Goal: Task Accomplishment & Management: Manage account settings

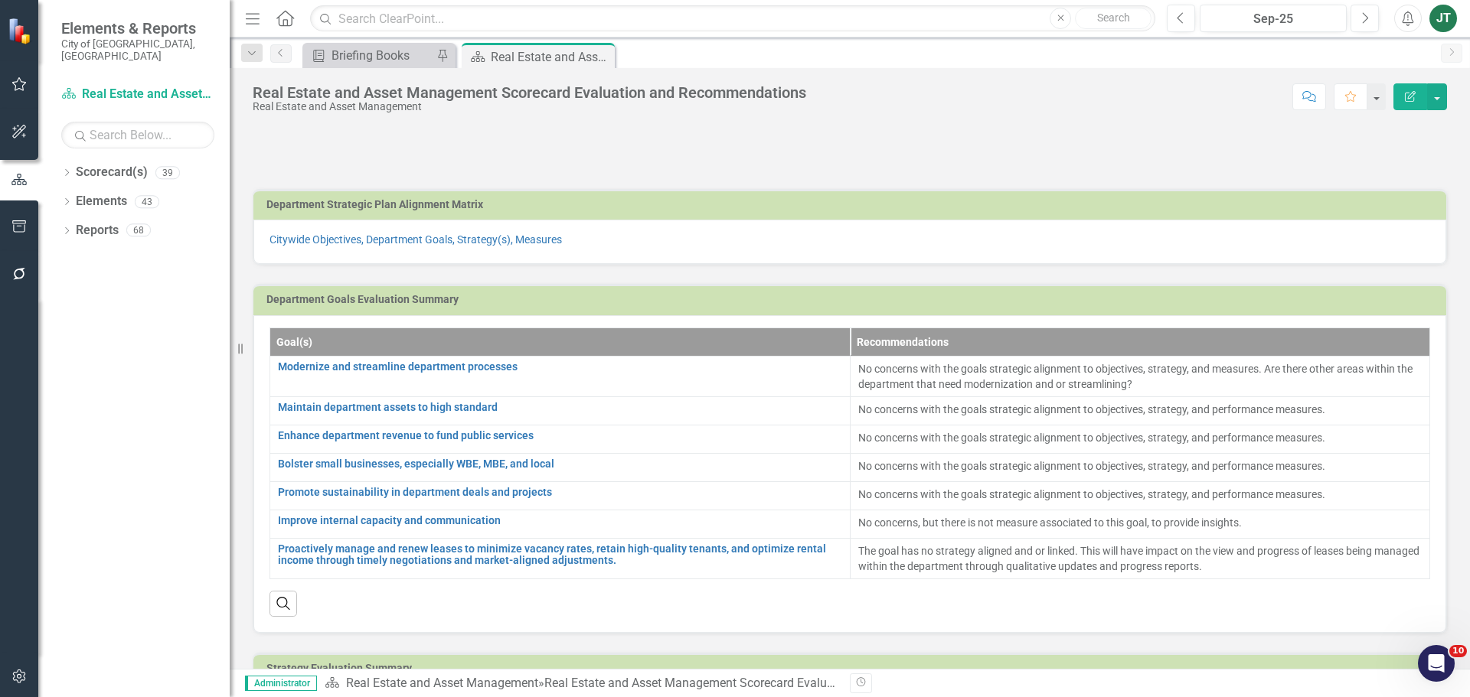
click at [20, 681] on icon "button" at bounding box center [19, 677] width 16 height 12
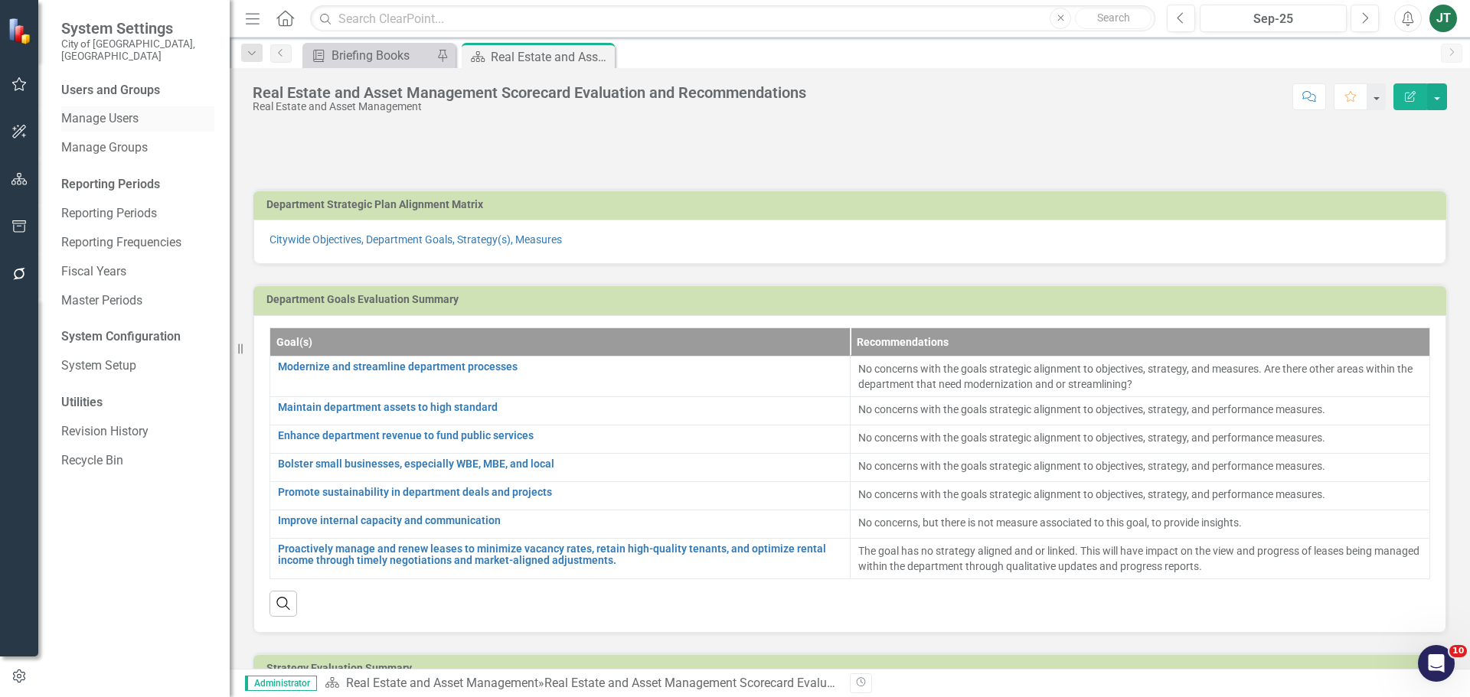
click at [90, 110] on link "Manage Users" at bounding box center [137, 119] width 153 height 18
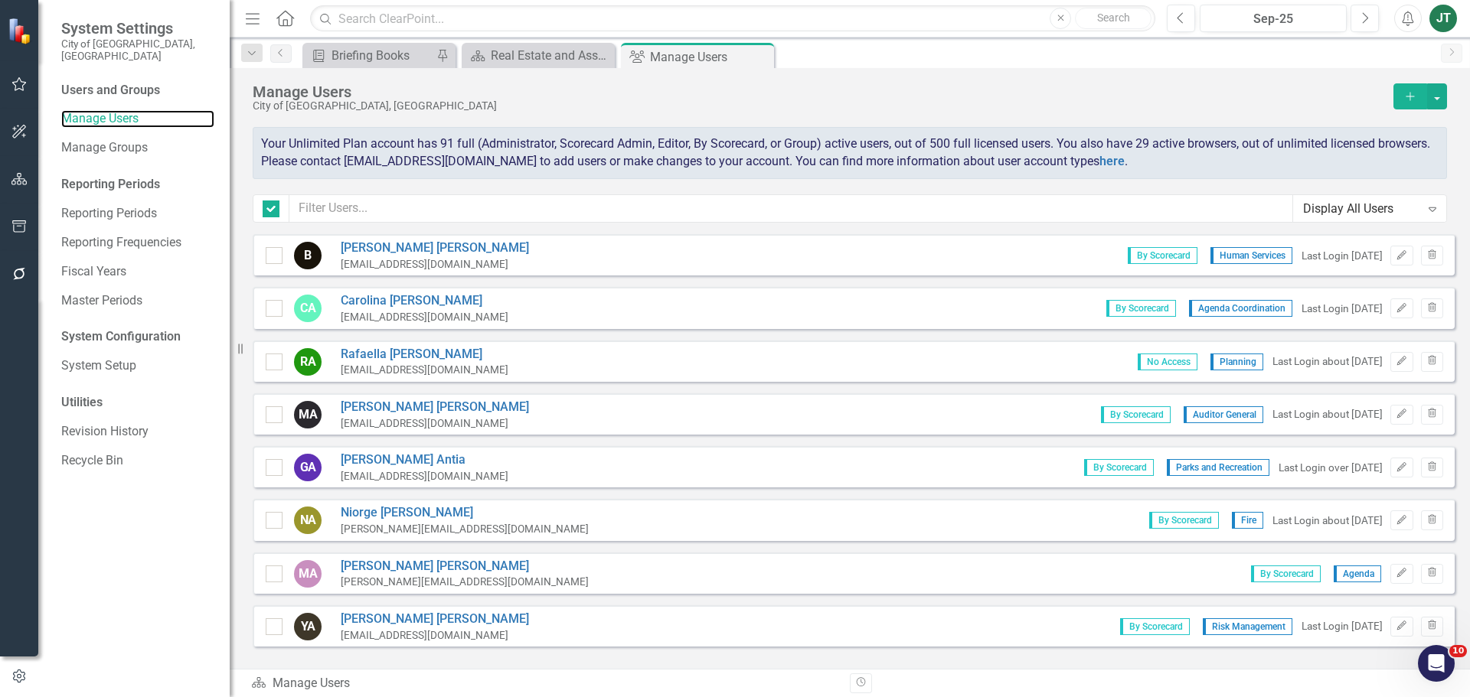
checkbox input "false"
click at [443, 212] on input "text" at bounding box center [791, 208] width 1004 height 28
click at [1402, 94] on button "Add" at bounding box center [1410, 96] width 34 height 26
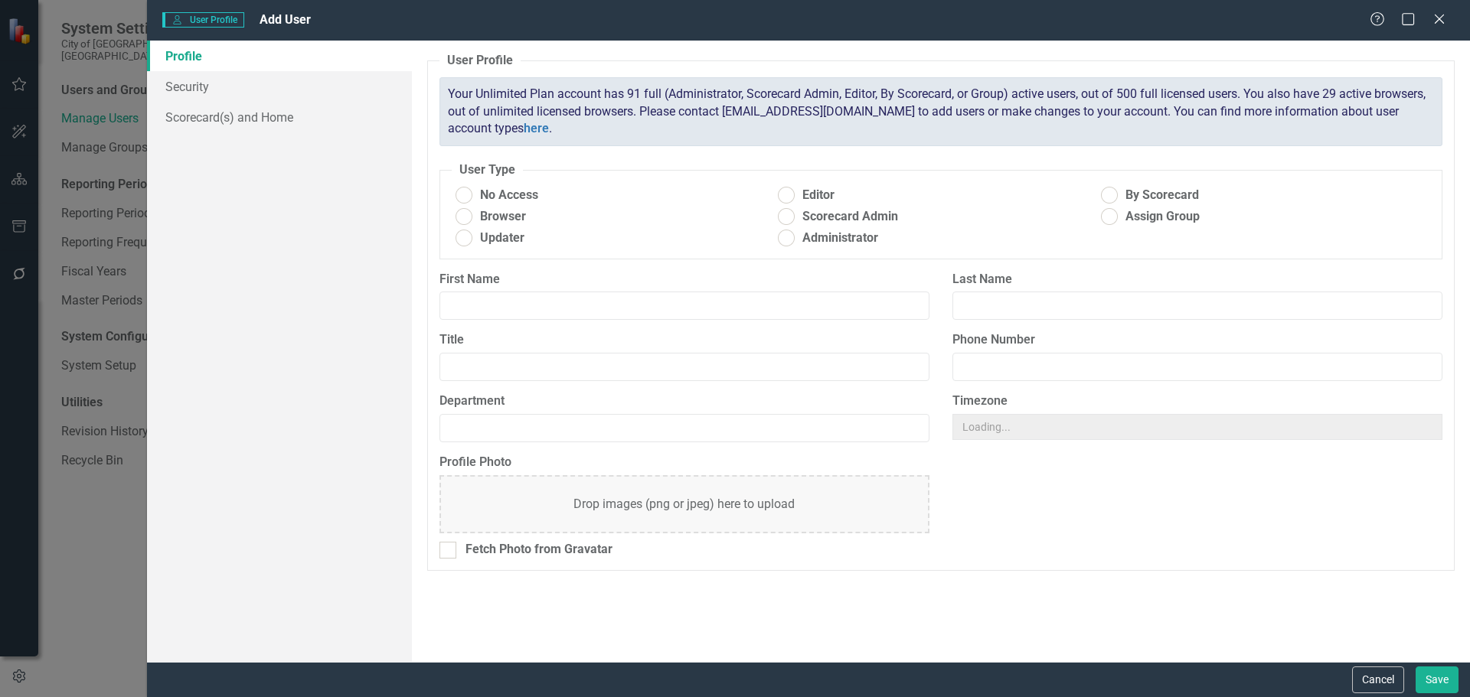
radio input "true"
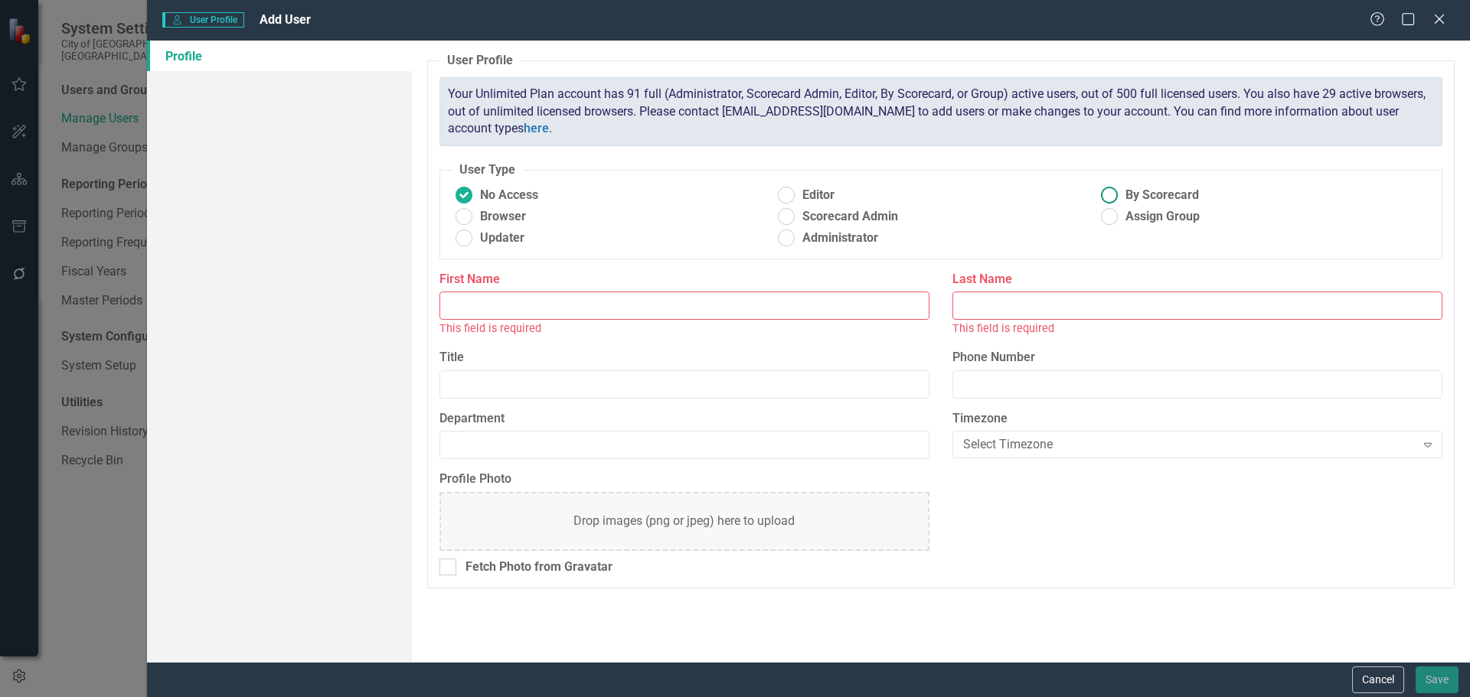
click at [1146, 197] on span "By Scorecard" at bounding box center [1161, 196] width 73 height 18
click at [1122, 197] on input "By Scorecard" at bounding box center [1110, 196] width 24 height 24
radio input "true"
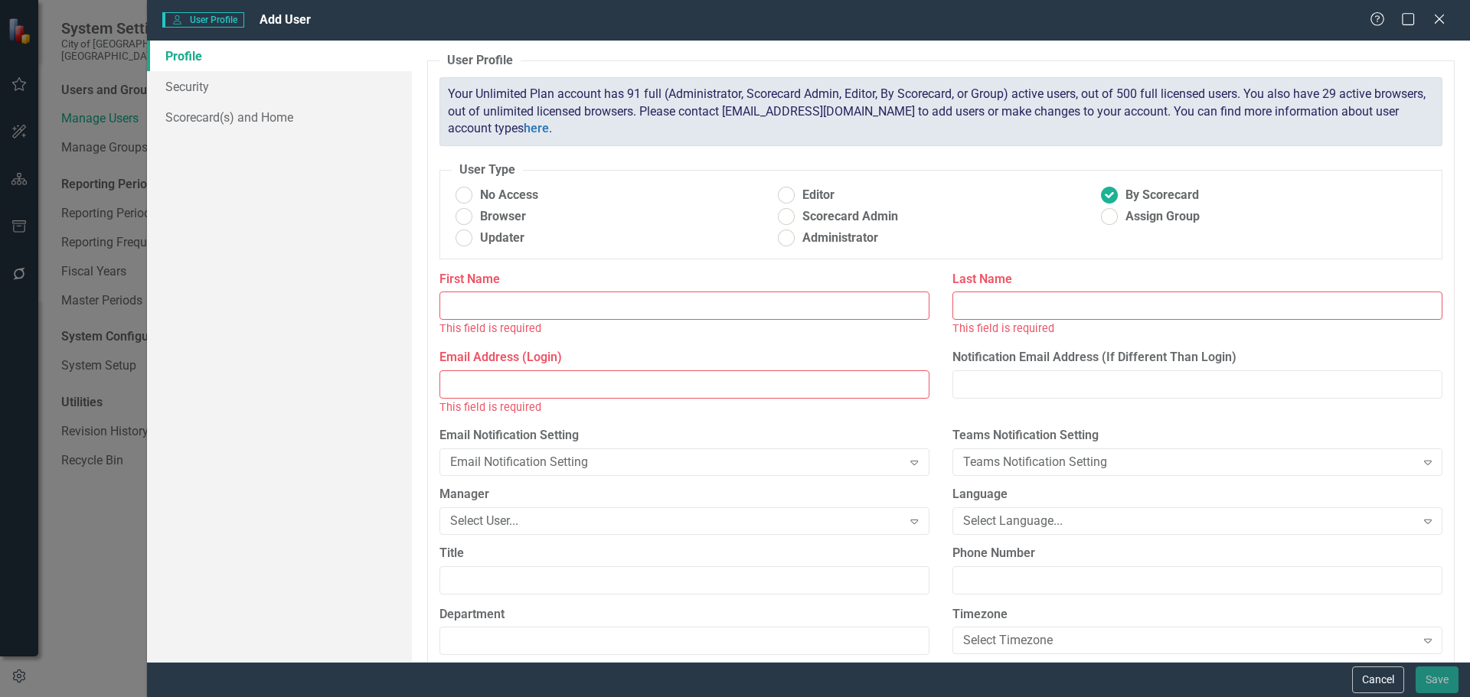
click at [536, 305] on input "First Name" at bounding box center [684, 306] width 490 height 28
type input "Quanisha"
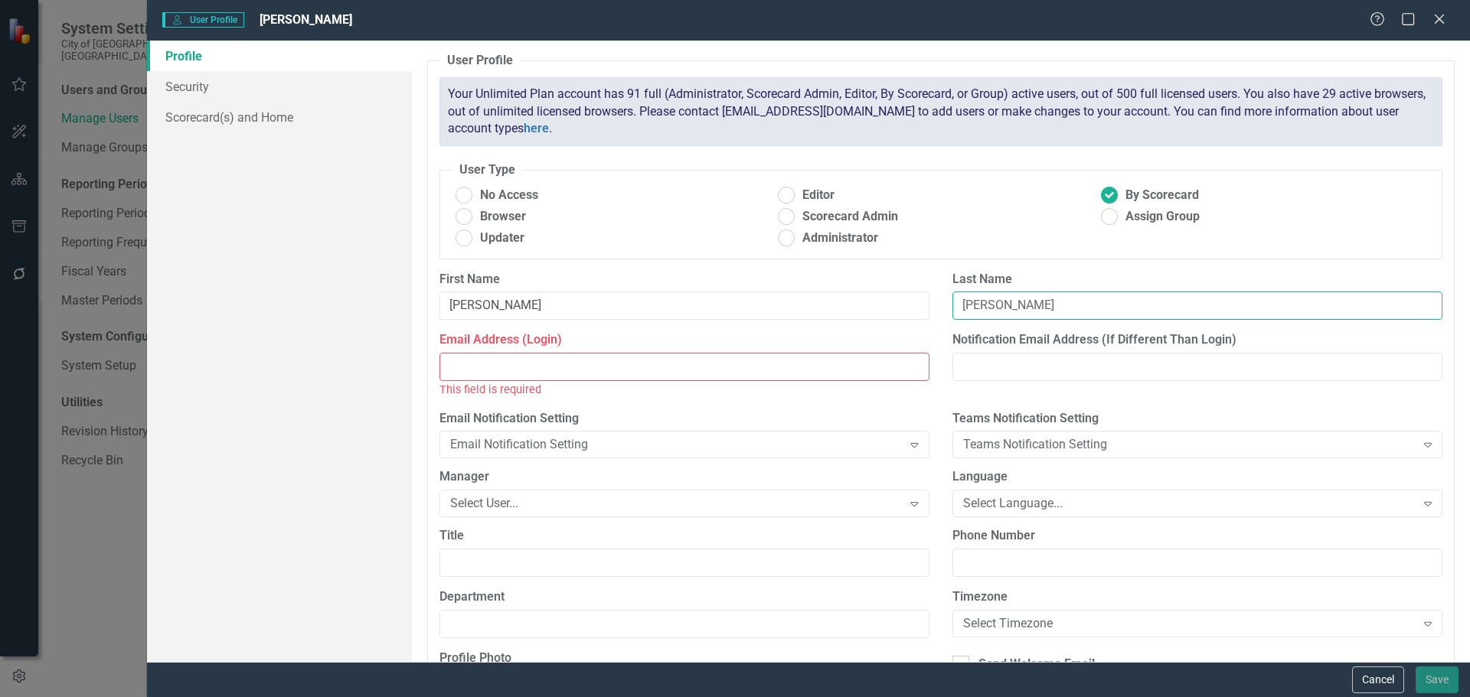
type input "Barfield"
click at [507, 371] on input "Email Address (Login)" at bounding box center [684, 367] width 490 height 28
click at [528, 368] on input "Email Address (Login)" at bounding box center [684, 367] width 490 height 28
paste input "QBarfield@miamigov.com"
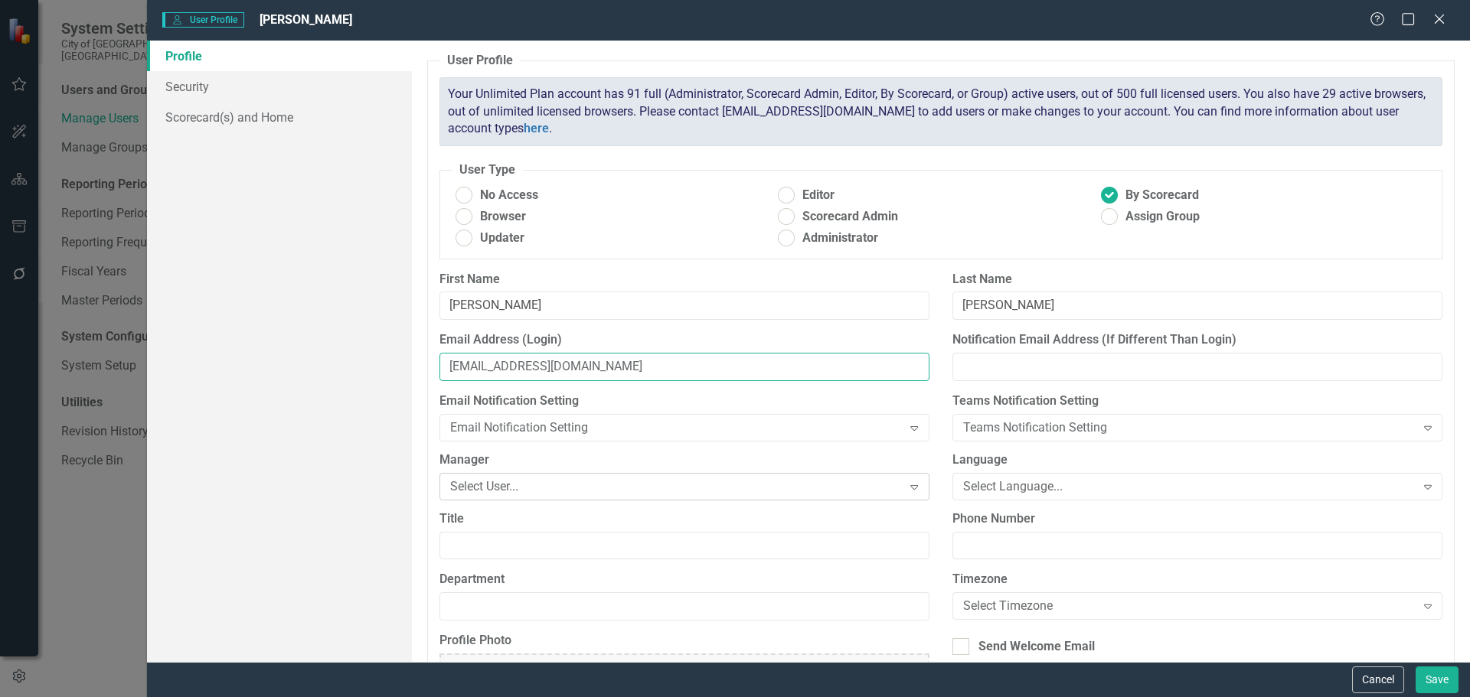
scroll to position [77, 0]
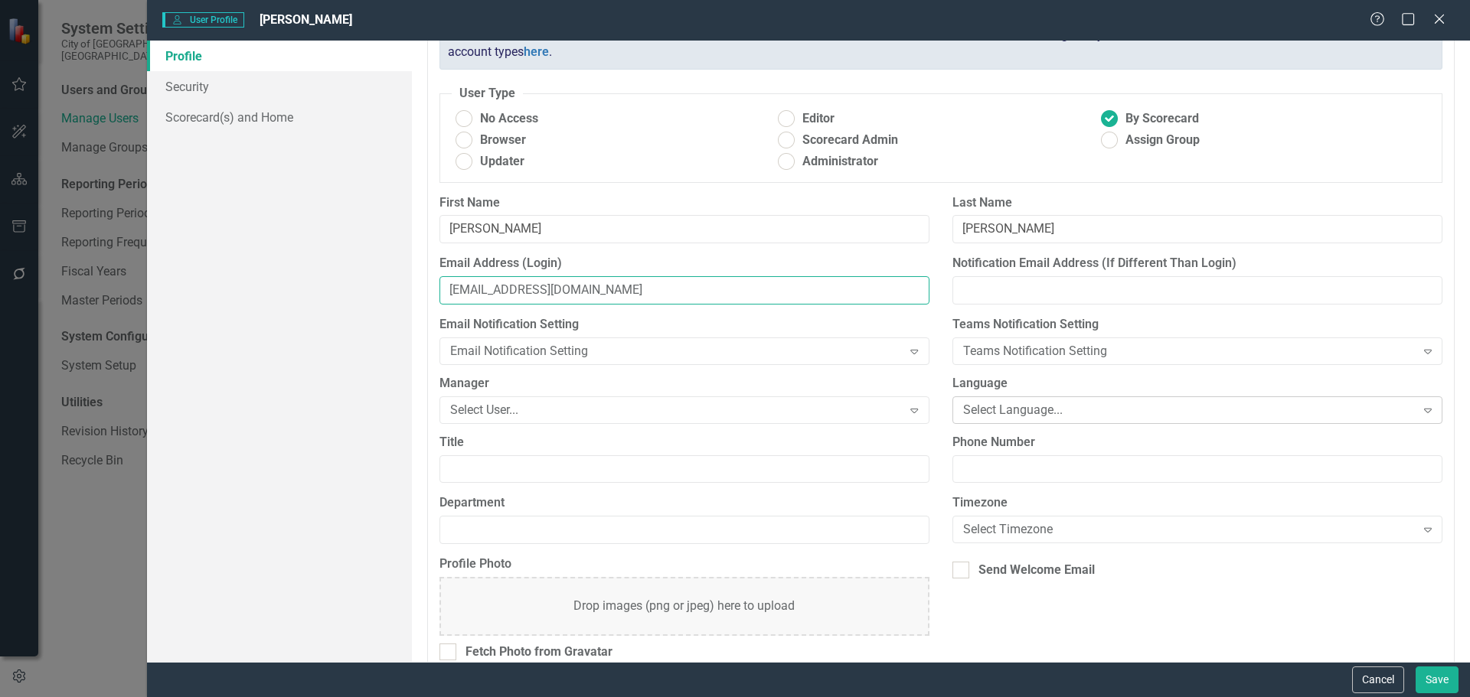
type input "QBarfield@miamigov.com"
click at [990, 406] on div "Select Language..." at bounding box center [1189, 410] width 452 height 18
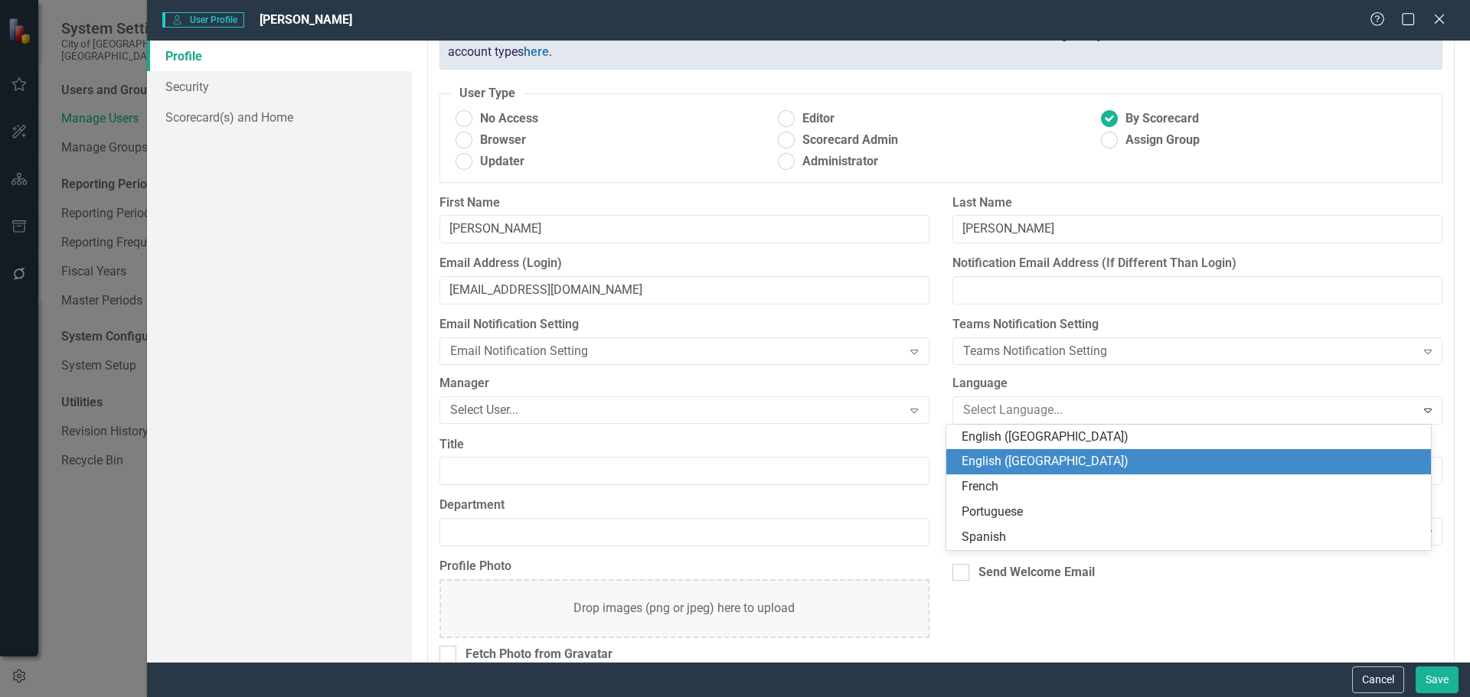
drag, startPoint x: 981, startPoint y: 455, endPoint x: 828, endPoint y: 470, distance: 154.6
click at [981, 455] on div "English (US)" at bounding box center [1192, 462] width 460 height 18
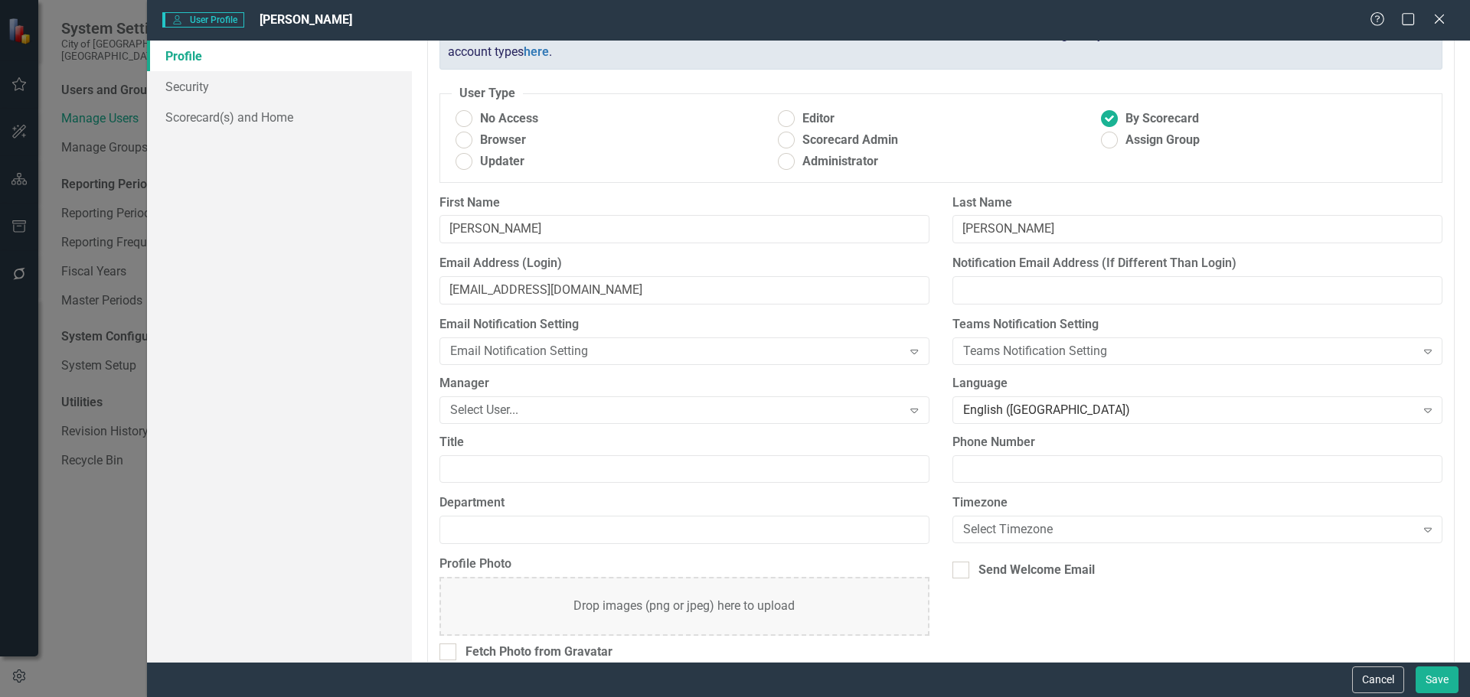
scroll to position [100, 0]
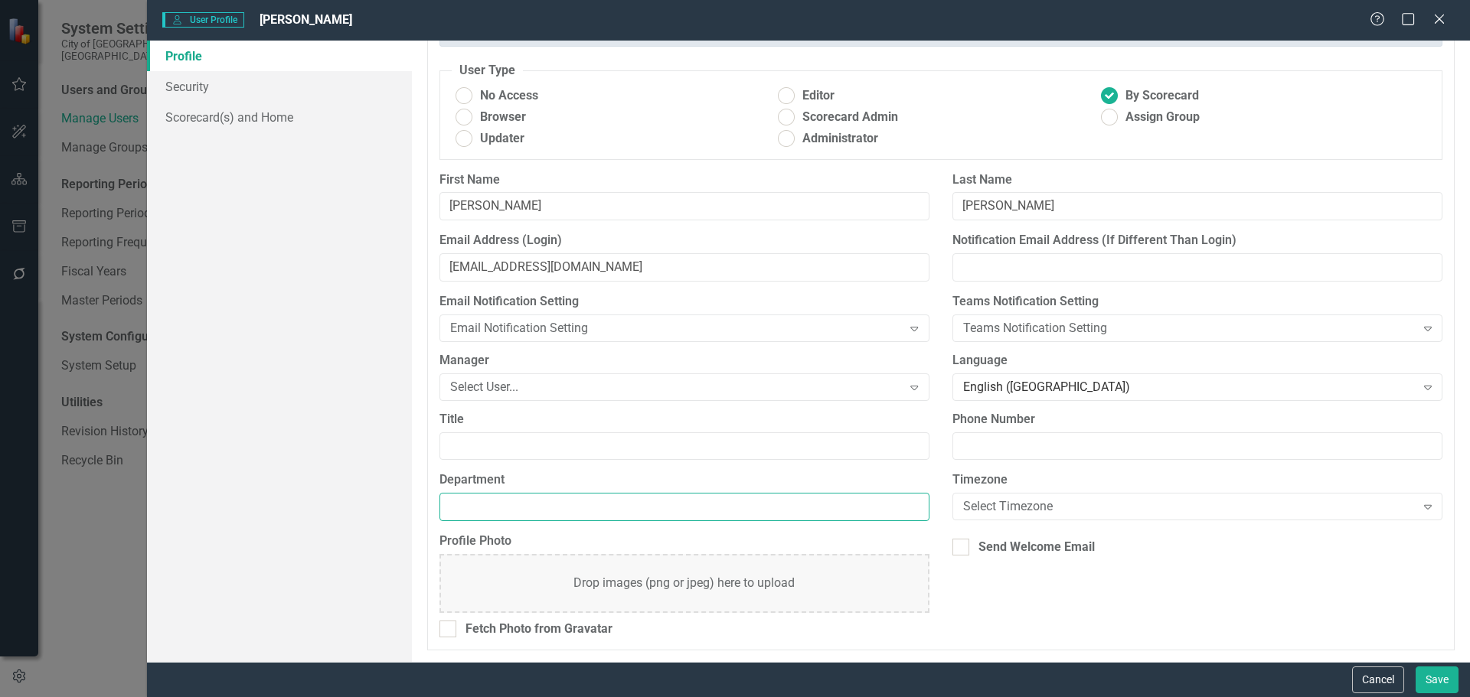
click at [494, 511] on input "Department" at bounding box center [684, 507] width 490 height 28
type input "Resilience and Public Works"
click at [997, 499] on div "Select Timezone" at bounding box center [1189, 507] width 452 height 18
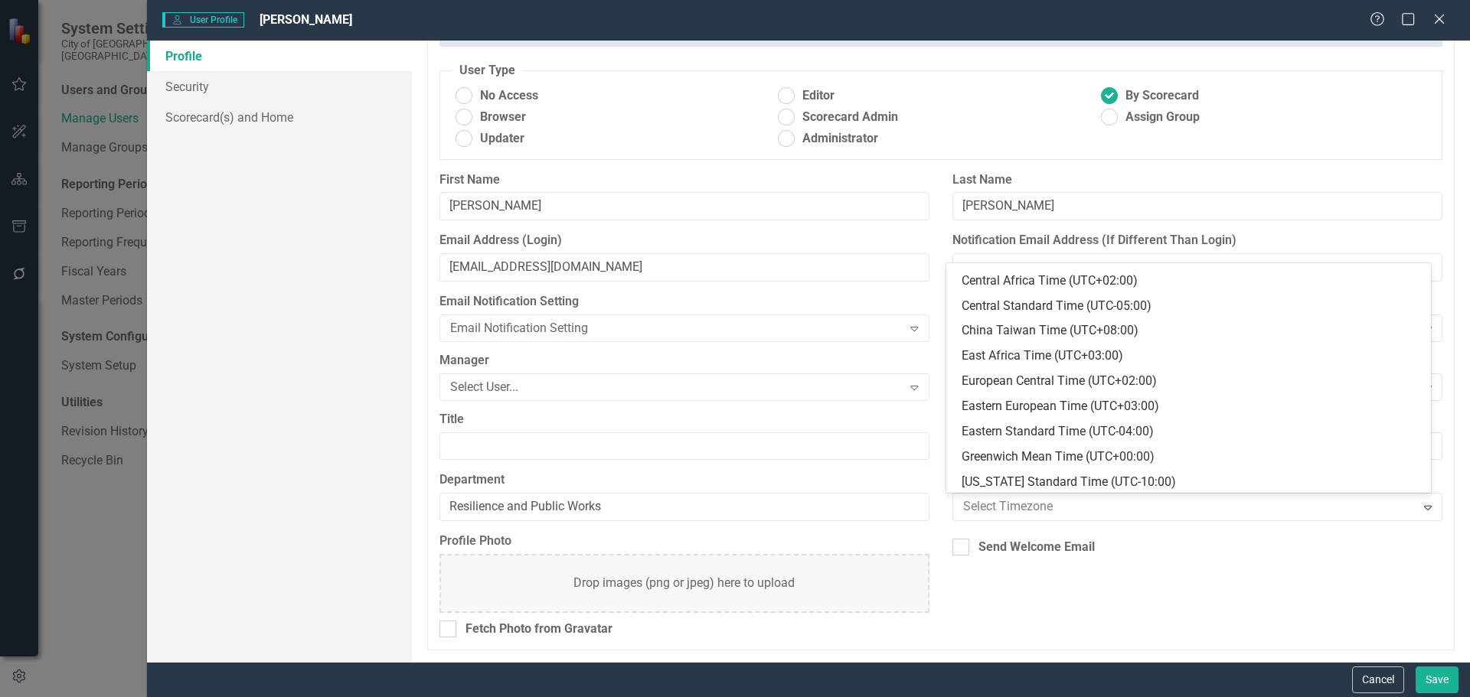
scroll to position [230, 0]
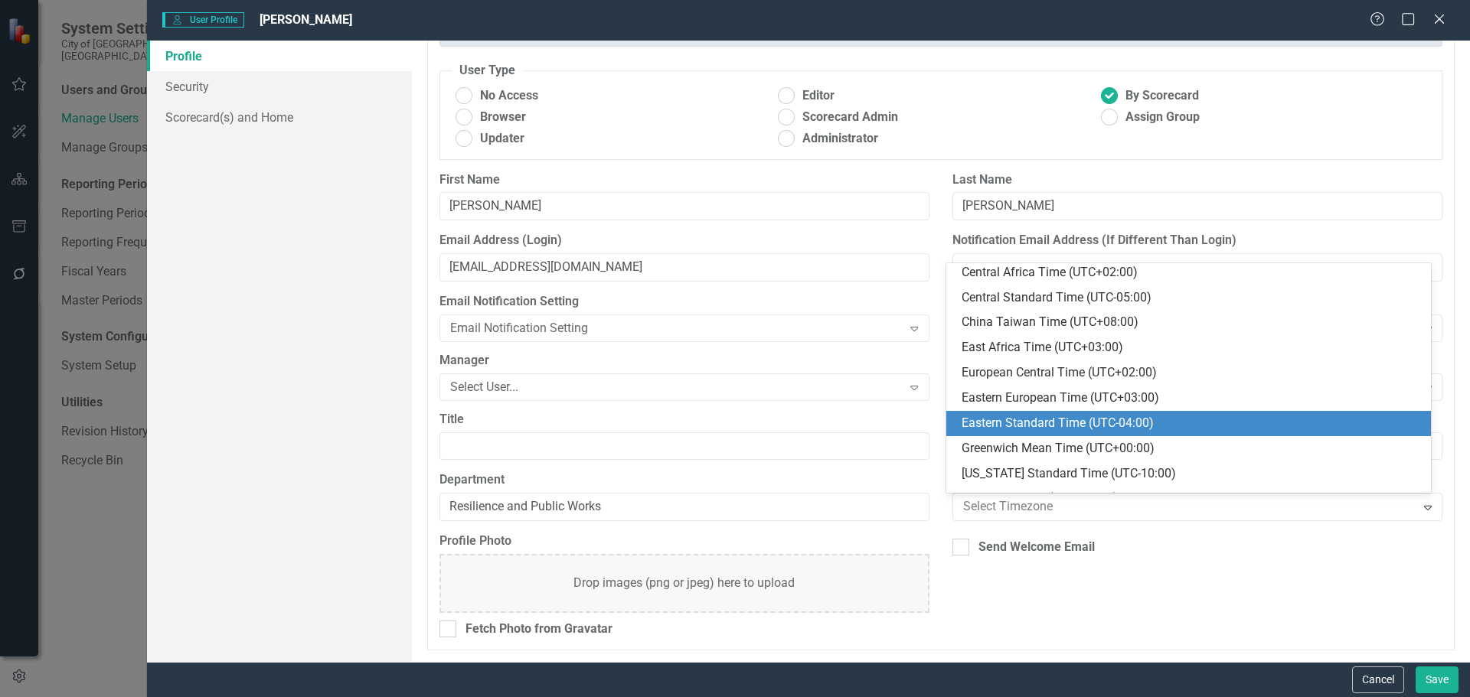
drag, startPoint x: 1014, startPoint y: 394, endPoint x: 1008, endPoint y: 426, distance: 31.8
click at [1008, 426] on div "Australian Central Standard Time (UTC+09:30) Australian Eastern Standard Time (…" at bounding box center [1188, 378] width 485 height 230
click at [1007, 426] on div "Eastern Standard Time (UTC-04:00)" at bounding box center [1192, 424] width 460 height 18
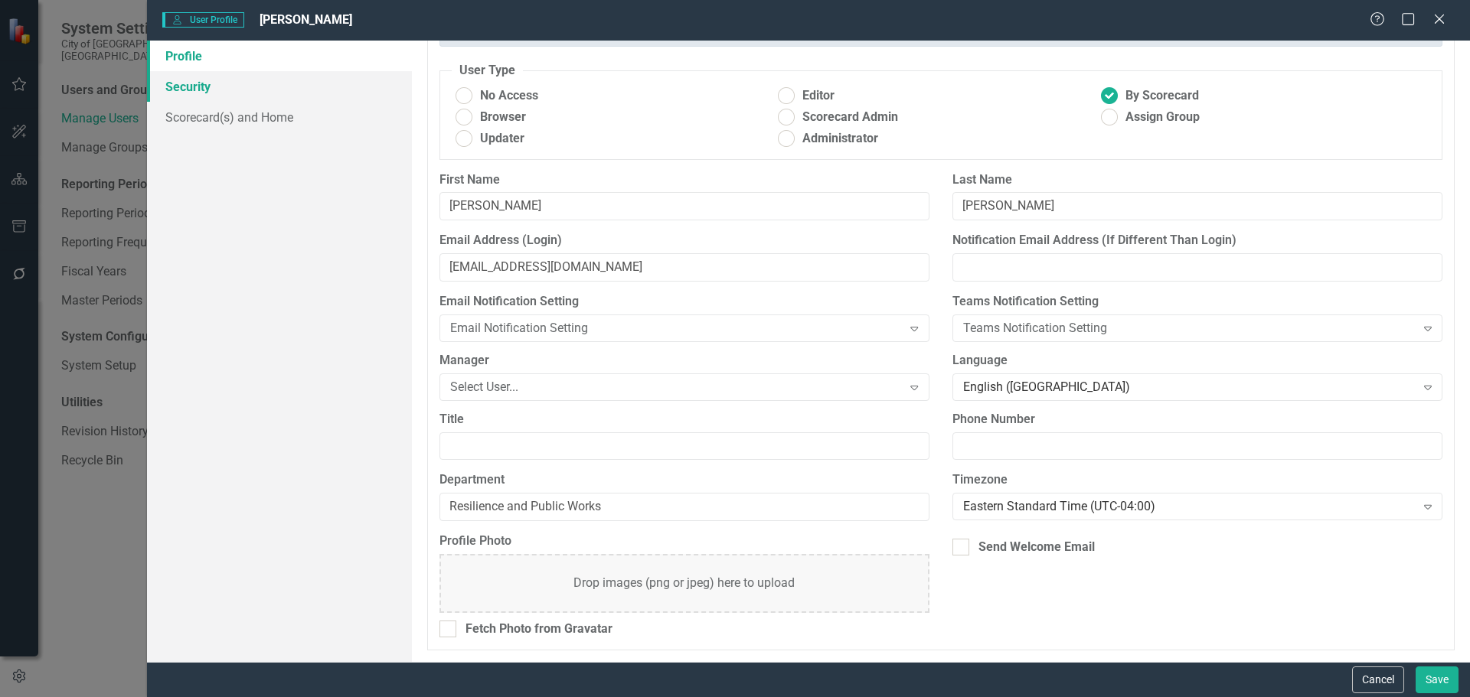
click at [198, 85] on link "Security" at bounding box center [279, 86] width 265 height 31
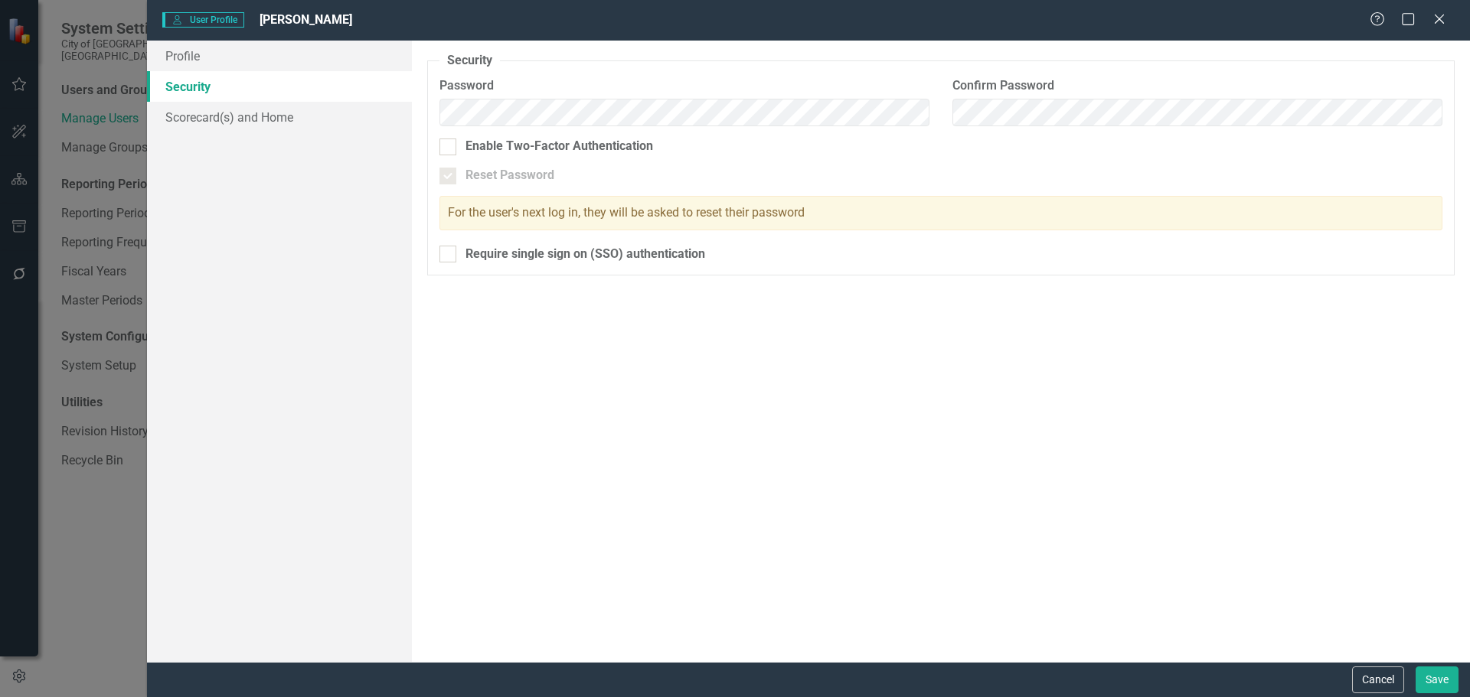
click at [543, 400] on div "Security As an administrator, you can use this page to set the user's password,…" at bounding box center [941, 352] width 1058 height 622
click at [212, 116] on link "Scorecard(s) and Home" at bounding box center [279, 117] width 265 height 31
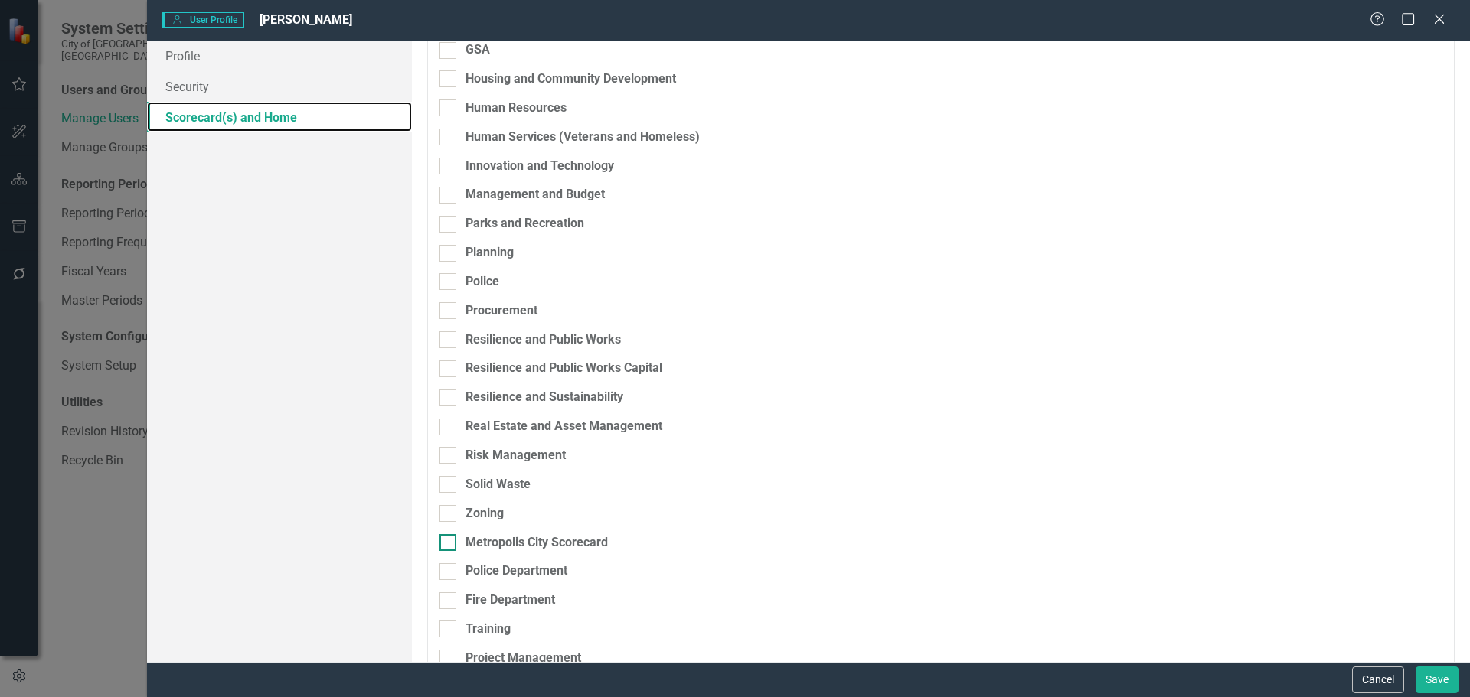
scroll to position [612, 0]
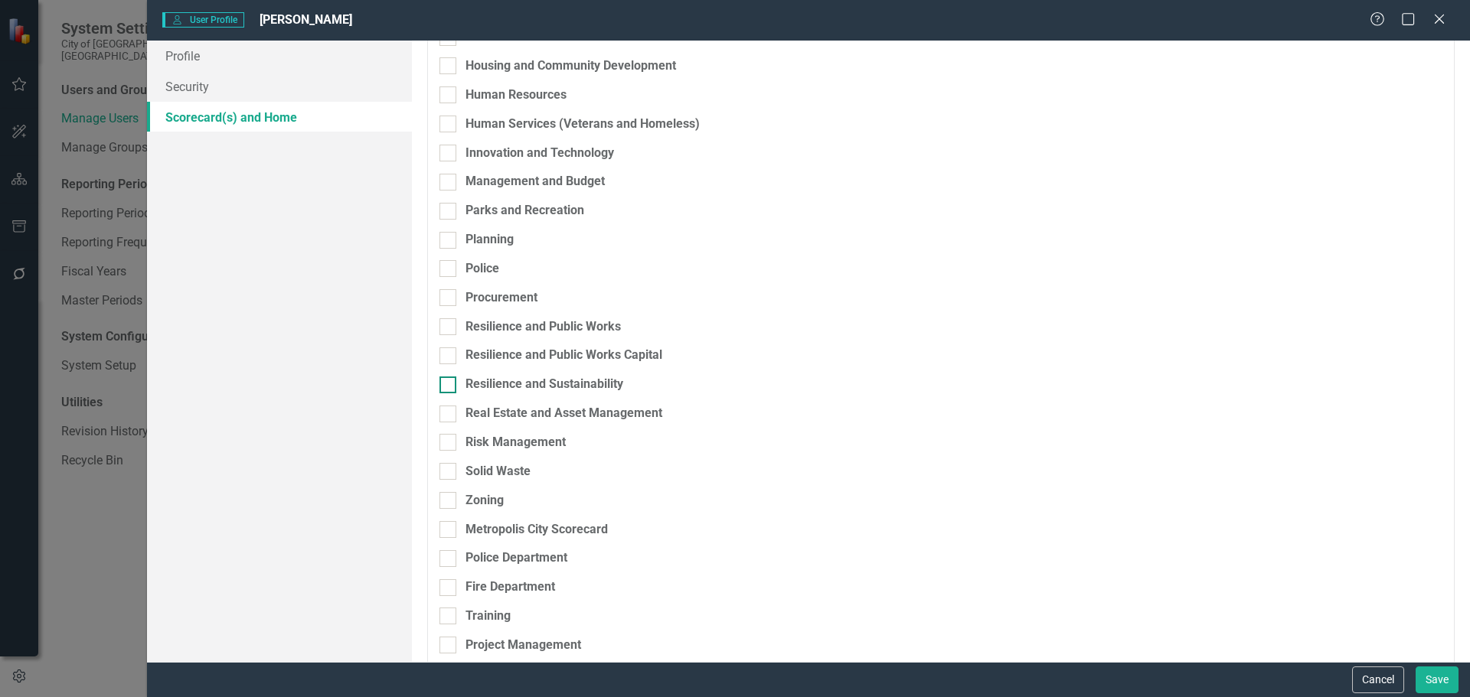
click at [511, 387] on div "Resilience and Sustainability" at bounding box center [544, 385] width 158 height 18
click at [449, 387] on input "Resilience and Sustainability" at bounding box center [444, 382] width 10 height 10
checkbox input "true"
click at [520, 350] on div "Resilience and Public Works Capital" at bounding box center [563, 356] width 197 height 18
click at [449, 350] on input "Resilience and Public Works Capital" at bounding box center [444, 353] width 10 height 10
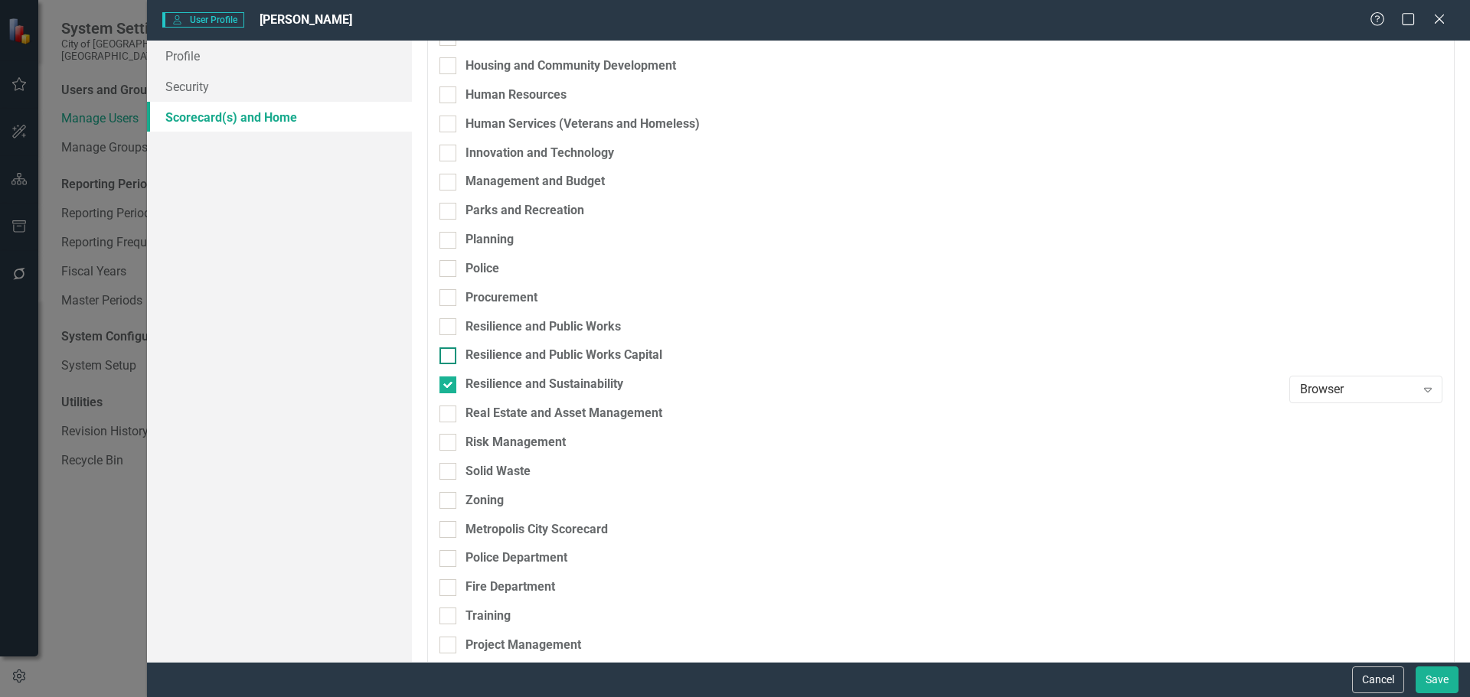
checkbox input "true"
click at [520, 325] on div "Resilience and Public Works" at bounding box center [542, 327] width 155 height 18
click at [449, 325] on input "Resilience and Public Works" at bounding box center [444, 323] width 10 height 10
checkbox input "true"
click at [518, 354] on div "Resilience and Public Works Capital" at bounding box center [563, 356] width 197 height 18
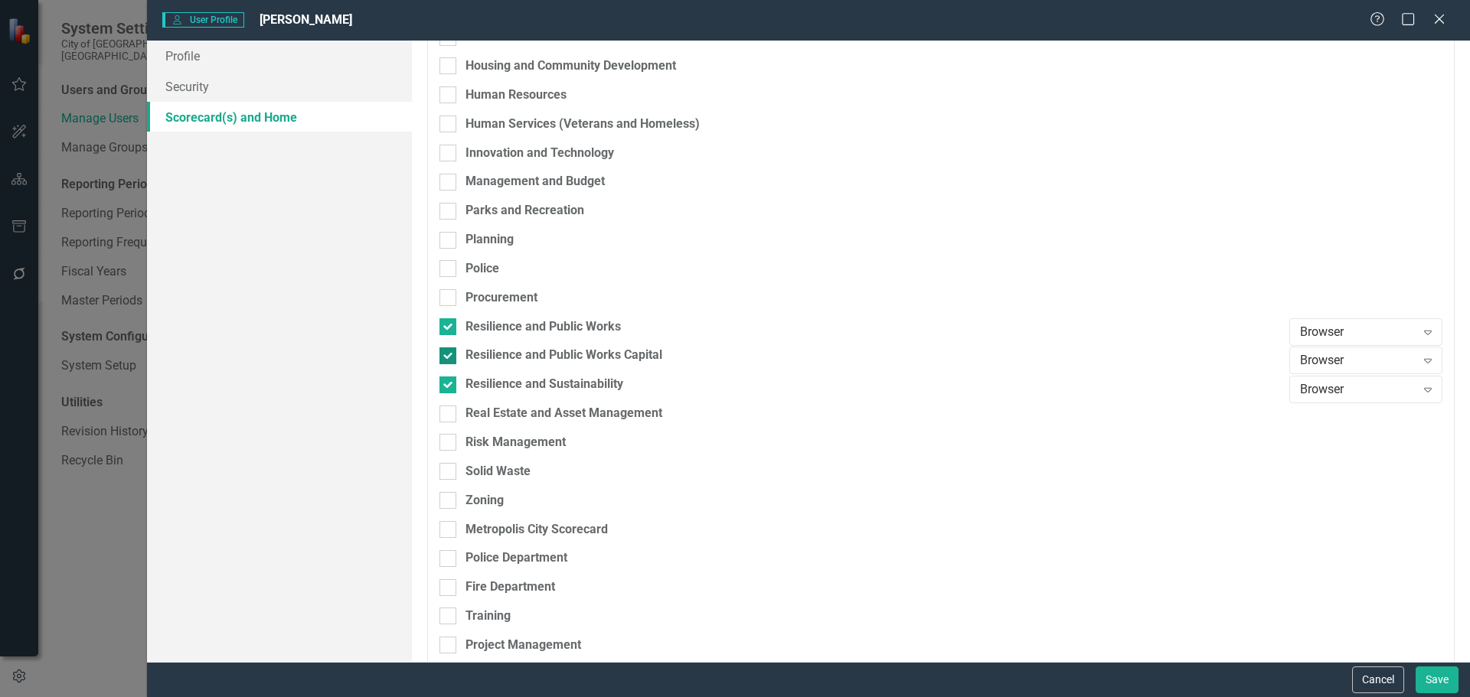
click at [449, 354] on input "Resilience and Public Works Capital" at bounding box center [444, 353] width 10 height 10
checkbox input "false"
click at [516, 390] on div "Resilience and Sustainability" at bounding box center [544, 385] width 158 height 18
click at [449, 387] on input "Resilience and Sustainability" at bounding box center [444, 382] width 10 height 10
checkbox input "false"
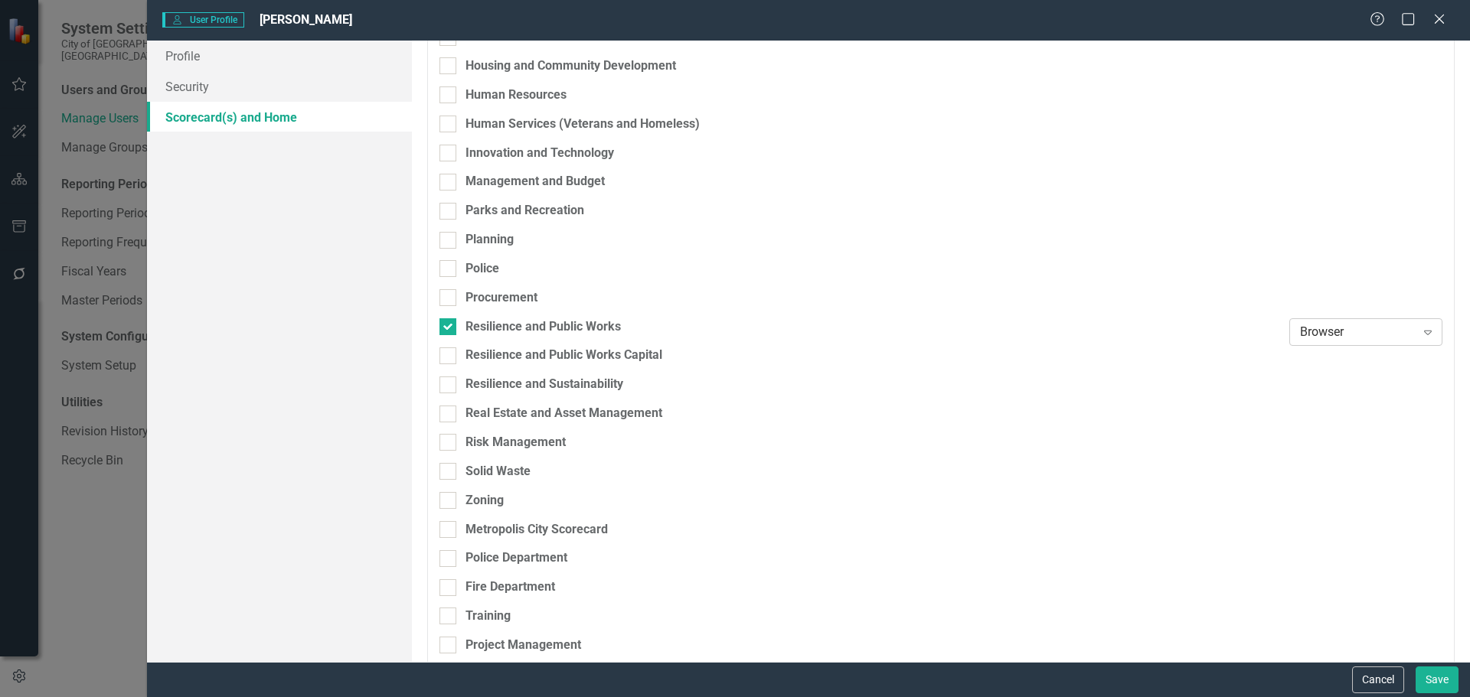
click at [1375, 328] on div "Browser" at bounding box center [1358, 332] width 116 height 18
click at [1321, 436] on div "Scorecard Admin" at bounding box center [1357, 435] width 129 height 18
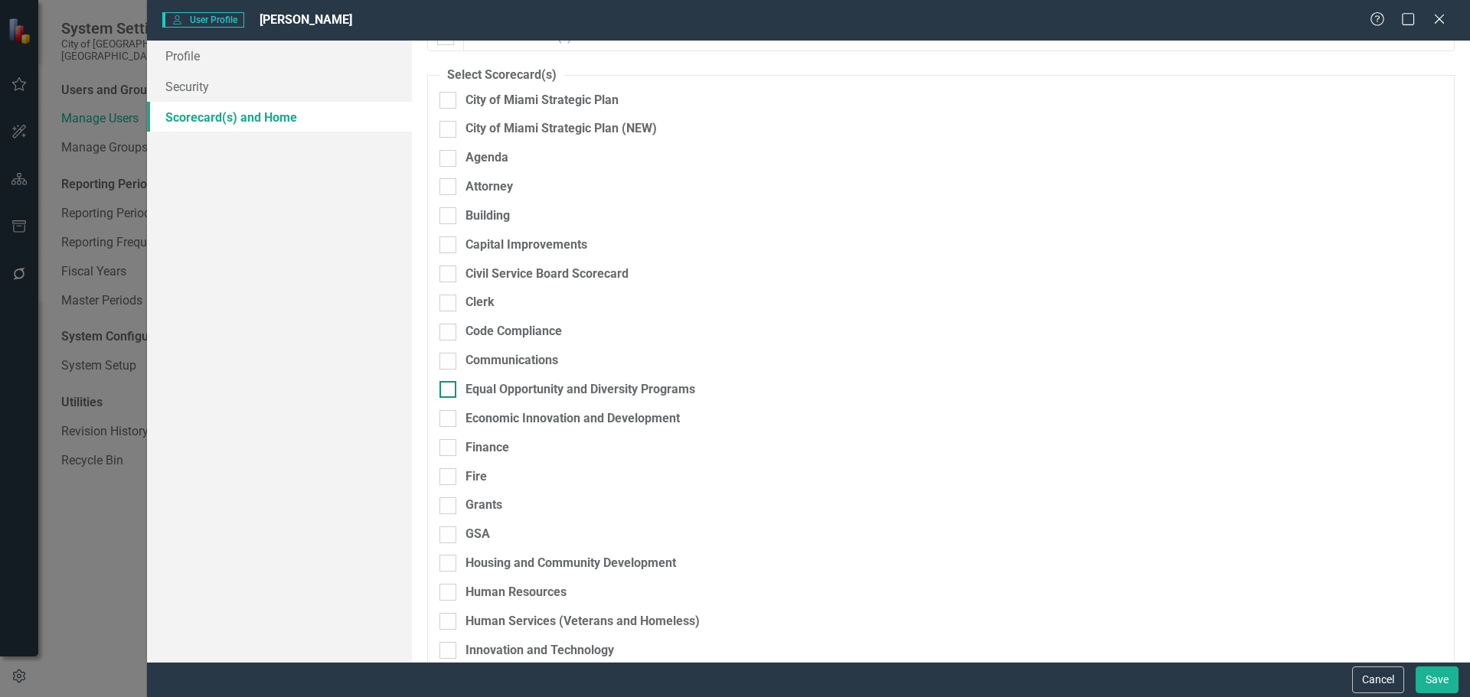
scroll to position [0, 0]
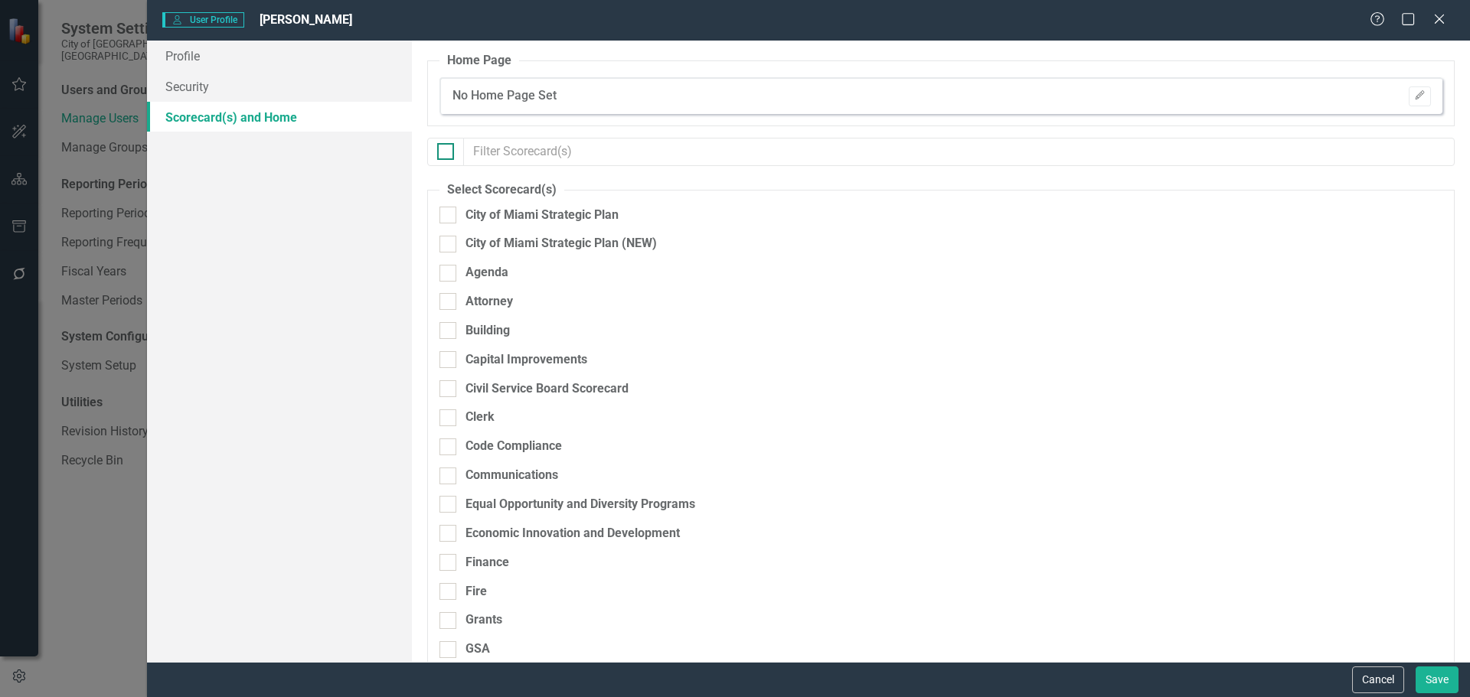
click at [452, 158] on div at bounding box center [445, 151] width 17 height 17
click at [447, 153] on input "checkbox" at bounding box center [442, 148] width 10 height 10
checkbox input "true"
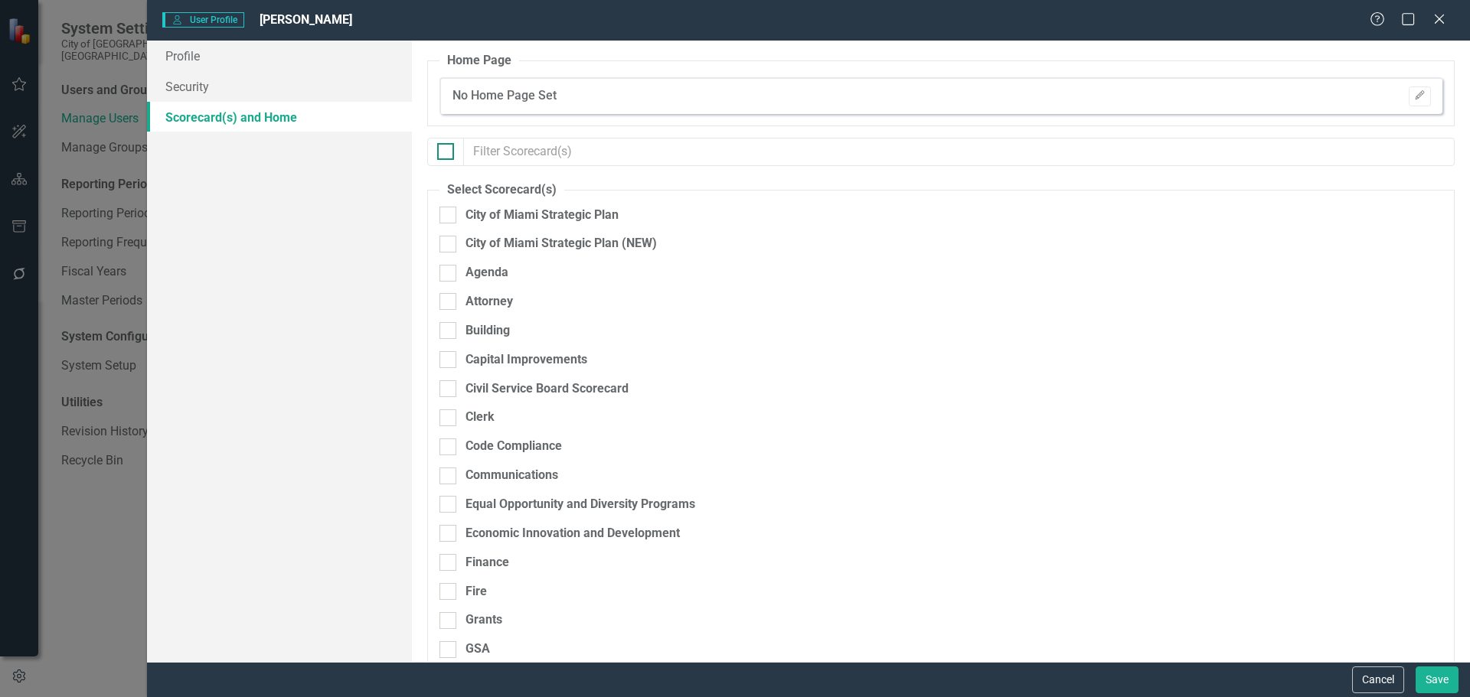
checkbox input "true"
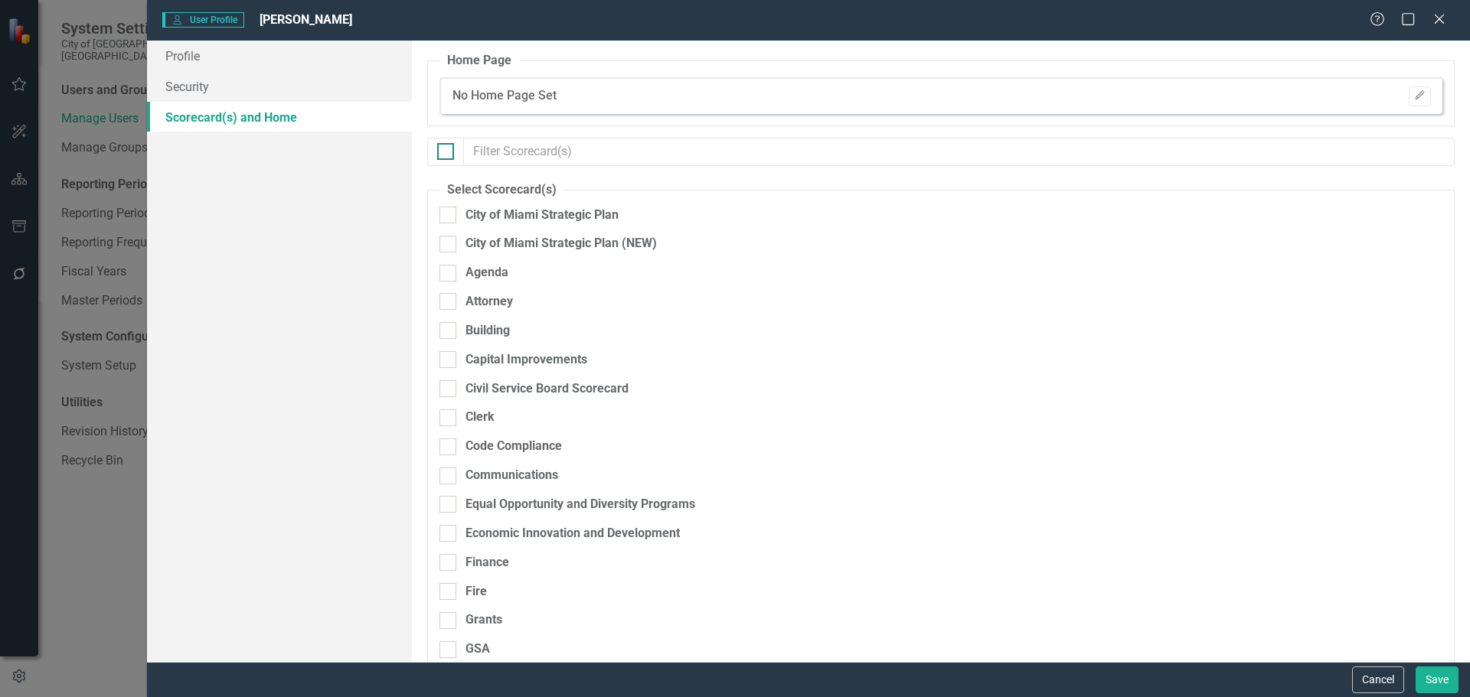
checkbox input "true"
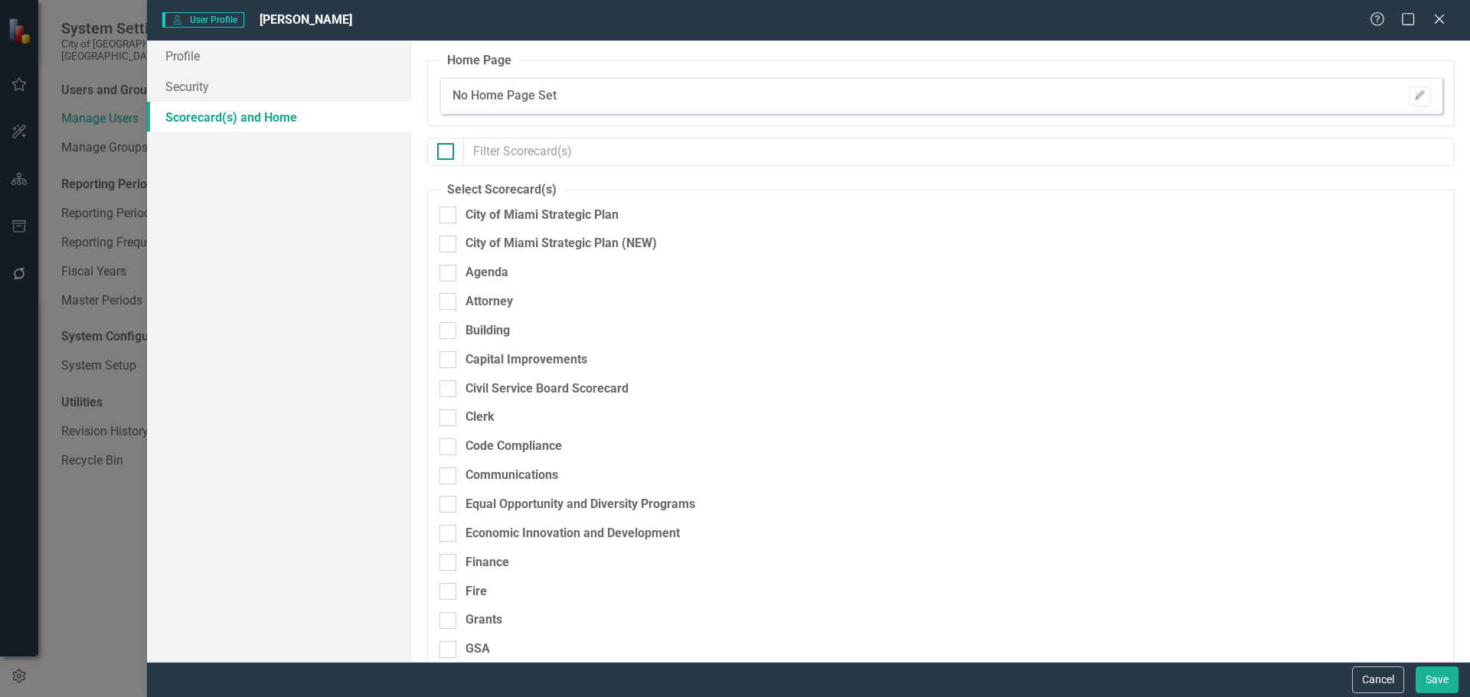
checkbox input "true"
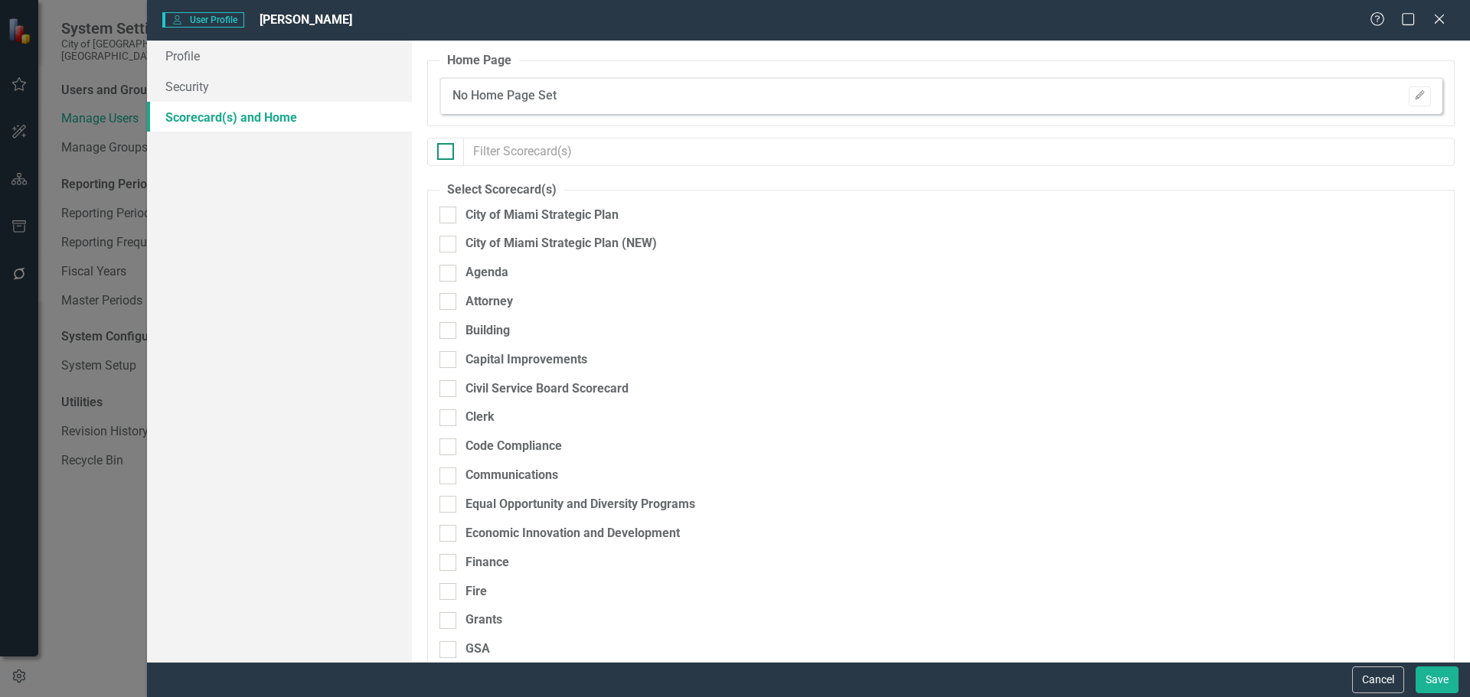
checkbox input "true"
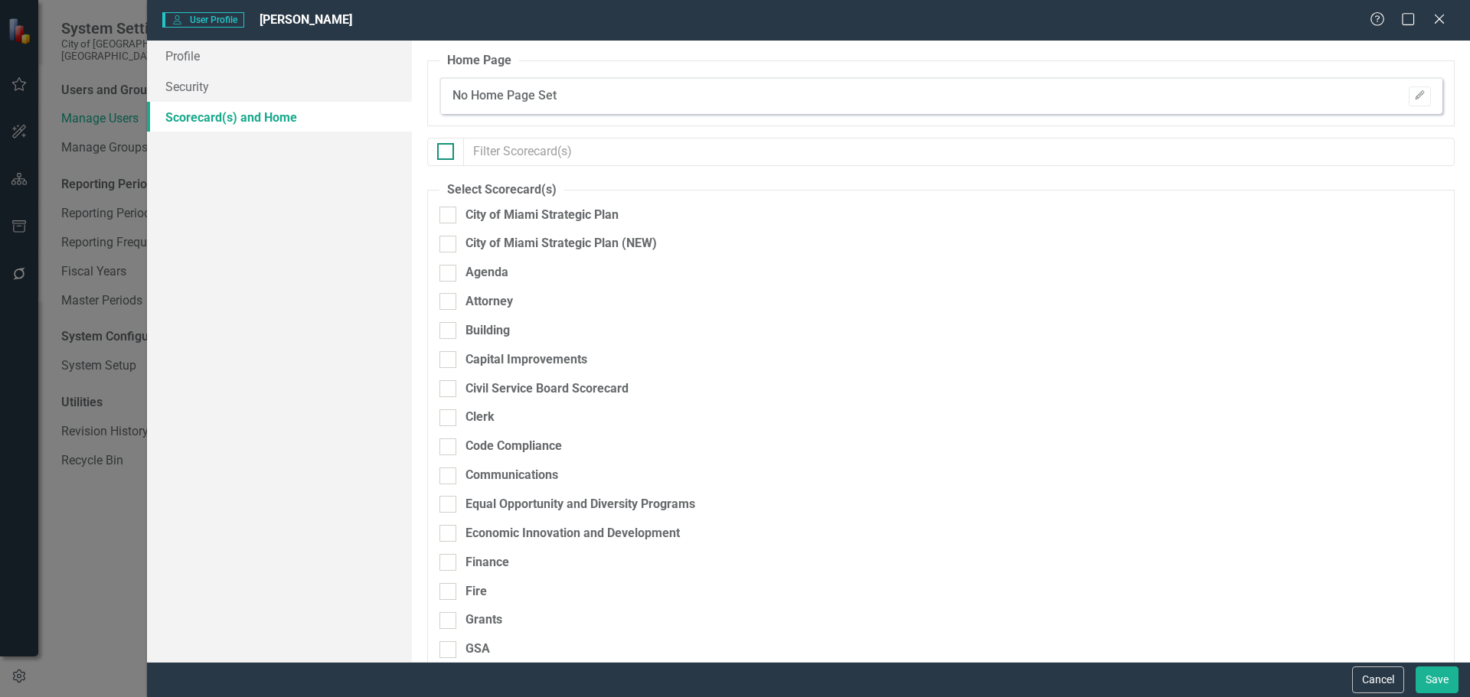
checkbox input "true"
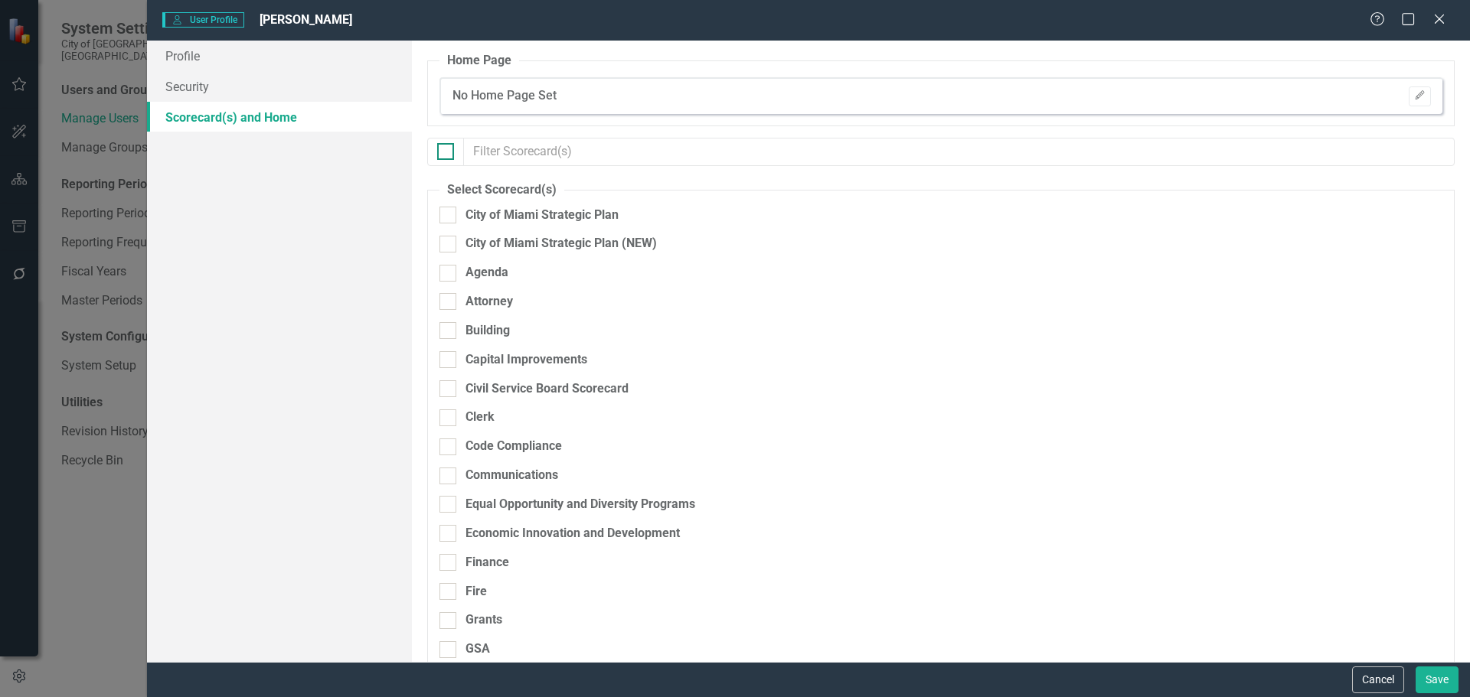
checkbox input "true"
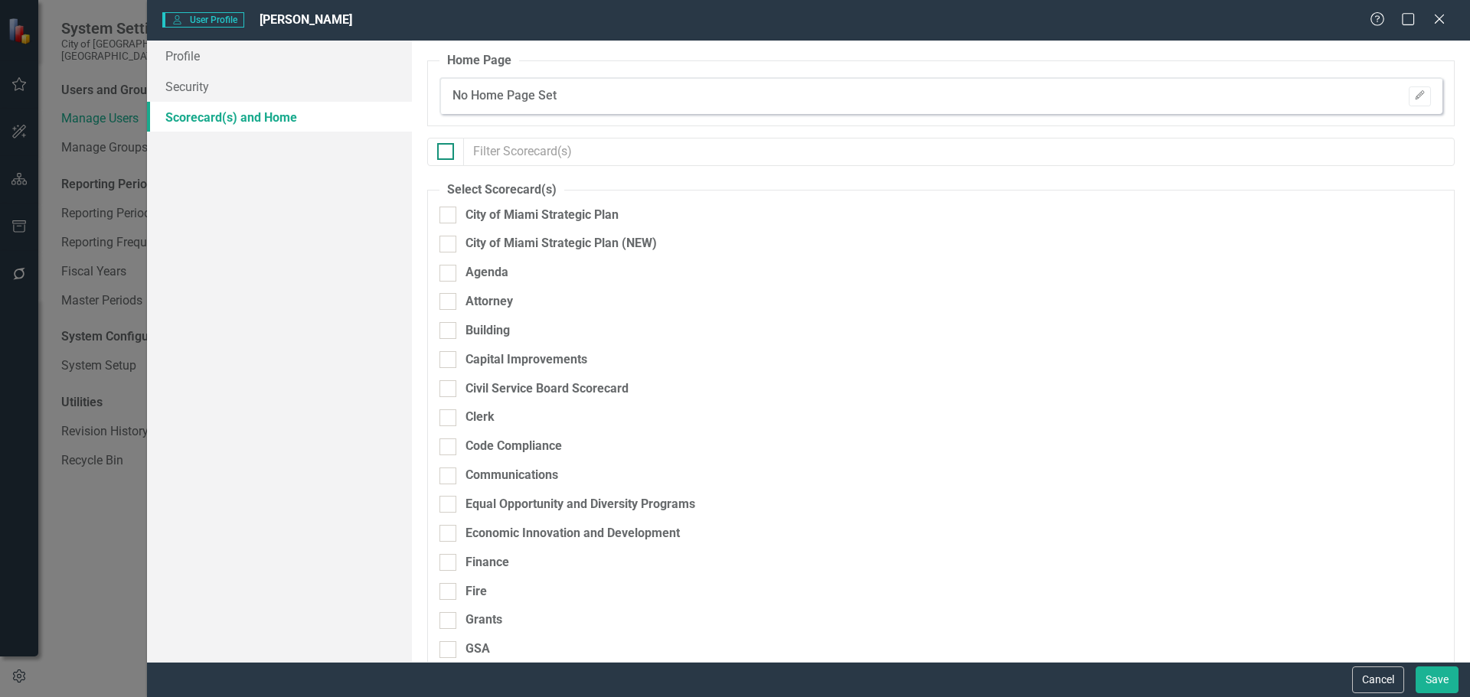
checkbox input "true"
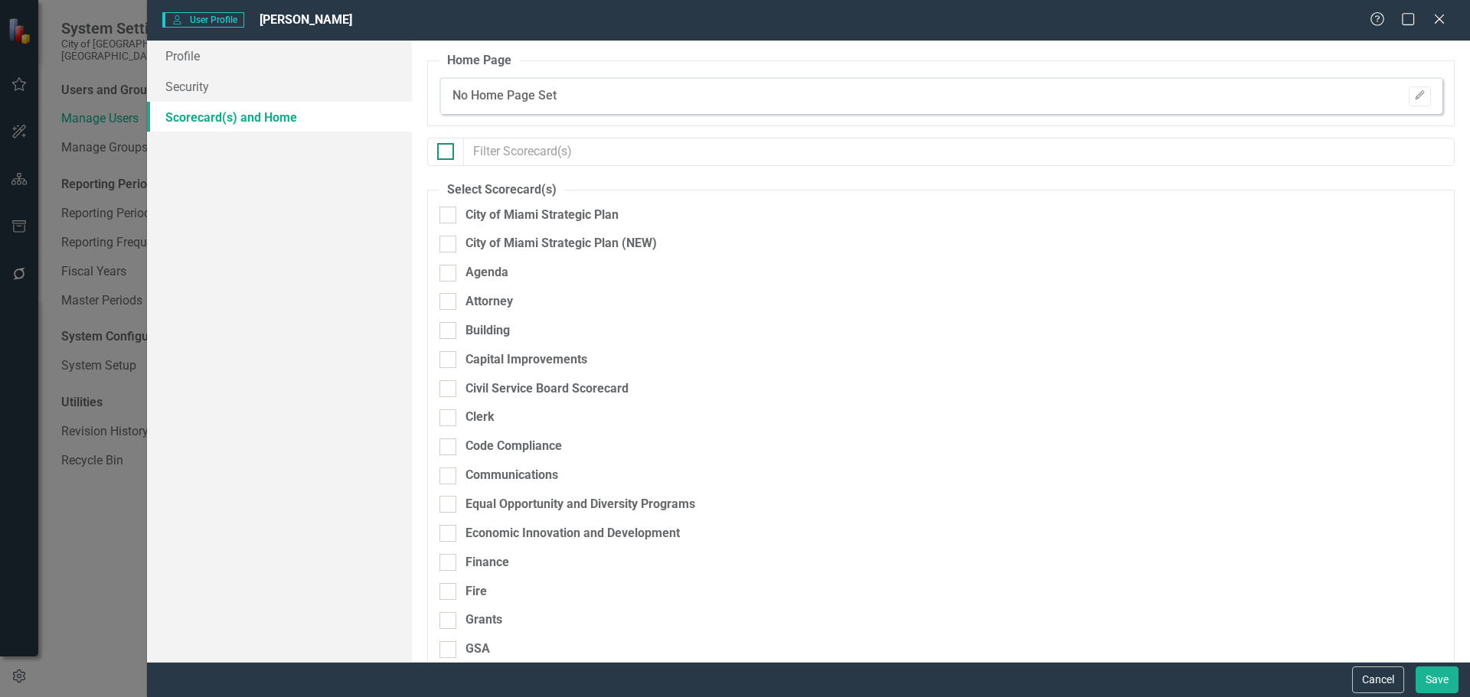
checkbox input "true"
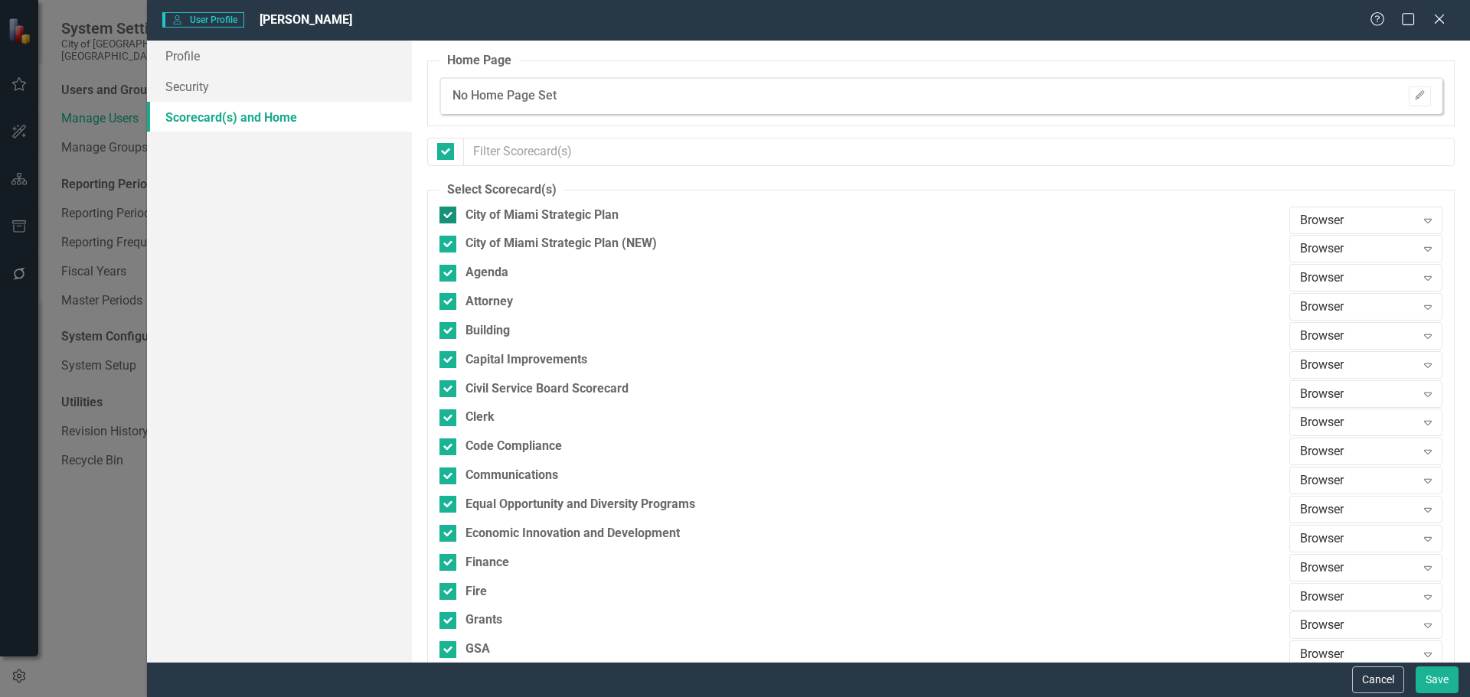
click at [446, 208] on input "City of Miami Strategic Plan" at bounding box center [444, 212] width 10 height 10
checkbox input "false"
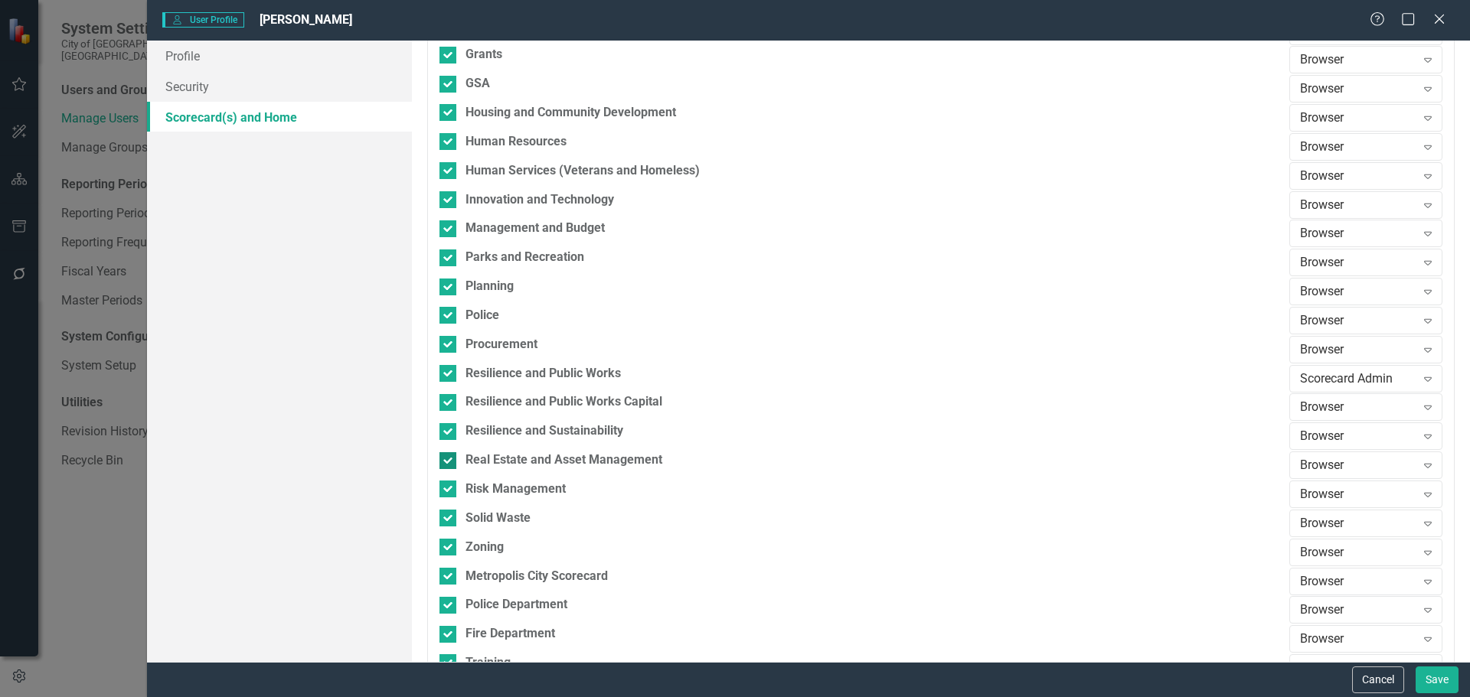
scroll to position [715, 0]
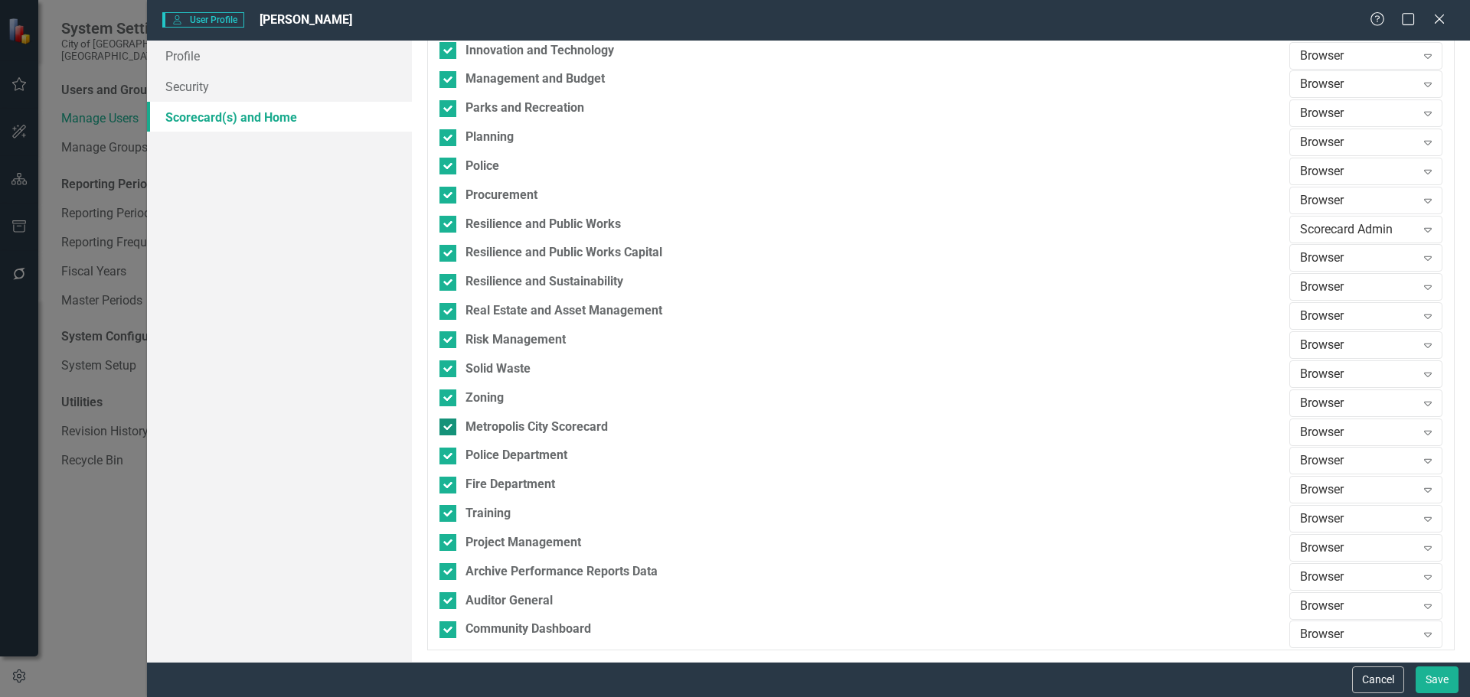
click at [446, 433] on div at bounding box center [447, 427] width 17 height 17
click at [446, 429] on input "Metropolis City Scorecard" at bounding box center [444, 424] width 10 height 10
checkbox input "false"
click at [446, 453] on input "Police Department" at bounding box center [444, 453] width 10 height 10
checkbox input "false"
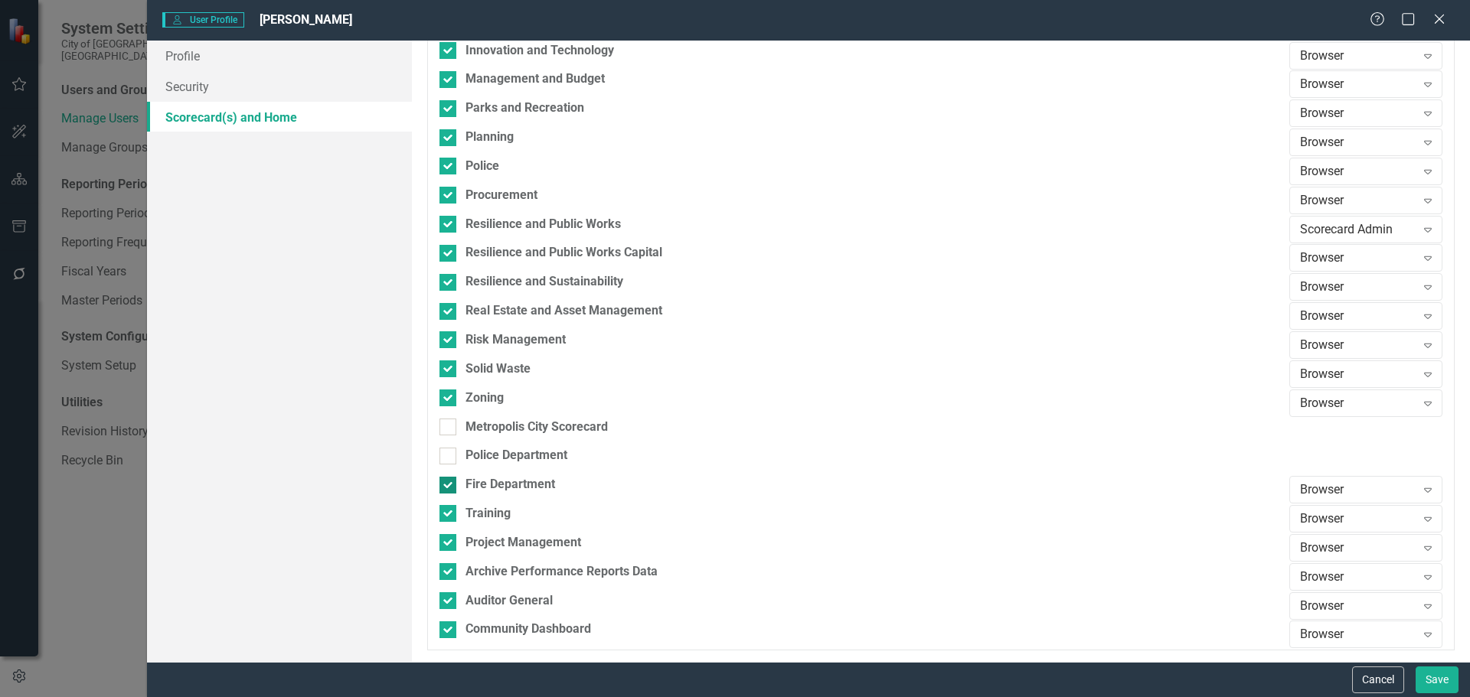
click at [446, 488] on div at bounding box center [447, 485] width 17 height 17
click at [446, 487] on input "Fire Department" at bounding box center [444, 482] width 10 height 10
checkbox input "false"
drag, startPoint x: 450, startPoint y: 517, endPoint x: 450, endPoint y: 533, distance: 16.1
click at [450, 518] on div at bounding box center [447, 513] width 17 height 17
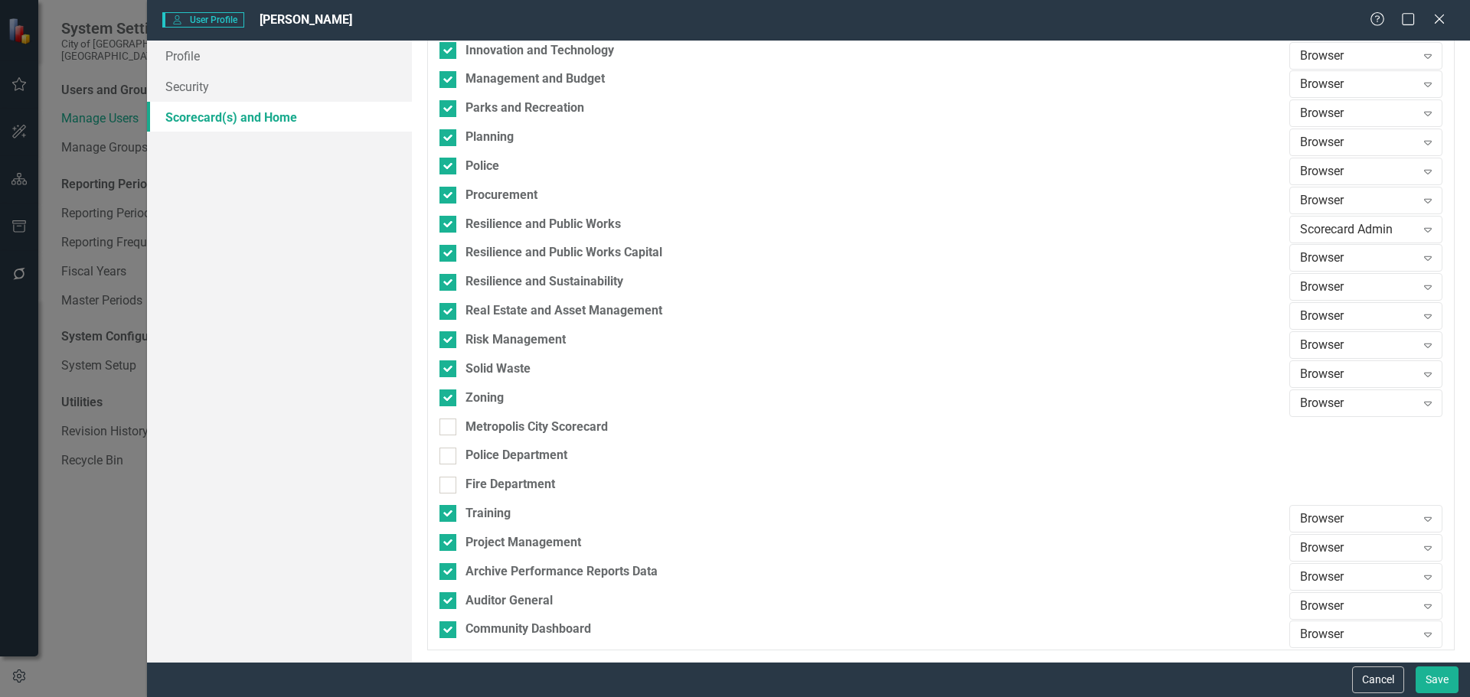
click at [449, 515] on input "Training" at bounding box center [444, 510] width 10 height 10
checkbox input "false"
click at [450, 550] on div at bounding box center [447, 542] width 17 height 17
click at [449, 544] on input "Project Management" at bounding box center [444, 539] width 10 height 10
checkbox input "false"
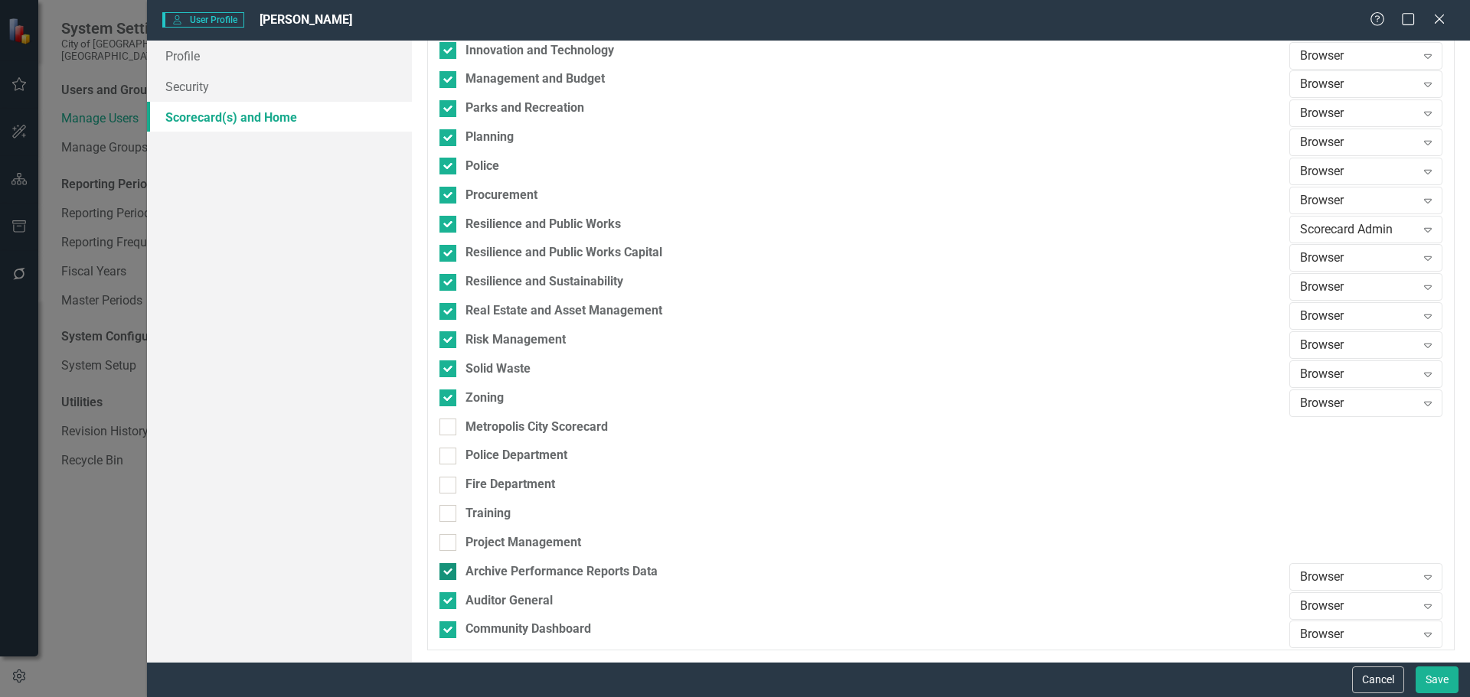
drag, startPoint x: 449, startPoint y: 569, endPoint x: 449, endPoint y: 580, distance: 11.5
click at [449, 571] on div at bounding box center [447, 571] width 17 height 17
click at [449, 571] on input "Archive Performance Reports Data" at bounding box center [444, 568] width 10 height 10
checkbox input "false"
click at [448, 598] on input "Auditor General" at bounding box center [444, 598] width 10 height 10
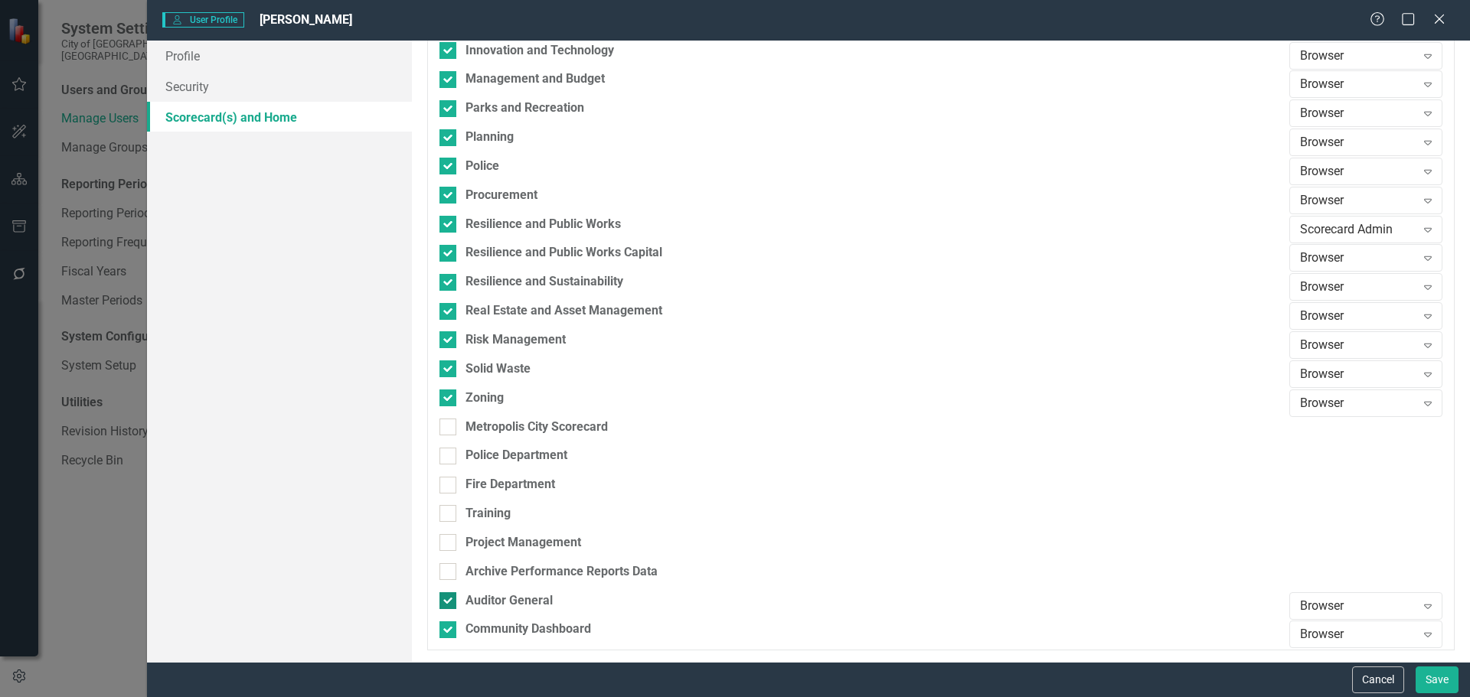
checkbox input "false"
click at [448, 626] on input "Community Dashboard" at bounding box center [444, 627] width 10 height 10
checkbox input "false"
click at [1424, 687] on button "Save" at bounding box center [1436, 680] width 43 height 27
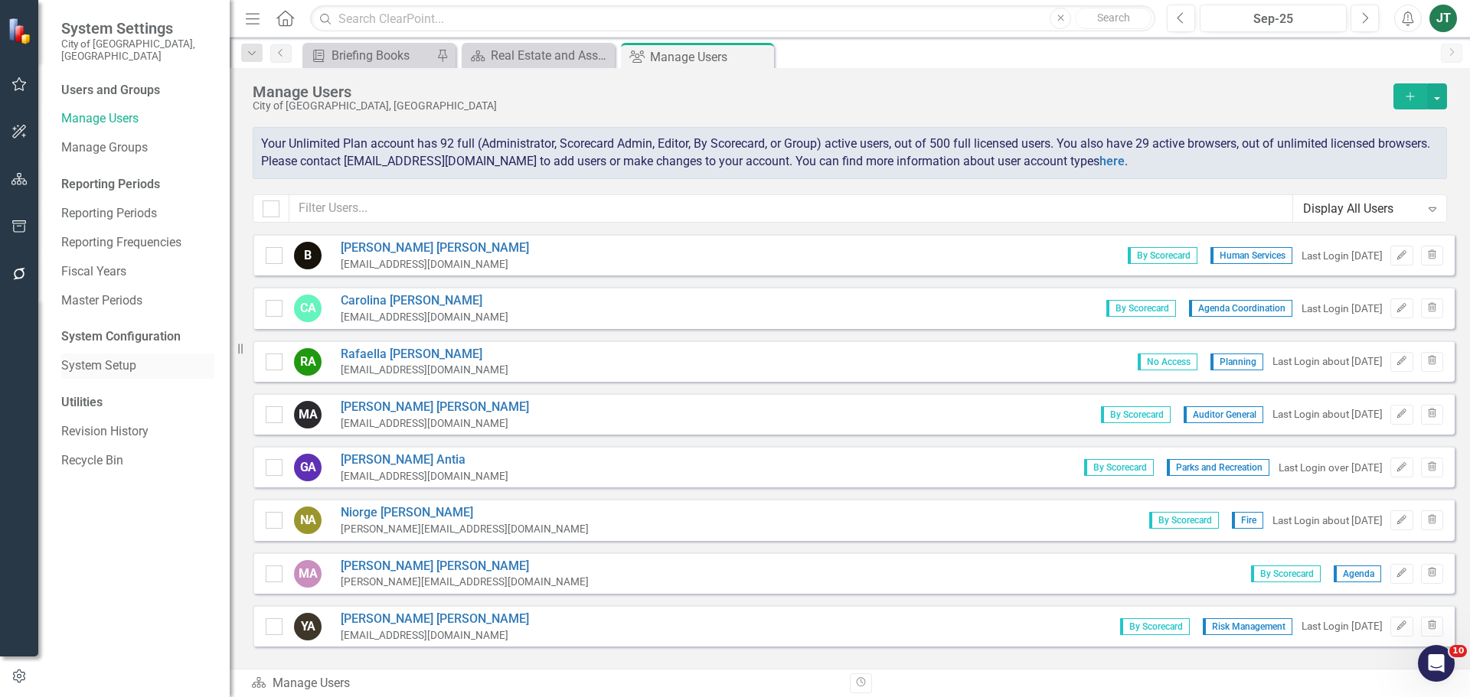
click at [85, 358] on link "System Setup" at bounding box center [137, 367] width 153 height 18
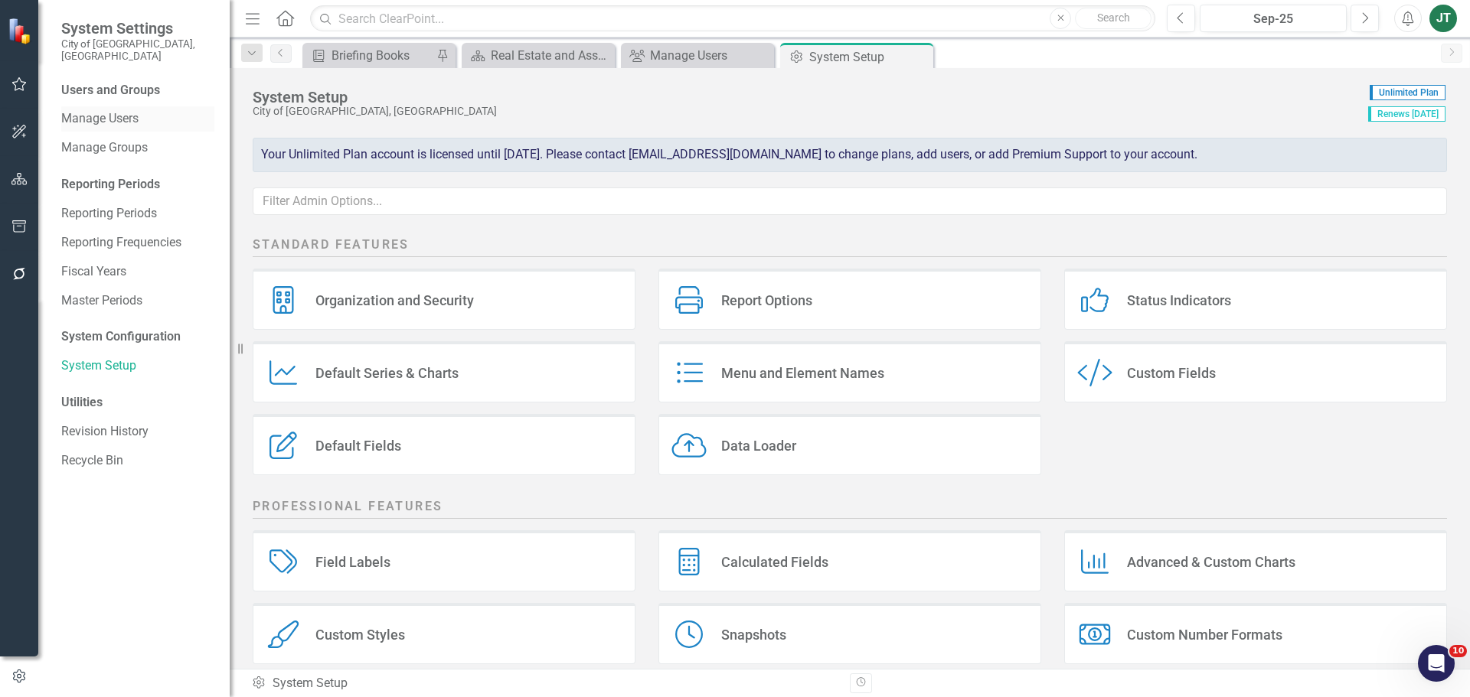
click at [110, 110] on link "Manage Users" at bounding box center [137, 119] width 153 height 18
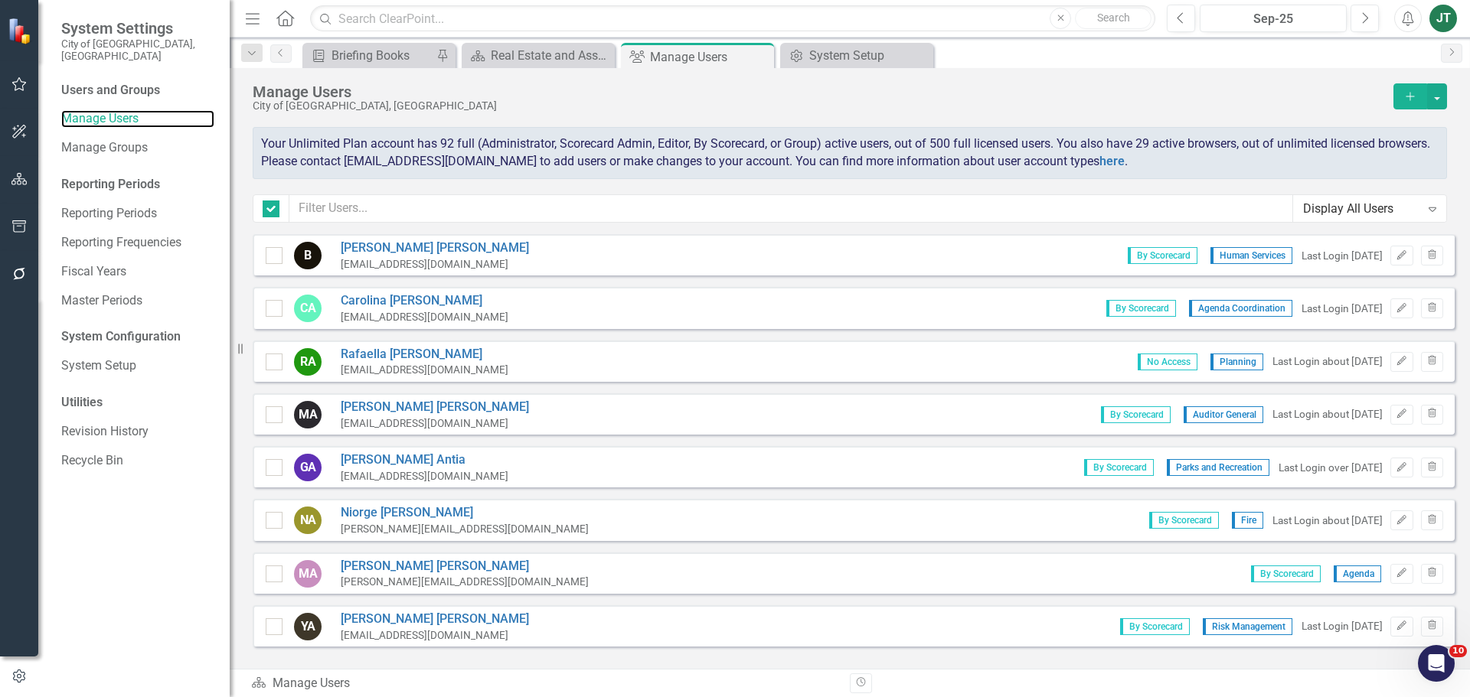
checkbox input "false"
click at [536, 208] on input "text" at bounding box center [791, 208] width 1004 height 28
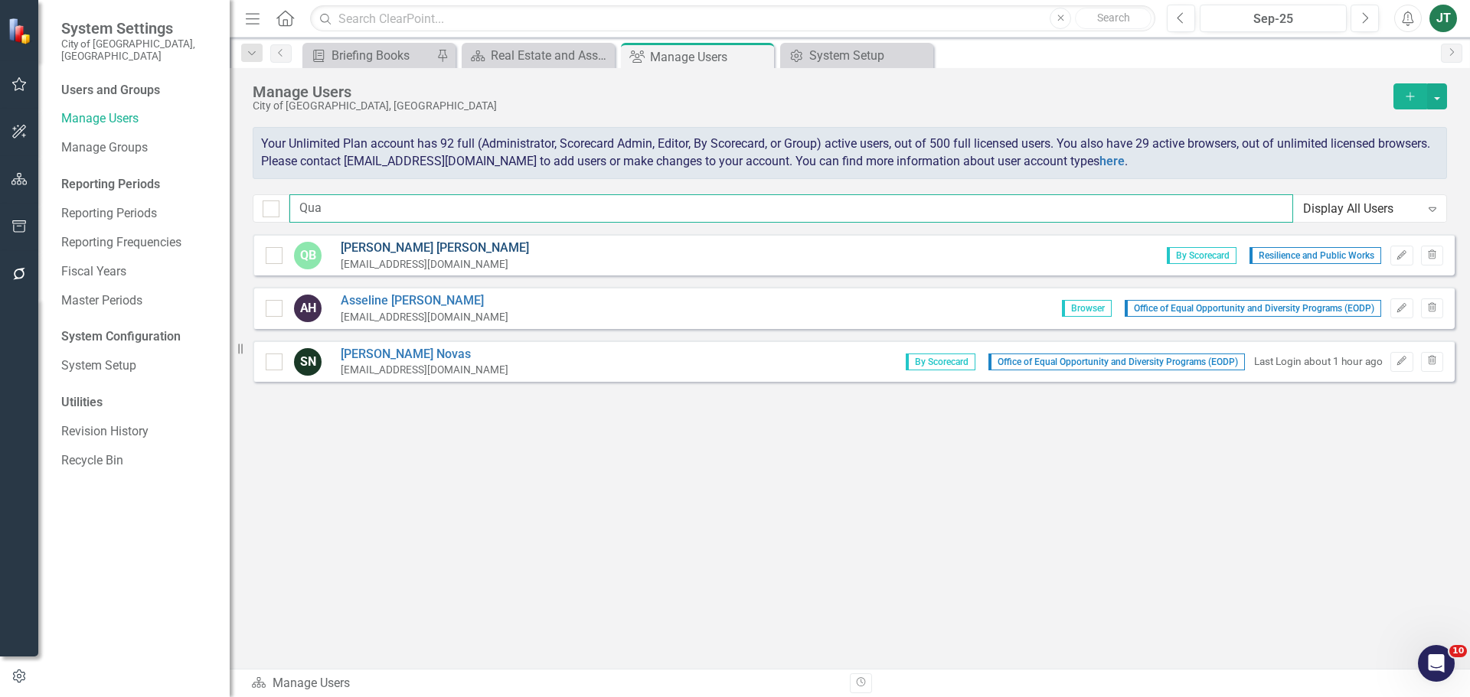
type input "Qua"
click at [397, 242] on link "Quanisha Barfield" at bounding box center [435, 249] width 188 height 18
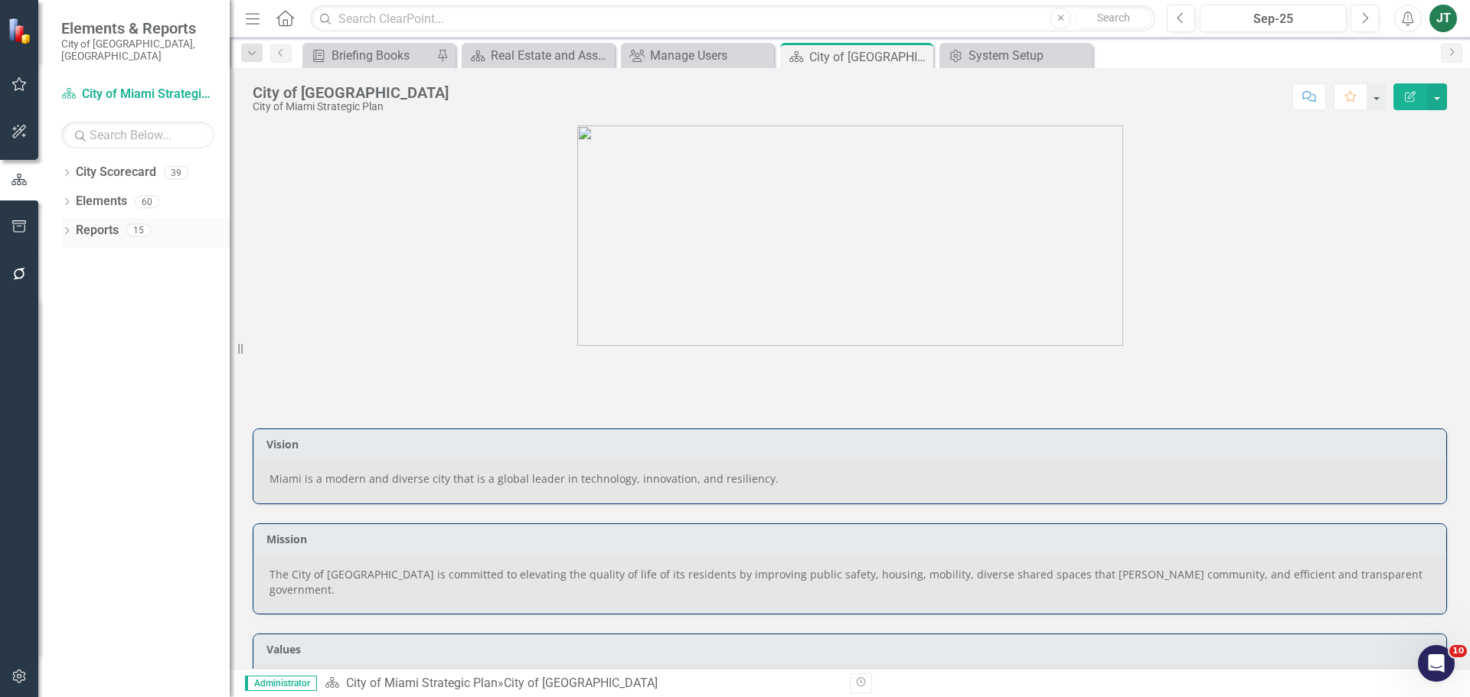
click at [70, 228] on icon "Dropdown" at bounding box center [66, 232] width 11 height 8
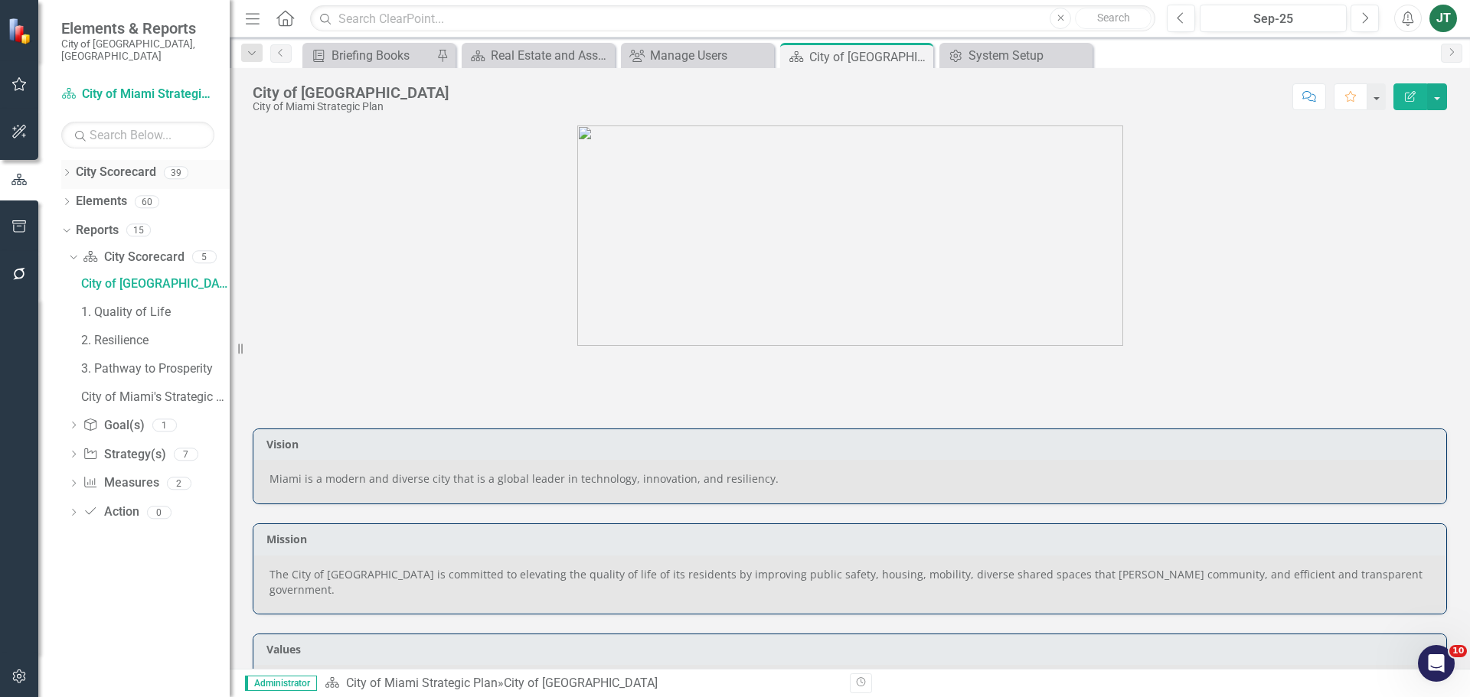
click at [67, 170] on icon "Dropdown" at bounding box center [66, 174] width 11 height 8
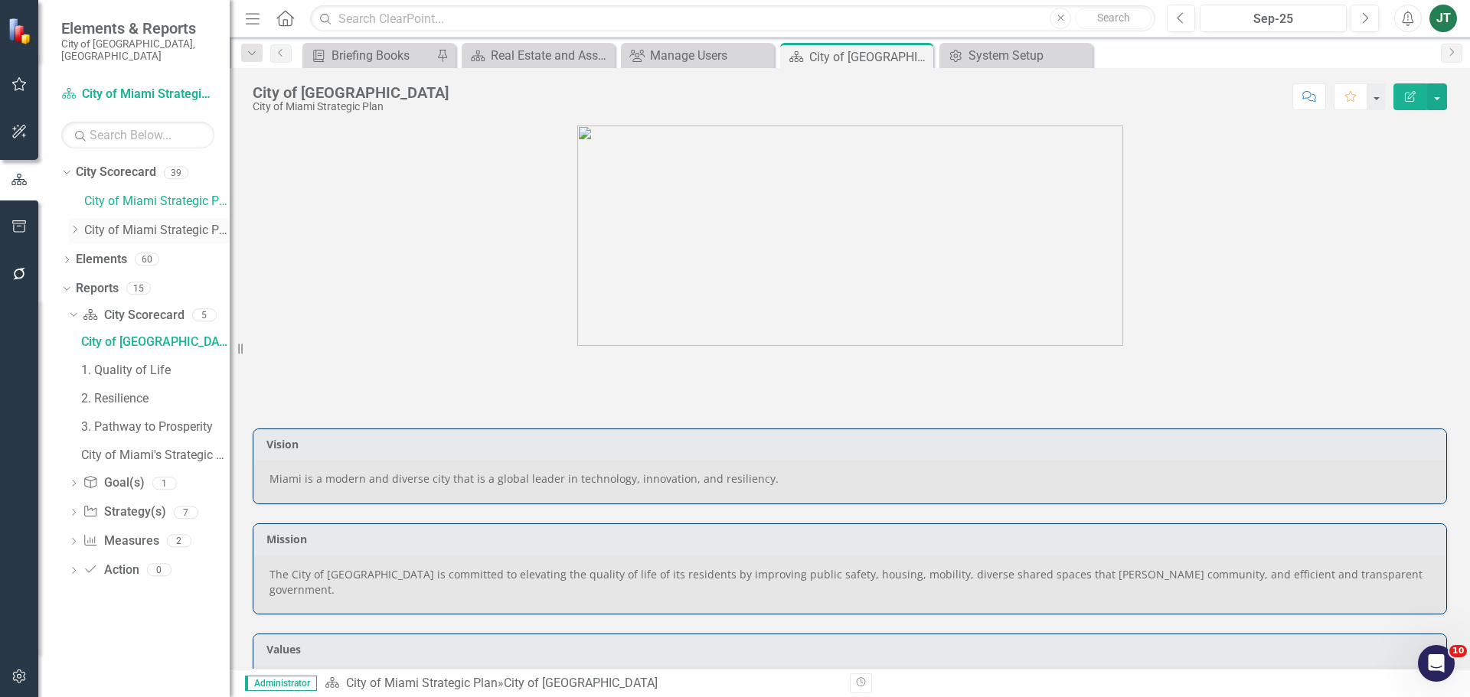
click at [78, 225] on icon "Dropdown" at bounding box center [74, 229] width 11 height 9
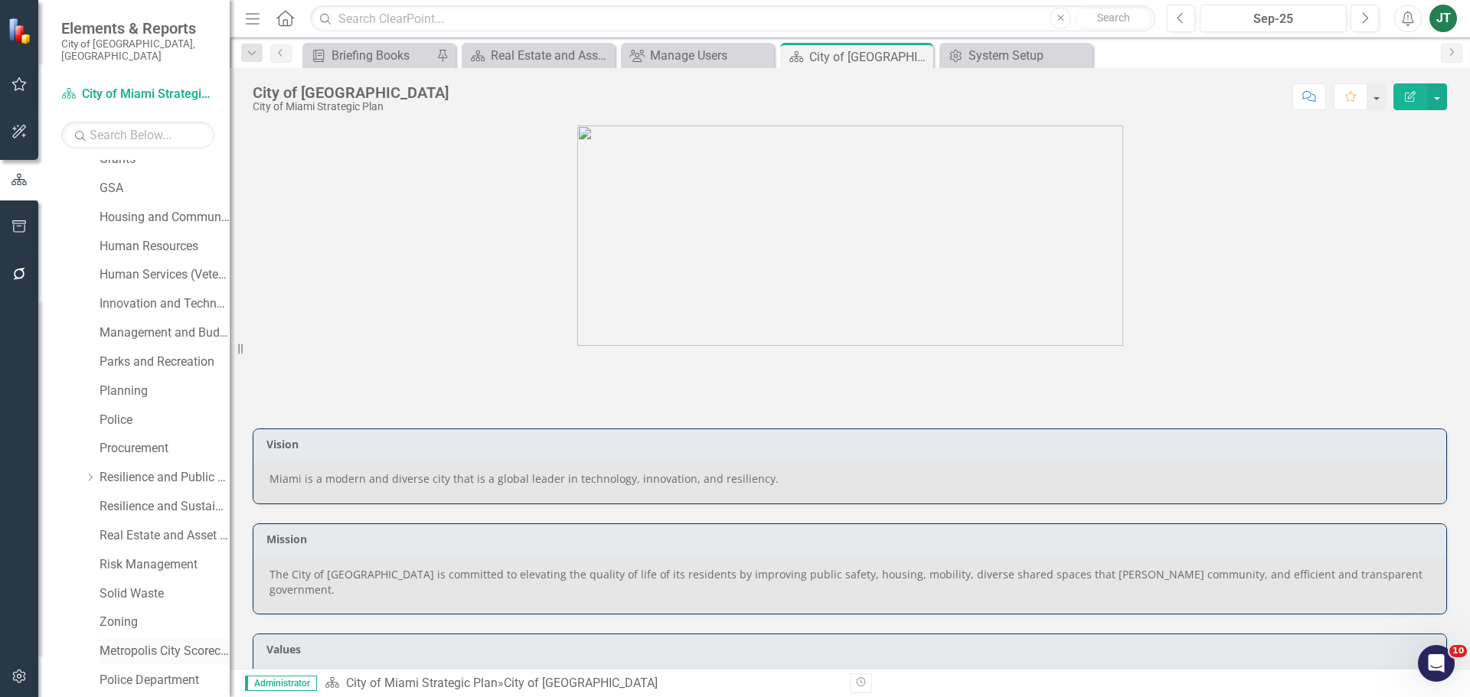
scroll to position [536, 0]
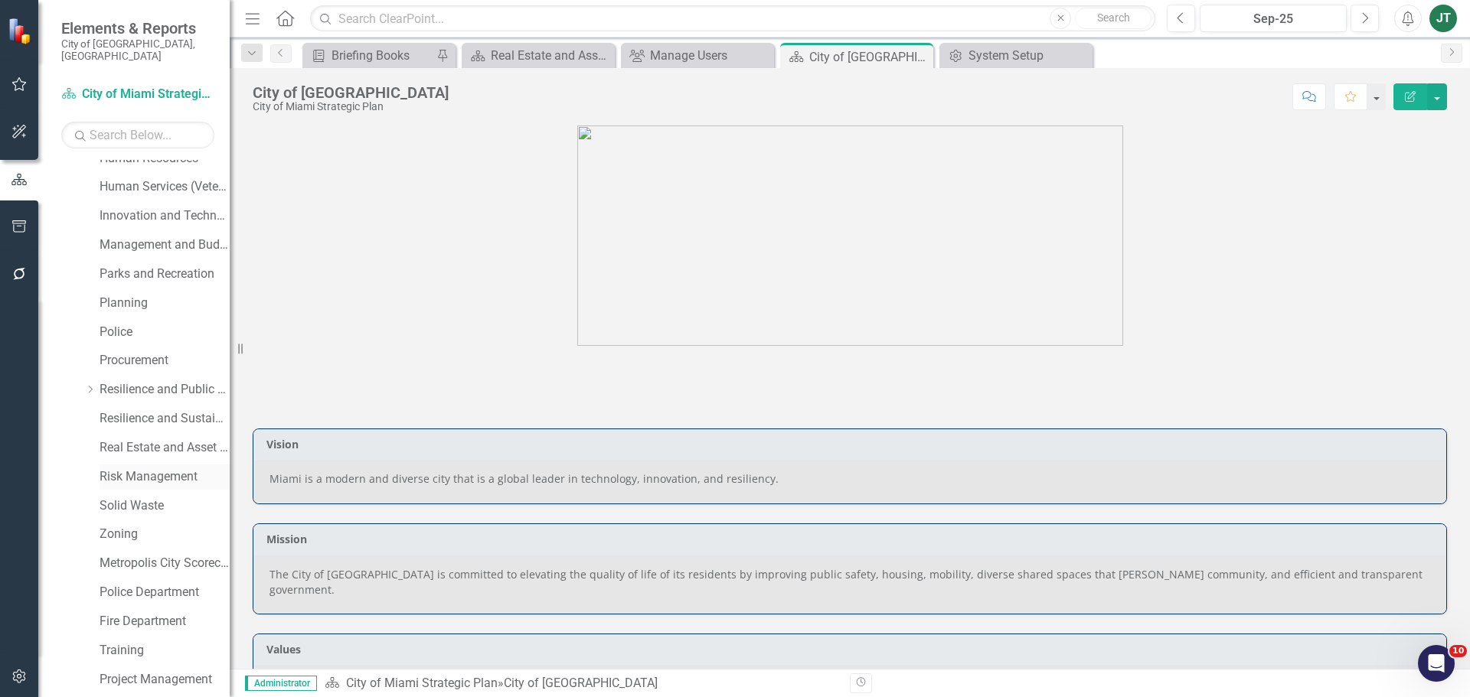
click at [135, 469] on link "Risk Management" at bounding box center [165, 478] width 130 height 18
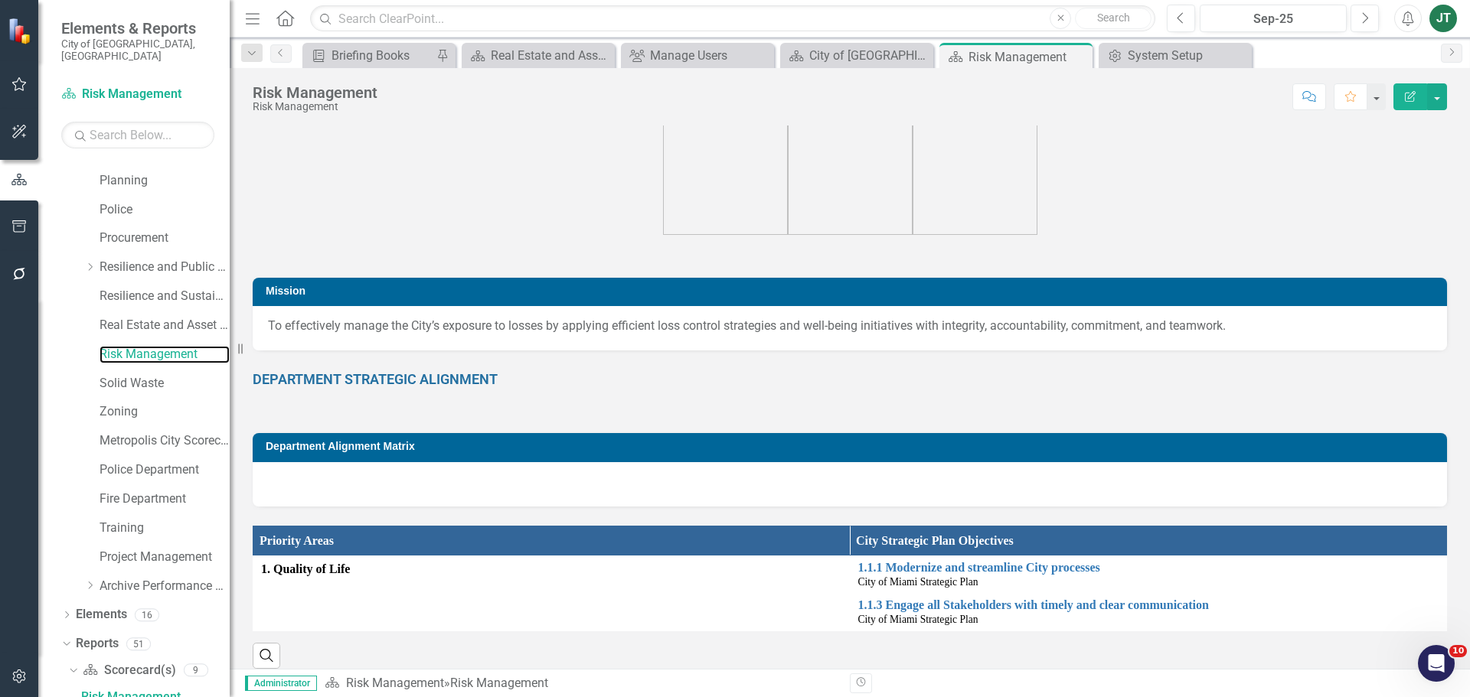
scroll to position [35, 0]
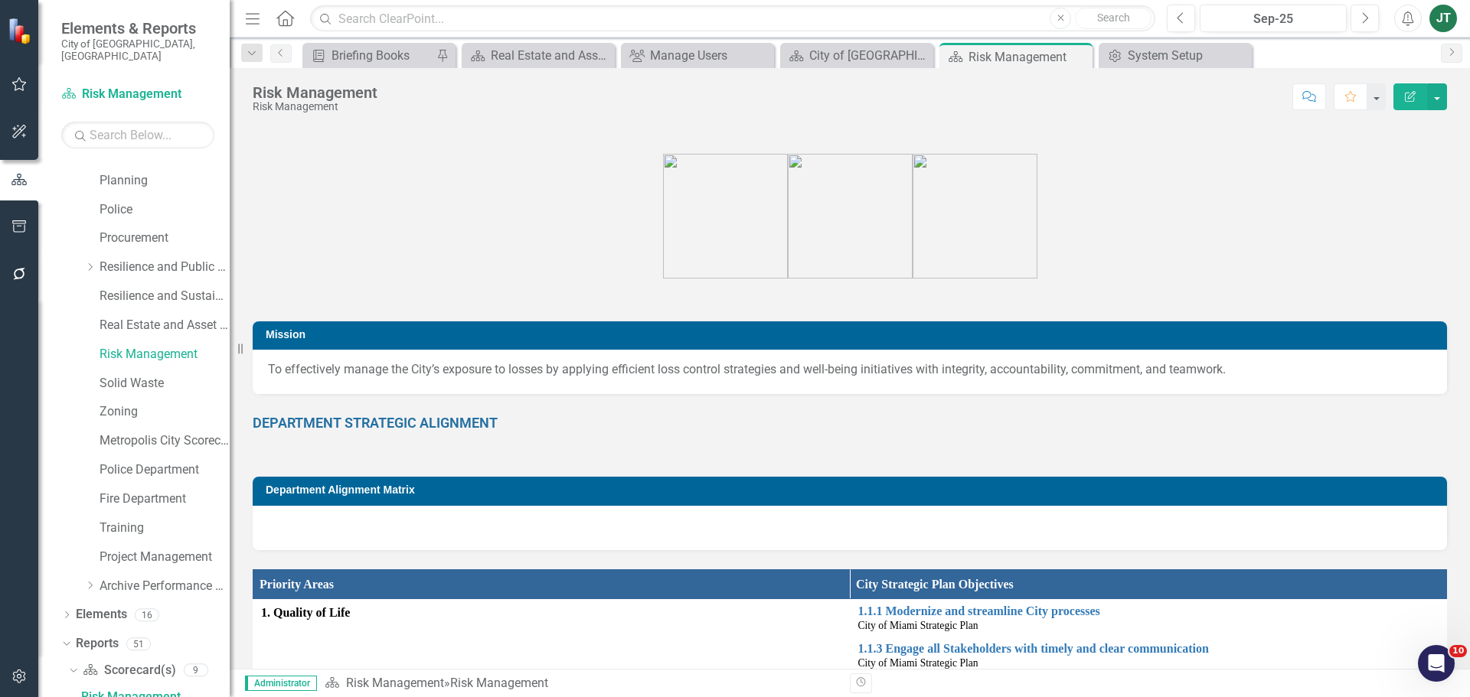
click at [385, 536] on div at bounding box center [850, 528] width 1194 height 44
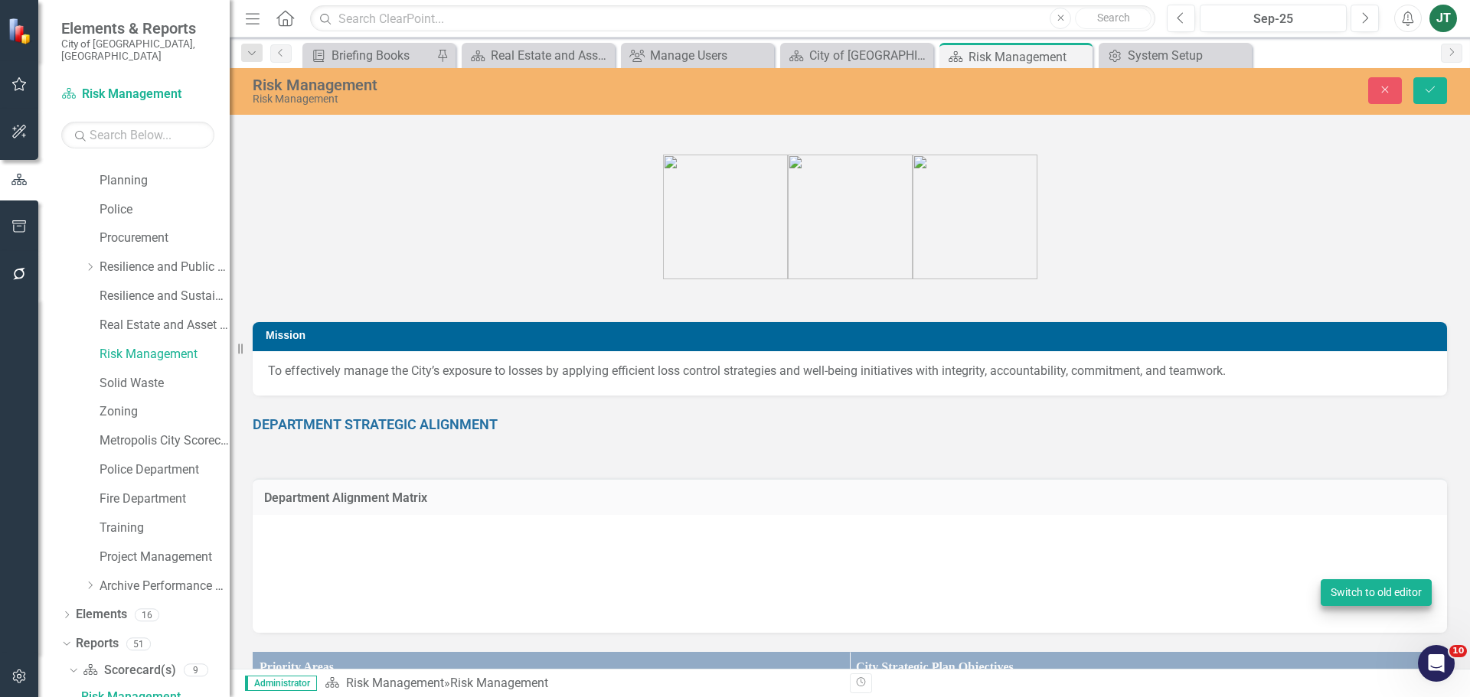
type textarea "<p>{[s107922][layout1909442]}</p>"
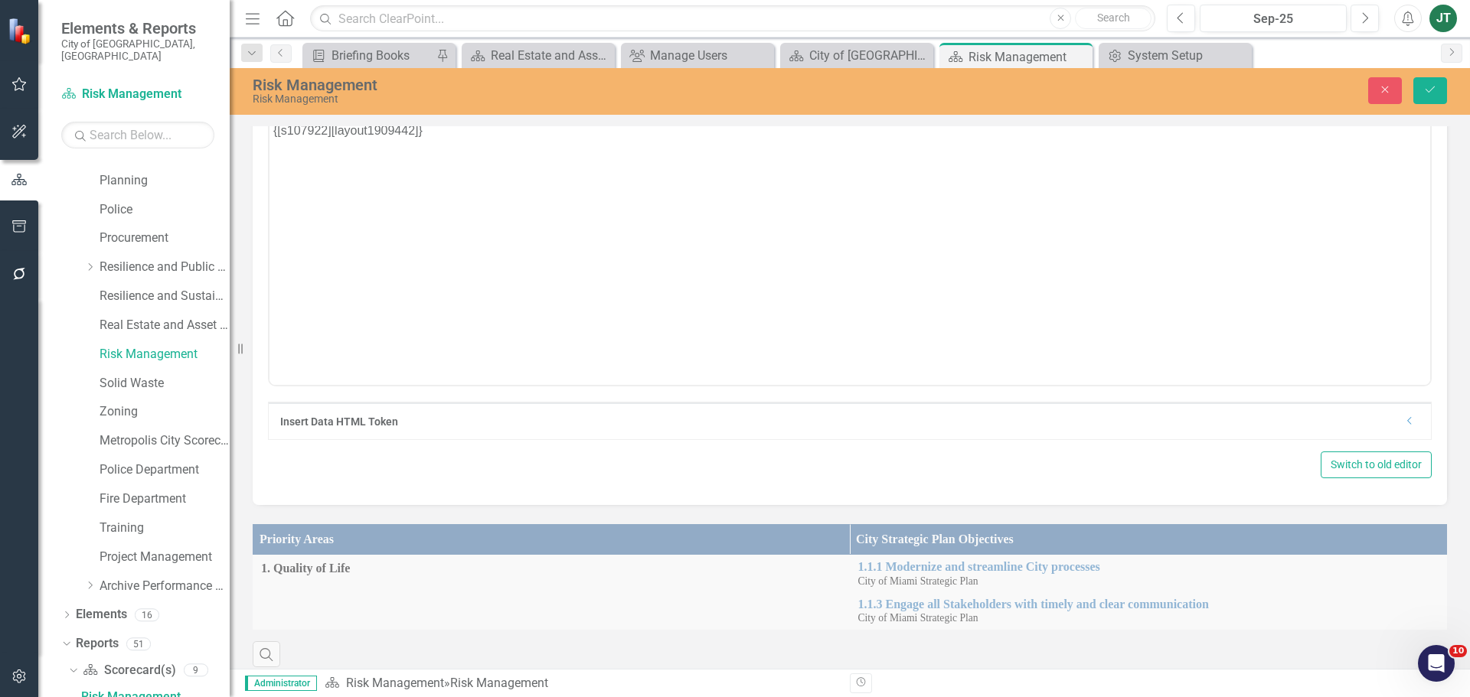
scroll to position [495, 0]
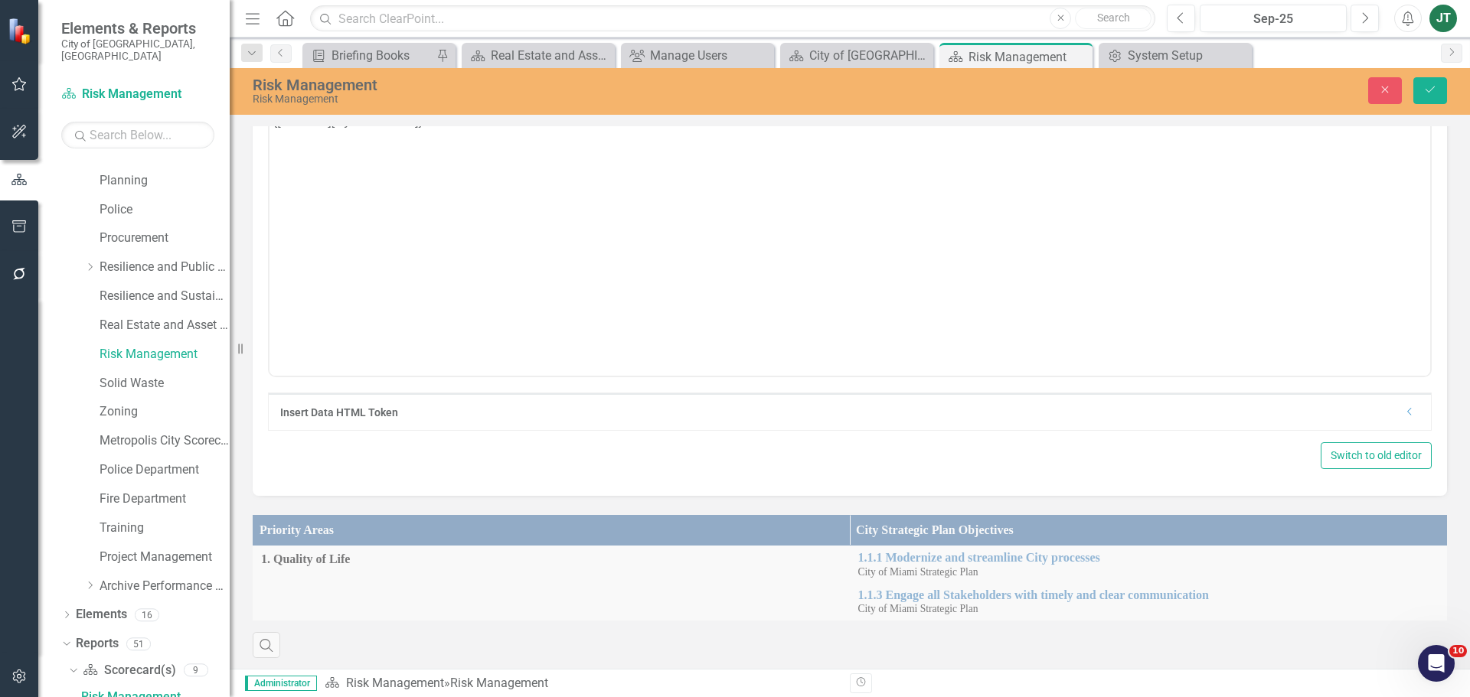
click at [1404, 419] on div "Dropdown" at bounding box center [1409, 413] width 11 height 13
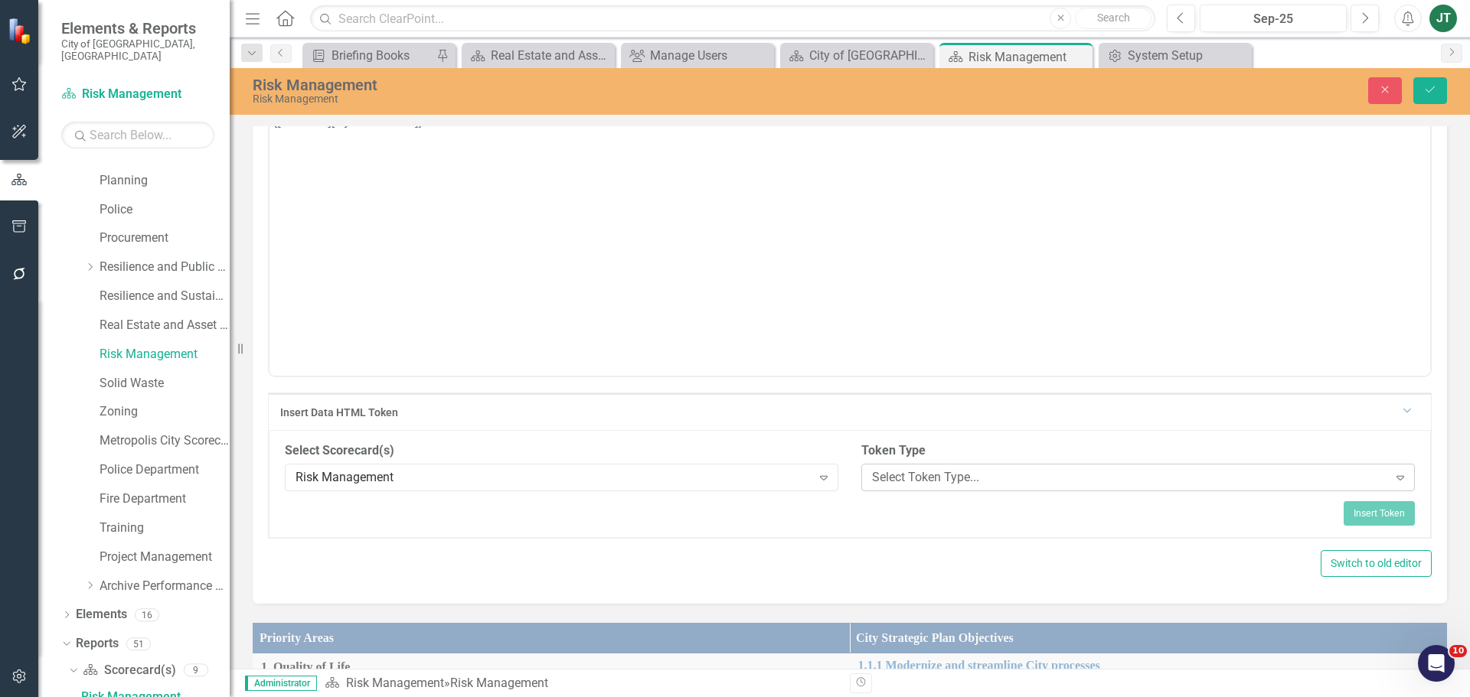
click at [1133, 482] on div "Select Token Type..." at bounding box center [1130, 478] width 516 height 18
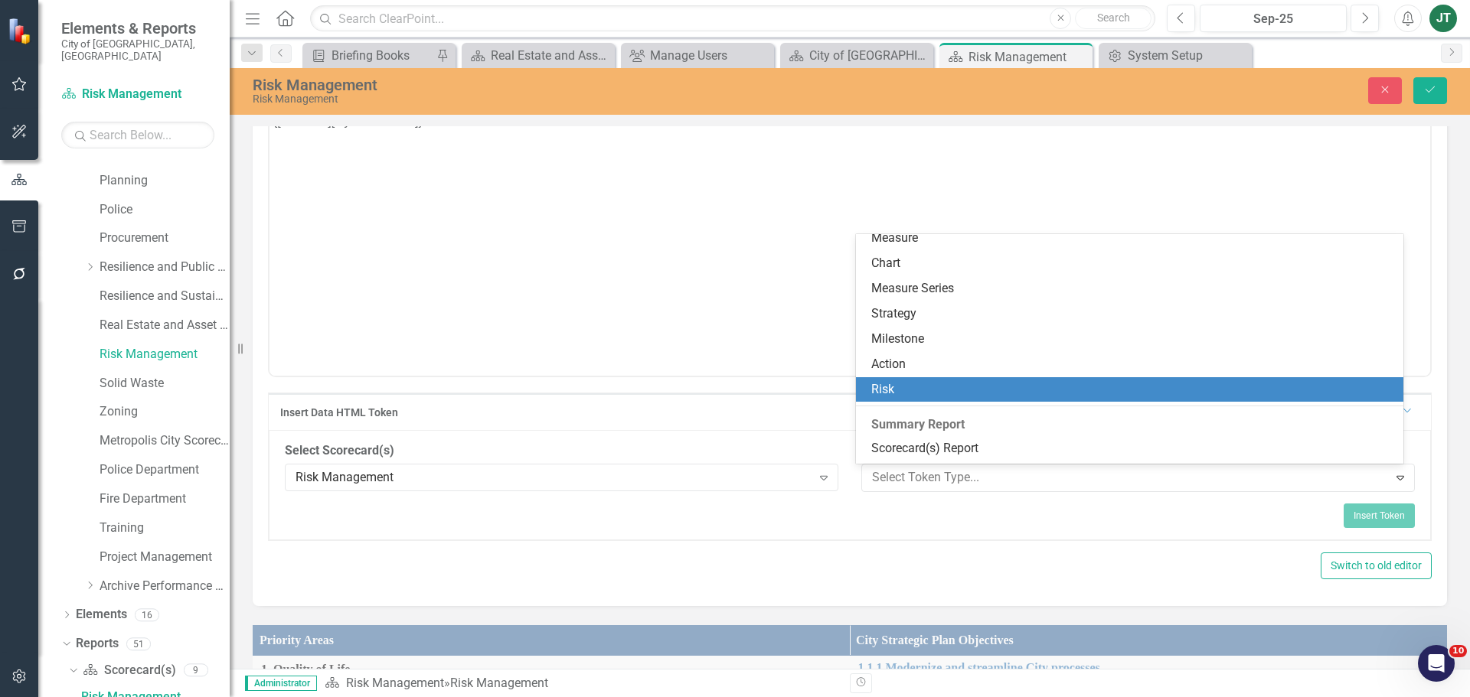
scroll to position [233, 0]
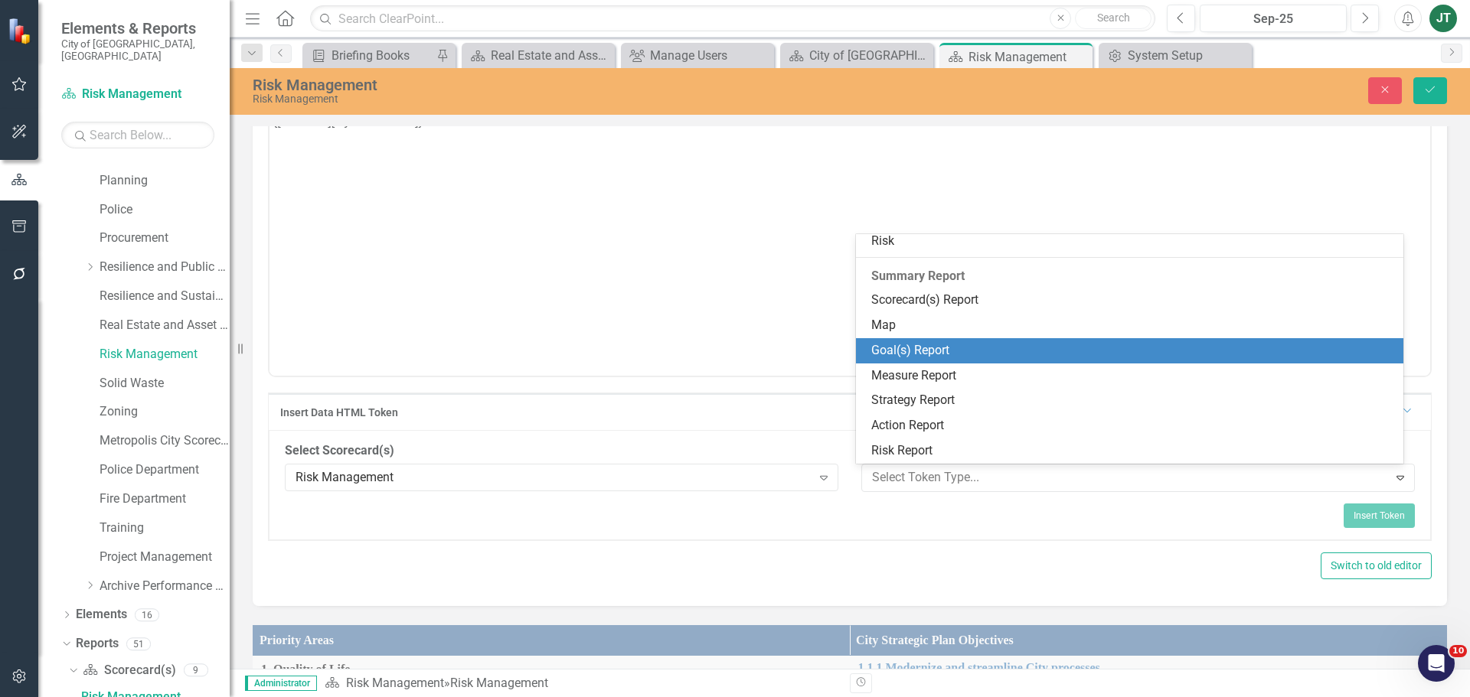
click at [922, 358] on div "Goal(s) Report" at bounding box center [1133, 351] width 524 height 18
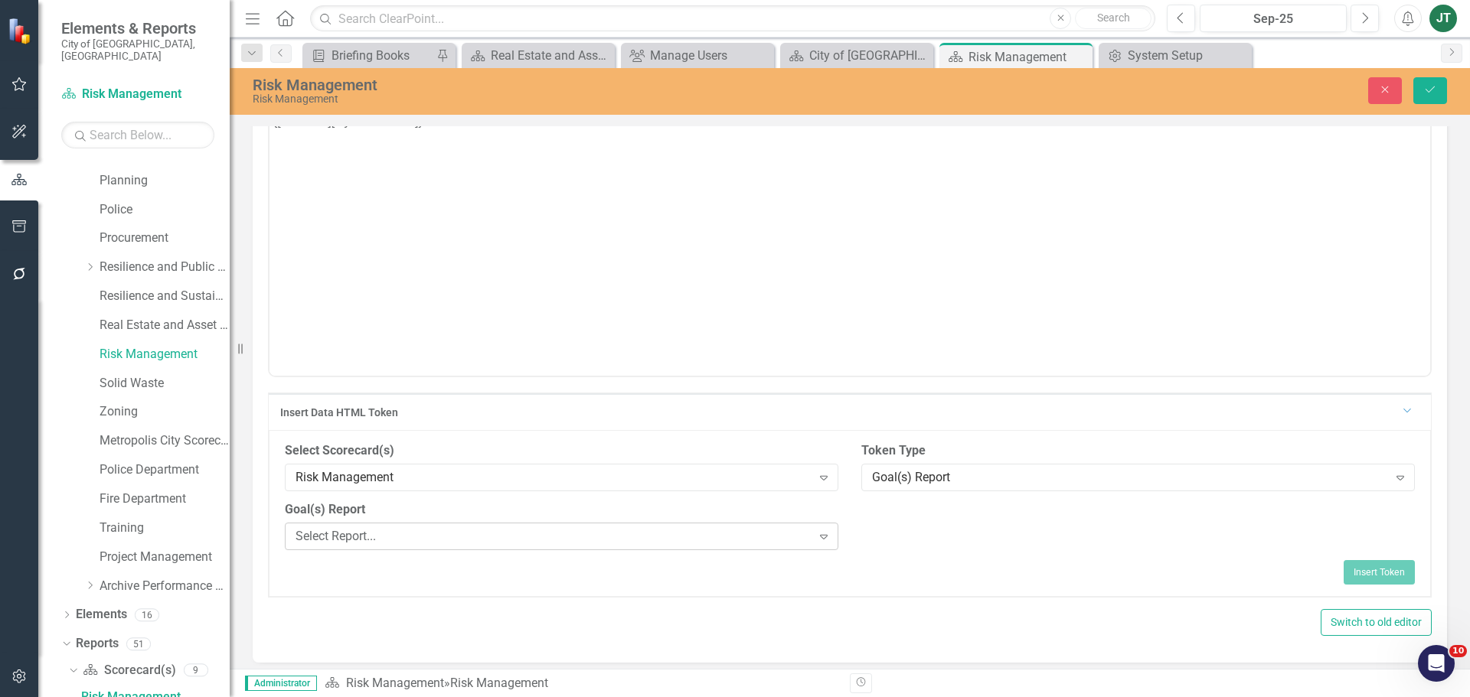
click at [678, 529] on div "Select Report..." at bounding box center [553, 537] width 516 height 18
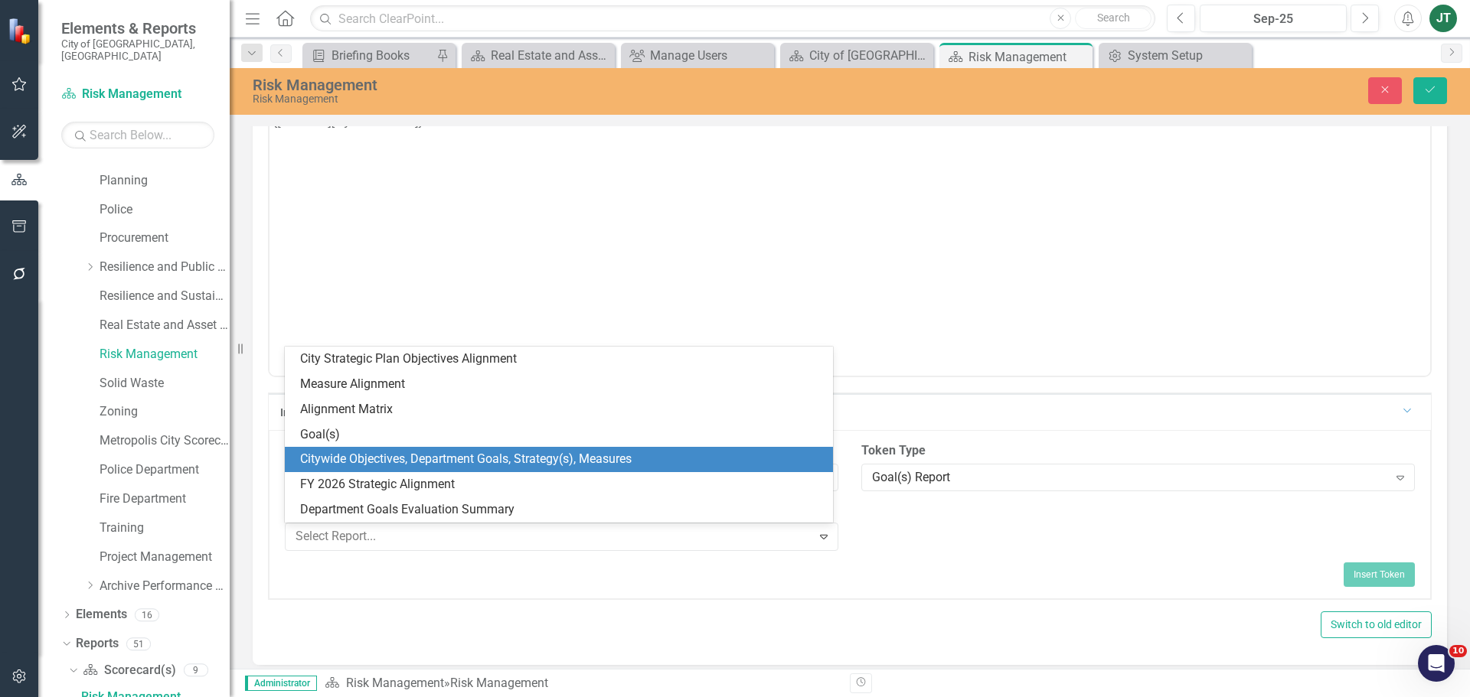
click at [474, 458] on div "Citywide Objectives, Department Goals, Strategy(s), Measures" at bounding box center [562, 460] width 524 height 18
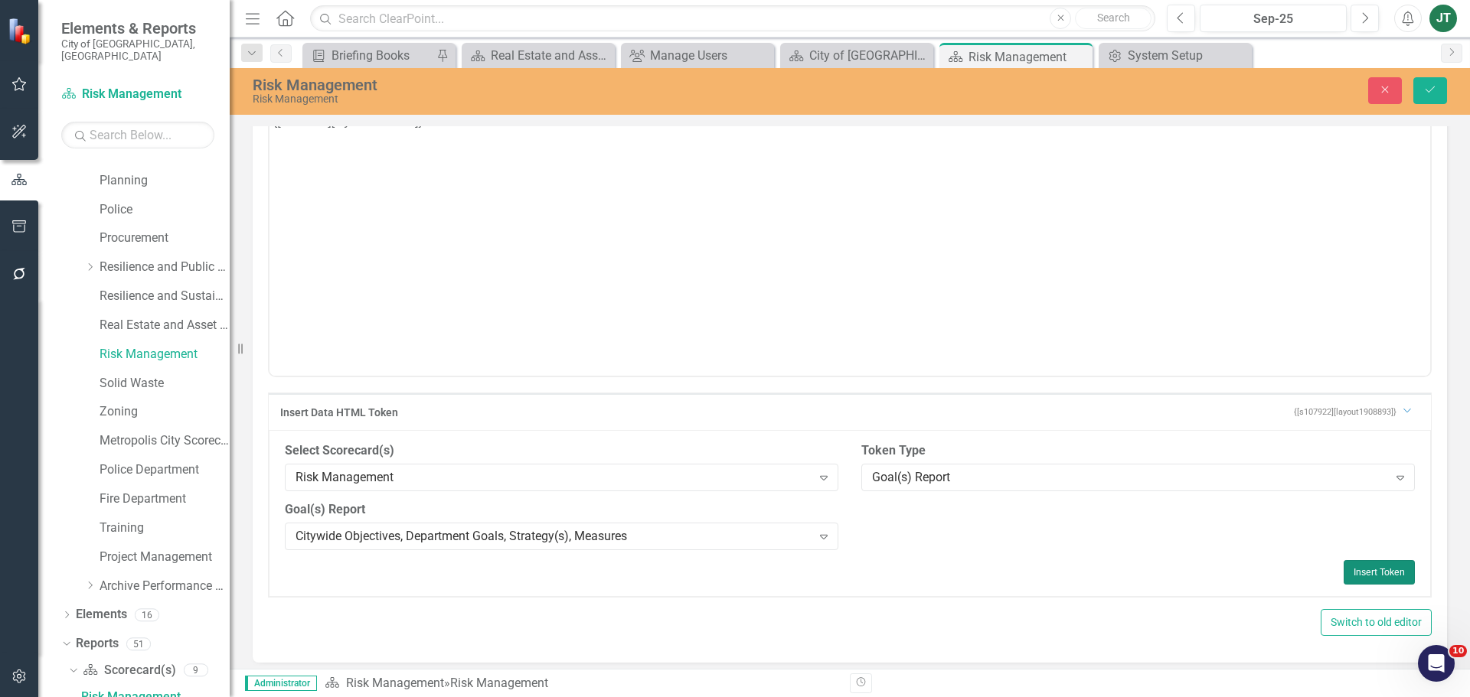
click at [1363, 577] on button "Insert Token" at bounding box center [1379, 572] width 71 height 24
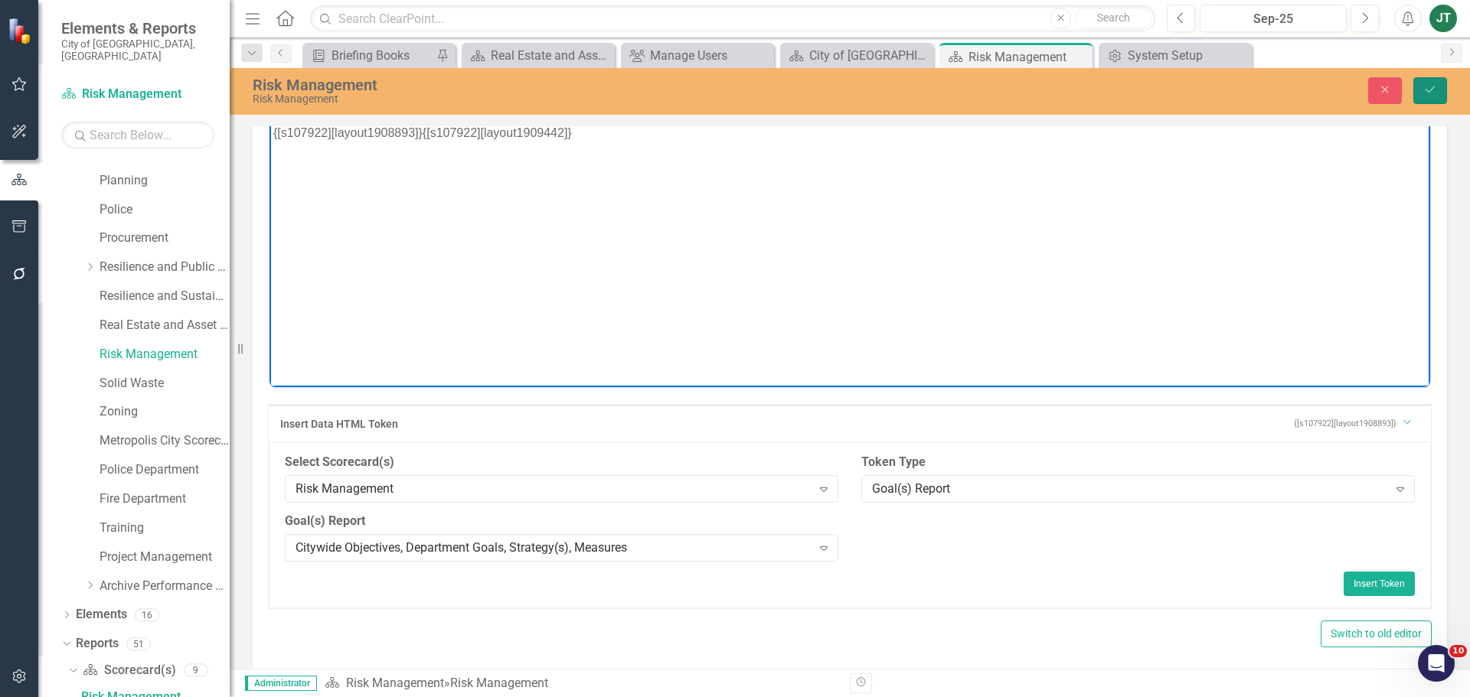
click at [1432, 90] on icon "Save" at bounding box center [1430, 89] width 14 height 11
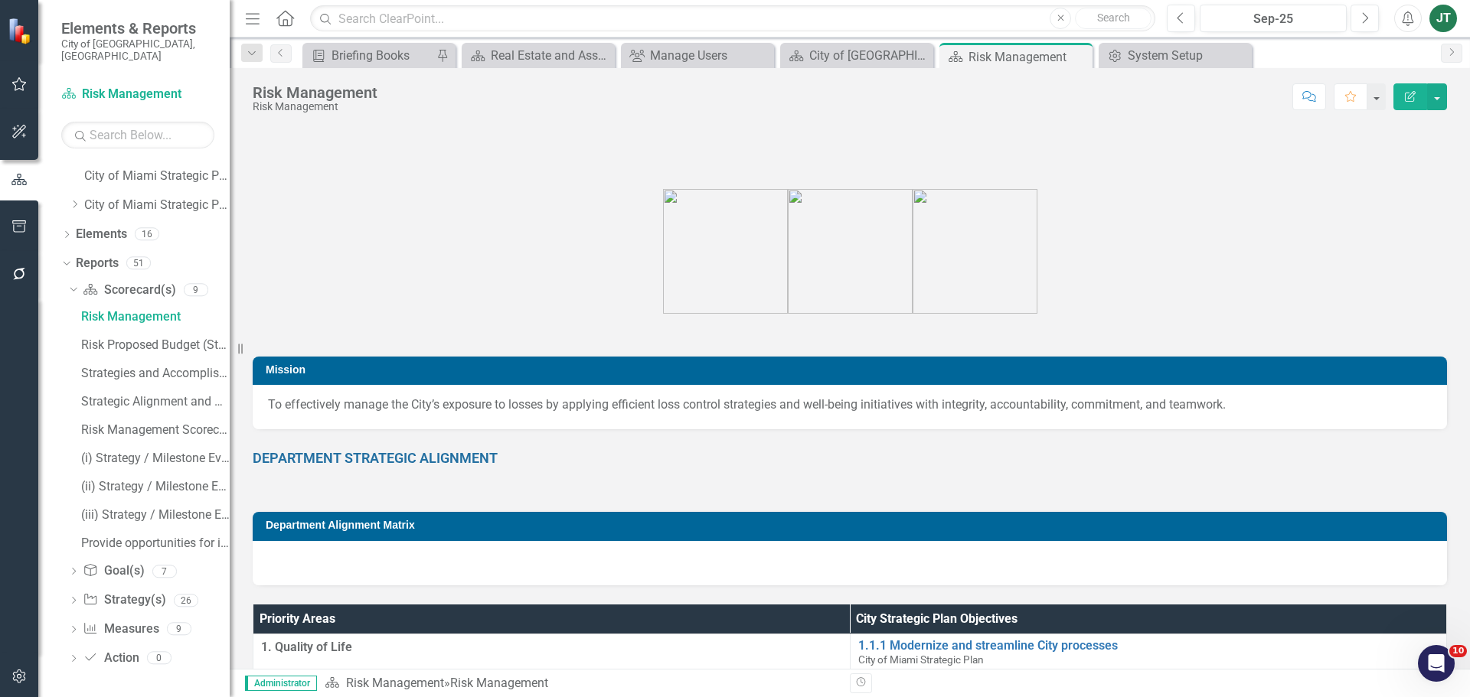
scroll to position [13, 0]
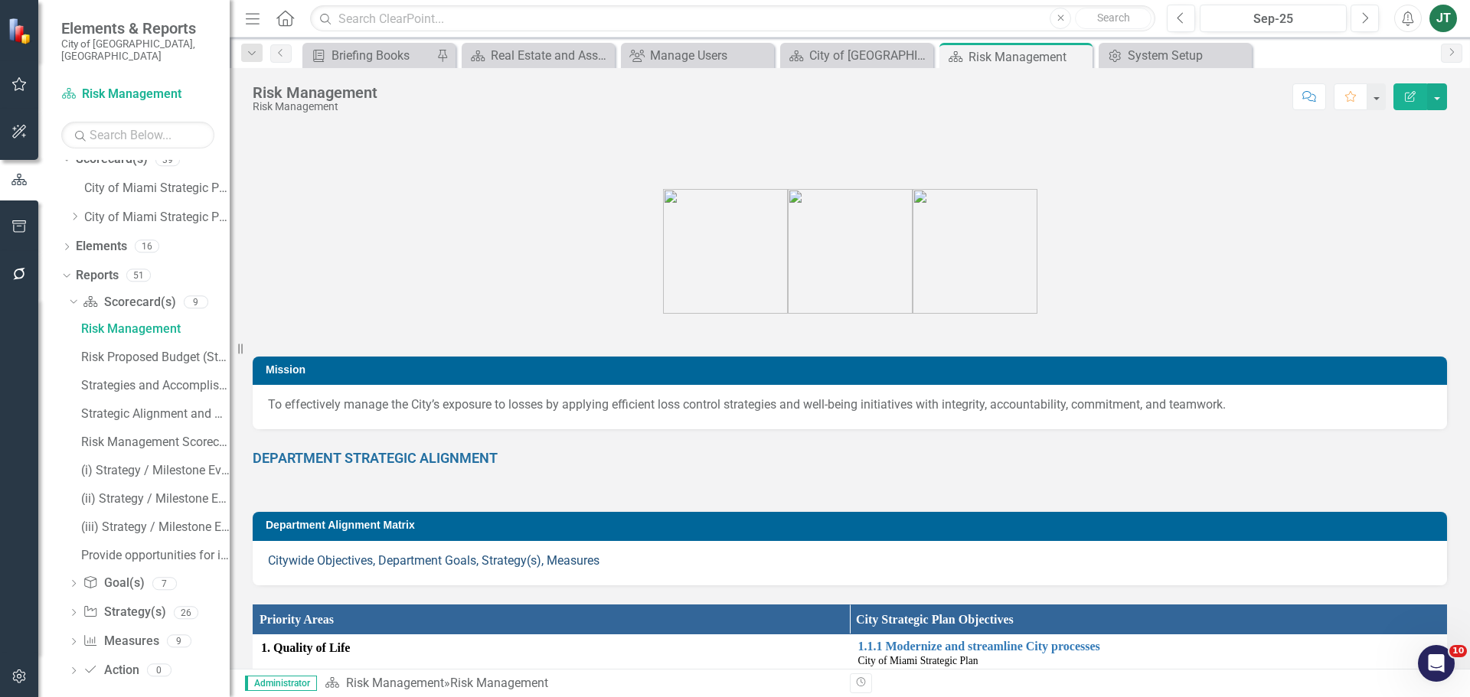
click at [578, 562] on link "Citywide Objectives, Department Goals, Strategy(s), Measures" at bounding box center [433, 560] width 331 height 15
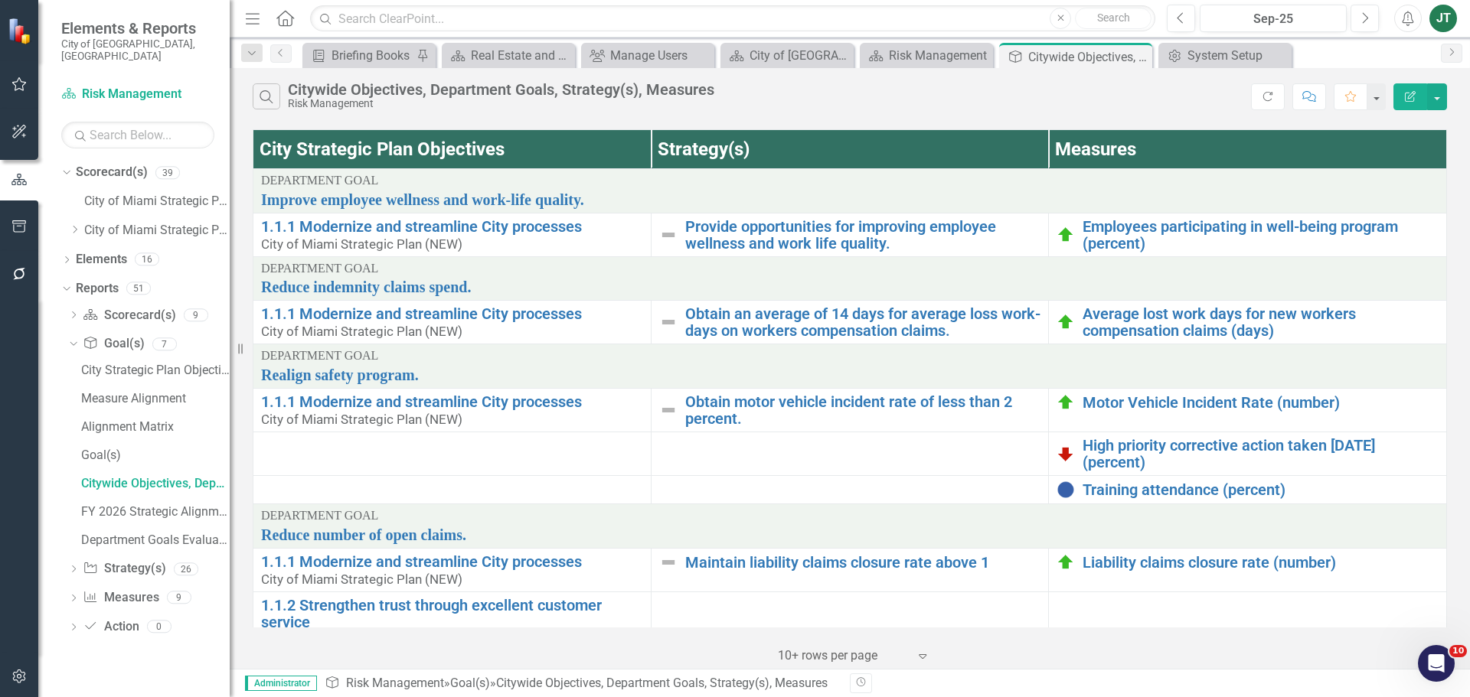
scroll to position [37, 0]
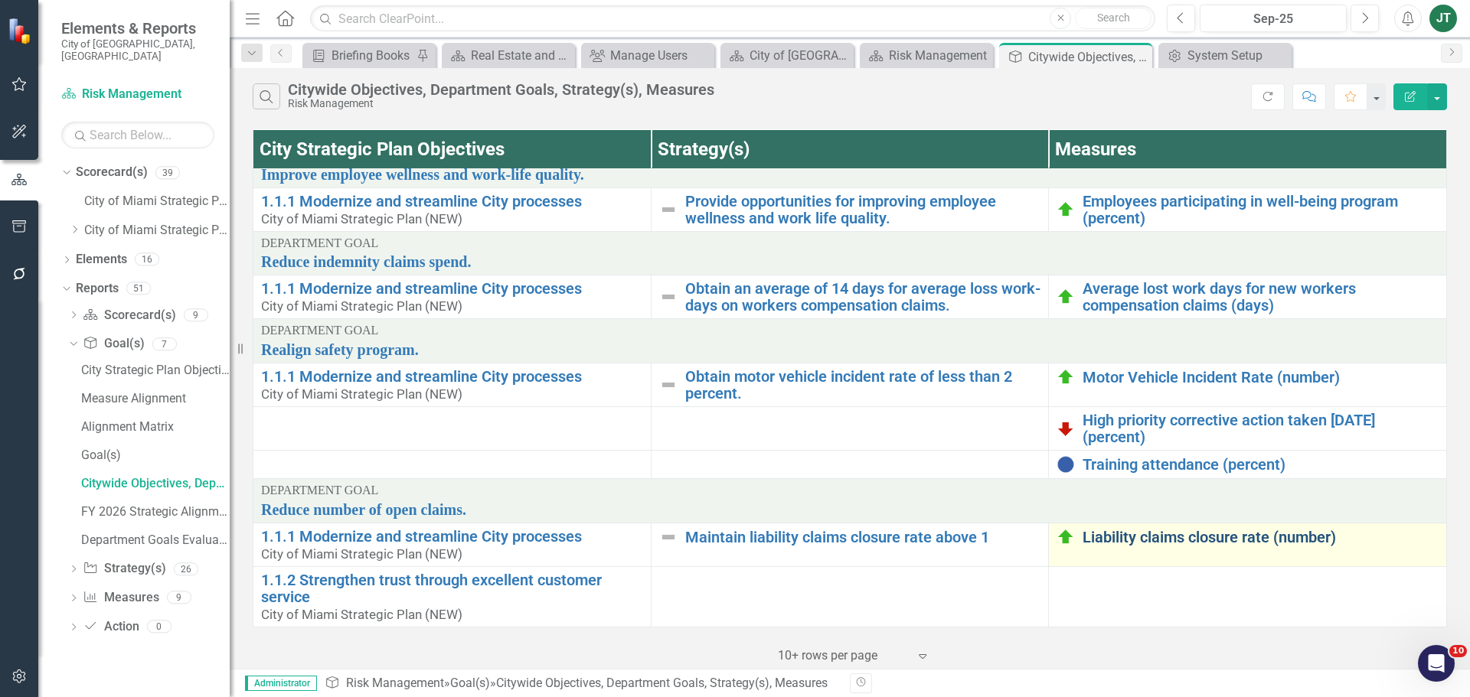
click at [1137, 529] on link "Liability claims closure rate (number)" at bounding box center [1260, 537] width 356 height 17
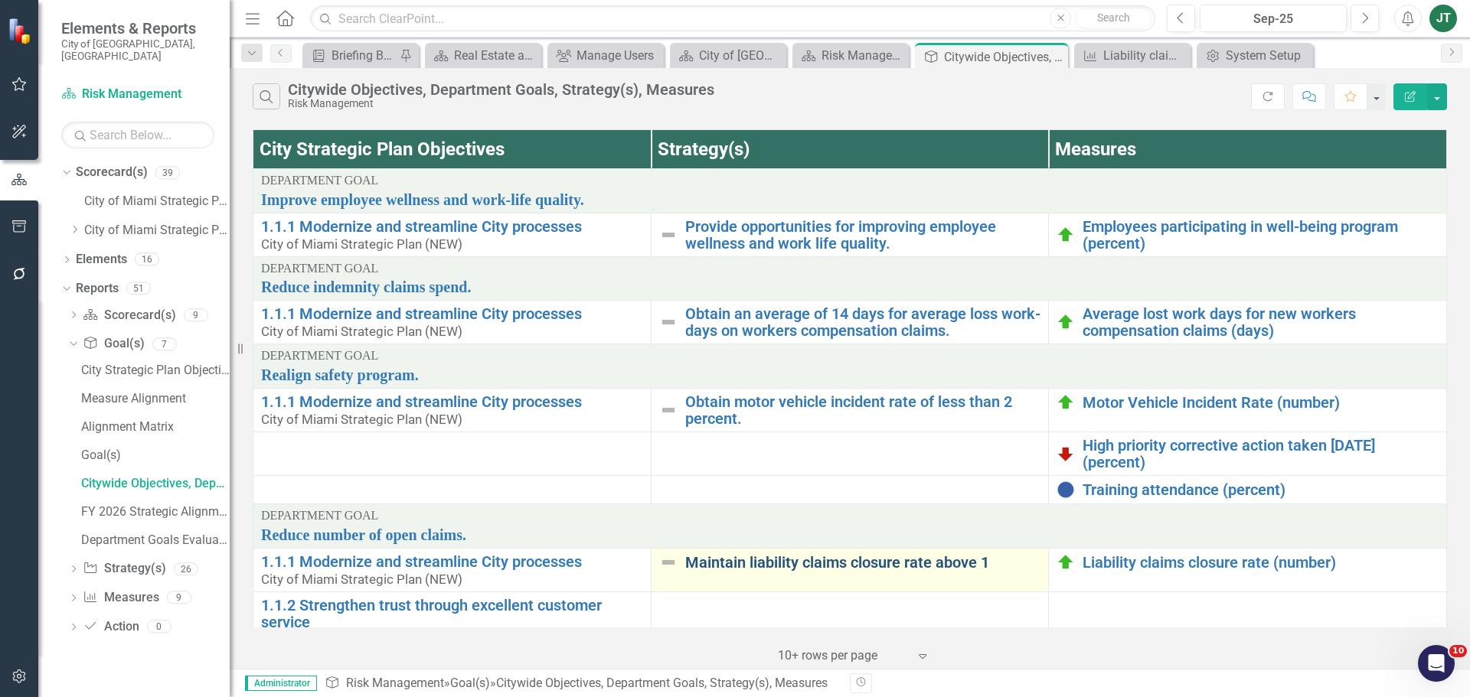
click at [765, 562] on link "Maintain liability claims closure rate above 1" at bounding box center [863, 562] width 356 height 17
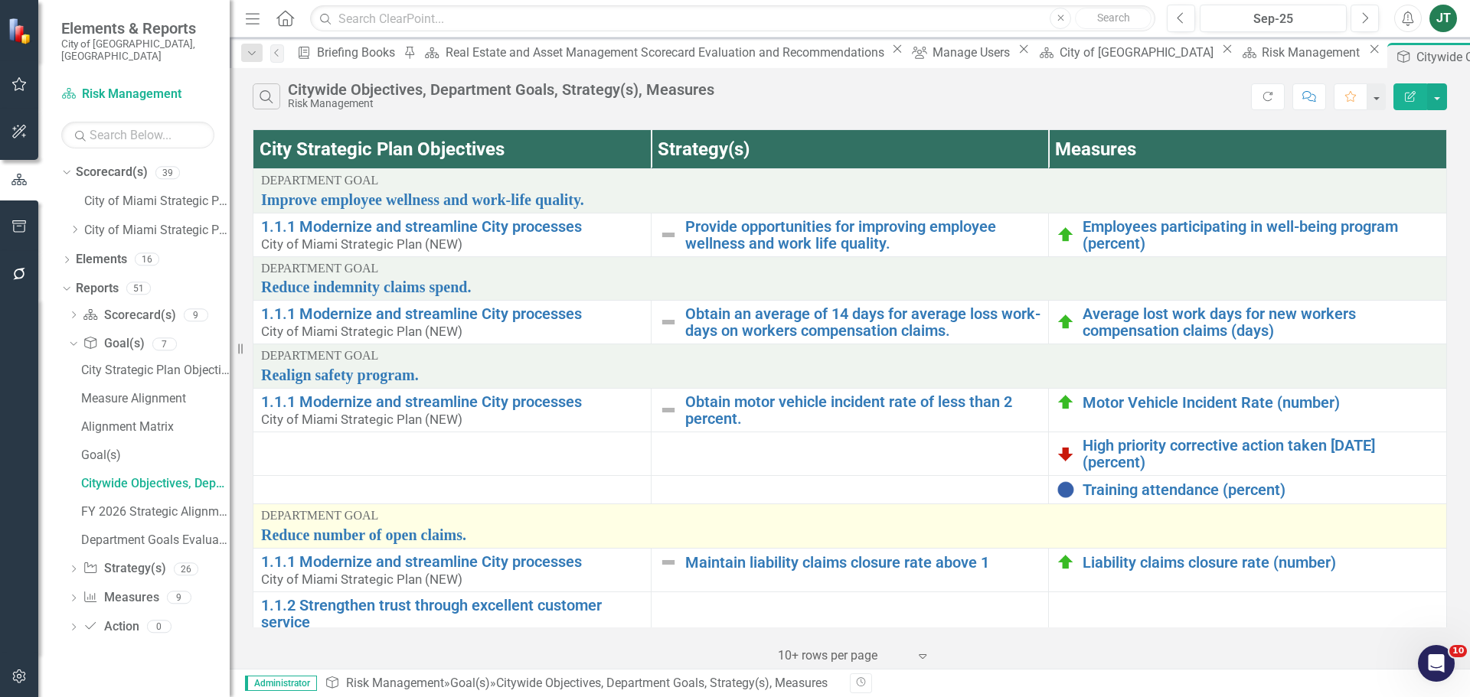
scroll to position [37, 0]
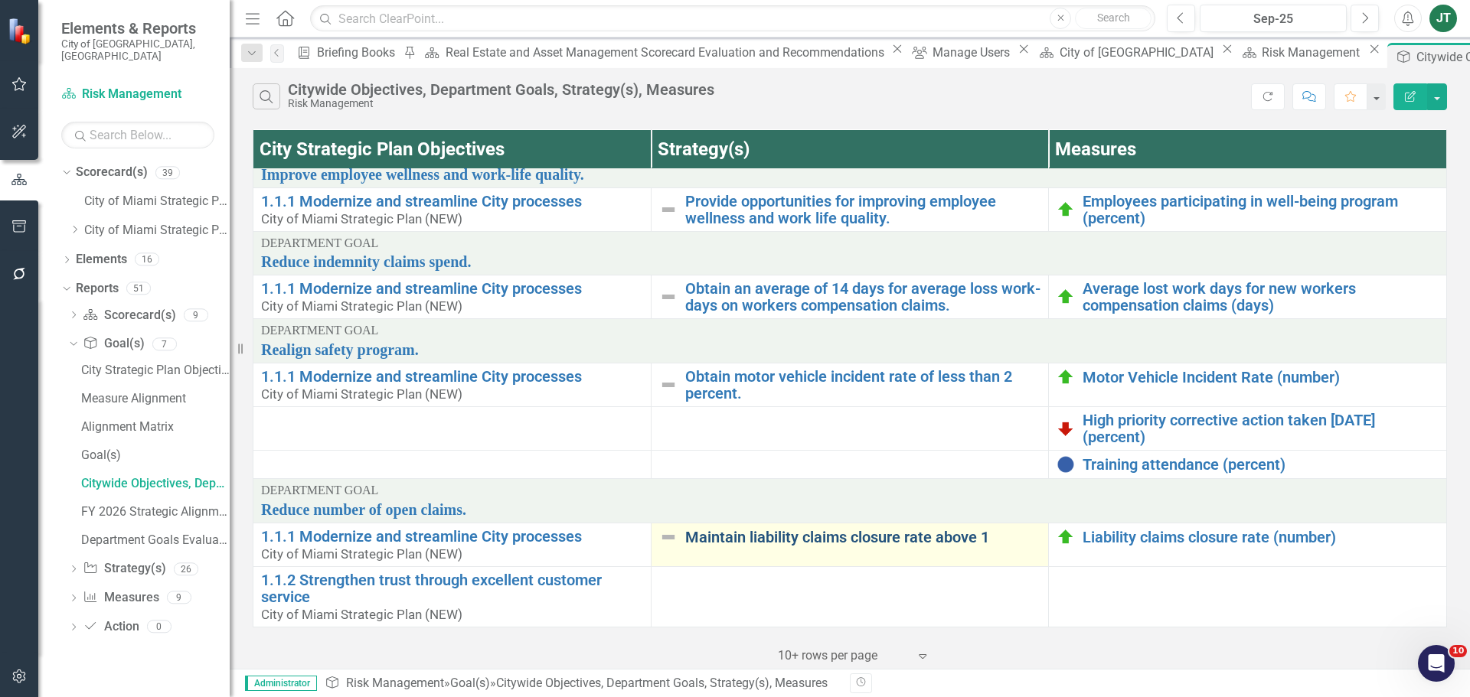
click at [749, 529] on link "Maintain liability claims closure rate above 1" at bounding box center [863, 537] width 356 height 17
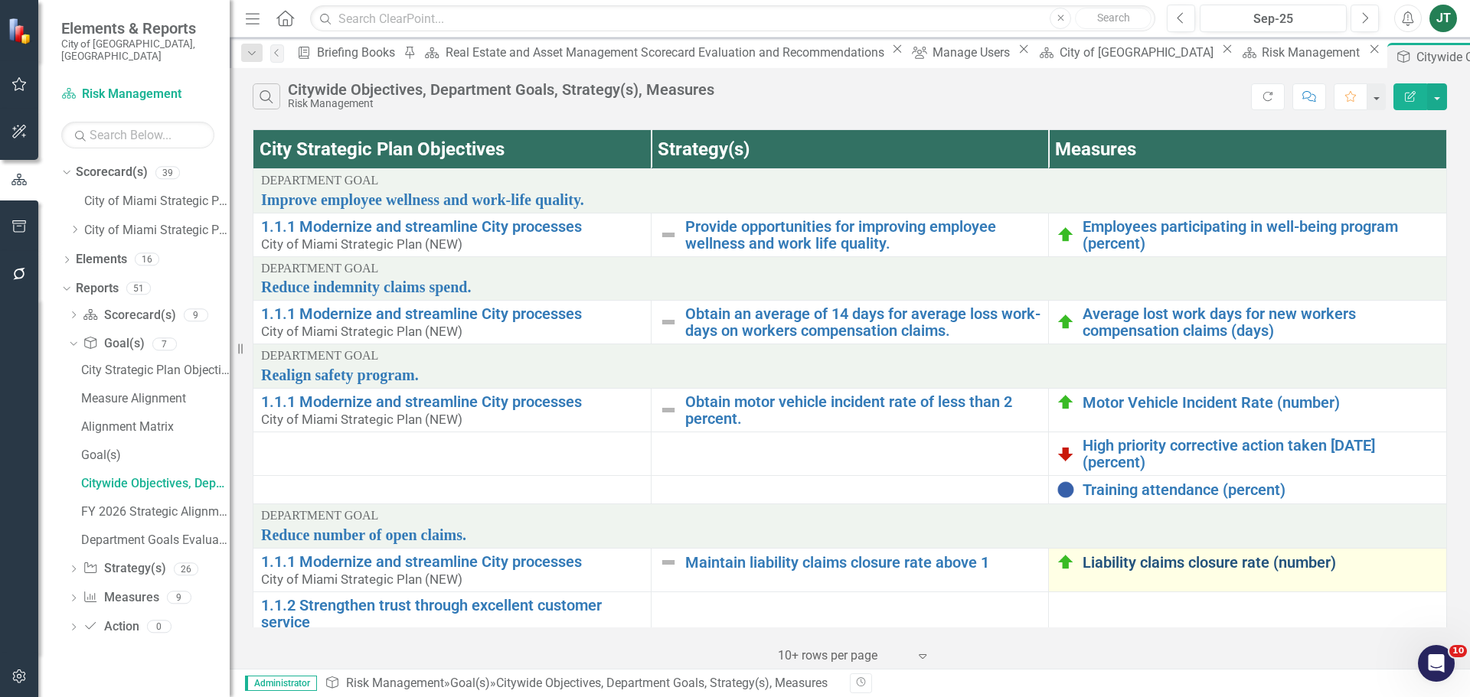
click at [1164, 565] on link "Liability claims closure rate (number)" at bounding box center [1260, 562] width 356 height 17
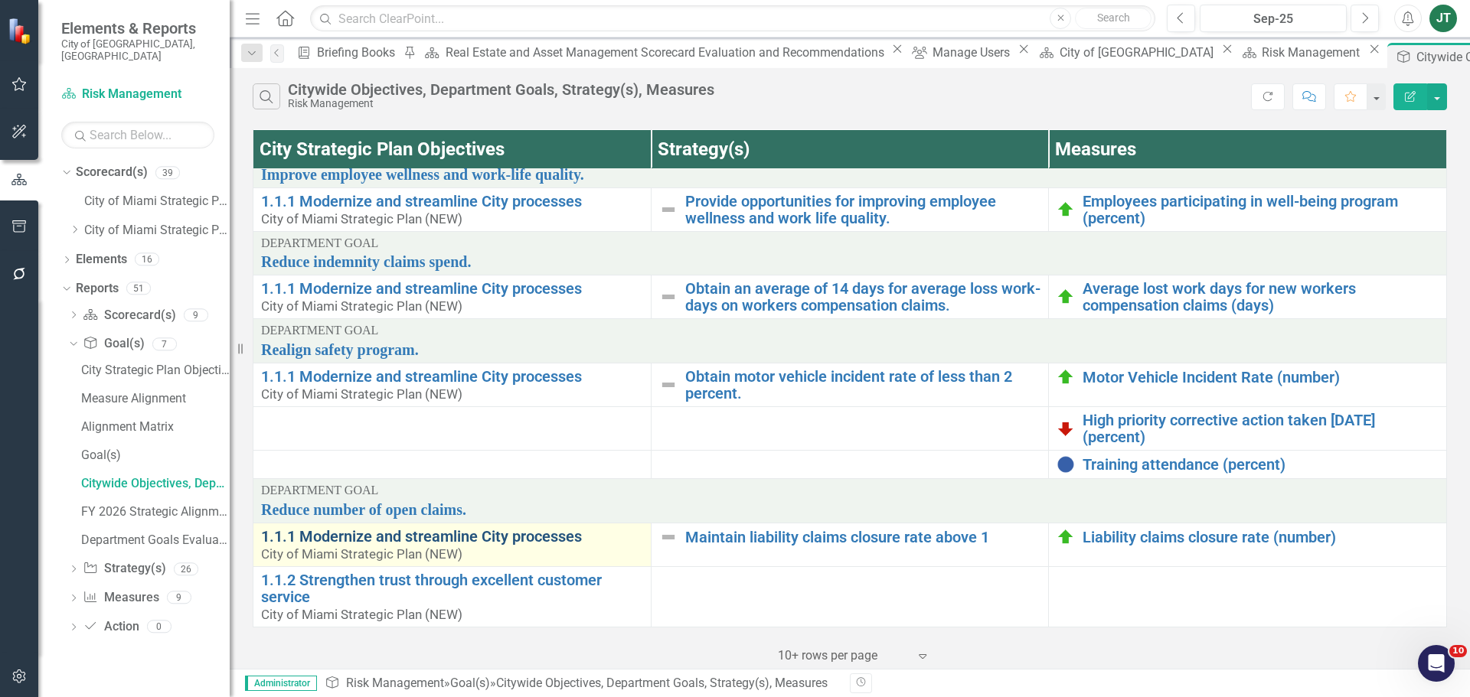
scroll to position [37, 0]
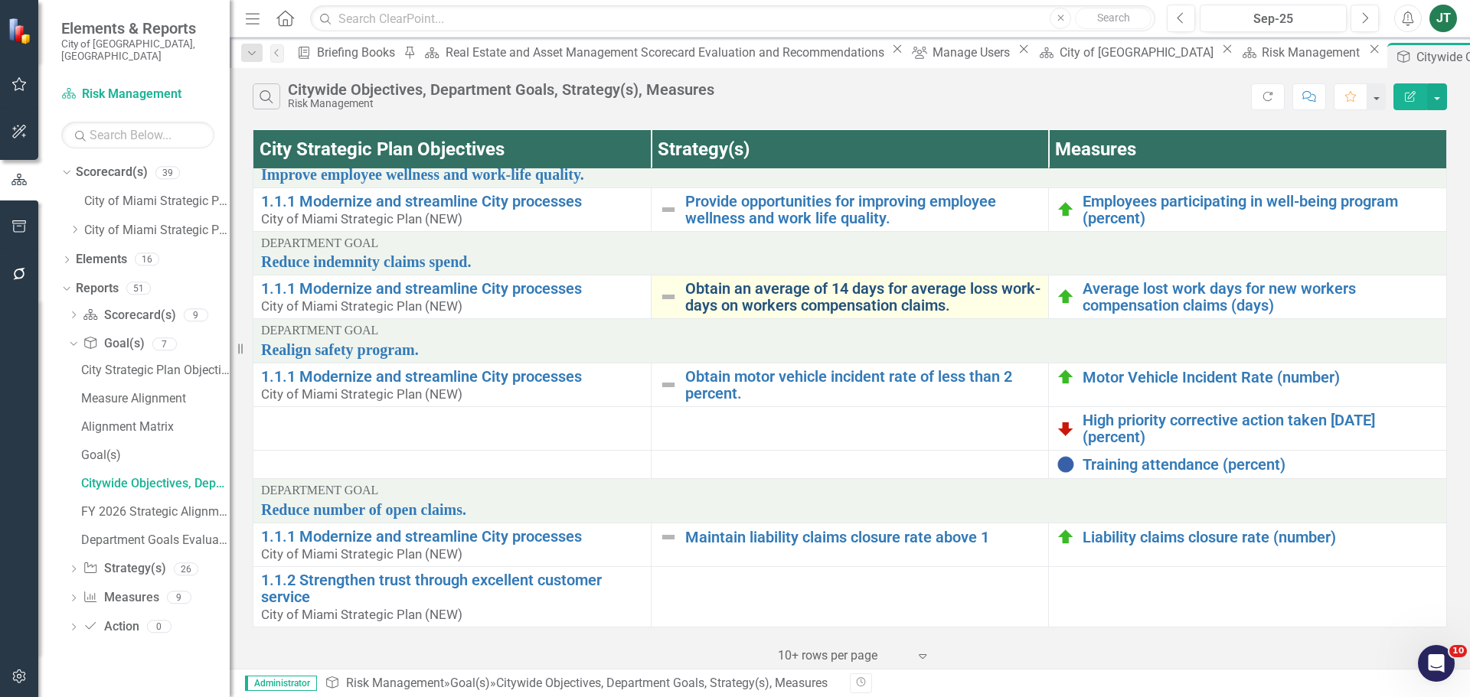
click at [795, 284] on link "Obtain an average of 14 days for average loss work-days on workers compensation…" at bounding box center [863, 297] width 356 height 34
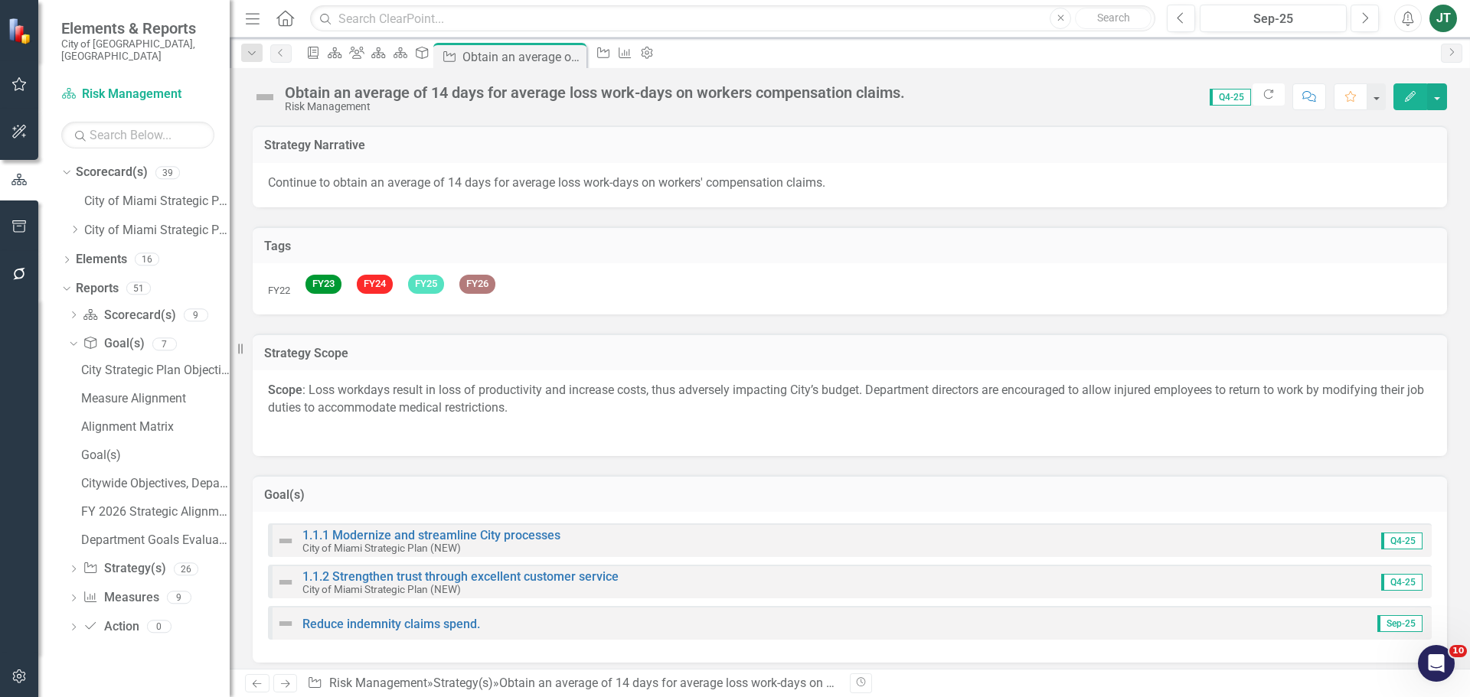
click at [373, 93] on div "Obtain an average of 14 days for average loss work-days on workers compensation…" at bounding box center [595, 92] width 620 height 17
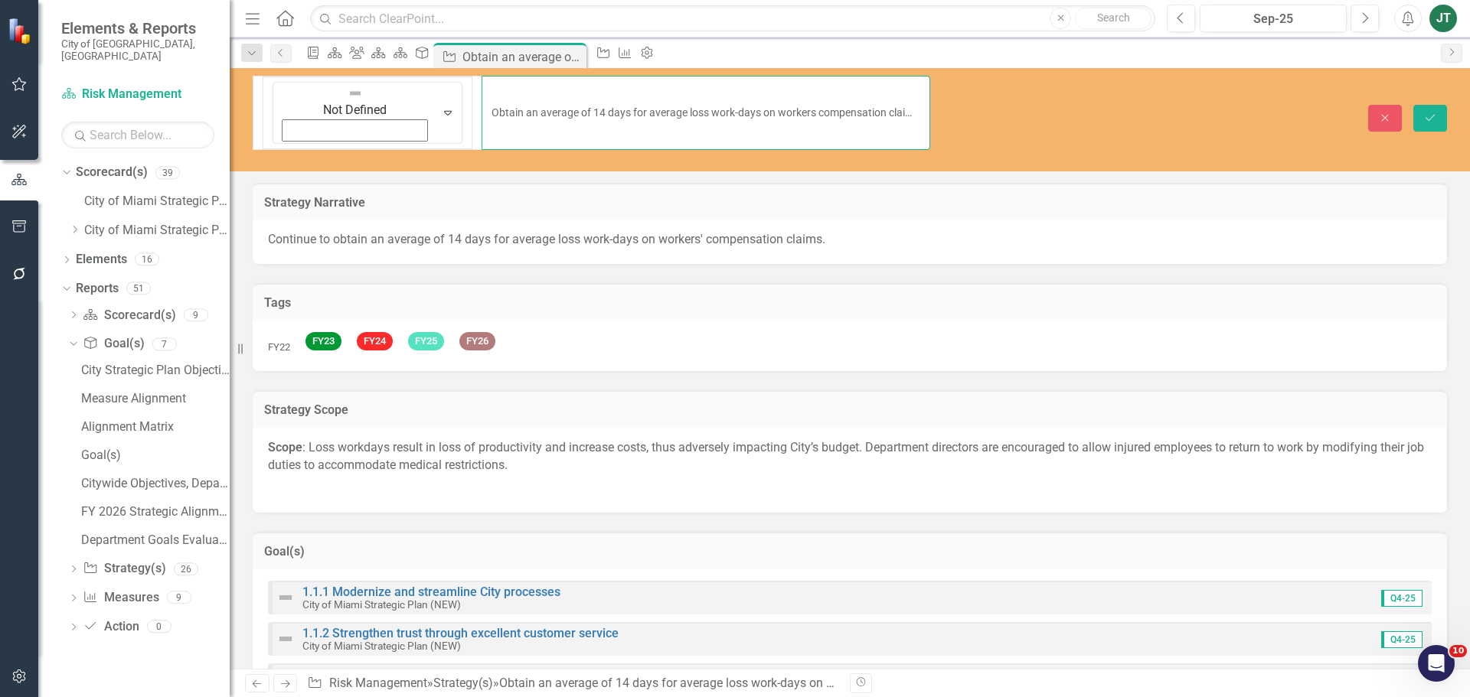
click at [519, 86] on input "Obtain an average of 14 days for average loss work-days on workers compensation…" at bounding box center [706, 113] width 449 height 74
drag, startPoint x: 612, startPoint y: 87, endPoint x: 297, endPoint y: 104, distance: 315.9
click at [297, 104] on div "Not Defined Expand Obtain an average of 14 days for average loss work-days on w…" at bounding box center [850, 119] width 1240 height 103
click at [1381, 113] on icon "Close" at bounding box center [1385, 118] width 14 height 11
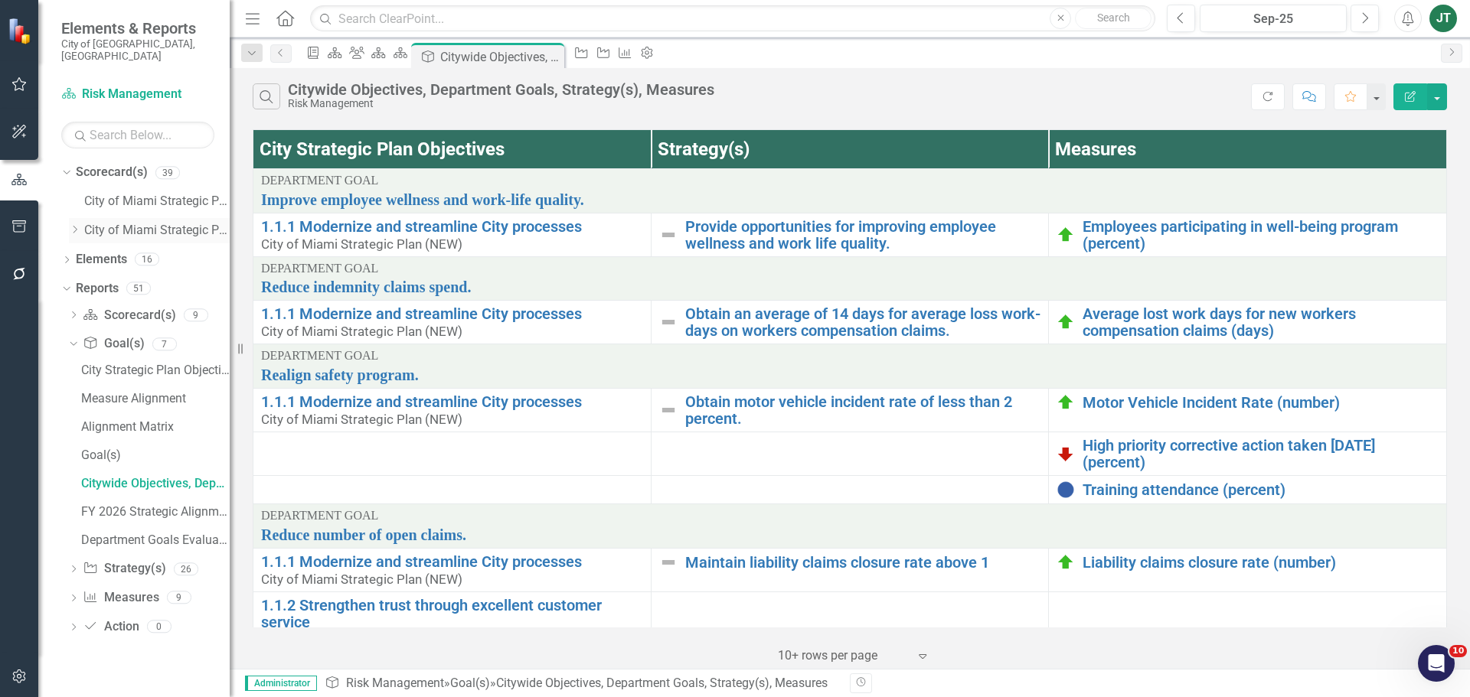
click at [73, 224] on div "Dropdown" at bounding box center [74, 230] width 11 height 13
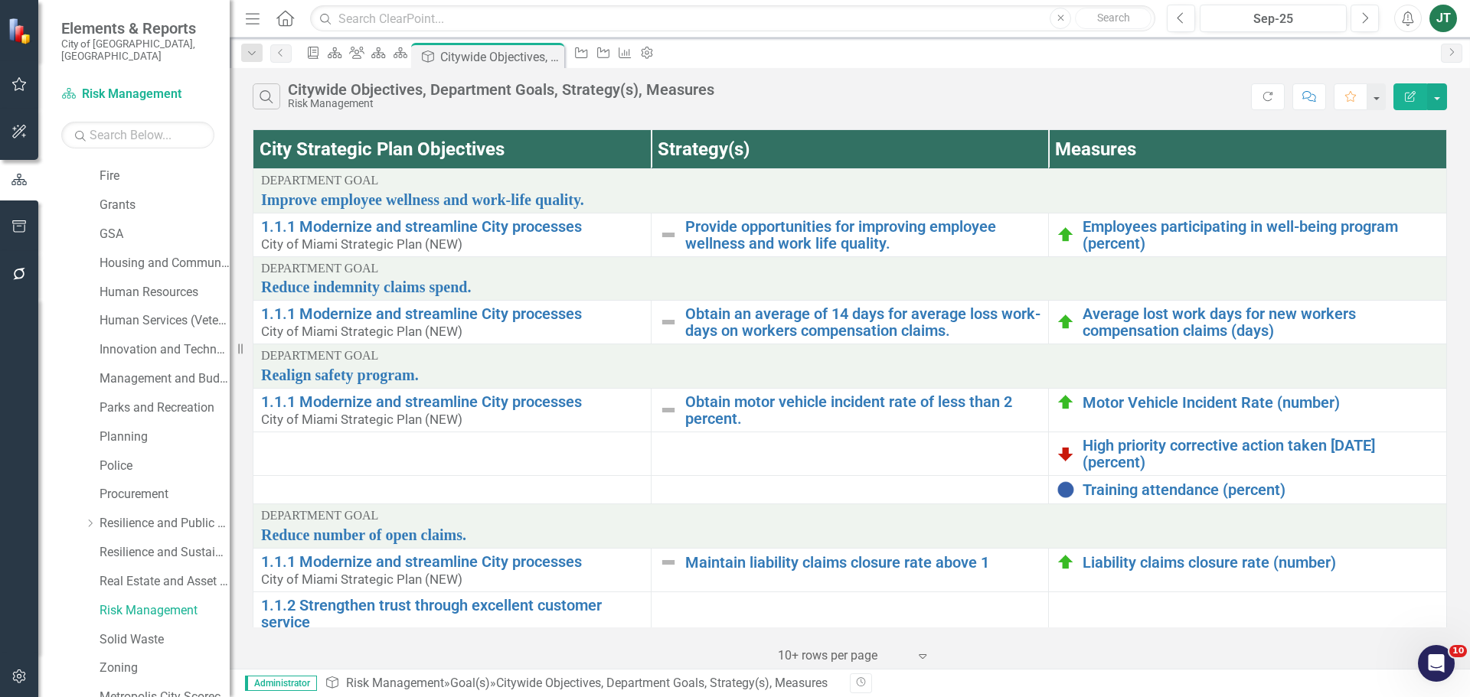
scroll to position [459, 0]
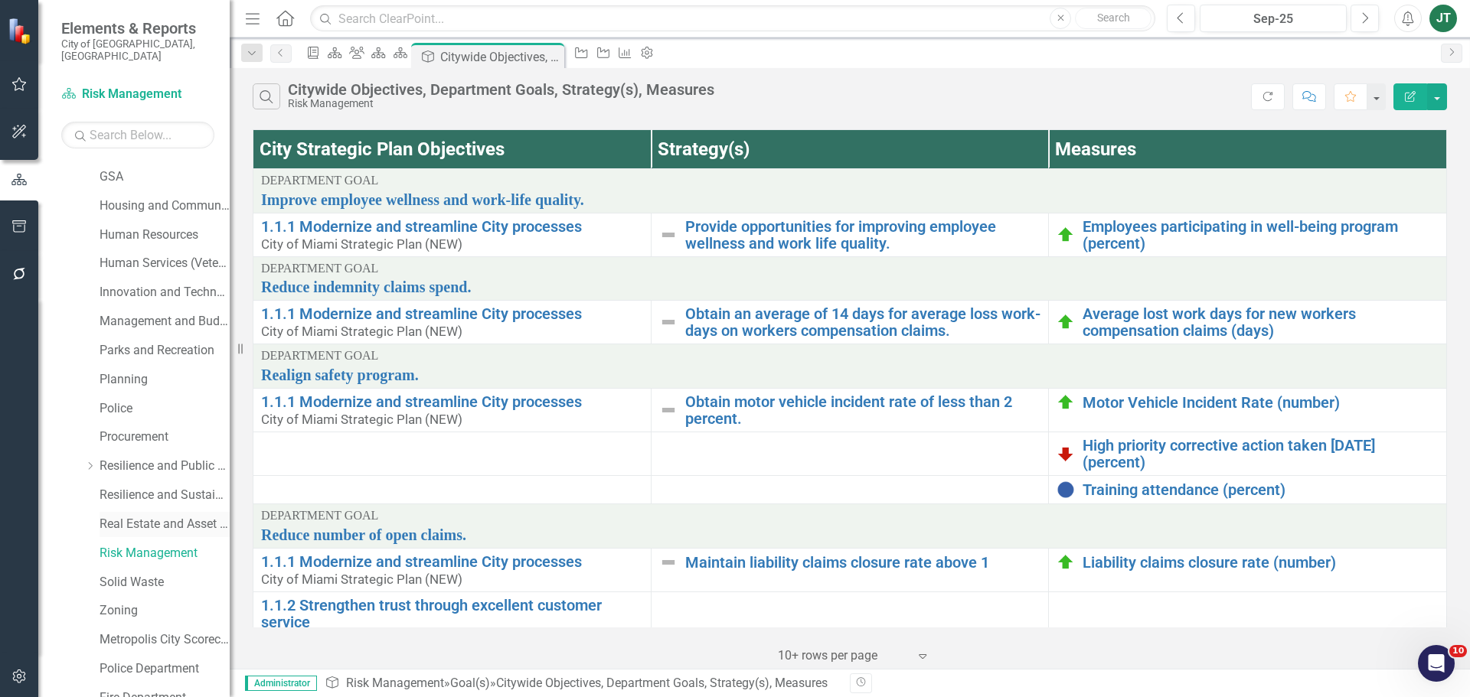
click at [134, 516] on link "Real Estate and Asset Management" at bounding box center [165, 525] width 130 height 18
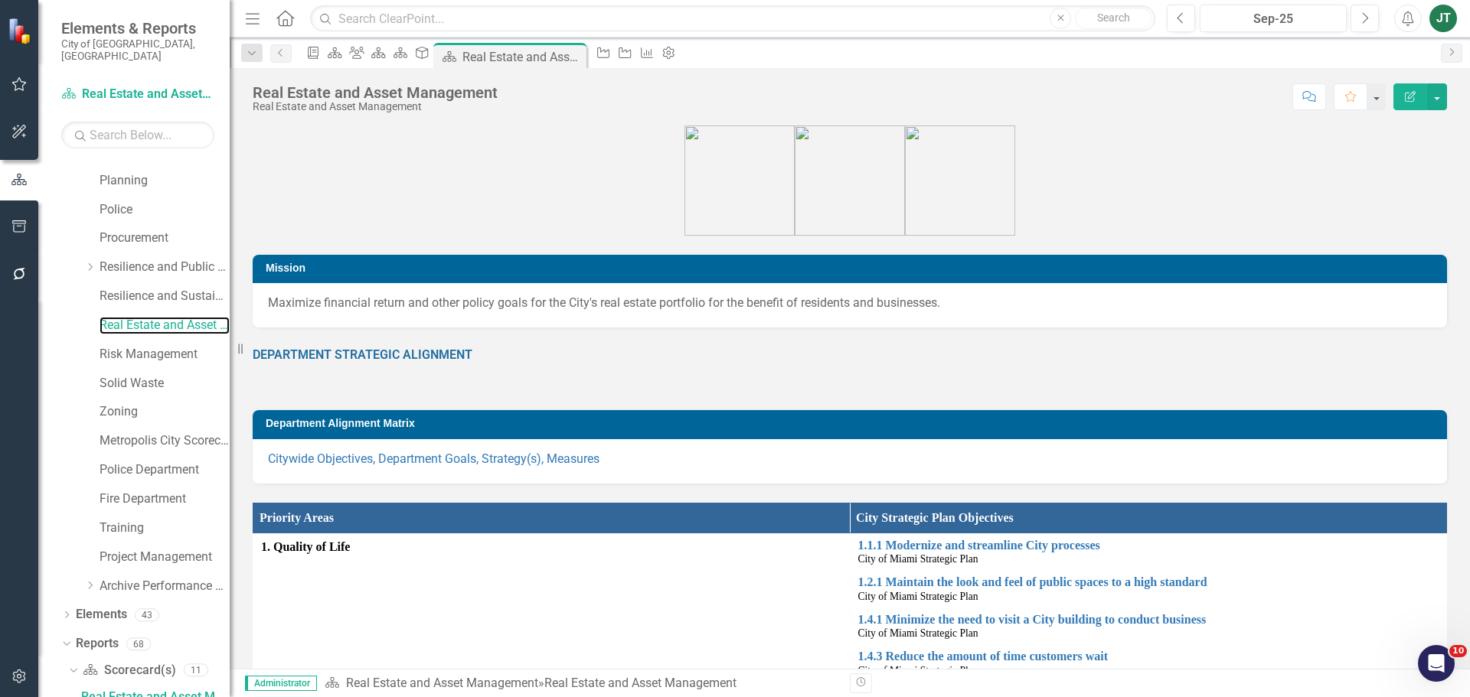
scroll to position [811, 0]
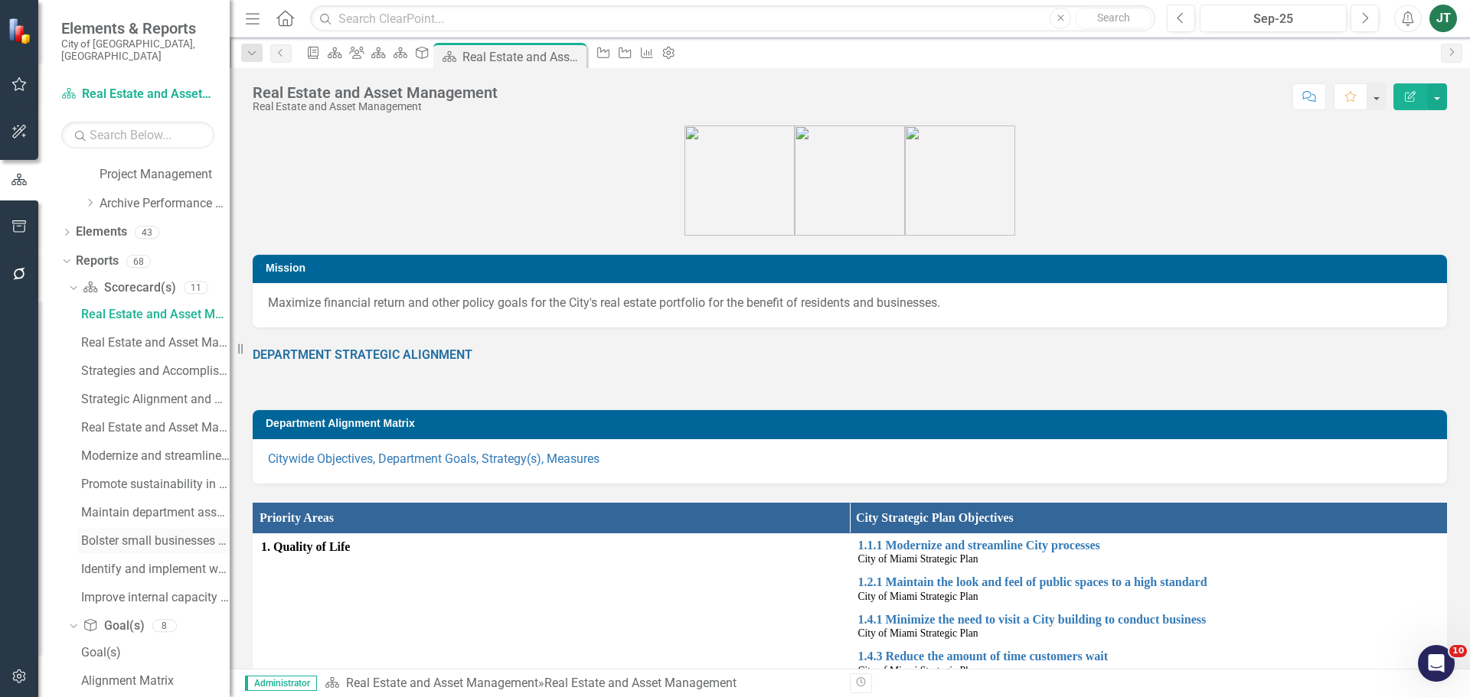
click at [138, 534] on div "Bolster small businesses by requiring new projects...(iv) Strategy / Milestone …" at bounding box center [155, 541] width 149 height 14
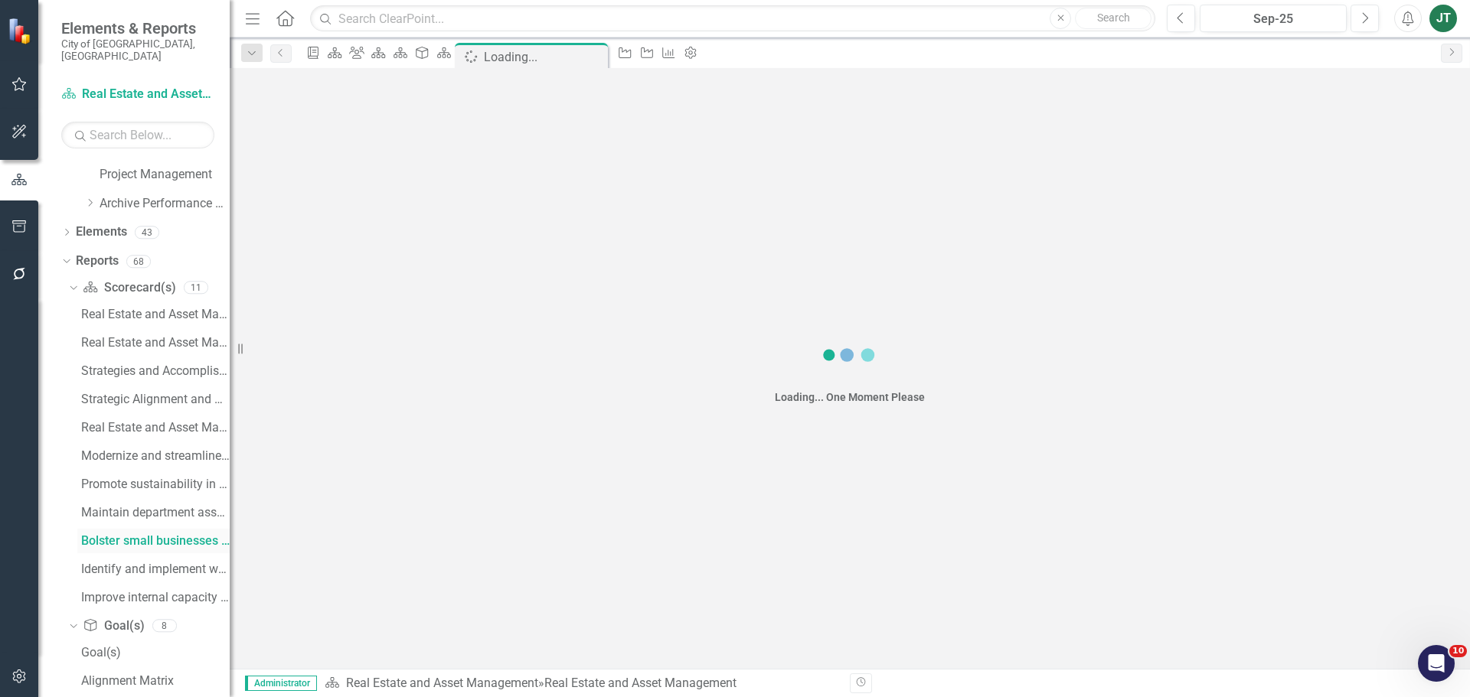
scroll to position [885, 0]
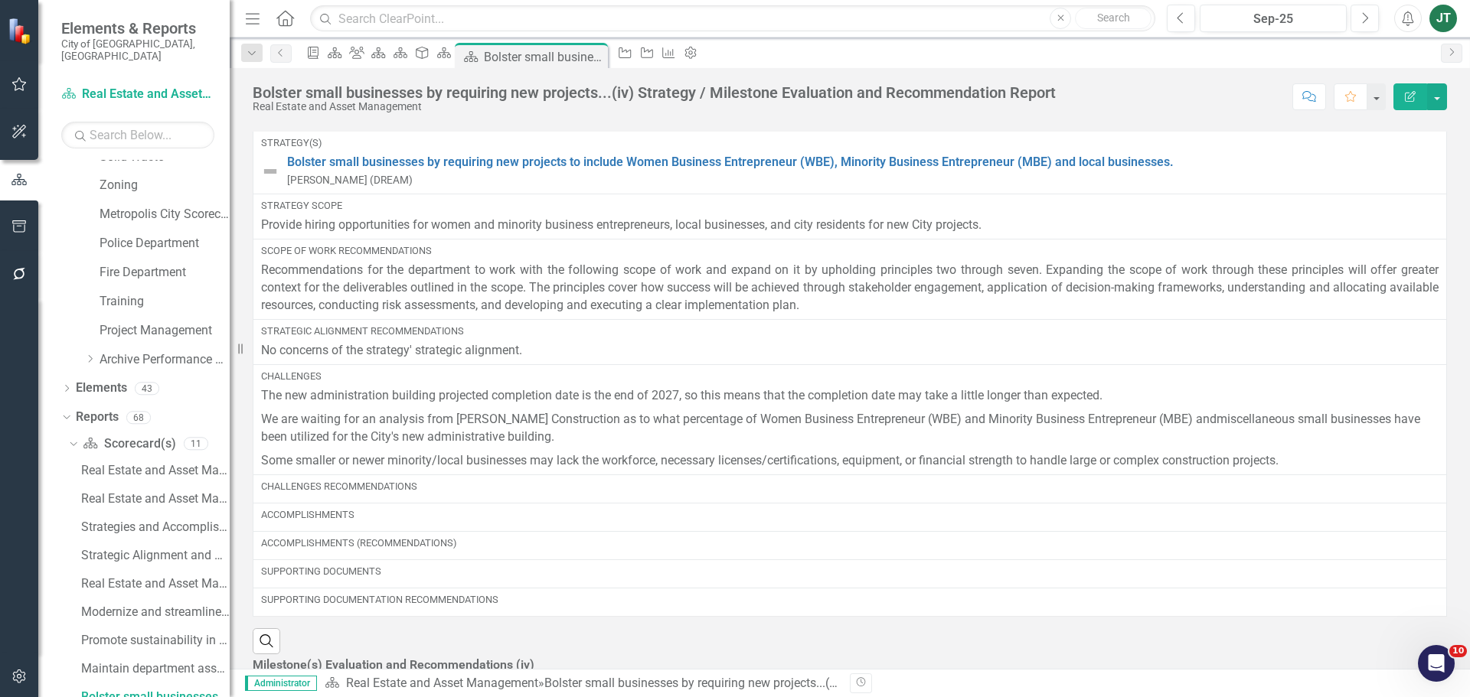
click at [654, 309] on p "Recommendations for the department to work with the following scope of work and…" at bounding box center [849, 288] width 1177 height 53
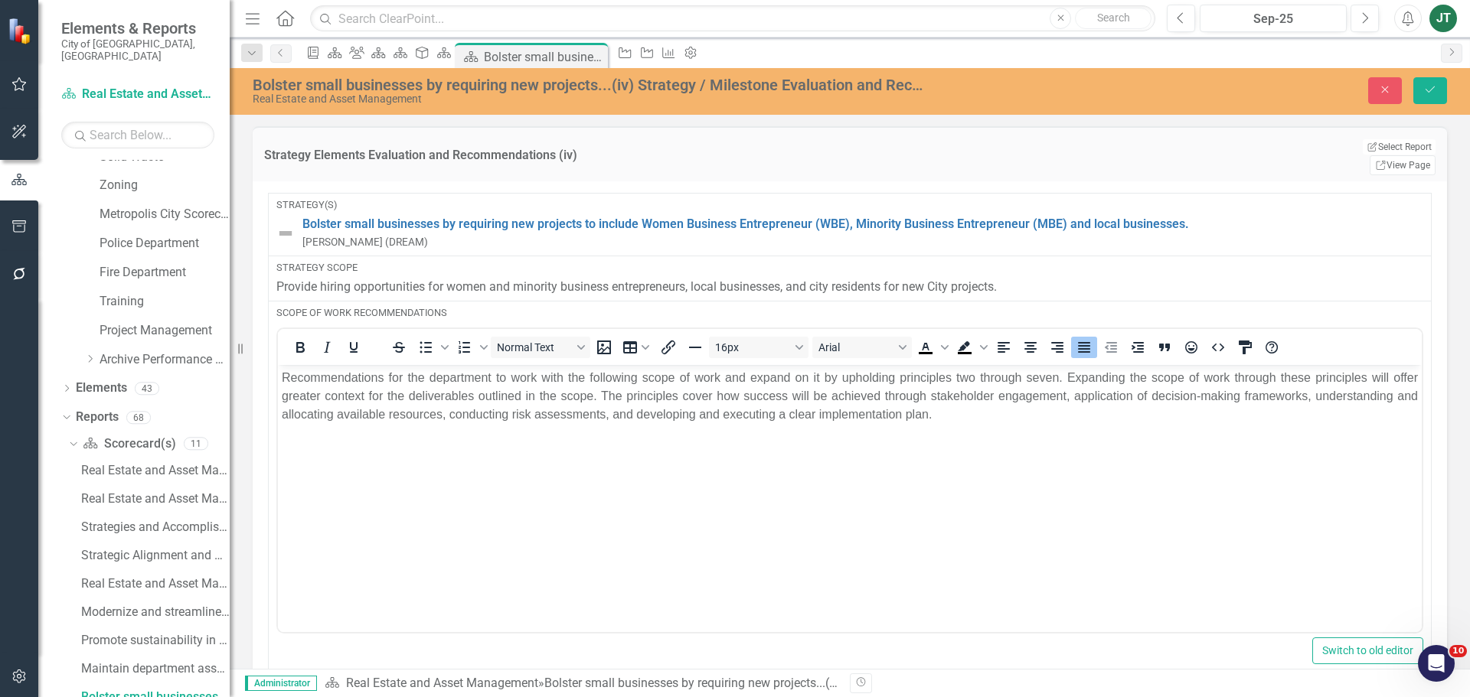
scroll to position [0, 0]
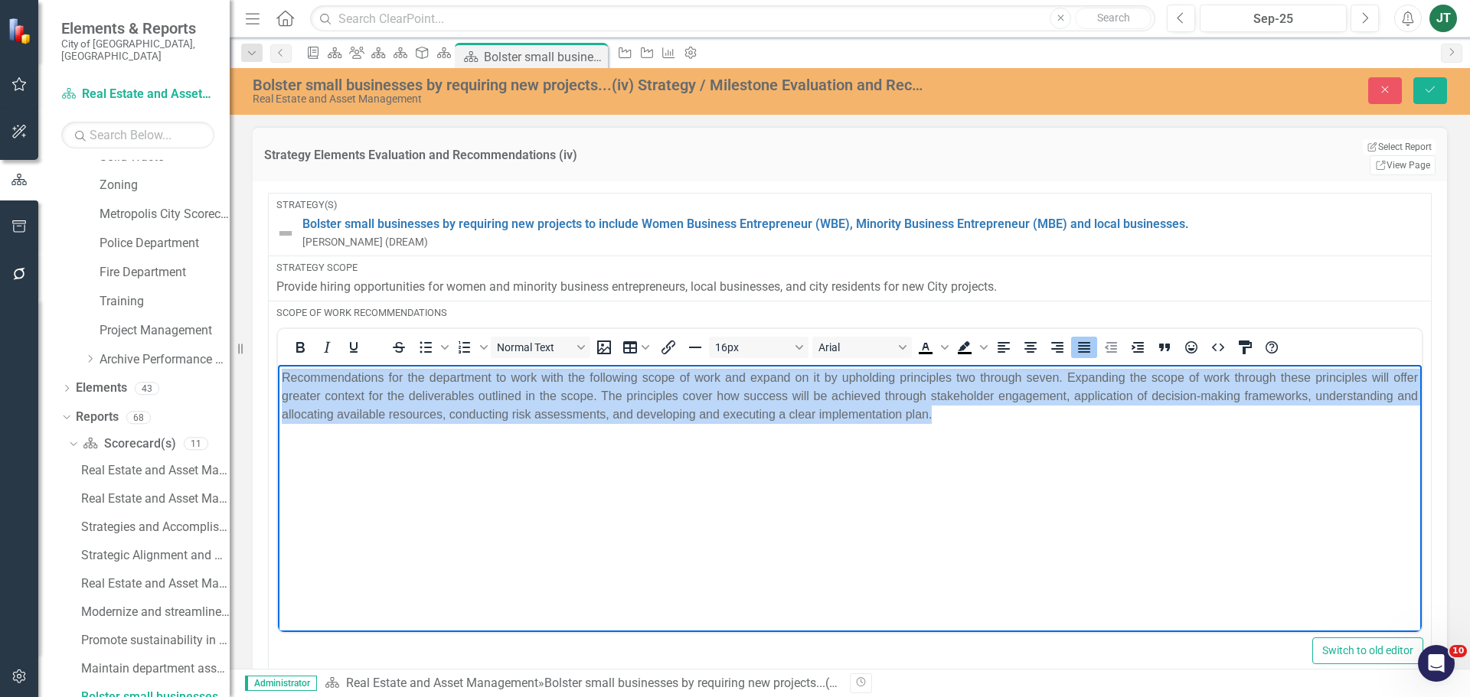
drag, startPoint x: 1042, startPoint y: 421, endPoint x: 222, endPoint y: 358, distance: 822.3
click at [278, 365] on html "Recommendations for the department to work with the following scope of work and…" at bounding box center [850, 480] width 1144 height 230
copy p "Recommendations for the department to work with the following scope of work and…"
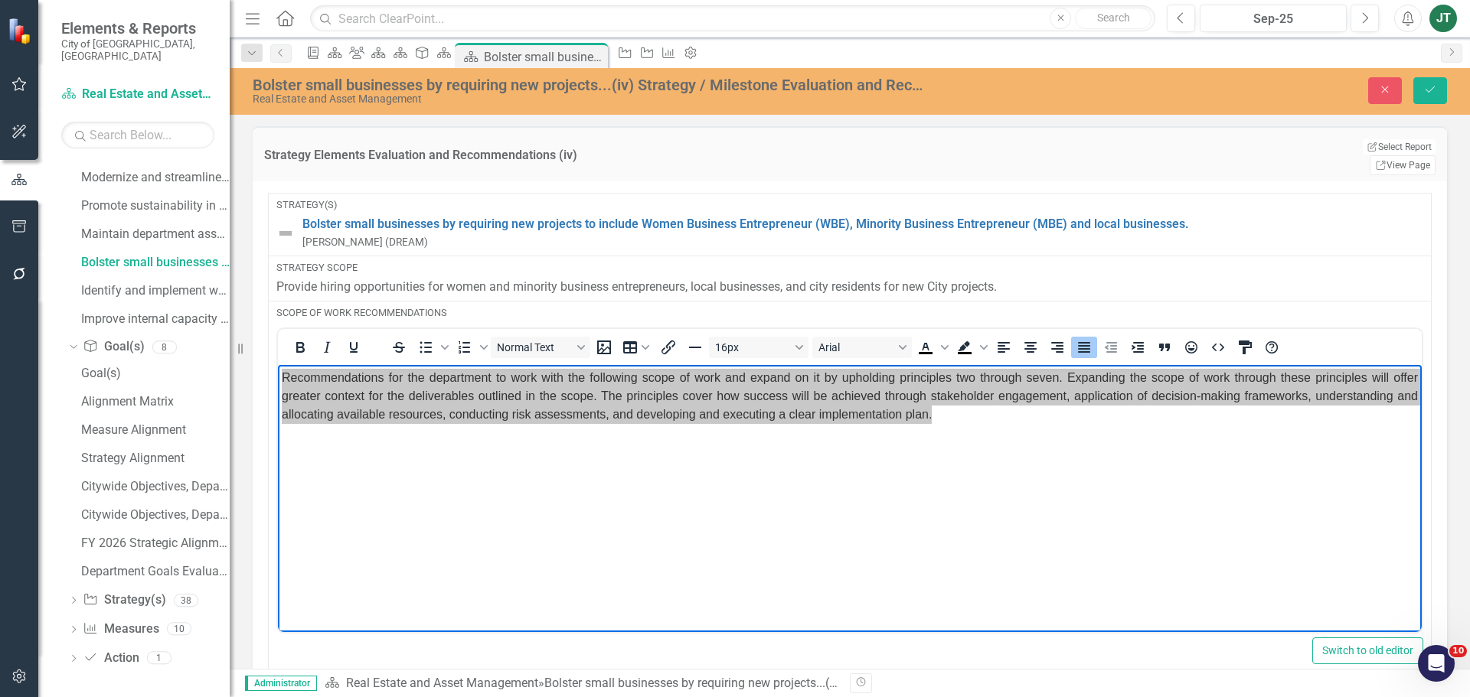
scroll to position [103, 0]
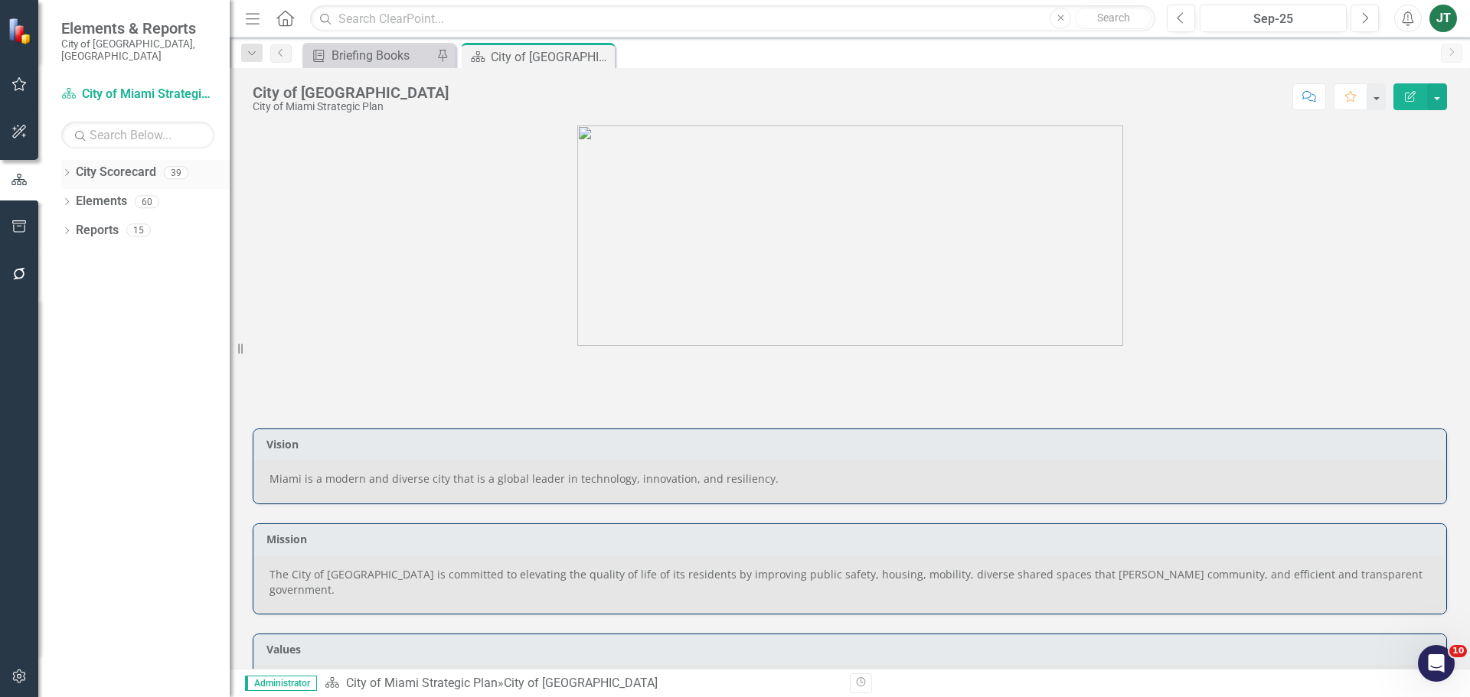
click at [70, 168] on div "Dropdown" at bounding box center [66, 174] width 11 height 13
click at [73, 225] on icon "Dropdown" at bounding box center [74, 229] width 11 height 9
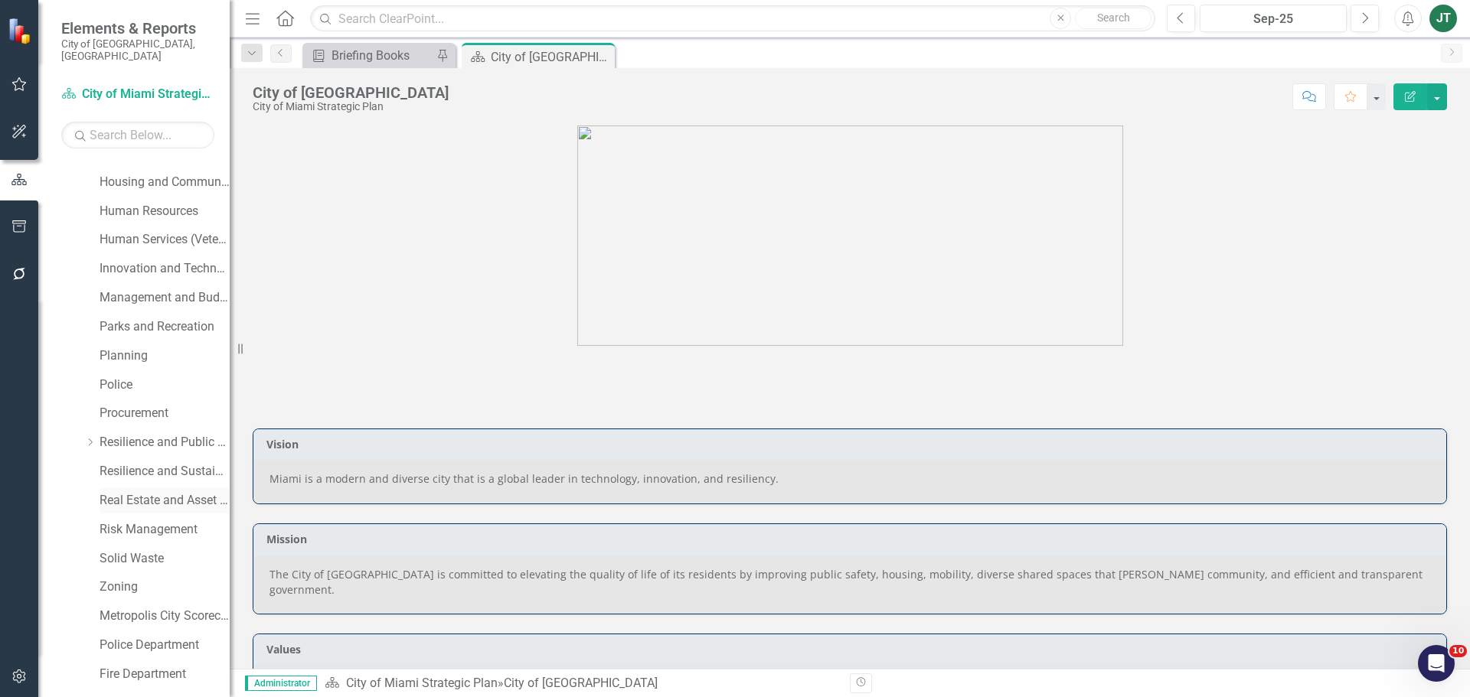
scroll to position [536, 0]
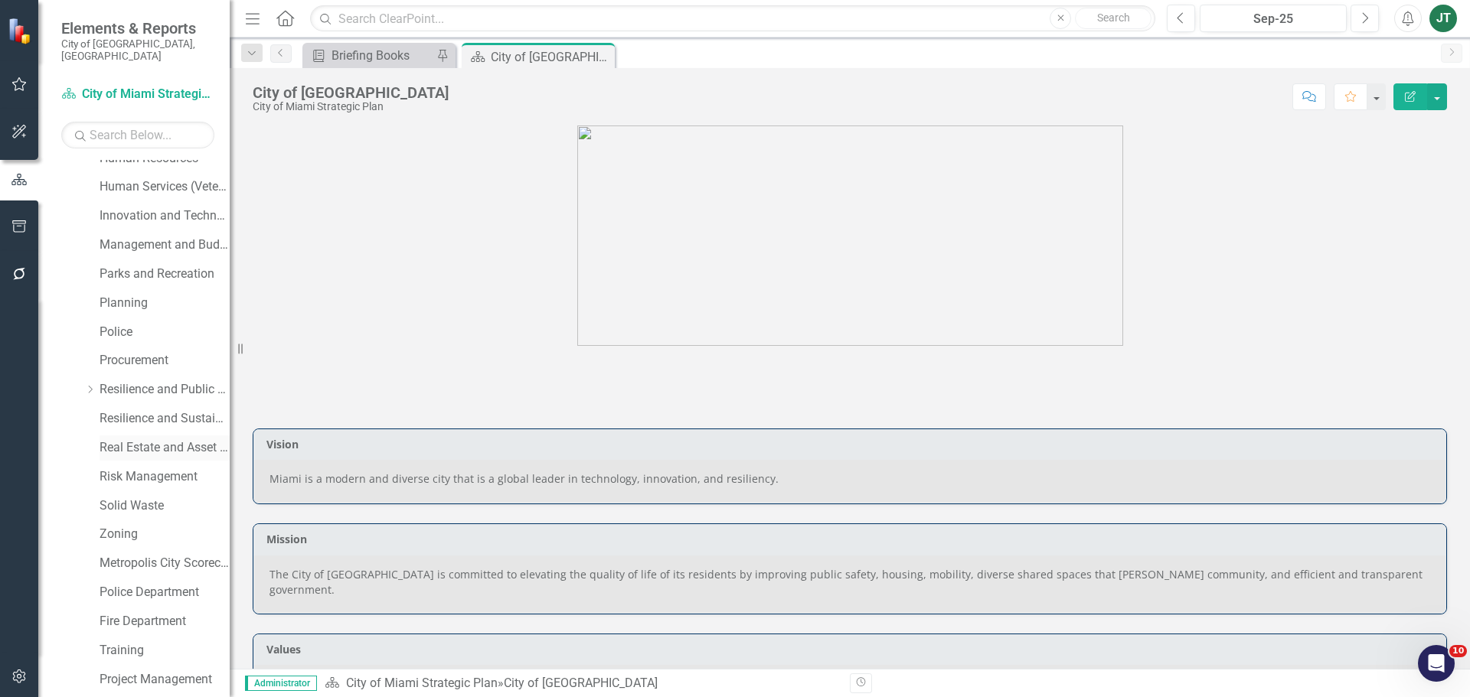
click at [120, 439] on link "Real Estate and Asset Management" at bounding box center [165, 448] width 130 height 18
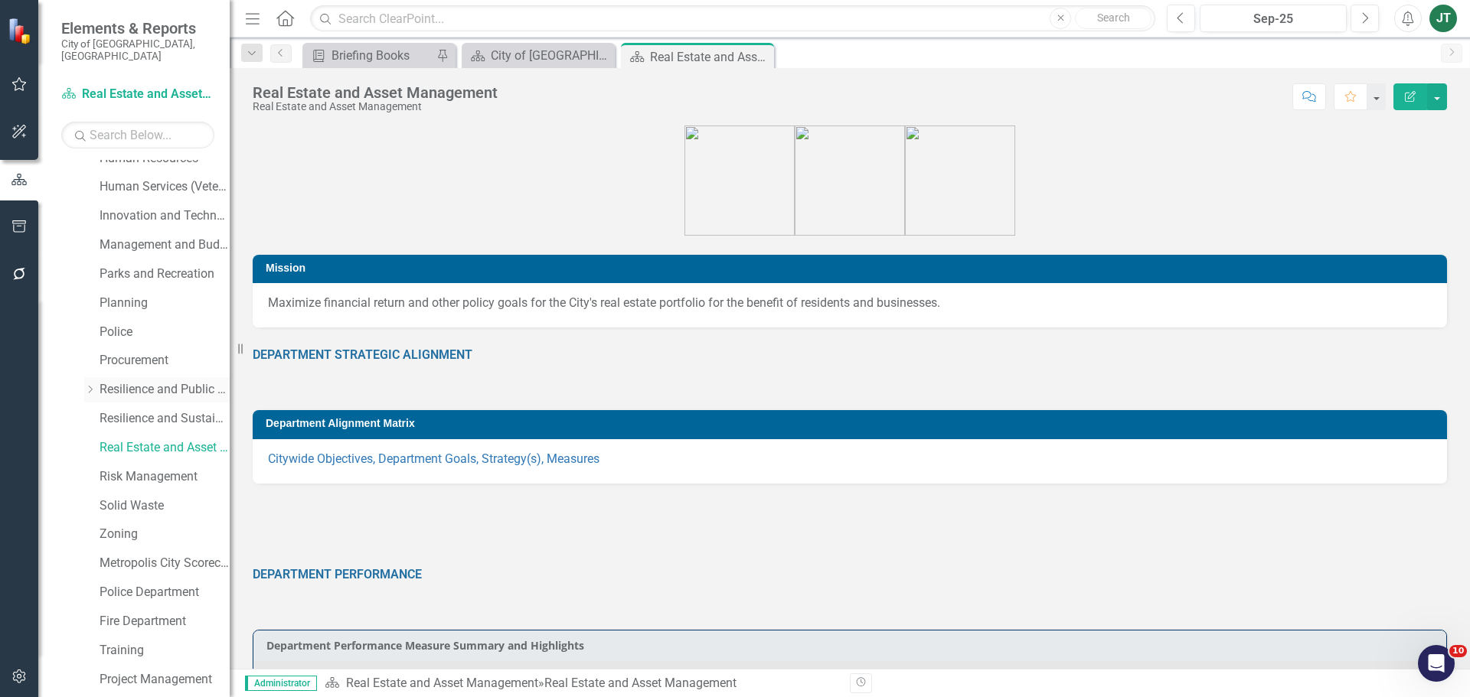
click at [91, 385] on icon "Dropdown" at bounding box center [89, 389] width 11 height 9
click at [91, 381] on icon "Dropdown" at bounding box center [88, 386] width 9 height 11
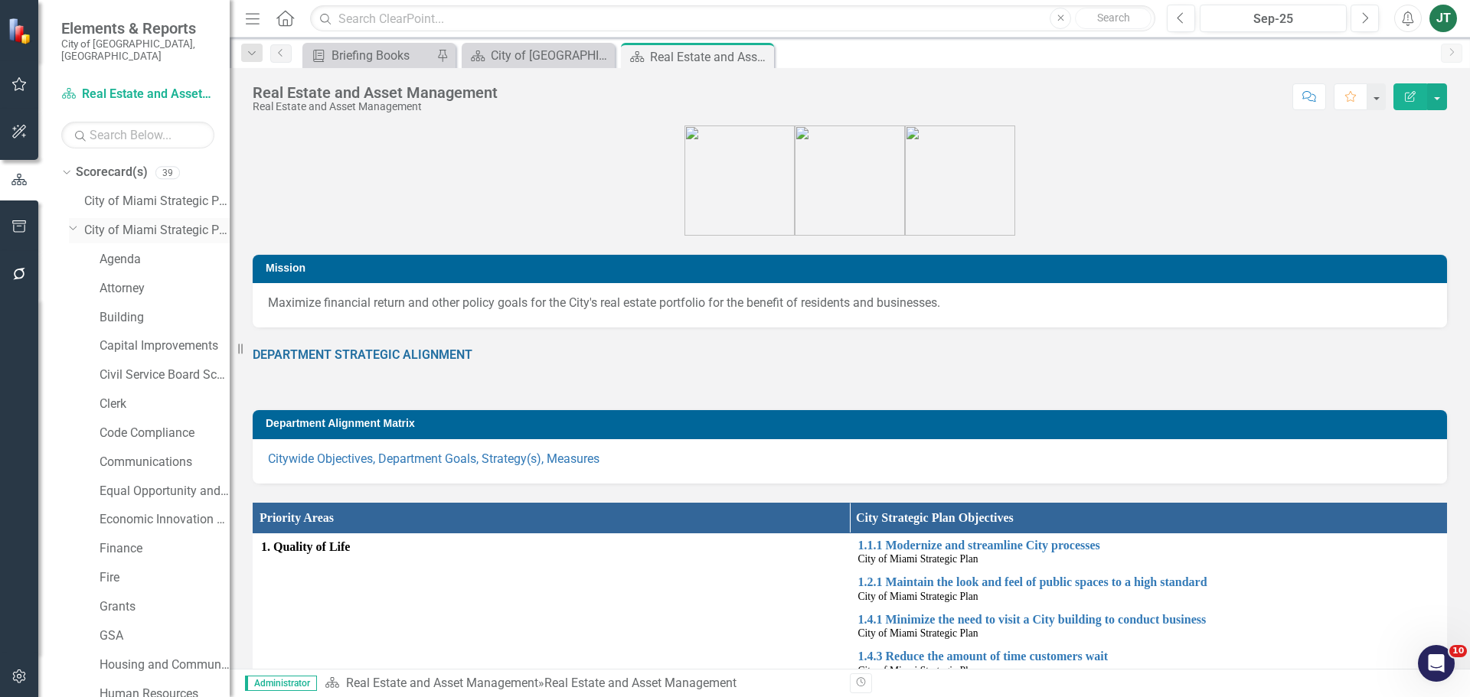
click at [71, 222] on icon "Dropdown" at bounding box center [73, 227] width 9 height 11
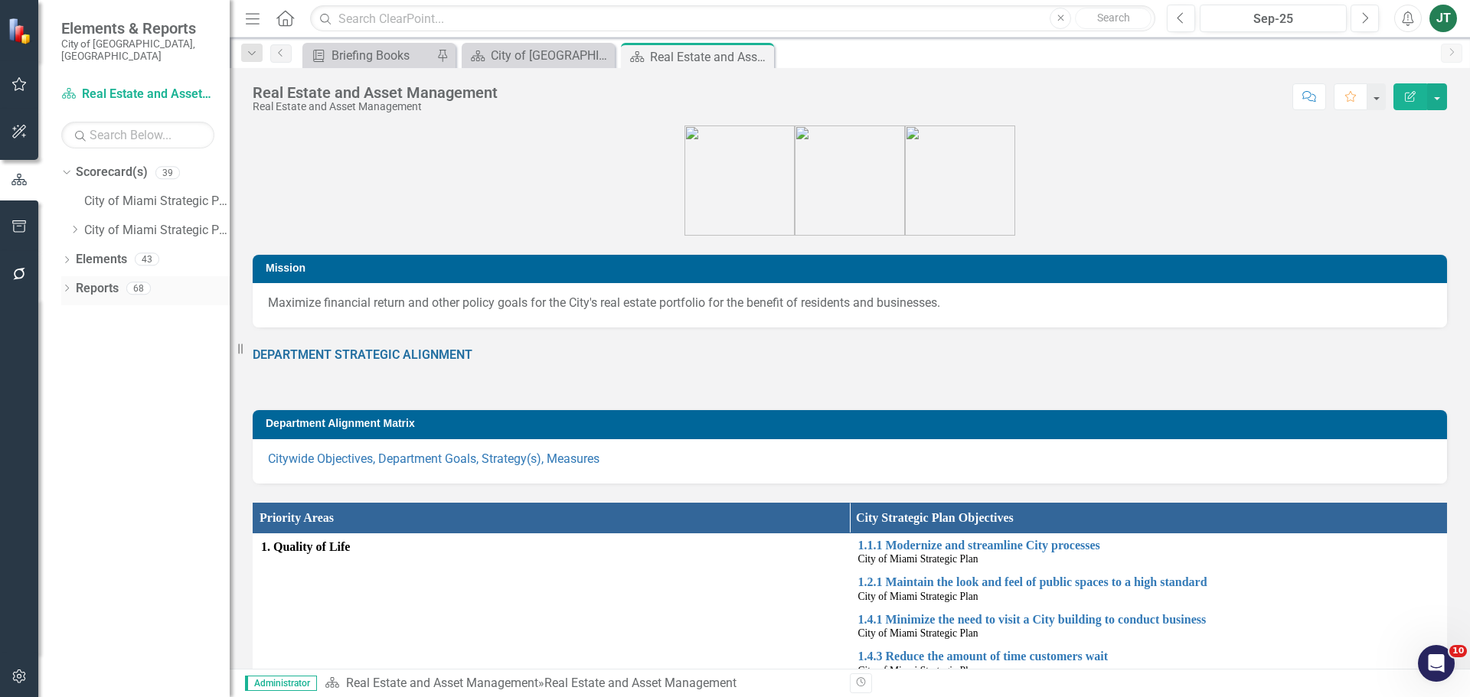
click at [70, 286] on icon "Dropdown" at bounding box center [66, 290] width 11 height 8
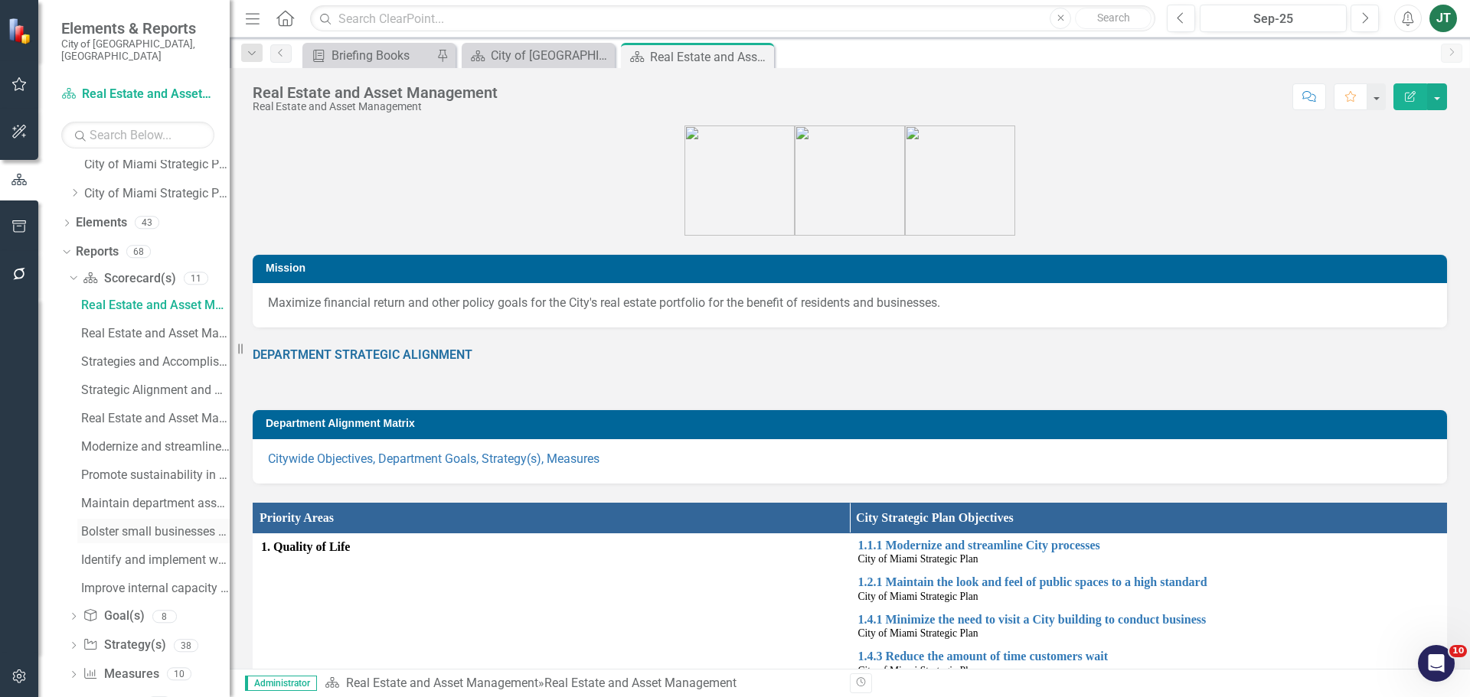
scroll to position [70, 0]
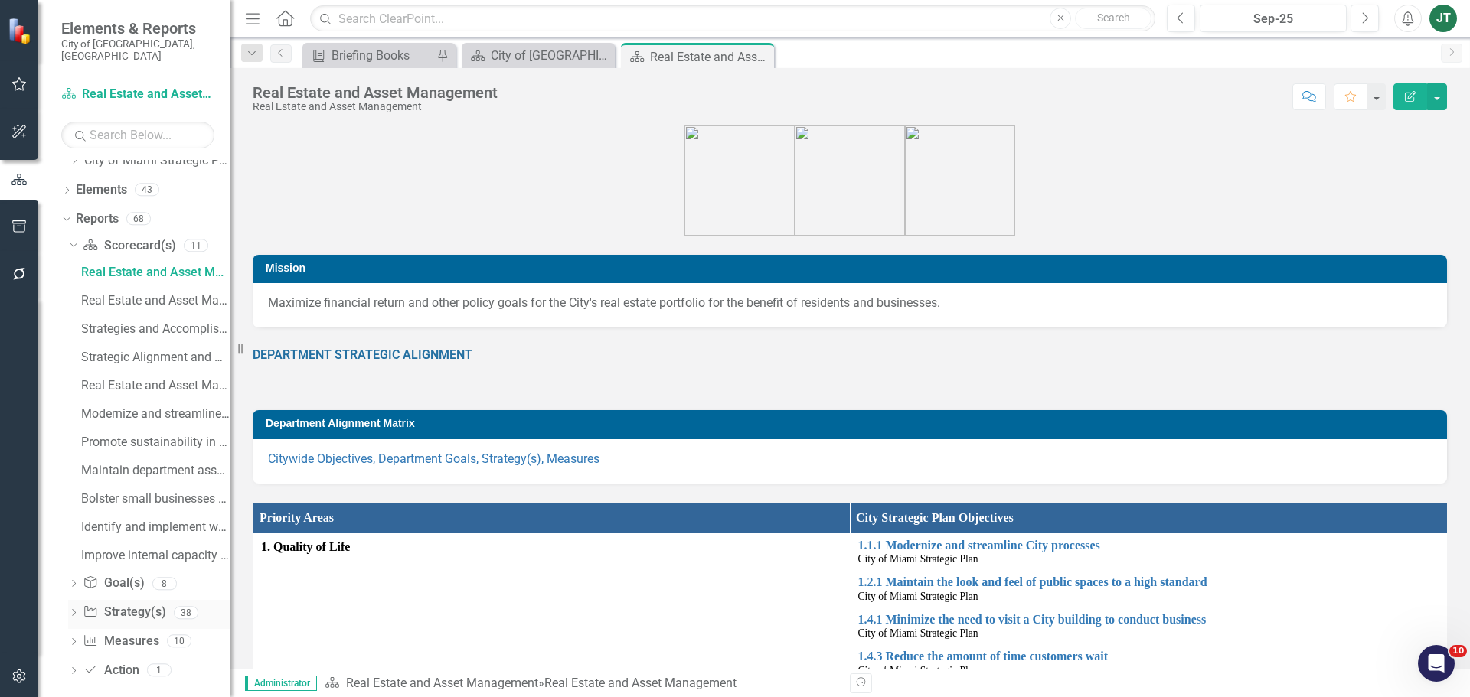
click at [127, 604] on link "Strategy Strategy(s)" at bounding box center [124, 613] width 83 height 18
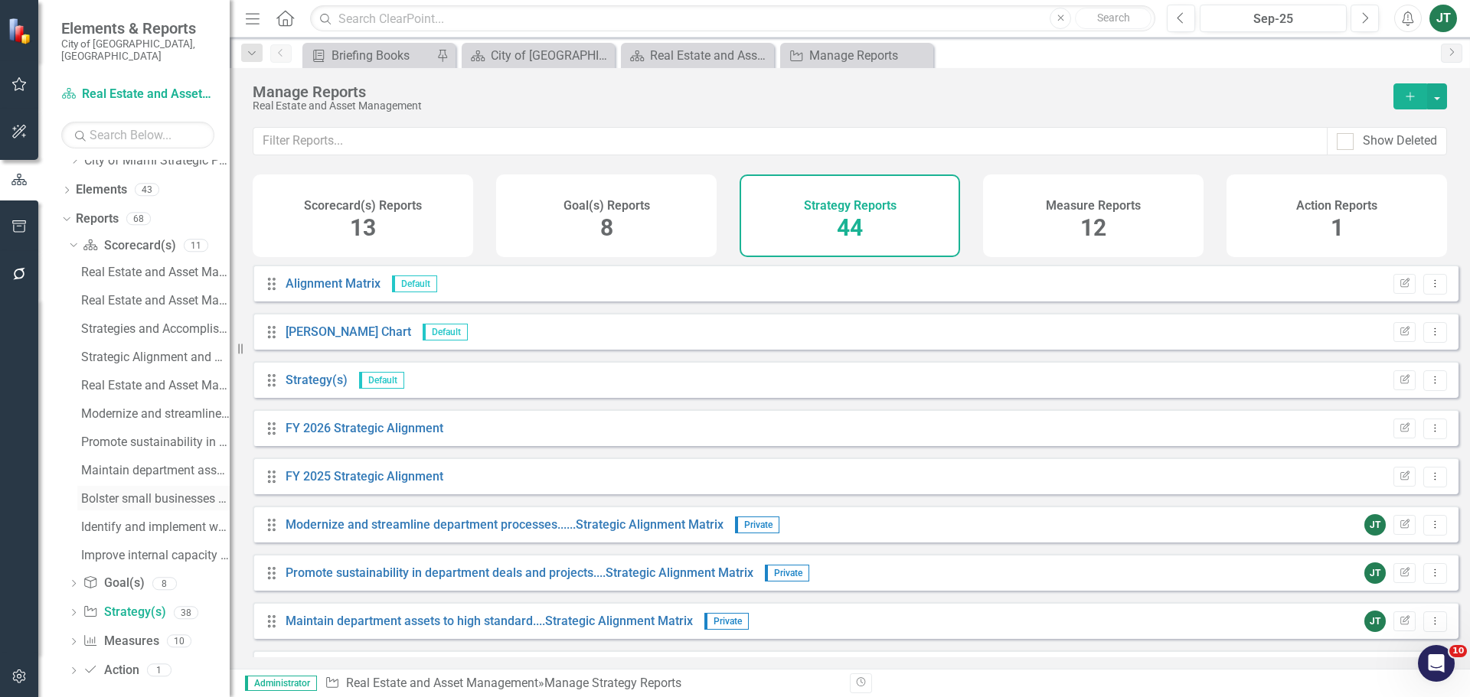
click at [111, 492] on div "Bolster small businesses by requiring new projects...(iv) Strategy / Milestone …" at bounding box center [155, 499] width 149 height 14
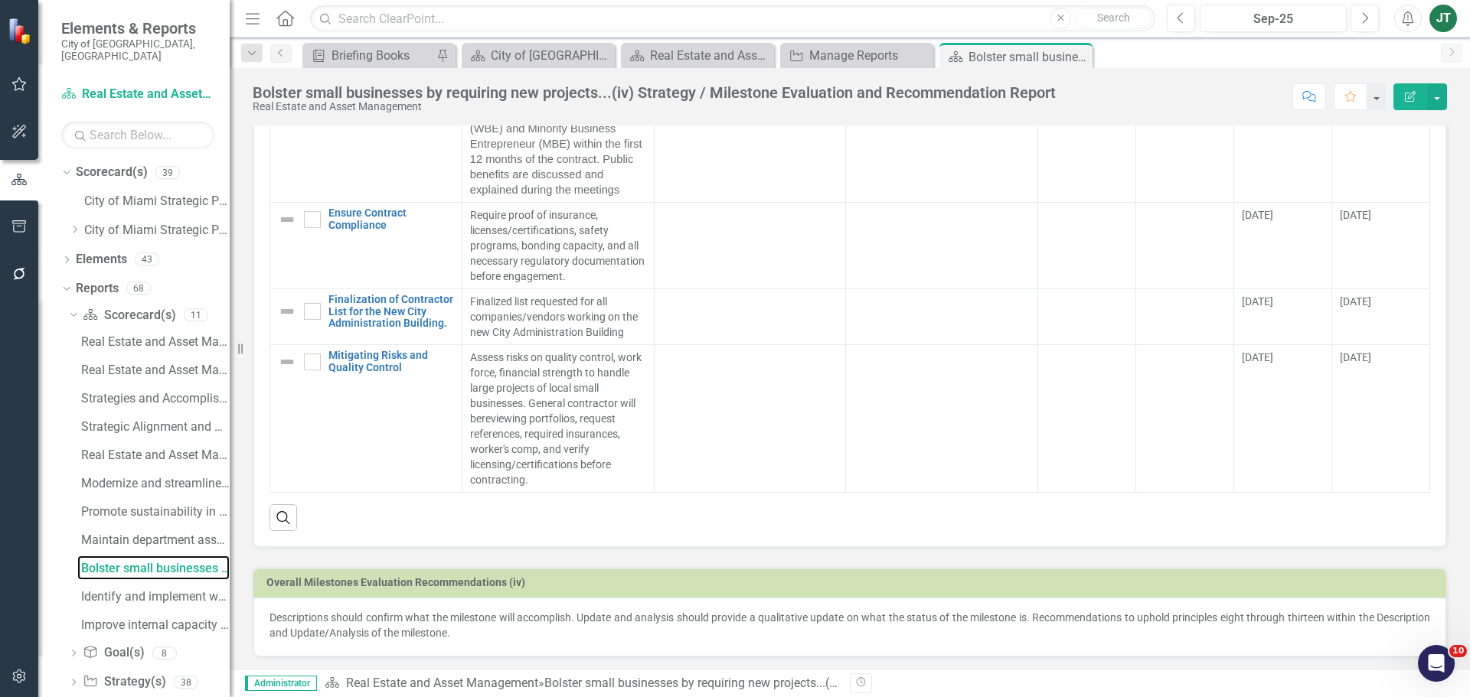
scroll to position [762, 0]
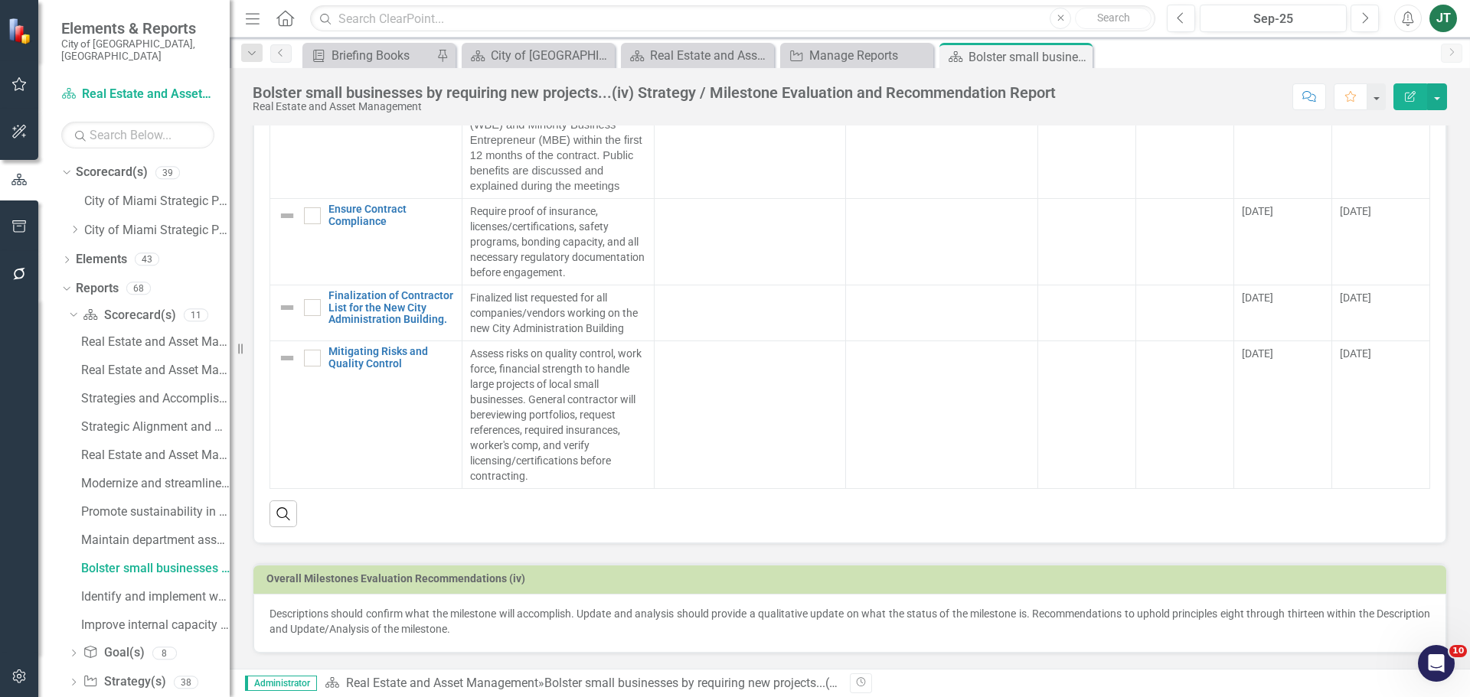
click at [547, 629] on p "Descriptions should confirm what the milestone will accomplish. Update and anal…" at bounding box center [849, 621] width 1161 height 31
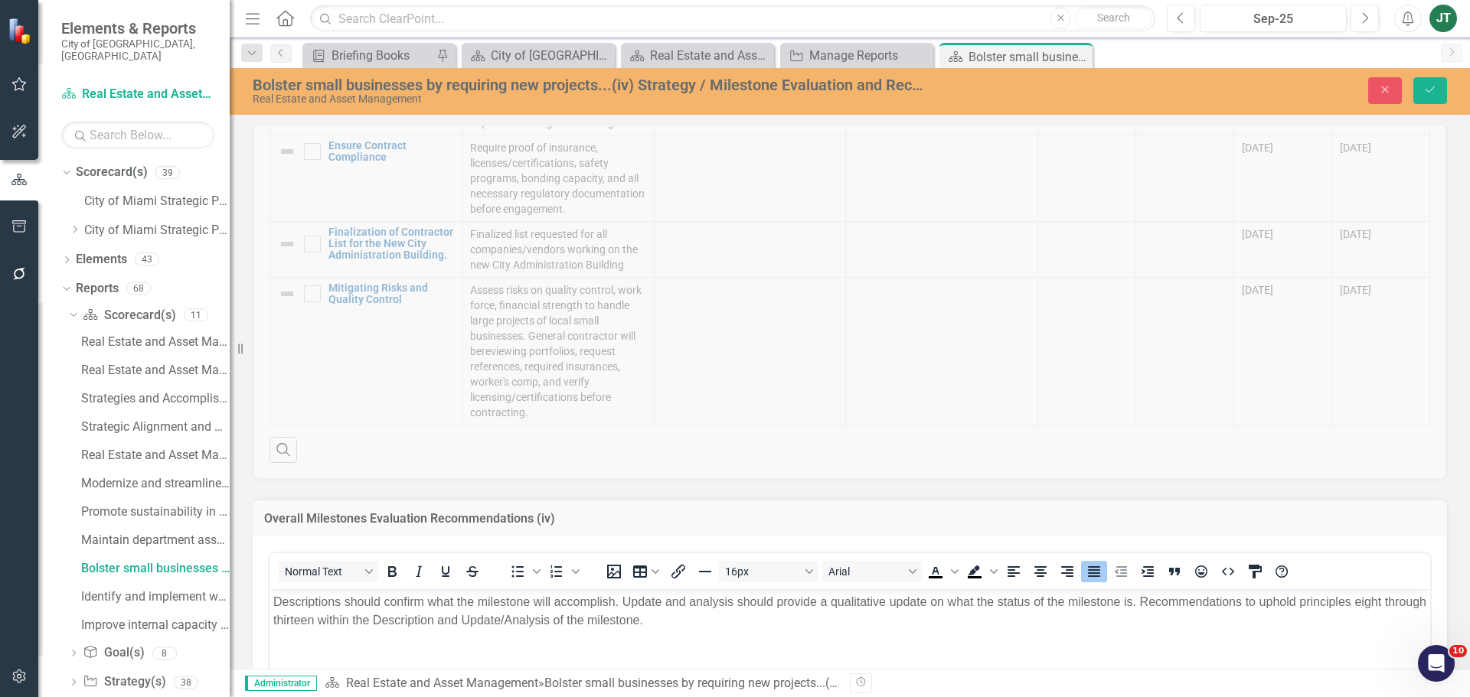
scroll to position [0, 0]
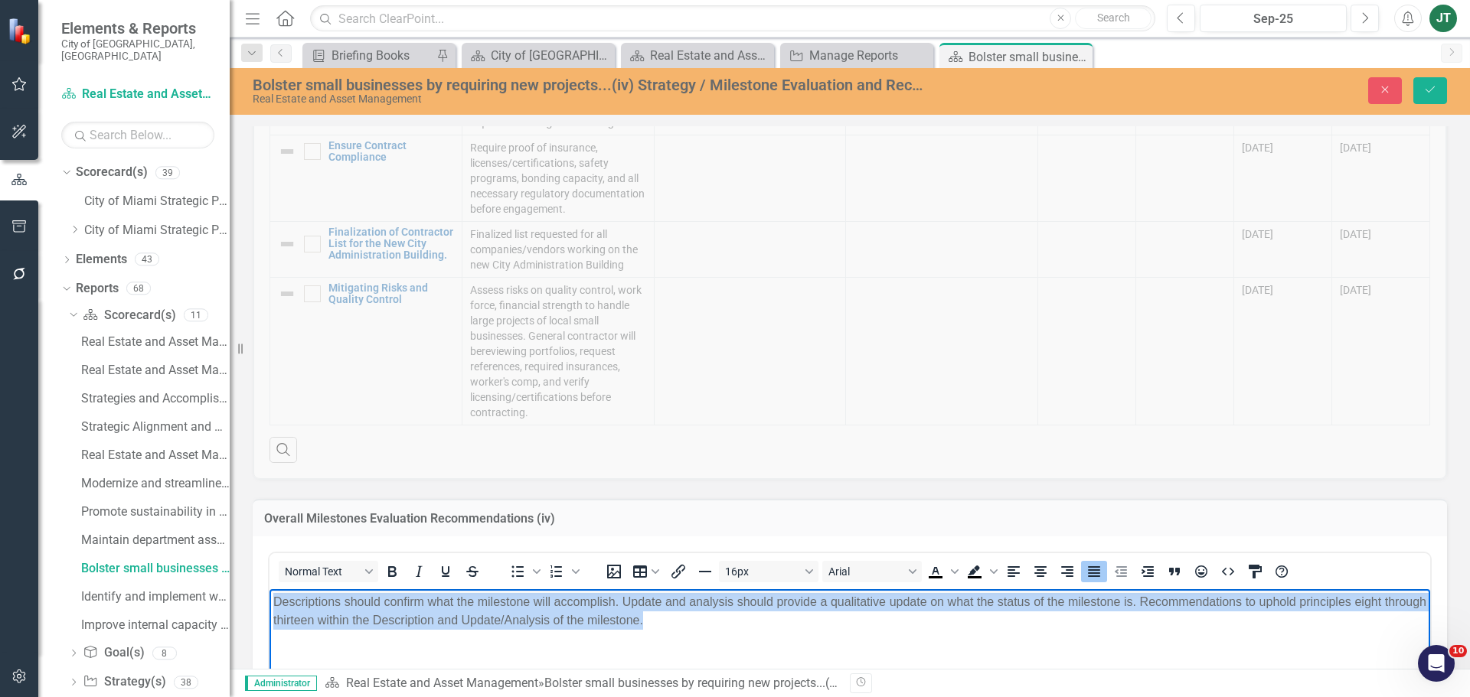
drag, startPoint x: 819, startPoint y: 615, endPoint x: 197, endPoint y: 573, distance: 623.8
click at [269, 589] on html "Descriptions should confirm what the milestone will accomplish. Update and anal…" at bounding box center [849, 704] width 1161 height 230
copy p "Descriptions should confirm what the milestone will accomplish. Update and anal…"
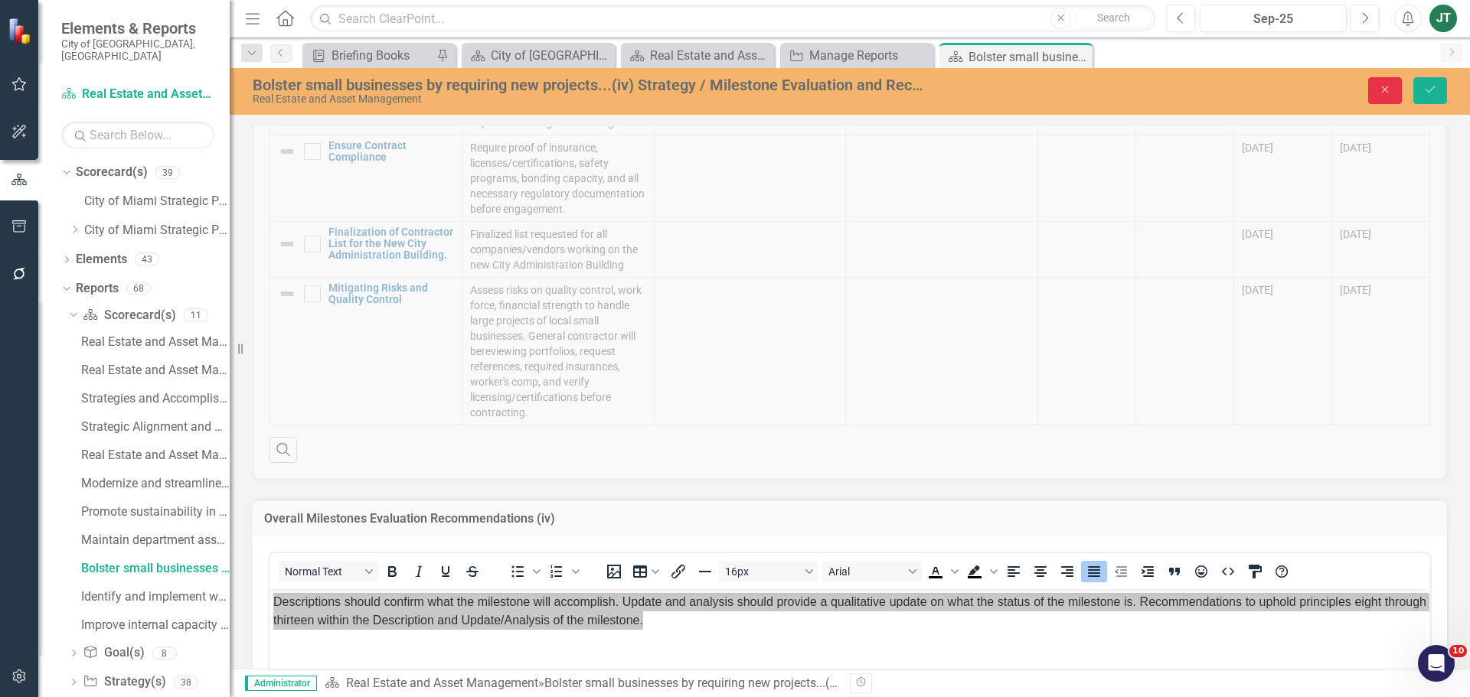
click at [1373, 97] on button "Close" at bounding box center [1385, 90] width 34 height 27
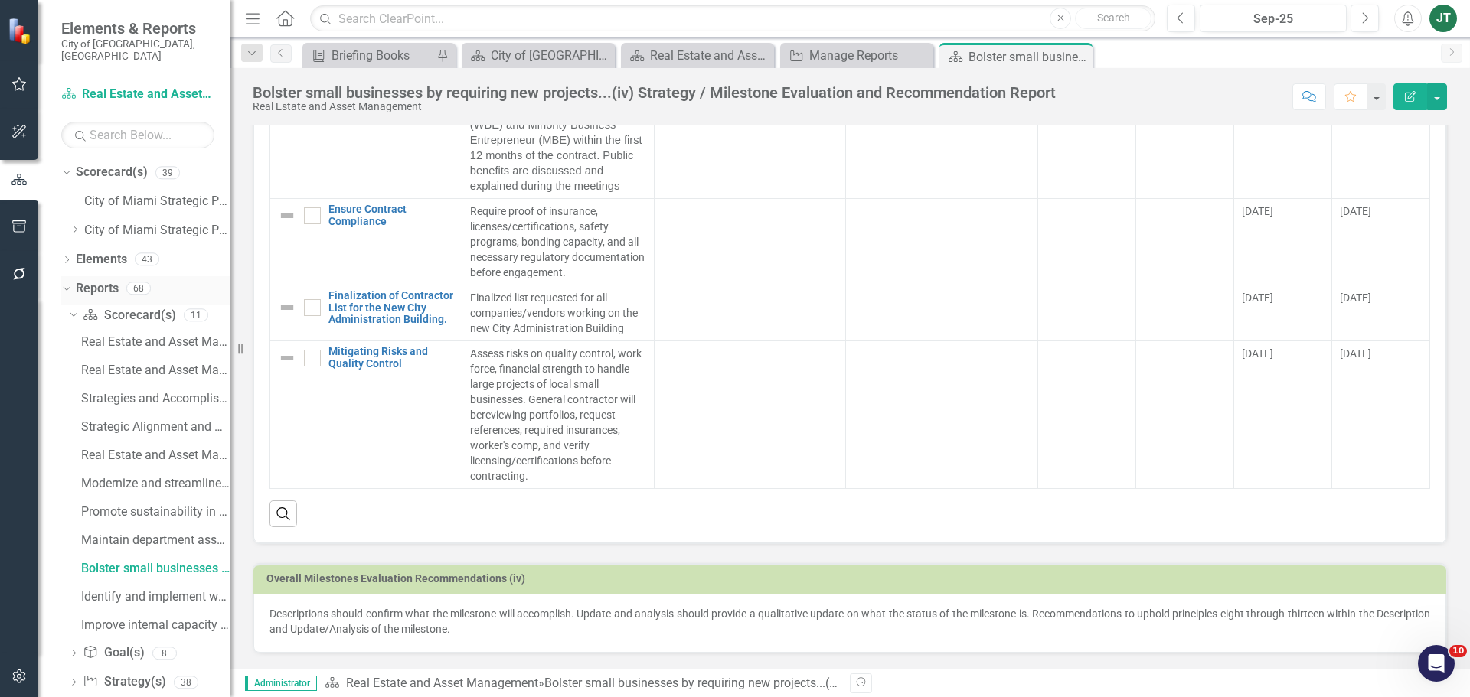
click at [68, 282] on icon "Dropdown" at bounding box center [64, 287] width 8 height 11
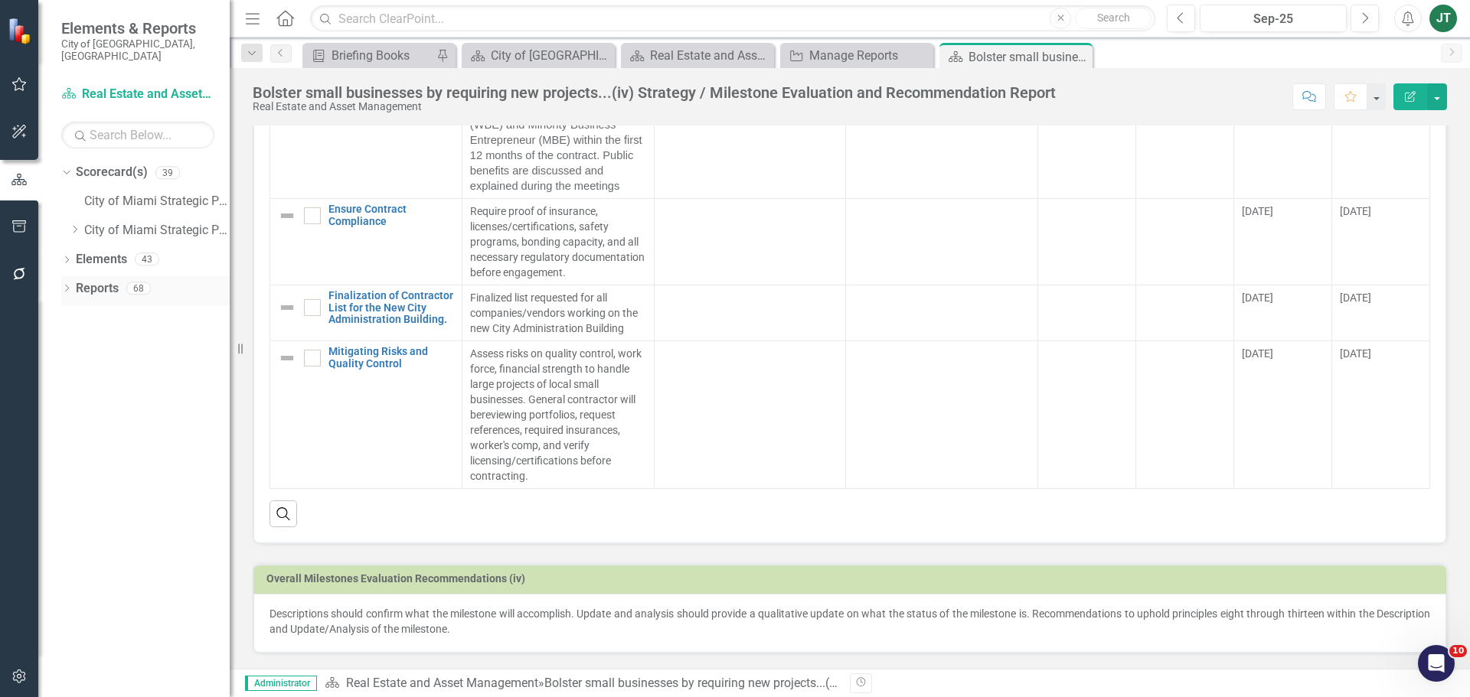
click at [62, 276] on div "Dropdown Reports 68" at bounding box center [145, 290] width 168 height 29
click at [64, 284] on div "Dropdown" at bounding box center [66, 290] width 11 height 13
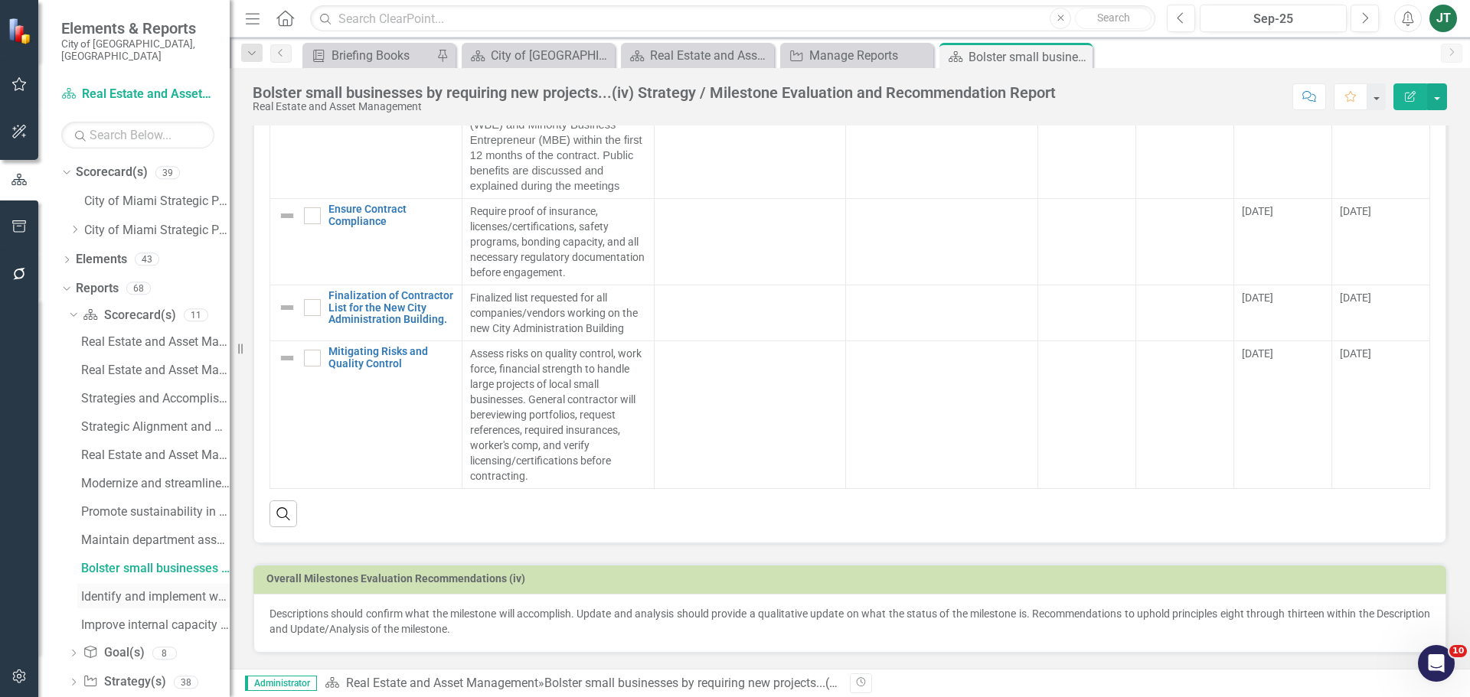
scroll to position [70, 0]
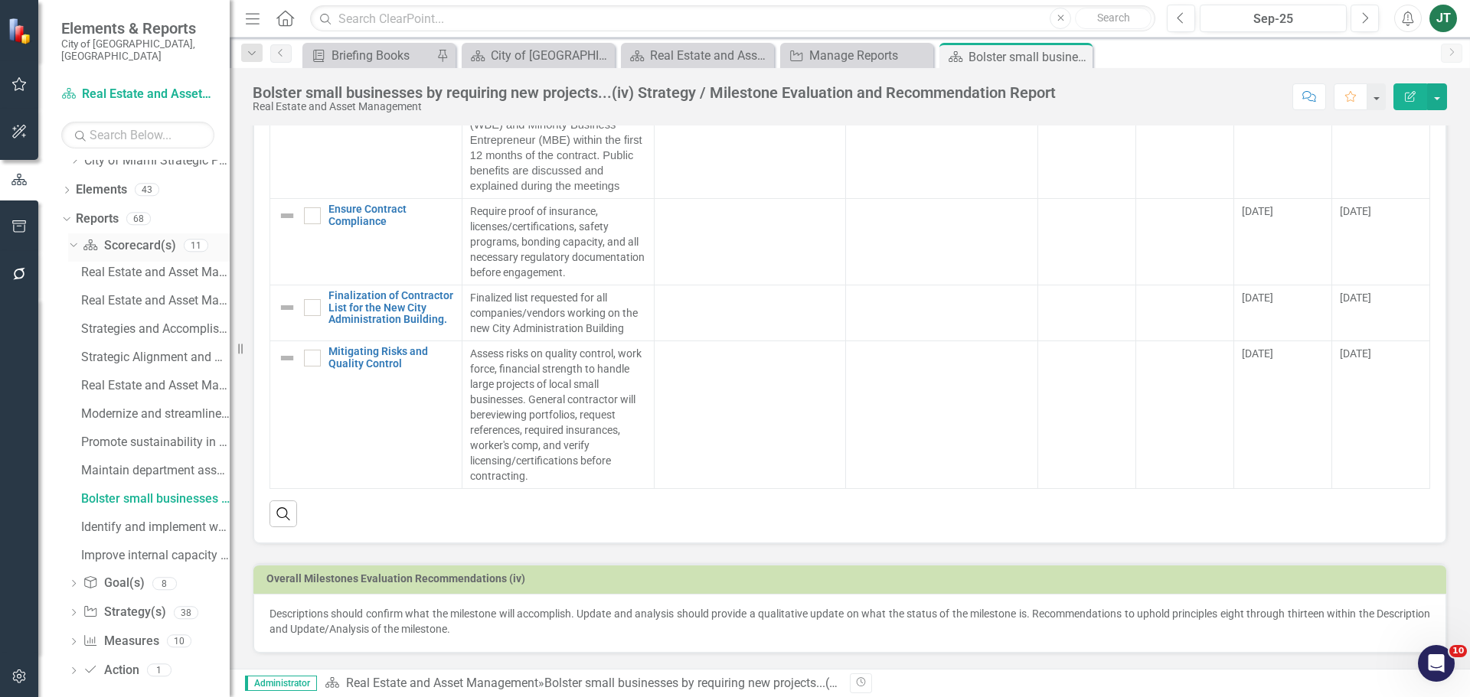
click at [75, 240] on icon "Dropdown" at bounding box center [71, 245] width 8 height 11
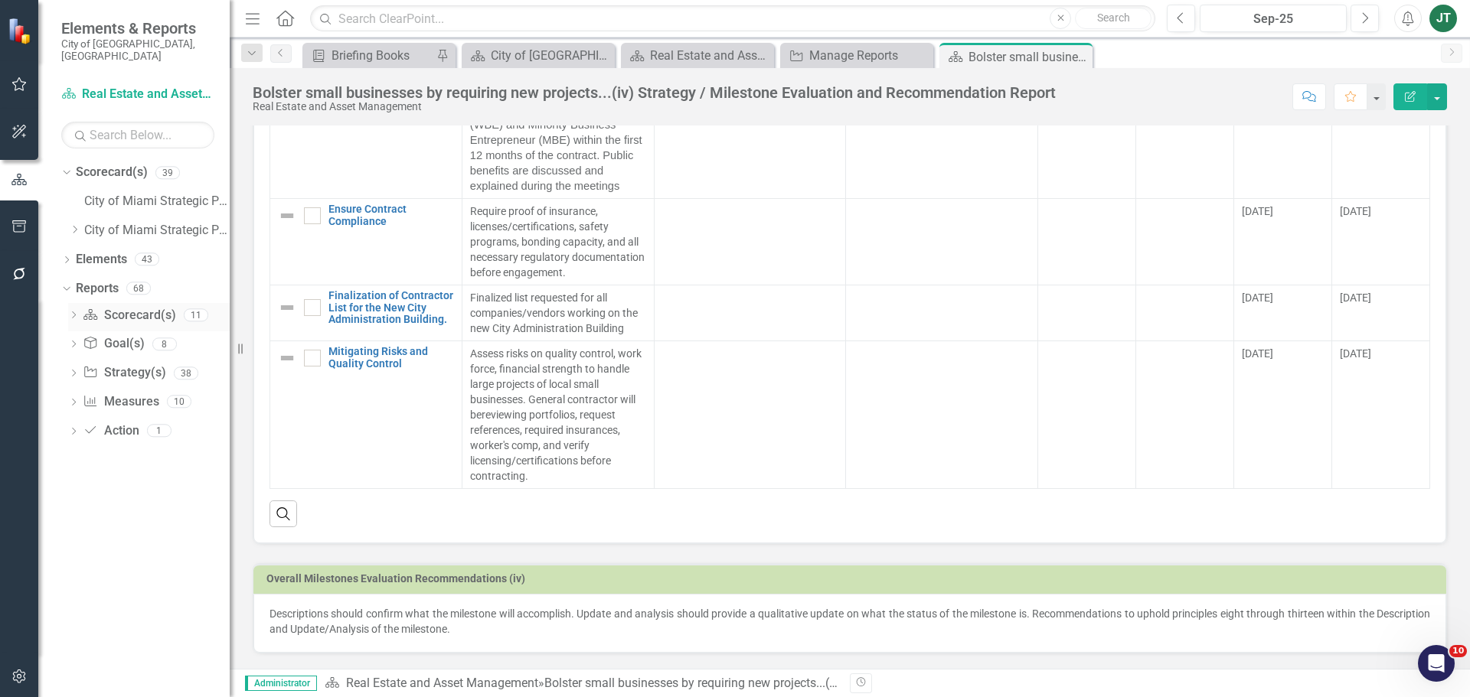
click at [128, 307] on link "Scorecard(s) Scorecard(s)" at bounding box center [129, 316] width 93 height 18
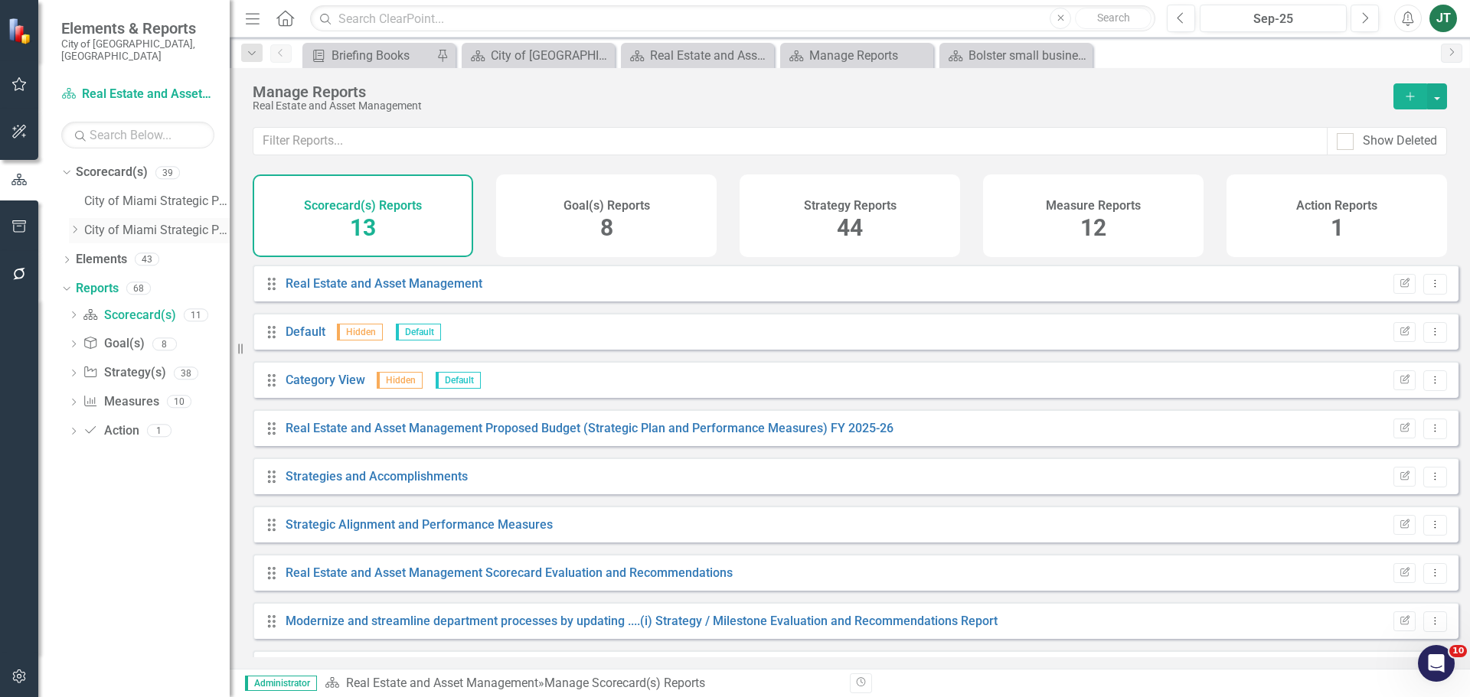
click at [79, 225] on icon "Dropdown" at bounding box center [74, 229] width 11 height 9
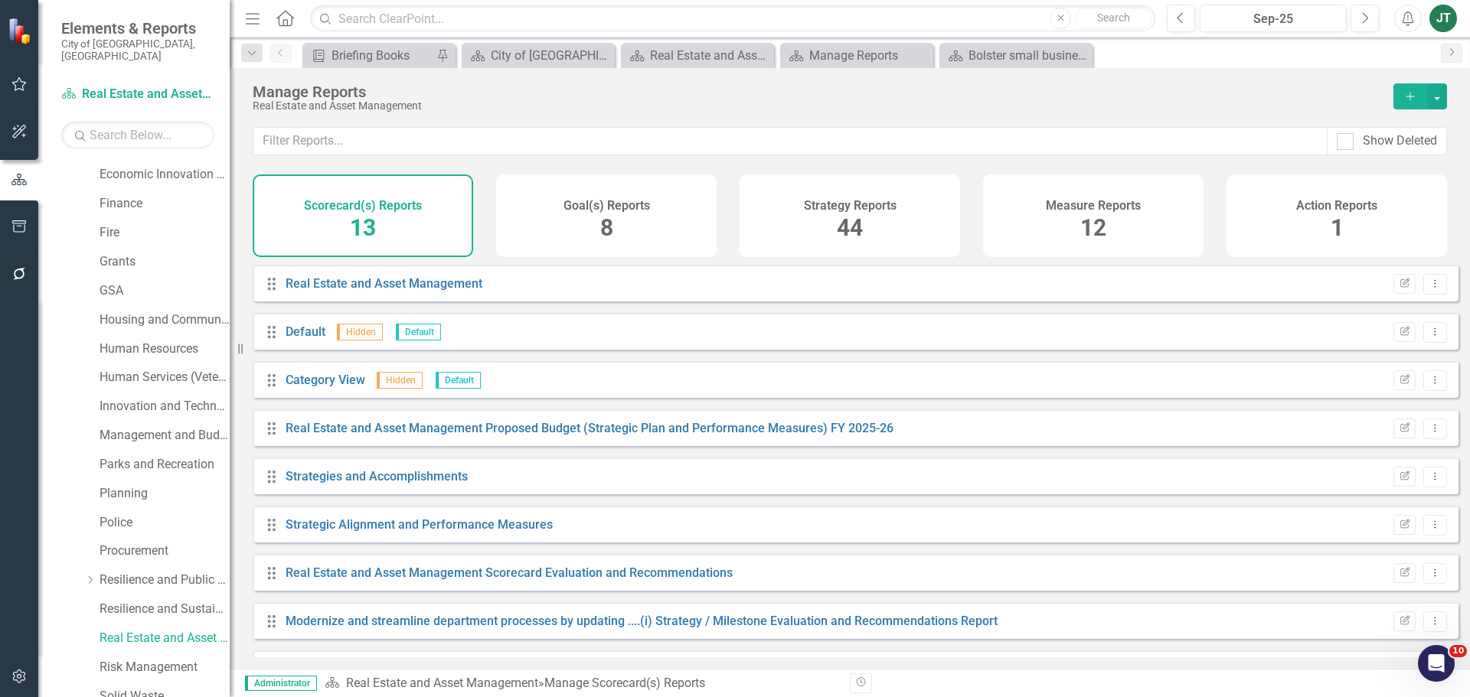
scroll to position [383, 0]
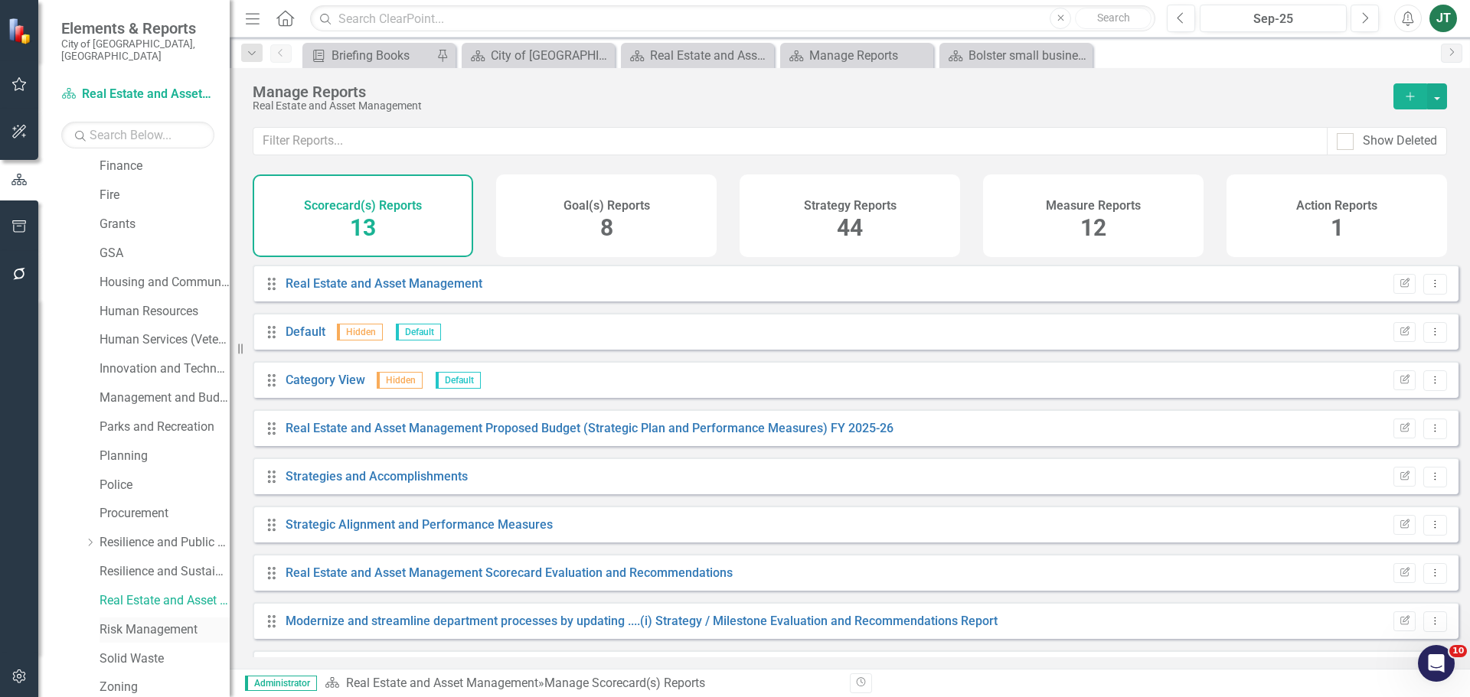
click at [123, 622] on link "Risk Management" at bounding box center [165, 631] width 130 height 18
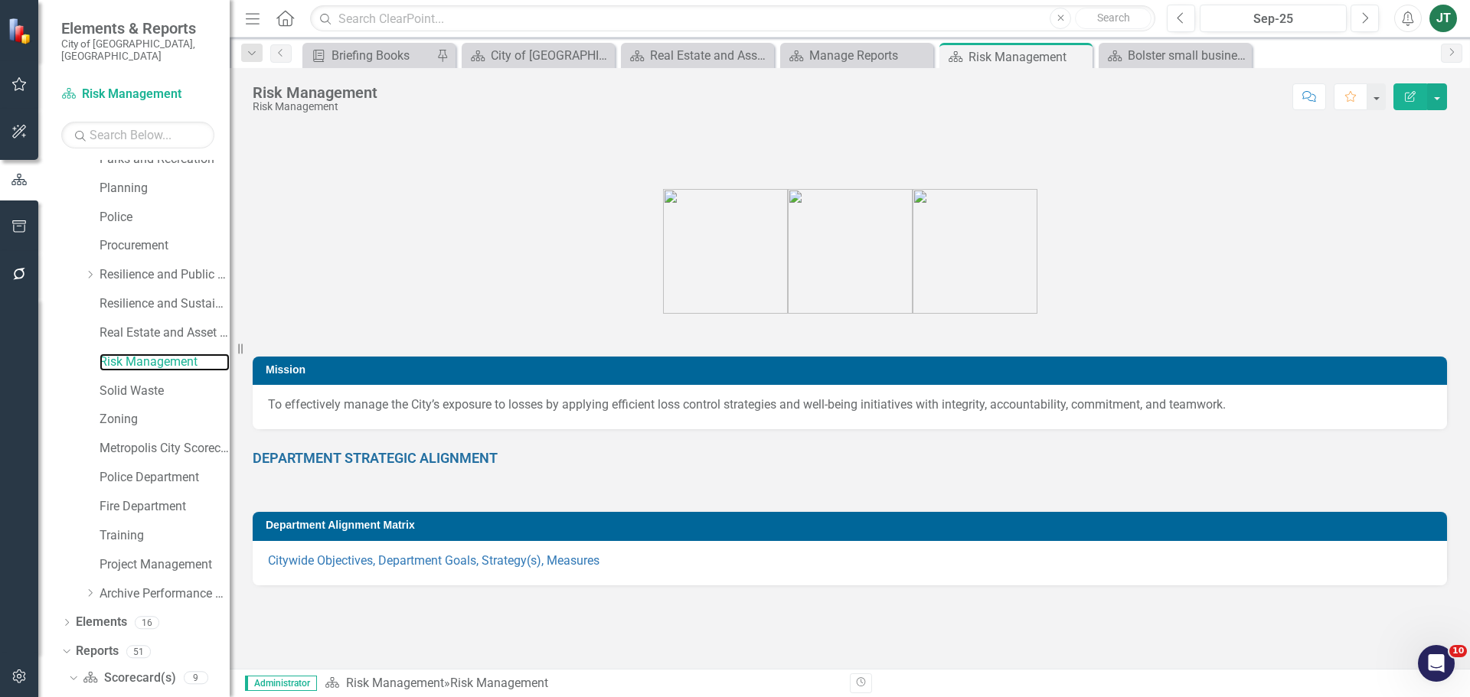
scroll to position [658, 0]
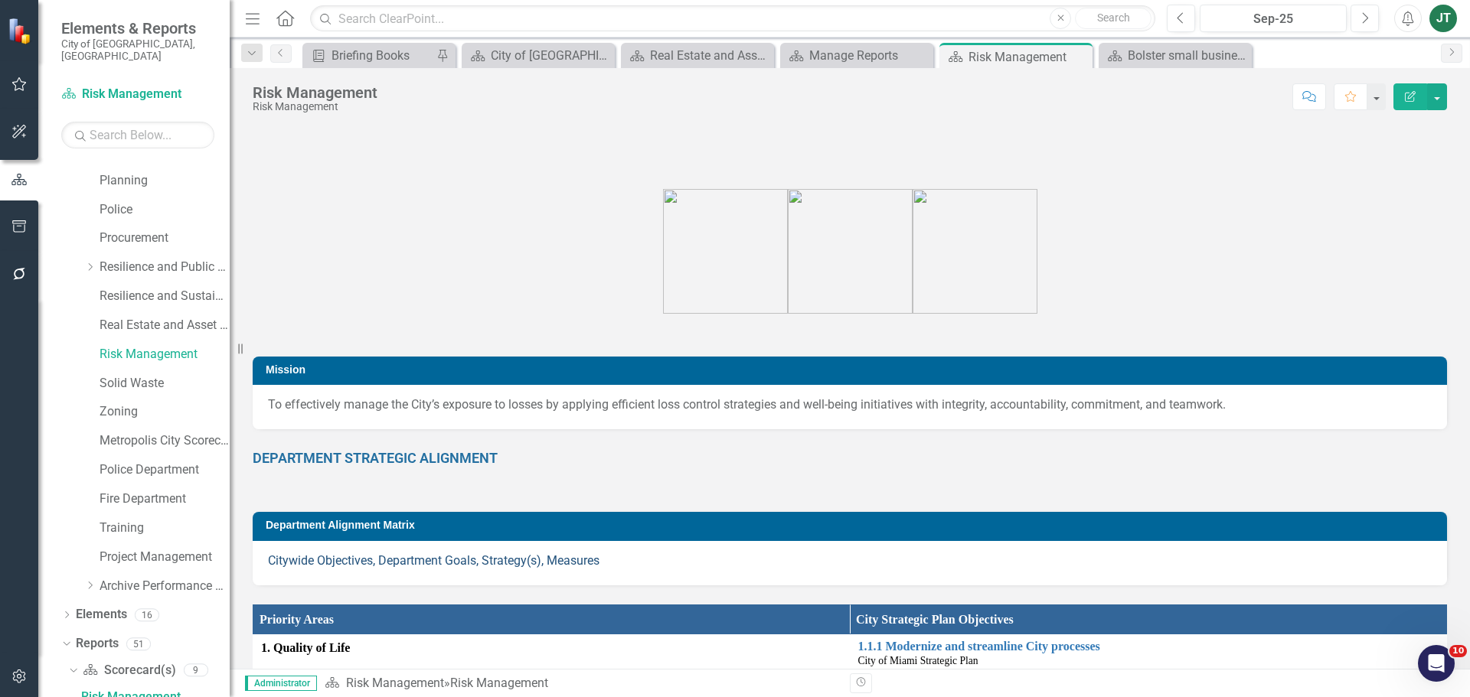
click at [341, 563] on link "Citywide Objectives, Department Goals, Strategy(s), Measures" at bounding box center [433, 560] width 331 height 15
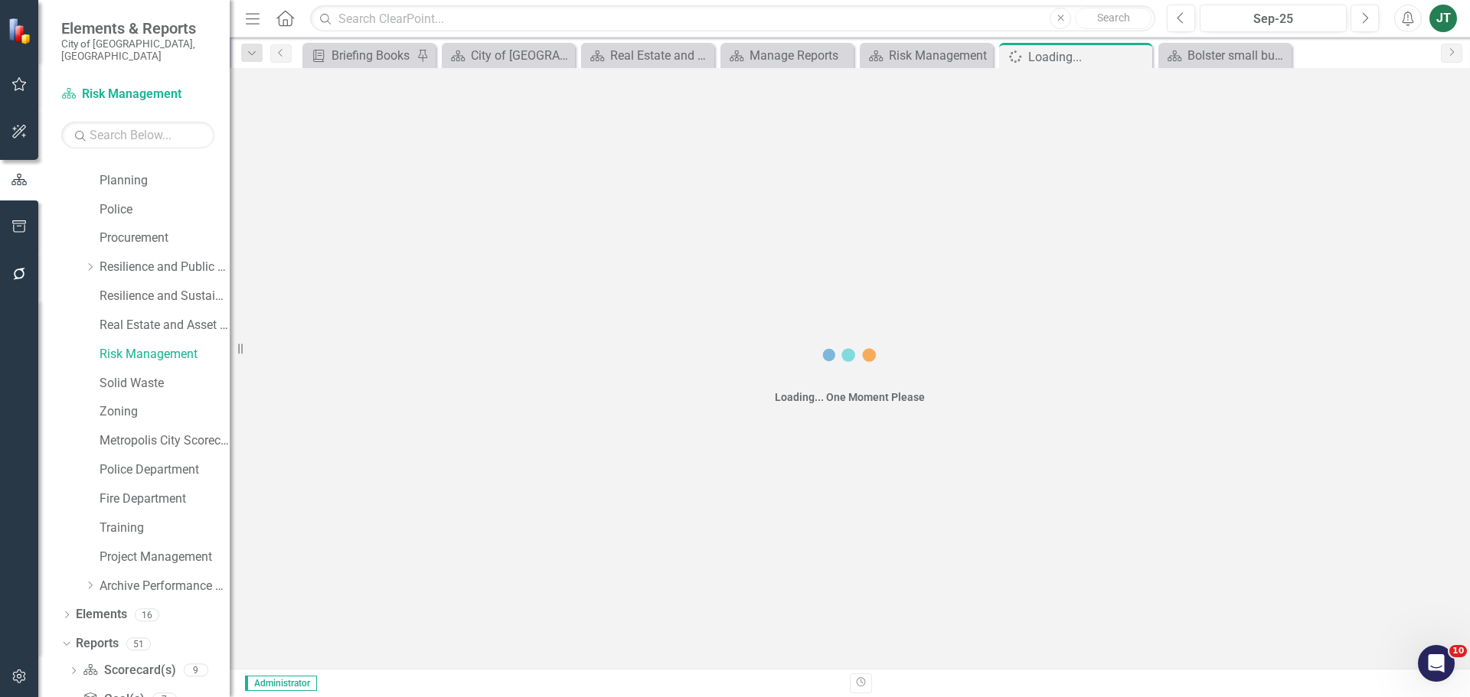
scroll to position [800, 0]
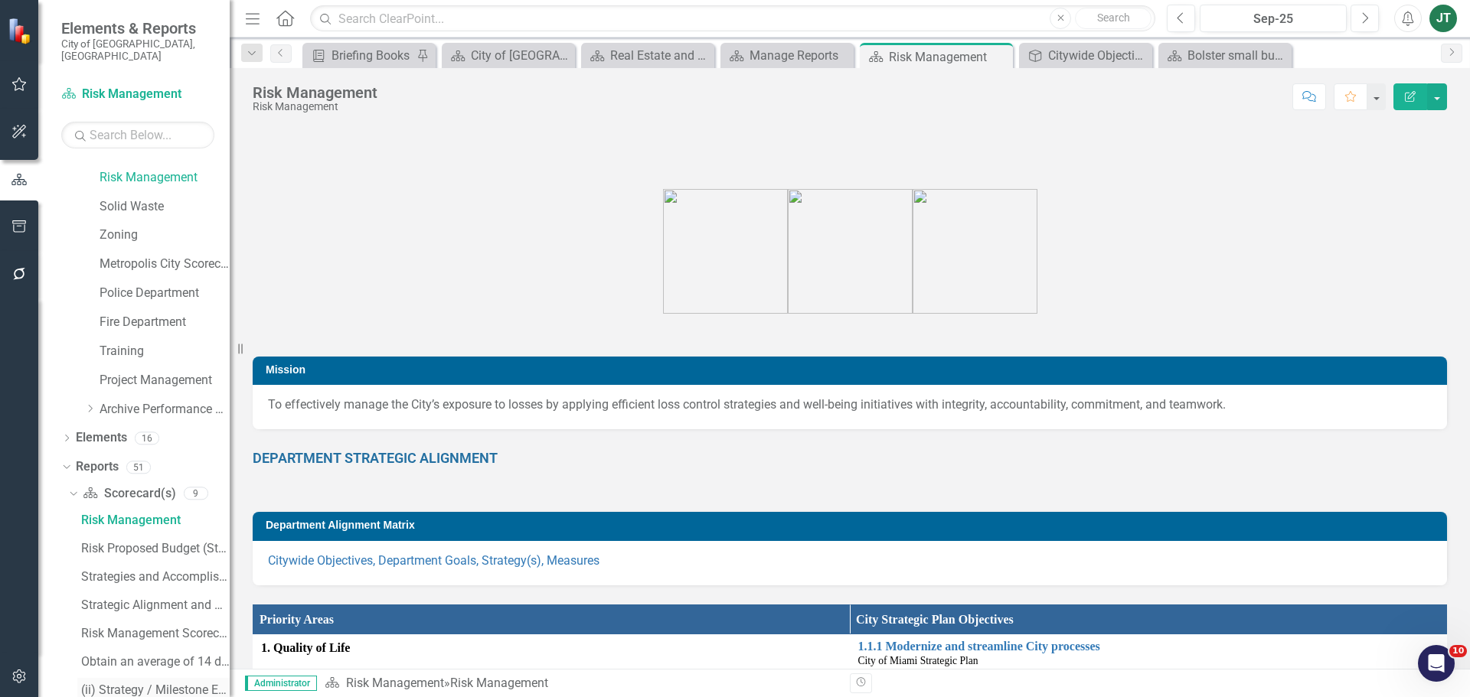
scroll to position [888, 0]
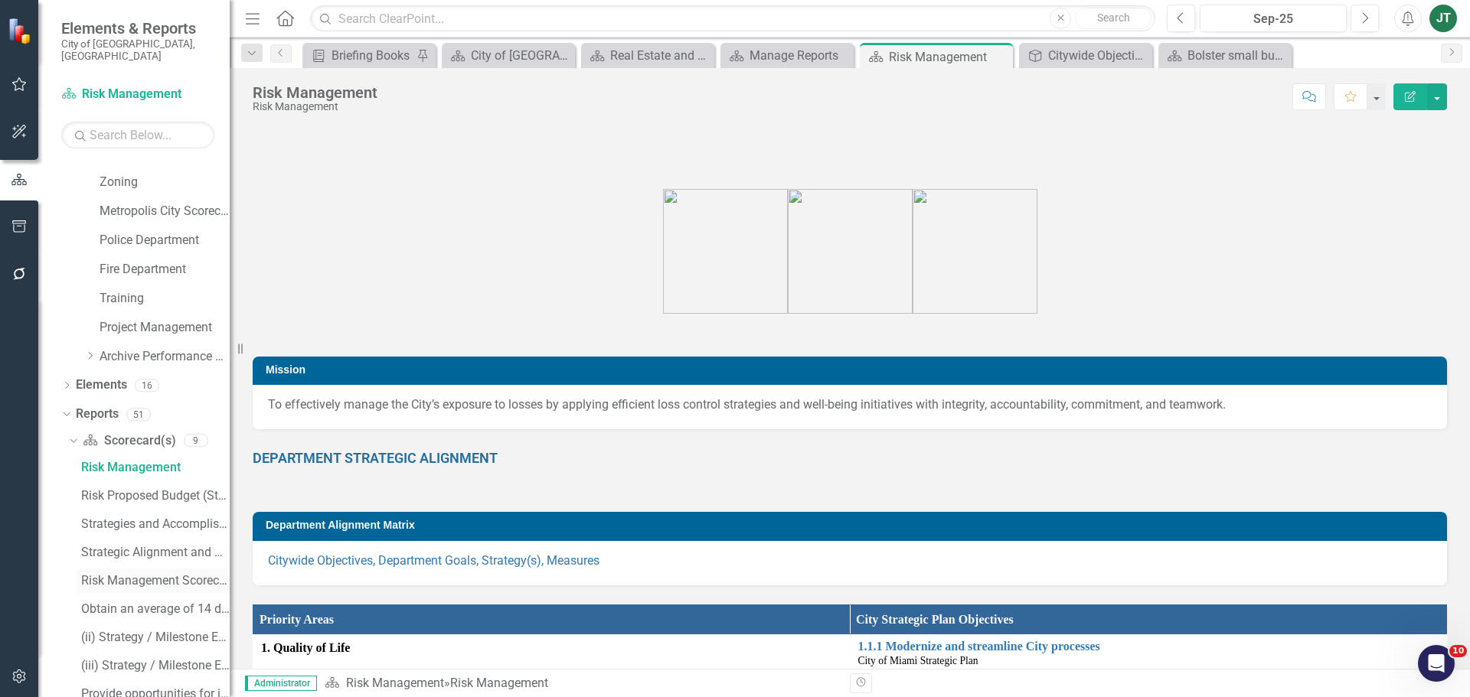
click at [150, 574] on div "Risk Management Scorecard Evaluation and Recommendations" at bounding box center [155, 581] width 149 height 14
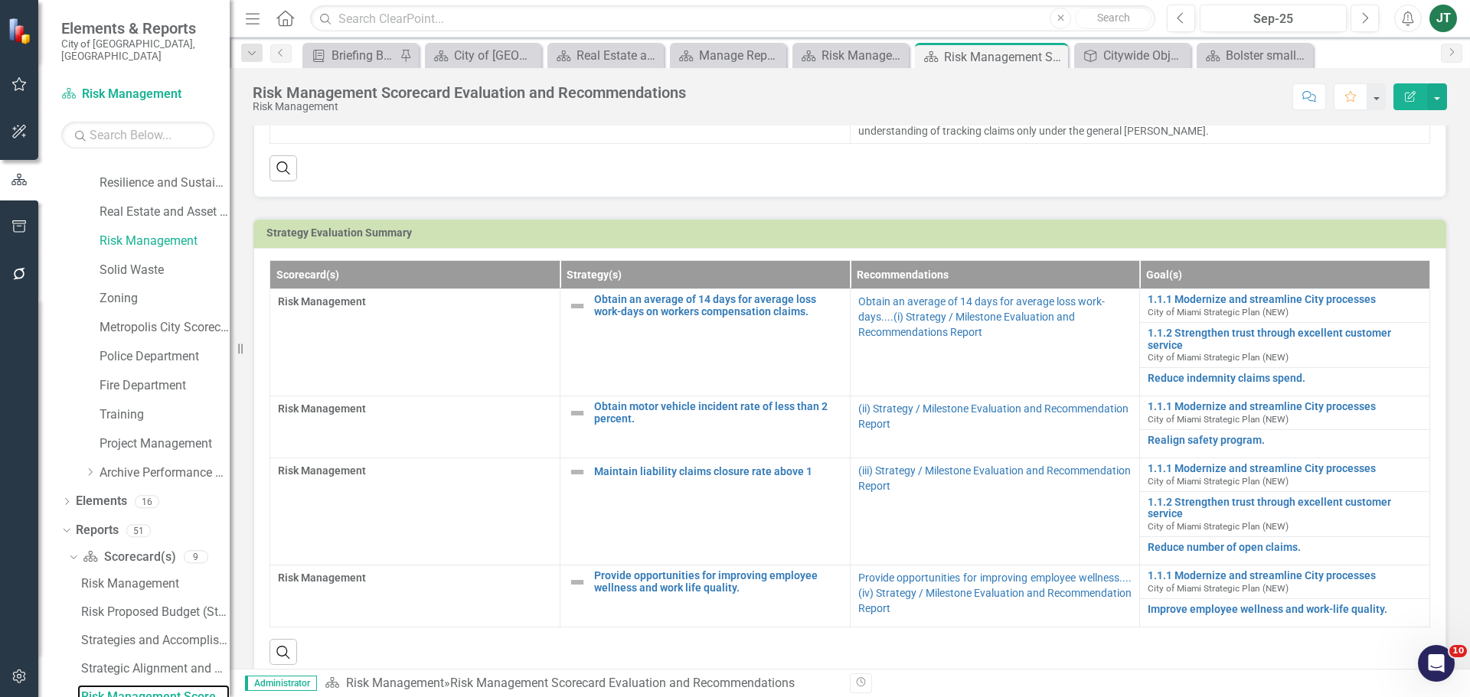
scroll to position [440, 0]
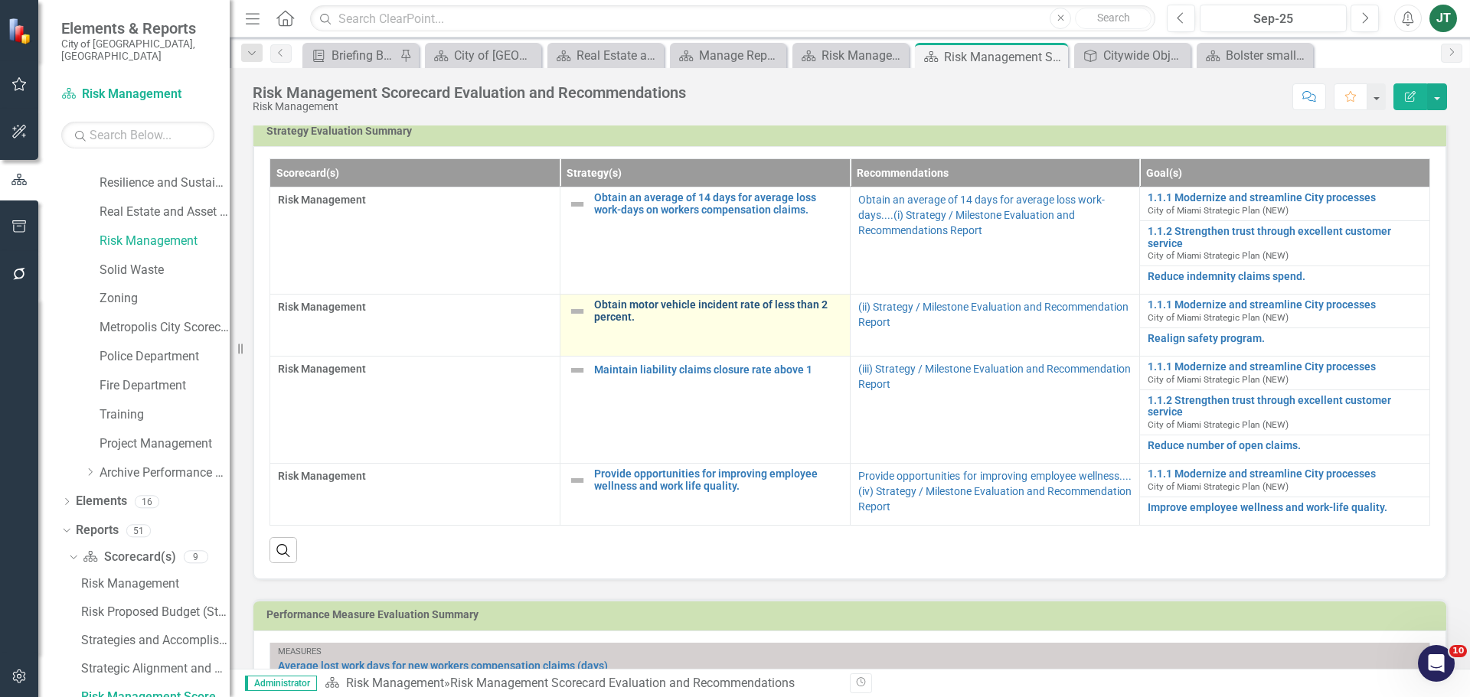
click at [733, 304] on link "Obtain motor vehicle incident rate of less than 2 percent." at bounding box center [718, 311] width 248 height 24
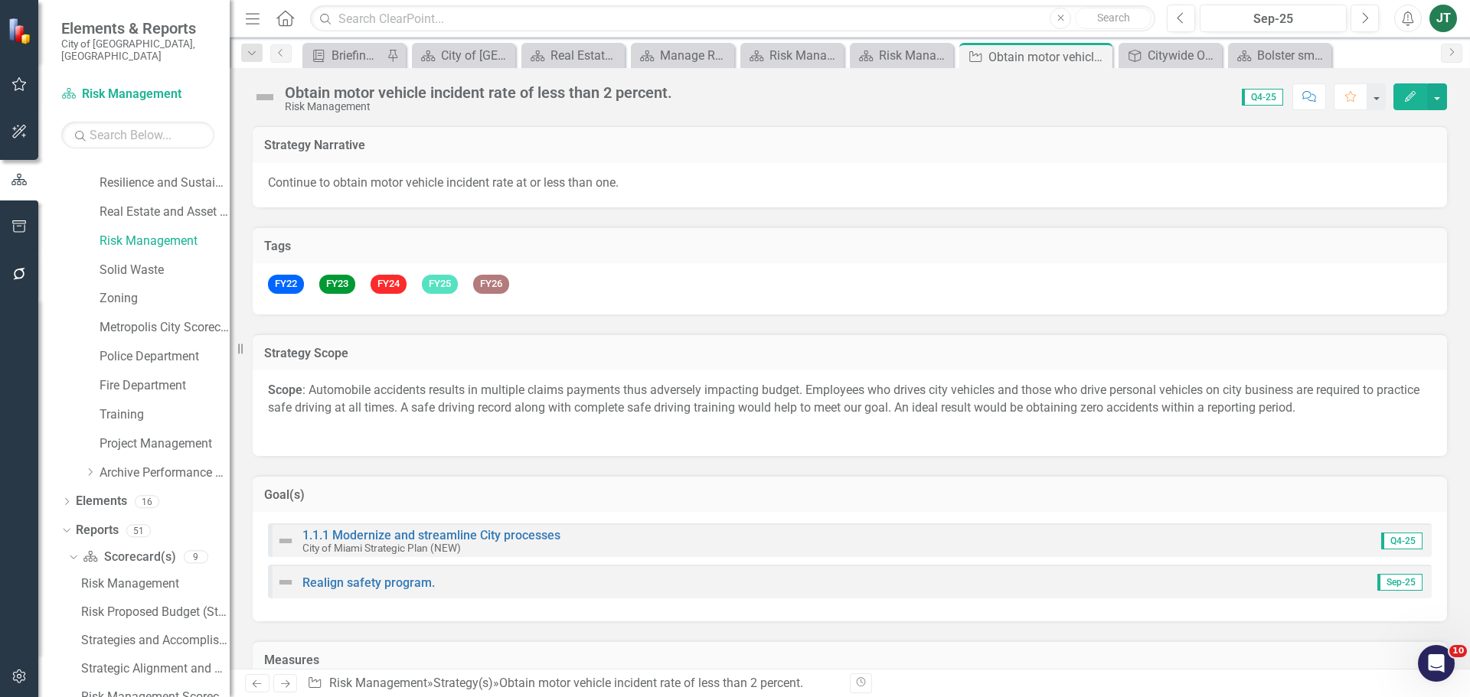
click at [465, 97] on div "Obtain motor vehicle incident rate of less than 2 percent." at bounding box center [478, 92] width 387 height 17
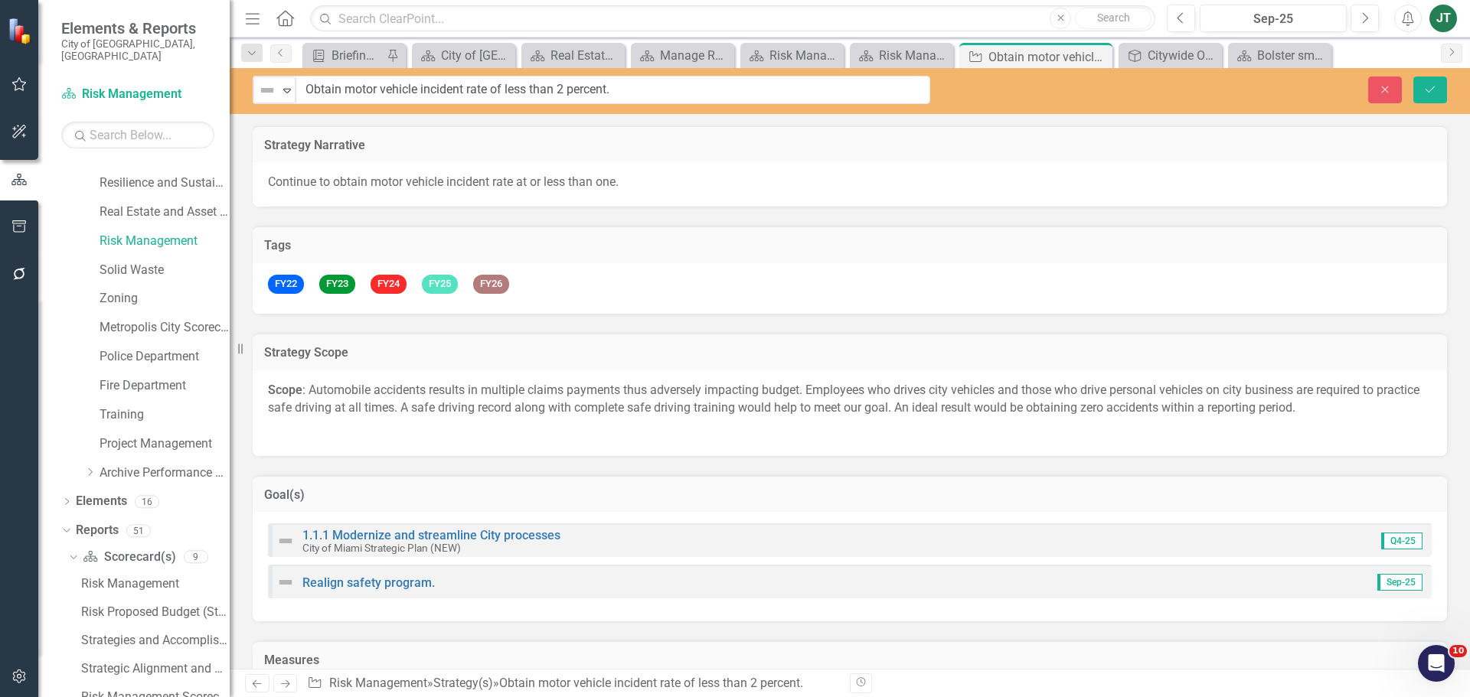
click at [465, 97] on input "Obtain motor vehicle incident rate of less than 2 percent." at bounding box center [612, 90] width 635 height 28
click at [1391, 93] on icon "Close" at bounding box center [1385, 89] width 14 height 11
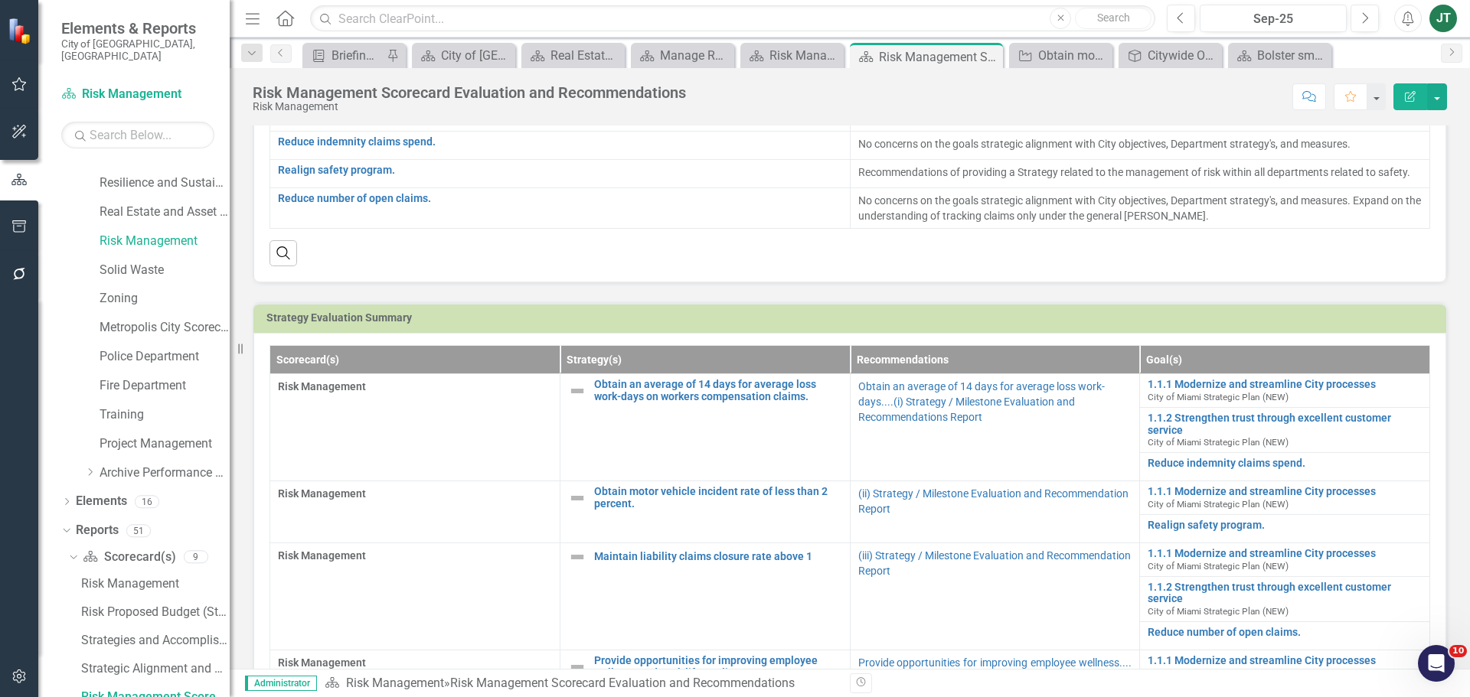
scroll to position [306, 0]
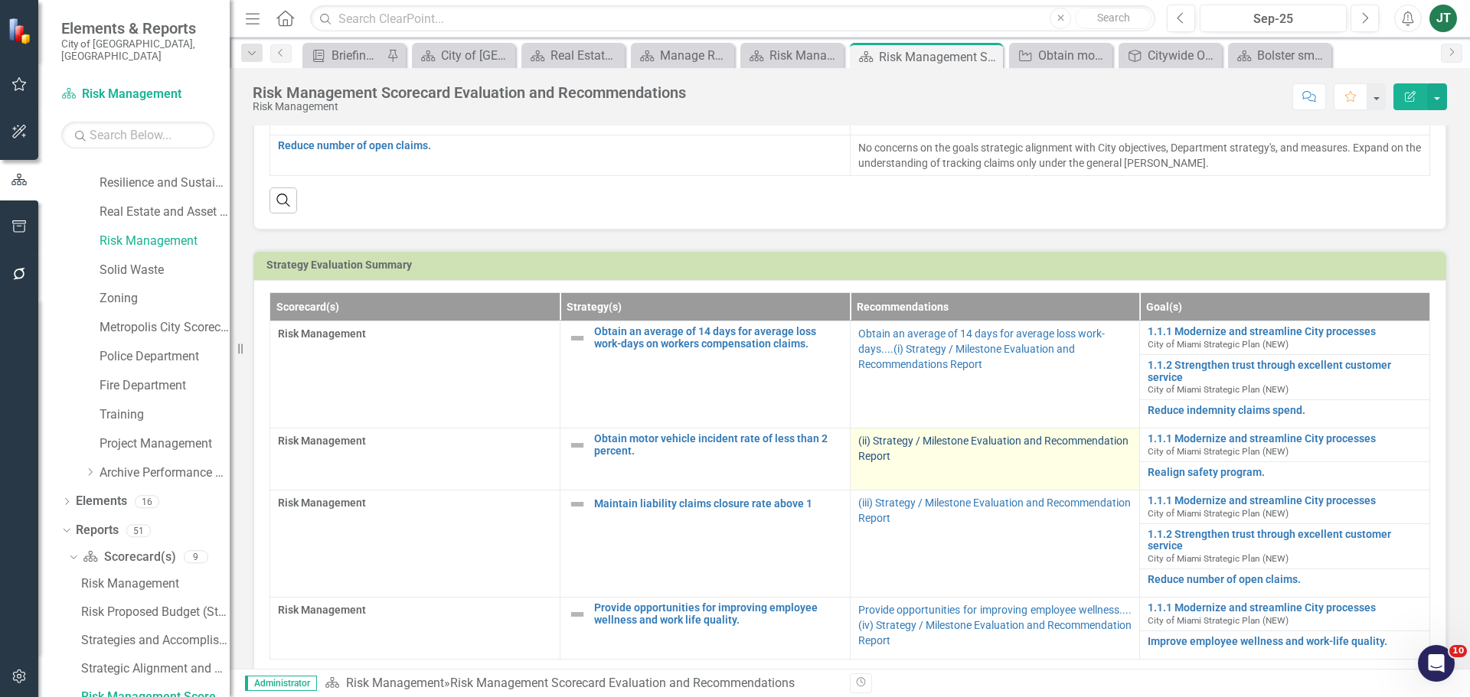
click at [939, 441] on link "(ii) Strategy / Milestone Evaluation and Recommendation Report" at bounding box center [993, 449] width 270 height 28
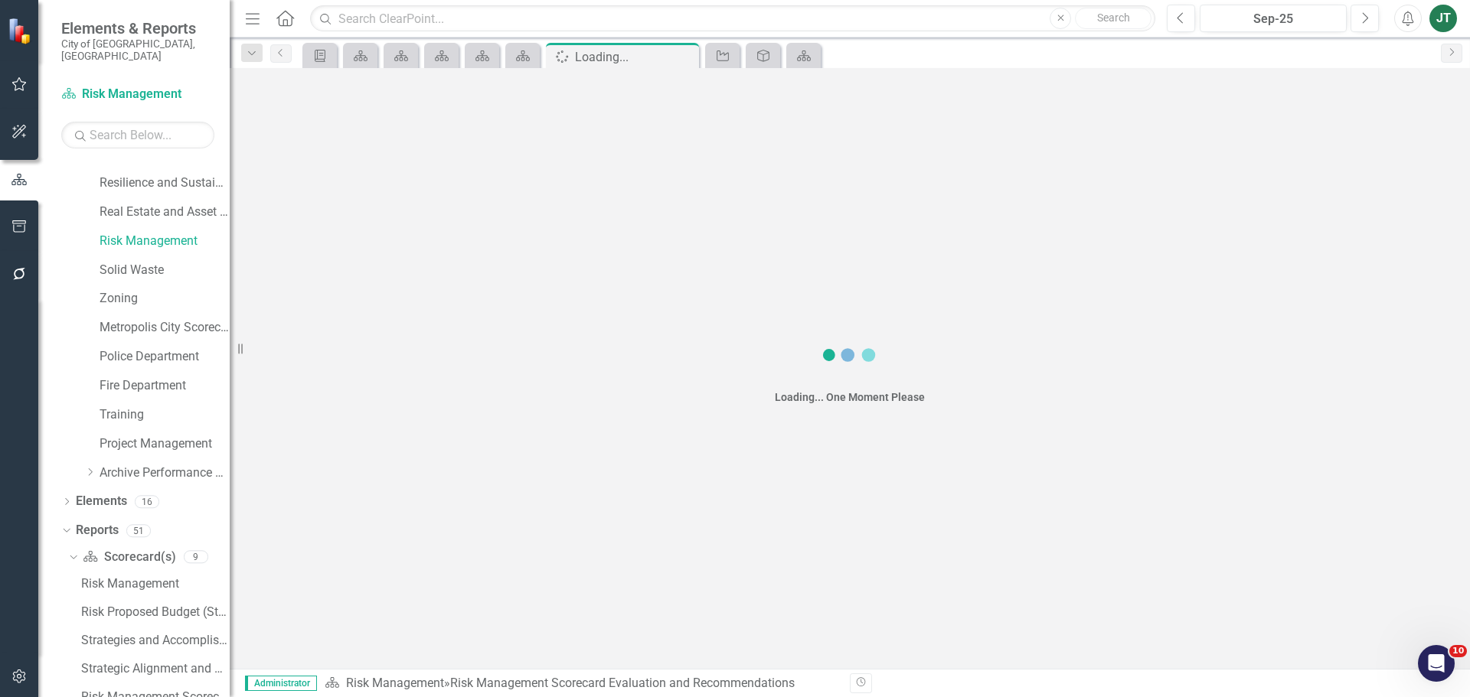
scroll to position [828, 0]
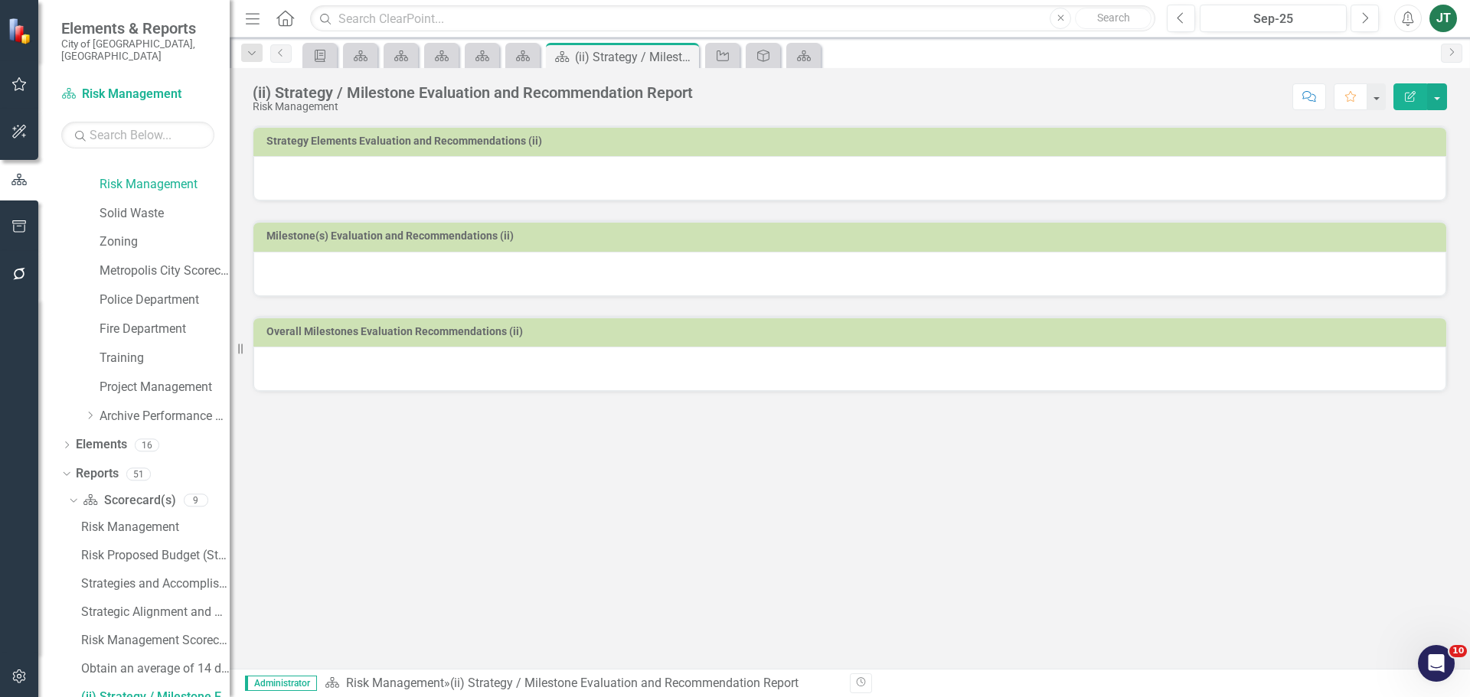
click at [1414, 92] on icon "Edit Report" at bounding box center [1410, 96] width 14 height 11
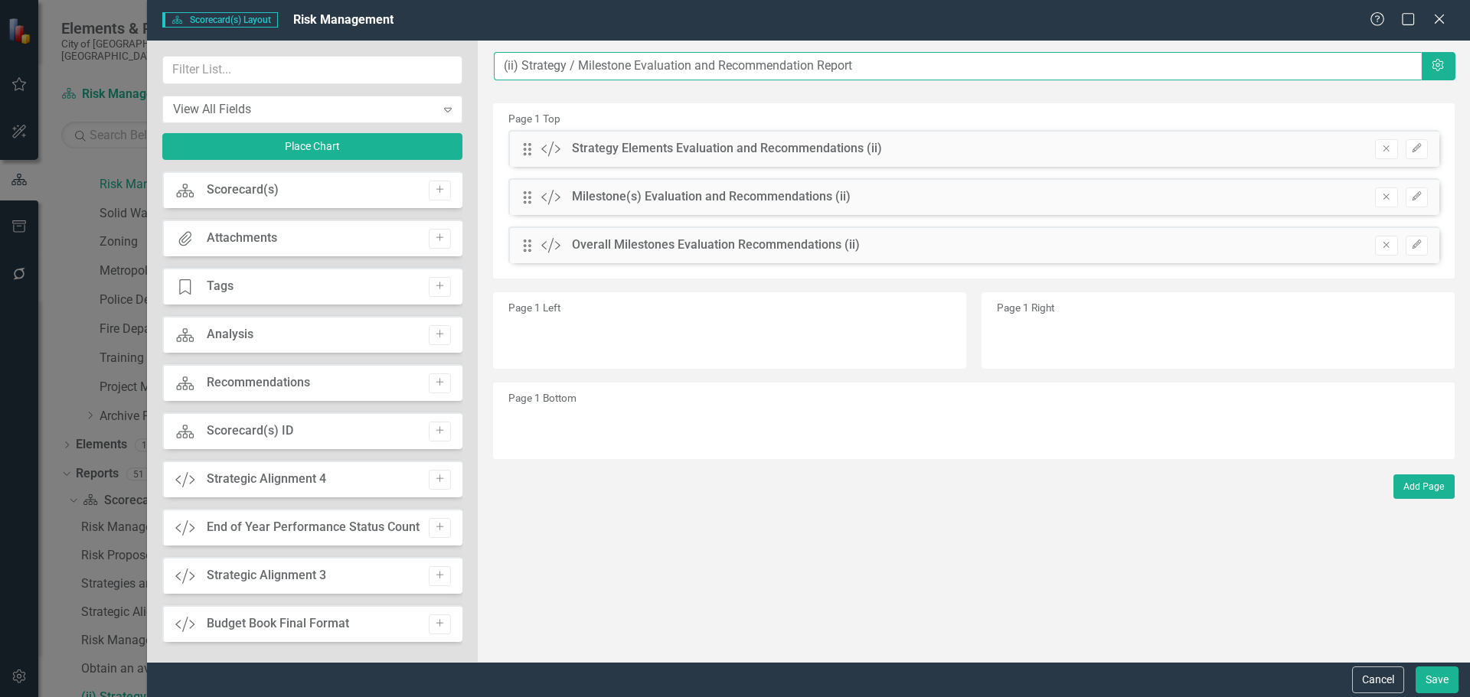
click at [497, 65] on input "(ii) Strategy / Milestone Evaluation and Recommendation Report" at bounding box center [958, 66] width 928 height 28
paste input "Obtain motor vehicle incident rate of less than 2 percent."
type input "Obtain motor vehicle incident rate of less than 2 percent.....(ii) Strategy / M…"
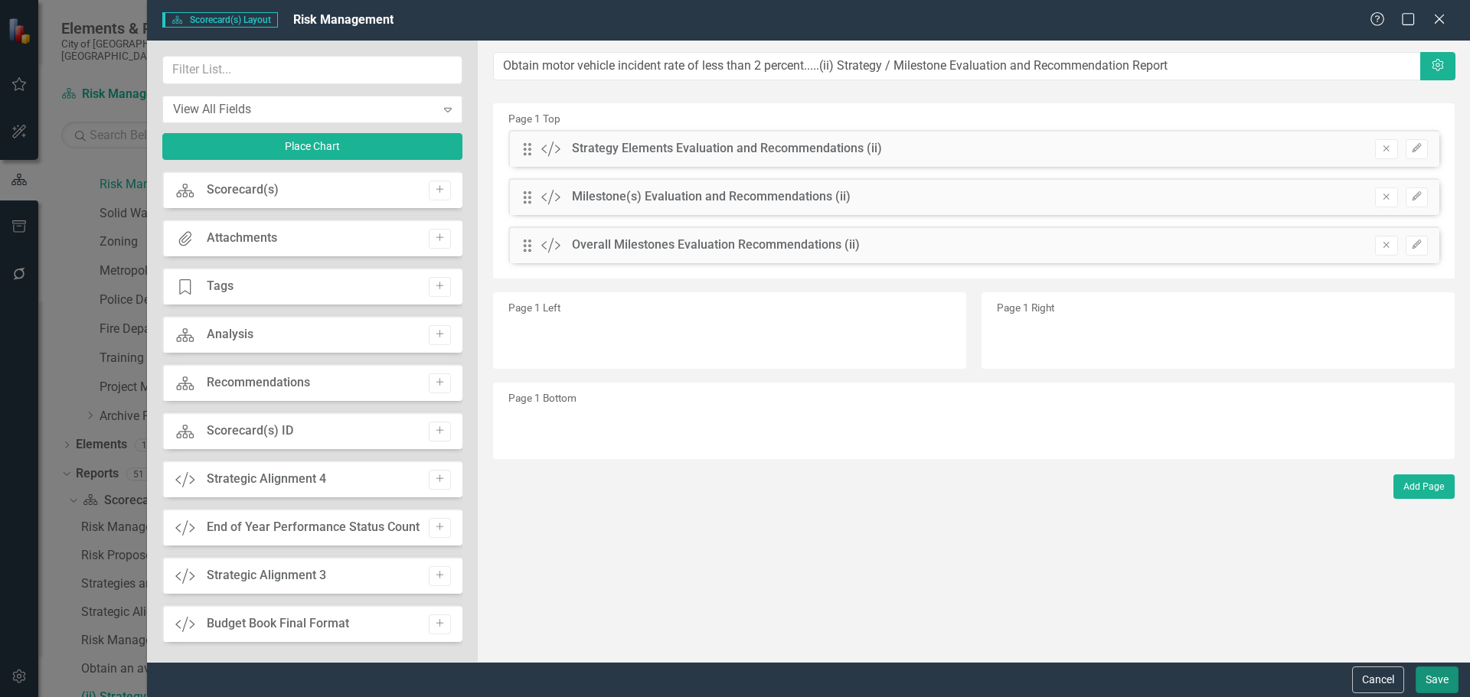
click at [1423, 676] on button "Save" at bounding box center [1436, 680] width 43 height 27
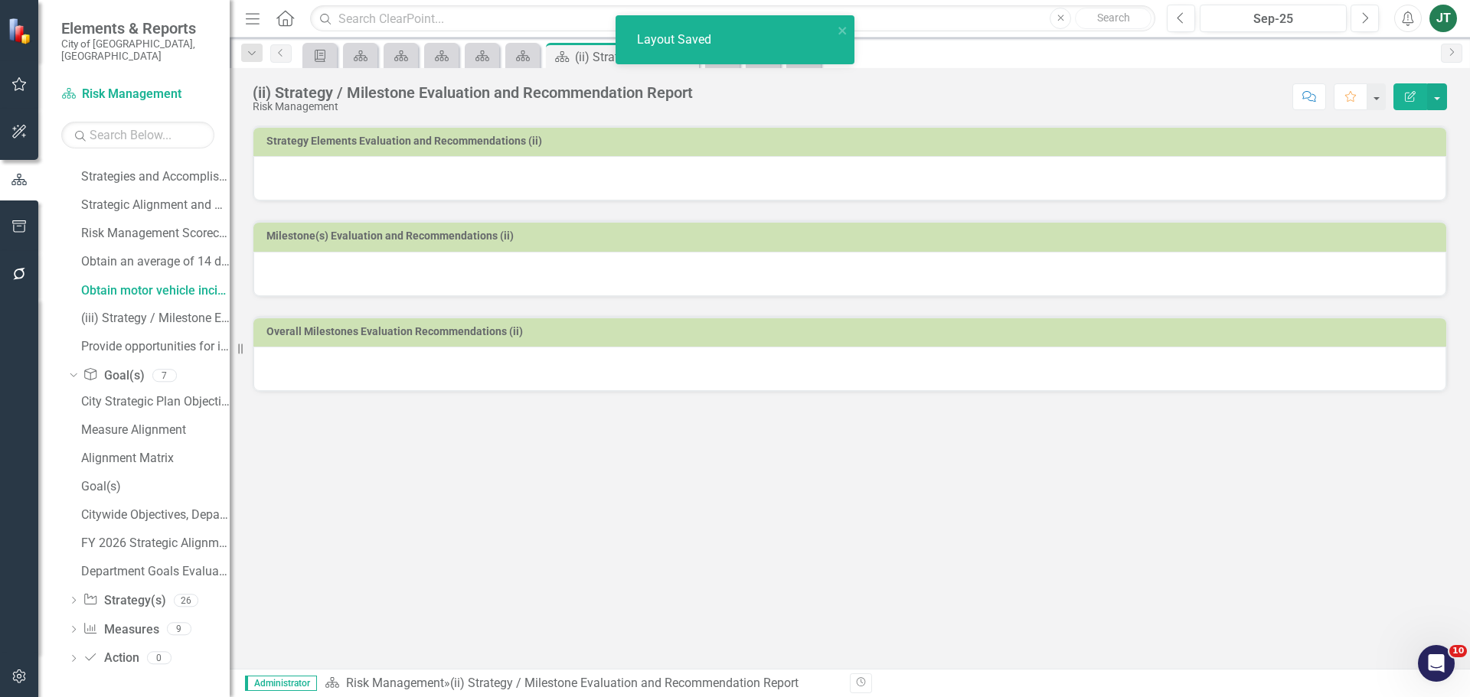
scroll to position [104, 0]
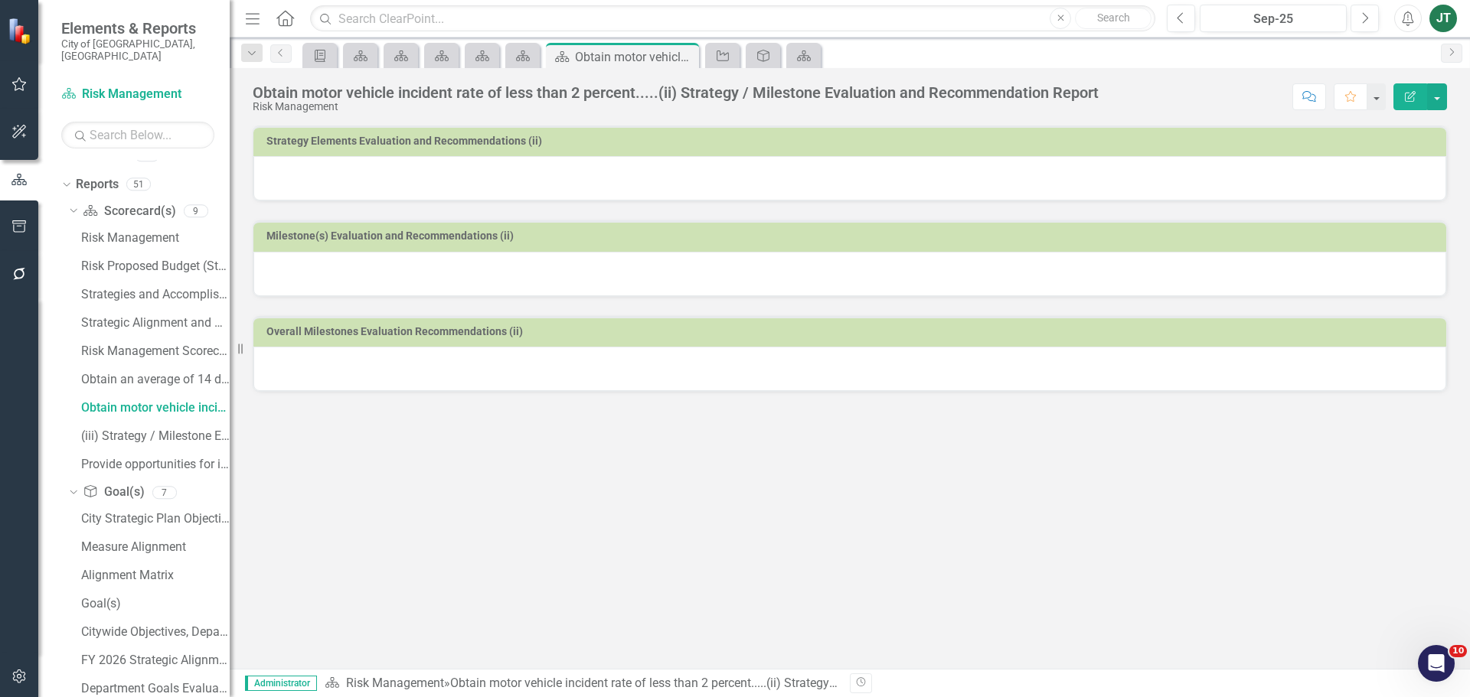
click at [811, 149] on td "Strategy Elements Evaluation and Recommendations (ii)" at bounding box center [852, 143] width 1172 height 23
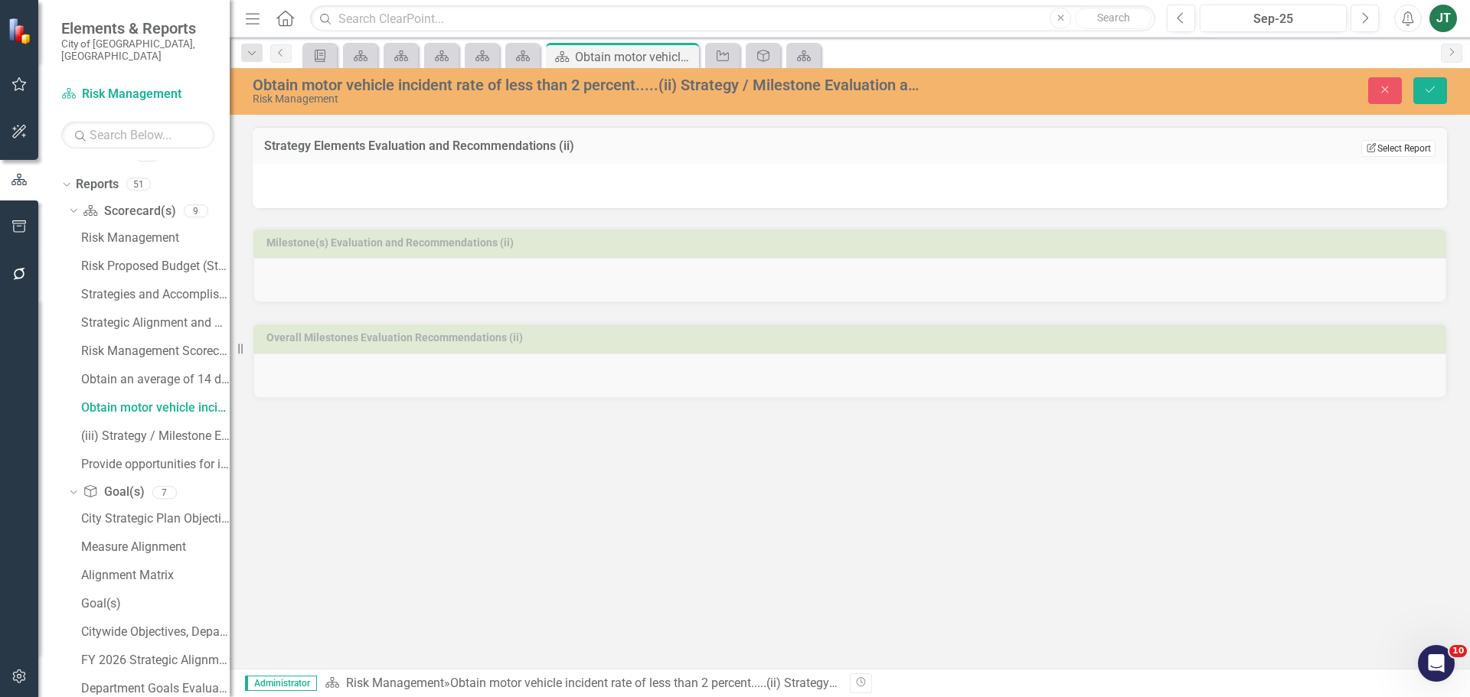
click at [1426, 152] on button "Edit Report Select Report" at bounding box center [1398, 148] width 74 height 17
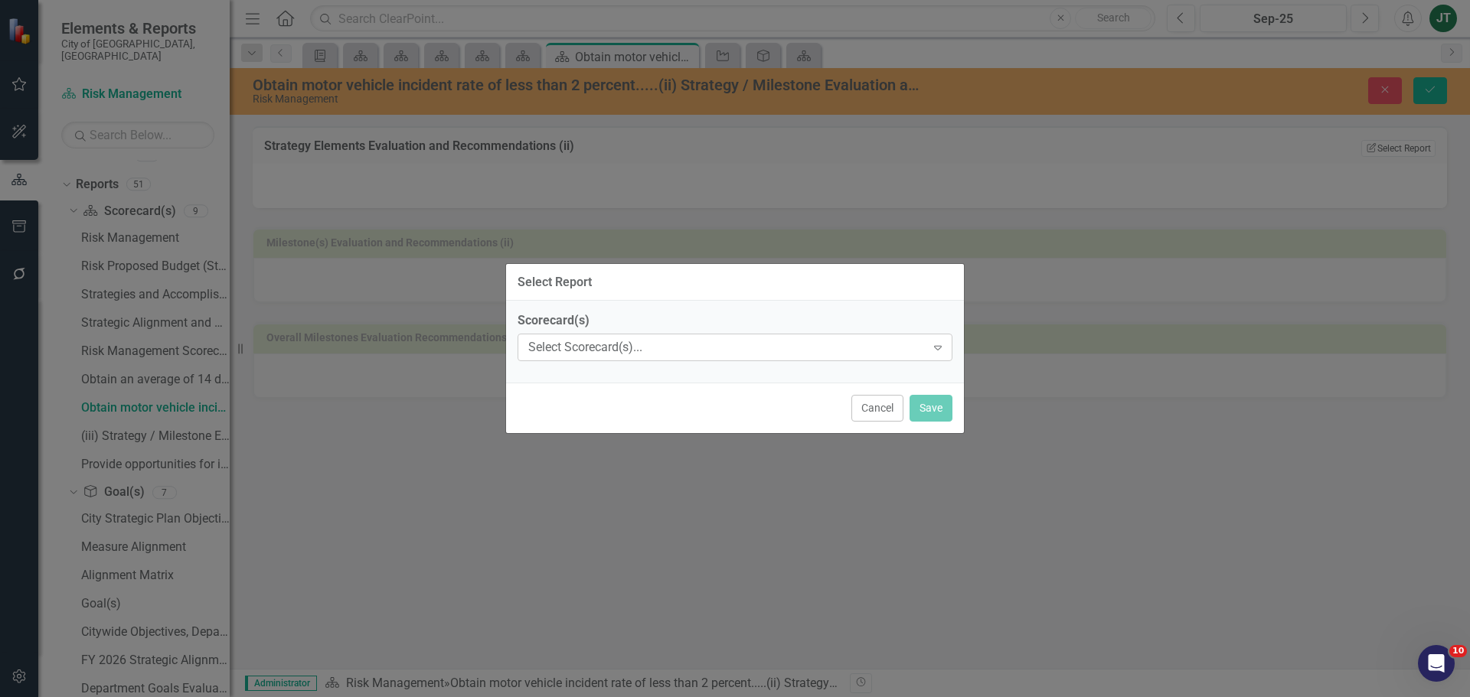
click at [749, 345] on div "Select Scorecard(s)..." at bounding box center [726, 348] width 397 height 18
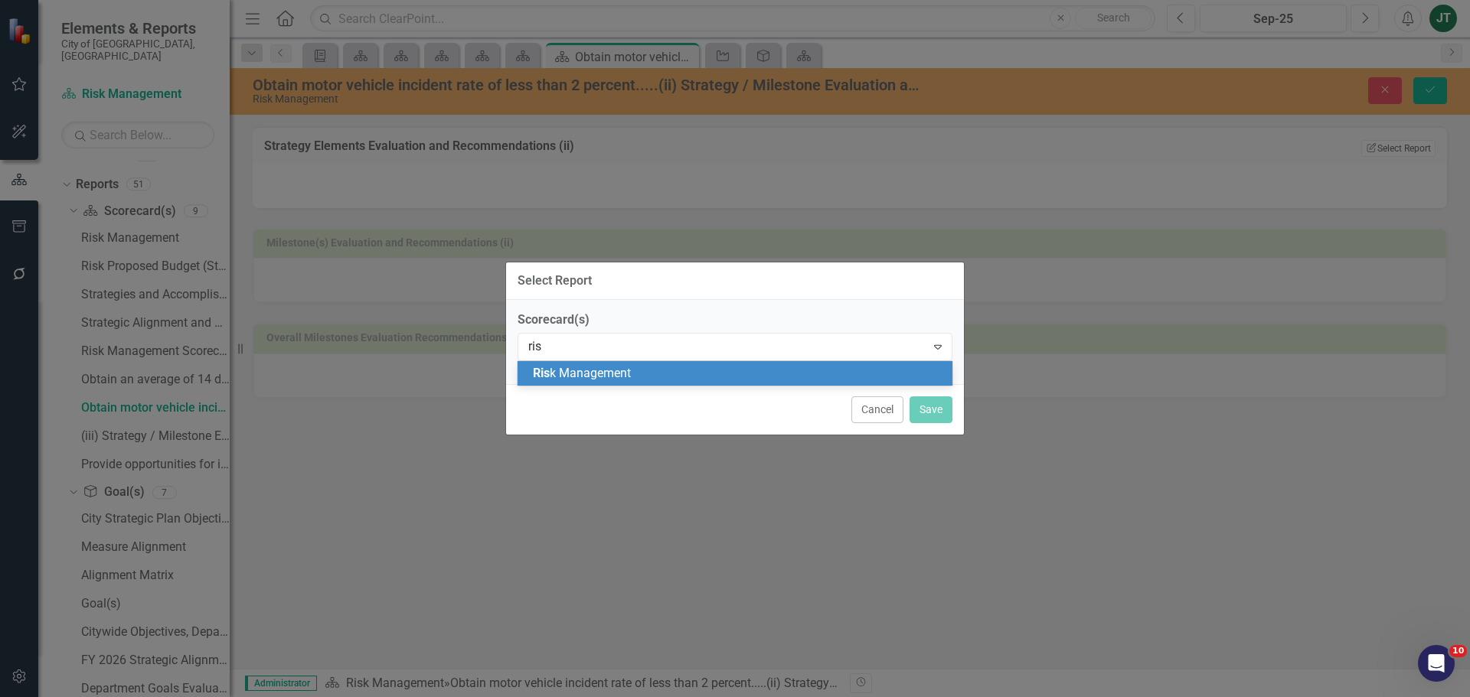
type input "risk"
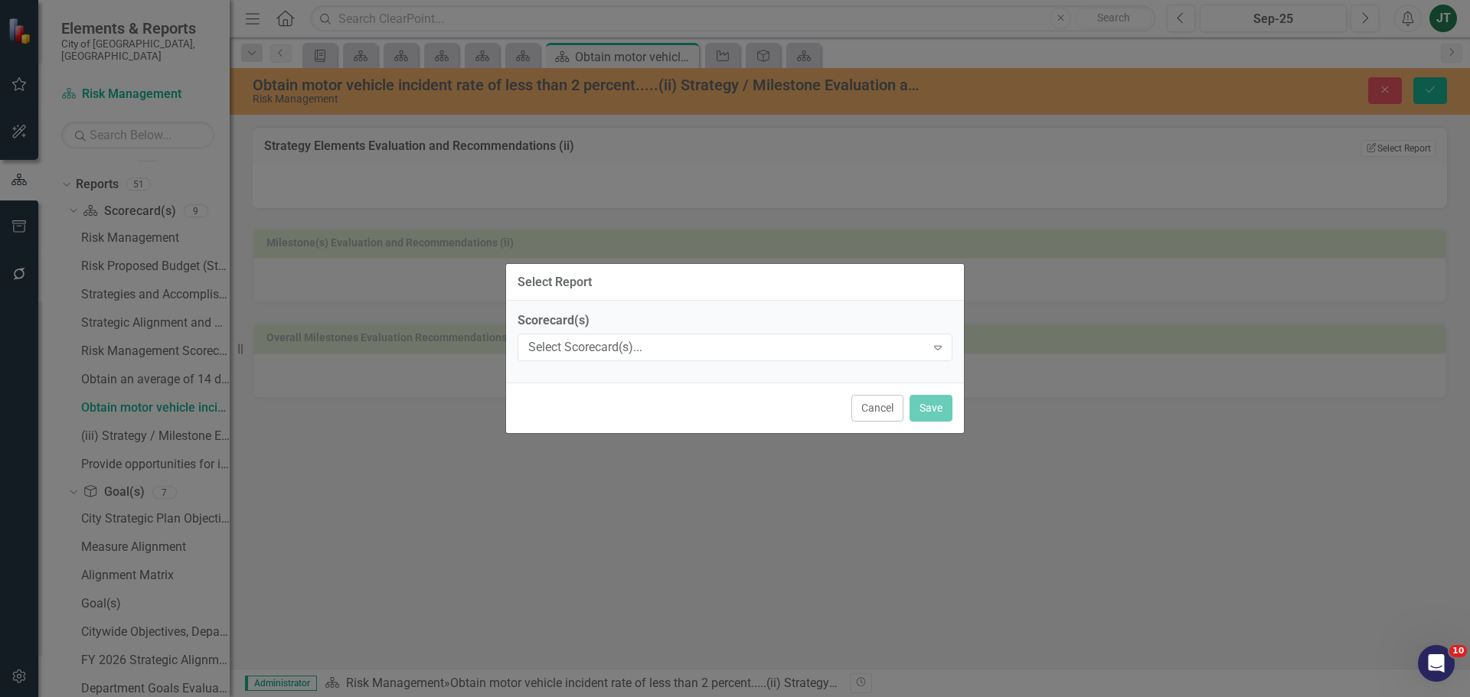
click at [681, 390] on div "Cancel Save" at bounding box center [735, 408] width 458 height 51
click at [702, 339] on div "Select Scorecard(s)..." at bounding box center [726, 348] width 397 height 18
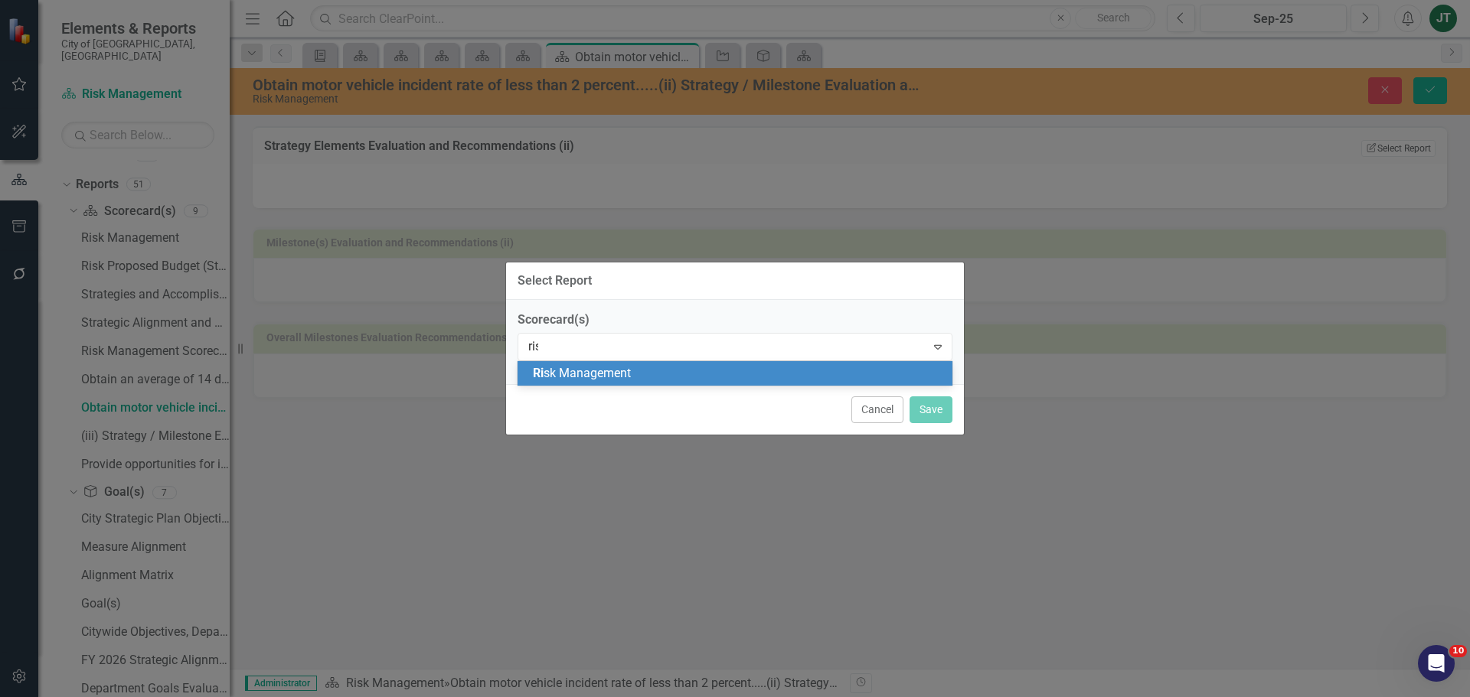
type input "risk"
click at [655, 374] on div "Risk Management" at bounding box center [738, 374] width 410 height 18
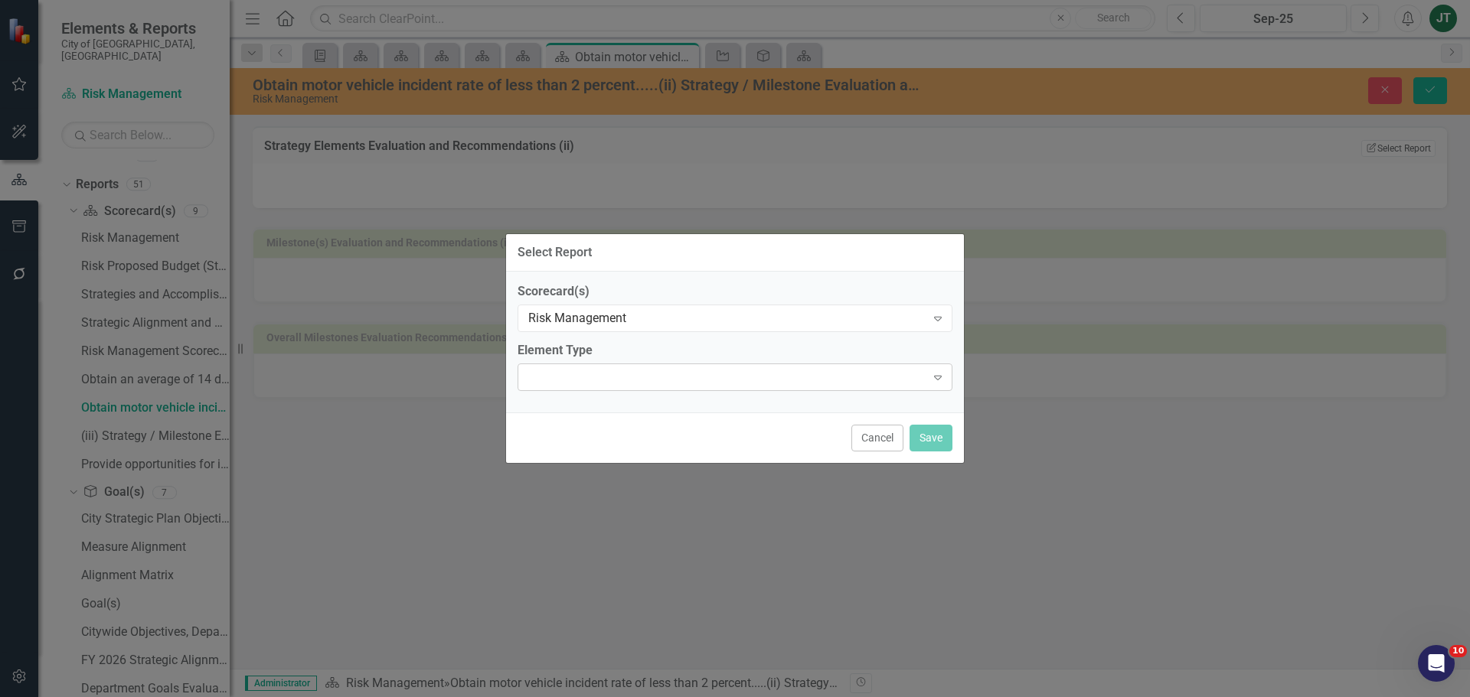
click at [651, 384] on div "Expand" at bounding box center [735, 378] width 435 height 28
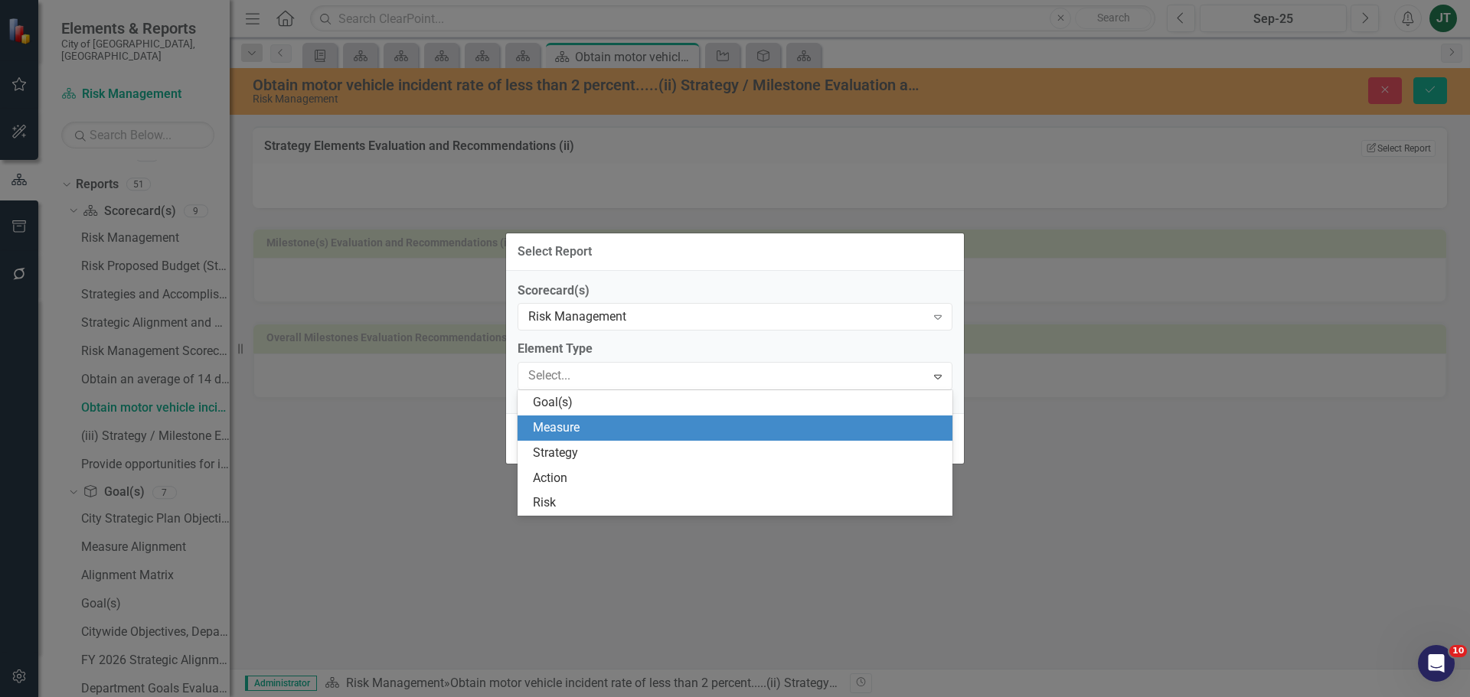
click at [612, 435] on div "Measure" at bounding box center [738, 429] width 410 height 18
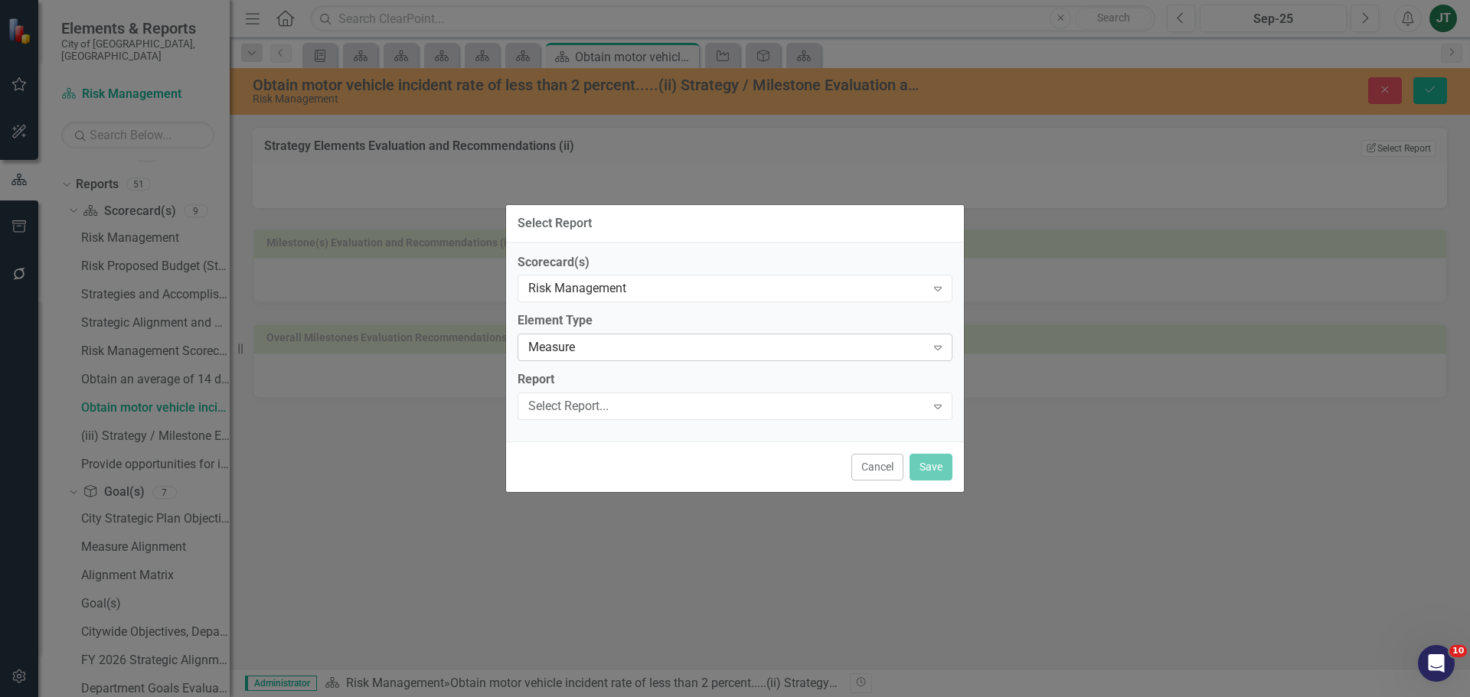
click at [625, 340] on div "Measure" at bounding box center [726, 348] width 397 height 18
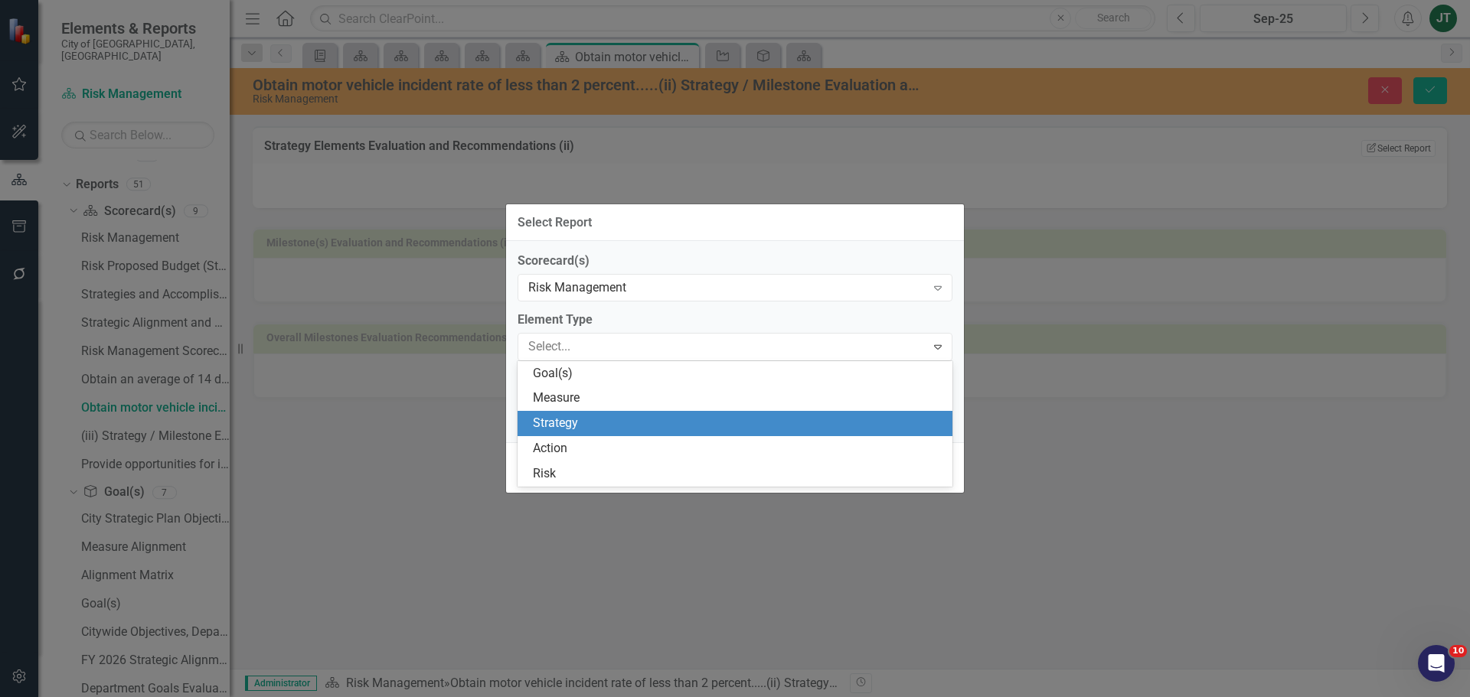
click at [588, 429] on div "Strategy" at bounding box center [738, 424] width 410 height 18
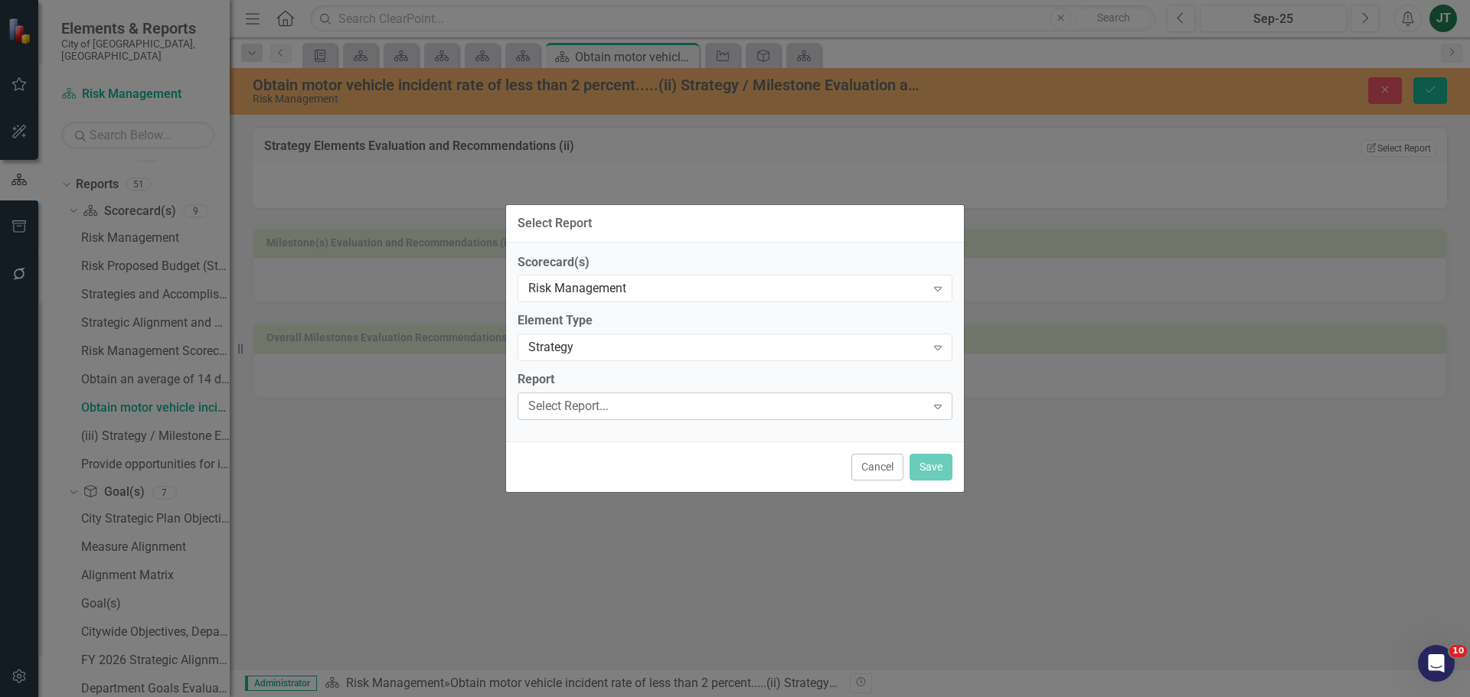
click at [588, 400] on div "Select Report..." at bounding box center [726, 407] width 397 height 18
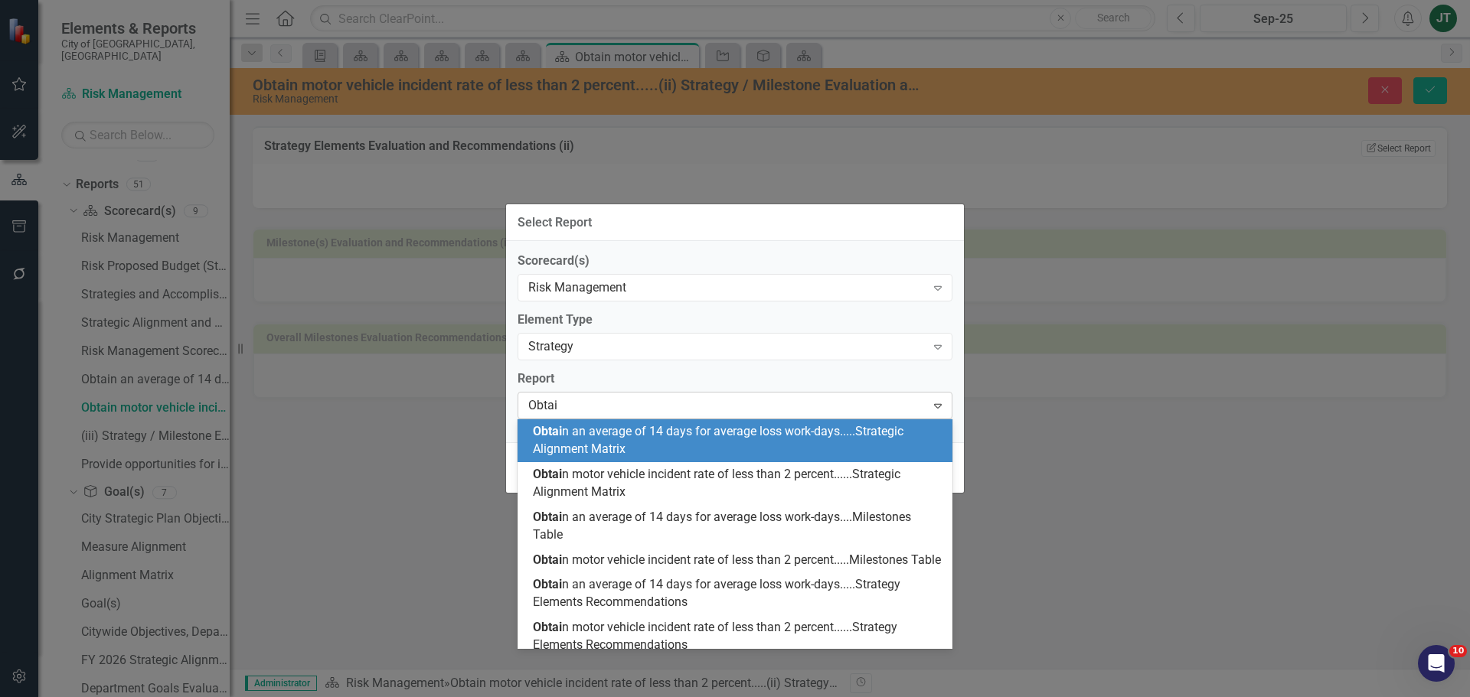
type input "Obtain"
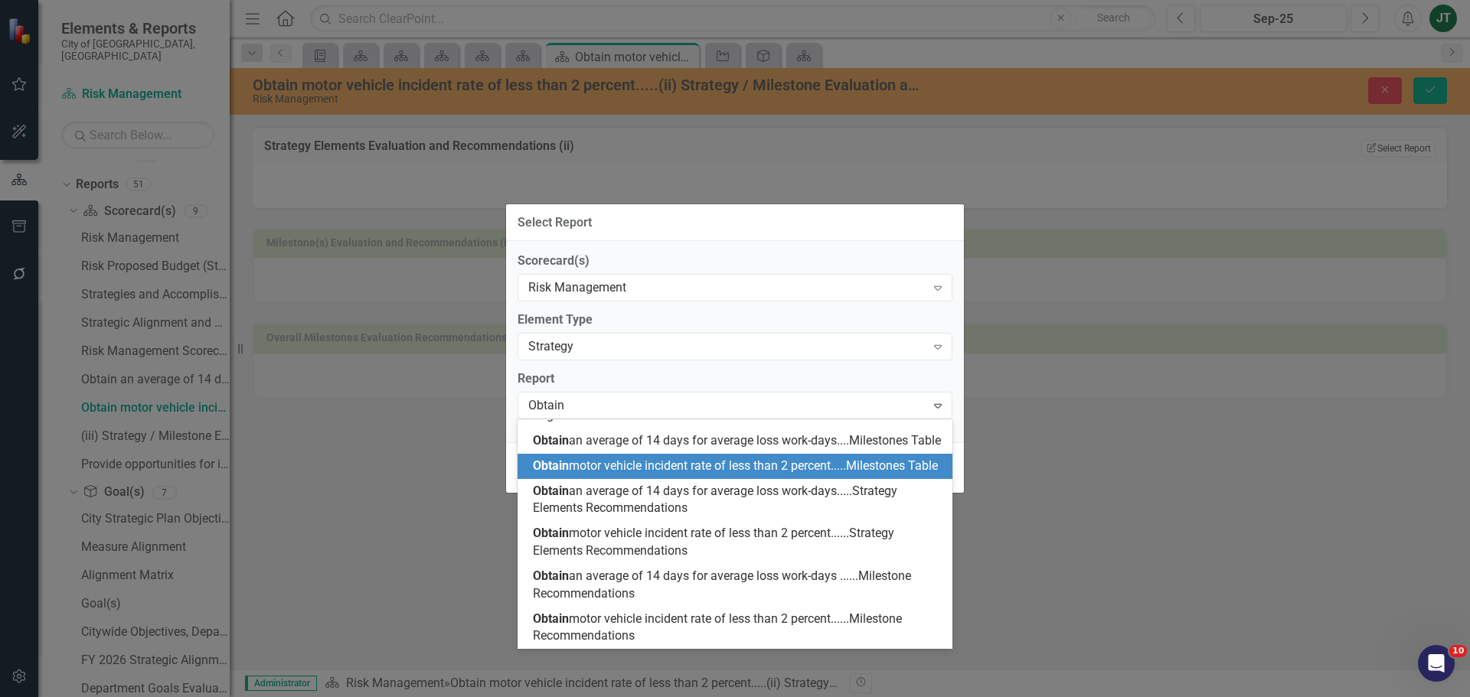
scroll to position [112, 0]
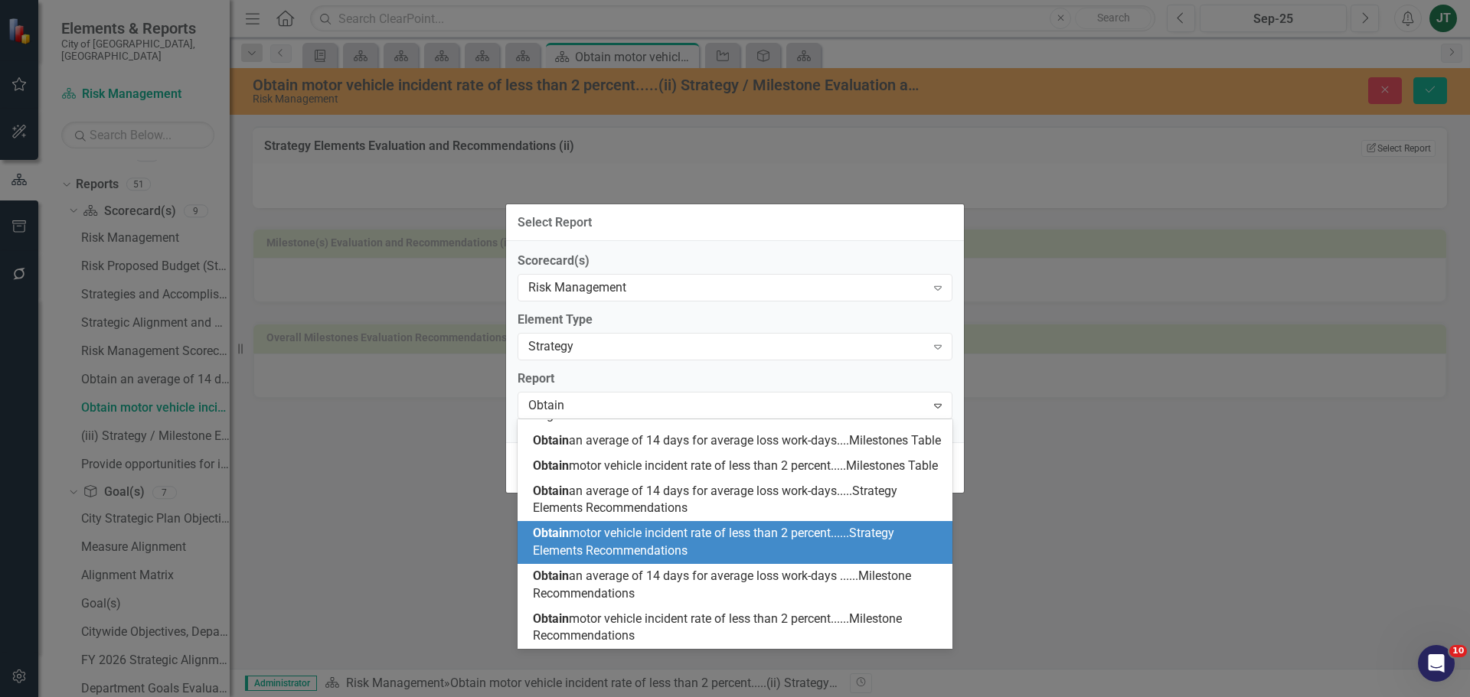
click at [589, 544] on span "Obtain motor vehicle incident rate of less than 2 percent......Strategy Element…" at bounding box center [713, 542] width 361 height 32
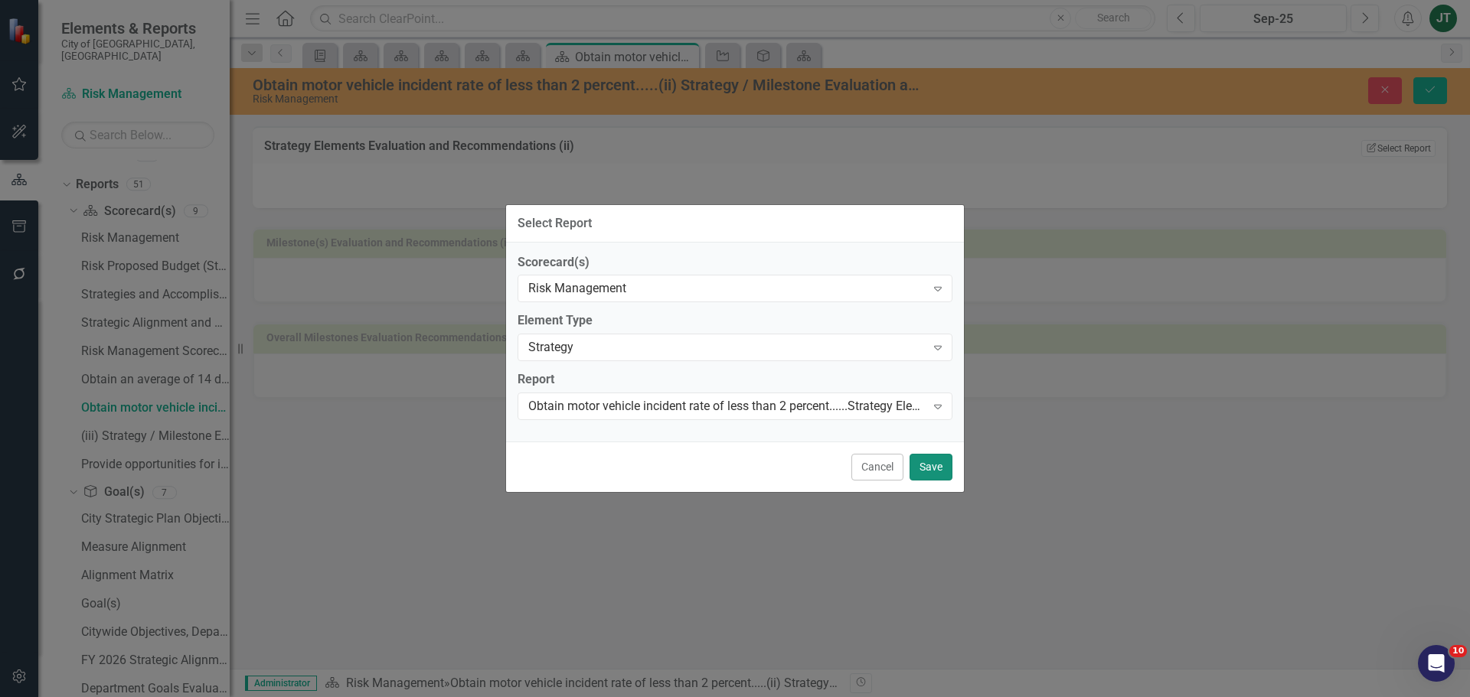
click at [932, 472] on button "Save" at bounding box center [930, 467] width 43 height 27
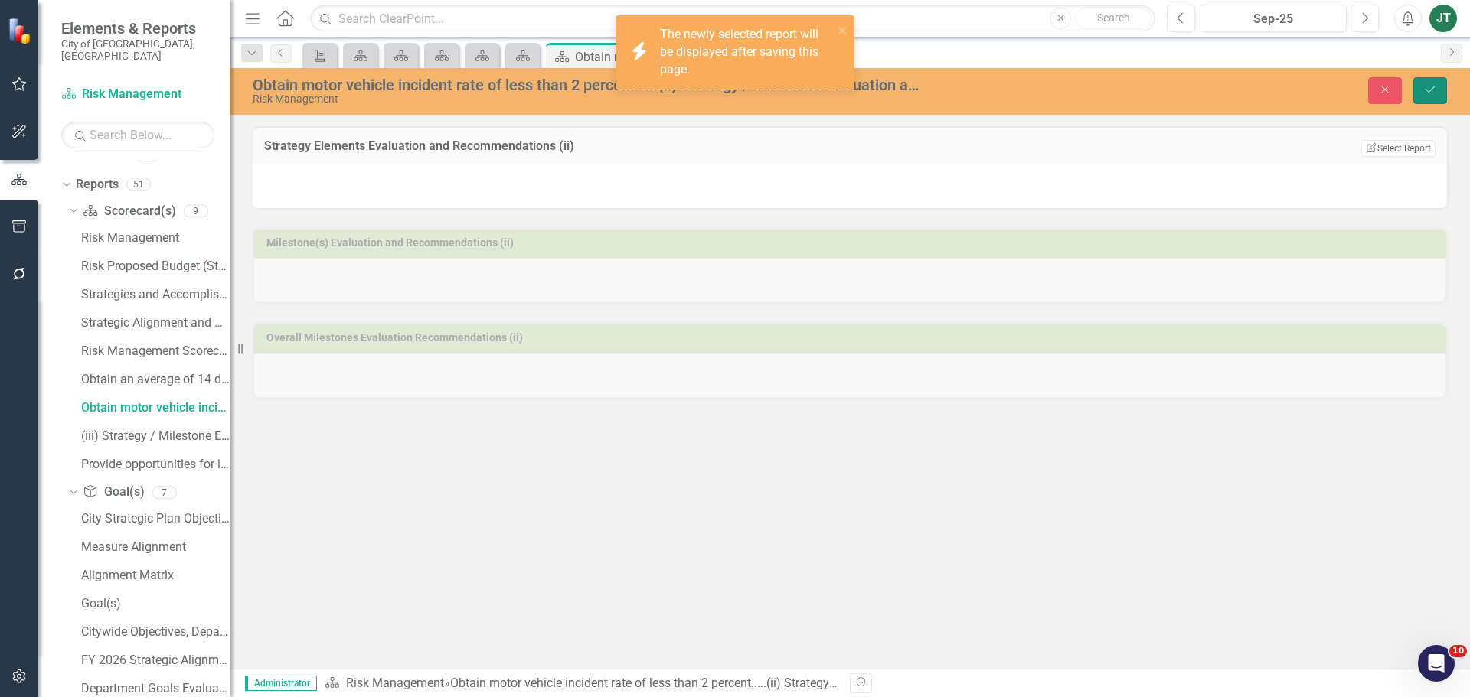
click at [1425, 87] on icon "Save" at bounding box center [1430, 89] width 14 height 11
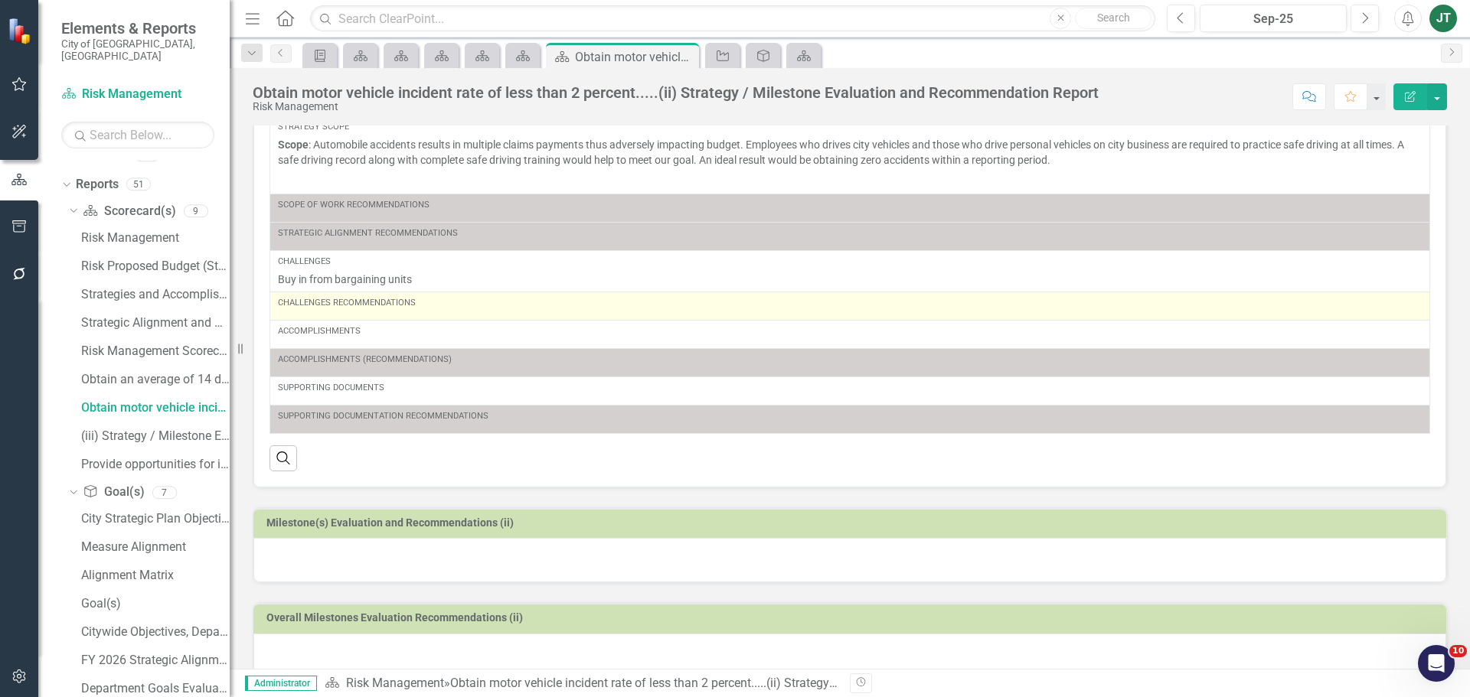
scroll to position [120, 0]
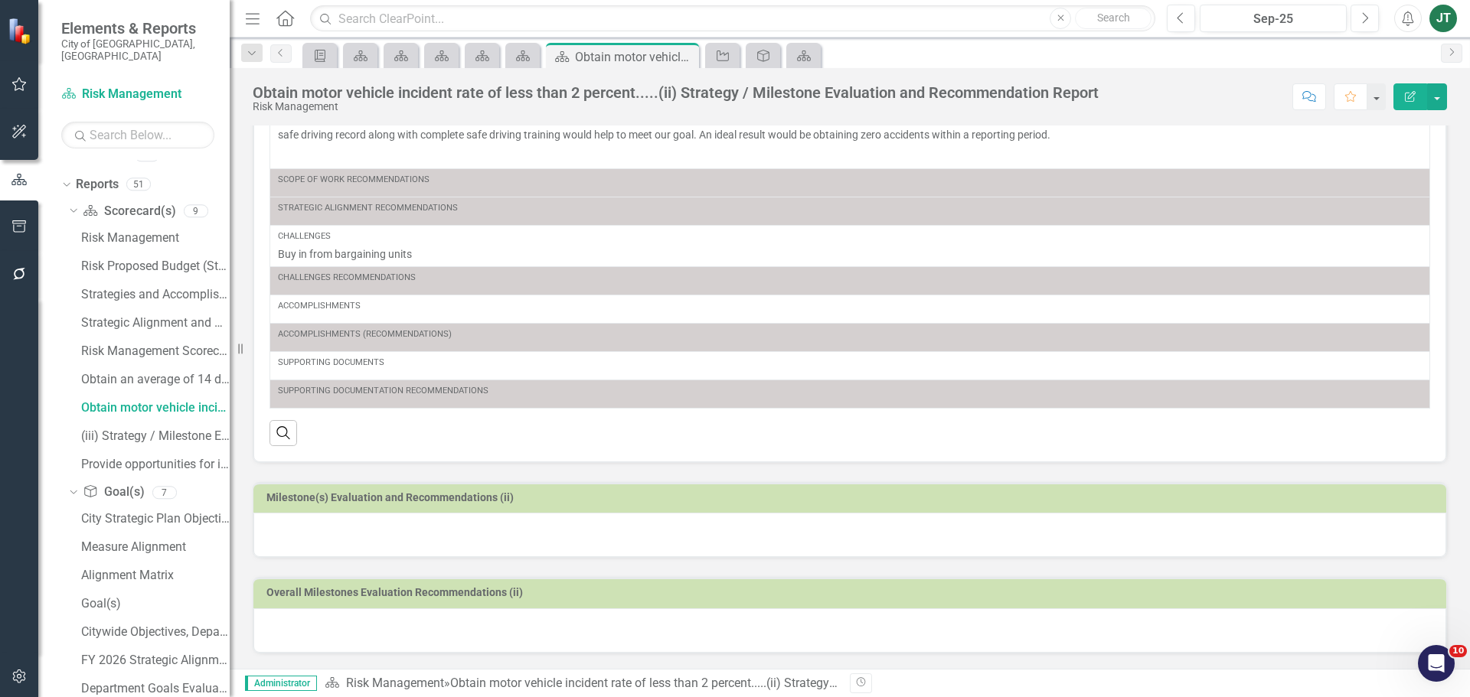
click at [573, 495] on h3 "Milestone(s) Evaluation and Recommendations (ii)" at bounding box center [852, 497] width 1172 height 11
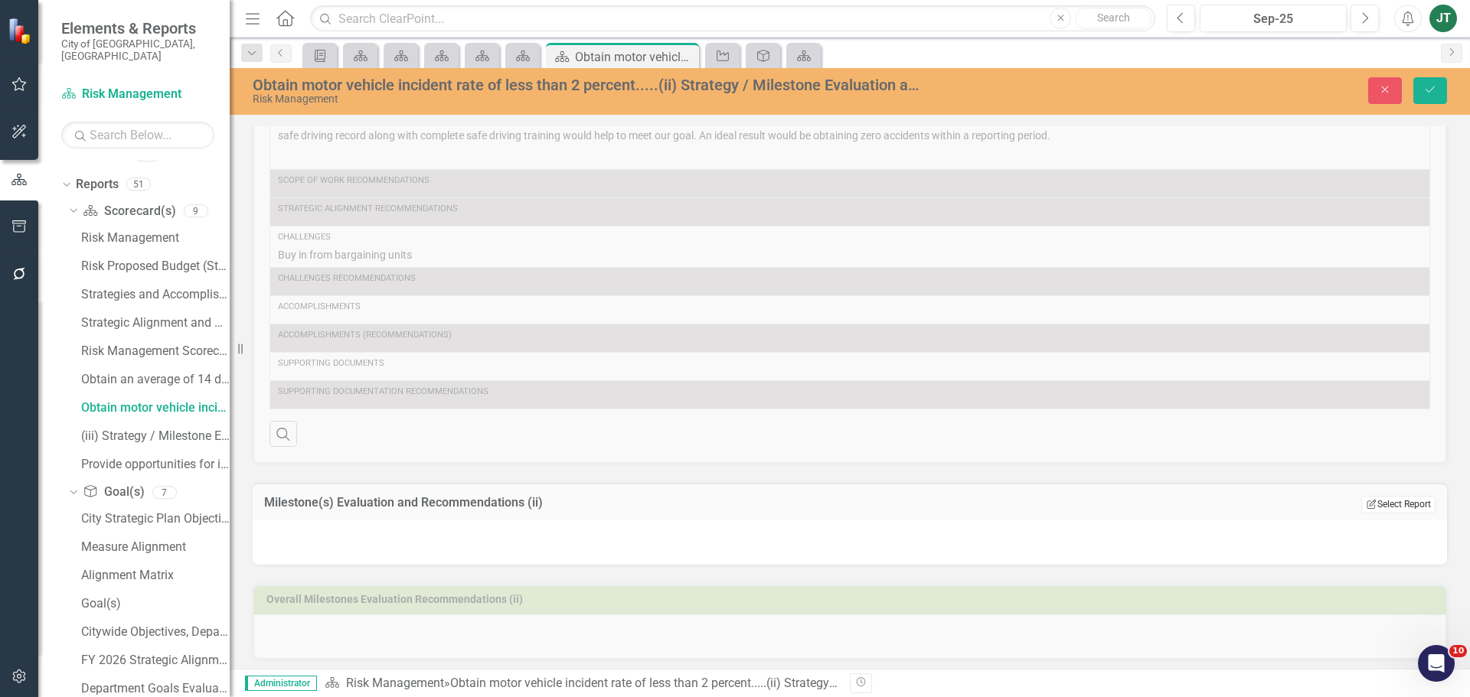
click at [1395, 507] on button "Edit Report Select Report" at bounding box center [1398, 504] width 74 height 17
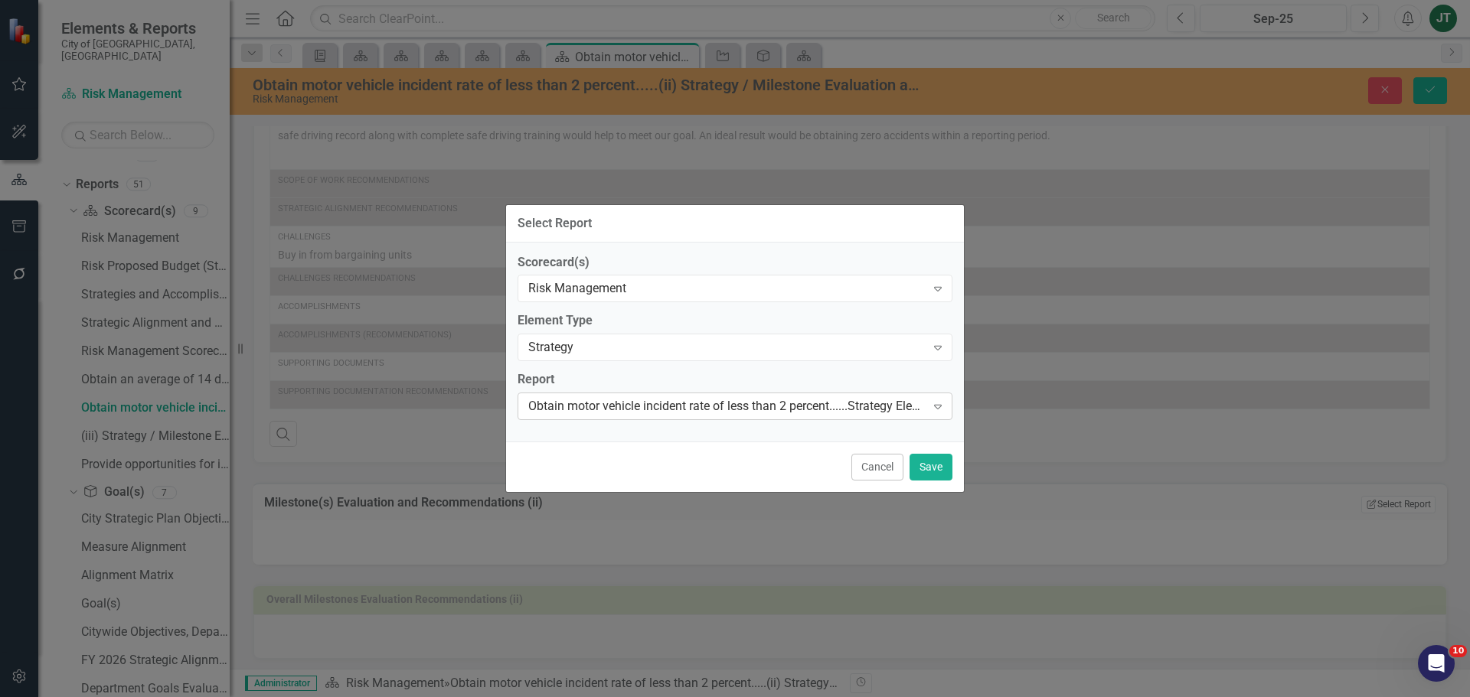
click at [883, 407] on div "Obtain motor vehicle incident rate of less than 2 percent......Strategy Element…" at bounding box center [726, 407] width 397 height 18
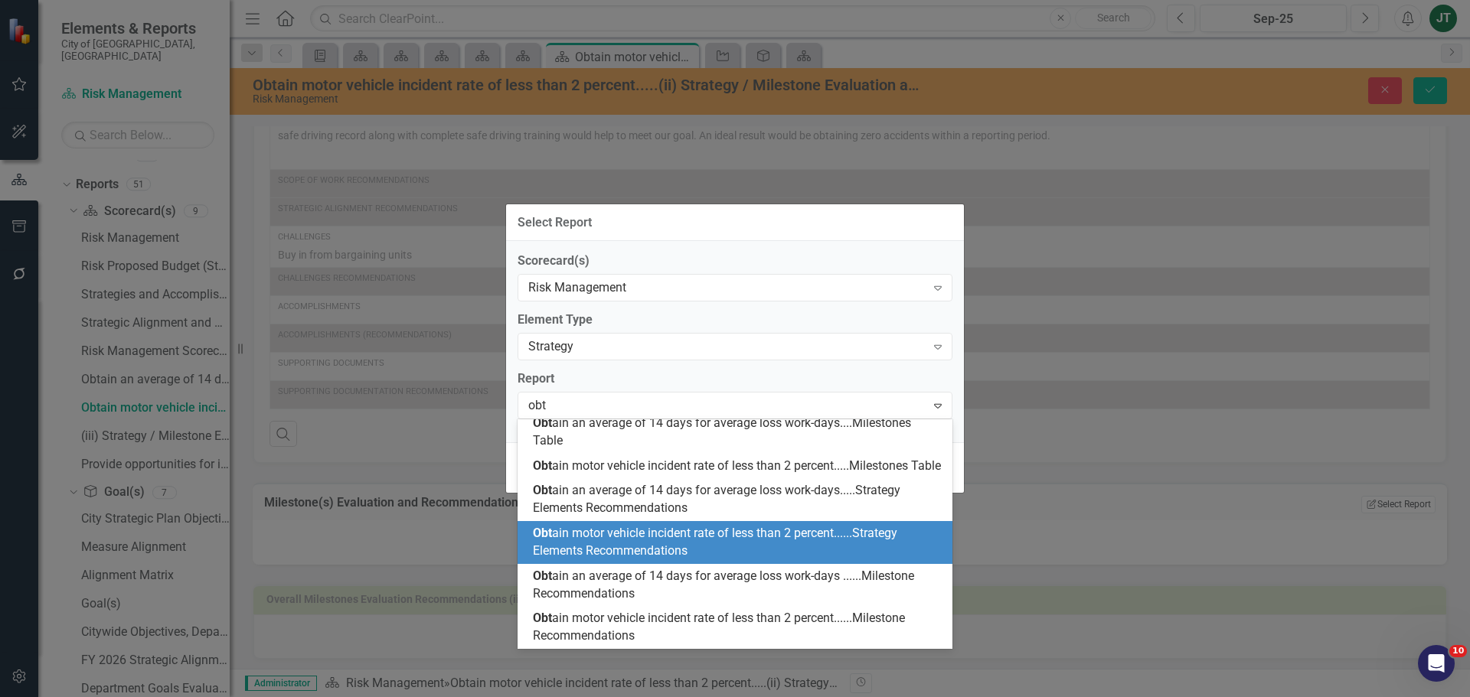
scroll to position [112, 0]
type input "obtain"
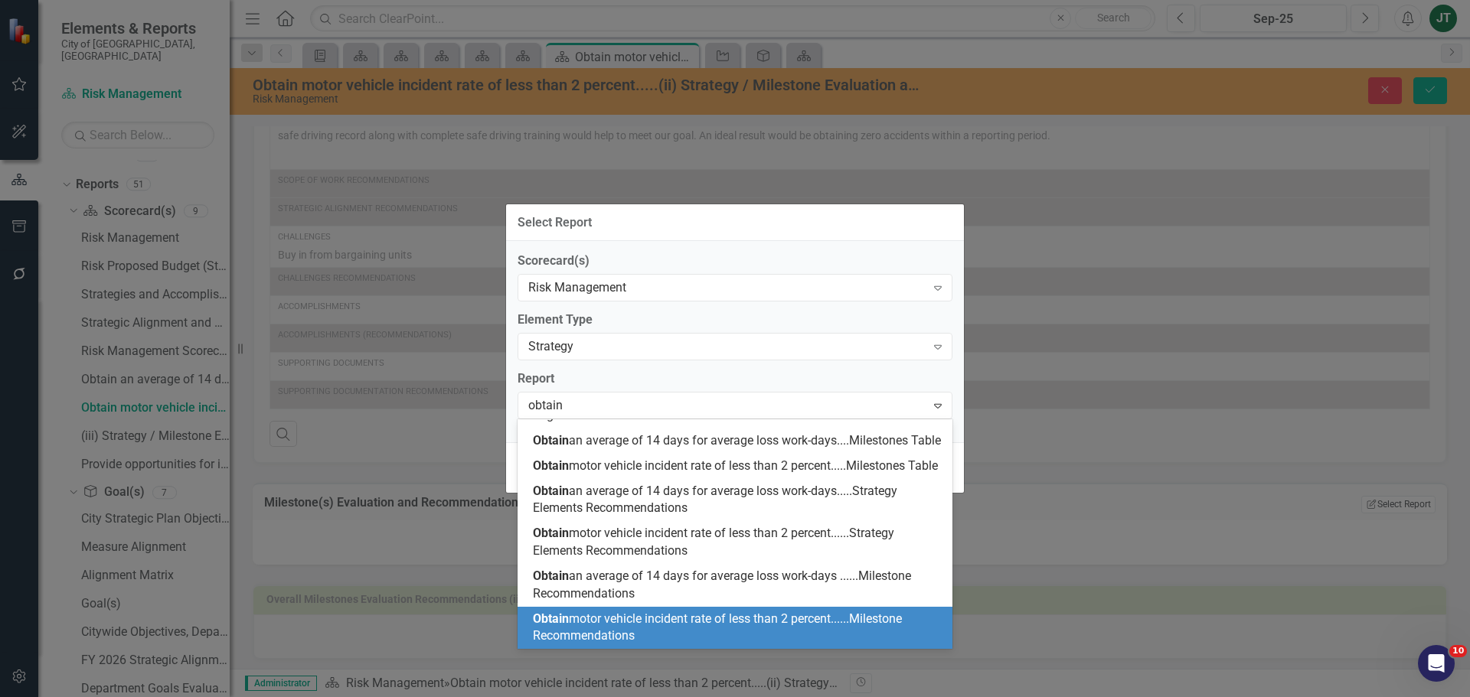
click at [821, 630] on div "Obtain motor vehicle incident rate of less than 2 percent......Milestone Recomm…" at bounding box center [738, 628] width 410 height 35
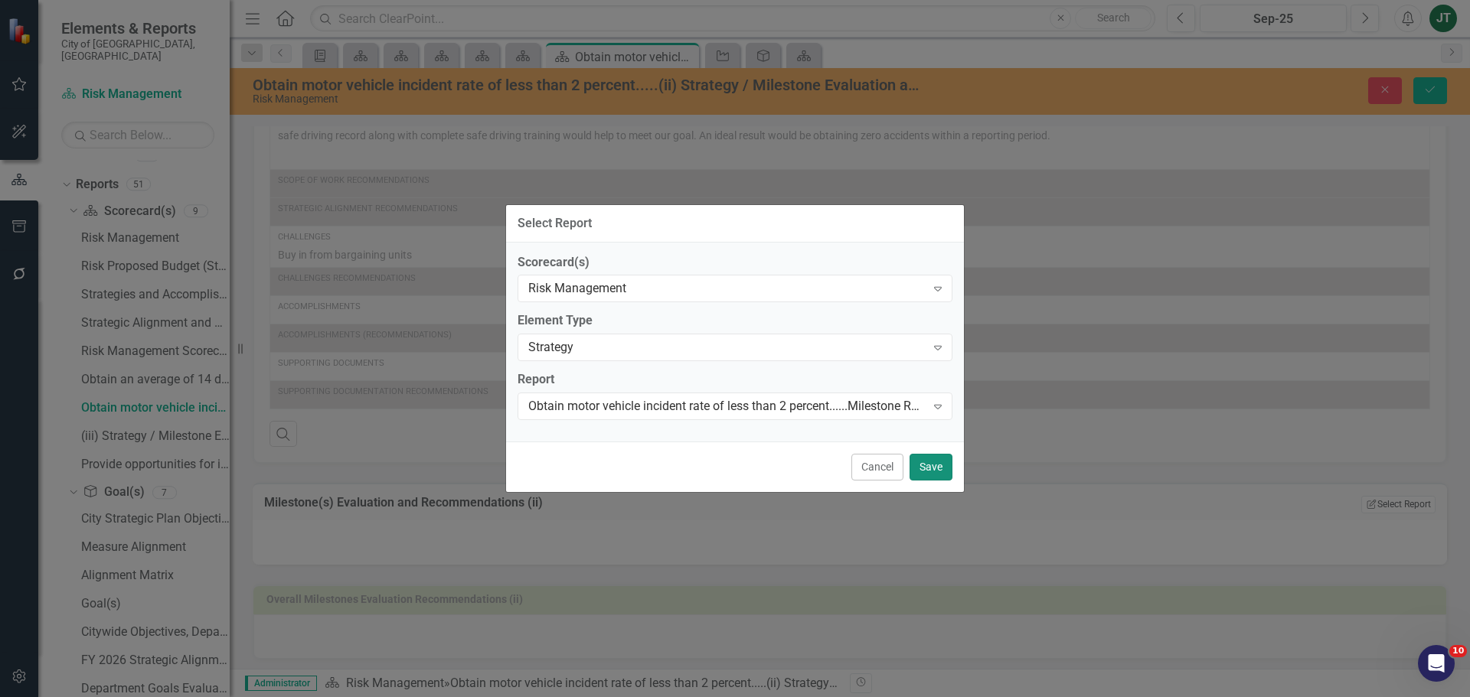
click at [939, 456] on button "Save" at bounding box center [930, 467] width 43 height 27
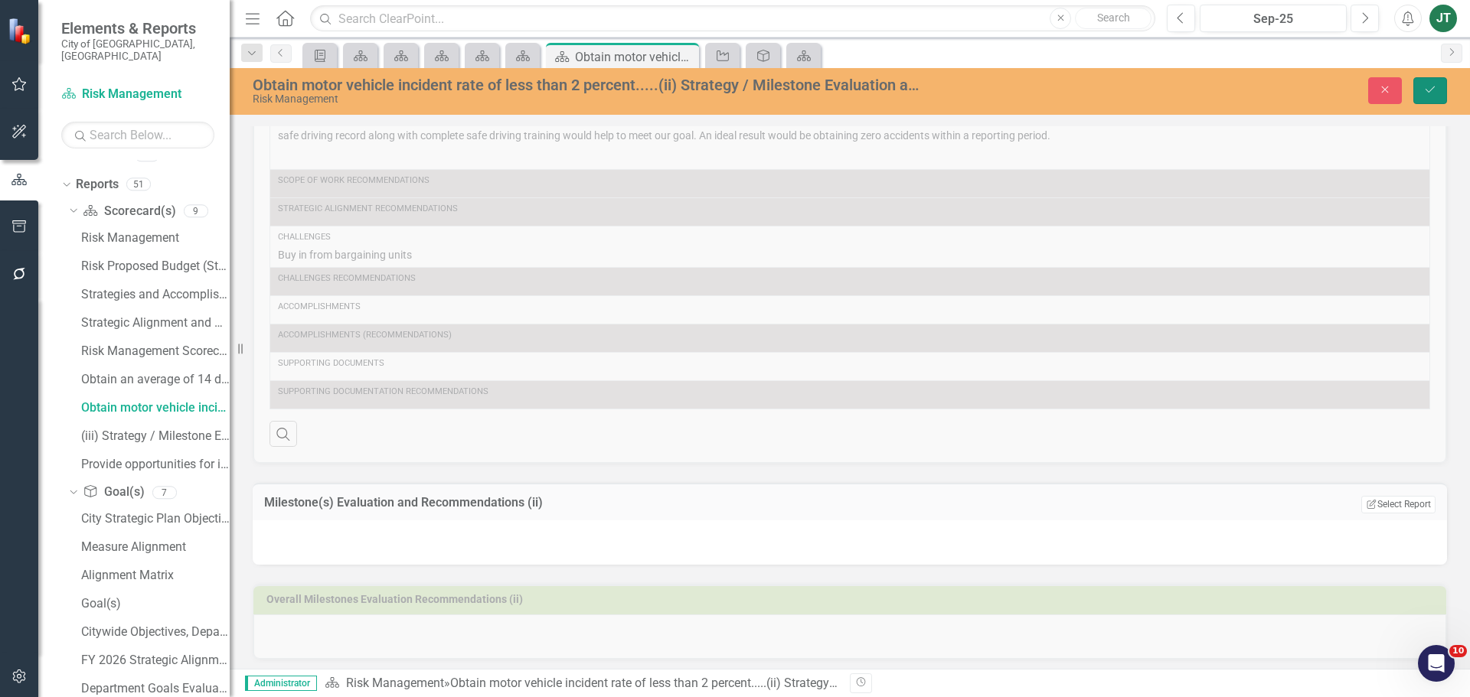
click at [1422, 83] on button "Save" at bounding box center [1430, 90] width 34 height 27
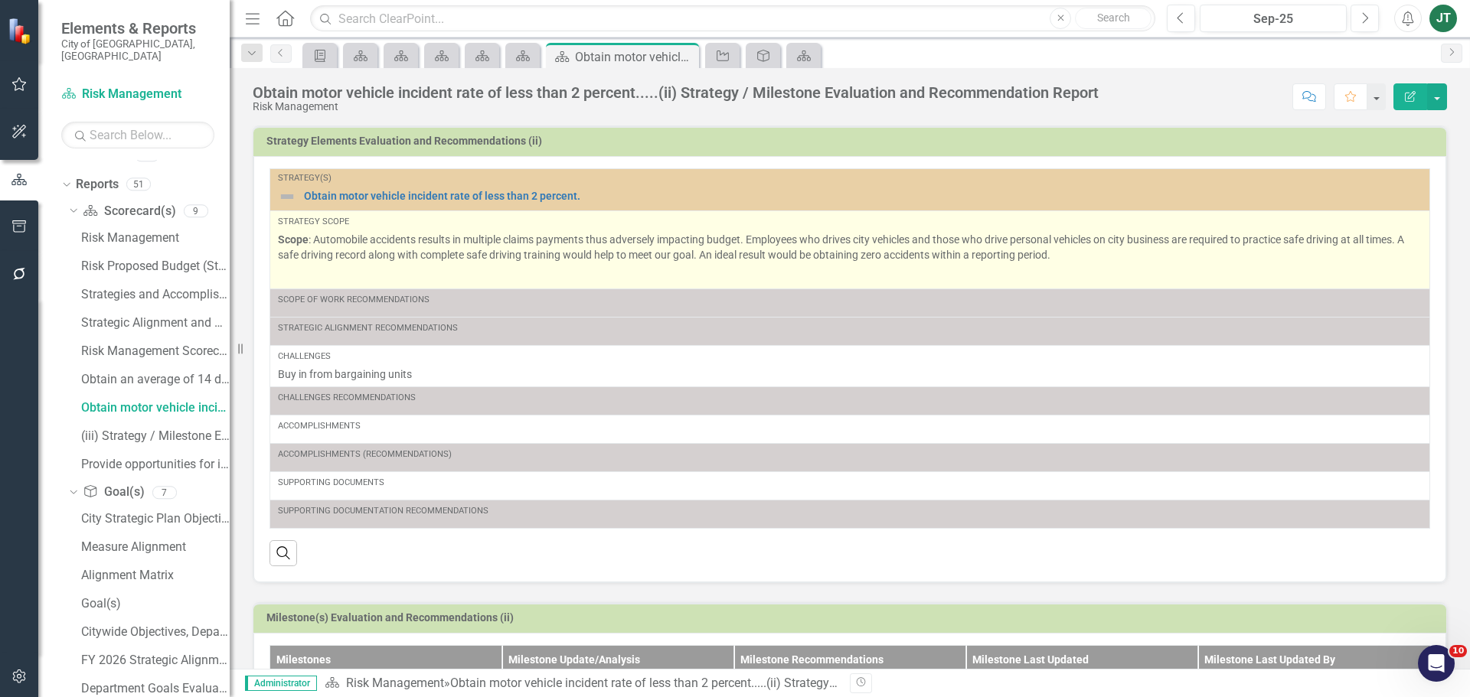
click at [475, 276] on p at bounding box center [850, 275] width 1144 height 18
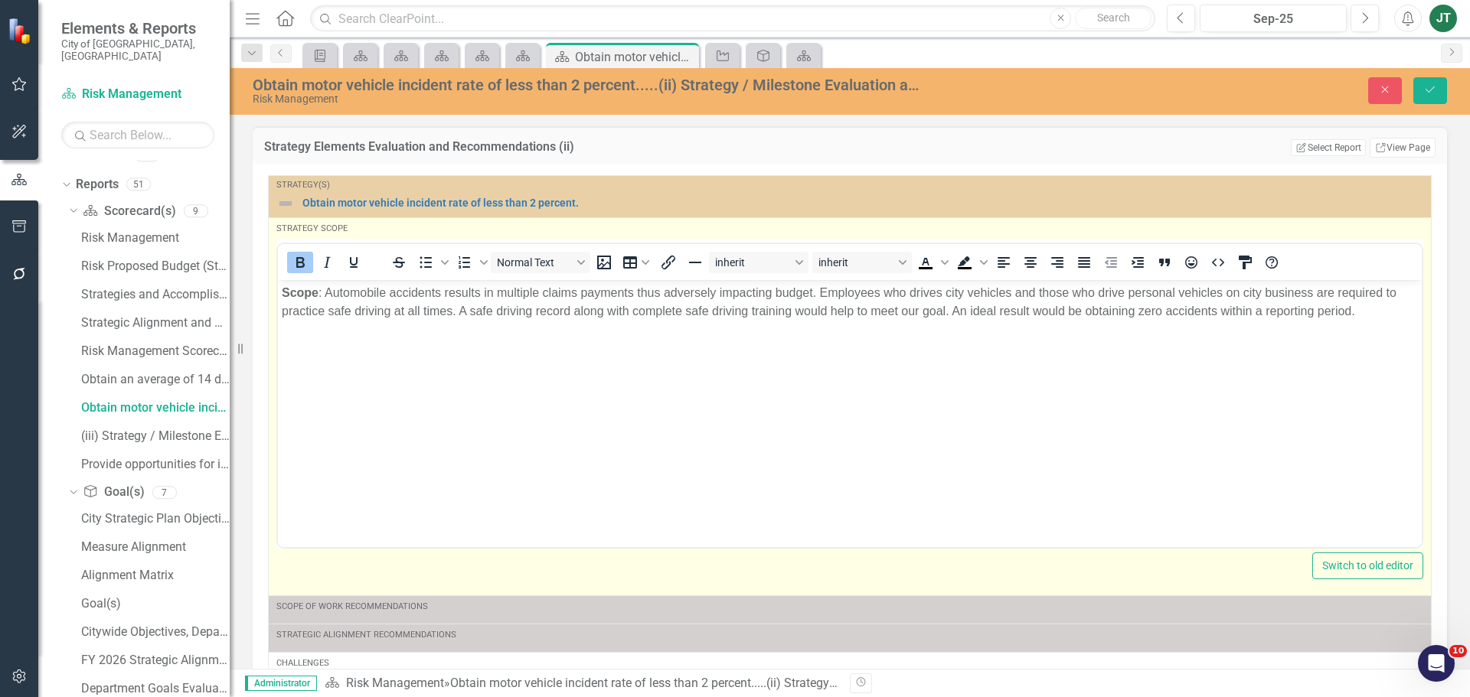
scroll to position [0, 0]
click at [374, 348] on p "Rich Text Area. Press ALT-0 for help." at bounding box center [850, 341] width 1136 height 18
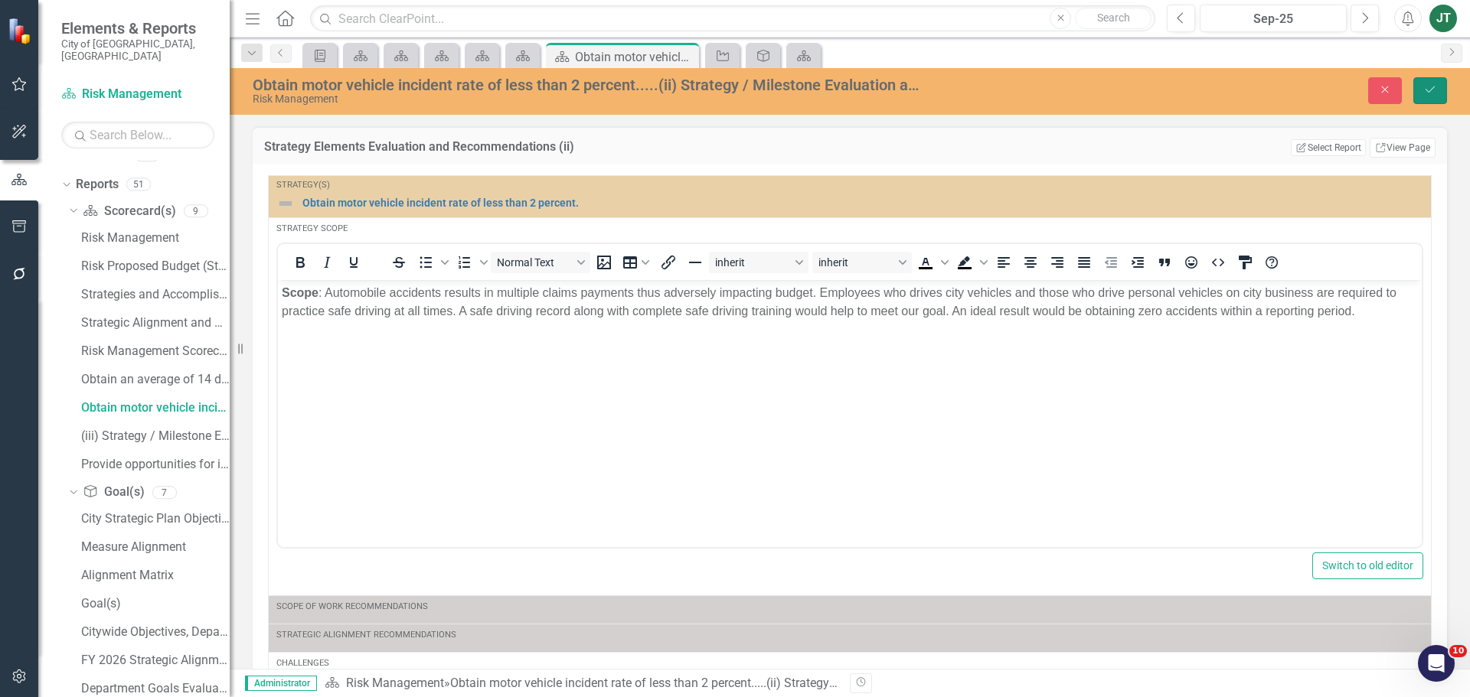
click at [1435, 89] on icon "Save" at bounding box center [1430, 89] width 14 height 11
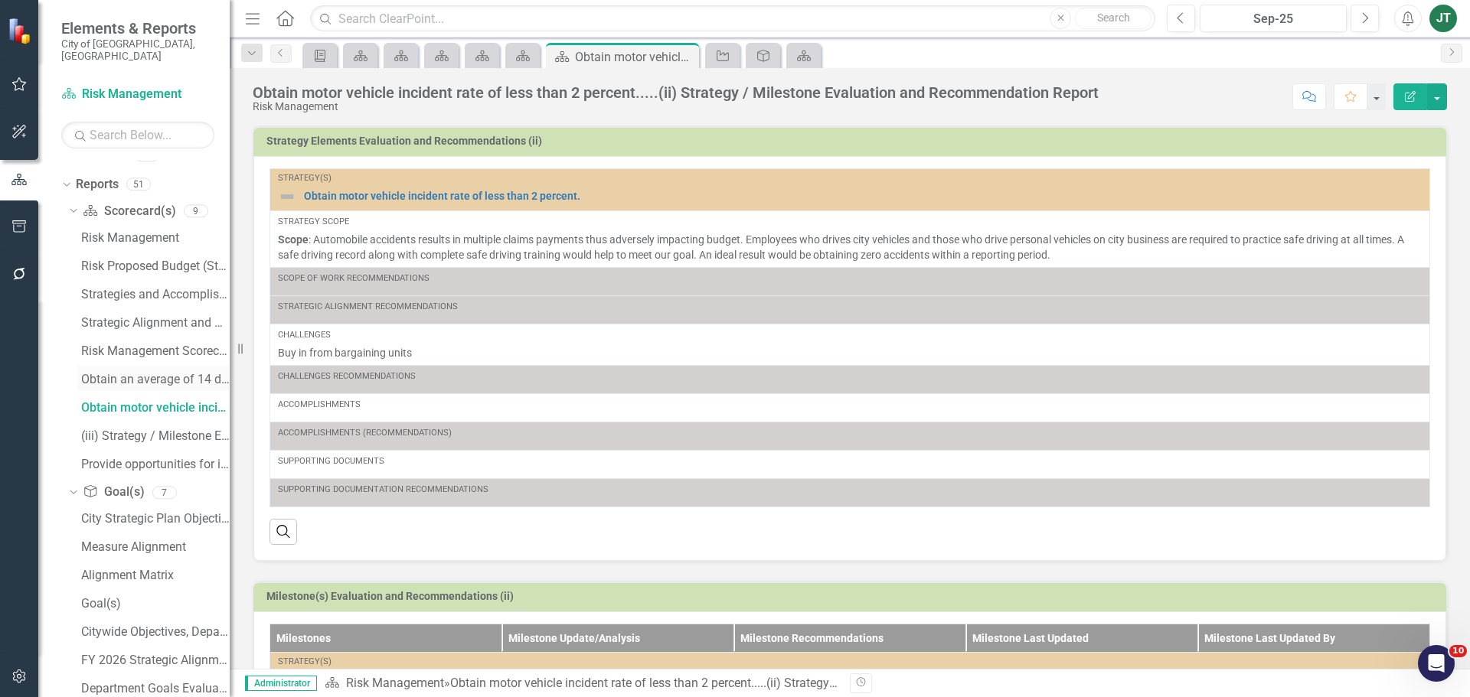
click at [152, 373] on div "Obtain an average of 14 days for average loss work-days....(i) Strategy / Miles…" at bounding box center [155, 380] width 149 height 14
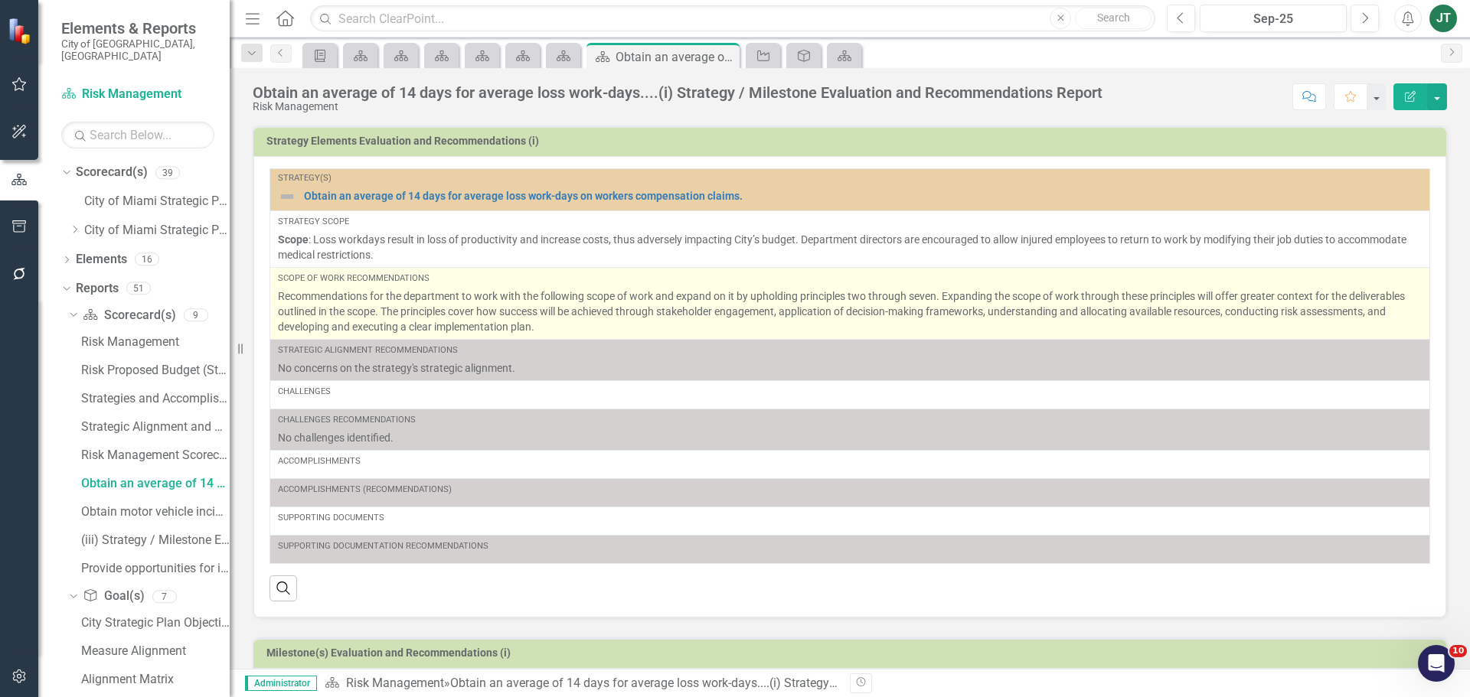
click at [423, 326] on p "Recommendations for the department to work with the following scope of work and…" at bounding box center [850, 312] width 1144 height 46
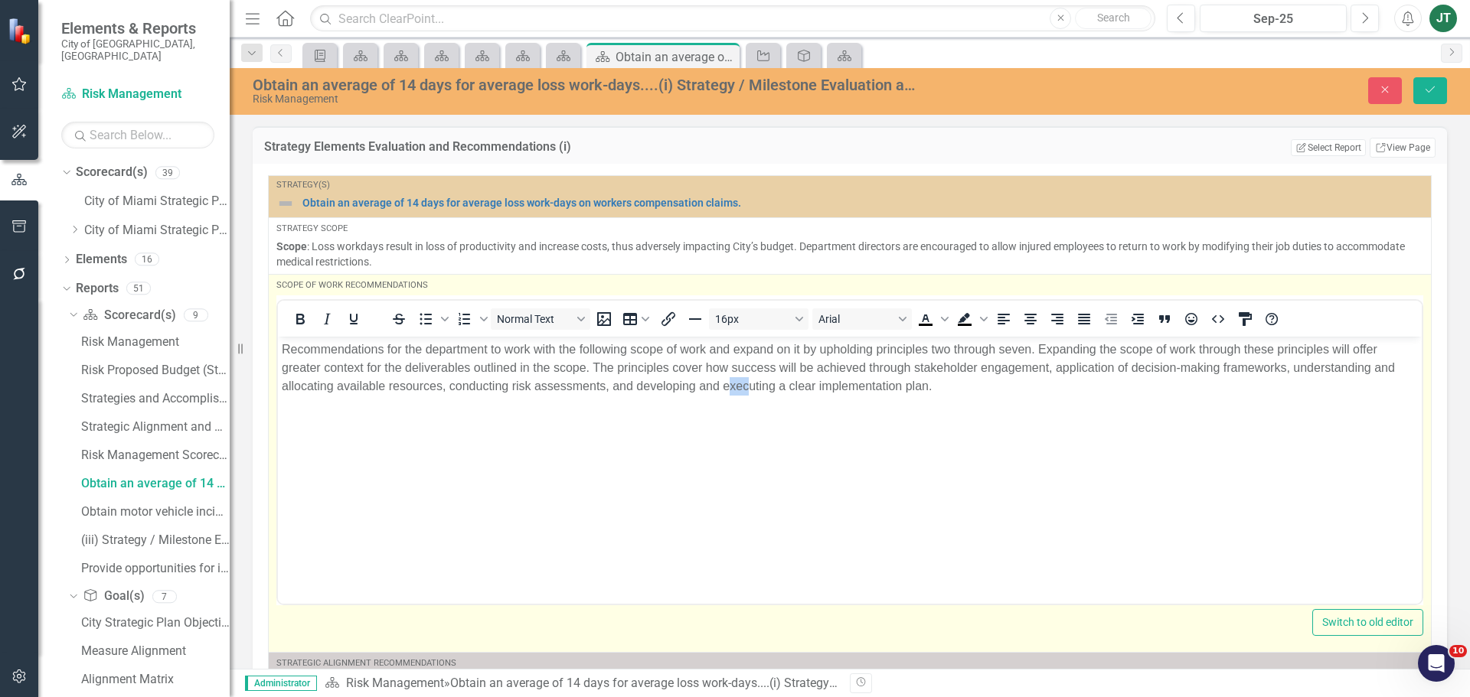
click at [750, 412] on body "Recommendations for the department to work with the following scope of work and…" at bounding box center [850, 451] width 1144 height 230
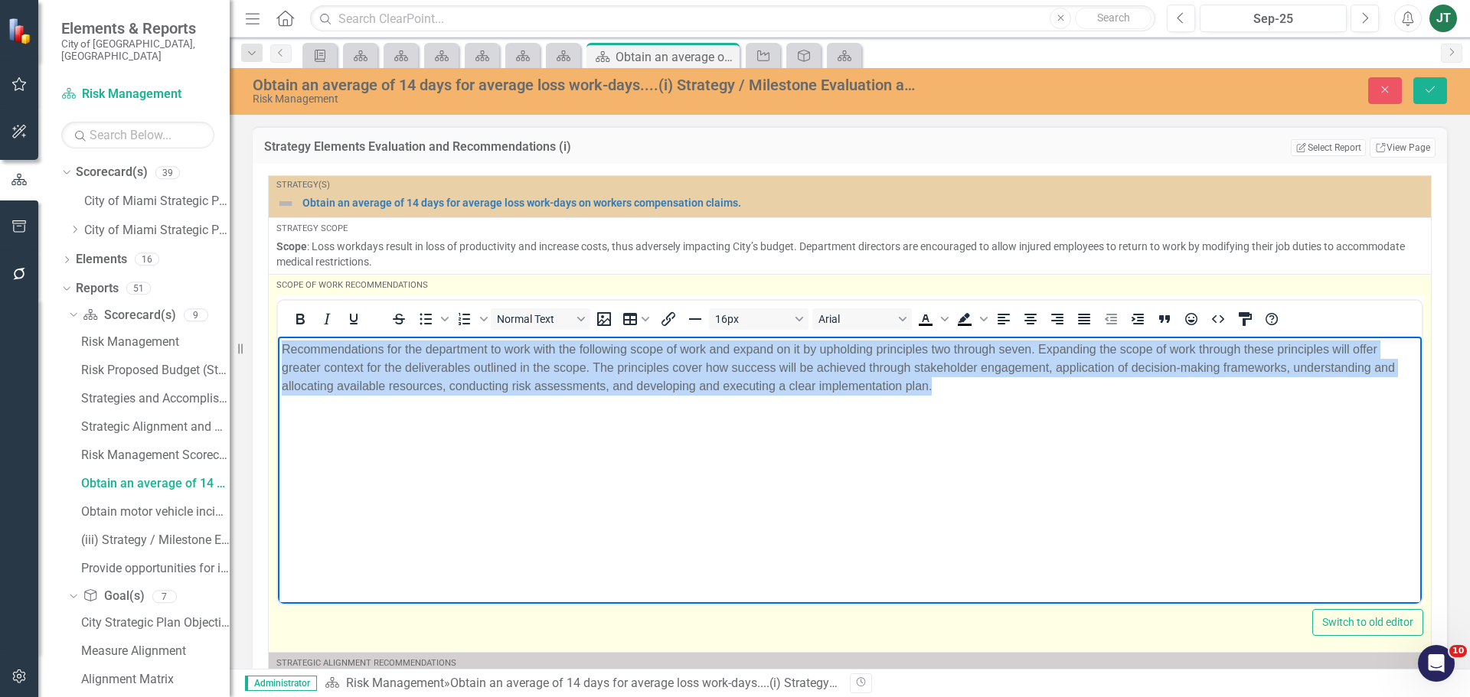
drag, startPoint x: 1076, startPoint y: 404, endPoint x: 198, endPoint y: 344, distance: 880.1
click at [278, 344] on html "Recommendations for the department to work with the following scope of work and…" at bounding box center [850, 451] width 1144 height 230
copy p "Recommendations for the department to work with the following scope of work and…"
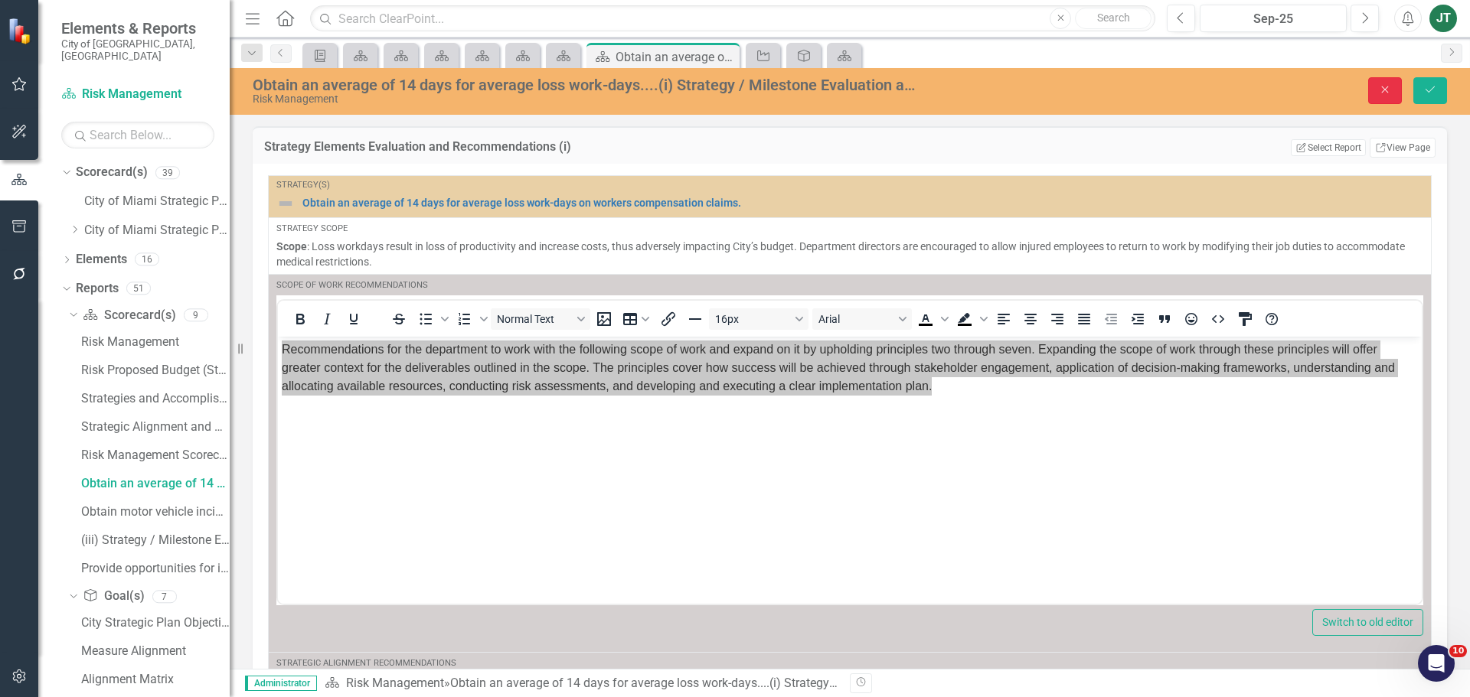
click at [1393, 90] on button "Close" at bounding box center [1385, 90] width 34 height 27
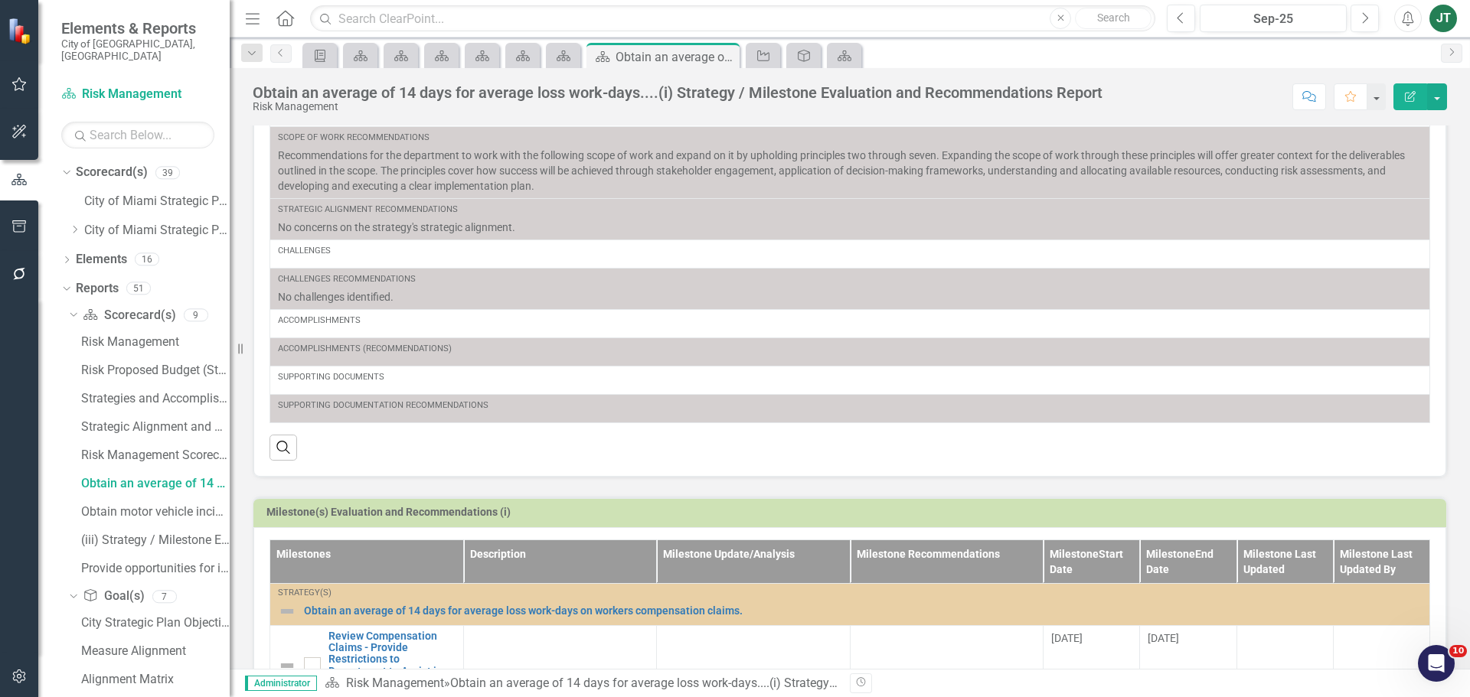
scroll to position [387, 0]
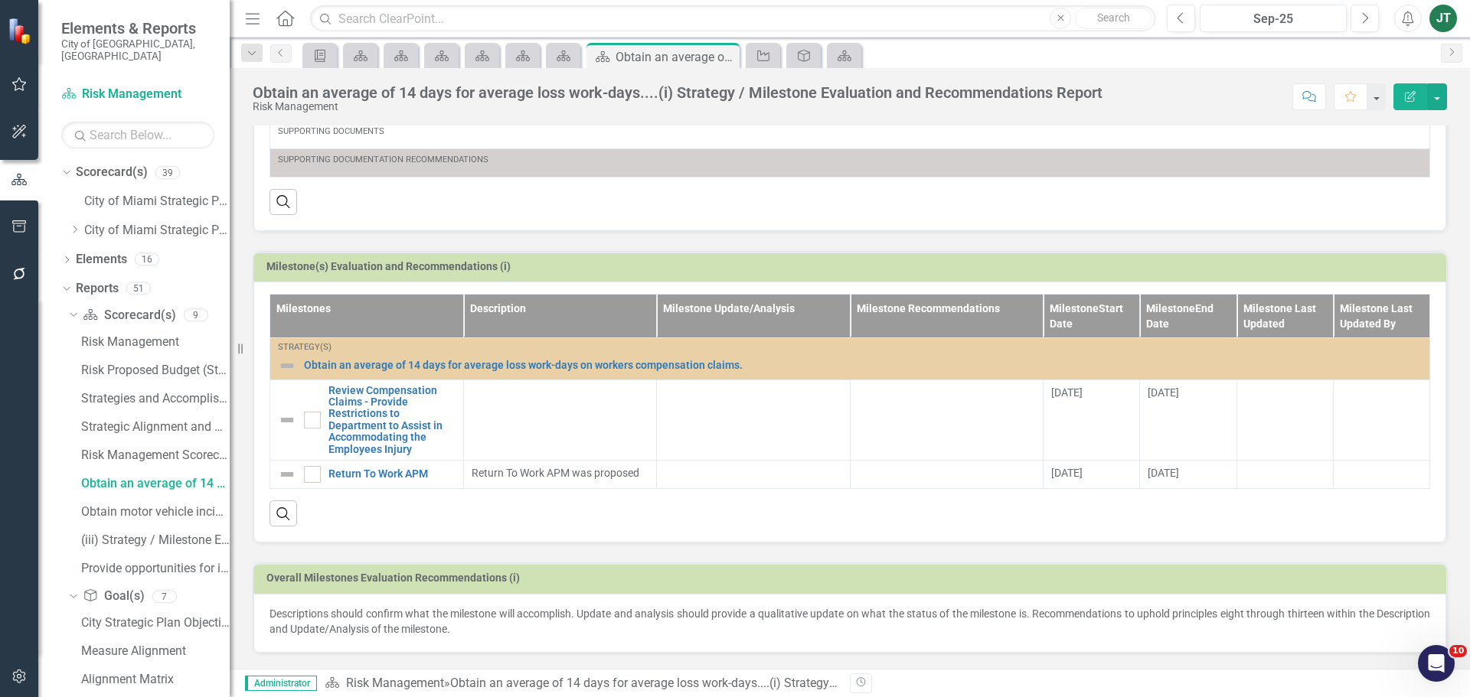
click at [436, 622] on p "Descriptions should confirm what the milestone will accomplish. Update and anal…" at bounding box center [849, 621] width 1161 height 31
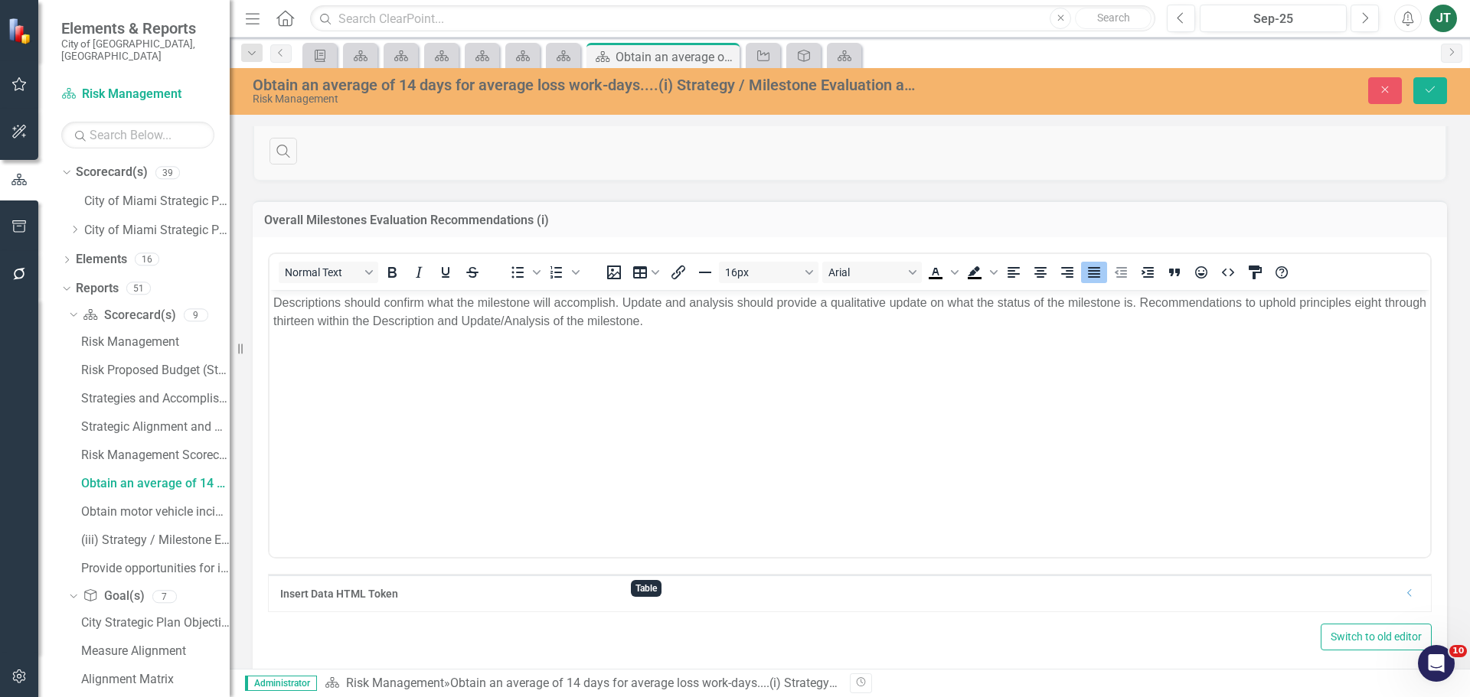
scroll to position [774, 0]
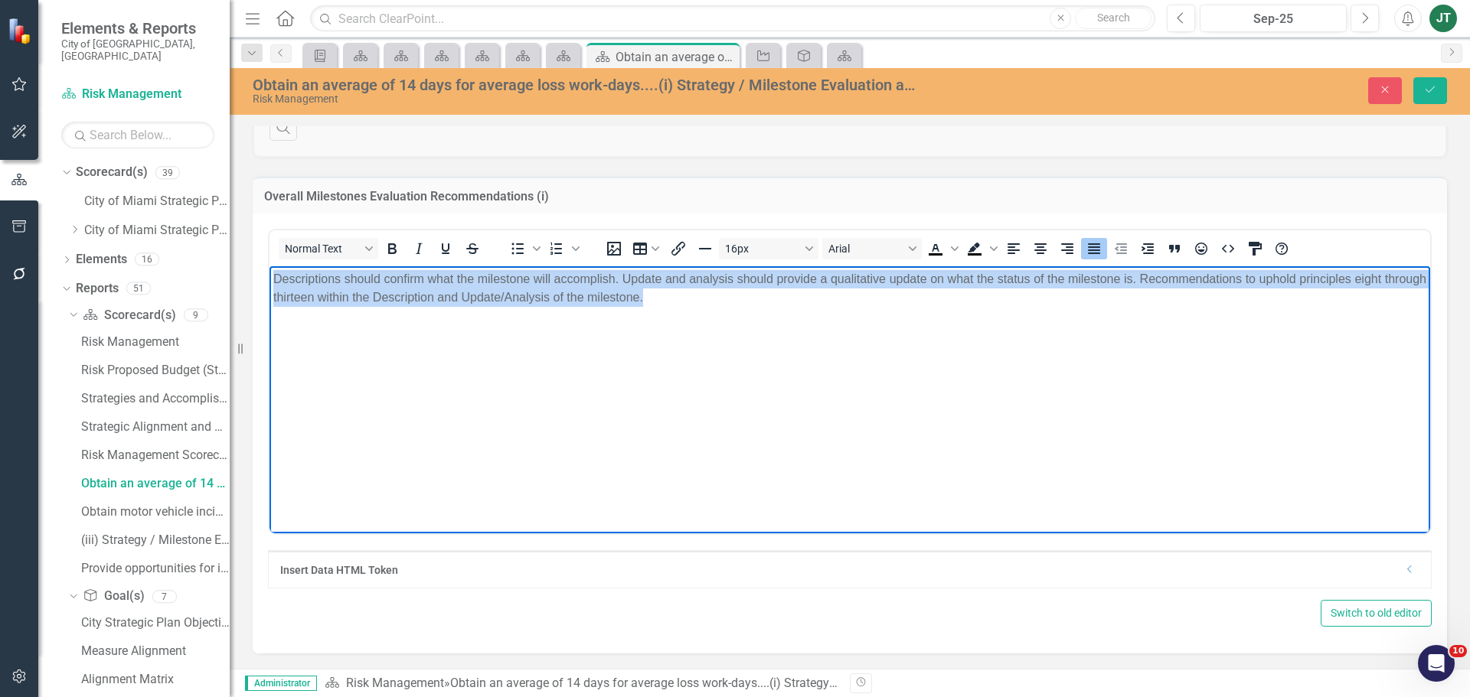
drag, startPoint x: 760, startPoint y: 307, endPoint x: 198, endPoint y: 261, distance: 563.8
click at [269, 266] on html "Descriptions should confirm what the milestone will accomplish. Update and anal…" at bounding box center [849, 381] width 1161 height 230
copy p "Descriptions should confirm what the milestone will accomplish. Update and anal…"
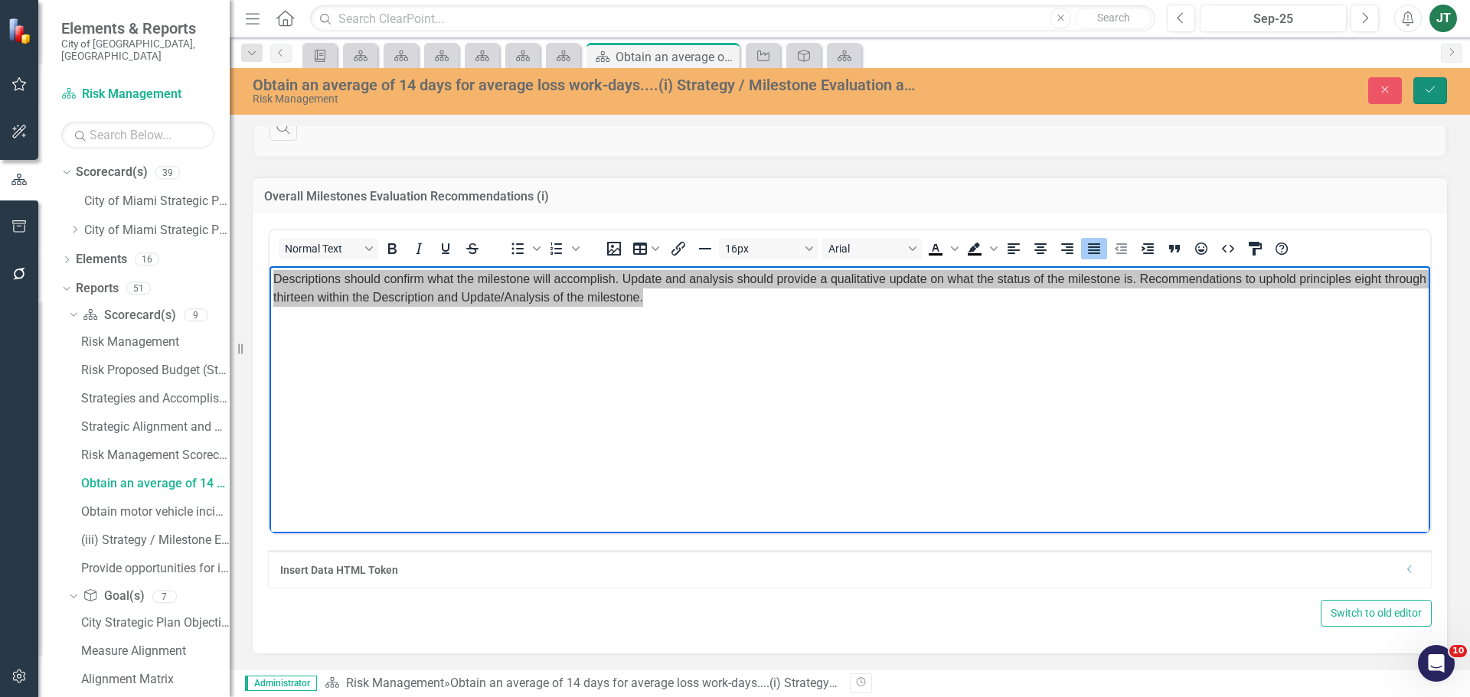
click at [1431, 83] on button "Save" at bounding box center [1430, 90] width 34 height 27
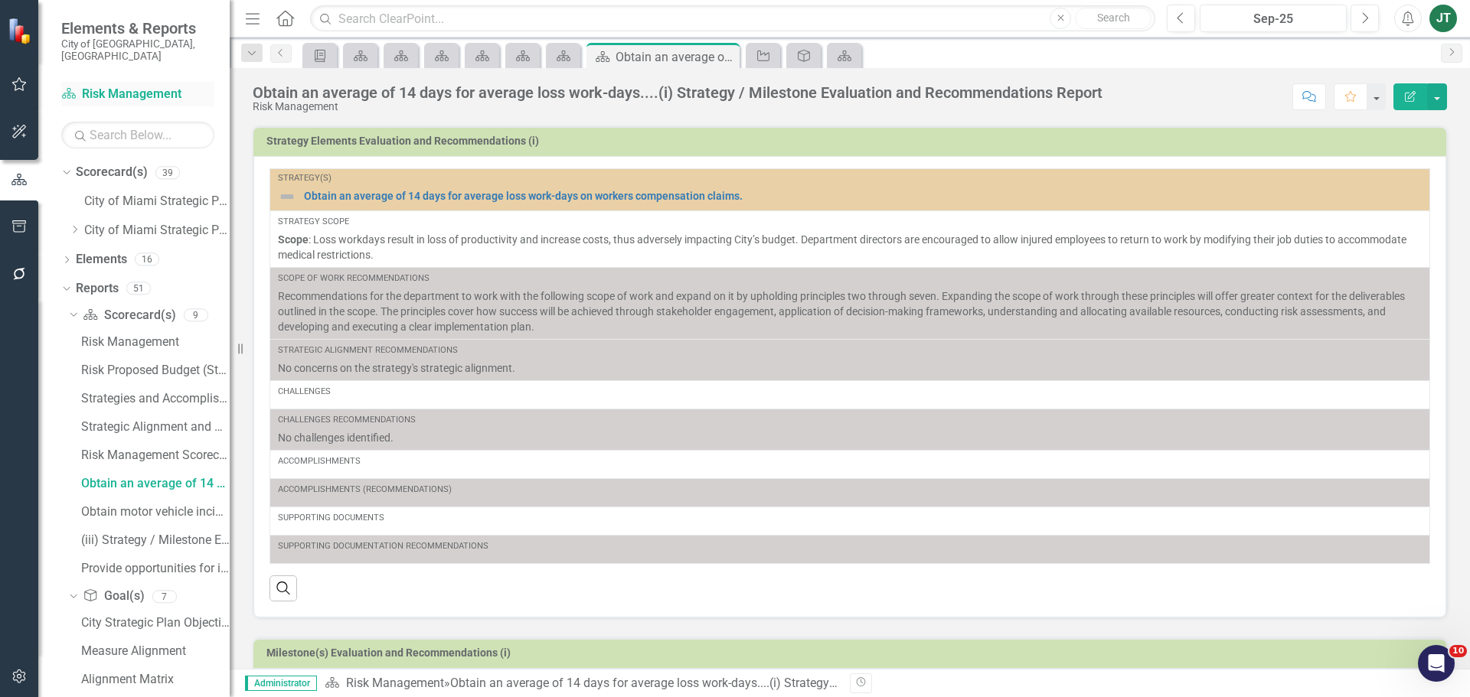
click at [123, 86] on link "Scorecard(s) Risk Management" at bounding box center [137, 95] width 153 height 18
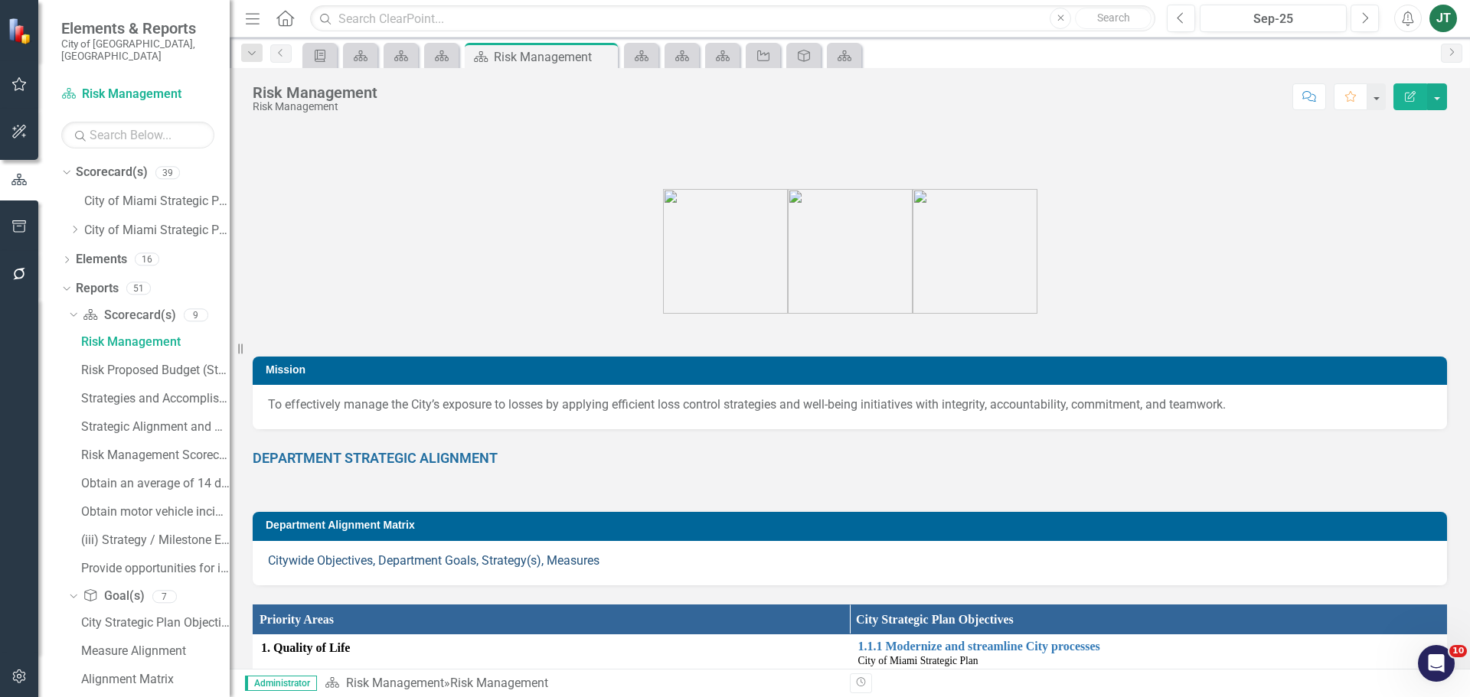
click at [387, 563] on link "Citywide Objectives, Department Goals, Strategy(s), Measures" at bounding box center [433, 560] width 331 height 15
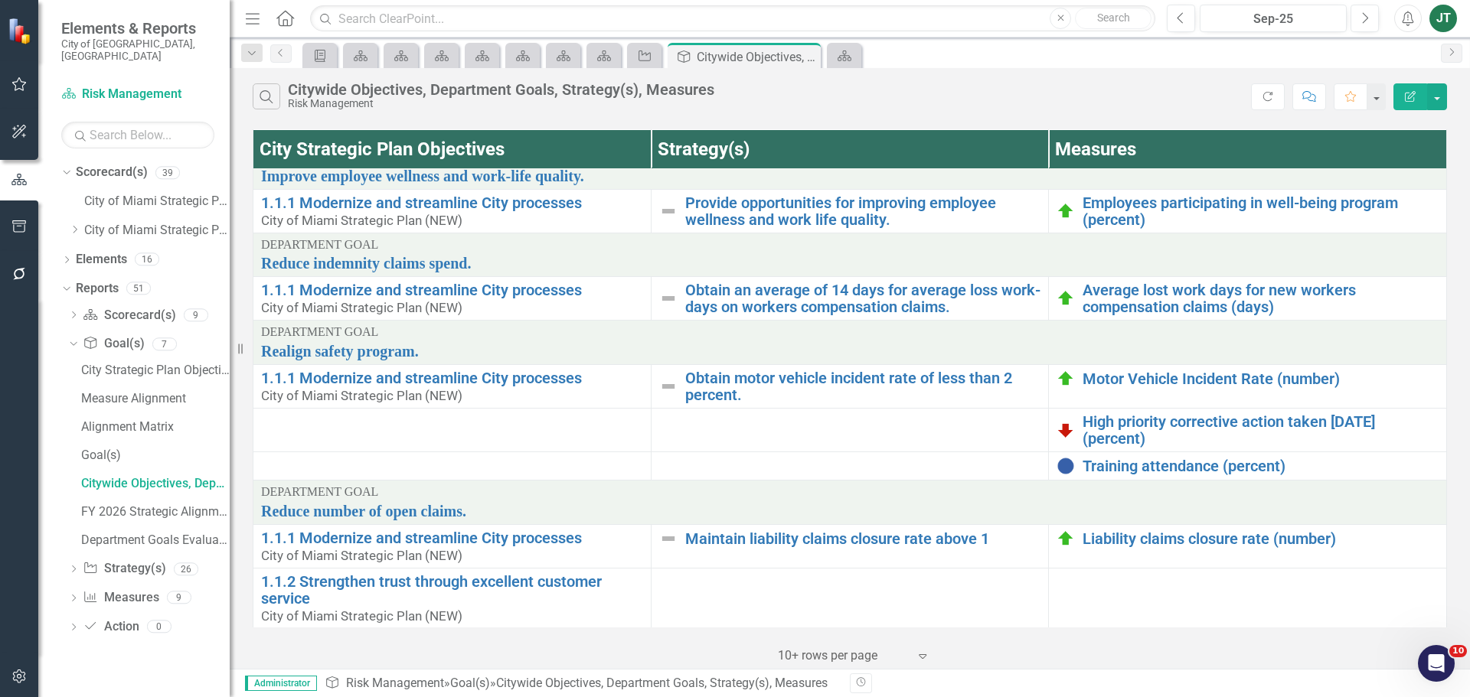
scroll to position [37, 0]
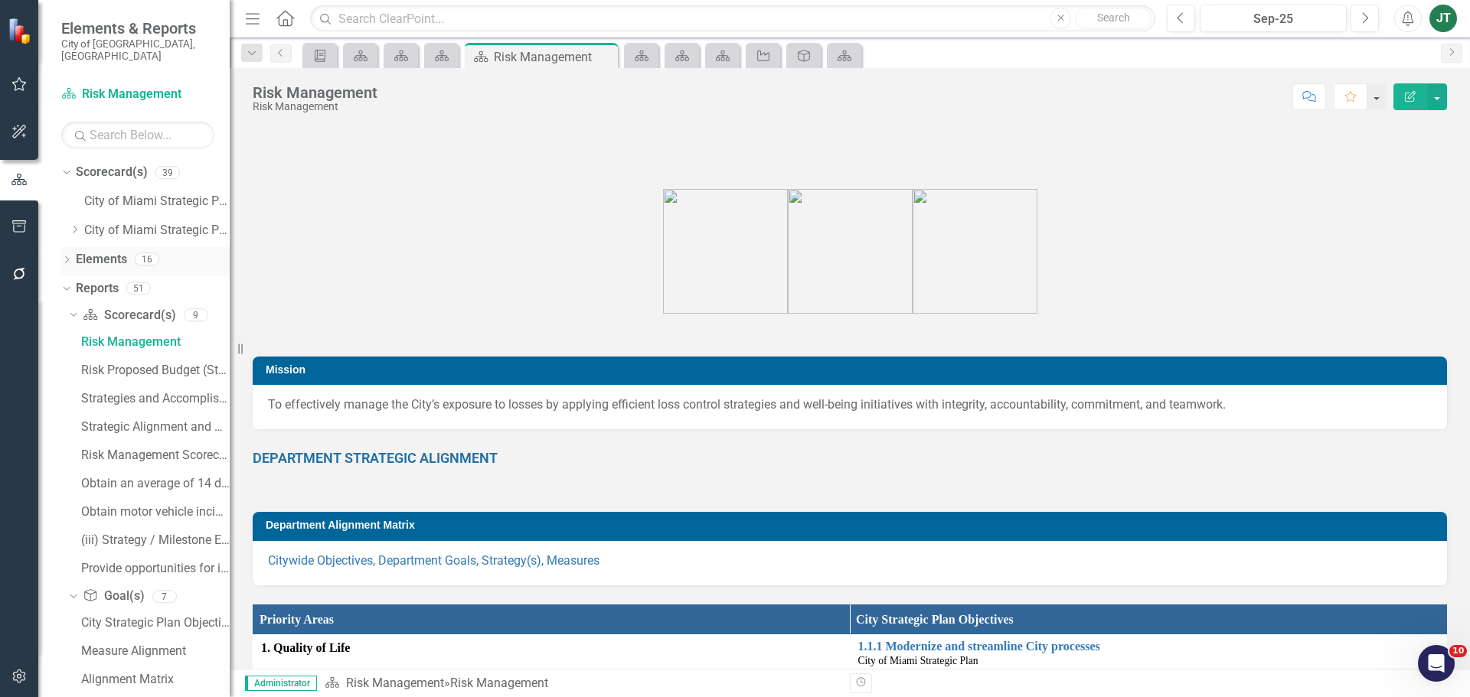
click at [113, 251] on link "Elements" at bounding box center [101, 260] width 51 height 18
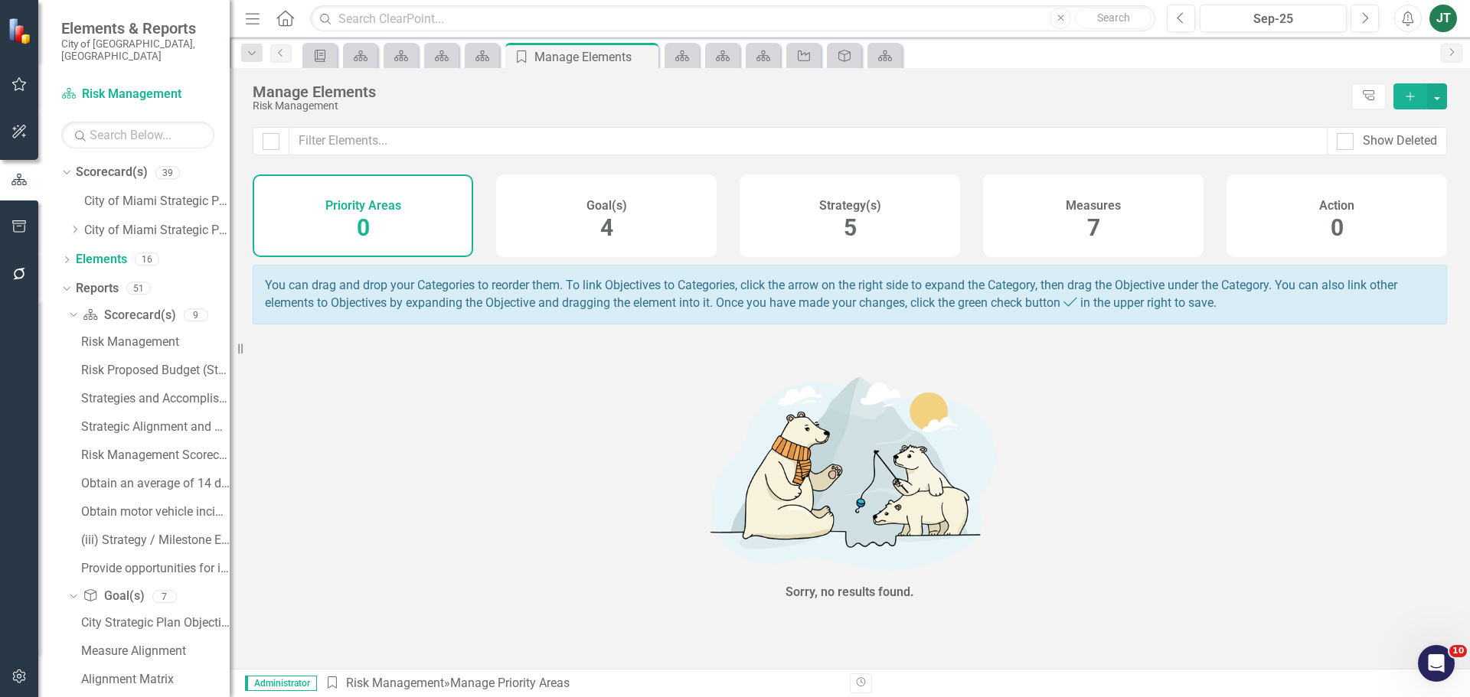
click at [825, 234] on div "Strategy(s) 5" at bounding box center [850, 216] width 220 height 83
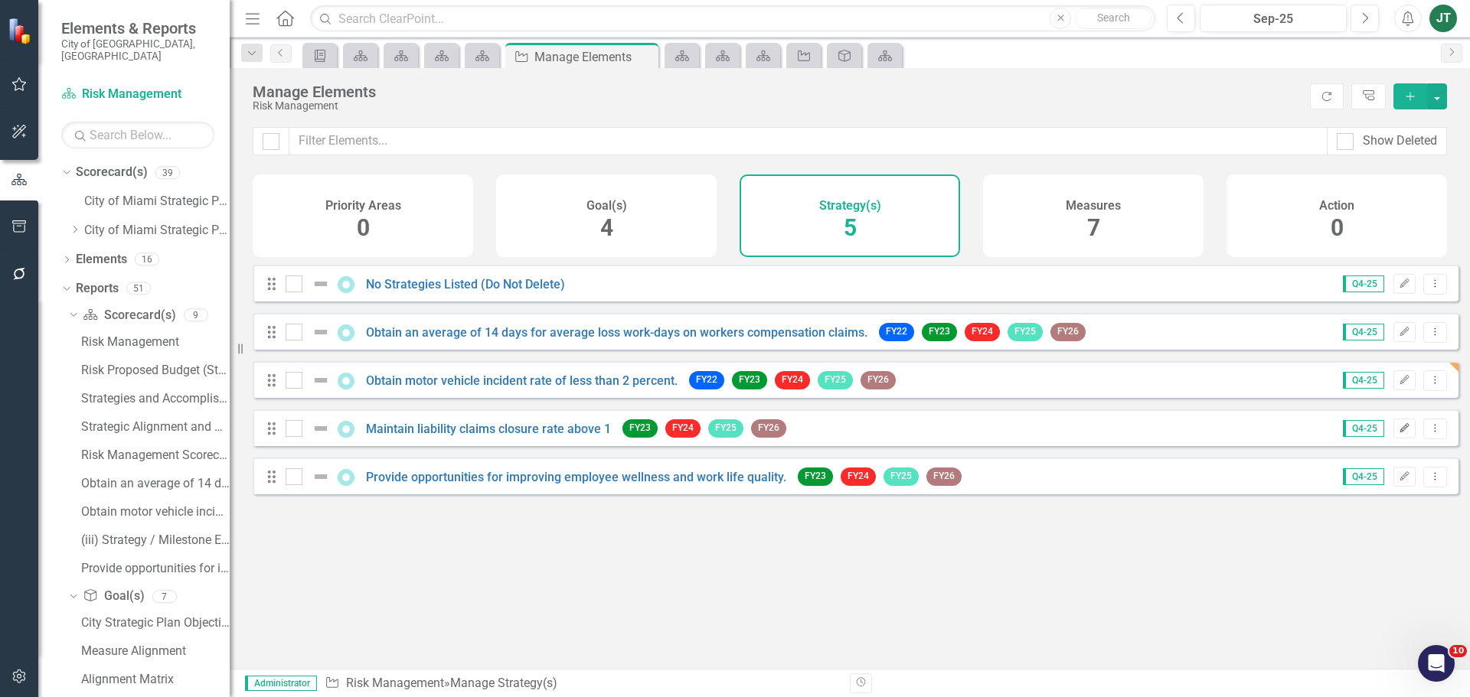
click at [1393, 439] on button "Edit" at bounding box center [1404, 429] width 22 height 20
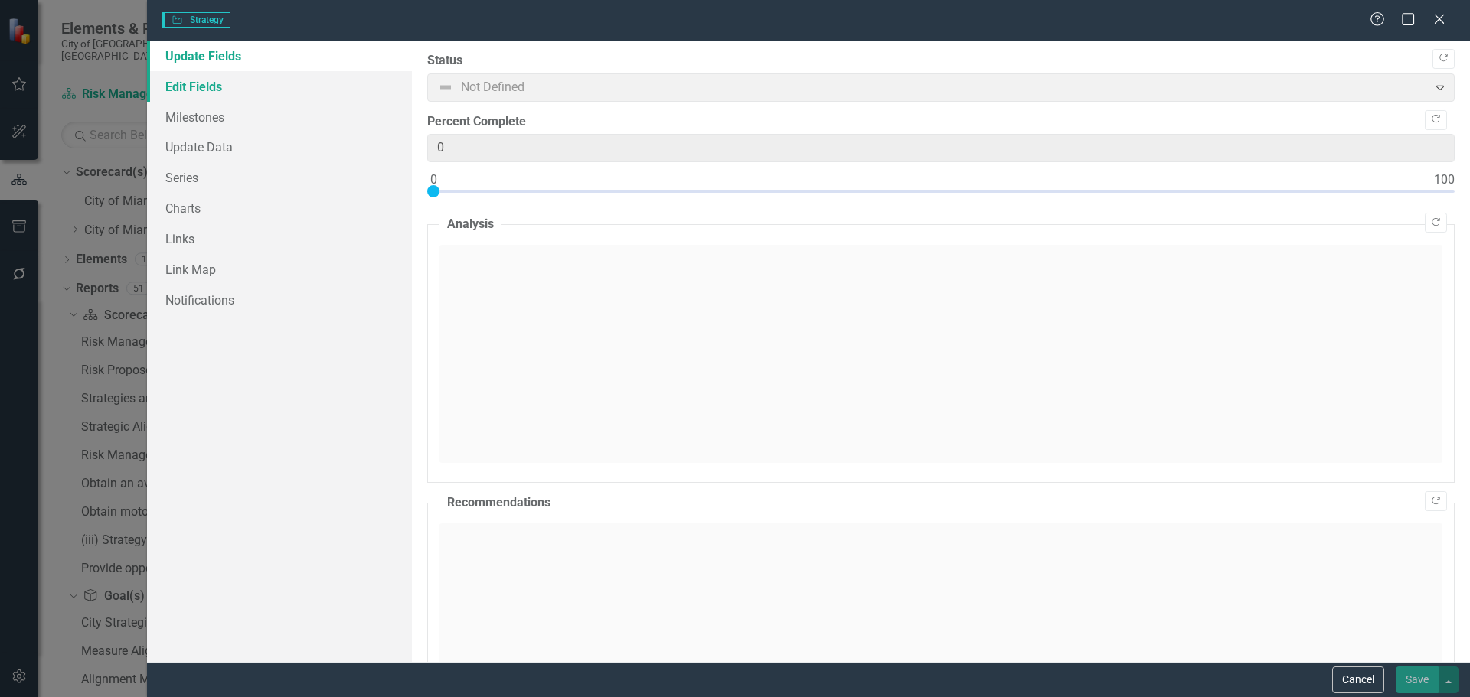
click at [224, 90] on link "Edit Fields" at bounding box center [279, 86] width 265 height 31
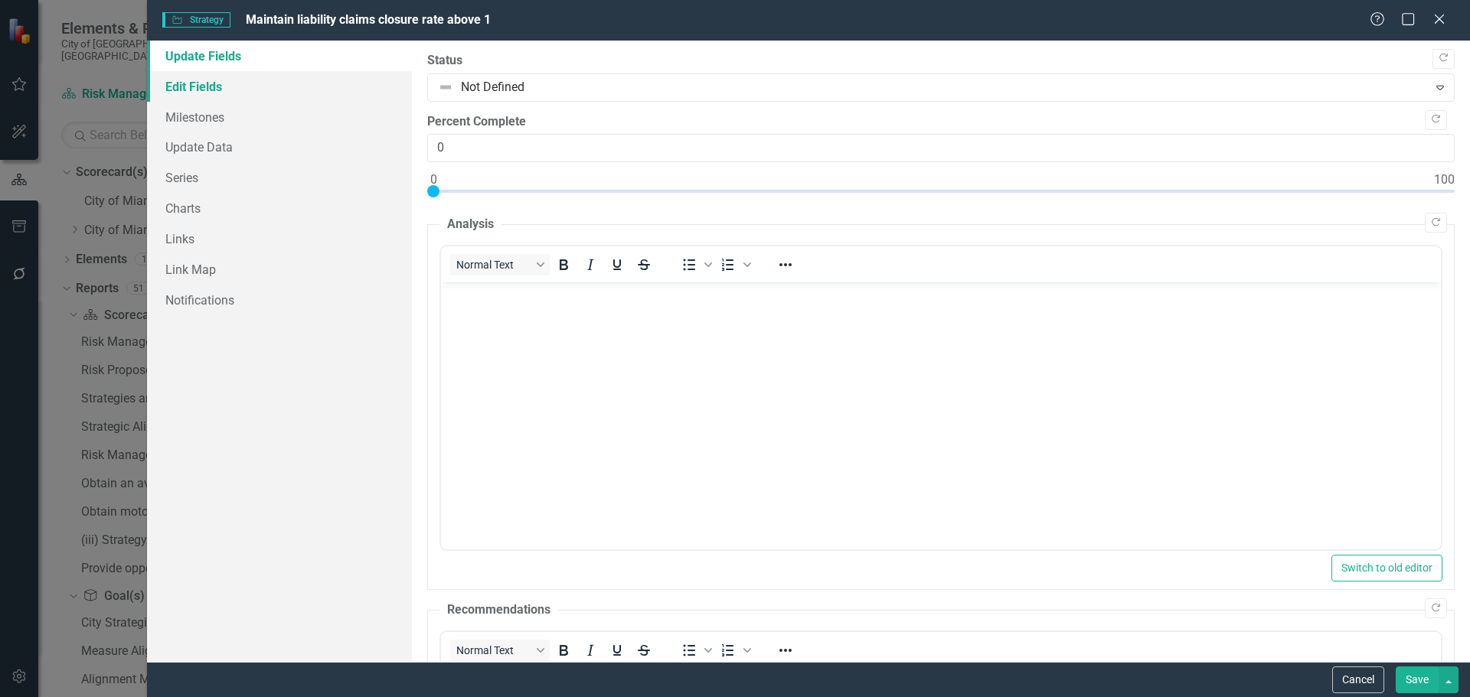
click at [248, 87] on link "Edit Fields" at bounding box center [279, 86] width 265 height 31
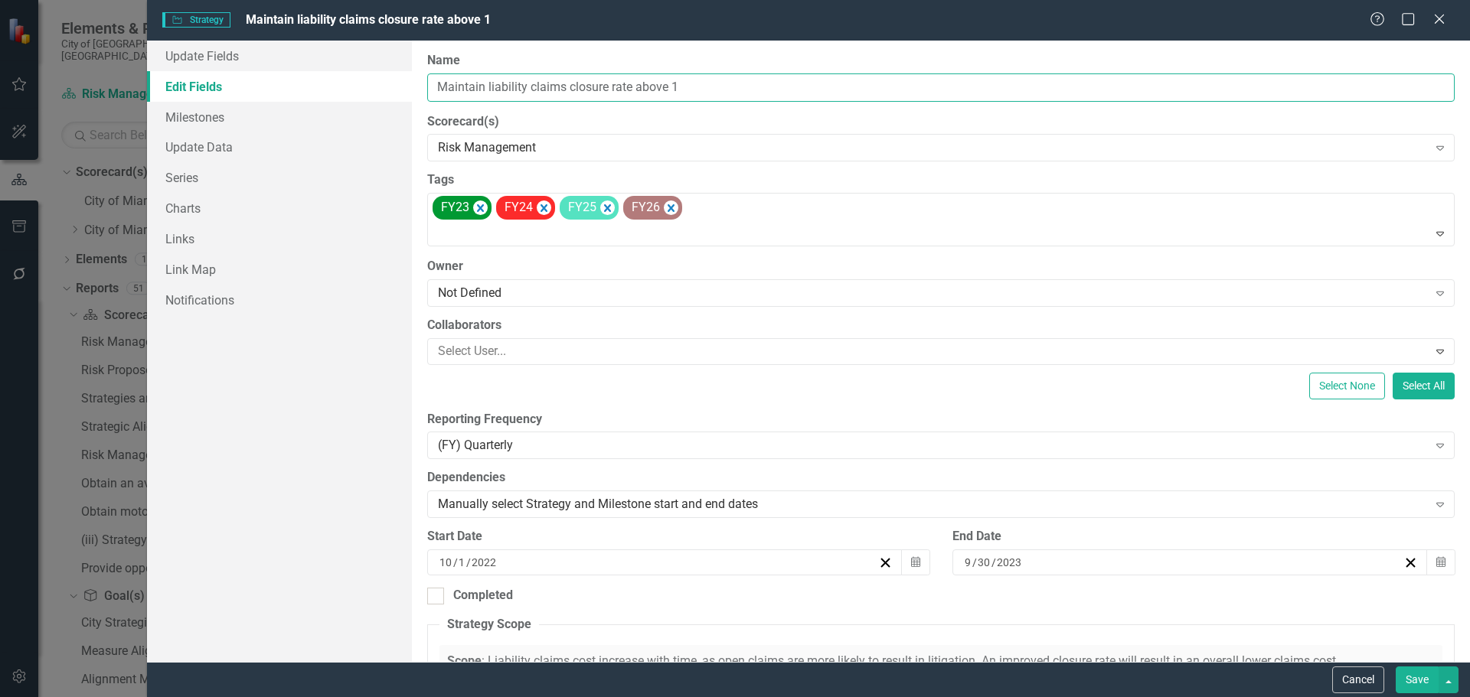
drag, startPoint x: 710, startPoint y: 83, endPoint x: 417, endPoint y: 96, distance: 292.7
click at [390, 99] on div "Update Fields Edit Fields Milestones Update Data Series Charts Links Link Map N…" at bounding box center [808, 352] width 1323 height 622
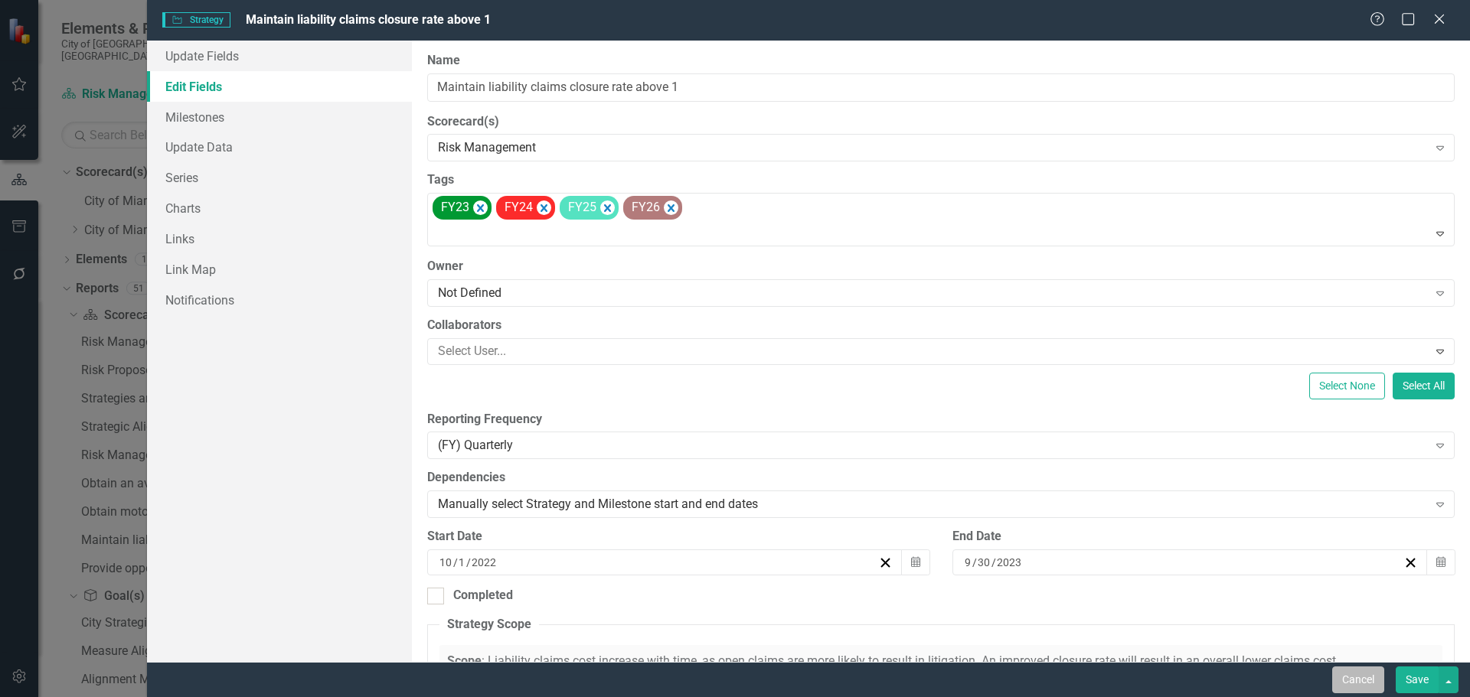
click at [1347, 677] on button "Cancel" at bounding box center [1358, 680] width 52 height 27
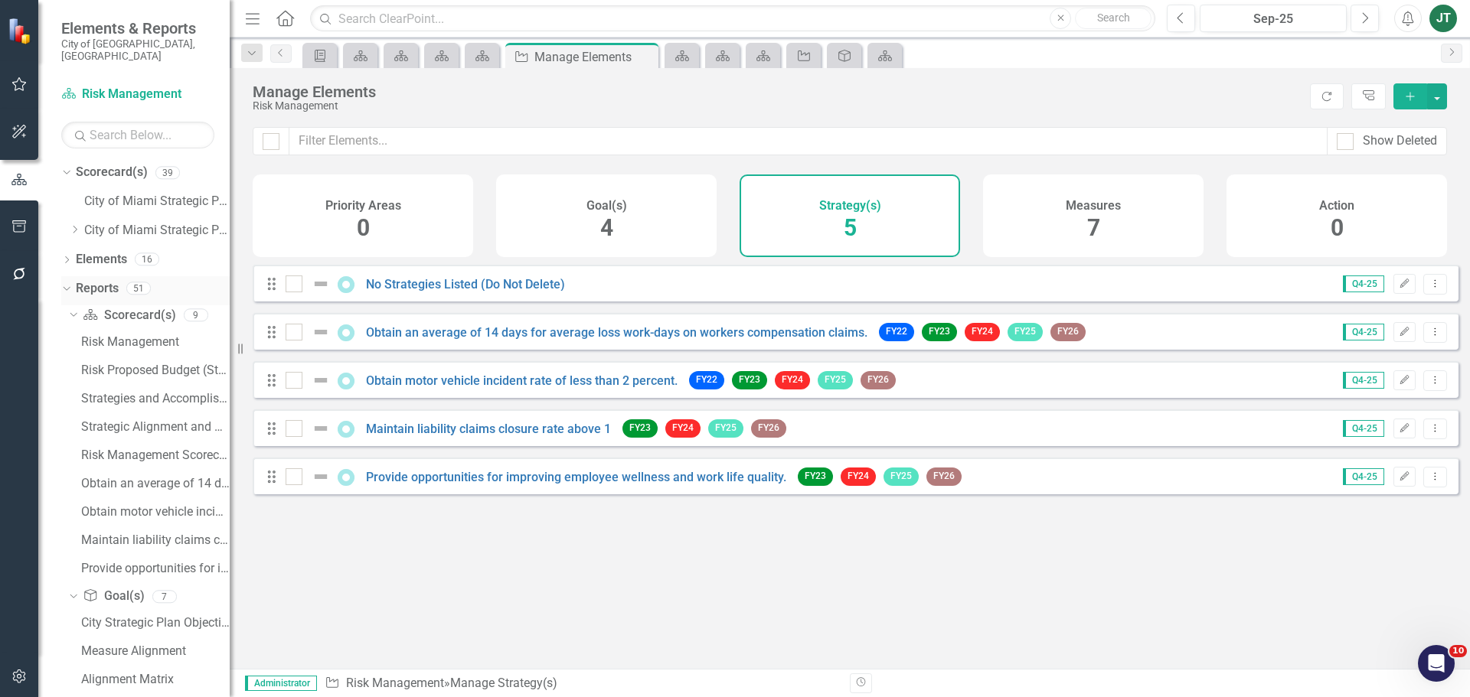
click at [66, 282] on icon "Dropdown" at bounding box center [64, 287] width 8 height 11
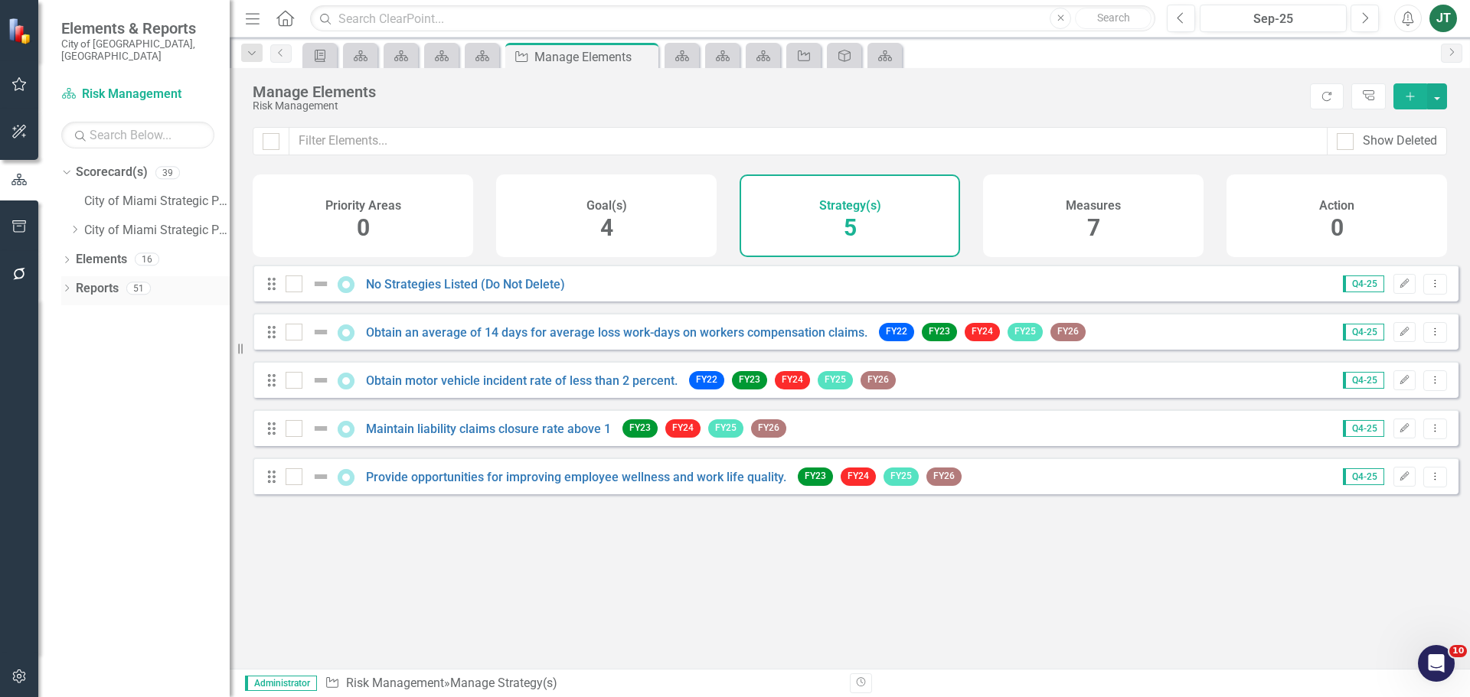
click at [101, 280] on link "Reports" at bounding box center [97, 289] width 43 height 18
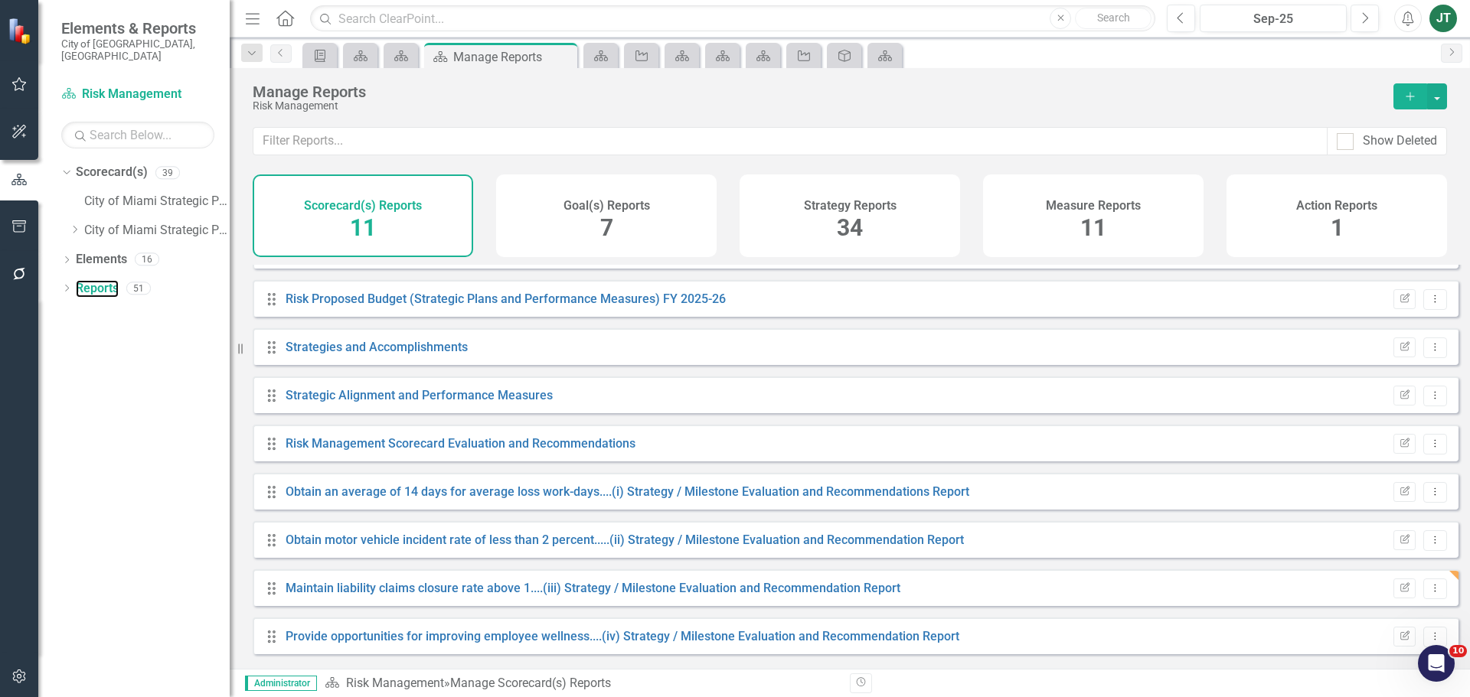
scroll to position [138, 0]
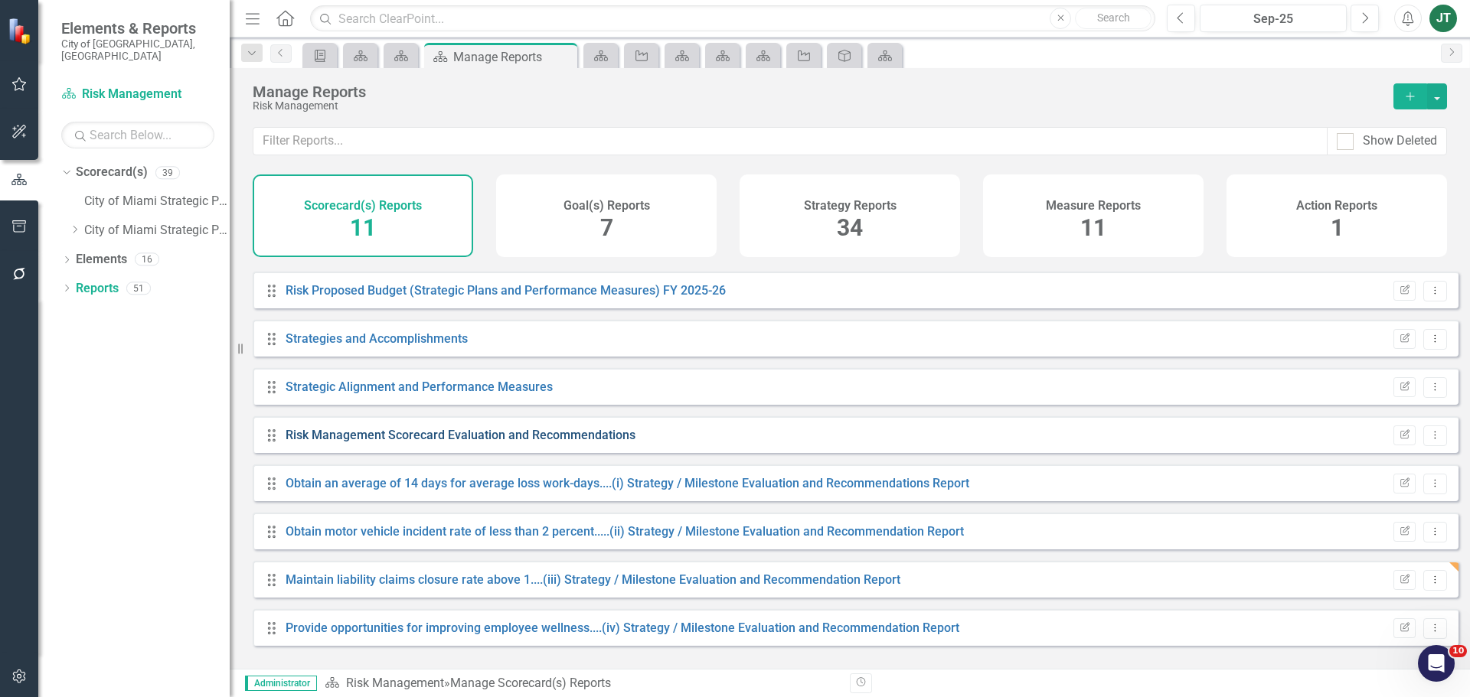
click at [455, 442] on link "Risk Management Scorecard Evaluation and Recommendations" at bounding box center [461, 435] width 350 height 15
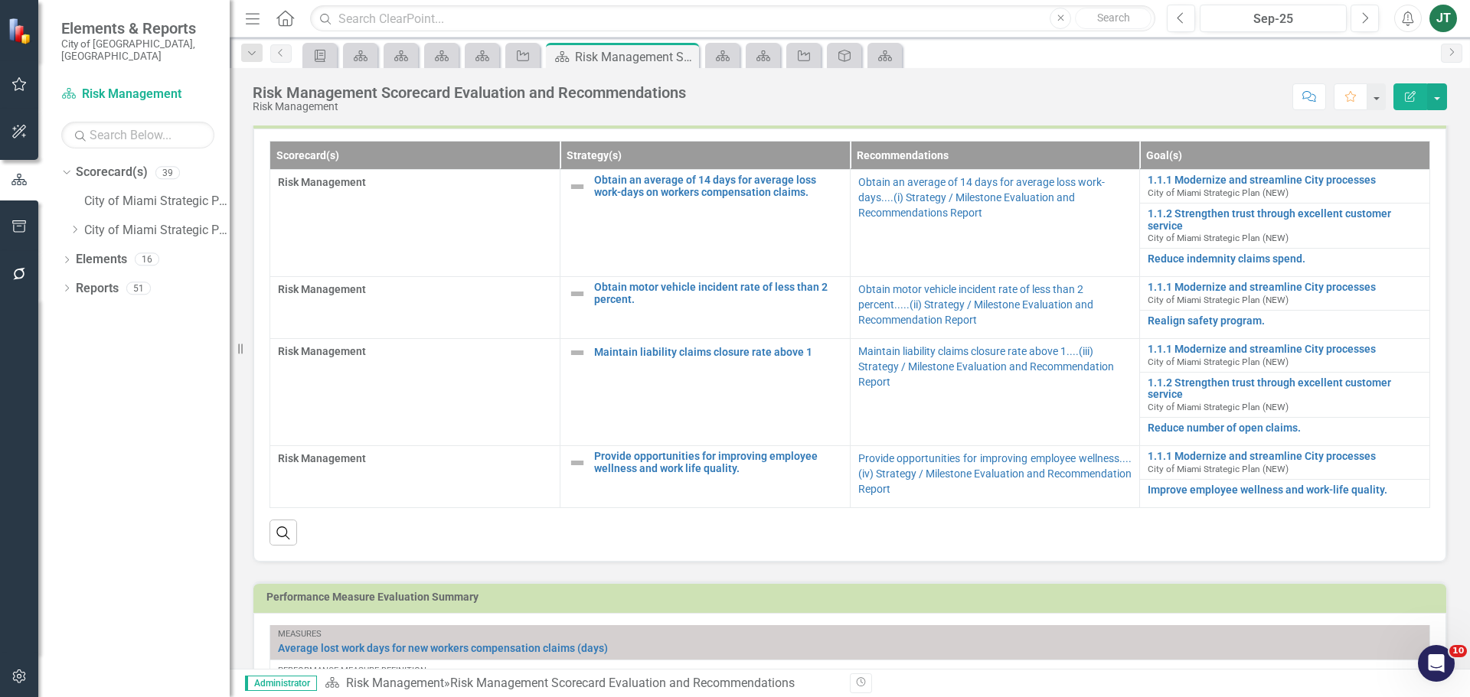
scroll to position [459, 0]
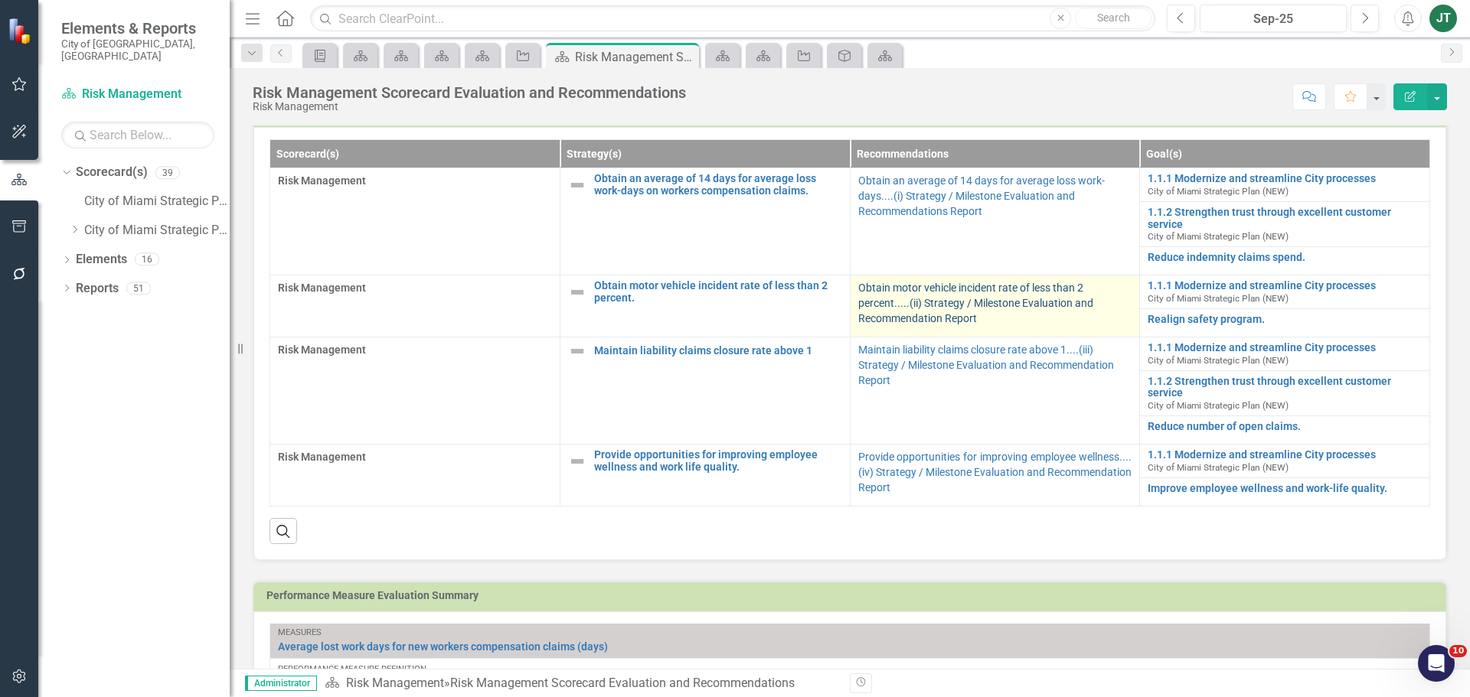
click at [876, 308] on link "Obtain motor vehicle incident rate of less than 2 percent.....(ii) Strategy / M…" at bounding box center [975, 303] width 235 height 43
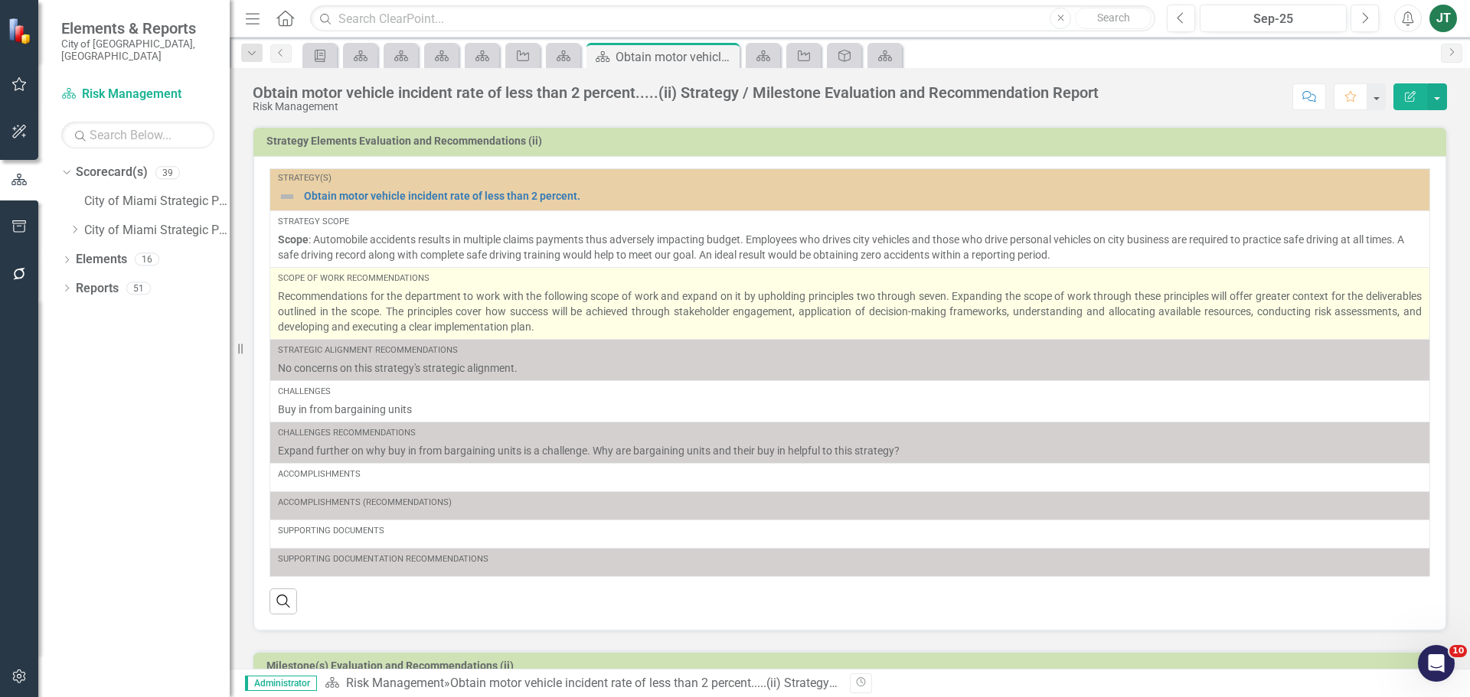
click at [634, 330] on p "Recommendations for the department to work with the following scope of work and…" at bounding box center [850, 312] width 1144 height 46
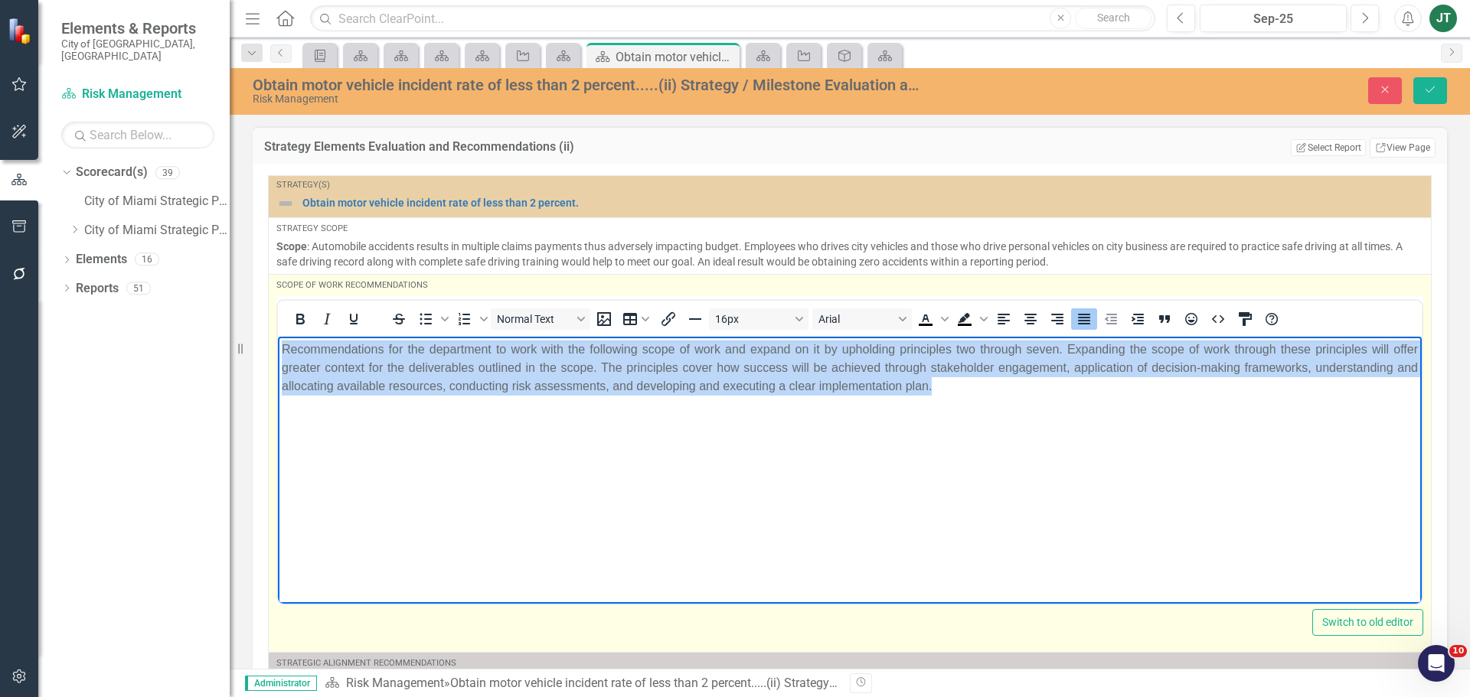
click at [278, 340] on html "Recommendations for the department to work with the following scope of work and…" at bounding box center [850, 451] width 1144 height 230
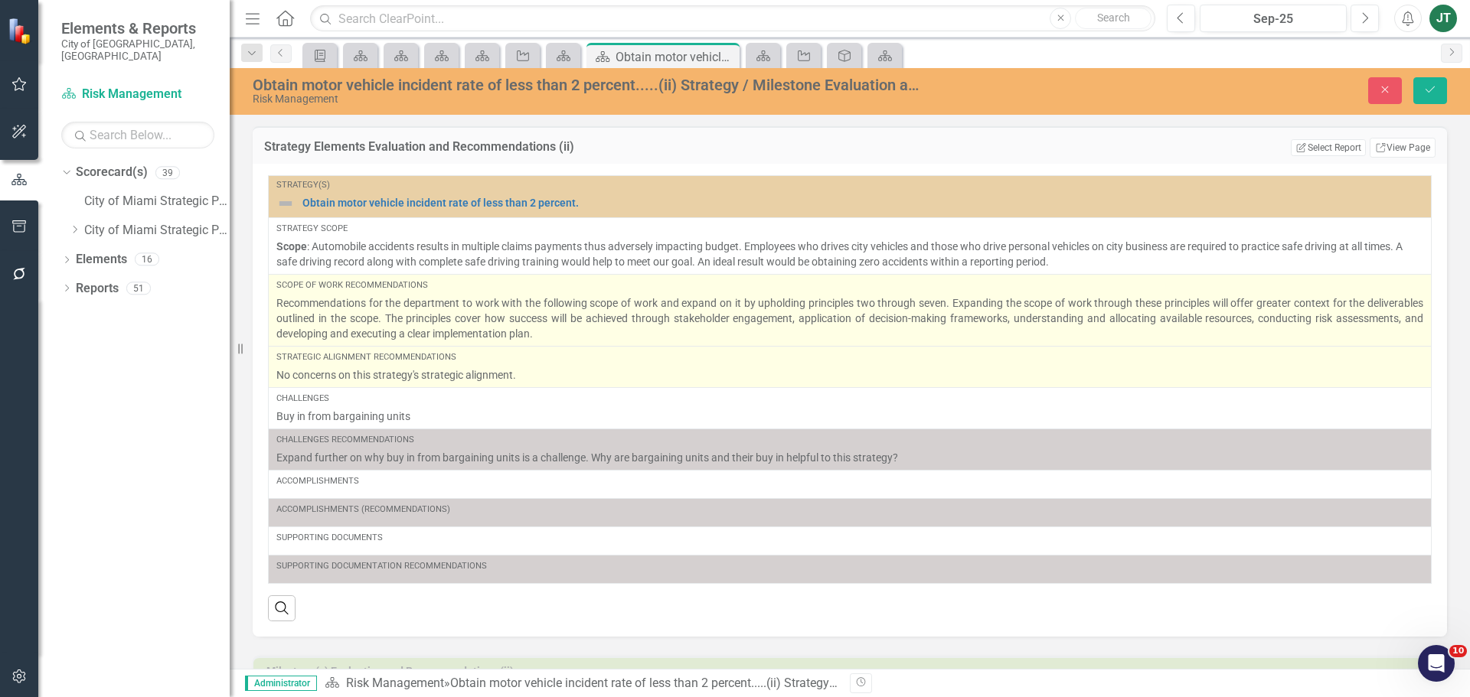
click at [449, 374] on p "No concerns on this strategy's strategic alignment." at bounding box center [849, 374] width 1147 height 15
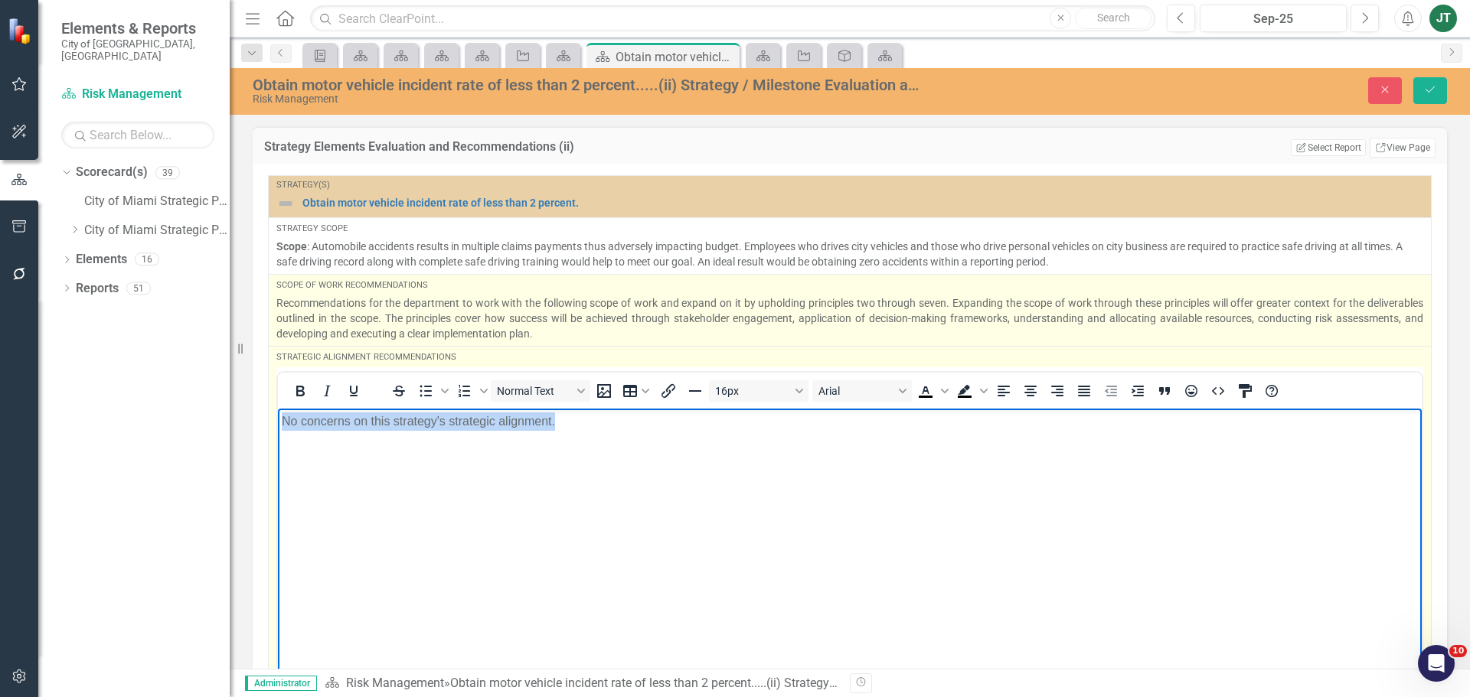
drag, startPoint x: 560, startPoint y: 432, endPoint x: 552, endPoint y: 832, distance: 400.5
click at [278, 433] on html "No concerns on this strategy's strategic alignment." at bounding box center [850, 523] width 1144 height 230
copy p "No concerns on this strategy's strategic alignment."
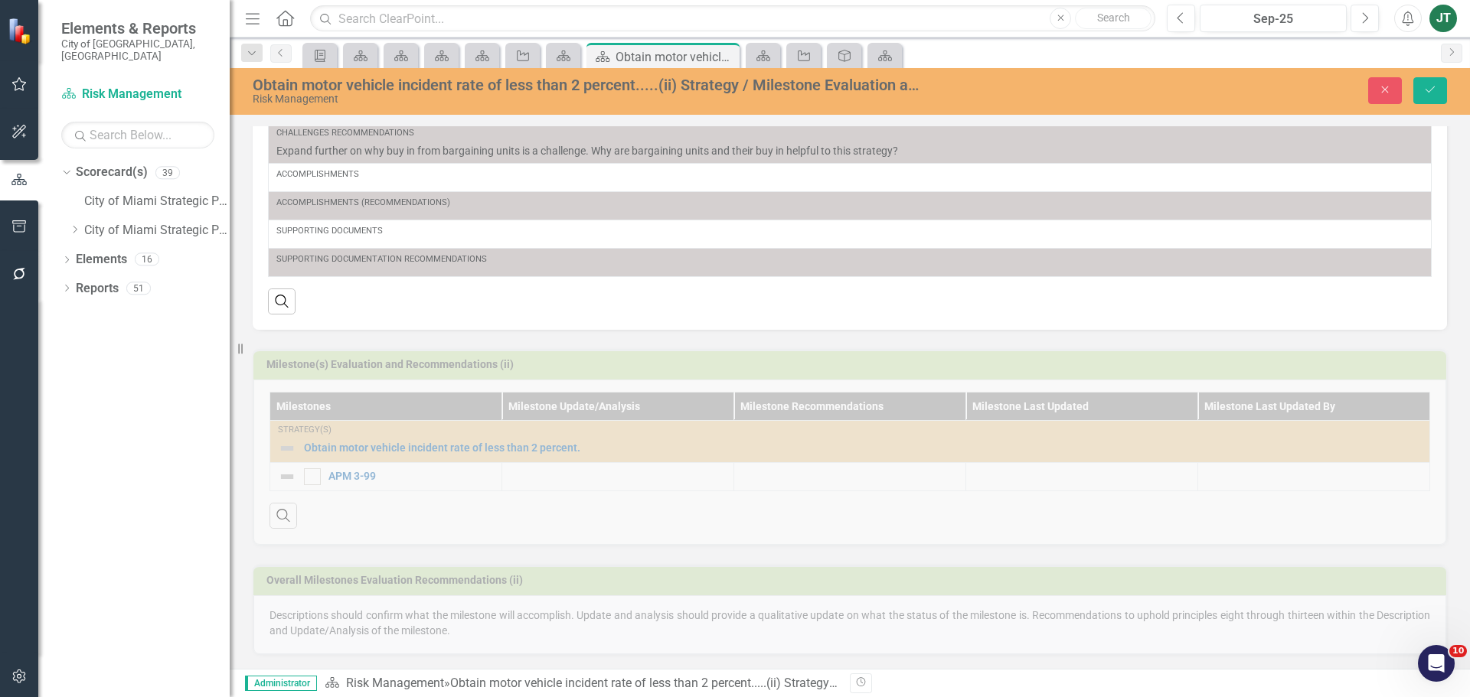
scroll to position [309, 0]
click at [455, 628] on div "Overall Milestones Evaluation Recommendations (ii) Descriptions should confirm …" at bounding box center [849, 598] width 1217 height 109
click at [1384, 90] on icon "button" at bounding box center [1385, 90] width 7 height 7
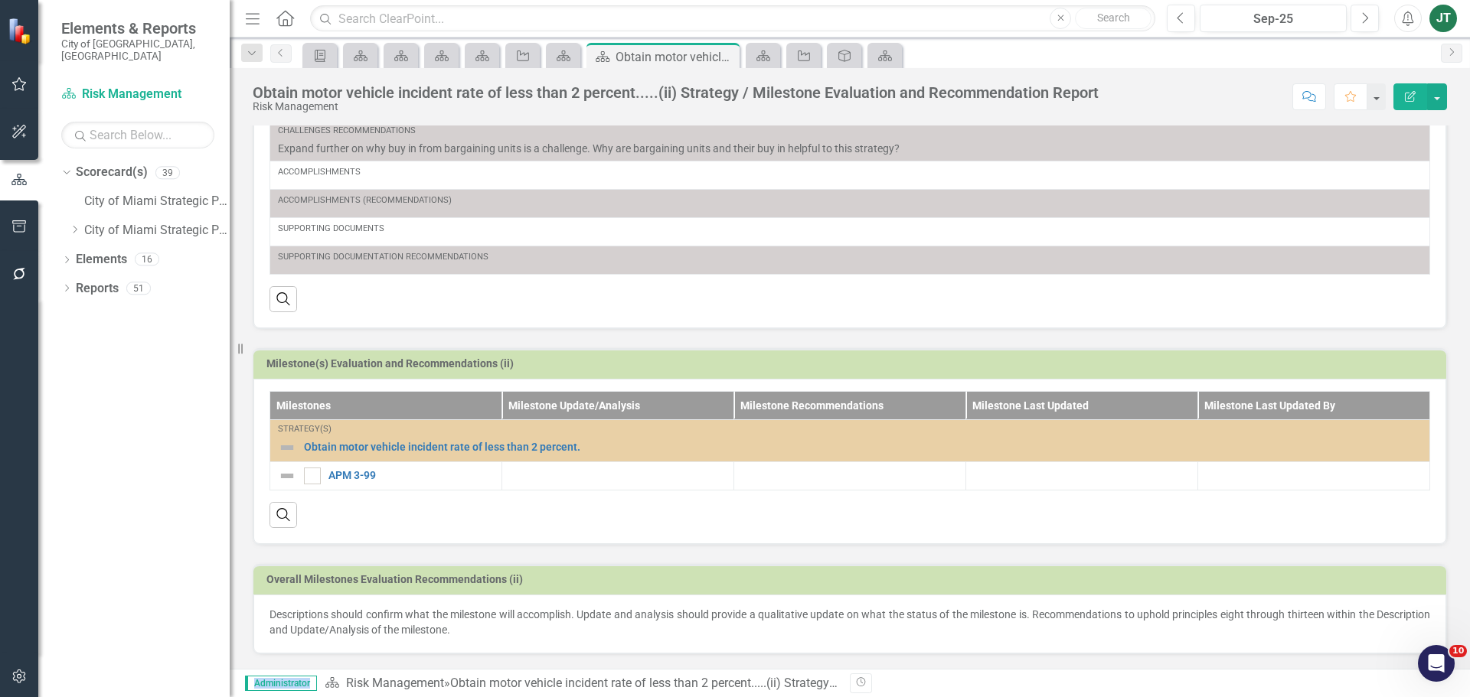
click at [504, 613] on p "Descriptions should confirm what the milestone will accomplish. Update and anal…" at bounding box center [849, 622] width 1161 height 31
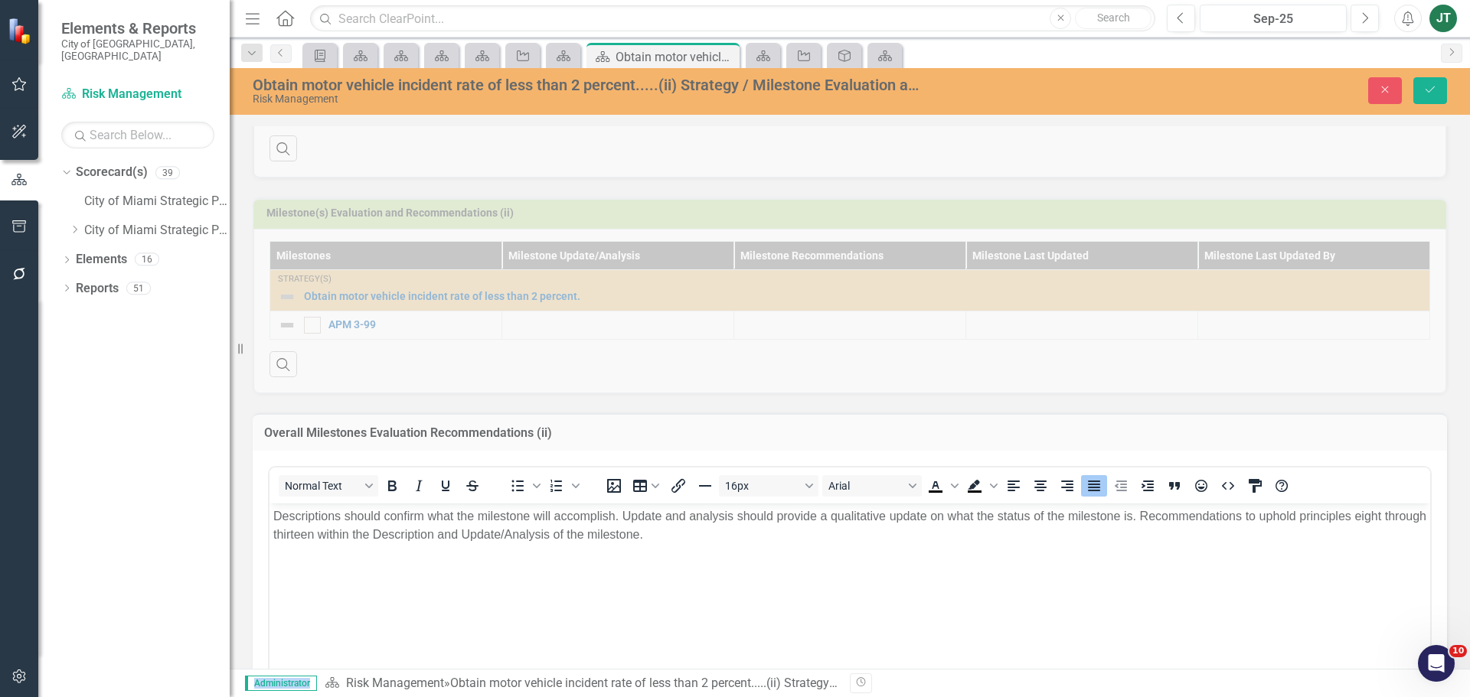
scroll to position [455, 0]
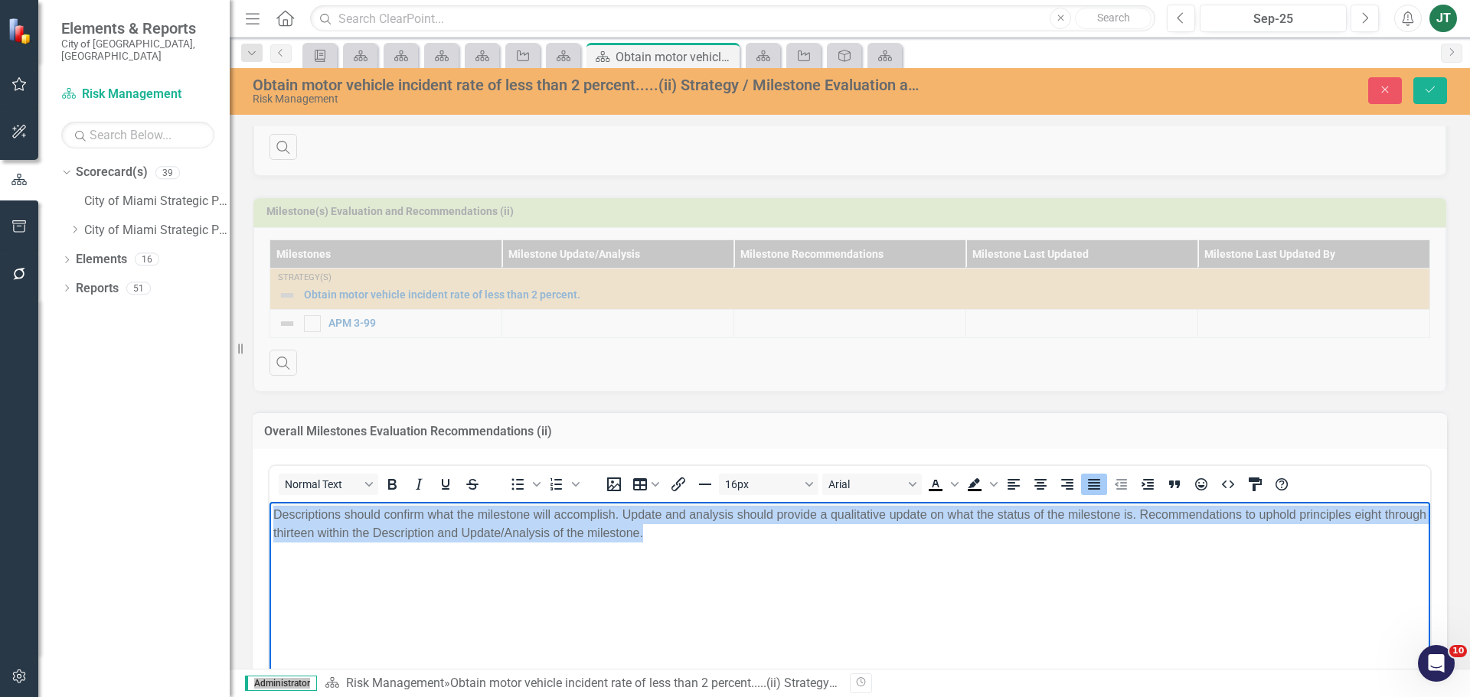
drag, startPoint x: 720, startPoint y: 534, endPoint x: 325, endPoint y: 514, distance: 396.3
click at [269, 508] on html "Descriptions should confirm what the milestone will accomplish. Update and anal…" at bounding box center [849, 616] width 1161 height 230
copy p "Descriptions should confirm what the milestone will accomplish. Update and anal…"
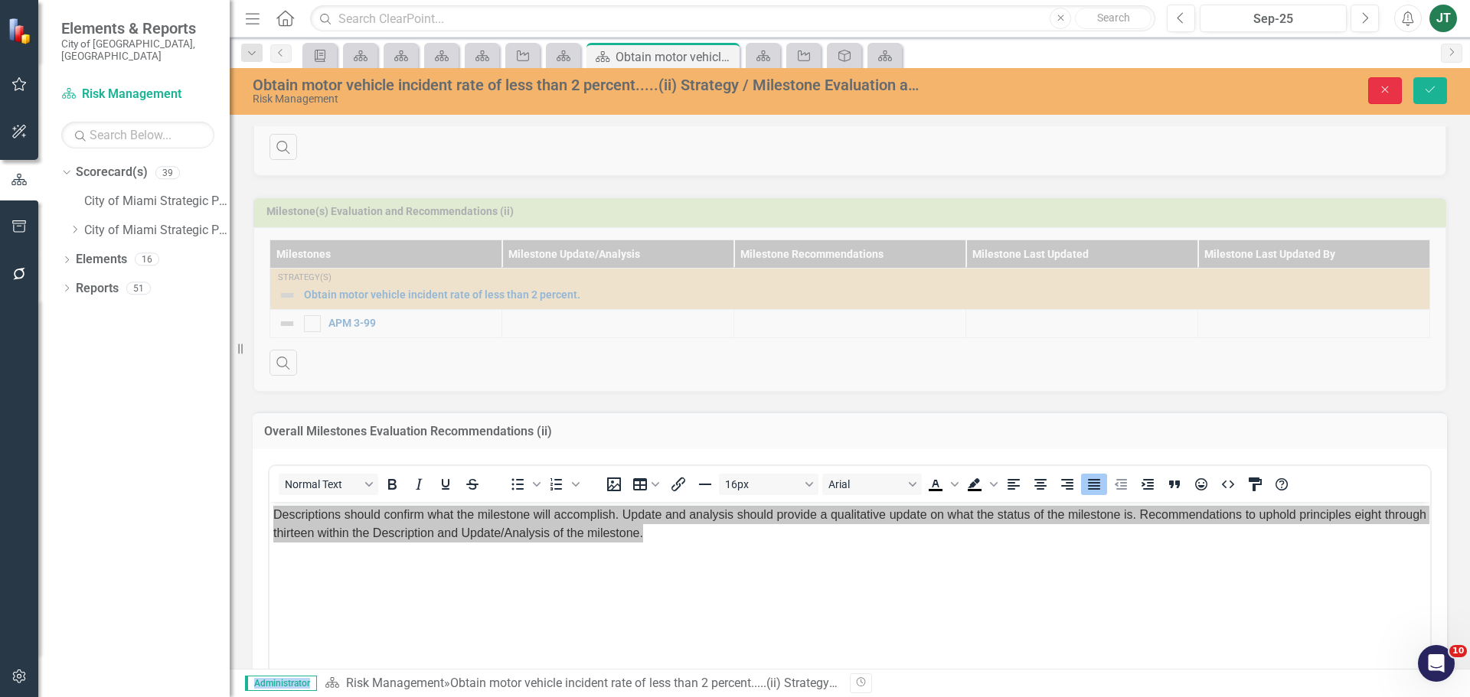
click at [1376, 89] on button "Close" at bounding box center [1385, 90] width 34 height 27
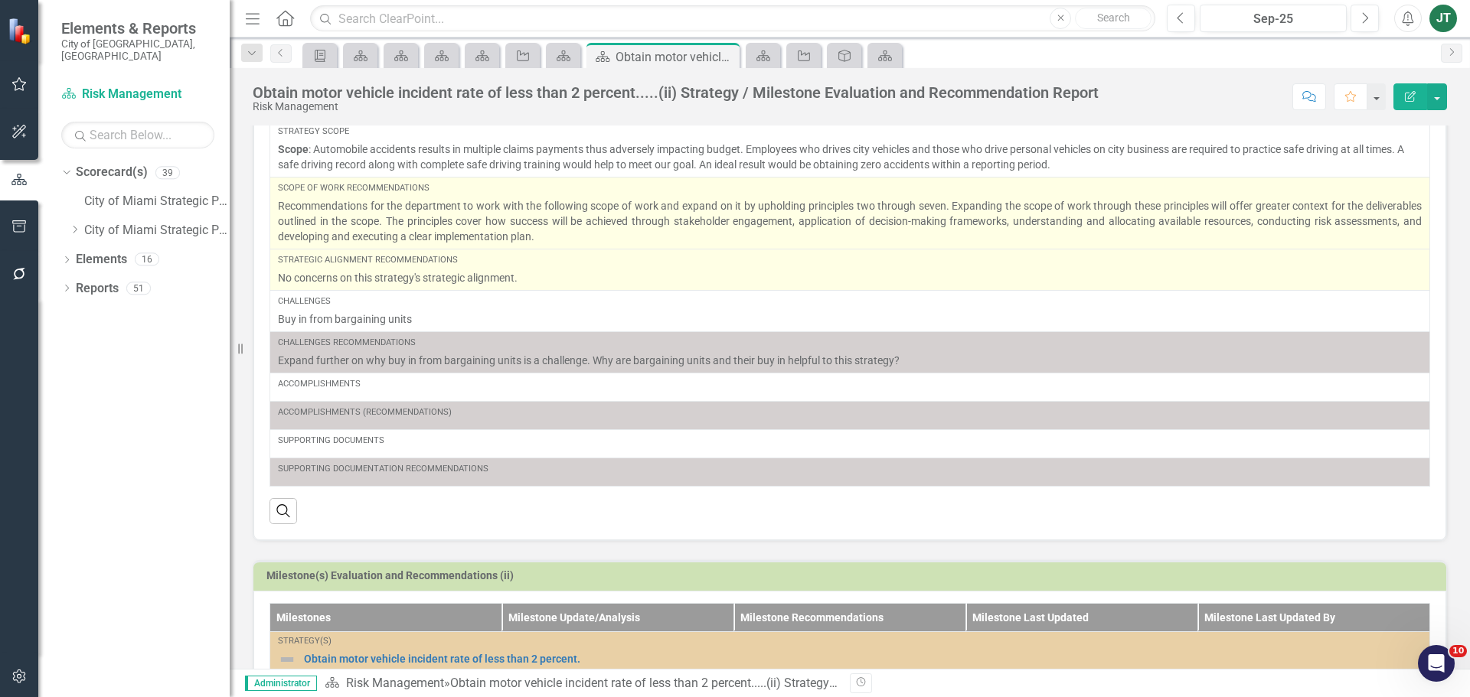
scroll to position [0, 0]
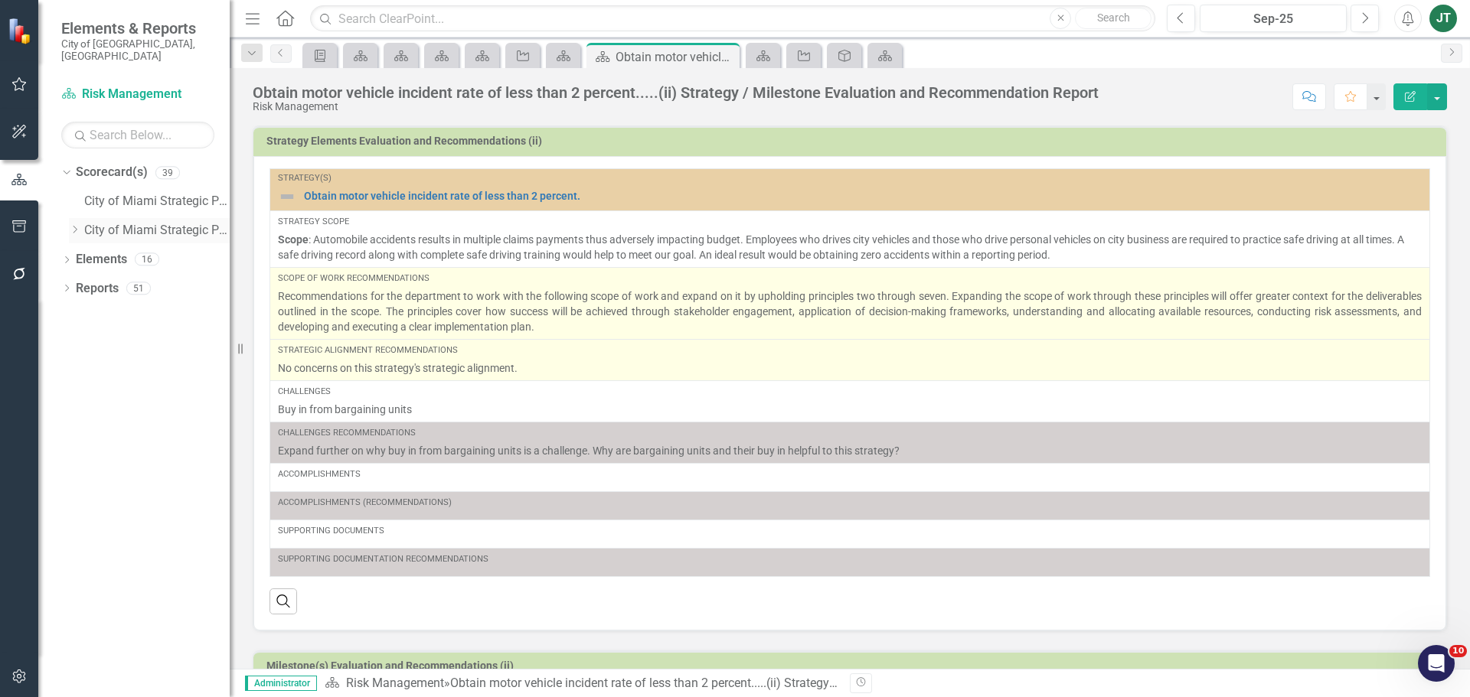
click at [74, 225] on icon "Dropdown" at bounding box center [74, 229] width 11 height 9
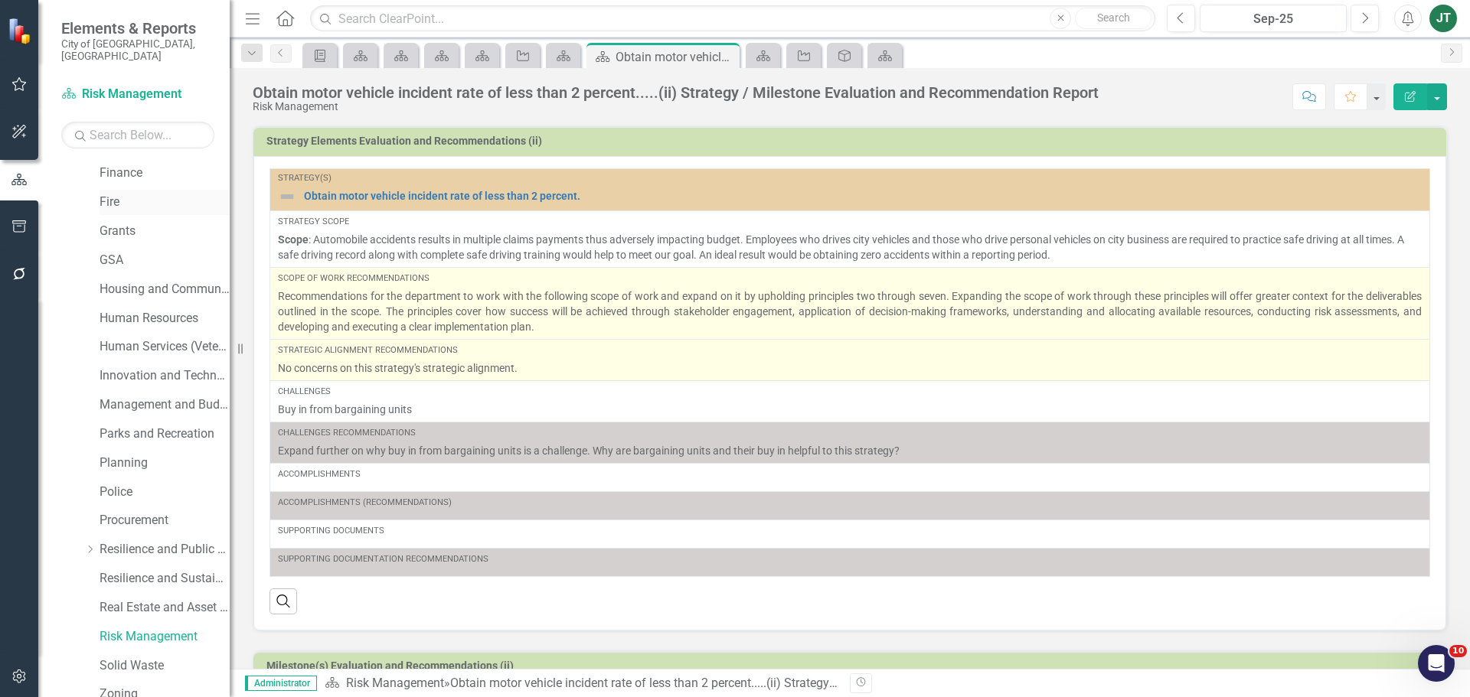
scroll to position [383, 0]
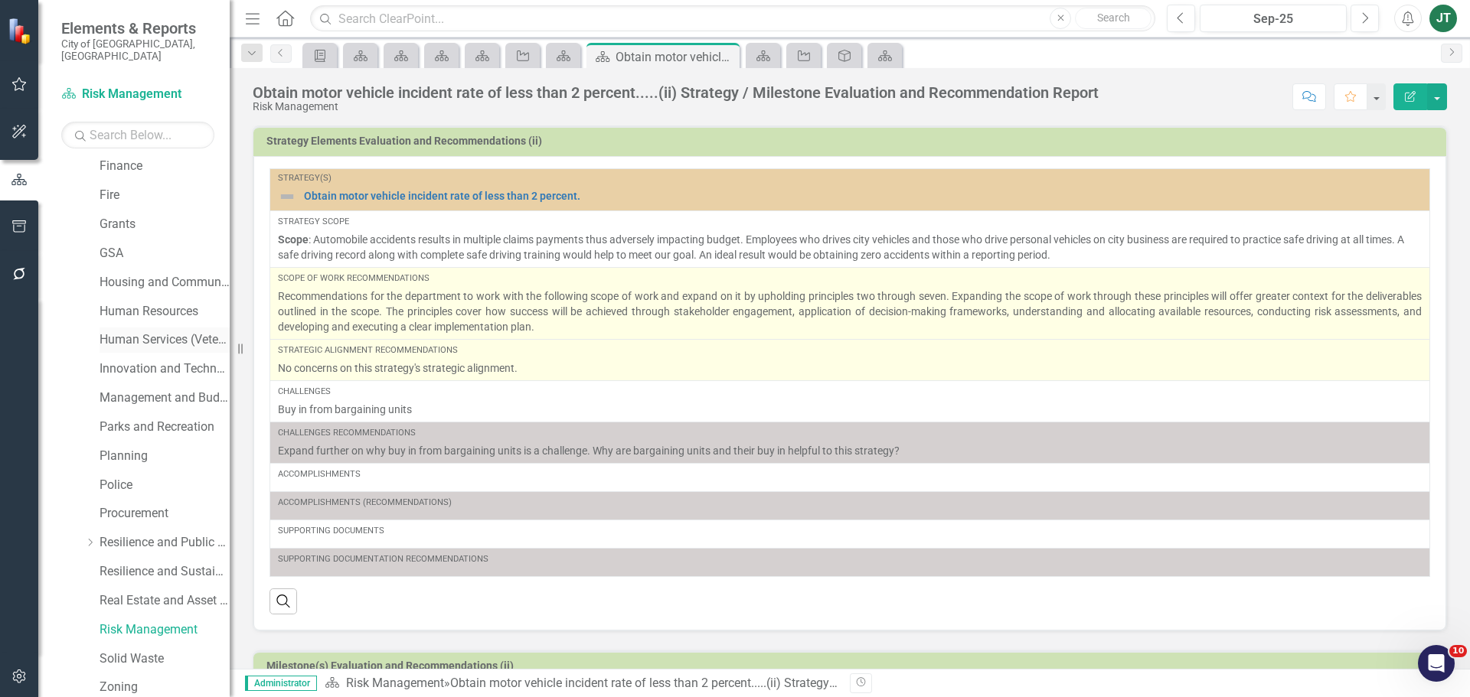
drag, startPoint x: 126, startPoint y: 326, endPoint x: 154, endPoint y: 329, distance: 28.5
click at [126, 331] on link "Human Services (Veterans and Homeless)" at bounding box center [165, 340] width 130 height 18
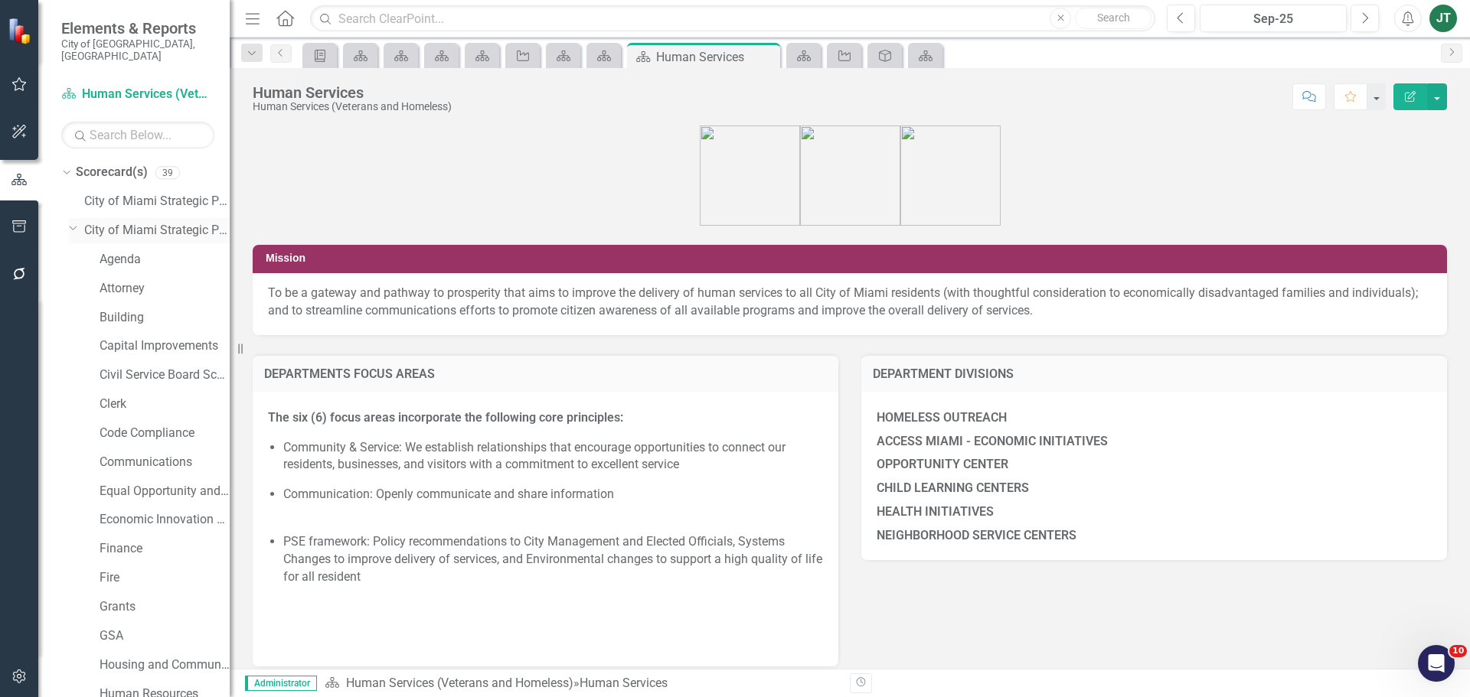
click at [73, 222] on icon "Dropdown" at bounding box center [73, 227] width 9 height 11
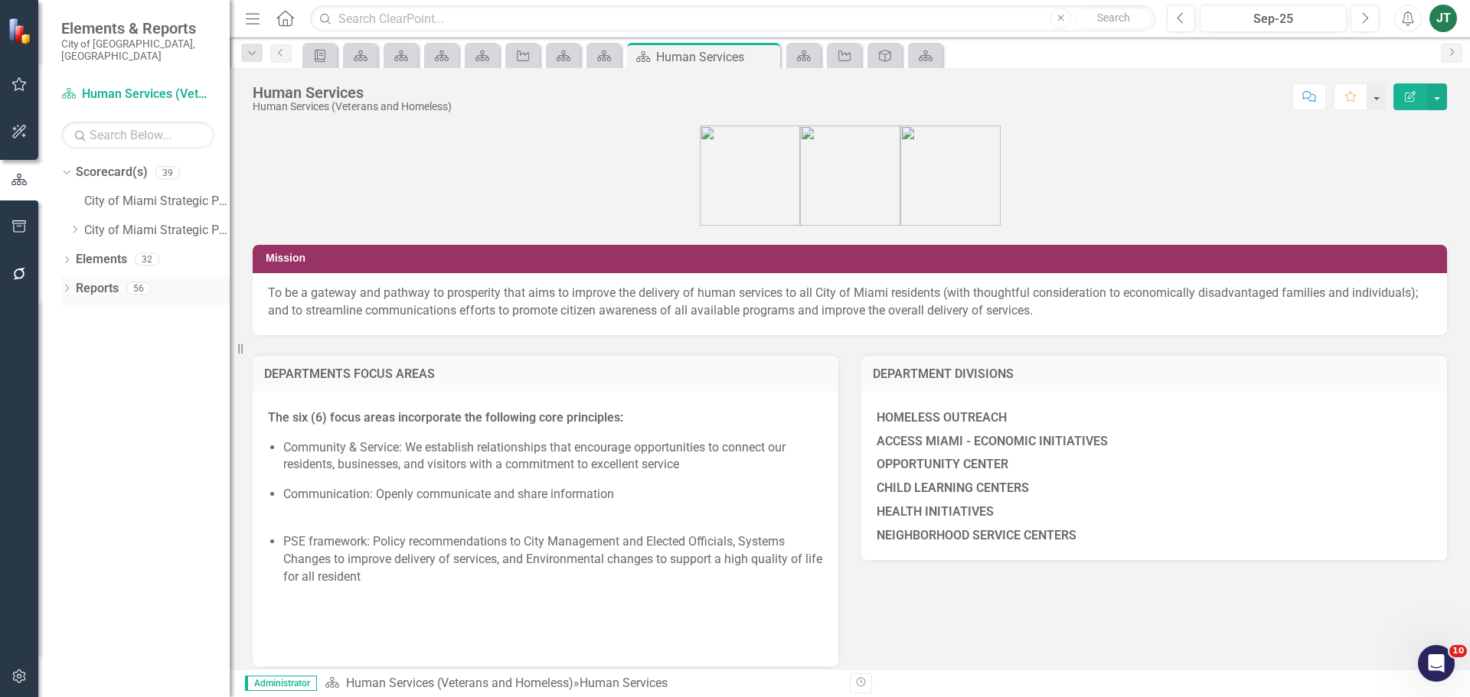
click at [65, 286] on icon "Dropdown" at bounding box center [66, 290] width 11 height 8
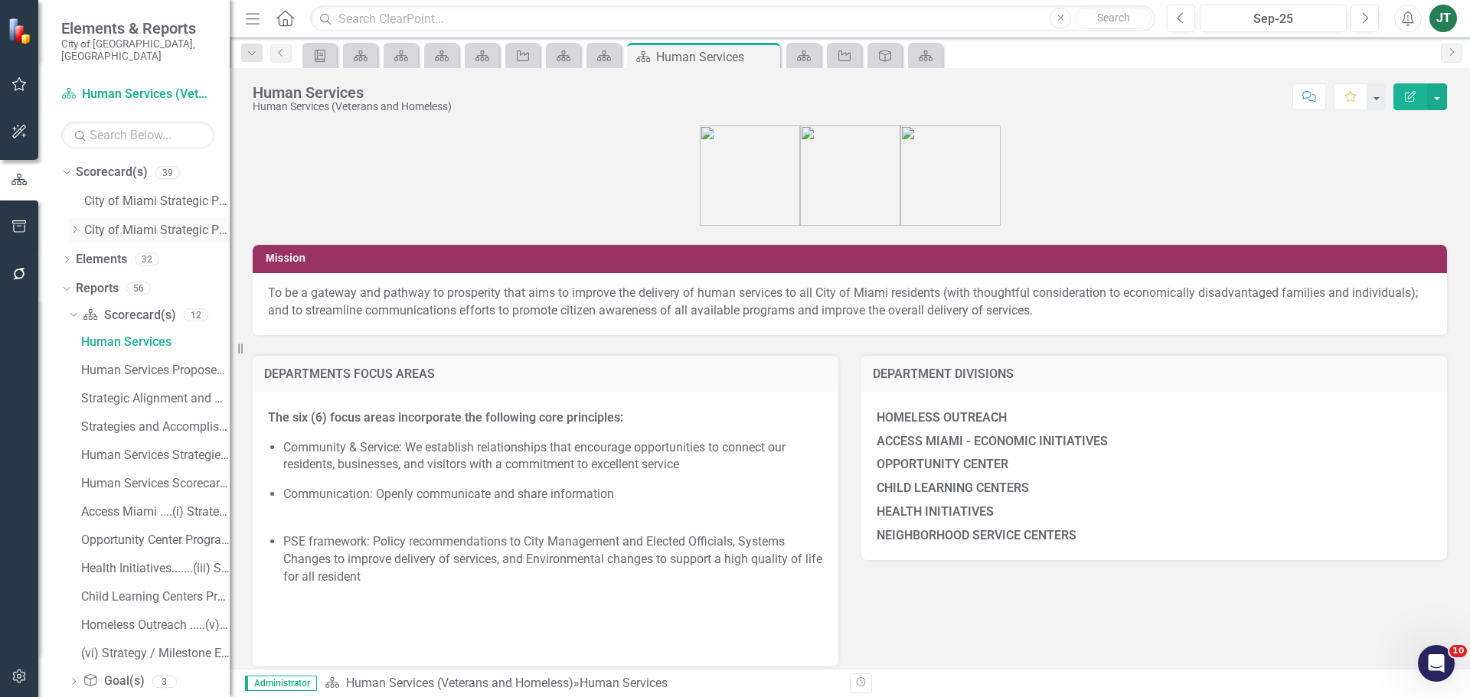
click at [71, 225] on icon "Dropdown" at bounding box center [74, 229] width 11 height 9
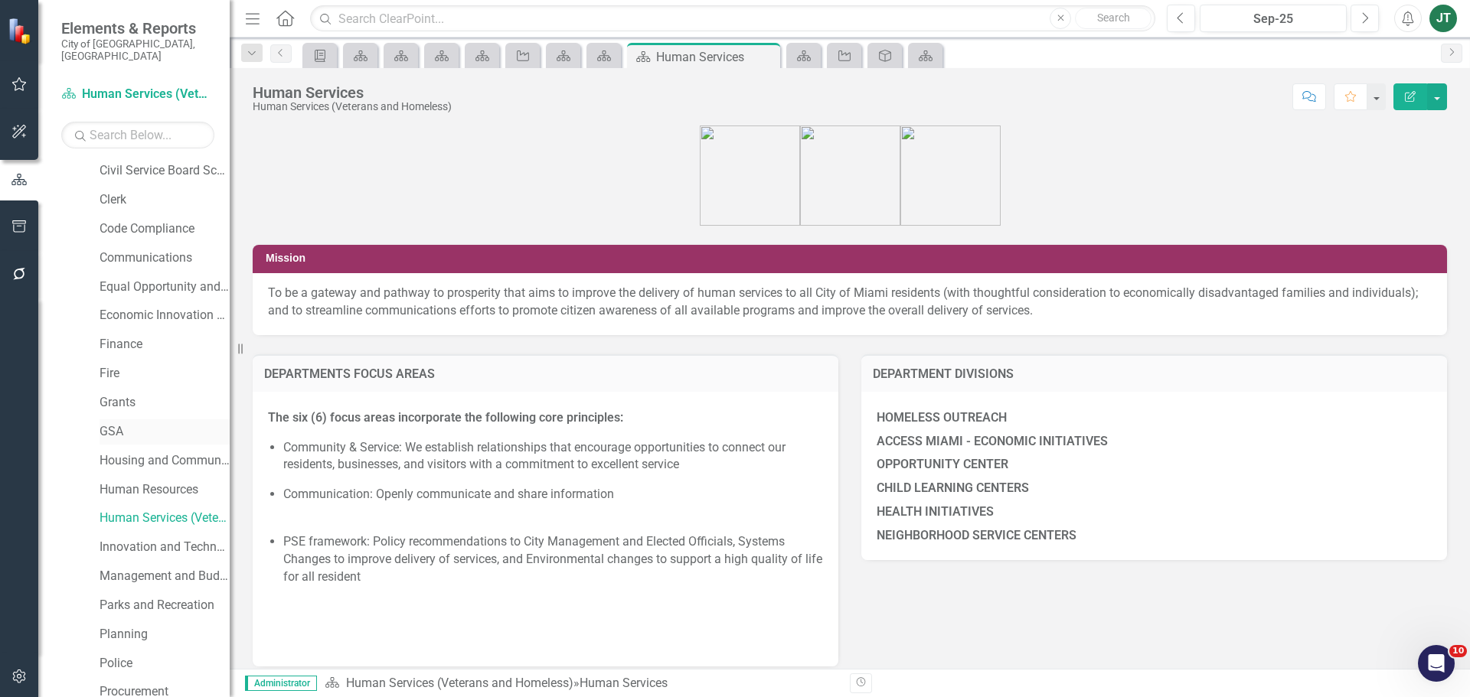
scroll to position [230, 0]
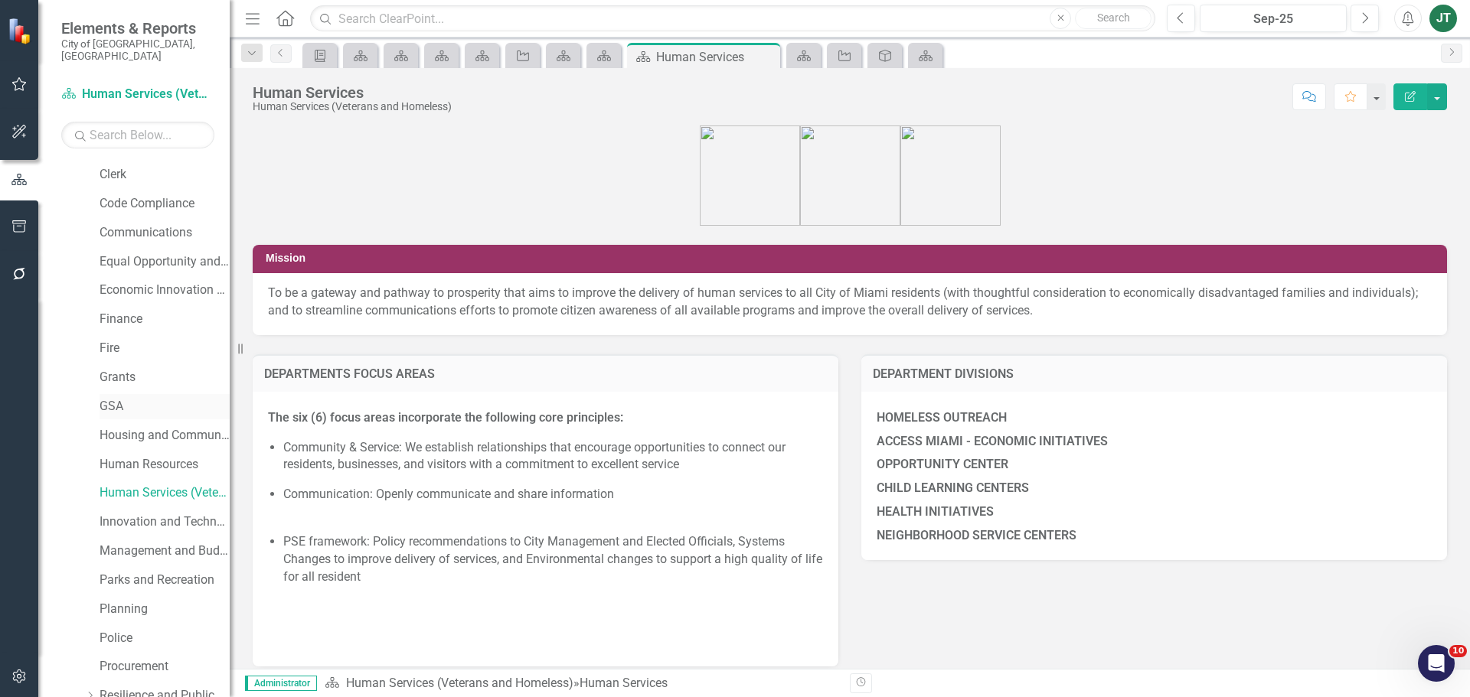
click at [106, 398] on link "GSA" at bounding box center [165, 407] width 130 height 18
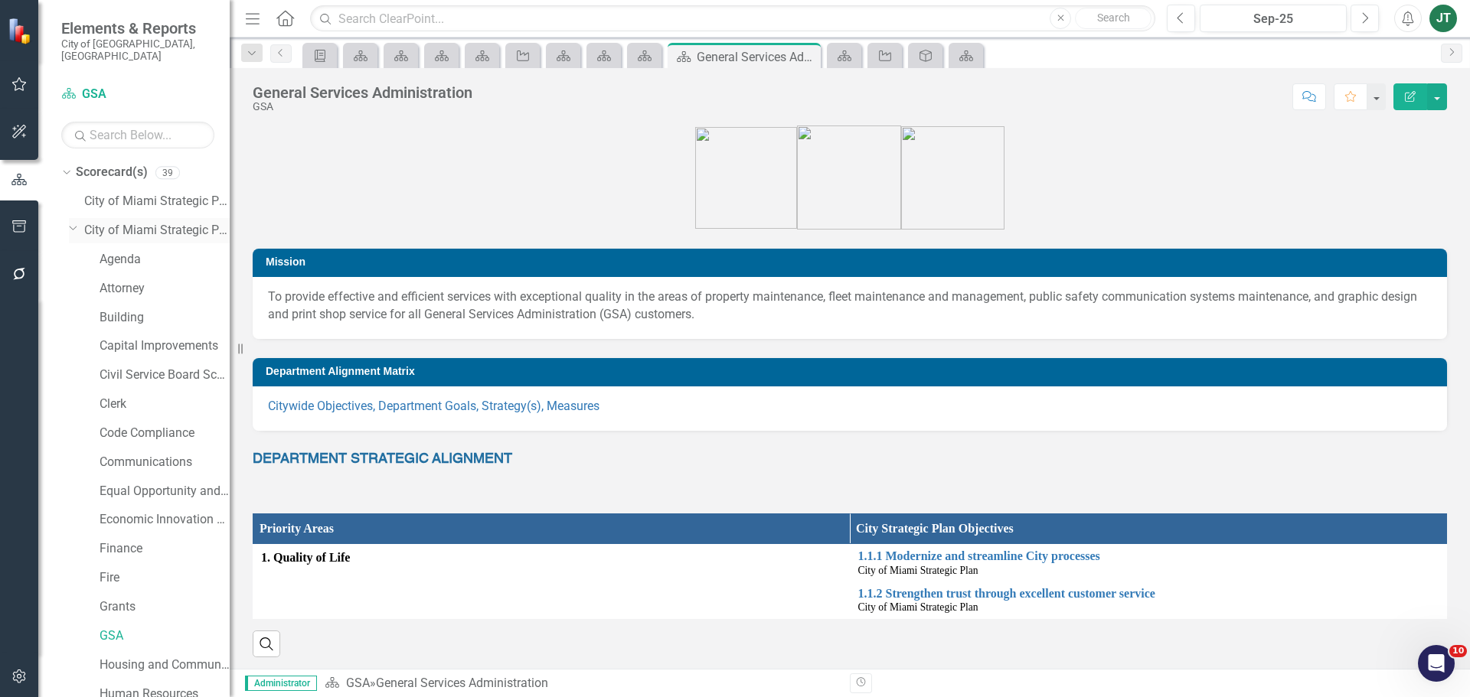
click at [74, 222] on icon "Dropdown" at bounding box center [73, 227] width 9 height 11
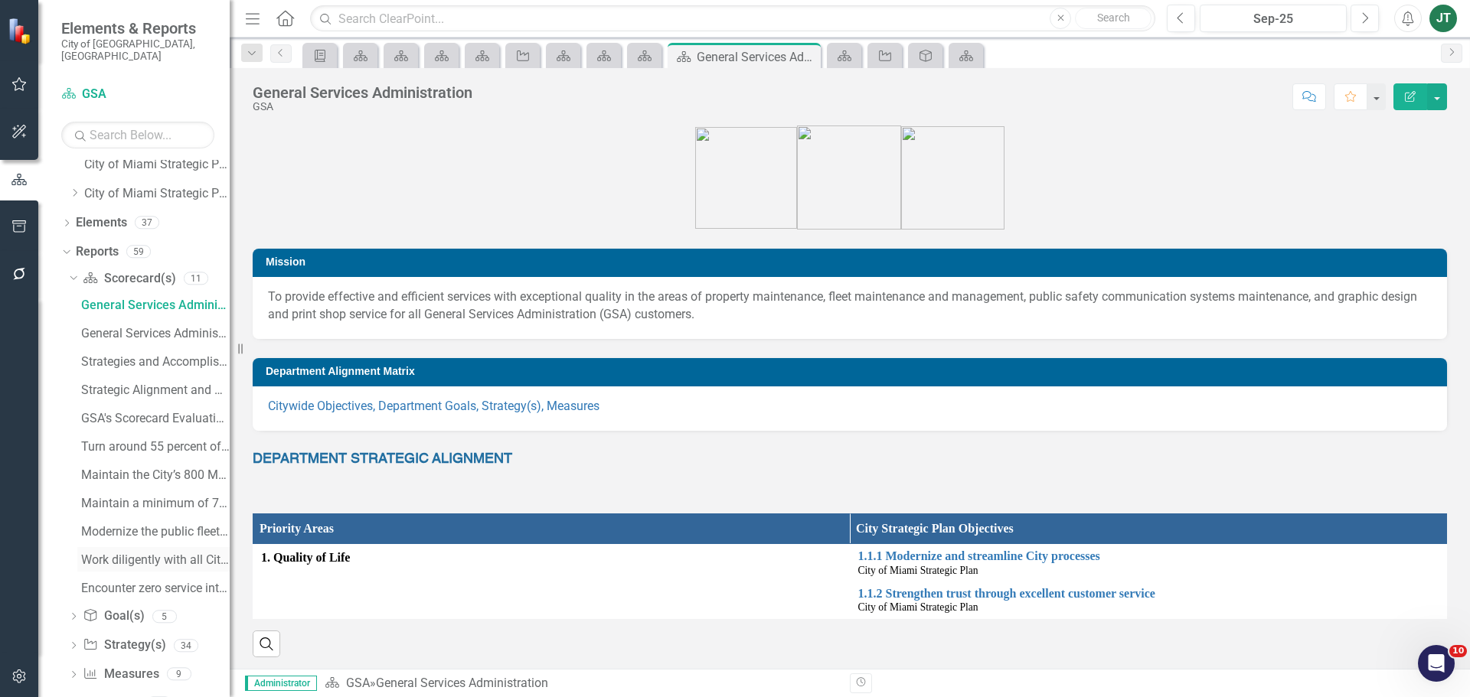
scroll to position [70, 0]
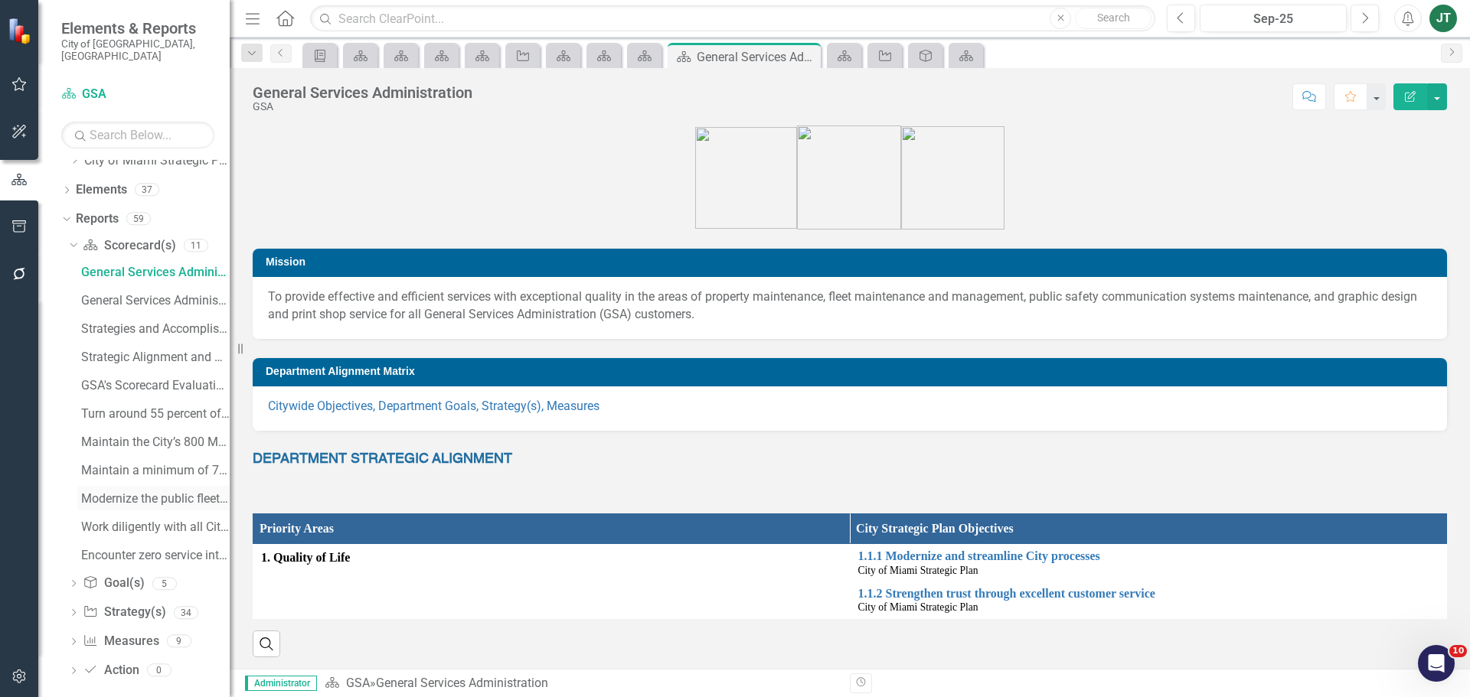
click at [147, 493] on link "Modernize the public fleet through policy-driven.....(iv) Strategy / Milestone …" at bounding box center [153, 498] width 152 height 24
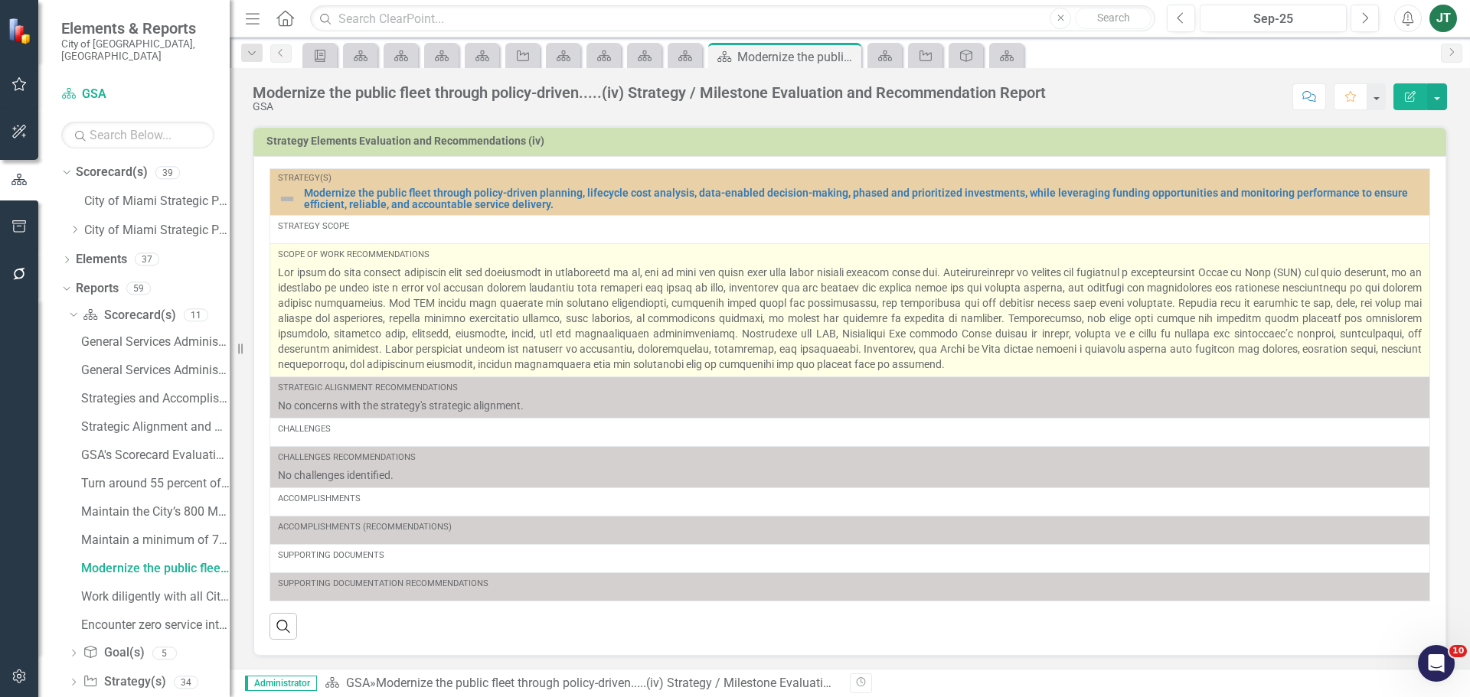
click at [959, 306] on p at bounding box center [850, 318] width 1144 height 107
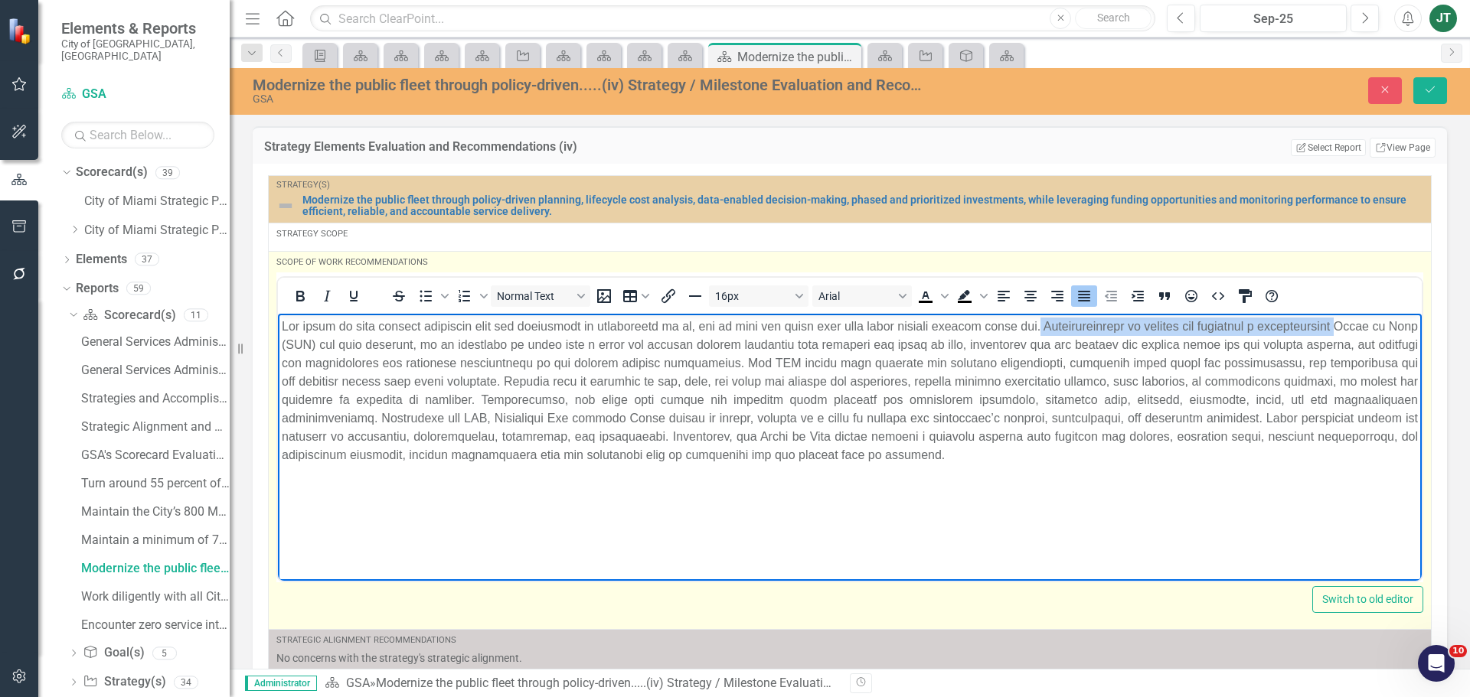
drag, startPoint x: 1055, startPoint y: 324, endPoint x: 208, endPoint y: 335, distance: 846.8
click at [278, 335] on html at bounding box center [850, 428] width 1144 height 230
click at [1066, 344] on p "Rich Text Area. Press ALT-0 for help." at bounding box center [850, 390] width 1136 height 147
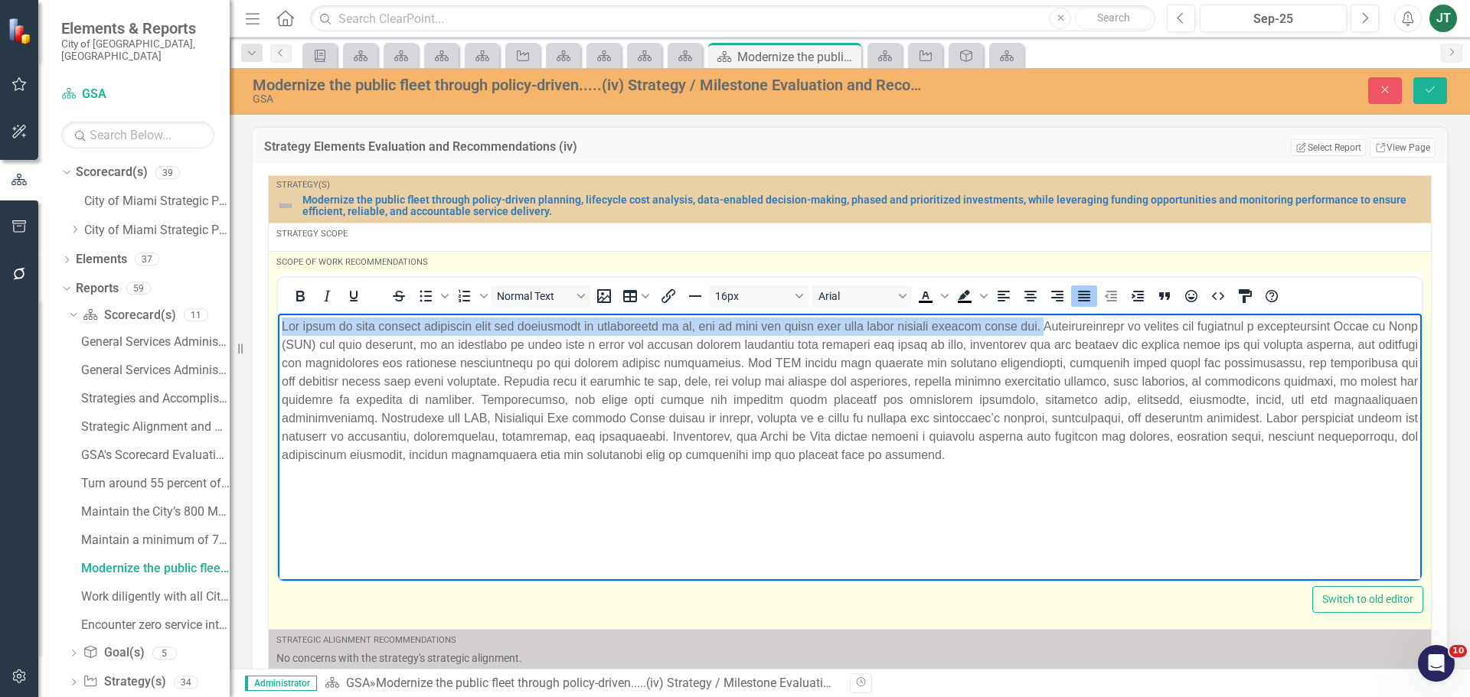
drag, startPoint x: 1060, startPoint y: 322, endPoint x: 205, endPoint y: 322, distance: 855.1
click at [278, 322] on html at bounding box center [850, 428] width 1144 height 230
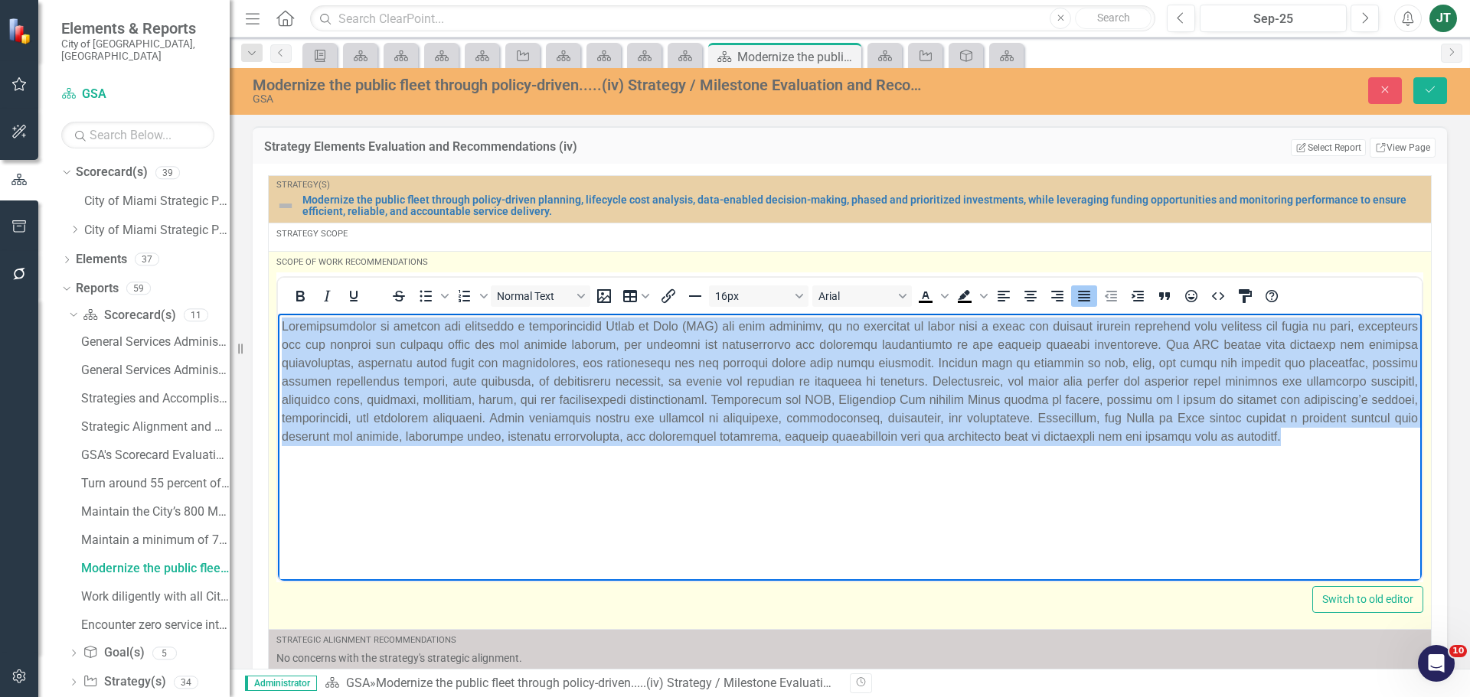
drag, startPoint x: 390, startPoint y: 462, endPoint x: 231, endPoint y: 320, distance: 213.1
click at [278, 320] on html at bounding box center [850, 428] width 1144 height 230
copy p "Recommendations to develop and establish a comprehensive Scope of Work (SOW) fo…"
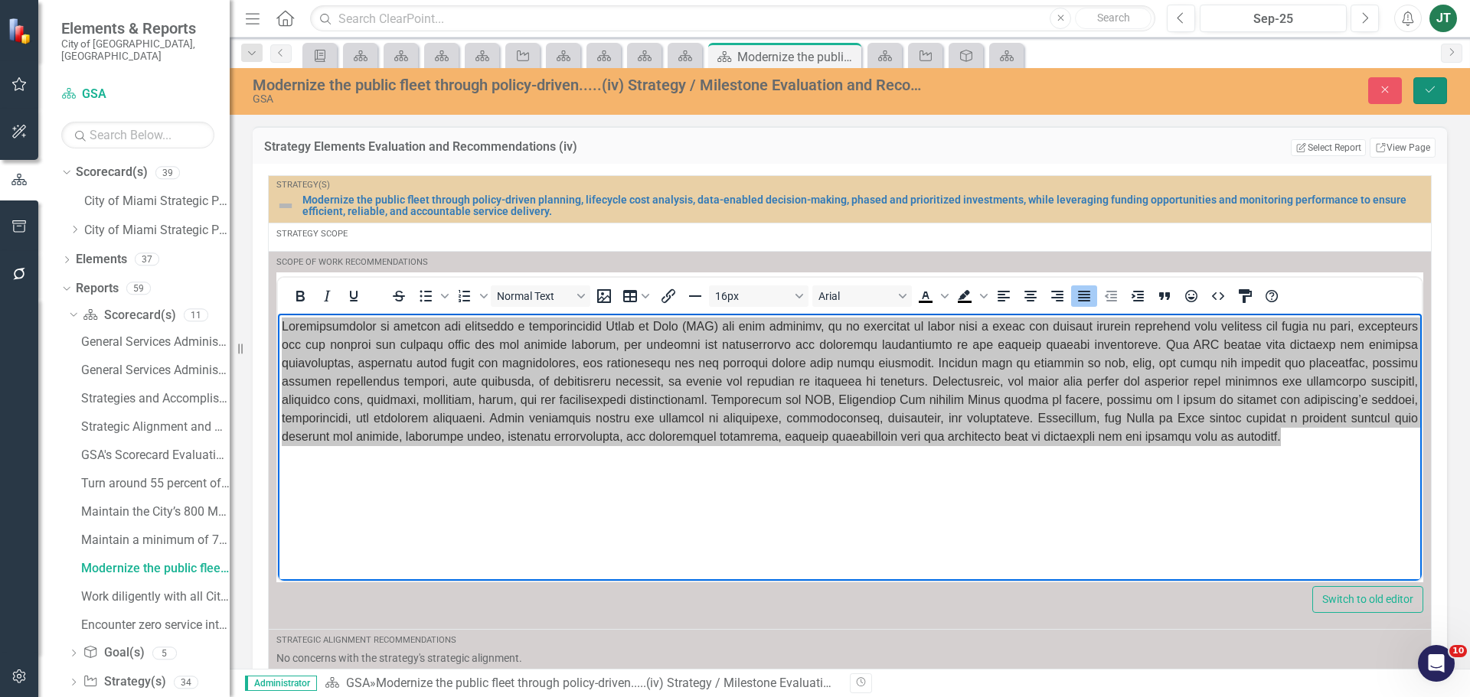
click at [1442, 90] on button "Save" at bounding box center [1430, 90] width 34 height 27
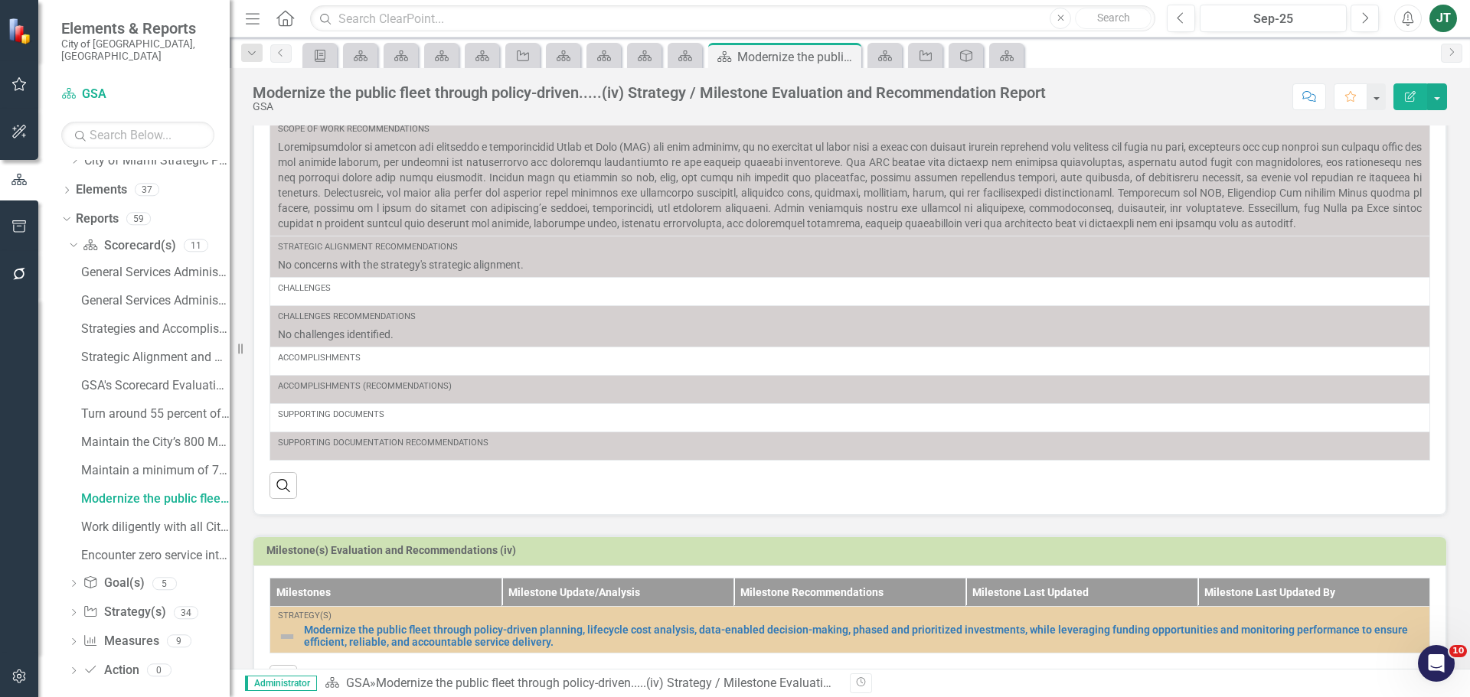
scroll to position [276, 0]
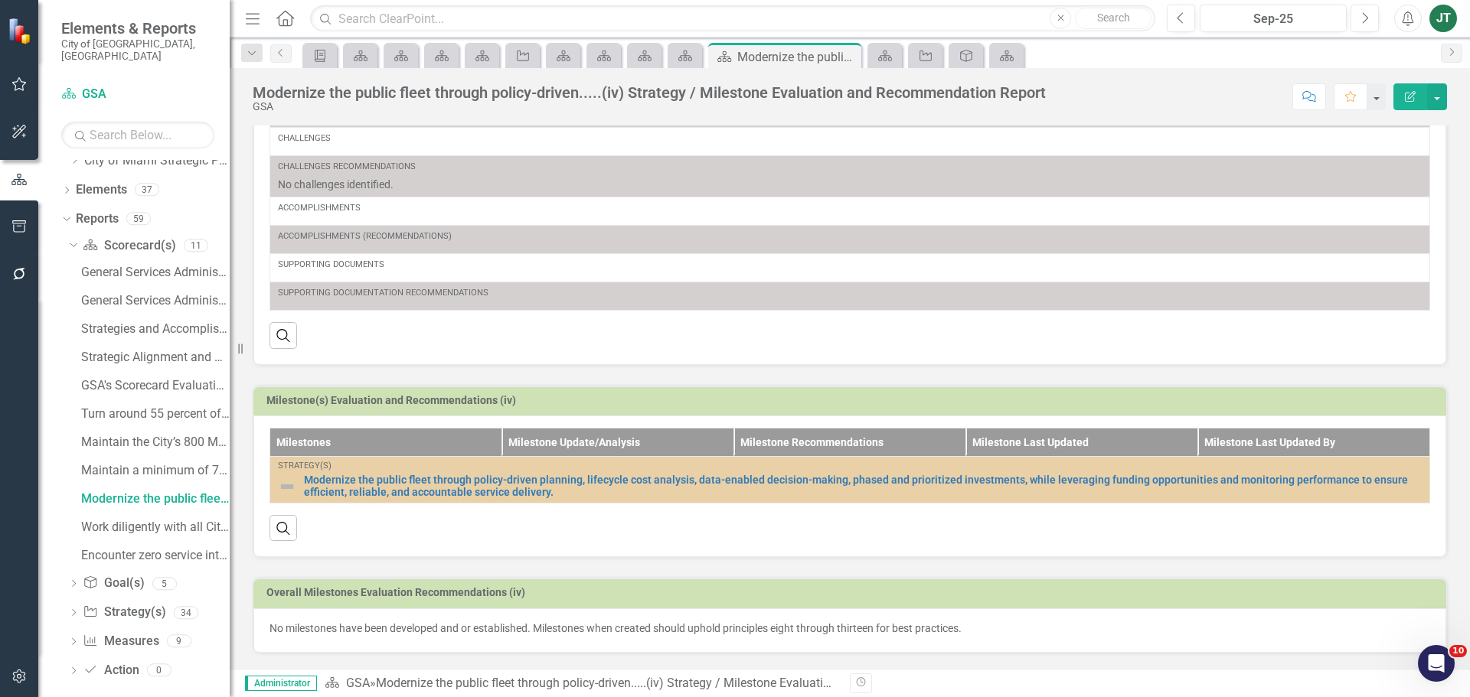
click at [412, 631] on p "No milestones have been developed and or established. Milestones when created s…" at bounding box center [849, 628] width 1161 height 15
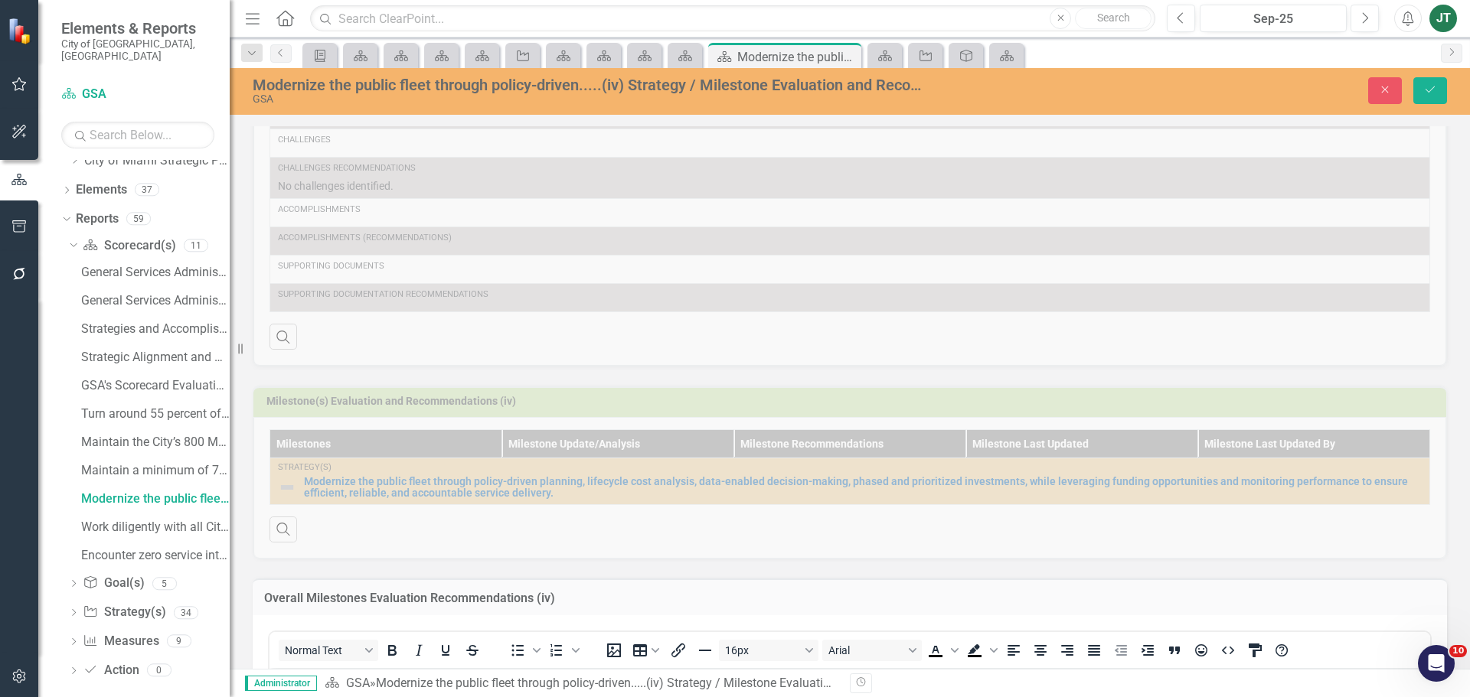
scroll to position [658, 0]
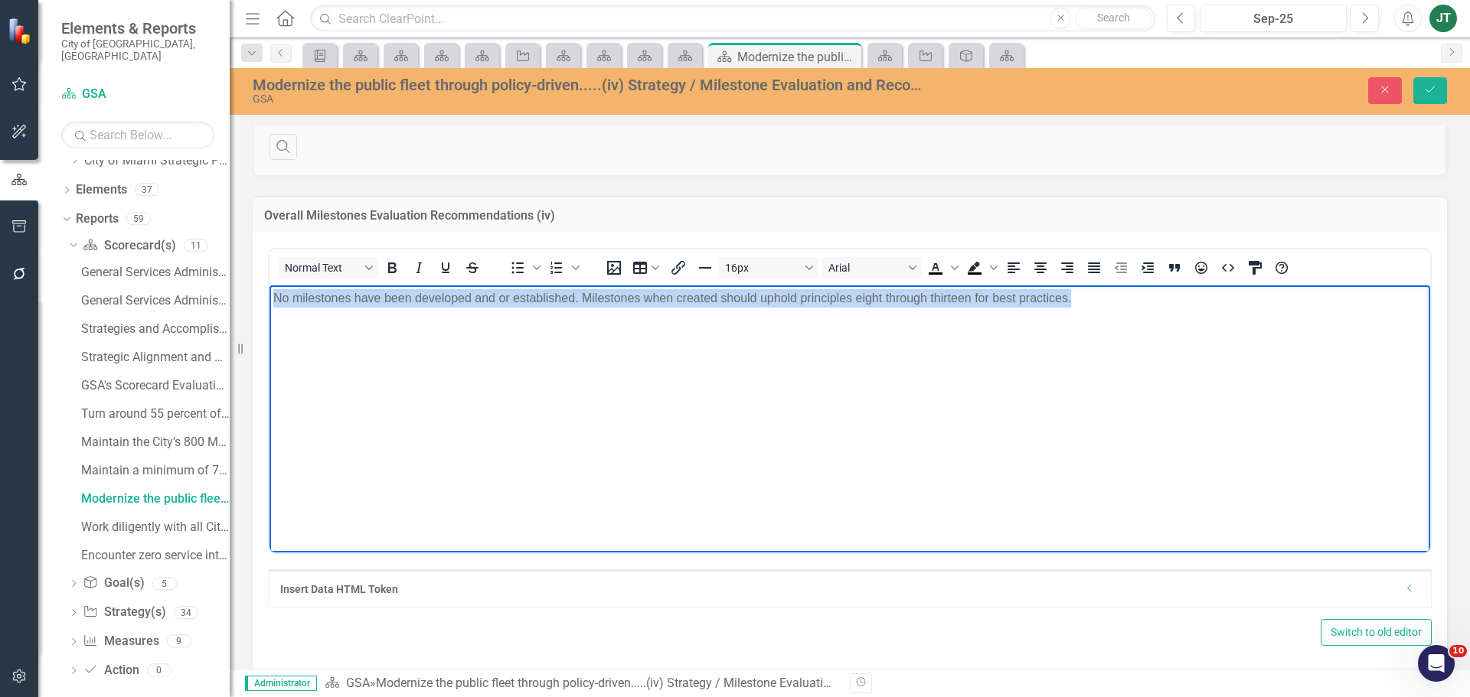
drag, startPoint x: 1167, startPoint y: 304, endPoint x: 195, endPoint y: 292, distance: 971.5
click at [269, 292] on html "No milestones have been developed and or established. Milestones when created s…" at bounding box center [849, 401] width 1161 height 230
copy p "No milestones have been developed and or established. Milestones when created s…"
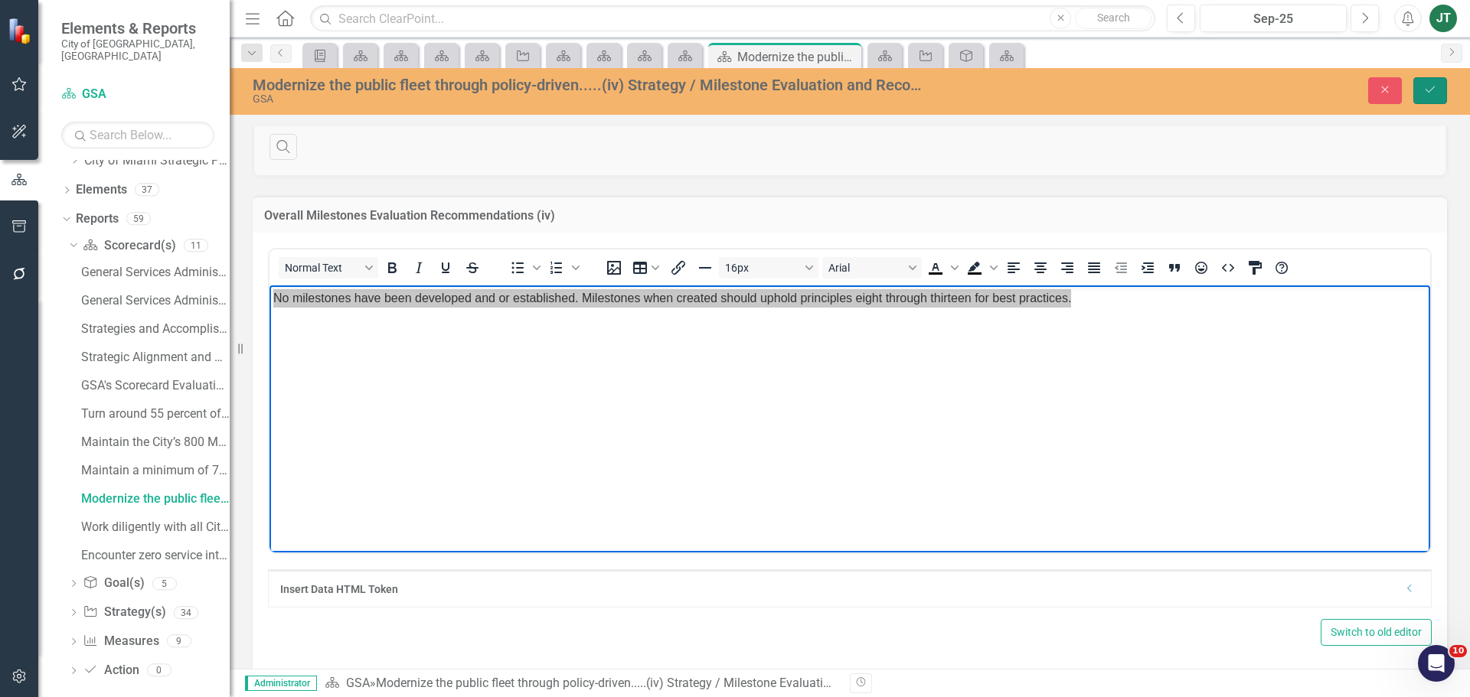
click at [1435, 80] on button "Save" at bounding box center [1430, 90] width 34 height 27
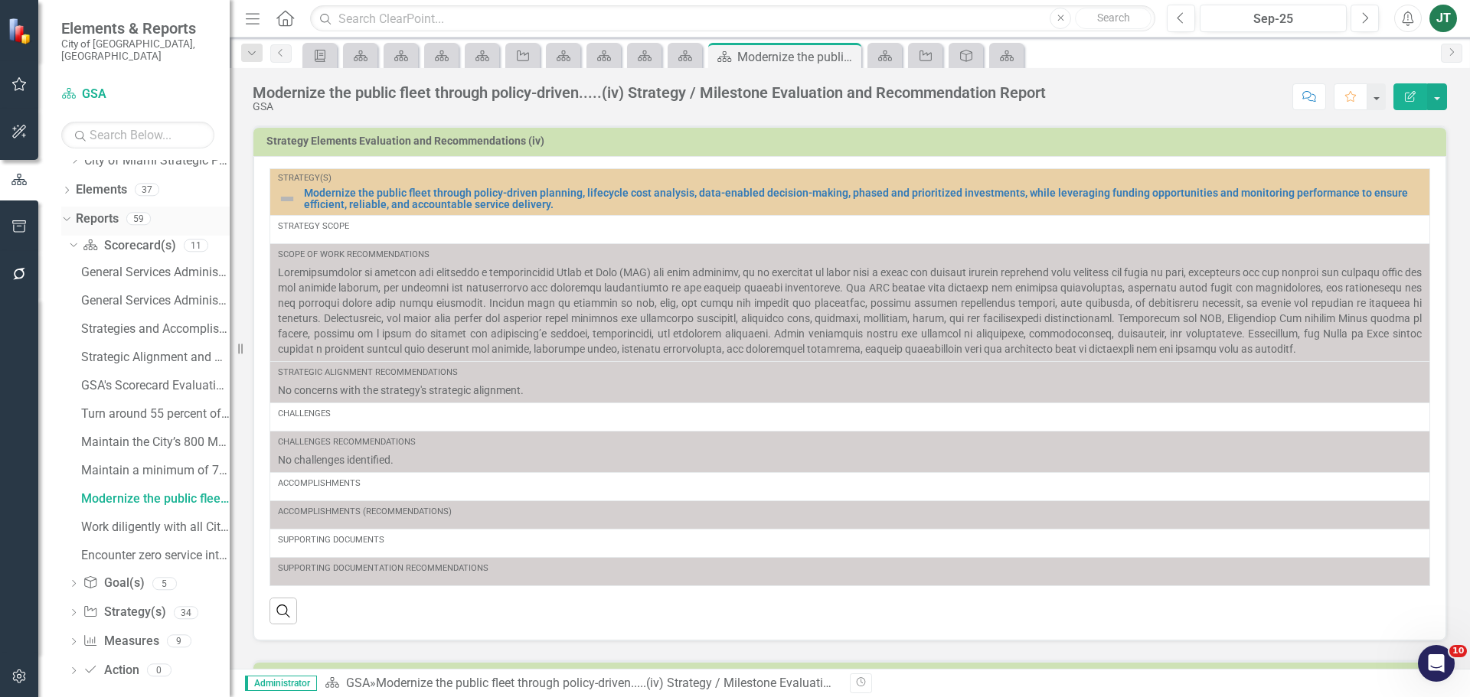
click at [65, 213] on icon "Dropdown" at bounding box center [64, 218] width 8 height 11
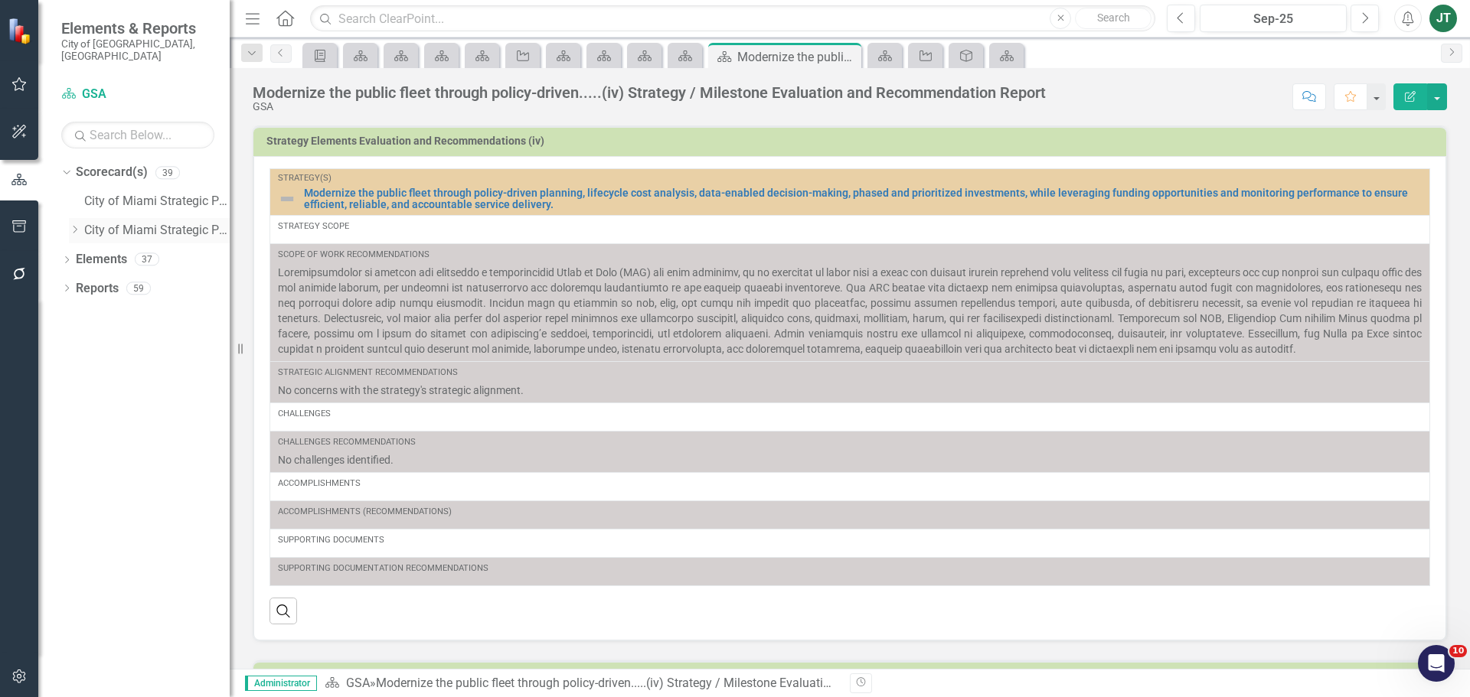
click at [75, 225] on icon "Dropdown" at bounding box center [74, 229] width 11 height 9
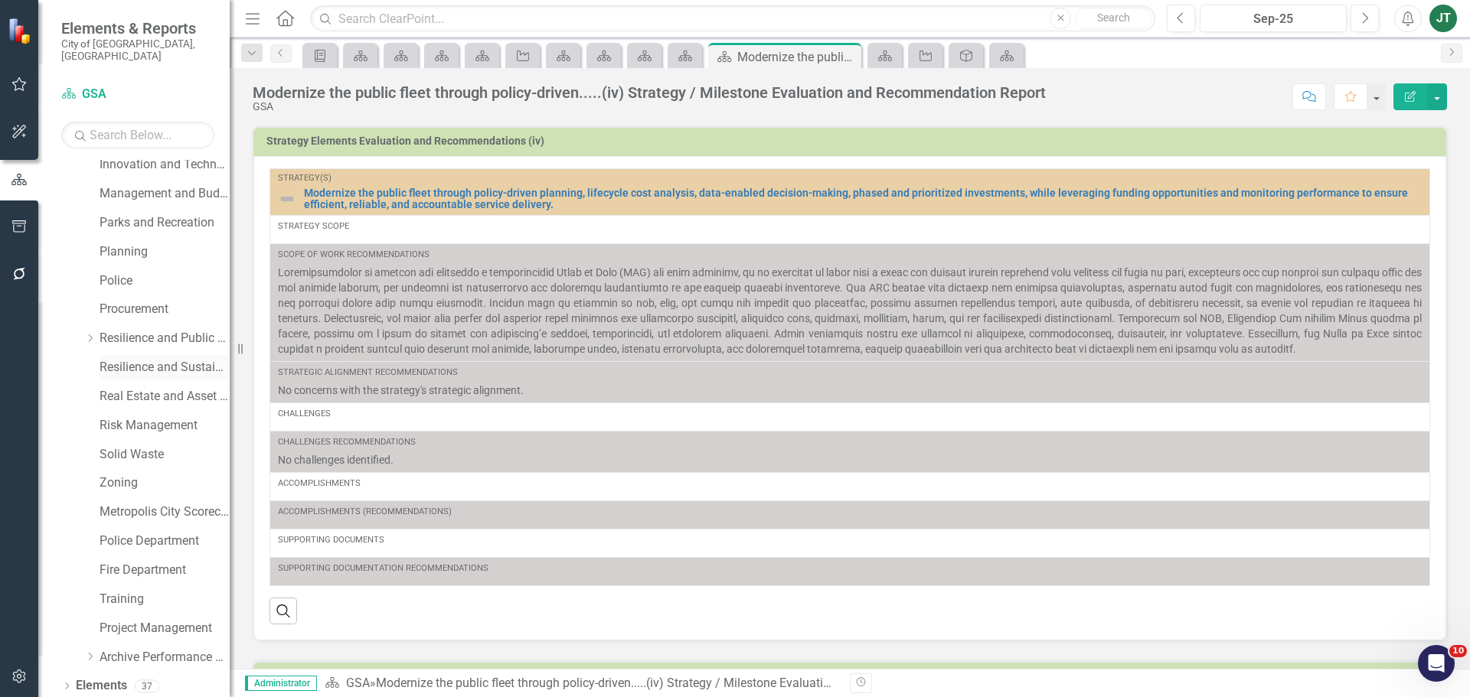
scroll to position [609, 0]
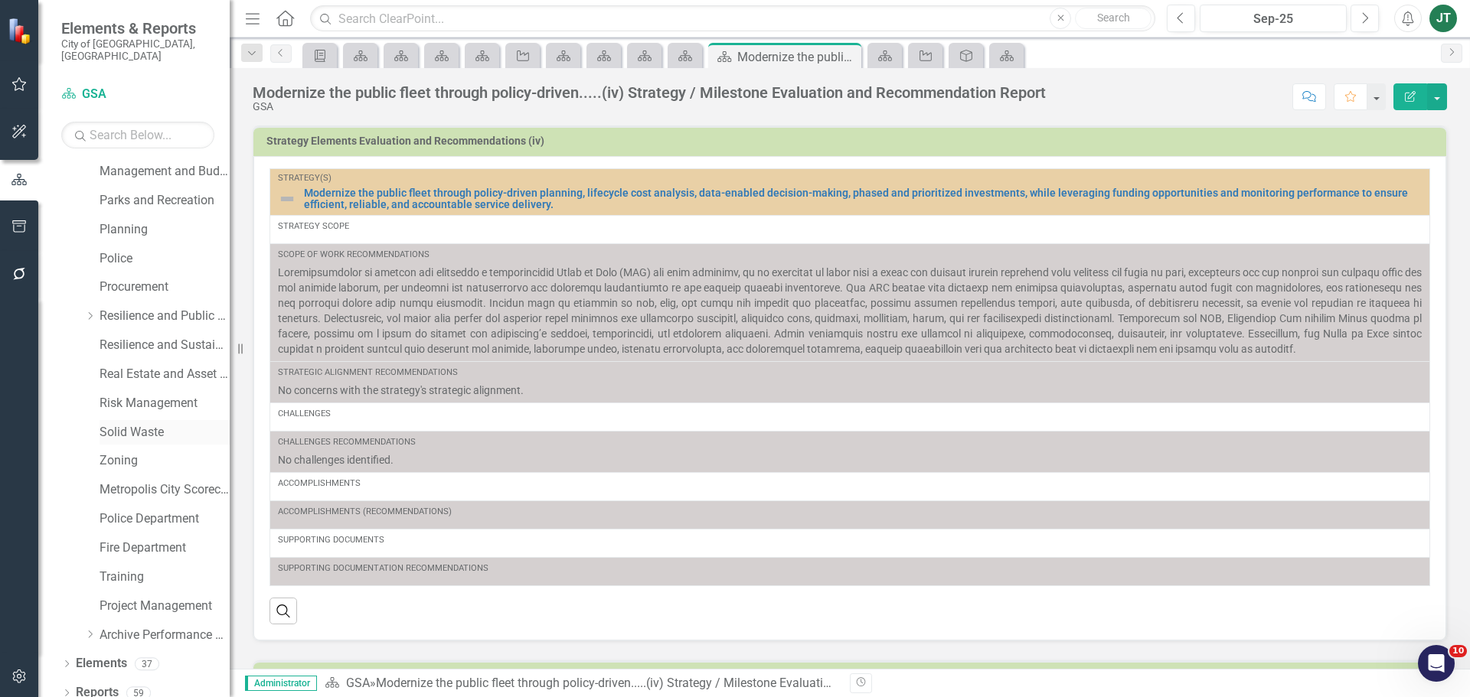
click at [125, 424] on link "Solid Waste" at bounding box center [165, 433] width 130 height 18
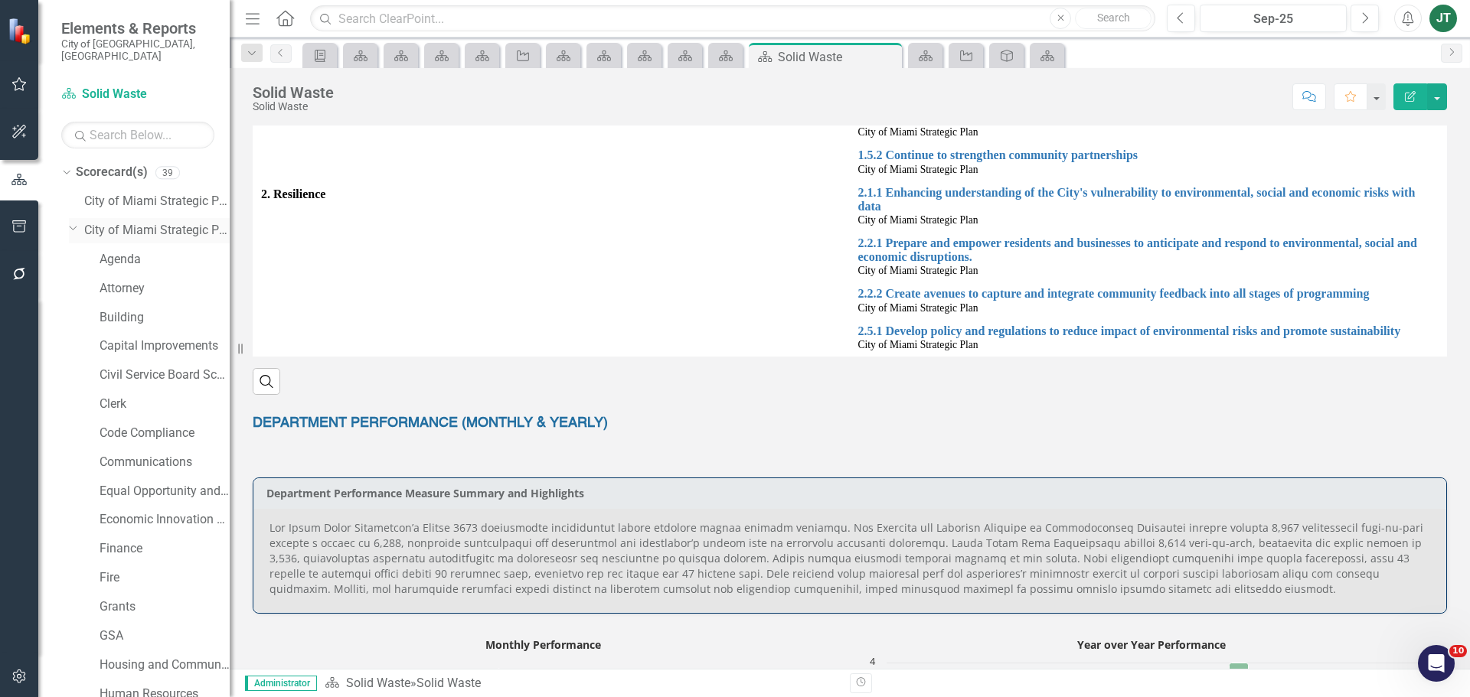
click at [76, 222] on icon "Dropdown" at bounding box center [73, 227] width 9 height 11
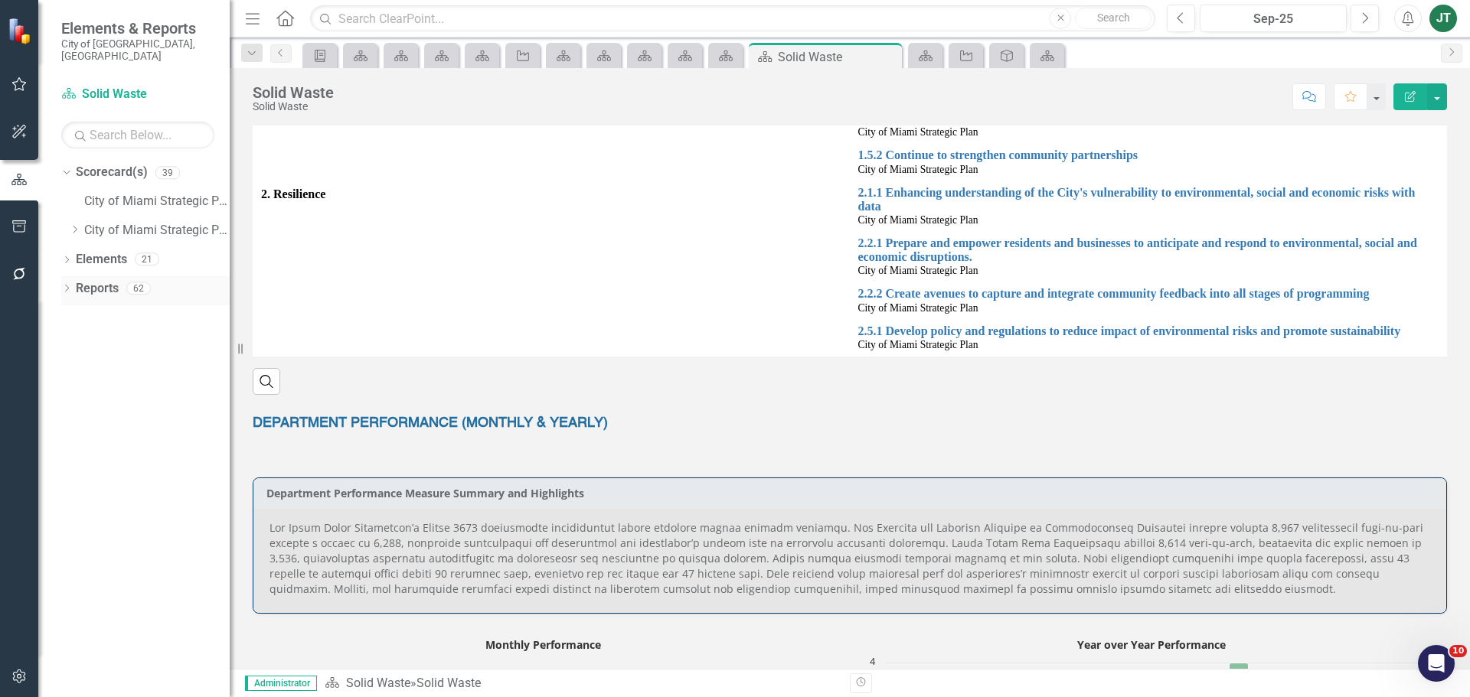
click at [66, 286] on icon "Dropdown" at bounding box center [66, 290] width 11 height 8
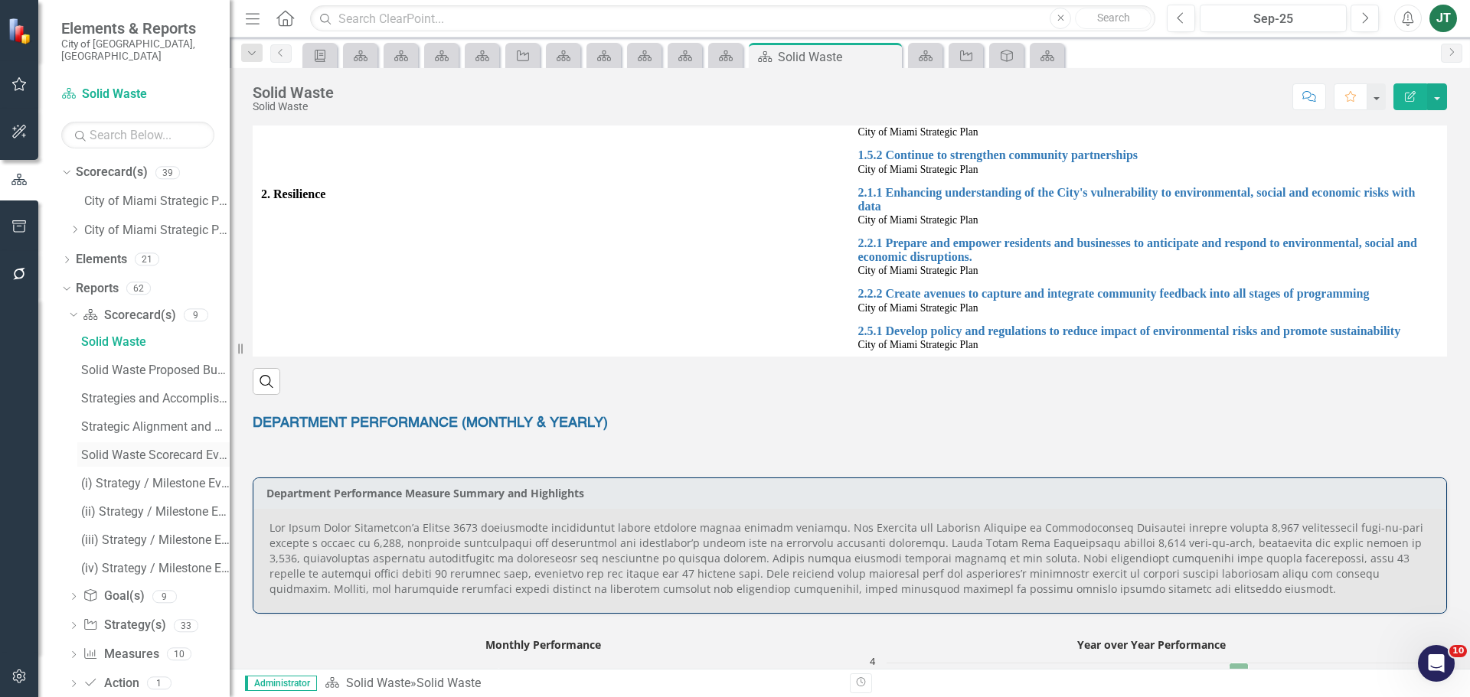
click at [146, 449] on div "Solid Waste Scorecard Evaluation and Recommendations" at bounding box center [155, 456] width 149 height 14
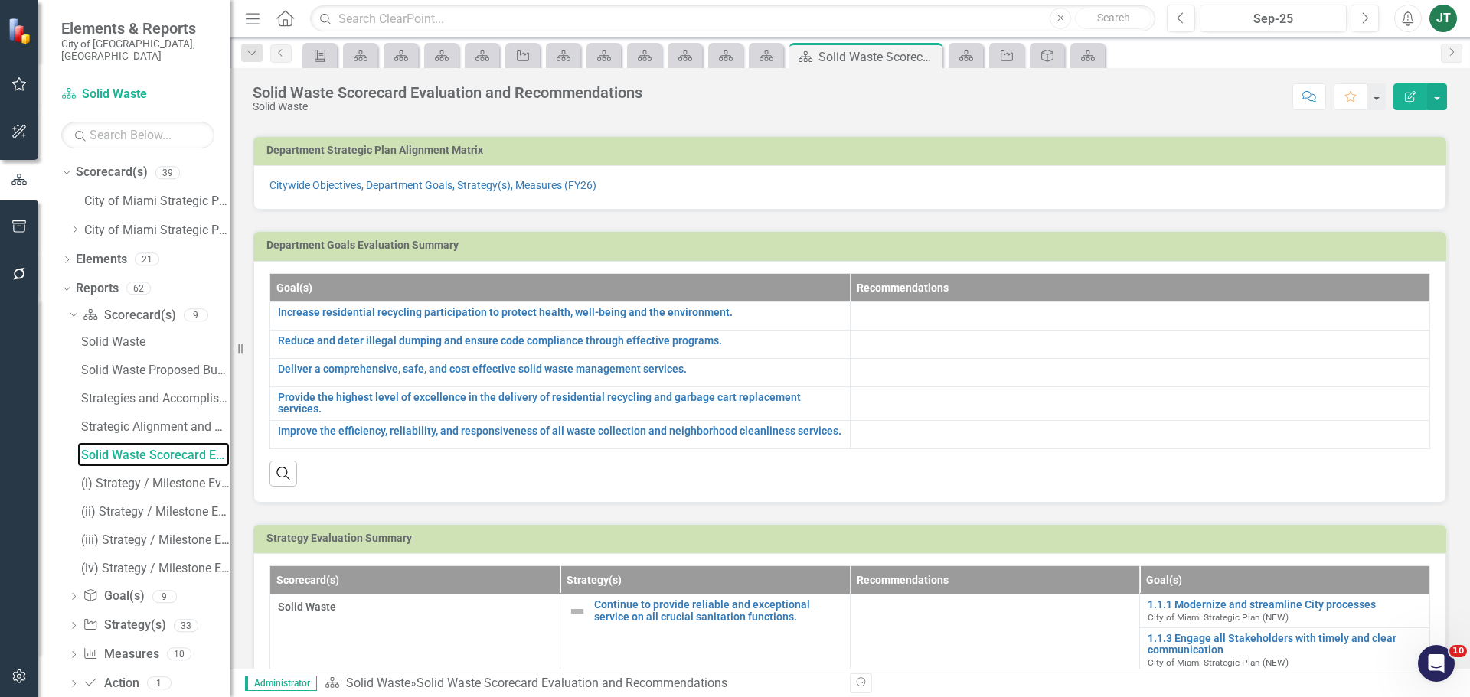
scroll to position [77, 0]
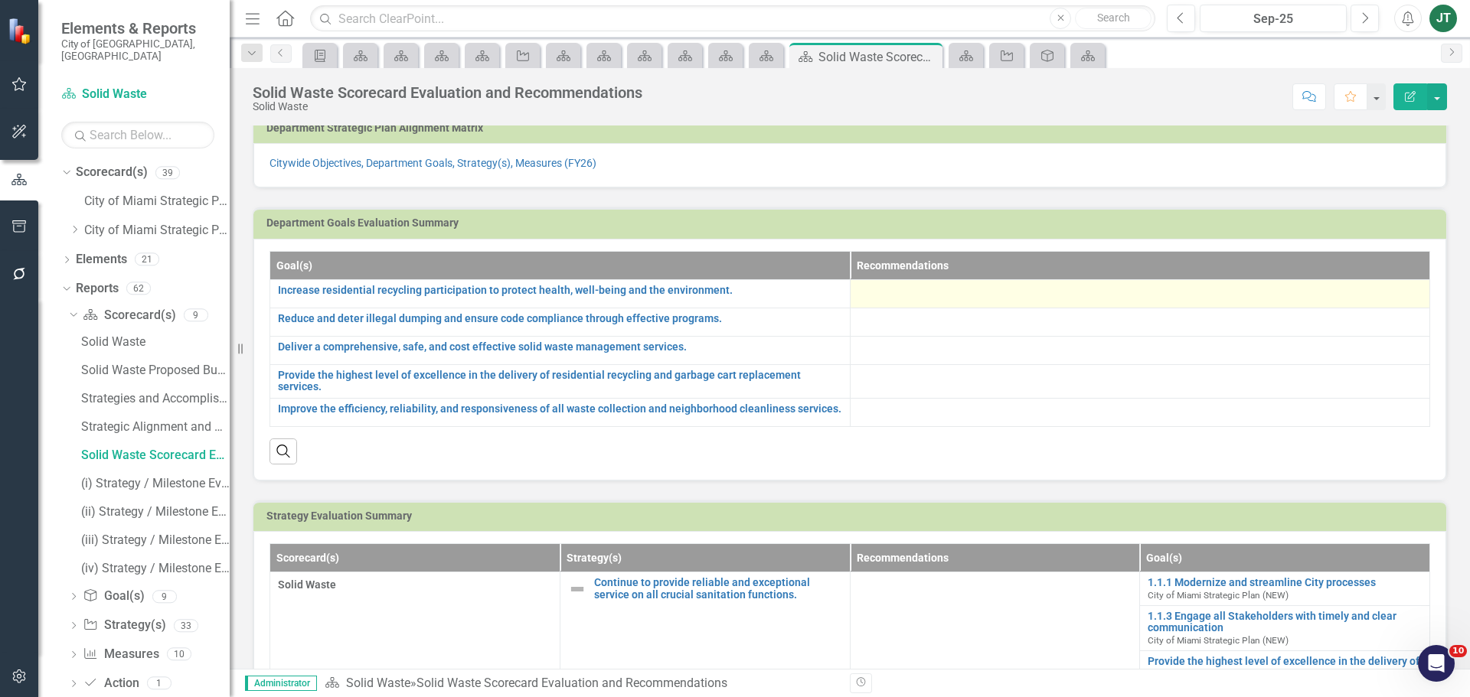
click at [885, 295] on div at bounding box center [1140, 294] width 564 height 18
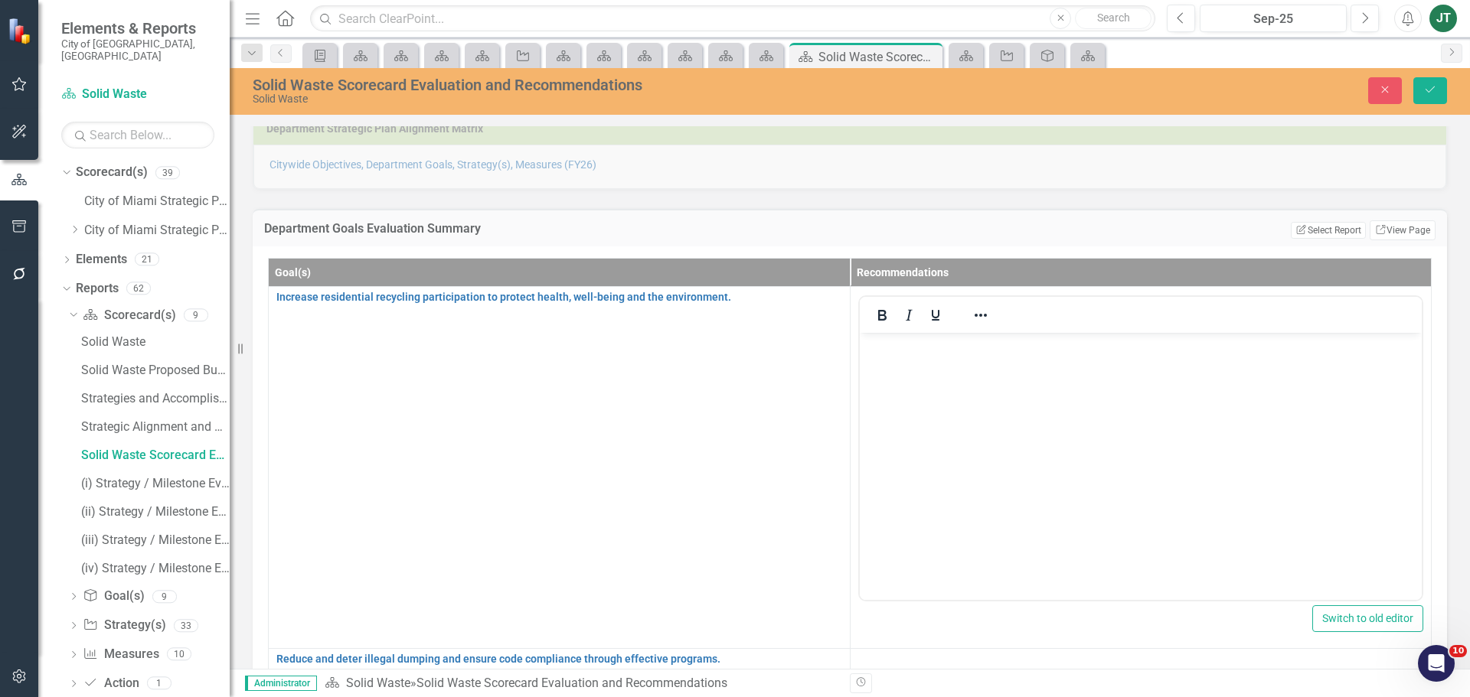
scroll to position [0, 0]
click at [880, 351] on p "Rich Text Area. Press ALT-0 for help." at bounding box center [1140, 345] width 555 height 18
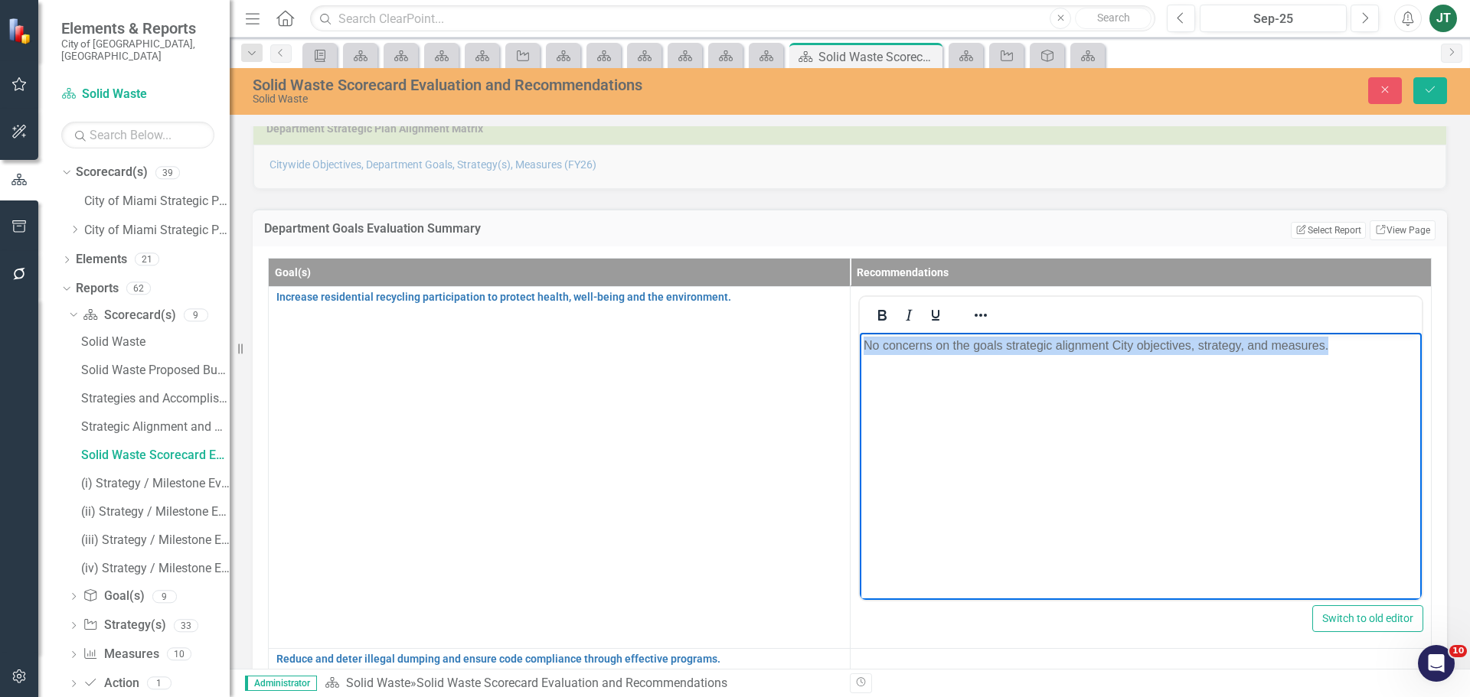
drag, startPoint x: 1393, startPoint y: 342, endPoint x: 1644, endPoint y: 665, distance: 409.6
click at [859, 338] on html "No concerns on the goals strategic alignment City objectives, strategy, and mea…" at bounding box center [1140, 447] width 563 height 230
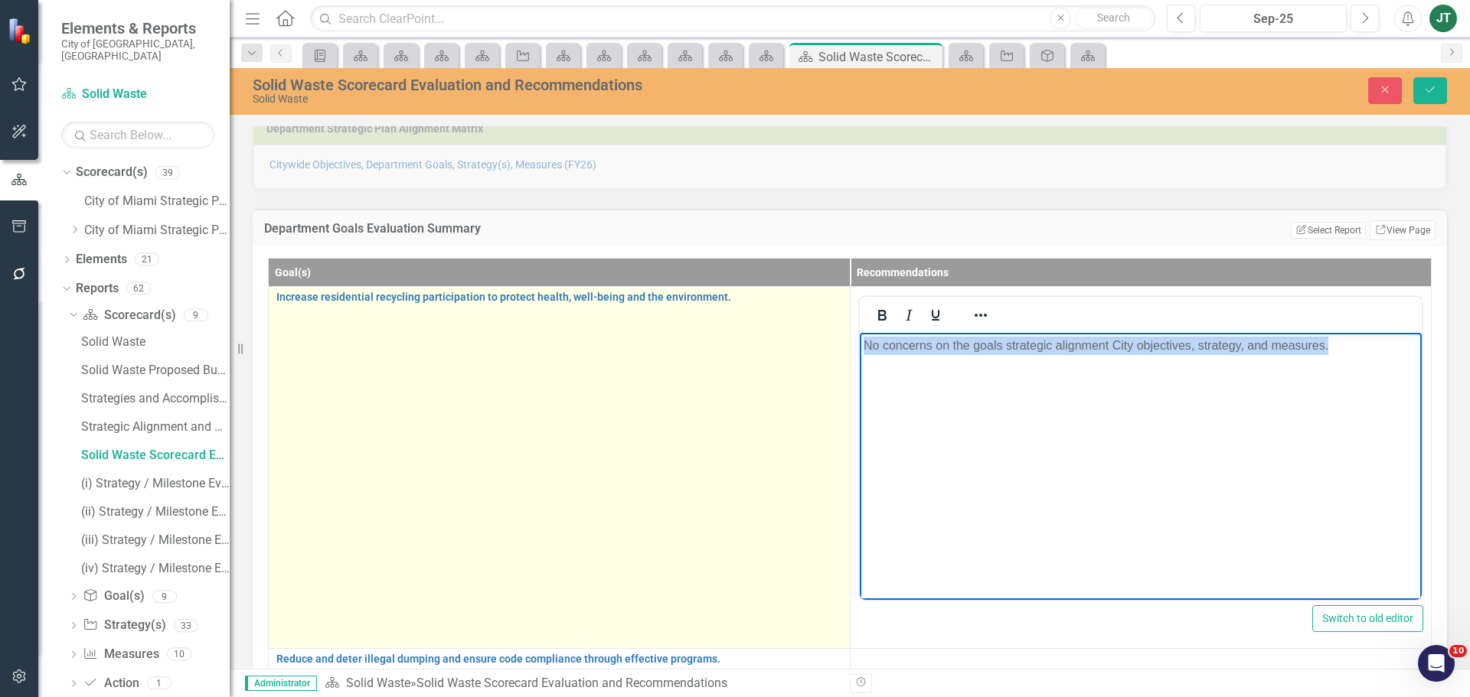
copy p "No concerns on the goals strategic alignment City objectives, strategy, and mea…"
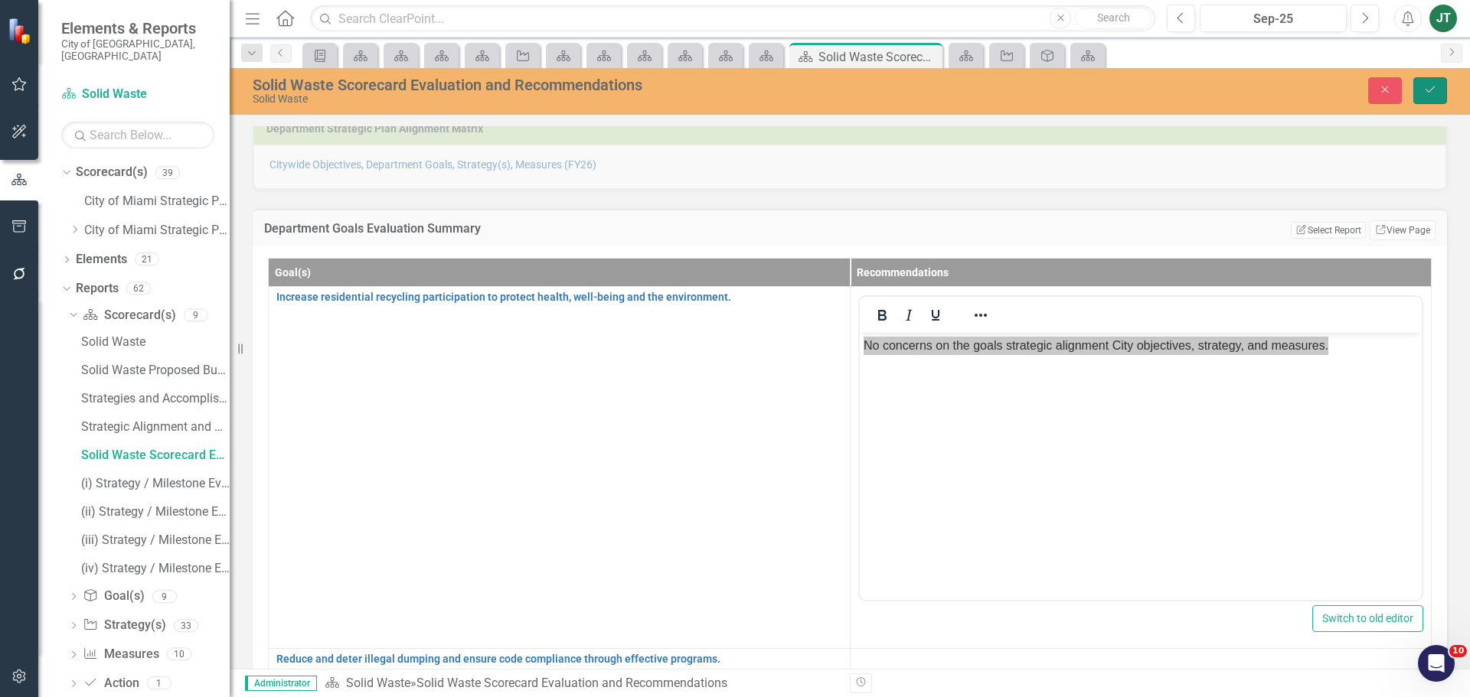
click at [1431, 99] on button "Save" at bounding box center [1430, 90] width 34 height 27
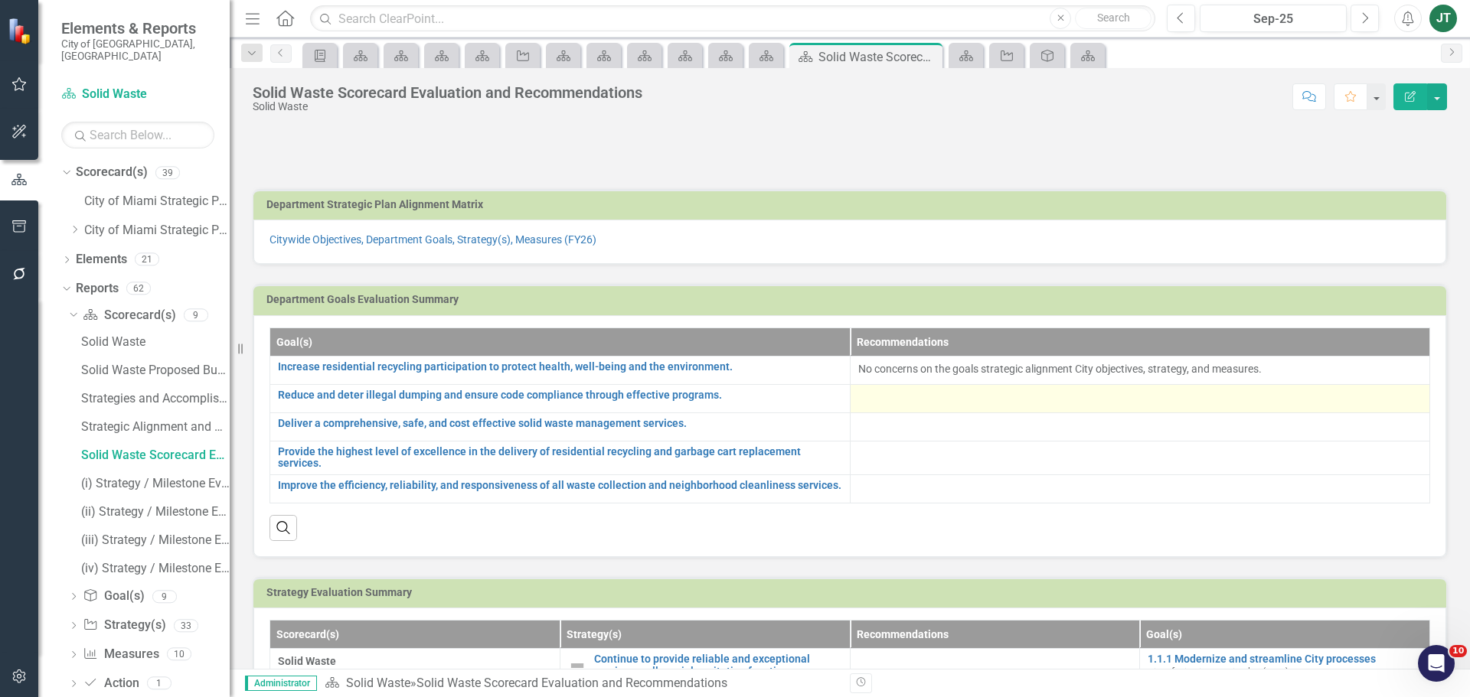
click at [891, 400] on div at bounding box center [1140, 399] width 564 height 18
click at [895, 400] on div at bounding box center [1140, 399] width 564 height 18
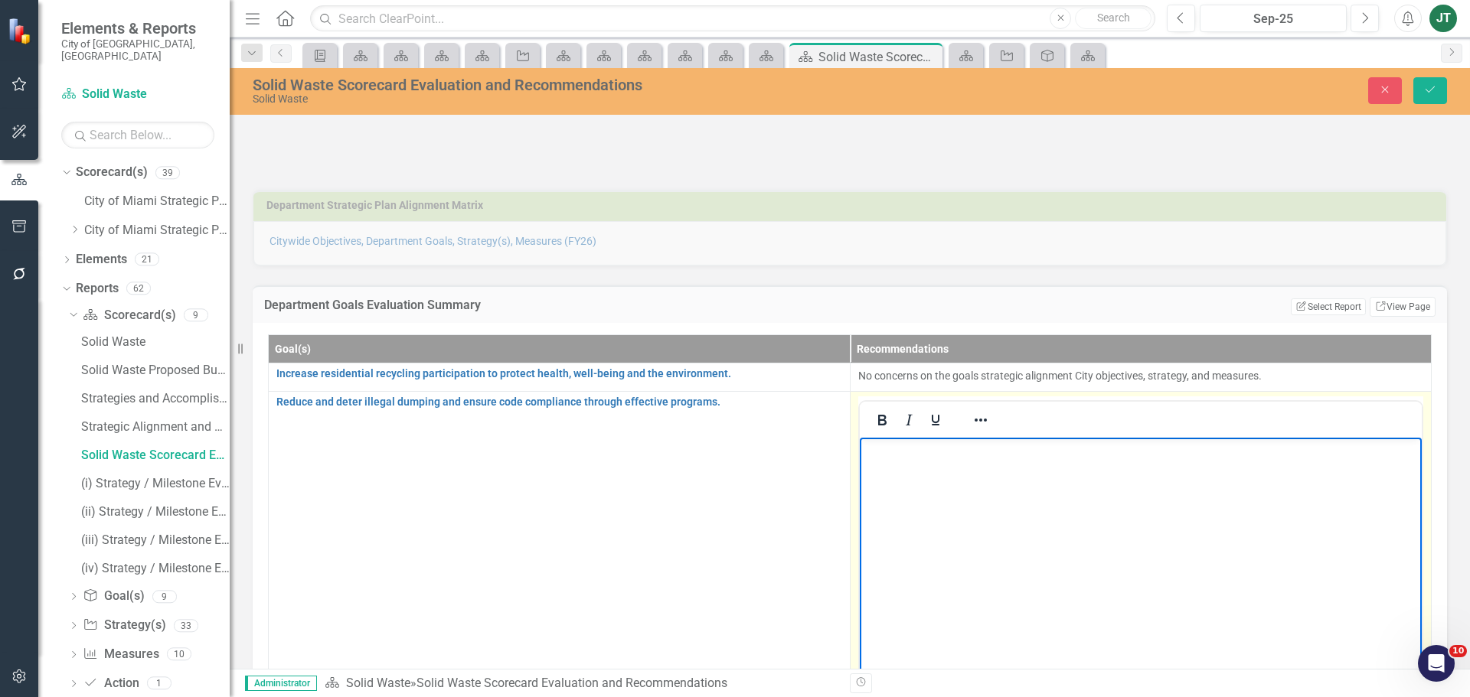
click at [886, 462] on body "Rich Text Area. Press ALT-0 for help." at bounding box center [1140, 552] width 563 height 230
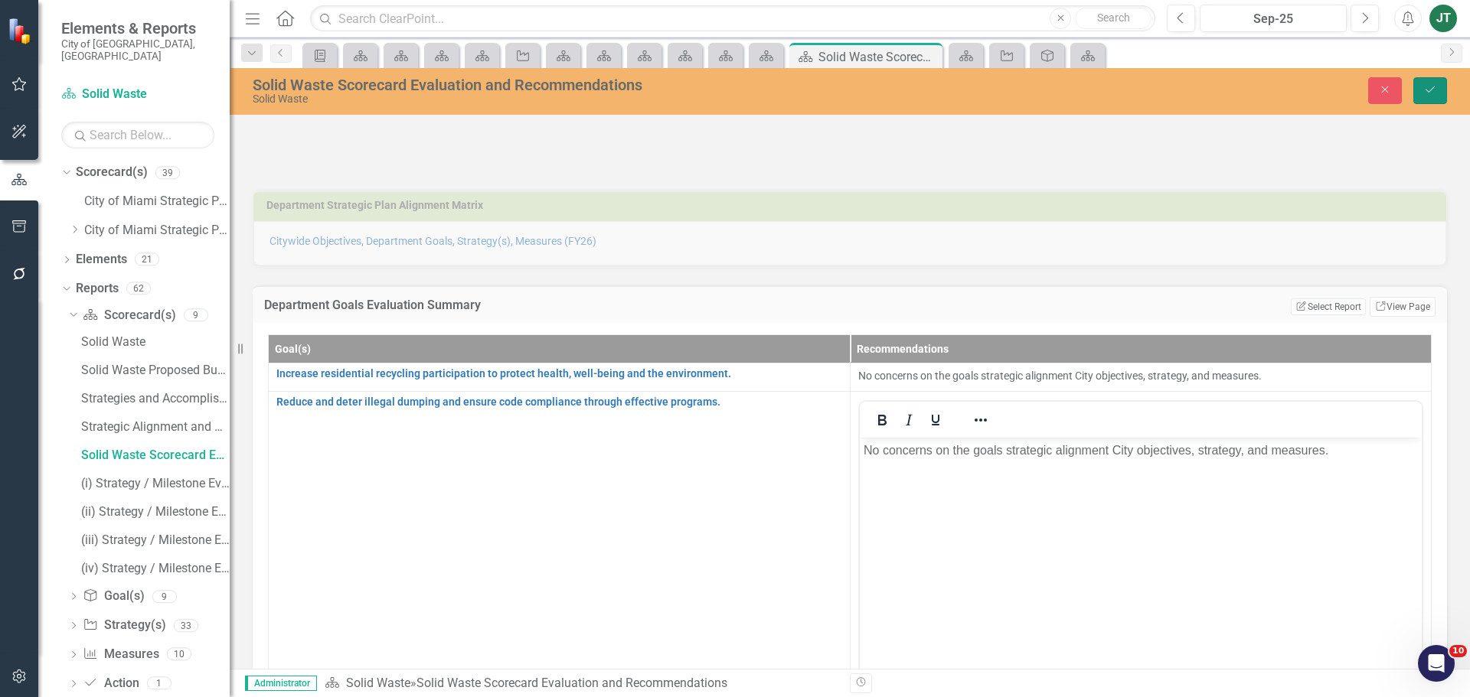
click at [1421, 87] on button "Save" at bounding box center [1430, 90] width 34 height 27
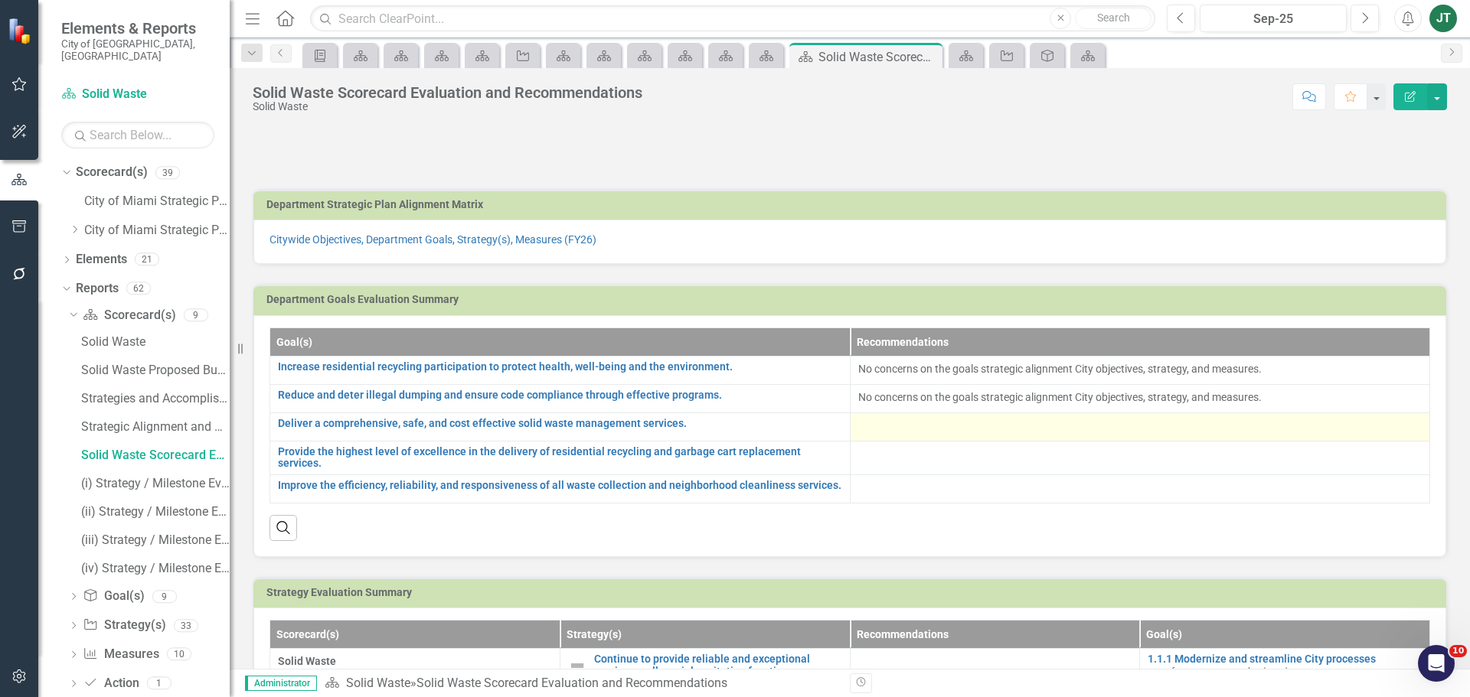
click at [935, 427] on div at bounding box center [1140, 427] width 564 height 18
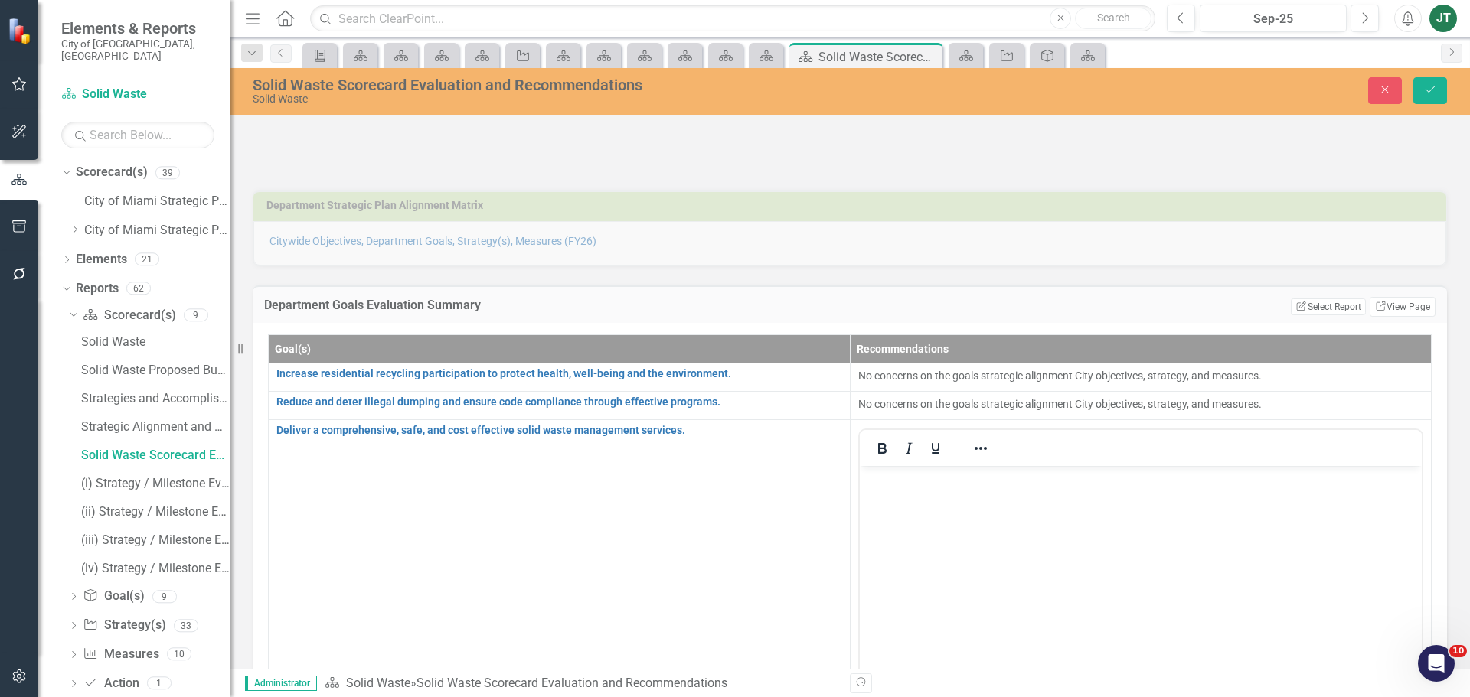
click at [886, 491] on body "Rich Text Area. Press ALT-0 for help." at bounding box center [1140, 580] width 563 height 230
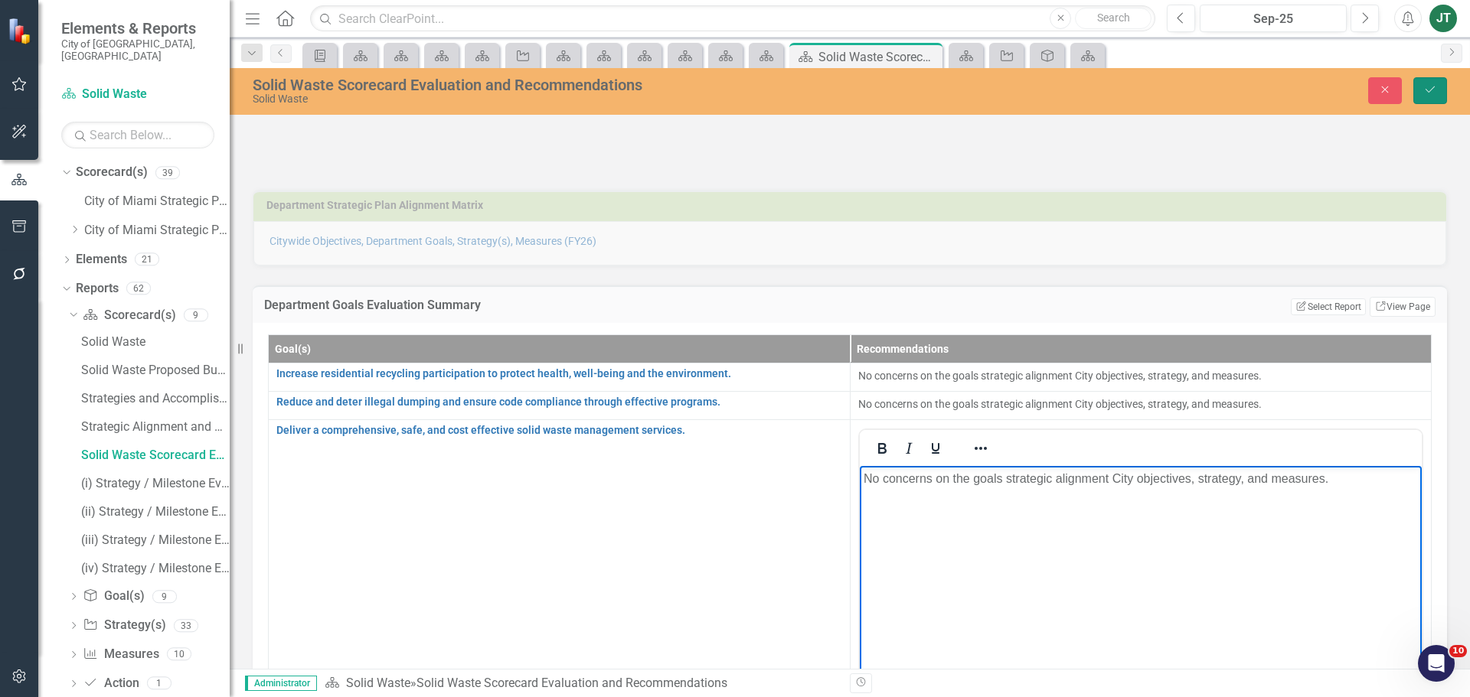
drag, startPoint x: 1442, startPoint y: 92, endPoint x: 1380, endPoint y: 119, distance: 68.3
click at [1442, 92] on button "Save" at bounding box center [1430, 90] width 34 height 27
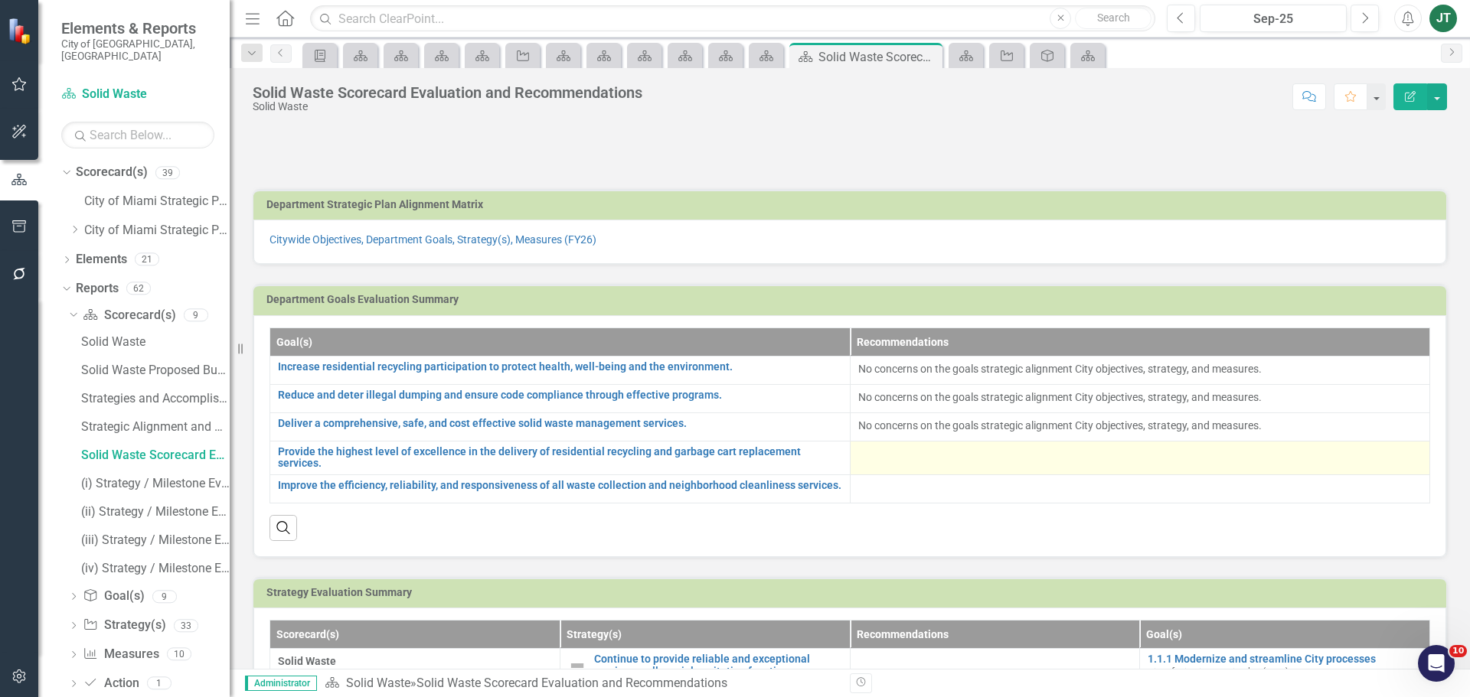
click at [922, 457] on div at bounding box center [1140, 455] width 564 height 18
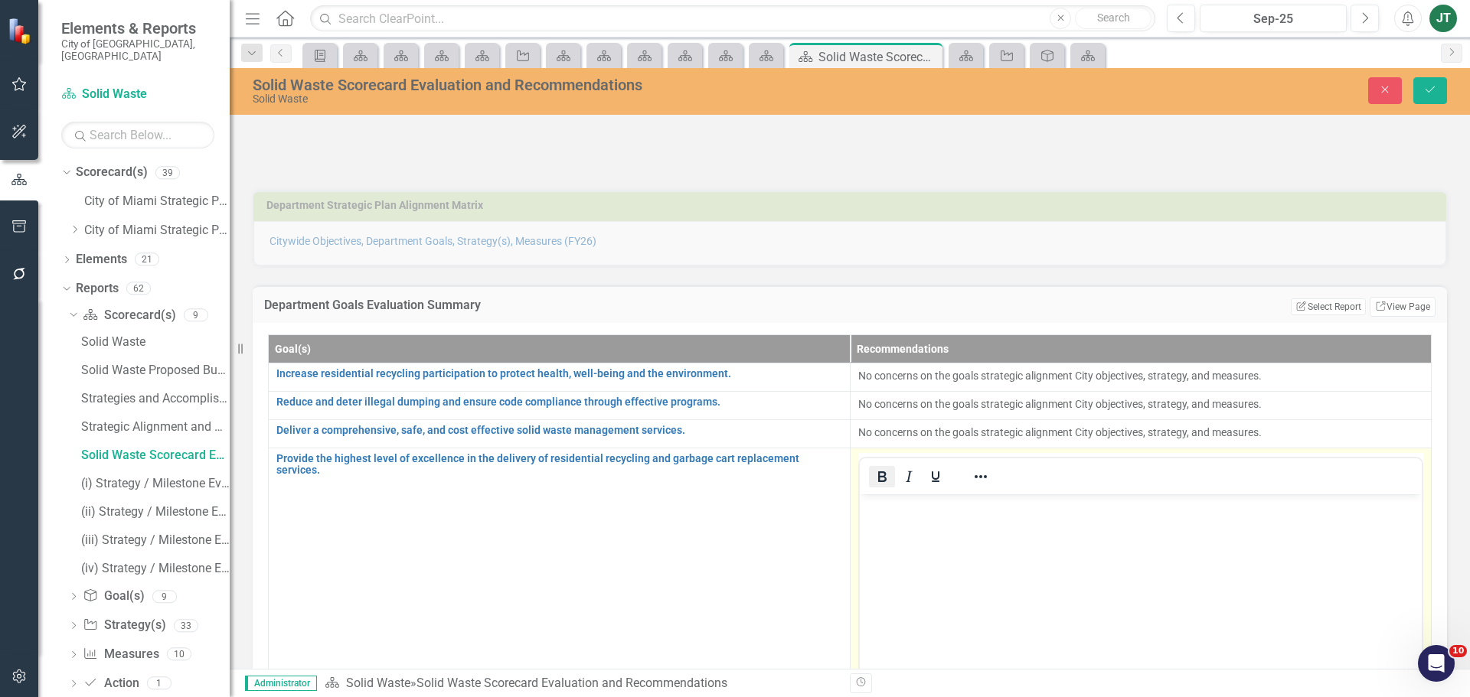
click at [882, 484] on icon "Bold" at bounding box center [882, 477] width 18 height 18
click at [878, 476] on icon "Bold" at bounding box center [882, 477] width 8 height 11
click at [884, 517] on body "﻿" at bounding box center [1140, 609] width 563 height 230
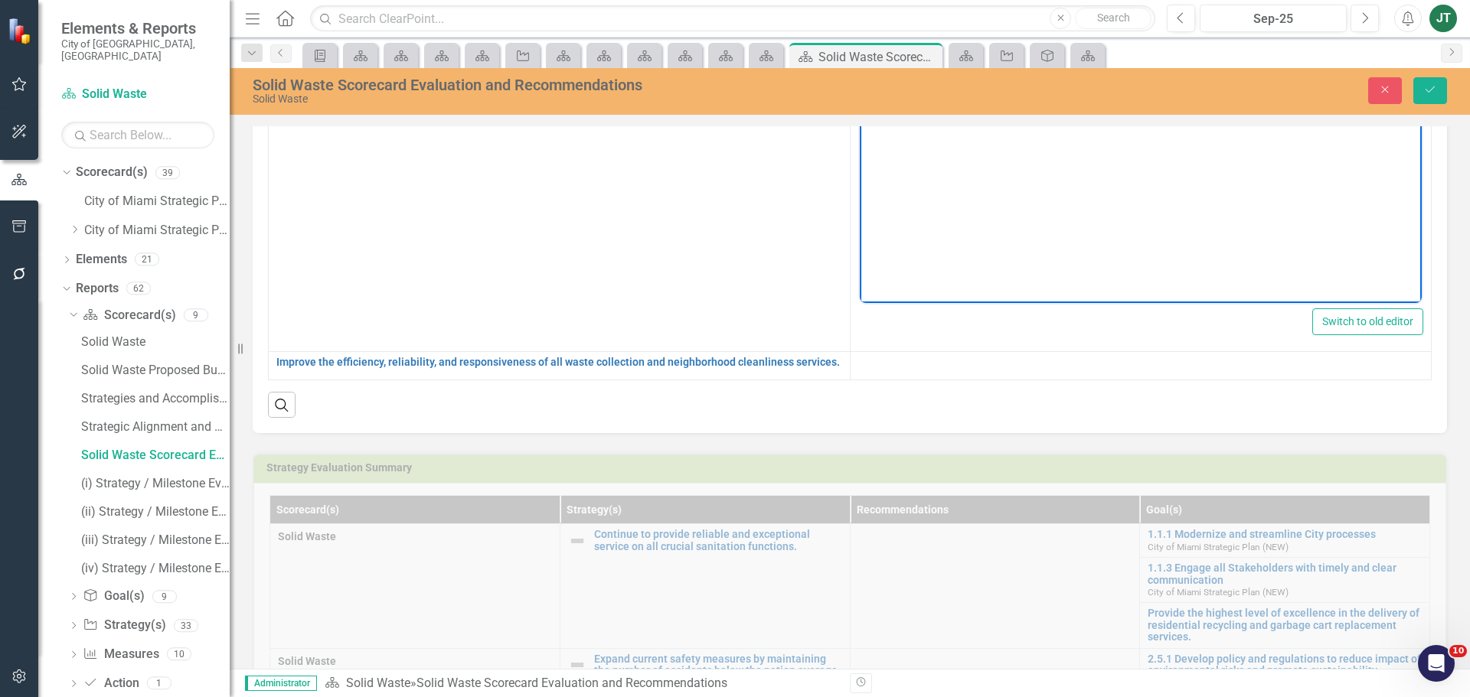
scroll to position [459, 0]
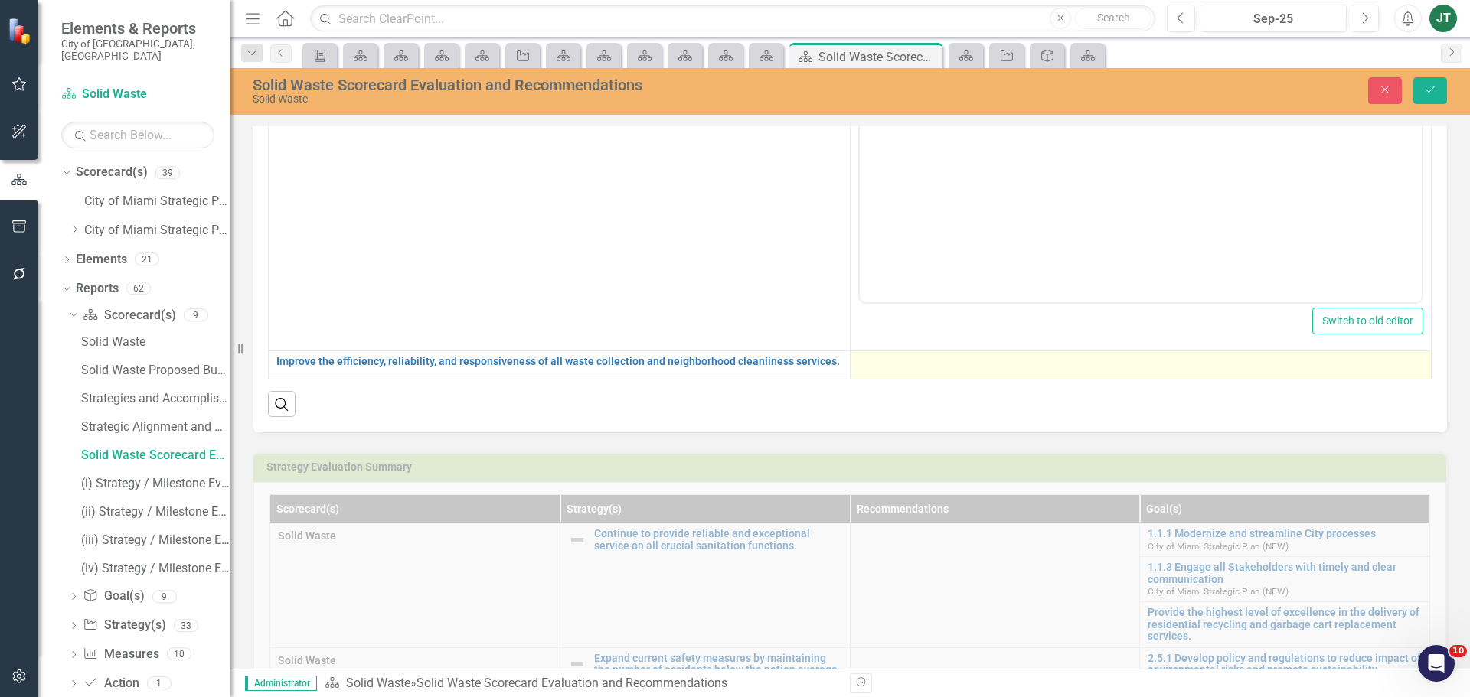
click at [894, 373] on div at bounding box center [1141, 365] width 566 height 18
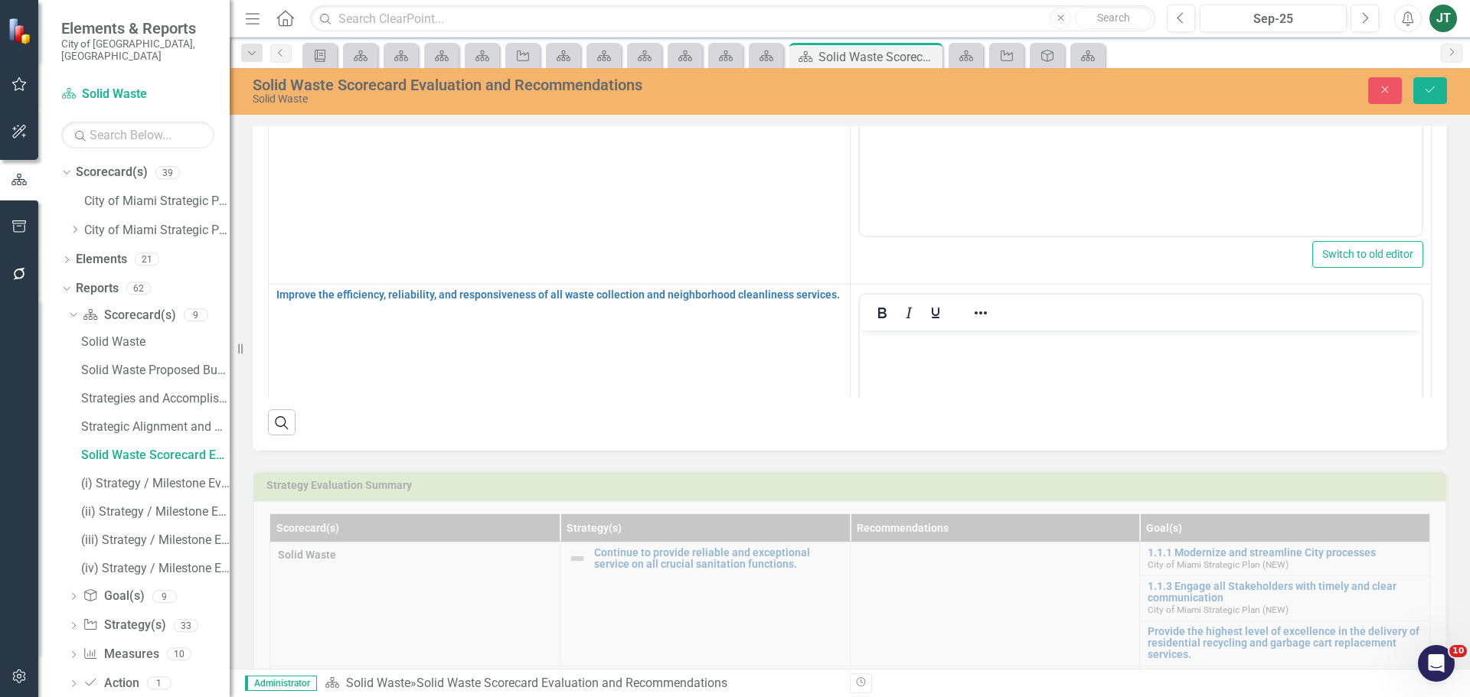
scroll to position [153, 0]
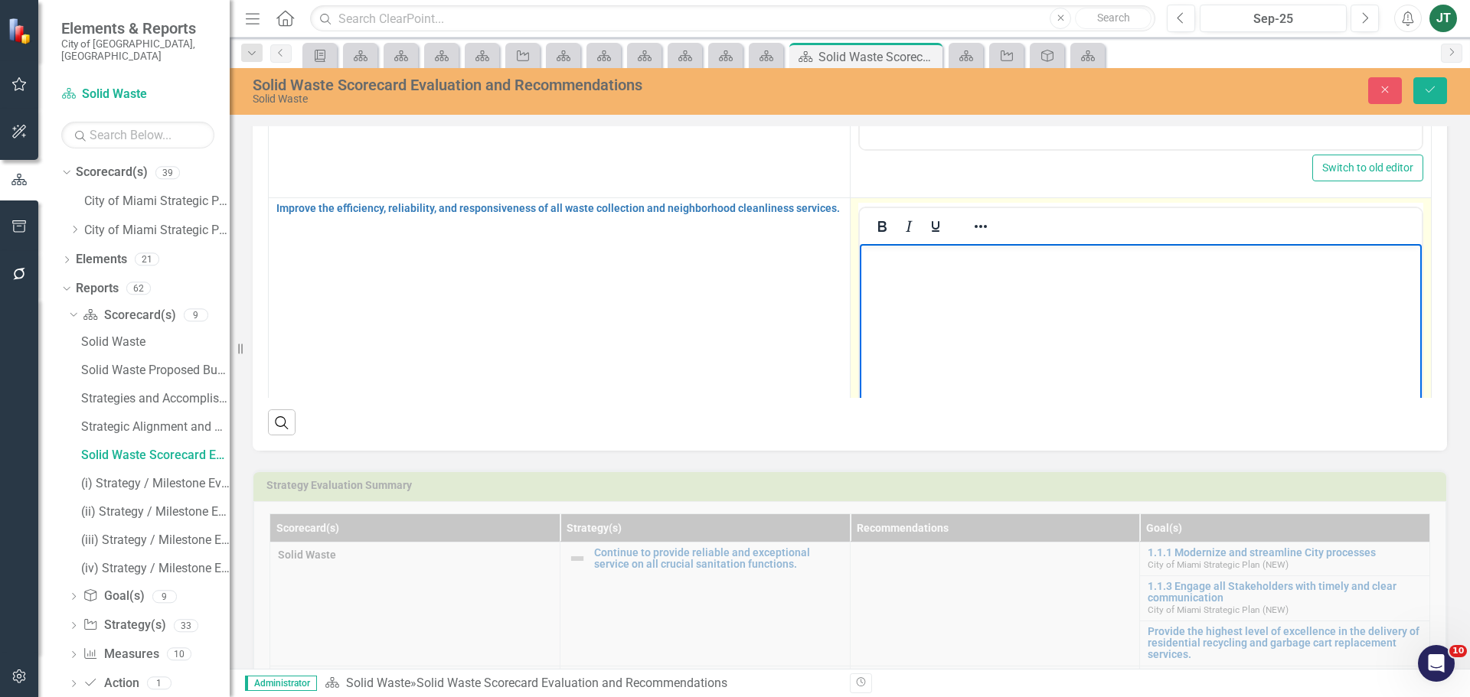
click at [910, 289] on body "Rich Text Area. Press ALT-0 for help." at bounding box center [1140, 358] width 563 height 230
click at [1122, 289] on body "No concerns on the goals strategic alignment City objectives, strategy, and mea…" at bounding box center [1140, 358] width 563 height 230
click at [1073, 276] on body "No concerns on the goals strategic alignment City objectives, strategy, and mea…" at bounding box center [1140, 358] width 563 height 230
click at [1071, 264] on p "No concerns on the goals strategic alignment City objectives, strategy, and mea…" at bounding box center [1140, 256] width 555 height 18
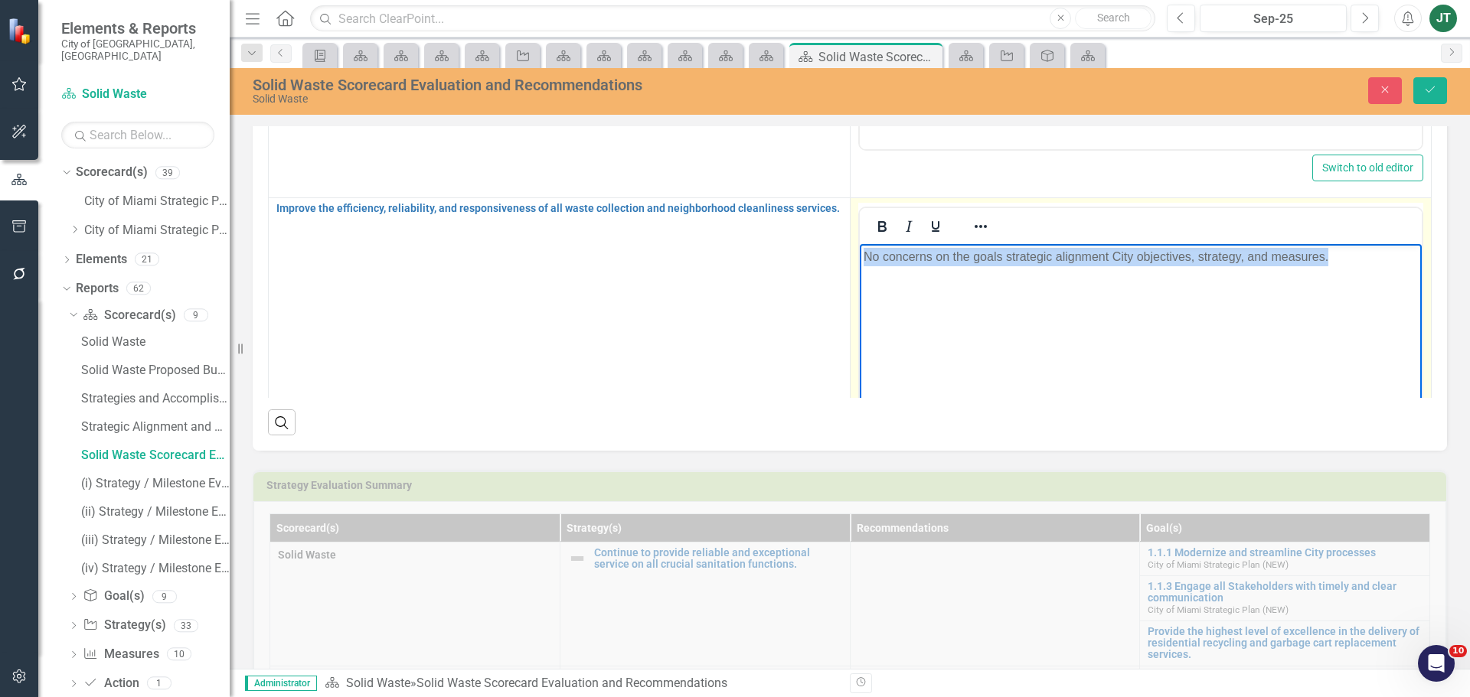
click at [1071, 264] on p "No concerns on the goals strategic alignment City objectives, strategy, and mea…" at bounding box center [1140, 256] width 555 height 18
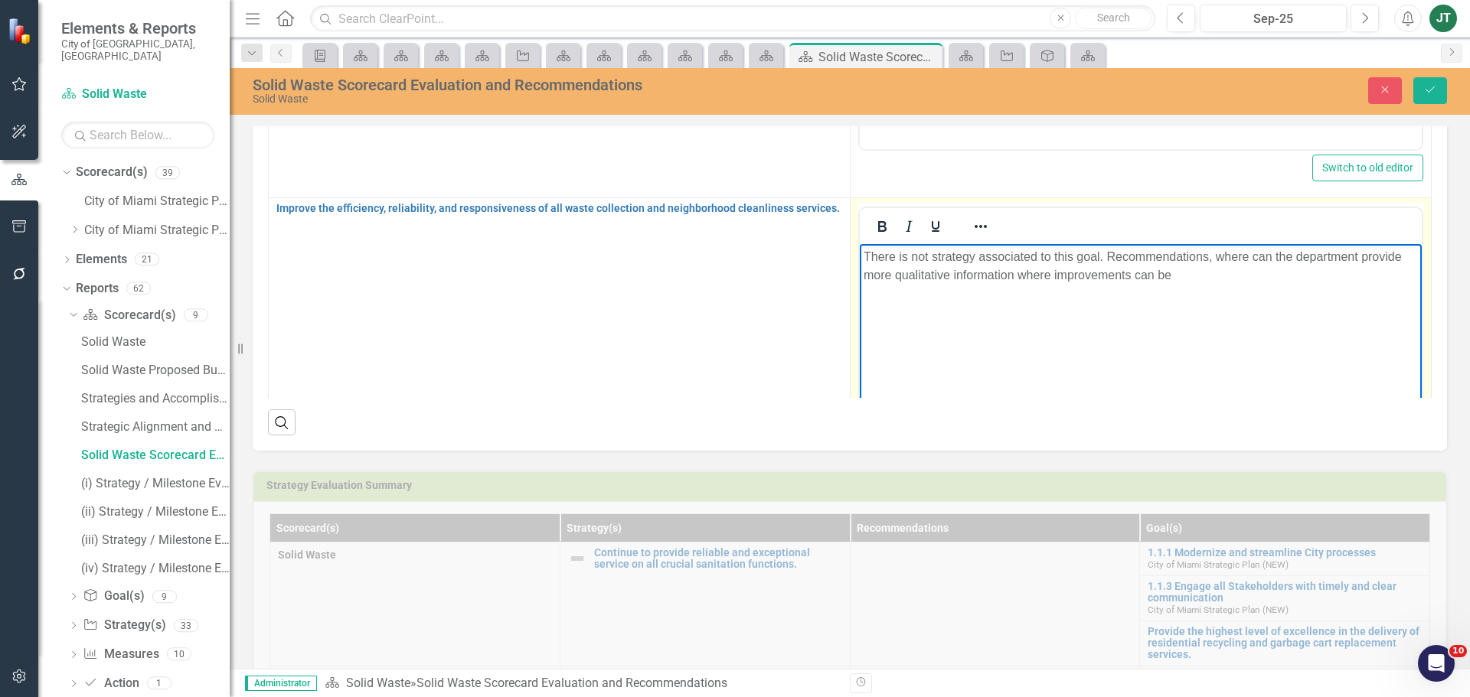
click at [926, 256] on p "There is not strategy associated to this goal. Recommendations, where can the d…" at bounding box center [1140, 265] width 555 height 37
click at [1220, 274] on p "There is no strategy associated to this goal. Recommendations, where can the de…" at bounding box center [1140, 265] width 555 height 37
click at [1380, 273] on p "There is no strategy associated to this goal. Recommendations, where can the de…" at bounding box center [1140, 265] width 555 height 37
click at [1377, 342] on body "There is no strategy associated to this goal. Recommendations, where can the de…" at bounding box center [1140, 358] width 563 height 230
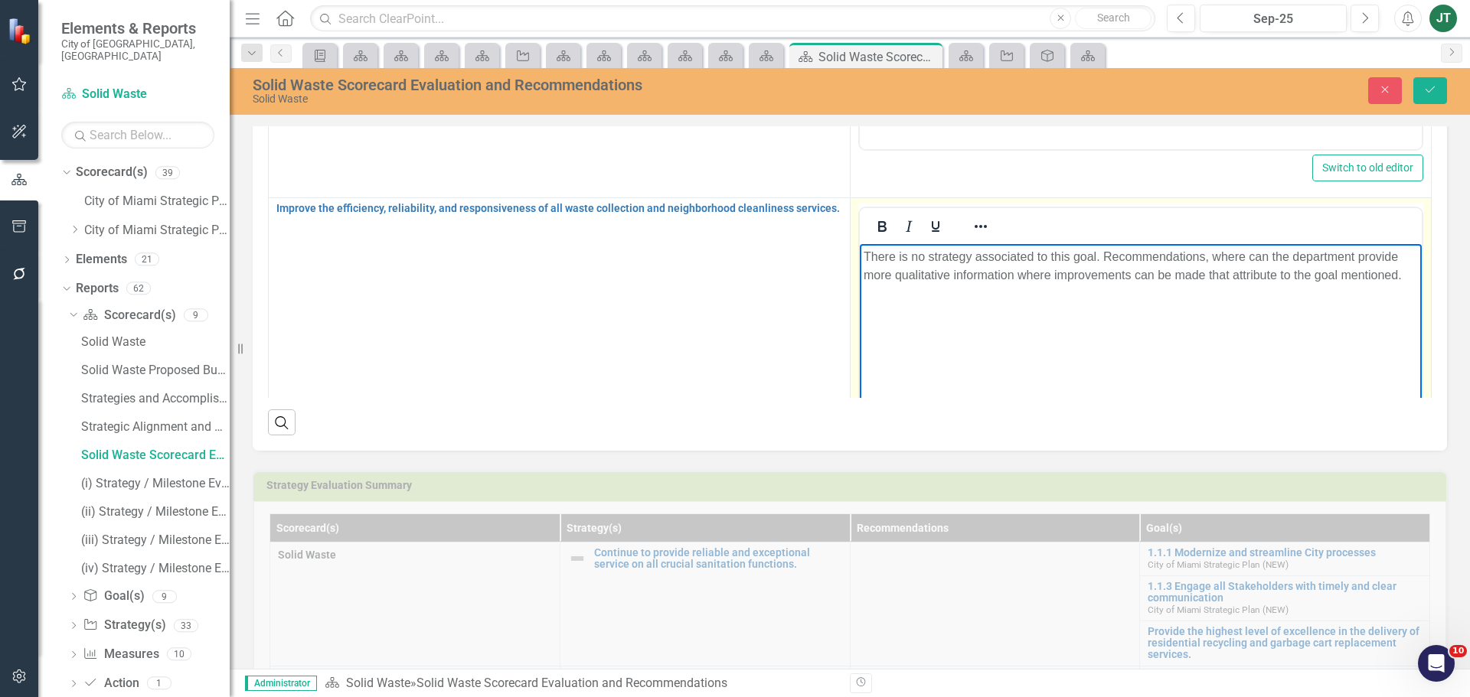
click at [1386, 275] on p "There is no strategy associated to this goal. Recommendations, where can the de…" at bounding box center [1140, 265] width 555 height 37
click at [1208, 255] on p "There is no strategy associated to this goal. Recommendations, where can the de…" at bounding box center [1140, 265] width 555 height 37
drag, startPoint x: 1245, startPoint y: 256, endPoint x: 1105, endPoint y: 256, distance: 140.1
click at [1105, 256] on p "There is no strategy associated to this goal. Recommendations, where can the de…" at bounding box center [1140, 265] width 555 height 37
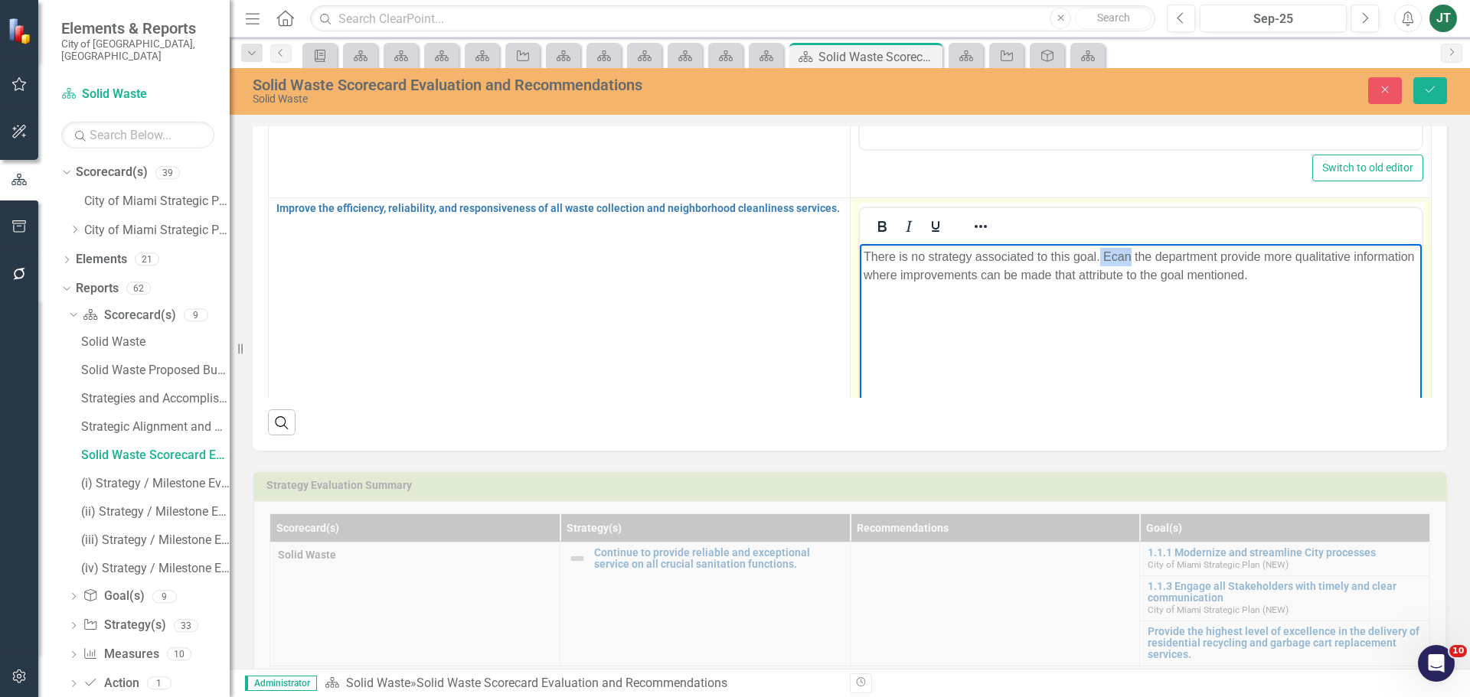
drag, startPoint x: 1131, startPoint y: 252, endPoint x: 1100, endPoint y: 253, distance: 30.7
click at [1100, 253] on p "There is no strategy associated to this goal. Ecan the department provide more …" at bounding box center [1140, 265] width 555 height 37
click at [1270, 274] on p "There is no strategy associated to this goal. How the department provide more q…" at bounding box center [1140, 265] width 555 height 37
click at [1042, 275] on p "There is no strategy associated to this goal. How the department provide more q…" at bounding box center [1140, 265] width 555 height 37
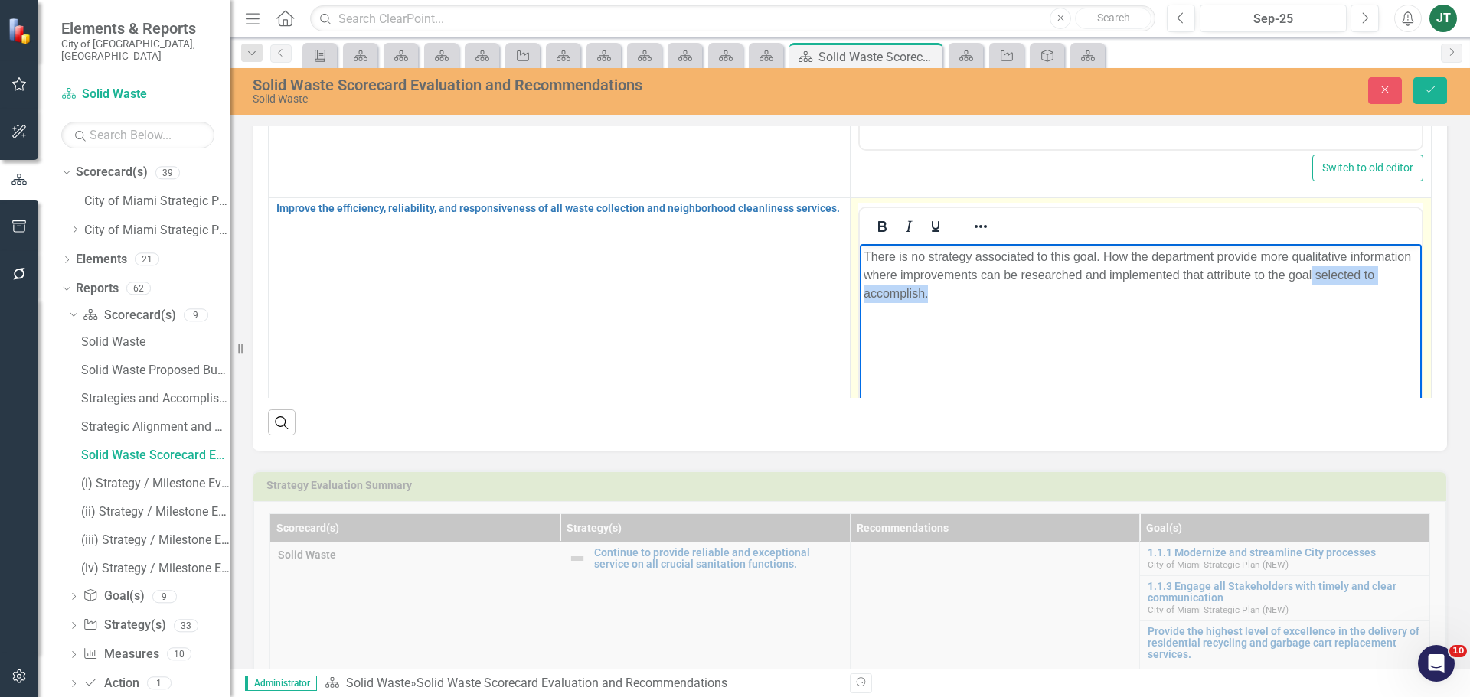
drag, startPoint x: 1312, startPoint y: 274, endPoint x: 1373, endPoint y: 292, distance: 63.0
click at [1373, 292] on p "There is no strategy associated to this goal. How the department provide more q…" at bounding box center [1140, 274] width 555 height 55
click at [1305, 276] on p "There is no strategy associated to this goal. How the department provide more q…" at bounding box center [1140, 265] width 555 height 37
click at [1308, 277] on p "There is no strategy associated to this goal. How the department provide more q…" at bounding box center [1140, 265] width 555 height 37
drag, startPoint x: 1252, startPoint y: 273, endPoint x: 1179, endPoint y: 277, distance: 73.6
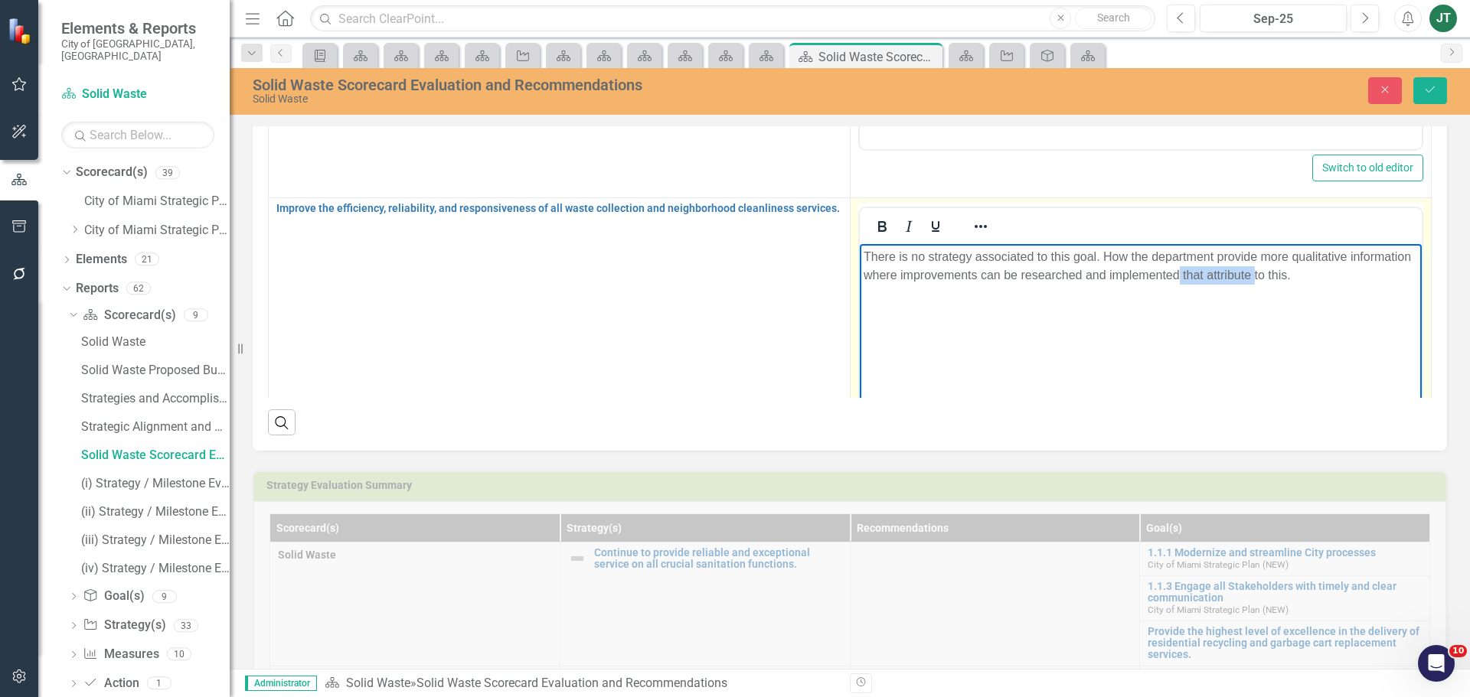
click at [1179, 277] on p "There is no strategy associated to this goal. How the department provide more q…" at bounding box center [1140, 265] width 555 height 37
click at [1242, 276] on p "There is no strategy associated to this goal. How the department provide more q…" at bounding box center [1140, 265] width 555 height 37
click at [1128, 253] on p "There is no strategy associated to this goal. How the department provide more q…" at bounding box center [1140, 265] width 555 height 37
click at [1252, 275] on p "There is no strategy associated to this goal. How can the department provide mo…" at bounding box center [1140, 265] width 555 height 37
drag, startPoint x: 1258, startPoint y: 274, endPoint x: 1246, endPoint y: 275, distance: 11.5
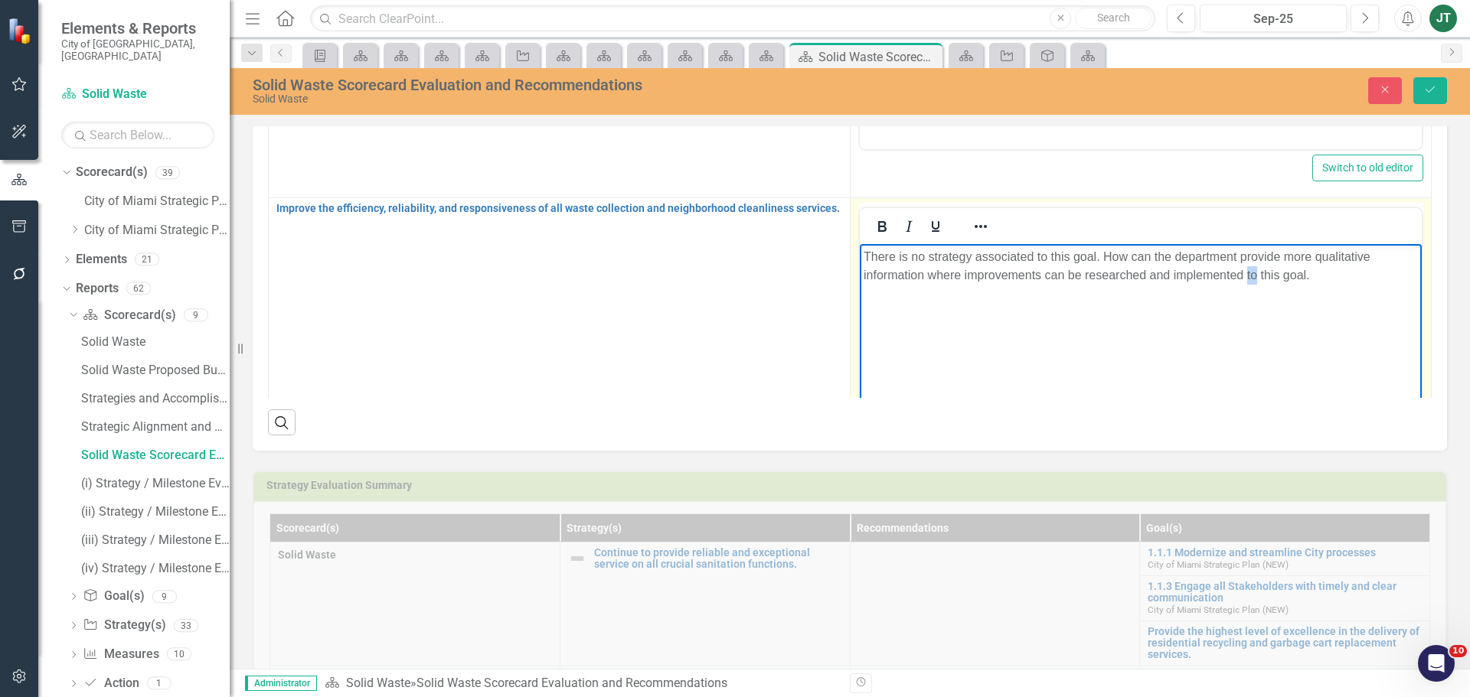
click at [1246, 275] on p "There is no strategy associated to this goal. How can the department provide mo…" at bounding box center [1140, 265] width 555 height 37
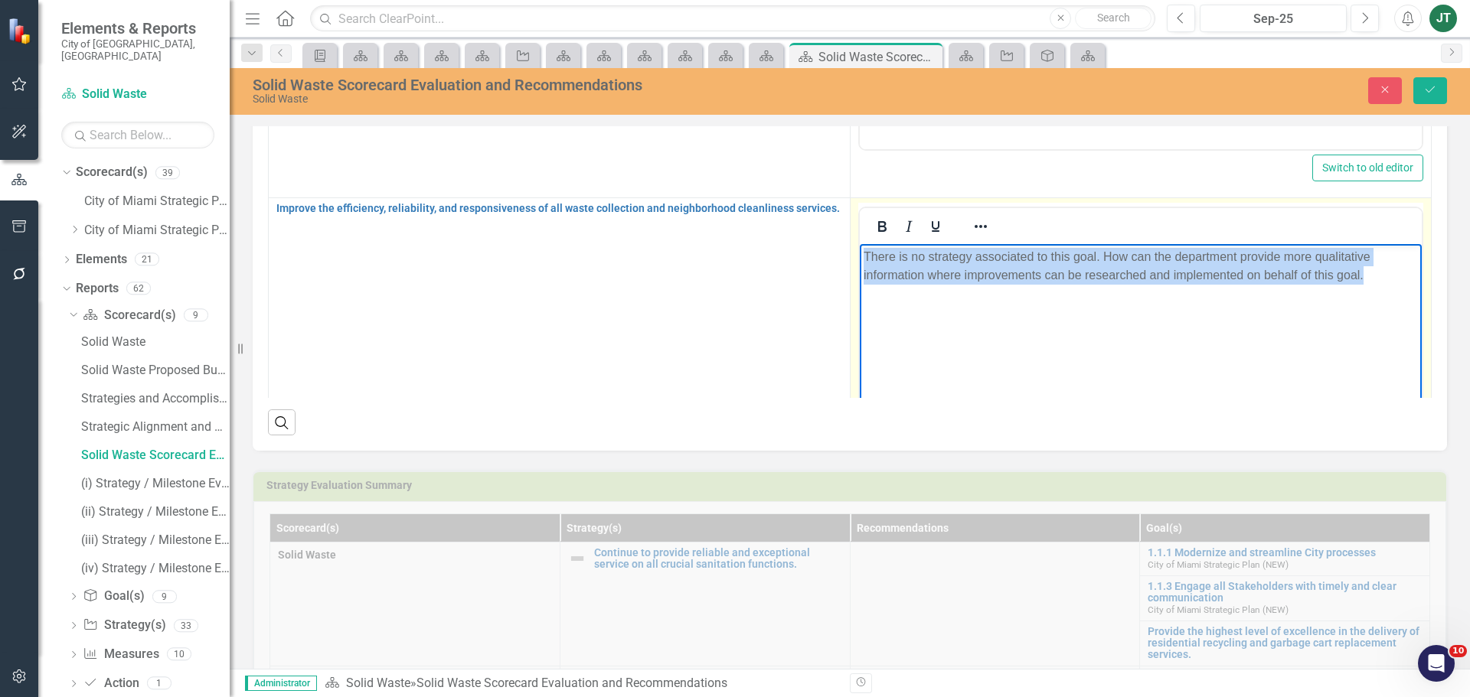
drag, startPoint x: 1396, startPoint y: 273, endPoint x: 769, endPoint y: 253, distance: 628.0
click at [859, 253] on html "There is no strategy associated to this goal. How can the department provide mo…" at bounding box center [1140, 358] width 563 height 230
click at [981, 220] on icon "Reveal or hide additional toolbar items" at bounding box center [980, 226] width 18 height 18
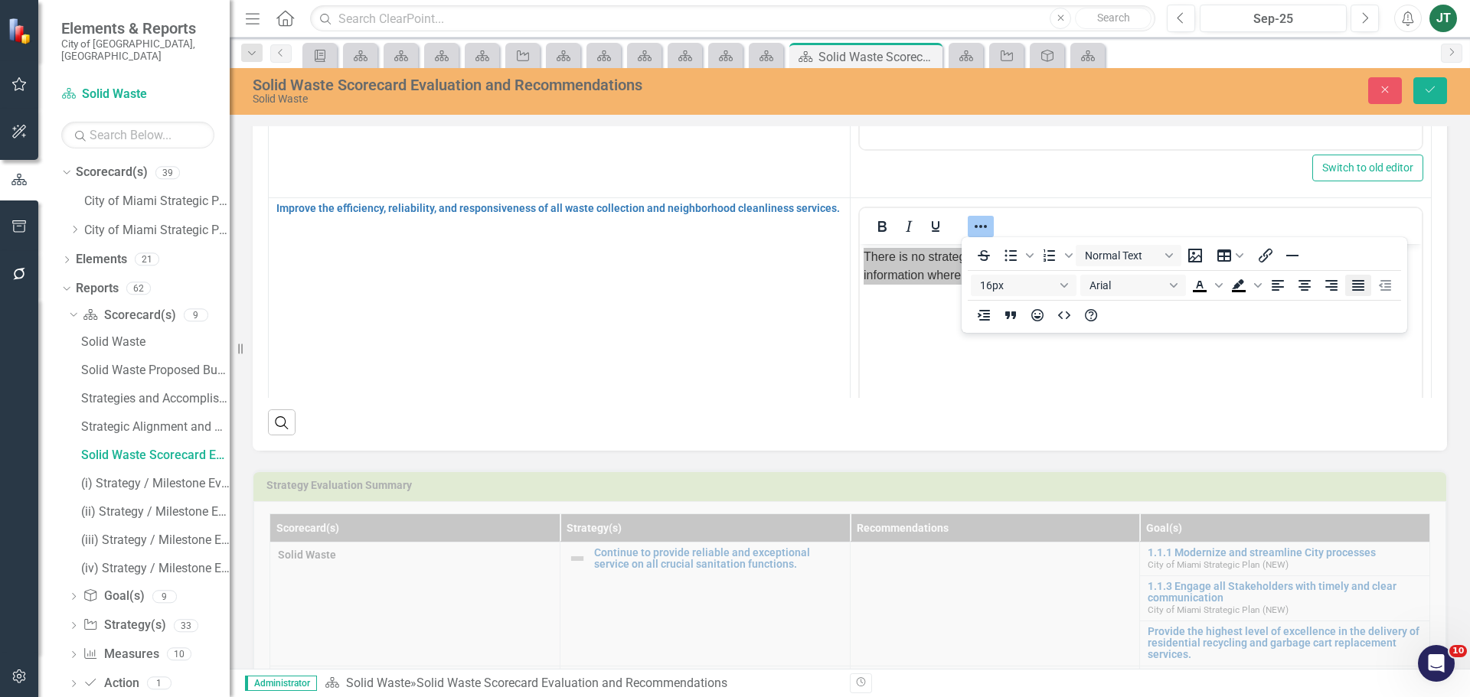
click at [1354, 283] on icon "Justify" at bounding box center [1358, 285] width 12 height 11
click at [1432, 83] on button "Save" at bounding box center [1430, 90] width 34 height 27
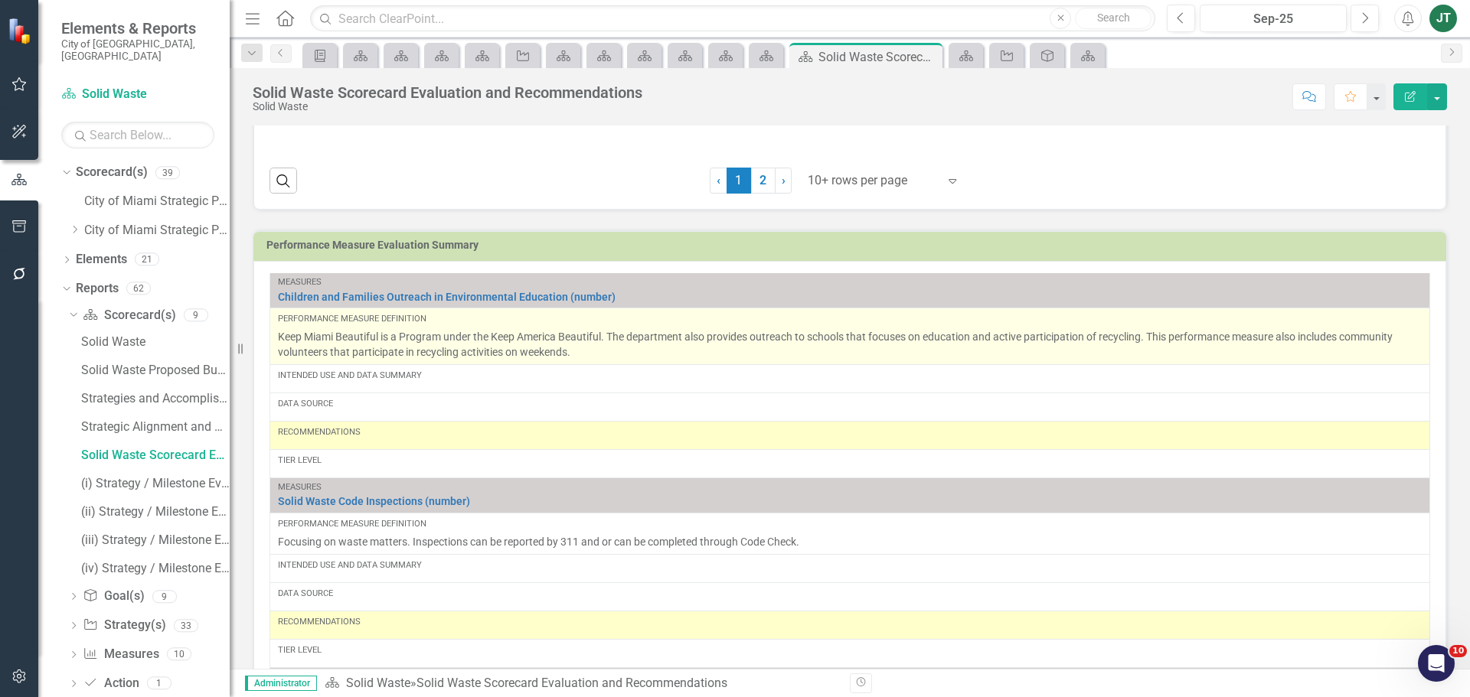
scroll to position [919, 0]
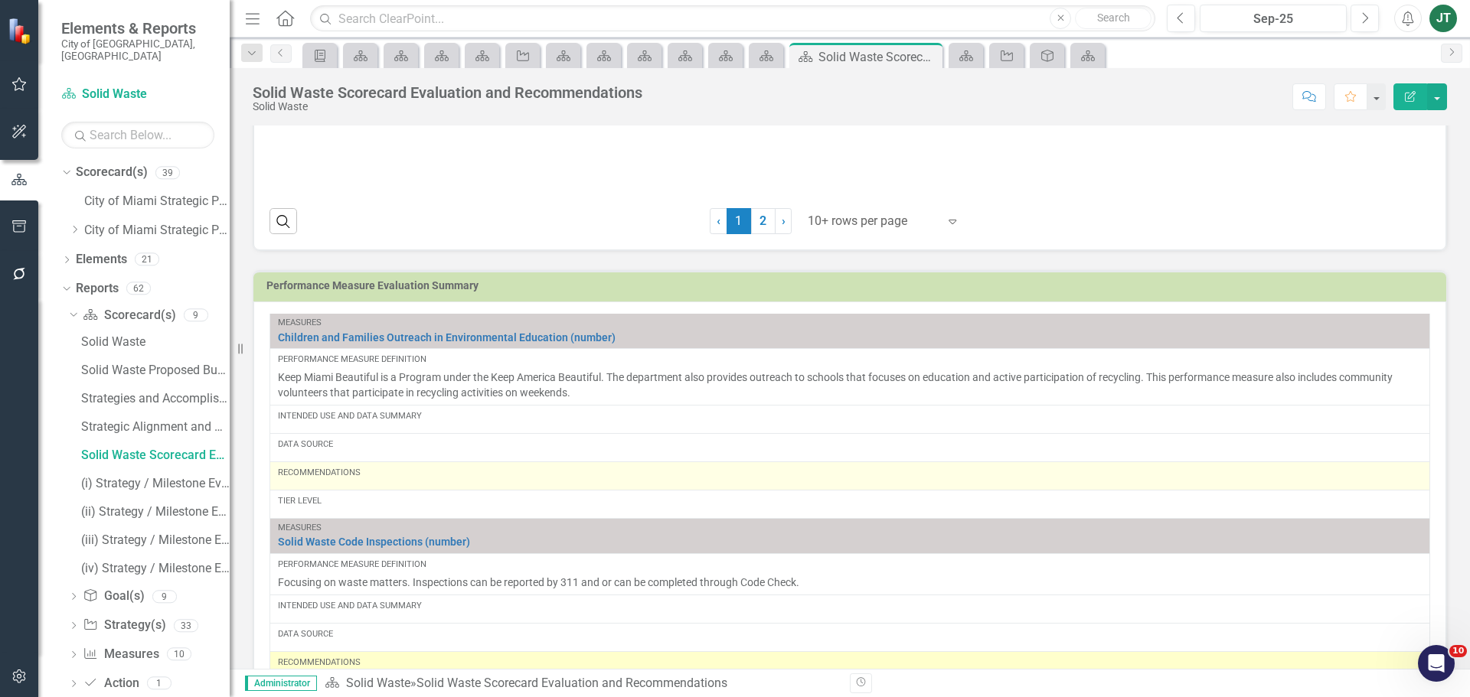
click at [387, 479] on div "Recommendations" at bounding box center [850, 473] width 1144 height 12
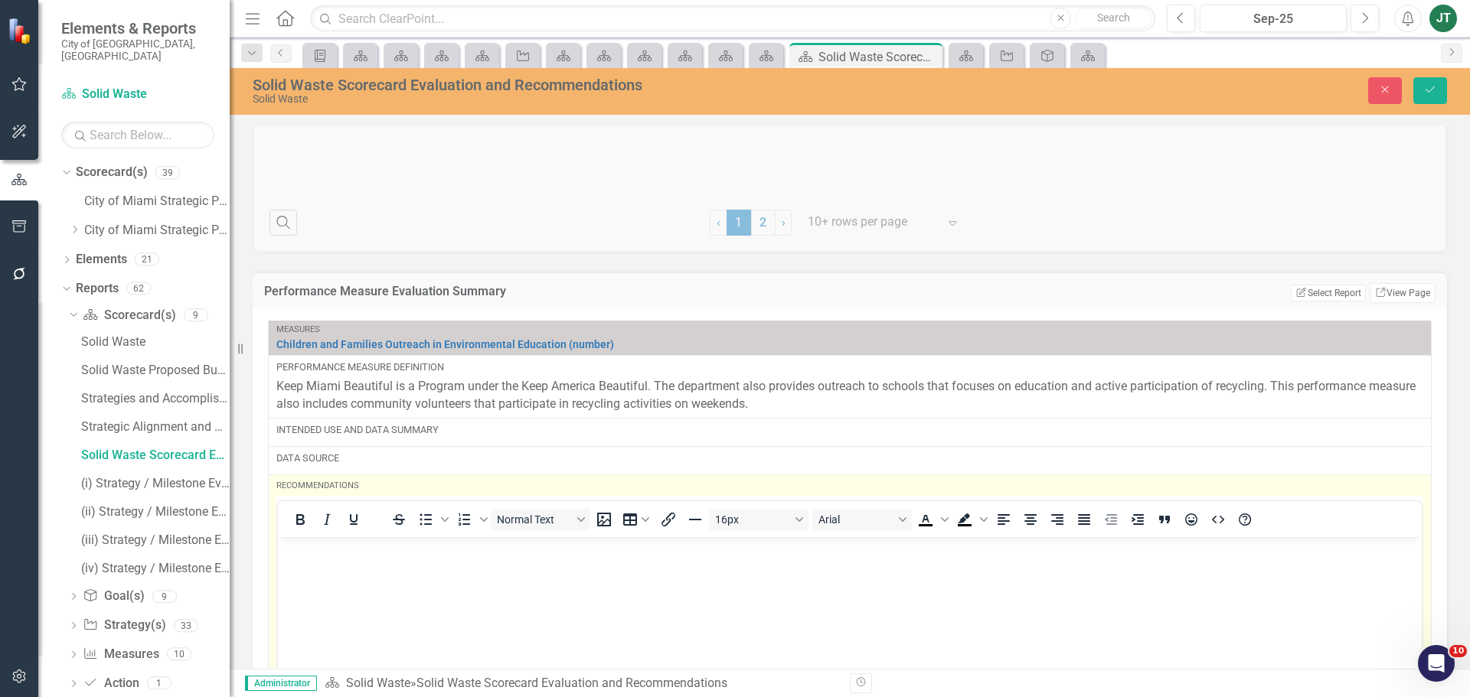
scroll to position [0, 0]
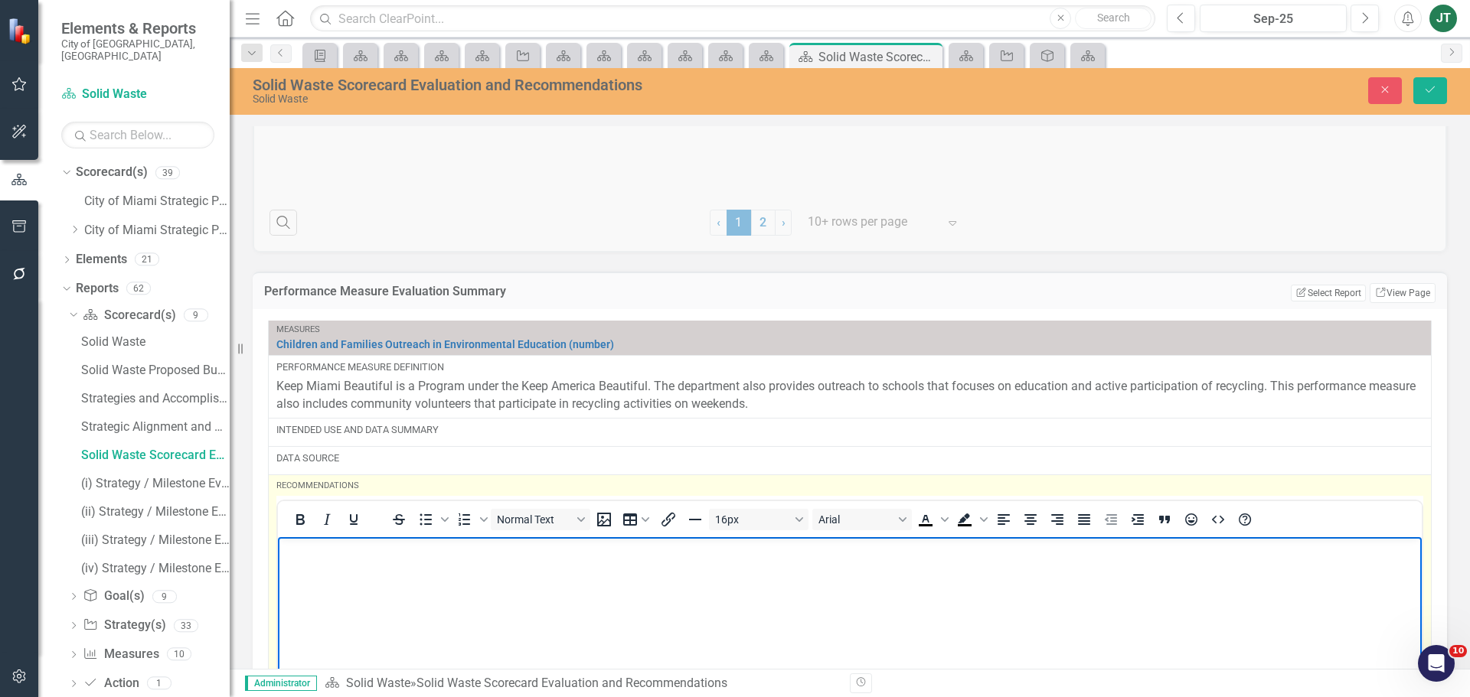
click at [331, 557] on p "Rich Text Area. Press ALT-0 for help." at bounding box center [850, 550] width 1136 height 18
drag, startPoint x: 806, startPoint y: 549, endPoint x: 198, endPoint y: 580, distance: 609.4
click at [278, 580] on html "Intended Use, Data Summary (if applicable), and Data Source need to be entered." at bounding box center [850, 652] width 1144 height 230
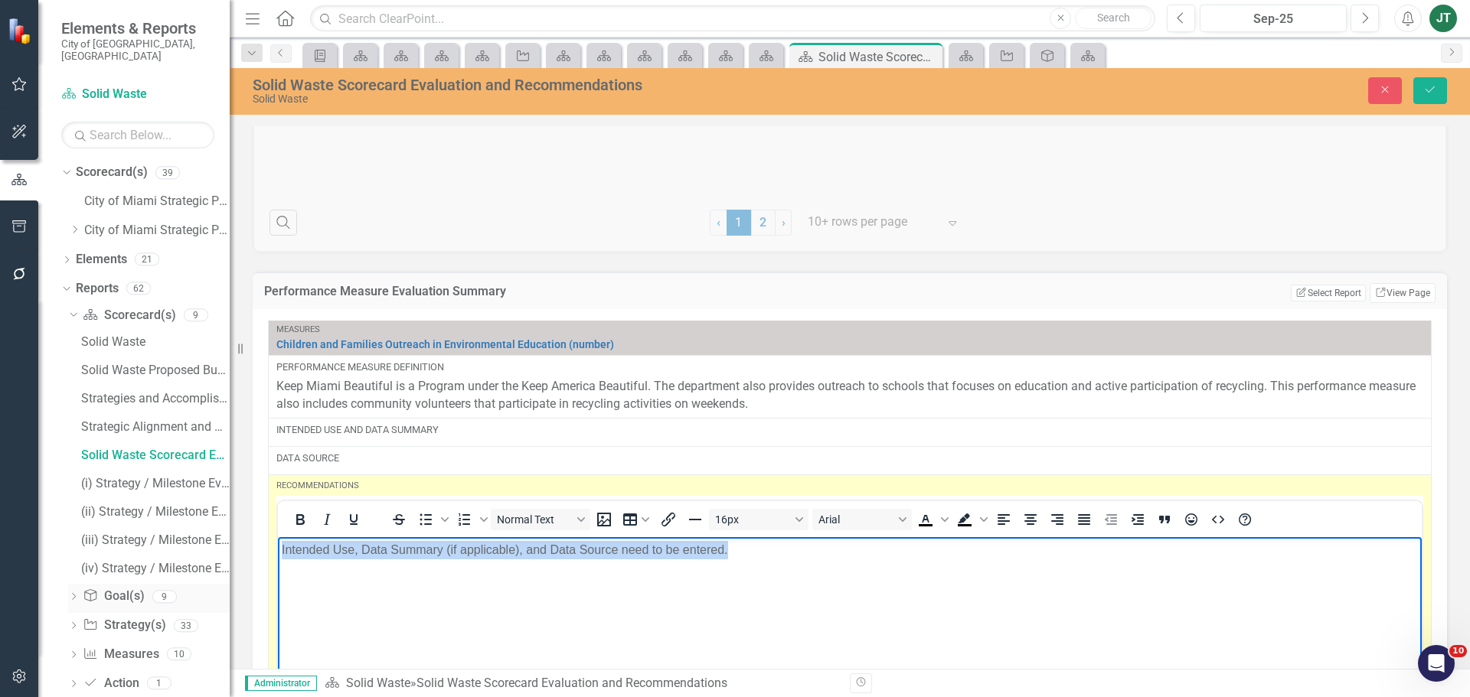
copy p "Intended Use, Data Summary (if applicable), and Data Source need to be entered."
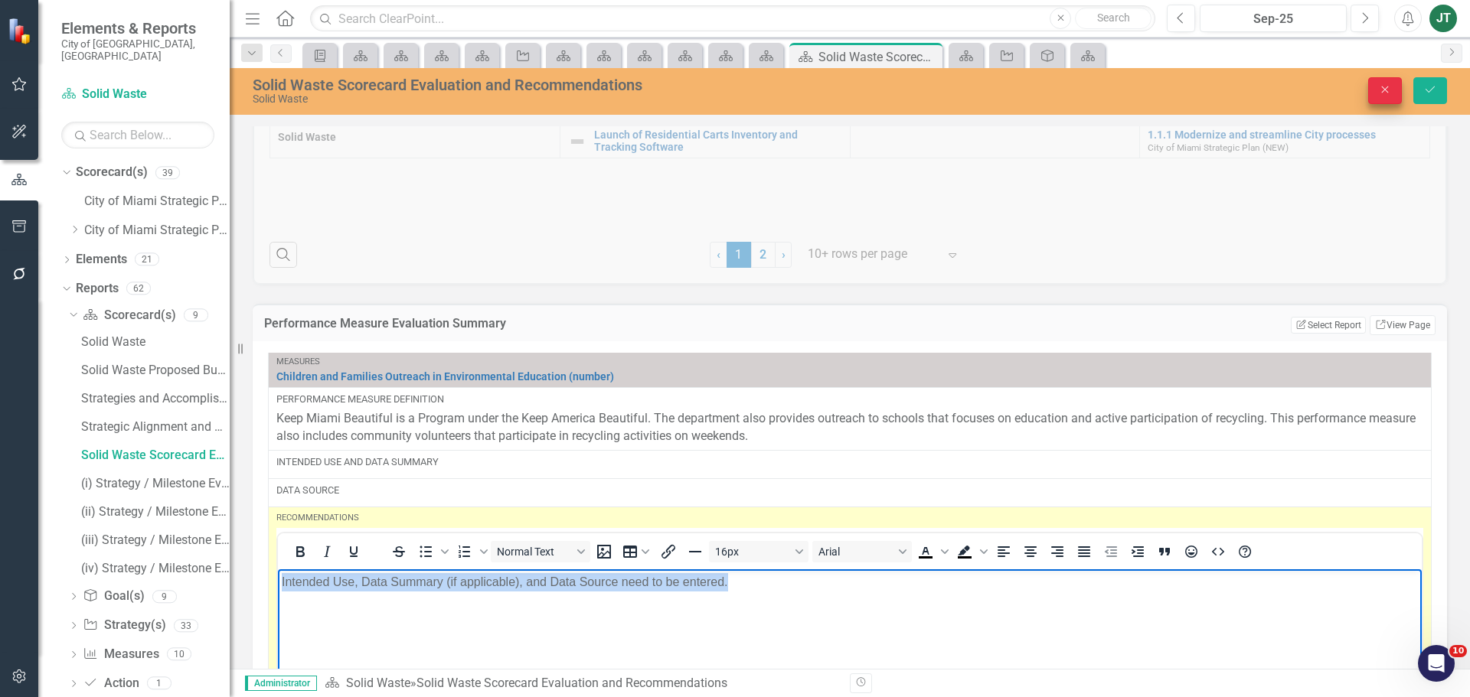
scroll to position [842, 0]
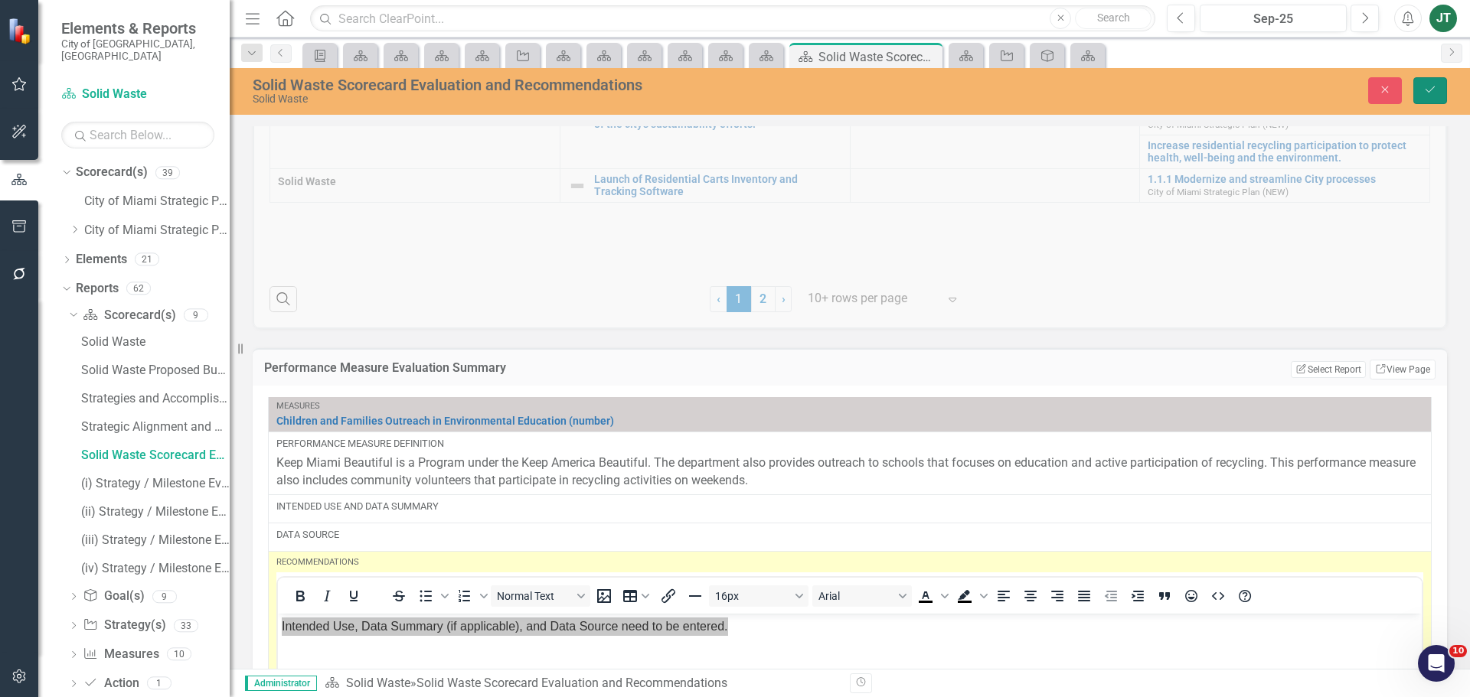
click at [1420, 89] on button "Save" at bounding box center [1430, 90] width 34 height 27
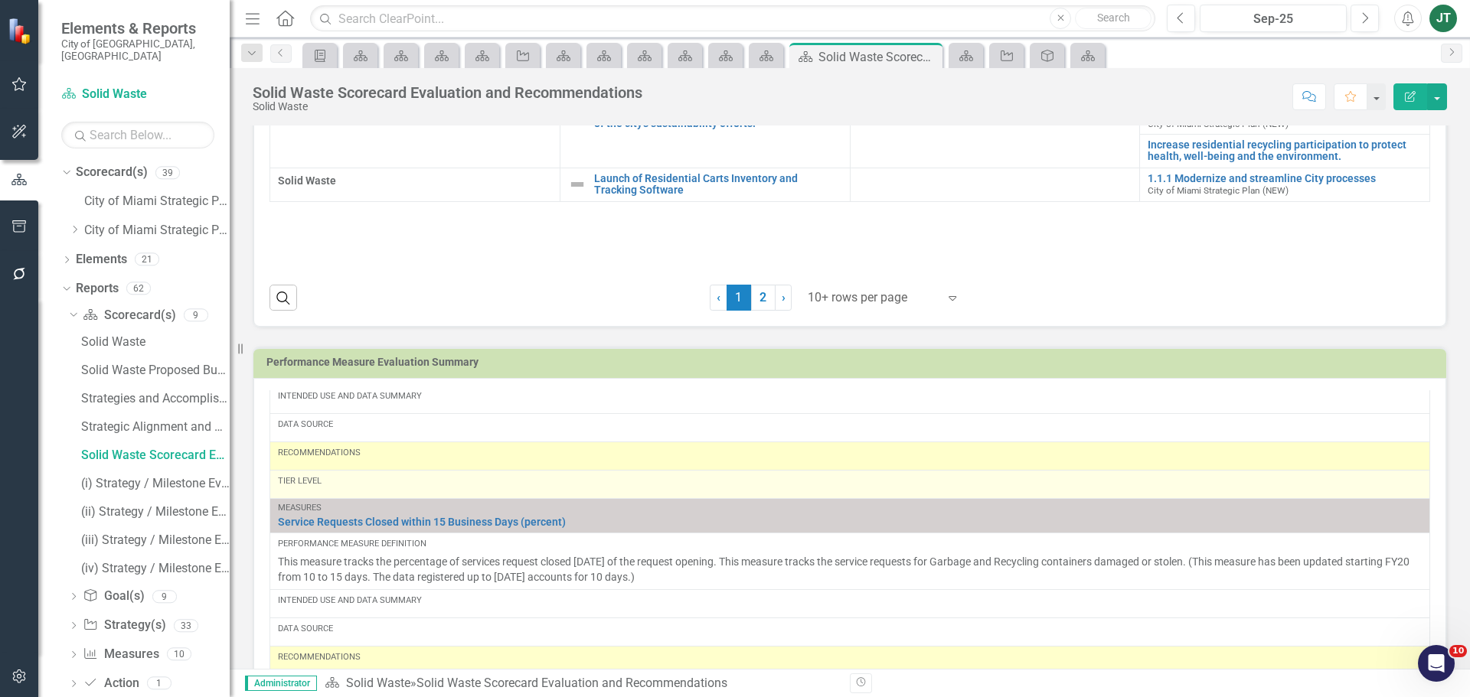
scroll to position [306, 0]
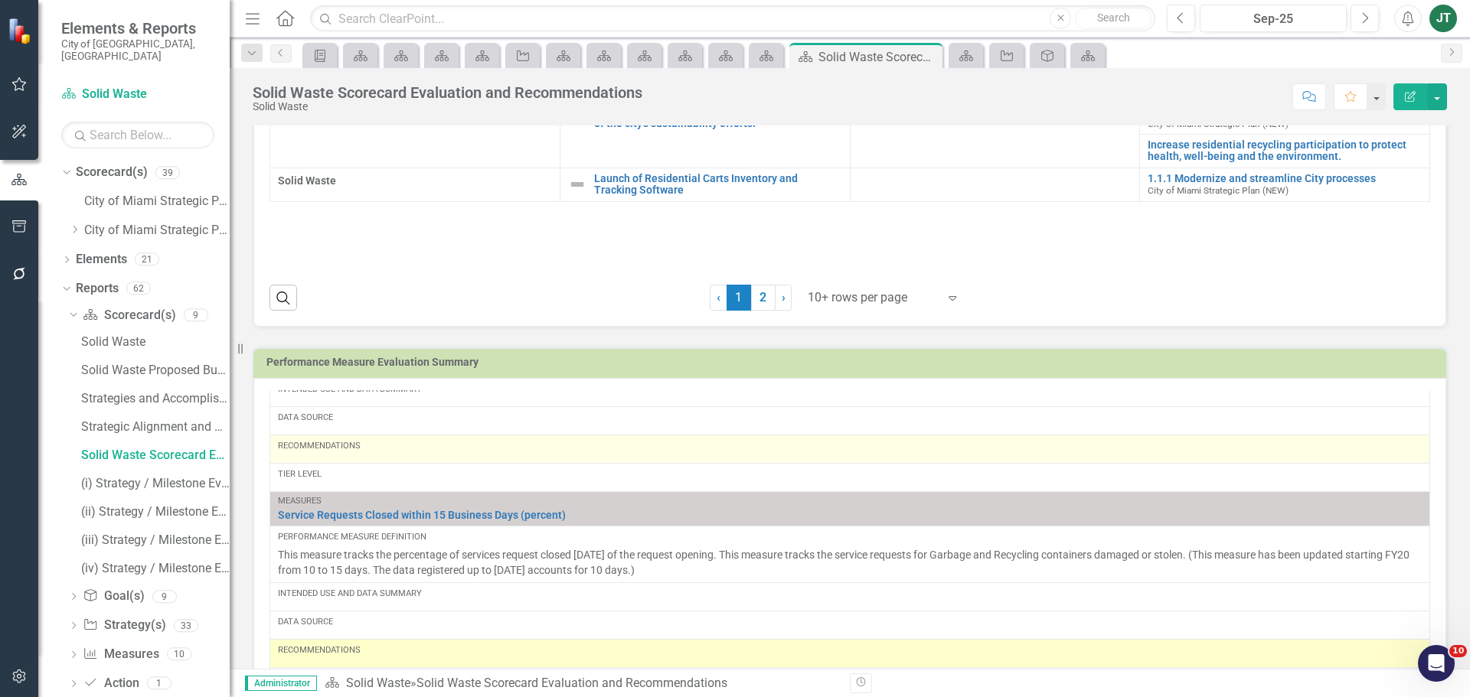
click at [393, 451] on div "Recommendations" at bounding box center [850, 446] width 1144 height 12
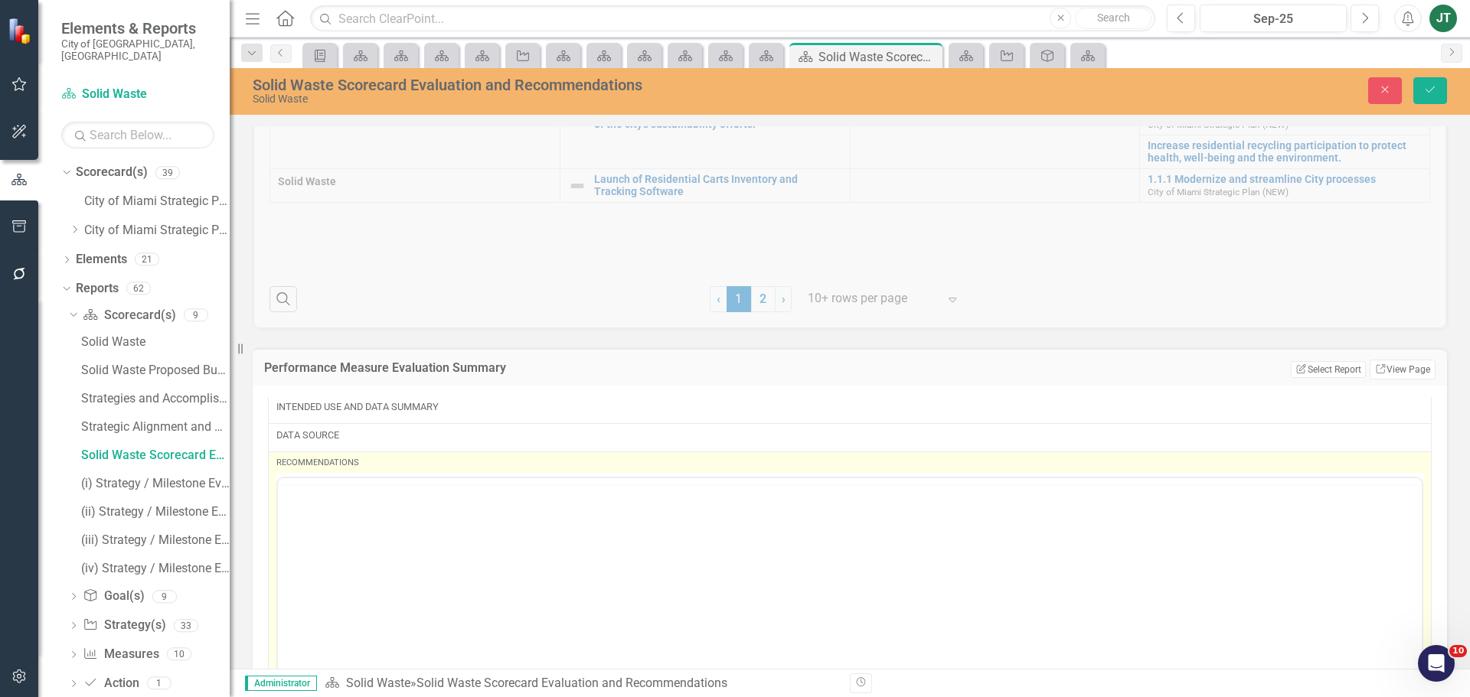
scroll to position [0, 0]
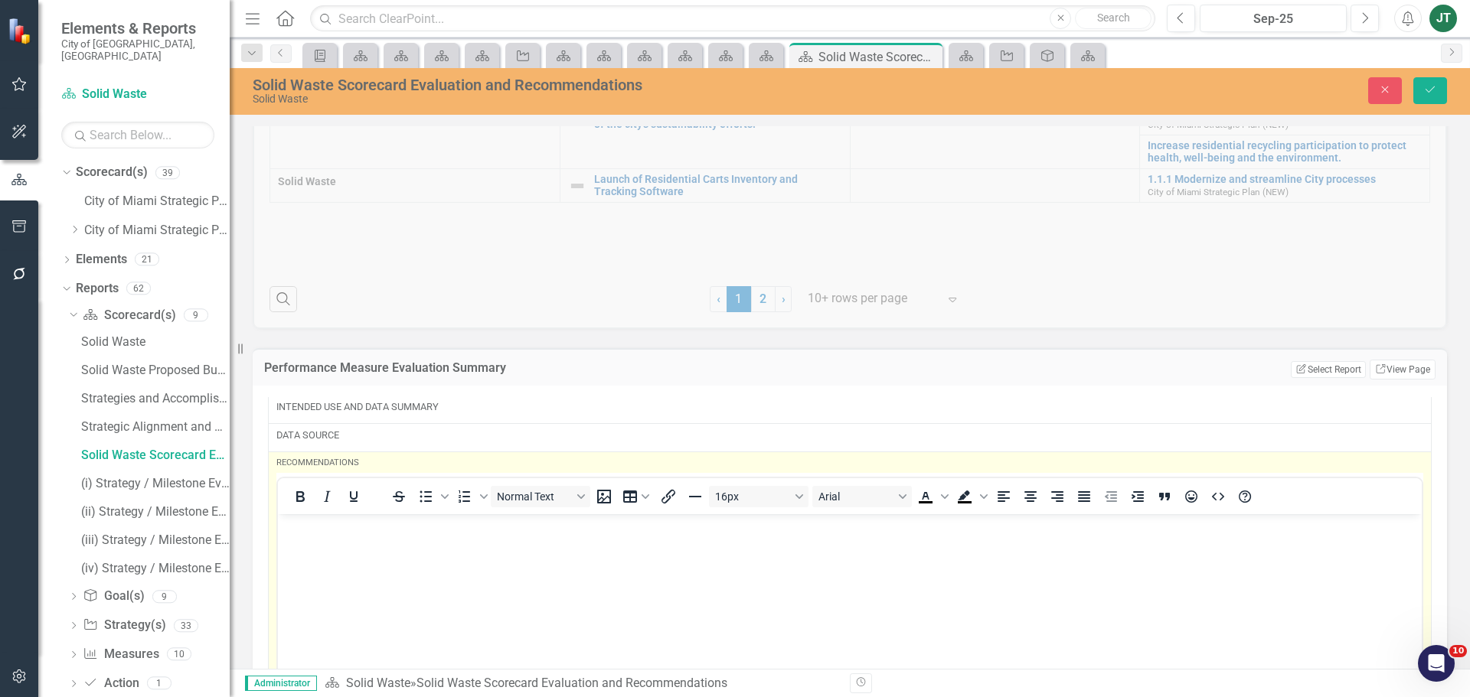
click at [312, 532] on p "Rich Text Area. Press ALT-0 for help." at bounding box center [850, 527] width 1136 height 18
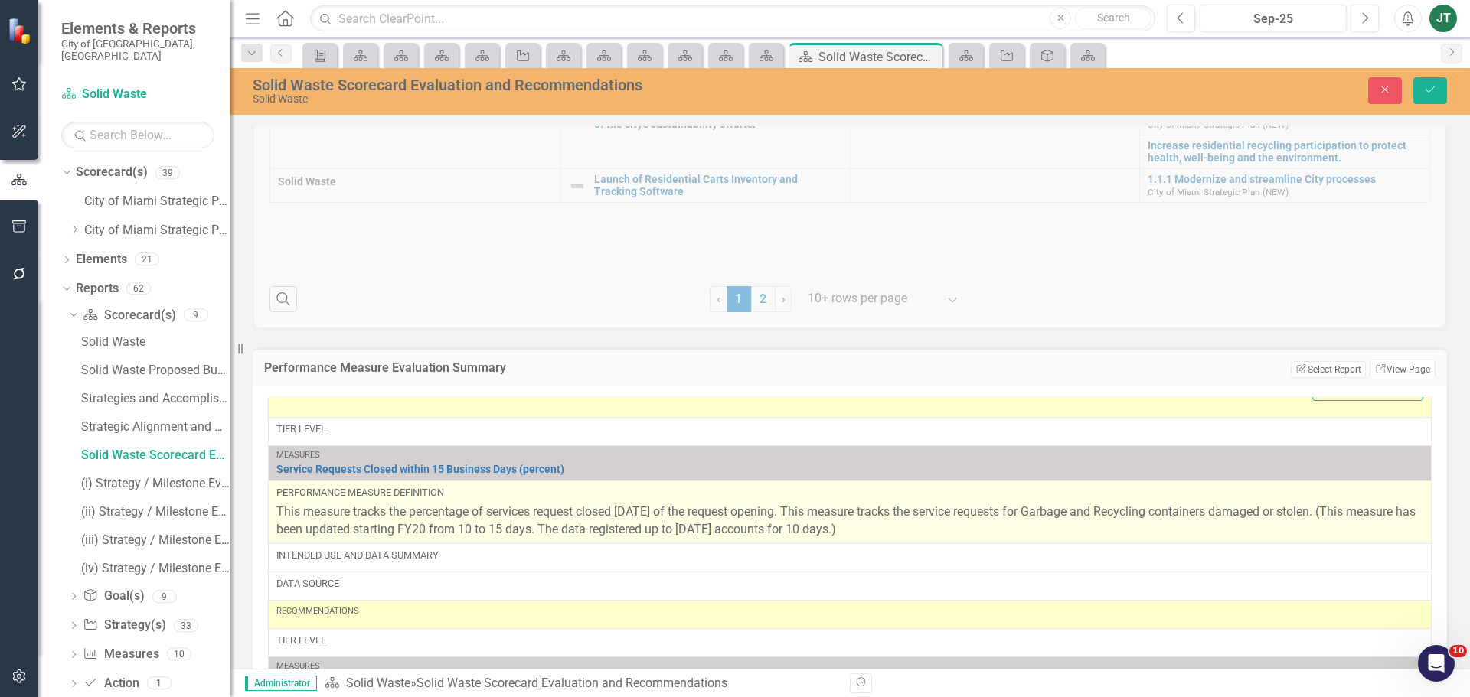
scroll to position [766, 0]
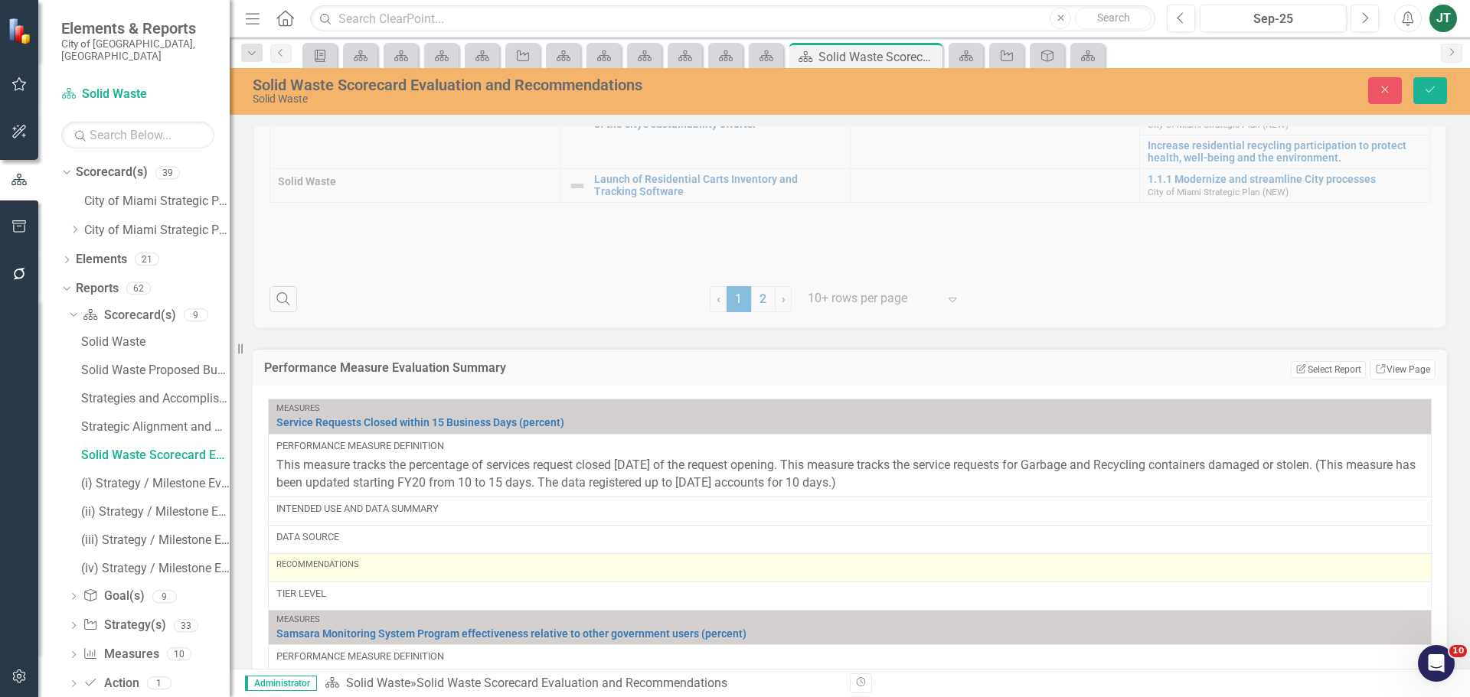
click at [354, 577] on td "Recommendations" at bounding box center [850, 567] width 1163 height 28
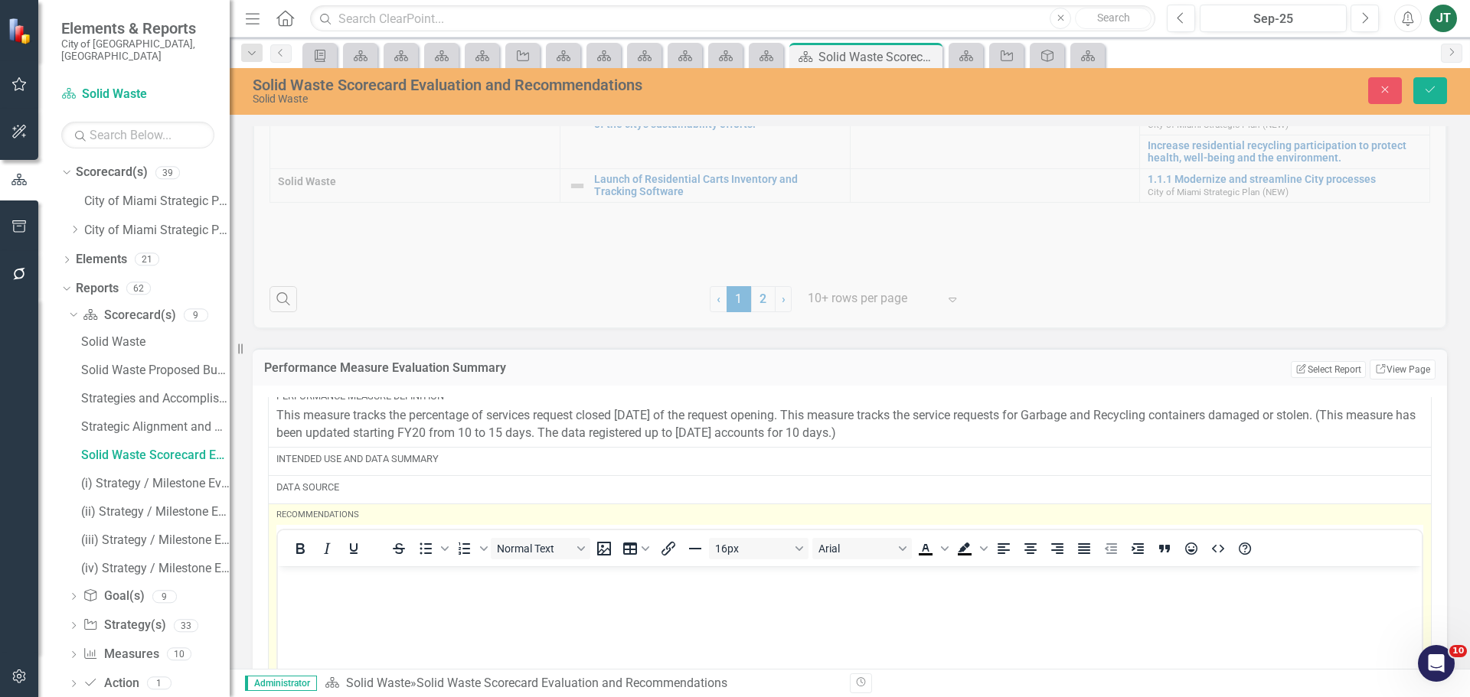
scroll to position [842, 0]
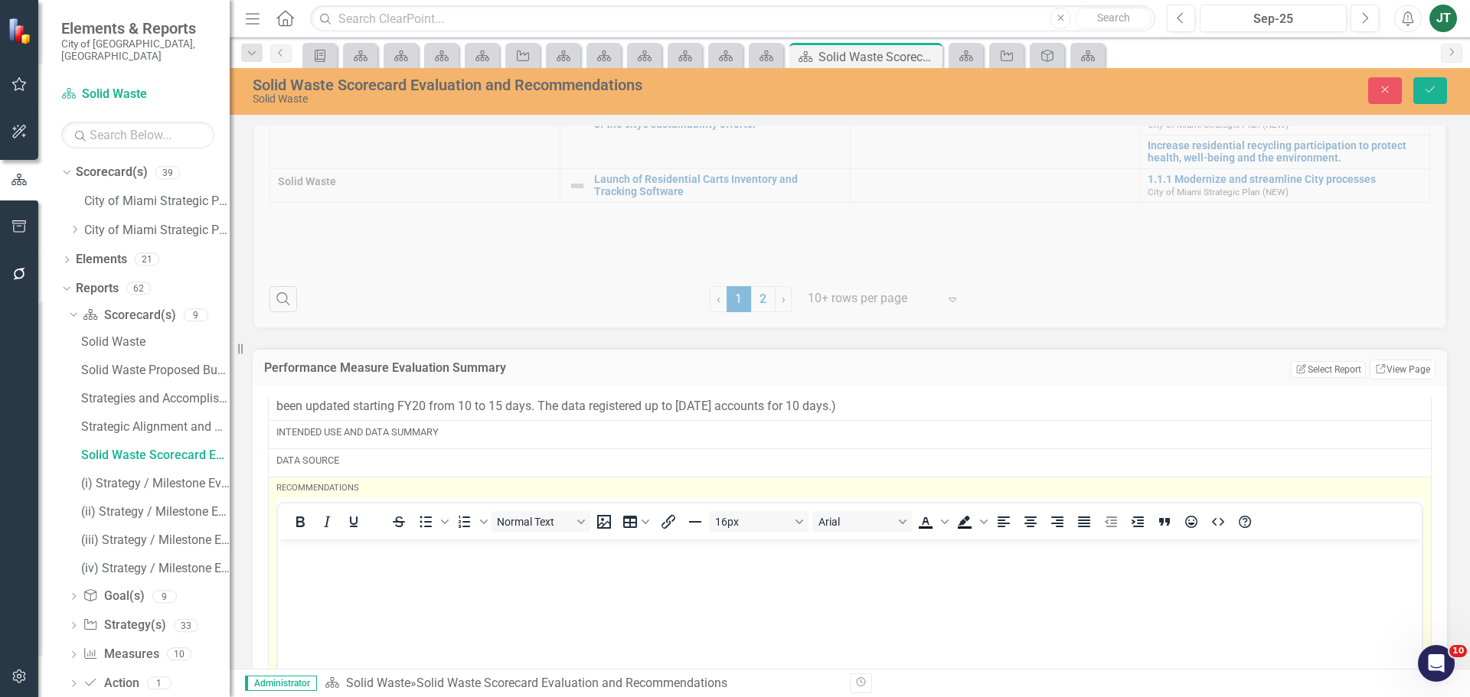
click at [302, 539] on body "Rich Text Area. Press ALT-0 for help." at bounding box center [850, 654] width 1144 height 230
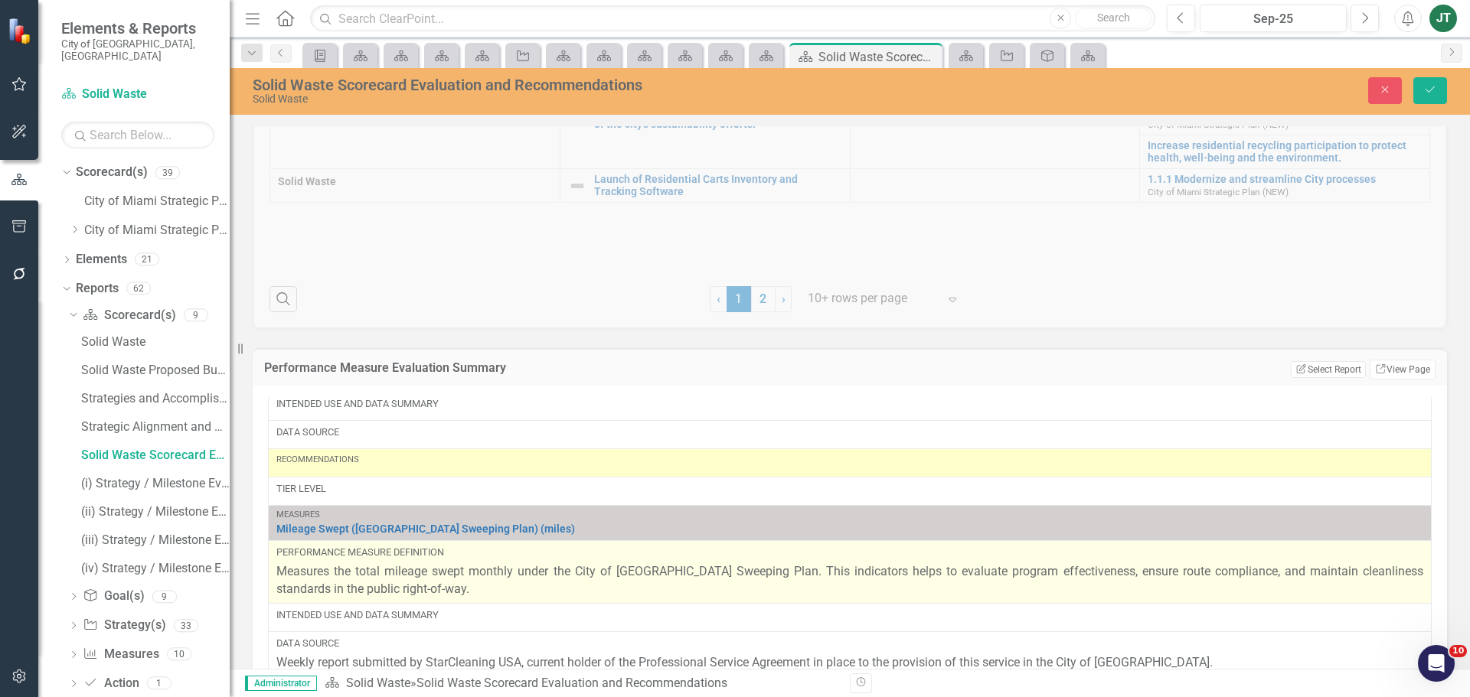
scroll to position [1378, 0]
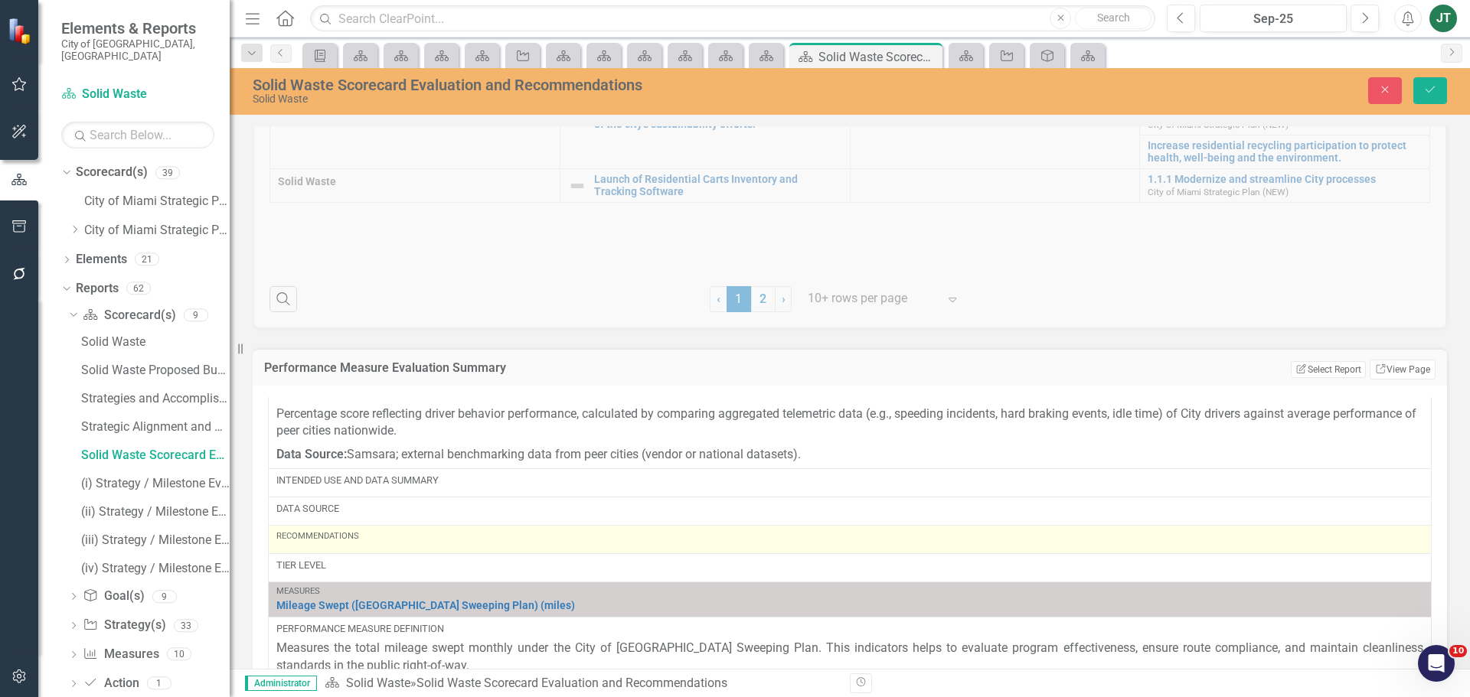
click at [385, 546] on div "Recommendations" at bounding box center [849, 540] width 1147 height 18
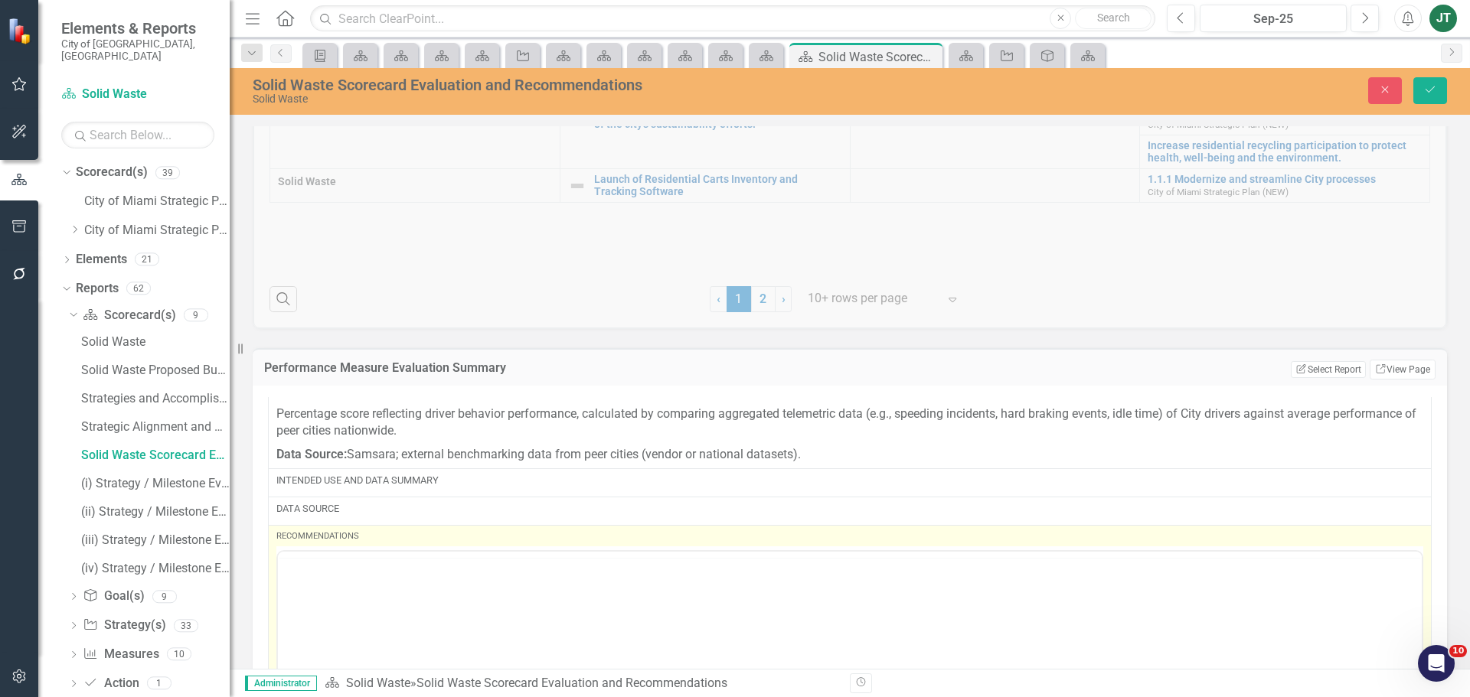
scroll to position [0, 0]
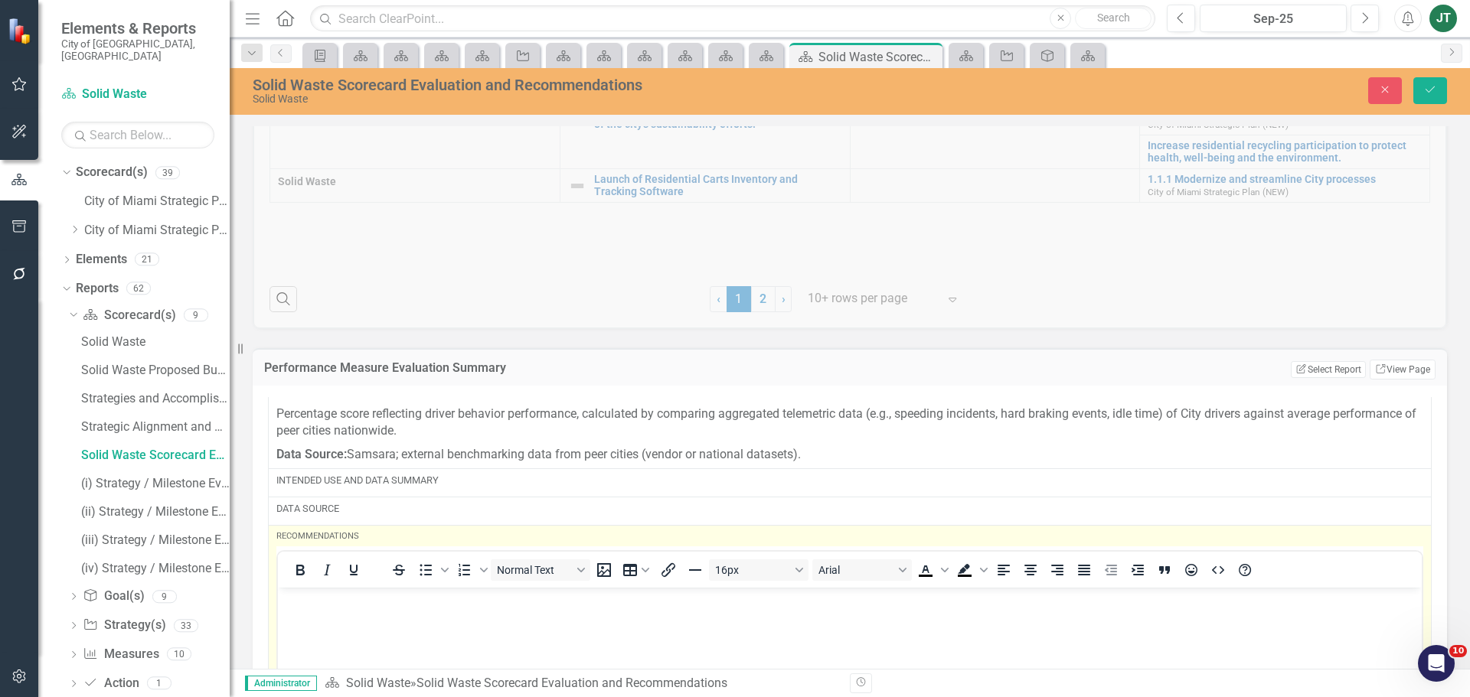
click at [306, 607] on p "Rich Text Area. Press ALT-0 for help." at bounding box center [850, 601] width 1136 height 18
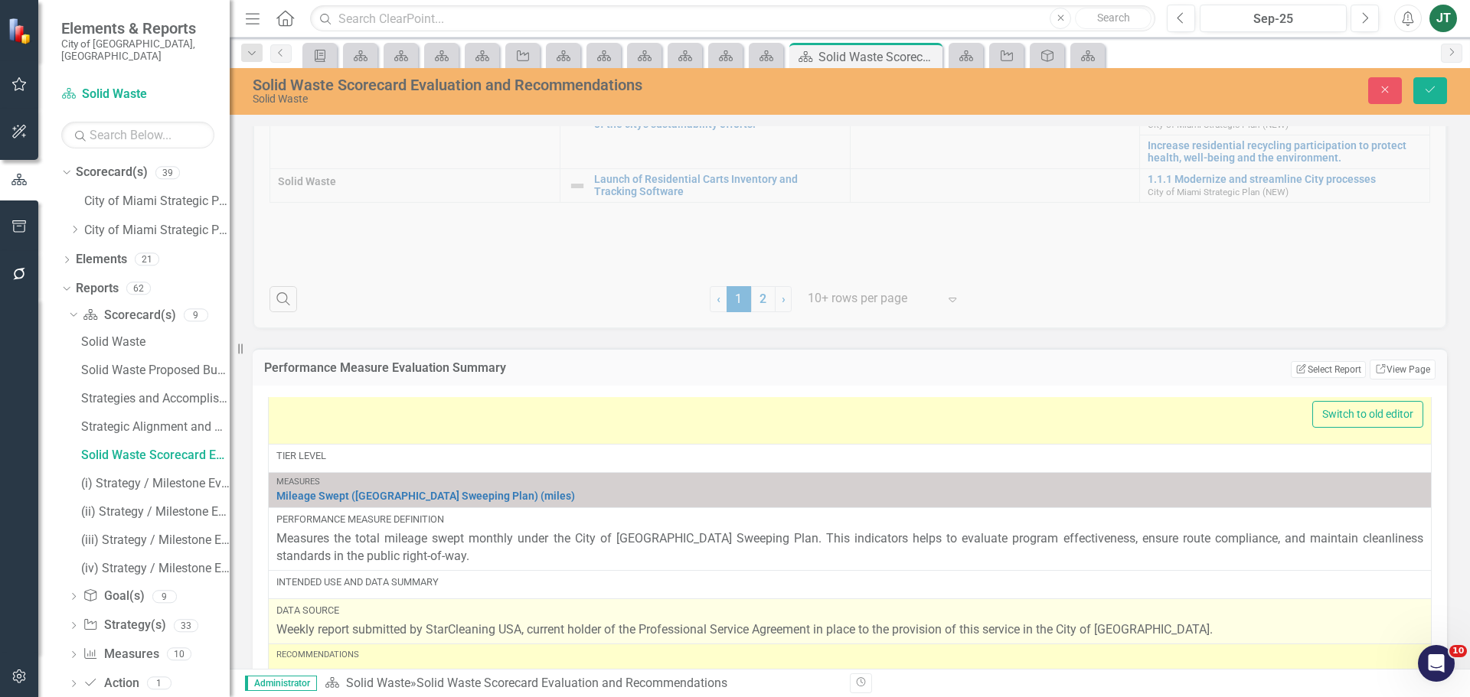
scroll to position [1914, 0]
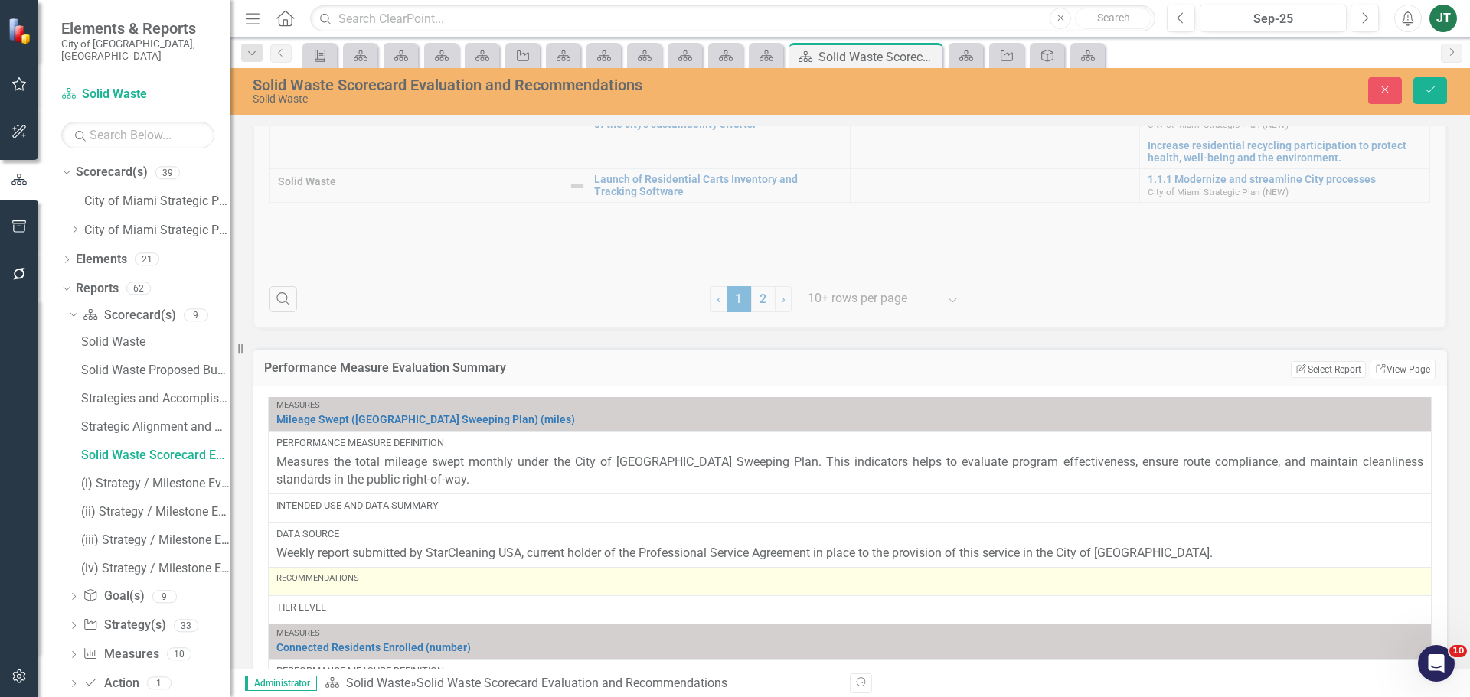
click at [363, 589] on div "Recommendations" at bounding box center [849, 582] width 1147 height 18
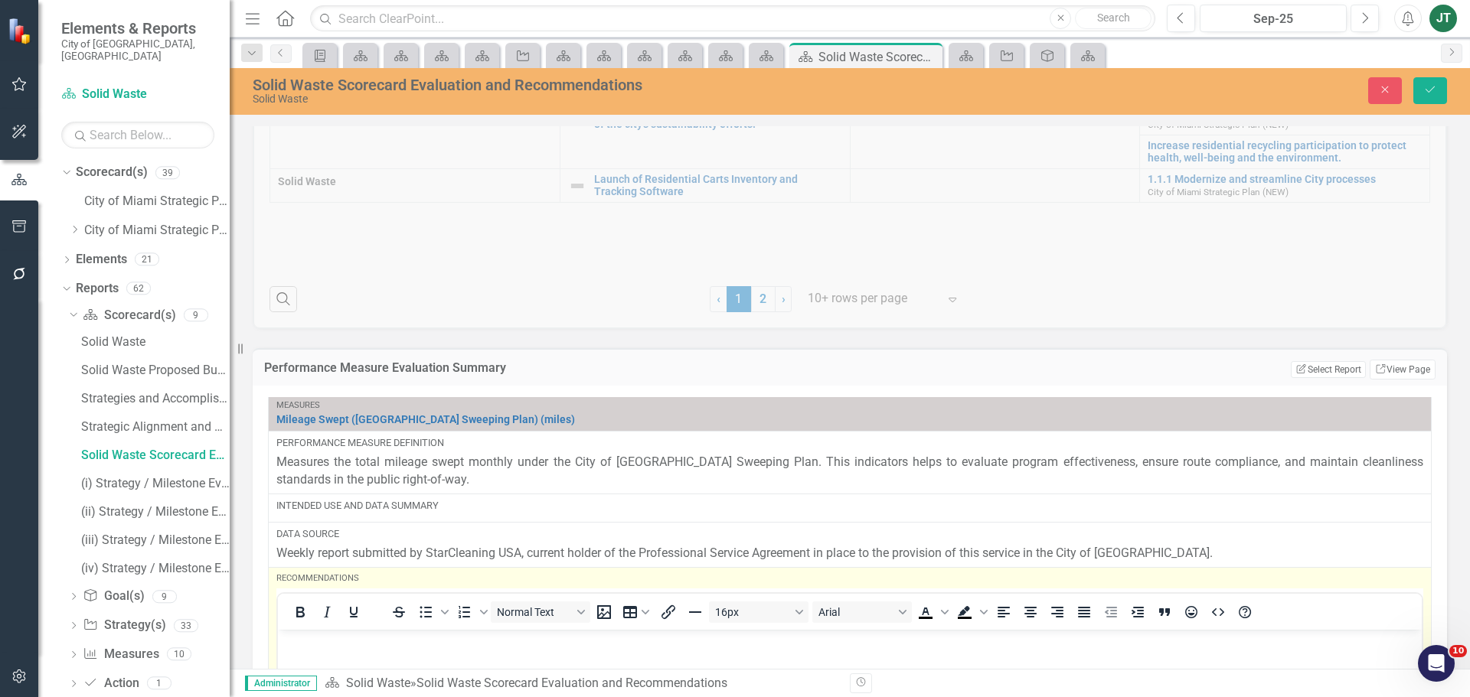
scroll to position [0, 0]
click at [318, 648] on p "Rich Text Area. Press ALT-0 for help." at bounding box center [850, 642] width 1136 height 18
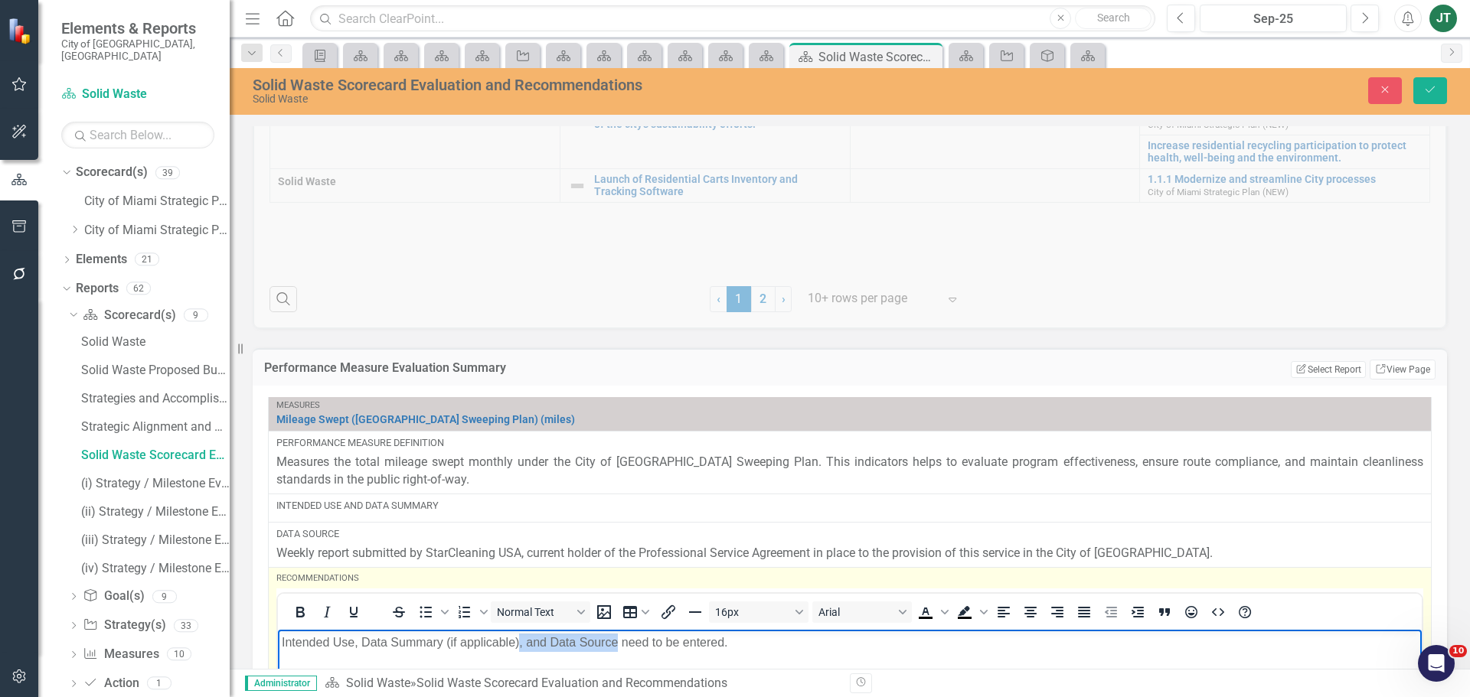
drag, startPoint x: 519, startPoint y: 645, endPoint x: 619, endPoint y: 644, distance: 99.5
click at [619, 644] on p "Intended Use, Data Summary (if applicable), and Data Source need to be entered." at bounding box center [850, 642] width 1136 height 18
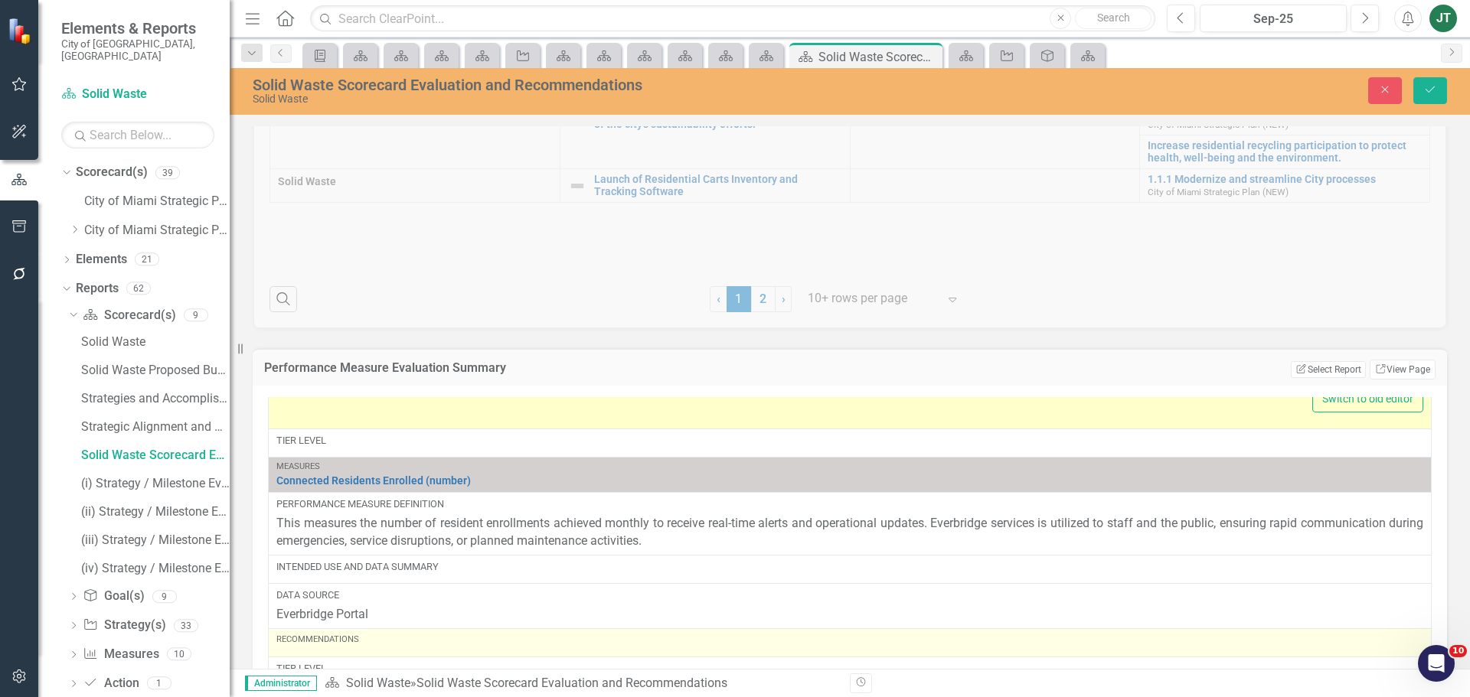
scroll to position [2450, 0]
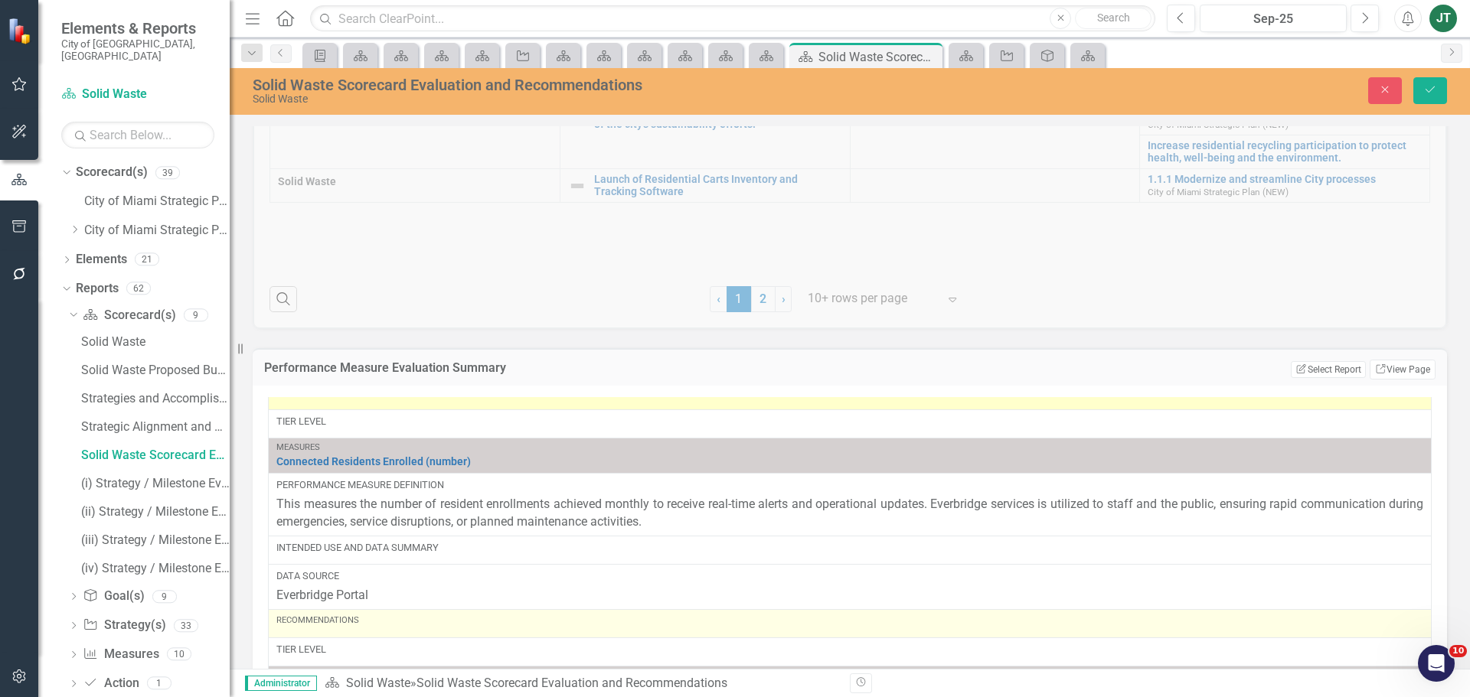
click at [346, 630] on div "Recommendations" at bounding box center [849, 624] width 1147 height 18
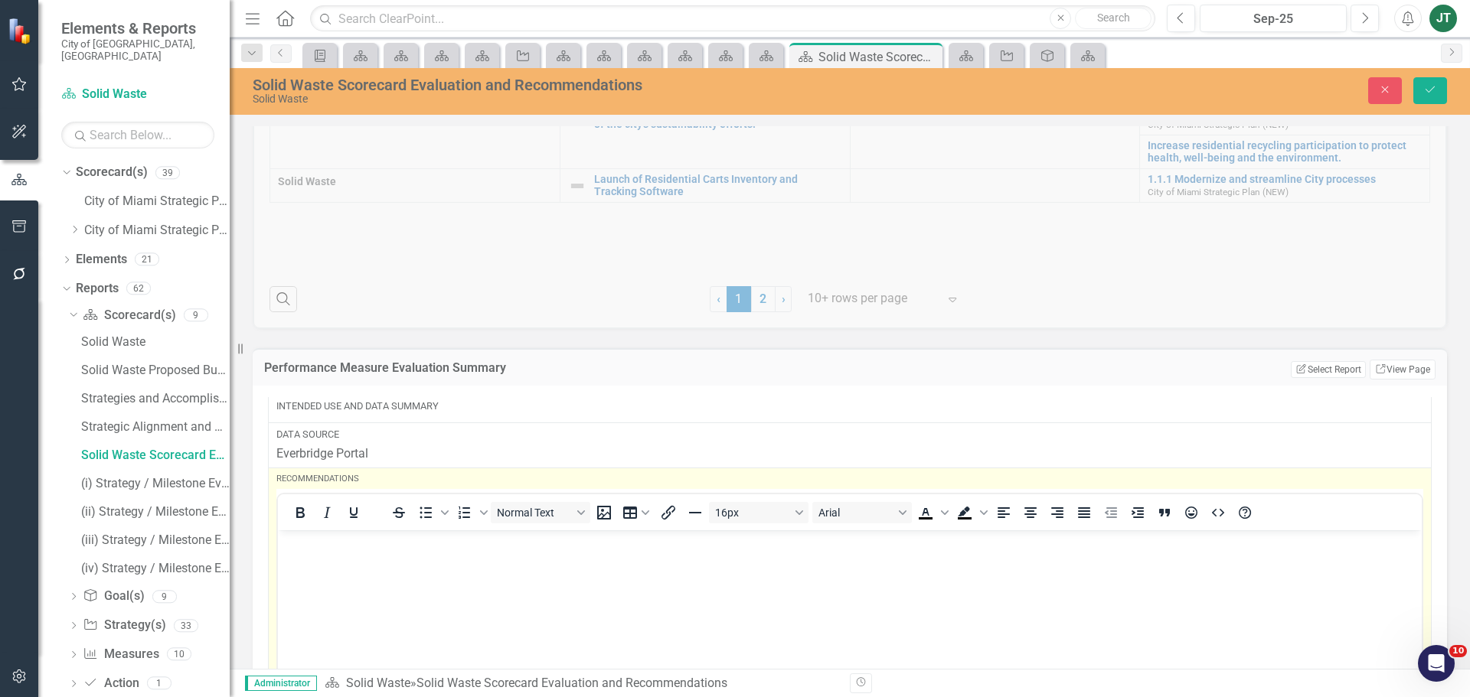
scroll to position [2603, 0]
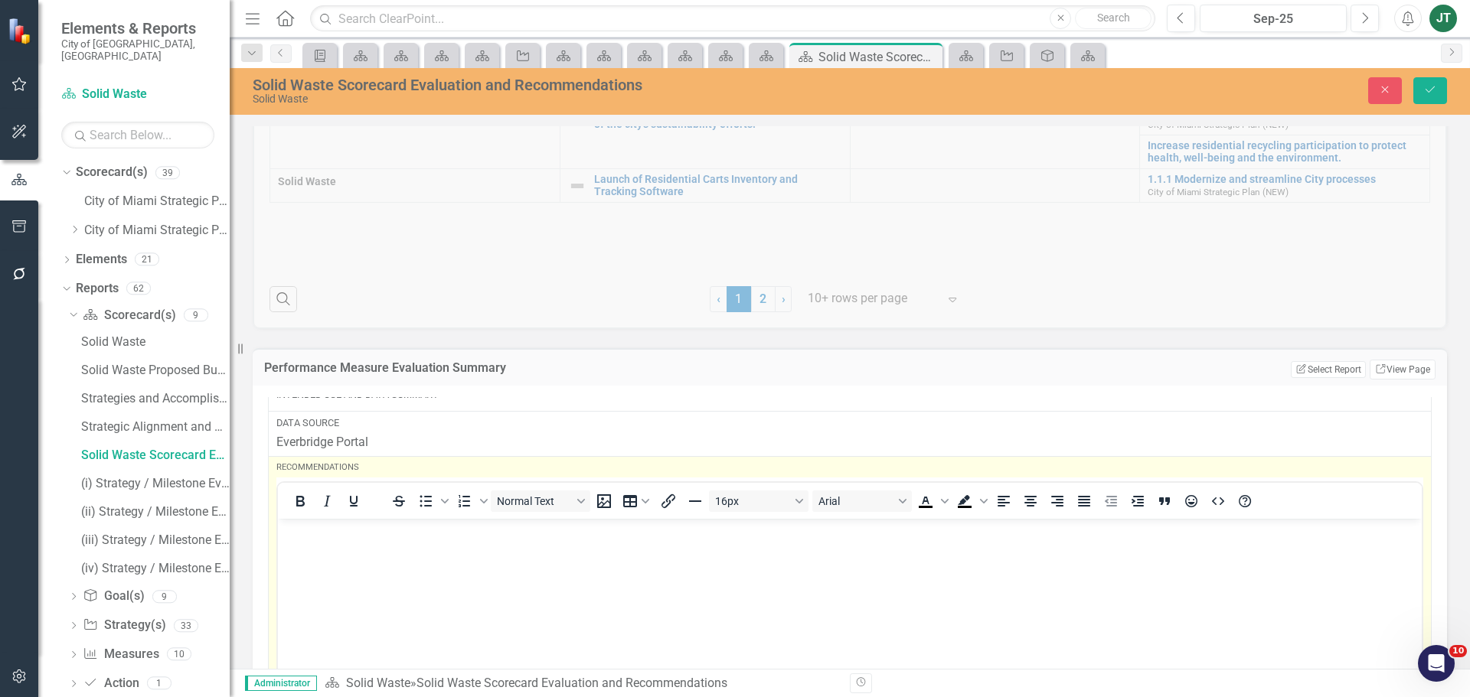
click at [316, 555] on body "Rich Text Area. Press ALT-0 for help." at bounding box center [850, 633] width 1144 height 230
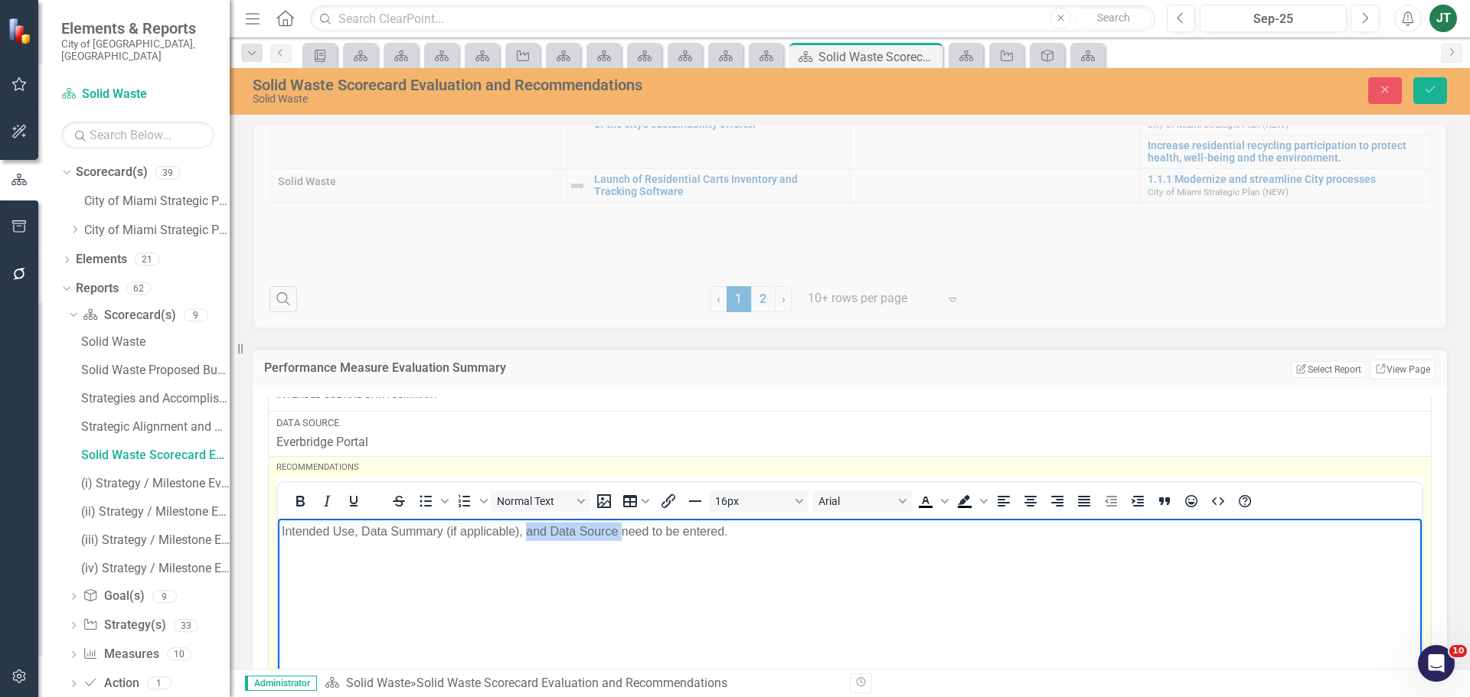
drag, startPoint x: 622, startPoint y: 530, endPoint x: 527, endPoint y: 539, distance: 95.4
click at [527, 539] on p "Intended Use, Data Summary (if applicable), and Data Source need to be entered." at bounding box center [850, 531] width 1136 height 18
click at [521, 531] on p "Intended Use, Data Summary (if applicable), need to be entered." at bounding box center [850, 531] width 1136 height 18
click at [523, 531] on p "Intended Use, Data Summary (if applicable), need to be entered." at bounding box center [850, 531] width 1136 height 18
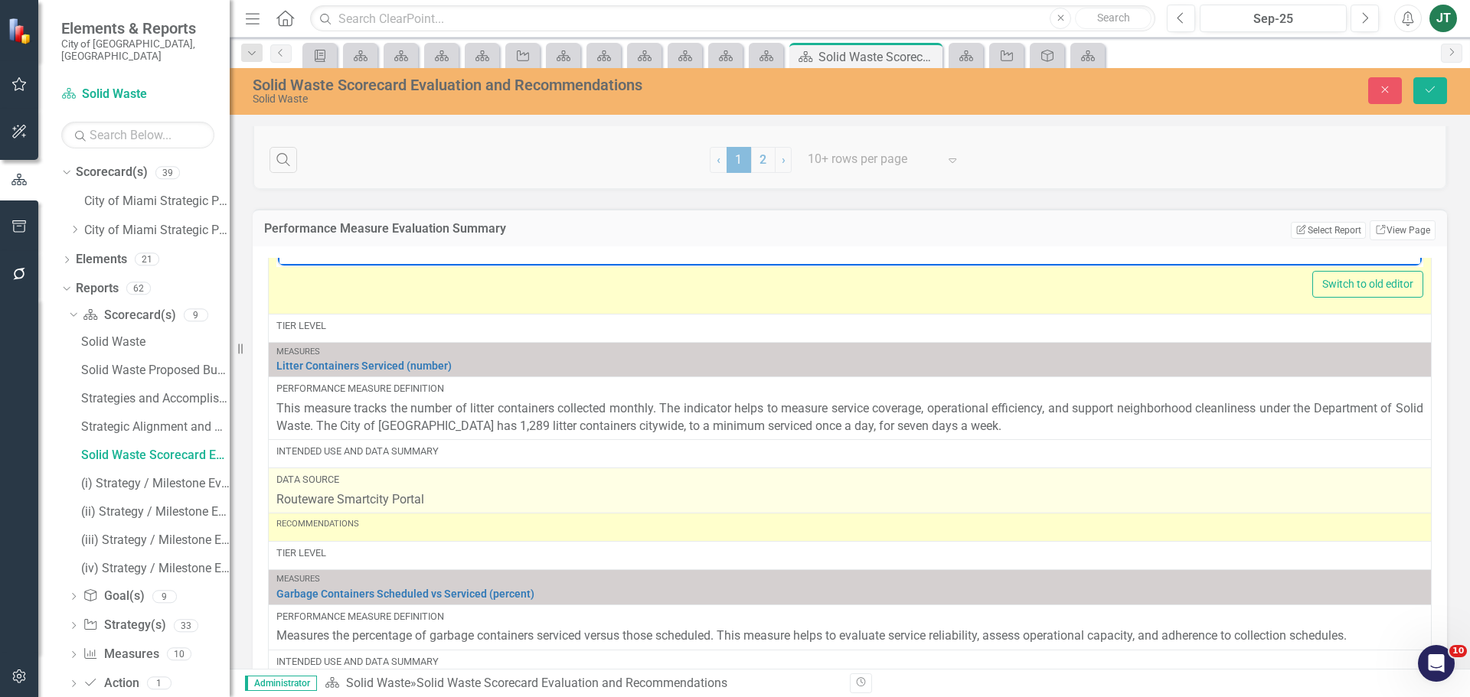
scroll to position [995, 0]
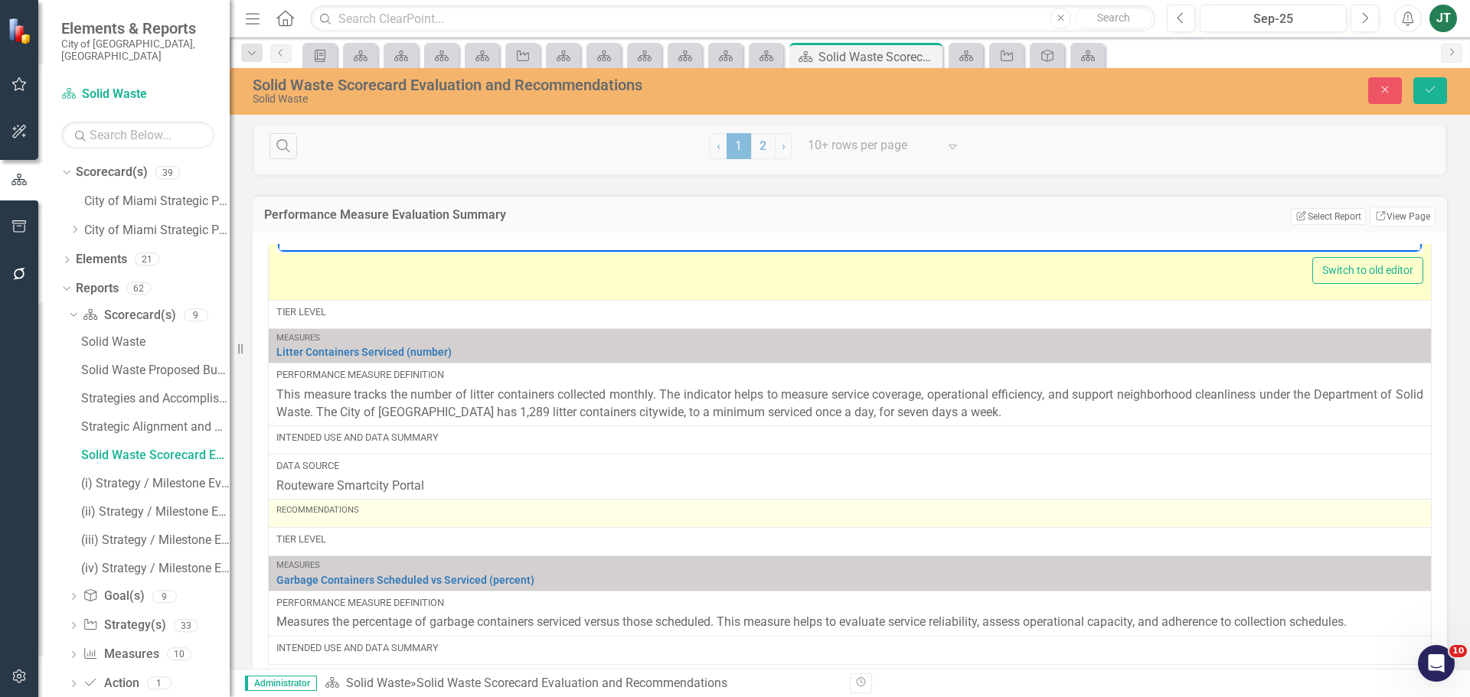
click at [376, 520] on div "Recommendations" at bounding box center [849, 513] width 1147 height 18
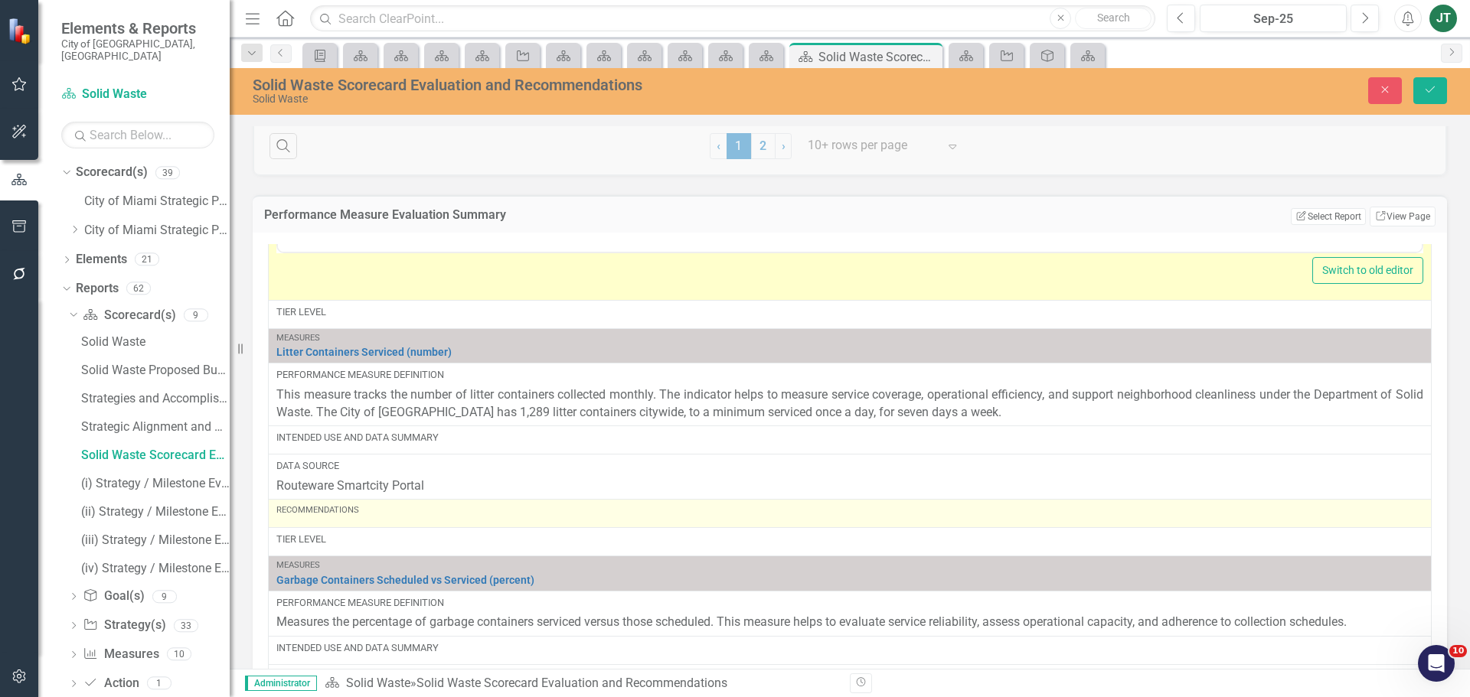
click at [376, 520] on div "Recommendations" at bounding box center [849, 513] width 1147 height 18
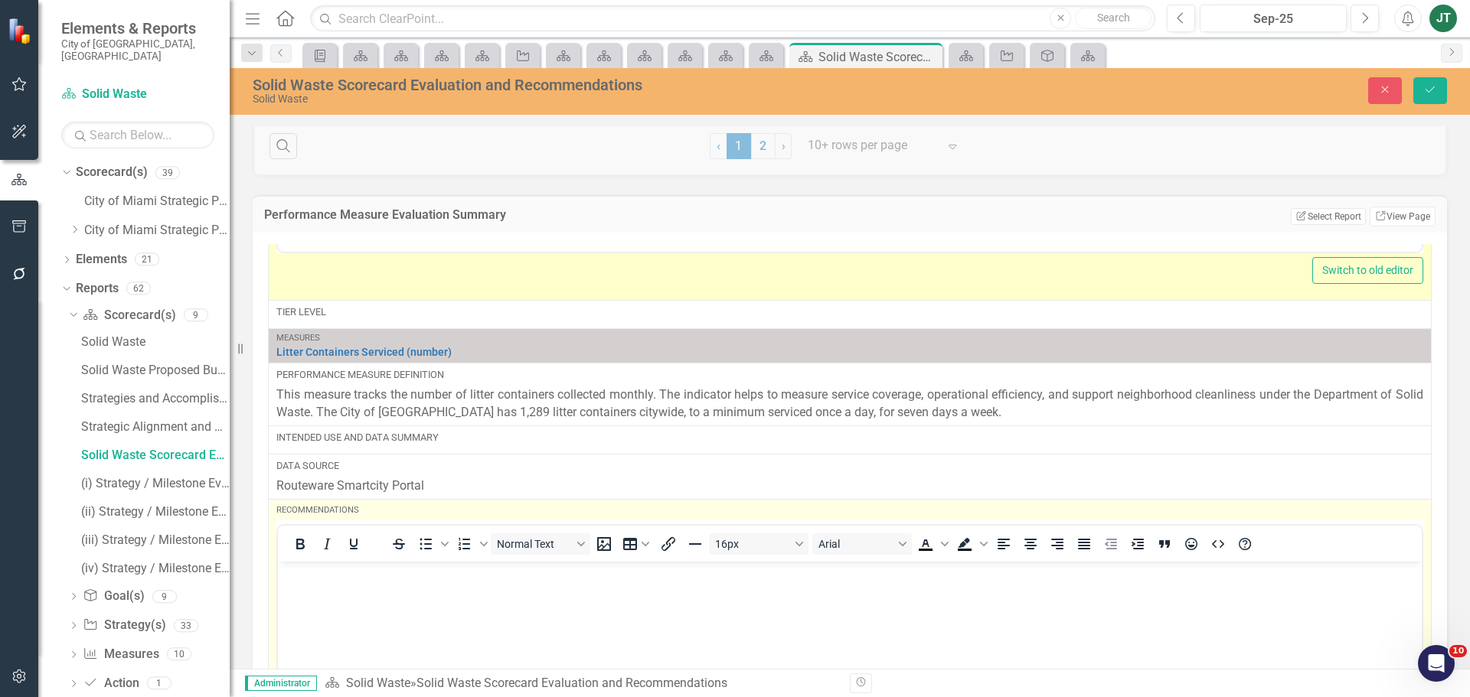
scroll to position [0, 0]
click at [395, 589] on body "Rich Text Area. Press ALT-0 for help." at bounding box center [850, 677] width 1144 height 230
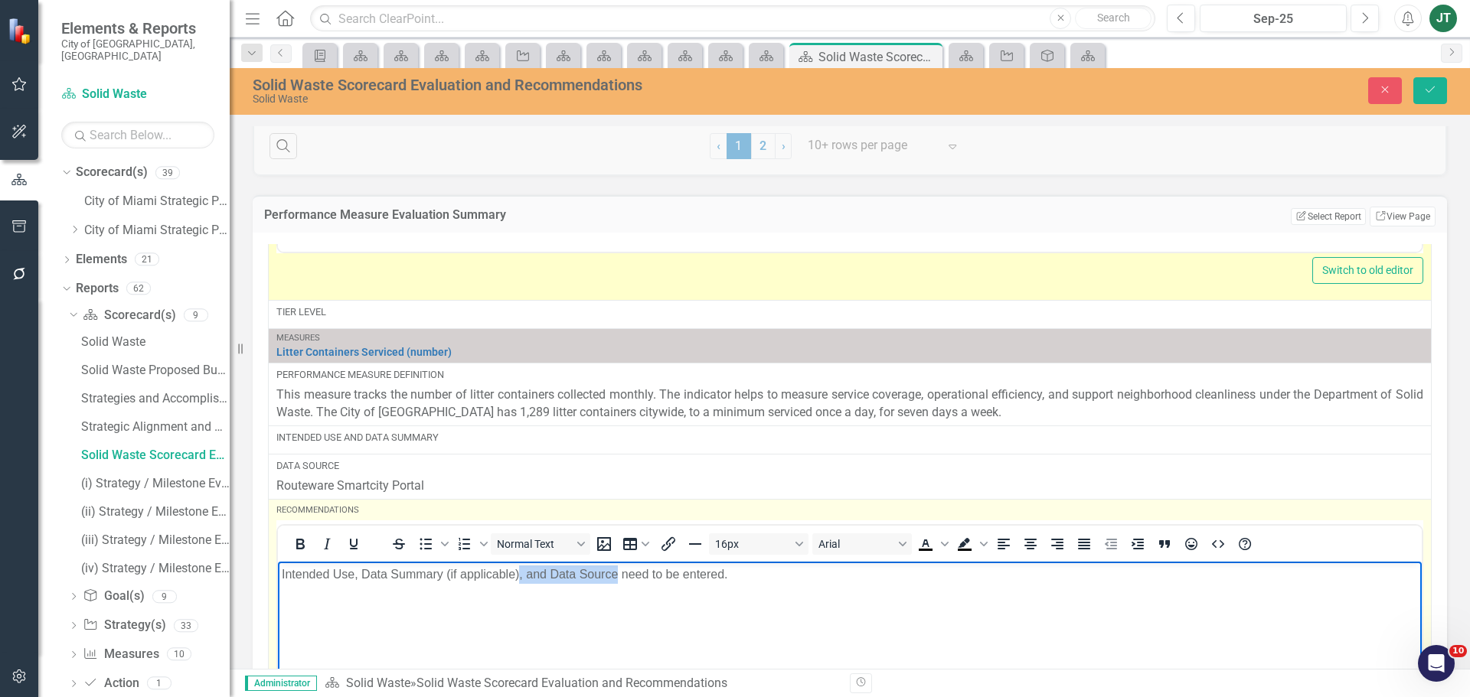
drag, startPoint x: 619, startPoint y: 573, endPoint x: 519, endPoint y: 583, distance: 99.9
click at [519, 583] on p "Intended Use, Data Summary (if applicable), and Data Source need to be entered." at bounding box center [850, 575] width 1136 height 18
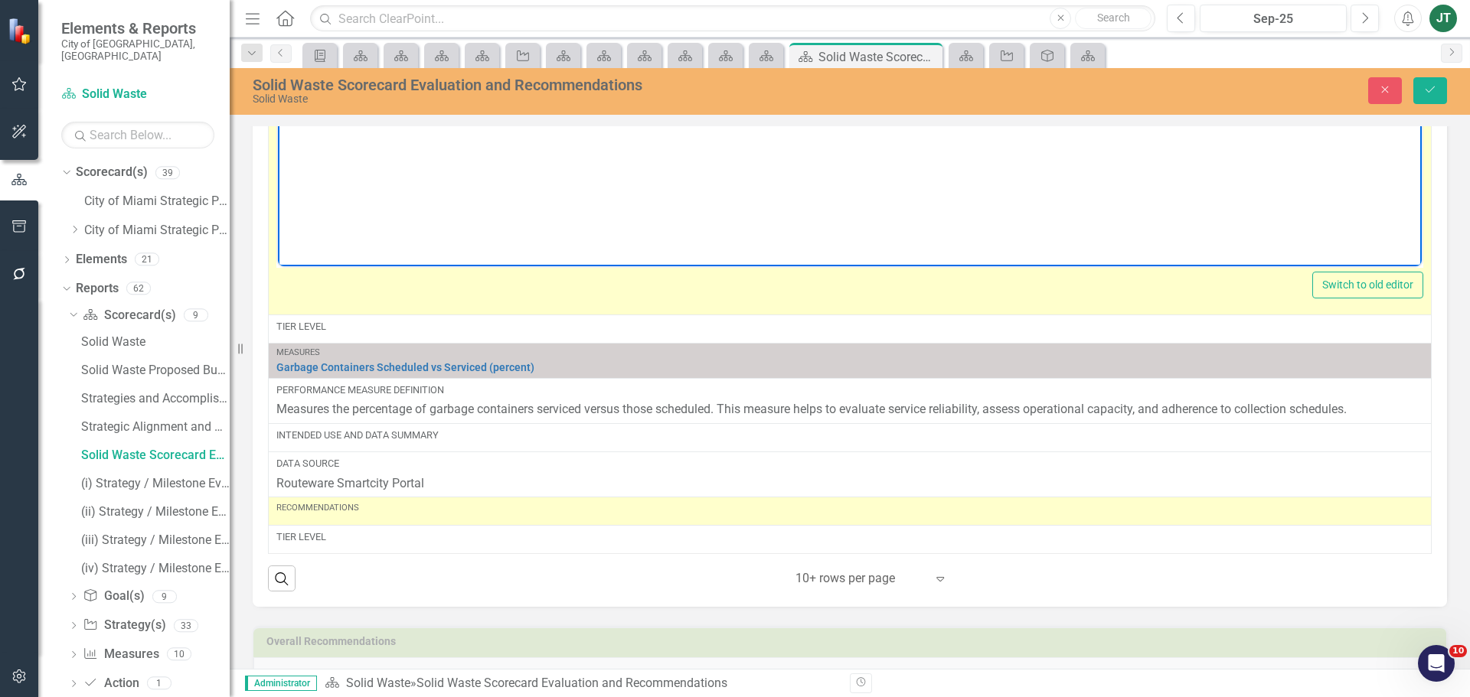
scroll to position [1225, 0]
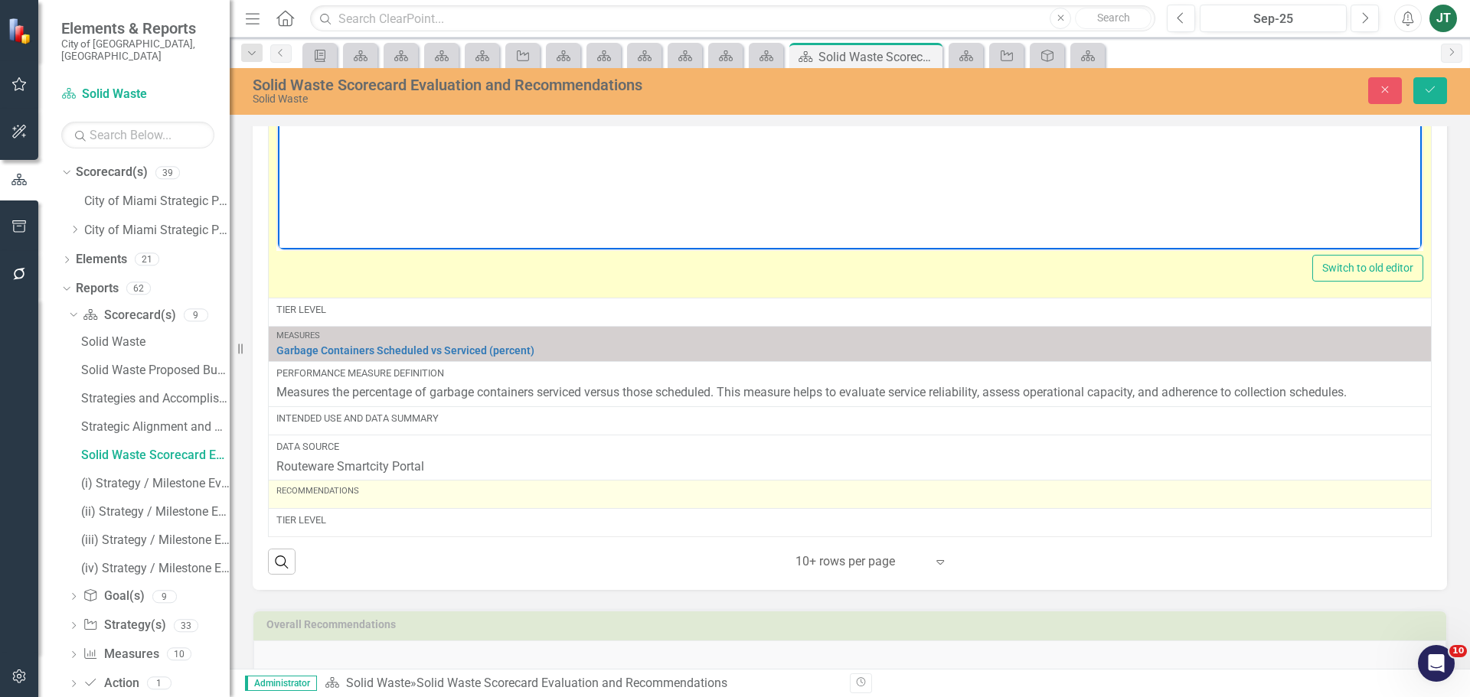
click at [382, 499] on div "Recommendations" at bounding box center [849, 494] width 1147 height 18
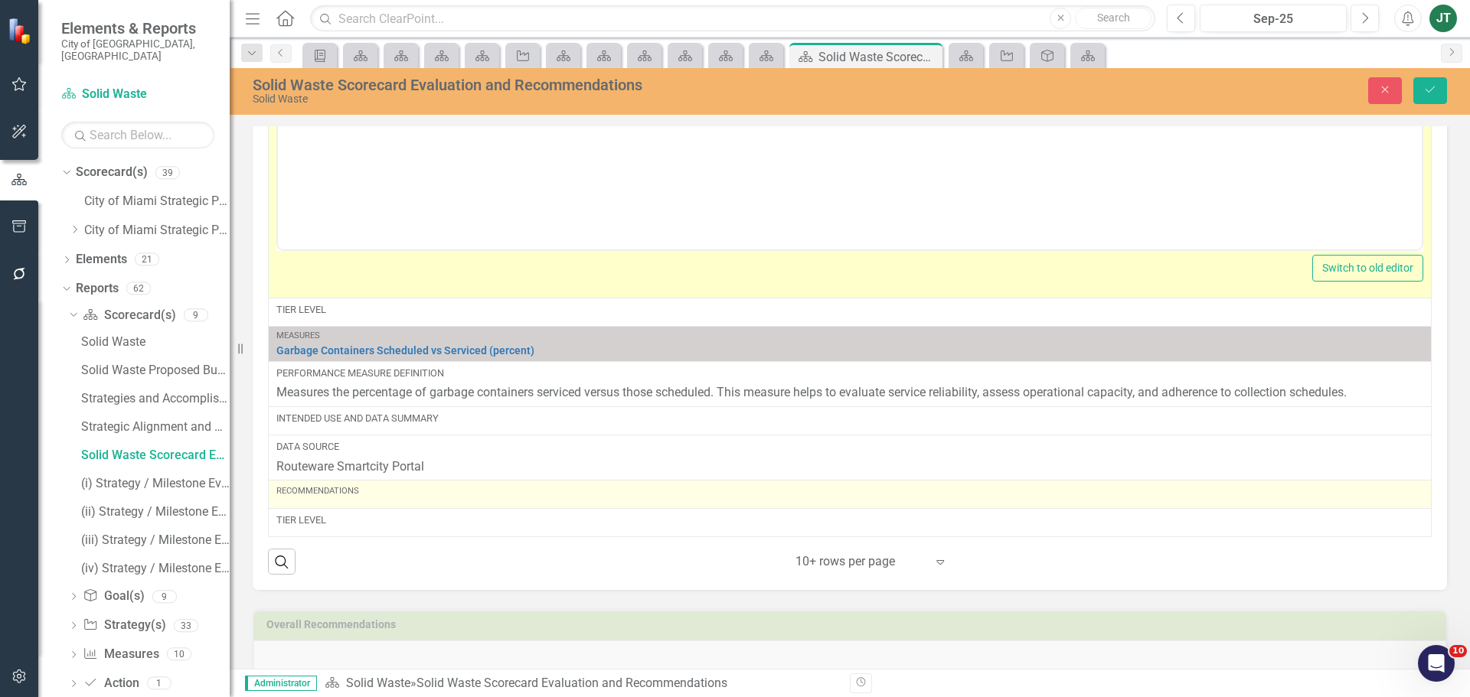
click at [382, 499] on div "Recommendations" at bounding box center [849, 494] width 1147 height 18
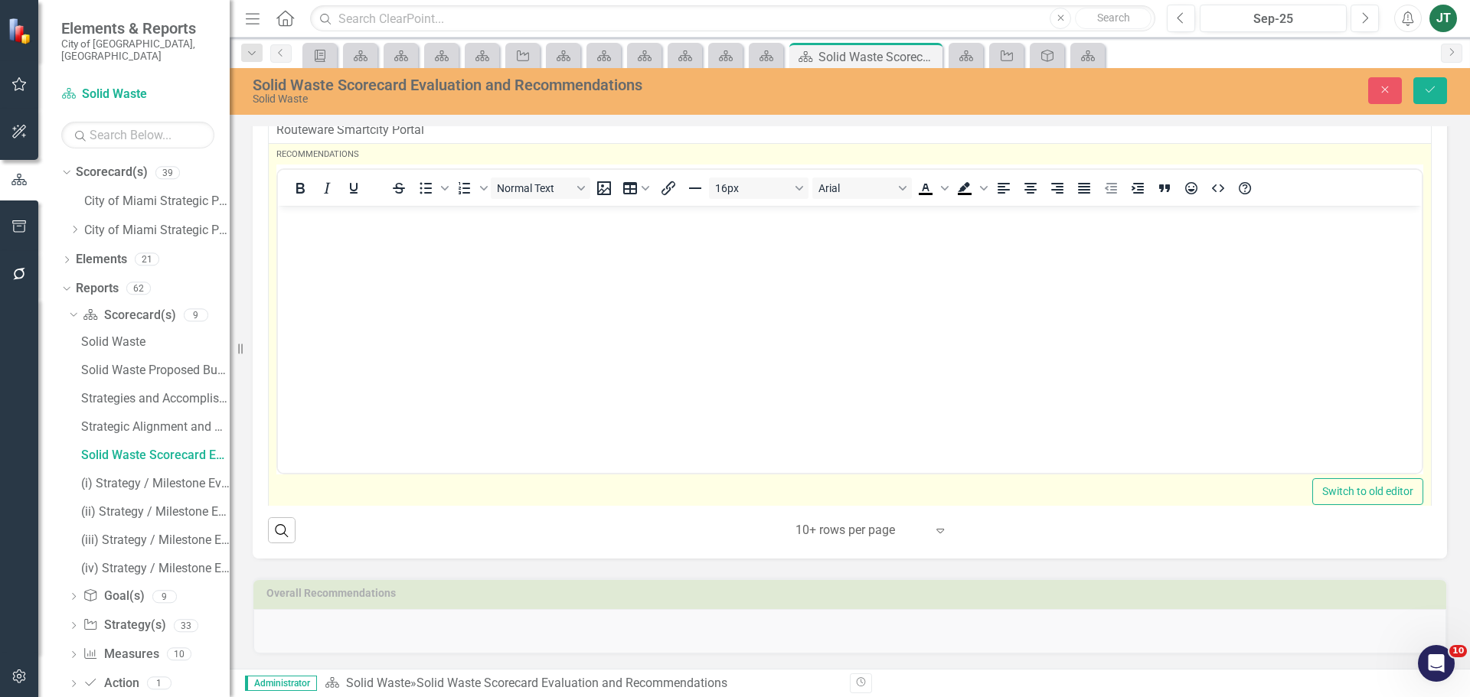
scroll to position [3640, 0]
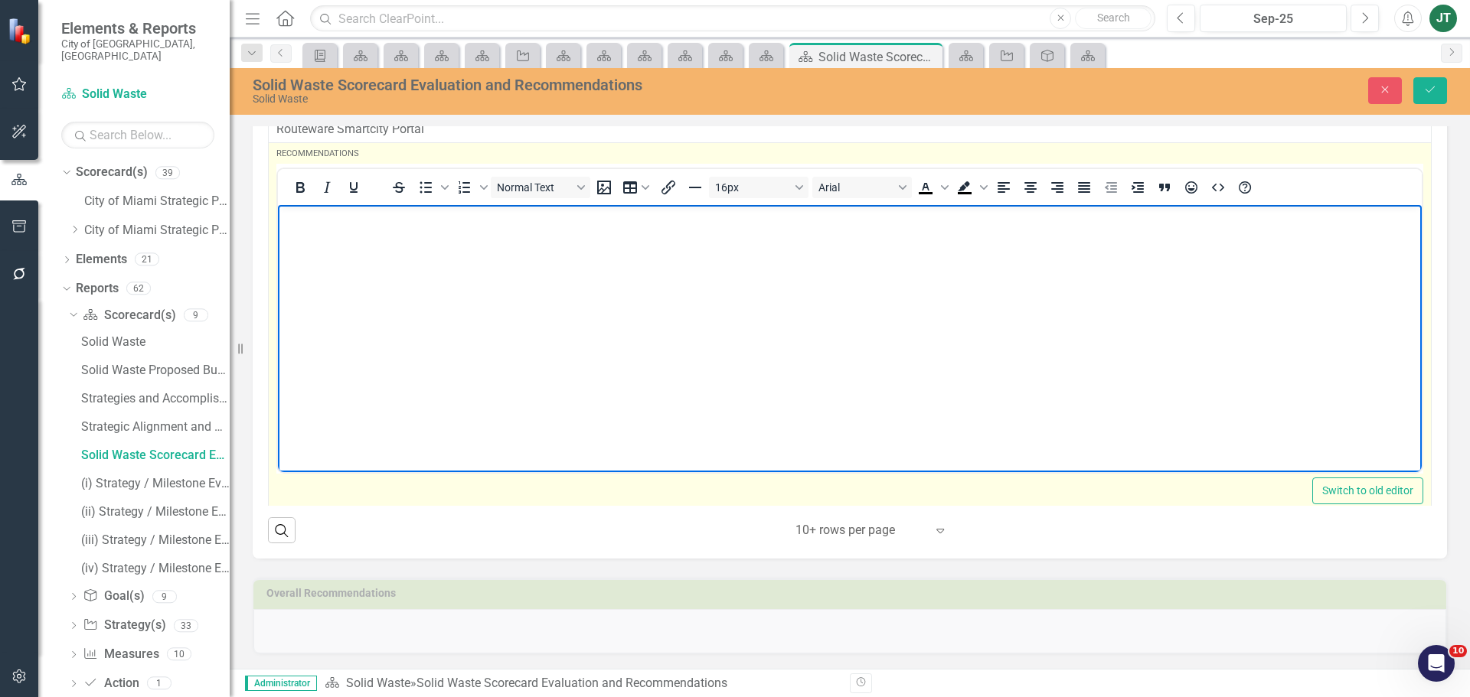
click at [335, 294] on body "Rich Text Area. Press ALT-0 for help." at bounding box center [850, 320] width 1144 height 230
drag, startPoint x: 519, startPoint y: 222, endPoint x: 622, endPoint y: 217, distance: 102.7
click at [622, 217] on p "Intended Use, Data Summary (if applicable), and Data Source need to be entered." at bounding box center [850, 218] width 1136 height 18
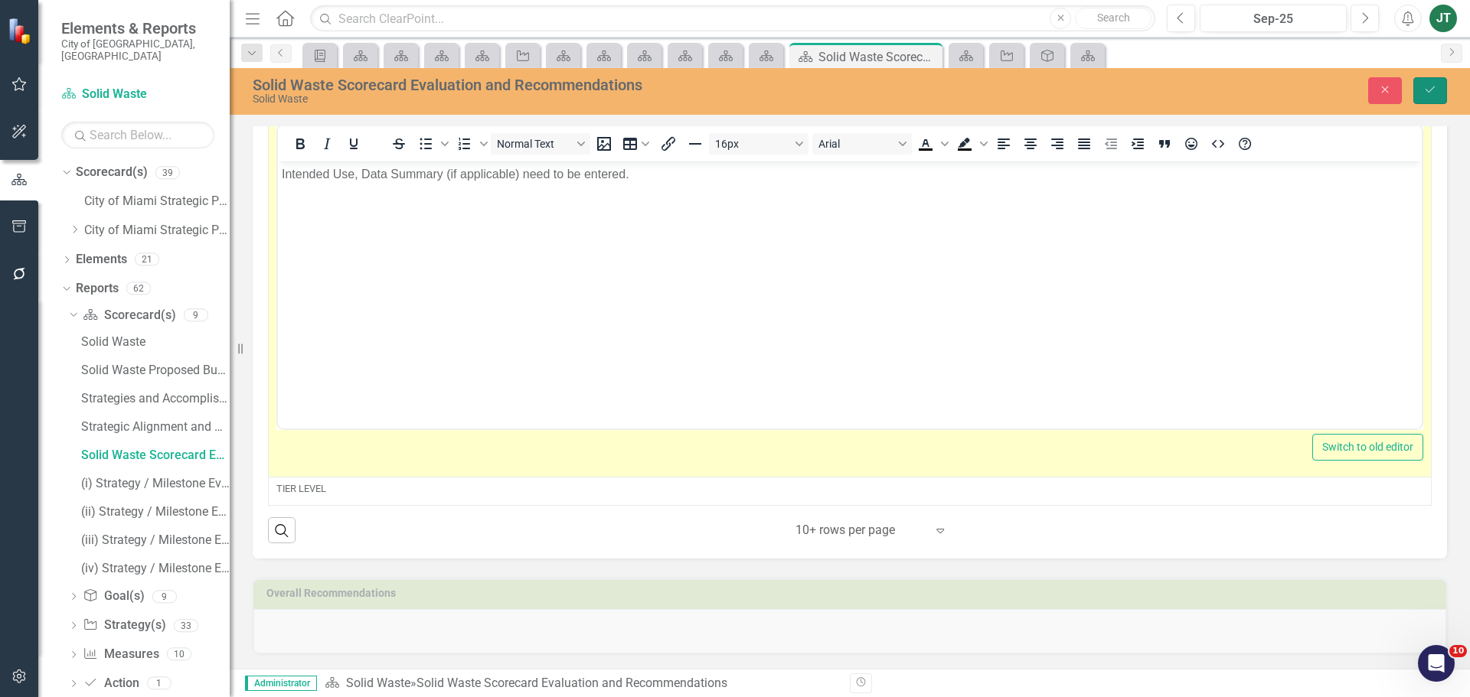
click at [1432, 93] on icon "Save" at bounding box center [1430, 89] width 14 height 11
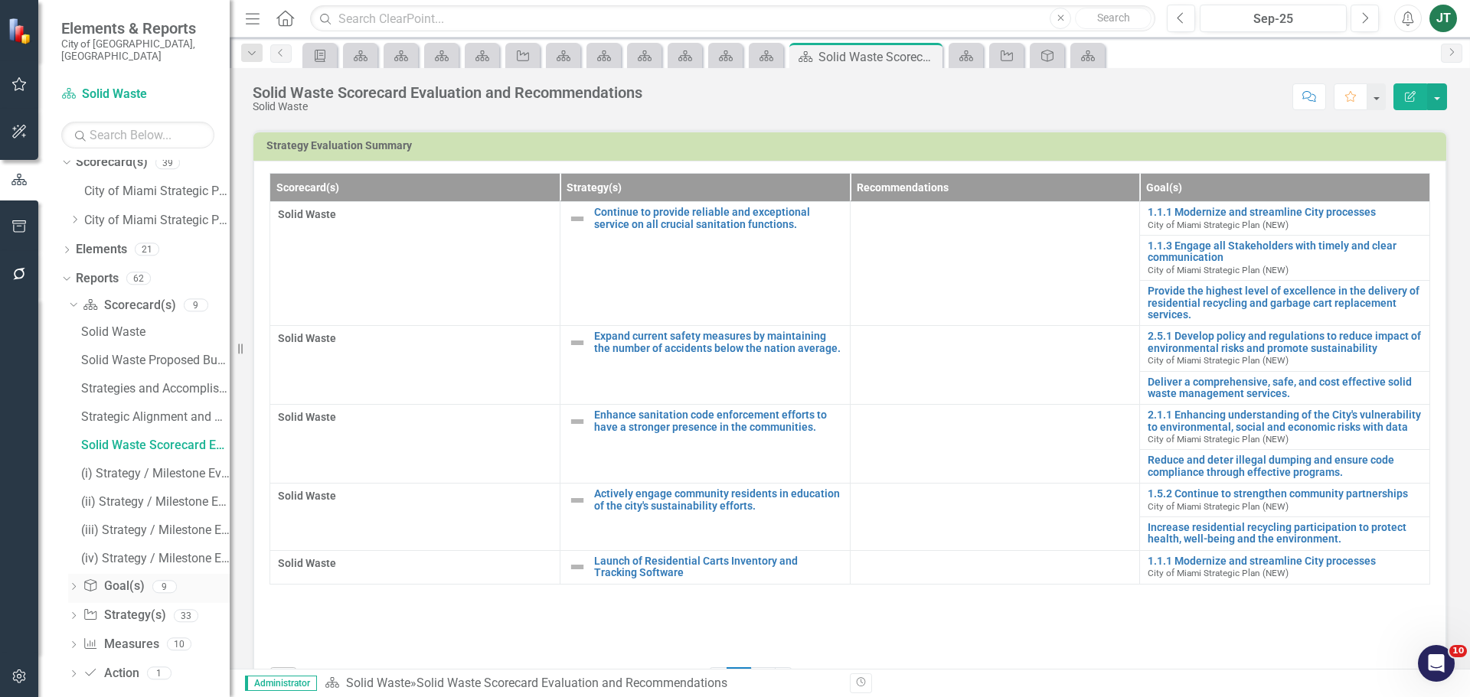
scroll to position [13, 0]
click at [136, 436] on div "Solid Waste Scorecard Evaluation and Recommendations" at bounding box center [155, 443] width 149 height 14
click at [105, 267] on link "Reports" at bounding box center [97, 276] width 43 height 18
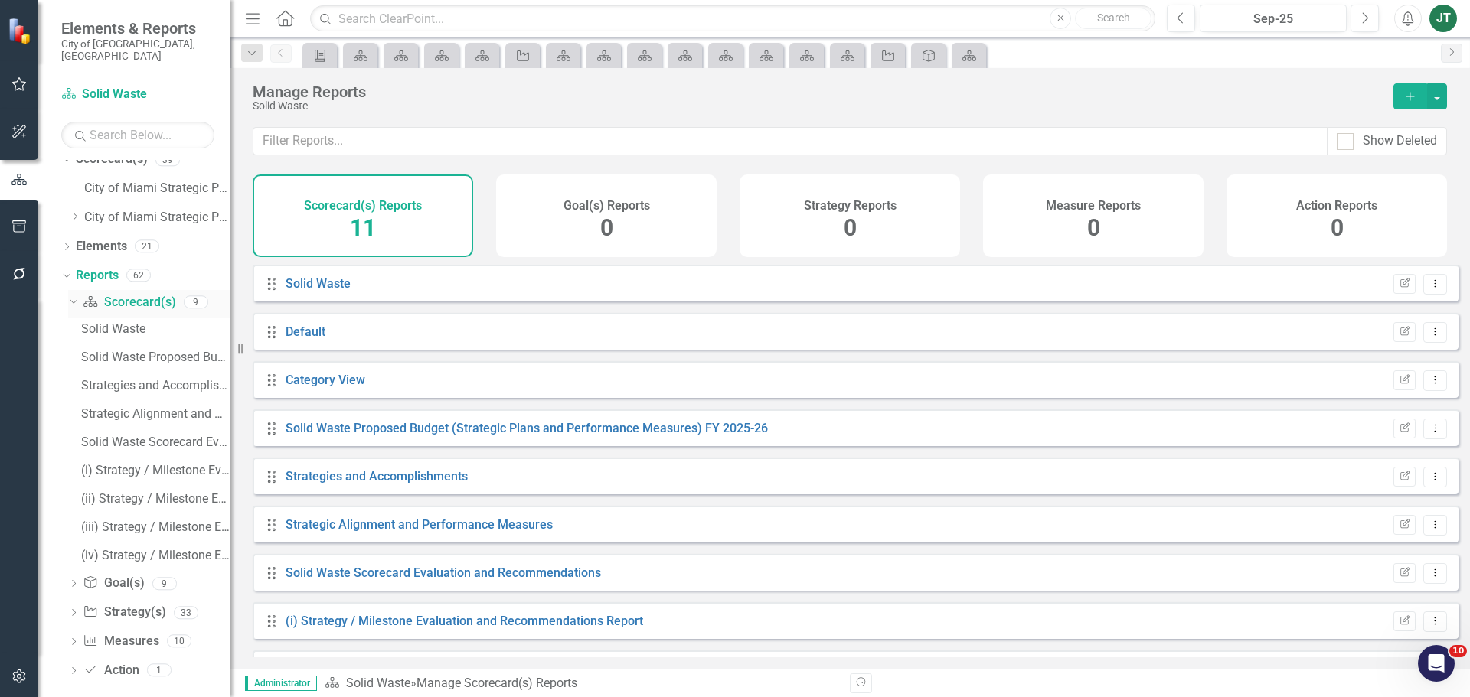
drag, startPoint x: 142, startPoint y: 290, endPoint x: 152, endPoint y: 287, distance: 10.4
click at [142, 294] on link "Scorecard(s) Scorecard(s)" at bounding box center [129, 303] width 93 height 18
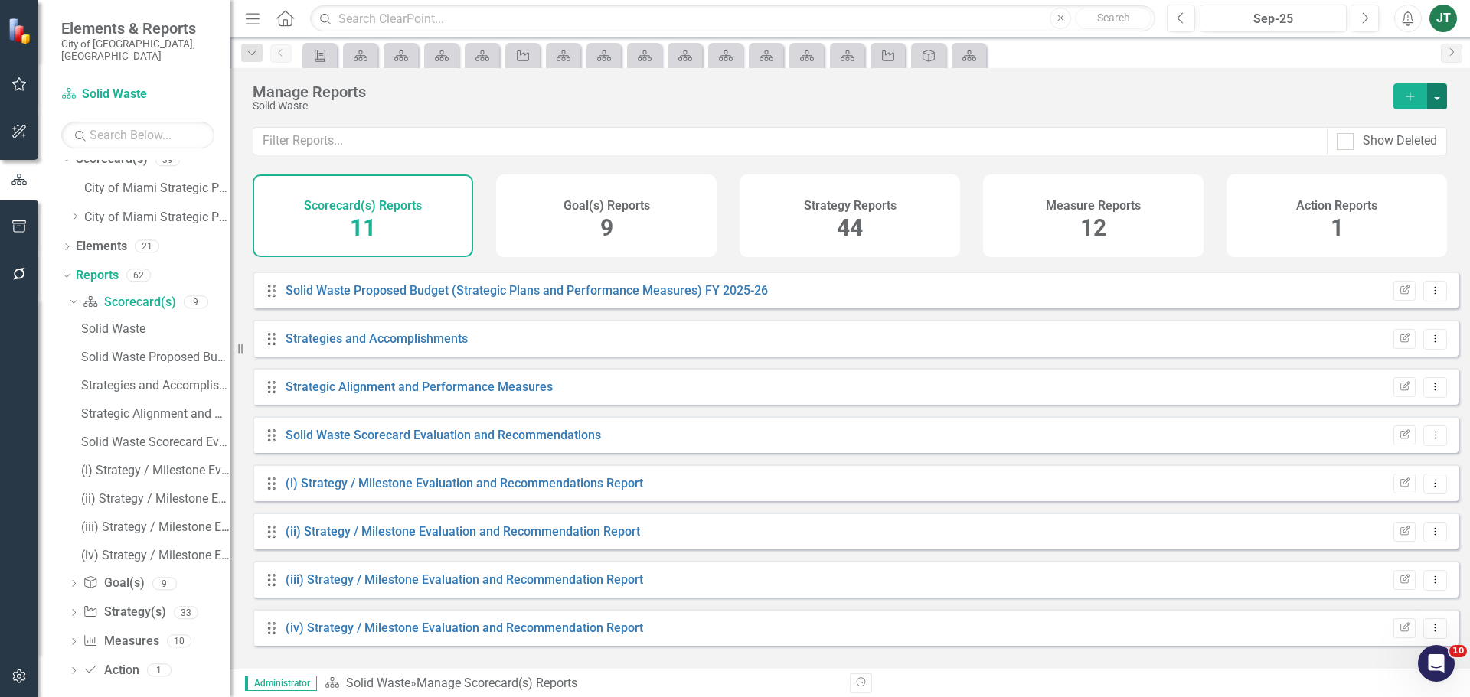
click at [1432, 97] on button "button" at bounding box center [1437, 96] width 20 height 26
click at [1428, 633] on icon "Dropdown Menu" at bounding box center [1434, 628] width 13 height 10
click at [1364, 588] on link "Copy Duplicate Report" at bounding box center [1371, 587] width 126 height 28
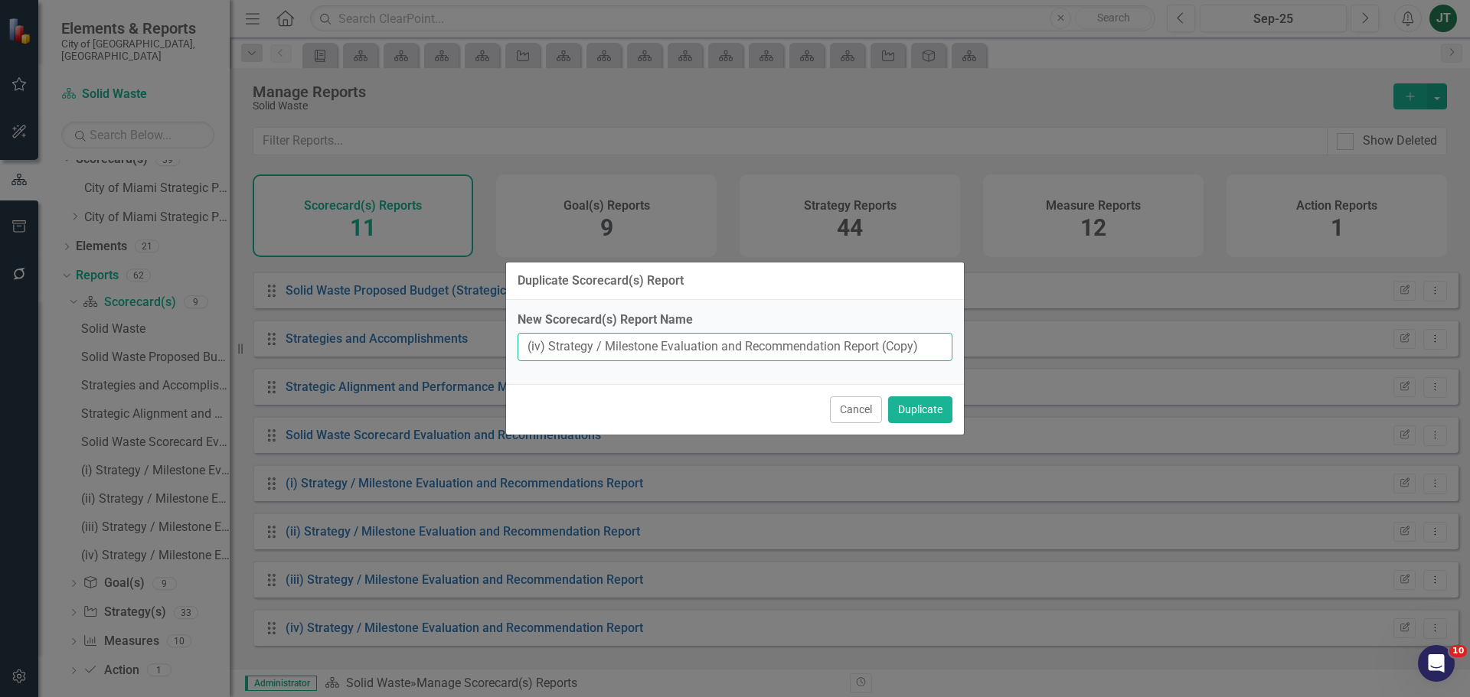
click at [539, 343] on input "(iv) Strategy / Milestone Evaluation and Recommendation Report (Copy)" at bounding box center [735, 347] width 435 height 28
drag, startPoint x: 882, startPoint y: 344, endPoint x: 965, endPoint y: 343, distance: 83.5
click at [965, 343] on div "Duplicate Scorecard(s) Report New Scorecard(s) Report Name (v) Strategy / Miles…" at bounding box center [735, 348] width 1470 height 697
type input "(v) Strategy / Milestone Evaluation and Recommendation Report"
click at [911, 402] on button "Duplicate" at bounding box center [920, 410] width 64 height 27
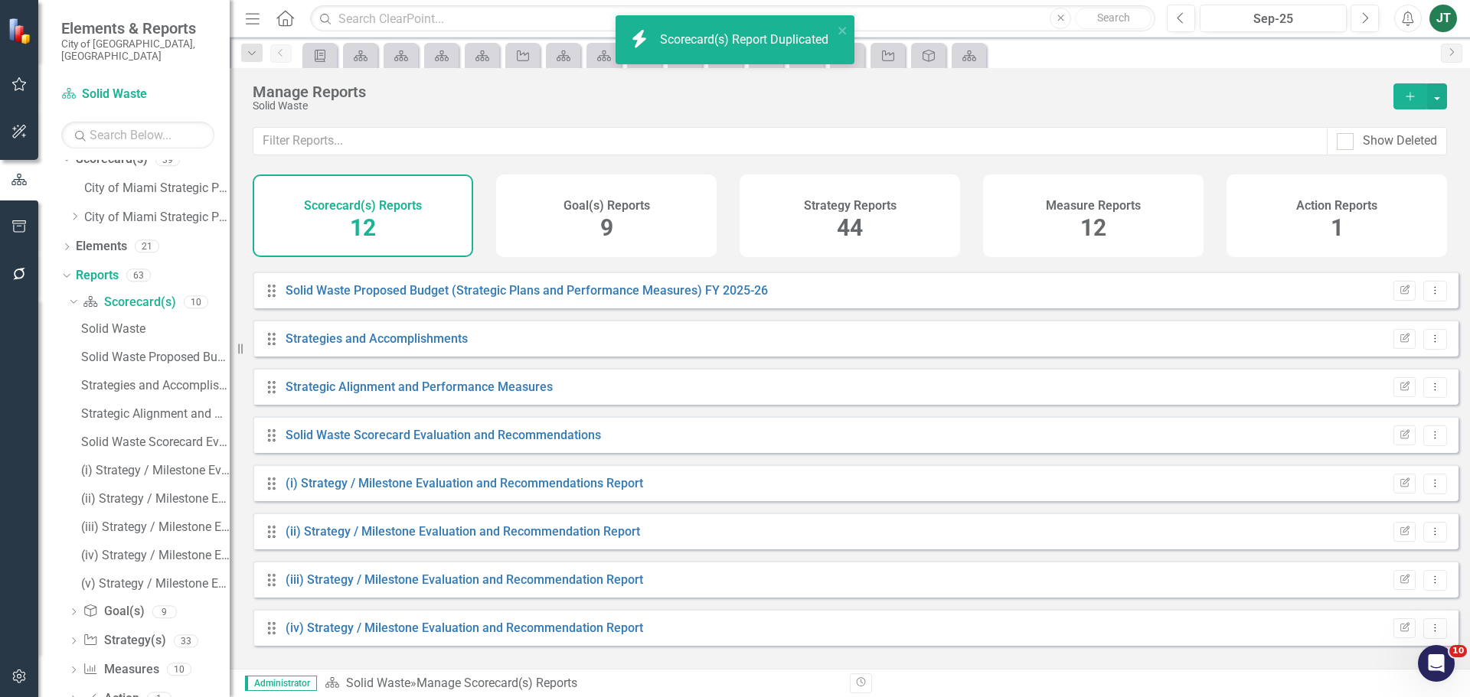
scroll to position [186, 0]
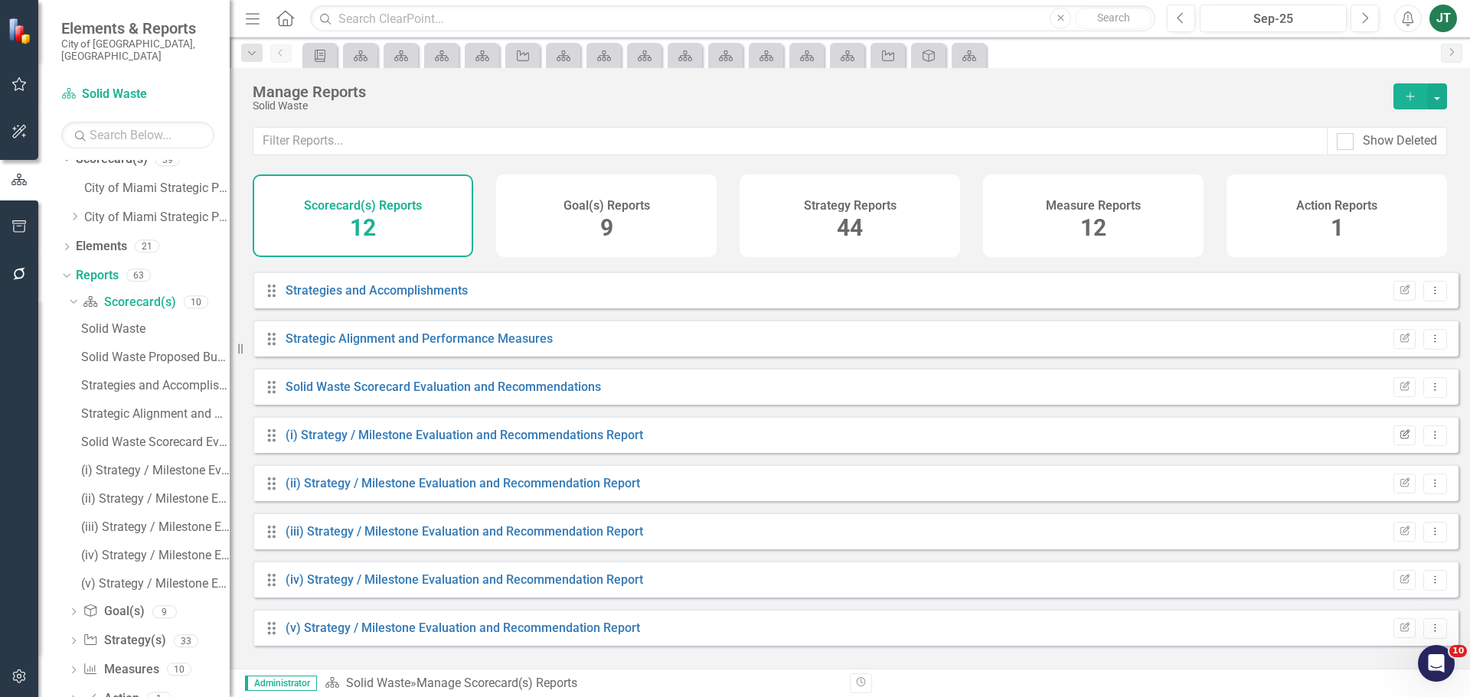
click at [1399, 446] on button "Edit Report" at bounding box center [1404, 436] width 22 height 20
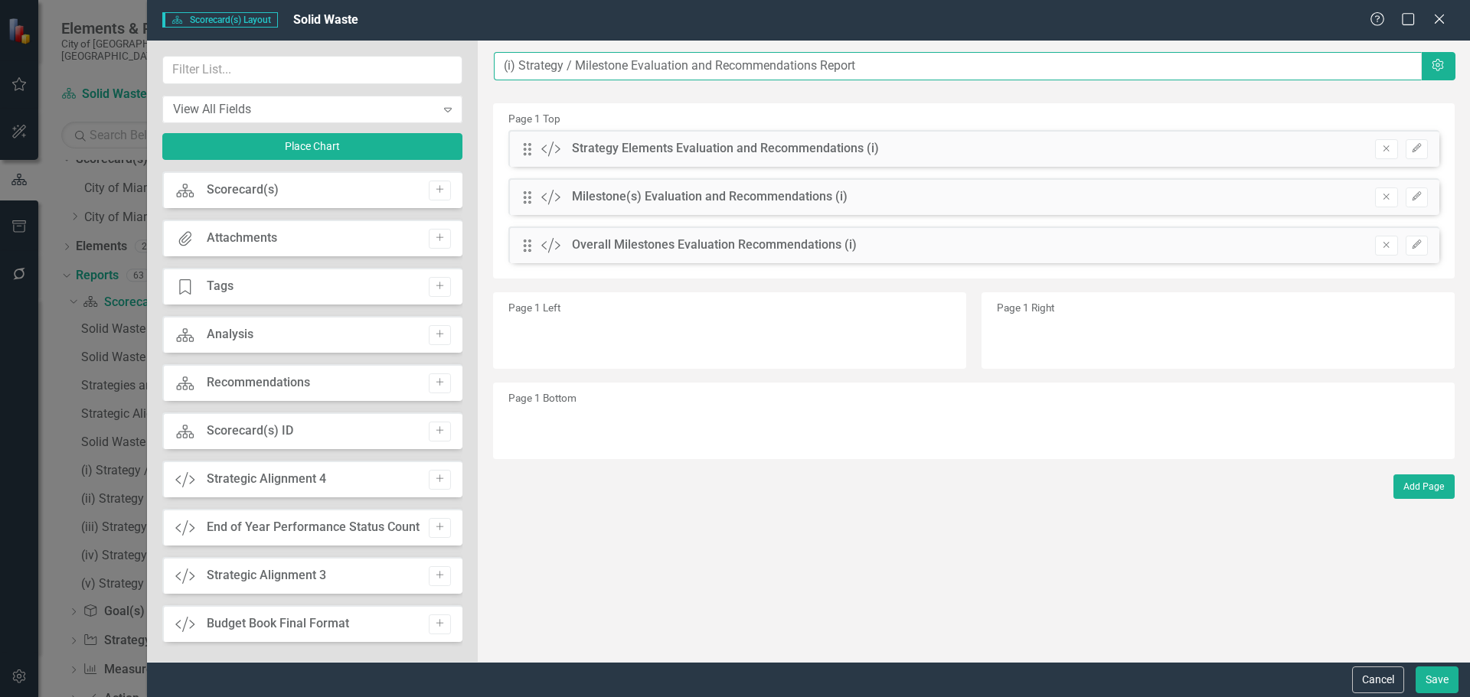
click at [501, 63] on input "(i) Strategy / Milestone Evaluation and Recommendations Report" at bounding box center [958, 66] width 928 height 28
paste input "Continue to provide reliable and exceptional service"
type input "Continue to provide reliable and exceptional service....(i) Strategy / Mileston…"
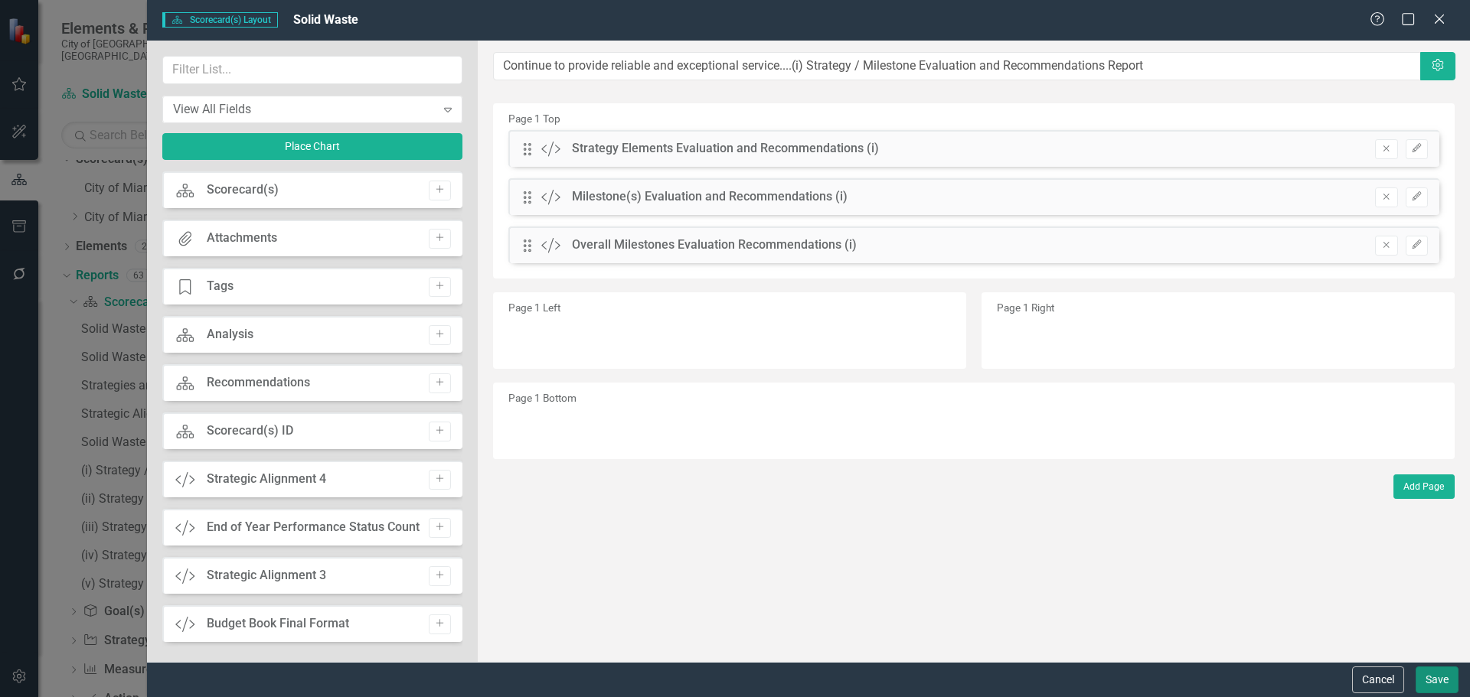
click at [1445, 668] on button "Save" at bounding box center [1436, 680] width 43 height 27
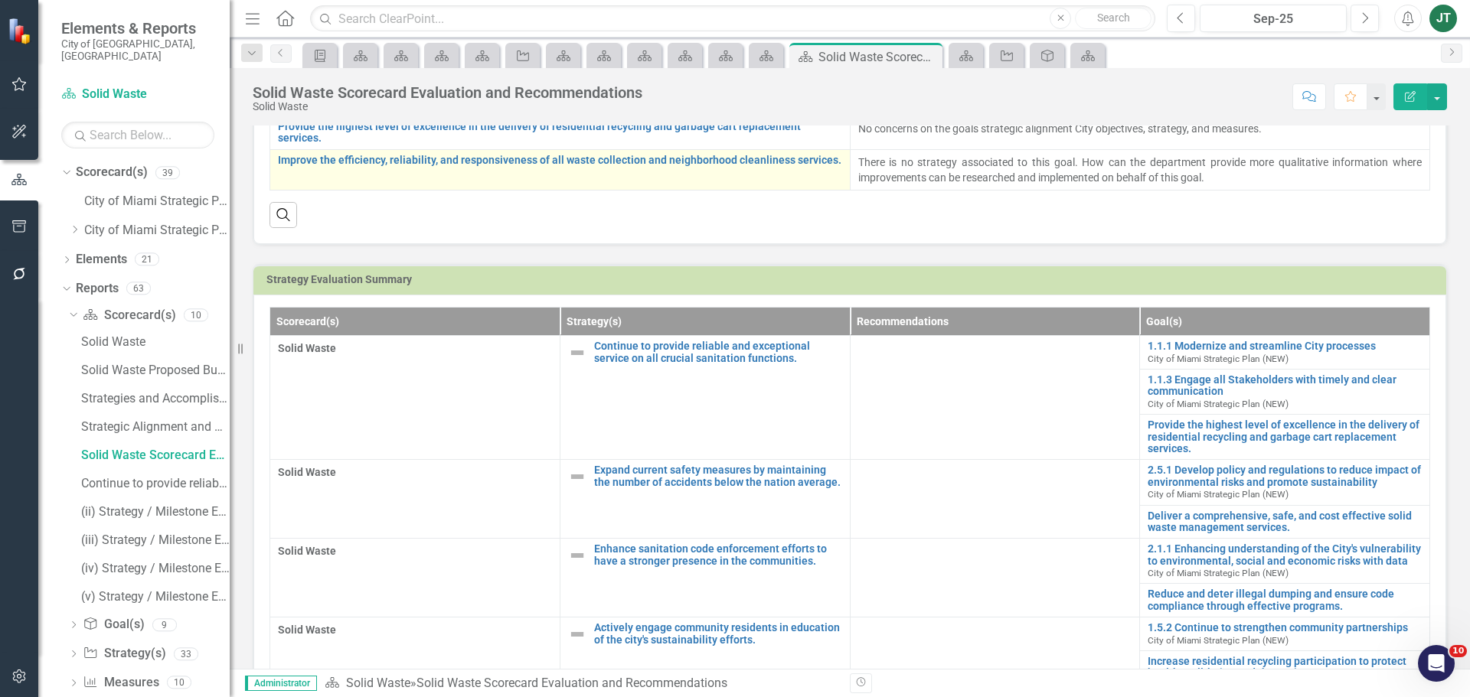
scroll to position [383, 0]
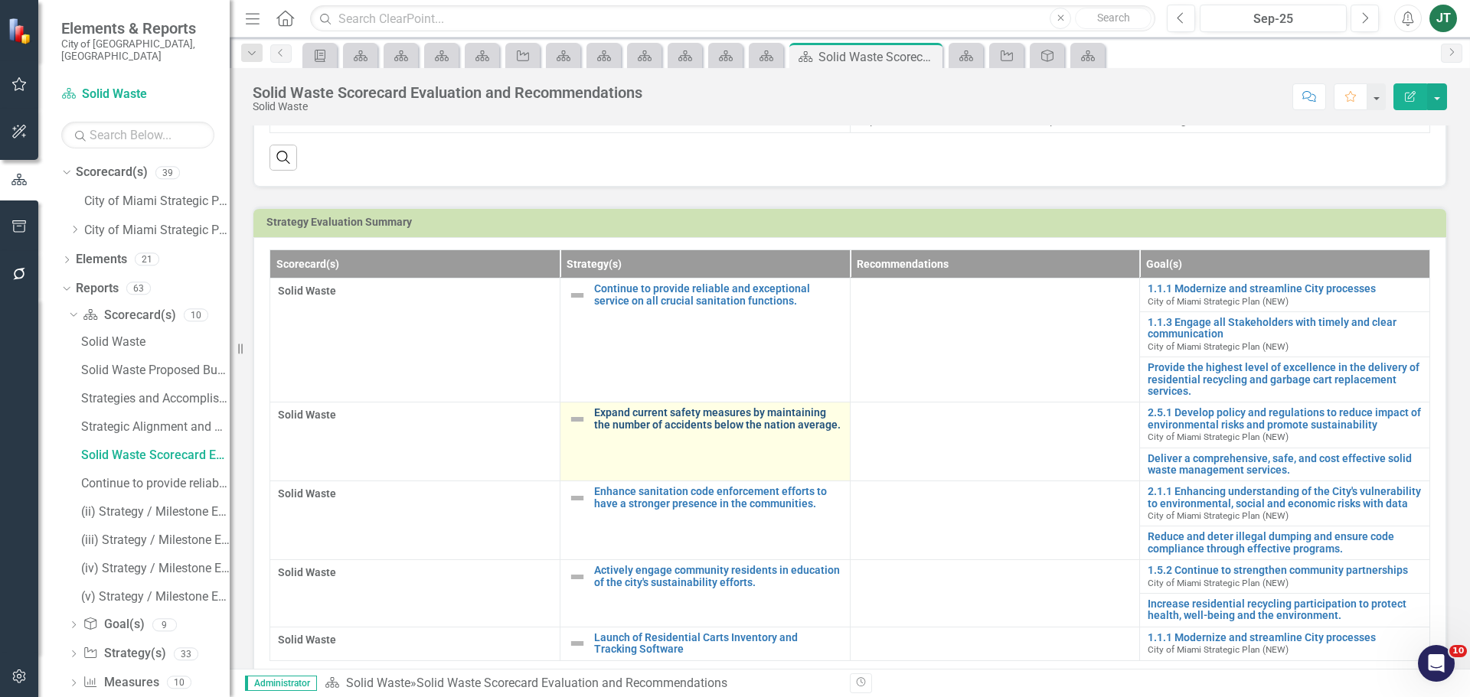
click at [648, 423] on link "Expand current safety measures by maintaining the number of accidents below the…" at bounding box center [718, 419] width 248 height 24
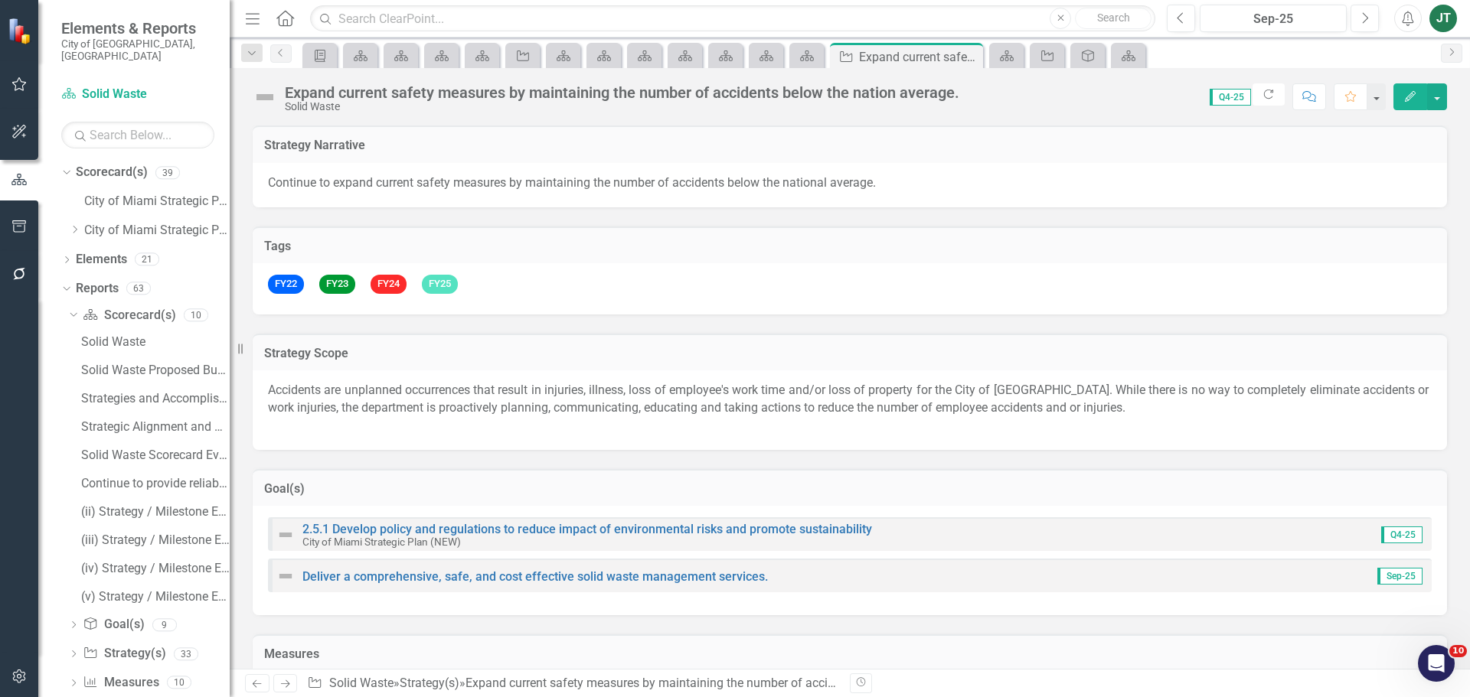
click at [483, 89] on div "Expand current safety measures by maintaining the number of accidents below the…" at bounding box center [622, 92] width 674 height 17
click at [564, 96] on div "Expand current safety measures by maintaining the number of accidents below the…" at bounding box center [622, 92] width 674 height 17
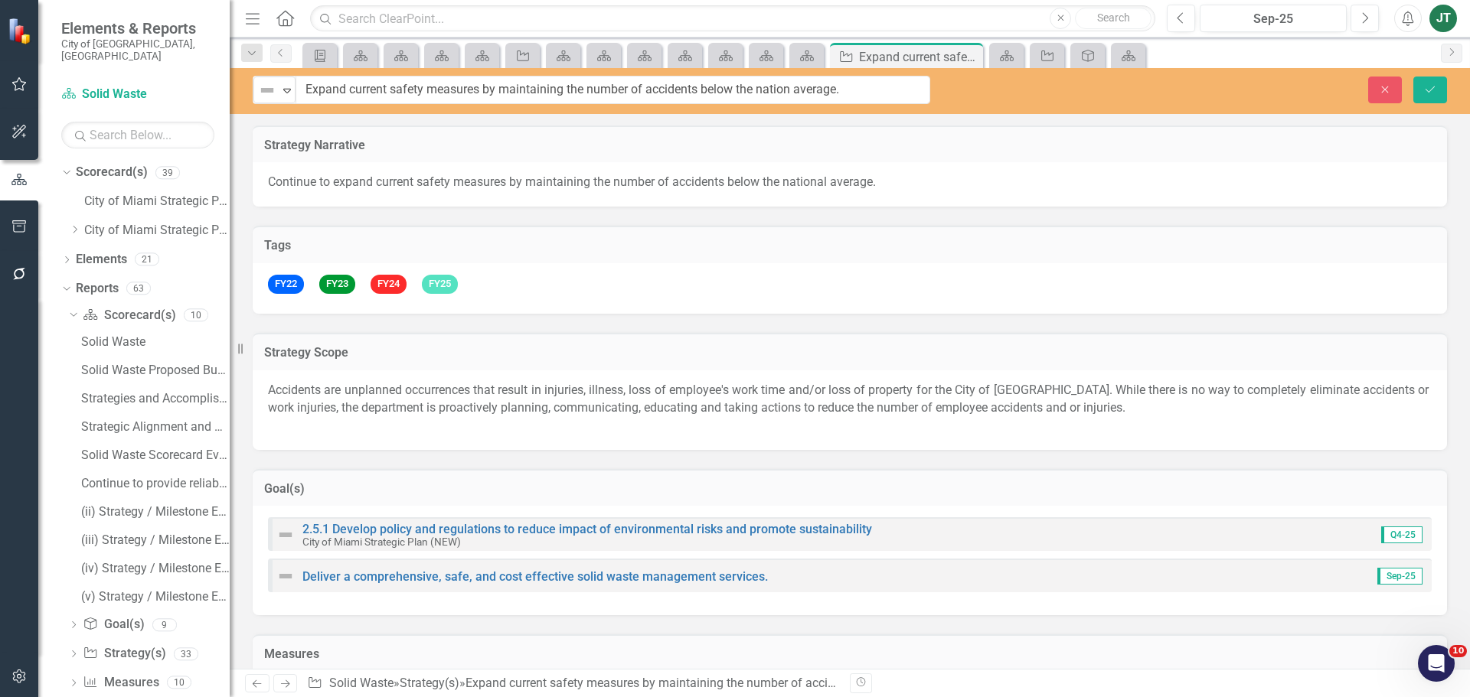
click at [607, 92] on input "Expand current safety measures by maintaining the number of accidents below the…" at bounding box center [612, 90] width 635 height 28
click at [571, 91] on input "Expand current safety measures by maintaining the number of accidents below the…" at bounding box center [612, 90] width 635 height 28
drag, startPoint x: 564, startPoint y: 87, endPoint x: 279, endPoint y: 96, distance: 284.9
click at [275, 97] on div "Not Defined Expand Expand current safety measures by maintaining the number of …" at bounding box center [592, 90] width 678 height 28
click at [1396, 84] on button "Close" at bounding box center [1385, 90] width 34 height 27
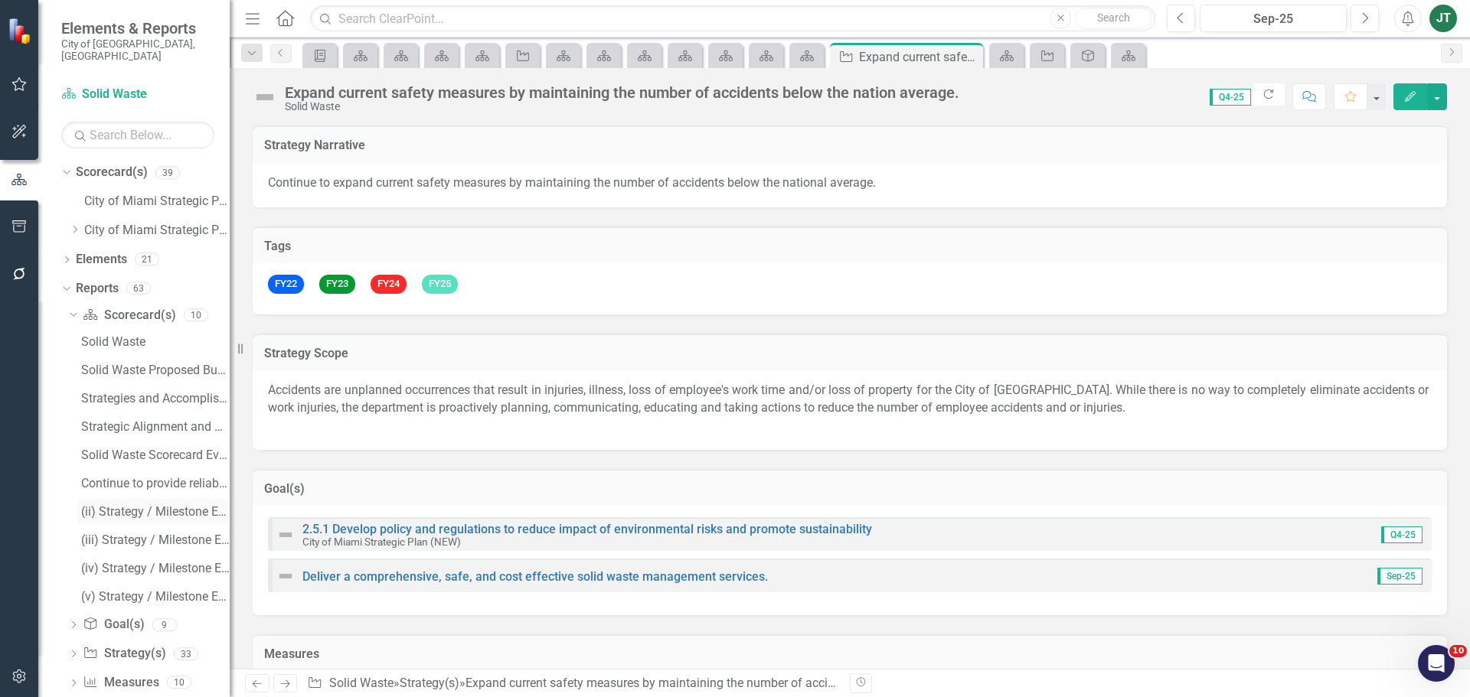
click at [137, 505] on div "(ii) Strategy / Milestone Evaluation and Recommendation Report" at bounding box center [155, 512] width 149 height 14
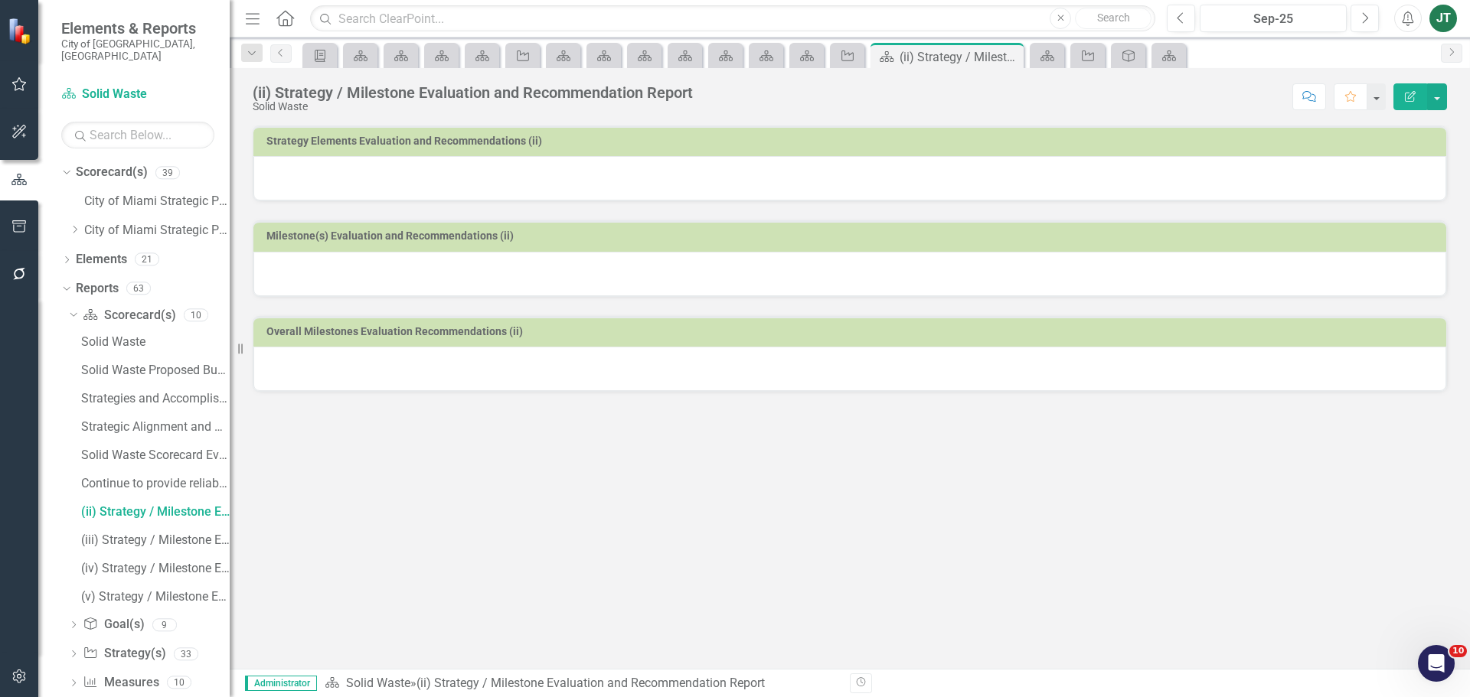
click at [1409, 100] on icon "Edit Report" at bounding box center [1410, 96] width 14 height 11
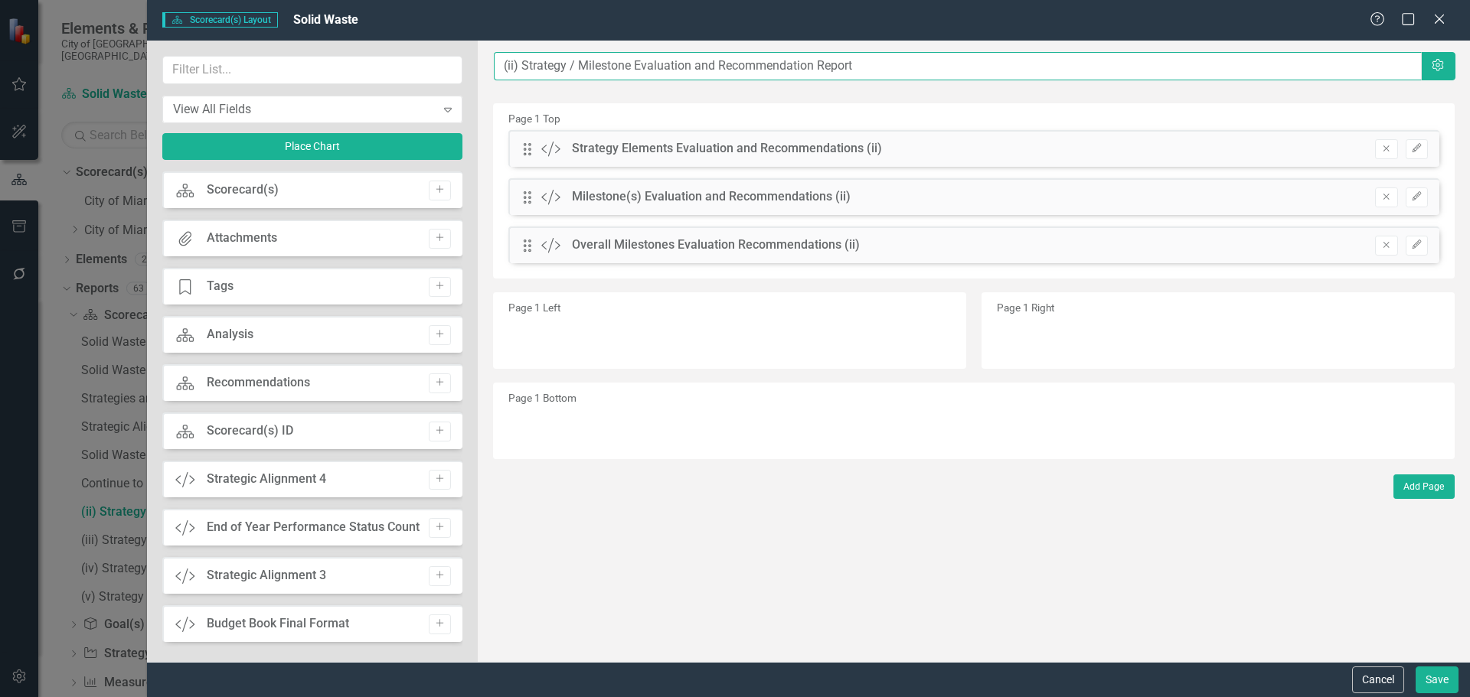
click at [504, 57] on input "(ii) Strategy / Milestone Evaluation and Recommendation Report" at bounding box center [958, 66] width 928 height 28
paste input "Expand current safety measures by maintaining"
type input "Expand current safety measures by maintaining...(ii) Strategy / Milestone Evalu…"
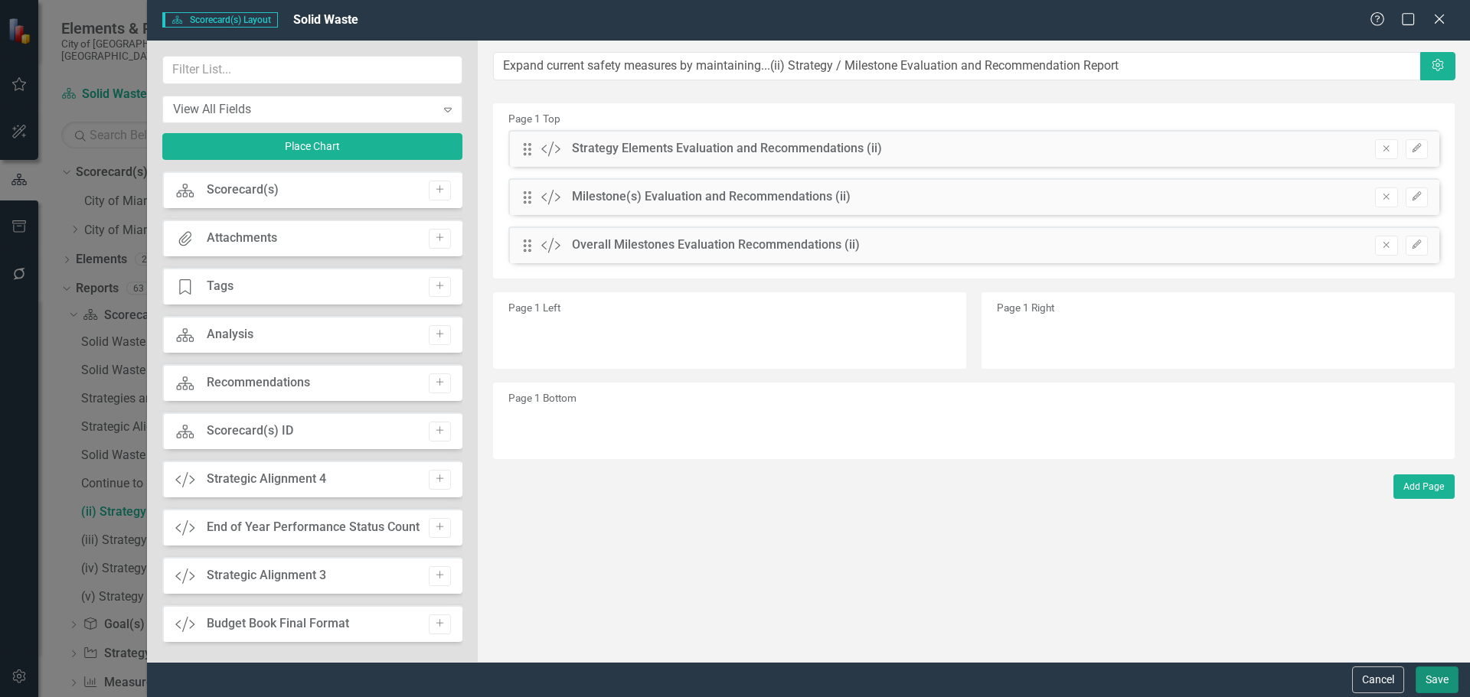
click at [1427, 687] on button "Save" at bounding box center [1436, 680] width 43 height 27
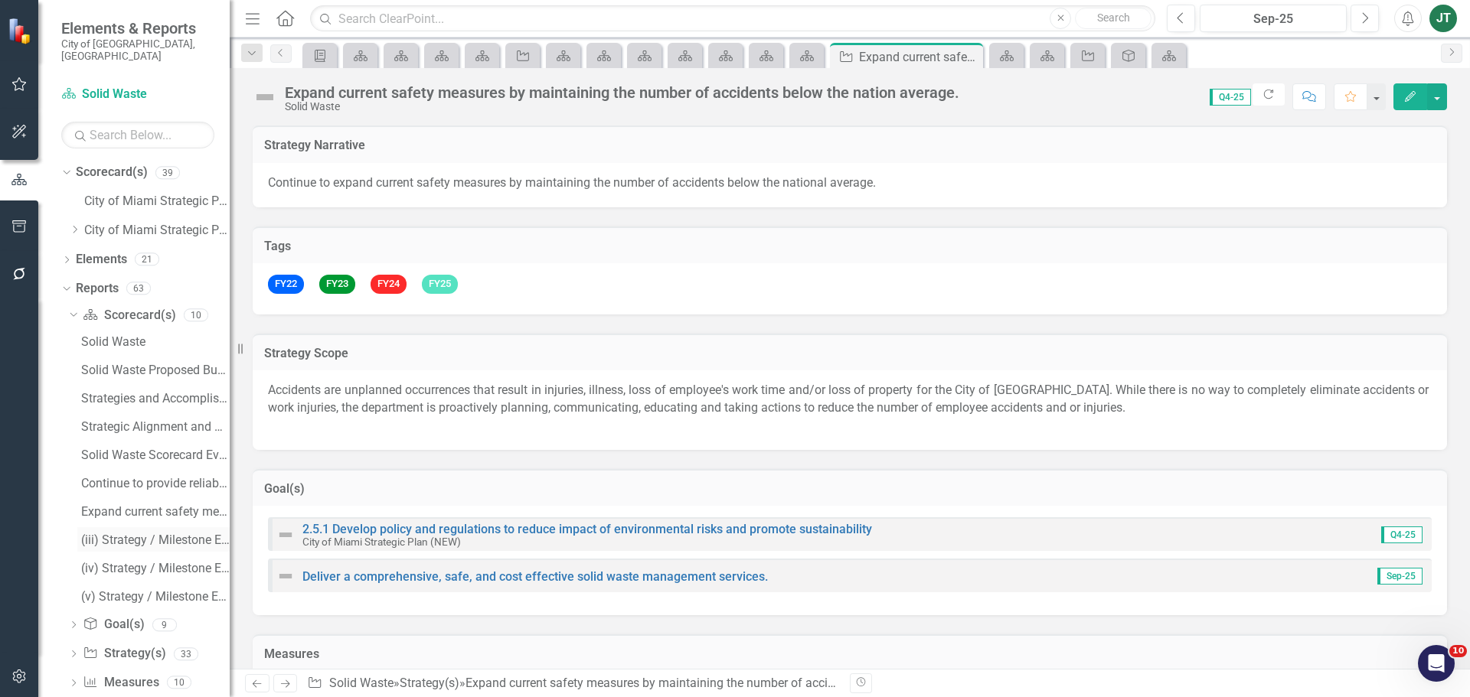
click at [106, 534] on div "(iii) Strategy / Milestone Evaluation and Recommendation Report" at bounding box center [155, 541] width 149 height 14
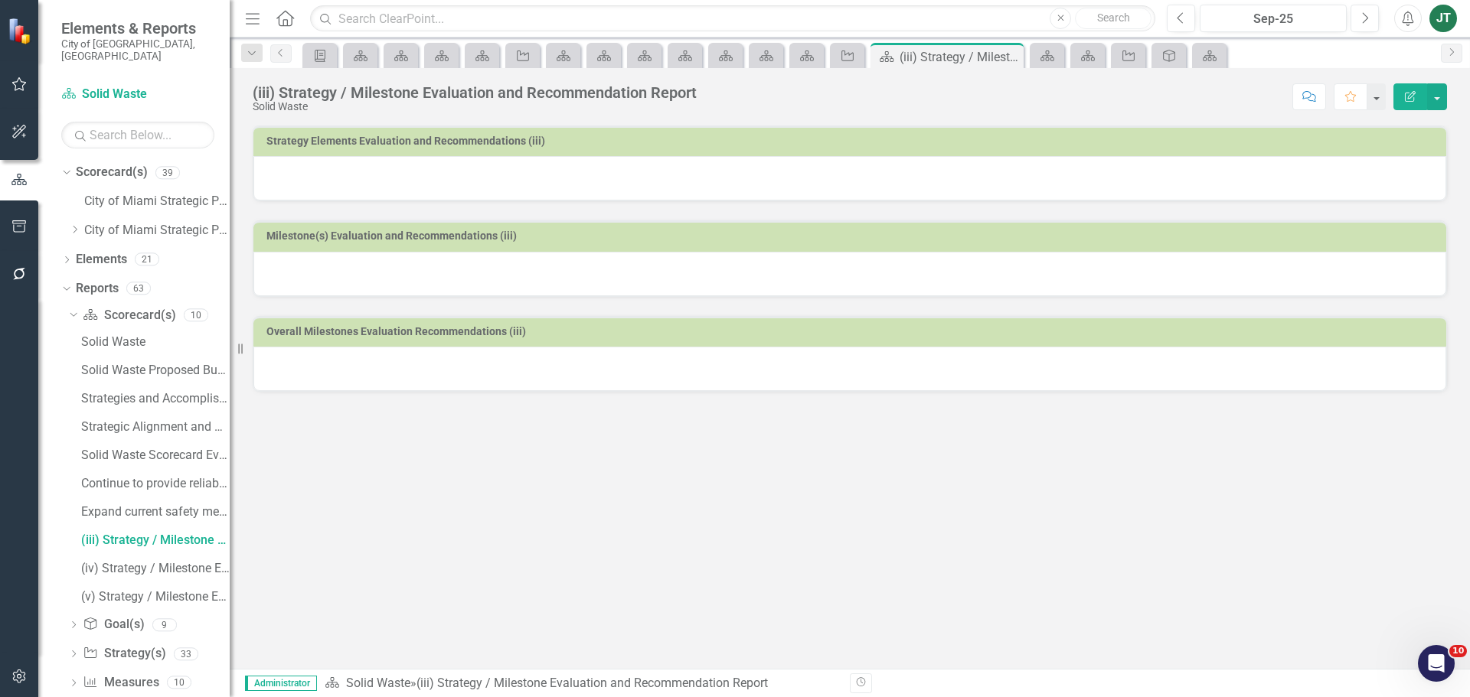
click at [1403, 91] on icon "Edit Report" at bounding box center [1410, 96] width 14 height 11
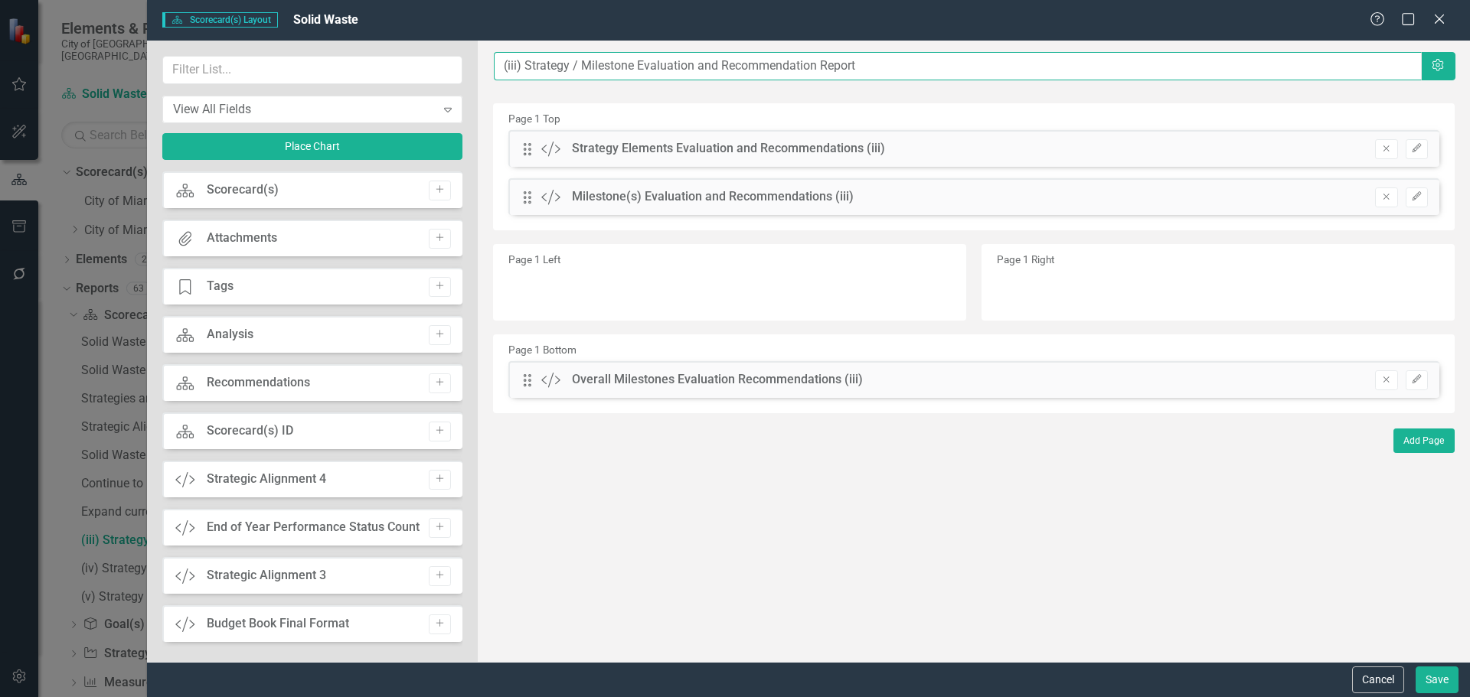
click at [499, 66] on input "(iii) Strategy / Milestone Evaluation and Recommendation Report" at bounding box center [958, 66] width 928 height 28
paste input "Enhance sanitation code enforcement efforts"
type input "Enhance sanitation code enforcement efforts....(iii) Strategy / Milestone Evalu…"
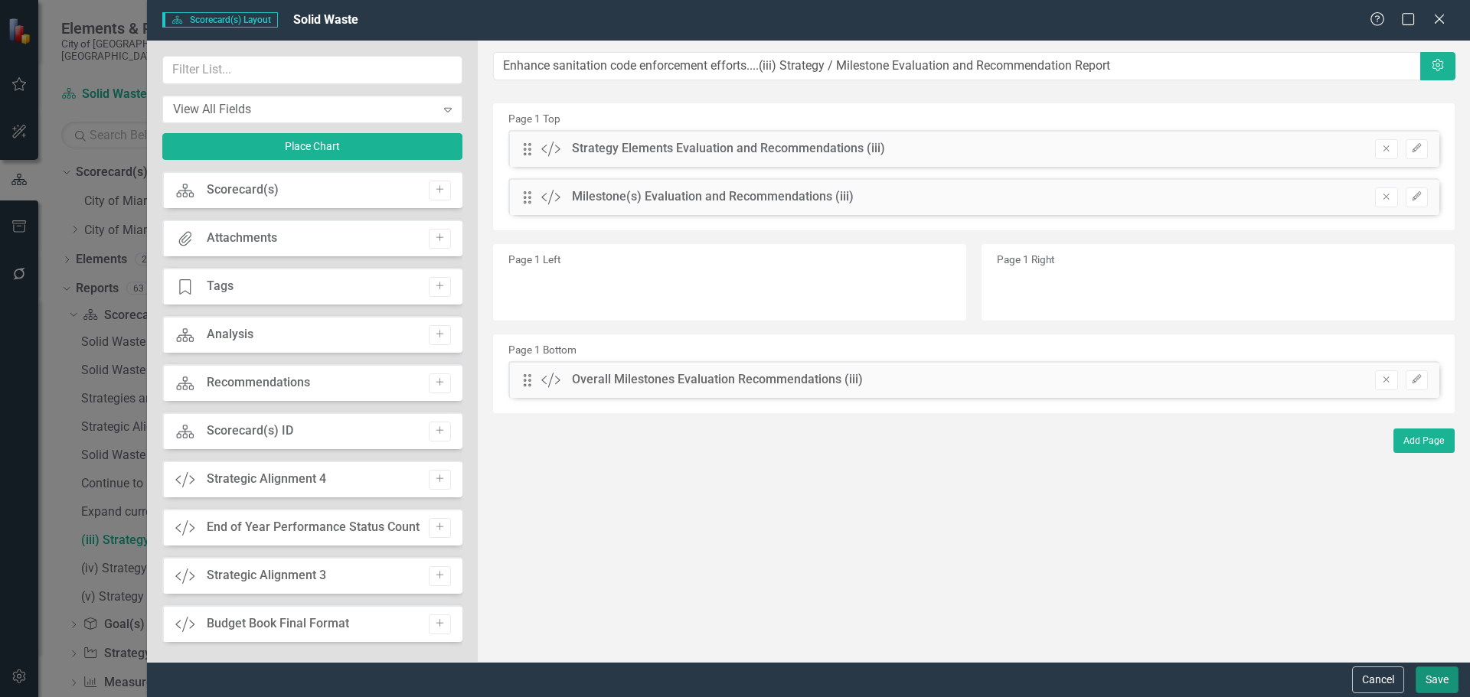
click at [1435, 669] on button "Save" at bounding box center [1436, 680] width 43 height 27
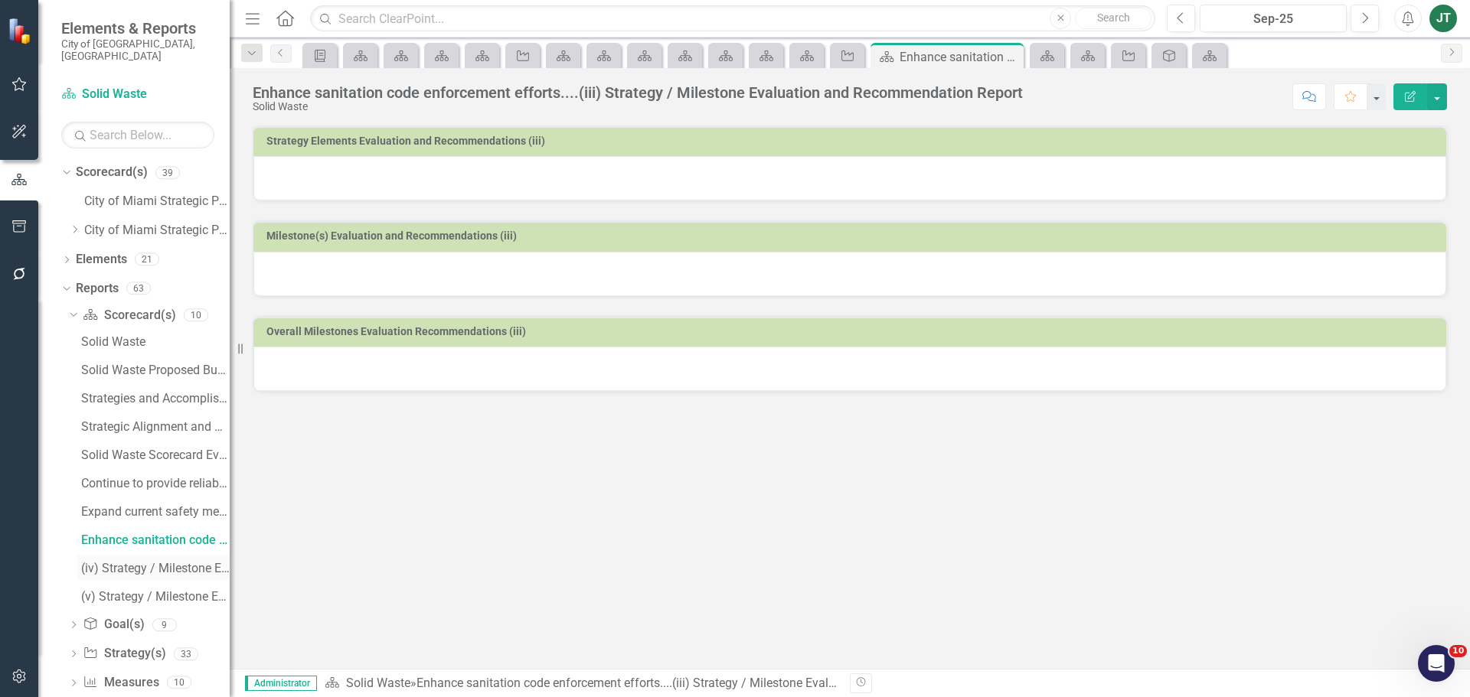
drag, startPoint x: 142, startPoint y: 553, endPoint x: 183, endPoint y: 545, distance: 41.3
click at [142, 562] on div "(iv) Strategy / Milestone Evaluation and Recommendation Report" at bounding box center [155, 569] width 149 height 14
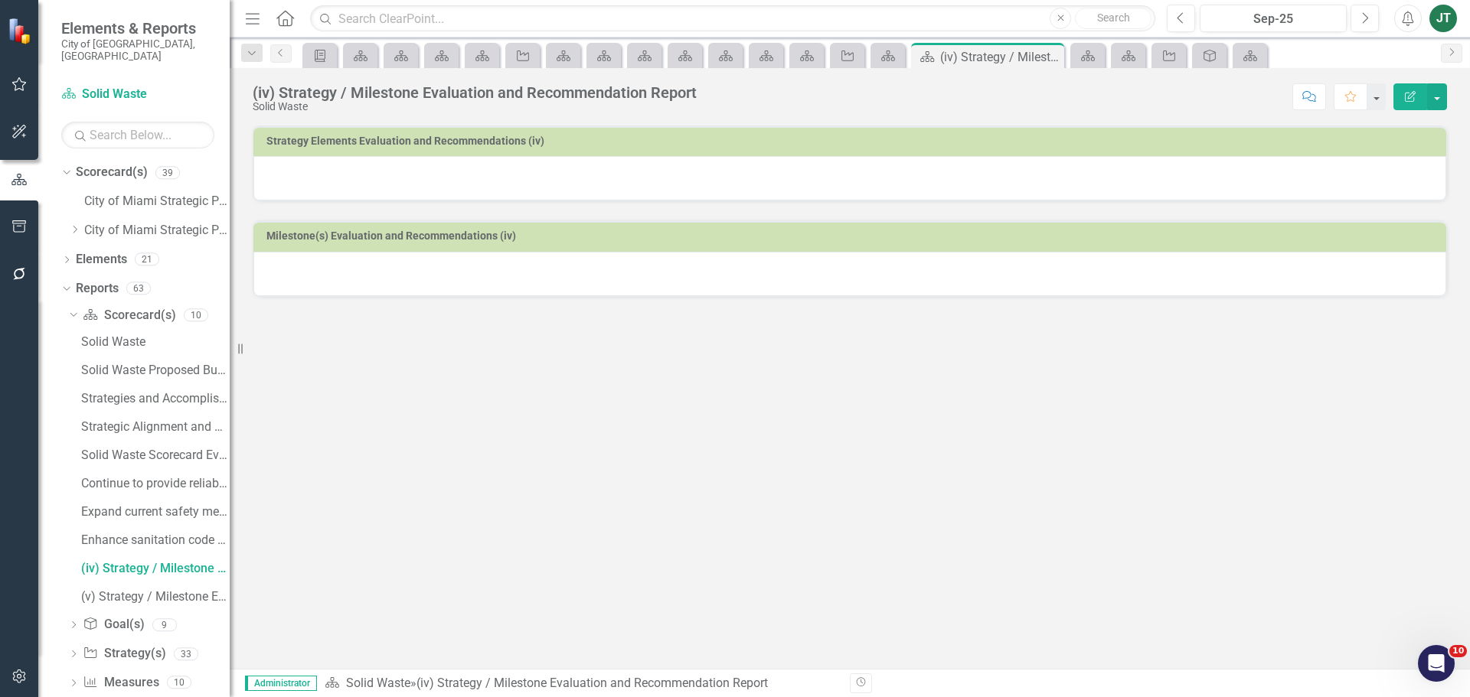
click at [1413, 93] on icon "button" at bounding box center [1410, 96] width 11 height 11
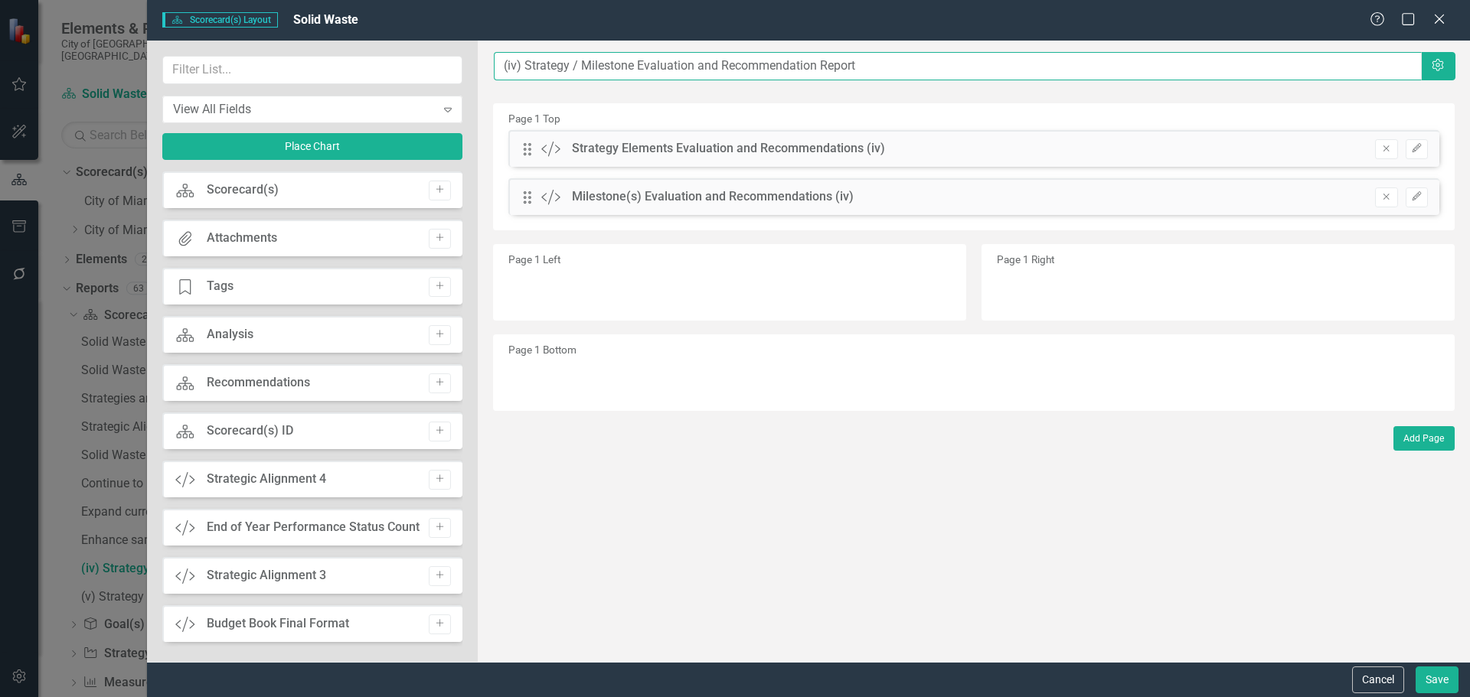
click at [495, 67] on input "(iv) Strategy / Milestone Evaluation and Recommendation Report" at bounding box center [958, 66] width 928 height 28
paste input "Actively engage community residents in education"
type input "Actively engage community residents in education....(iv) Strategy / Milestone E…"
click at [1431, 674] on button "Save" at bounding box center [1436, 680] width 43 height 27
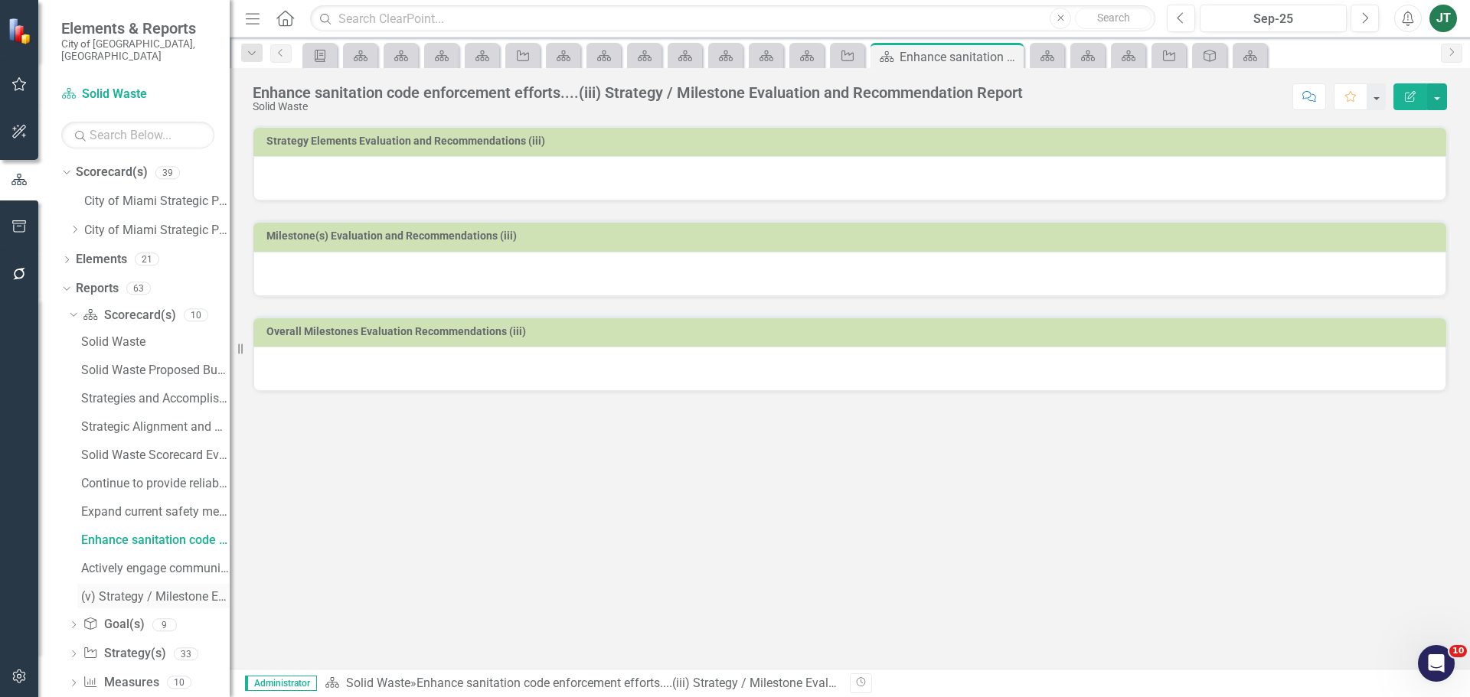
click at [167, 590] on div "(v) Strategy / Milestone Evaluation and Recommendation Report" at bounding box center [155, 597] width 149 height 14
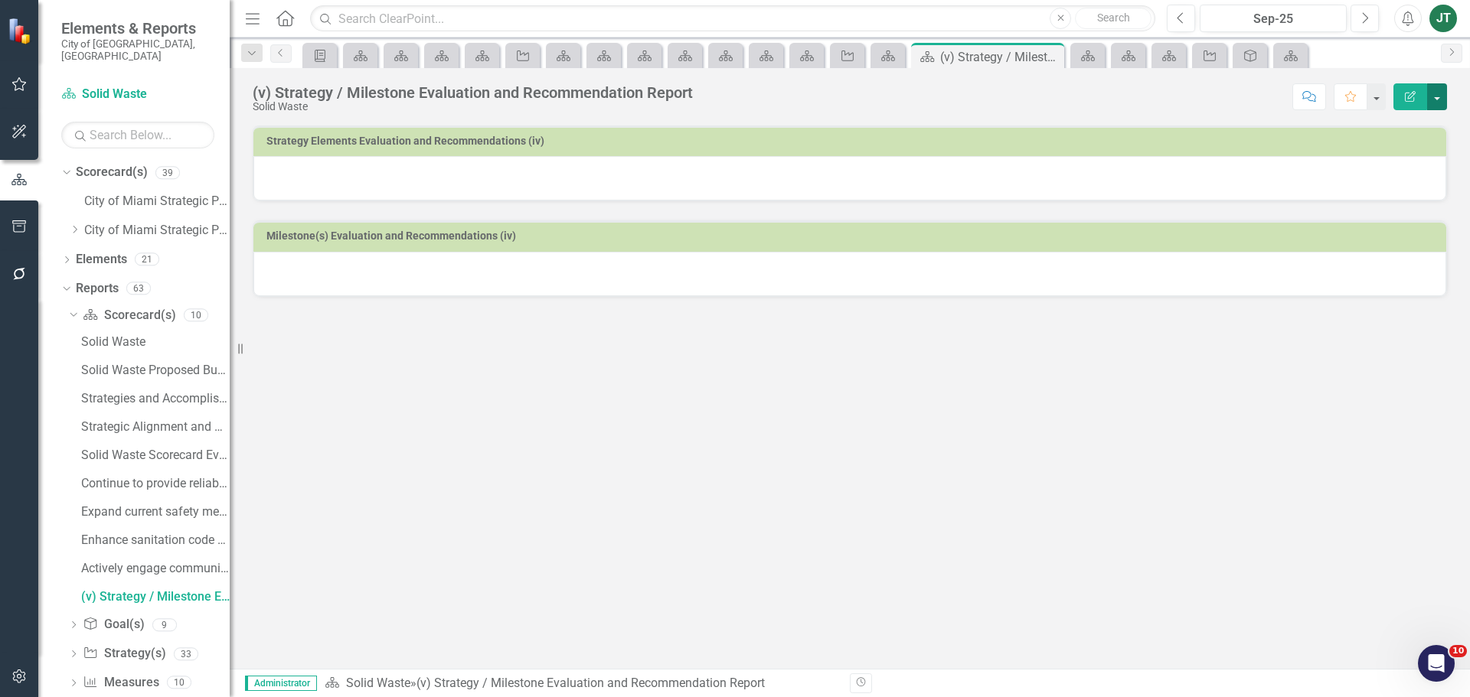
click at [1440, 100] on button "button" at bounding box center [1437, 96] width 20 height 27
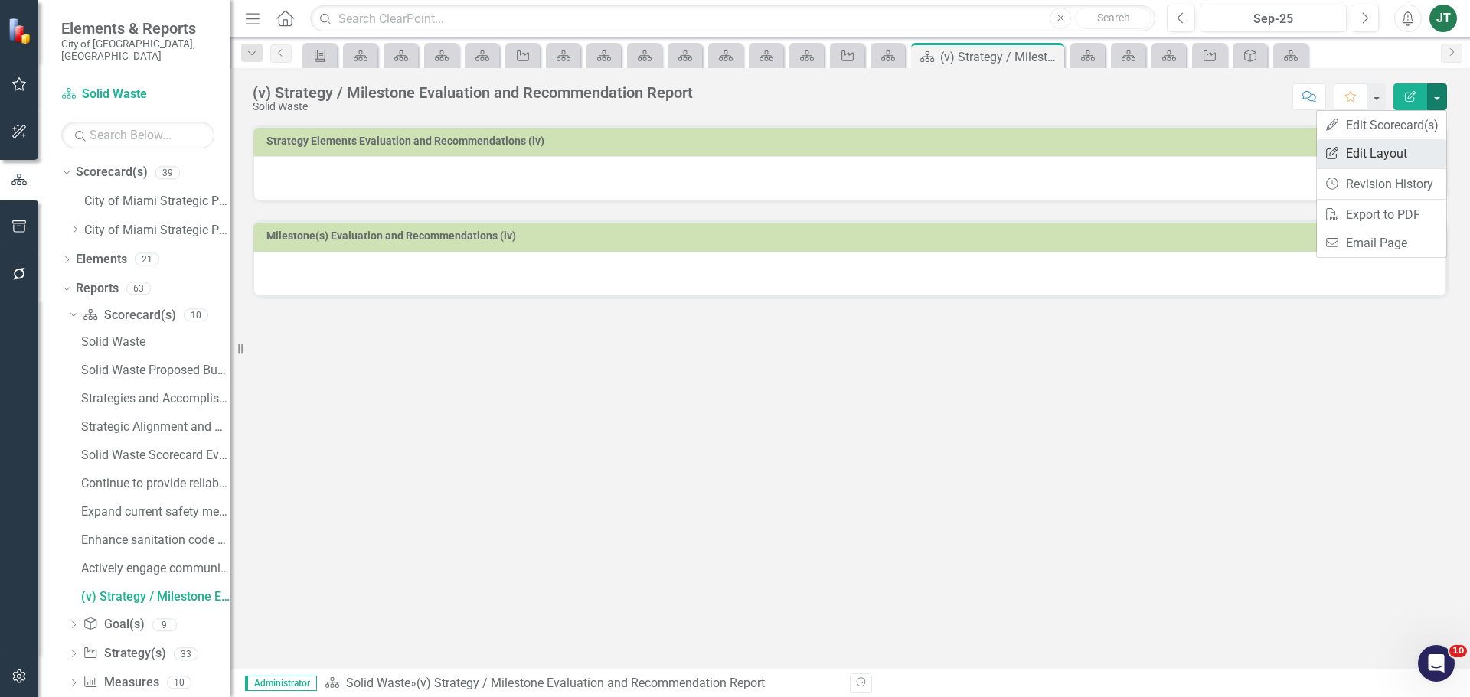
click at [1406, 150] on link "Edit Report Edit Layout" at bounding box center [1381, 153] width 129 height 28
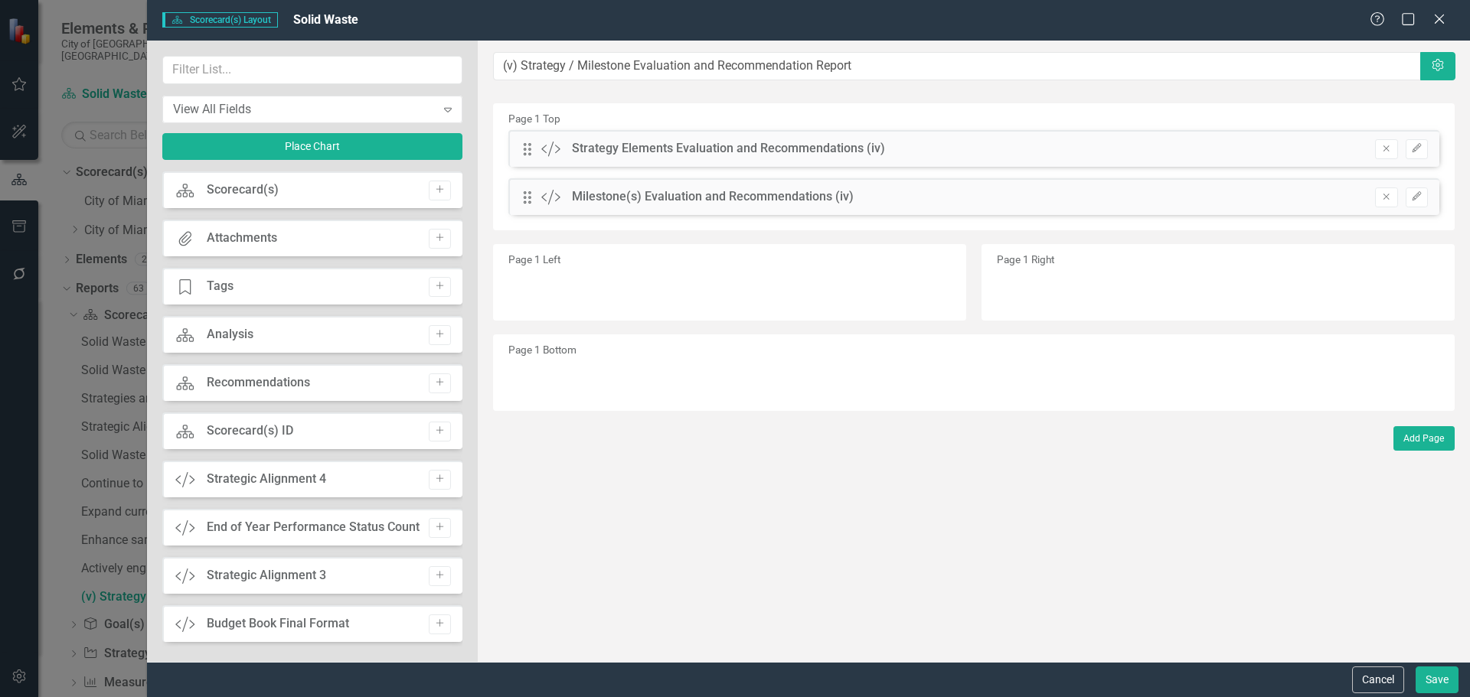
click at [1389, 146] on icon "Remove" at bounding box center [1385, 148] width 11 height 9
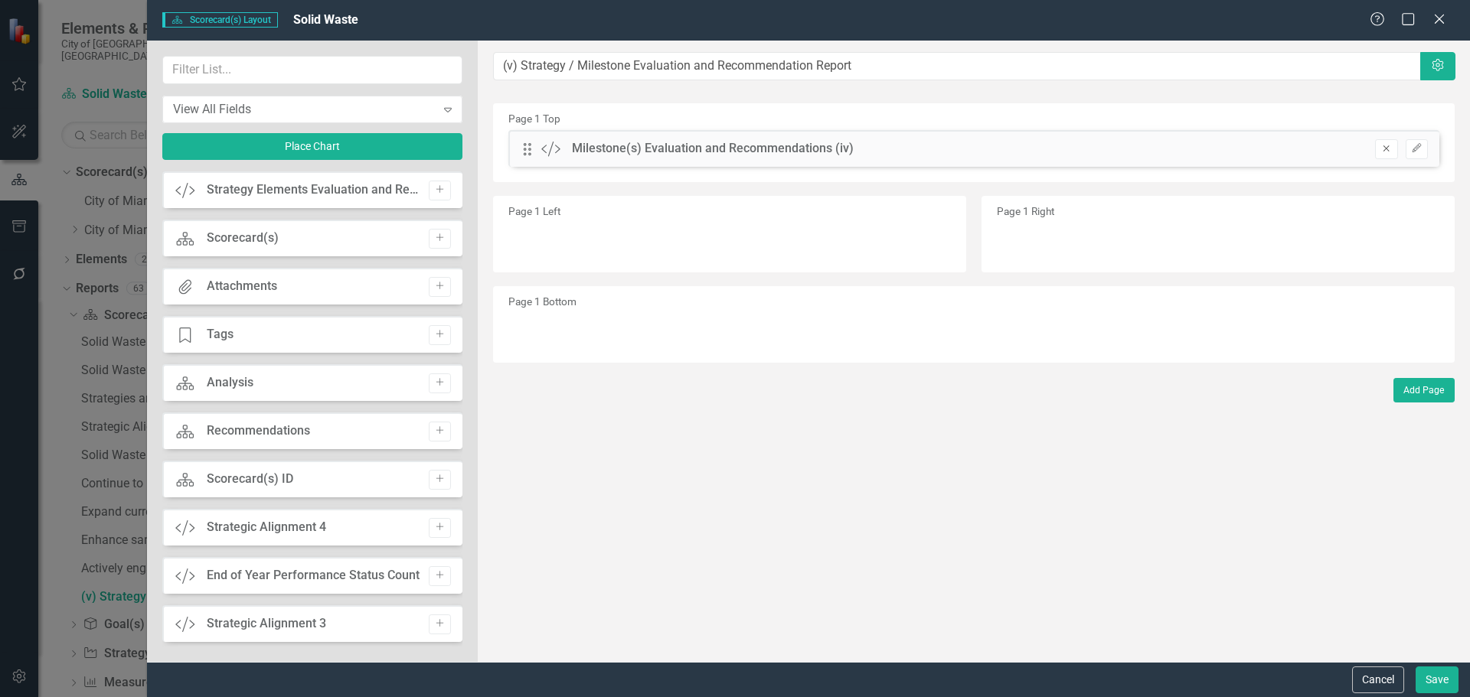
click at [1388, 147] on icon "button" at bounding box center [1386, 148] width 6 height 6
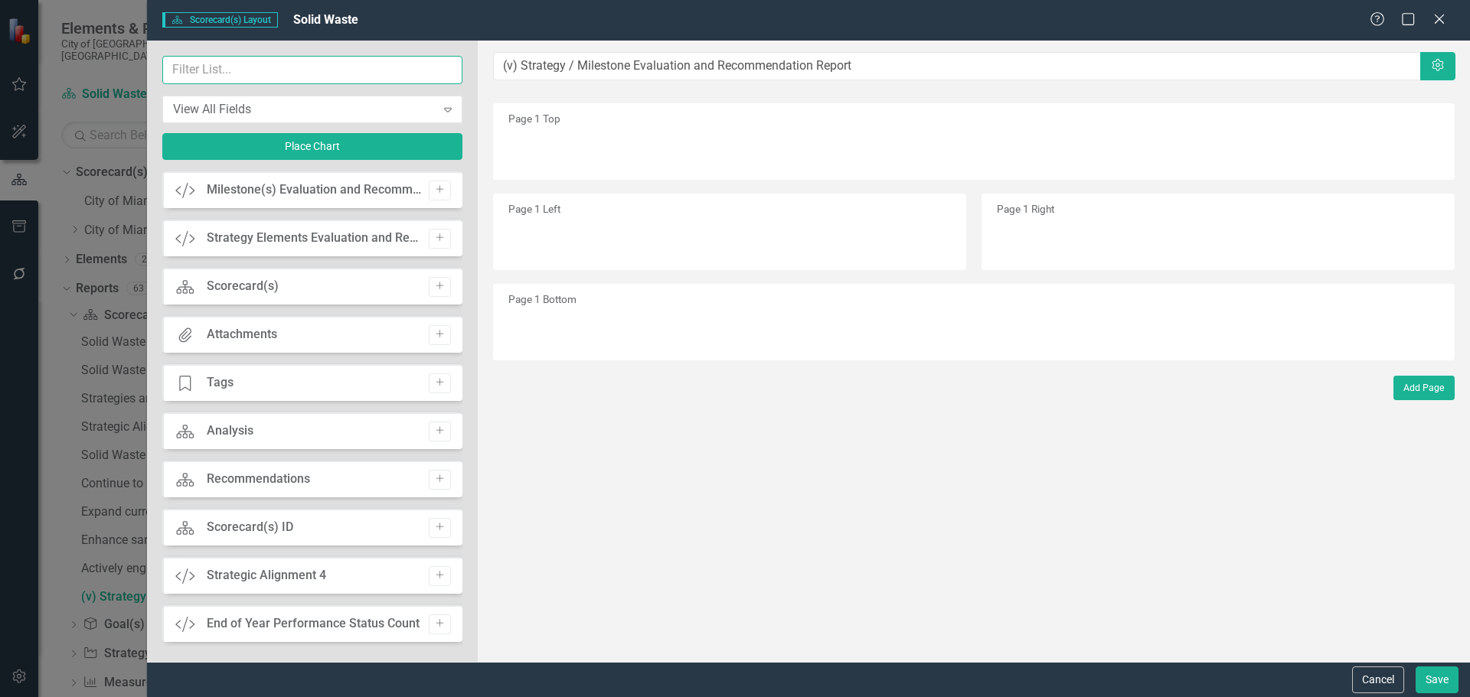
click at [401, 79] on input "text" at bounding box center [312, 70] width 300 height 28
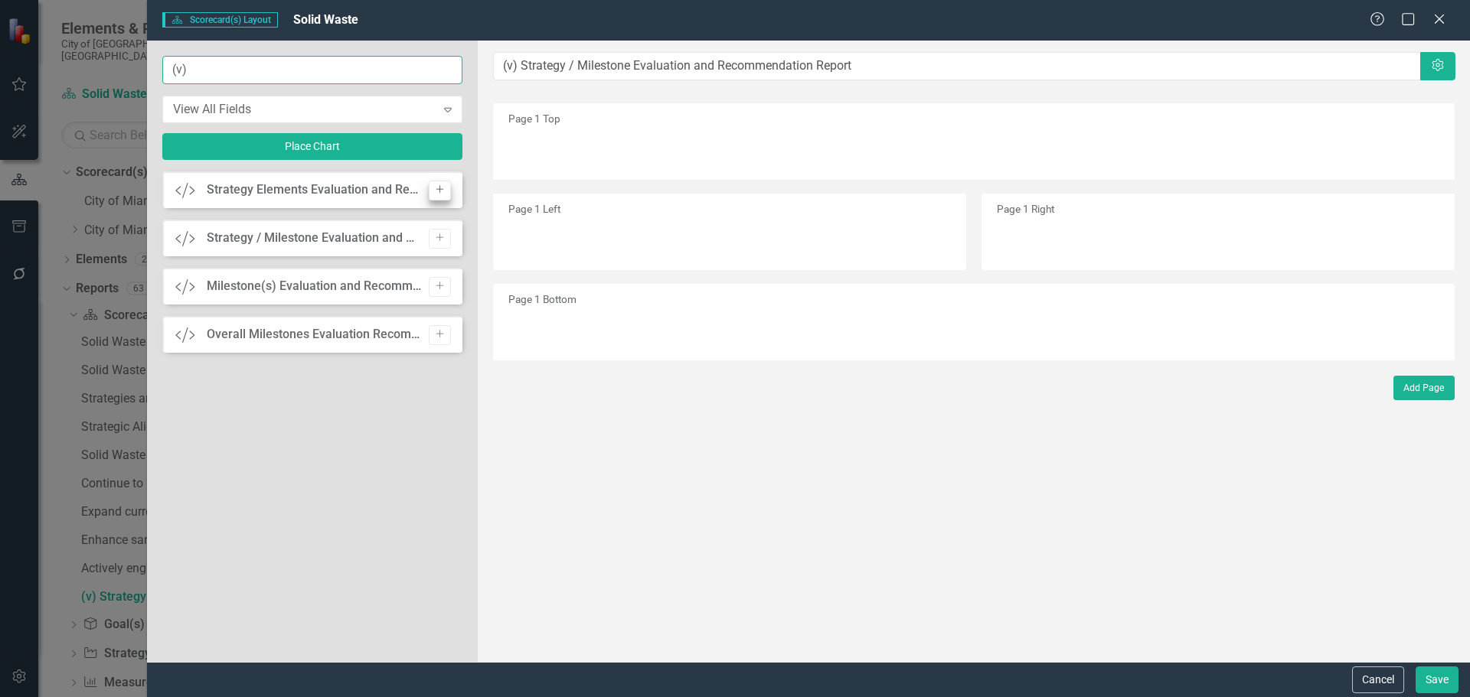
type input "(v)"
click at [439, 191] on icon "button" at bounding box center [440, 190] width 8 height 8
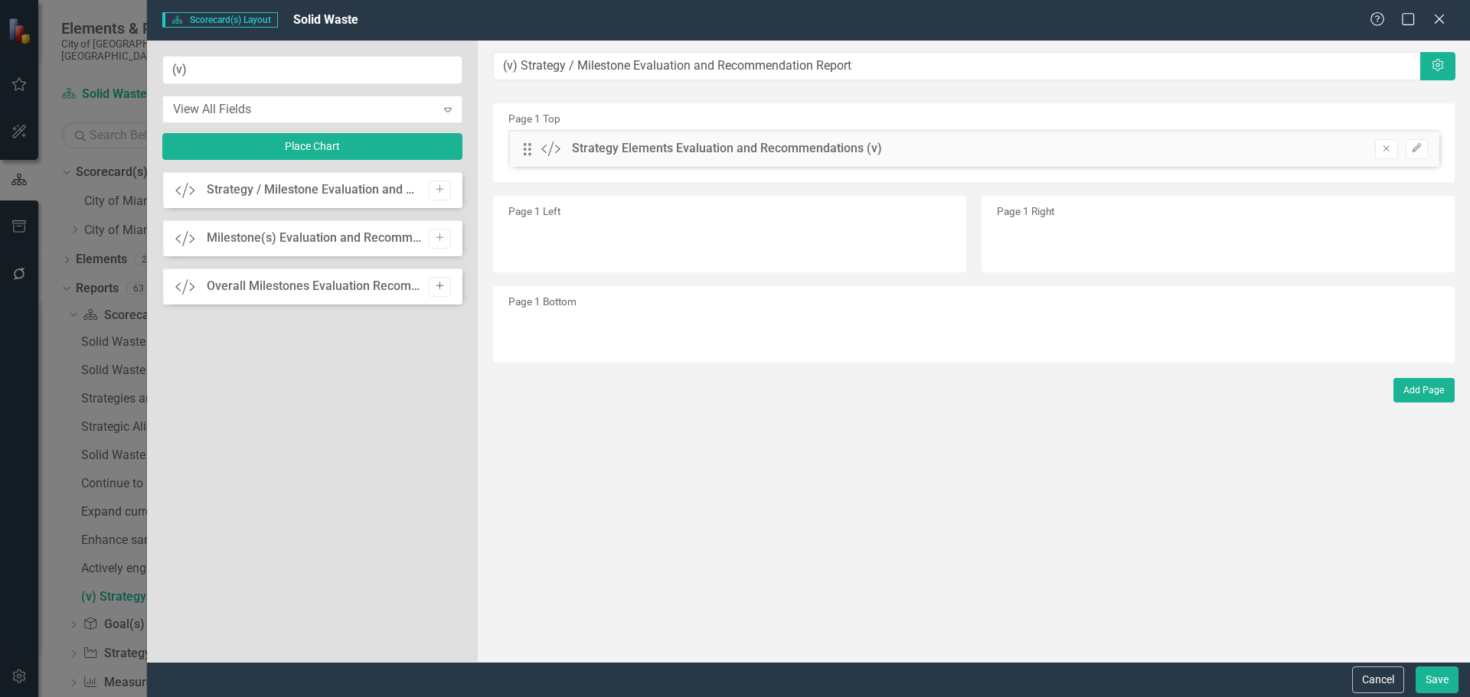
click at [439, 283] on icon "button" at bounding box center [440, 286] width 8 height 8
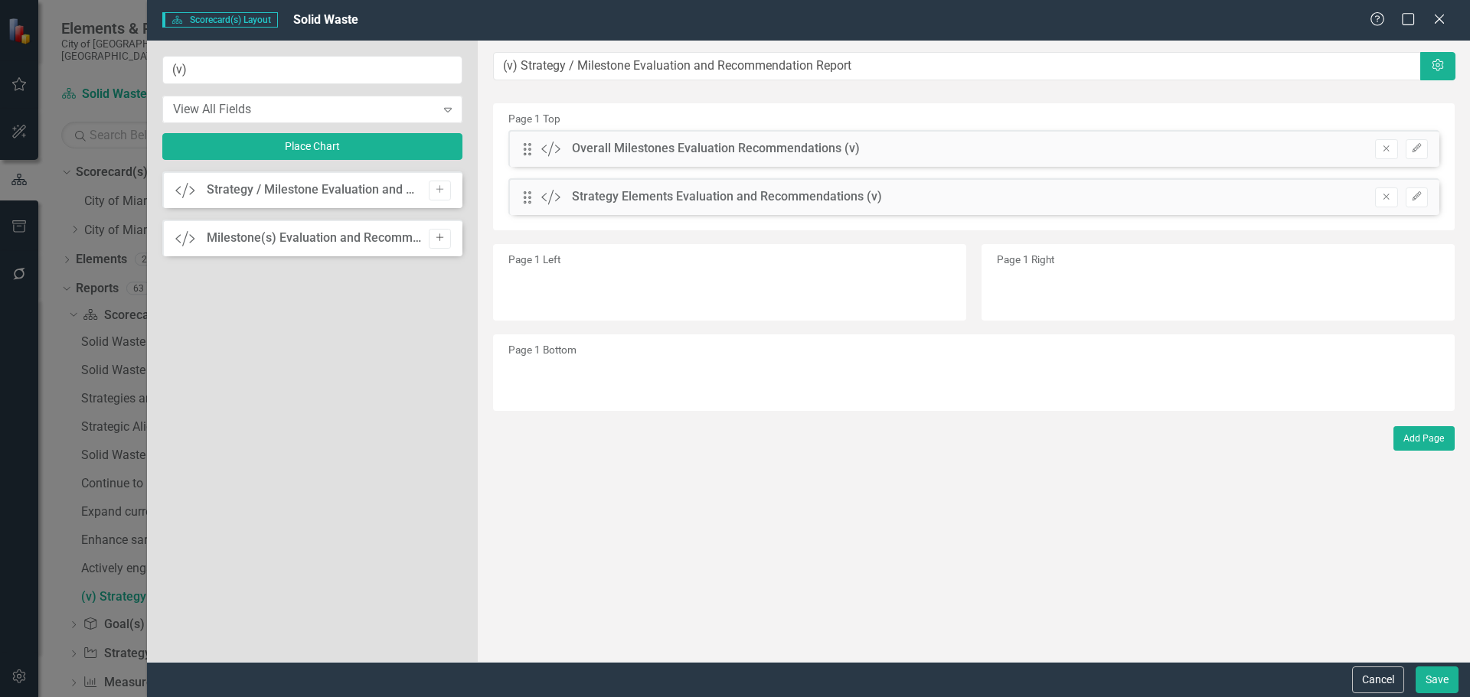
click at [439, 236] on icon "button" at bounding box center [440, 238] width 8 height 8
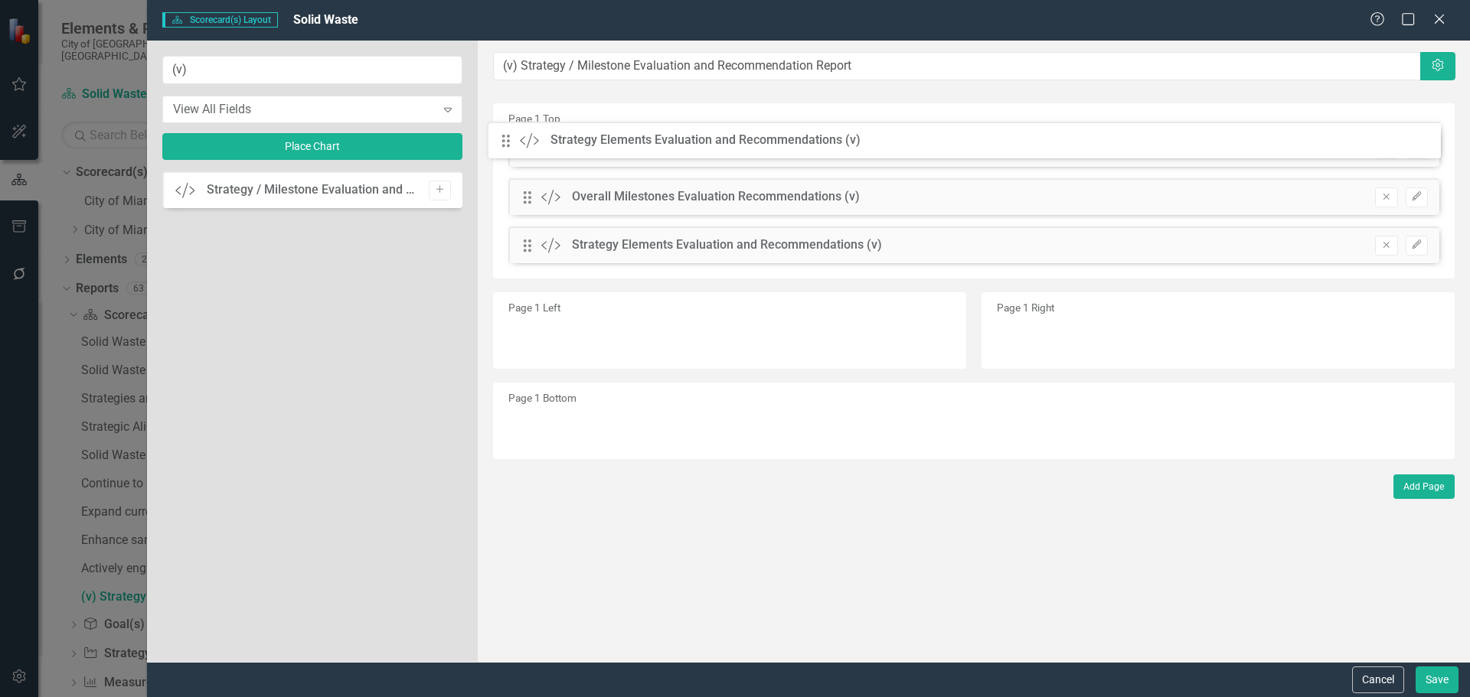
drag, startPoint x: 531, startPoint y: 248, endPoint x: 521, endPoint y: 143, distance: 105.3
click at [521, 143] on div "The fields (or pods) that are available for you to include on the detail page a…" at bounding box center [974, 352] width 992 height 622
click at [1419, 149] on icon "Edit" at bounding box center [1416, 148] width 11 height 9
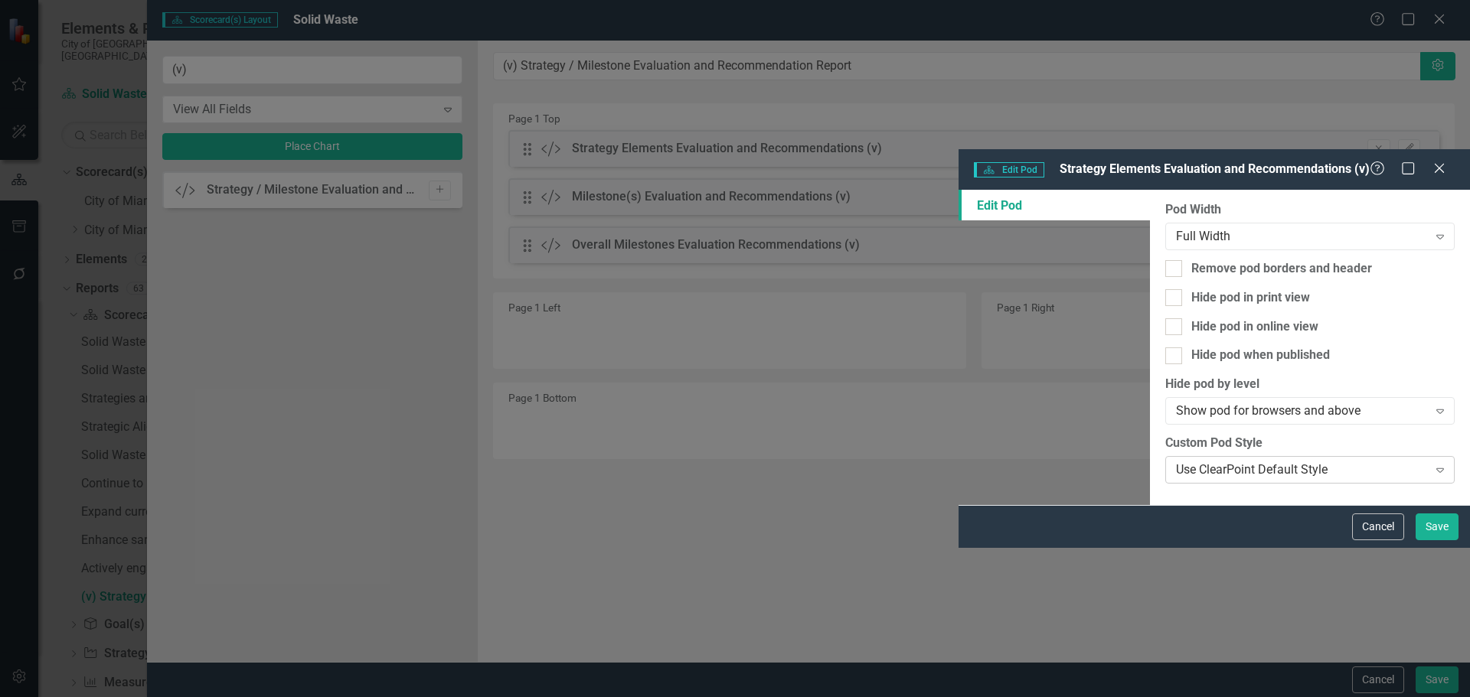
click at [1176, 462] on div "Use ClearPoint Default Style" at bounding box center [1301, 471] width 251 height 18
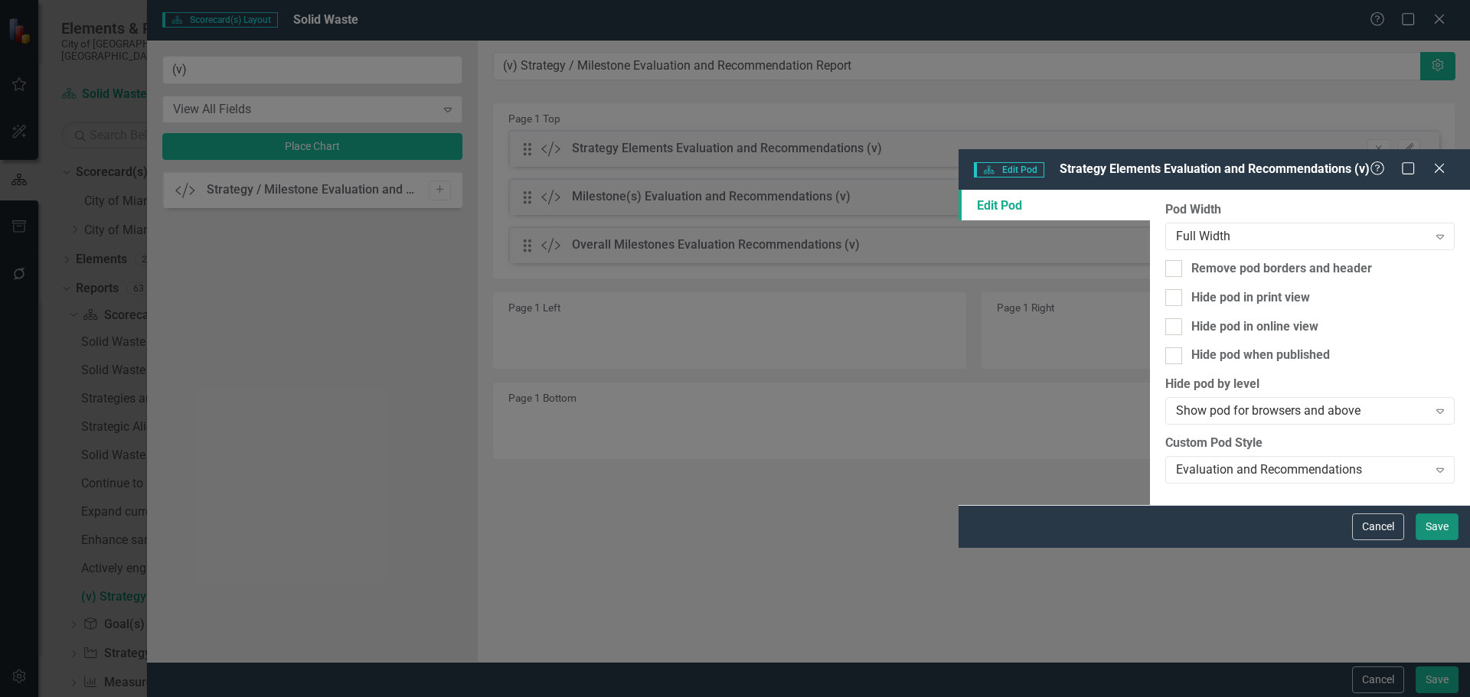
click at [1422, 540] on button "Save" at bounding box center [1436, 527] width 43 height 27
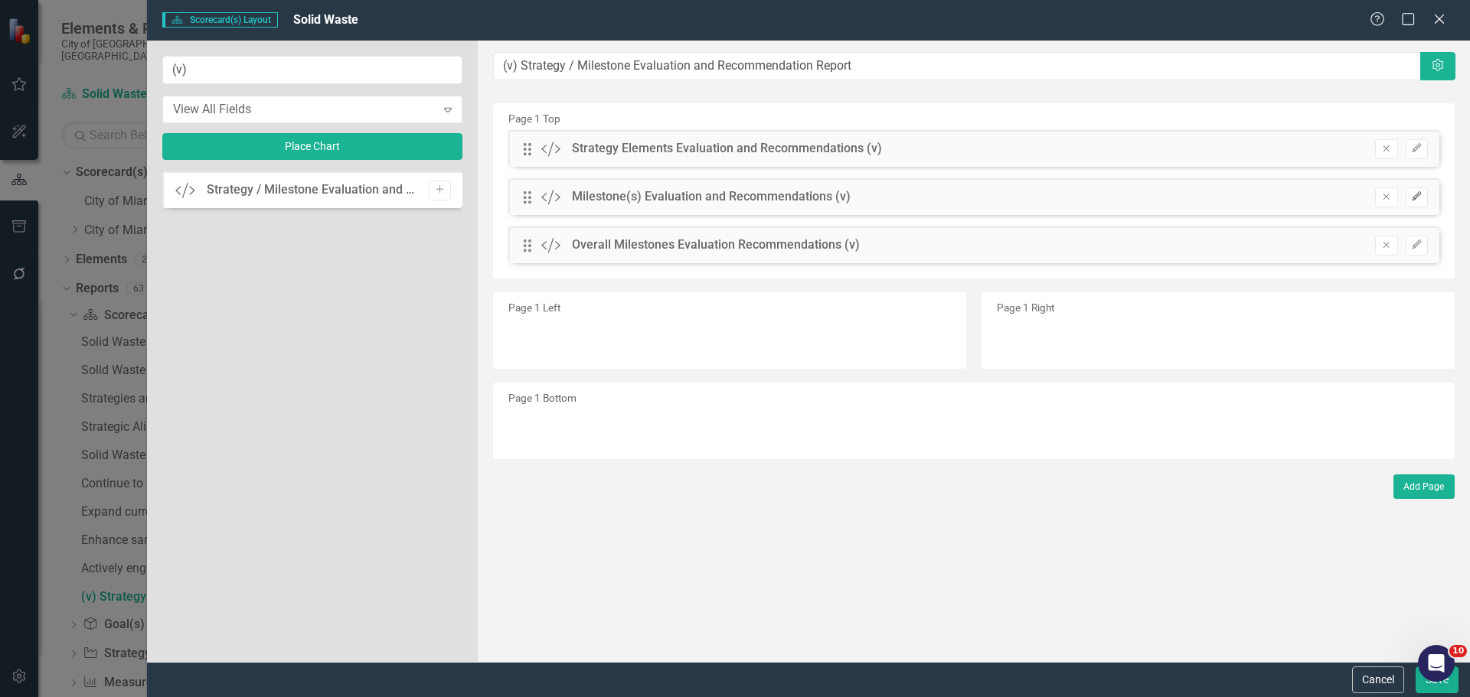
click at [1424, 194] on button "Edit" at bounding box center [1417, 198] width 22 height 20
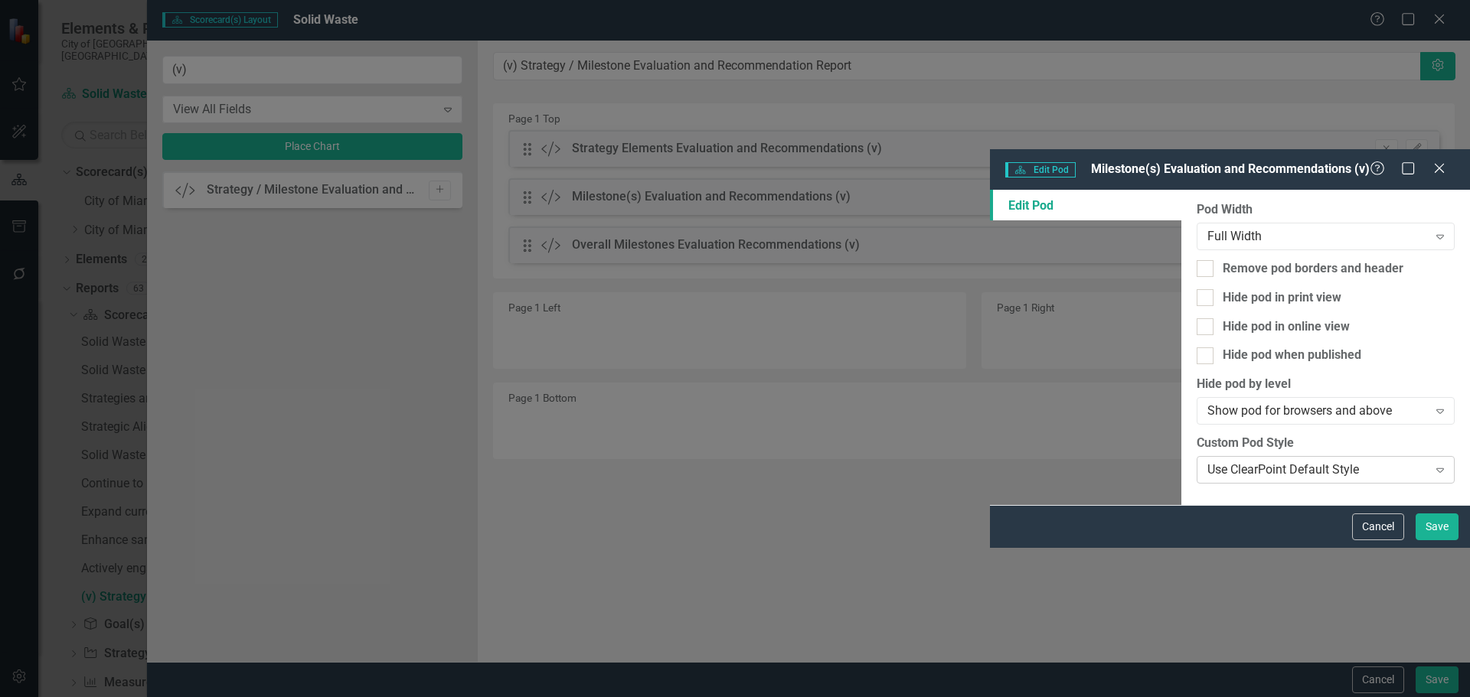
click at [1207, 462] on div "Use ClearPoint Default Style" at bounding box center [1317, 471] width 220 height 18
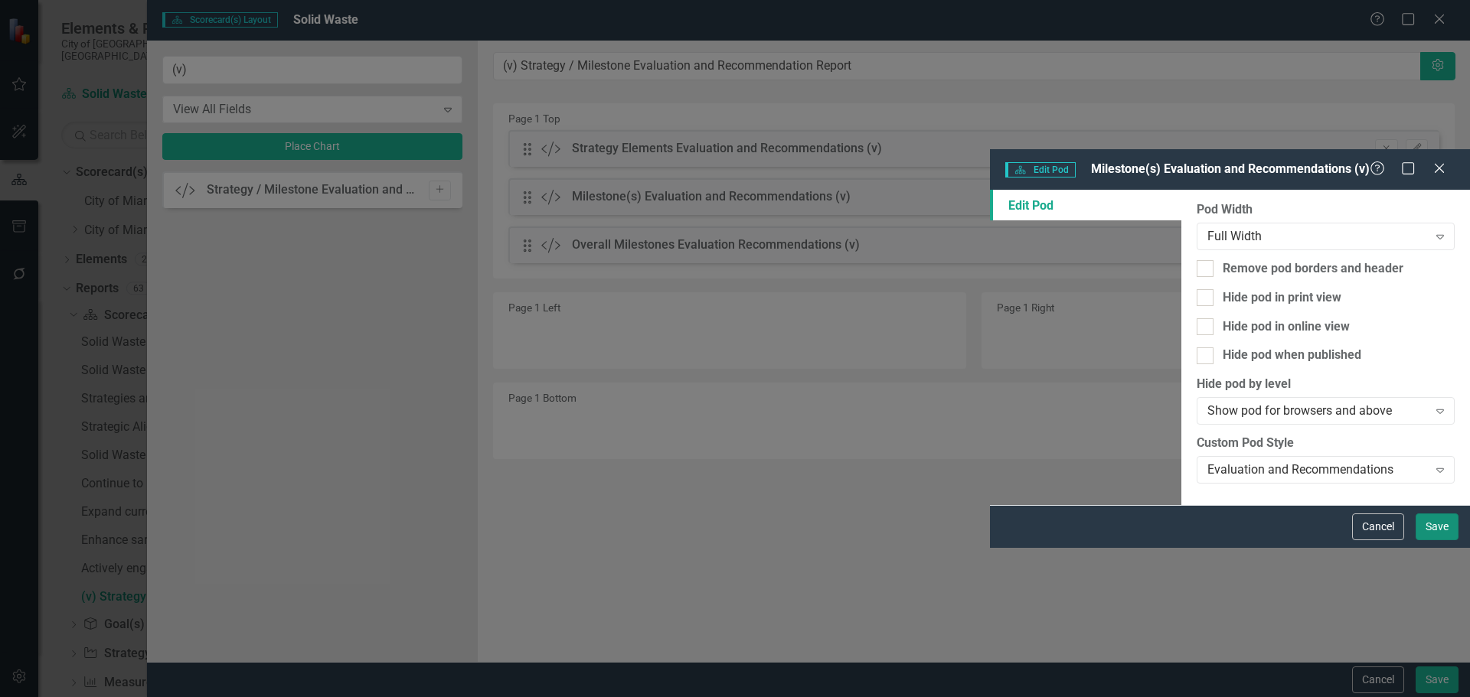
click at [1440, 540] on button "Save" at bounding box center [1436, 527] width 43 height 27
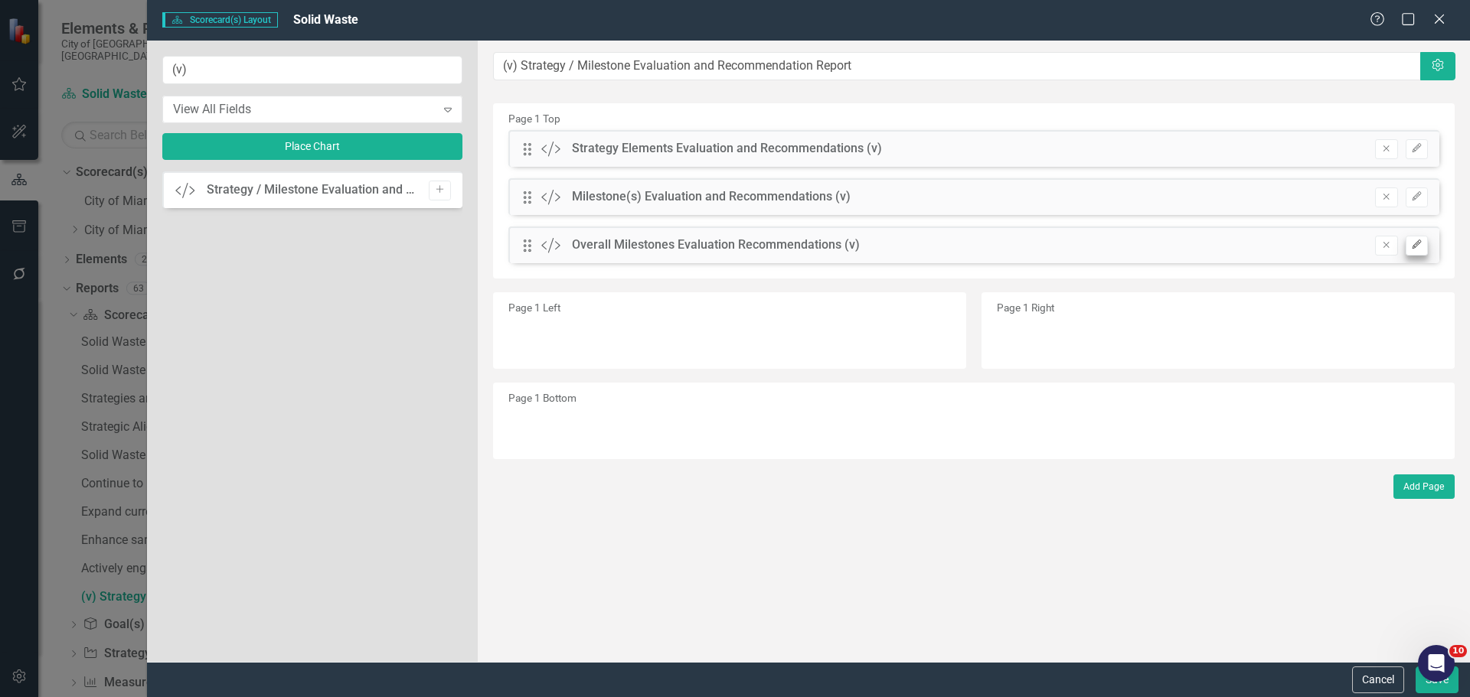
click at [1409, 244] on div "Remove Edit" at bounding box center [1394, 246] width 68 height 20
click at [1409, 244] on button "Edit" at bounding box center [1417, 246] width 22 height 20
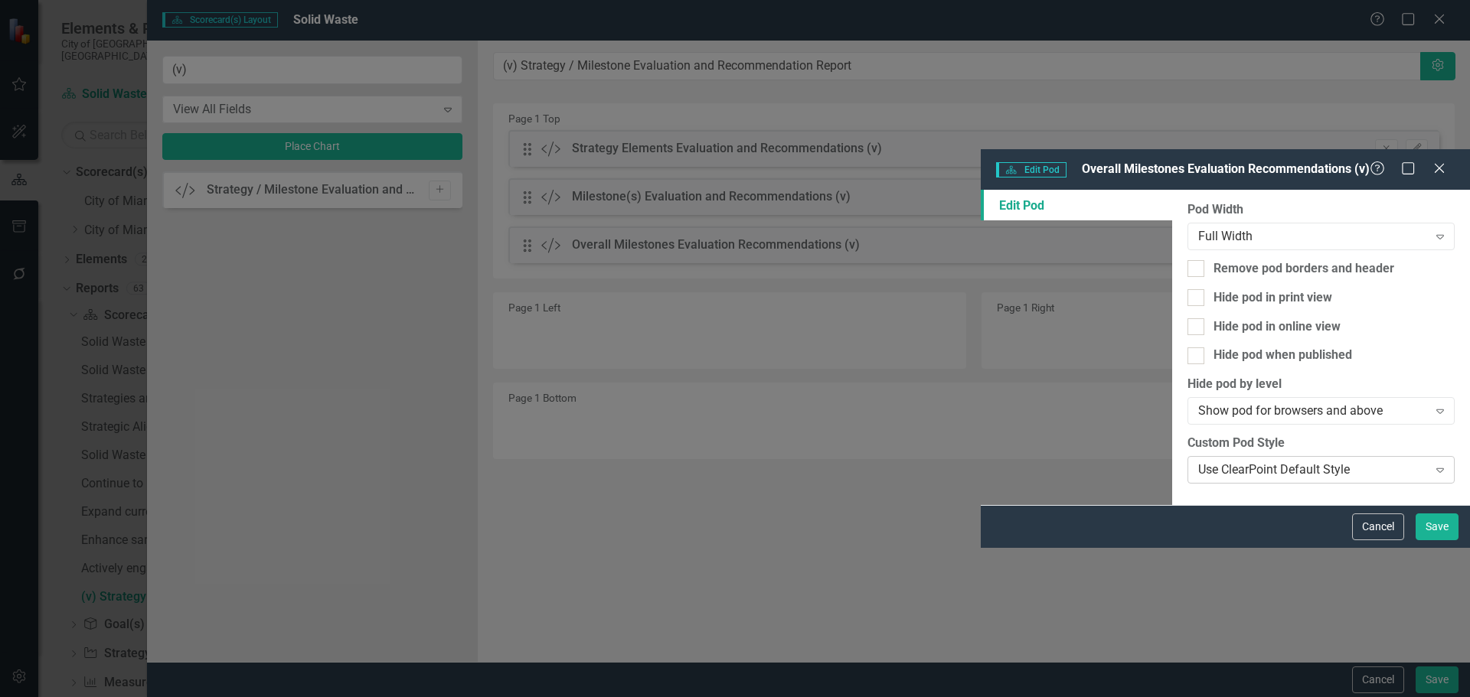
click at [1198, 462] on div "Use ClearPoint Default Style" at bounding box center [1312, 471] width 229 height 18
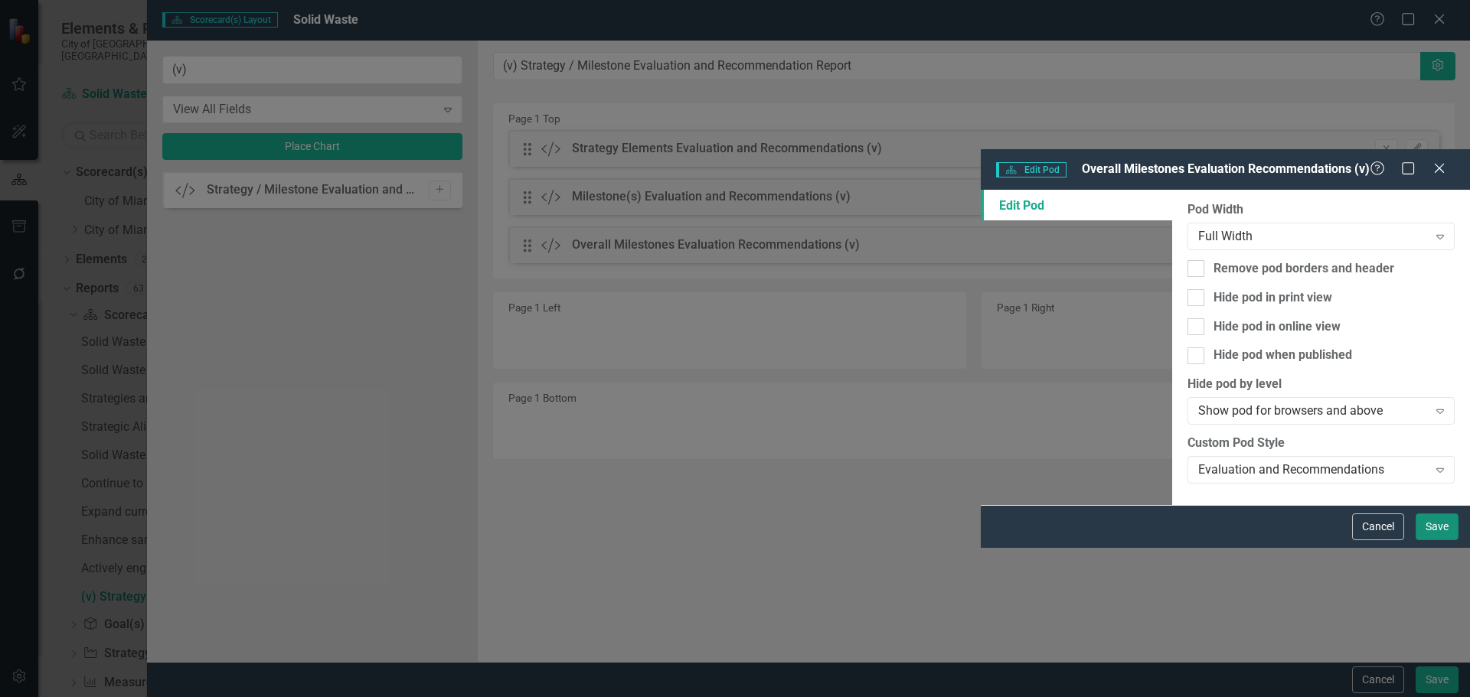
click at [1425, 540] on button "Save" at bounding box center [1436, 527] width 43 height 27
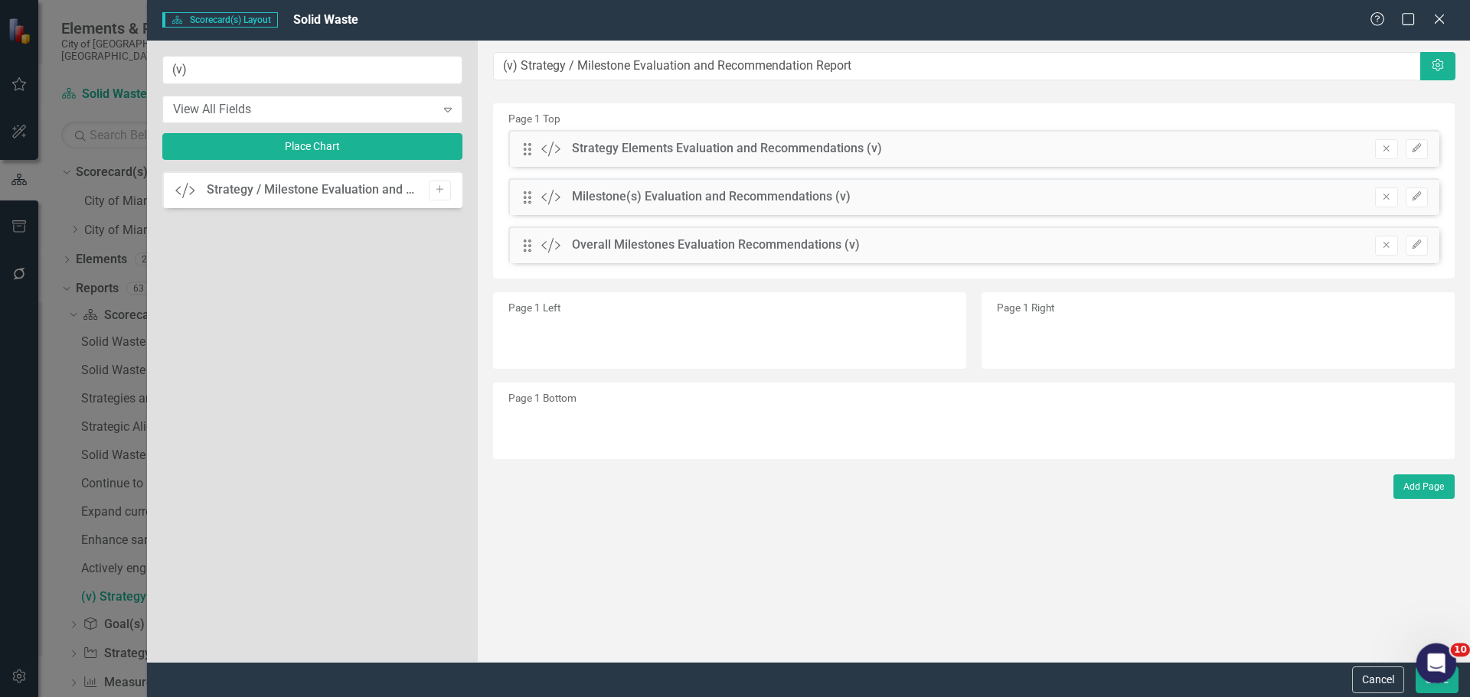
click at [1424, 683] on body "Elements & Reports City of Miami, FL Scorecard(s) Solid Waste Search Dropdown S…" at bounding box center [735, 348] width 1470 height 697
click at [1432, 688] on button "Save" at bounding box center [1436, 680] width 43 height 27
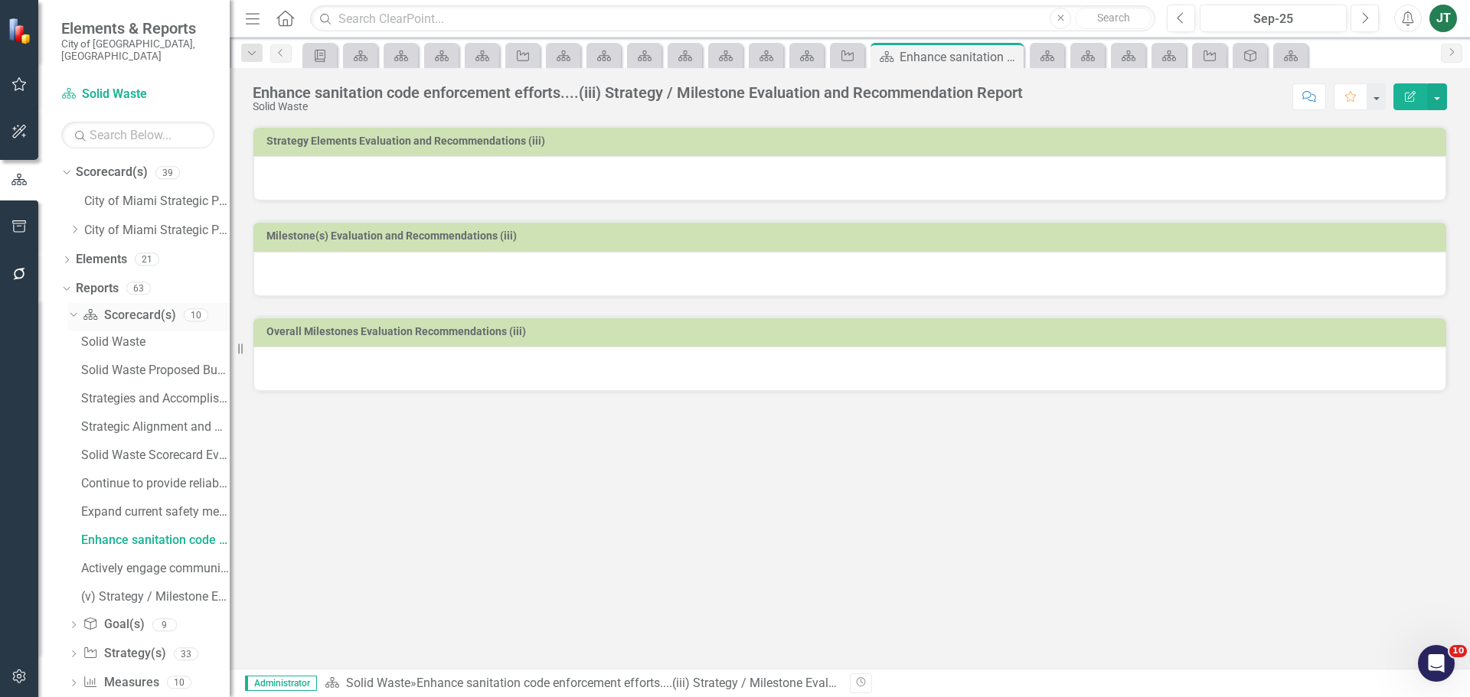
click at [142, 307] on link "Scorecard(s) Scorecard(s)" at bounding box center [129, 316] width 93 height 18
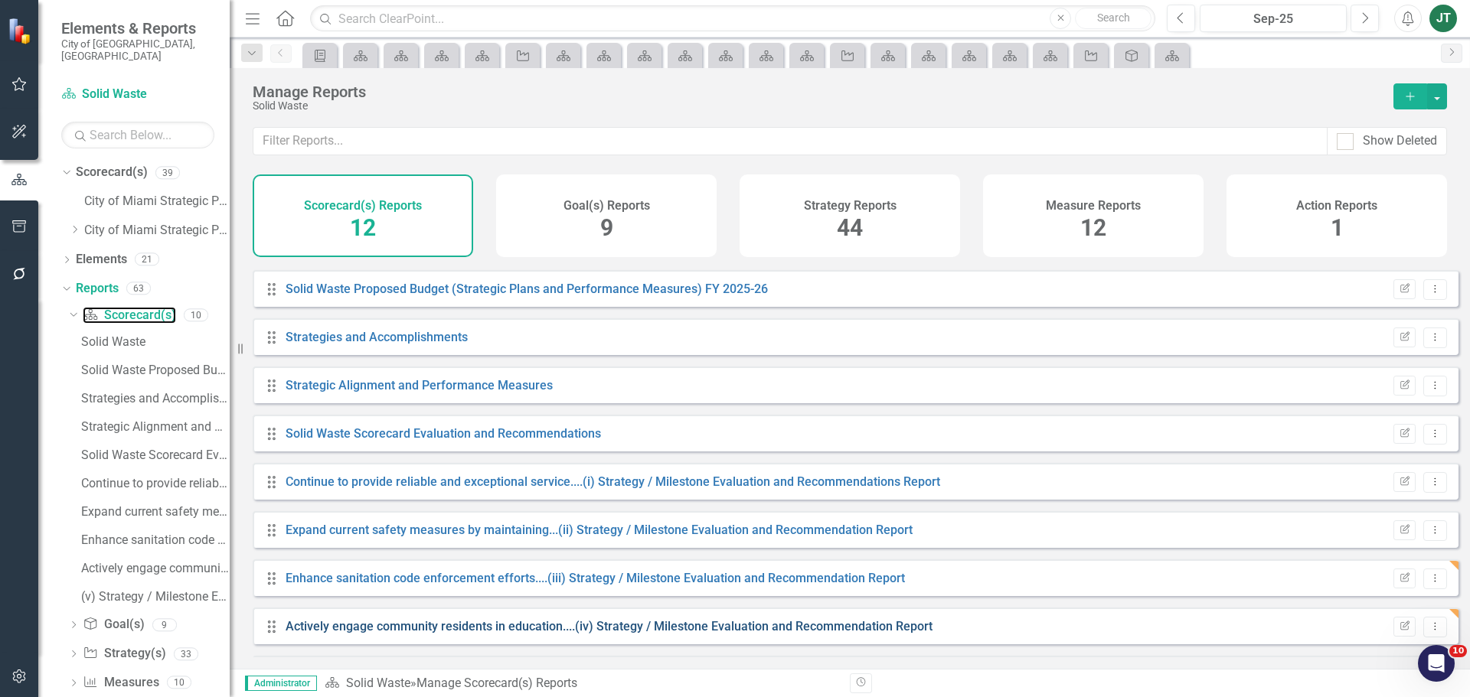
scroll to position [186, 0]
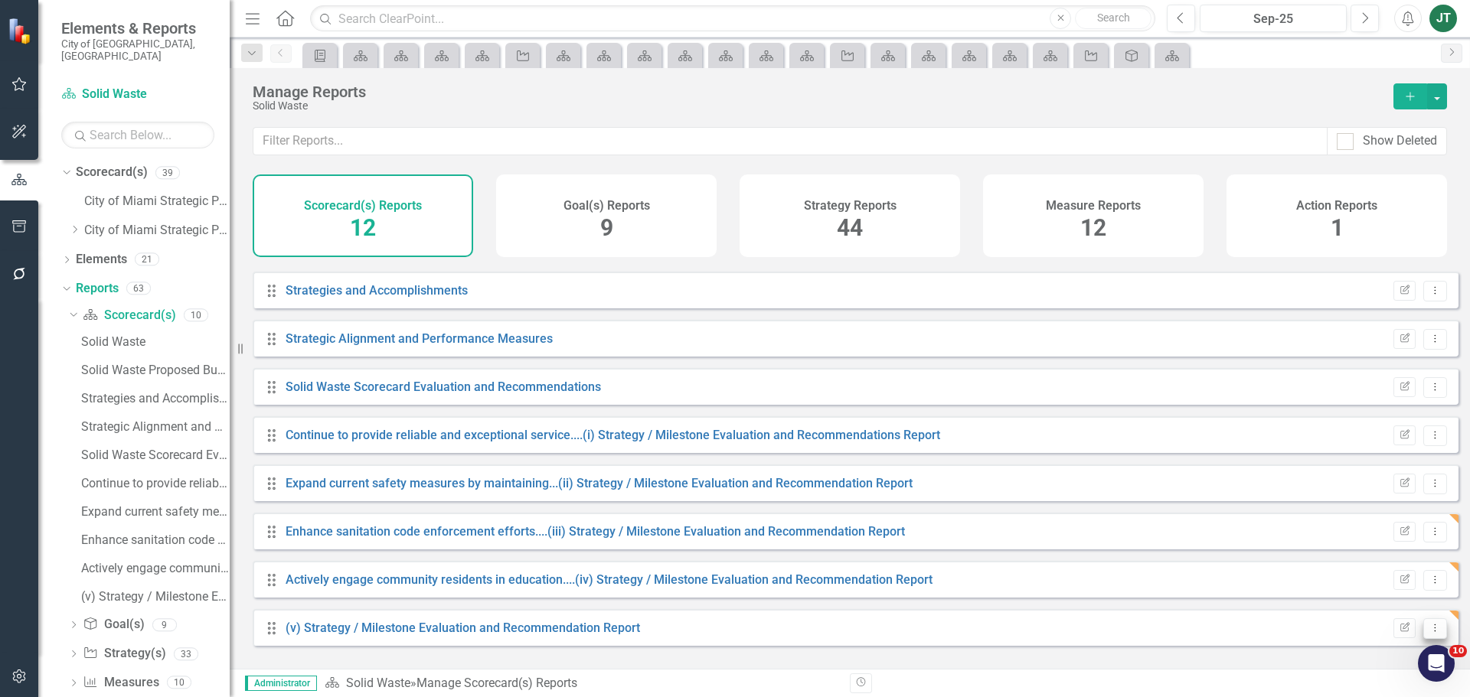
click at [1428, 633] on icon "Dropdown Menu" at bounding box center [1434, 628] width 13 height 10
click at [1351, 585] on link "Copy Duplicate Report" at bounding box center [1371, 587] width 126 height 28
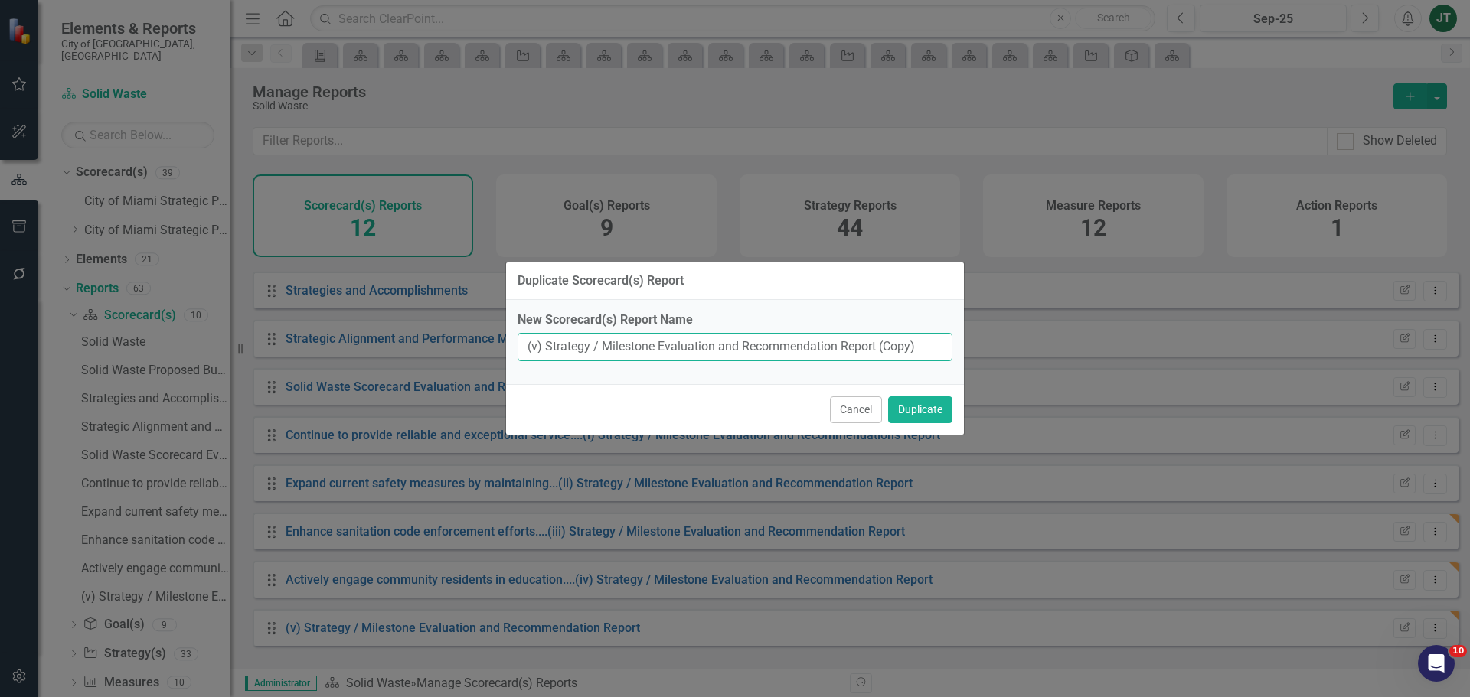
click at [537, 348] on input "(v) Strategy / Milestone Evaluation and Recommendation Report (Copy)" at bounding box center [735, 347] width 435 height 28
drag, startPoint x: 879, startPoint y: 346, endPoint x: 1004, endPoint y: 349, distance: 125.6
click at [1004, 349] on div "Duplicate Scorecard(s) Report New Scorecard(s) Report Name (vi) Strategy / Mile…" at bounding box center [735, 348] width 1470 height 697
type input "(vi) Strategy / Milestone Evaluation and Recommendation Report"
click at [927, 403] on button "Duplicate" at bounding box center [920, 410] width 64 height 27
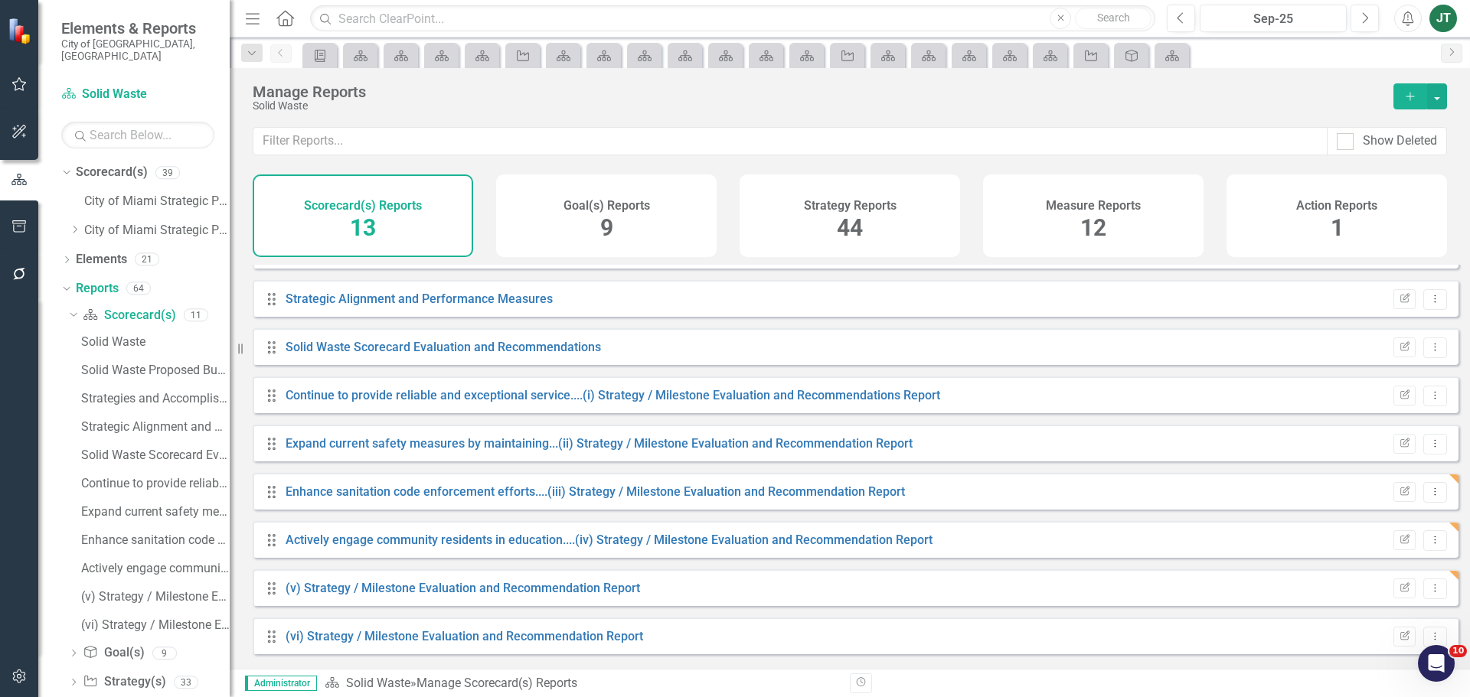
scroll to position [234, 0]
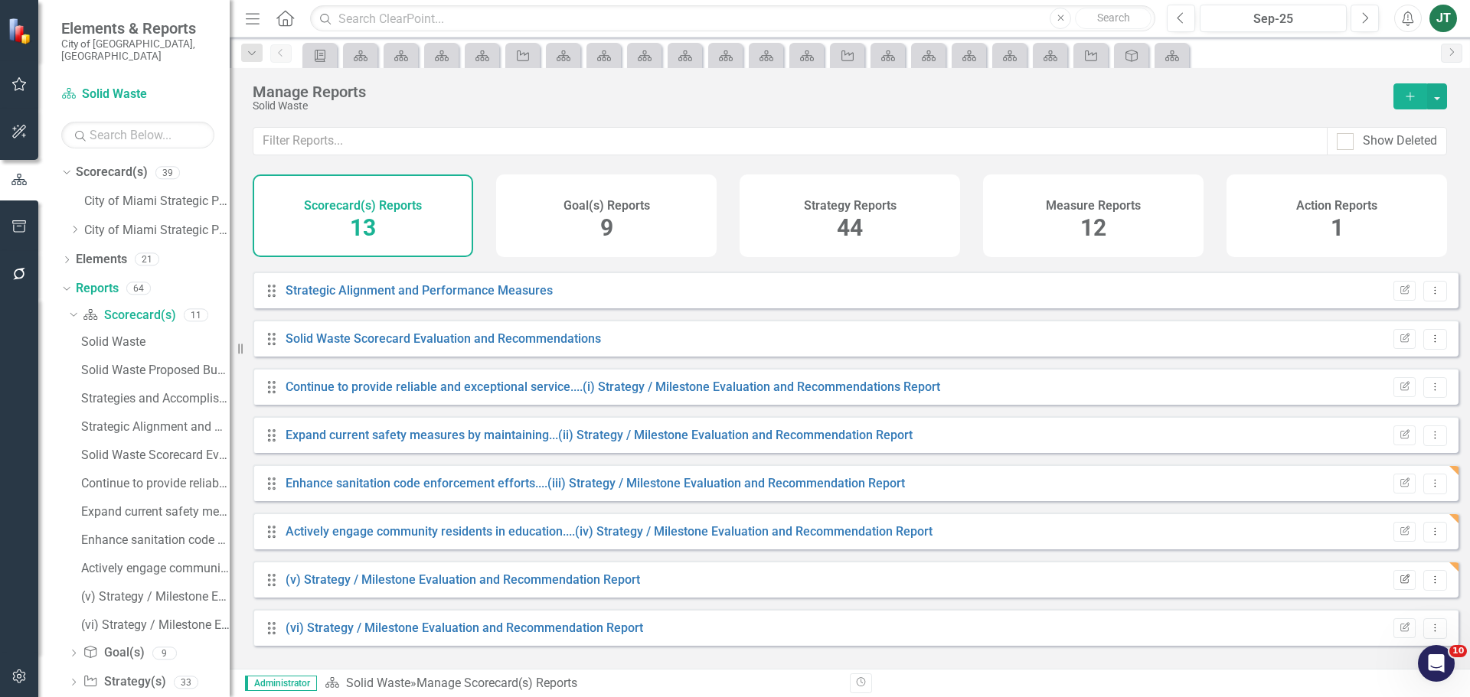
click at [1399, 585] on icon "Edit Report" at bounding box center [1404, 580] width 11 height 9
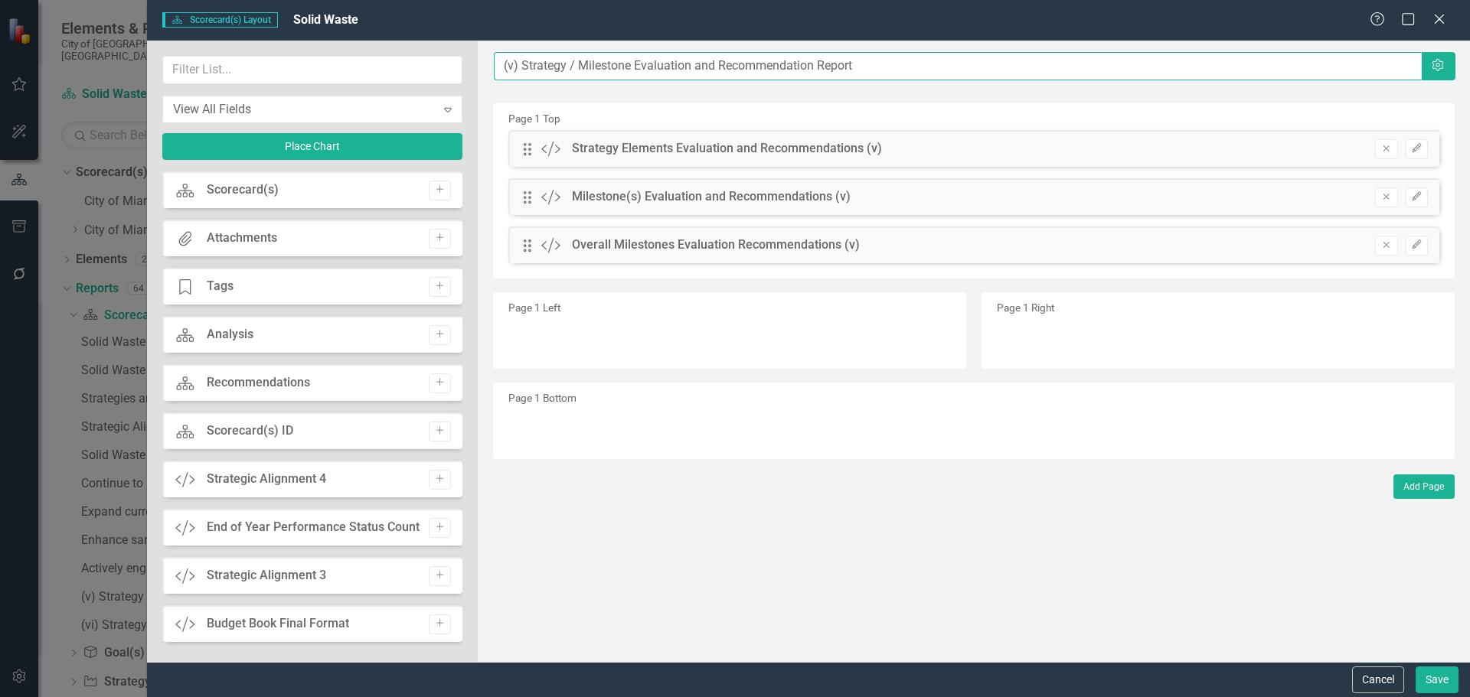
click at [504, 64] on input "(v) Strategy / Milestone Evaluation and Recommendation Report" at bounding box center [958, 66] width 928 height 28
paste input "Launch of Residential Carts Inventory and Tracking Software"
type input "Launch of Residential Carts Inventory and Tracking Software...(v) Strategy / Mi…"
click at [1442, 681] on button "Save" at bounding box center [1436, 680] width 43 height 27
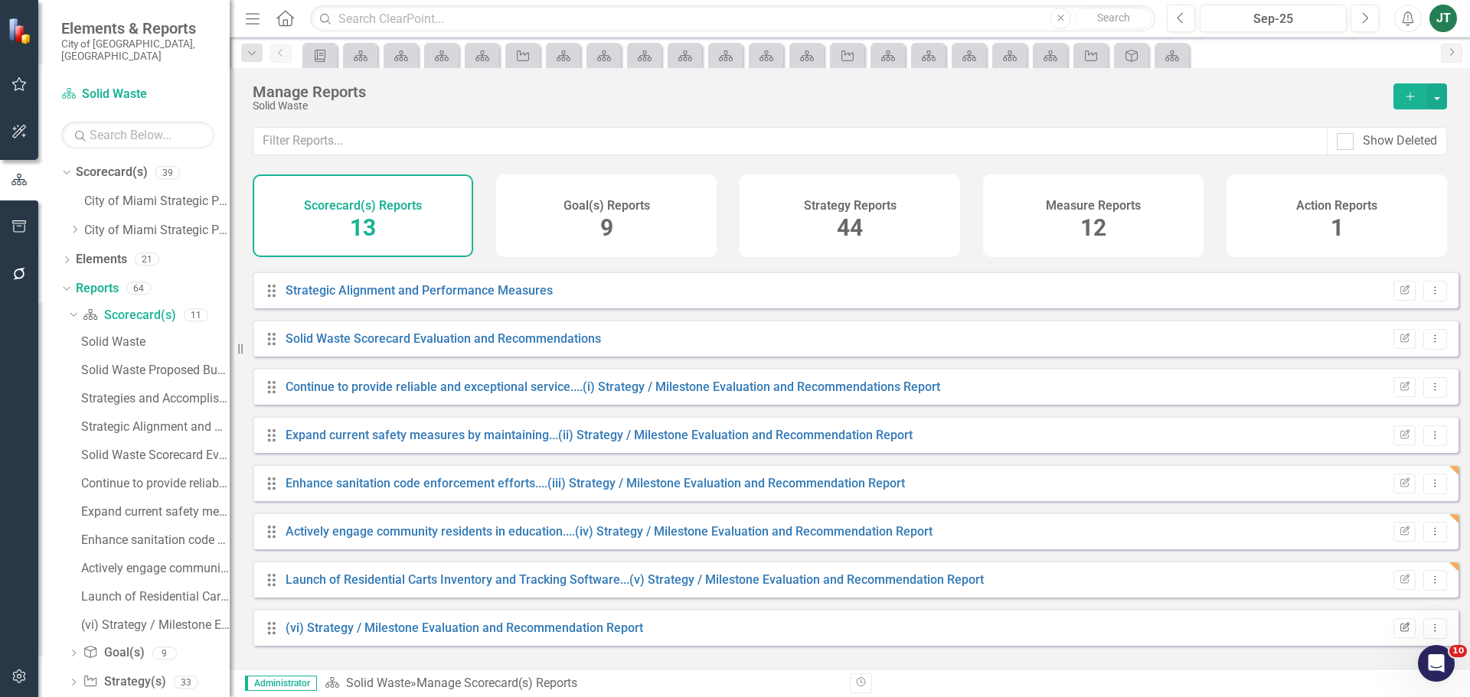
click at [1399, 633] on icon "Edit Report" at bounding box center [1404, 628] width 11 height 9
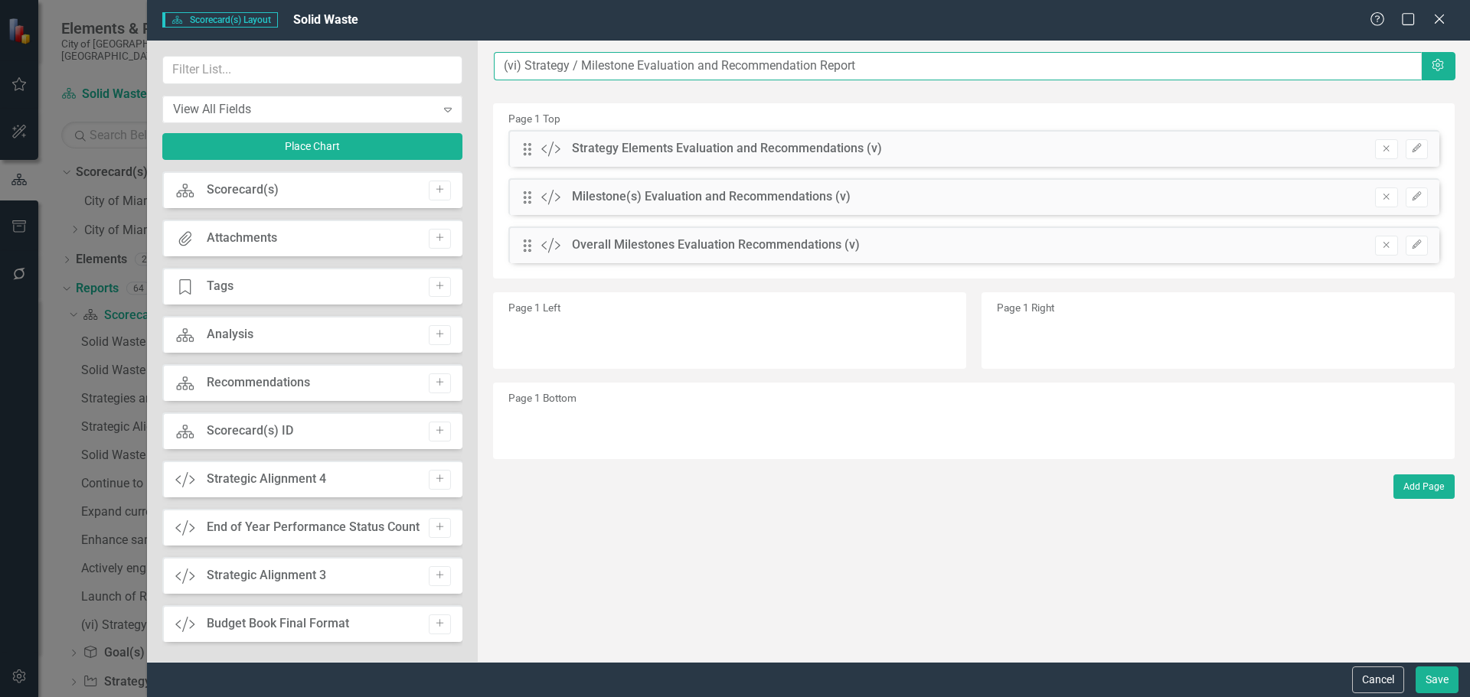
click at [501, 63] on input "(vi) Strategy / Milestone Evaluation and Recommendation Report" at bounding box center [958, 66] width 928 height 28
paste input "Develop the initiative 'Feet on the Streets'"
type input "Develop the initiative 'Feet on the Streets' ....(vi) Strategy / Milestone Eval…"
click at [1421, 679] on button "Save" at bounding box center [1436, 680] width 43 height 27
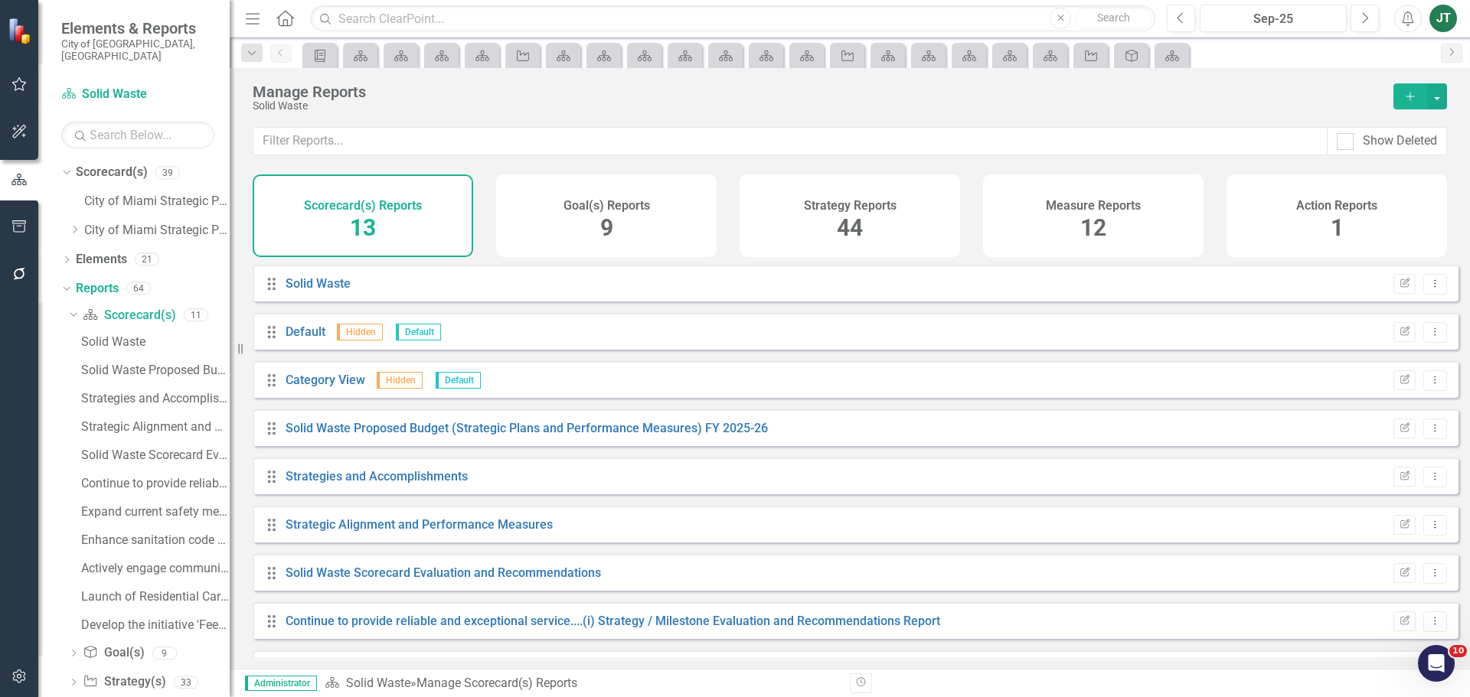
scroll to position [234, 0]
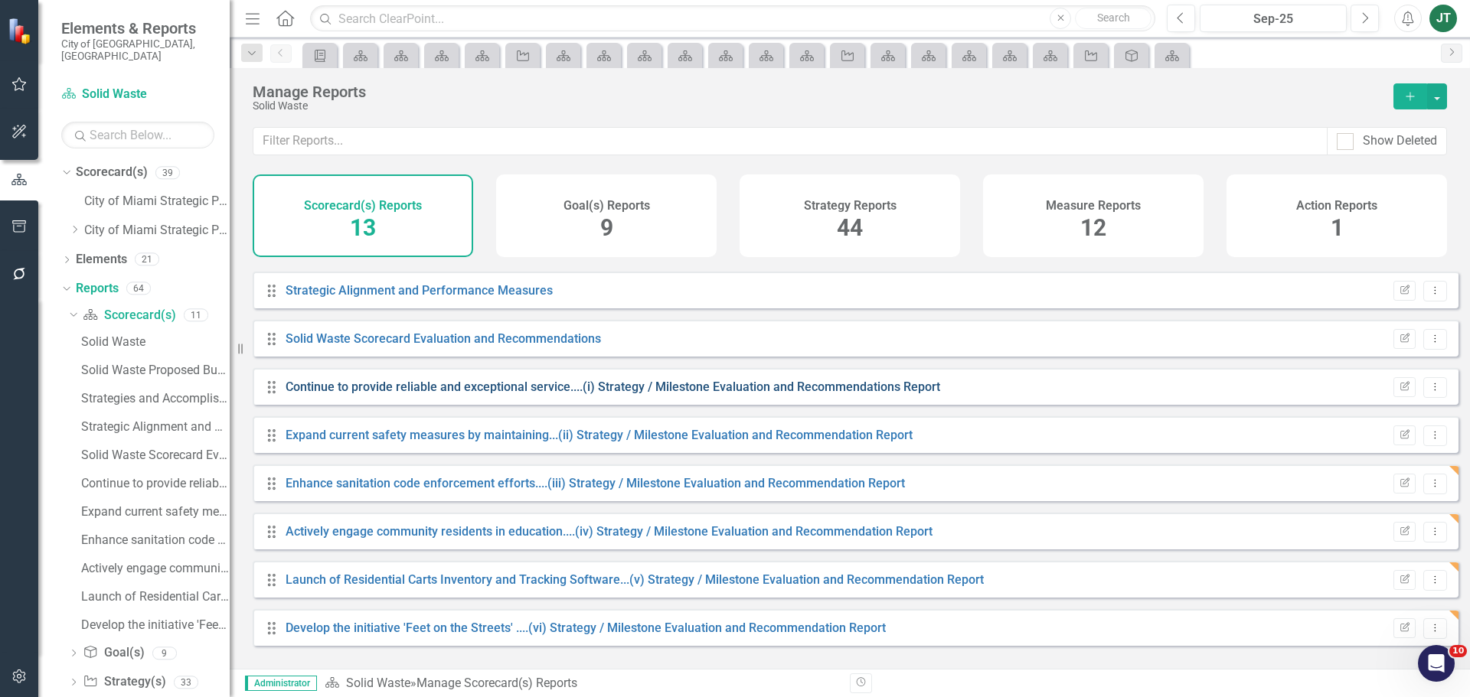
click at [772, 394] on link "Continue to provide reliable and exceptional service....(i) Strategy / Mileston…" at bounding box center [613, 387] width 655 height 15
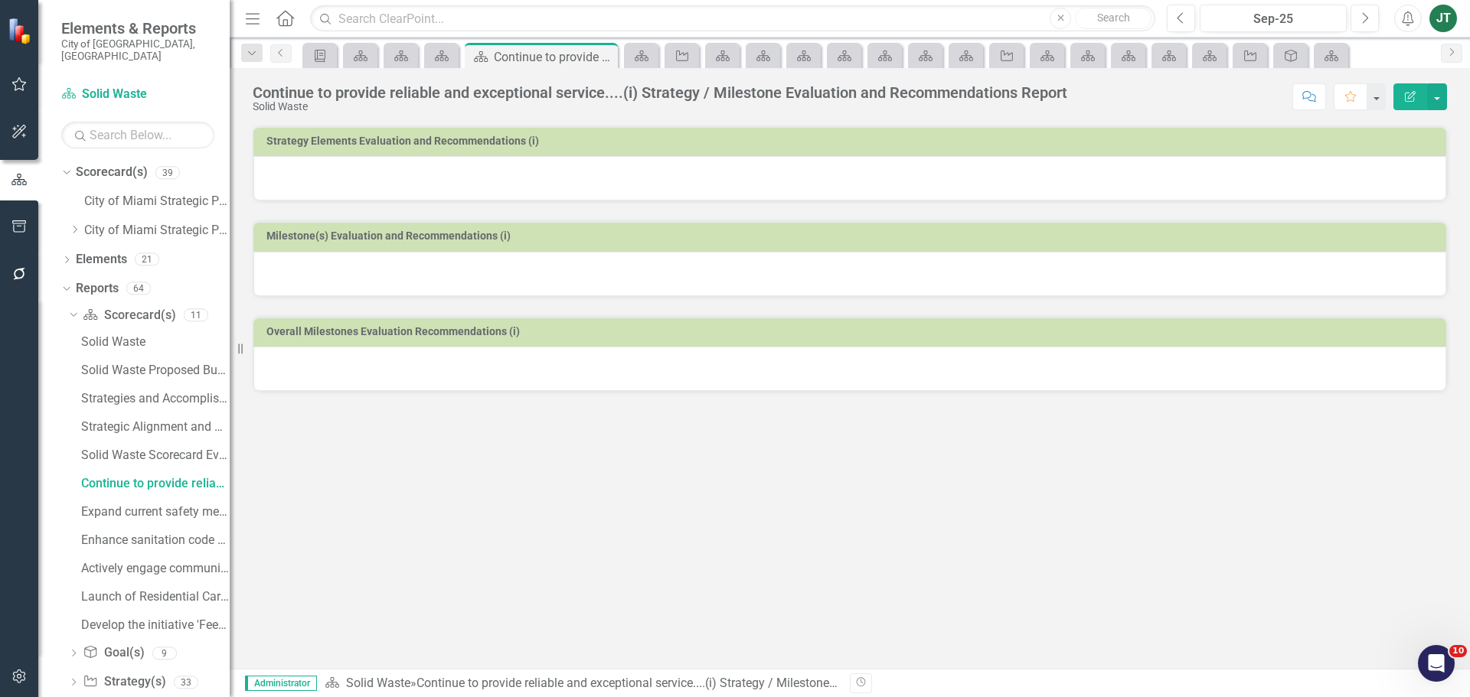
click at [653, 144] on h3 "Strategy Elements Evaluation and Recommendations (i)" at bounding box center [852, 141] width 1172 height 11
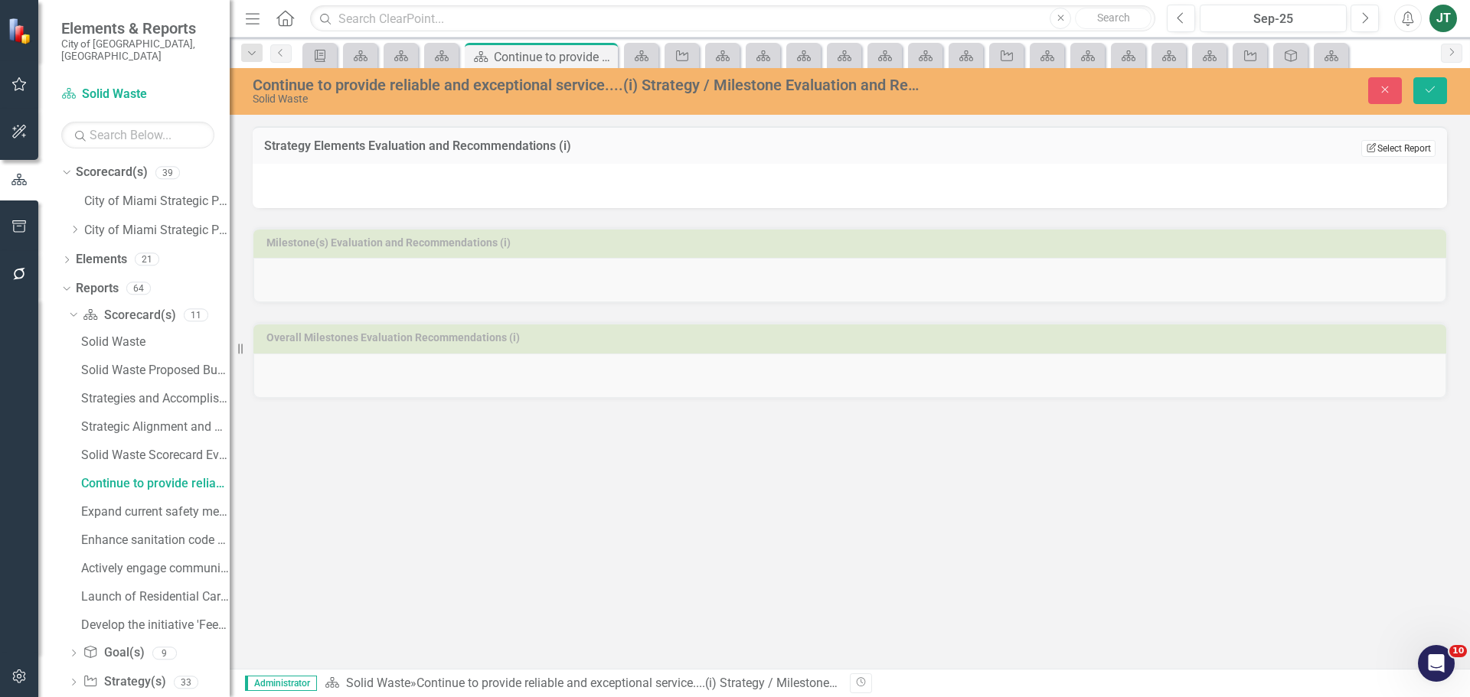
click at [1393, 142] on button "Edit Report Select Report" at bounding box center [1398, 148] width 74 height 17
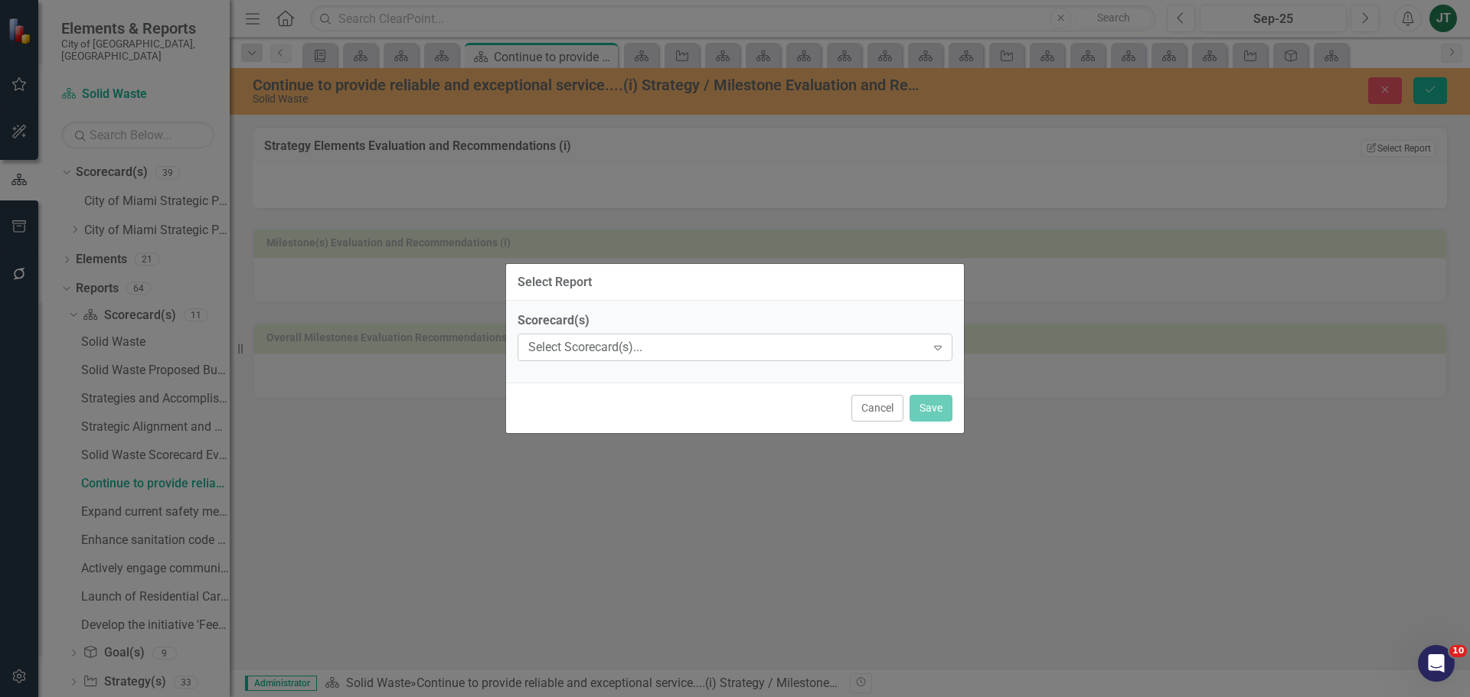
click at [716, 355] on div "Select Scorecard(s)..." at bounding box center [726, 348] width 397 height 18
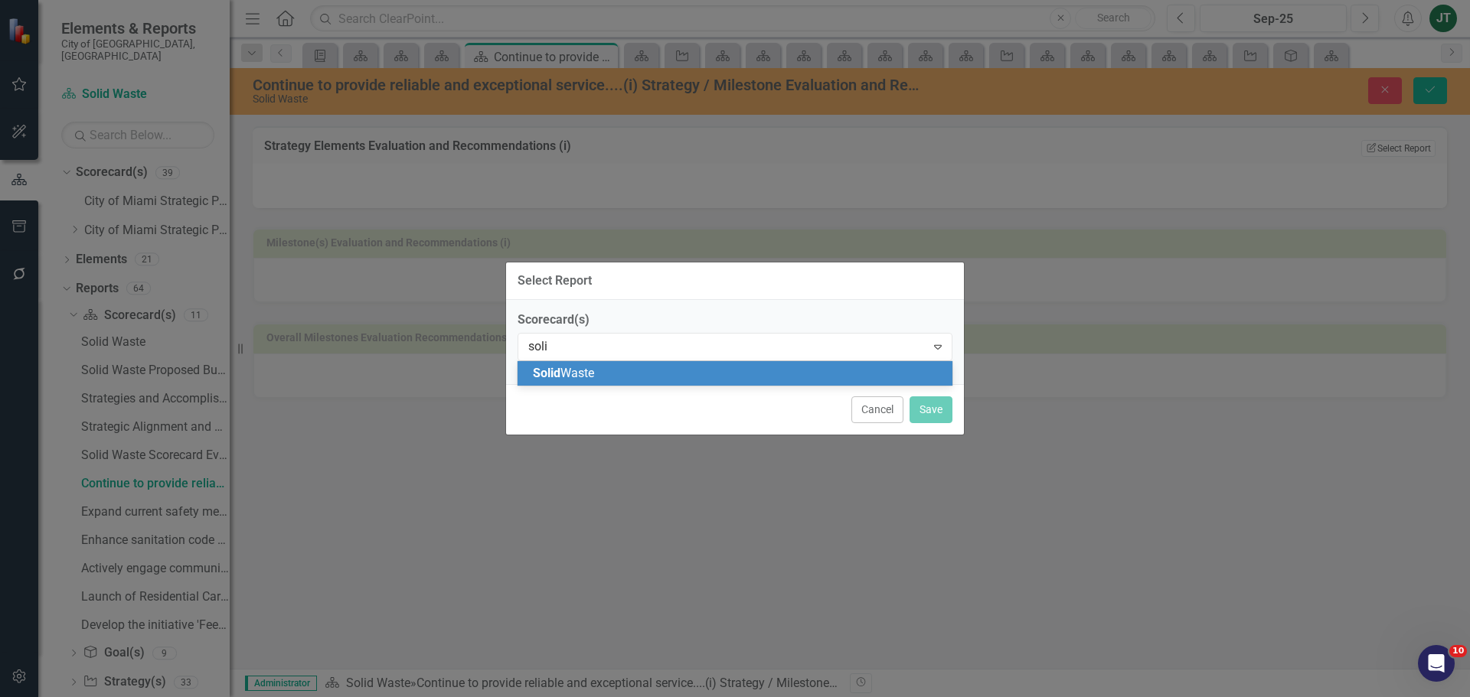
type input "solid"
click at [611, 377] on div "Solid Waste" at bounding box center [738, 374] width 410 height 18
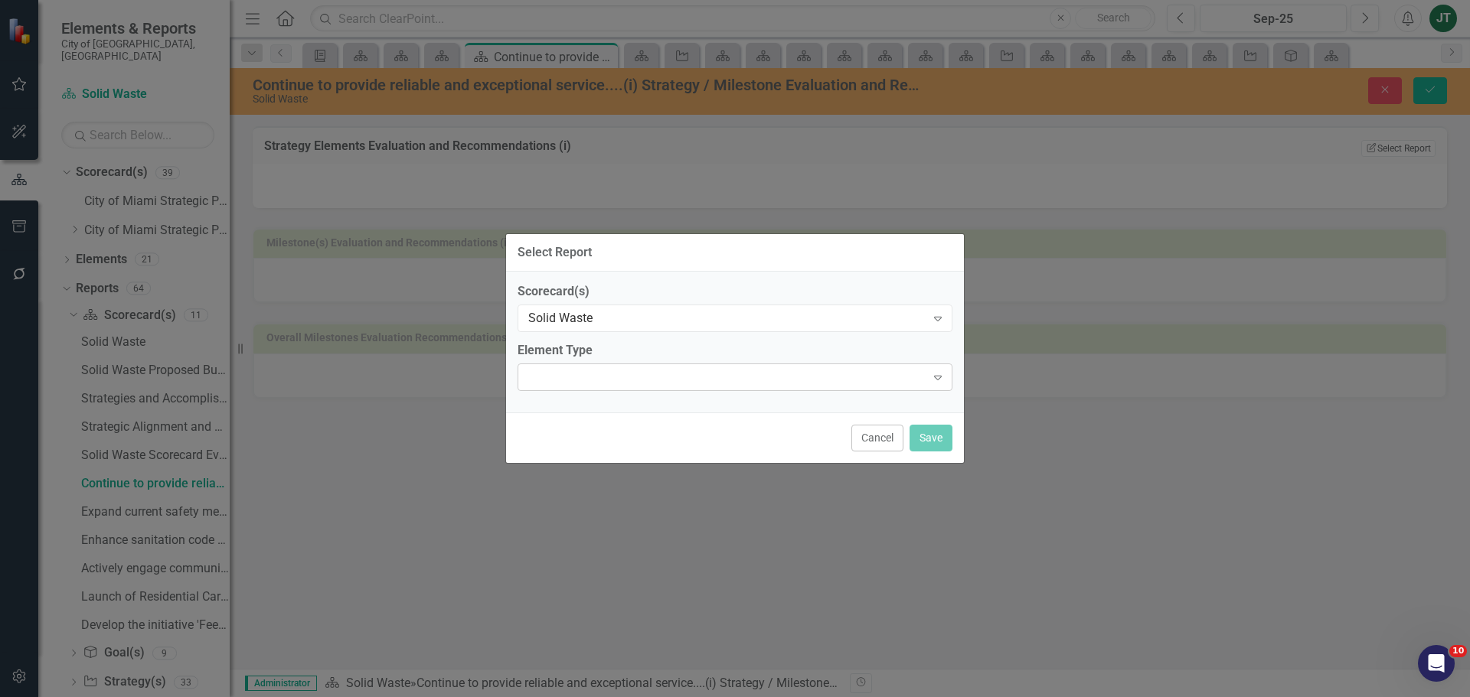
click at [582, 372] on div "Expand" at bounding box center [735, 378] width 435 height 28
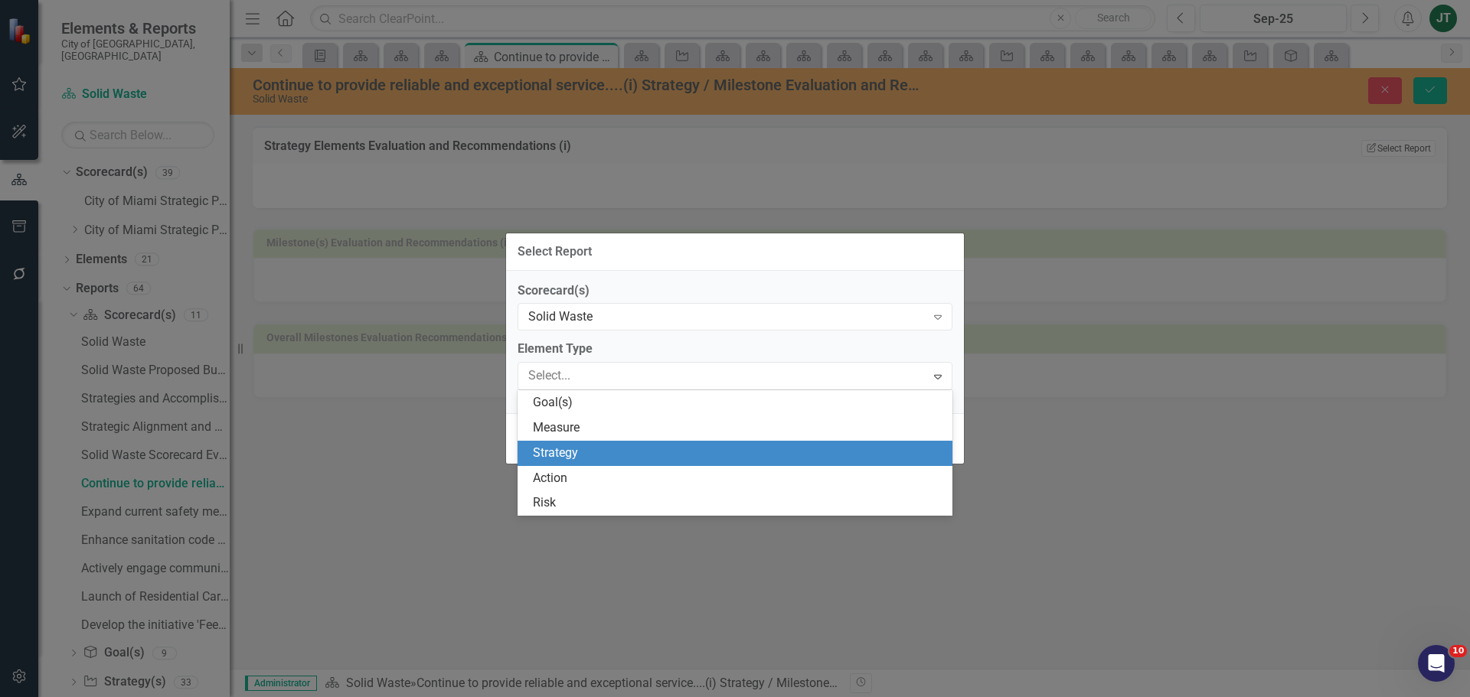
click at [570, 446] on div "Strategy" at bounding box center [738, 454] width 410 height 18
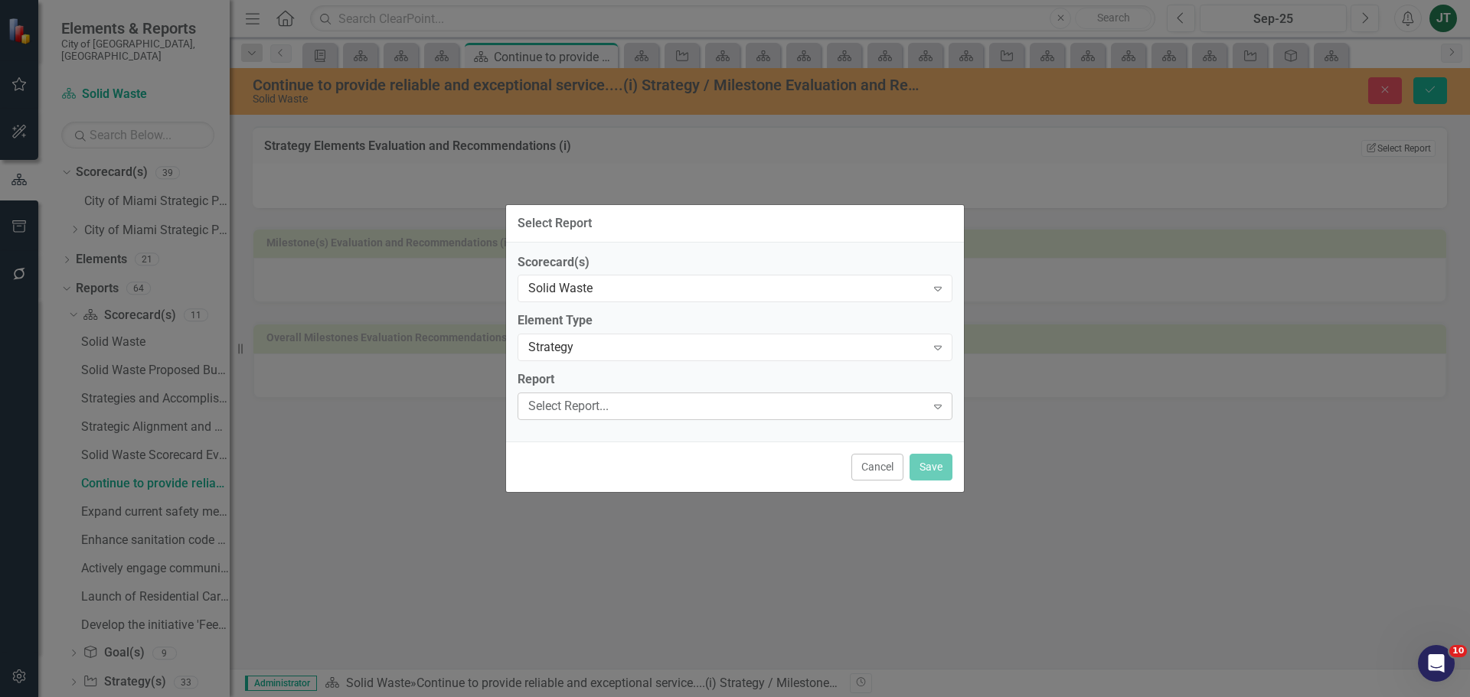
click at [566, 410] on div "Select Report..." at bounding box center [726, 407] width 397 height 18
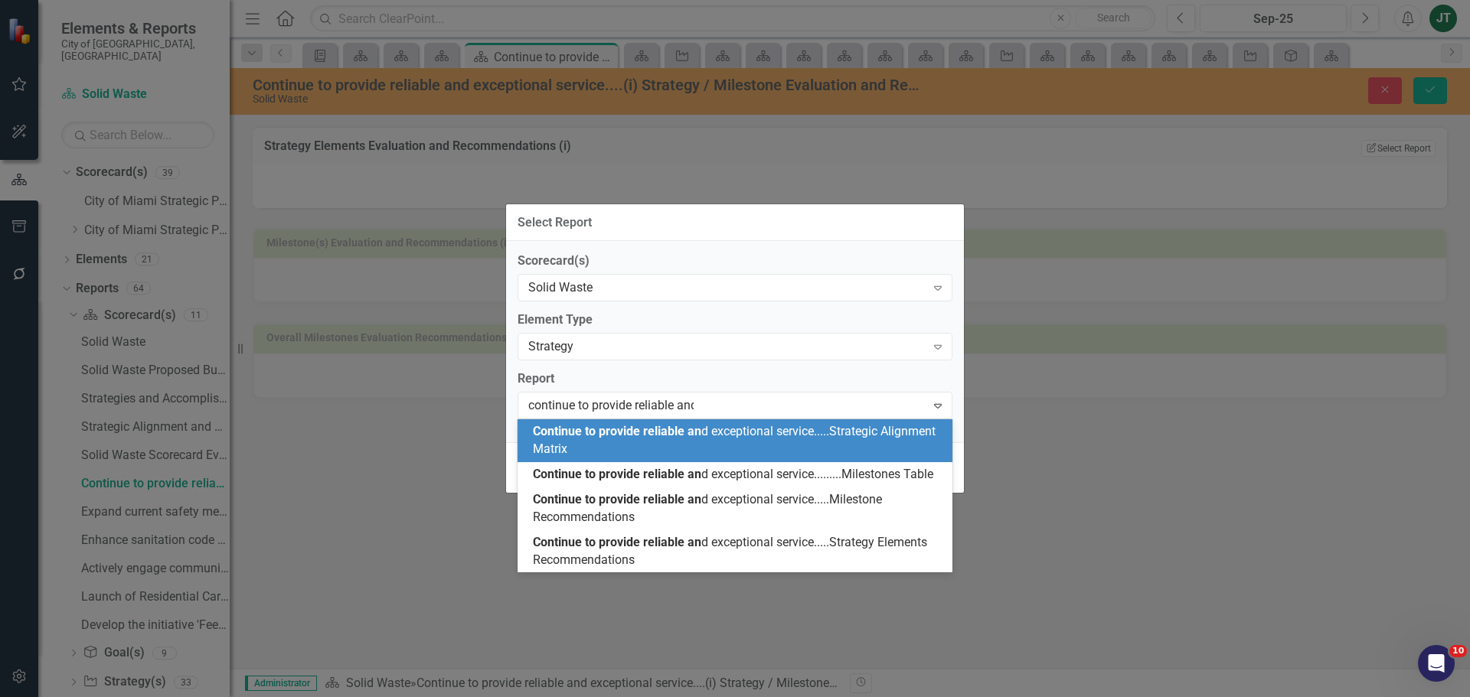
type input "continue to provide reliable and"
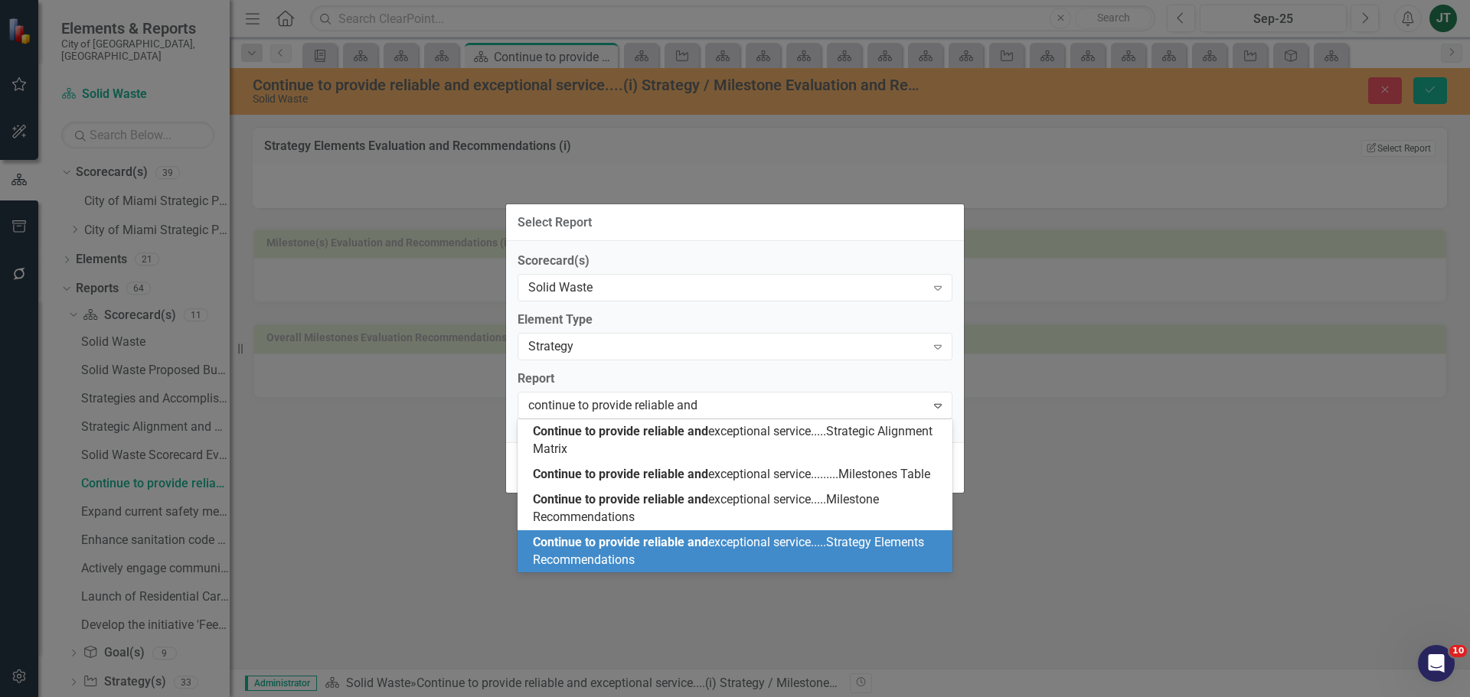
click at [756, 547] on span "Continue to provide reliable and exceptional service.....Strategy Elements Reco…" at bounding box center [728, 551] width 391 height 32
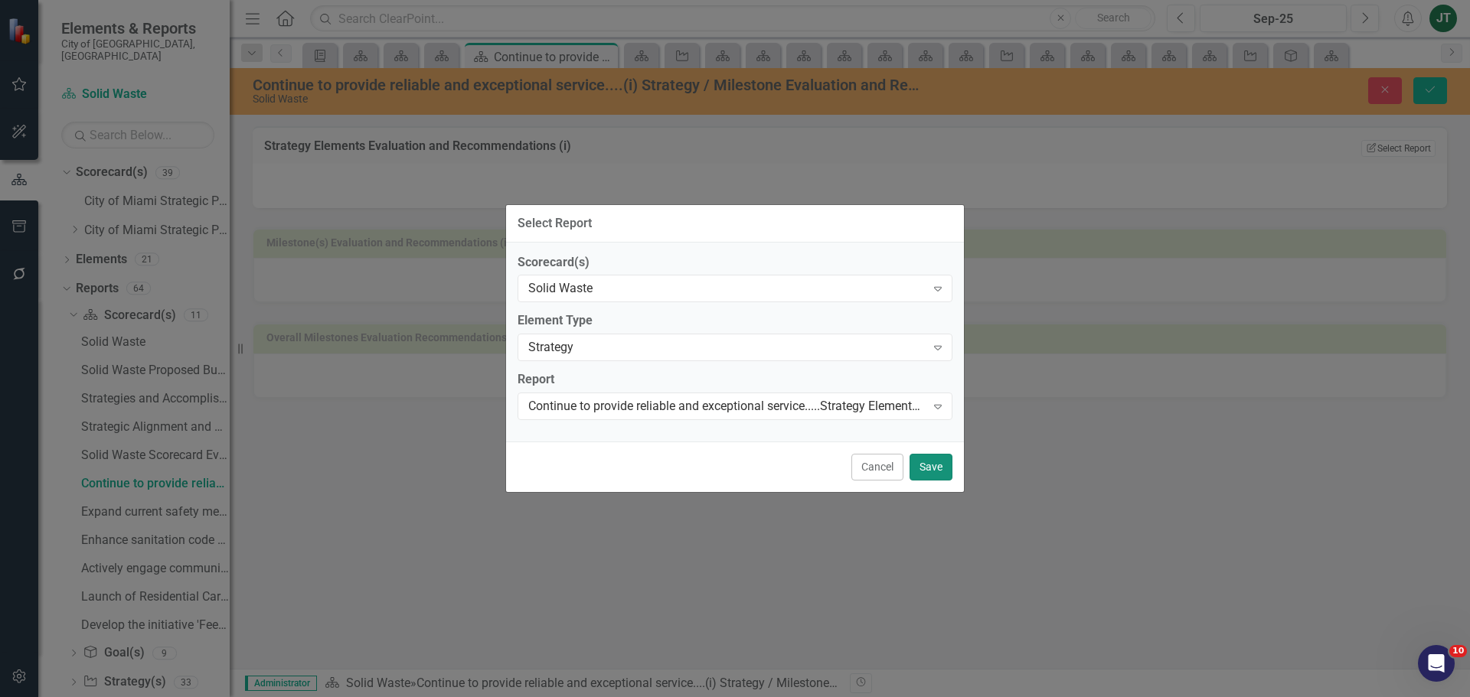
click at [928, 459] on button "Save" at bounding box center [930, 467] width 43 height 27
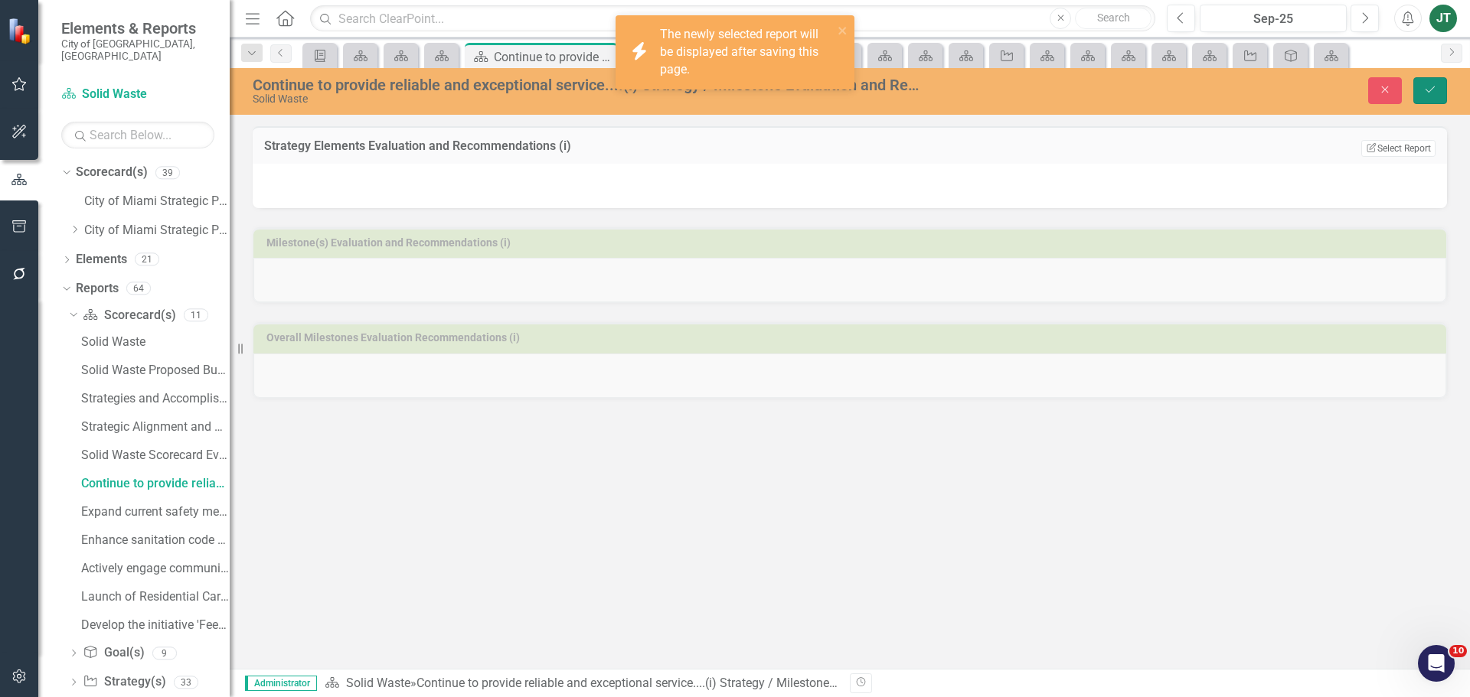
click at [1426, 87] on icon "Save" at bounding box center [1430, 89] width 14 height 11
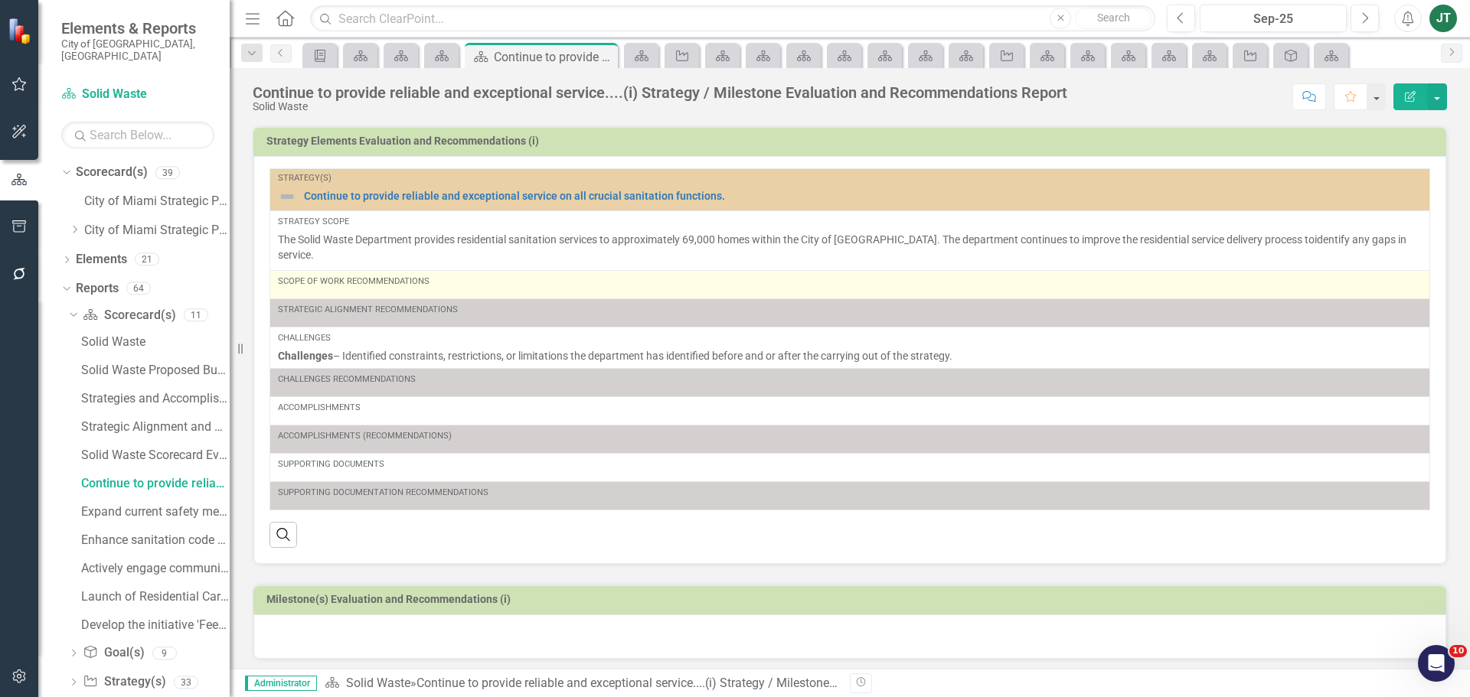
click at [469, 276] on div "Scope of Work Recommendations" at bounding box center [850, 282] width 1144 height 12
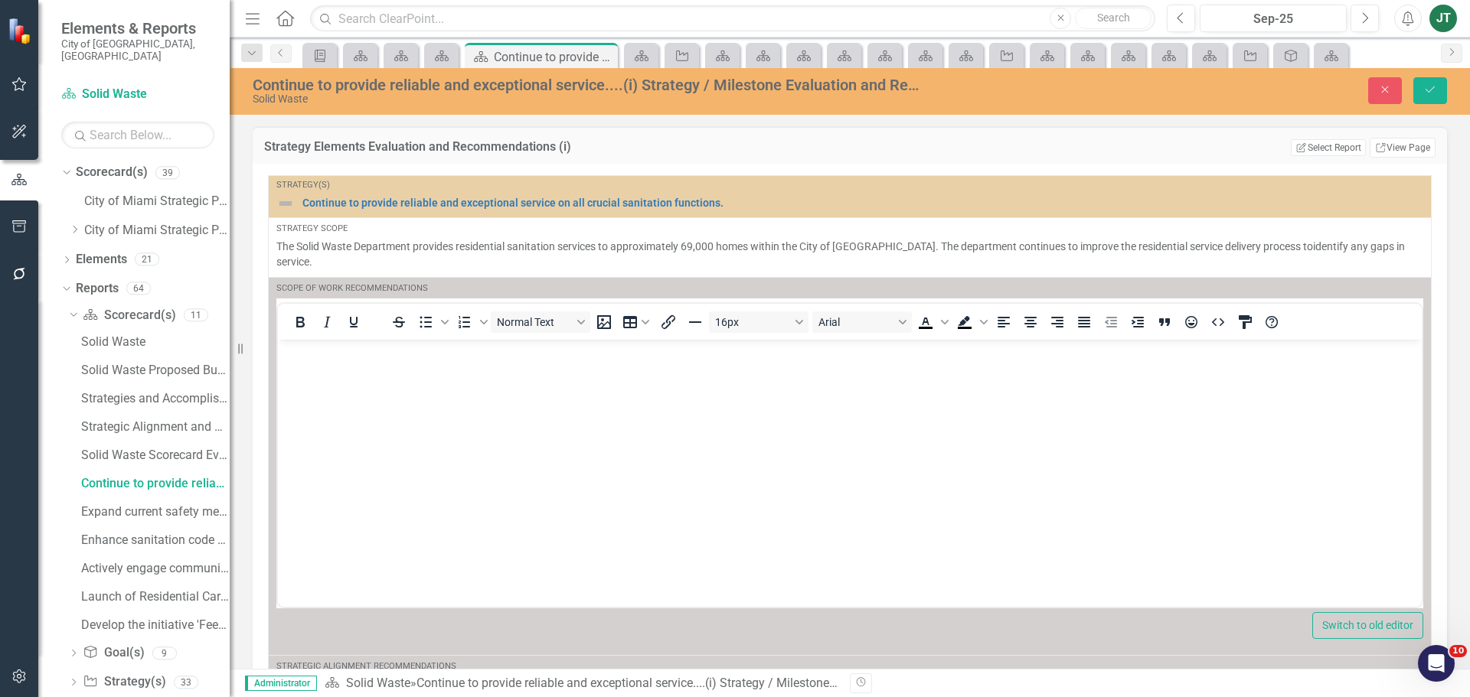
click at [295, 345] on p "Rich Text Area. Press ALT-0 for help." at bounding box center [850, 352] width 1136 height 18
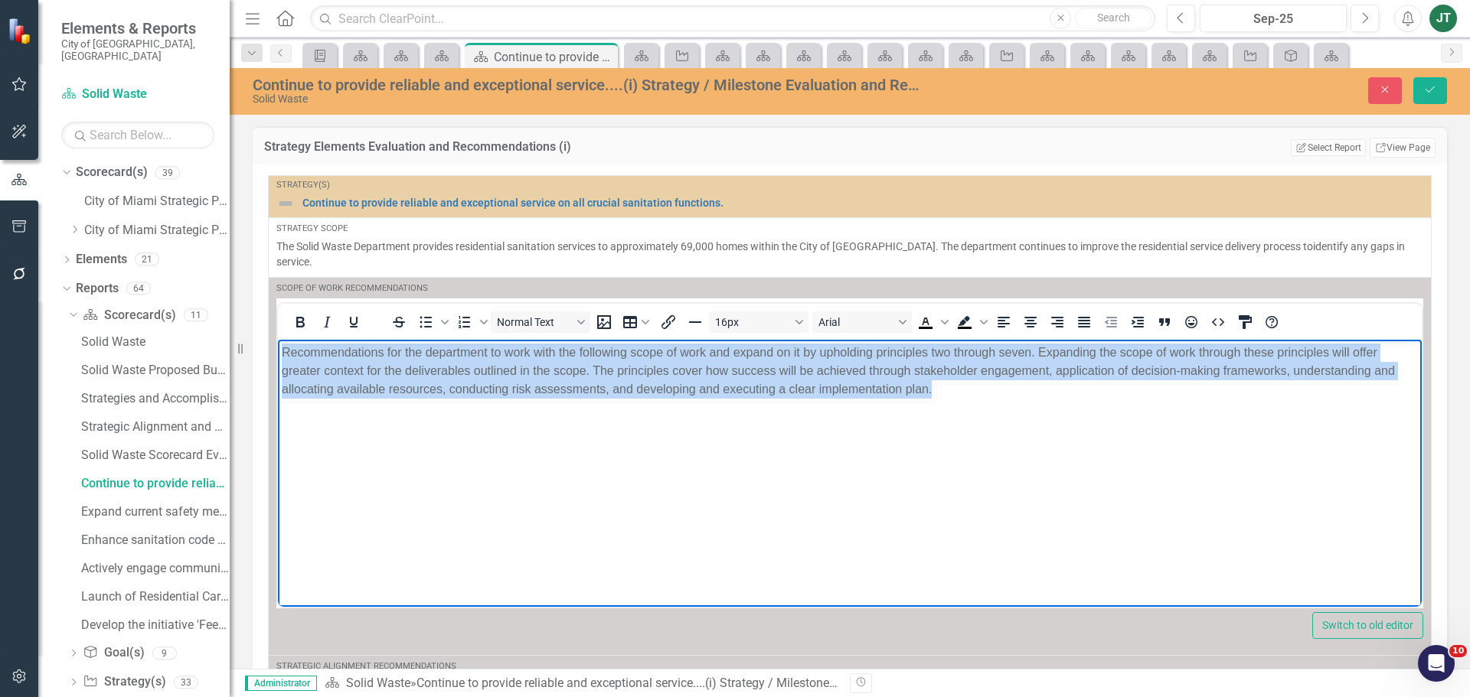
drag, startPoint x: 959, startPoint y: 406, endPoint x: 18, endPoint y: 311, distance: 946.4
click at [278, 339] on html "Recommendations for the department to work with the following scope of work and…" at bounding box center [850, 454] width 1144 height 230
click at [1094, 312] on button "Justify" at bounding box center [1084, 322] width 26 height 21
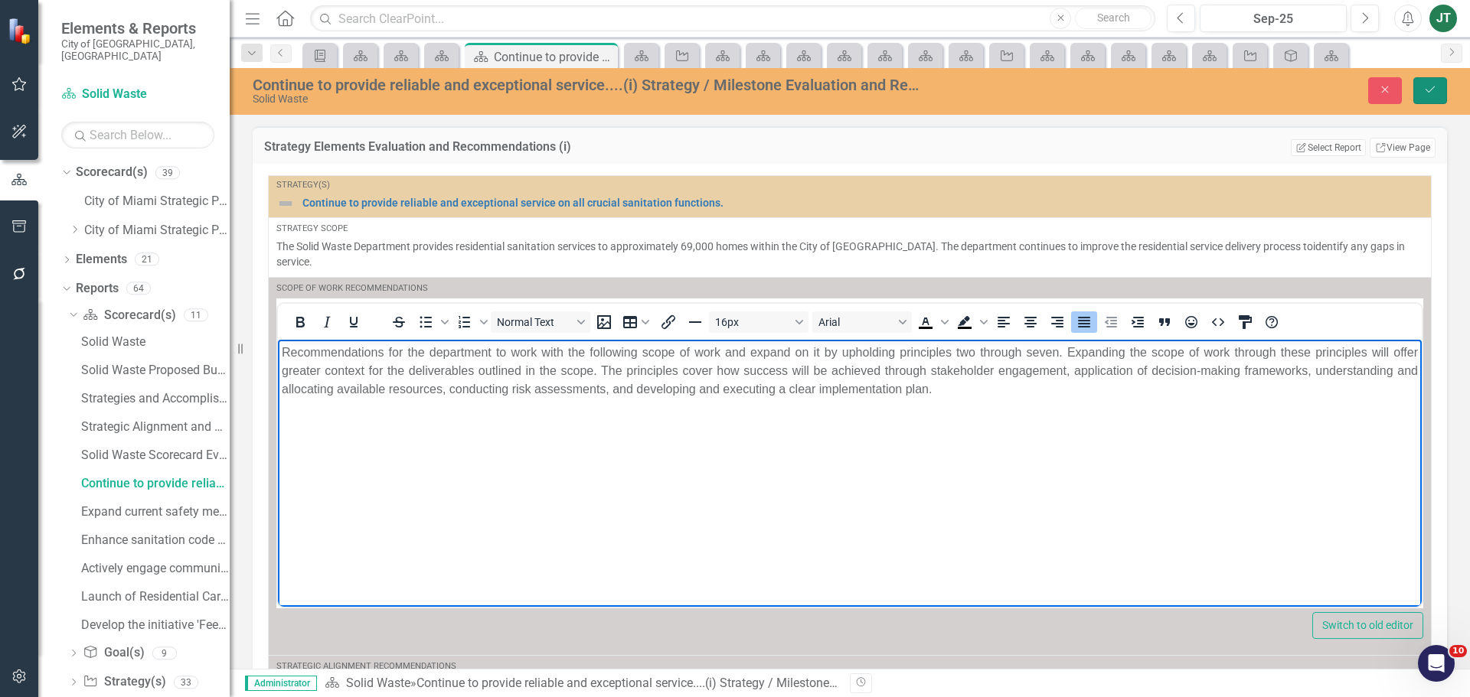
click at [1435, 84] on icon "Save" at bounding box center [1430, 89] width 14 height 11
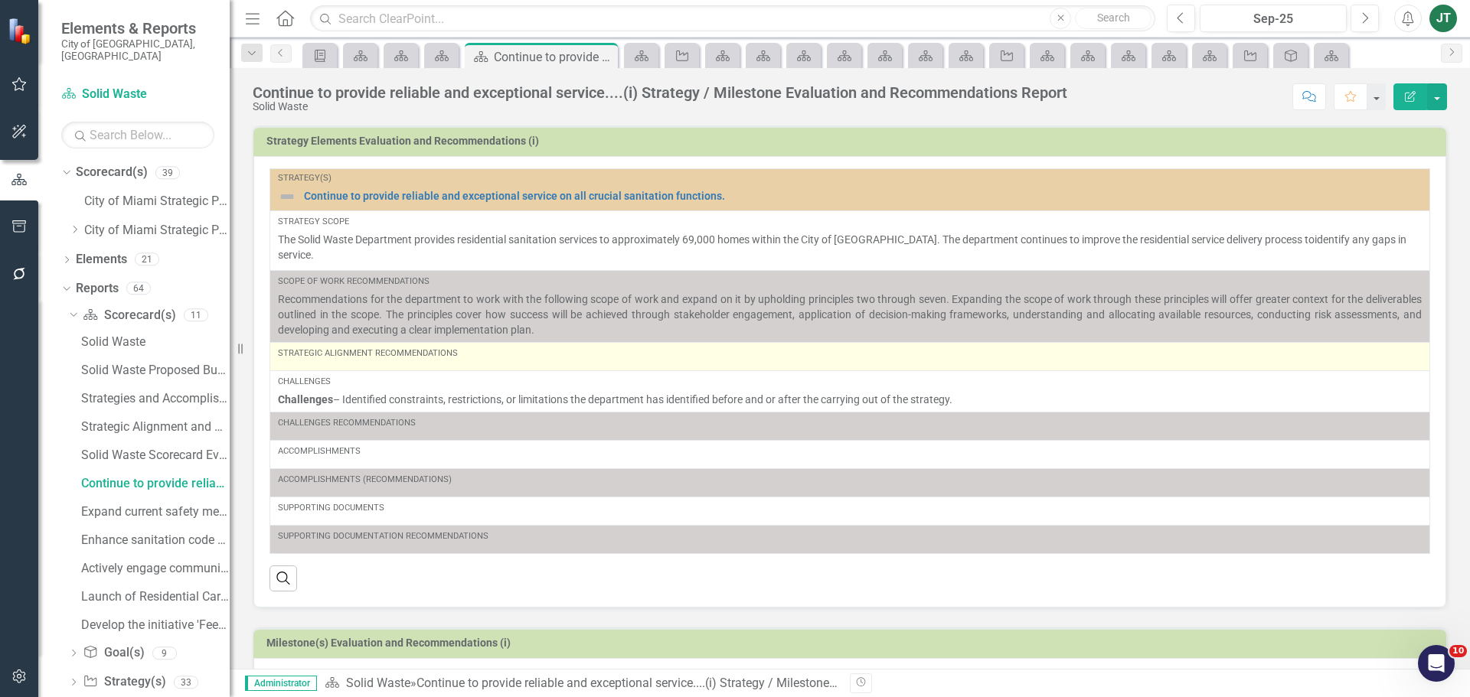
click at [390, 351] on td "Strategic Alignment Recommendations" at bounding box center [850, 356] width 1160 height 28
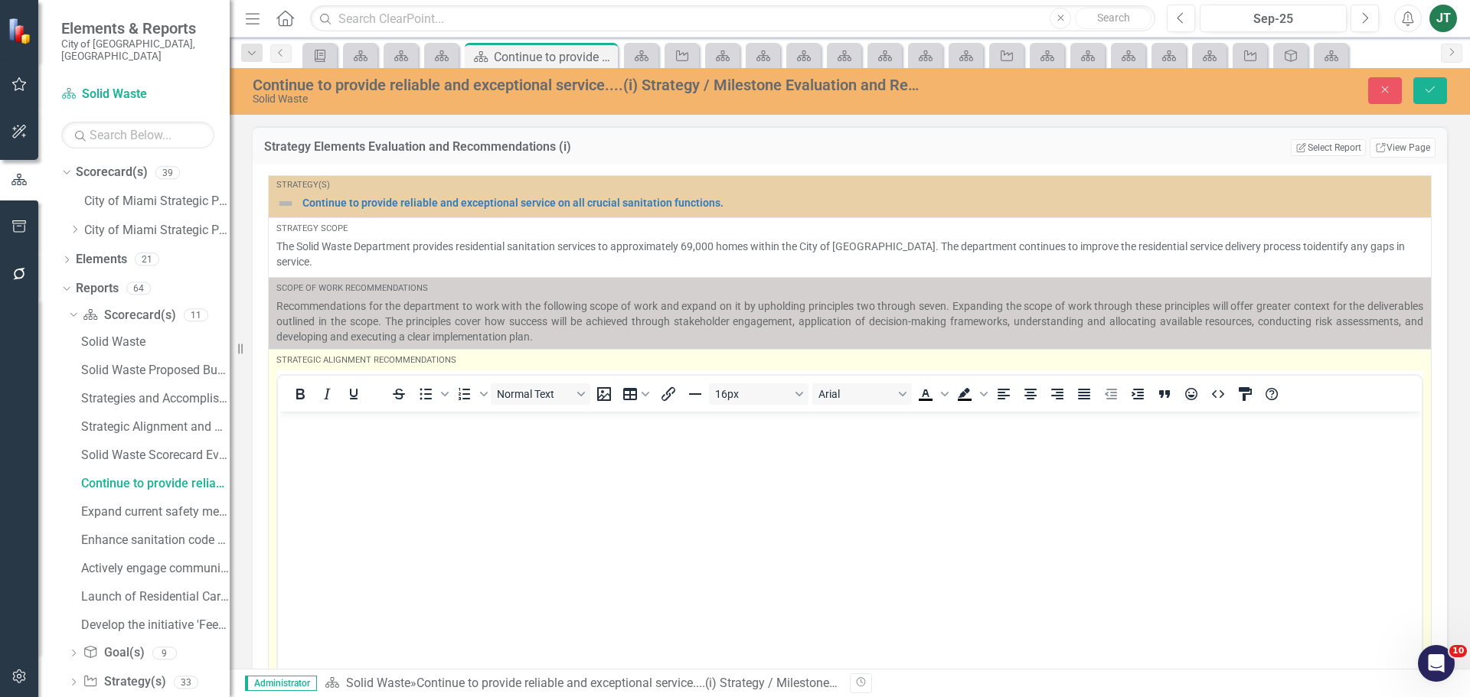
click at [380, 430] on p "Rich Text Area. Press ALT-0 for help." at bounding box center [850, 424] width 1136 height 18
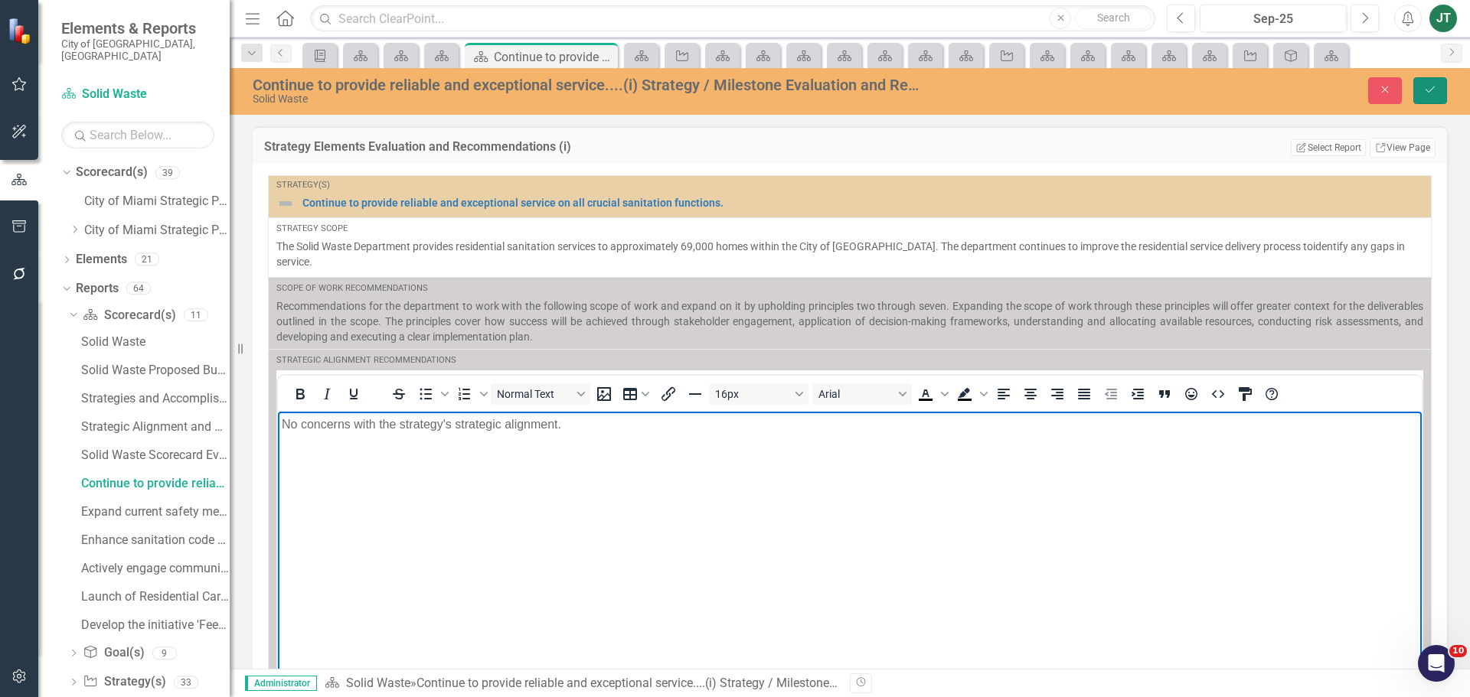
click at [1438, 96] on button "Save" at bounding box center [1430, 90] width 34 height 27
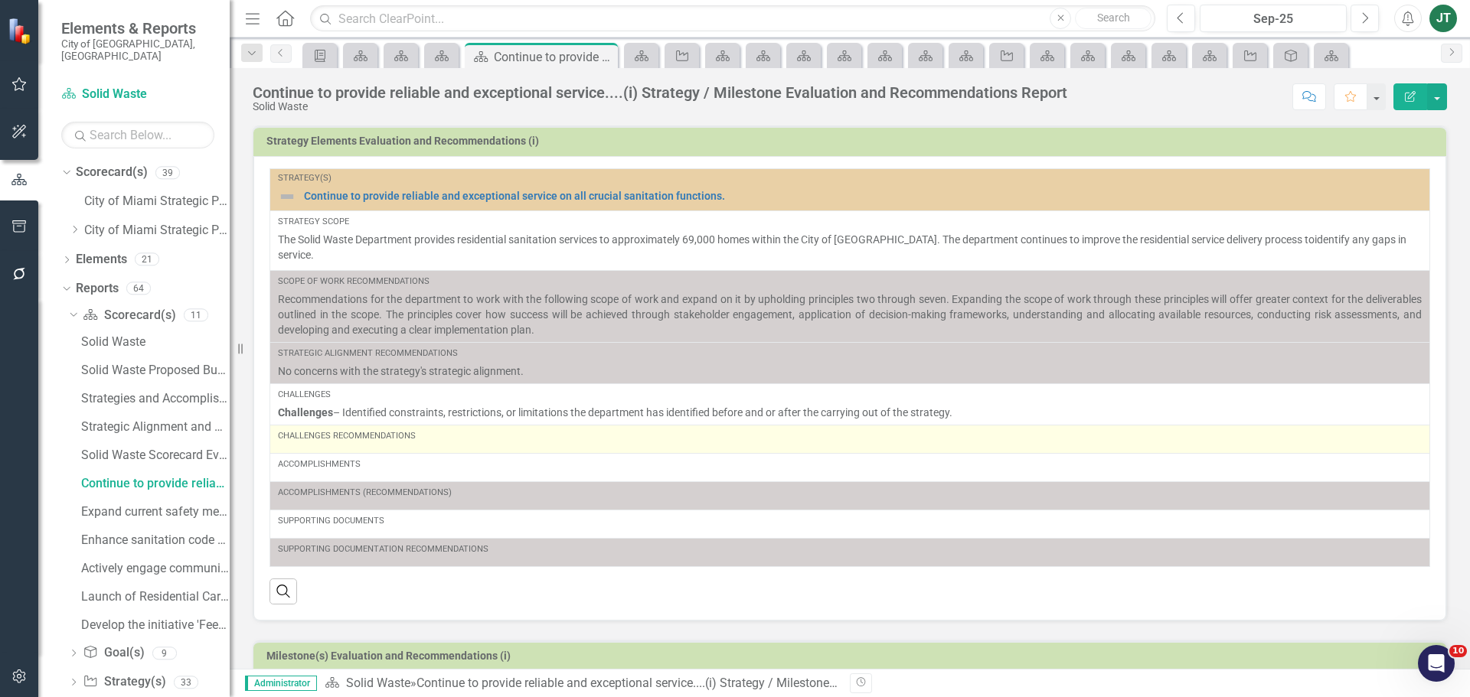
click at [463, 430] on div "Challenges Recommendations" at bounding box center [850, 436] width 1144 height 12
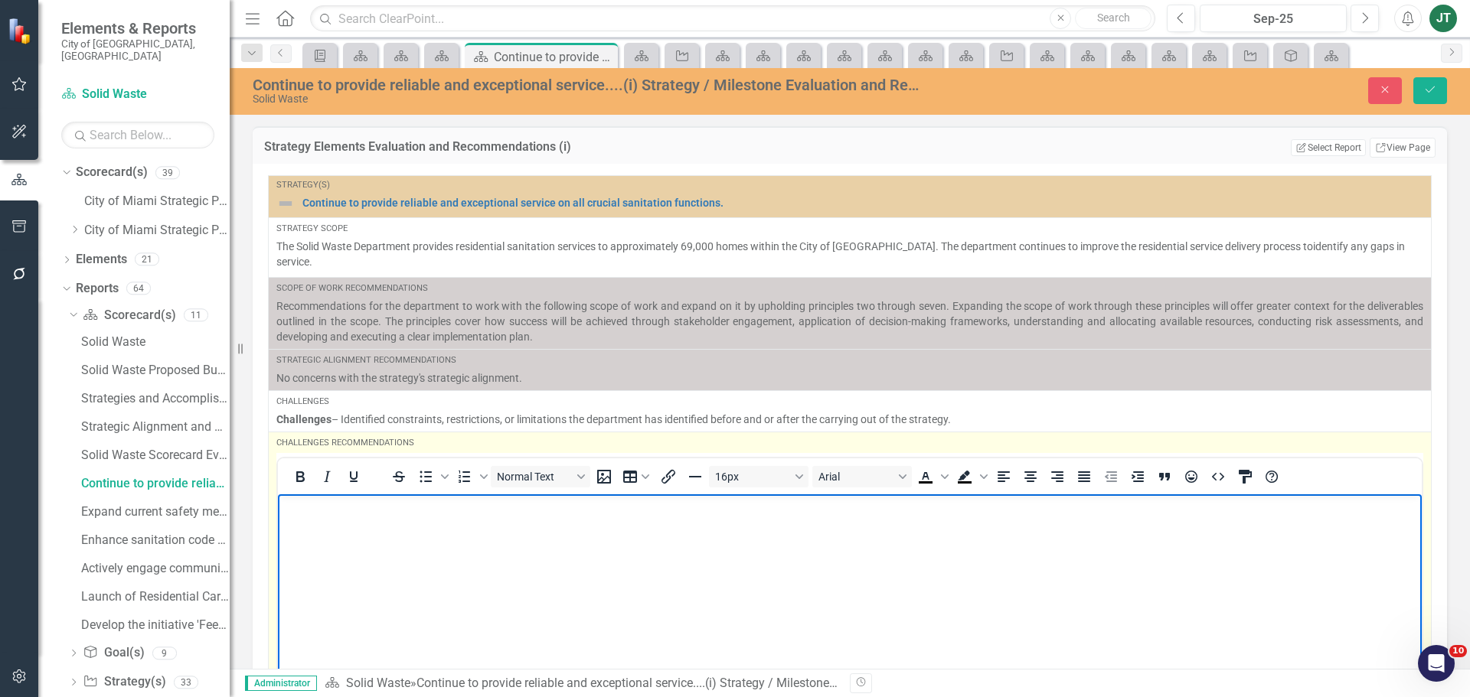
click at [384, 532] on body "Rich Text Area. Press ALT-0 for help." at bounding box center [850, 609] width 1144 height 230
click at [368, 506] on p "No challenges Identified." at bounding box center [850, 507] width 1136 height 18
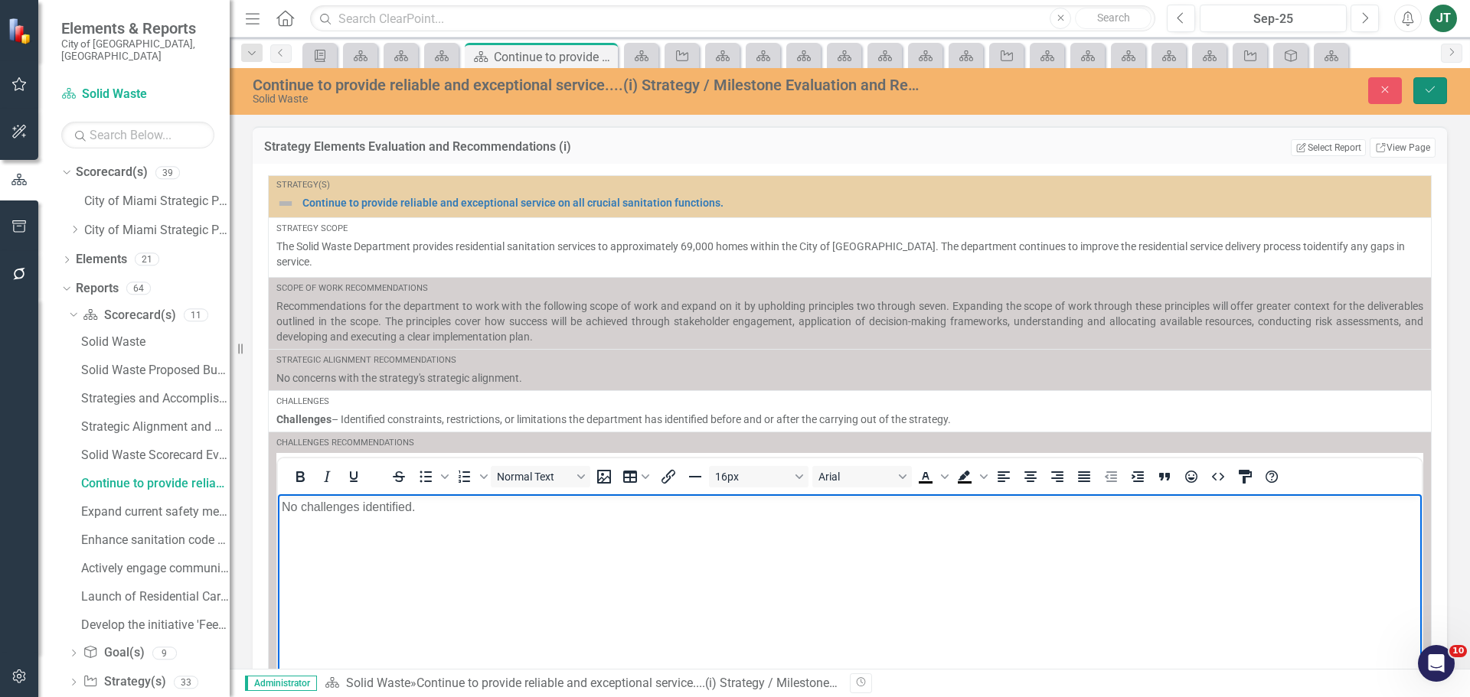
click at [1438, 87] on button "Save" at bounding box center [1430, 90] width 34 height 27
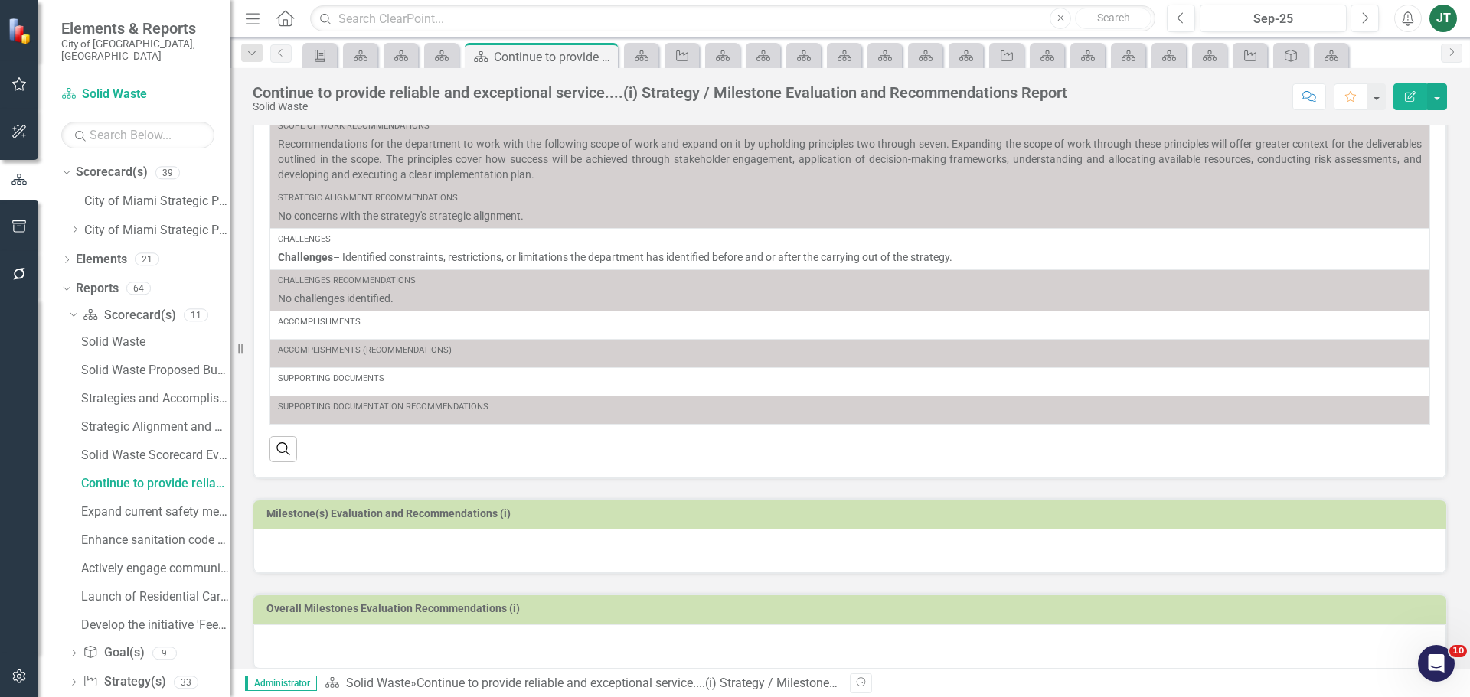
click at [409, 542] on div at bounding box center [849, 551] width 1193 height 44
click at [409, 542] on div at bounding box center [849, 550] width 1193 height 44
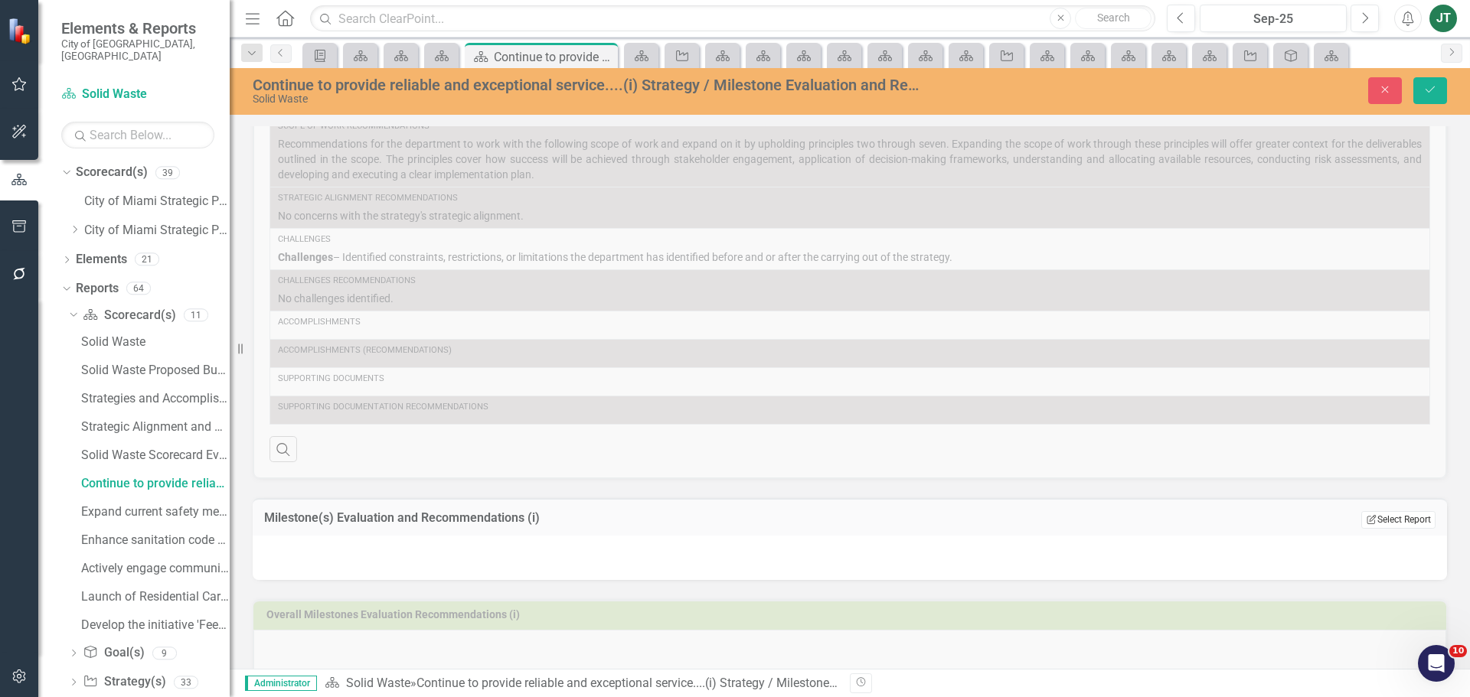
click at [1395, 511] on button "Edit Report Select Report" at bounding box center [1398, 519] width 74 height 17
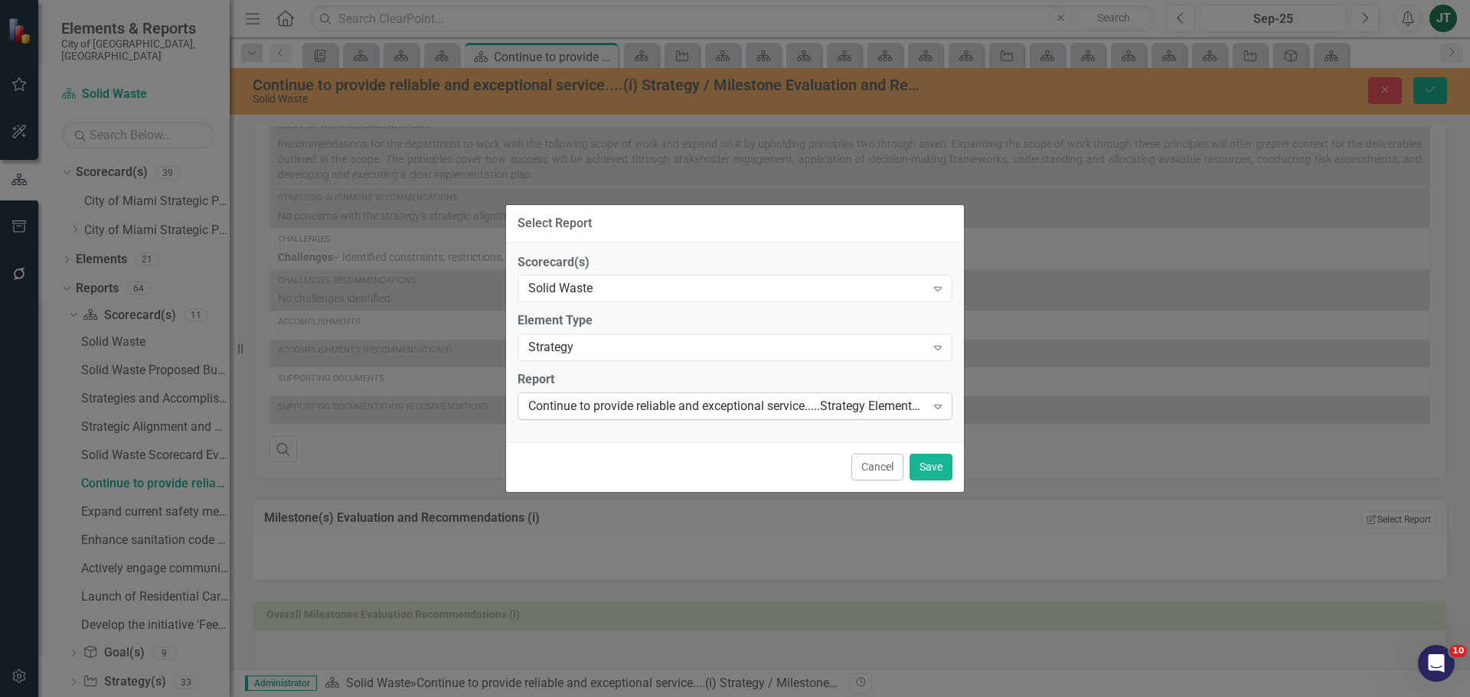
click at [609, 398] on div "Continue to provide reliable and exceptional service.....Strategy Elements Reco…" at bounding box center [726, 407] width 397 height 18
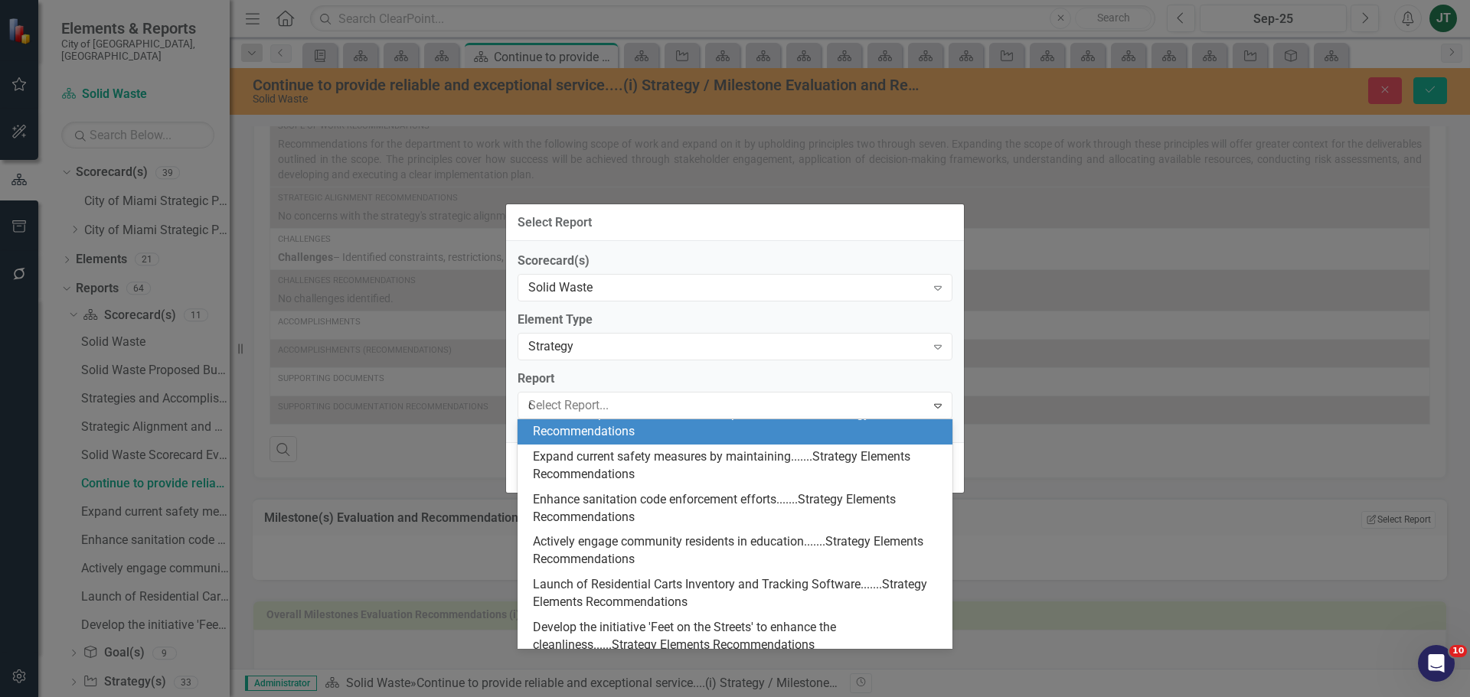
scroll to position [0, 0]
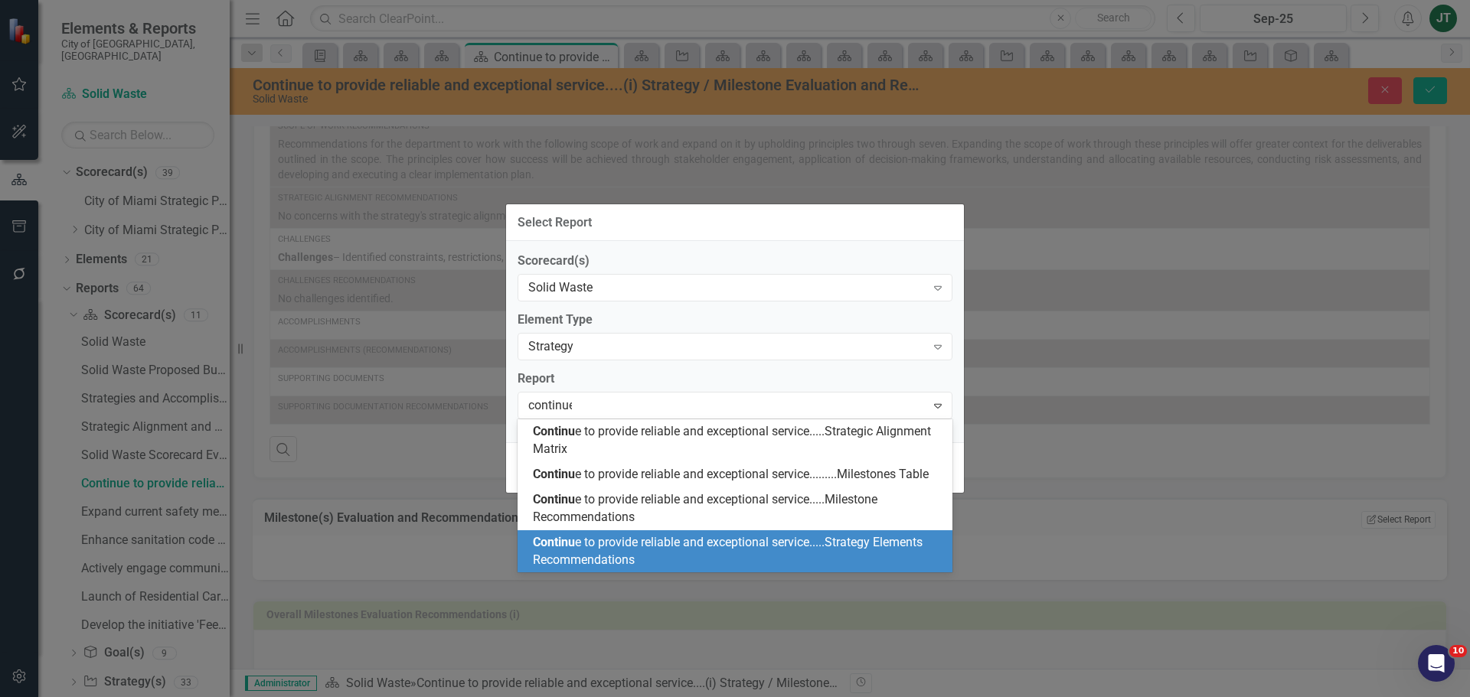
type input "continue"
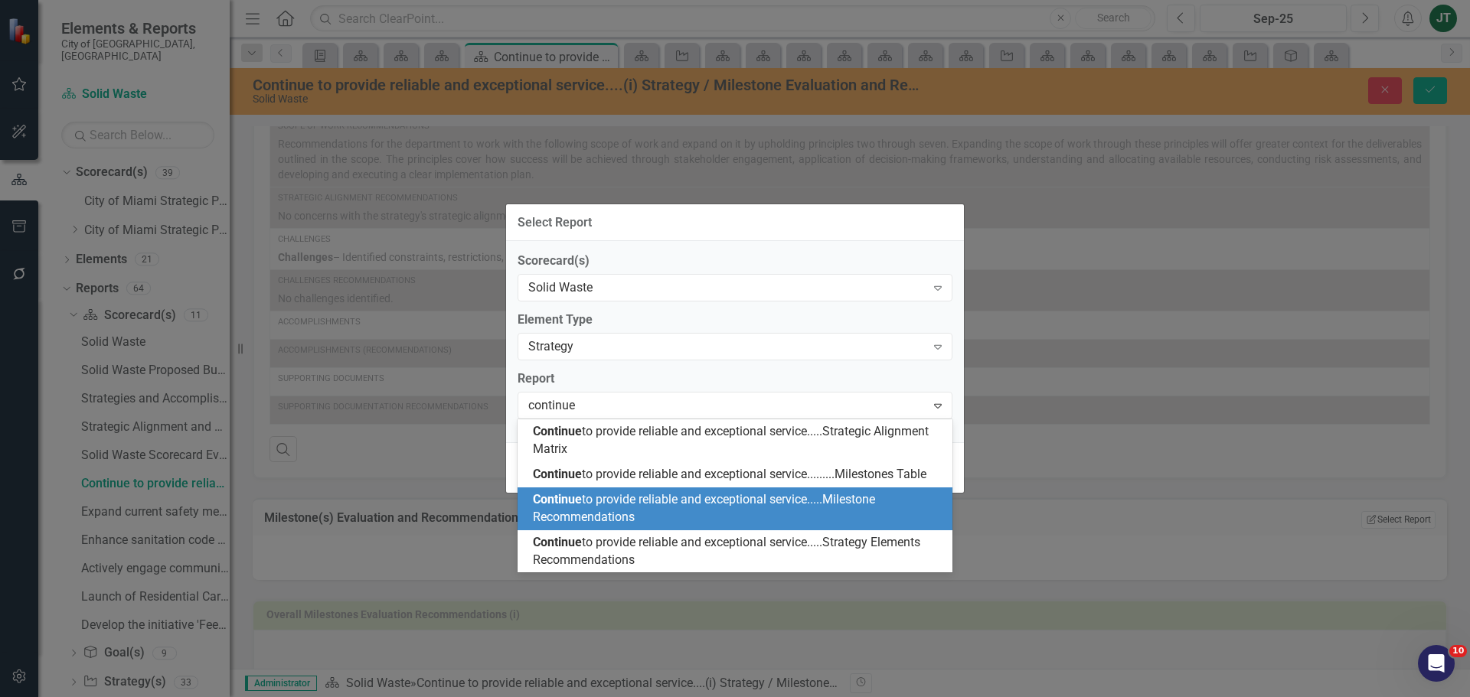
click at [602, 520] on span "Continue to provide reliable and exceptional service.....Milestone Recommendati…" at bounding box center [704, 508] width 342 height 32
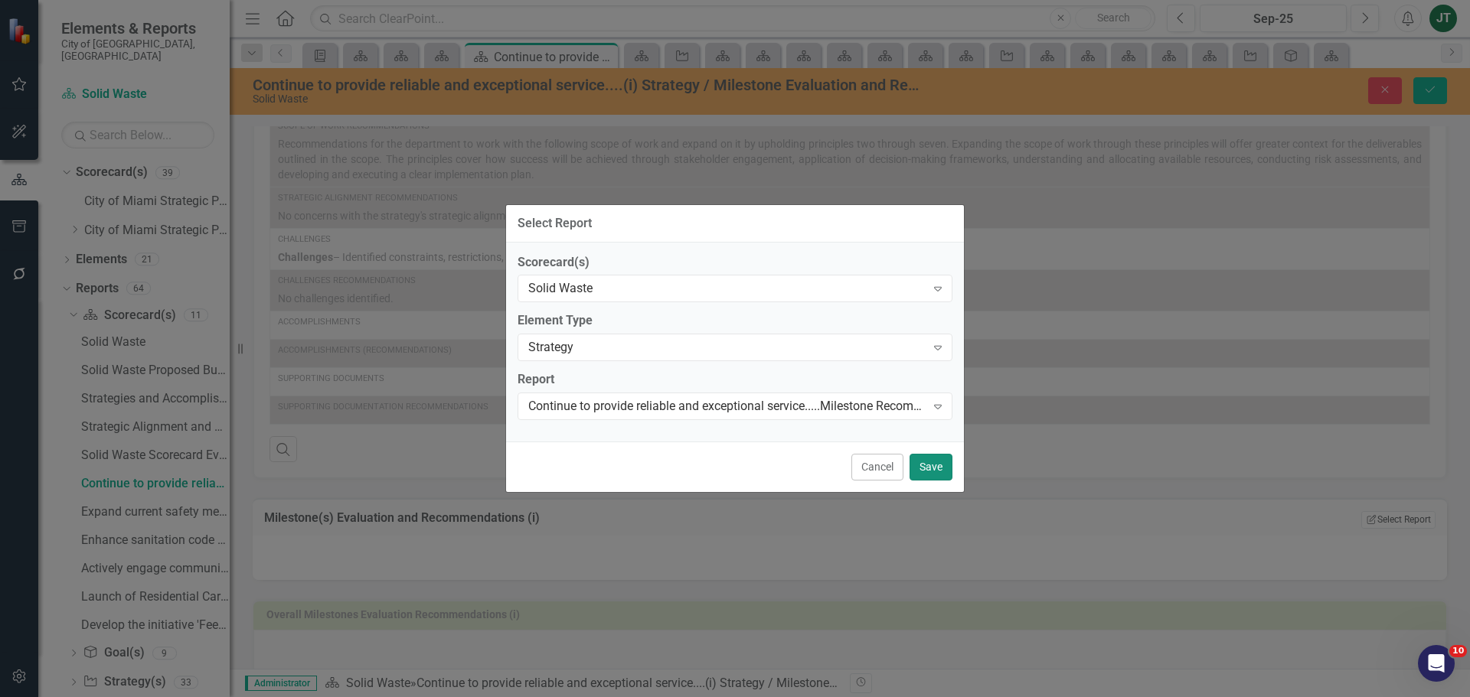
click at [933, 464] on button "Save" at bounding box center [930, 467] width 43 height 27
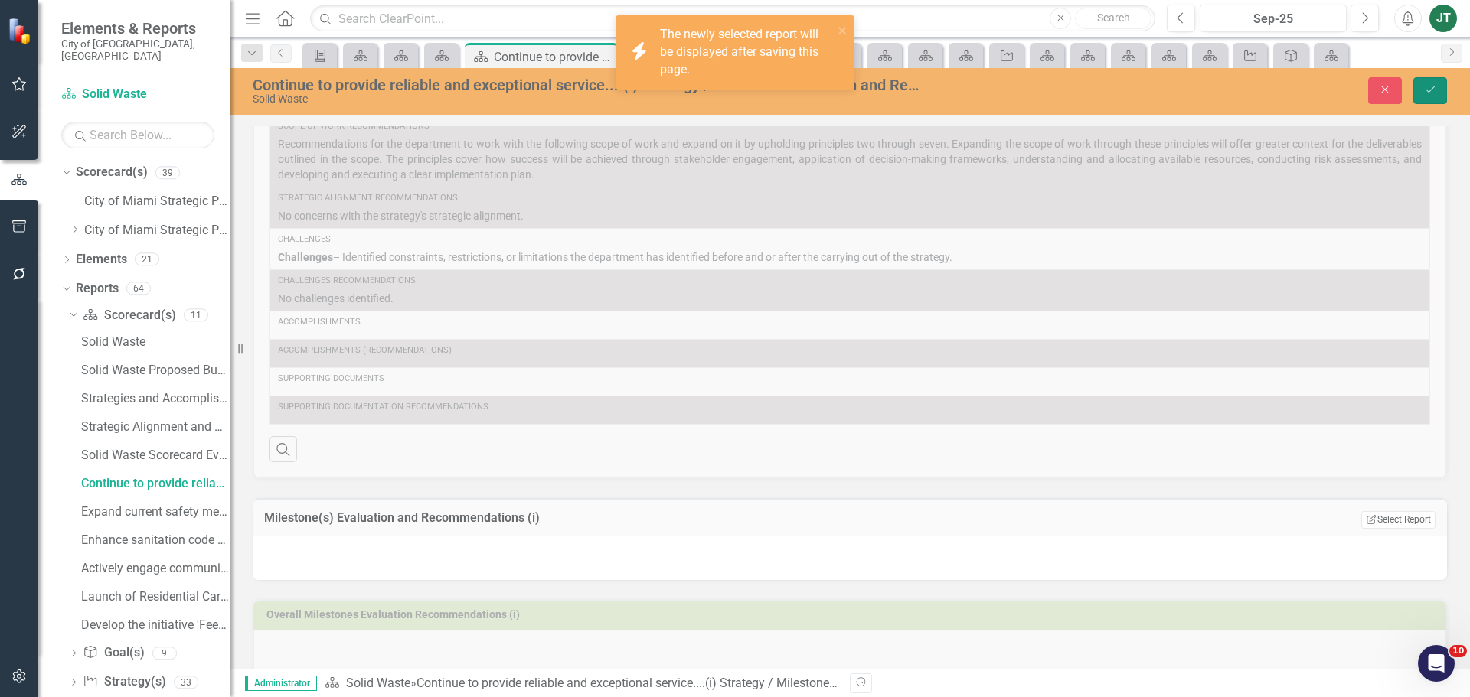
click at [1428, 80] on button "Save" at bounding box center [1430, 90] width 34 height 27
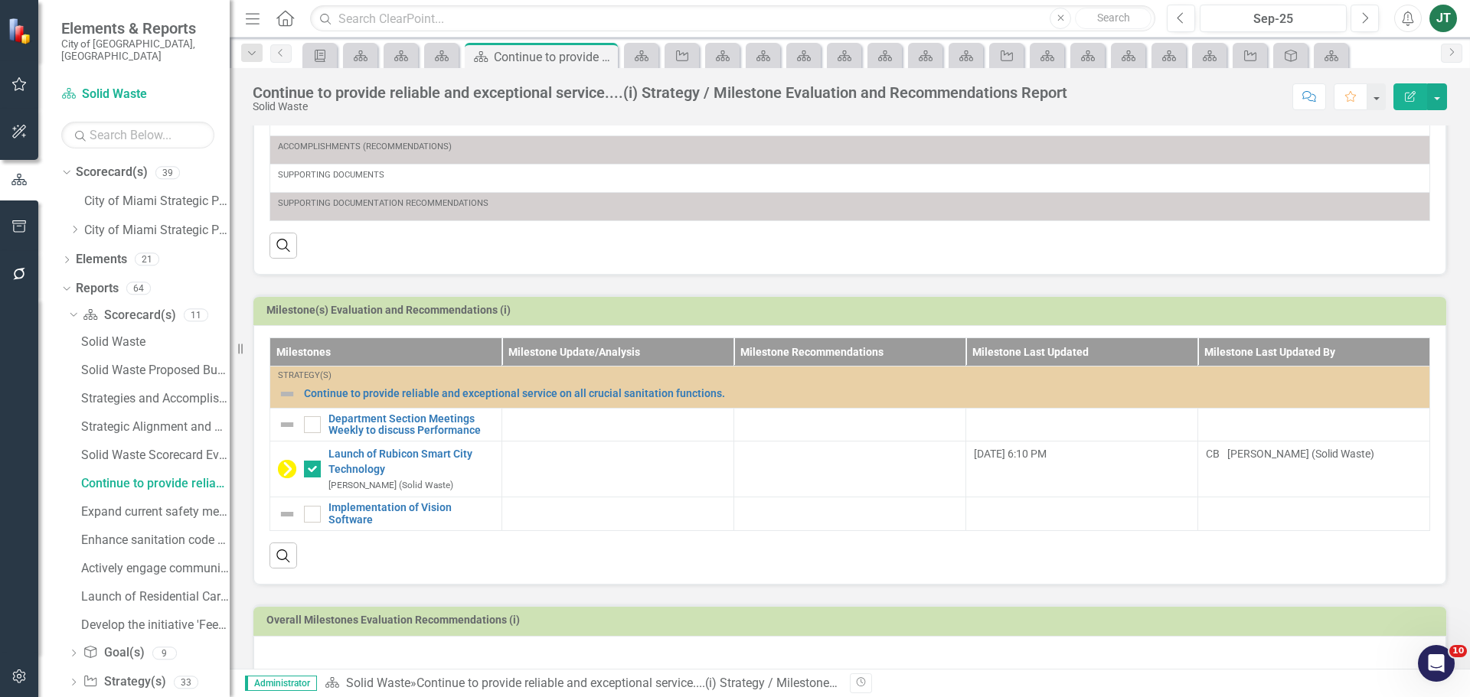
scroll to position [361, 0]
click at [1118, 301] on td "Milestone(s) Evaluation and Recommendations (i)" at bounding box center [852, 310] width 1172 height 23
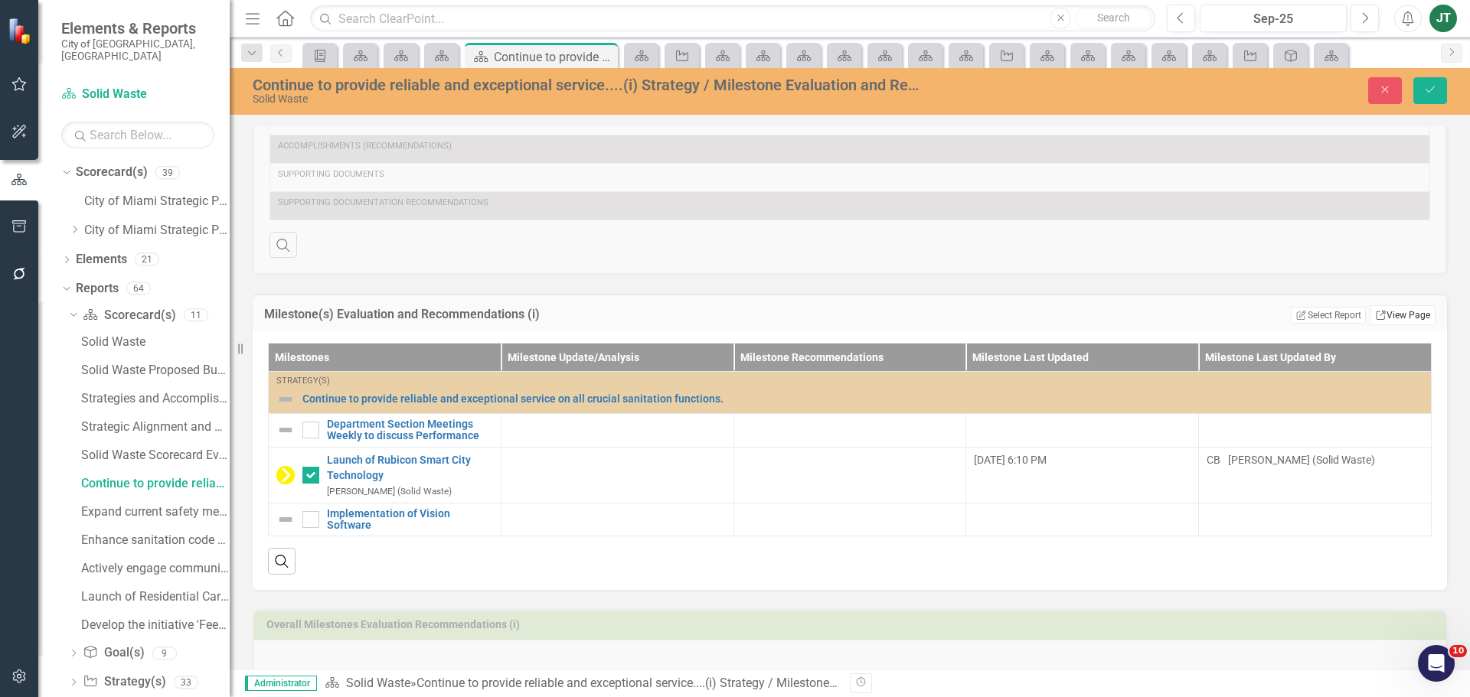
click at [1396, 305] on link "Link View Page" at bounding box center [1403, 315] width 66 height 20
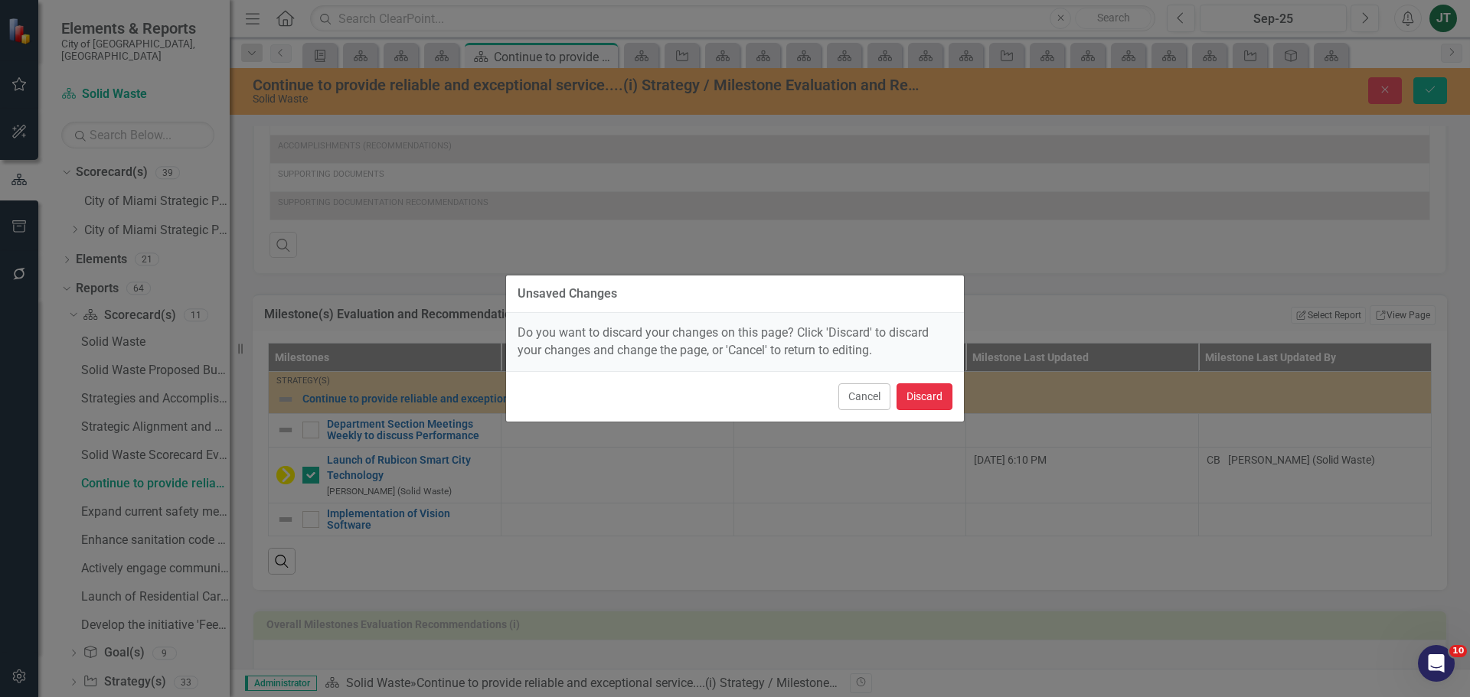
click at [932, 393] on button "Discard" at bounding box center [924, 397] width 56 height 27
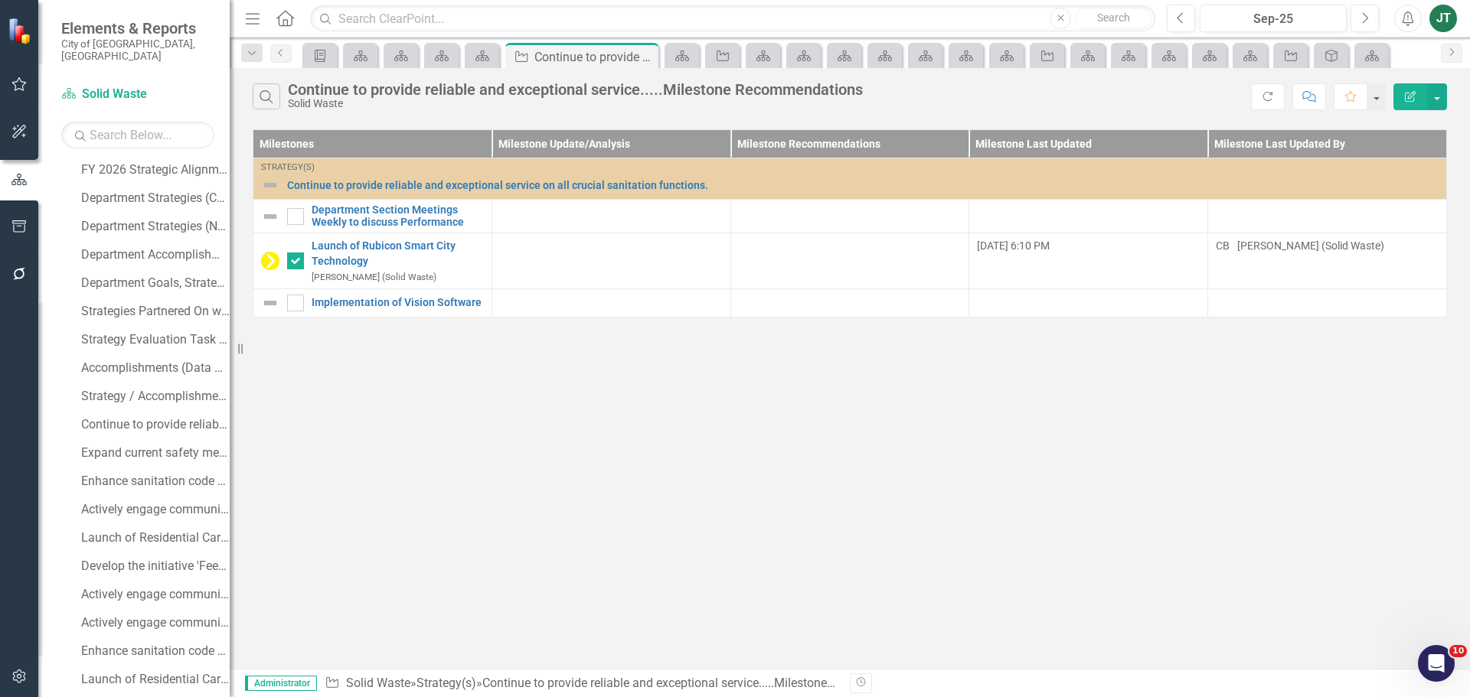
scroll to position [297, 0]
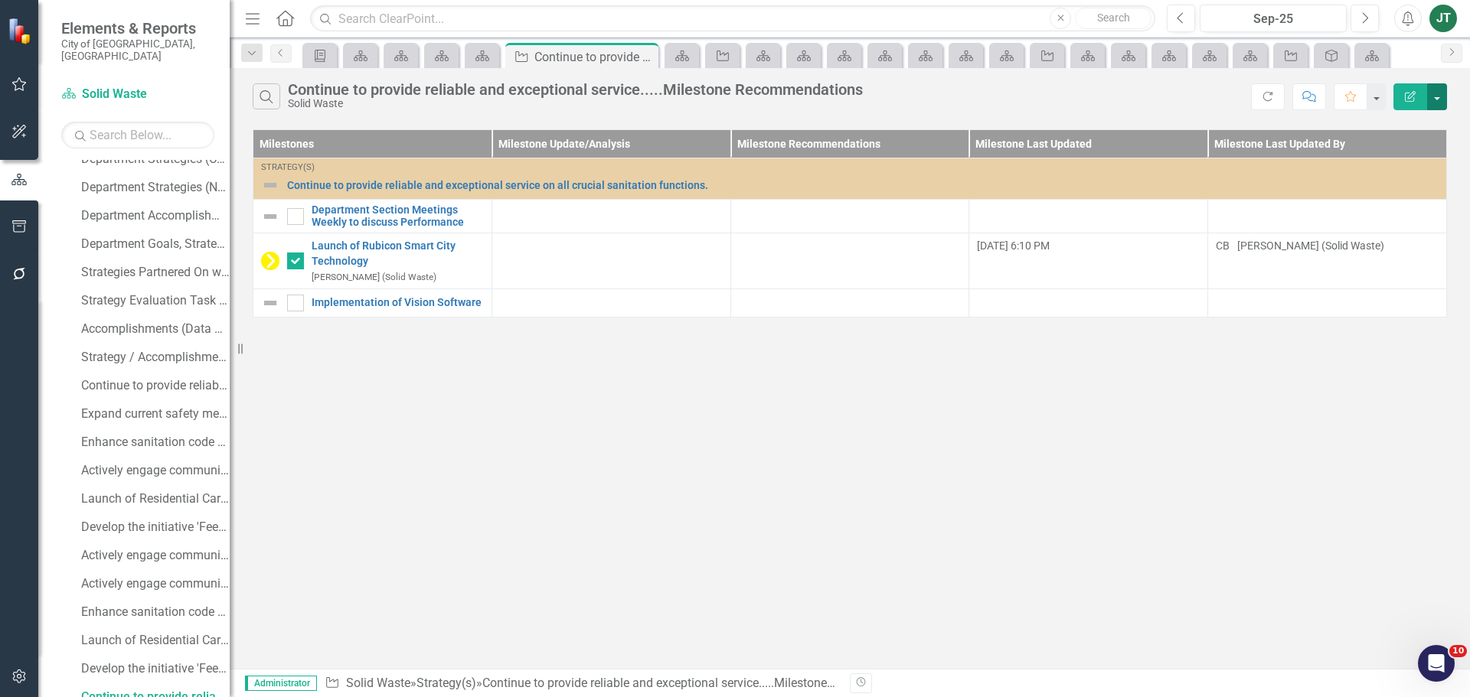
click at [1438, 103] on button "button" at bounding box center [1437, 96] width 20 height 27
click at [1407, 126] on link "Edit Report Edit Report" at bounding box center [1385, 125] width 121 height 28
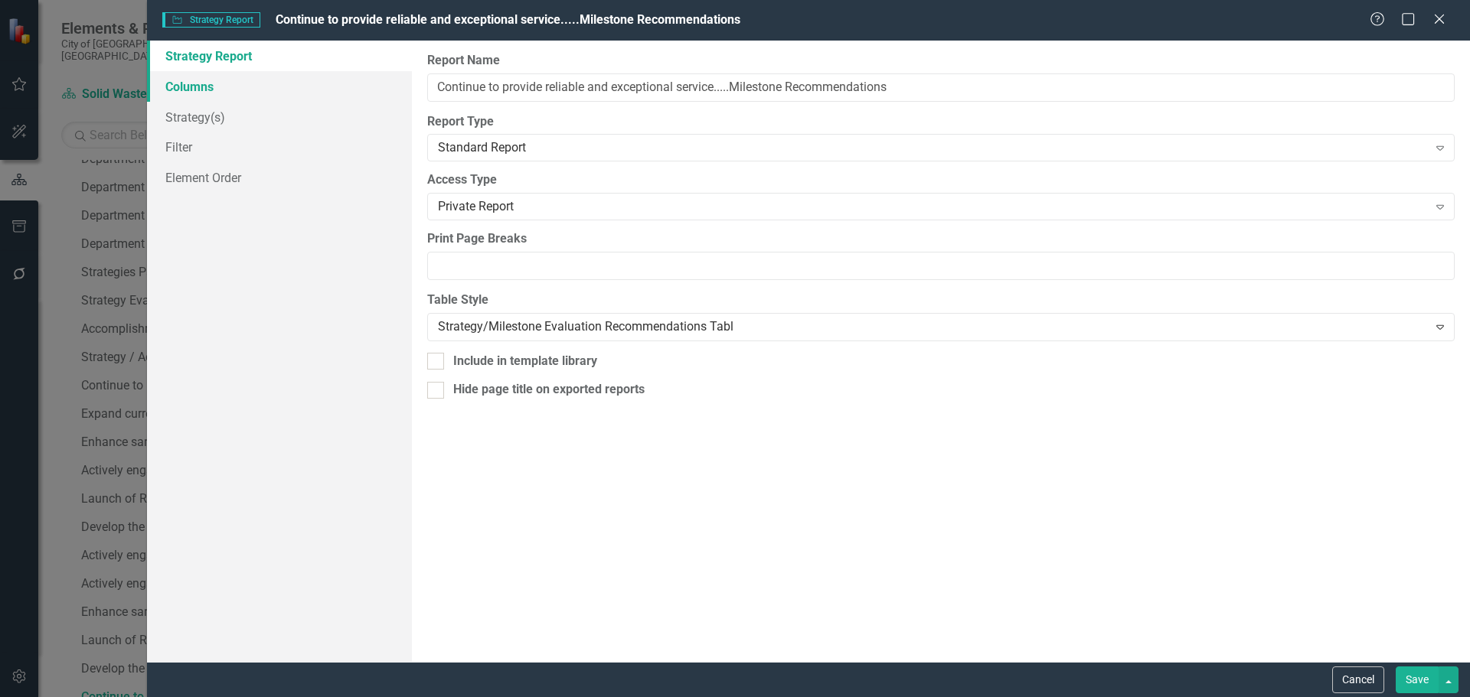
click at [209, 90] on link "Columns" at bounding box center [279, 86] width 265 height 31
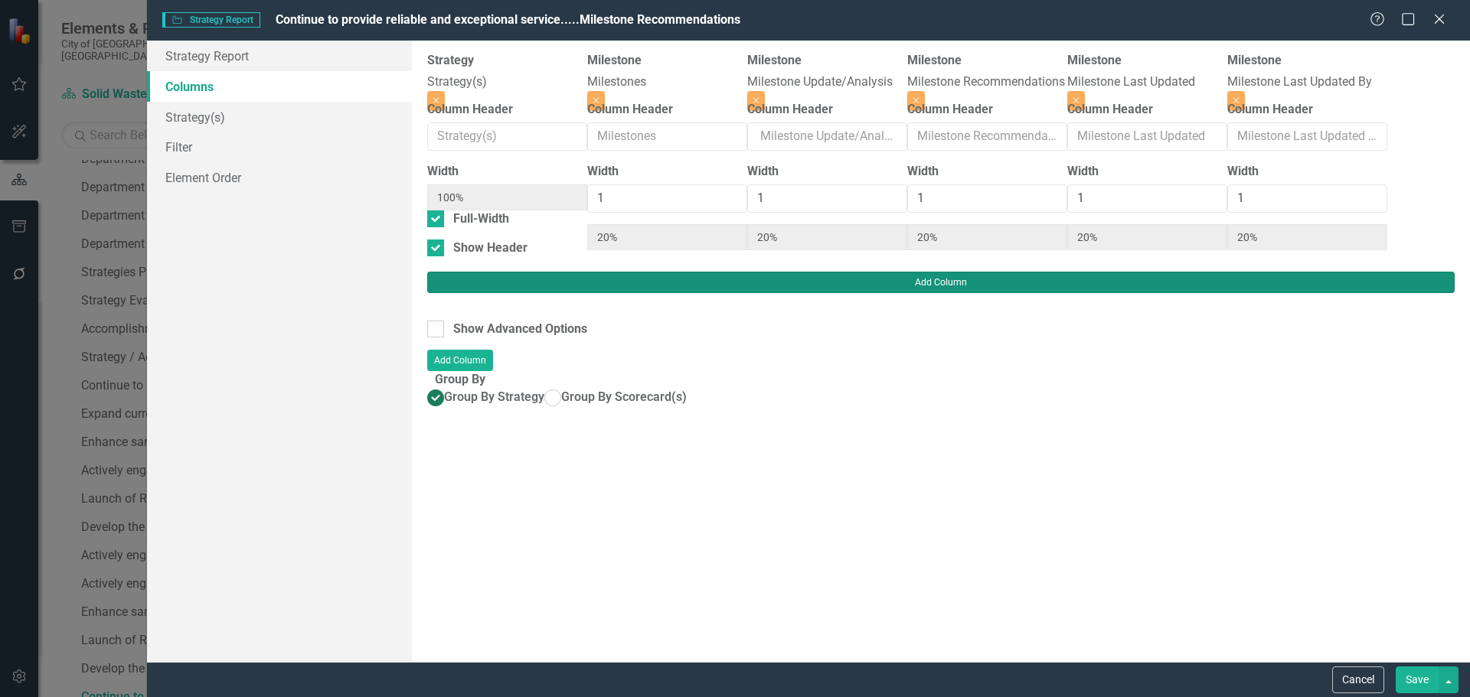
click at [1428, 272] on button "Add Column" at bounding box center [940, 282] width 1027 height 21
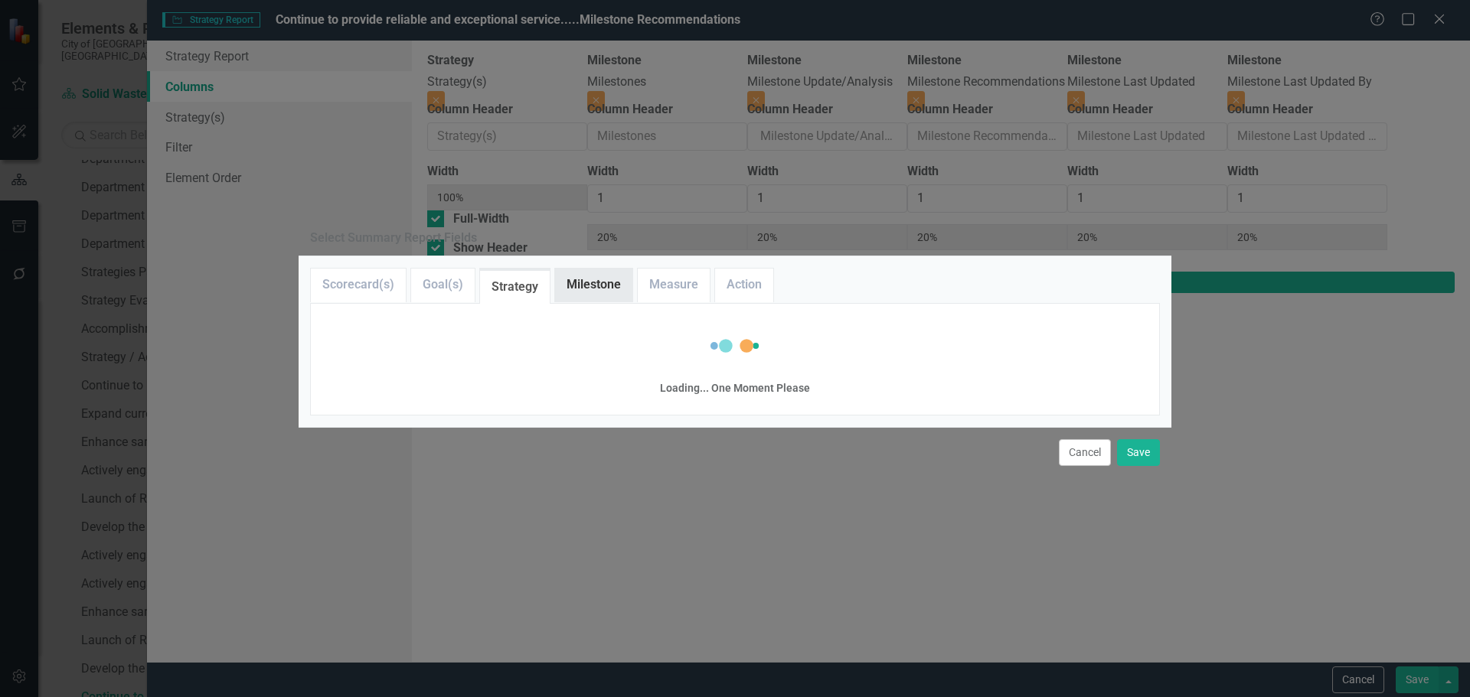
click at [609, 269] on link "Milestone" at bounding box center [593, 285] width 77 height 33
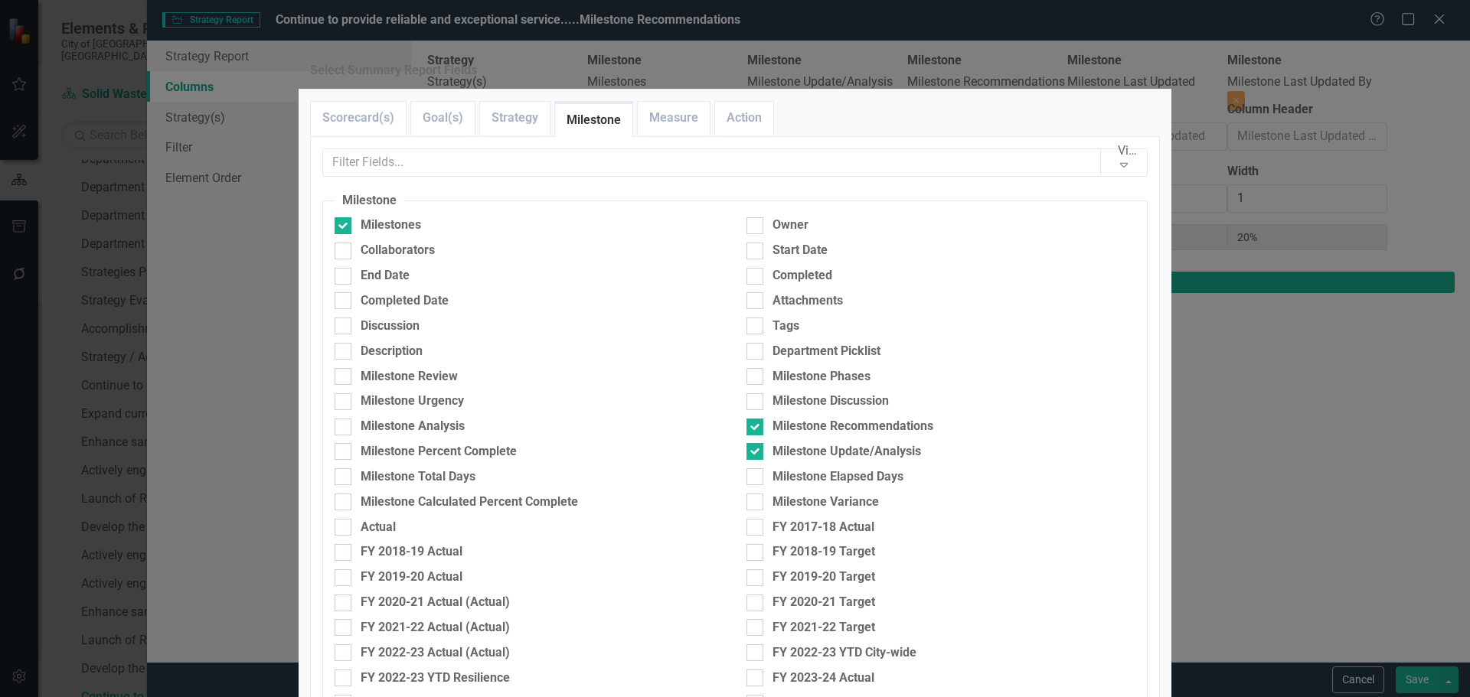
click at [600, 137] on link "Milestone" at bounding box center [593, 120] width 77 height 33
click at [756, 260] on div at bounding box center [754, 251] width 17 height 17
click at [756, 253] on input "Start Date" at bounding box center [751, 248] width 10 height 10
checkbox input "true"
click at [376, 285] on div "End Date" at bounding box center [385, 276] width 49 height 18
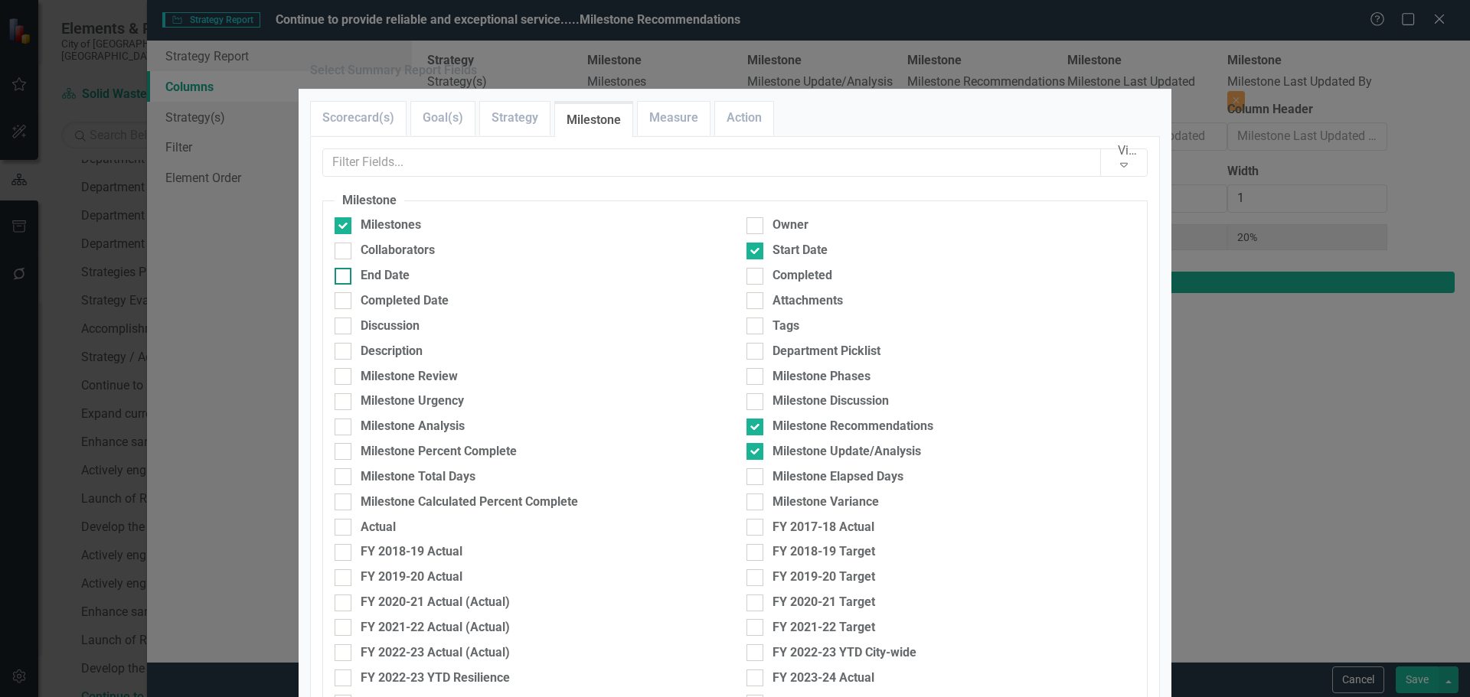
click at [344, 278] on input "End Date" at bounding box center [340, 273] width 10 height 10
checkbox input "true"
click at [372, 361] on div "Description" at bounding box center [392, 352] width 62 height 18
click at [344, 353] on input "Description" at bounding box center [340, 348] width 10 height 10
checkbox input "true"
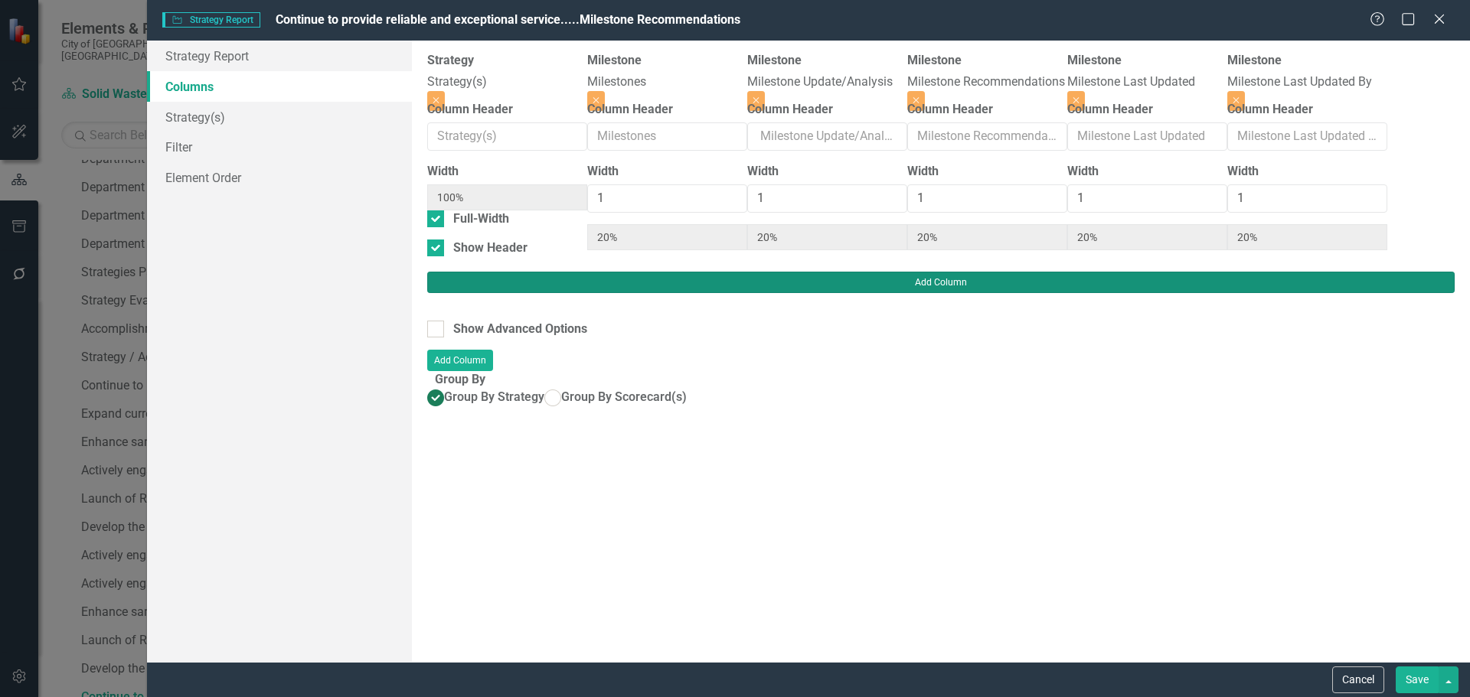
type input "13%"
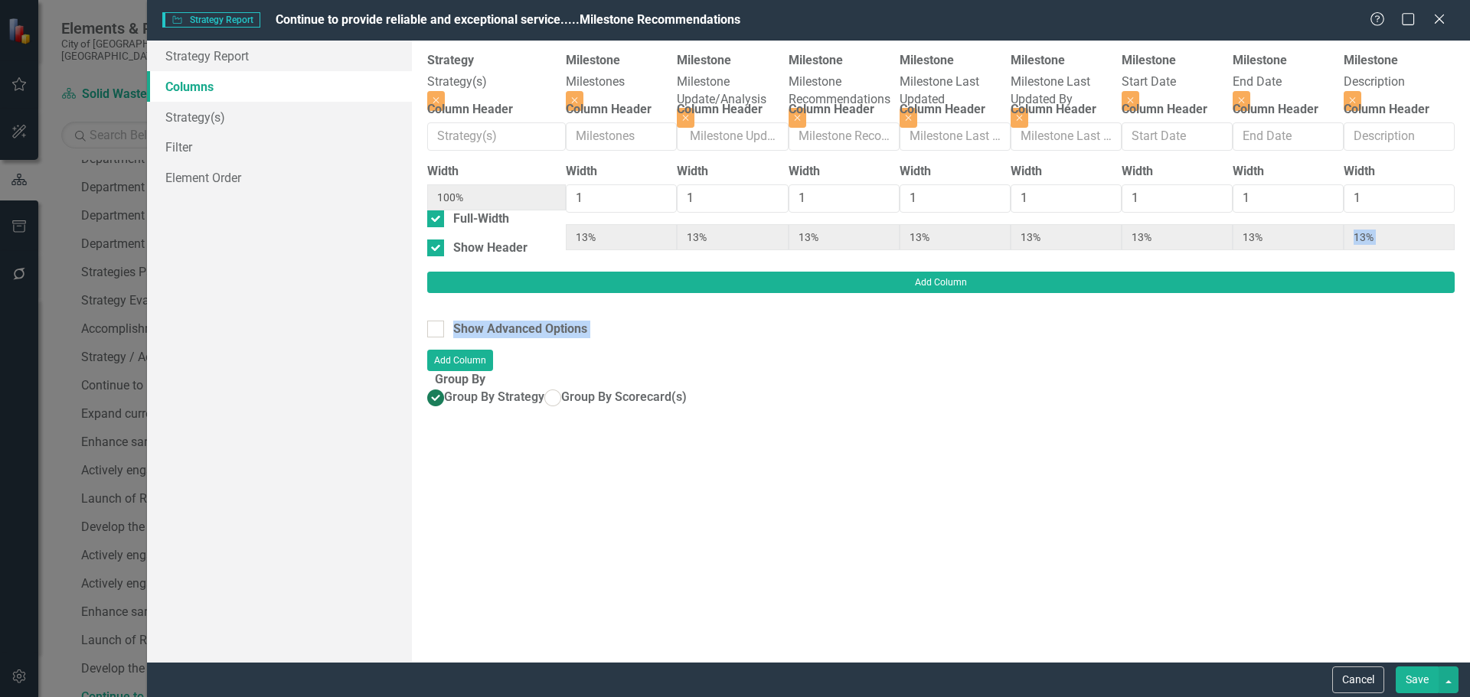
drag, startPoint x: 1111, startPoint y: 287, endPoint x: 1242, endPoint y: 277, distance: 132.0
click at [1242, 277] on div "To add columns to your report, click on the "Select Columns" button below. All …" at bounding box center [941, 352] width 1058 height 622
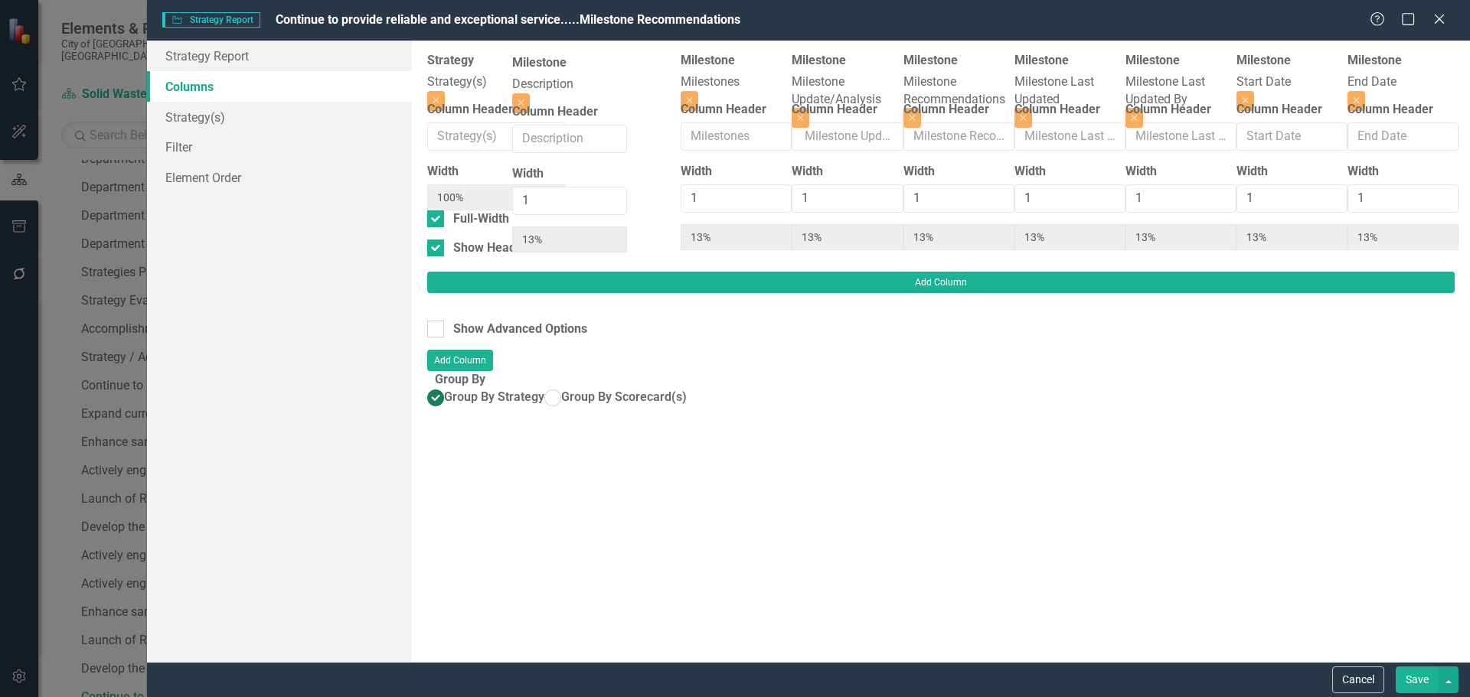
scroll to position [0, 0]
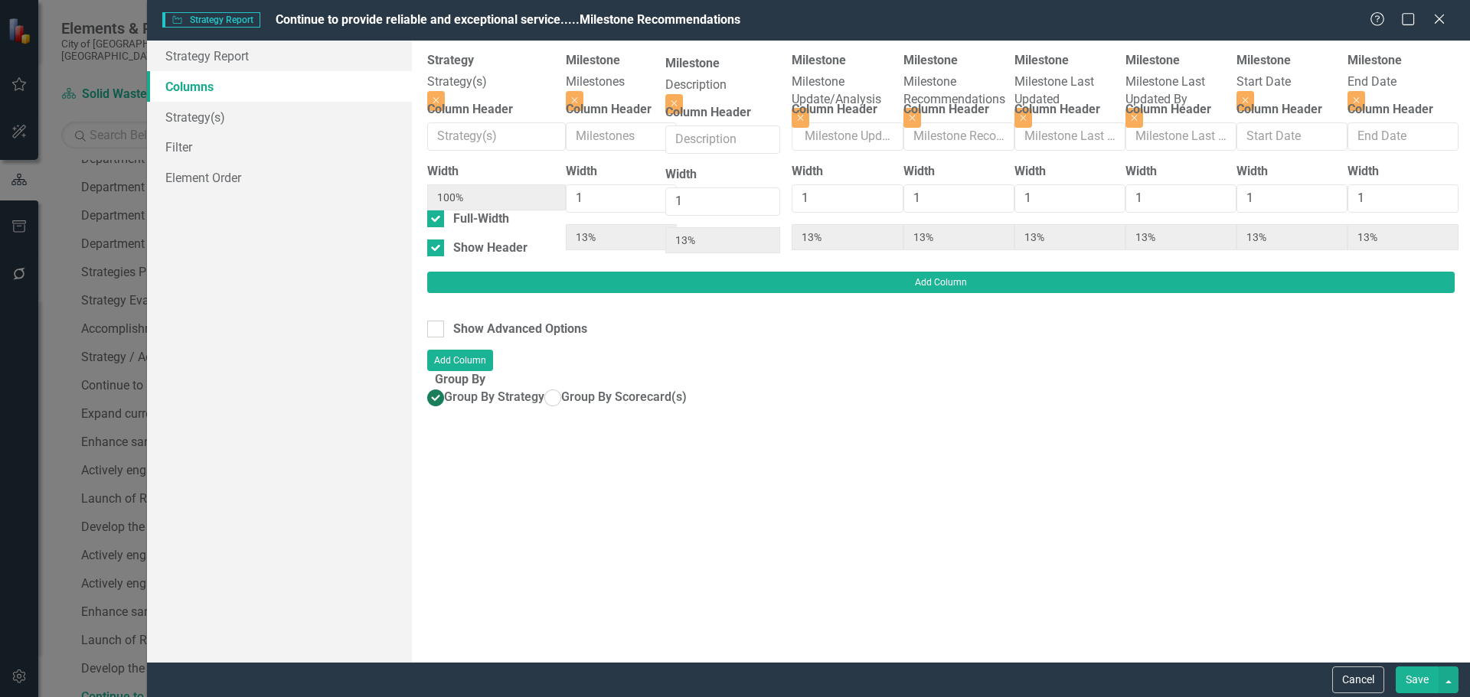
drag, startPoint x: 1413, startPoint y: 80, endPoint x: 690, endPoint y: 83, distance: 723.4
click at [690, 83] on div "Strategy Strategy(s) Close Column Header Width 100% Full-Width Show Header Mile…" at bounding box center [940, 162] width 1027 height 220
type input "2"
type input "22%"
type input "11%"
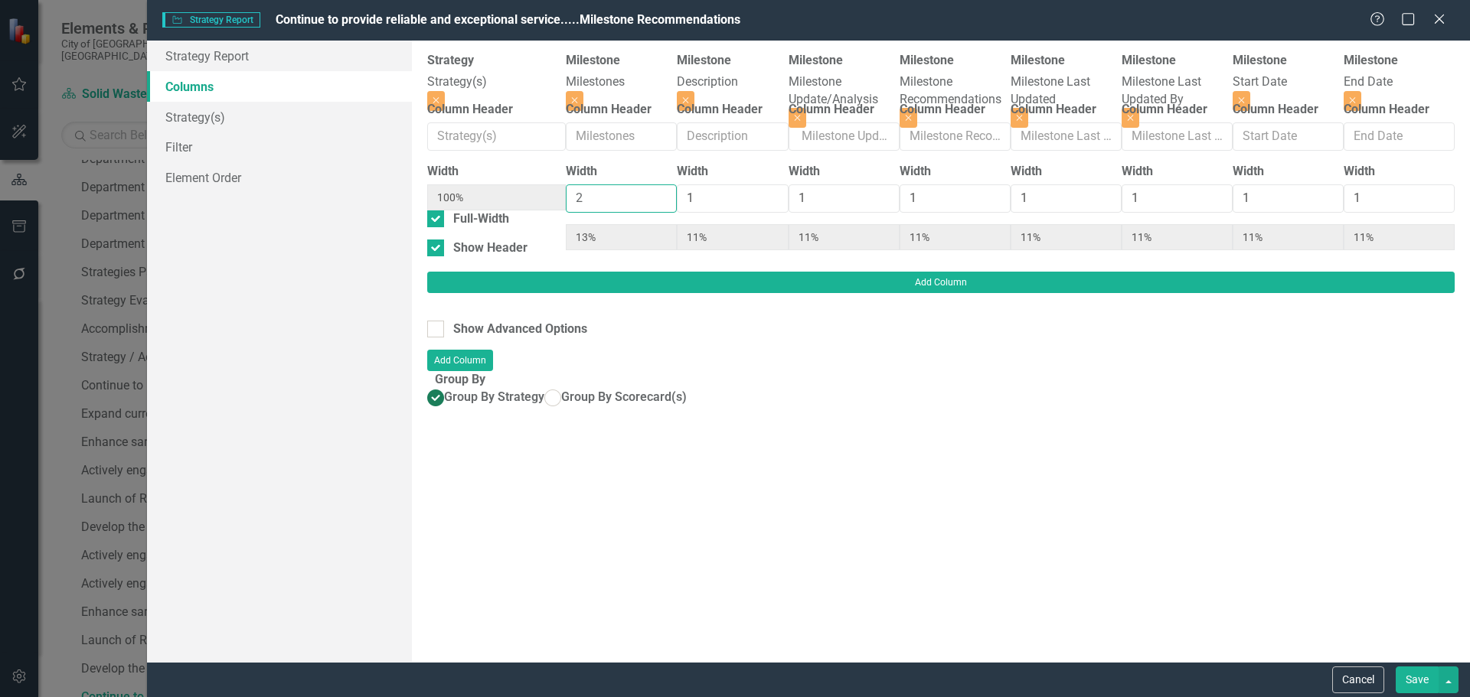
type input "11%"
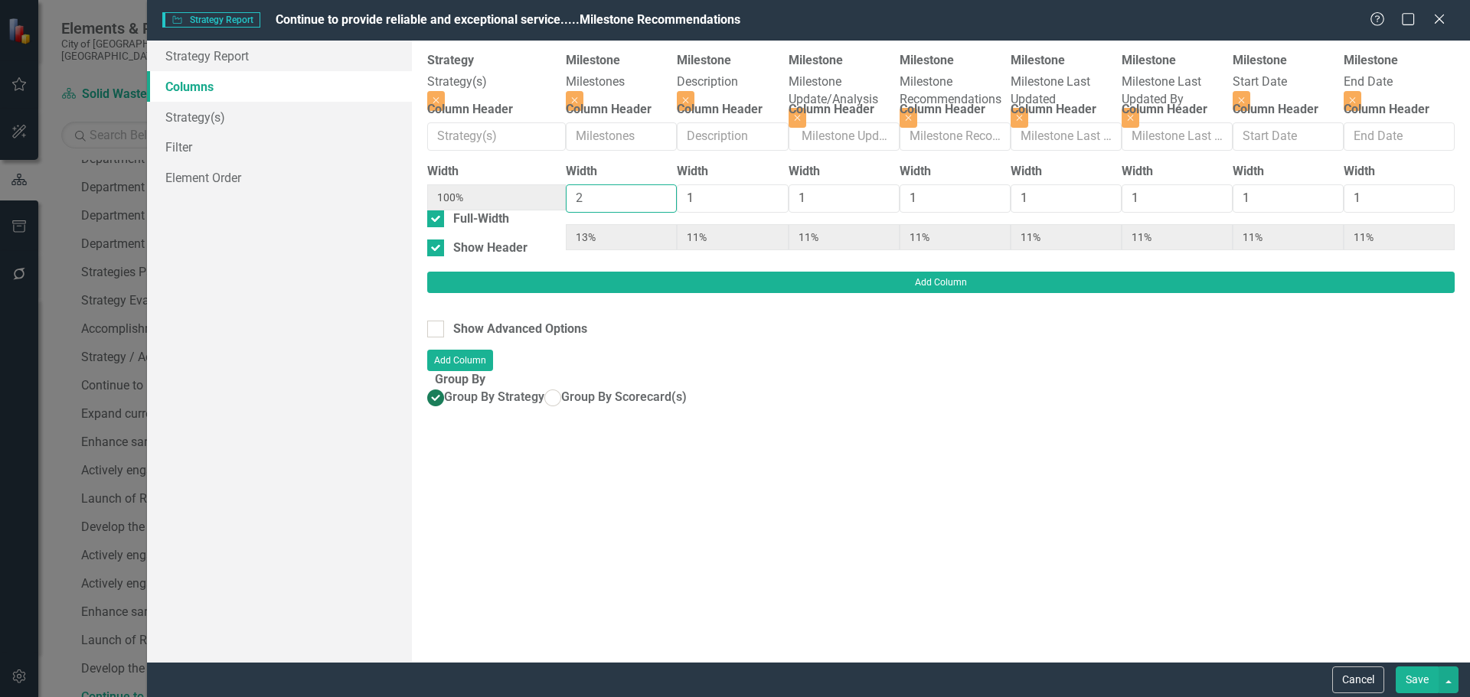
type input "11%"
type input "2"
click at [585, 200] on input "2" at bounding box center [621, 198] width 111 height 28
click at [690, 201] on input "1" at bounding box center [732, 198] width 111 height 28
type input "2"
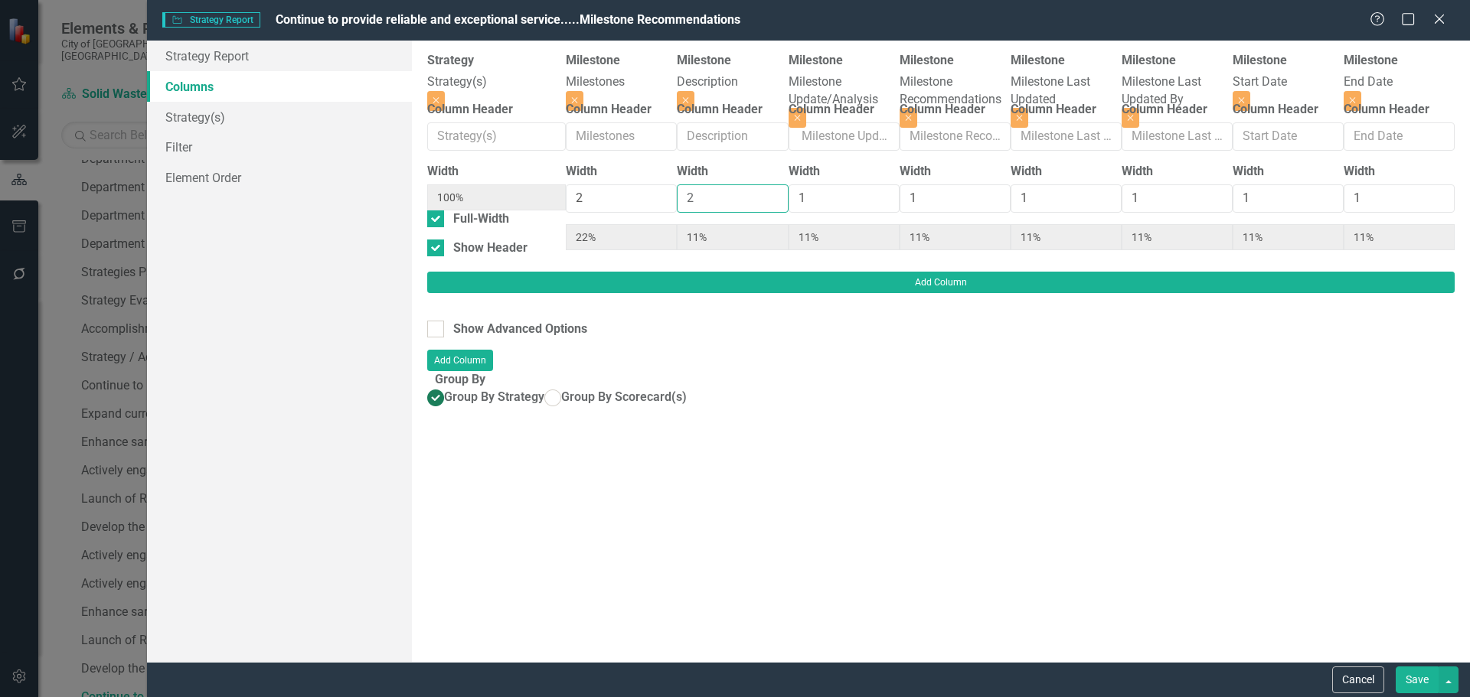
type input "20%"
type input "10%"
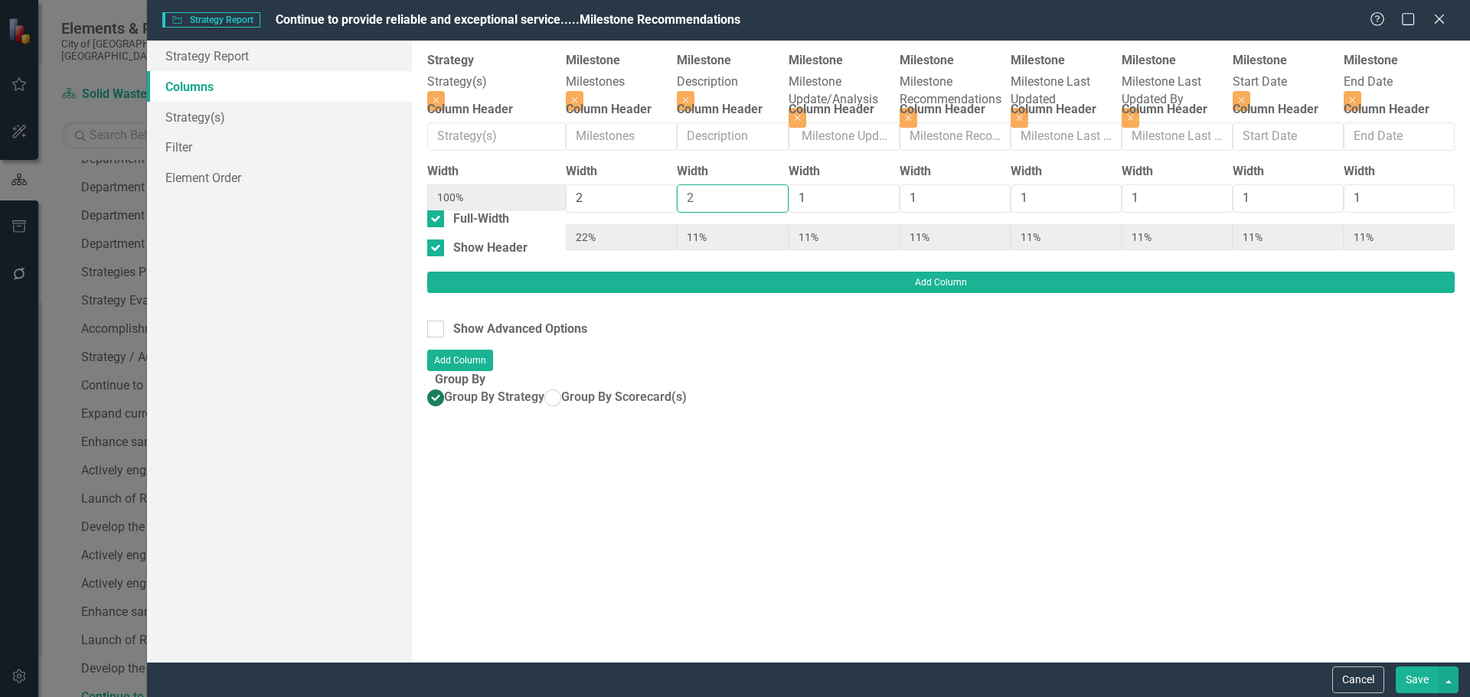
type input "10%"
type input "2"
click at [700, 200] on input "2" at bounding box center [732, 198] width 111 height 28
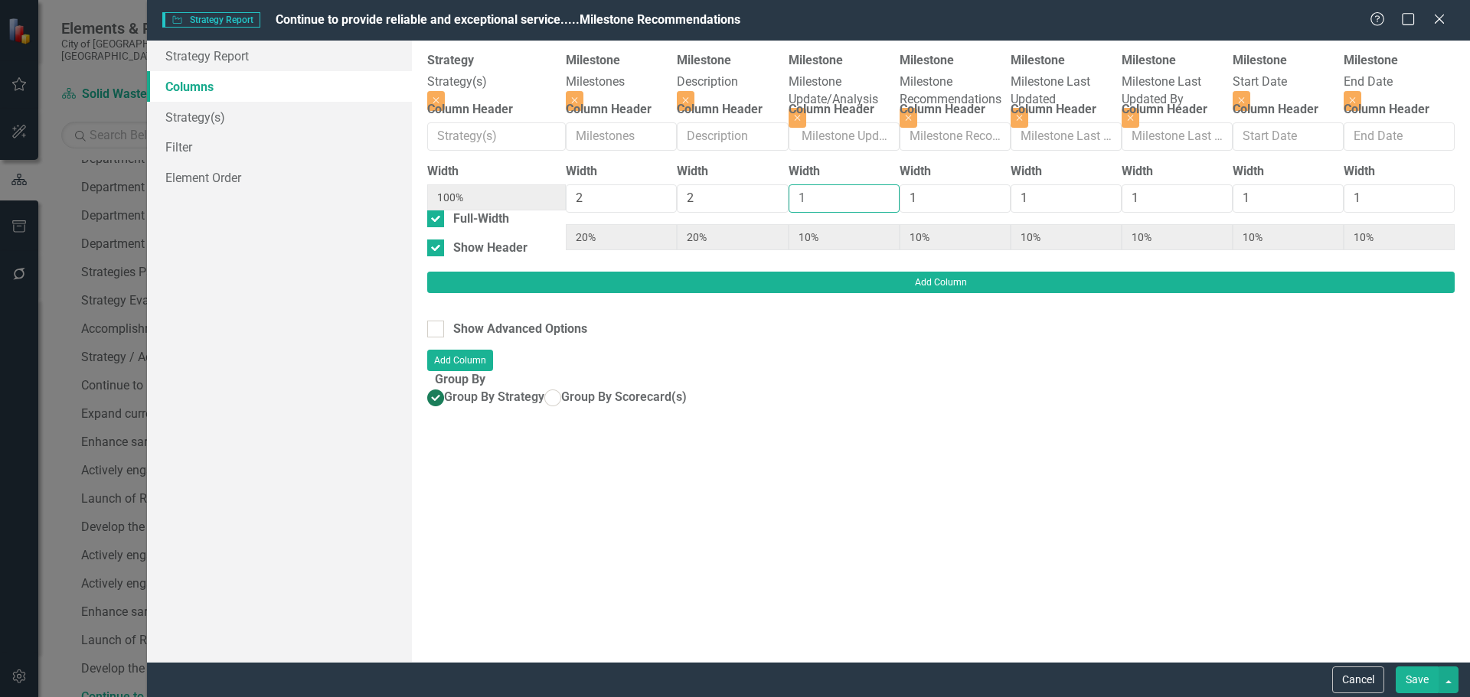
type input "2"
type input "18%"
type input "9%"
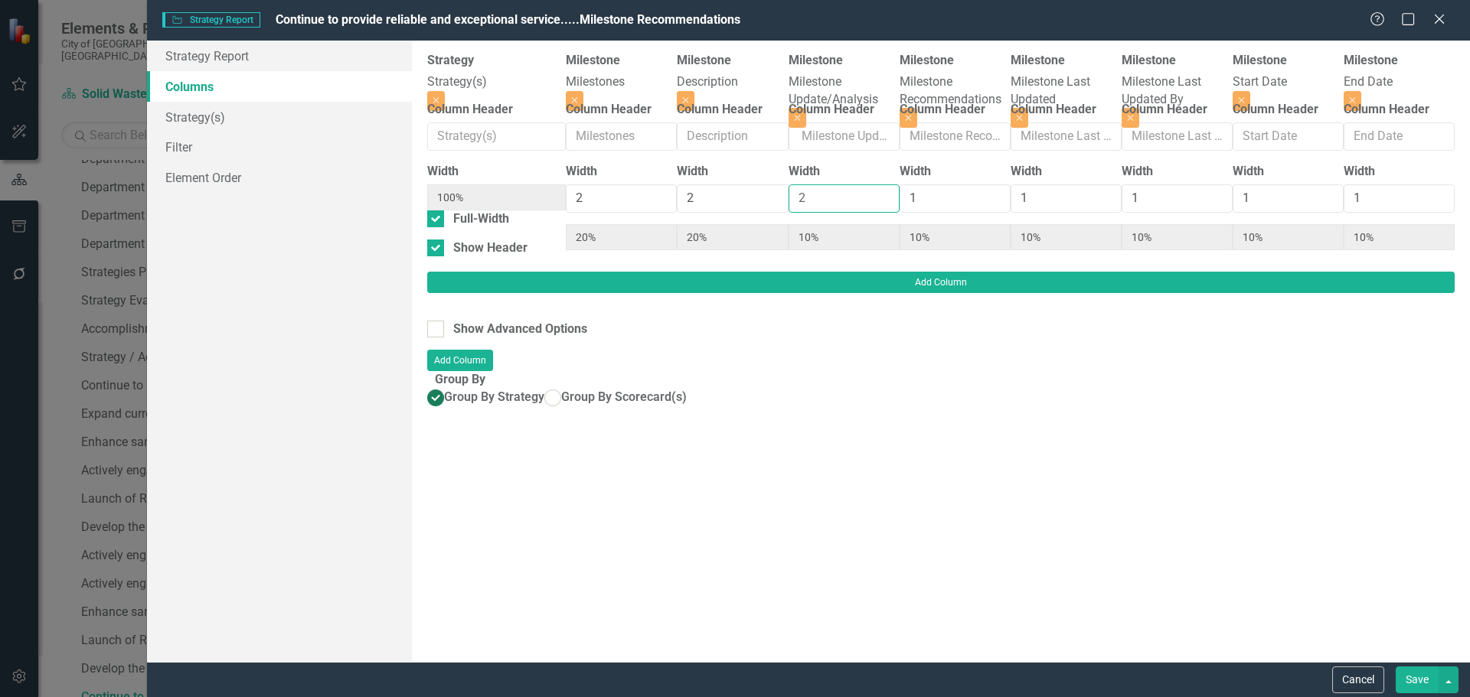
type input "9%"
type input "2"
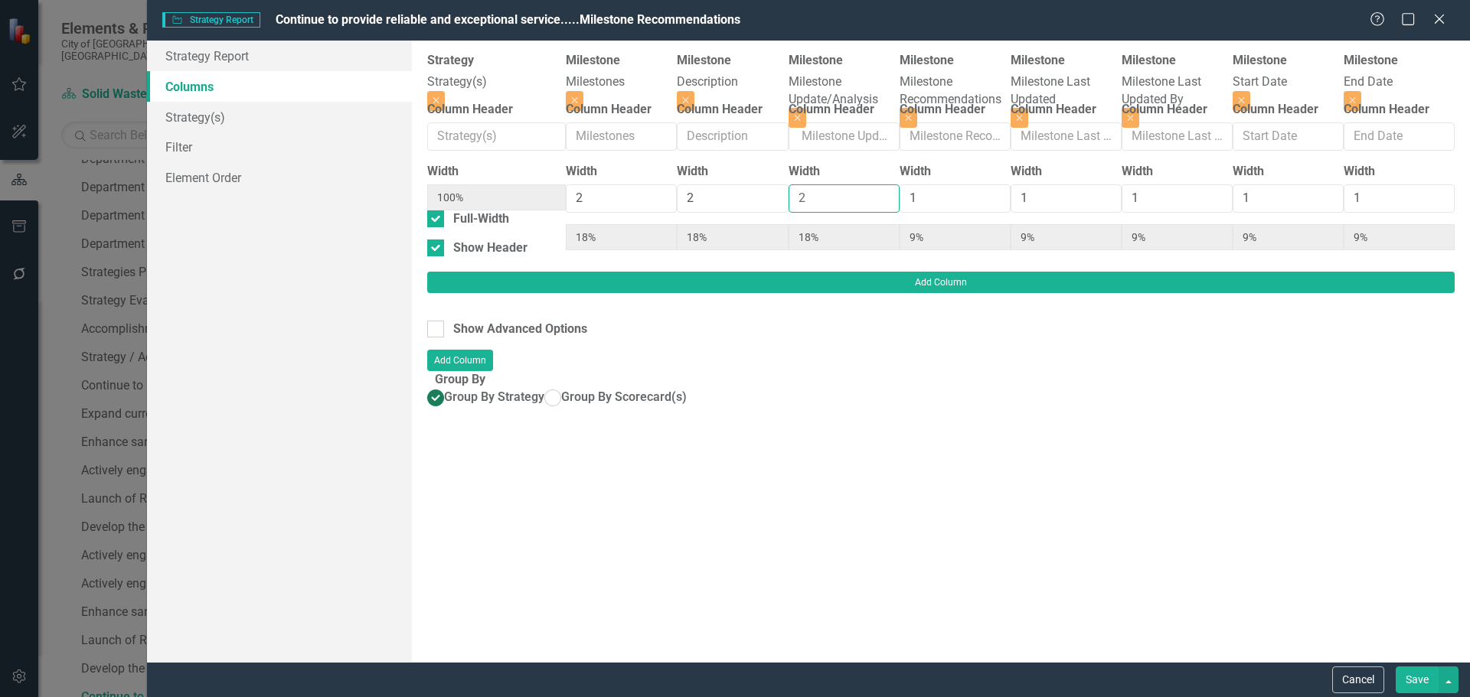
click at [847, 203] on input "2" at bounding box center [844, 198] width 111 height 28
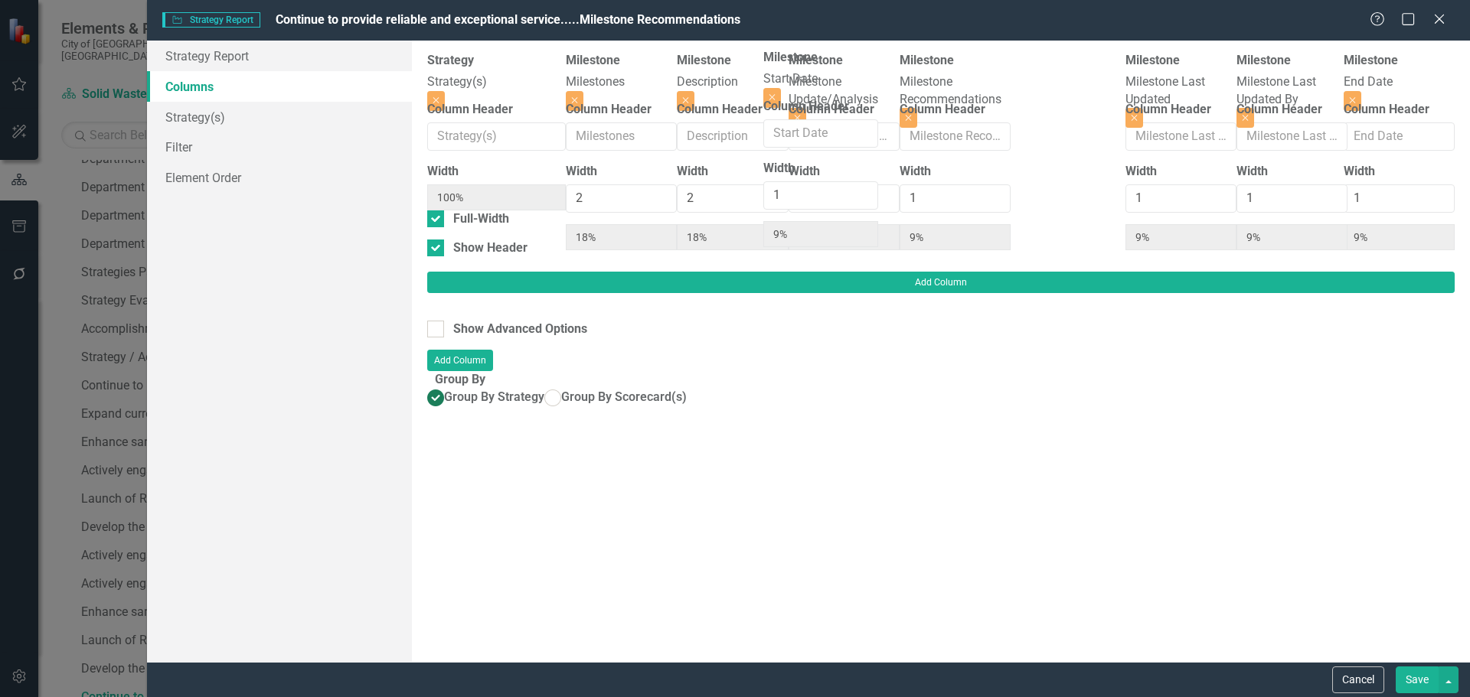
drag, startPoint x: 1161, startPoint y: 92, endPoint x: 806, endPoint y: 88, distance: 354.5
click at [806, 88] on div "Strategy Strategy(s) Close Column Header Width 100% Full-Width Show Header Mile…" at bounding box center [940, 162] width 1027 height 220
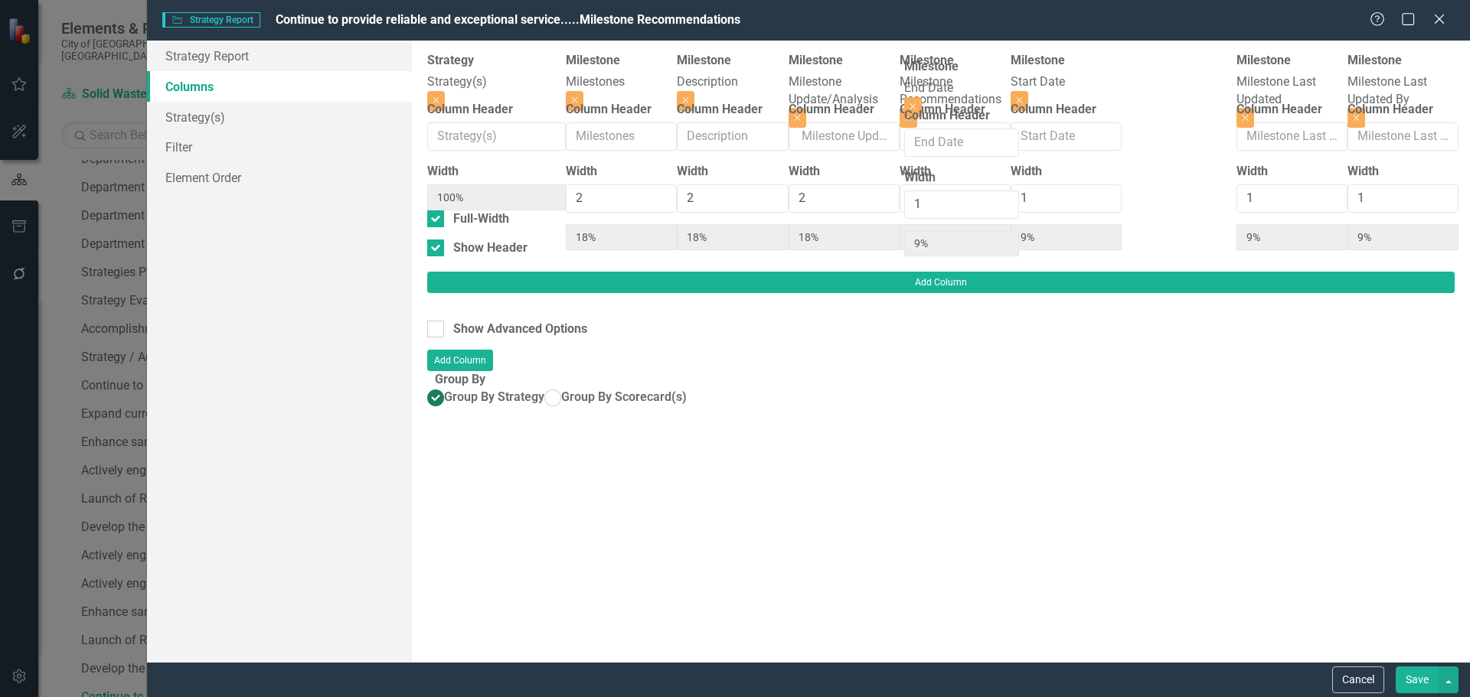
drag, startPoint x: 1298, startPoint y: 85, endPoint x: 964, endPoint y: 89, distance: 334.6
click at [964, 89] on div "Strategy Strategy(s) Close Column Header Width 100% Full-Width Show Header Mile…" at bounding box center [940, 162] width 1027 height 220
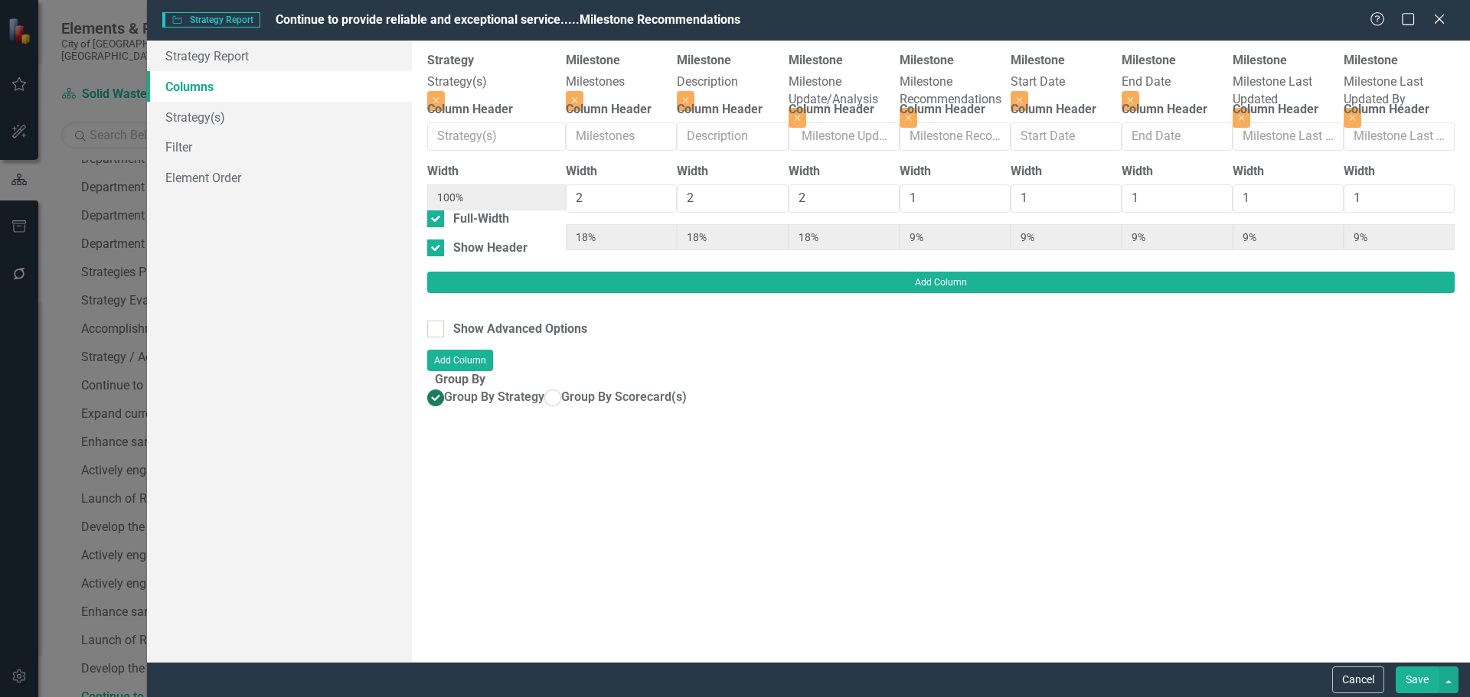
click at [1412, 671] on button "Save" at bounding box center [1417, 680] width 43 height 27
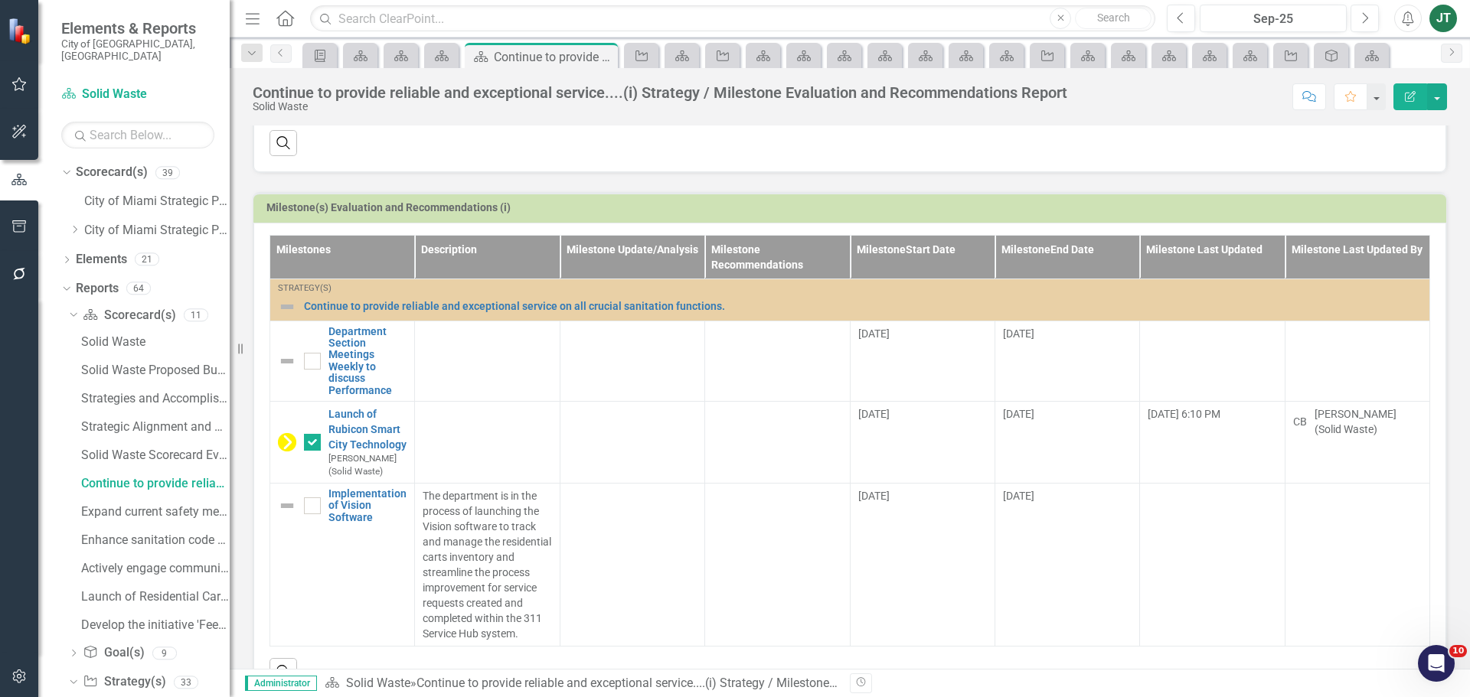
scroll to position [482, 0]
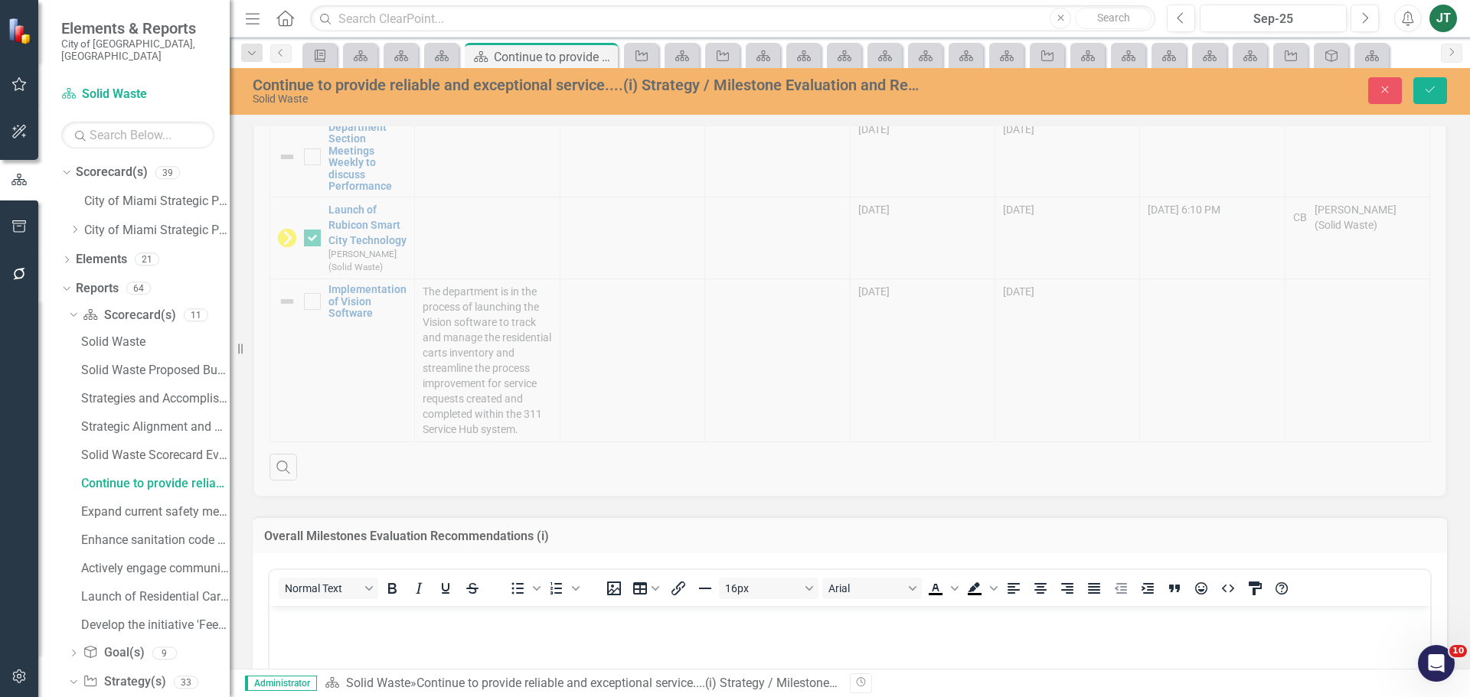
scroll to position [788, 0]
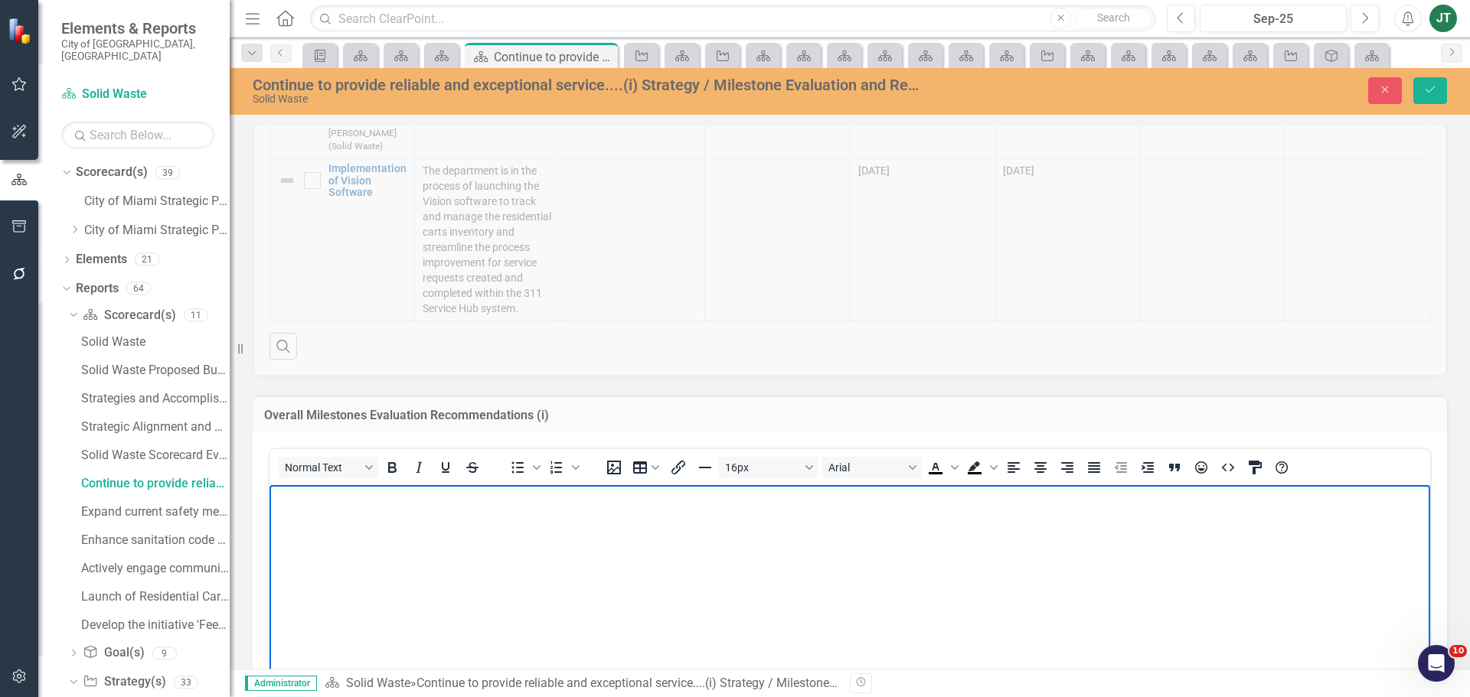
click at [368, 599] on body "Rich Text Area. Press ALT-0 for help." at bounding box center [849, 600] width 1161 height 230
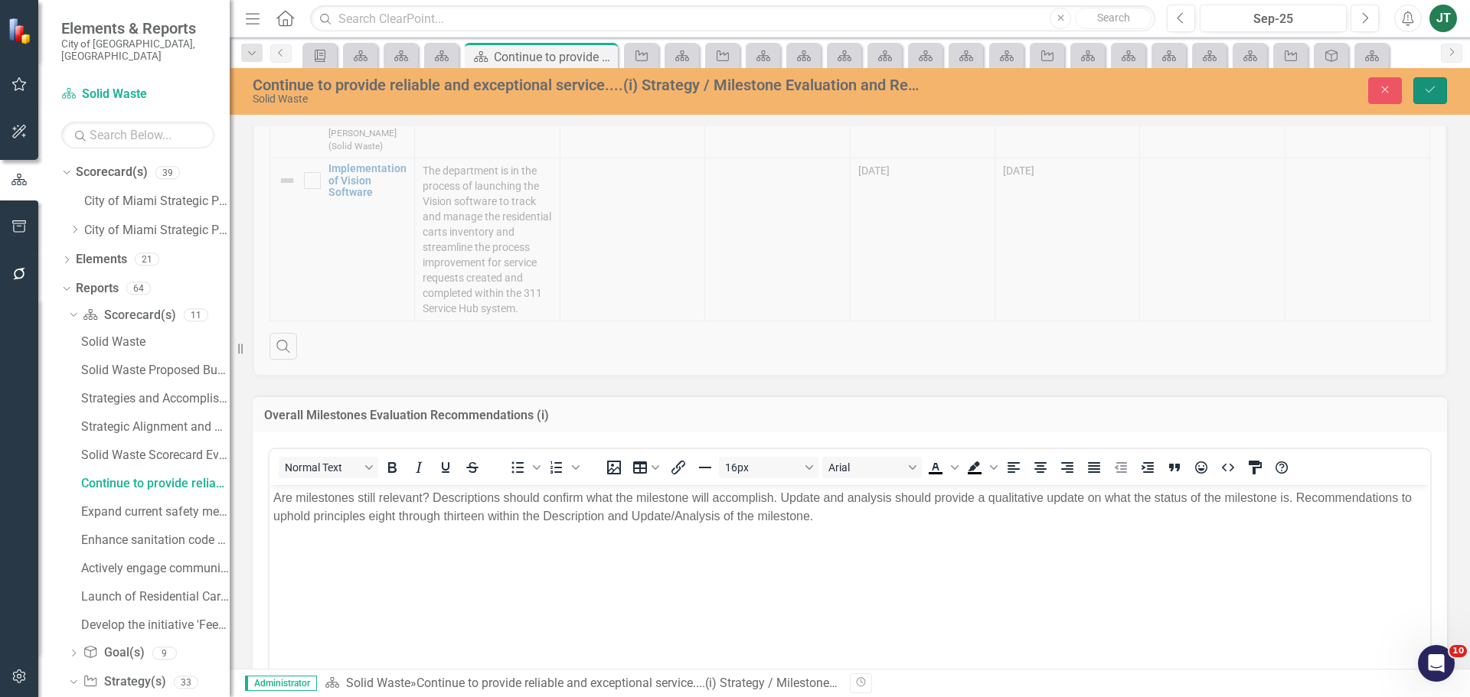
click at [1432, 95] on icon "Save" at bounding box center [1430, 89] width 14 height 11
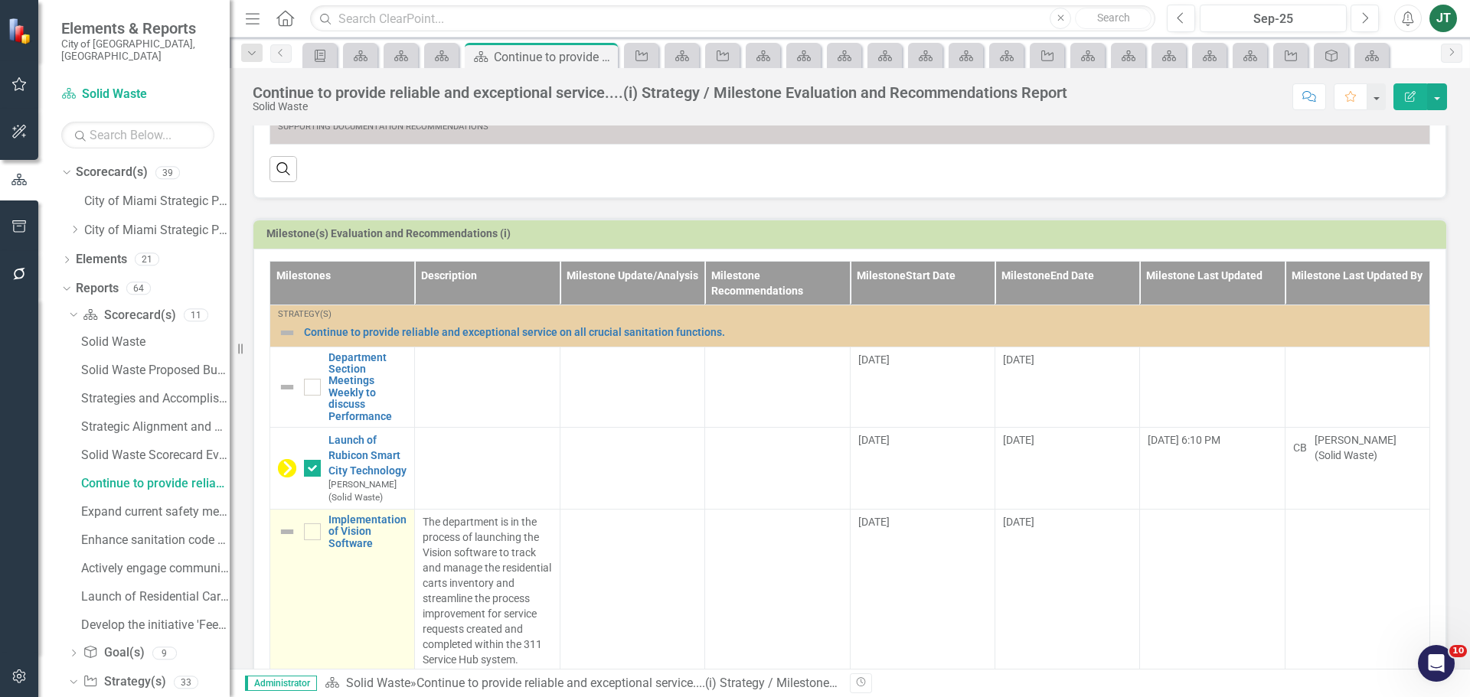
scroll to position [459, 0]
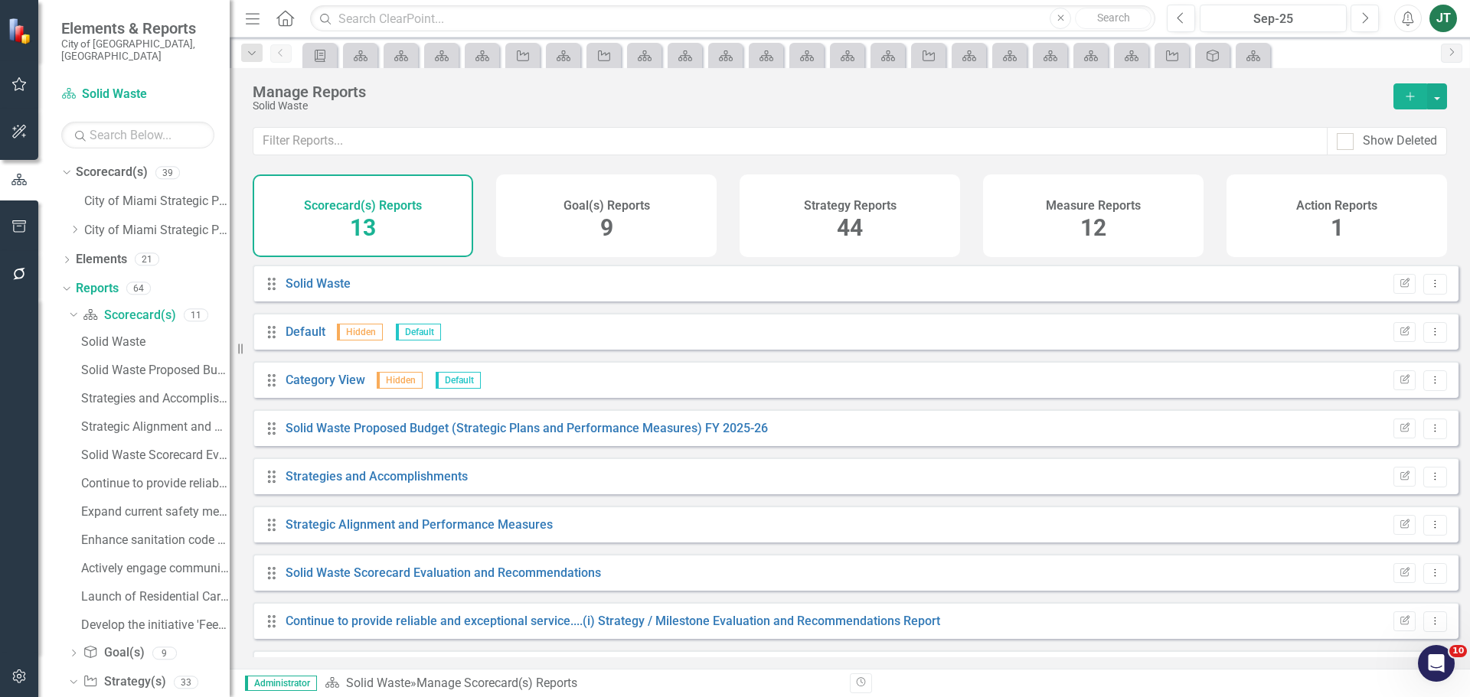
scroll to position [234, 0]
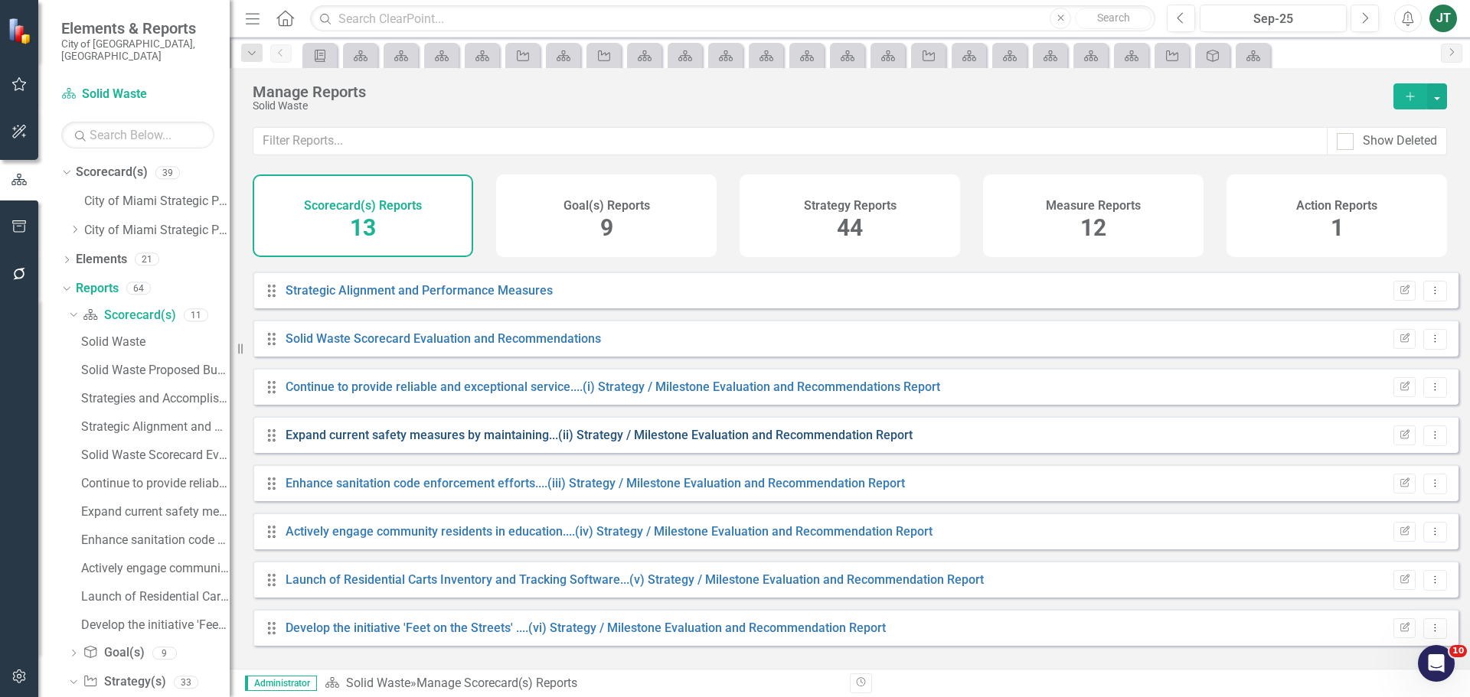
click at [428, 442] on link "Expand current safety measures by maintaining...(ii) Strategy / Milestone Evalu…" at bounding box center [599, 435] width 627 height 15
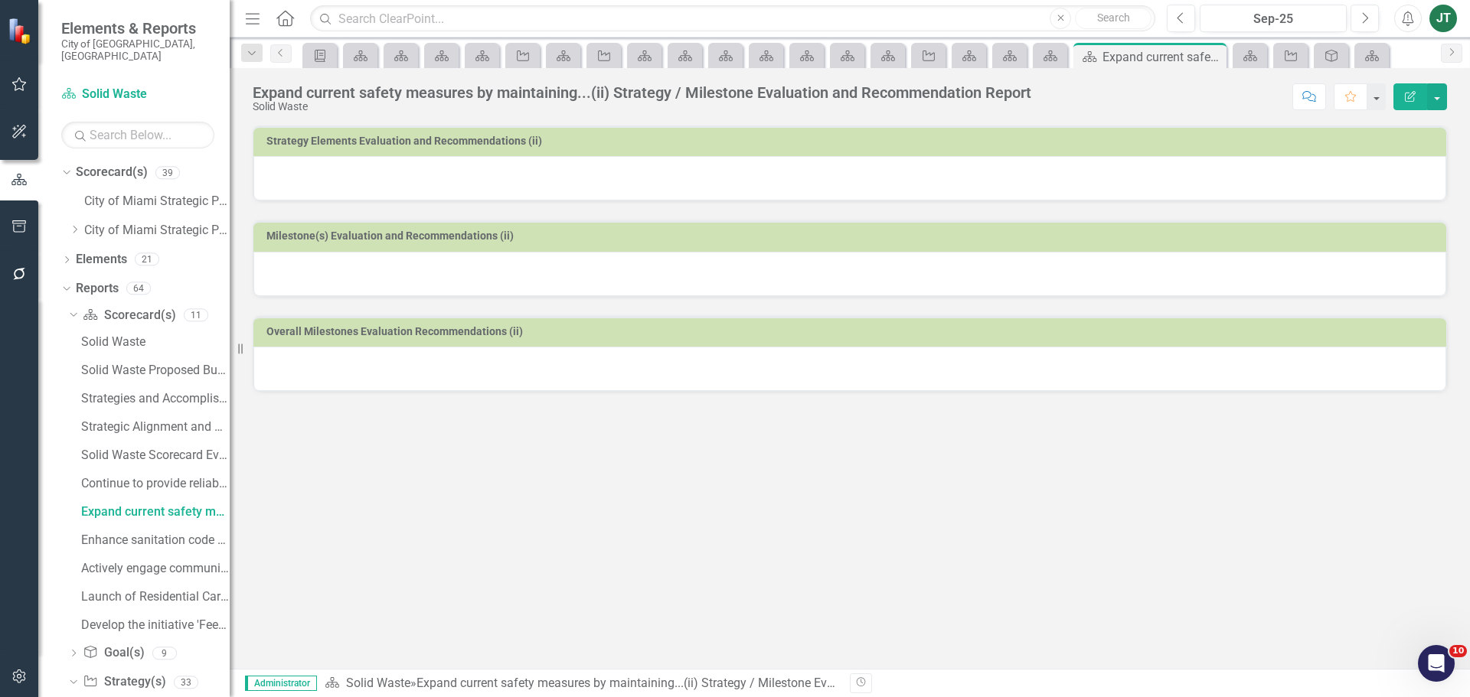
click at [598, 171] on div at bounding box center [849, 178] width 1193 height 44
drag, startPoint x: 598, startPoint y: 171, endPoint x: 683, endPoint y: 168, distance: 85.0
click at [599, 171] on div at bounding box center [849, 178] width 1193 height 44
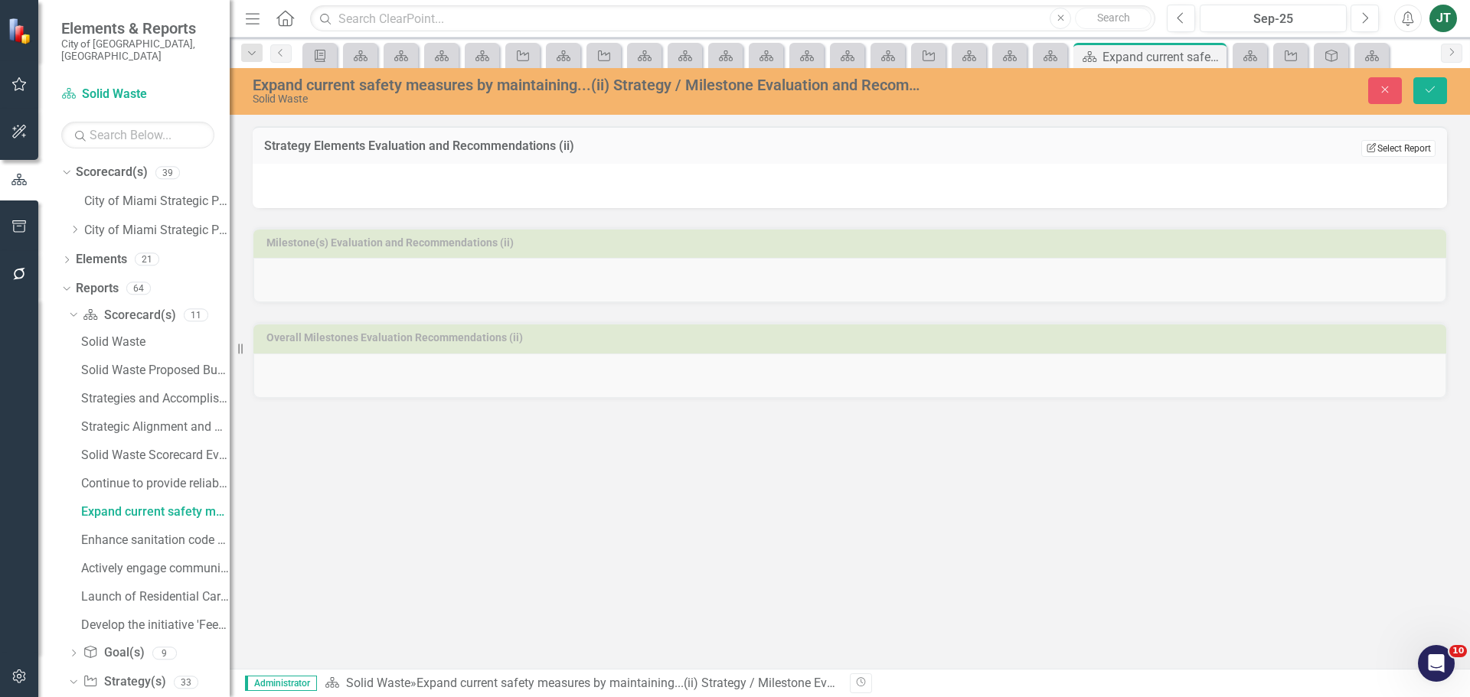
click at [1429, 144] on button "Edit Report Select Report" at bounding box center [1398, 148] width 74 height 17
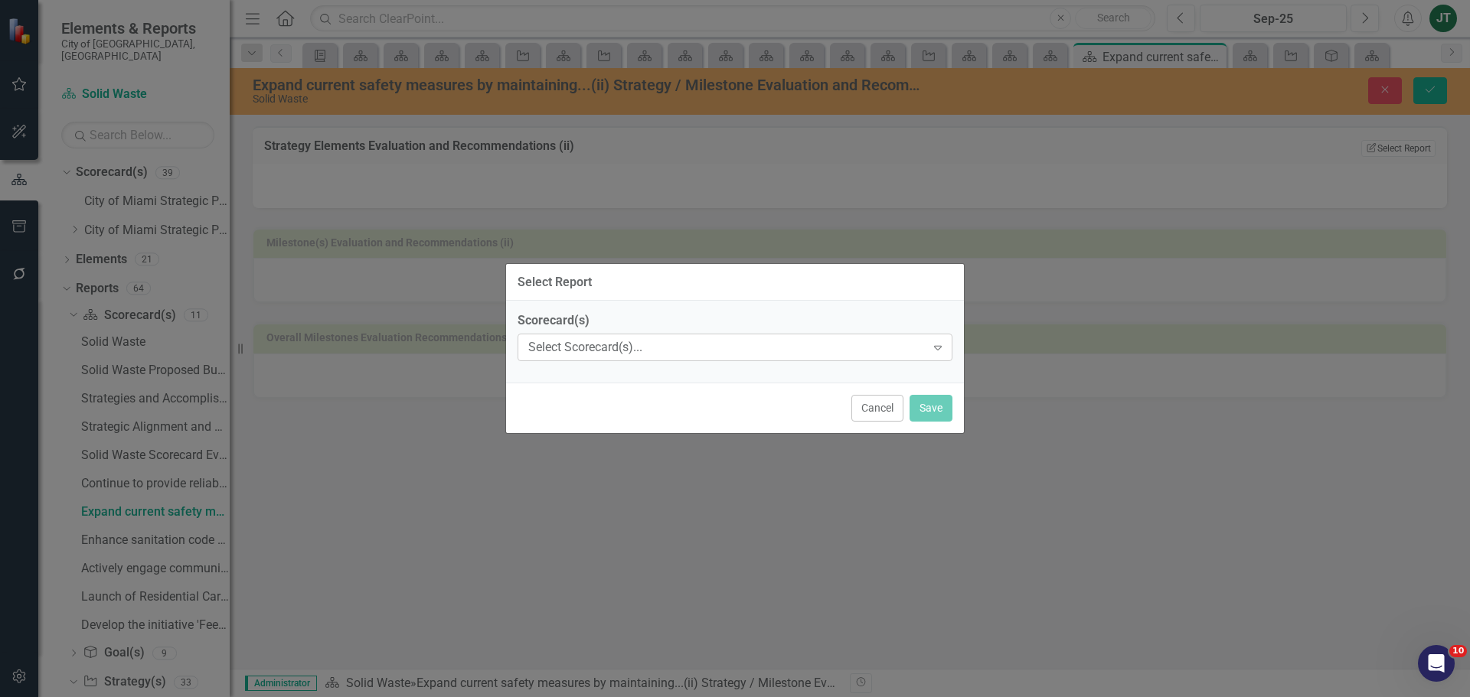
click at [714, 350] on div "Select Scorecard(s)..." at bounding box center [726, 348] width 397 height 18
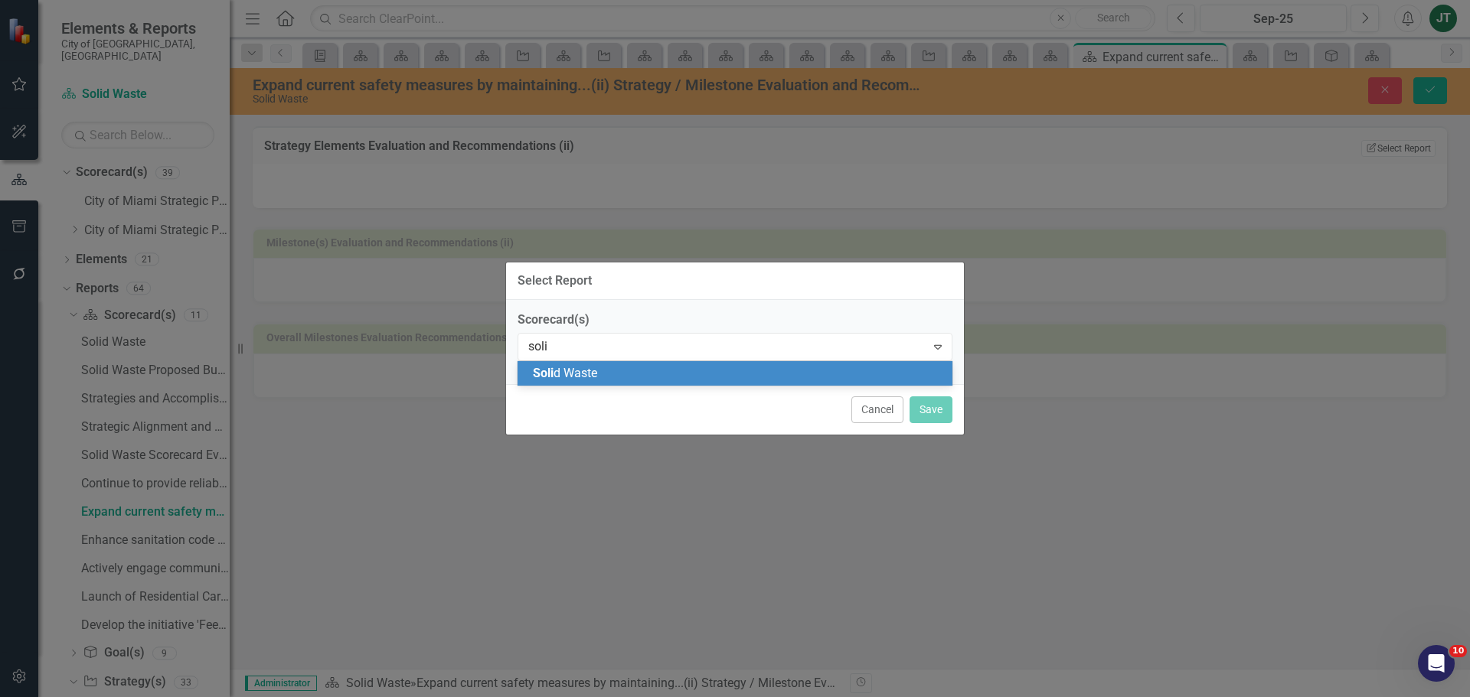
type input "solid"
click at [694, 376] on div "Solid Waste" at bounding box center [738, 374] width 410 height 18
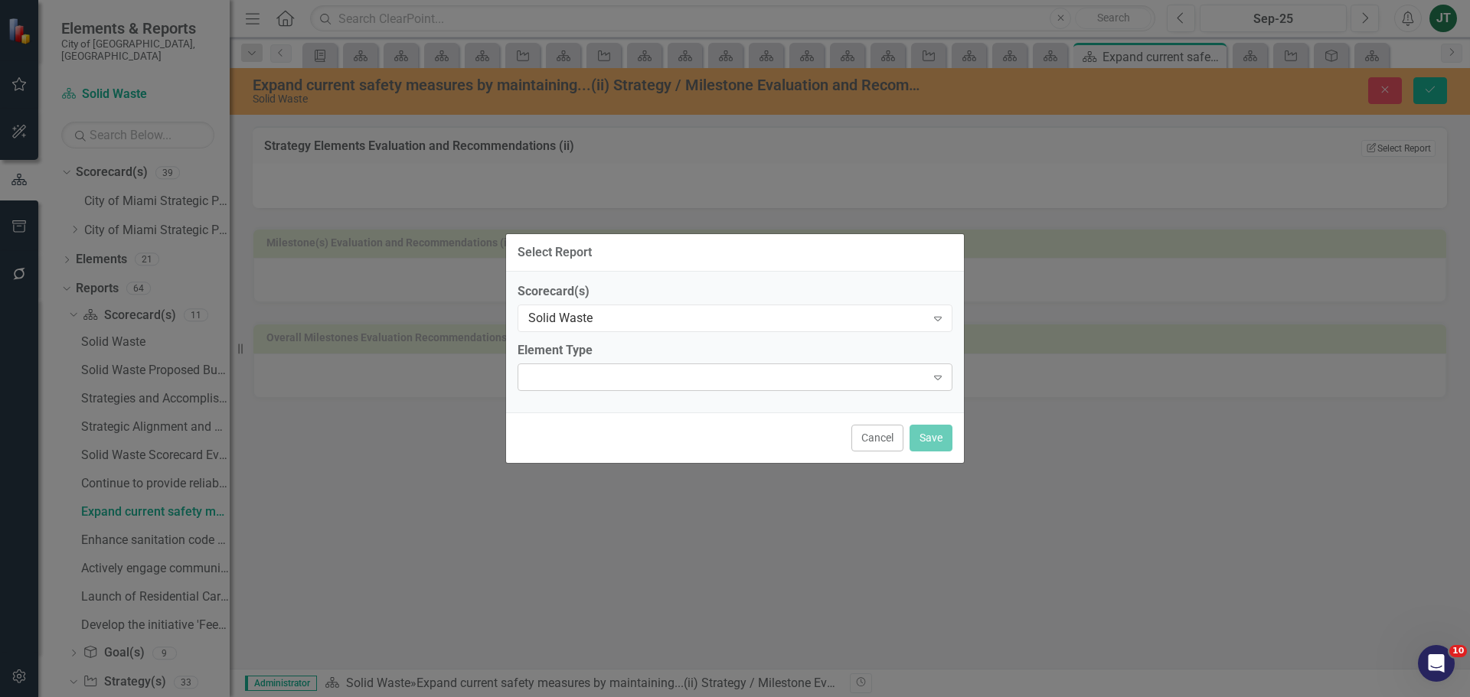
click at [561, 385] on div "Expand" at bounding box center [735, 378] width 435 height 28
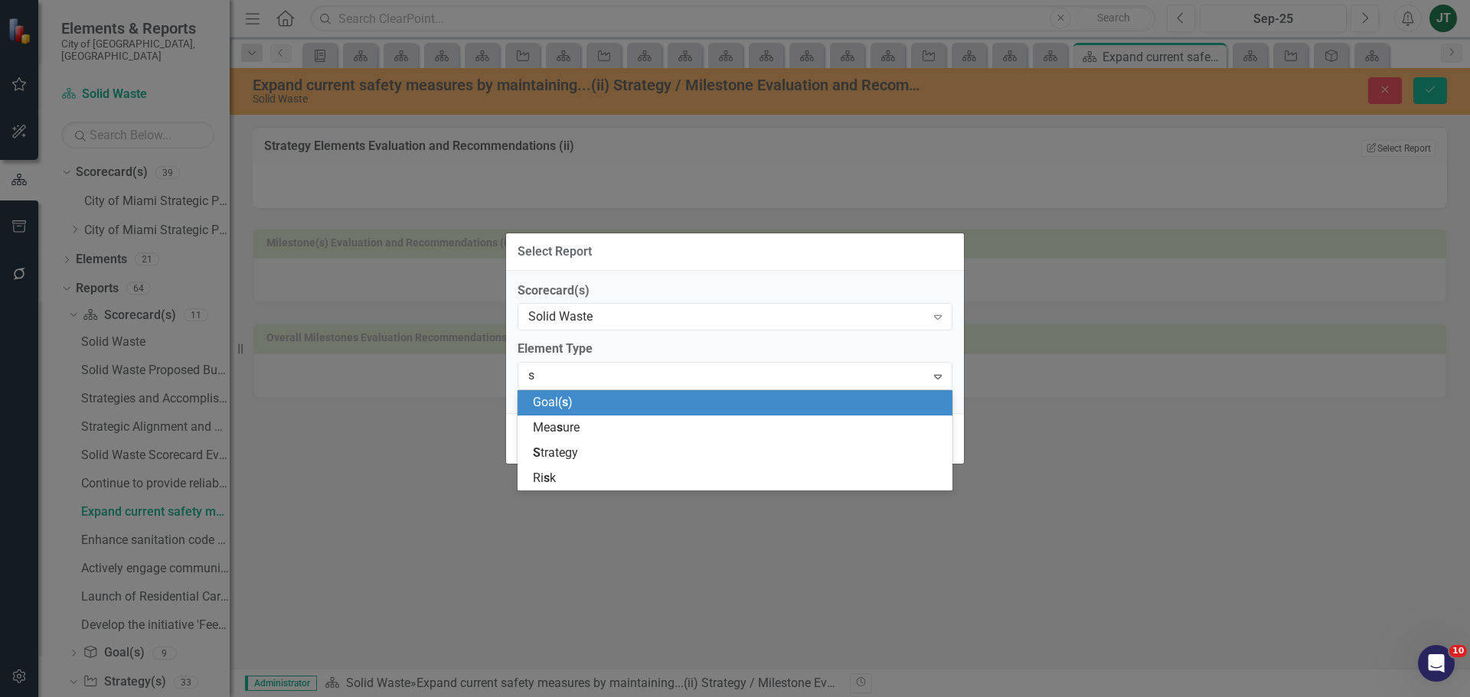
type input "st"
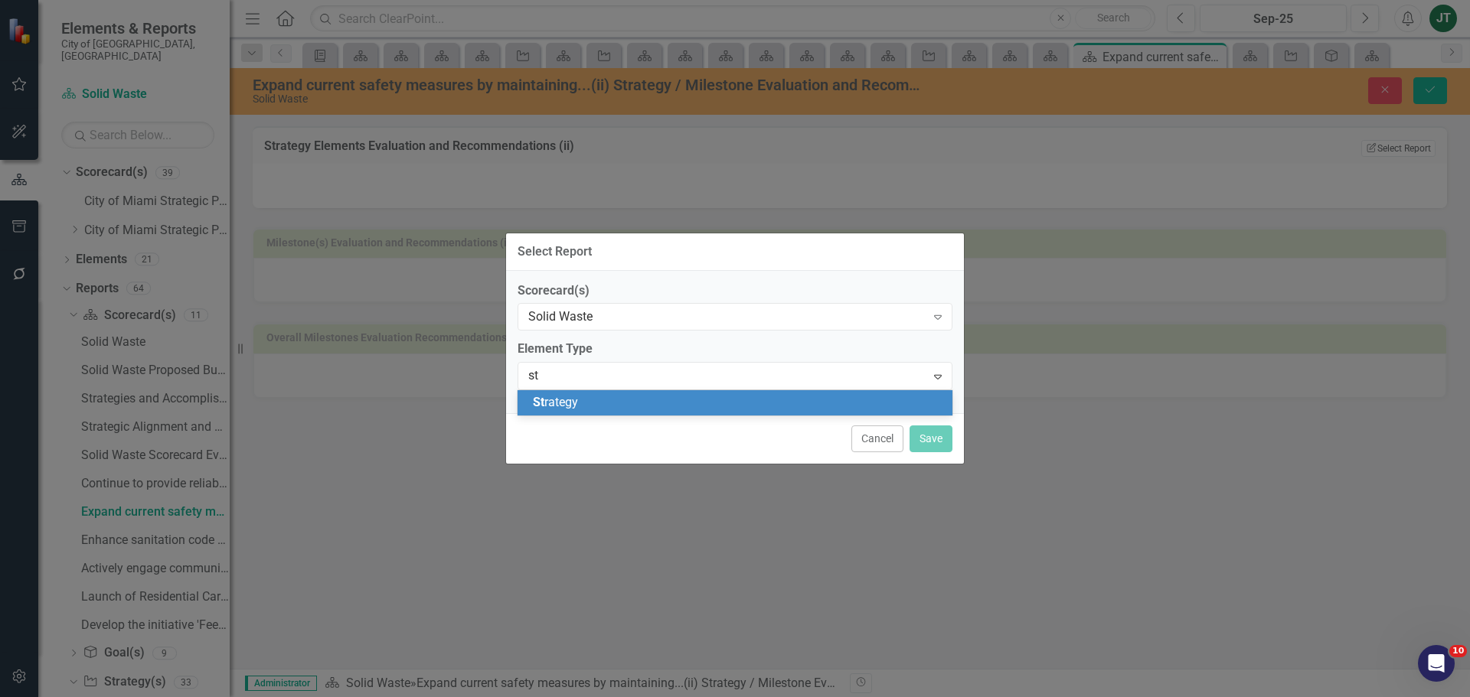
click at [560, 403] on span "St rategy" at bounding box center [555, 402] width 45 height 15
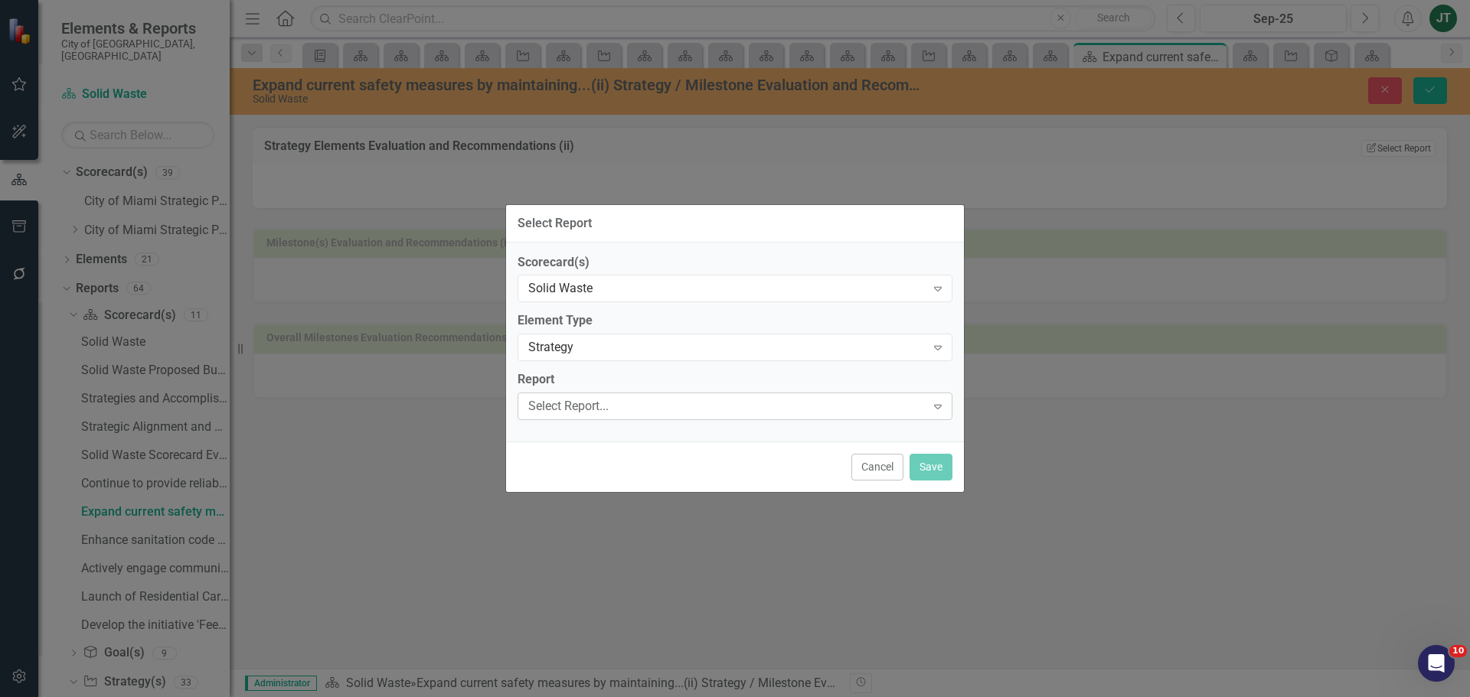
click at [638, 407] on div "Select Report..." at bounding box center [726, 407] width 397 height 18
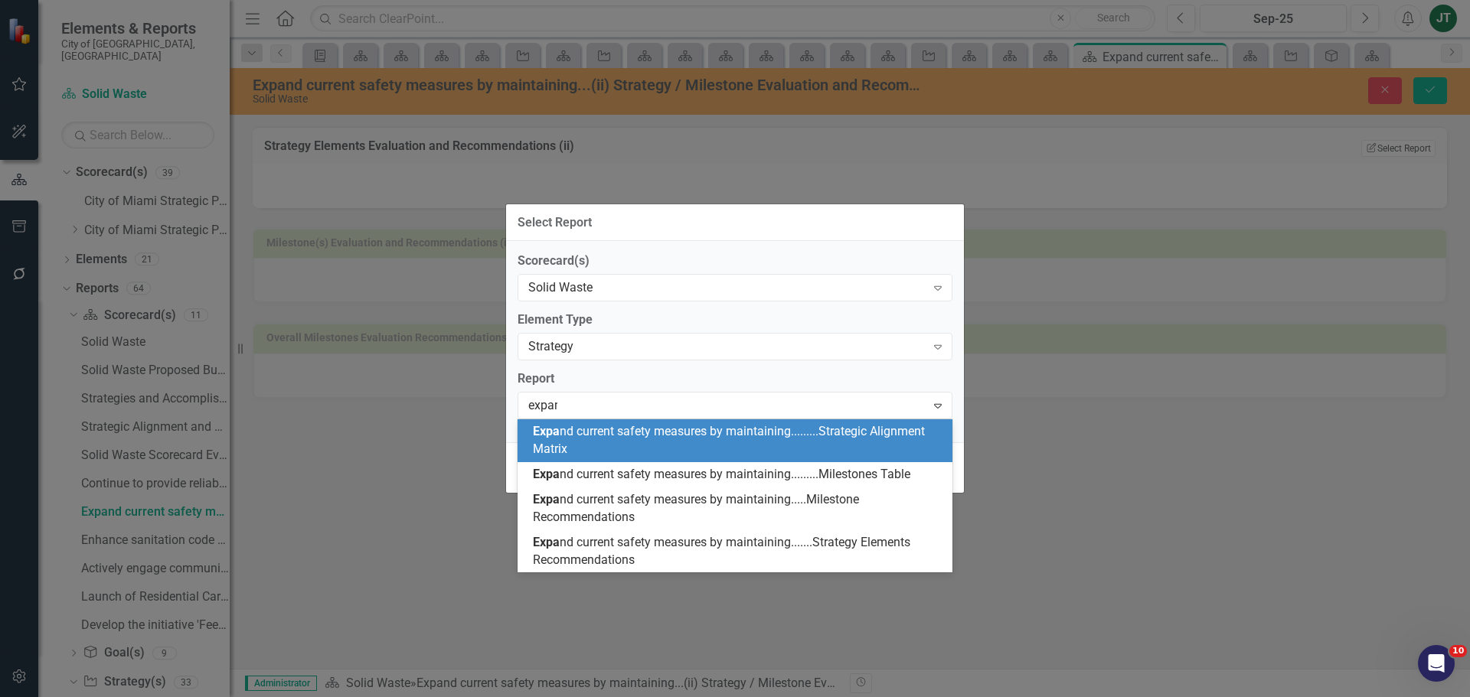
type input "expand"
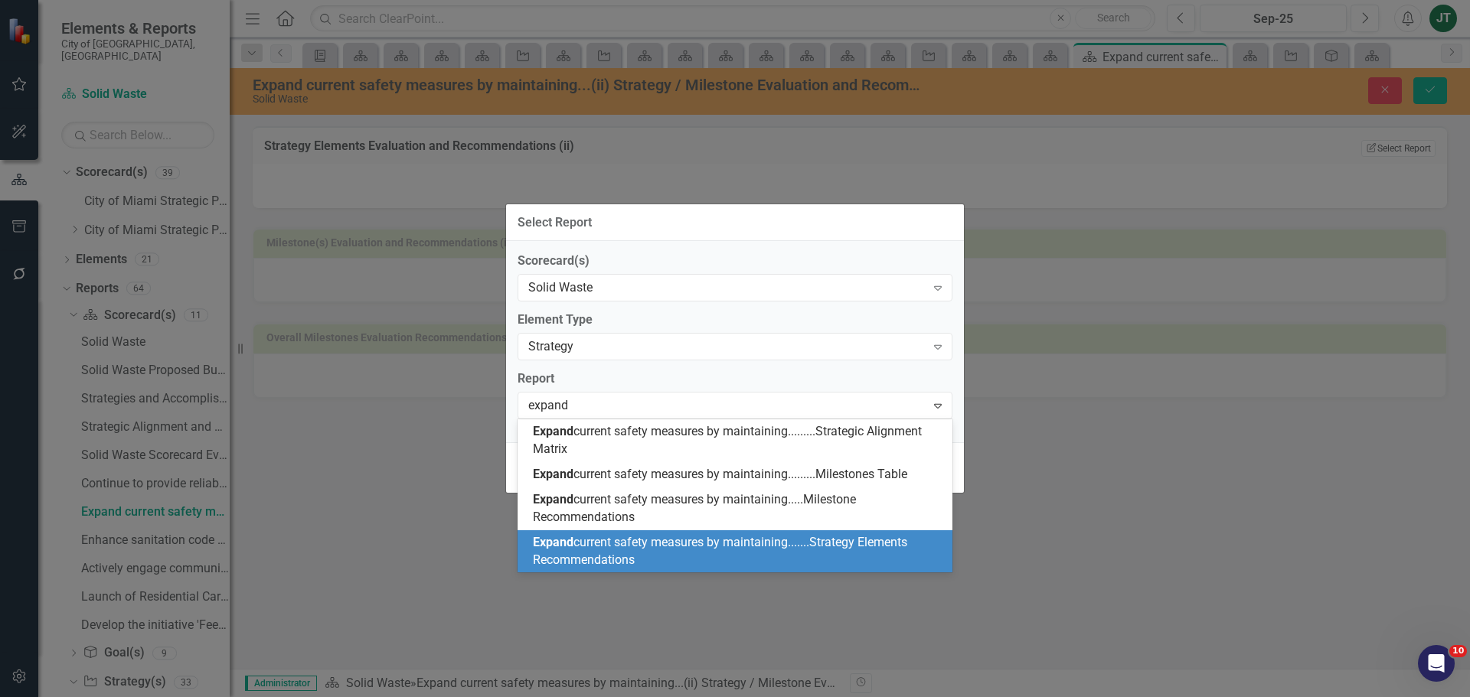
click at [707, 545] on span "Expand current safety measures by maintaining.......Strategy Elements Recommend…" at bounding box center [720, 551] width 374 height 32
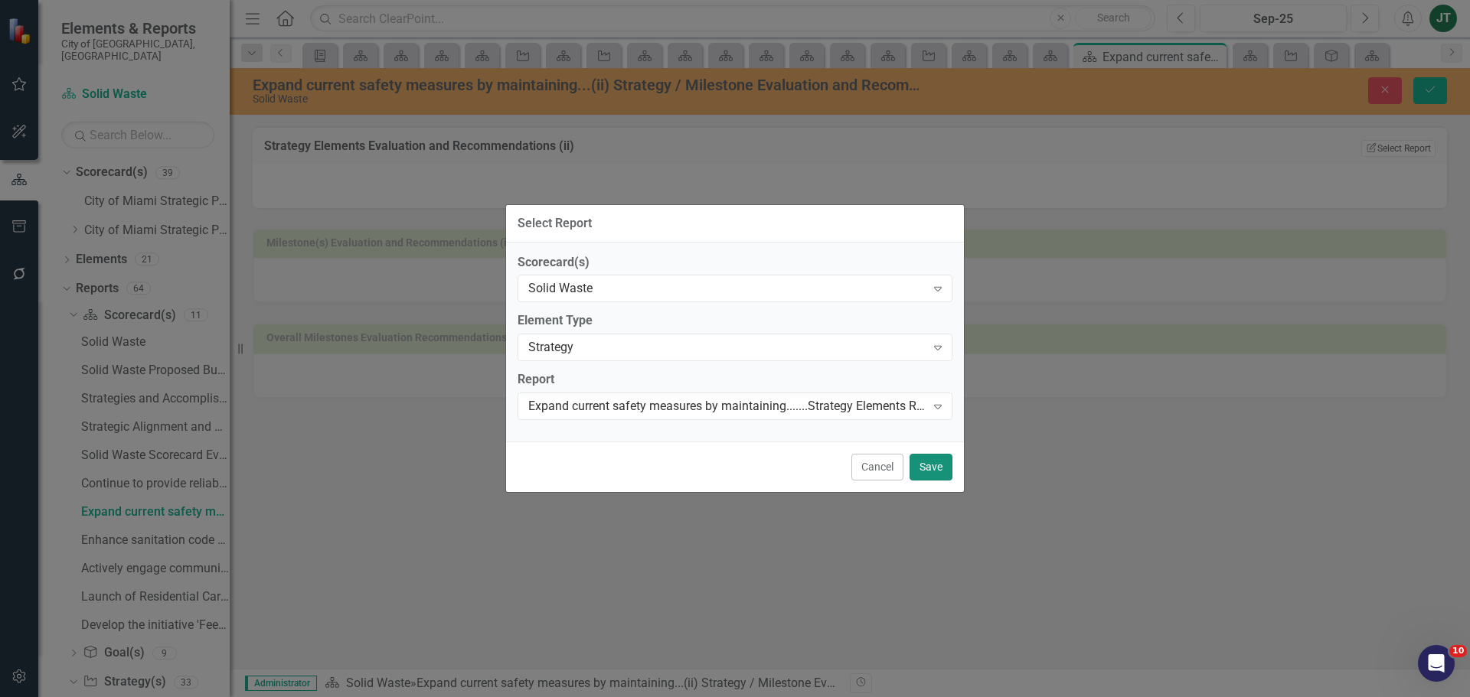
click at [929, 473] on button "Save" at bounding box center [930, 467] width 43 height 27
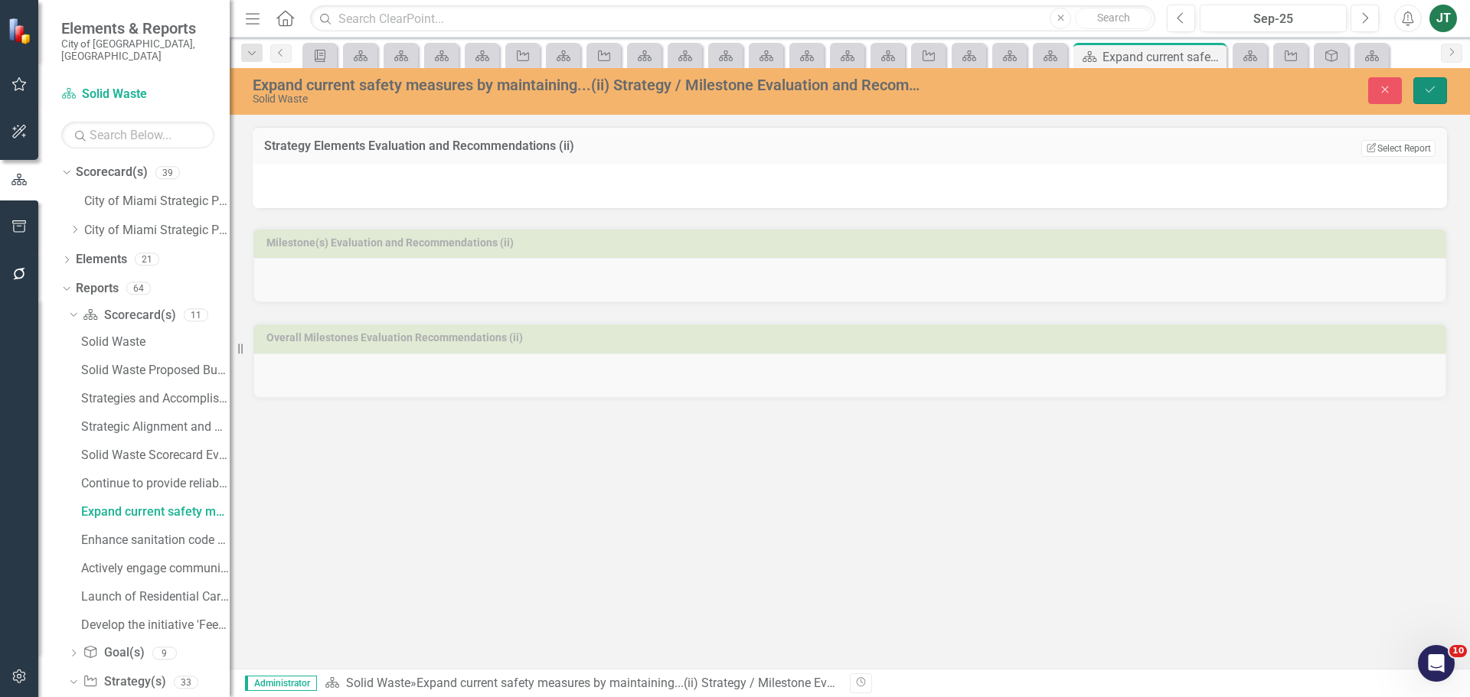
click at [1432, 83] on button "Save" at bounding box center [1430, 90] width 34 height 27
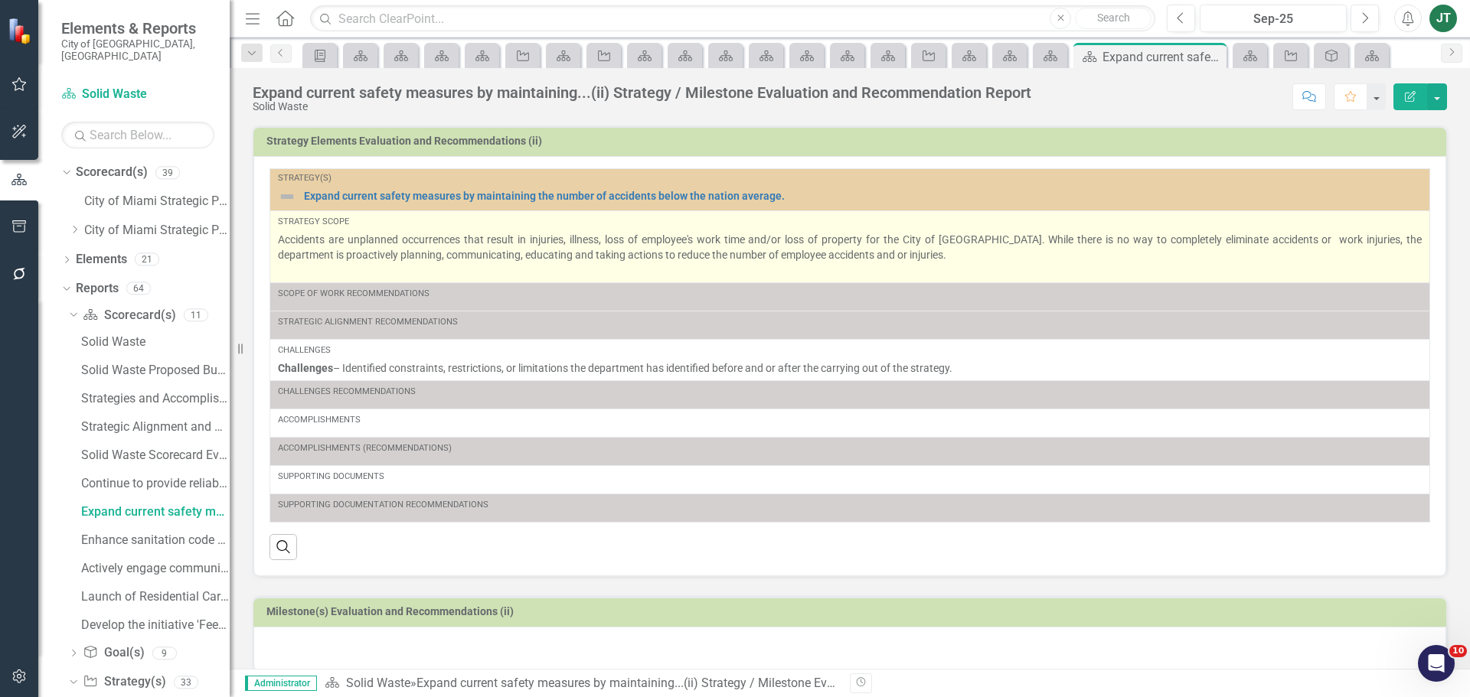
click at [436, 273] on p "Accidents are unplanned occurrences that result in injuries, illness, loss of e…" at bounding box center [850, 255] width 1144 height 46
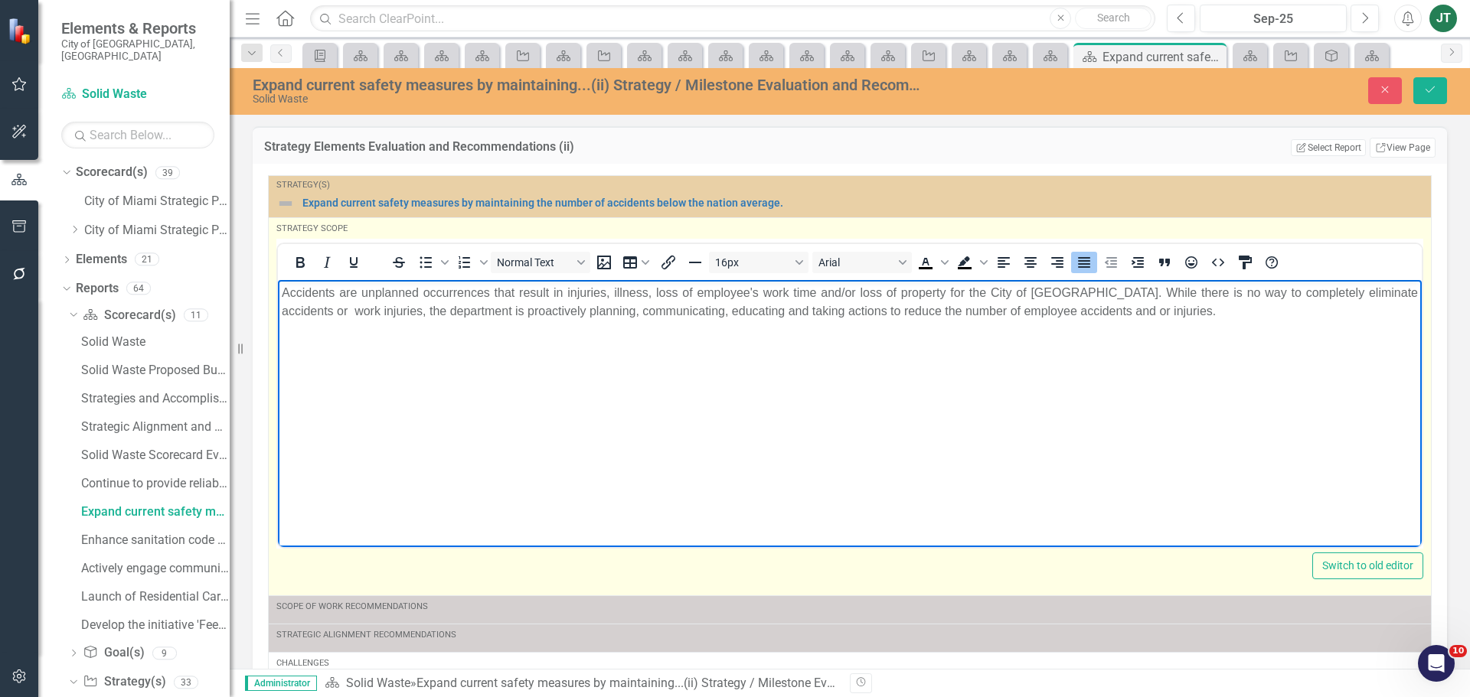
click at [344, 358] on body "Accidents are unplanned occurrences that result in injuries, illness, loss of e…" at bounding box center [850, 394] width 1144 height 230
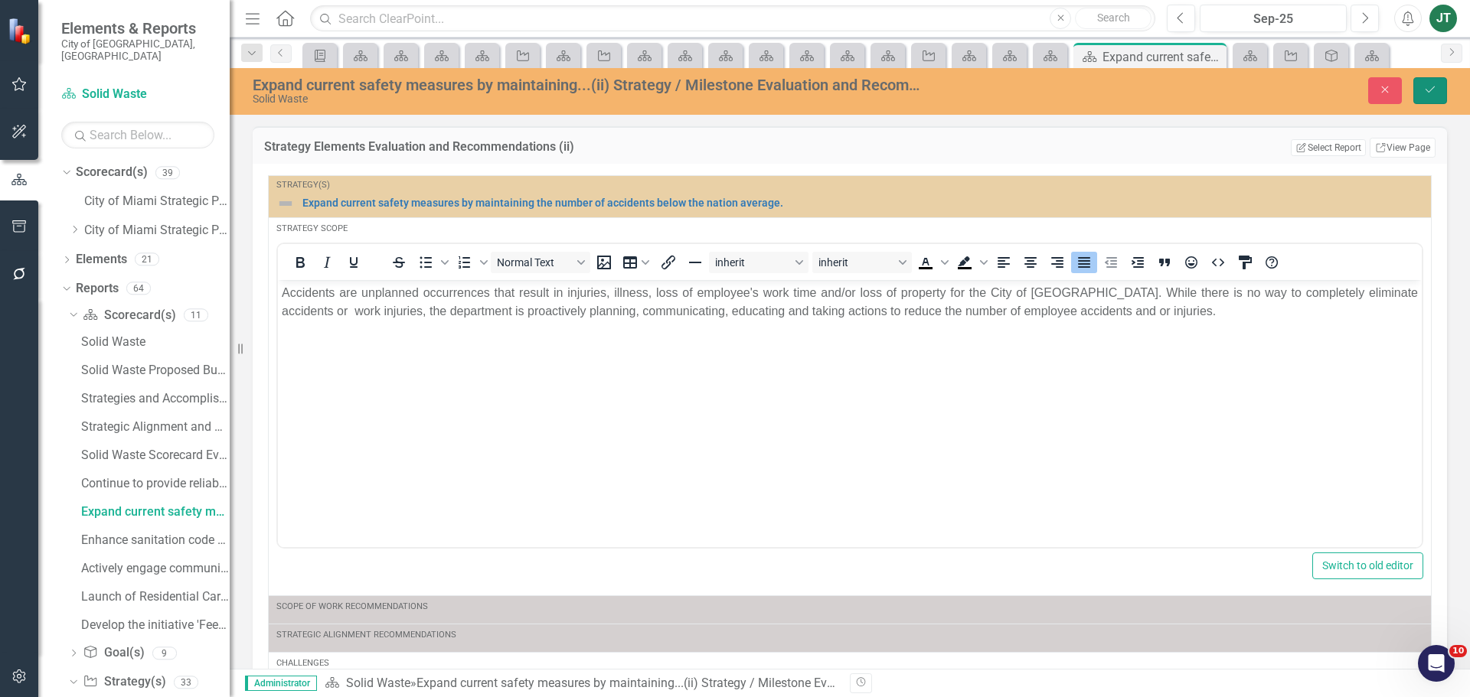
click at [1424, 91] on icon "Save" at bounding box center [1430, 89] width 14 height 11
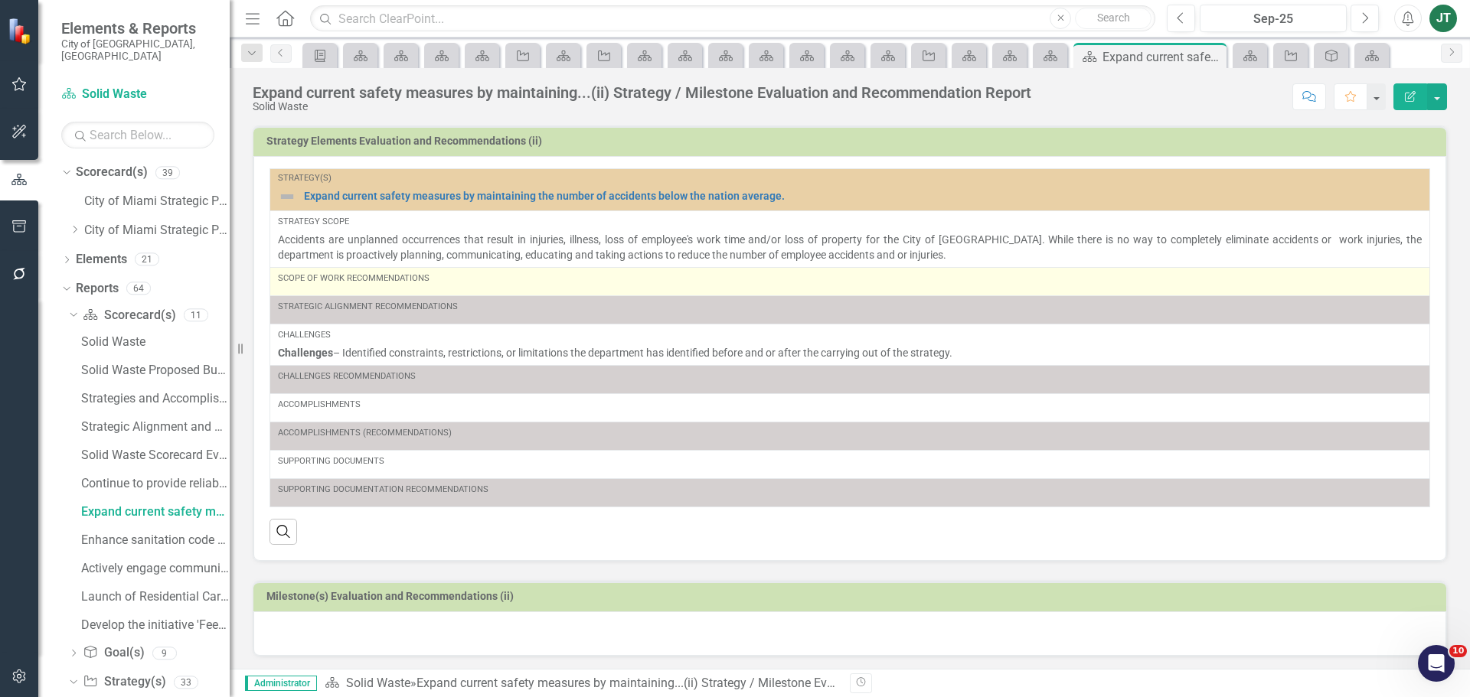
click at [472, 286] on div "Scope of Work Recommendations" at bounding box center [850, 282] width 1144 height 18
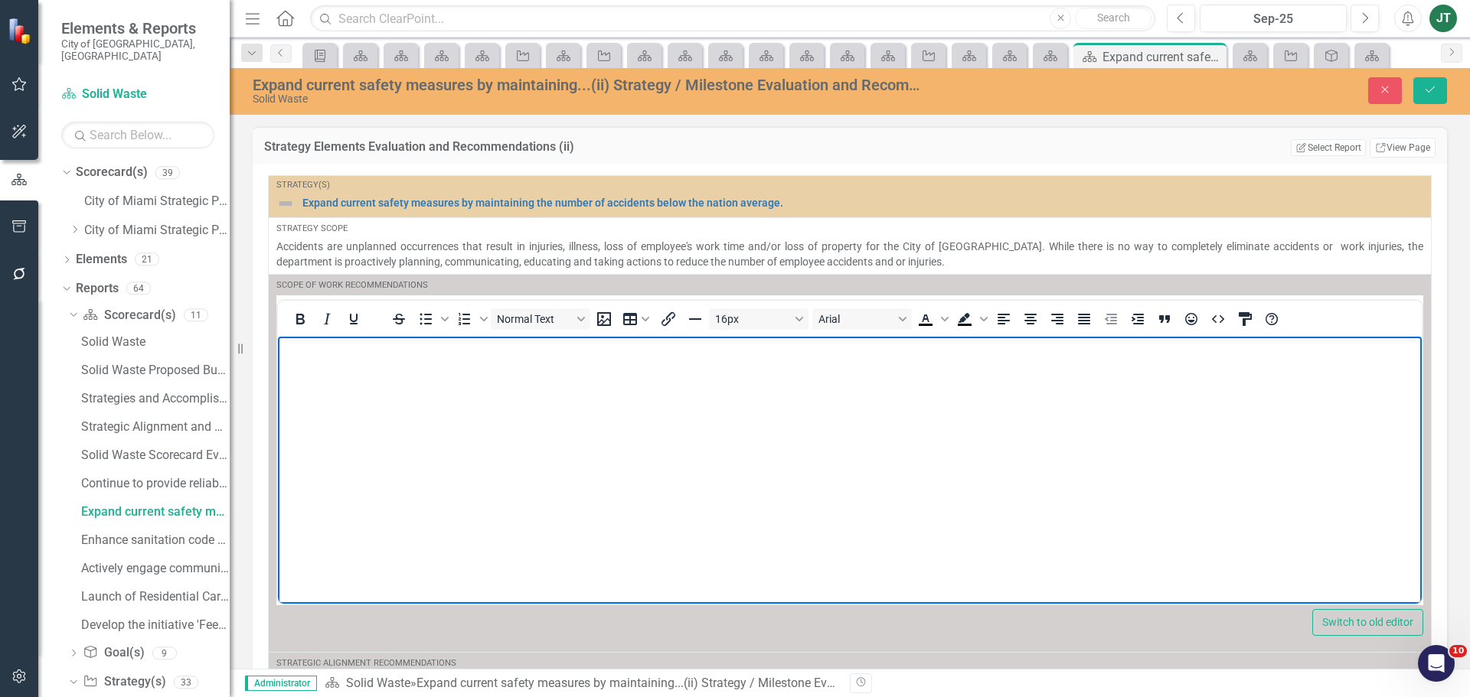
click at [314, 358] on p "Rich Text Area. Press ALT-0 for help." at bounding box center [850, 349] width 1136 height 18
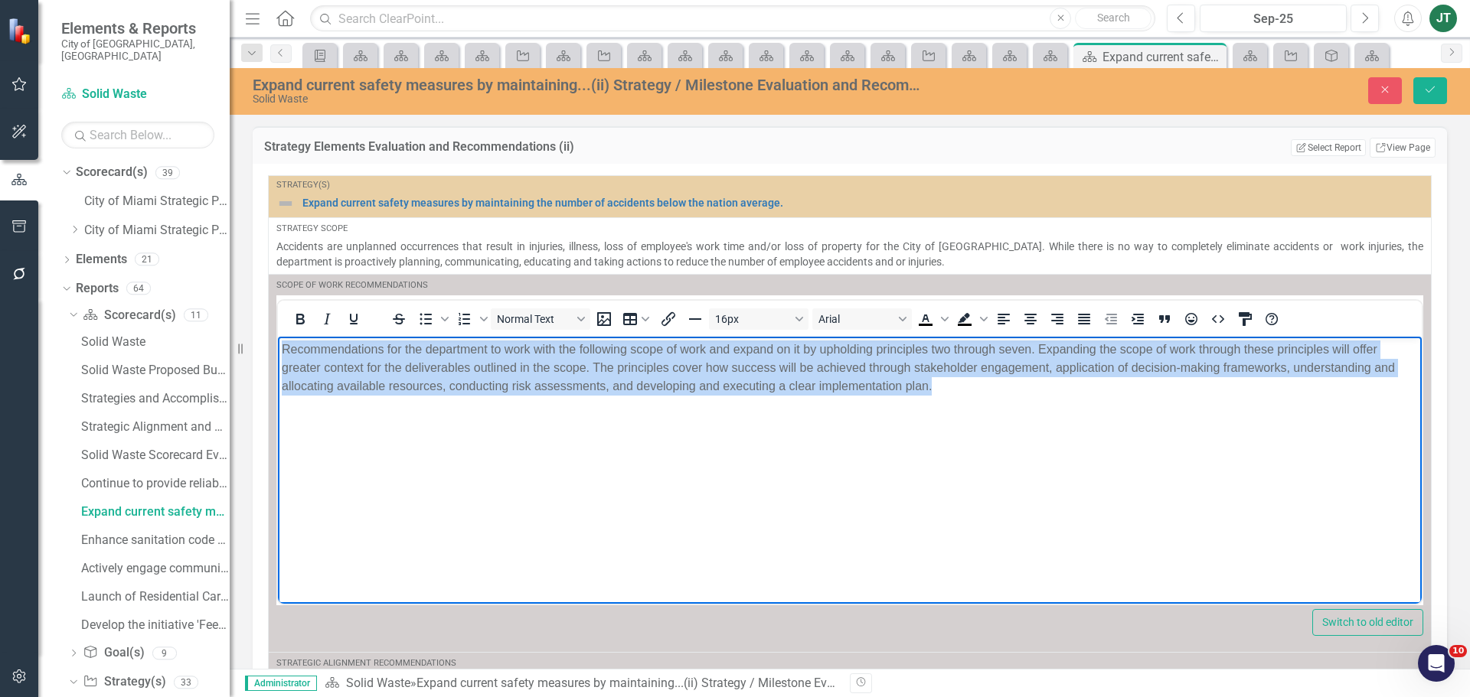
drag, startPoint x: 1036, startPoint y: 398, endPoint x: 170, endPoint y: 329, distance: 868.6
click at [278, 336] on html "Recommendations for the department to work with the following scope of work and…" at bounding box center [850, 451] width 1144 height 230
click at [1086, 318] on icon "Justify" at bounding box center [1084, 319] width 12 height 11
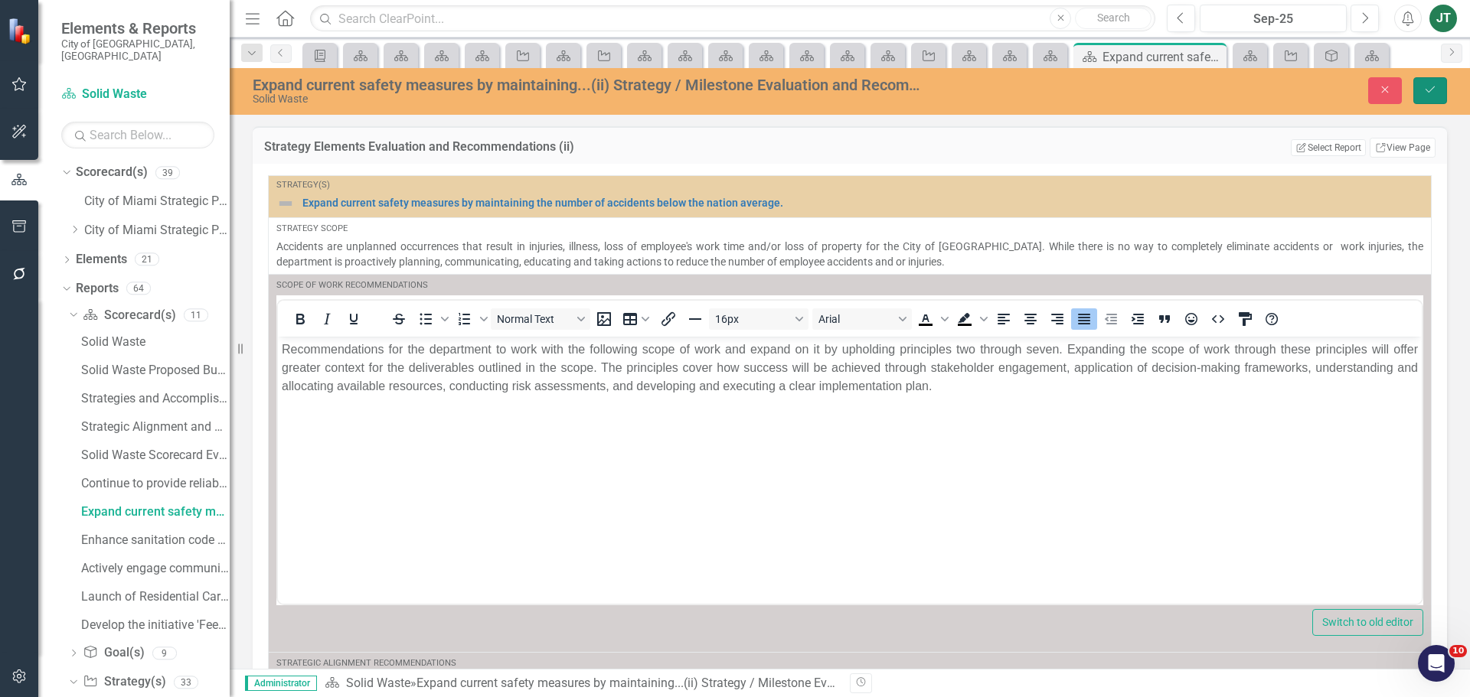
click at [1429, 87] on icon "Save" at bounding box center [1430, 89] width 14 height 11
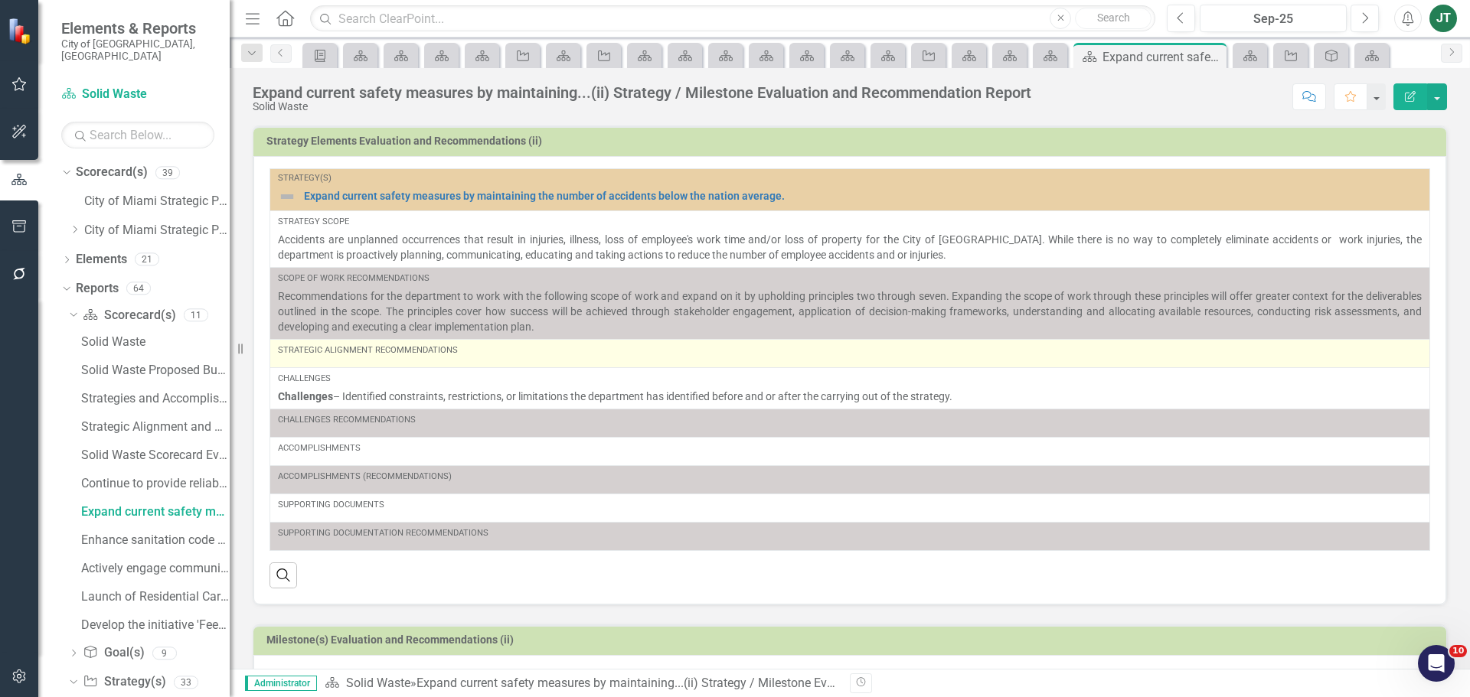
click at [419, 365] on td "Strategic Alignment Recommendations" at bounding box center [850, 353] width 1160 height 28
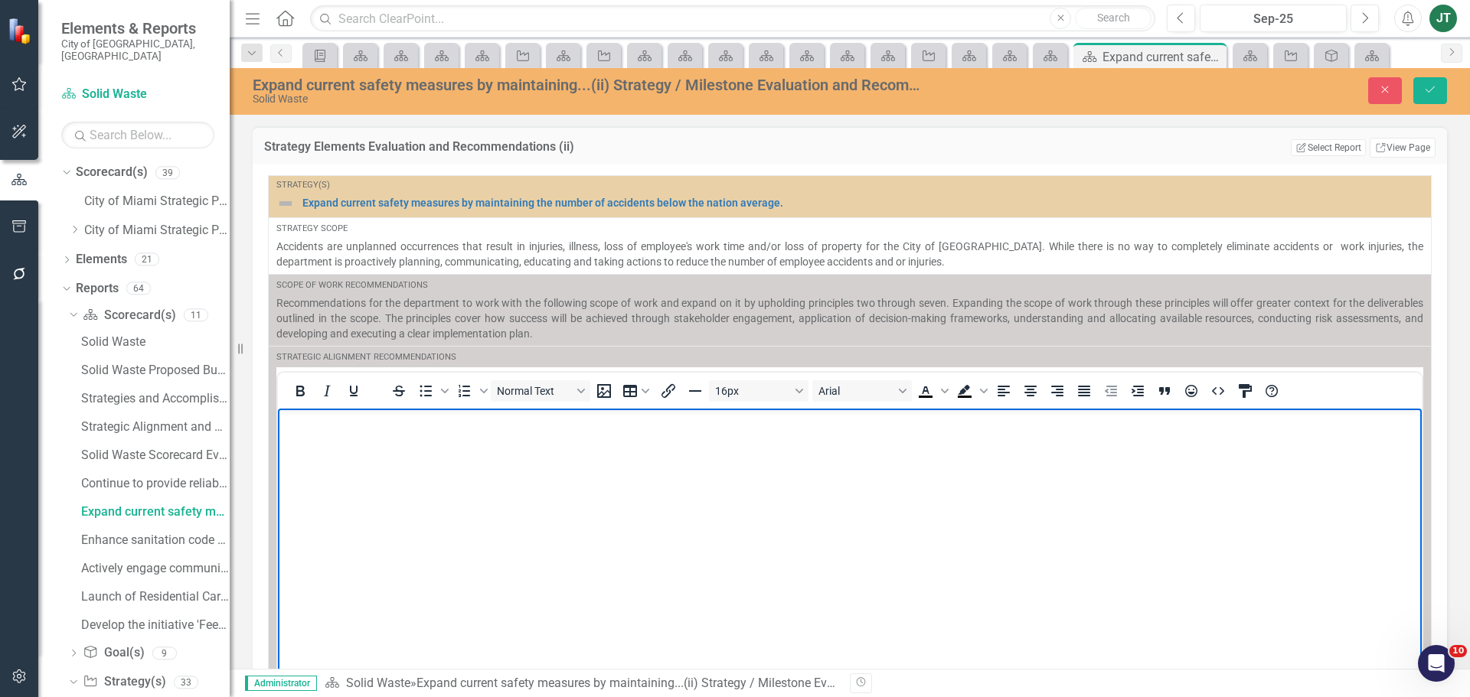
drag, startPoint x: 351, startPoint y: 436, endPoint x: 625, endPoint y: 815, distance: 467.2
click at [351, 436] on body "Rich Text Area. Press ALT-0 for help." at bounding box center [850, 523] width 1144 height 230
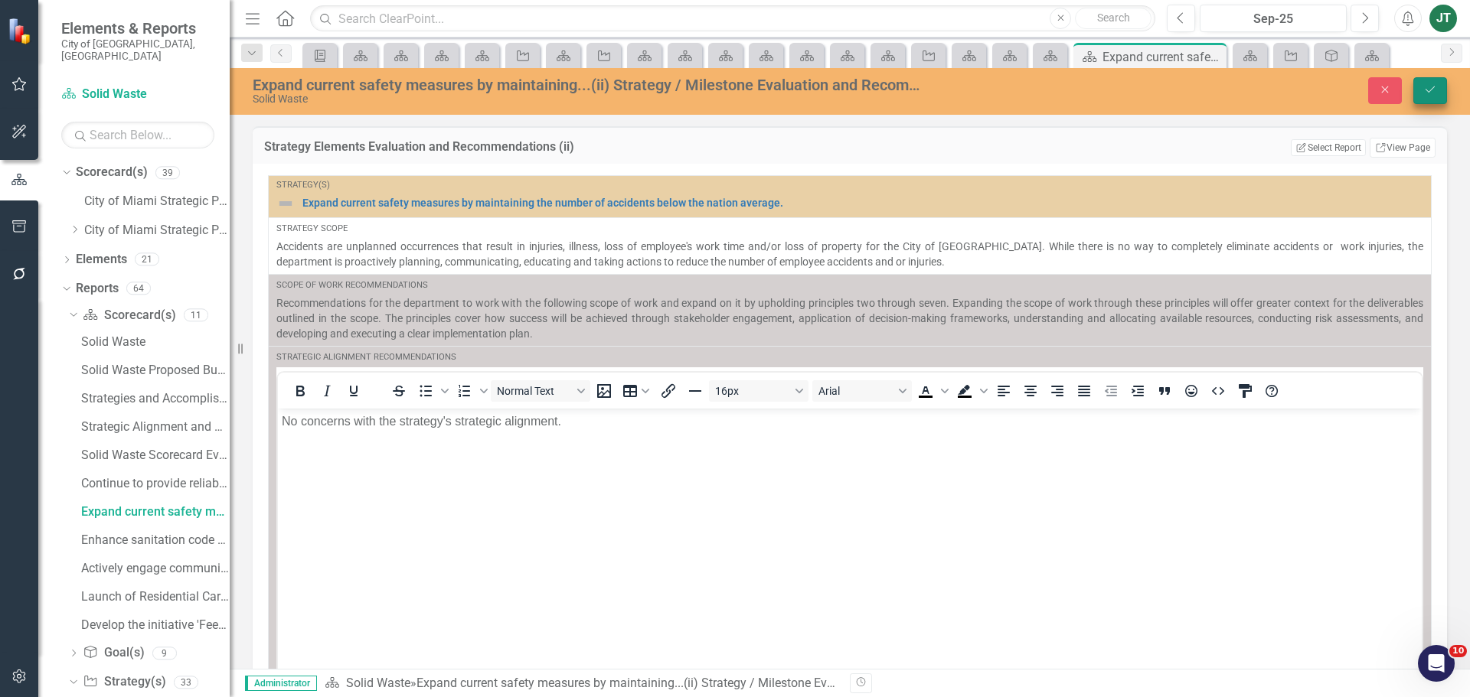
click at [1425, 87] on icon "Save" at bounding box center [1430, 89] width 14 height 11
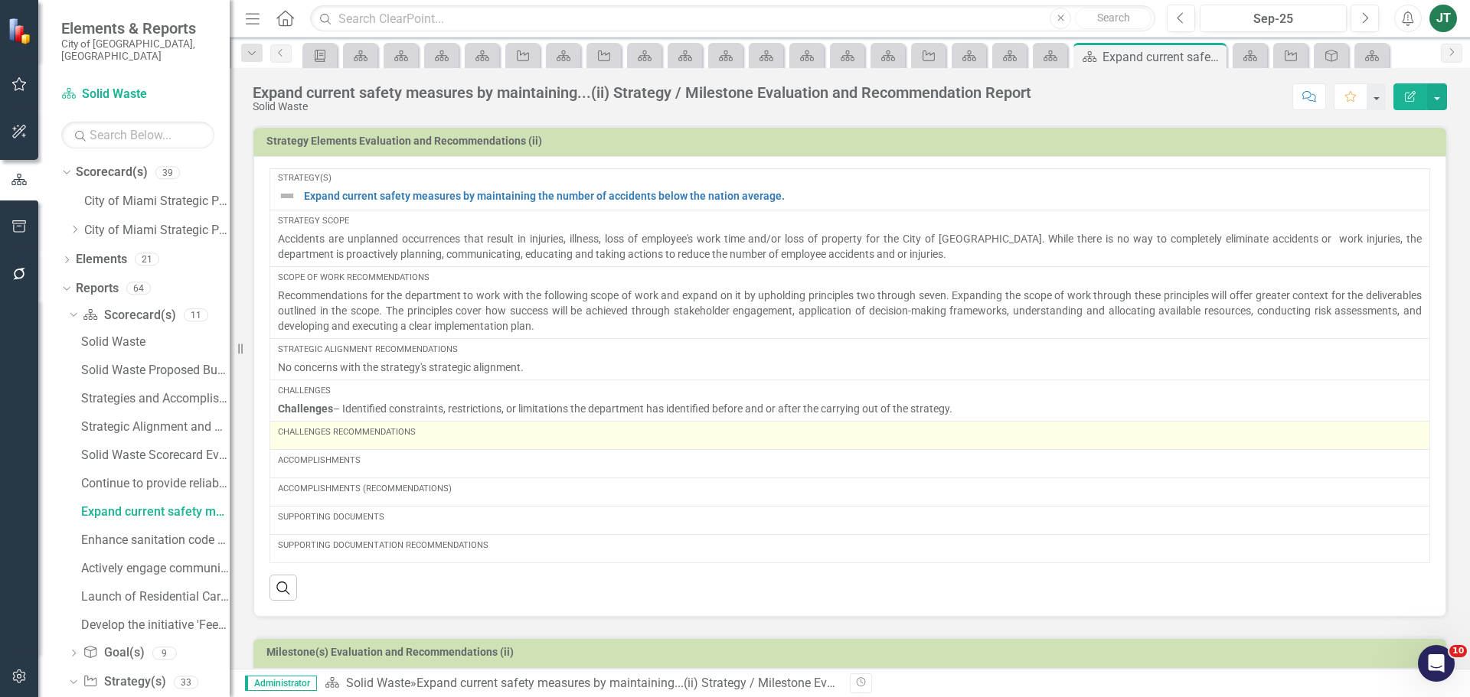
click at [413, 449] on td "Challenges Recommendations" at bounding box center [850, 436] width 1160 height 28
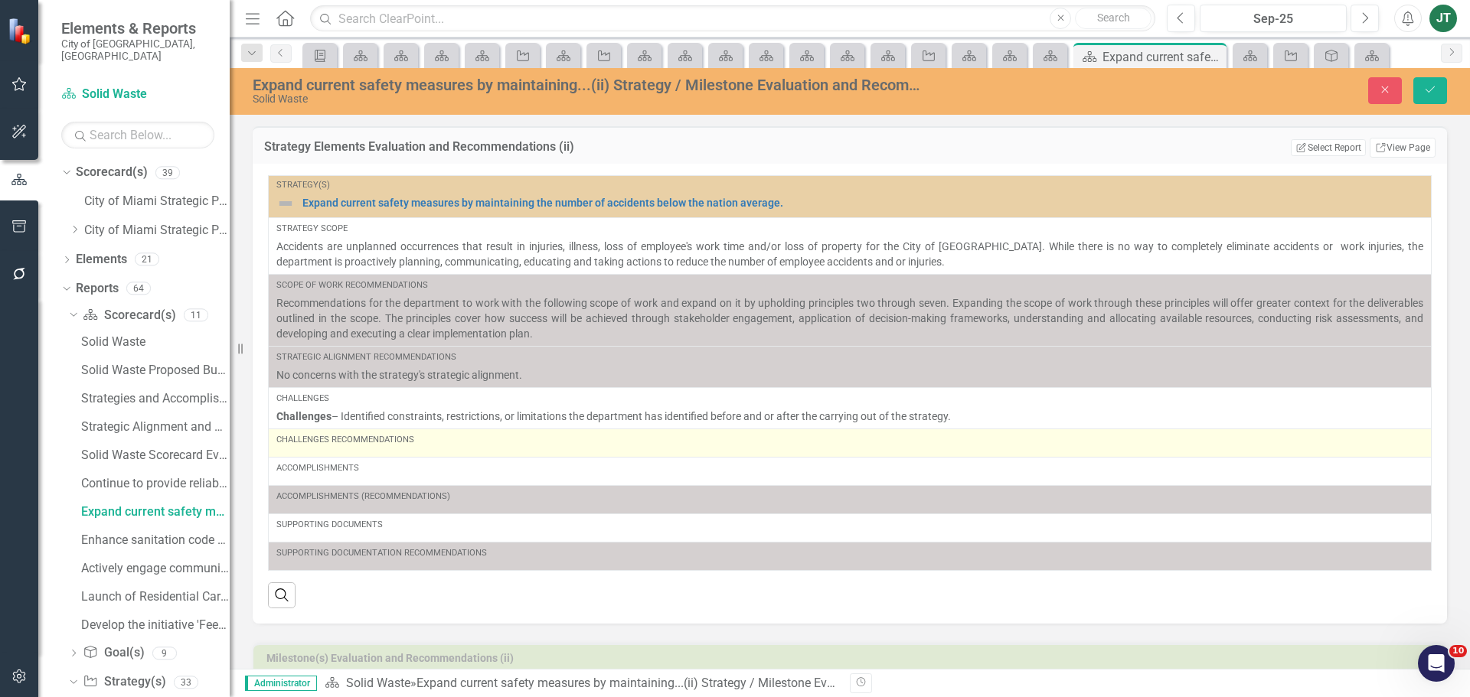
click at [360, 453] on td "Challenges Recommendations" at bounding box center [850, 443] width 1163 height 28
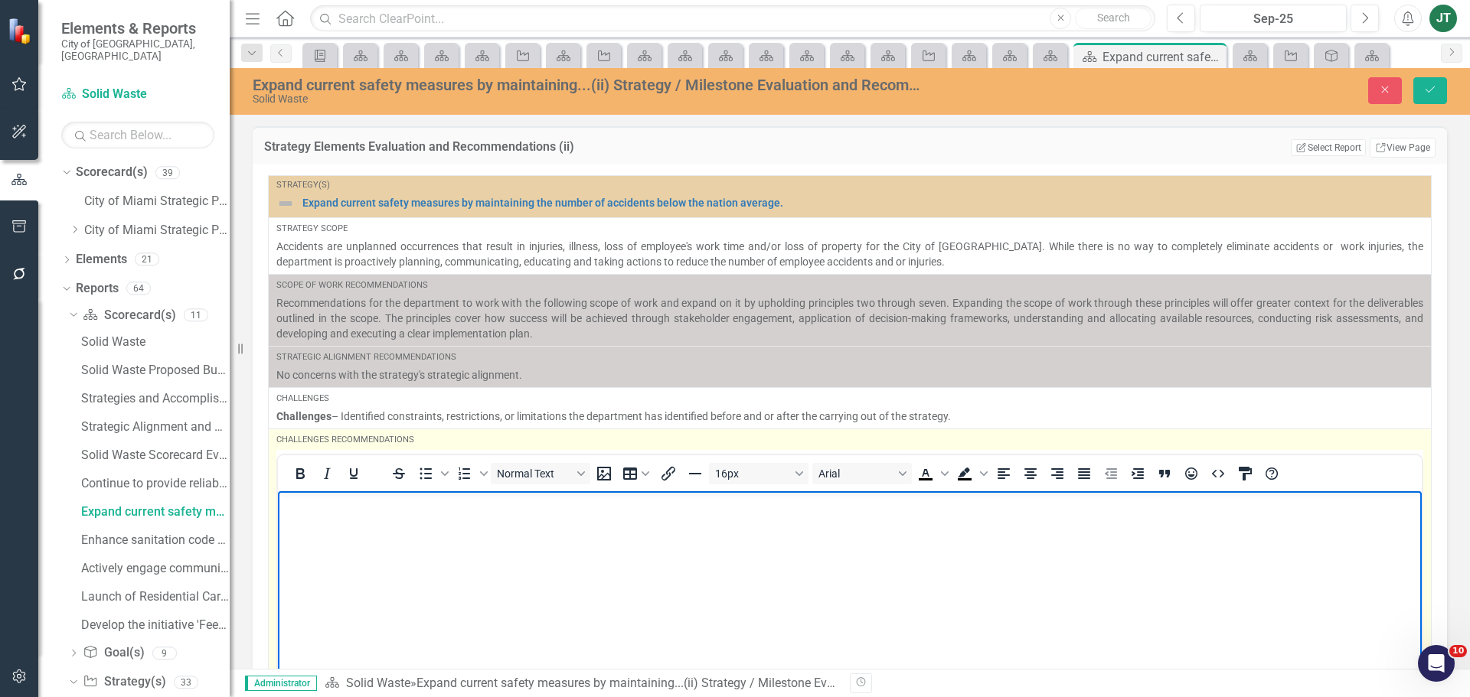
click at [324, 519] on body "Rich Text Area. Press ALT-0 for help." at bounding box center [850, 606] width 1144 height 230
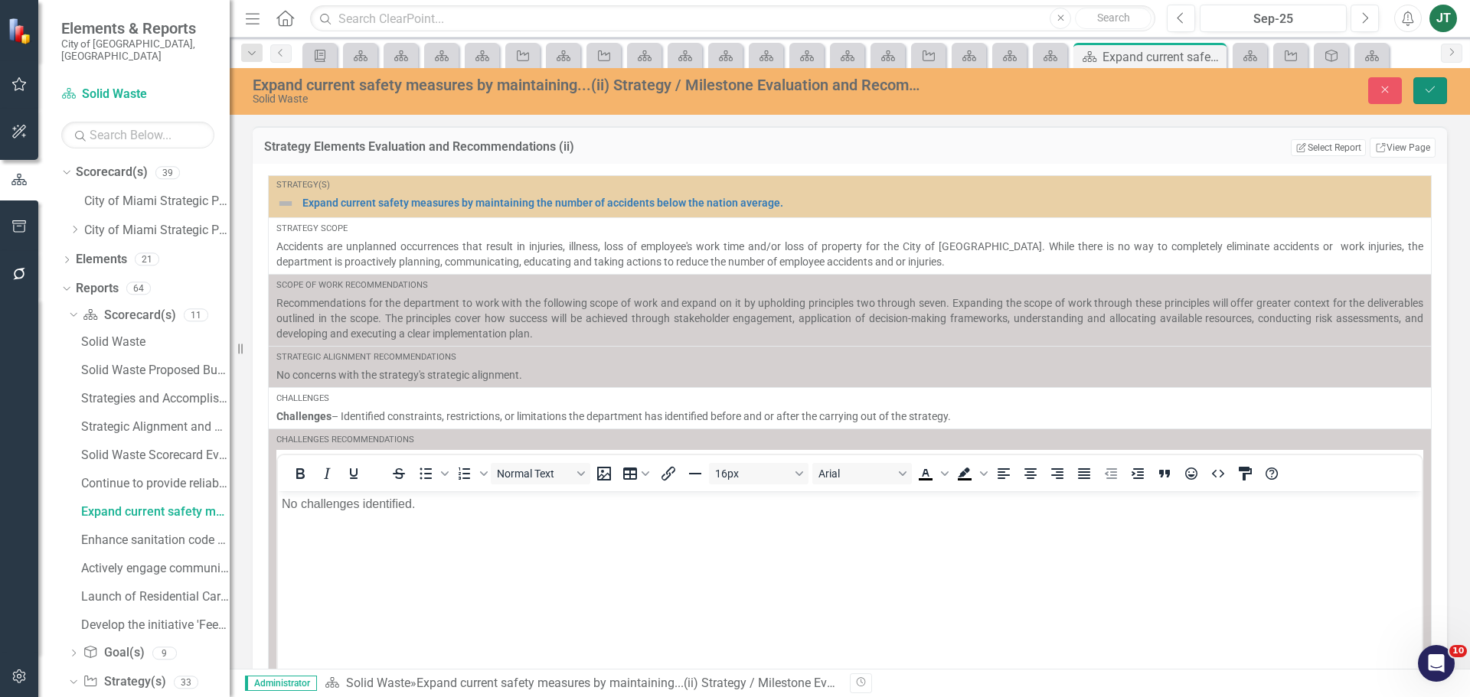
click at [1428, 88] on icon "Save" at bounding box center [1430, 89] width 14 height 11
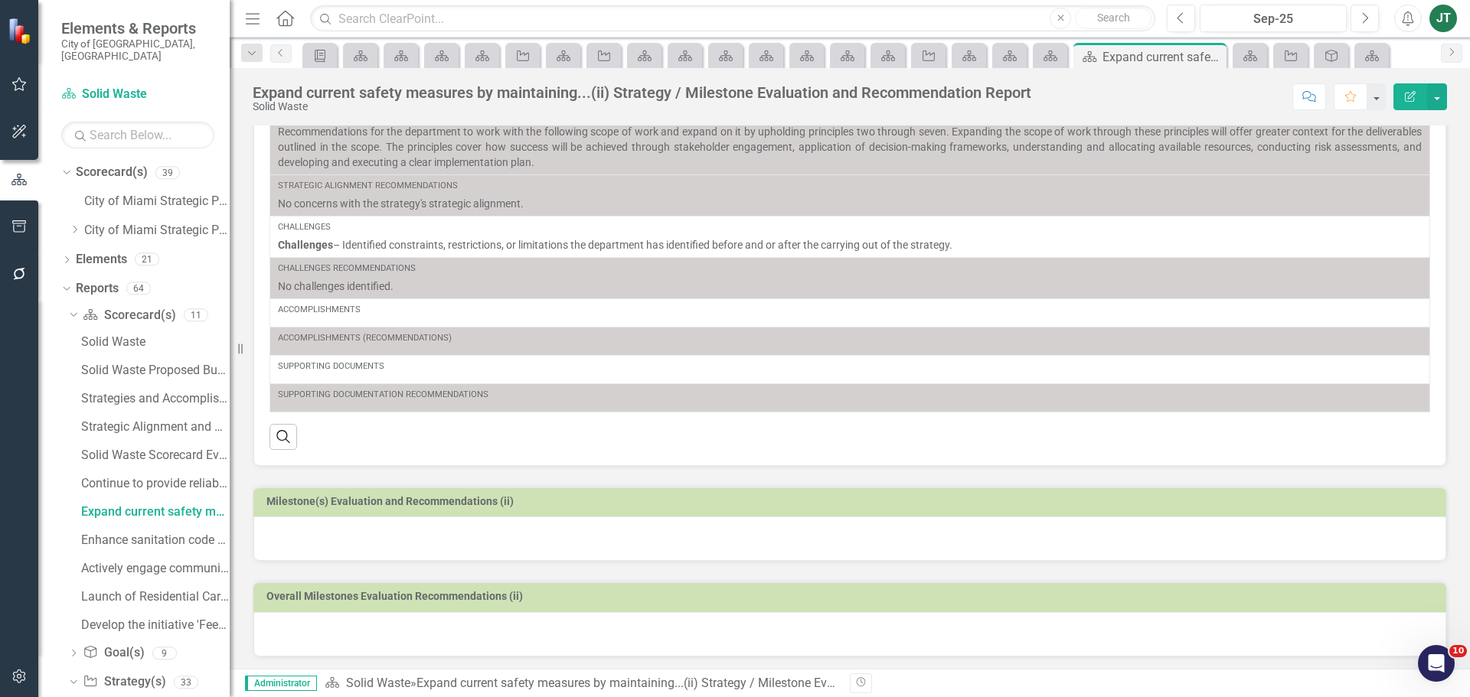
scroll to position [168, 0]
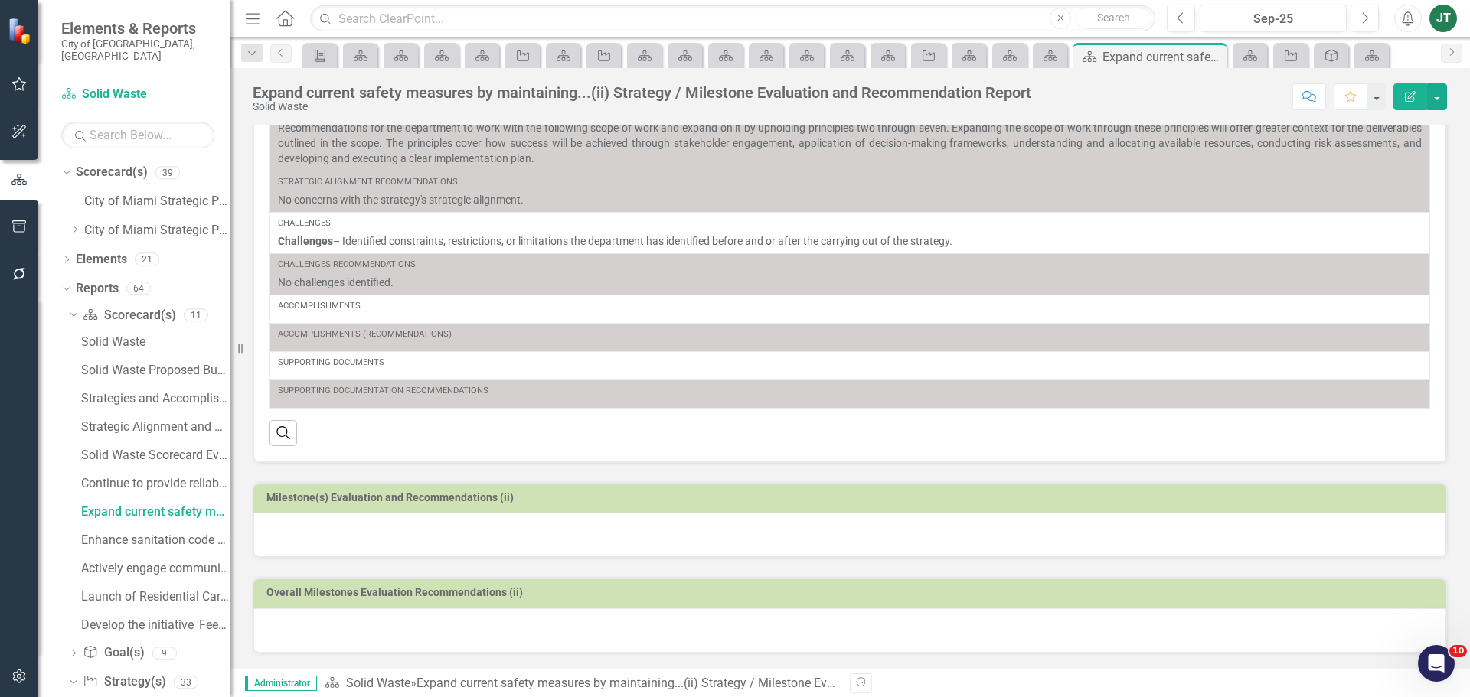
click at [498, 525] on div at bounding box center [849, 535] width 1193 height 44
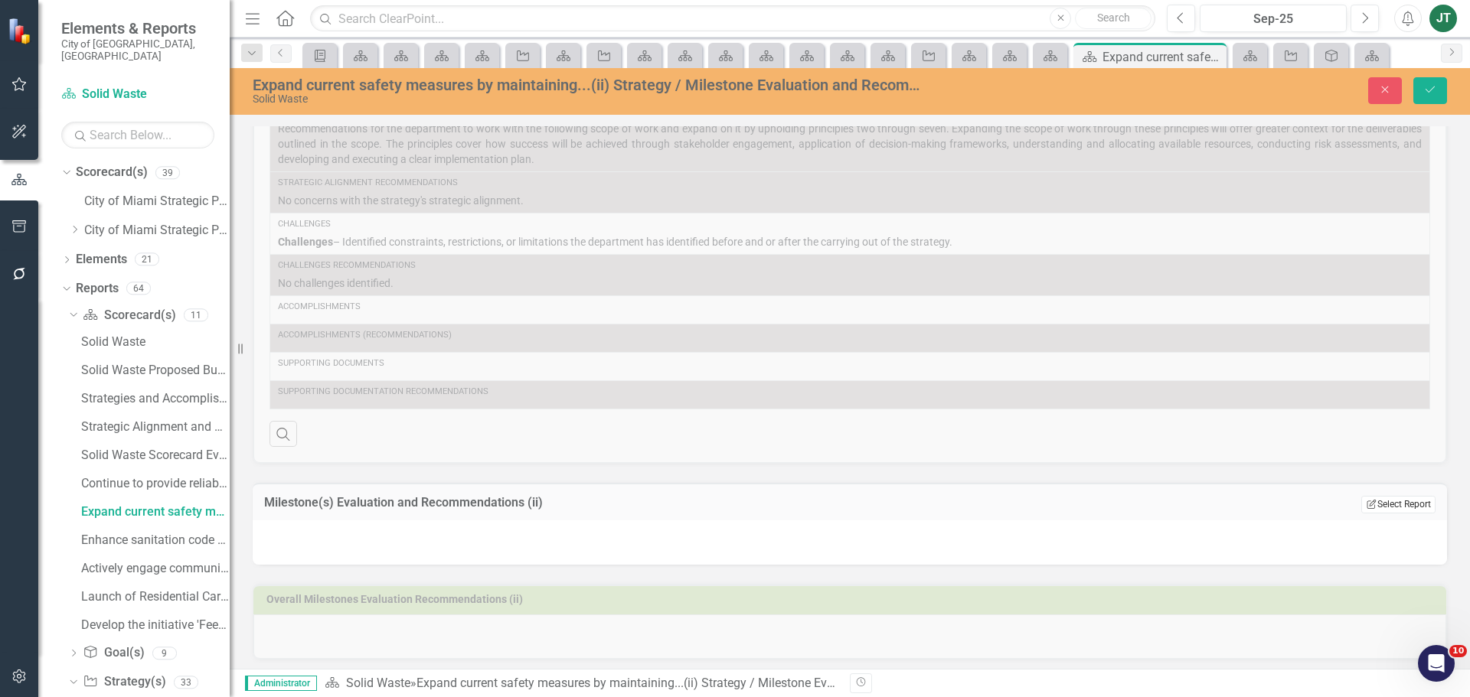
click at [1382, 506] on button "Edit Report Select Report" at bounding box center [1398, 504] width 74 height 17
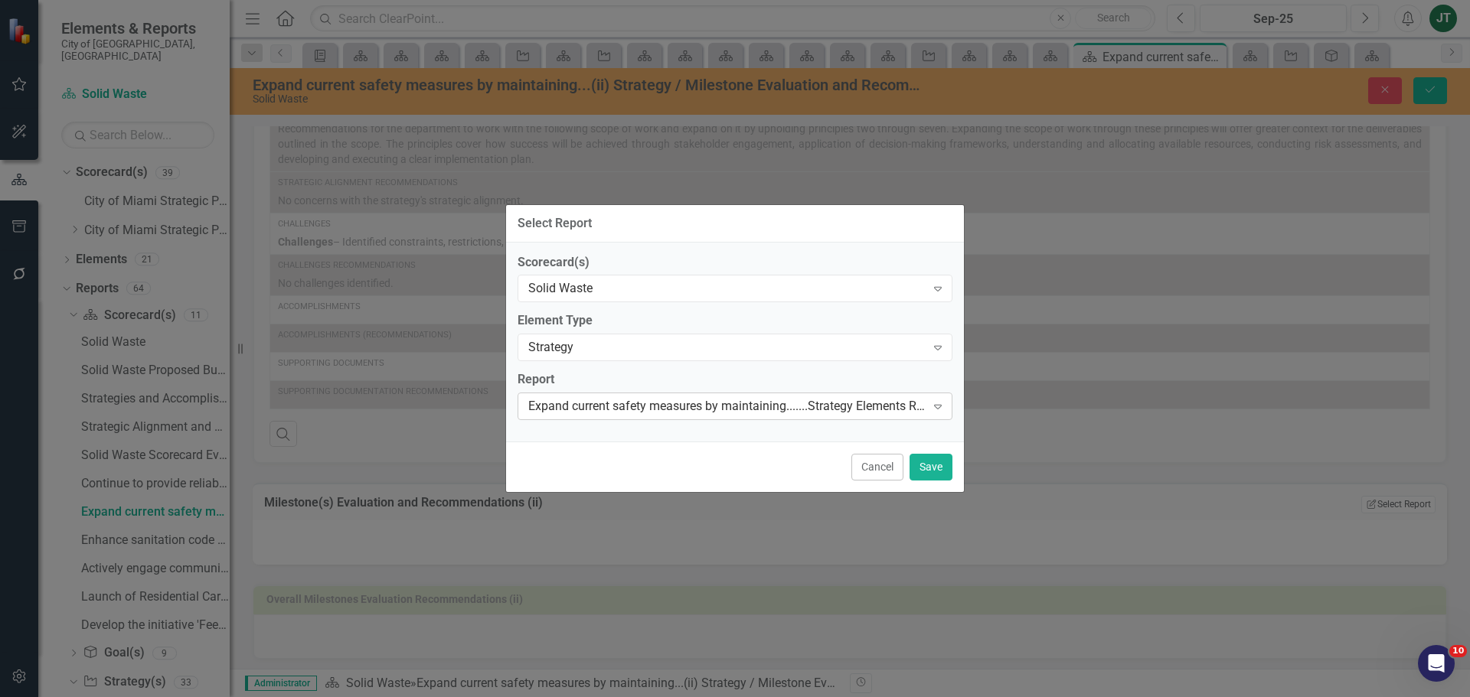
click at [593, 405] on div "Expand current safety measures by maintaining.......Strategy Elements Recommend…" at bounding box center [726, 407] width 397 height 18
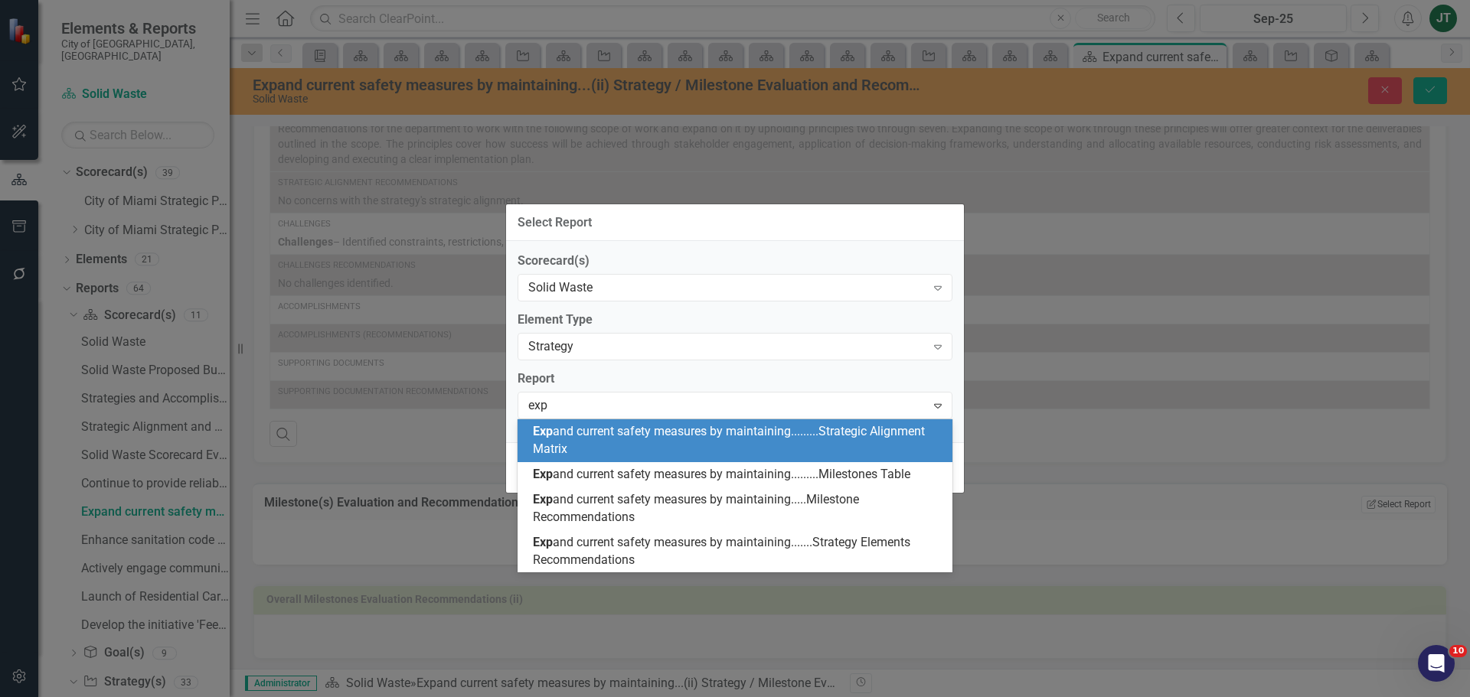
scroll to position [0, 0]
type input "expand"
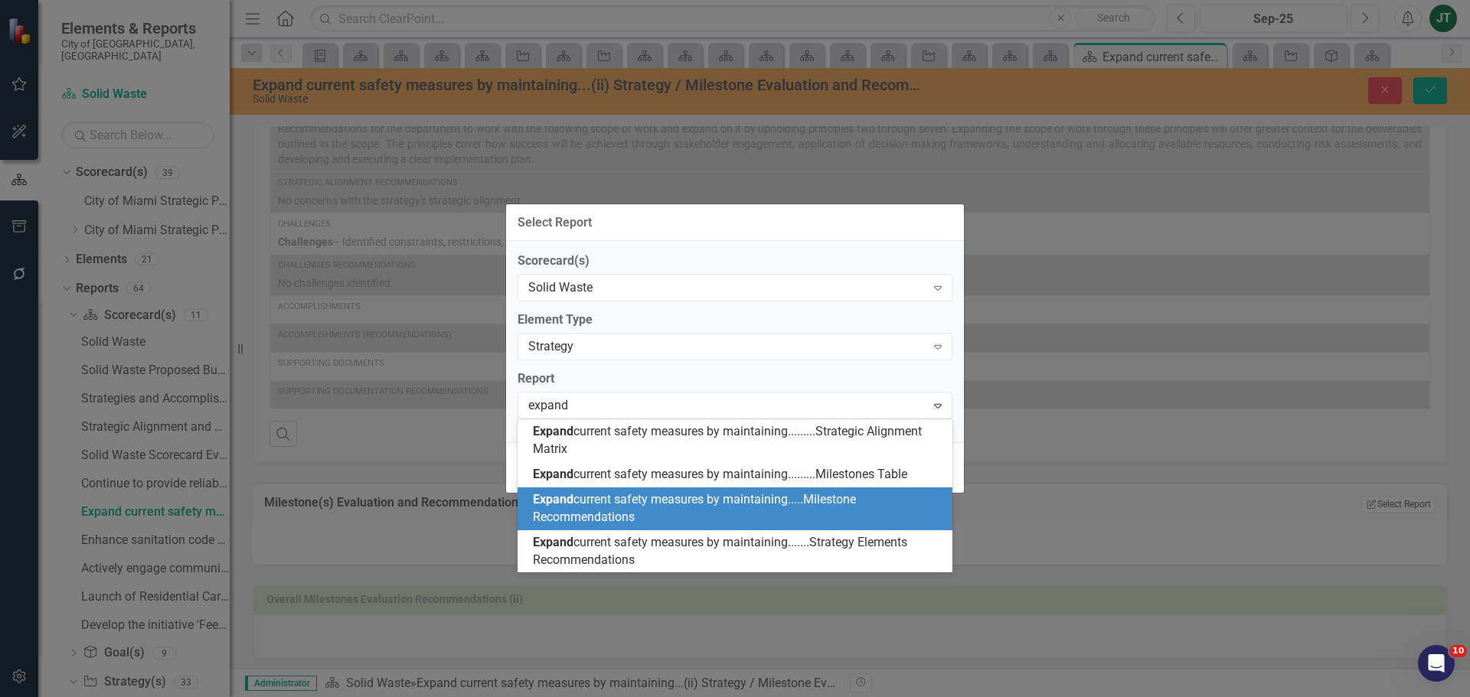
click at [690, 507] on span "Expand current safety measures by maintaining.....Milestone Recommendations" at bounding box center [694, 508] width 323 height 32
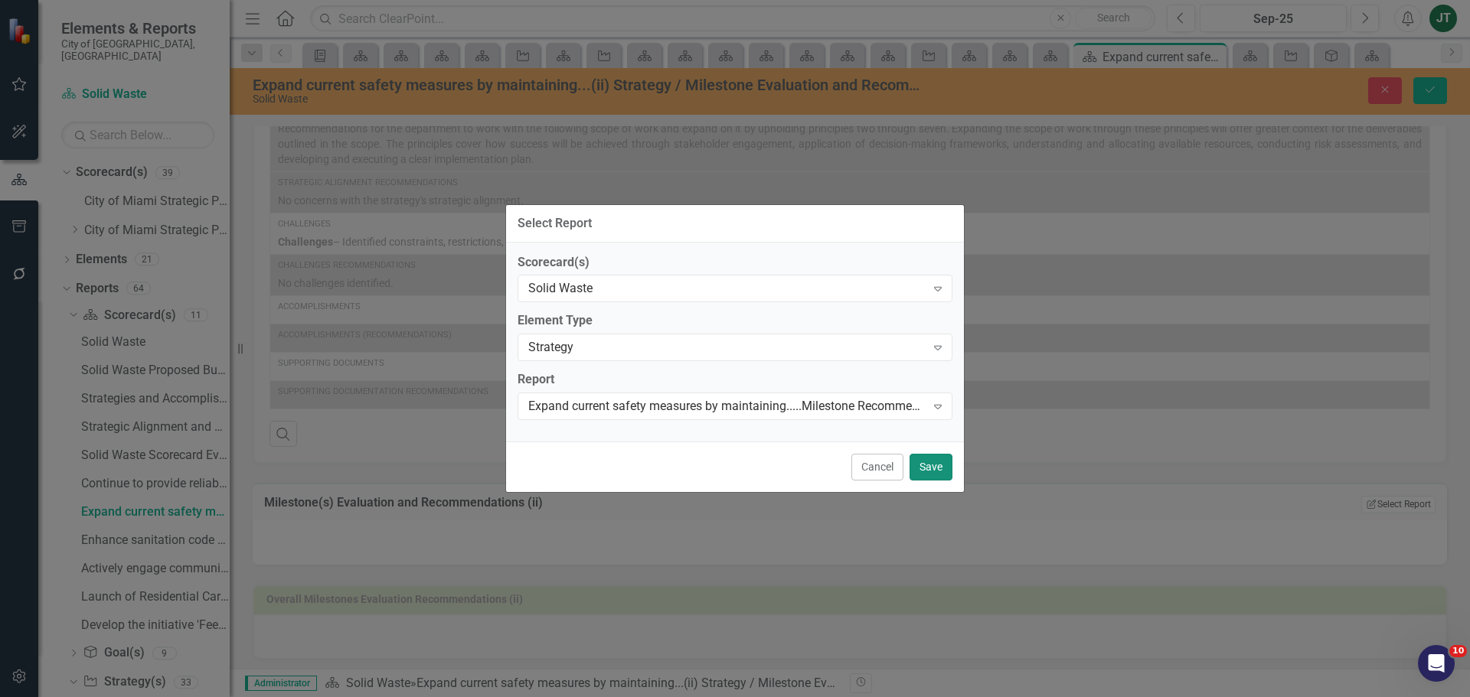
click at [944, 467] on button "Save" at bounding box center [930, 467] width 43 height 27
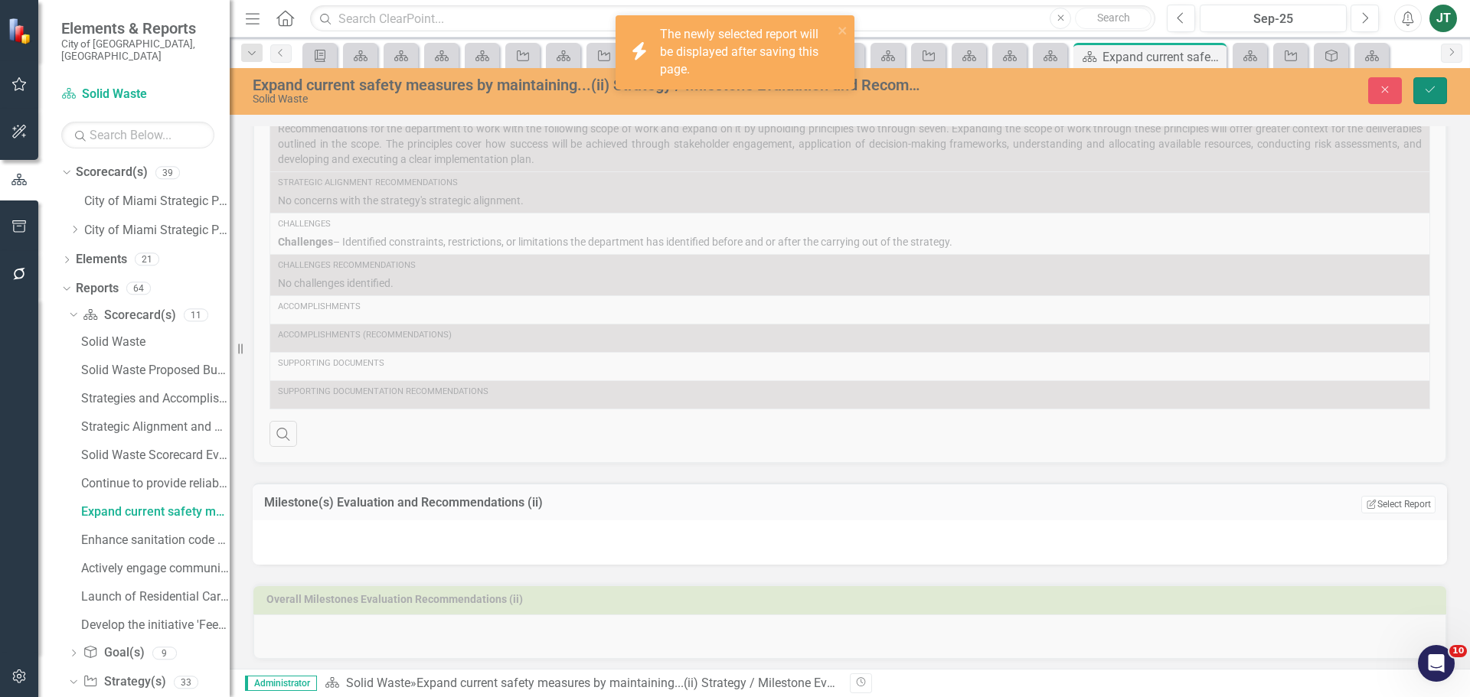
click at [1431, 84] on icon "Save" at bounding box center [1430, 89] width 14 height 11
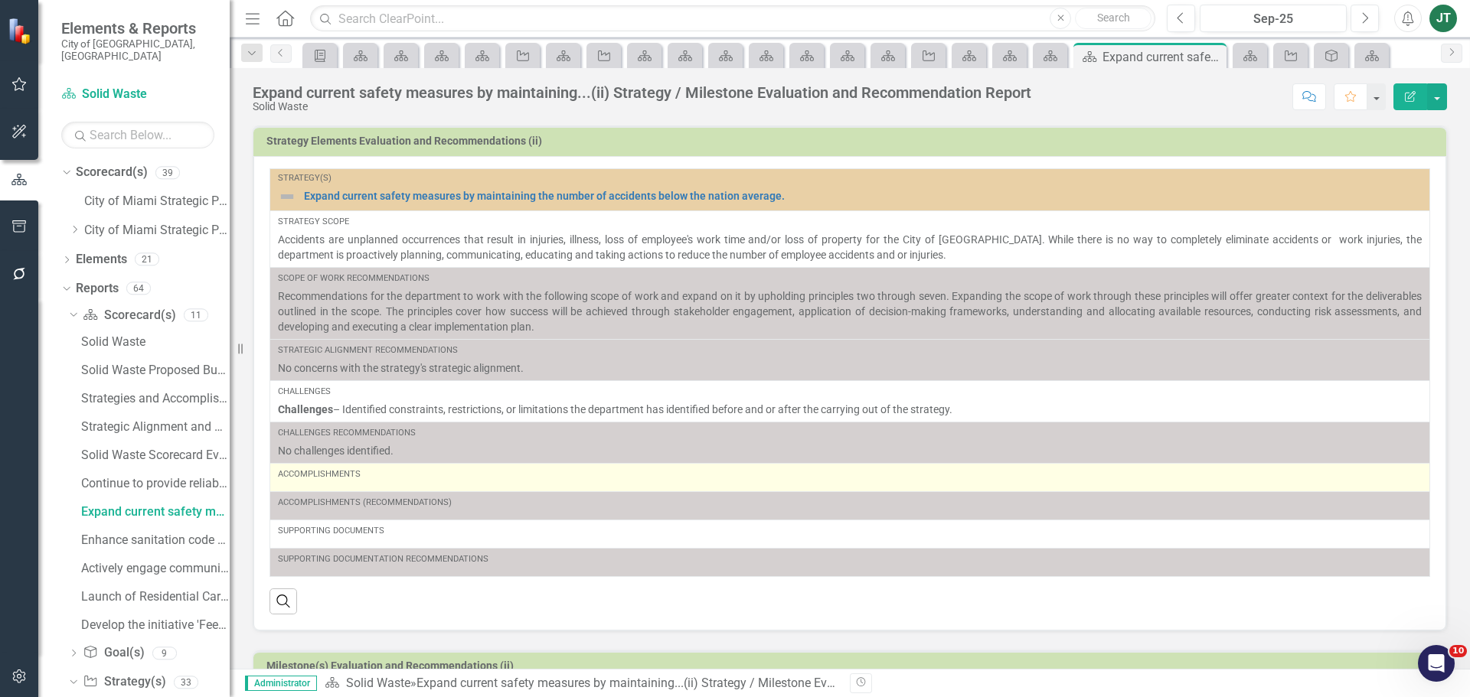
scroll to position [305, 0]
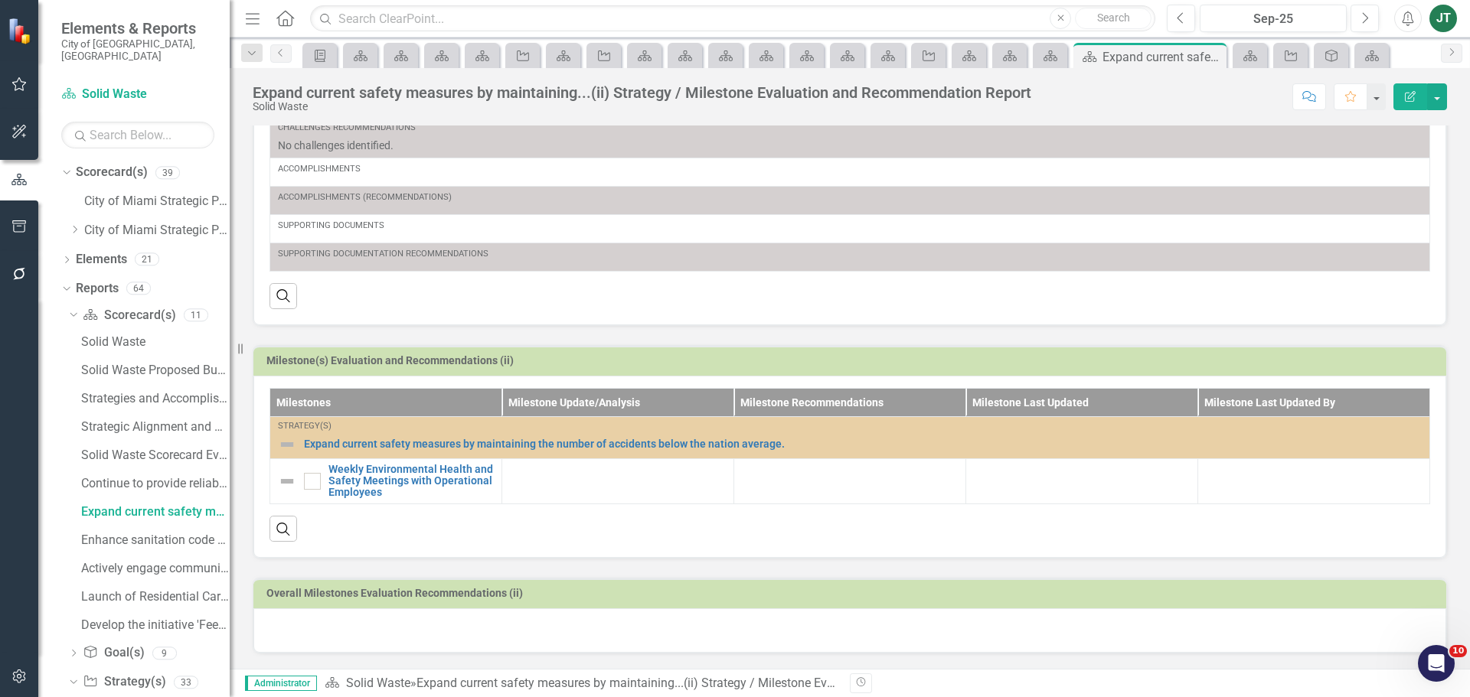
click at [893, 358] on h3 "Milestone(s) Evaluation and Recommendations (ii)" at bounding box center [852, 360] width 1172 height 11
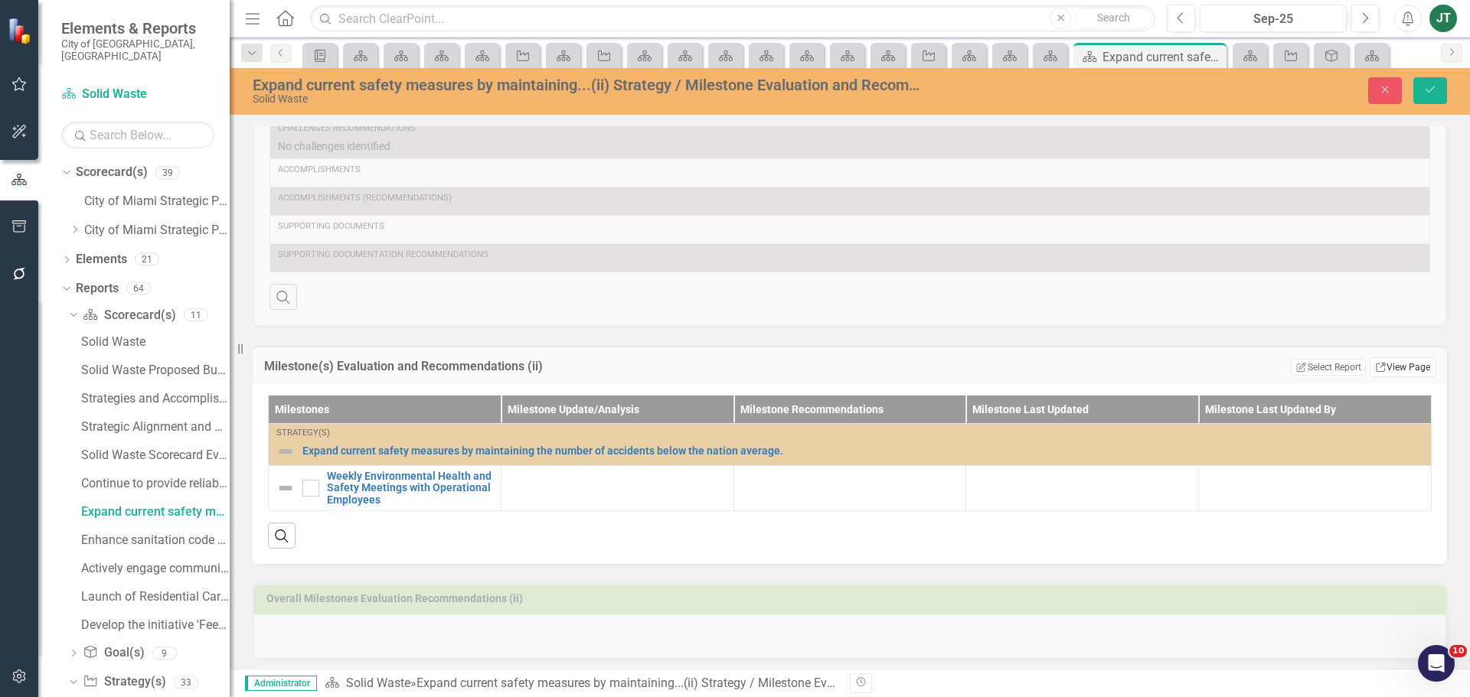
click at [1381, 367] on link "Link View Page" at bounding box center [1403, 368] width 66 height 20
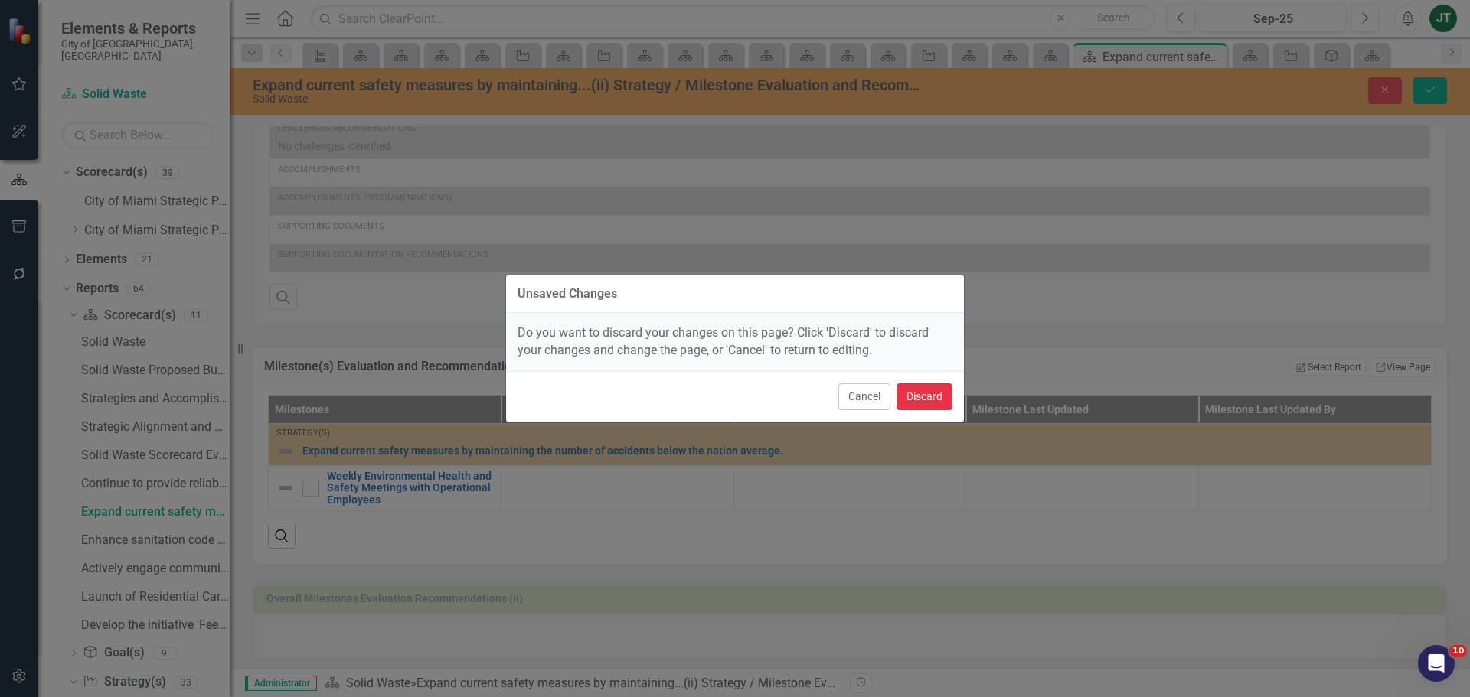
click at [931, 400] on button "Discard" at bounding box center [924, 397] width 56 height 27
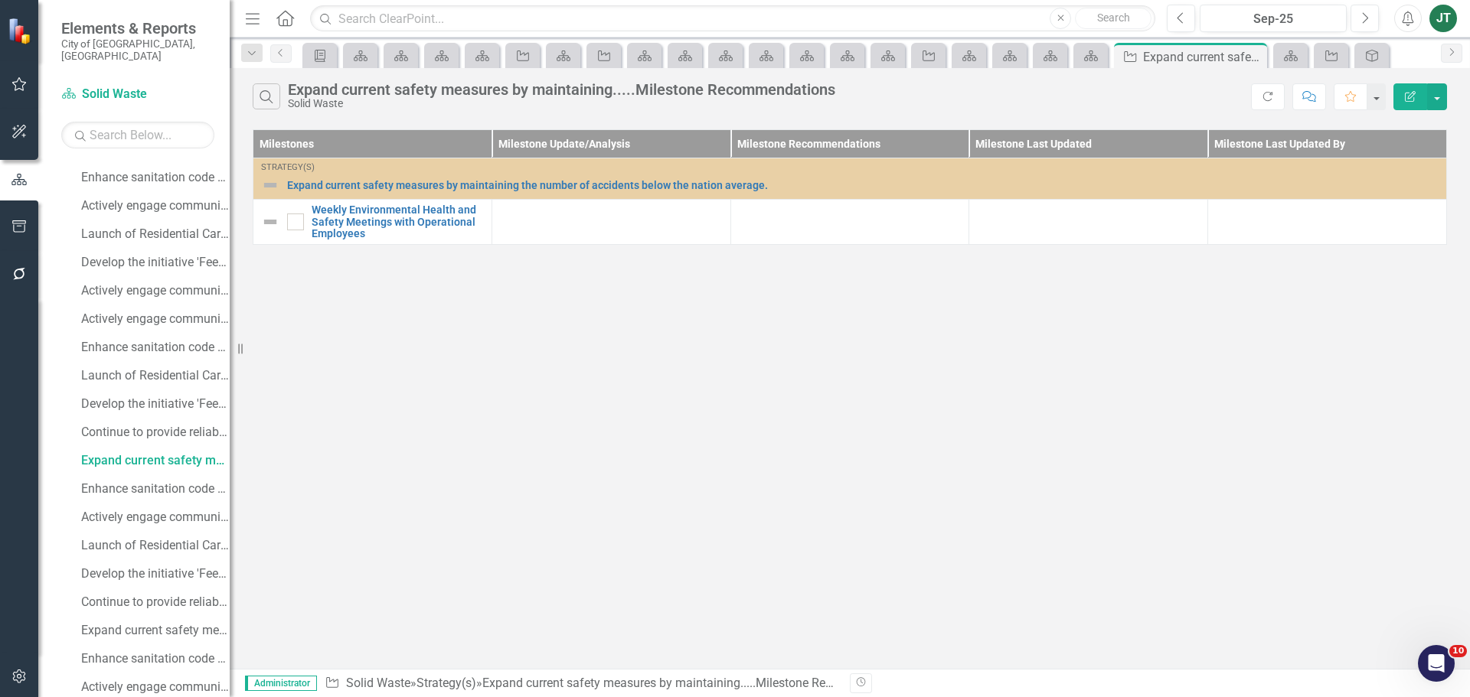
scroll to position [325, 0]
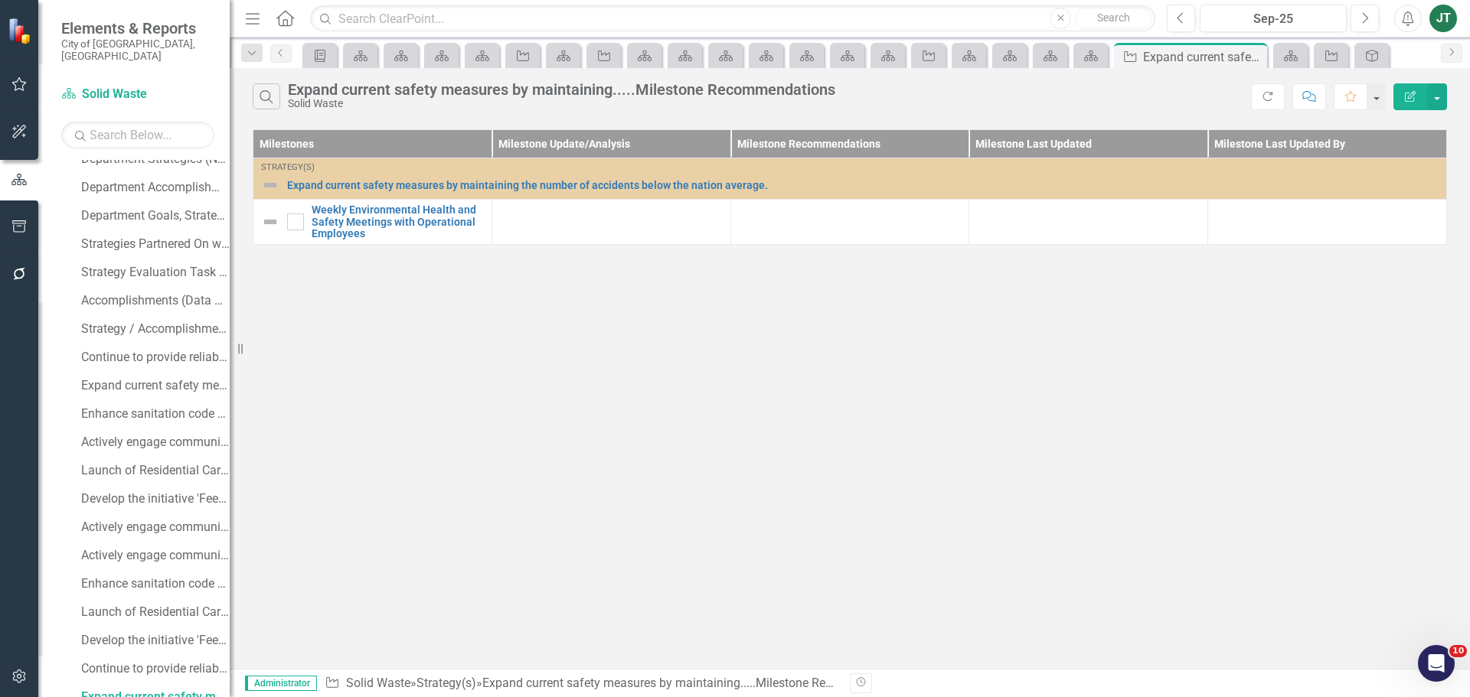
click at [1412, 93] on icon "button" at bounding box center [1410, 96] width 11 height 11
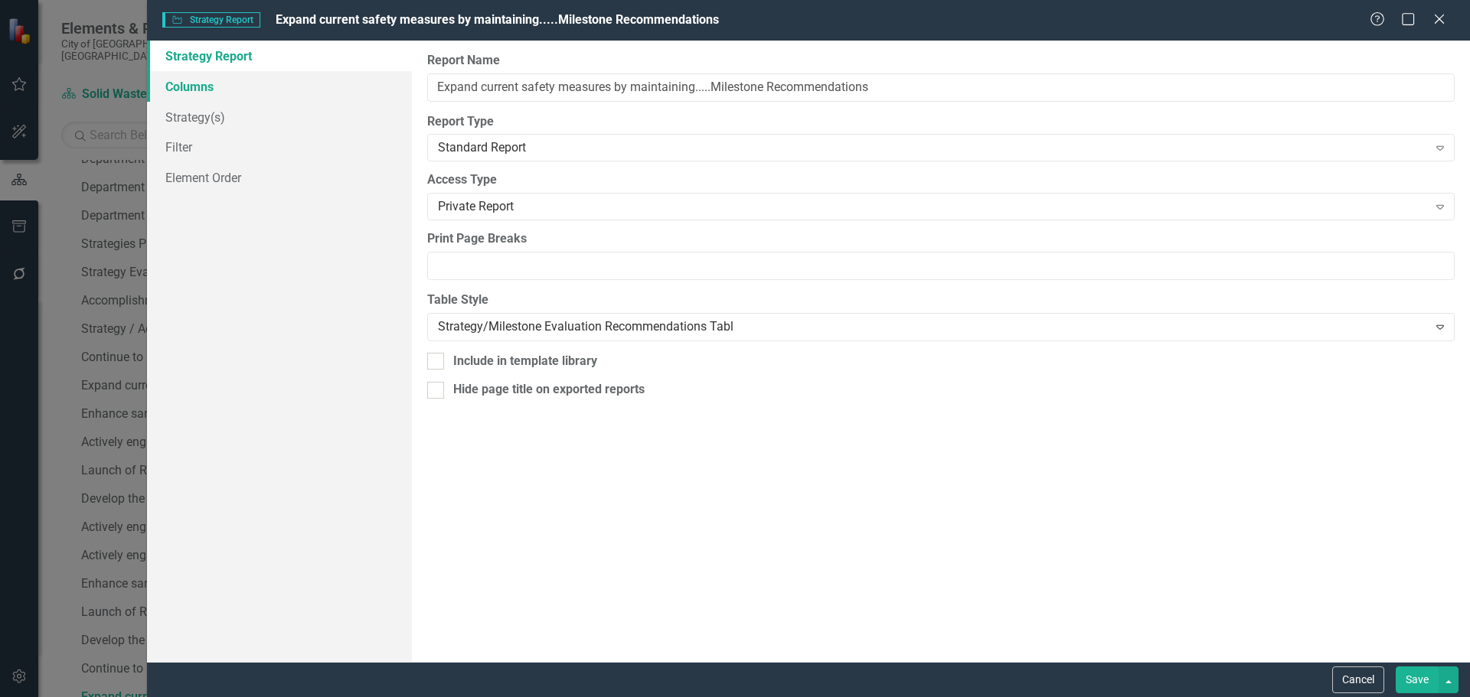
click at [221, 100] on link "Columns" at bounding box center [279, 86] width 265 height 31
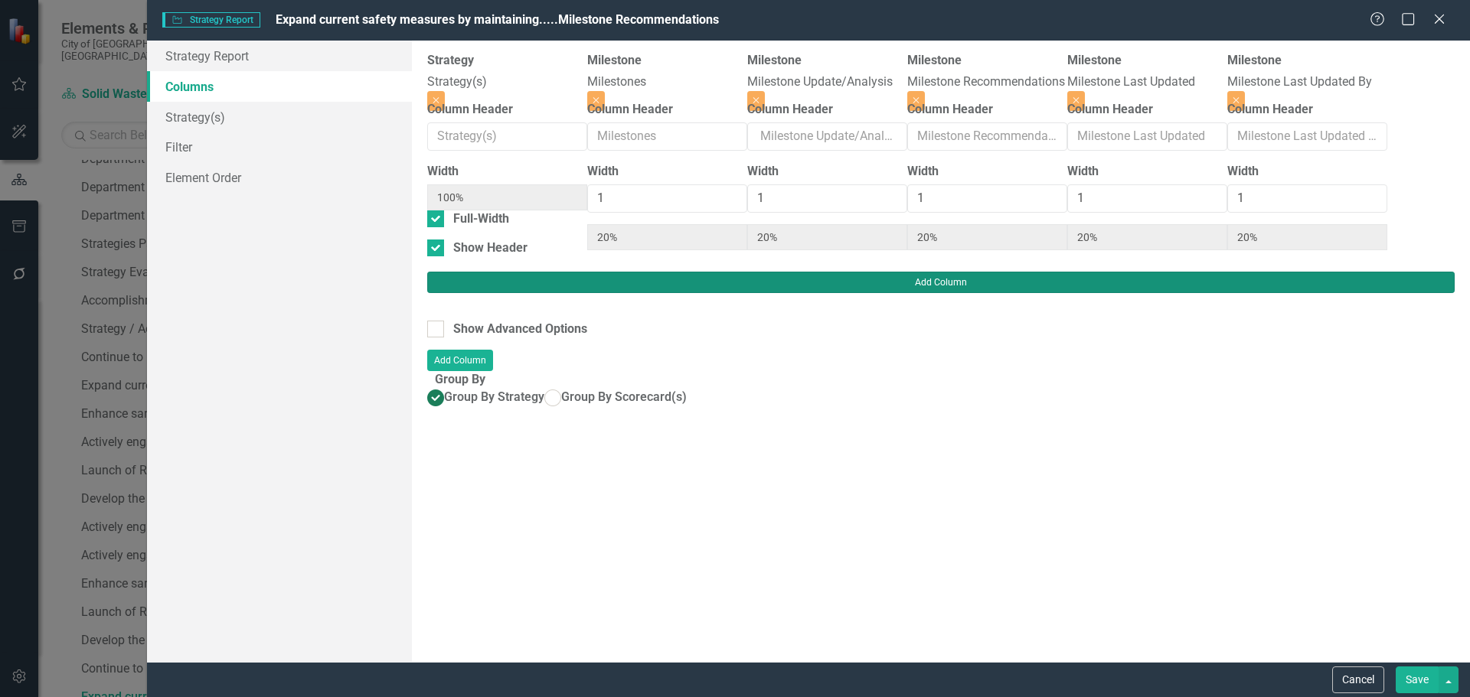
click at [1433, 272] on button "Add Column" at bounding box center [940, 282] width 1027 height 21
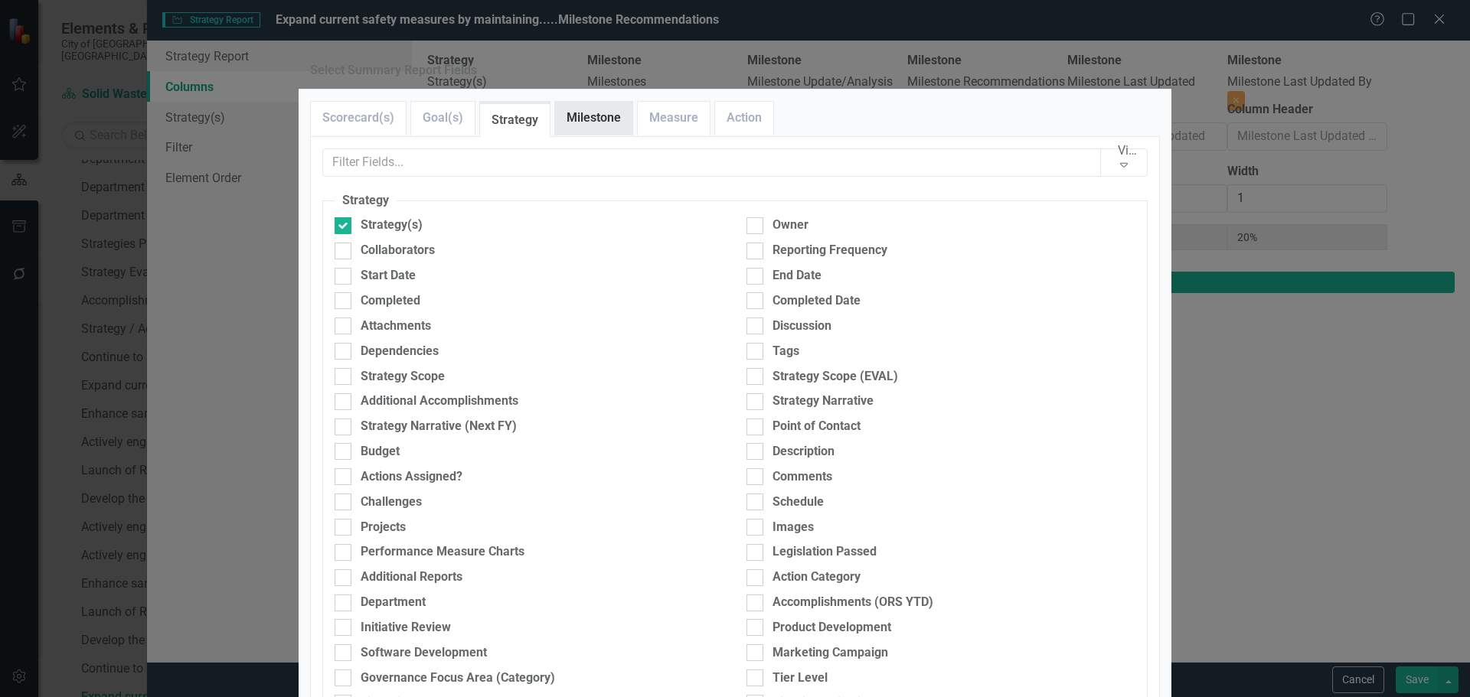
click at [582, 135] on link "Milestone" at bounding box center [593, 118] width 77 height 33
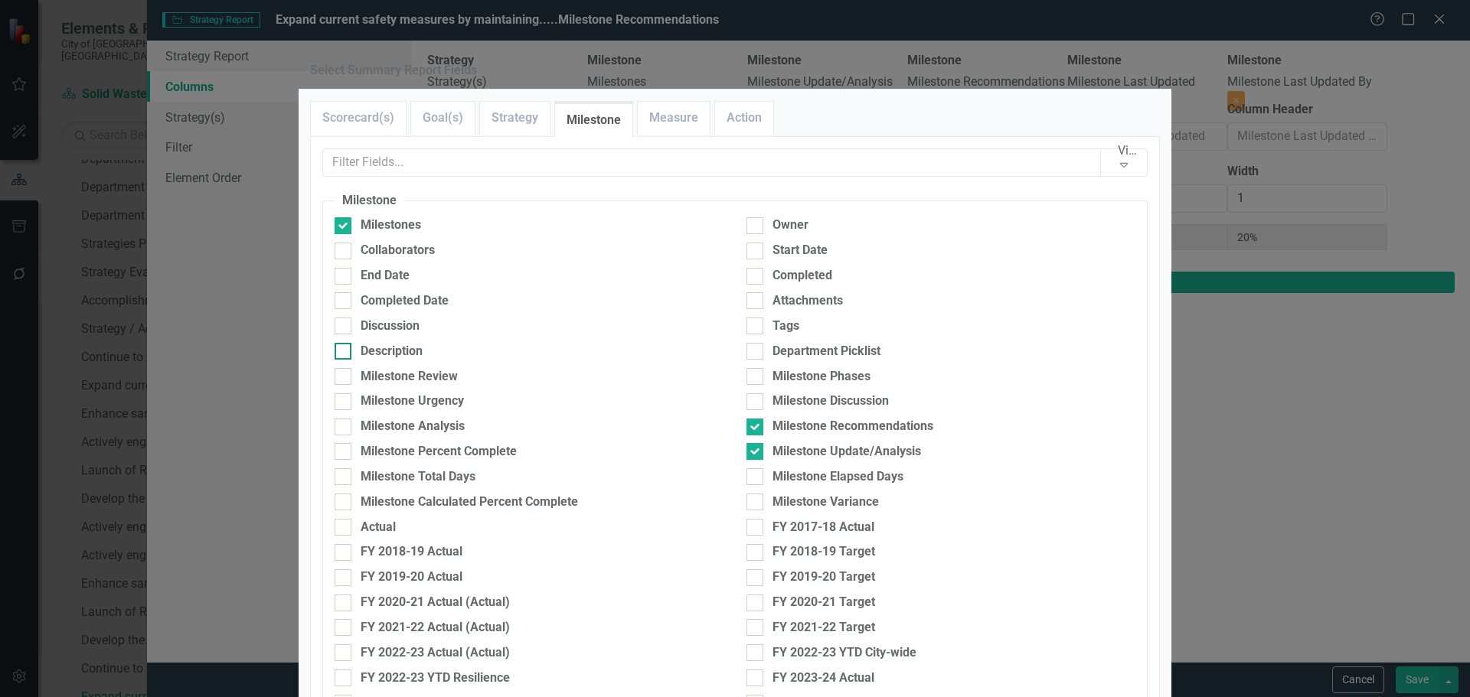
click at [372, 361] on div "Description" at bounding box center [392, 352] width 62 height 18
click at [344, 353] on input "Description" at bounding box center [340, 348] width 10 height 10
checkbox input "true"
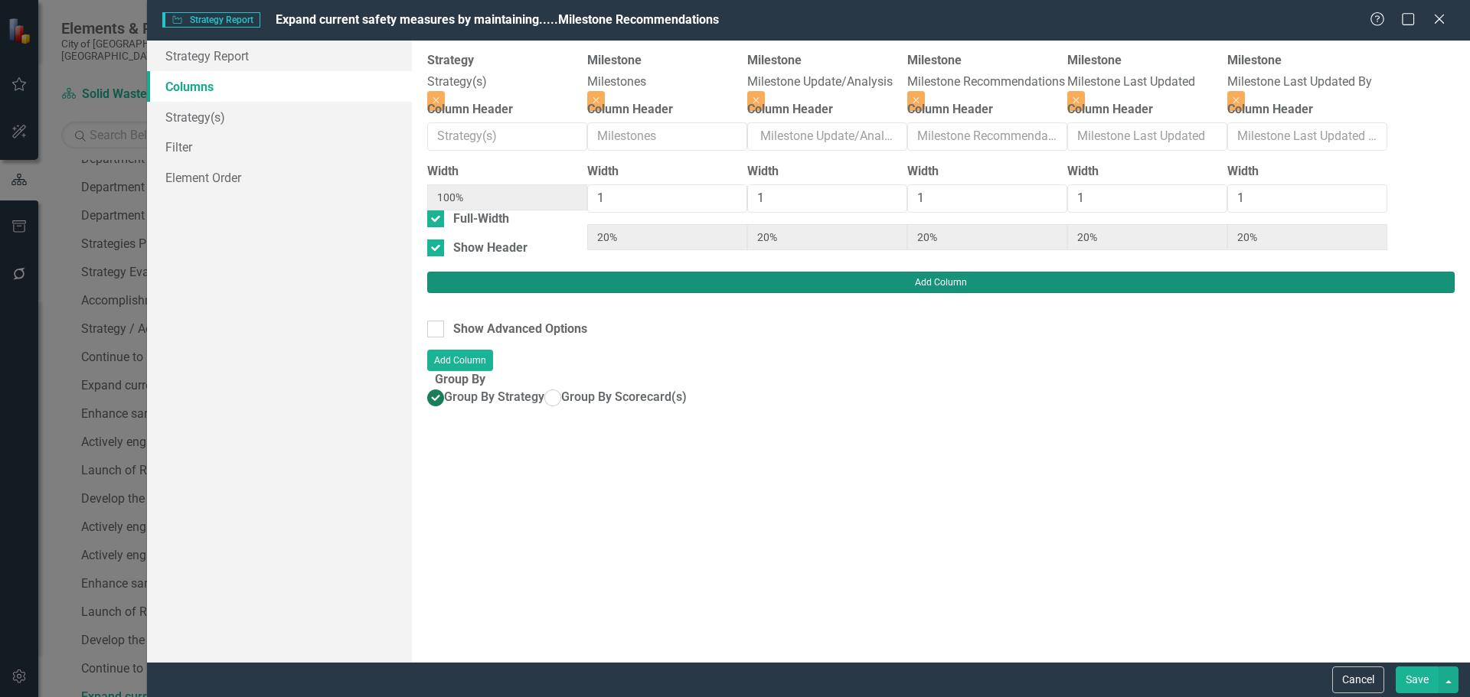
type input "17%"
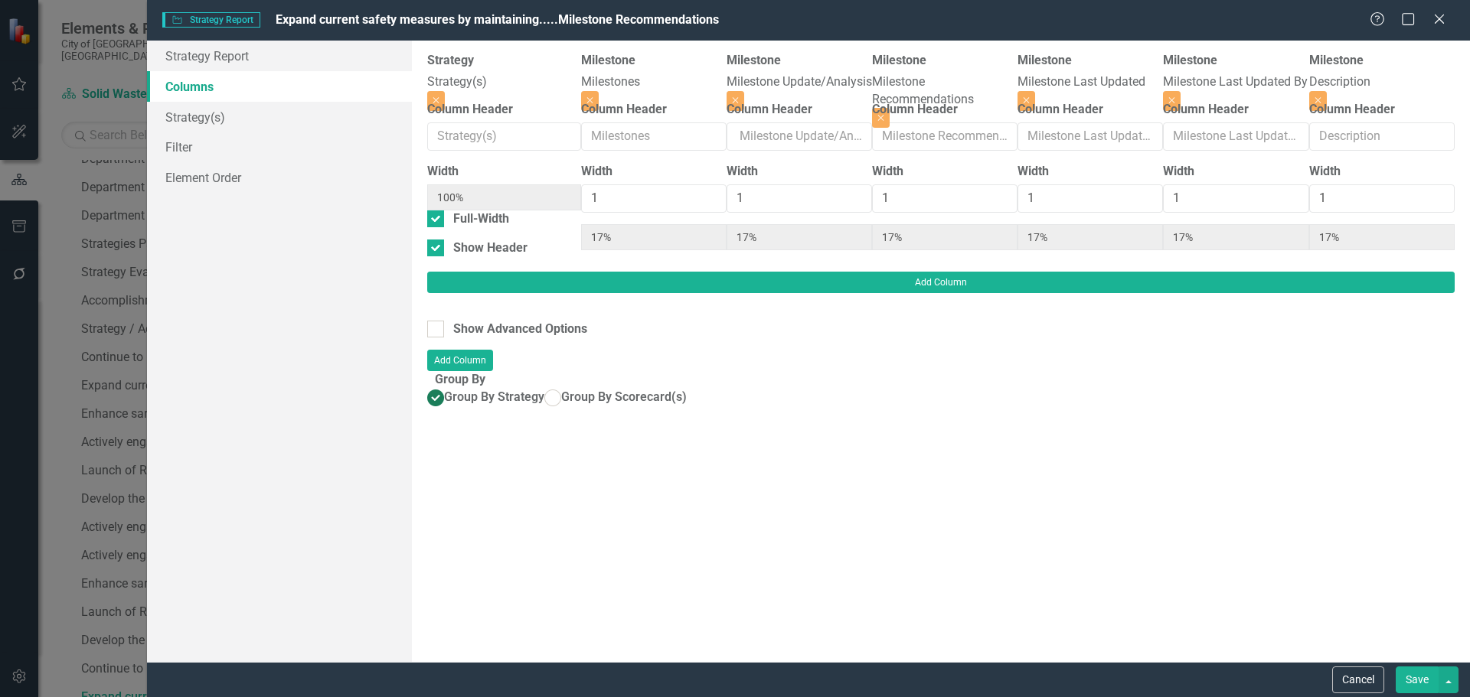
scroll to position [0, 152]
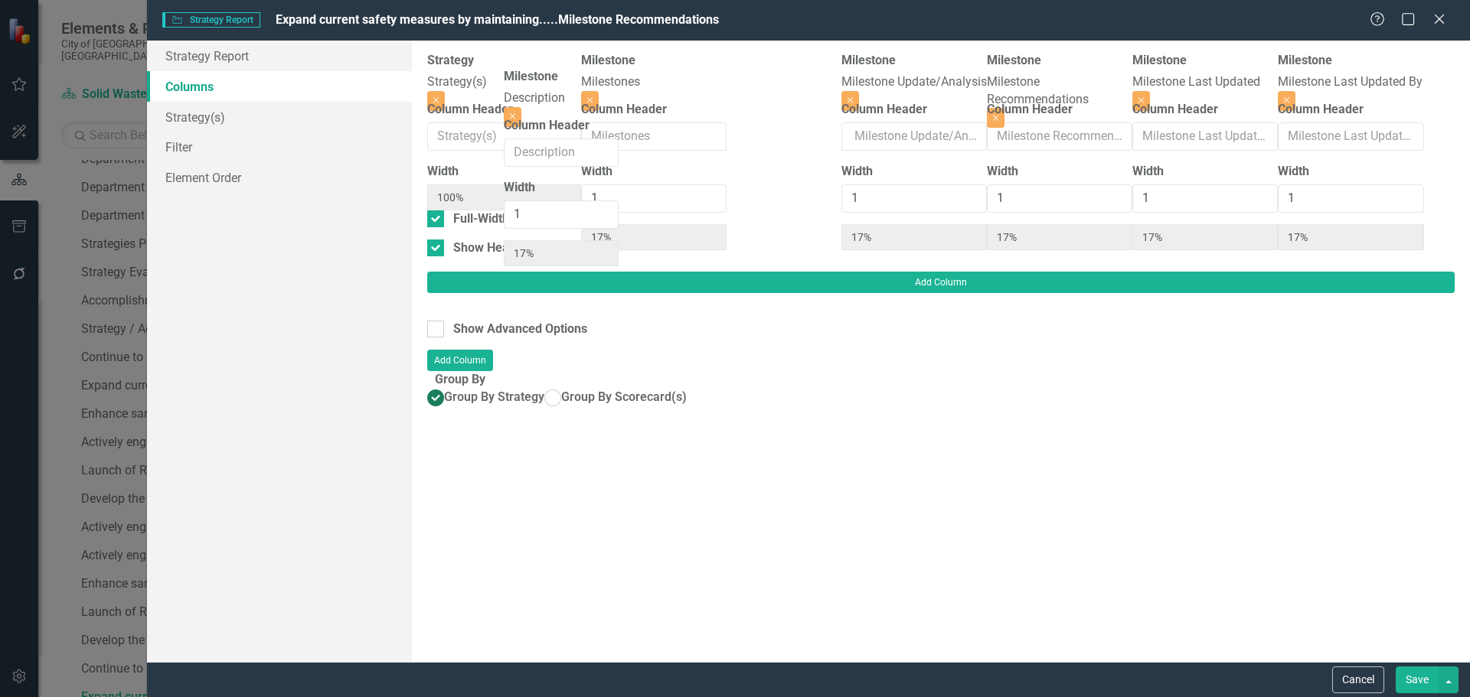
drag, startPoint x: 1270, startPoint y: 100, endPoint x: 544, endPoint y: 107, distance: 725.8
click at [543, 108] on div "Strategy Strategy(s) Close Column Header Width 100% Full-Width Show Header Mile…" at bounding box center [940, 162] width 1027 height 220
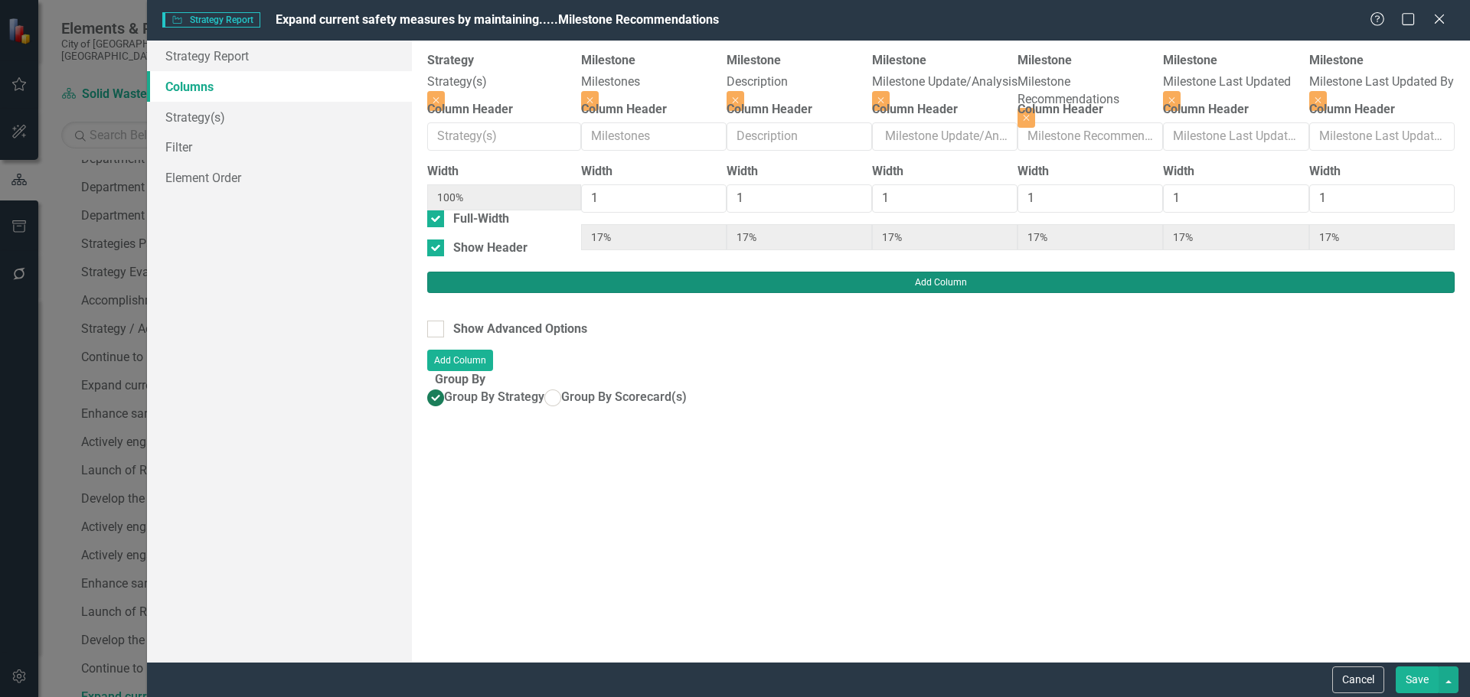
click at [1403, 272] on button "Add Column" at bounding box center [940, 282] width 1027 height 21
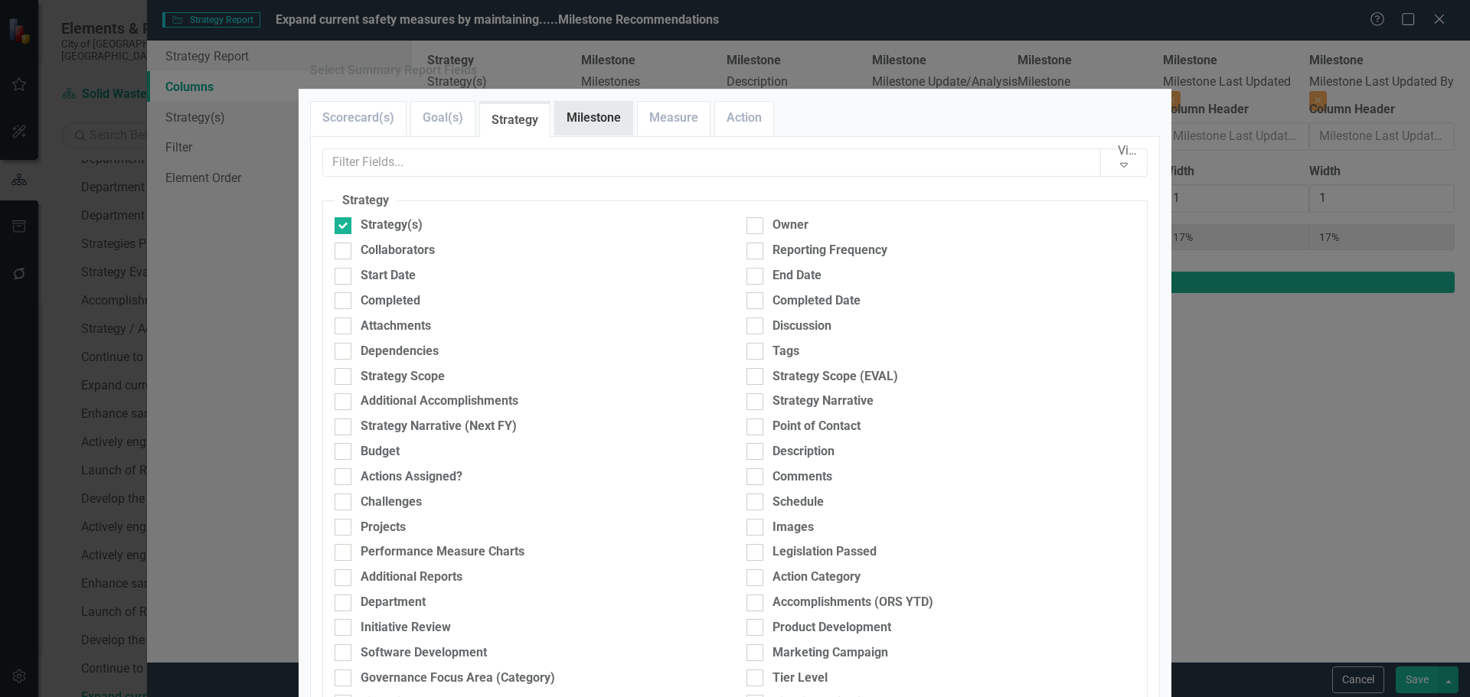
drag, startPoint x: 582, startPoint y: 152, endPoint x: 589, endPoint y: 156, distance: 7.9
click at [582, 135] on link "Milestone" at bounding box center [593, 118] width 77 height 33
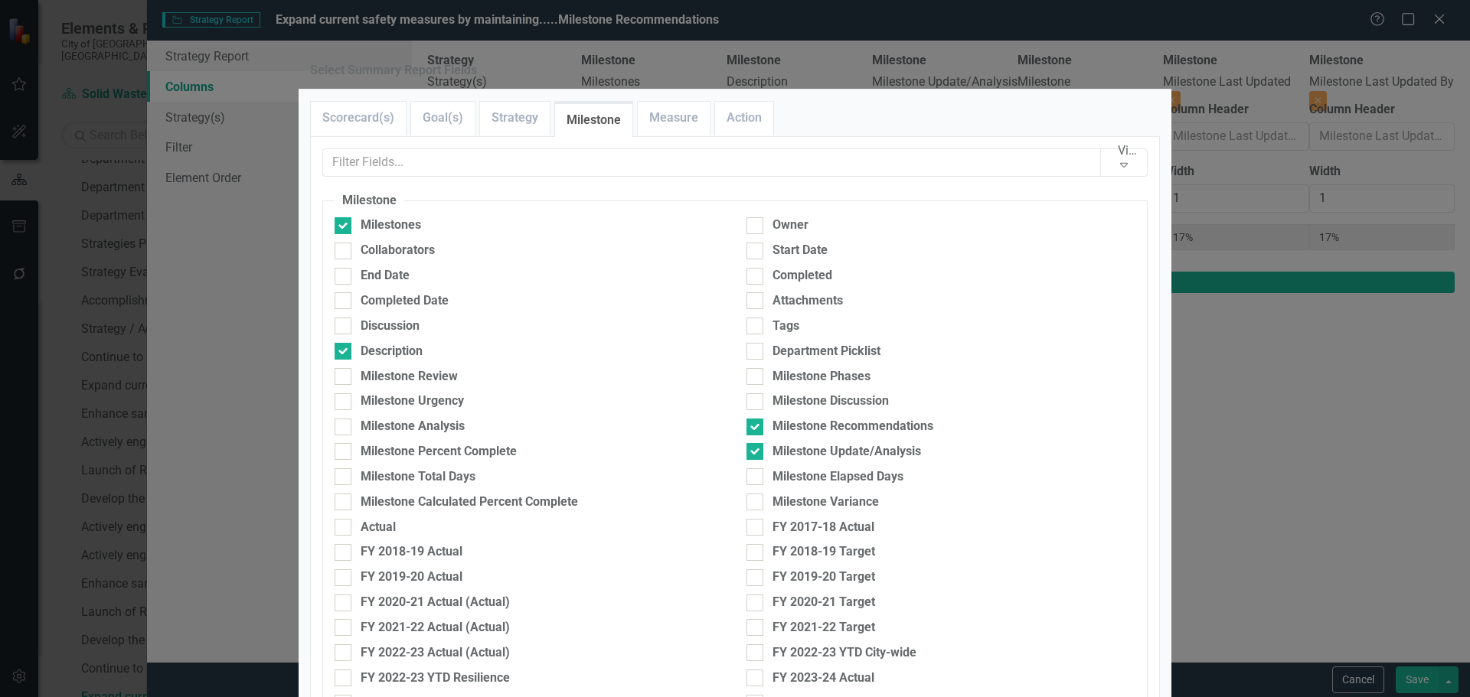
drag, startPoint x: 790, startPoint y: 283, endPoint x: 582, endPoint y: 301, distance: 209.0
click at [782, 260] on div "Start Date" at bounding box center [799, 251] width 55 height 18
click at [374, 285] on div "End Date" at bounding box center [385, 276] width 49 height 18
click at [344, 278] on input "End Date" at bounding box center [340, 273] width 10 height 10
checkbox input "true"
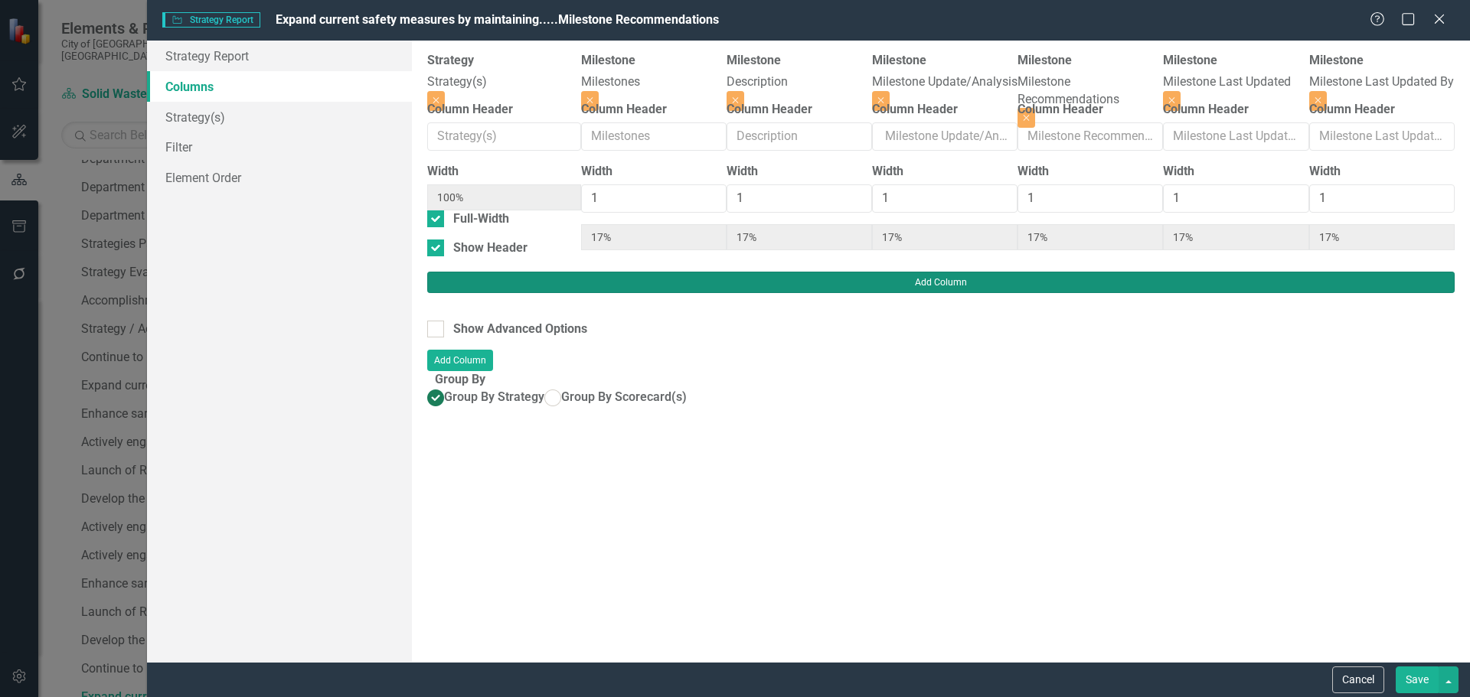
type input "14%"
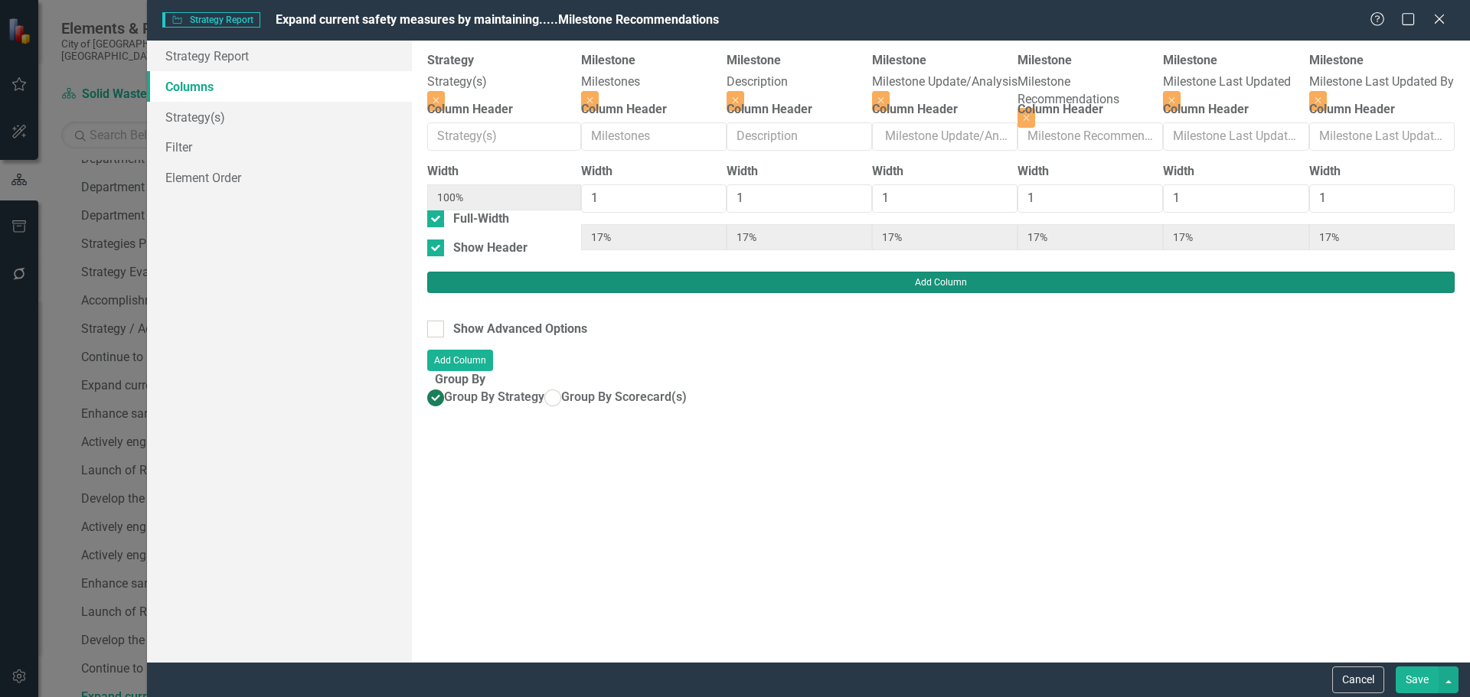
type input "14%"
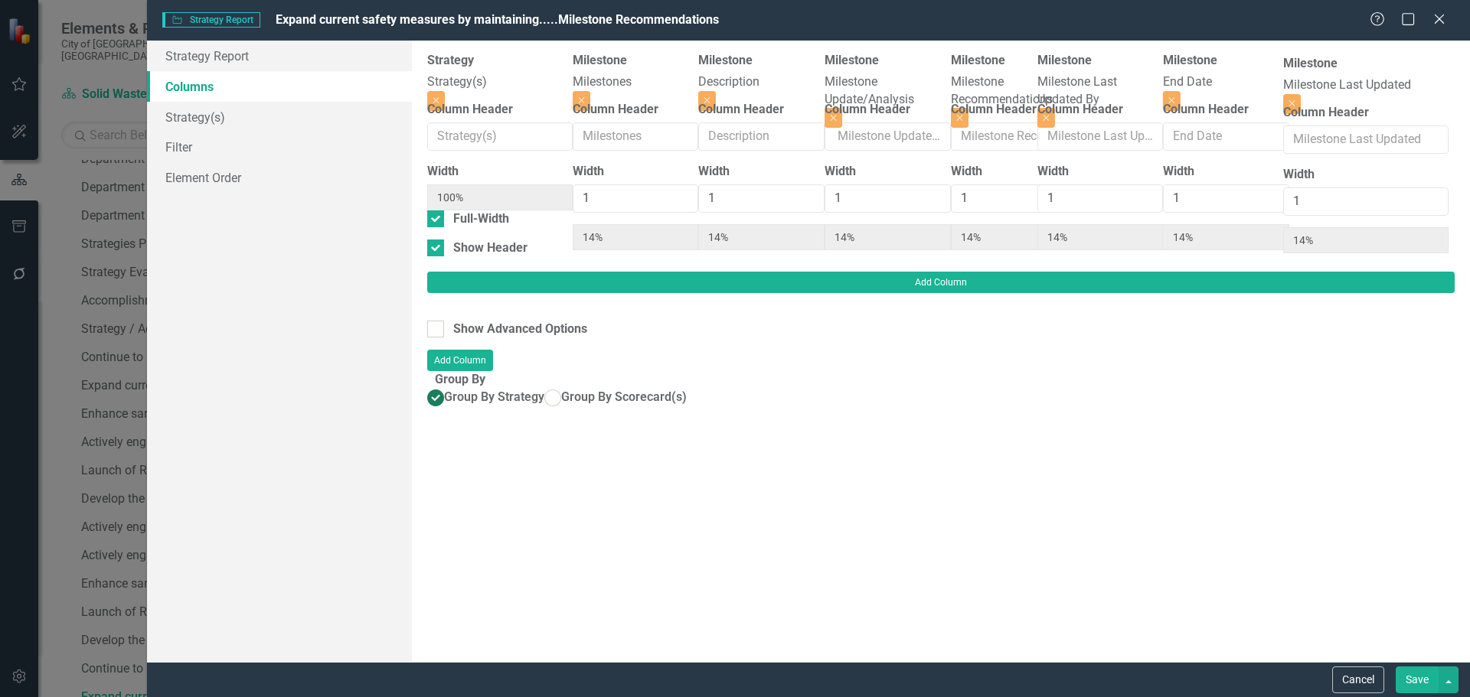
scroll to position [0, 215]
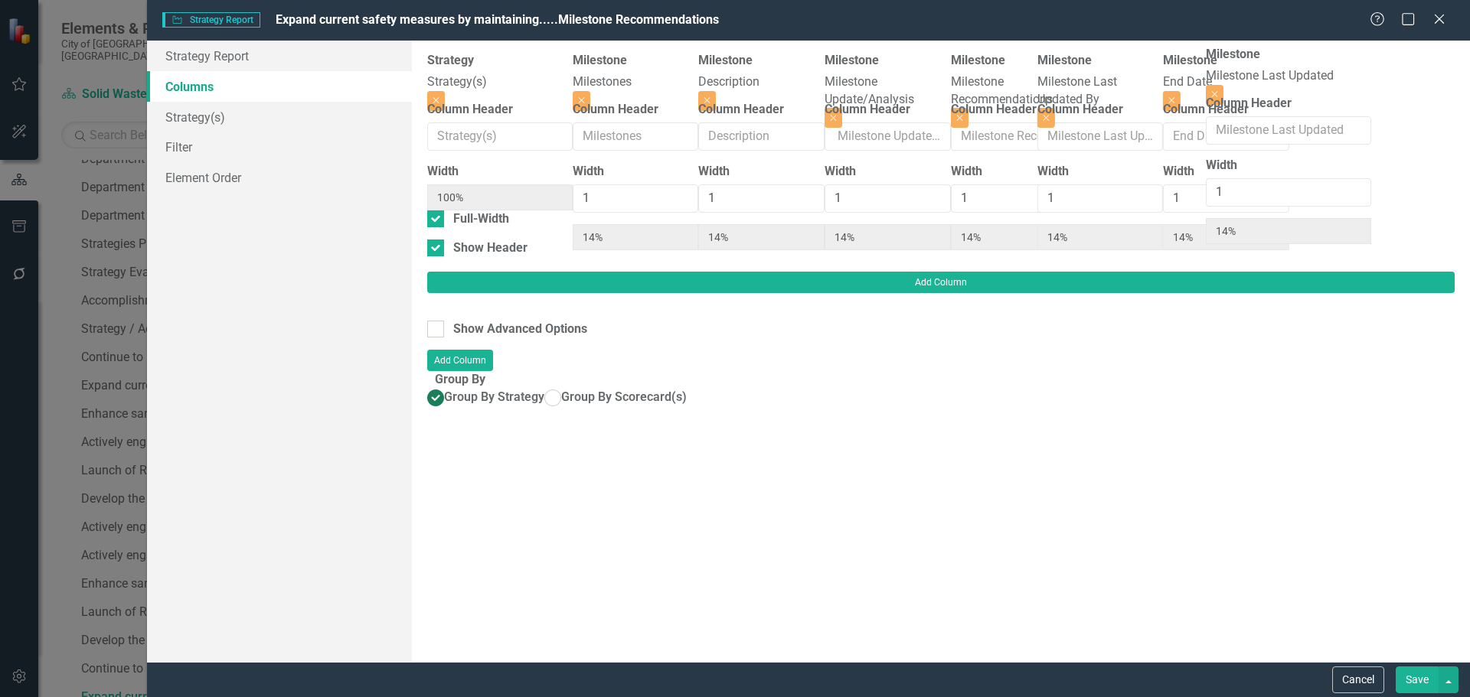
drag, startPoint x: 1102, startPoint y: 87, endPoint x: 1295, endPoint y: 78, distance: 192.3
click at [1295, 78] on div "Strategy Strategy(s) Close Column Header Width 100% Full-Width Show Header Mile…" at bounding box center [940, 162] width 1027 height 220
drag, startPoint x: 1050, startPoint y: 95, endPoint x: 1301, endPoint y: 87, distance: 251.2
click at [1301, 87] on div "Strategy Strategy(s) Close Column Header Width 100% Full-Width Show Header Mile…" at bounding box center [940, 162] width 1027 height 220
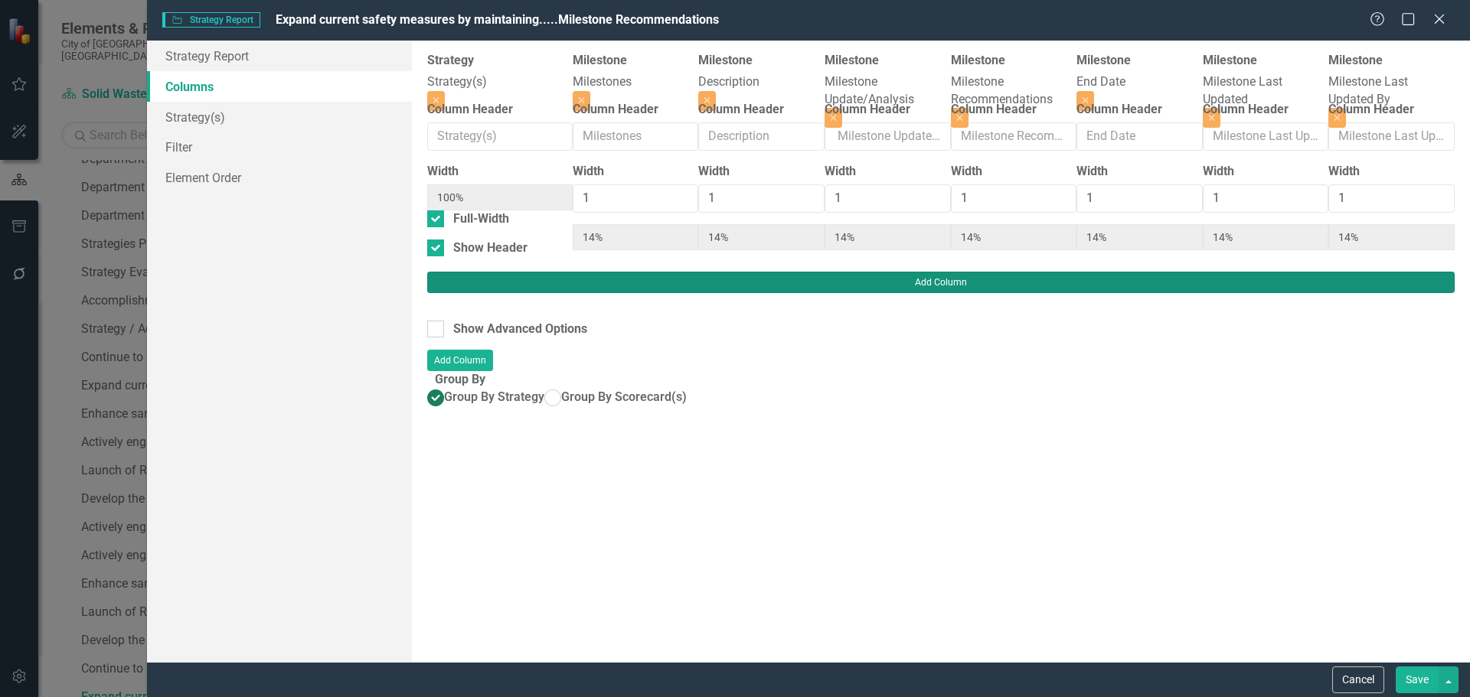
click at [1438, 272] on button "Add Column" at bounding box center [940, 282] width 1027 height 21
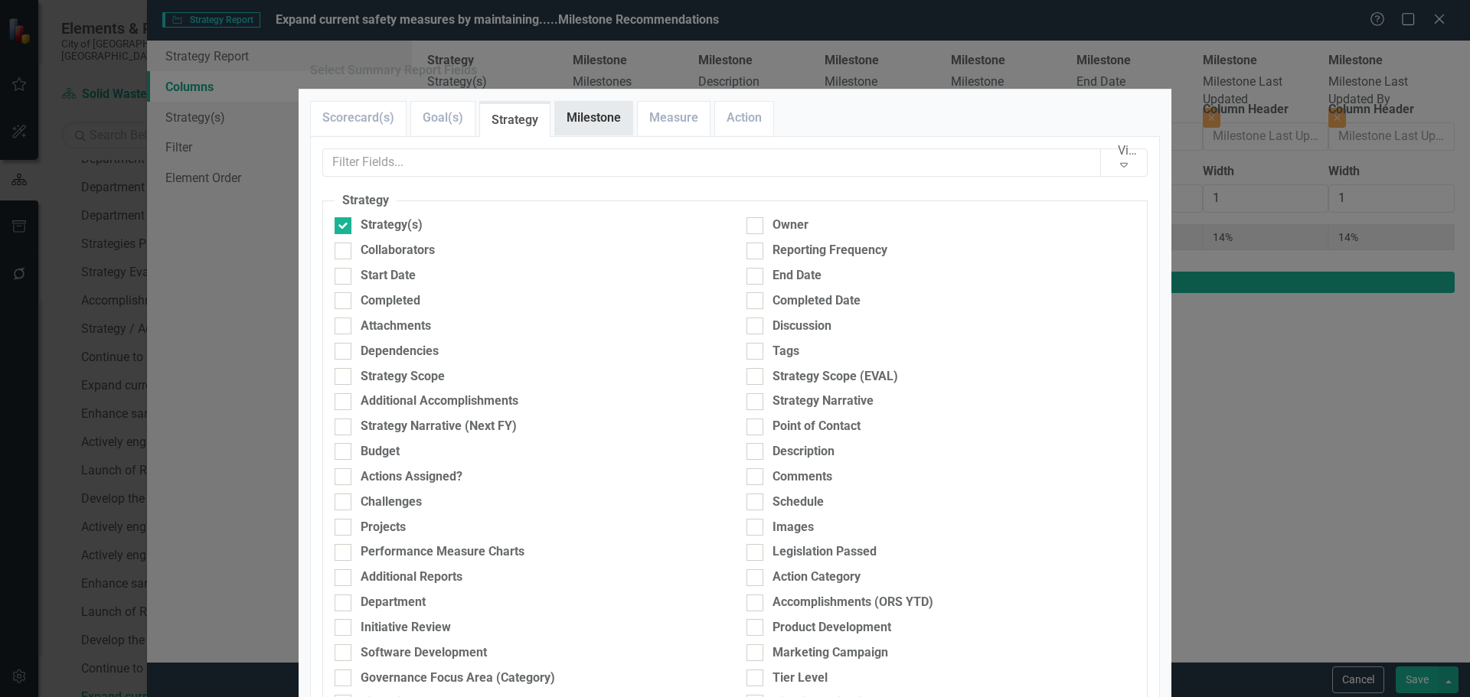
click at [594, 135] on link "Milestone" at bounding box center [593, 118] width 77 height 33
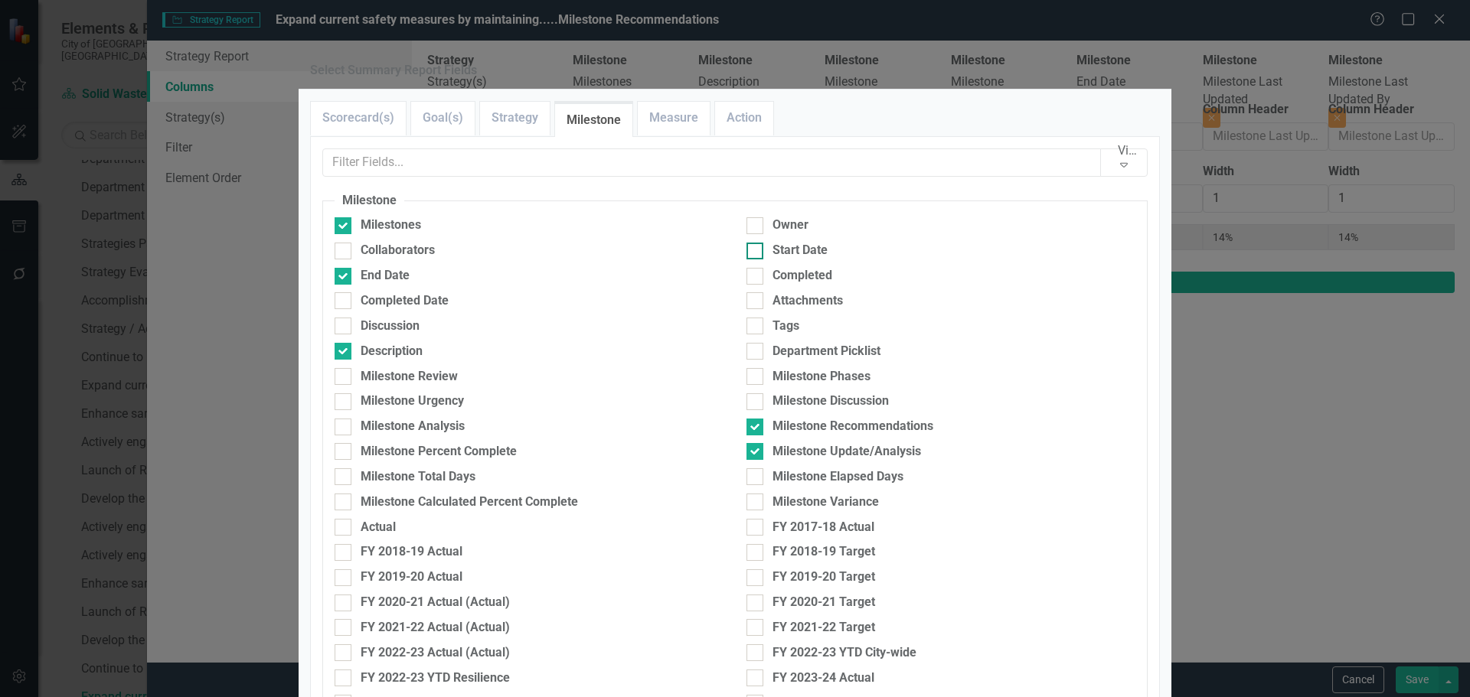
click at [805, 260] on div "Start Date" at bounding box center [799, 251] width 55 height 18
click at [756, 253] on input "Start Date" at bounding box center [751, 248] width 10 height 10
checkbox input "true"
type input "13%"
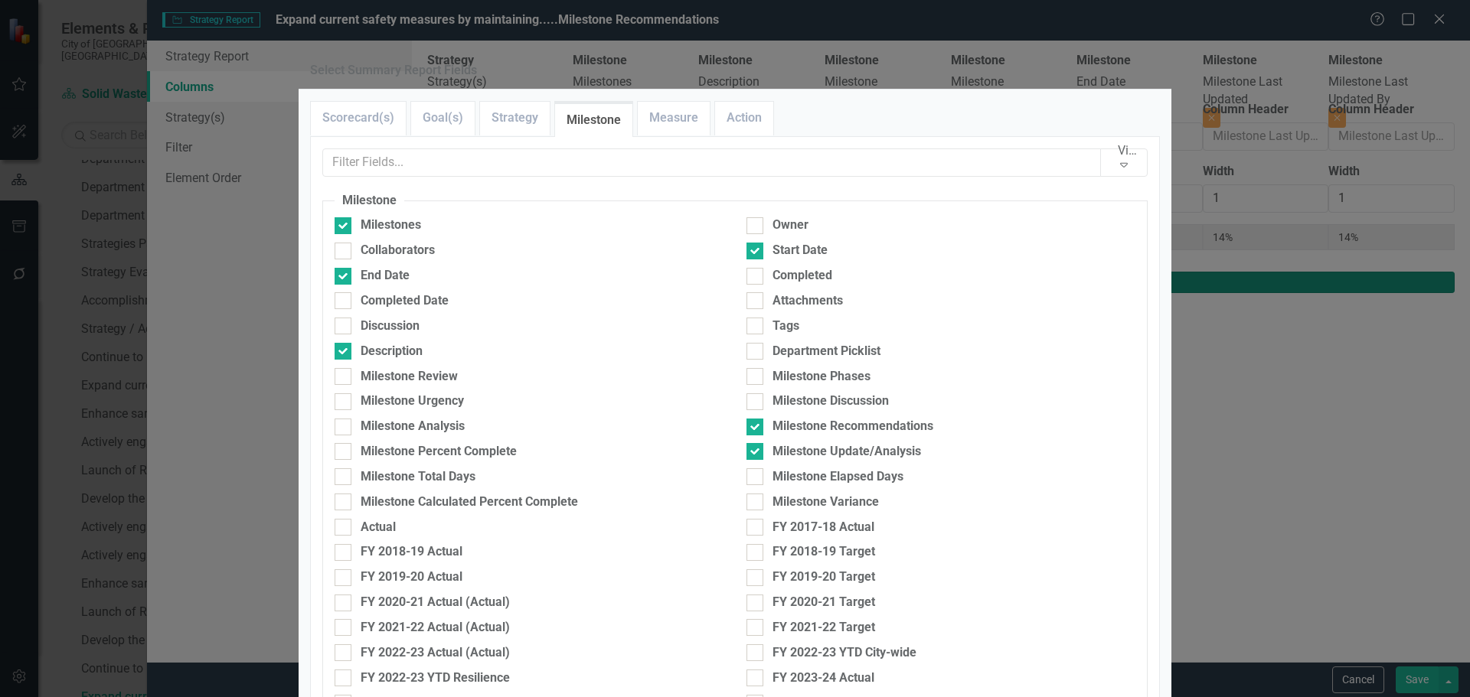
type input "13%"
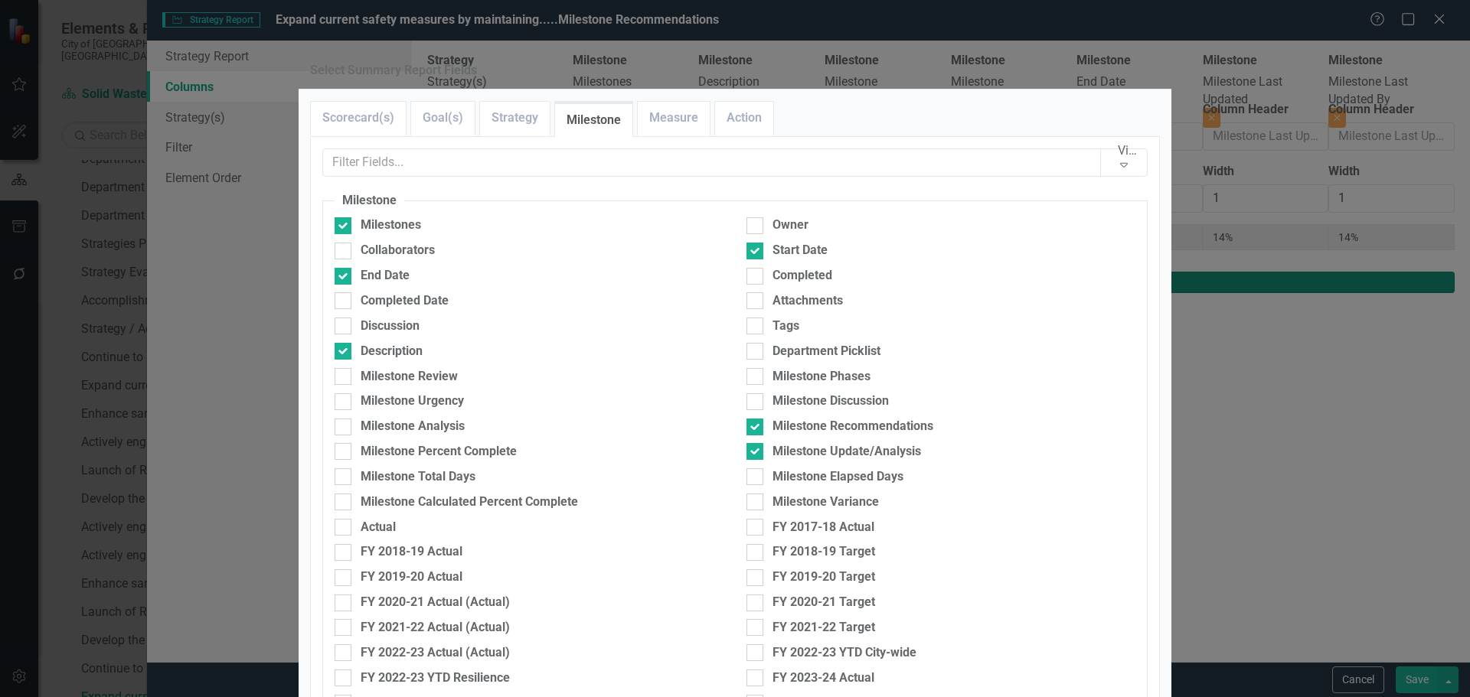
type input "13%"
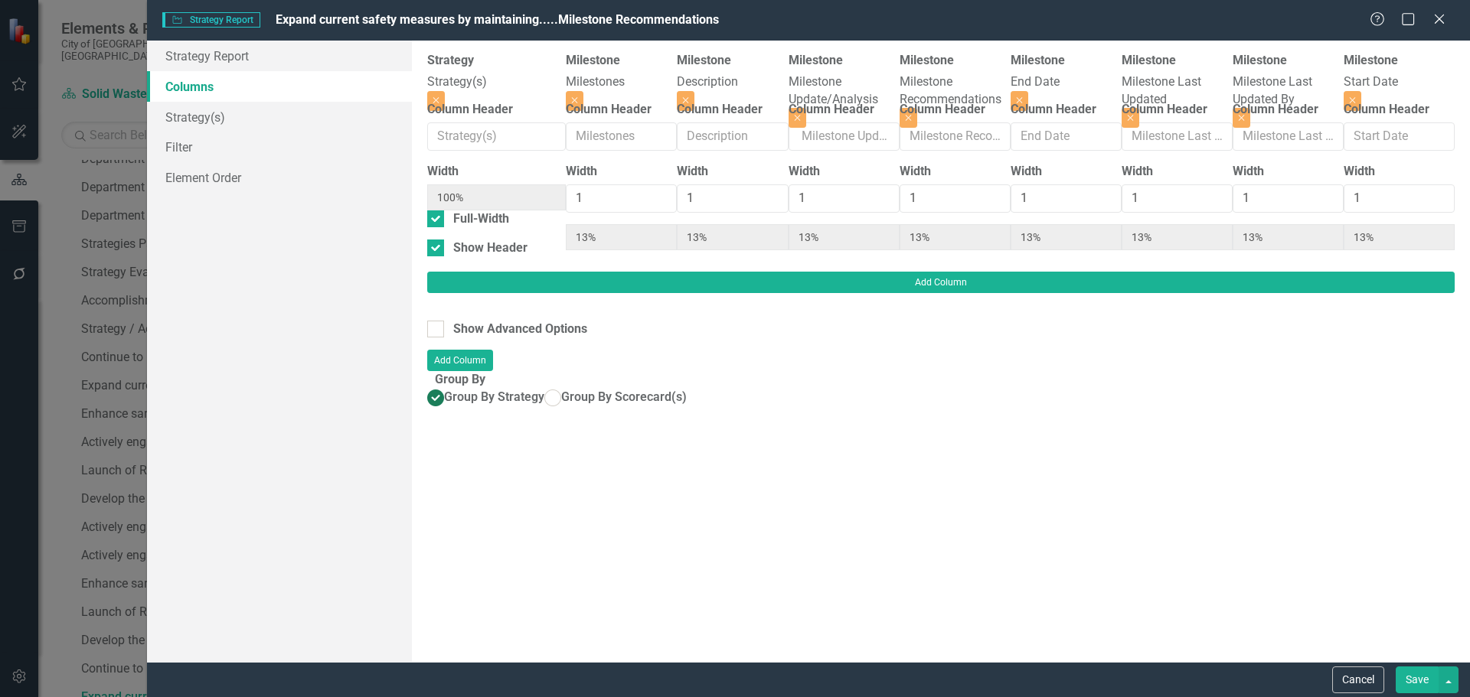
click at [1420, 678] on button "Save" at bounding box center [1417, 680] width 43 height 27
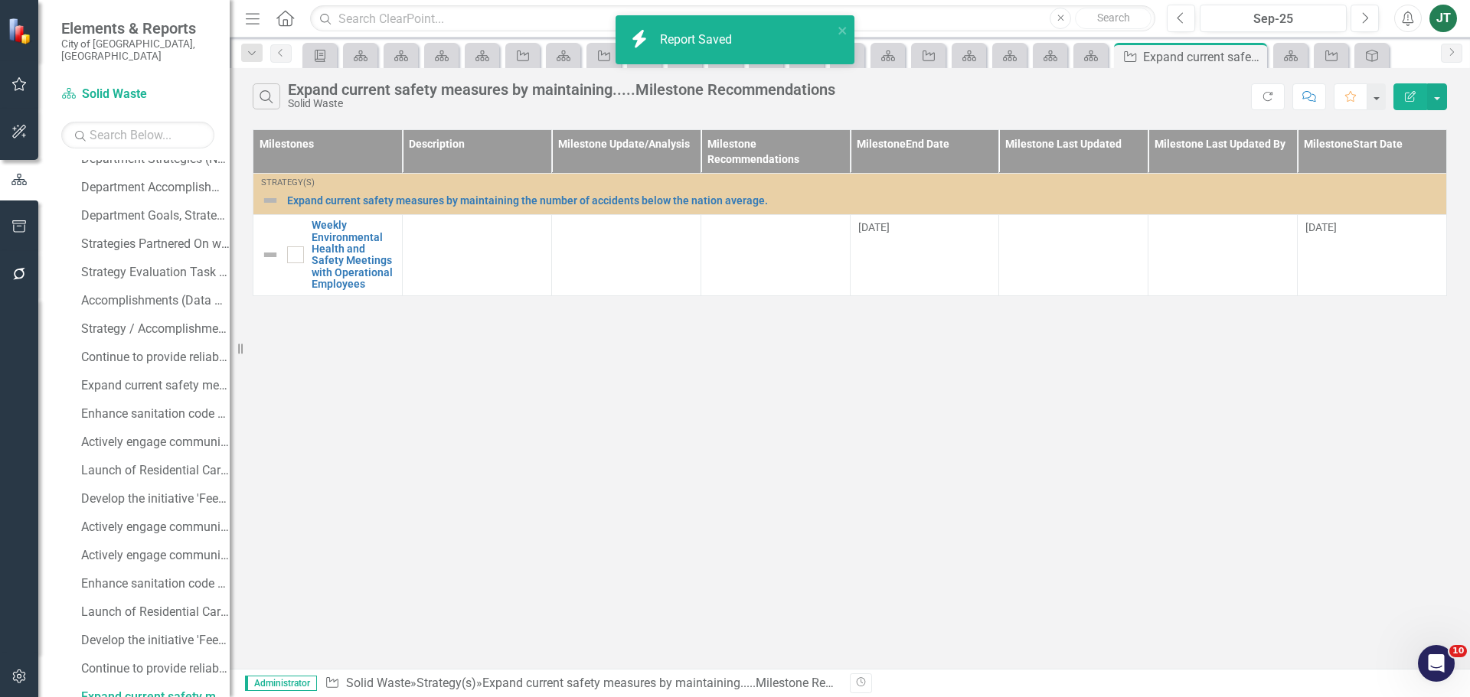
click at [1410, 88] on button "Edit Report" at bounding box center [1410, 96] width 34 height 27
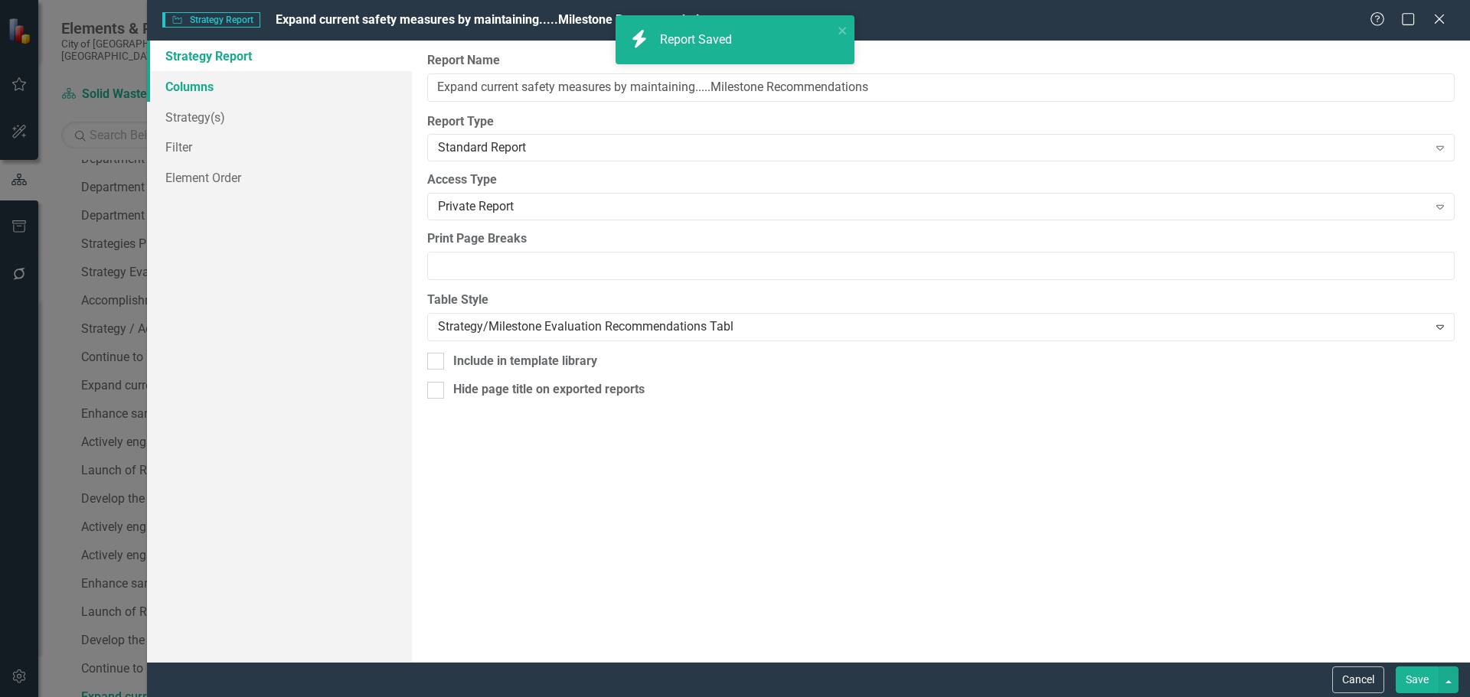
click at [197, 83] on link "Columns" at bounding box center [279, 86] width 265 height 31
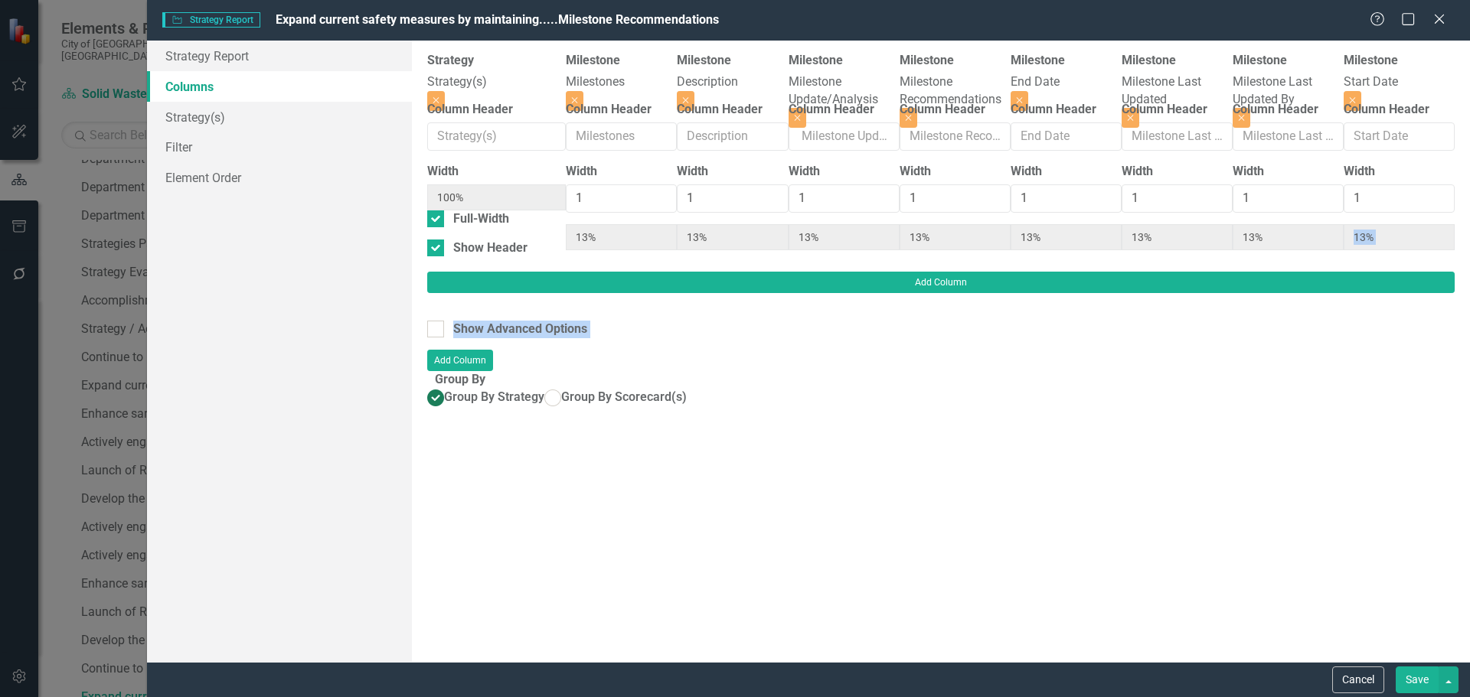
drag, startPoint x: 1060, startPoint y: 287, endPoint x: 1253, endPoint y: 276, distance: 194.0
click at [1253, 276] on div "To add columns to your report, click on the "Select Columns" button below. All …" at bounding box center [941, 352] width 1058 height 622
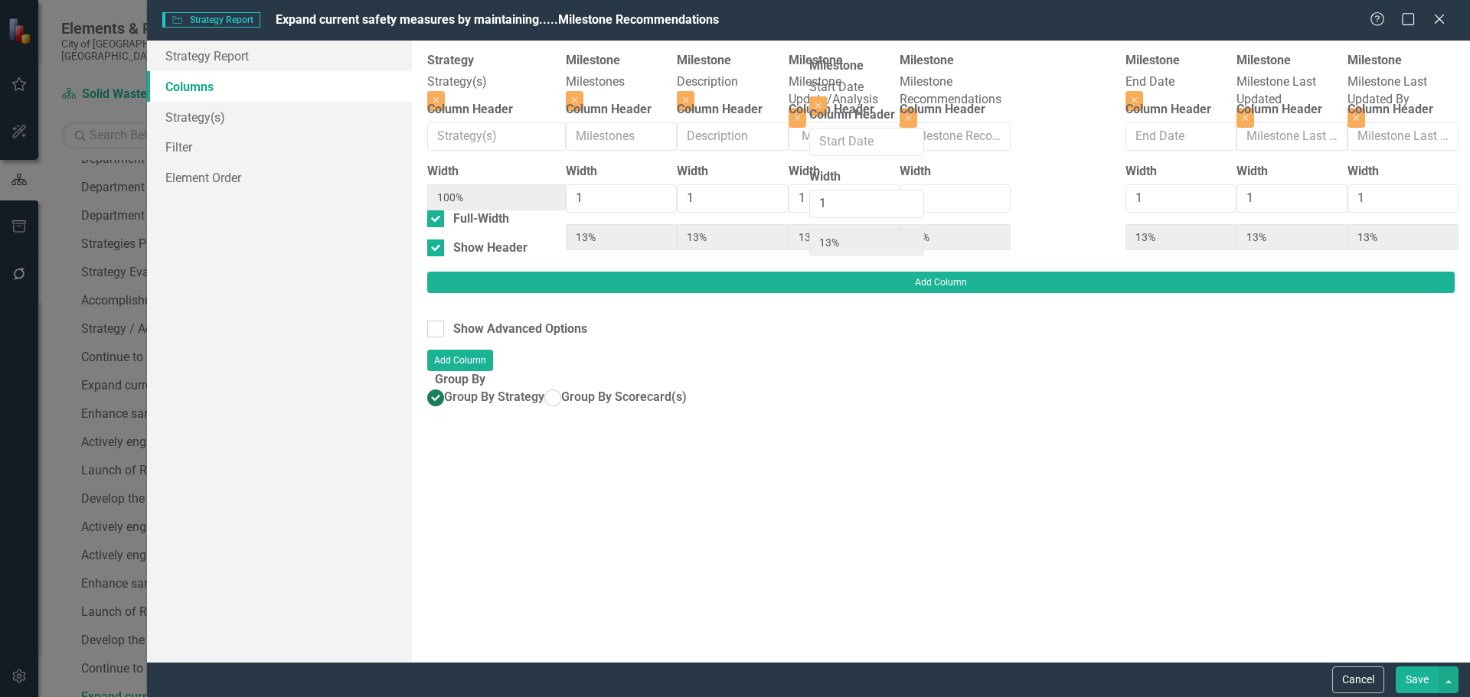
drag, startPoint x: 1314, startPoint y: 87, endPoint x: 841, endPoint y: 90, distance: 473.9
click at [841, 90] on div "Strategy Strategy(s) Close Column Header Width 100% Full-Width Show Header Mile…" at bounding box center [940, 162] width 1027 height 220
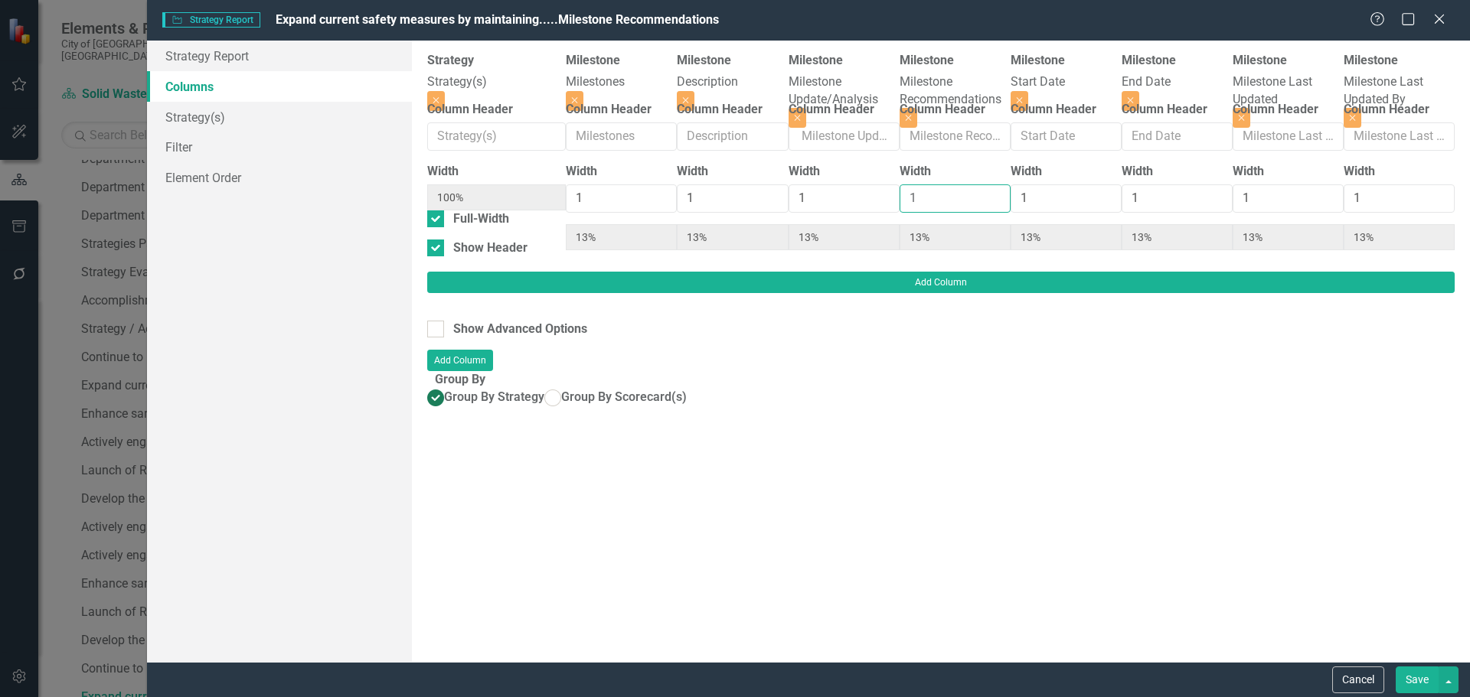
type input "2"
type input "11%"
type input "22%"
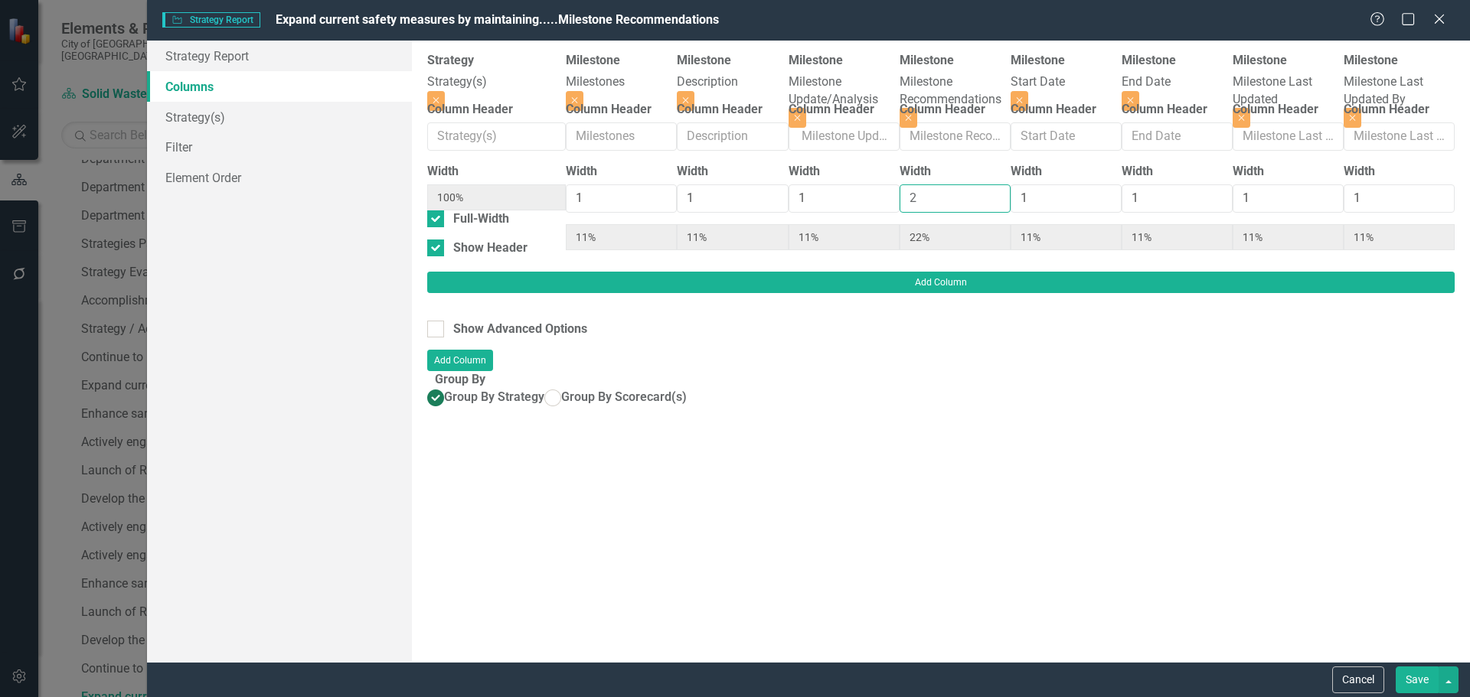
type input "11%"
type input "2"
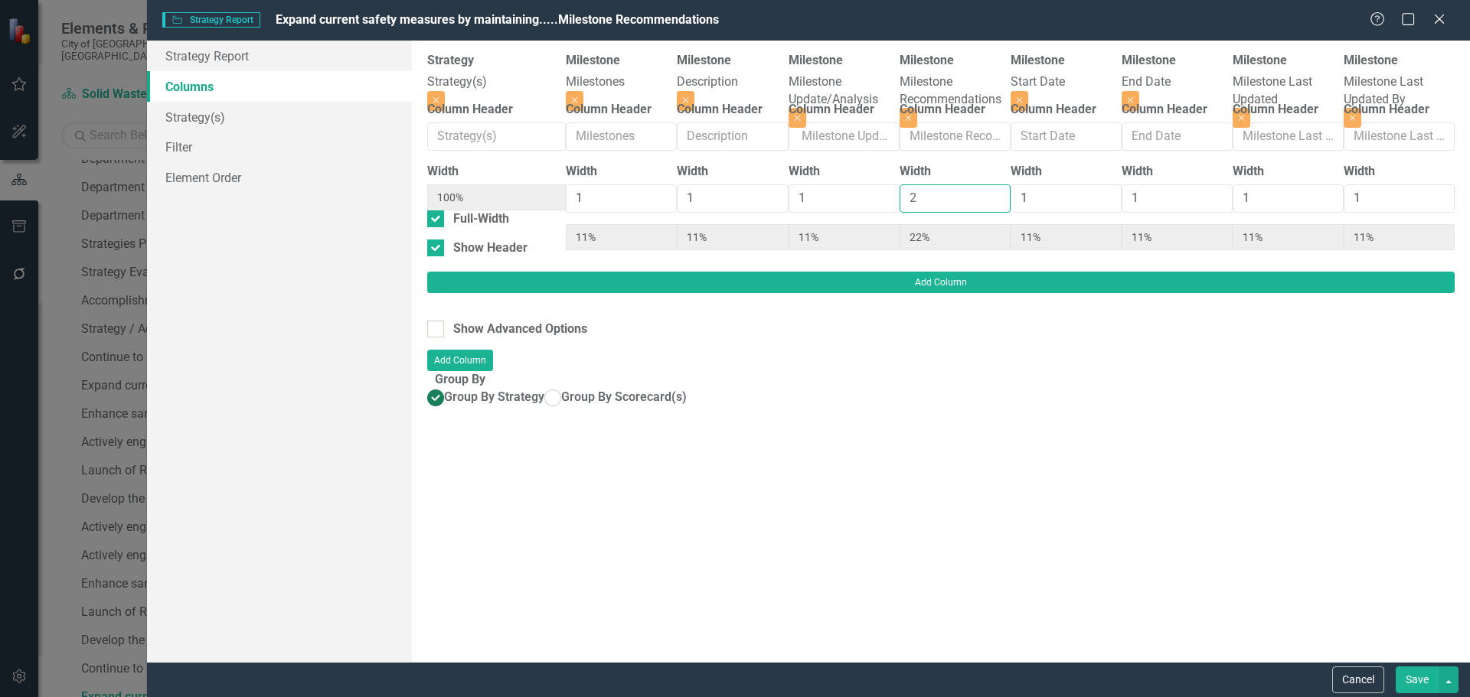
click at [900, 197] on input "2" at bounding box center [955, 198] width 111 height 28
type input "2"
click at [789, 199] on input "2" at bounding box center [844, 198] width 111 height 28
type input "10%"
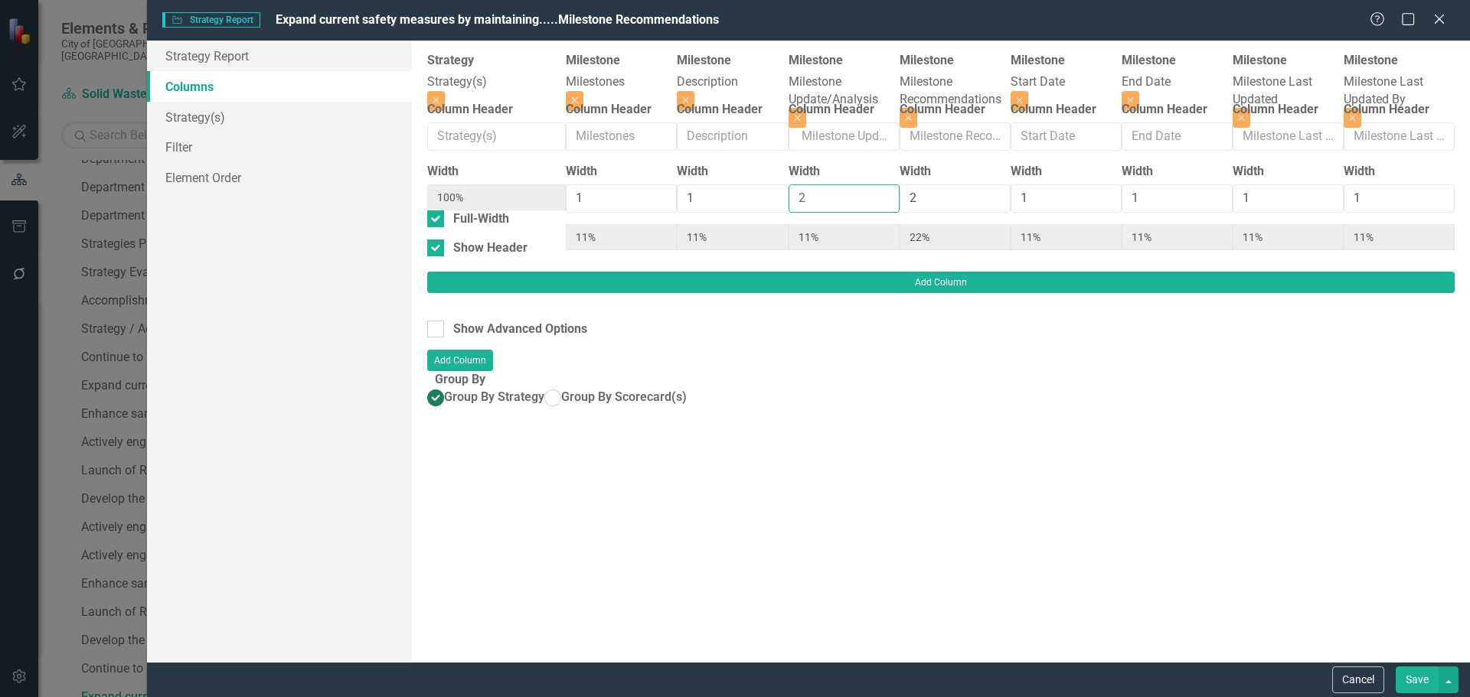
type input "20%"
type input "10%"
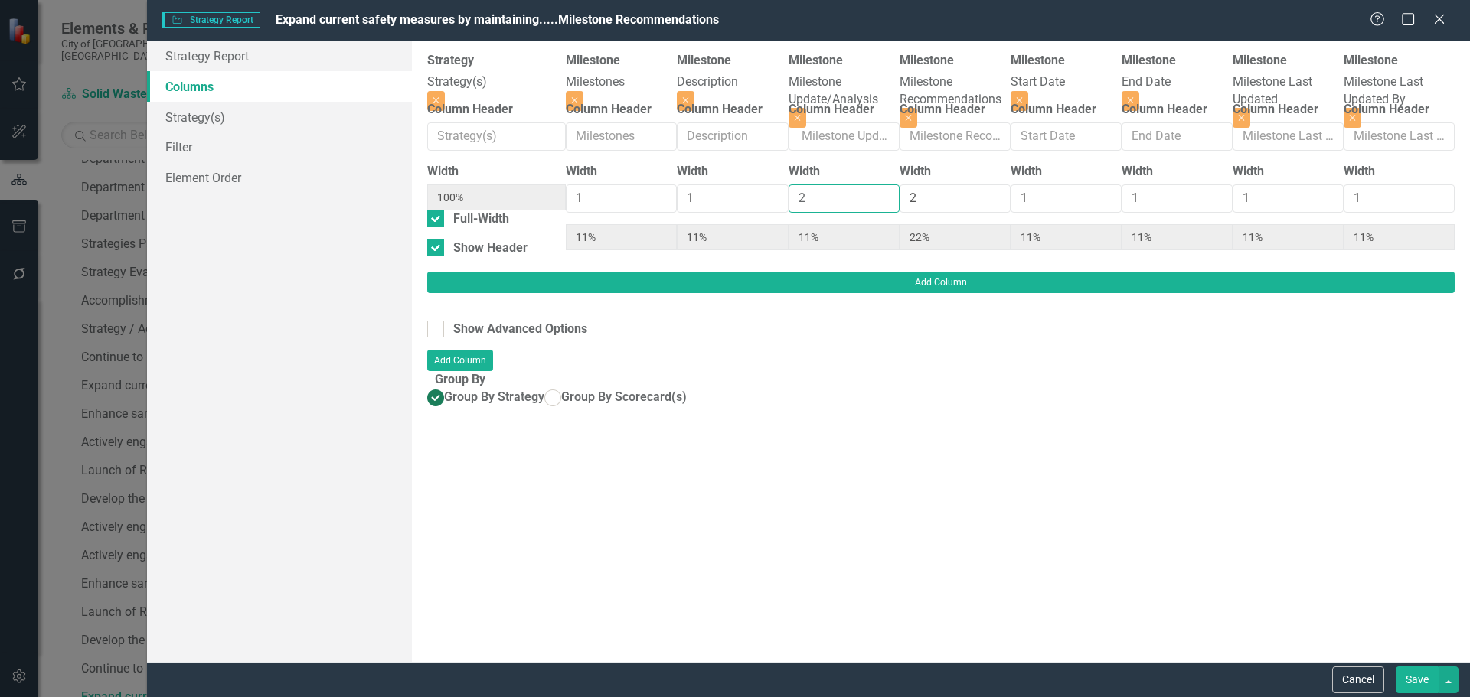
type input "10%"
type input "2"
type input "9%"
type input "18%"
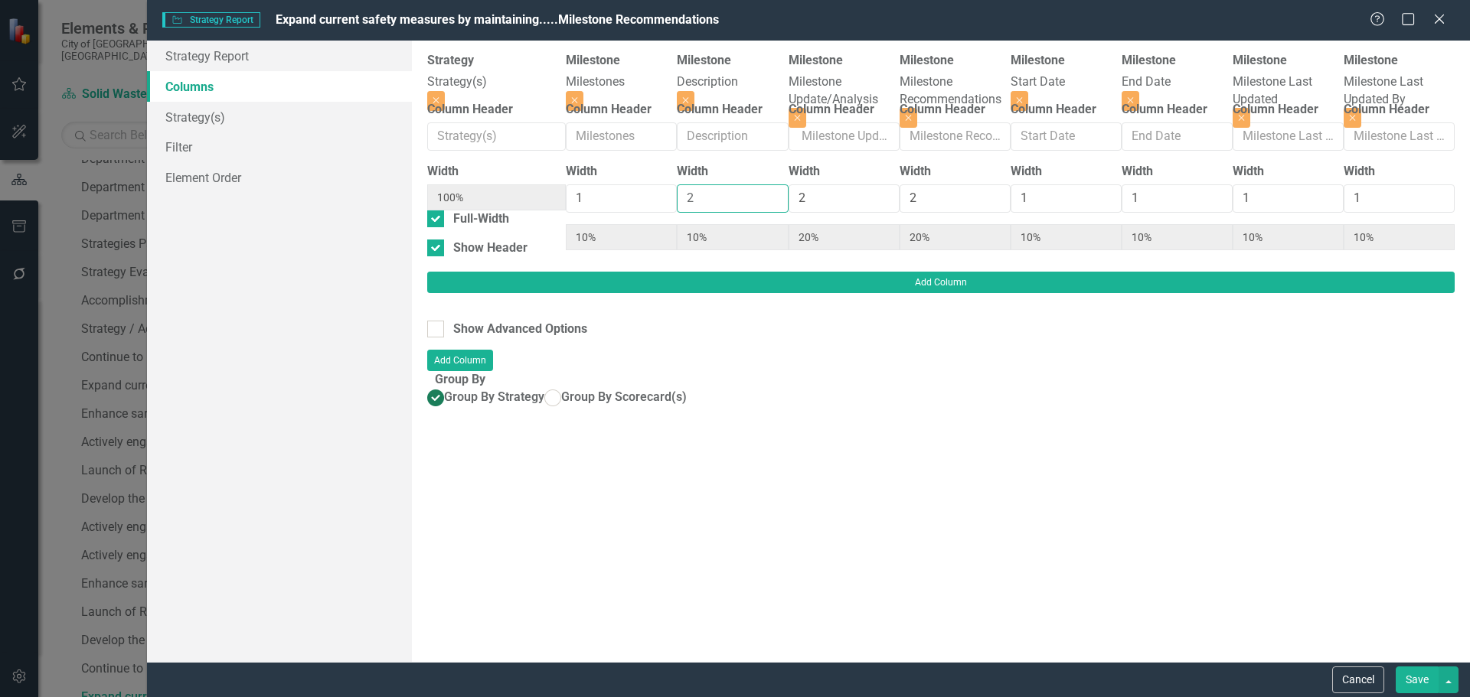
type input "18%"
type input "9%"
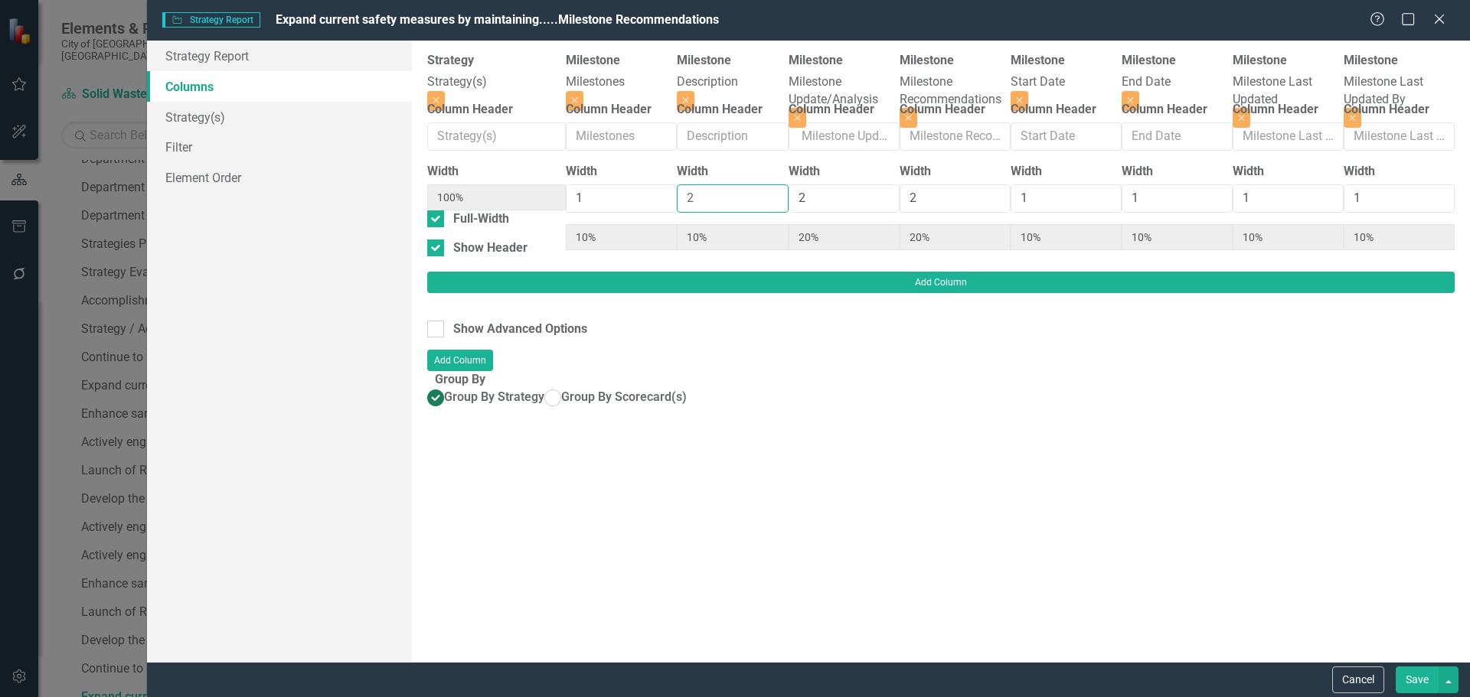
type input "9%"
type input "2"
click at [693, 199] on input "2" at bounding box center [732, 198] width 111 height 28
type input "2"
type input "17%"
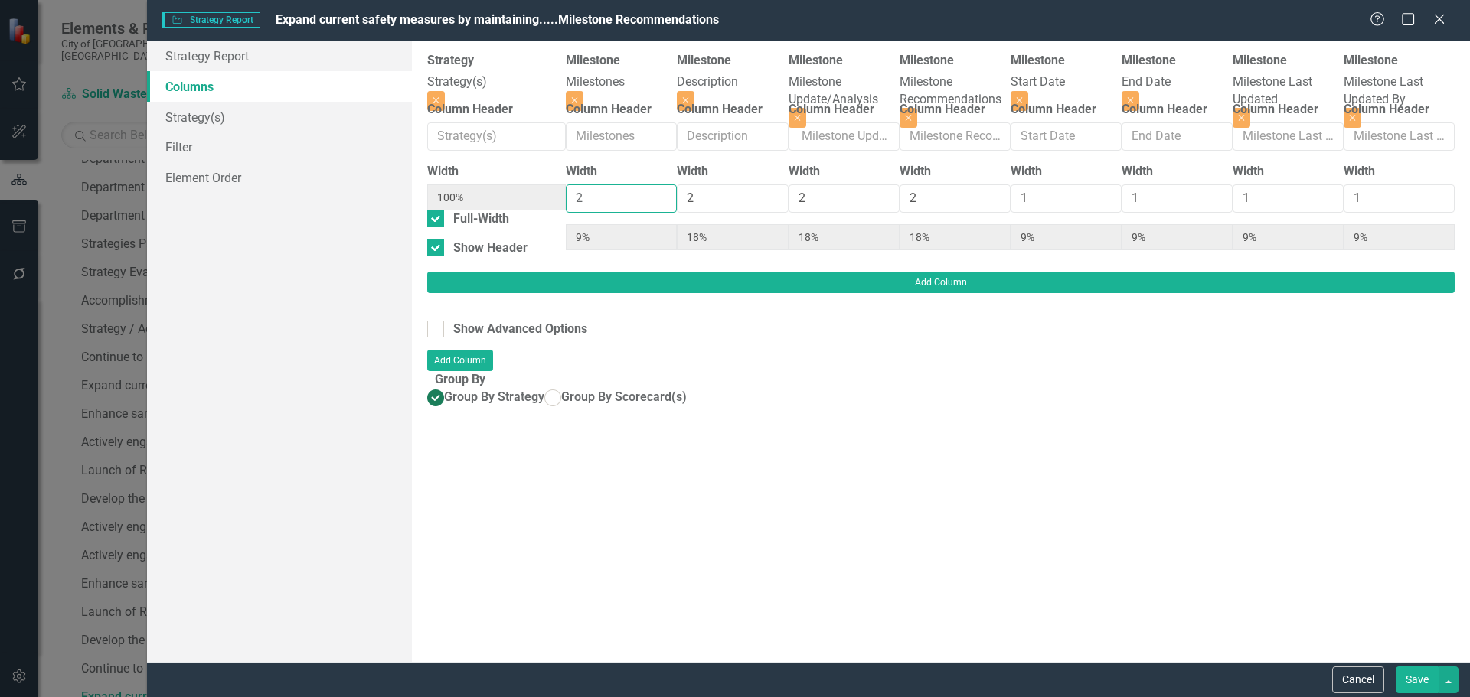
type input "17%"
type input "8%"
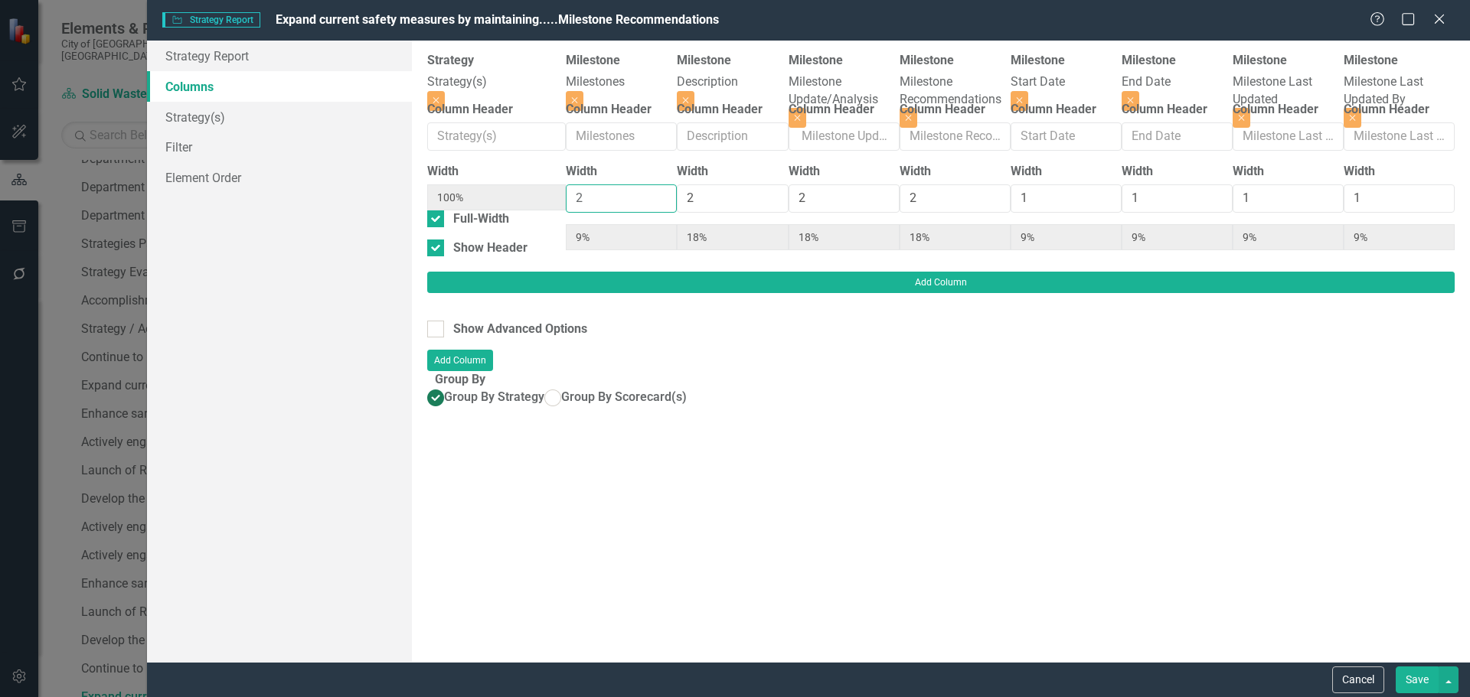
type input "8%"
type input "2"
click at [580, 201] on input "2" at bounding box center [621, 198] width 111 height 28
click at [1412, 685] on button "Save" at bounding box center [1417, 680] width 43 height 27
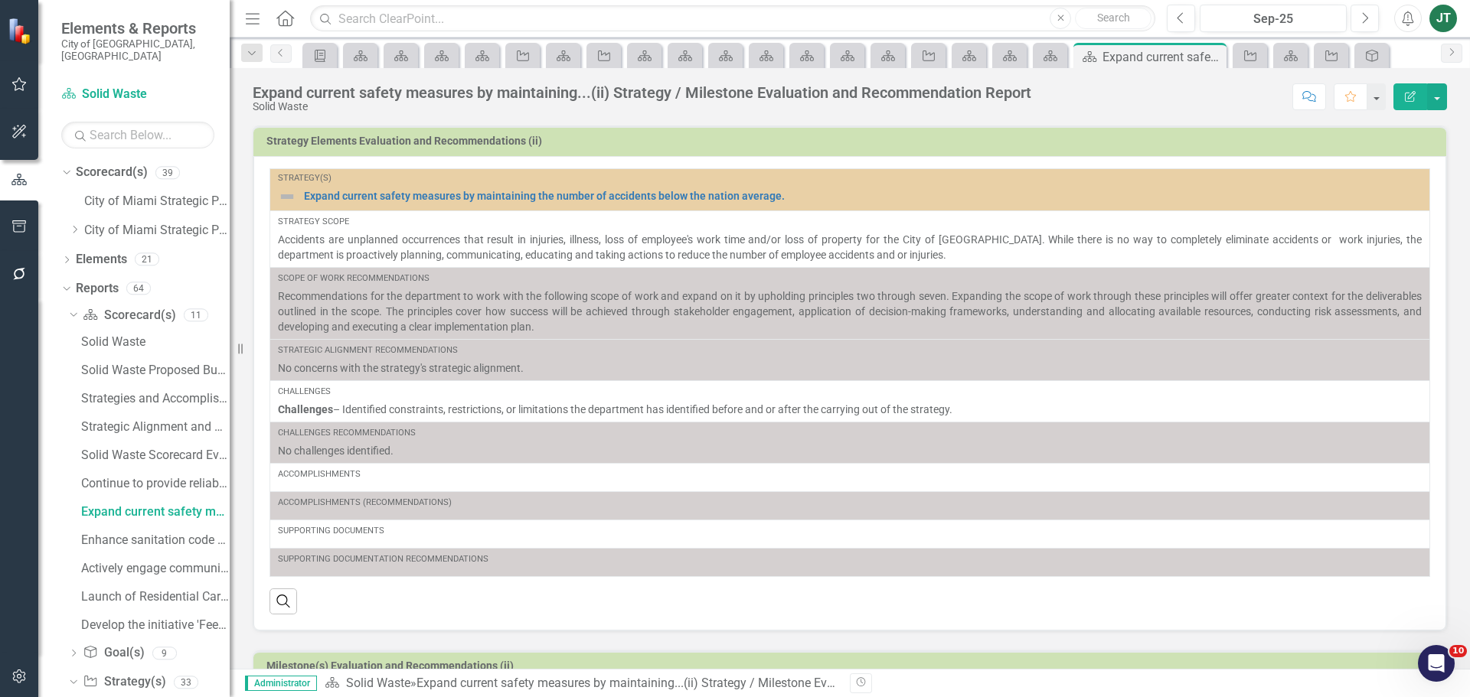
scroll to position [377, 0]
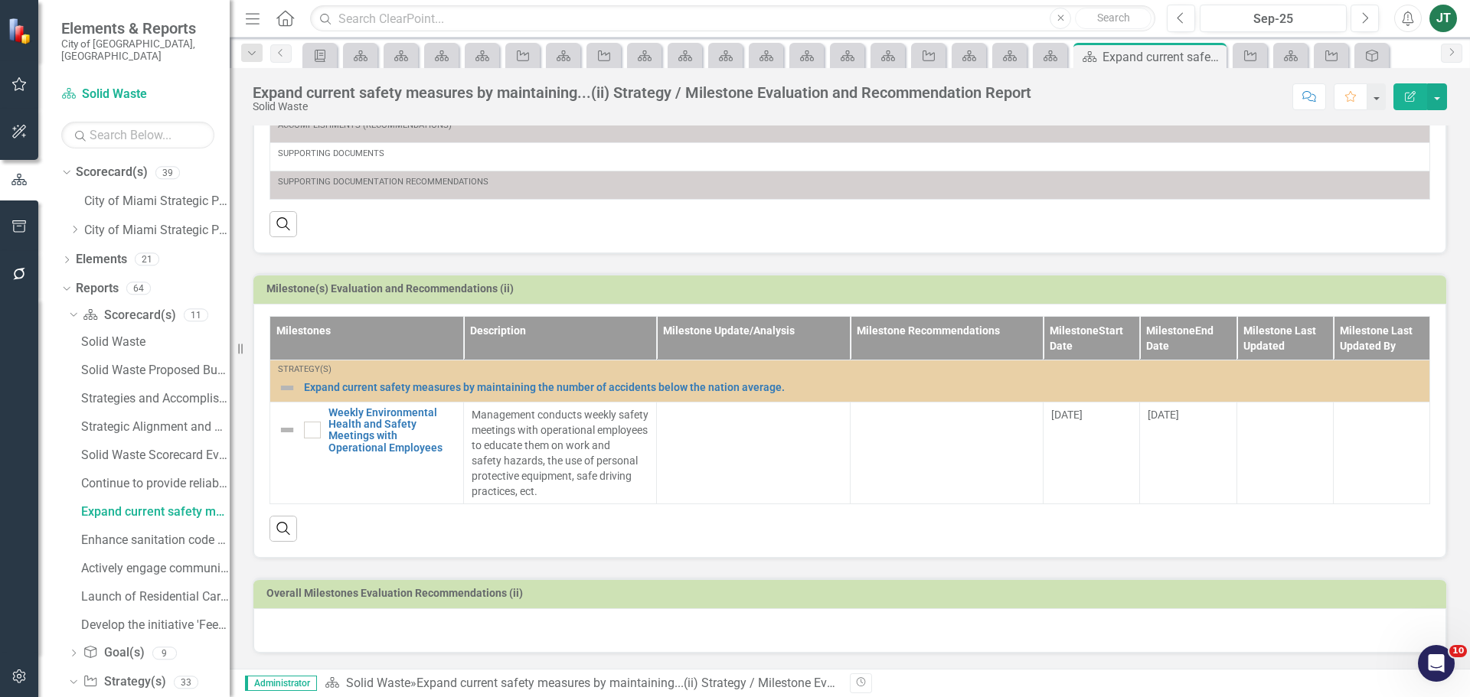
click at [341, 642] on div at bounding box center [849, 631] width 1193 height 44
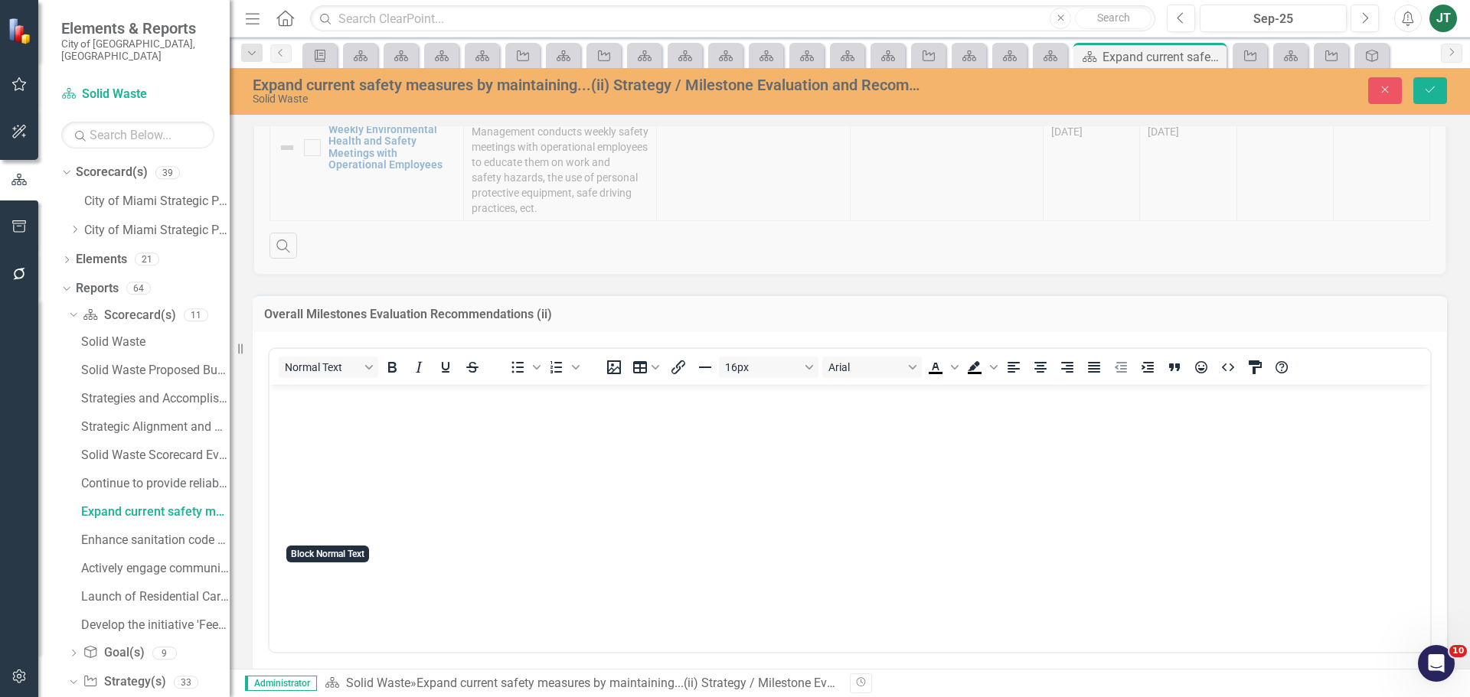
scroll to position [684, 0]
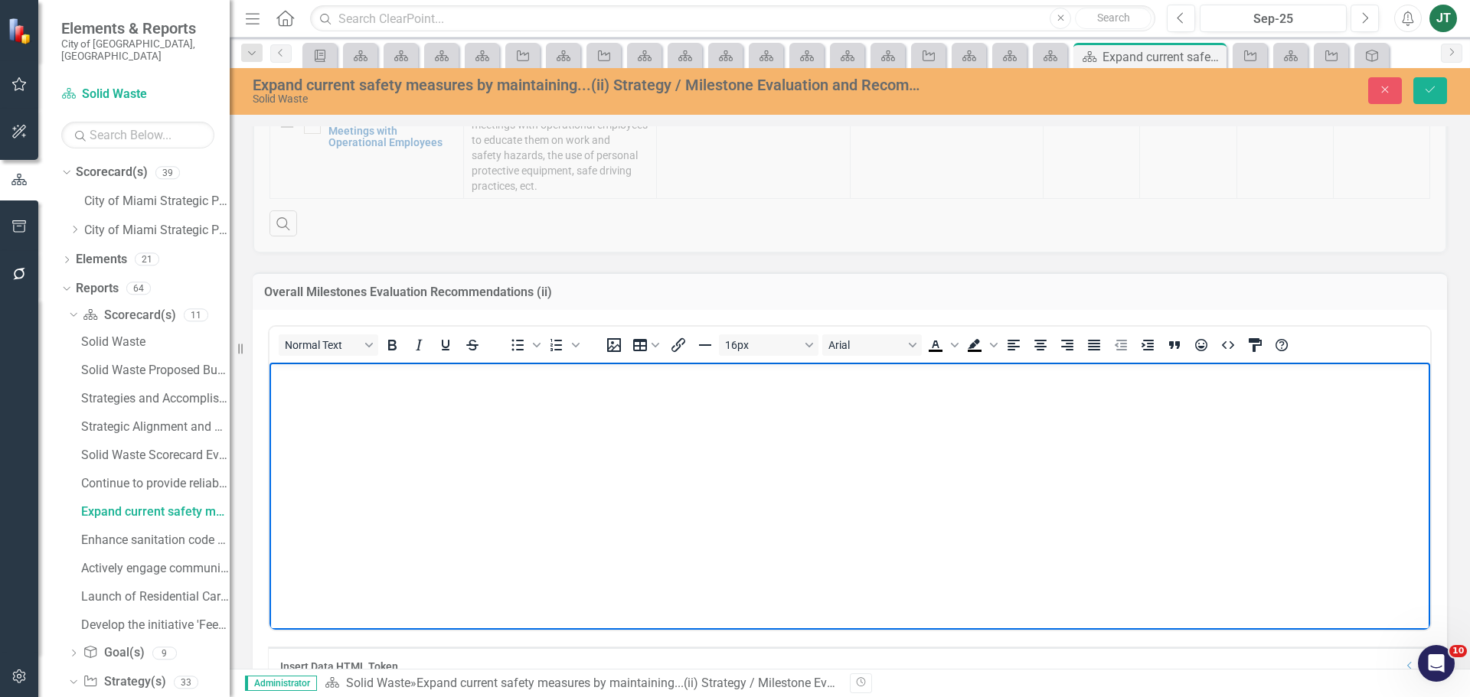
click at [360, 439] on body "Rich Text Area. Press ALT-0 for help." at bounding box center [849, 477] width 1161 height 230
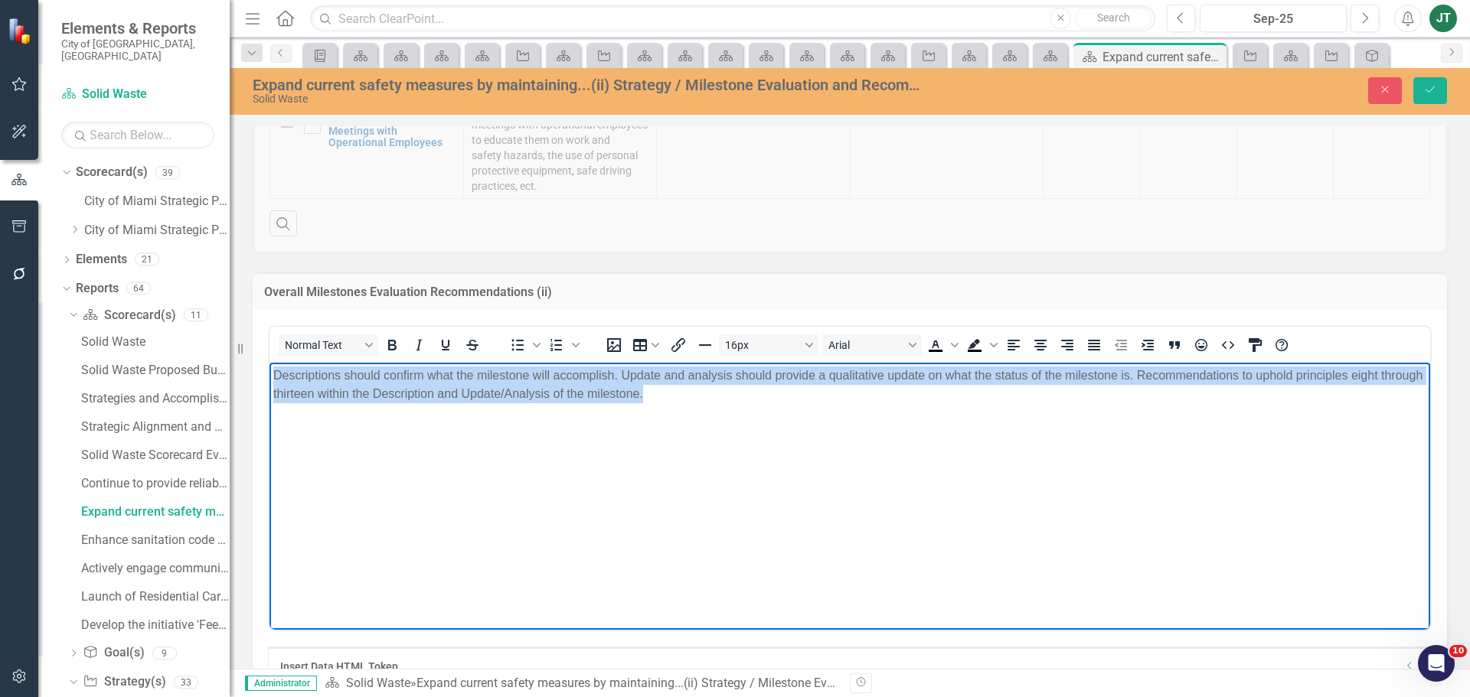
drag, startPoint x: 965, startPoint y: 452, endPoint x: 143, endPoint y: 344, distance: 828.5
click at [269, 362] on html "Descriptions should confirm what the milestone will accomplish. Update and anal…" at bounding box center [849, 477] width 1161 height 230
click at [1099, 343] on icon "Justify" at bounding box center [1094, 345] width 12 height 11
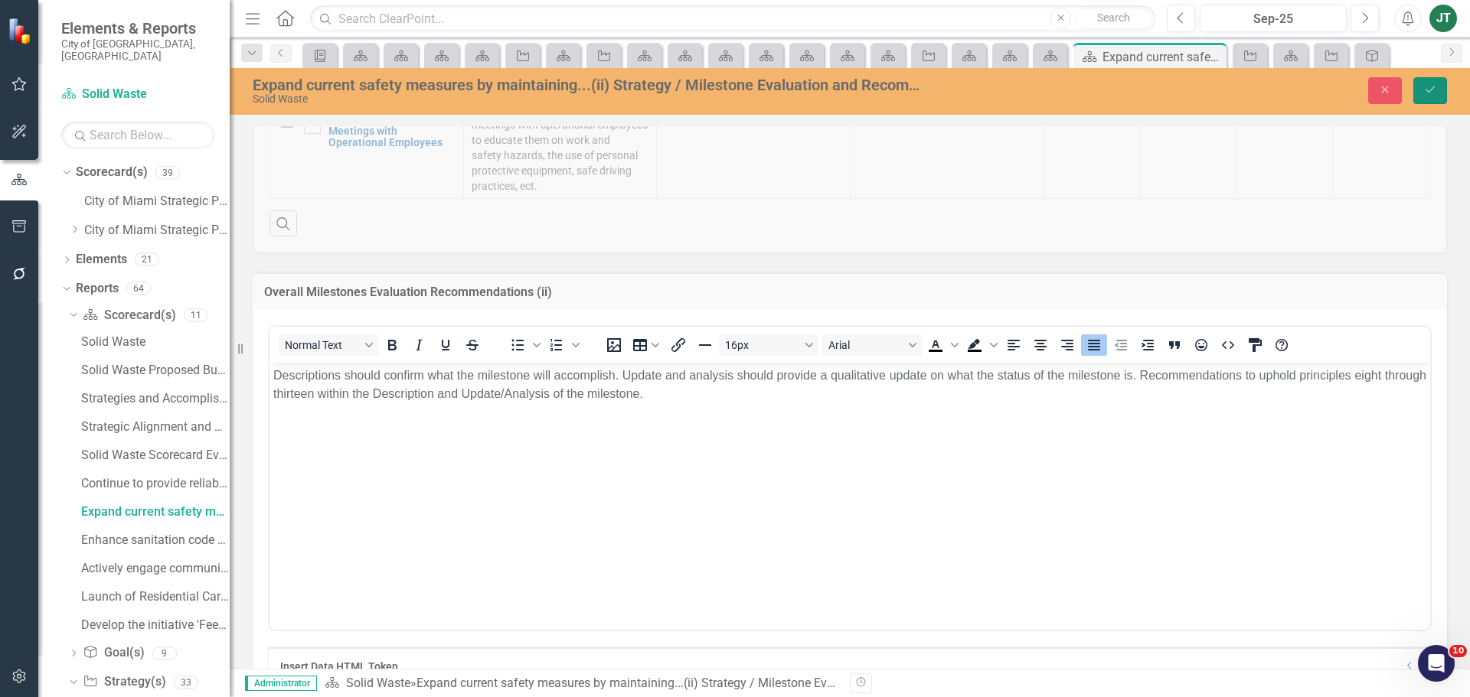
click at [1438, 96] on button "Save" at bounding box center [1430, 90] width 34 height 27
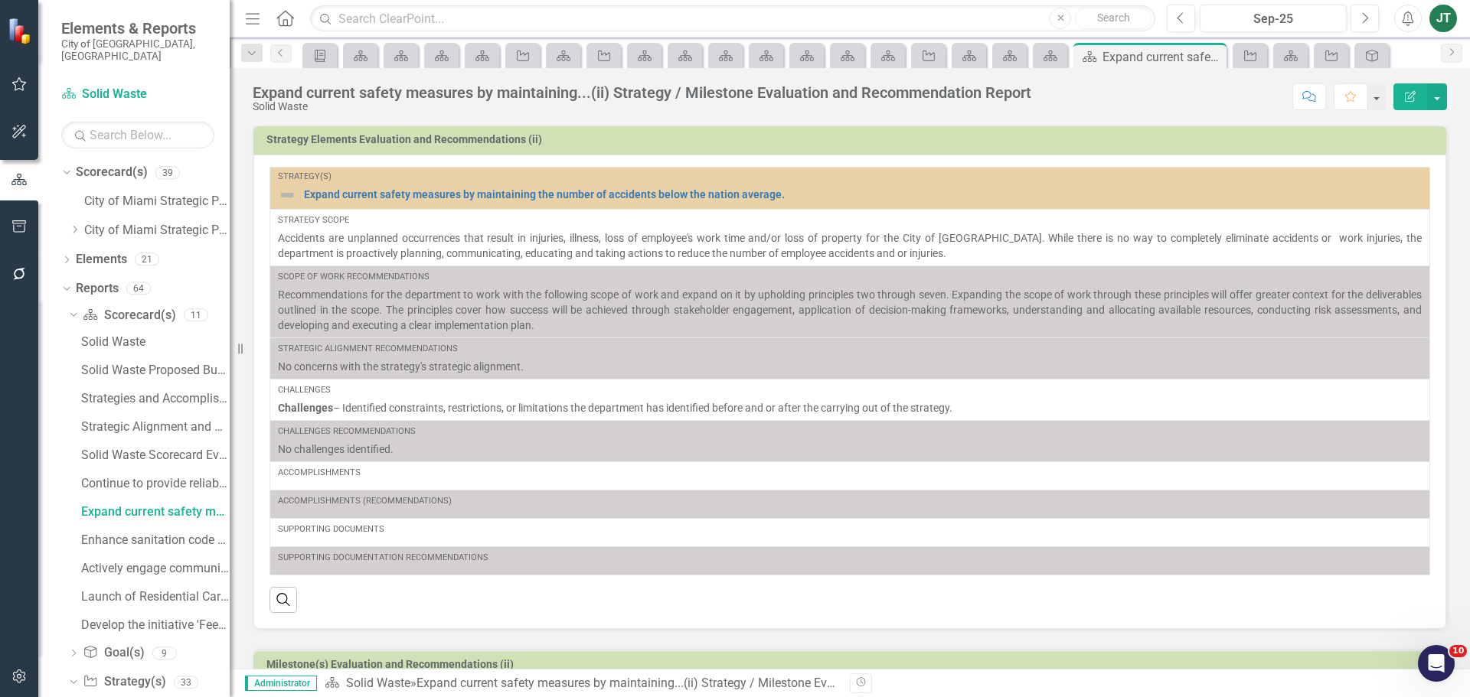
scroll to position [0, 0]
click at [145, 534] on div "Enhance sanitation code enforcement efforts....(iii) Strategy / Milestone Evalu…" at bounding box center [155, 541] width 149 height 14
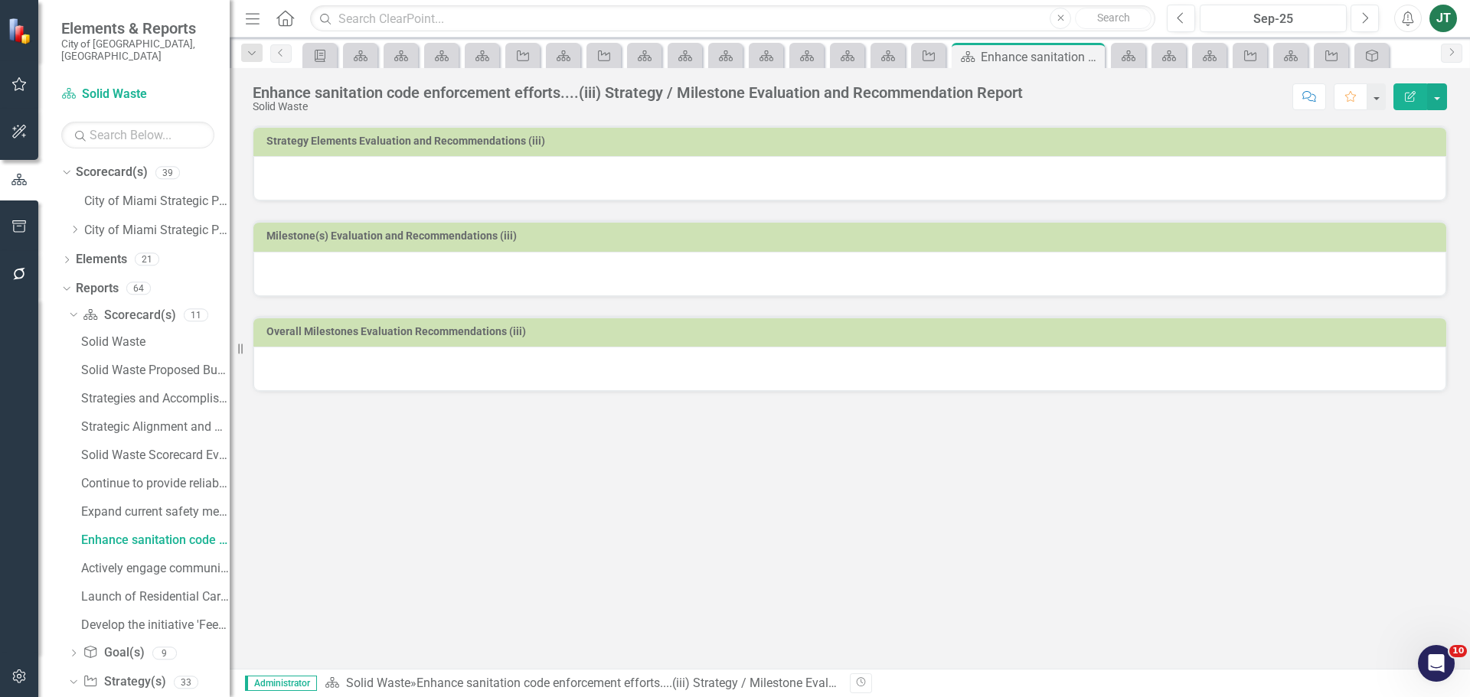
click at [609, 145] on h3 "Strategy Elements Evaluation and Recommendations (iii)" at bounding box center [852, 141] width 1172 height 11
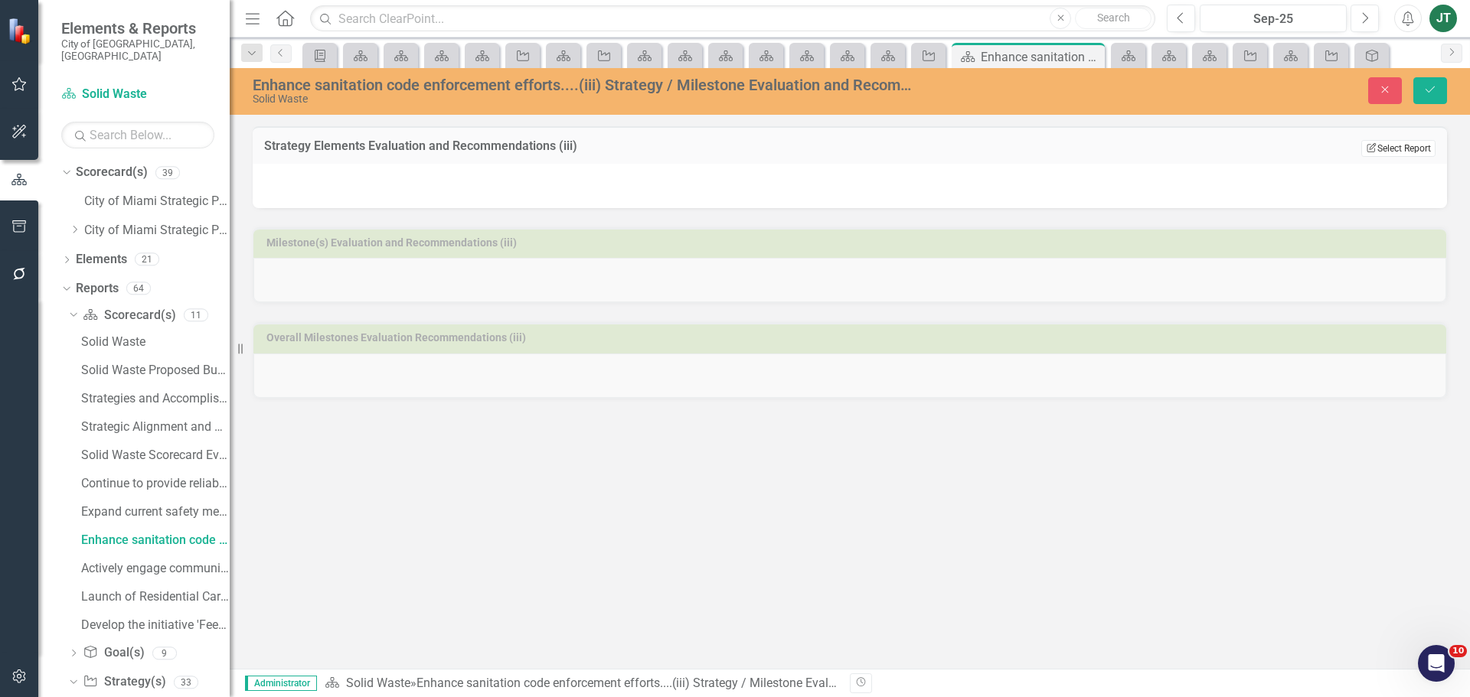
click at [1398, 148] on button "Edit Report Select Report" at bounding box center [1398, 148] width 74 height 17
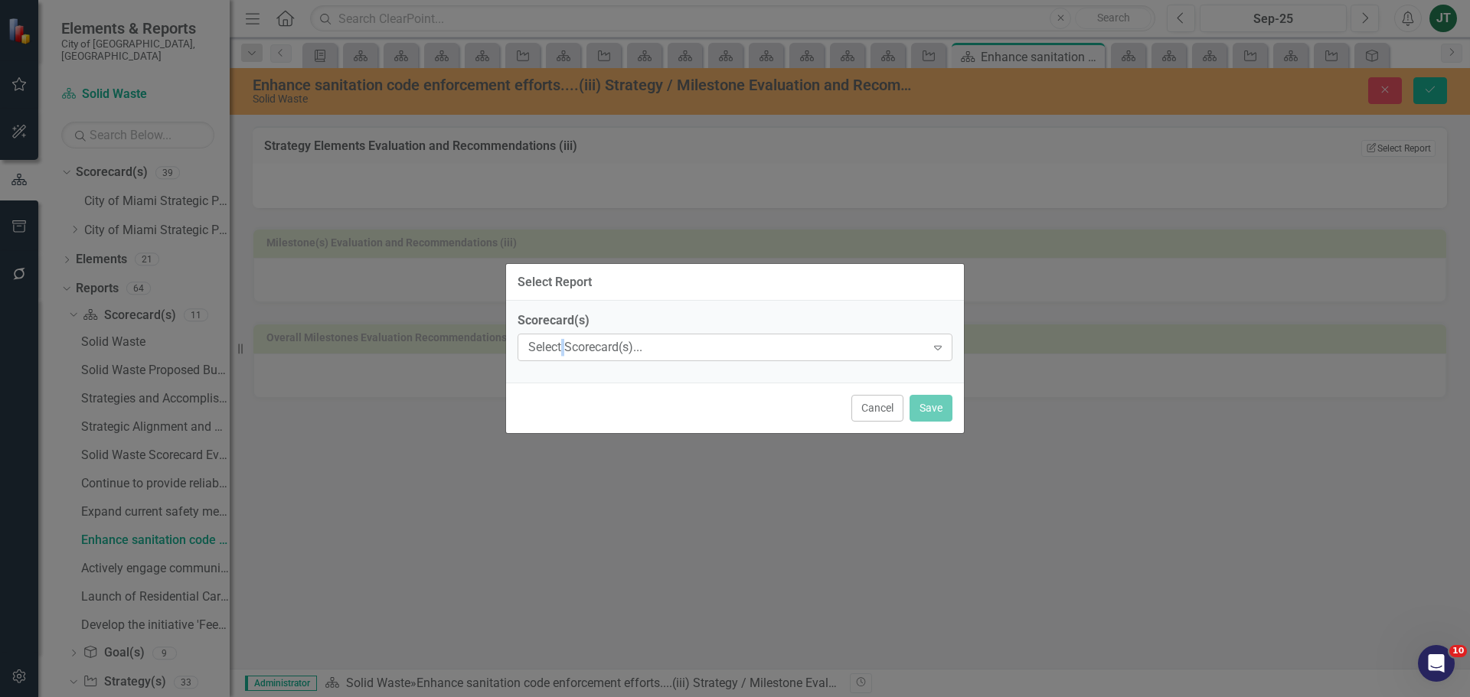
click at [565, 338] on div "Select Scorecard(s)... Expand" at bounding box center [735, 348] width 435 height 28
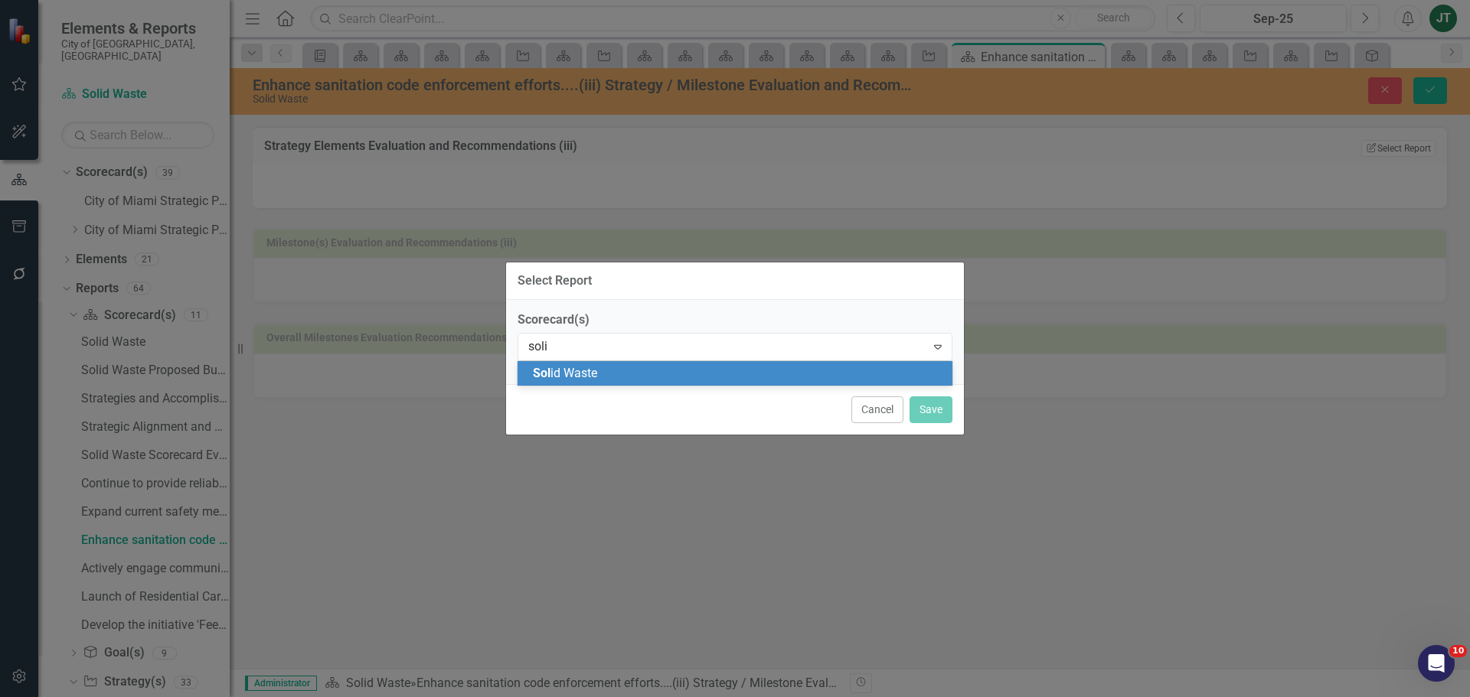
type input "solid"
click at [574, 377] on span "Solid Waste" at bounding box center [563, 373] width 61 height 15
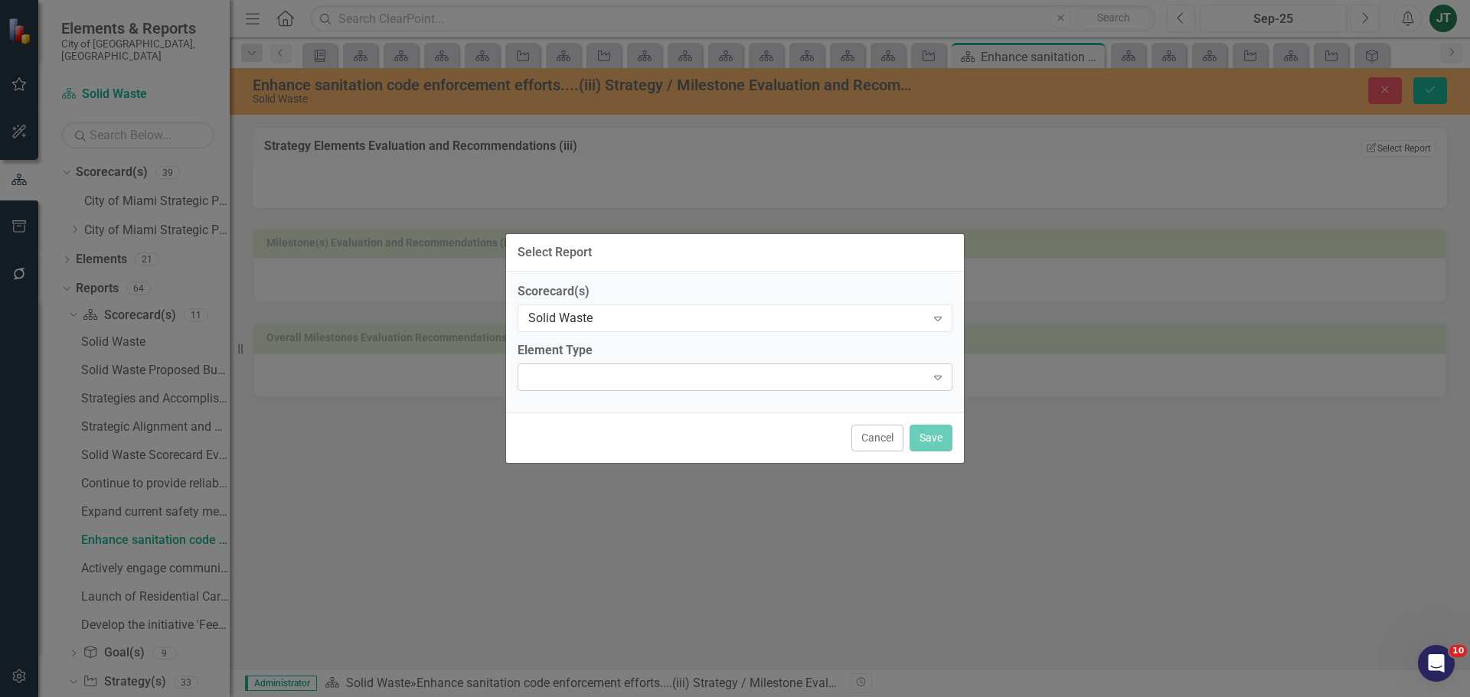
click at [597, 380] on div "Expand" at bounding box center [735, 378] width 435 height 28
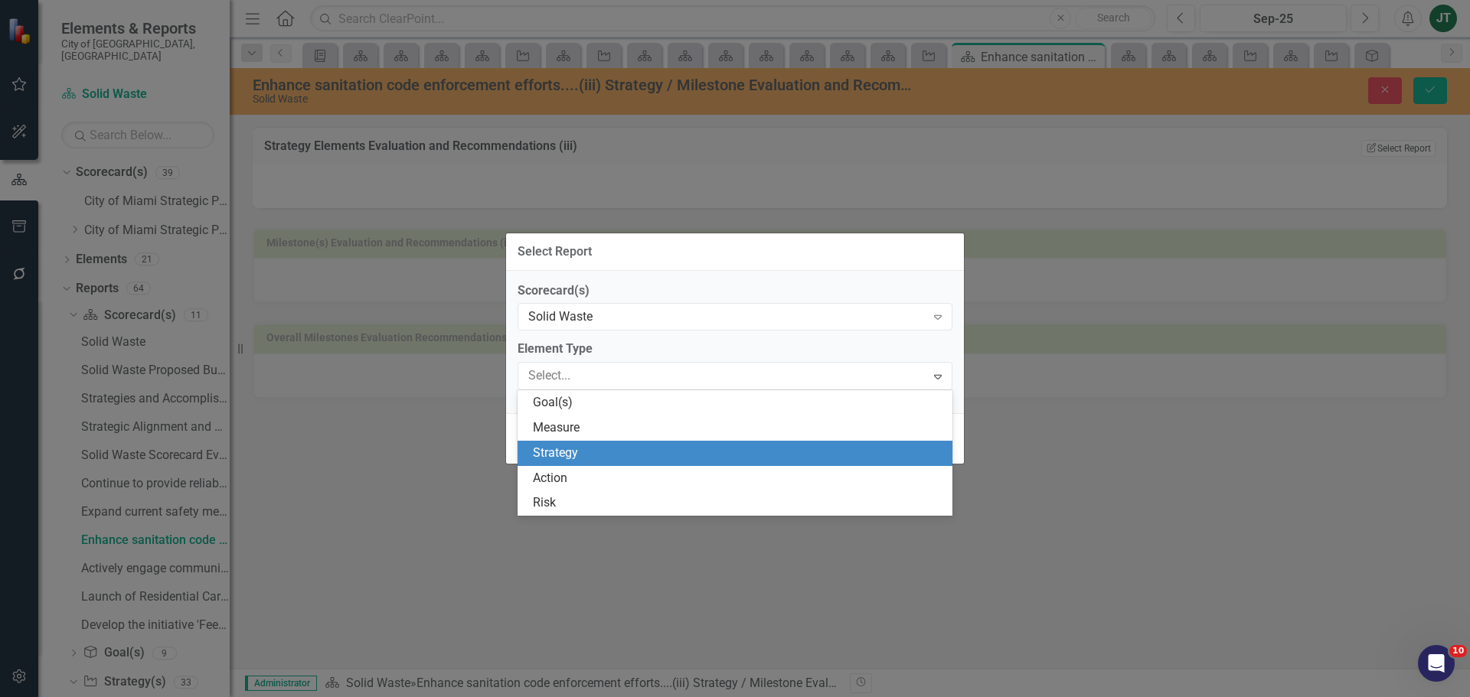
click at [585, 455] on div "Strategy" at bounding box center [738, 454] width 410 height 18
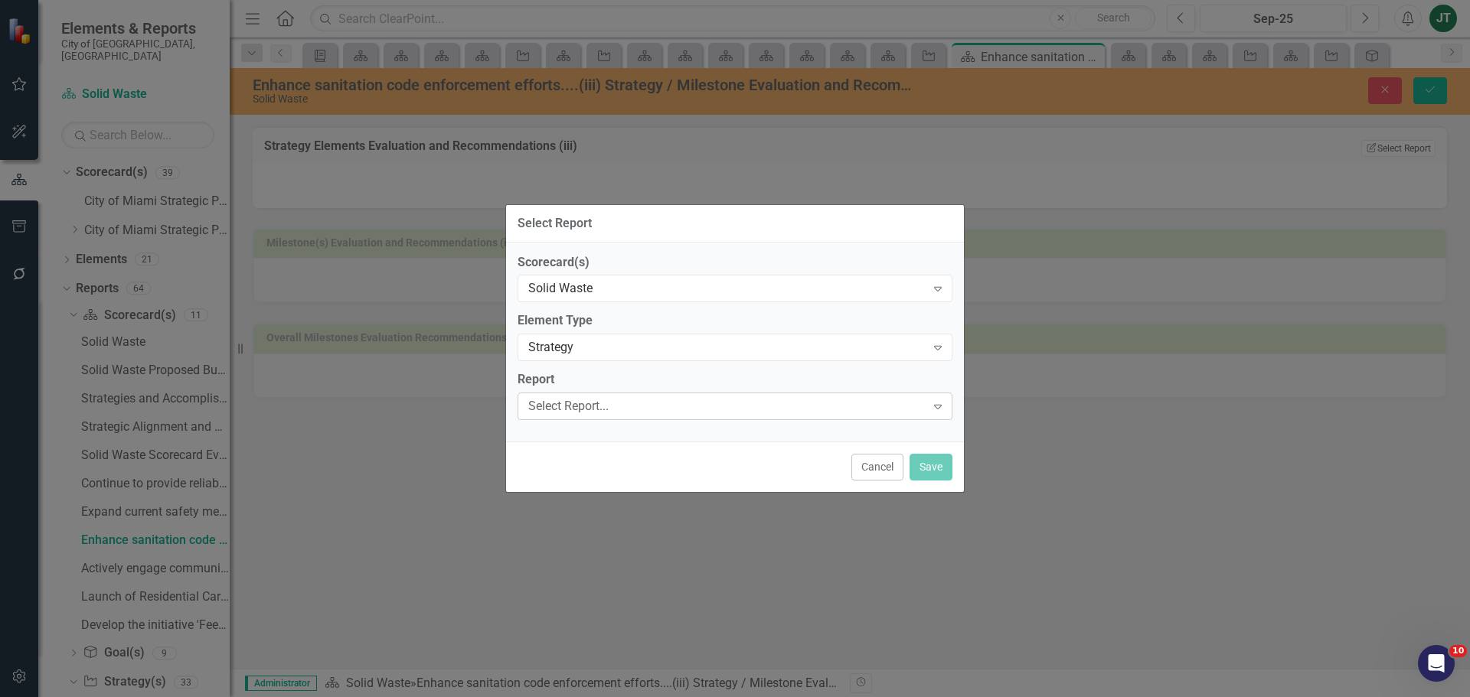
click at [573, 408] on div "Select Report..." at bounding box center [726, 407] width 397 height 18
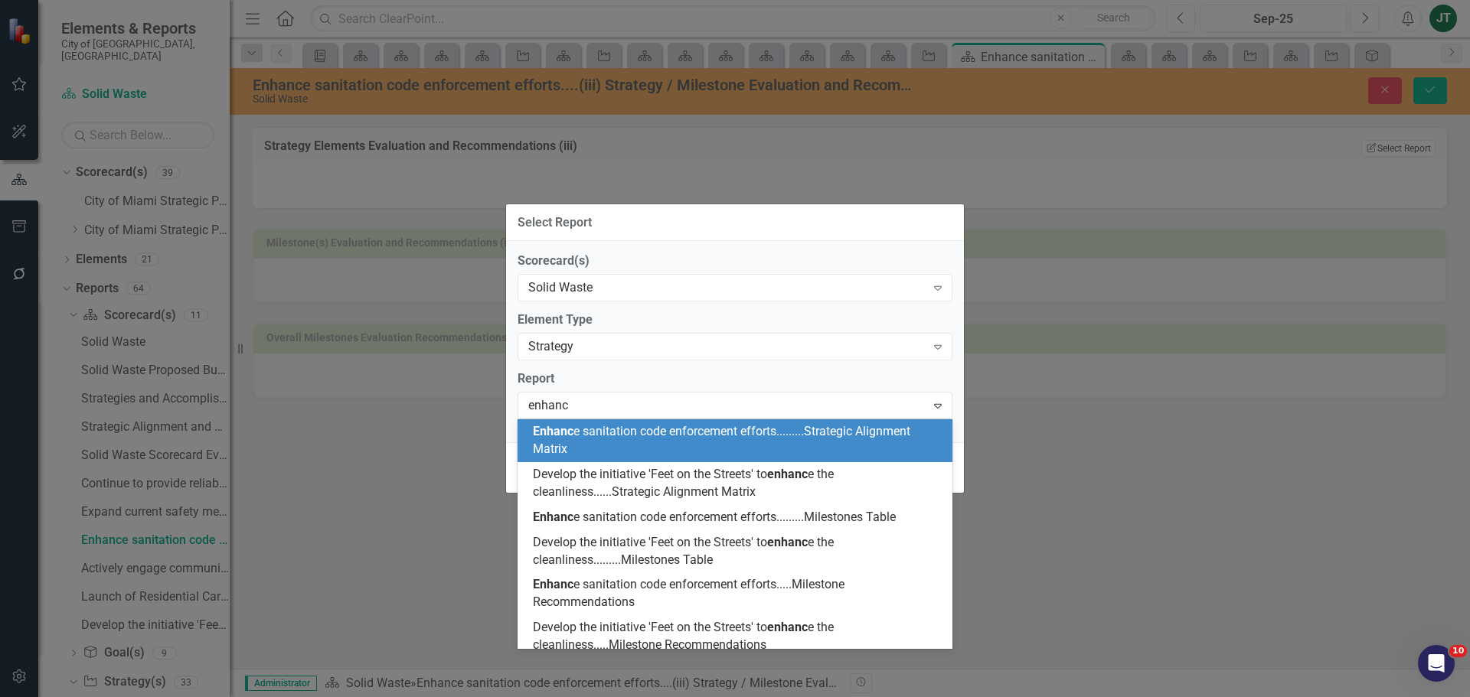
type input "enhance"
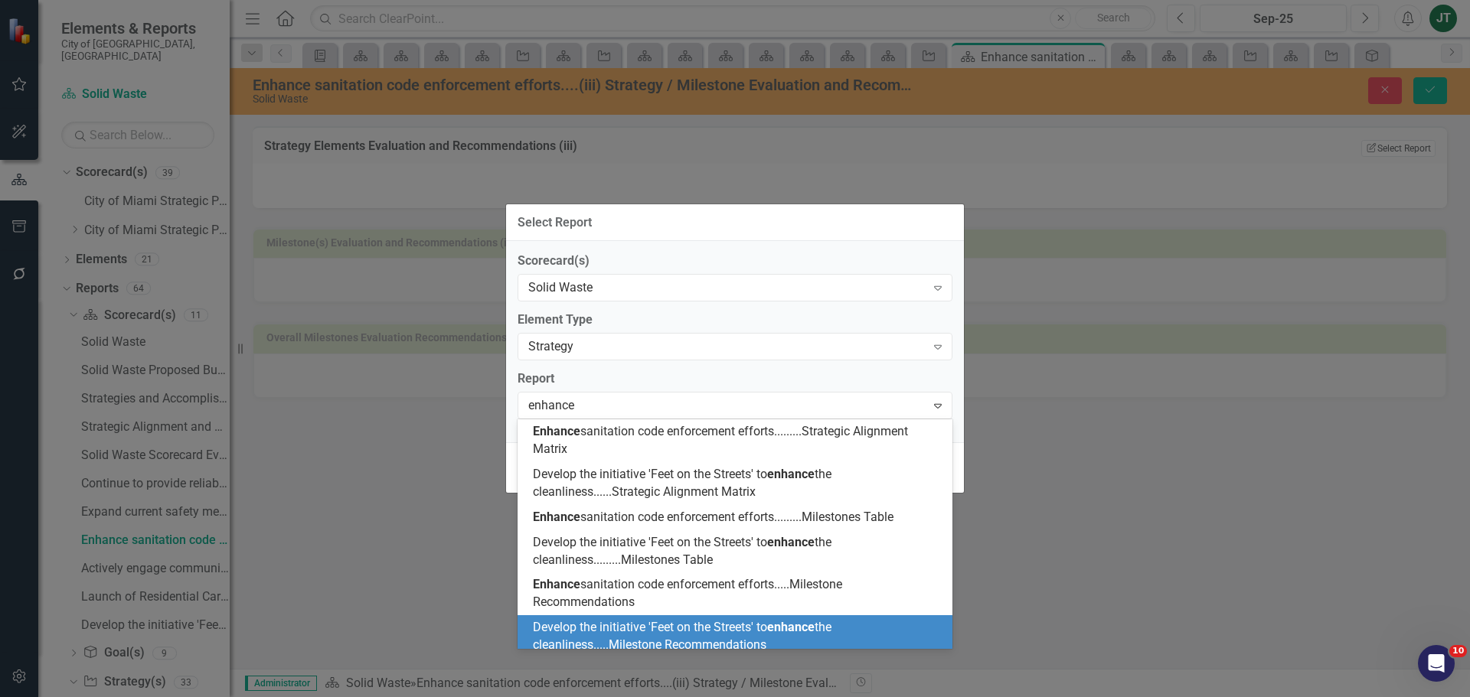
scroll to position [94, 0]
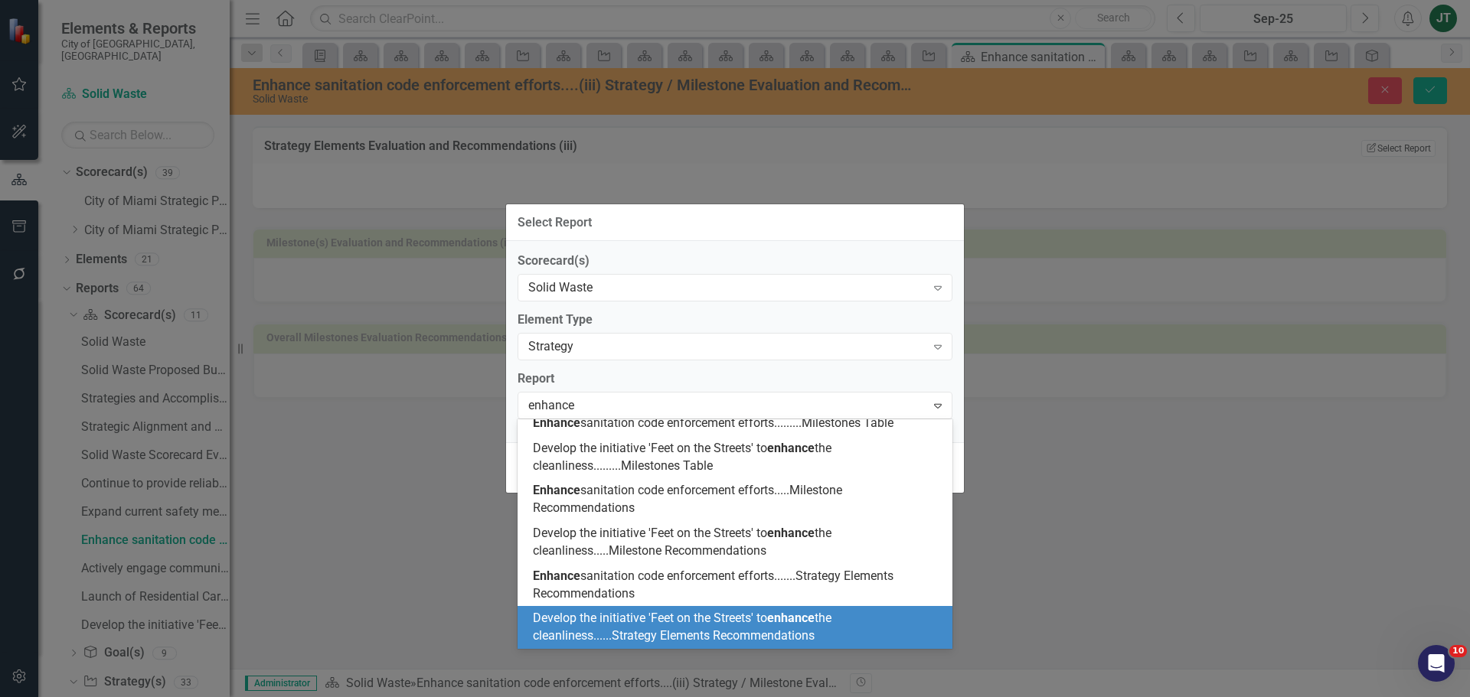
click at [663, 622] on span "Develop the initiative 'Feet on the Streets' to enhance the cleanliness......St…" at bounding box center [682, 627] width 299 height 32
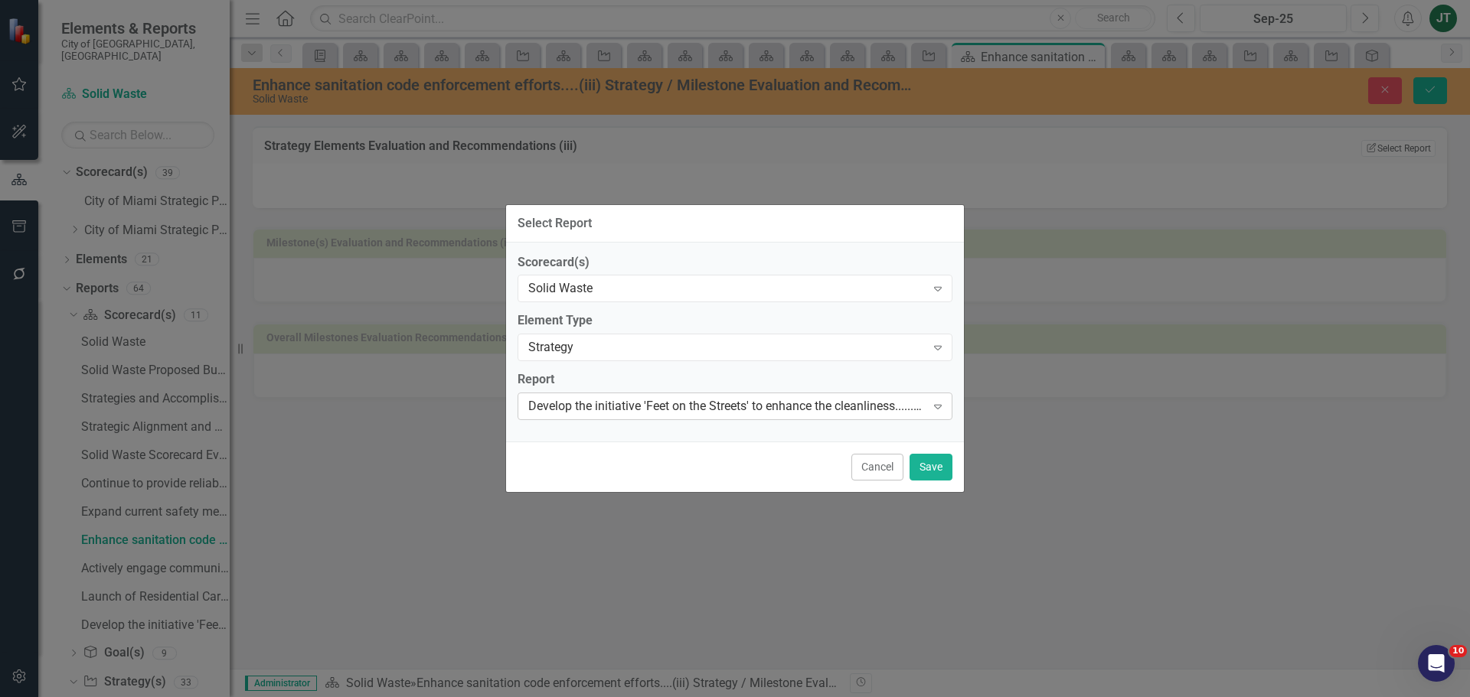
click at [618, 400] on div "Develop the initiative 'Feet on the Streets' to enhance the cleanliness......St…" at bounding box center [726, 407] width 397 height 18
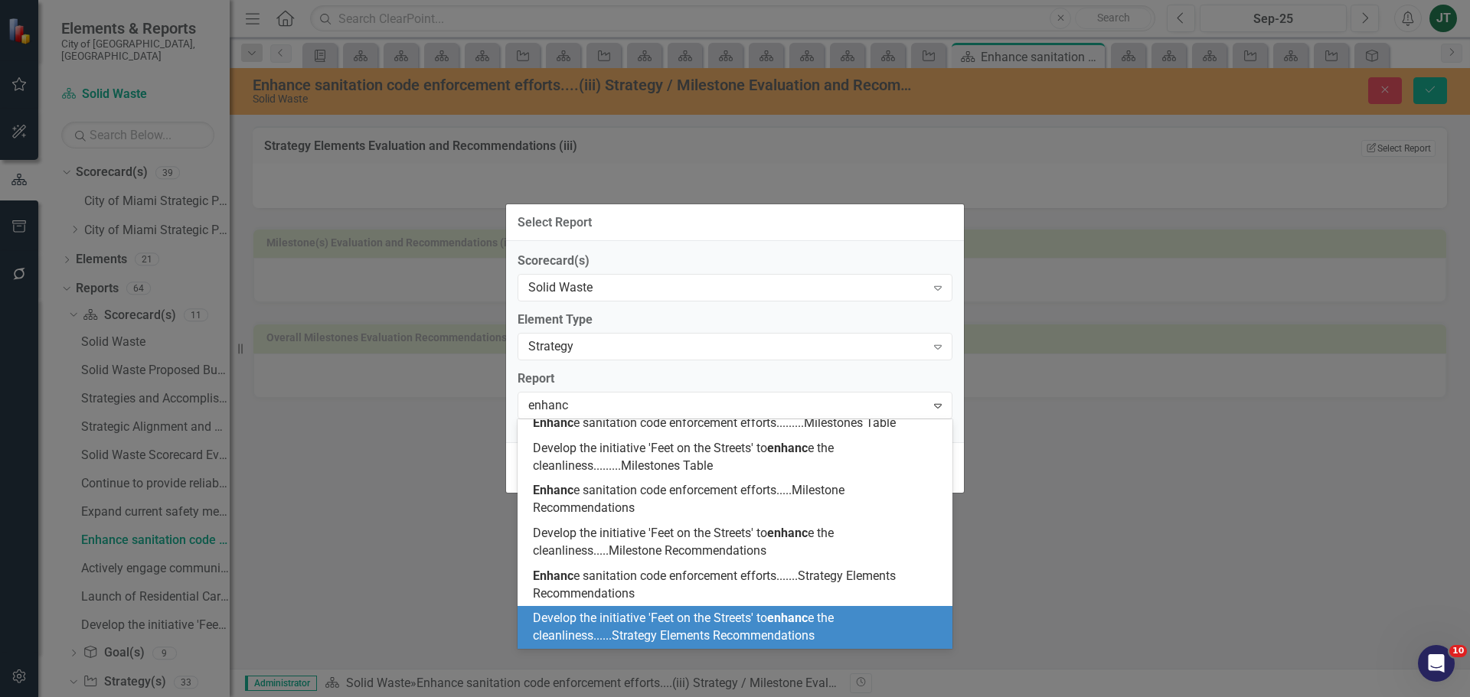
type input "enhance"
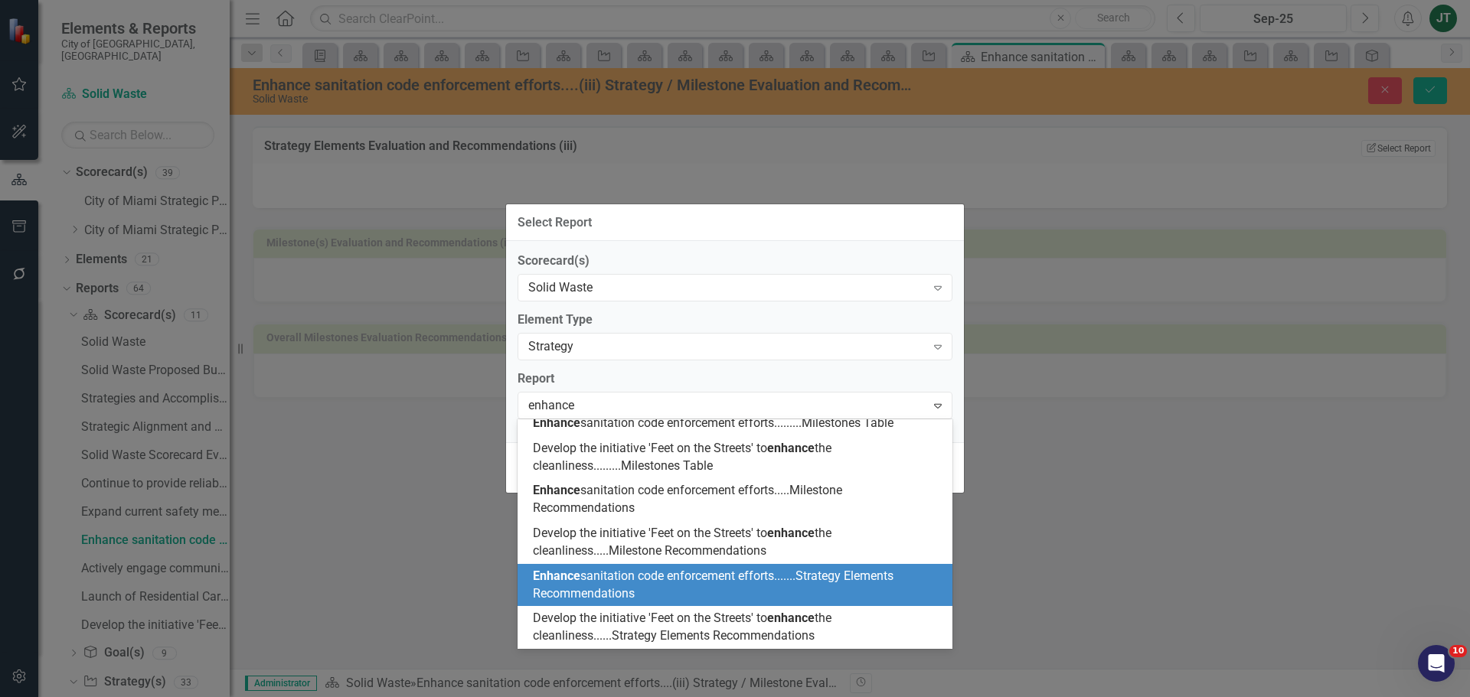
click at [696, 576] on span "Enhance sanitation code enforcement efforts.......Strategy Elements Recommendat…" at bounding box center [713, 585] width 361 height 32
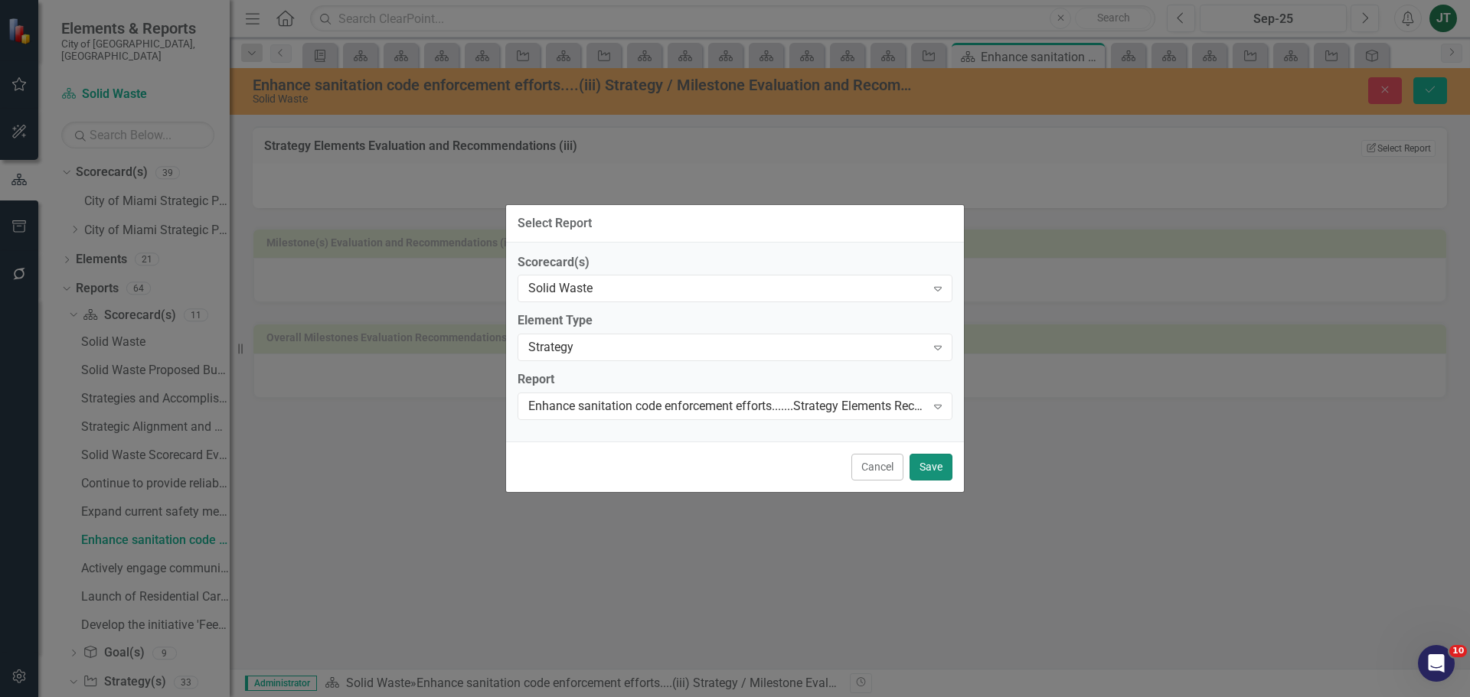
click at [923, 462] on button "Save" at bounding box center [930, 467] width 43 height 27
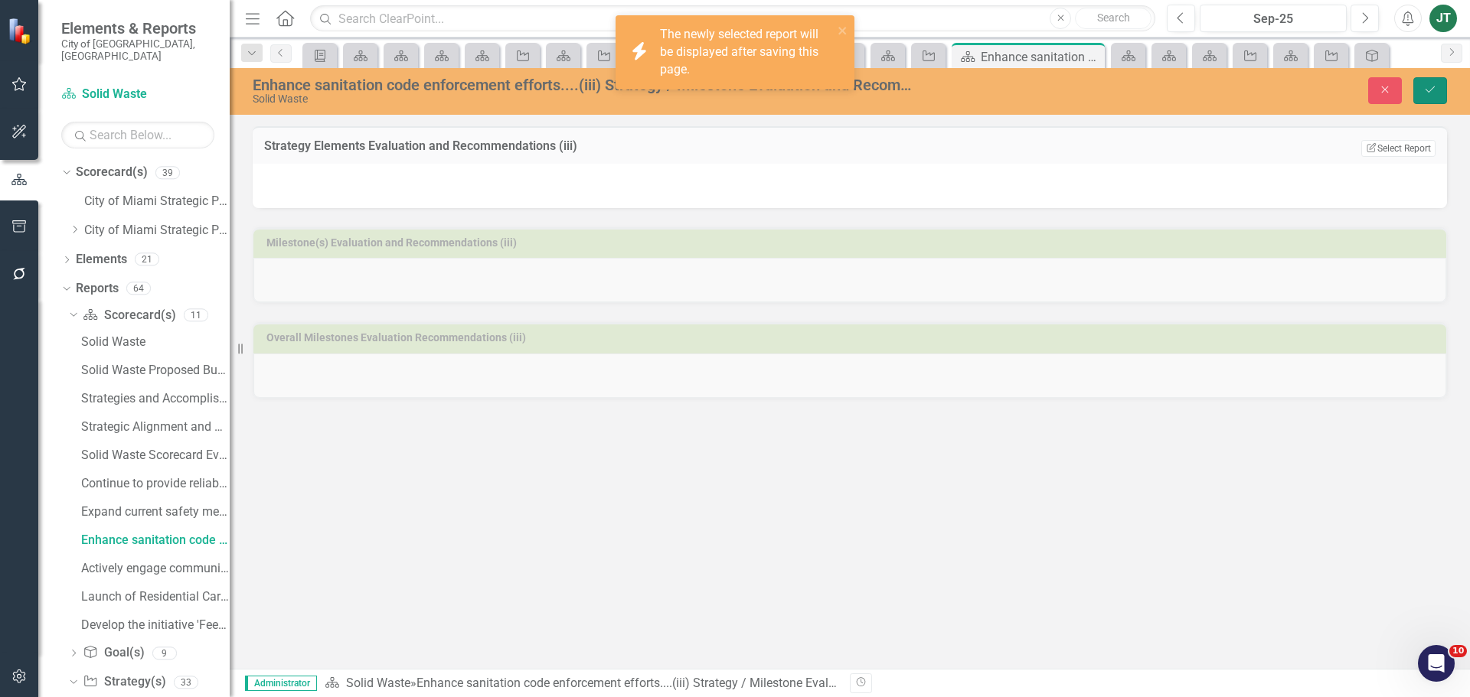
click at [1425, 96] on button "Save" at bounding box center [1430, 90] width 34 height 27
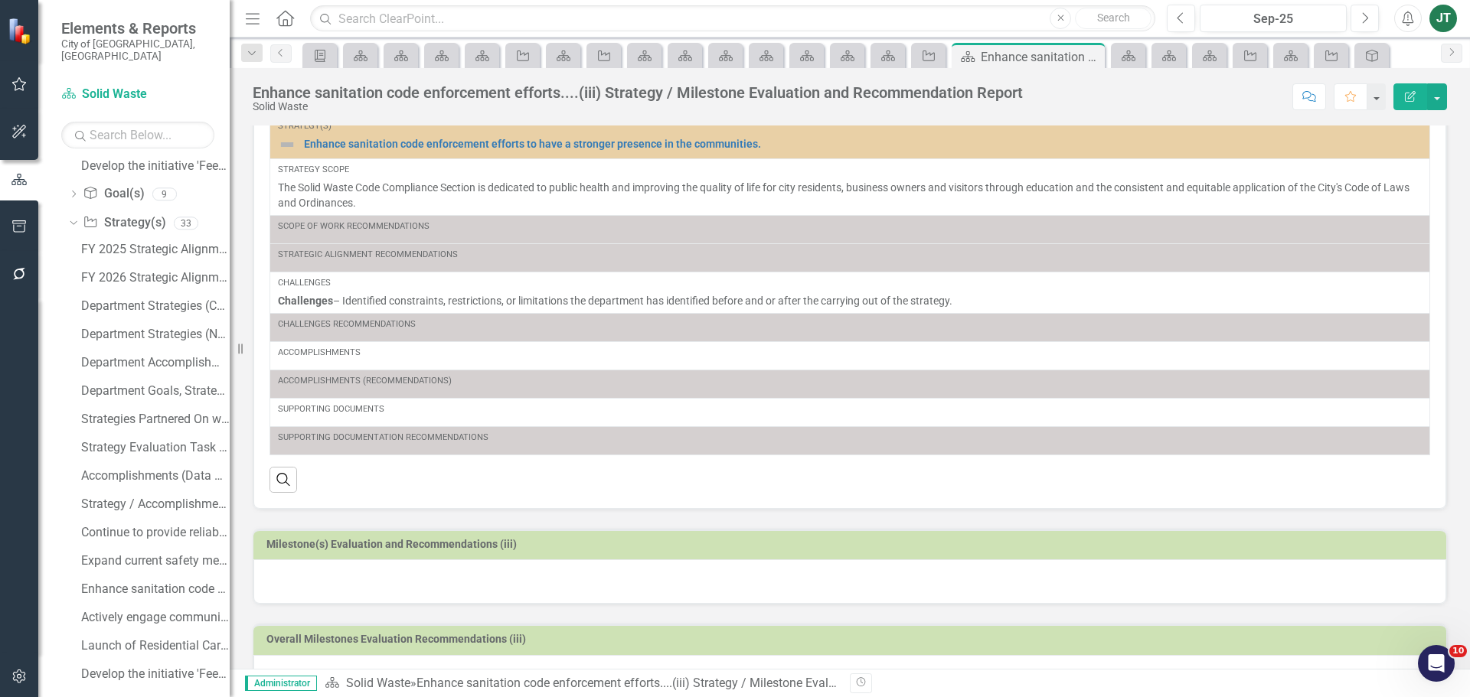
scroll to position [99, 0]
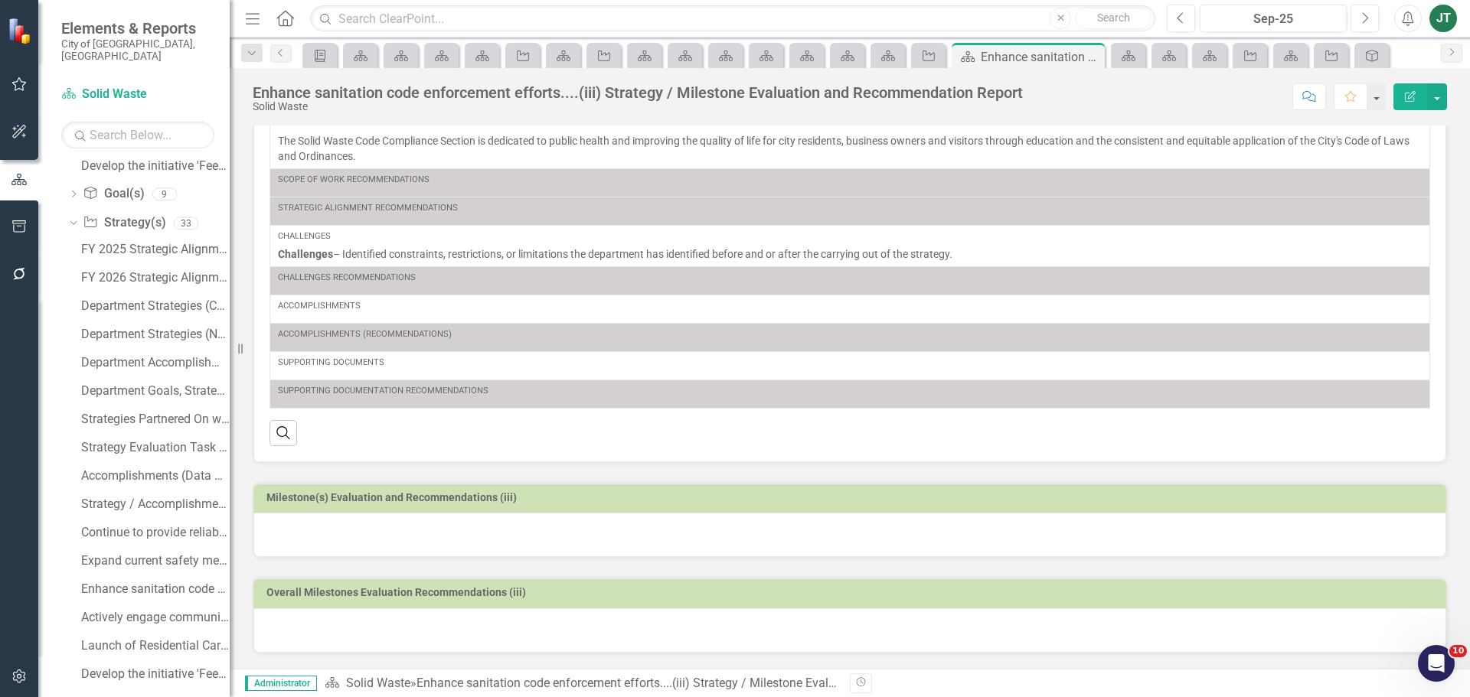
click at [361, 531] on div at bounding box center [849, 535] width 1193 height 44
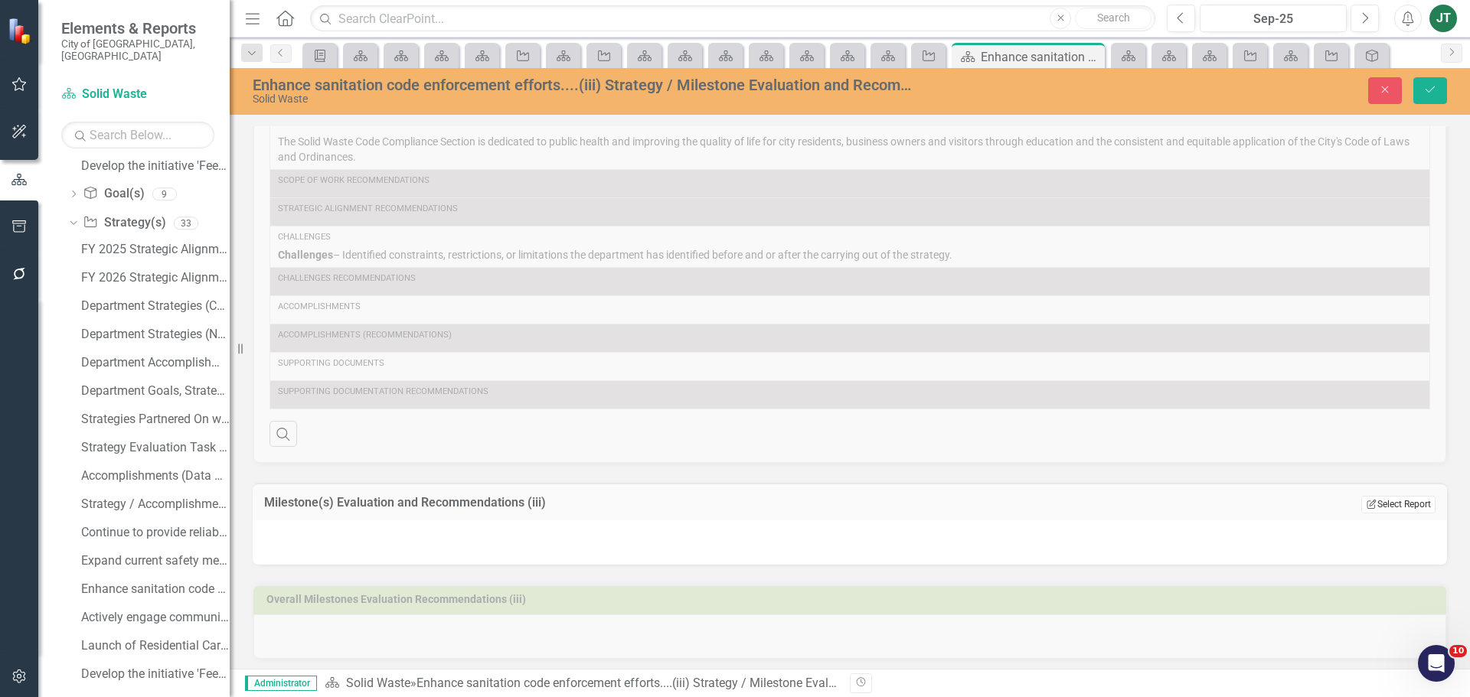
click at [1395, 500] on button "Edit Report Select Report" at bounding box center [1398, 504] width 74 height 17
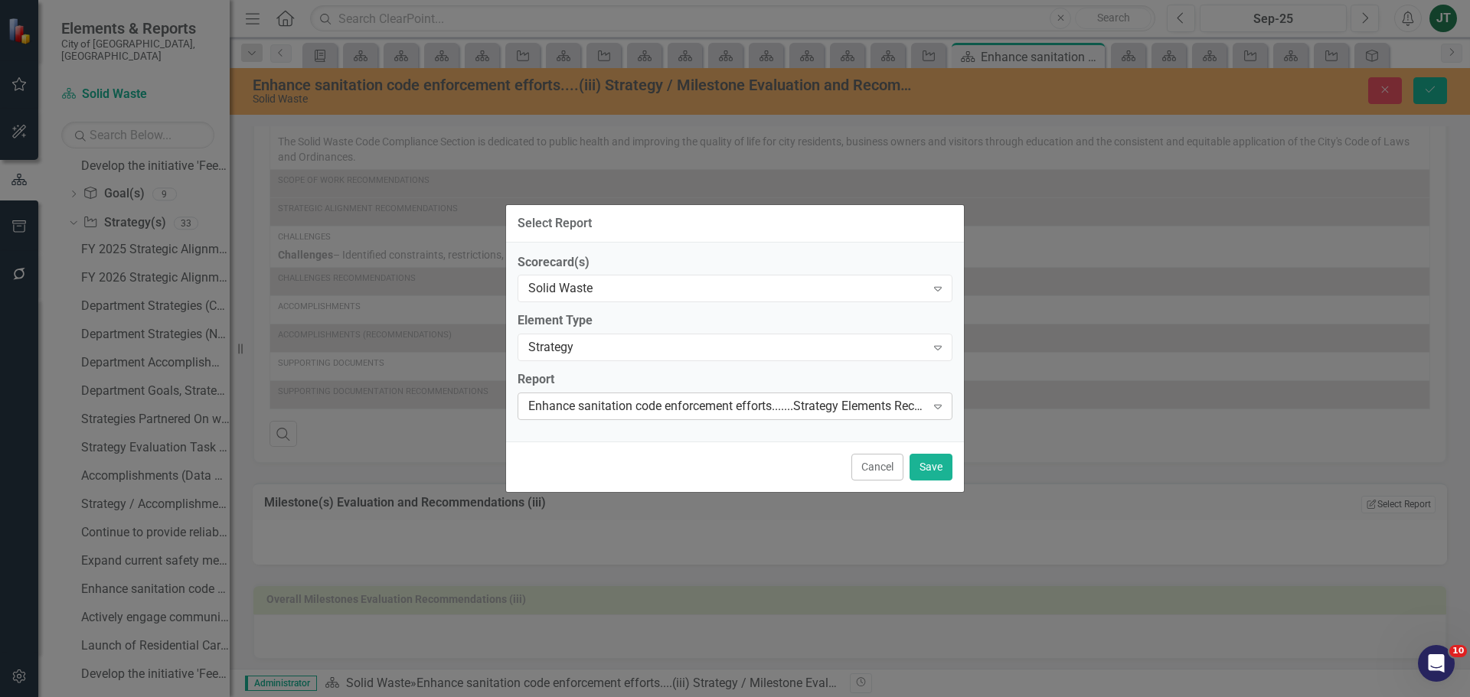
click at [690, 407] on div "Enhance sanitation code enforcement efforts.......Strategy Elements Recommendat…" at bounding box center [726, 407] width 397 height 18
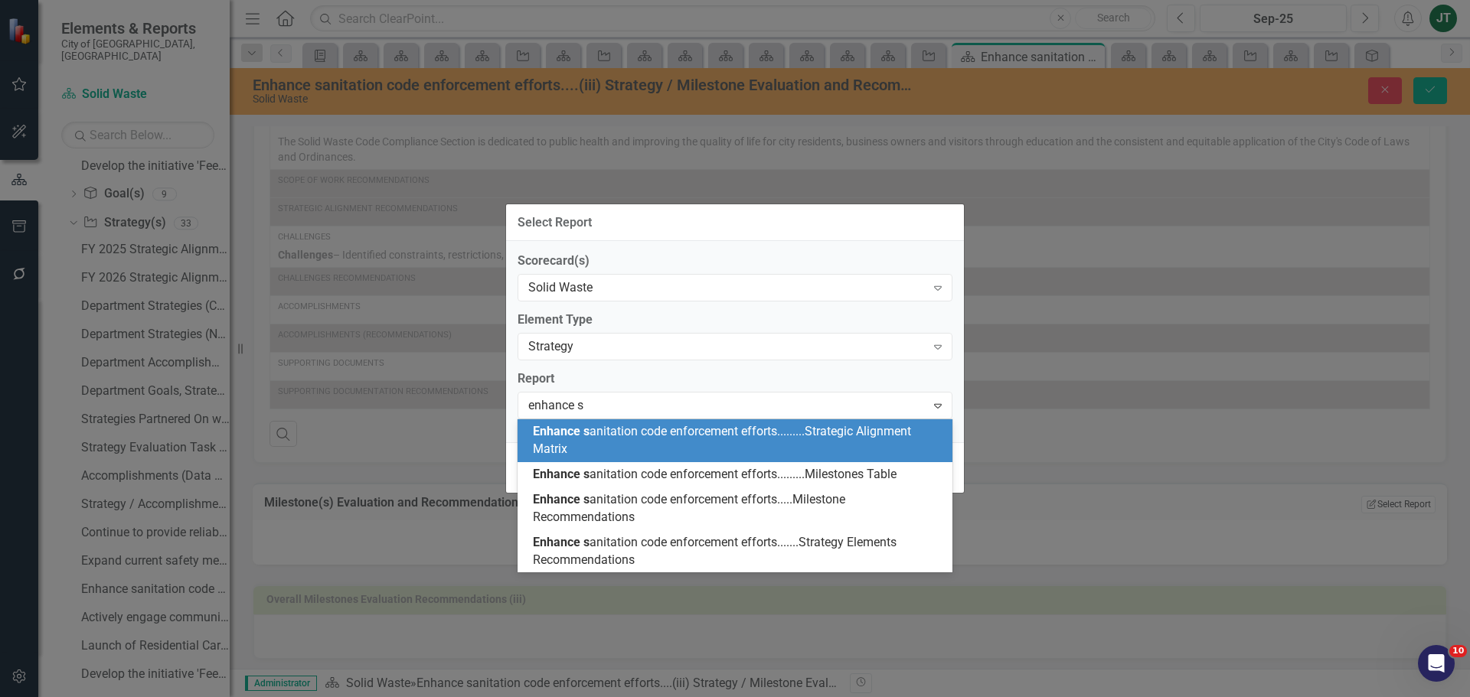
scroll to position [0, 0]
type input "enhance sanitation"
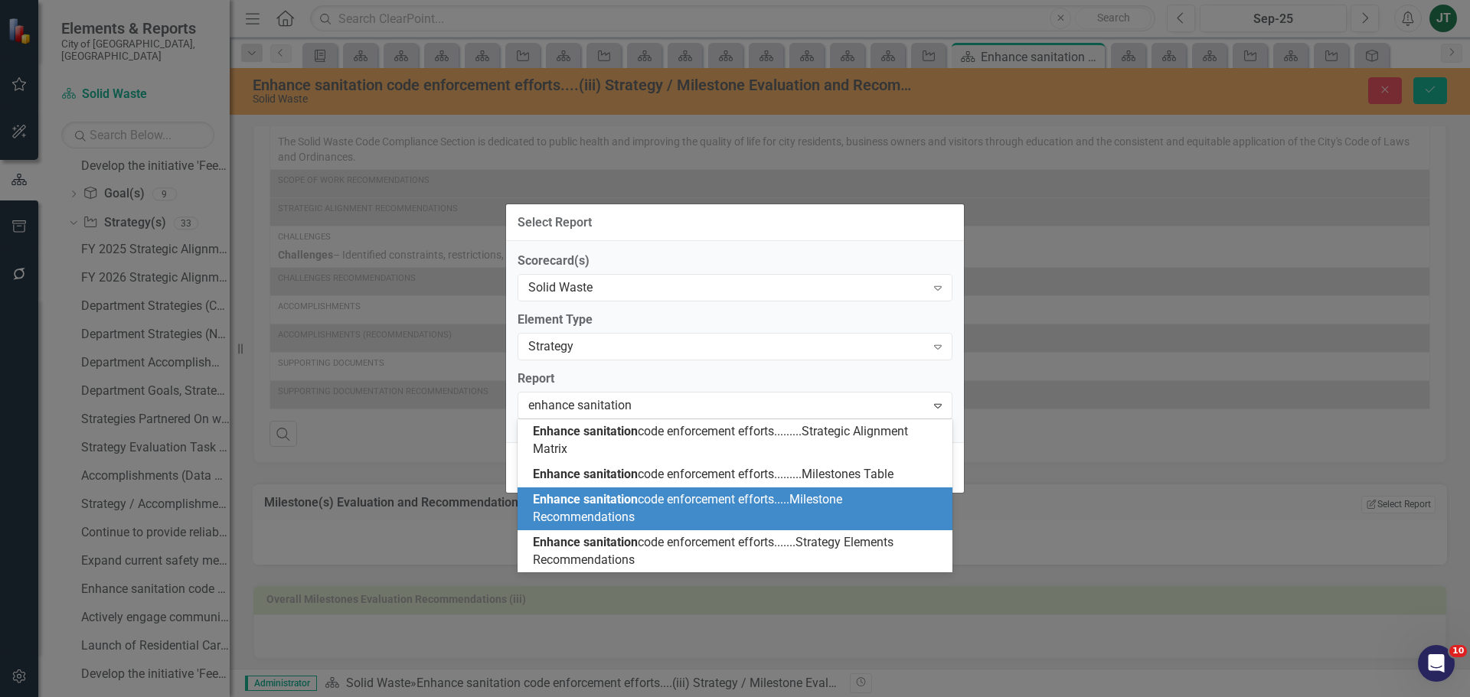
click at [657, 498] on span "Enhance sanitation code enforcement efforts.....Milestone Recommendations" at bounding box center [687, 508] width 309 height 32
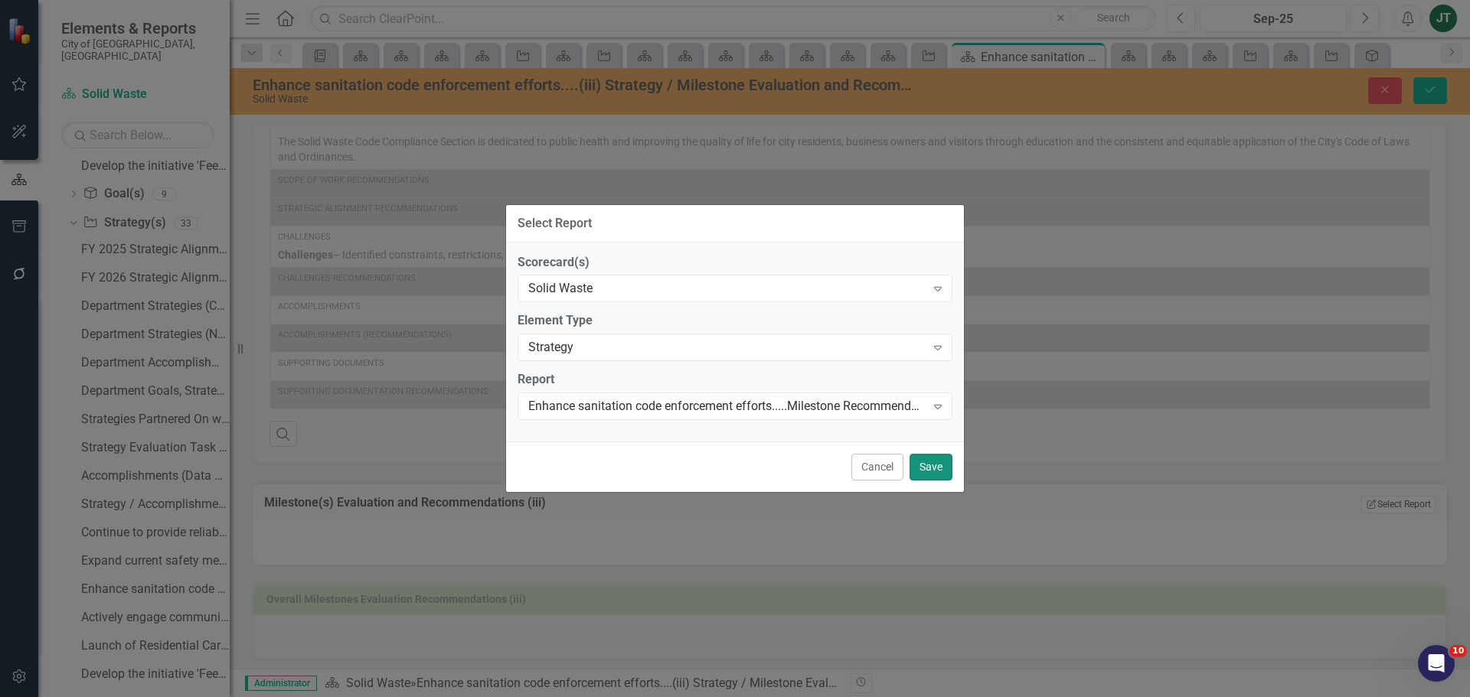
click at [921, 459] on button "Save" at bounding box center [930, 467] width 43 height 27
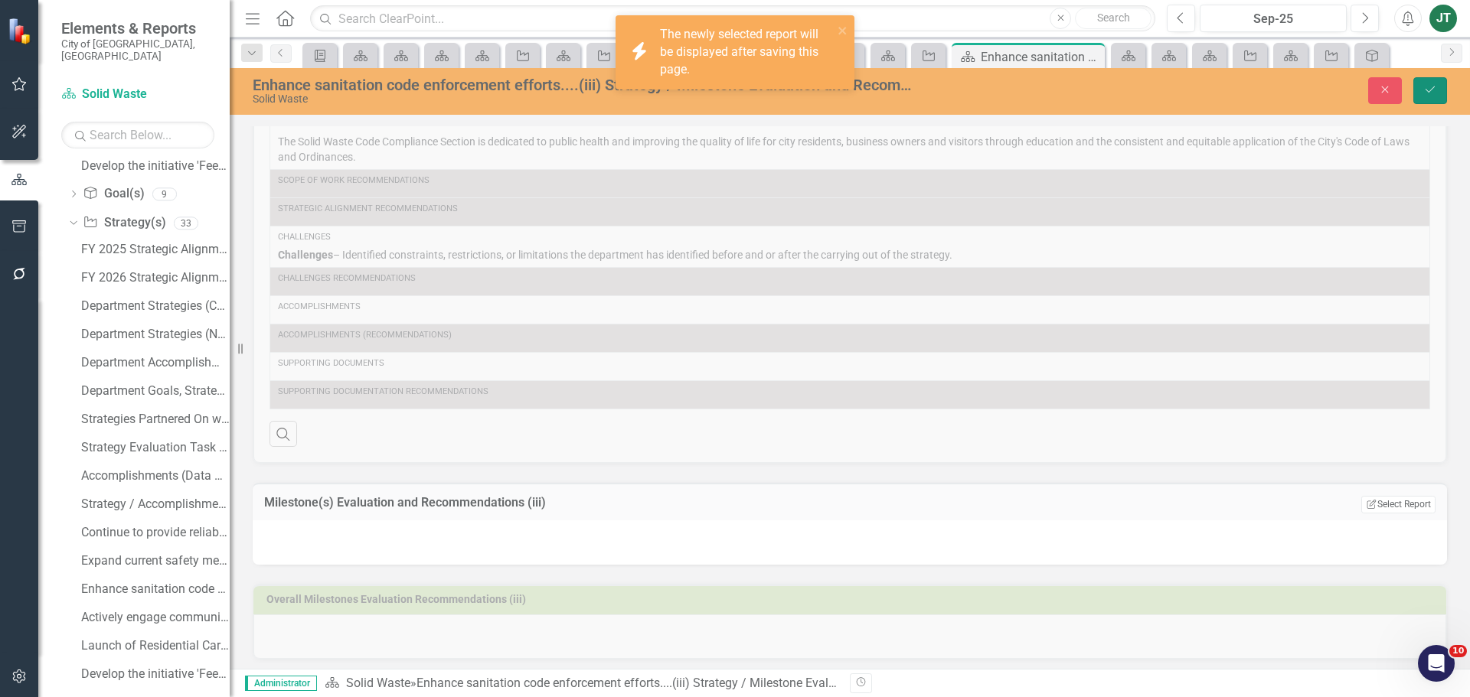
click at [1429, 86] on icon "Save" at bounding box center [1430, 89] width 14 height 11
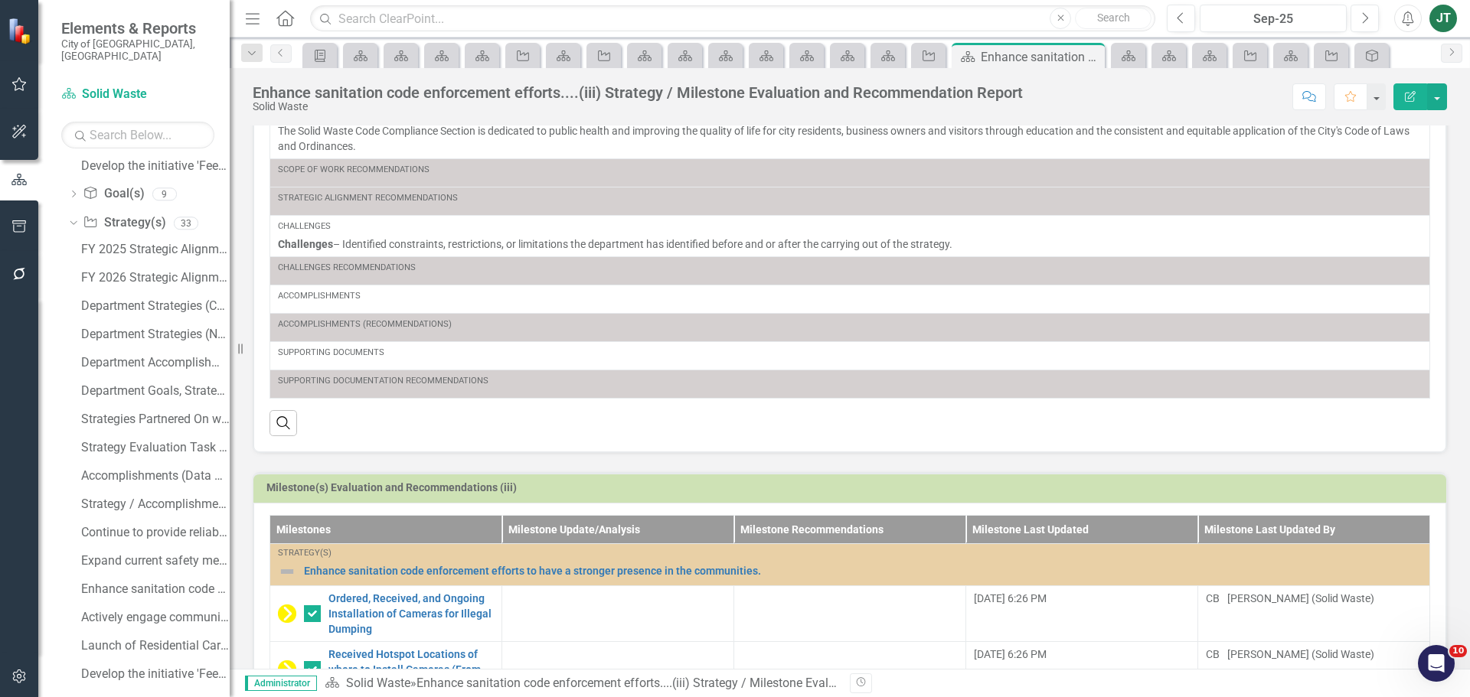
scroll to position [327, 0]
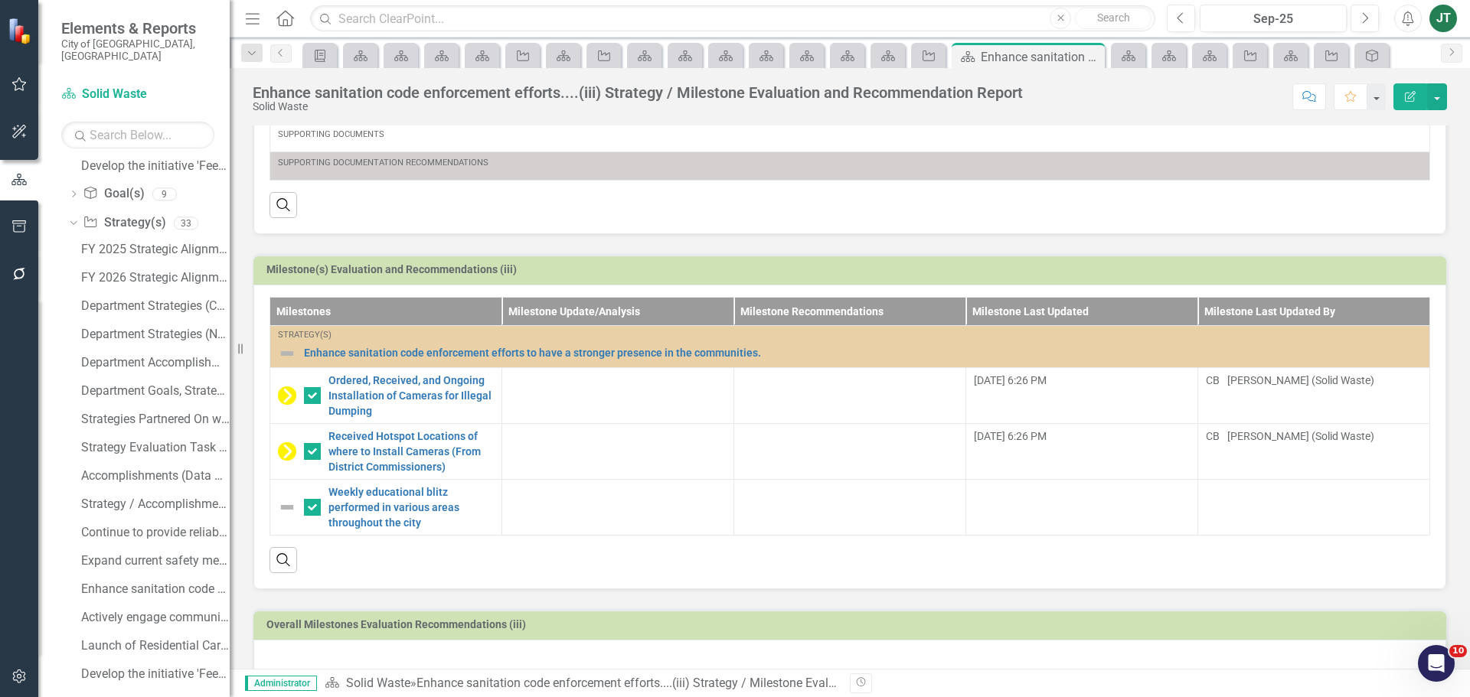
click at [1269, 266] on h3 "Milestone(s) Evaluation and Recommendations (iii)" at bounding box center [852, 269] width 1172 height 11
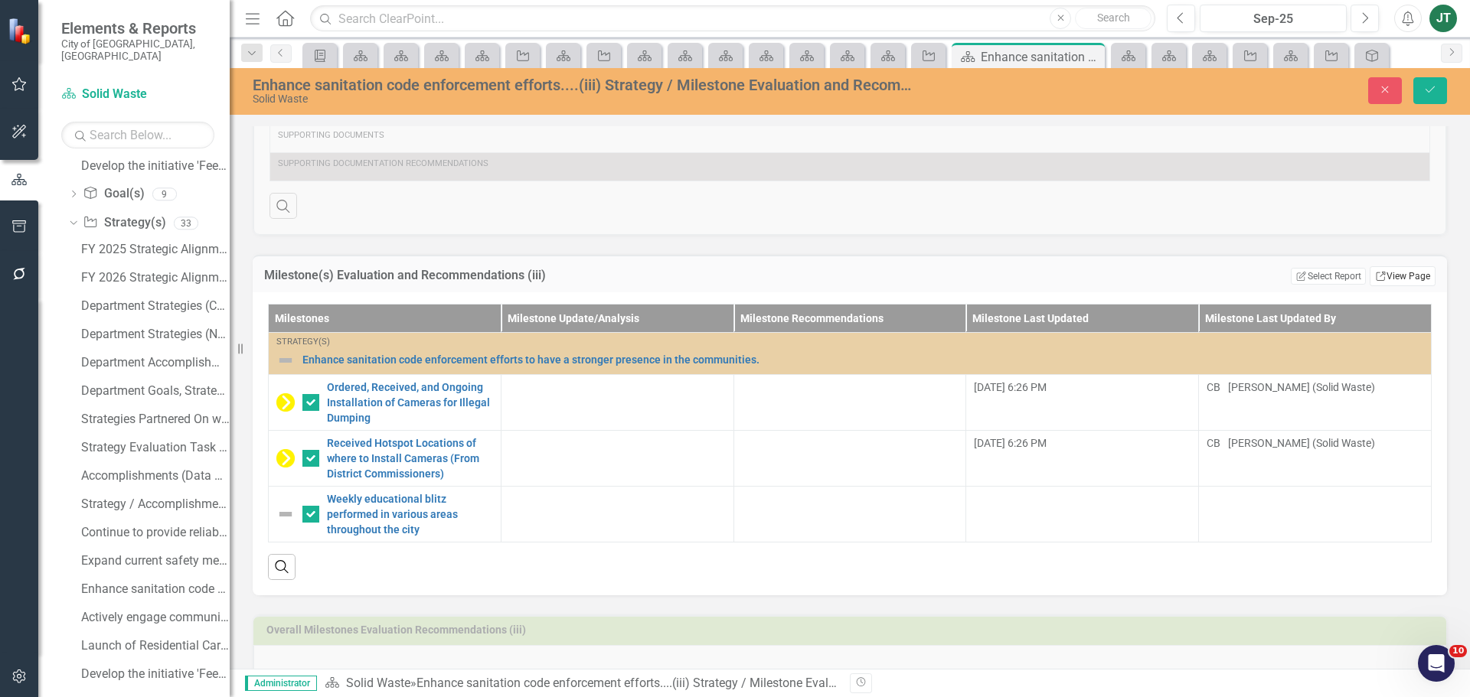
click at [1378, 280] on link "Link View Page" at bounding box center [1403, 276] width 66 height 20
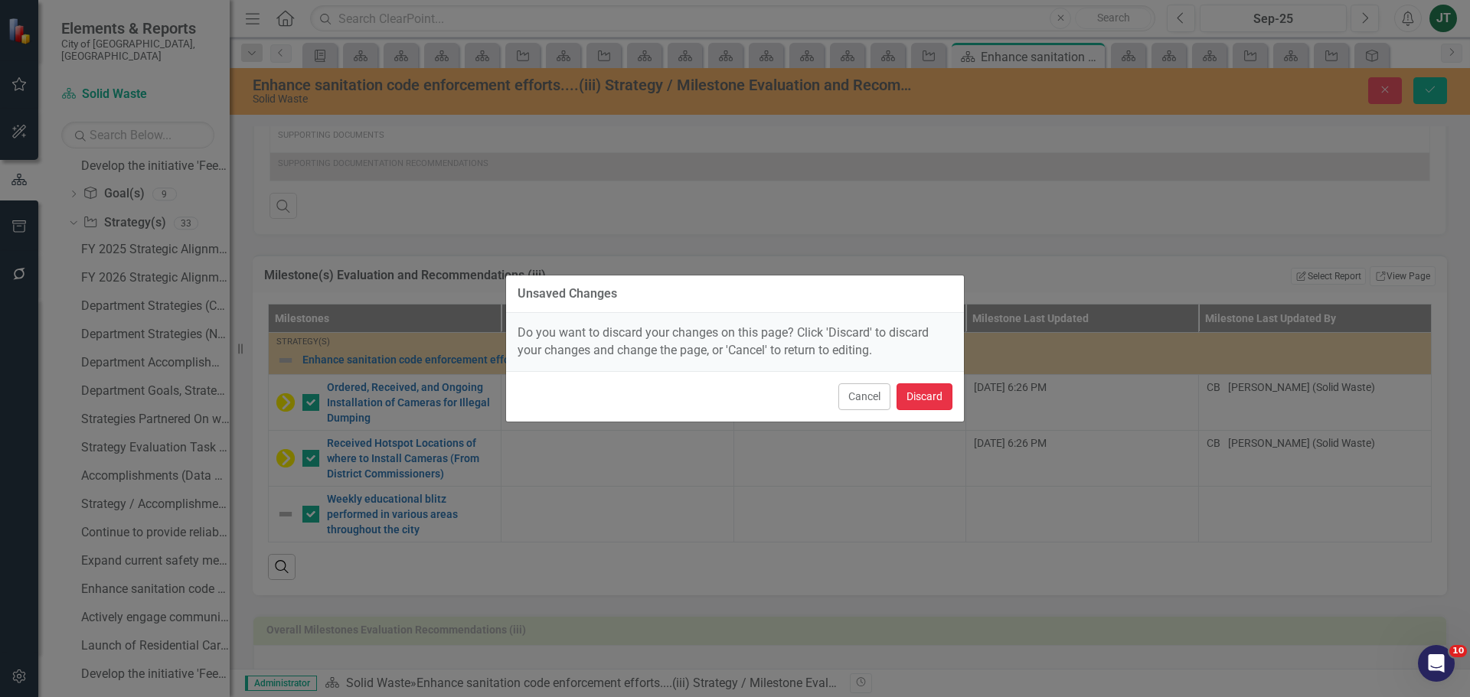
click at [930, 400] on button "Discard" at bounding box center [924, 397] width 56 height 27
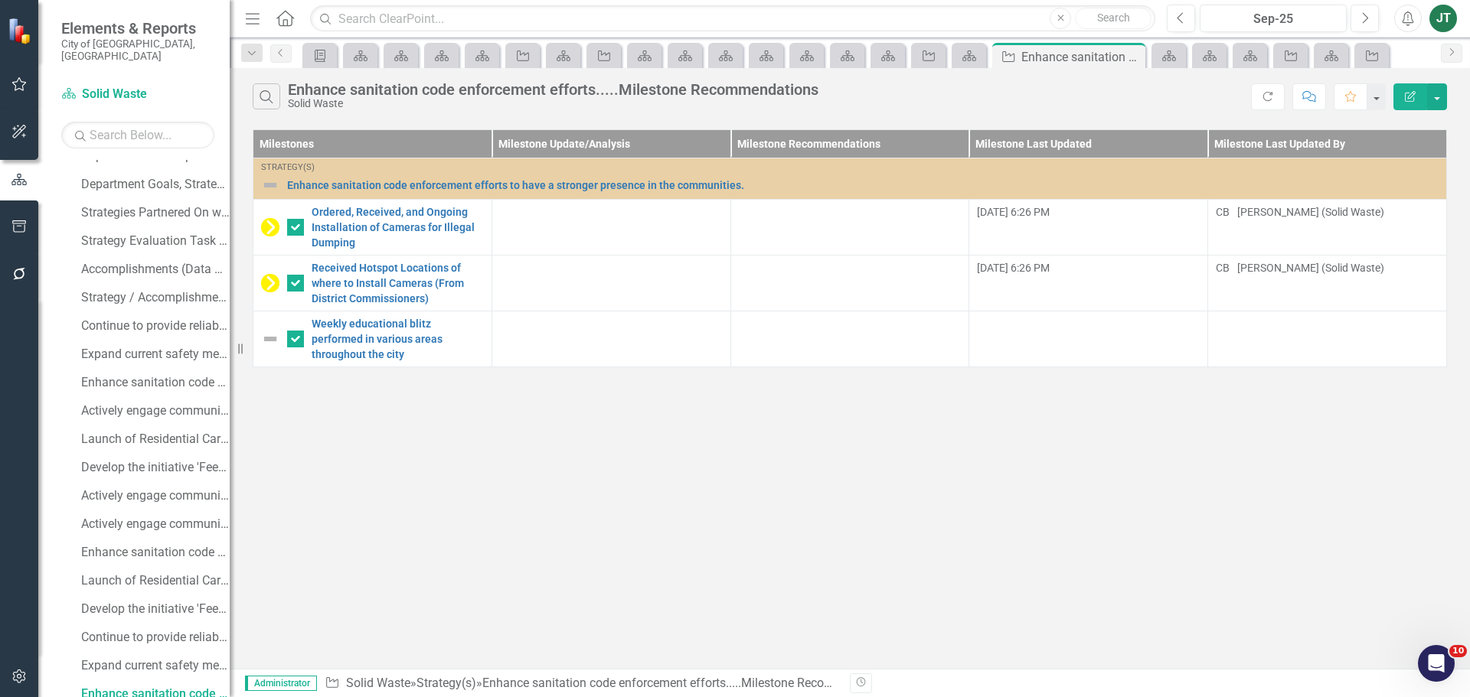
scroll to position [354, 0]
click at [1439, 96] on button "button" at bounding box center [1437, 96] width 20 height 27
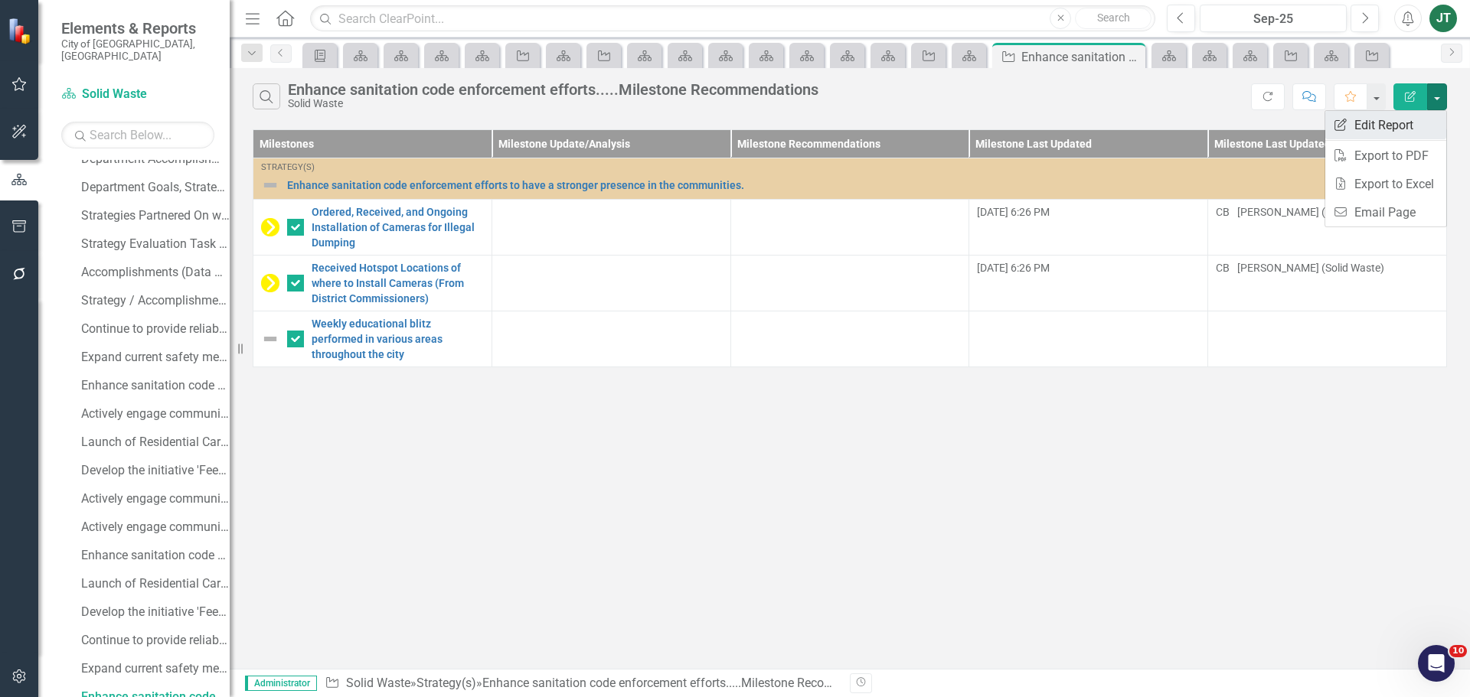
click at [1381, 129] on link "Edit Report Edit Report" at bounding box center [1385, 125] width 121 height 28
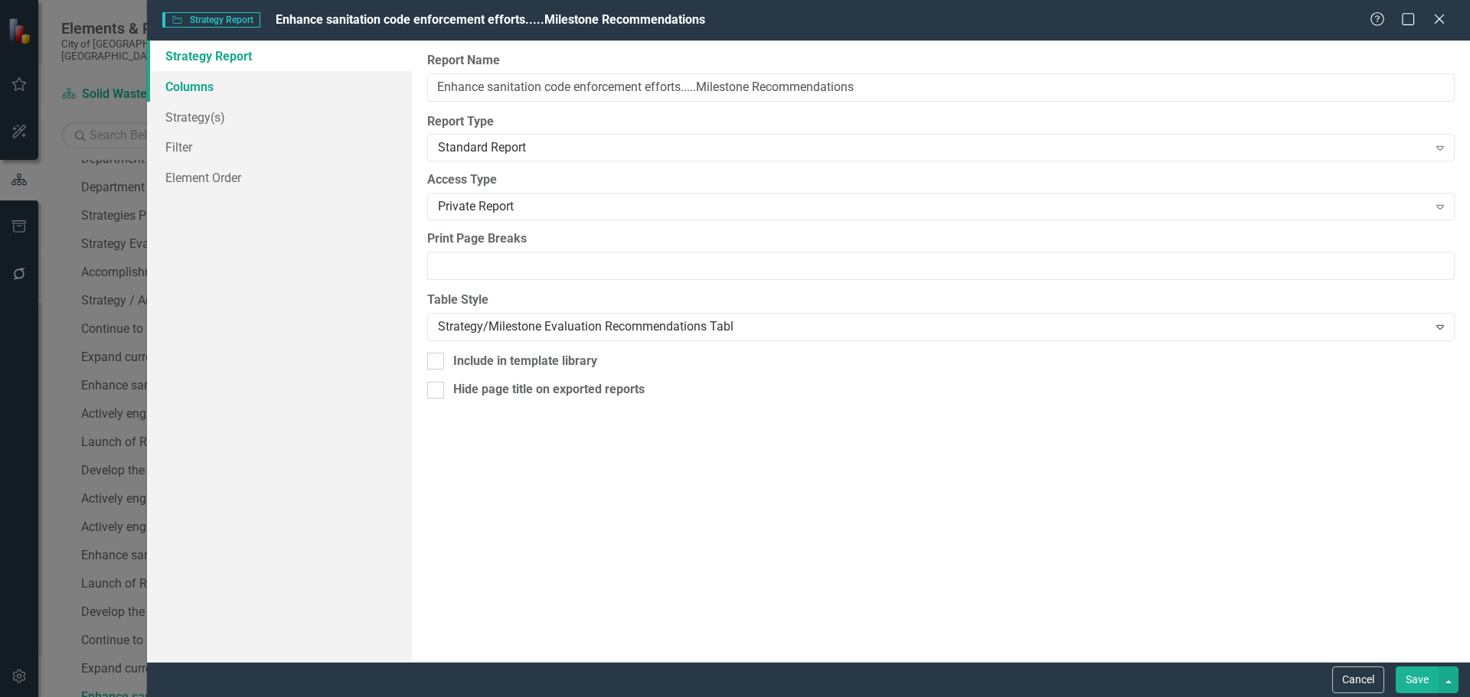
click at [250, 85] on link "Columns" at bounding box center [279, 86] width 265 height 31
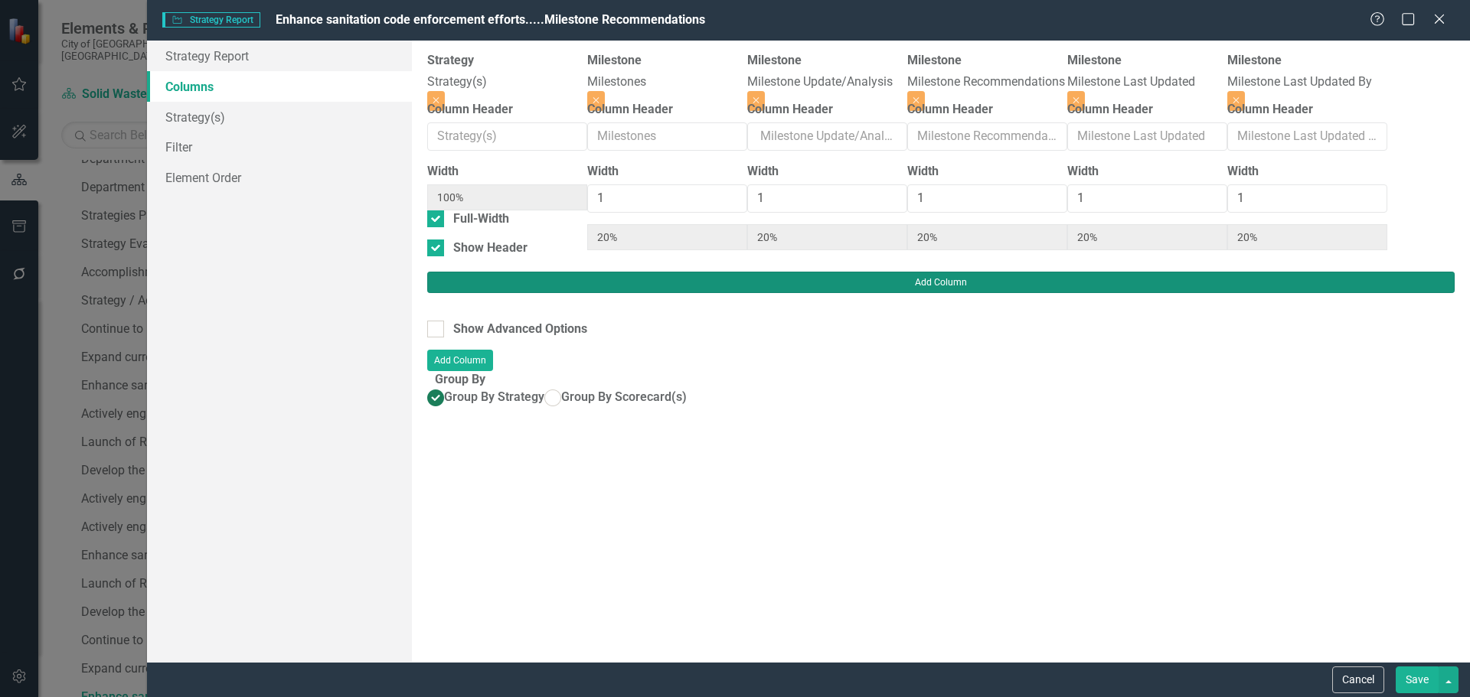
click at [1423, 272] on button "Add Column" at bounding box center [940, 282] width 1027 height 21
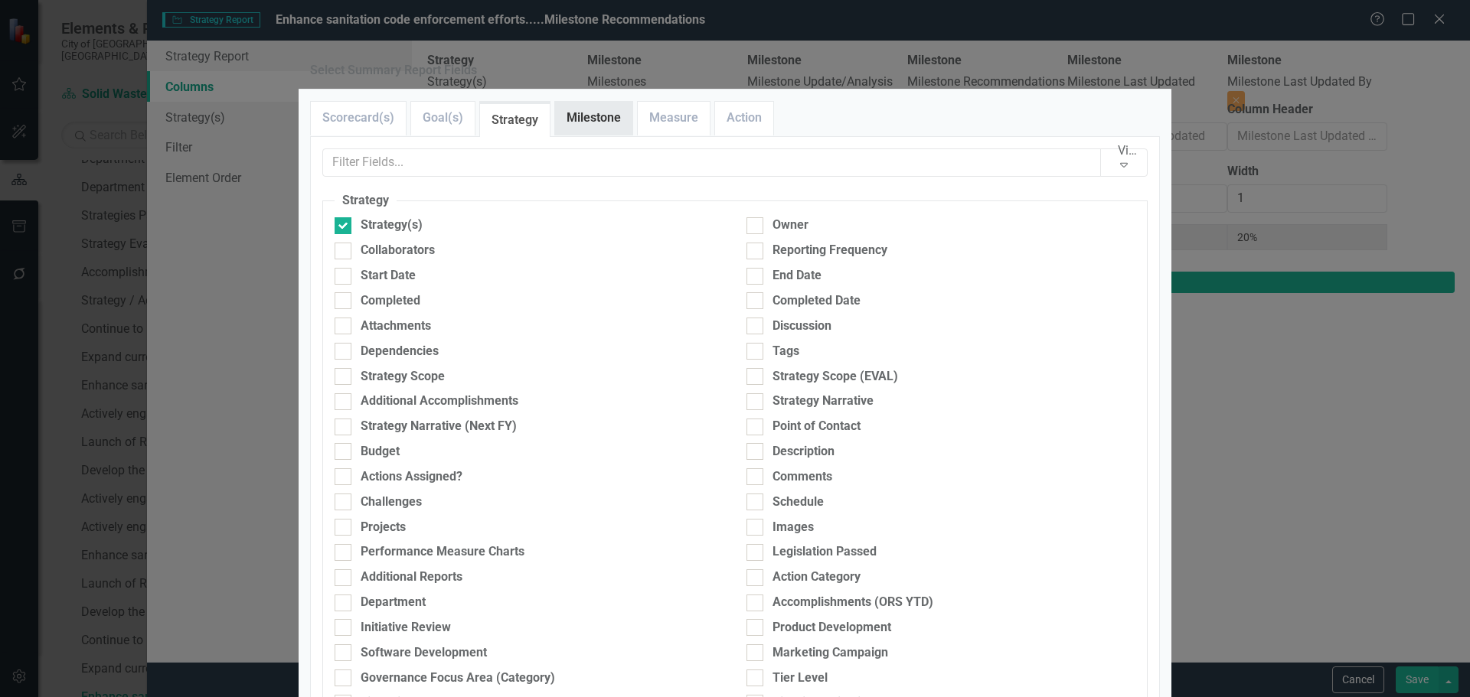
click at [593, 135] on link "Milestone" at bounding box center [593, 118] width 77 height 33
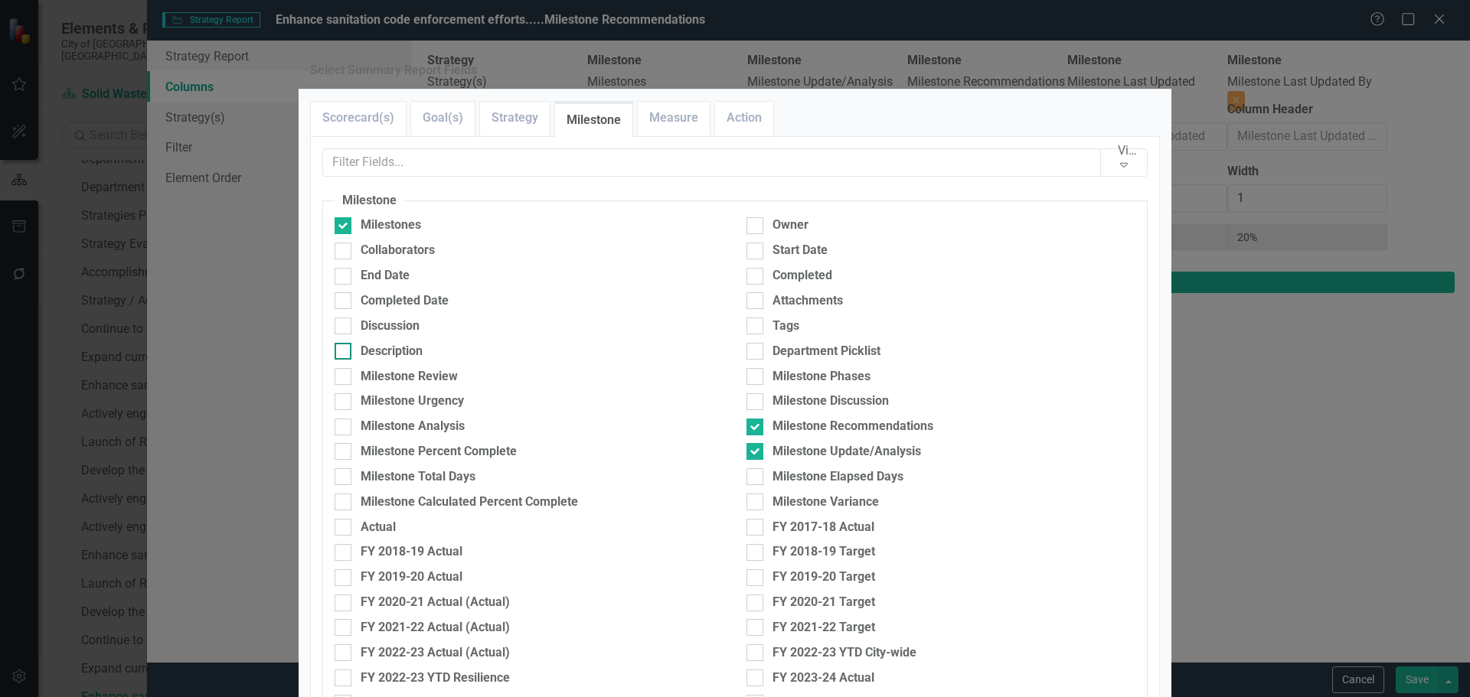
click at [384, 361] on div "Description" at bounding box center [392, 352] width 62 height 18
click at [344, 353] on input "Description" at bounding box center [340, 348] width 10 height 10
checkbox input "true"
click at [392, 285] on div "End Date" at bounding box center [385, 276] width 49 height 18
click at [344, 278] on input "End Date" at bounding box center [340, 273] width 10 height 10
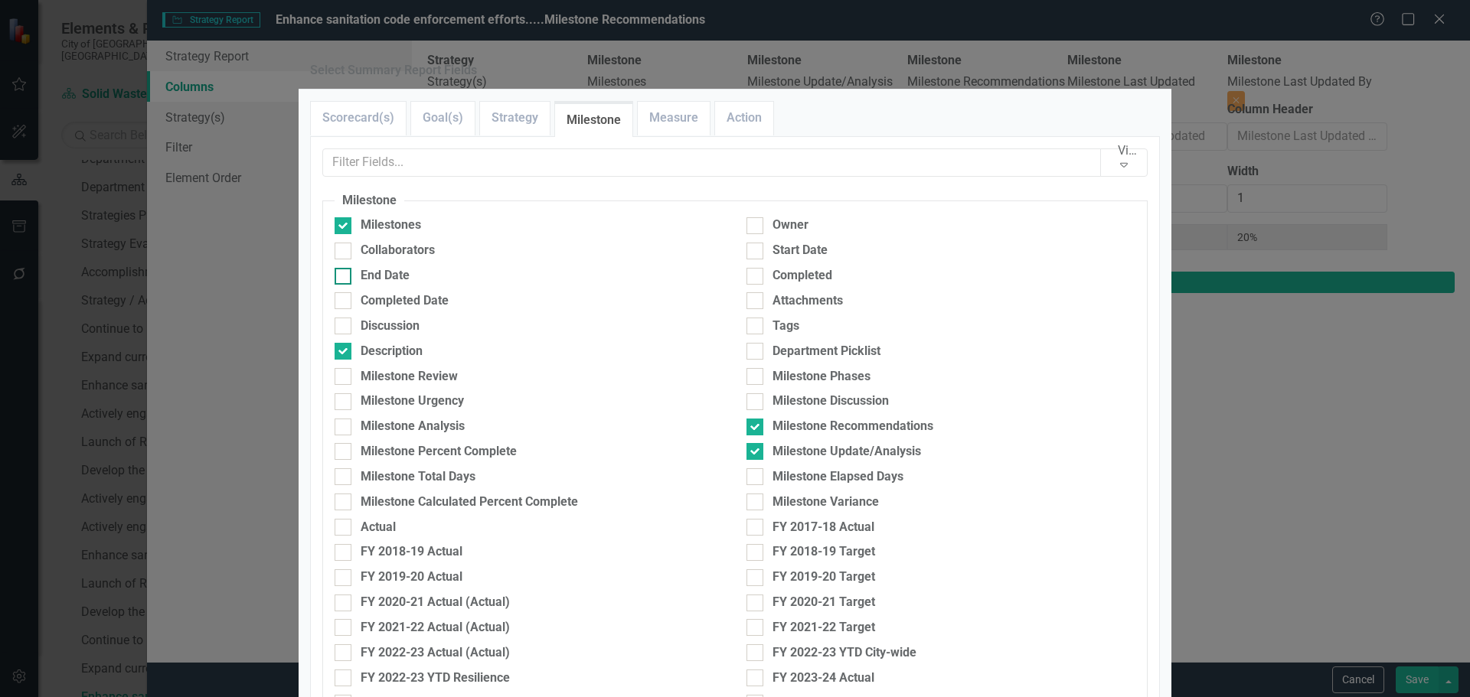
checkbox input "true"
click at [788, 260] on div "Start Date" at bounding box center [799, 251] width 55 height 18
click at [756, 253] on input "Start Date" at bounding box center [751, 248] width 10 height 10
checkbox input "true"
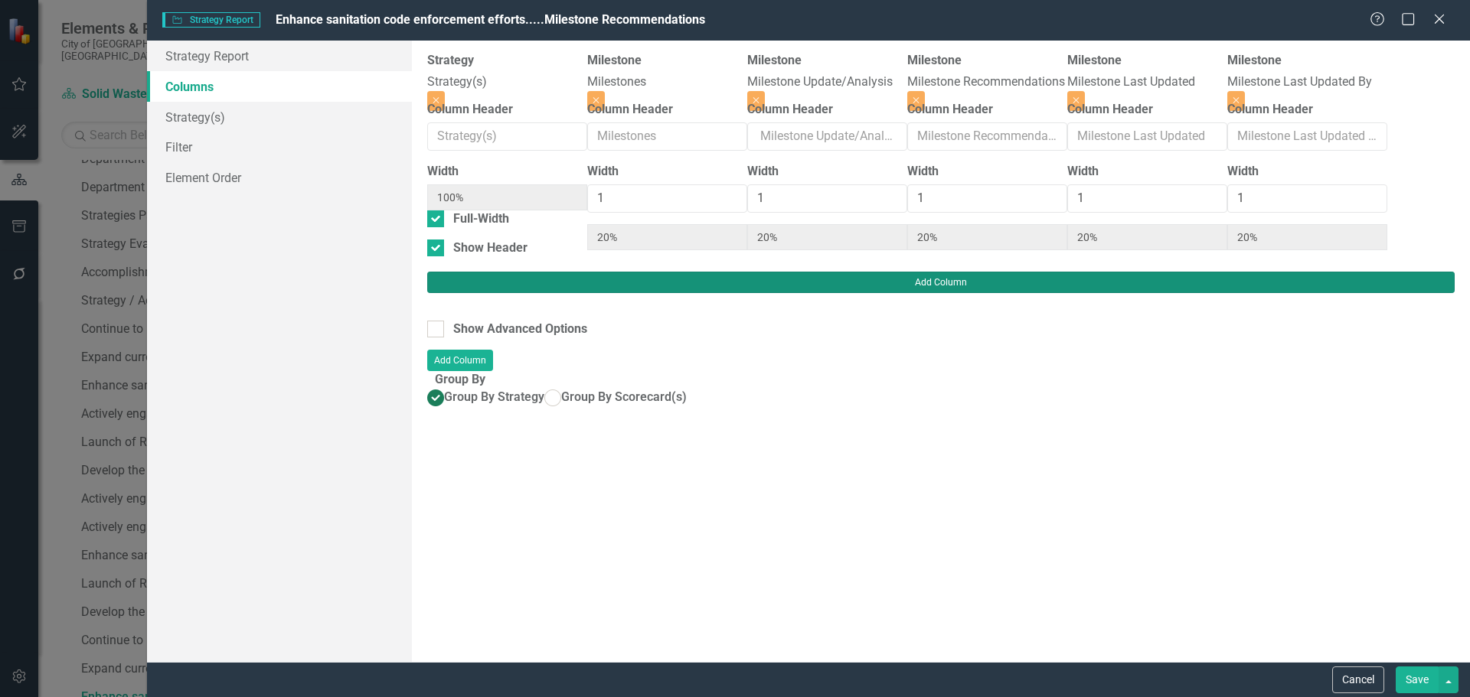
type input "13%"
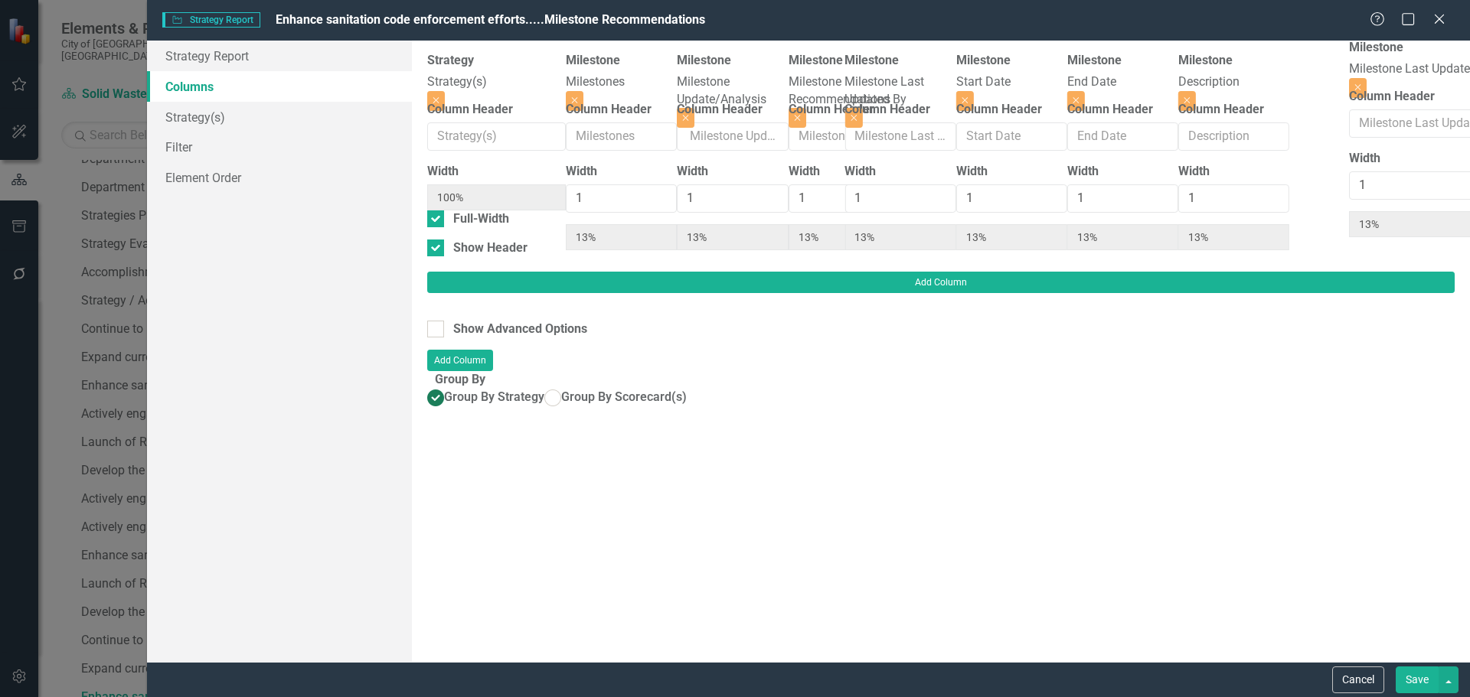
scroll to position [0, 381]
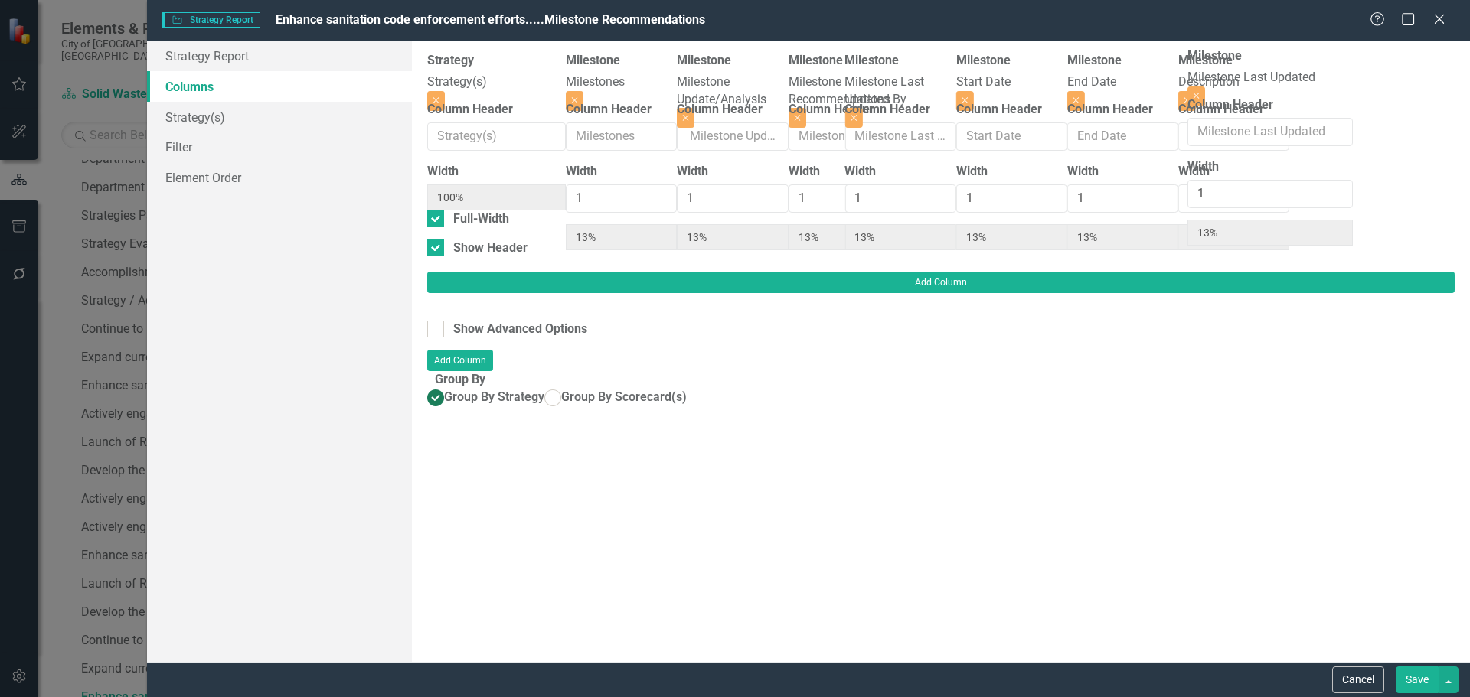
drag, startPoint x: 1137, startPoint y: 93, endPoint x: 1288, endPoint y: 88, distance: 150.9
click at [1288, 88] on div "Strategy Strategy(s) Close Column Header Width 100% Full-Width Show Header Mile…" at bounding box center [940, 162] width 1027 height 220
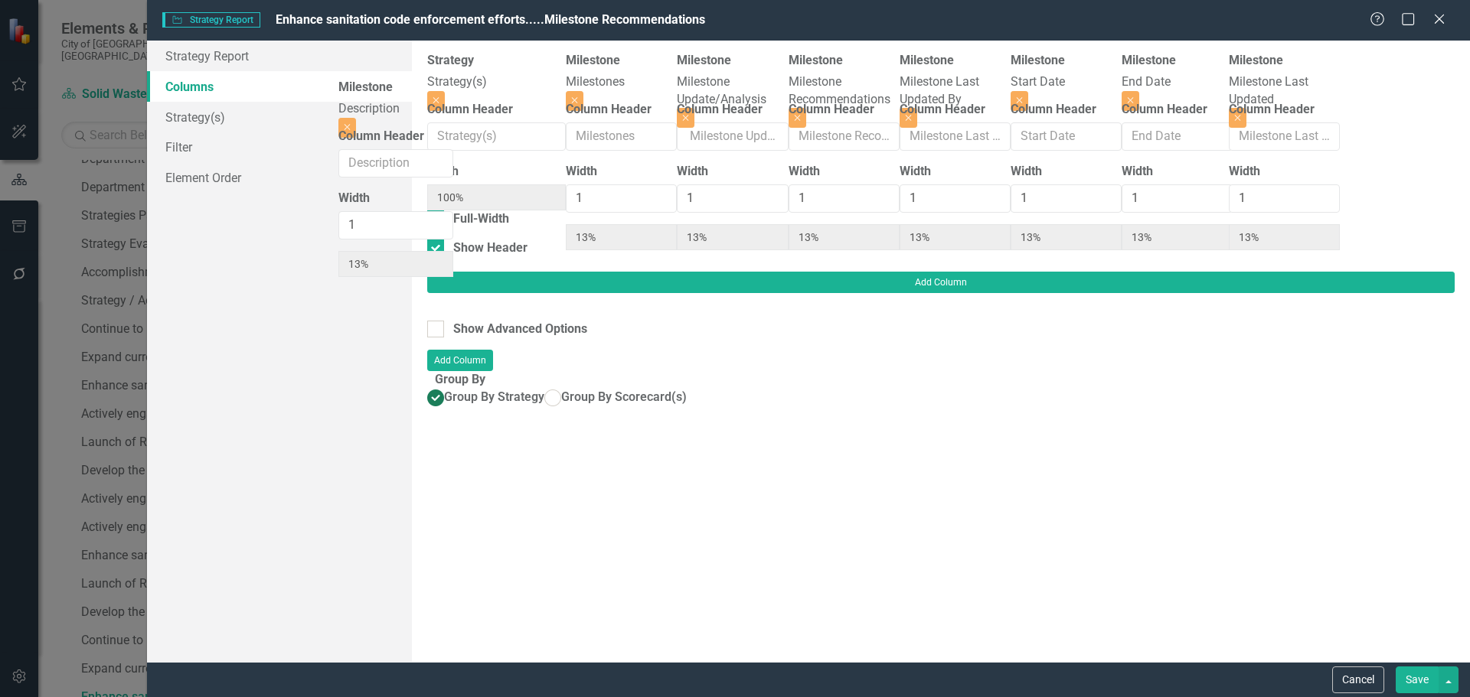
scroll to position [0, 238]
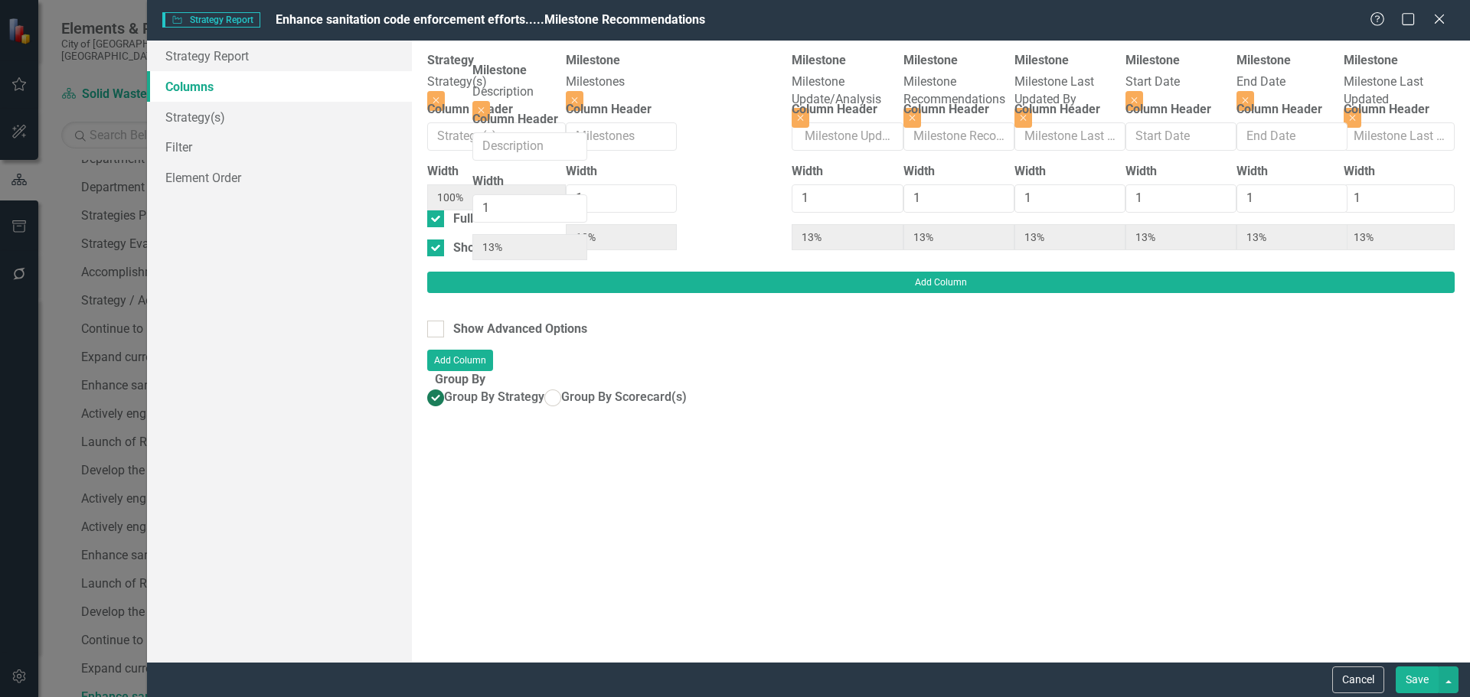
drag, startPoint x: 1151, startPoint y: 89, endPoint x: 538, endPoint y: 92, distance: 613.2
click at [538, 92] on div "Strategy Strategy(s) Close Column Header Width 100% Full-Width Show Header Mile…" at bounding box center [940, 162] width 1027 height 220
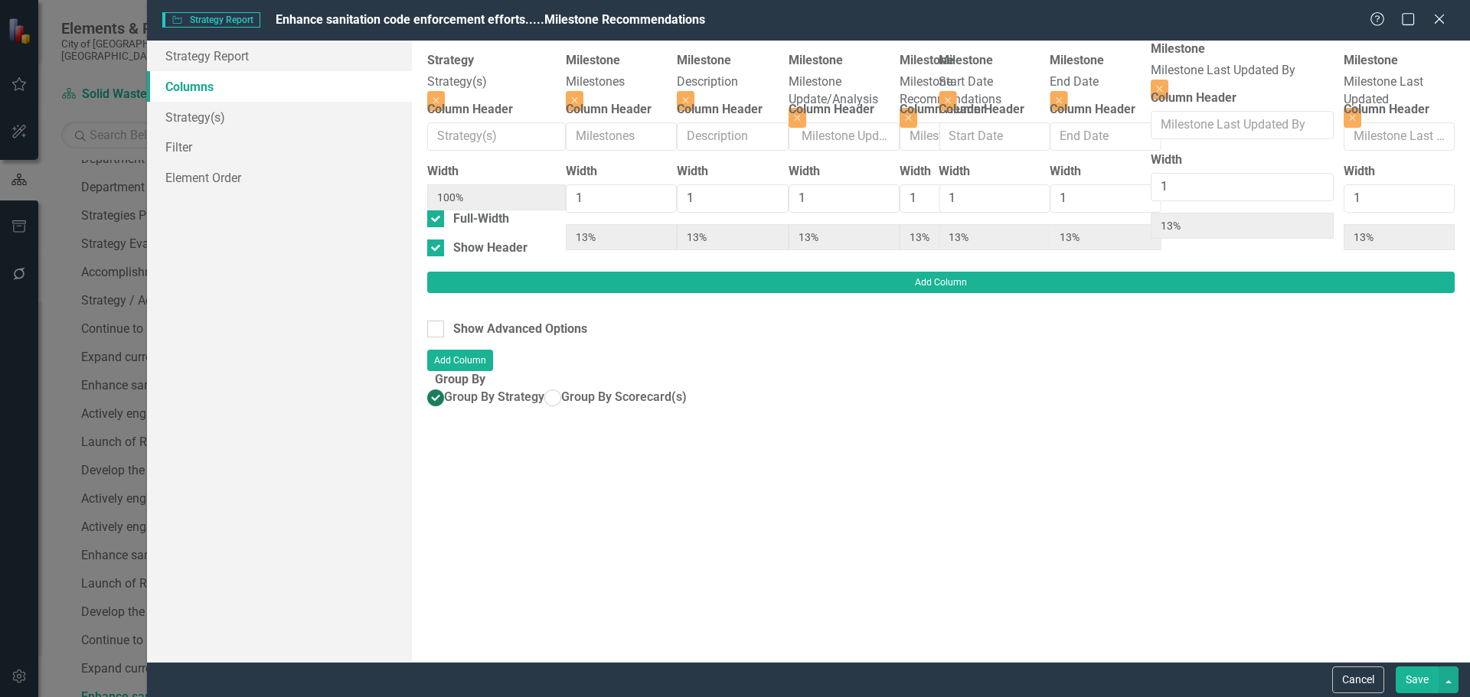
drag, startPoint x: 1004, startPoint y: 97, endPoint x: 1241, endPoint y: 85, distance: 237.6
click at [1241, 85] on div "Strategy Strategy(s) Close Column Header Width 100% Full-Width Show Header Mile…" at bounding box center [940, 162] width 1027 height 220
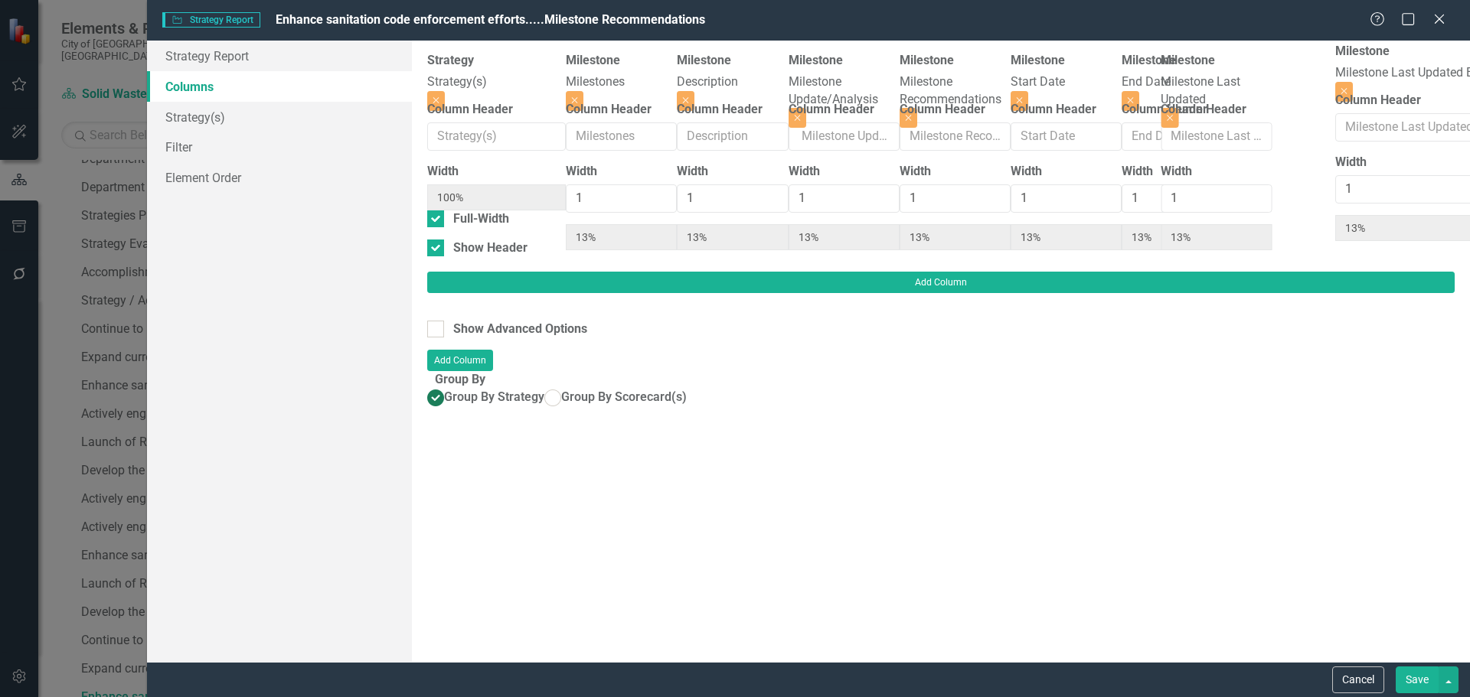
scroll to position [0, 381]
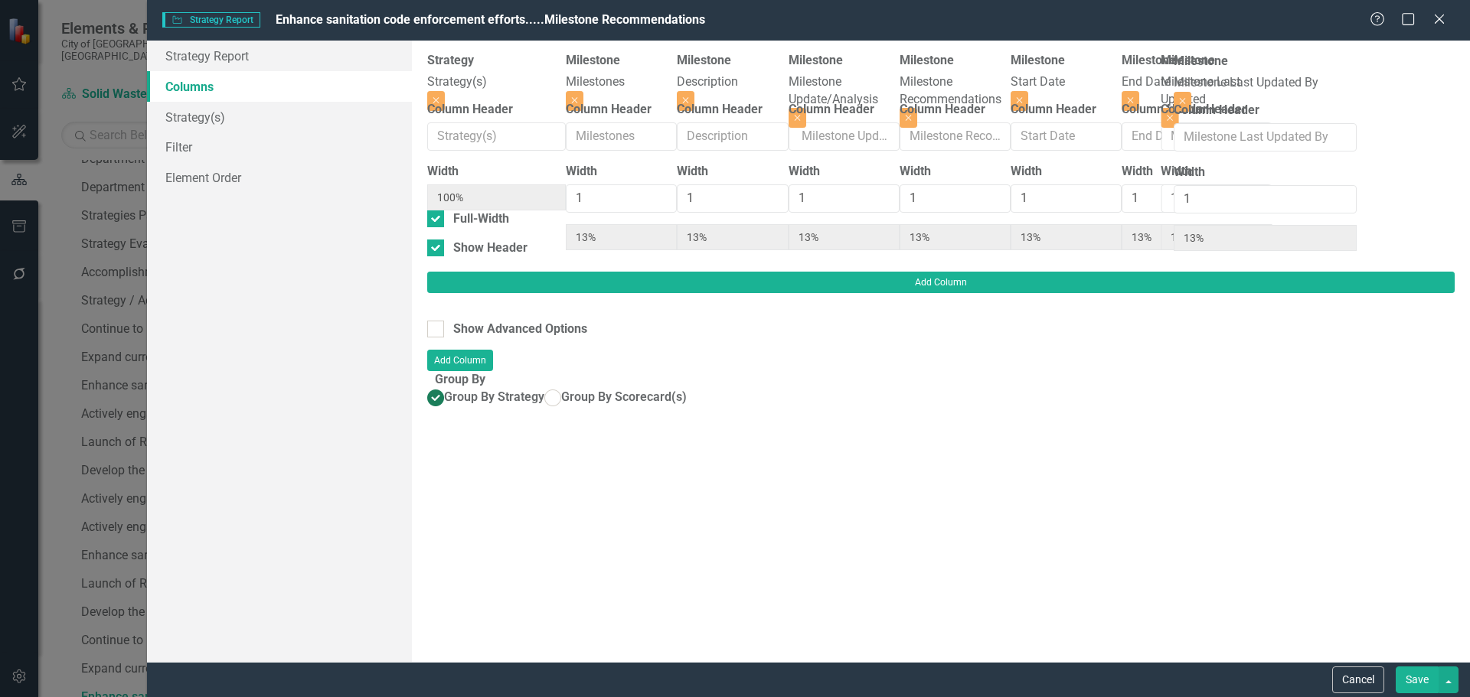
drag, startPoint x: 1248, startPoint y: 97, endPoint x: 1278, endPoint y: 97, distance: 30.6
click at [1278, 97] on div "Strategy Strategy(s) Close Column Header Width 100% Full-Width Show Header Mile…" at bounding box center [940, 162] width 1027 height 220
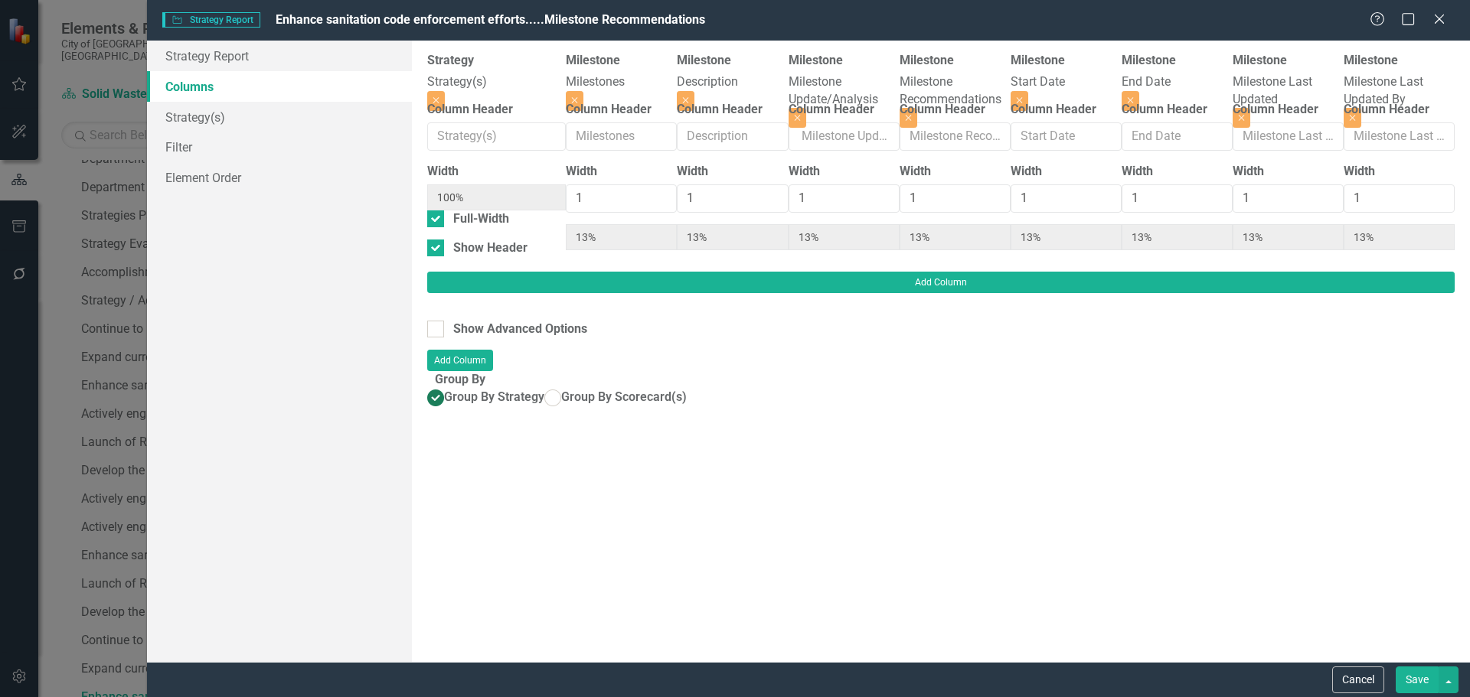
scroll to position [0, 0]
type input "2"
type input "22%"
type input "11%"
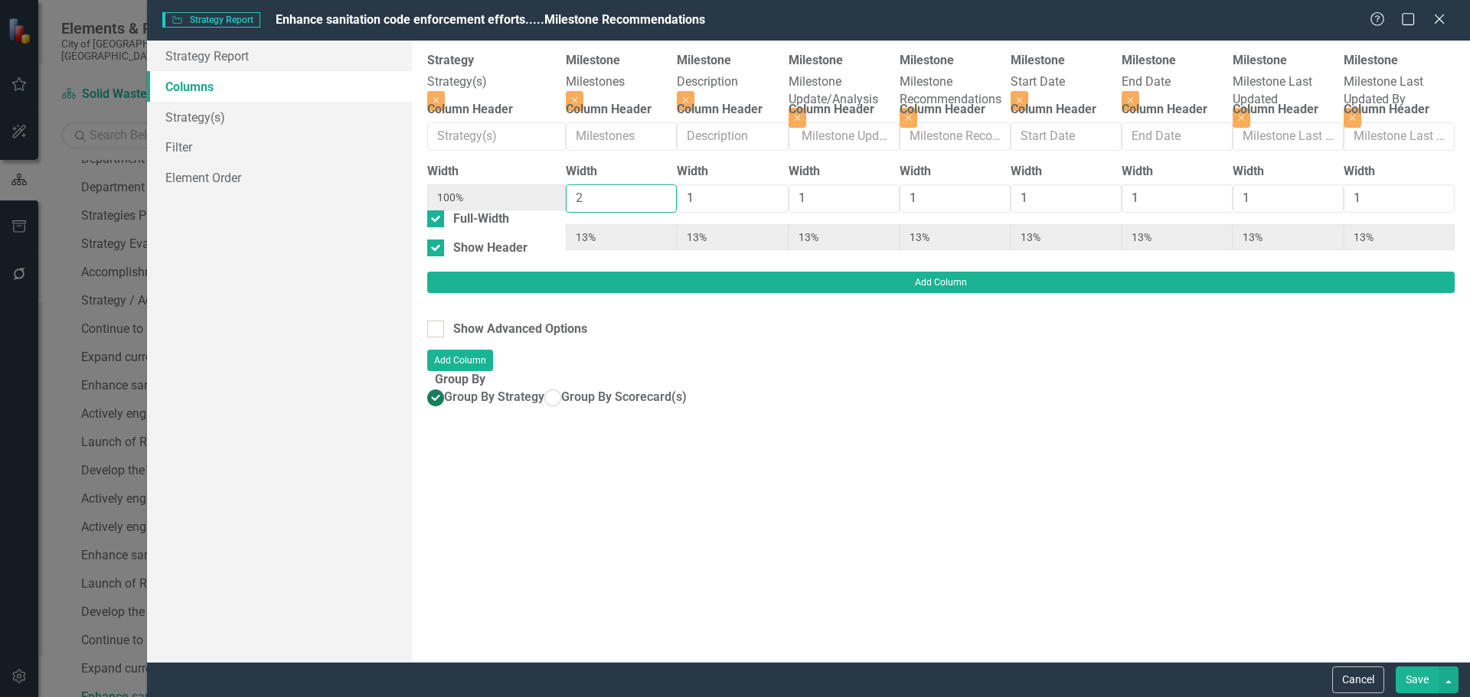
type input "11%"
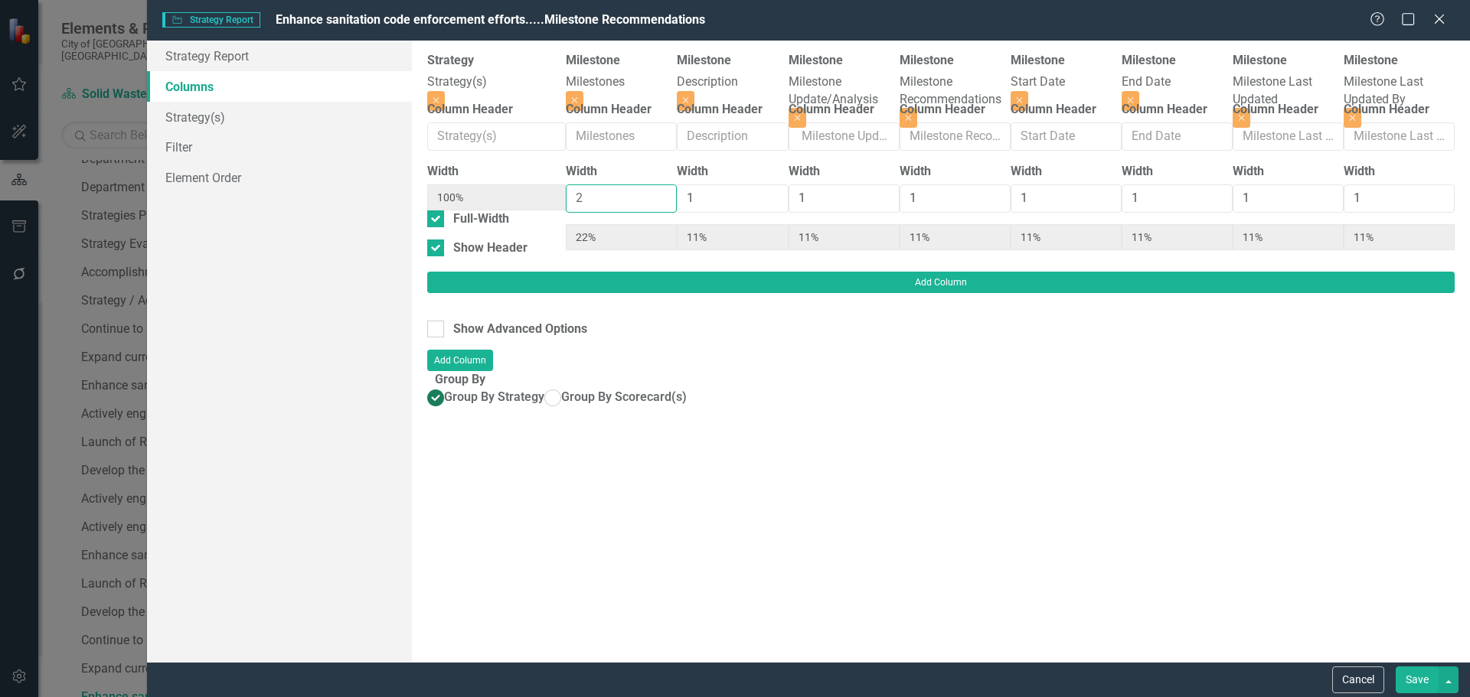
type input "2"
click at [585, 200] on input "2" at bounding box center [621, 198] width 111 height 28
type input "2"
type input "20%"
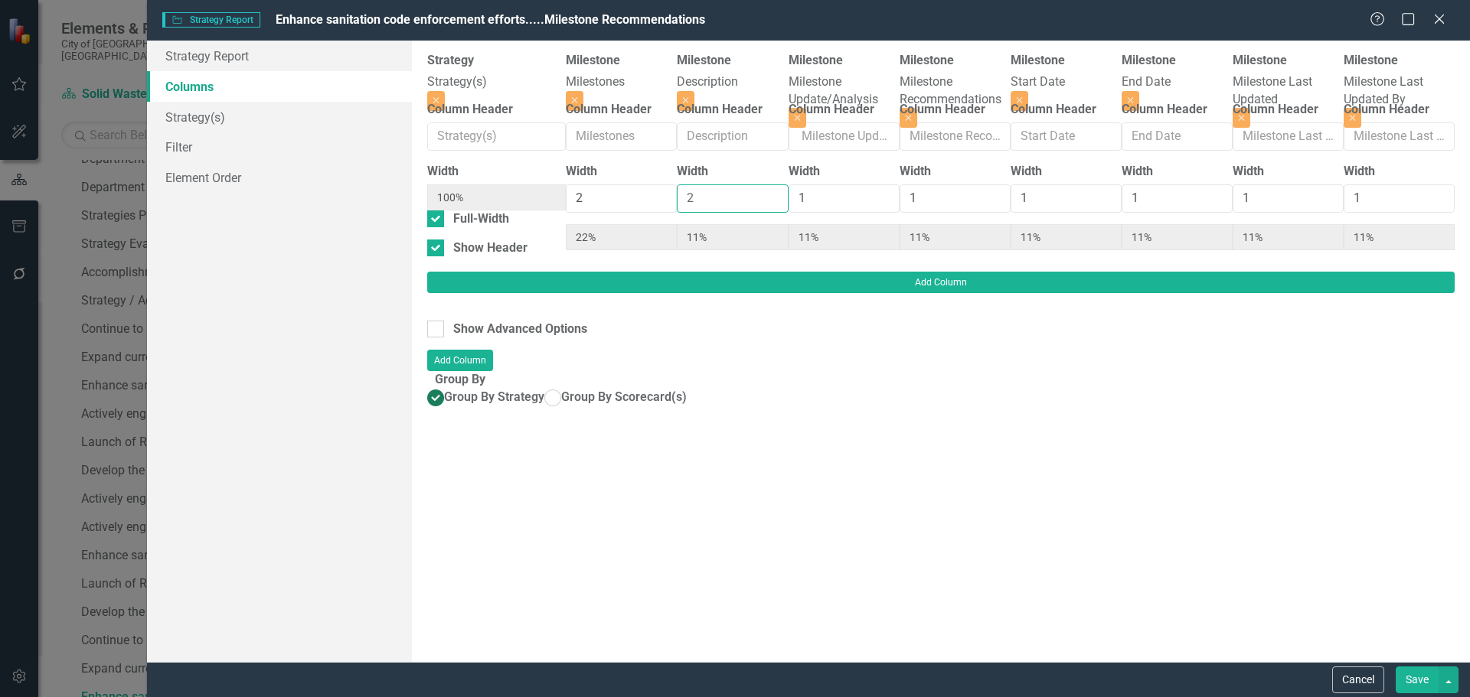
type input "10%"
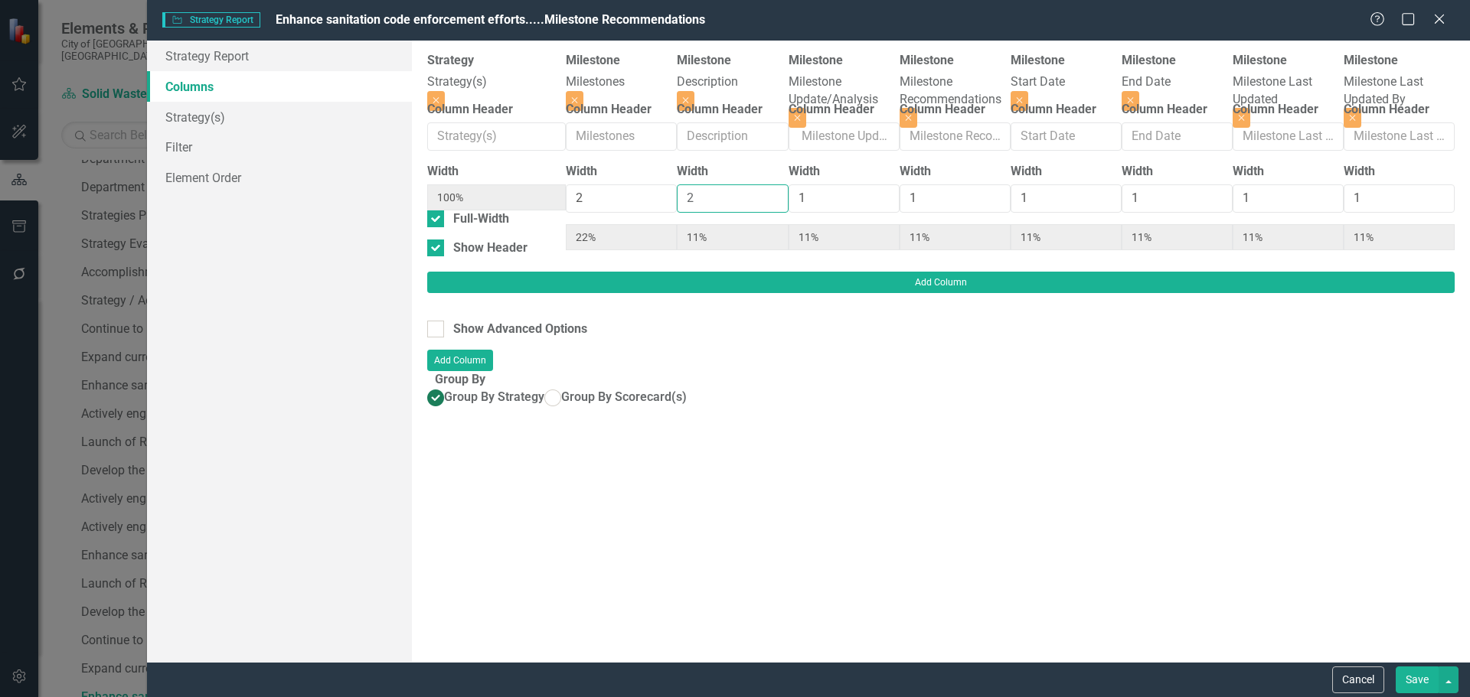
type input "10%"
type input "2"
click at [692, 201] on input "2" at bounding box center [732, 198] width 111 height 28
type input "2"
type input "18%"
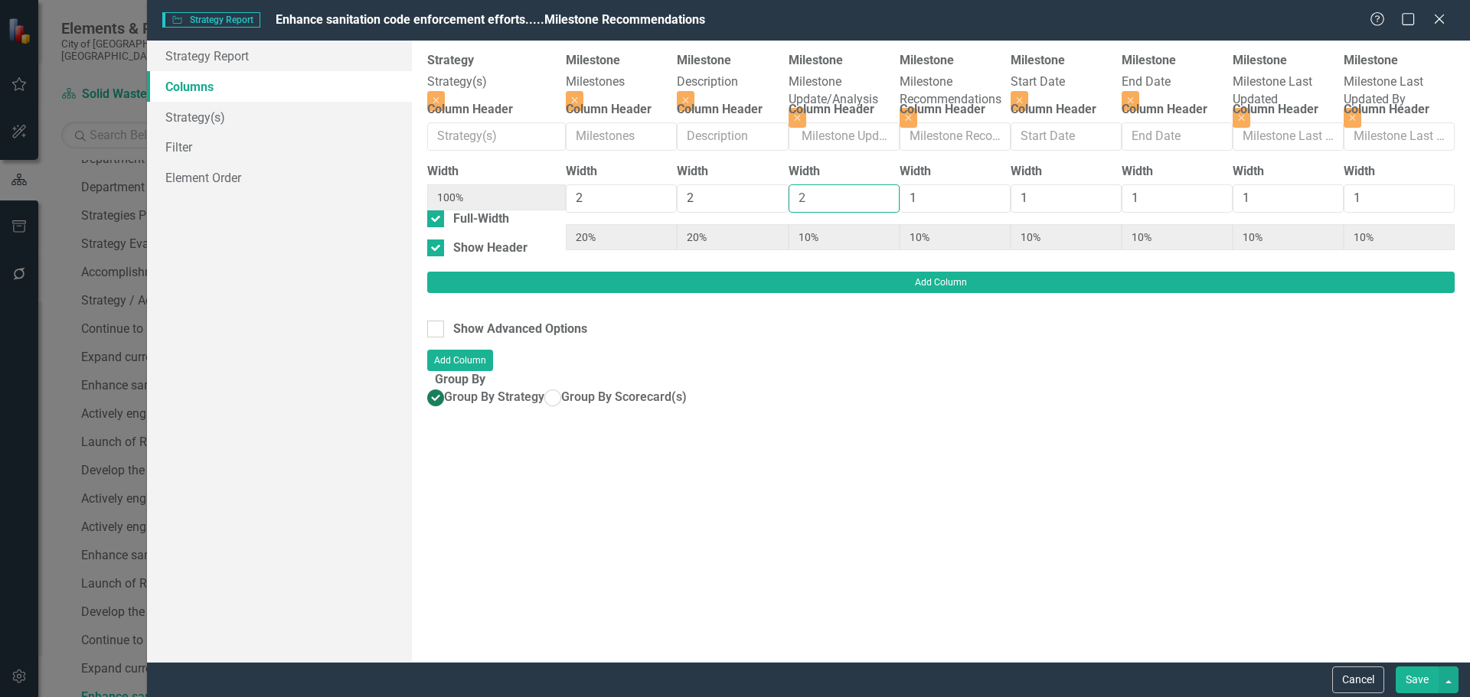
type input "18%"
type input "9%"
type input "18%"
type input "9%"
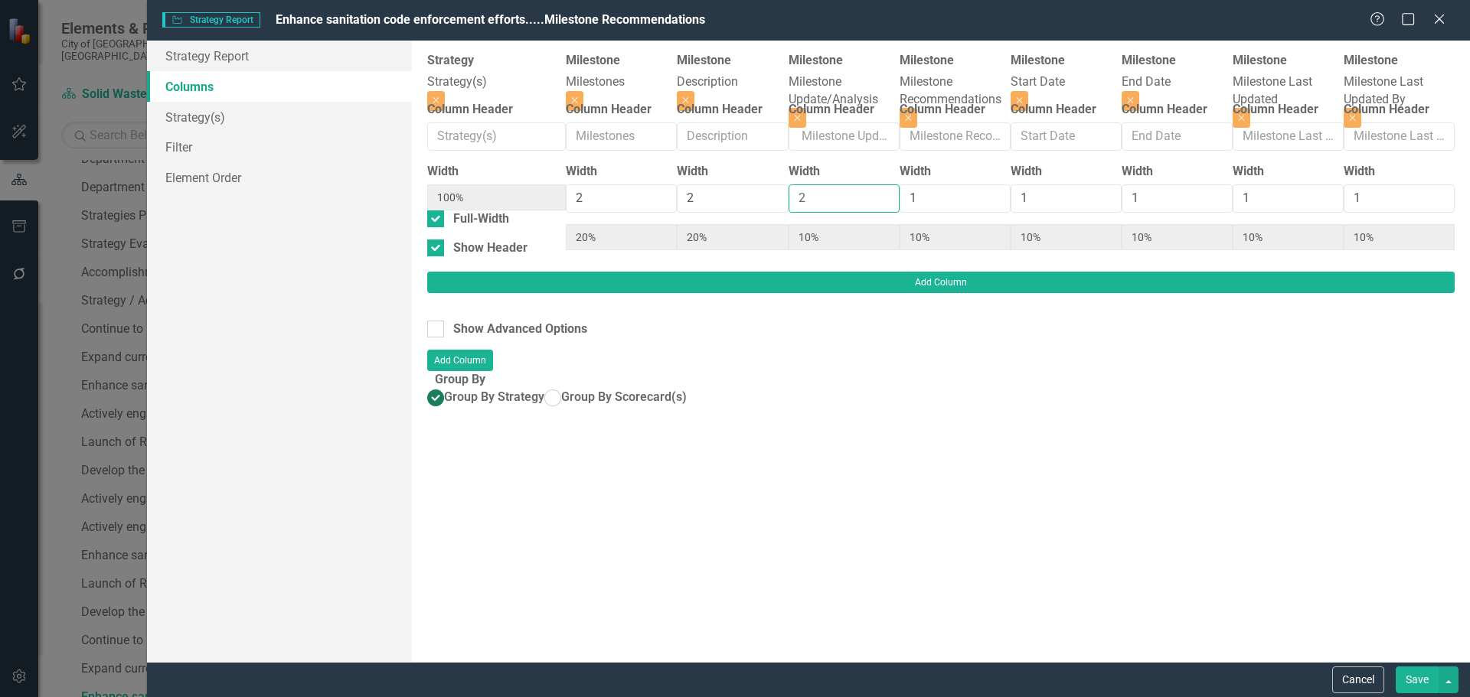
type input "9%"
drag, startPoint x: 842, startPoint y: 201, endPoint x: 899, endPoint y: 198, distance: 56.7
type input "2"
click at [843, 201] on input "2" at bounding box center [844, 198] width 111 height 28
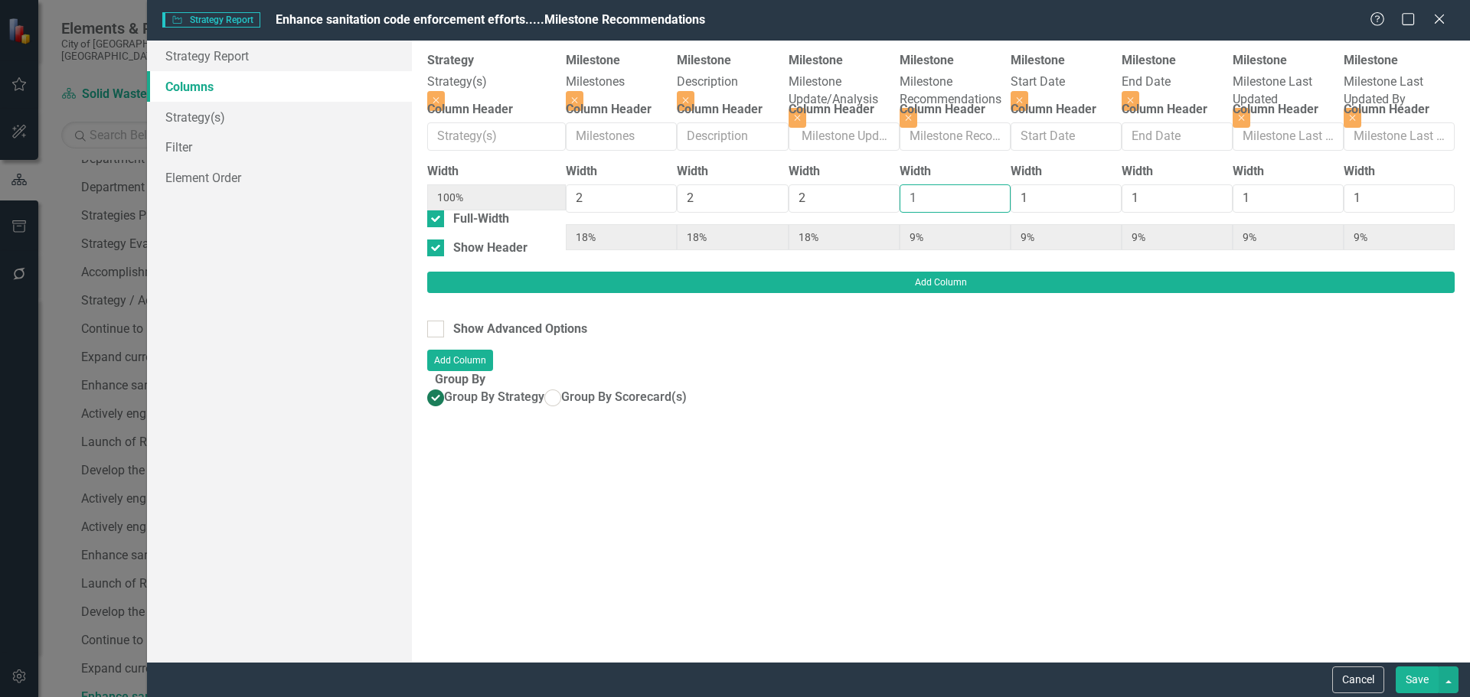
type input "2"
type input "17%"
type input "8%"
type input "17%"
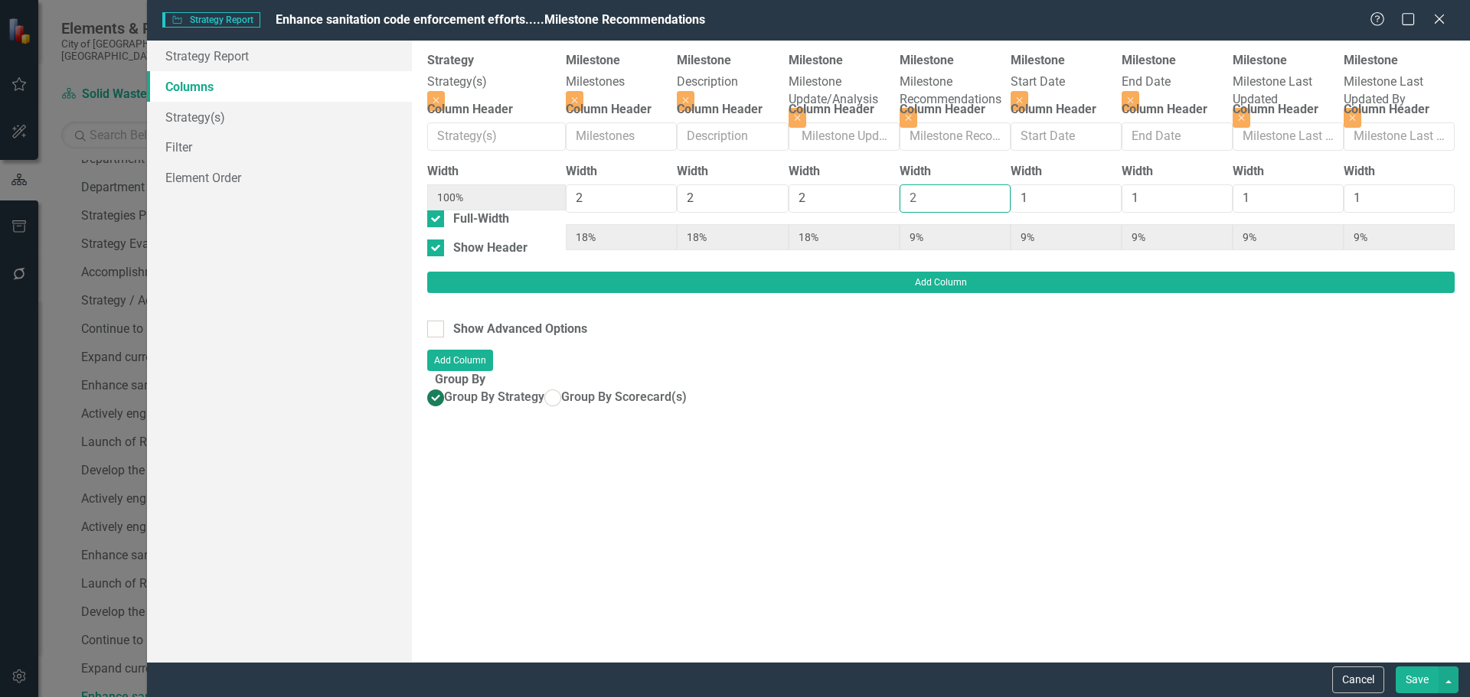
type input "17%"
type input "8%"
type input "2"
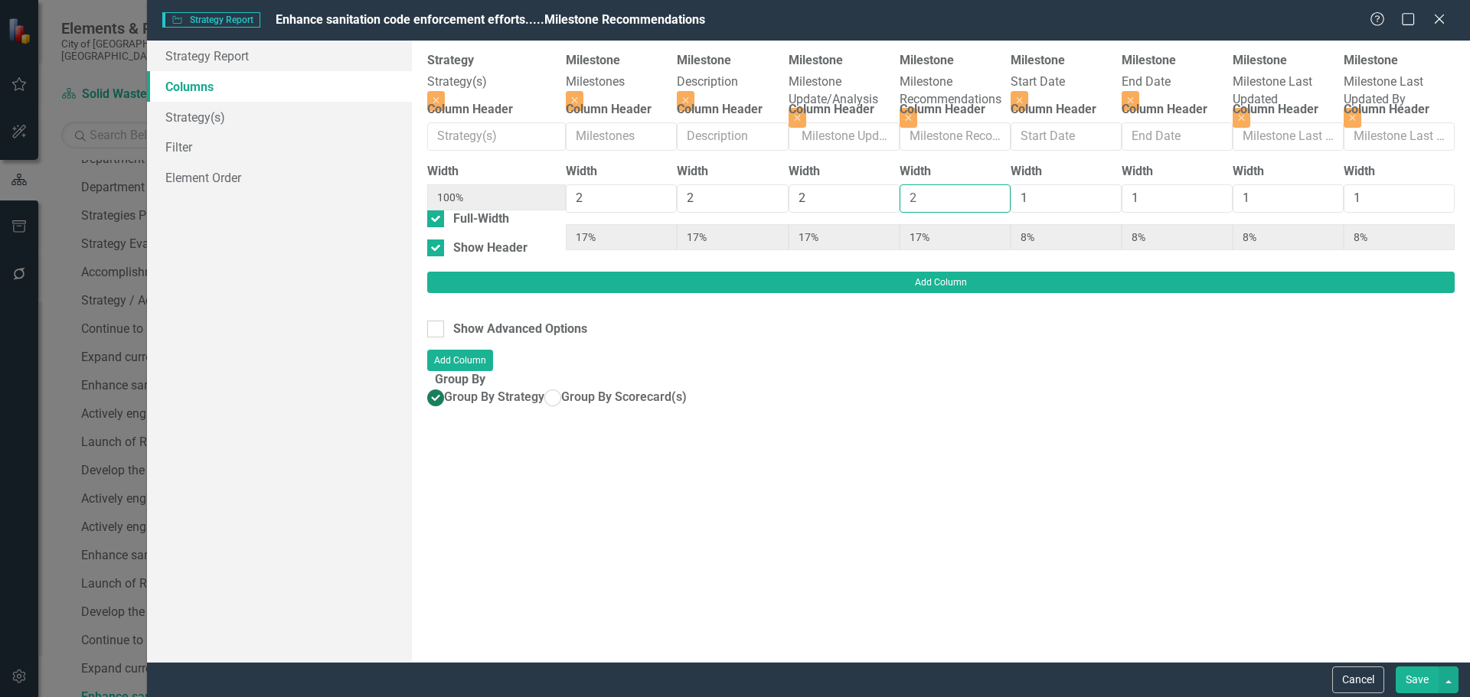
click at [1011, 200] on input "2" at bounding box center [955, 198] width 111 height 28
click at [1422, 676] on button "Save" at bounding box center [1417, 680] width 43 height 27
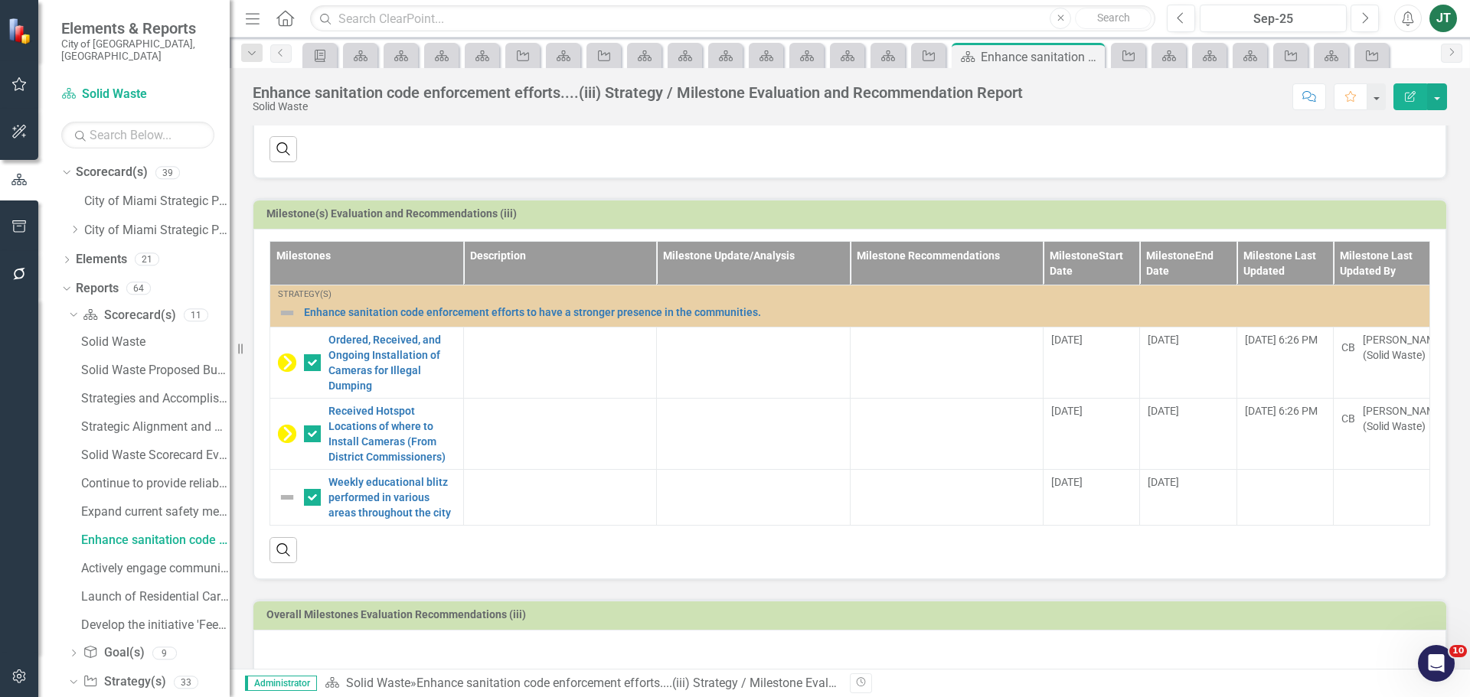
scroll to position [393, 0]
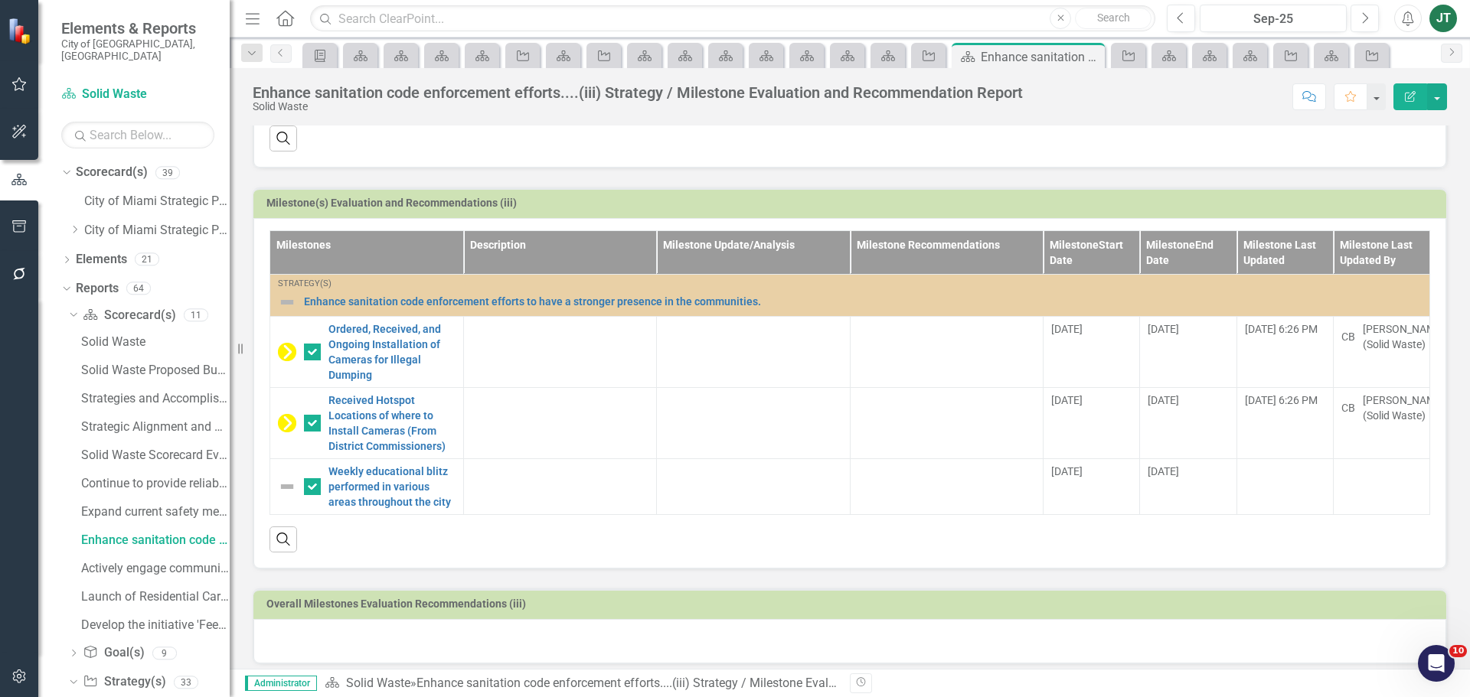
click at [338, 629] on div at bounding box center [849, 641] width 1193 height 44
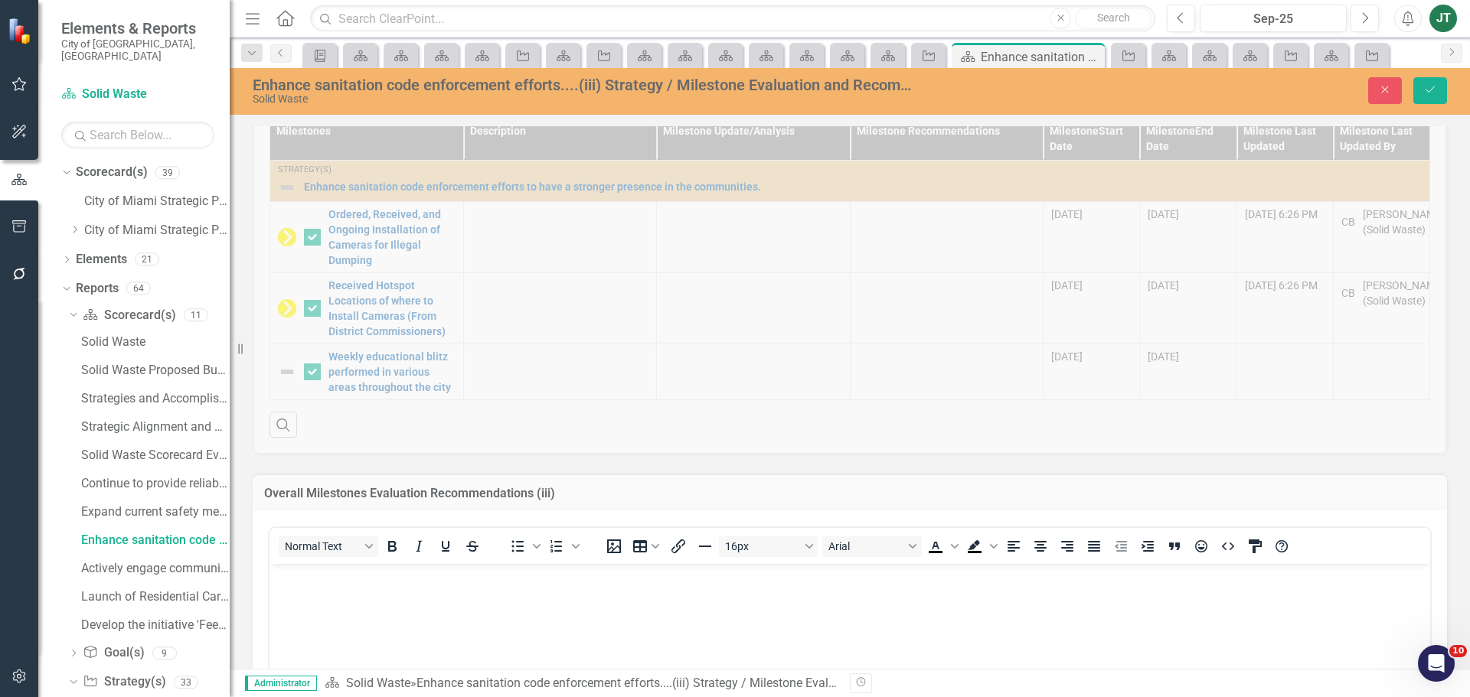
scroll to position [547, 0]
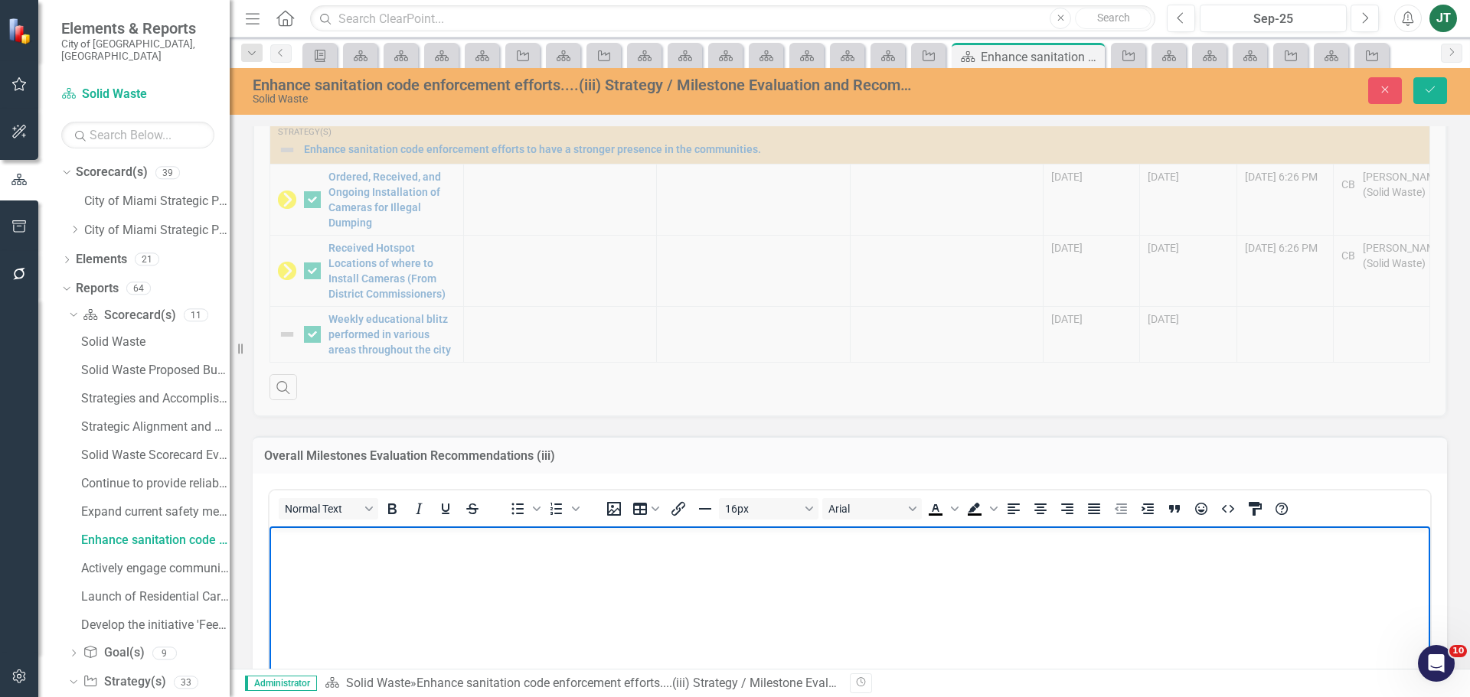
click at [330, 568] on body "Rich Text Area. Press ALT-0 for help." at bounding box center [849, 641] width 1161 height 230
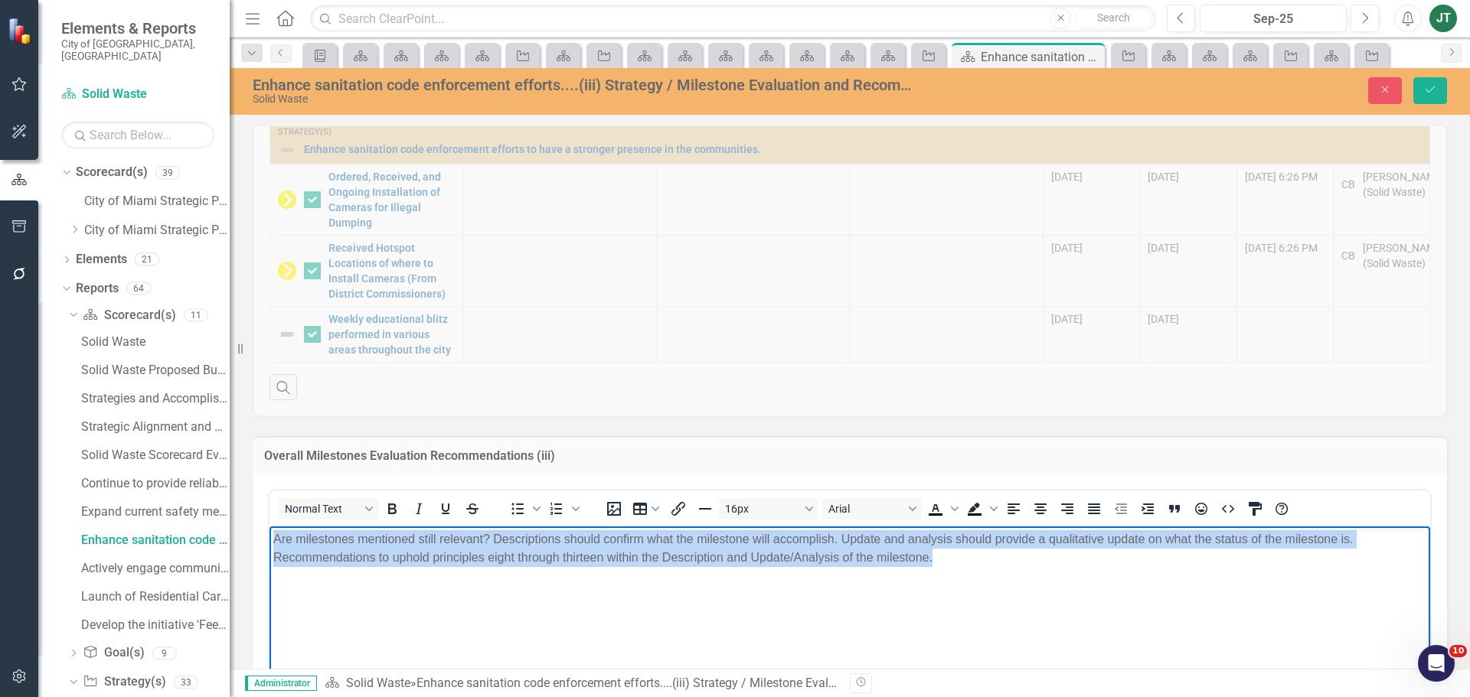
drag, startPoint x: 896, startPoint y: 565, endPoint x: 194, endPoint y: 511, distance: 704.0
click at [269, 526] on html "Are milestones mentioned still relevant? Descriptions should confirm what the m…" at bounding box center [849, 641] width 1161 height 230
click at [1095, 504] on icon "Justify" at bounding box center [1094, 509] width 12 height 11
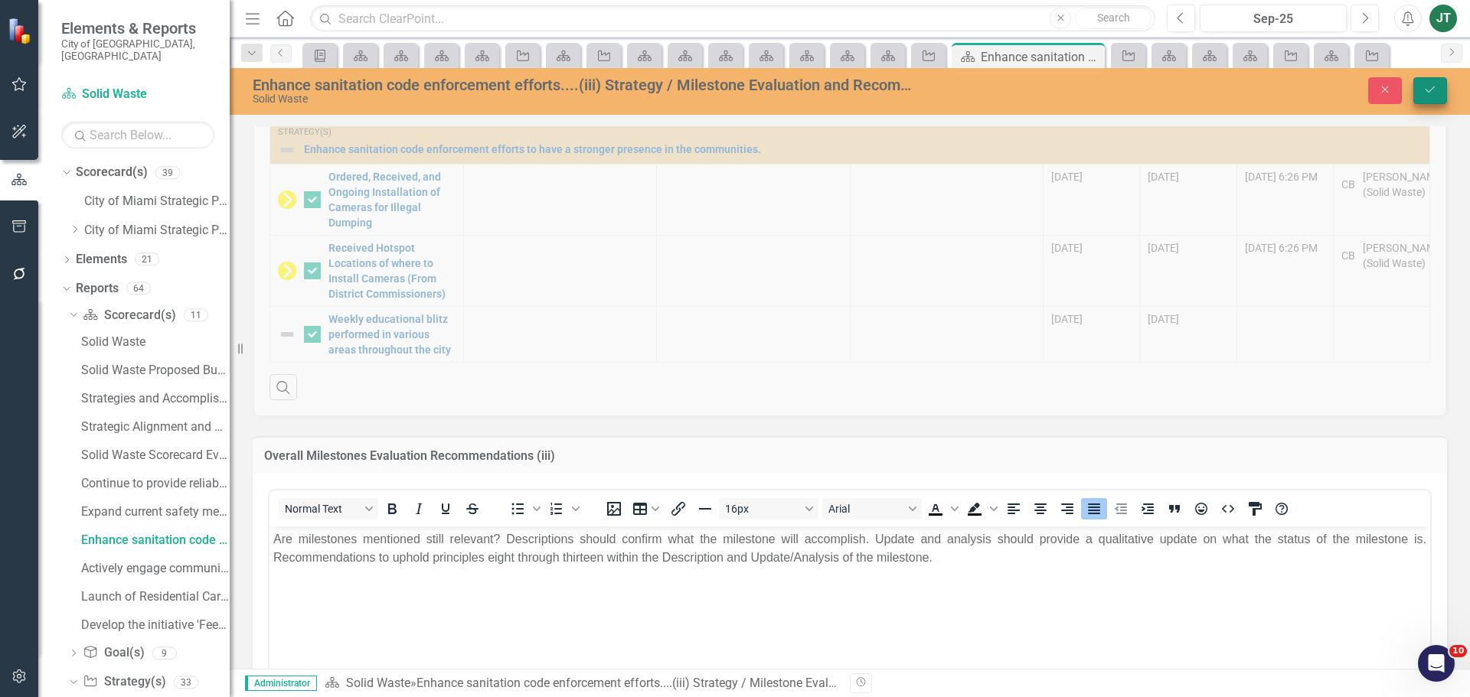
click at [1425, 93] on icon "Save" at bounding box center [1430, 89] width 14 height 11
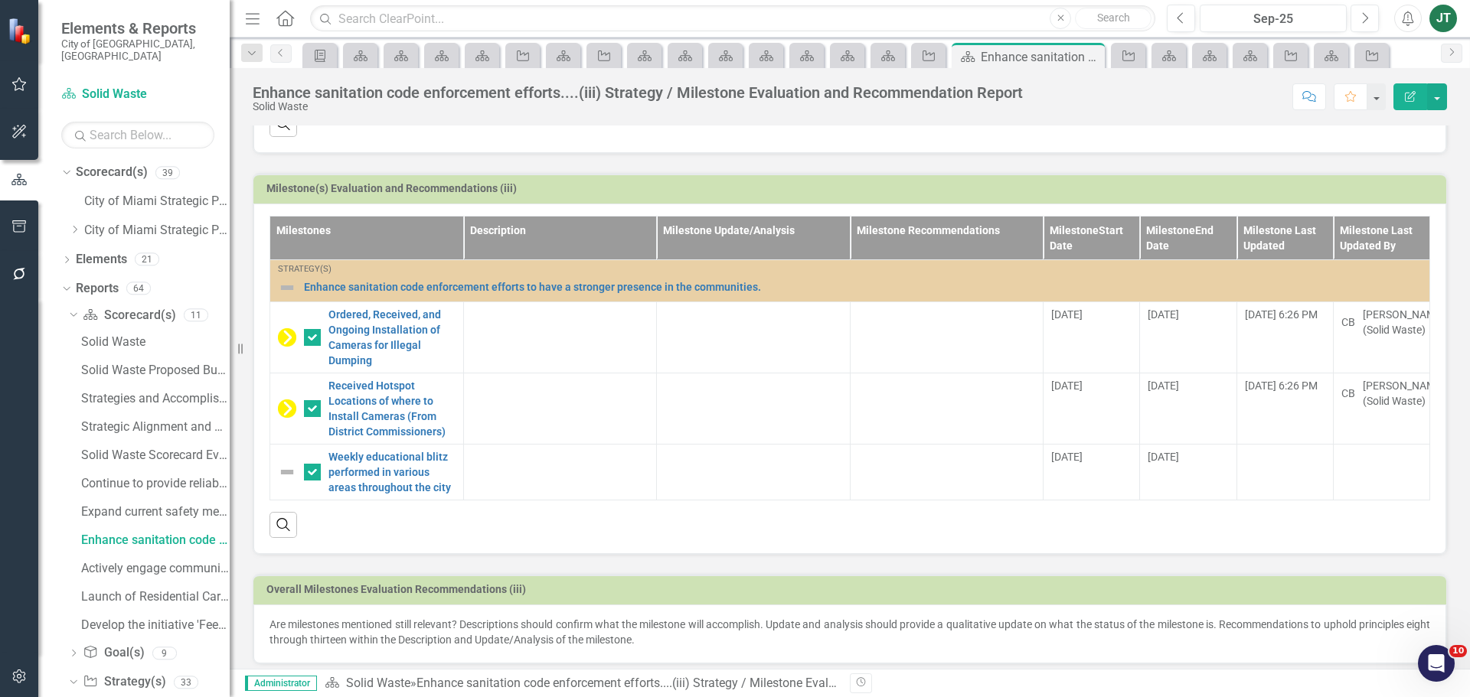
scroll to position [0, 0]
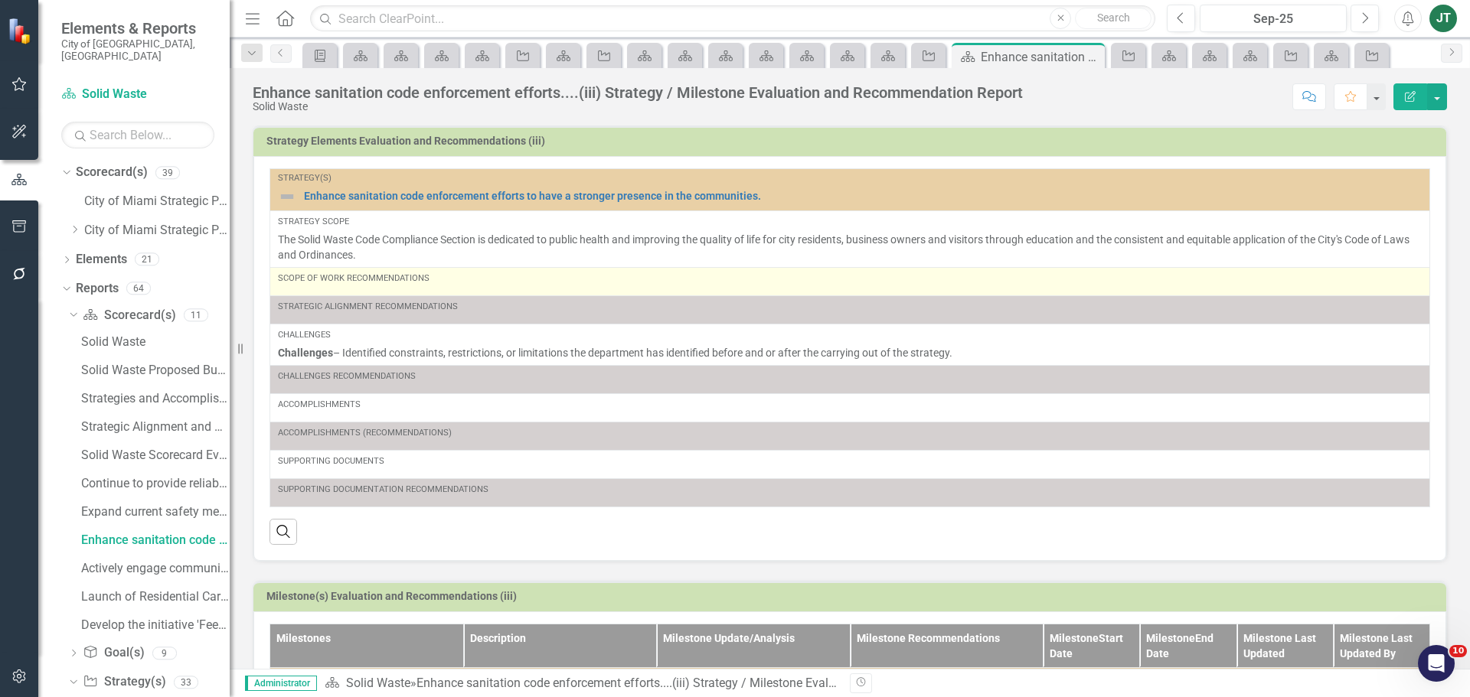
click at [521, 283] on div "Scope of Work Recommendations" at bounding box center [850, 279] width 1144 height 12
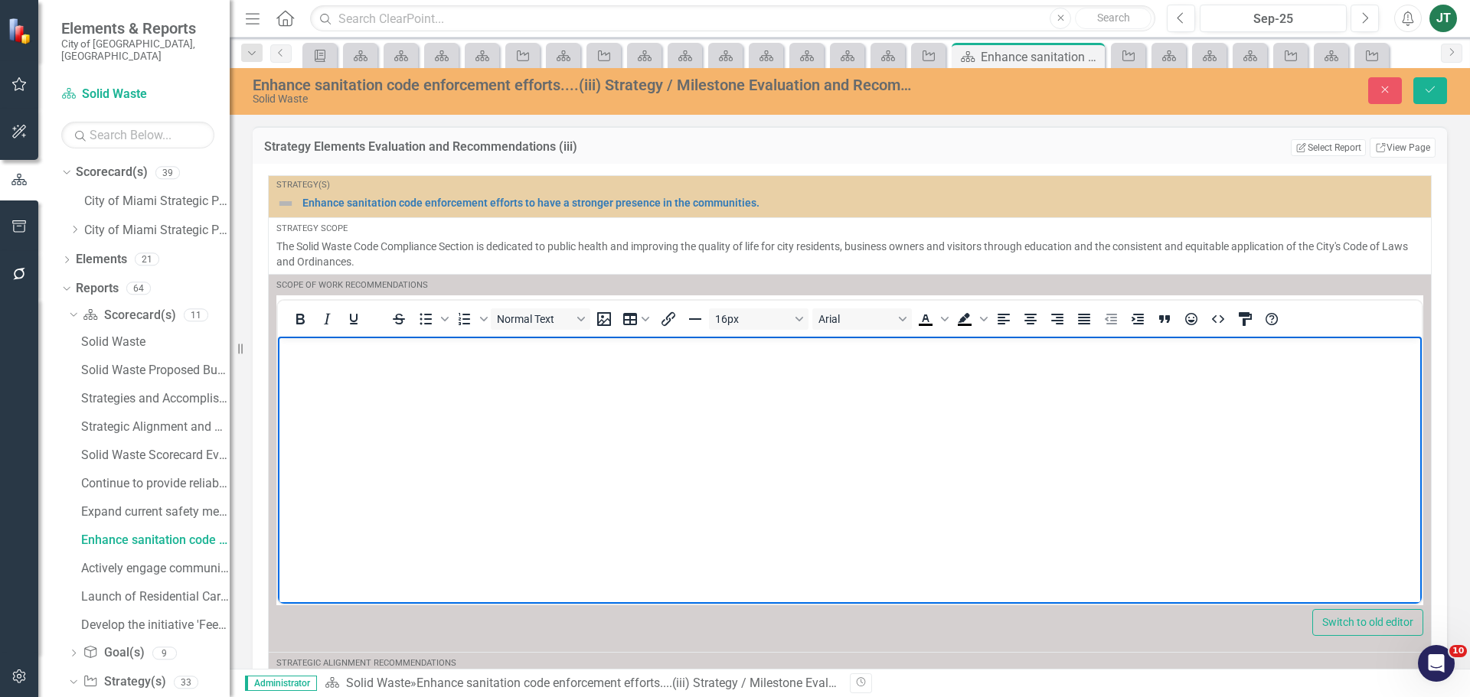
click at [335, 347] on p "Rich Text Area. Press ALT-0 for help." at bounding box center [850, 349] width 1136 height 18
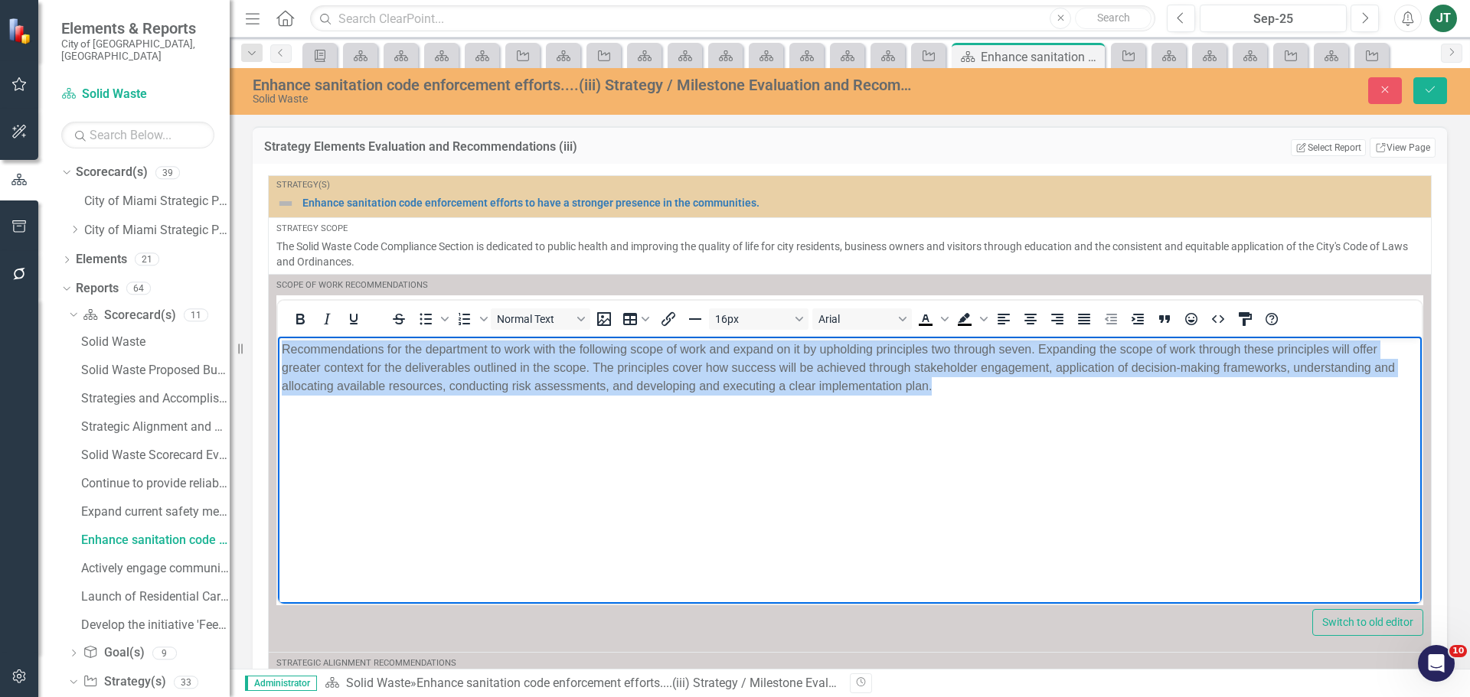
drag, startPoint x: 1000, startPoint y: 399, endPoint x: 155, endPoint y: 329, distance: 848.0
click at [278, 336] on html "Recommendations for the department to work with the following scope of work and…" at bounding box center [850, 451] width 1144 height 230
click at [1088, 318] on icon "Justify" at bounding box center [1084, 319] width 12 height 11
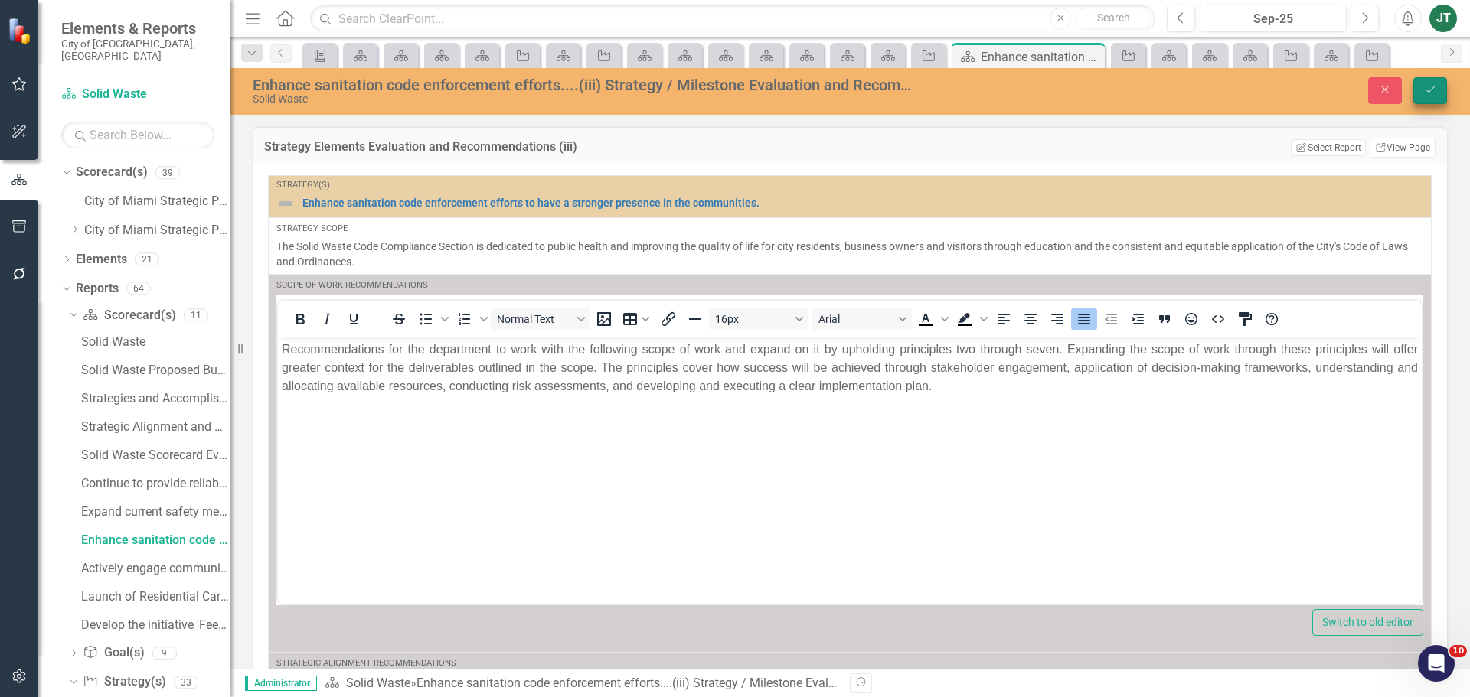
click at [1422, 83] on button "Save" at bounding box center [1430, 90] width 34 height 27
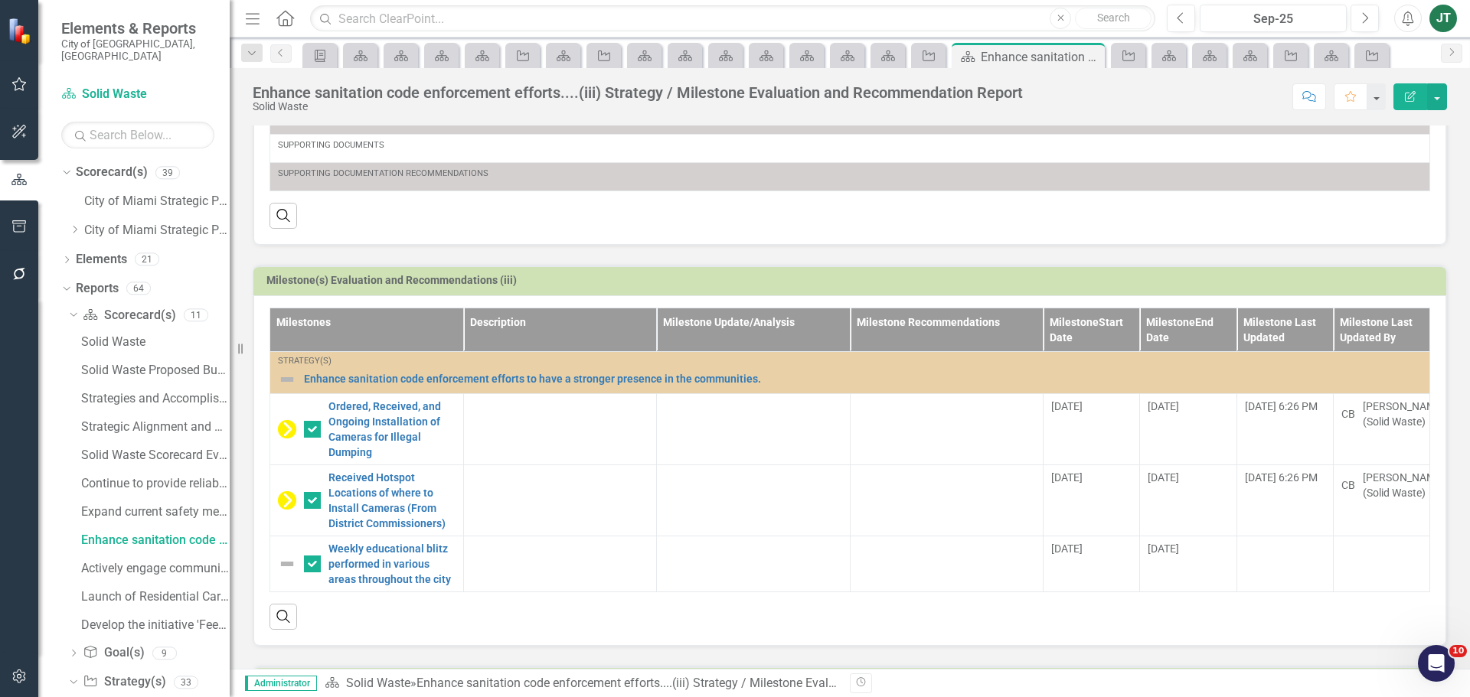
scroll to position [452, 0]
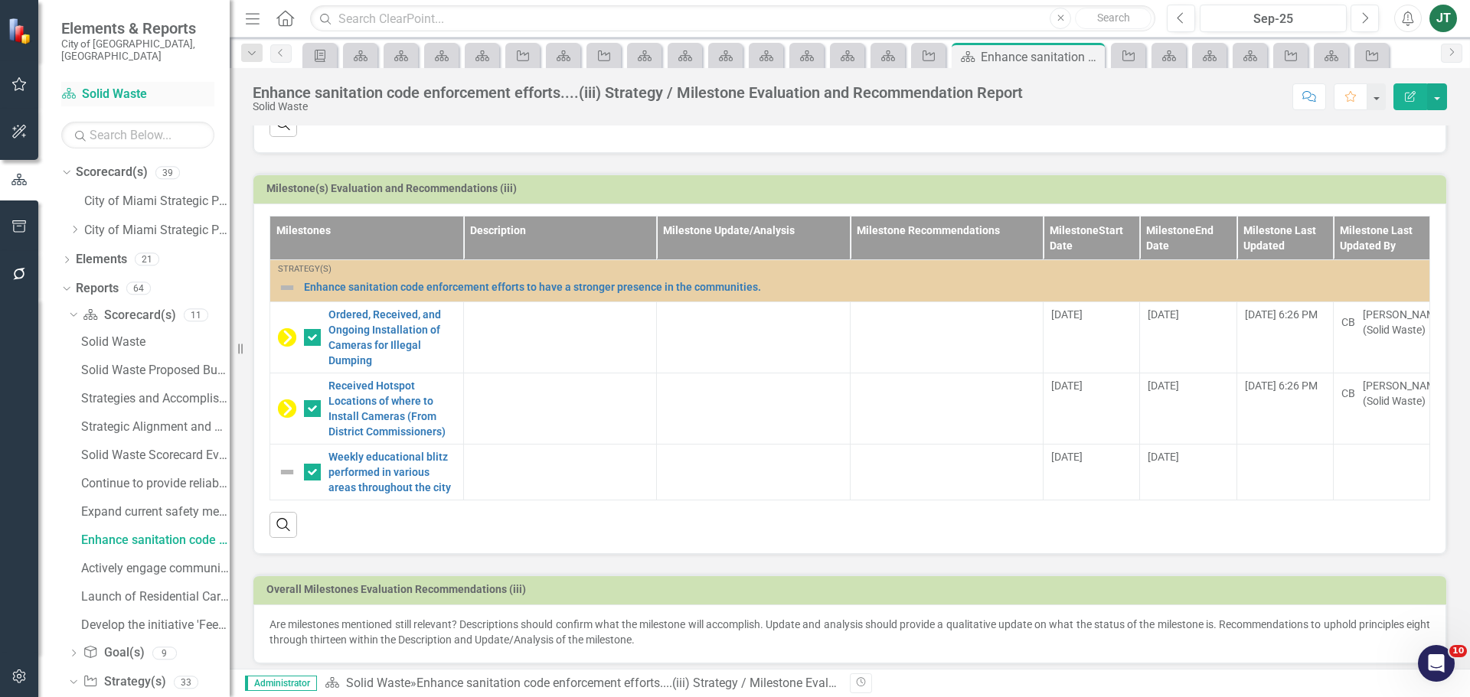
click at [118, 86] on link "Scorecard(s) Solid Waste" at bounding box center [137, 95] width 153 height 18
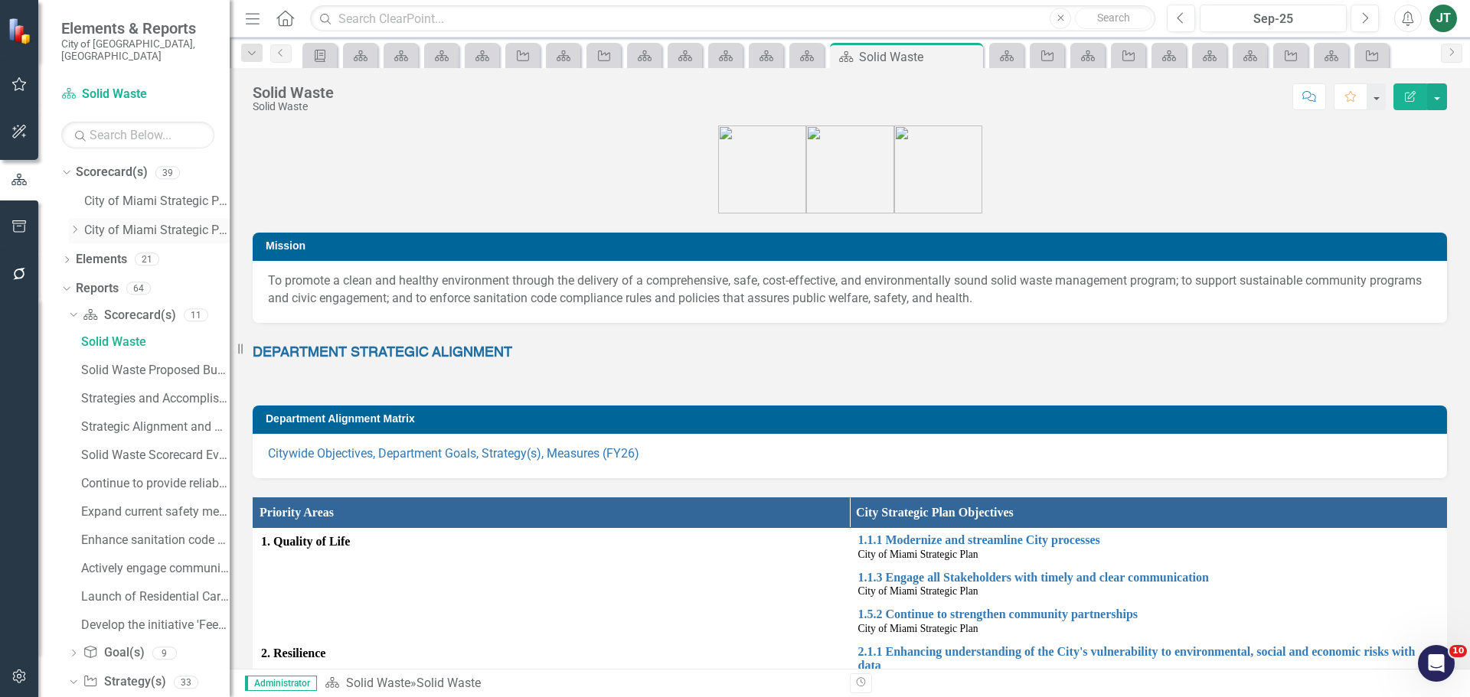
click at [73, 225] on icon "Dropdown" at bounding box center [74, 229] width 11 height 9
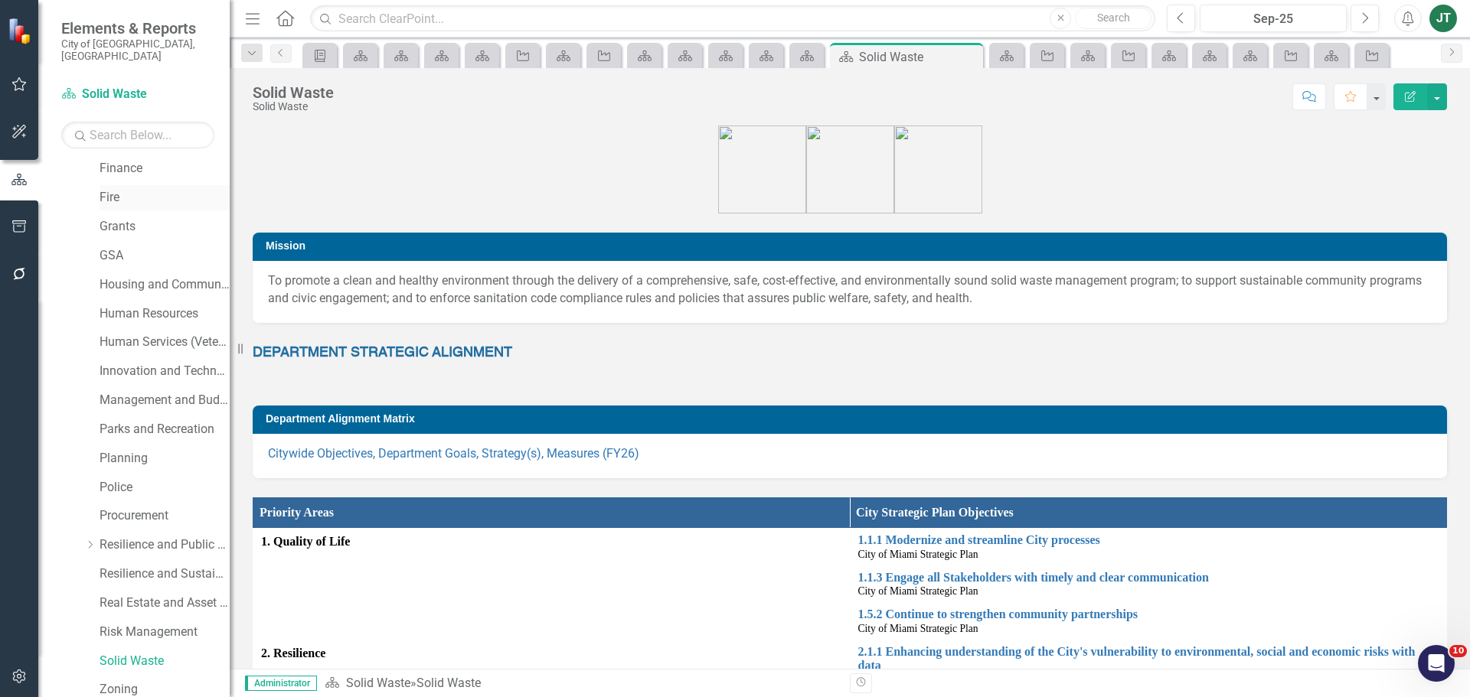
scroll to position [383, 0]
click at [130, 651] on link "Solid Waste" at bounding box center [165, 660] width 130 height 18
click at [1432, 95] on button "button" at bounding box center [1437, 96] width 20 height 27
click at [1392, 122] on link "Edit Edit Scorecard(s)" at bounding box center [1381, 125] width 129 height 28
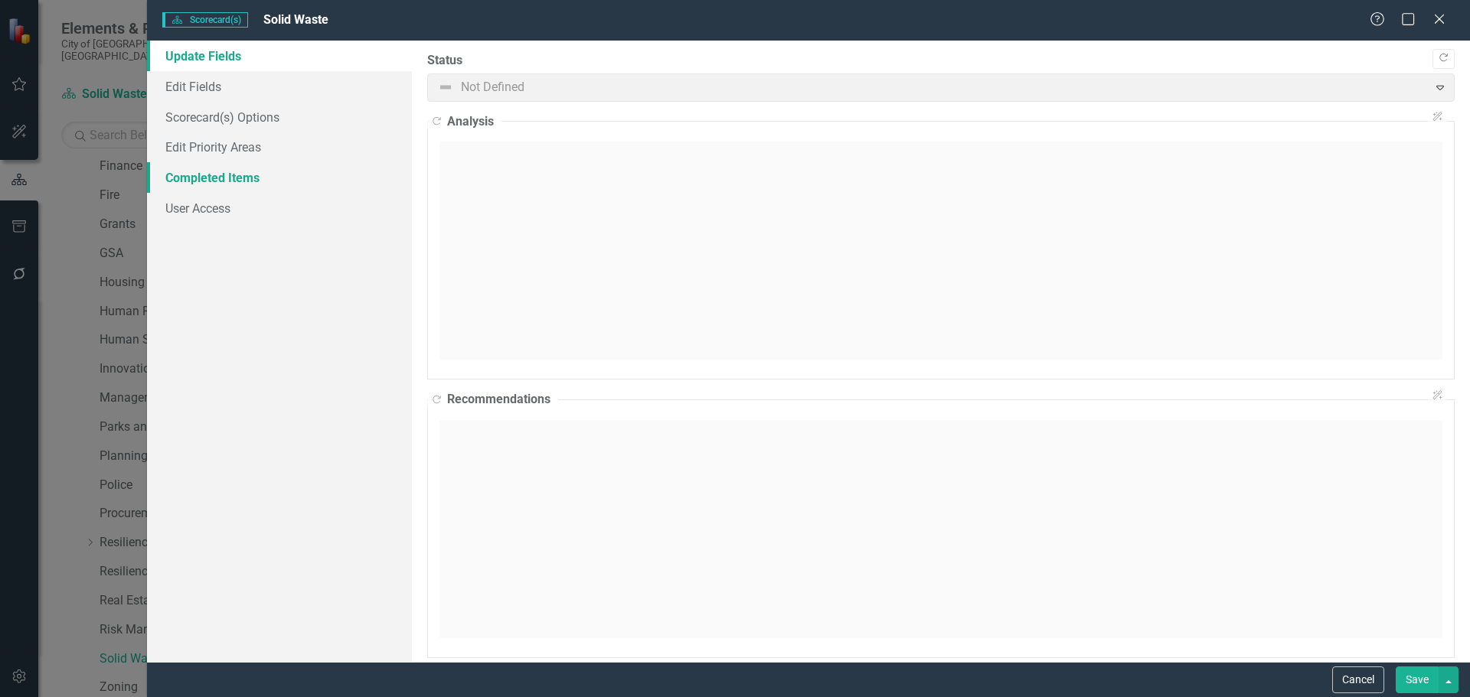
click at [254, 173] on link "Completed Items" at bounding box center [279, 177] width 265 height 31
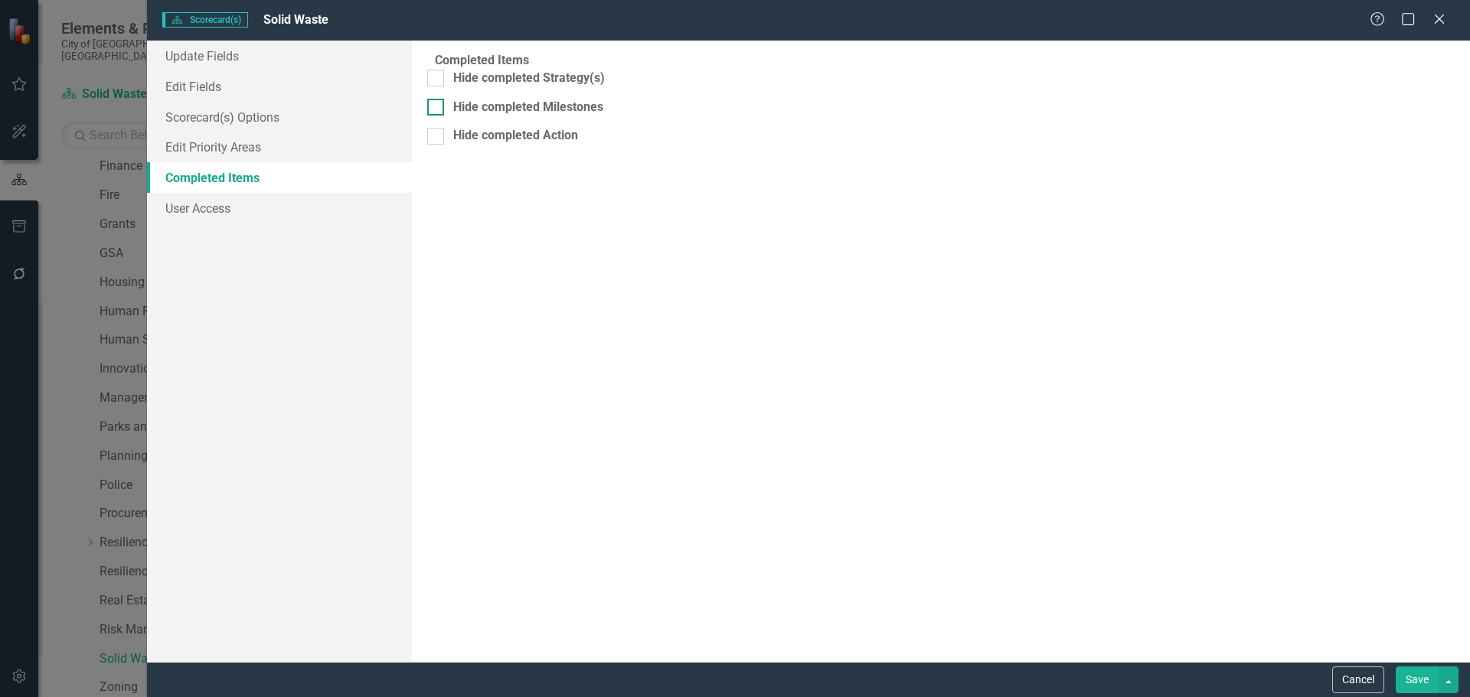
click at [552, 116] on div "Hide completed Milestones" at bounding box center [528, 108] width 150 height 18
click at [437, 109] on input "Hide completed Milestones" at bounding box center [432, 104] width 10 height 10
checkbox input "true"
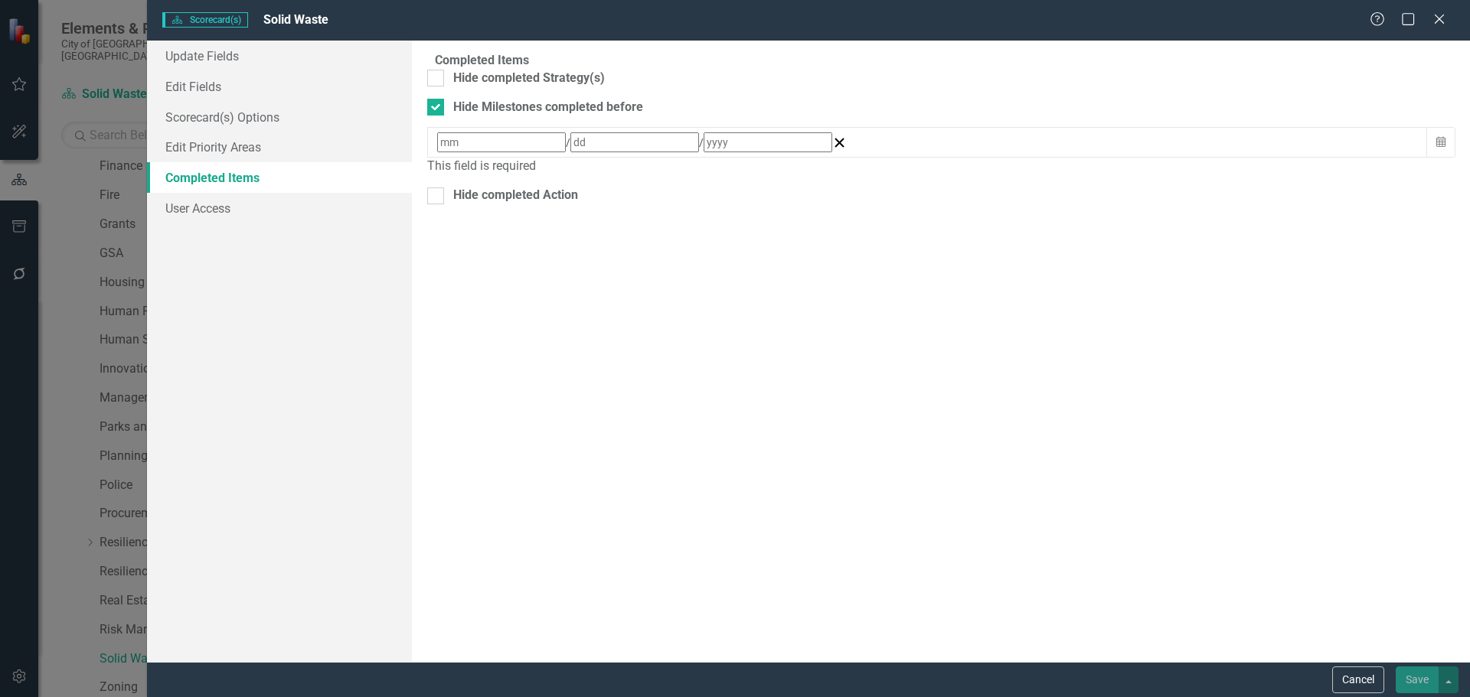
click at [704, 147] on input at bounding box center [768, 142] width 129 height 20
click at [565, 227] on abbr "1" at bounding box center [562, 221] width 6 height 12
click at [1419, 678] on button "Save" at bounding box center [1417, 680] width 43 height 27
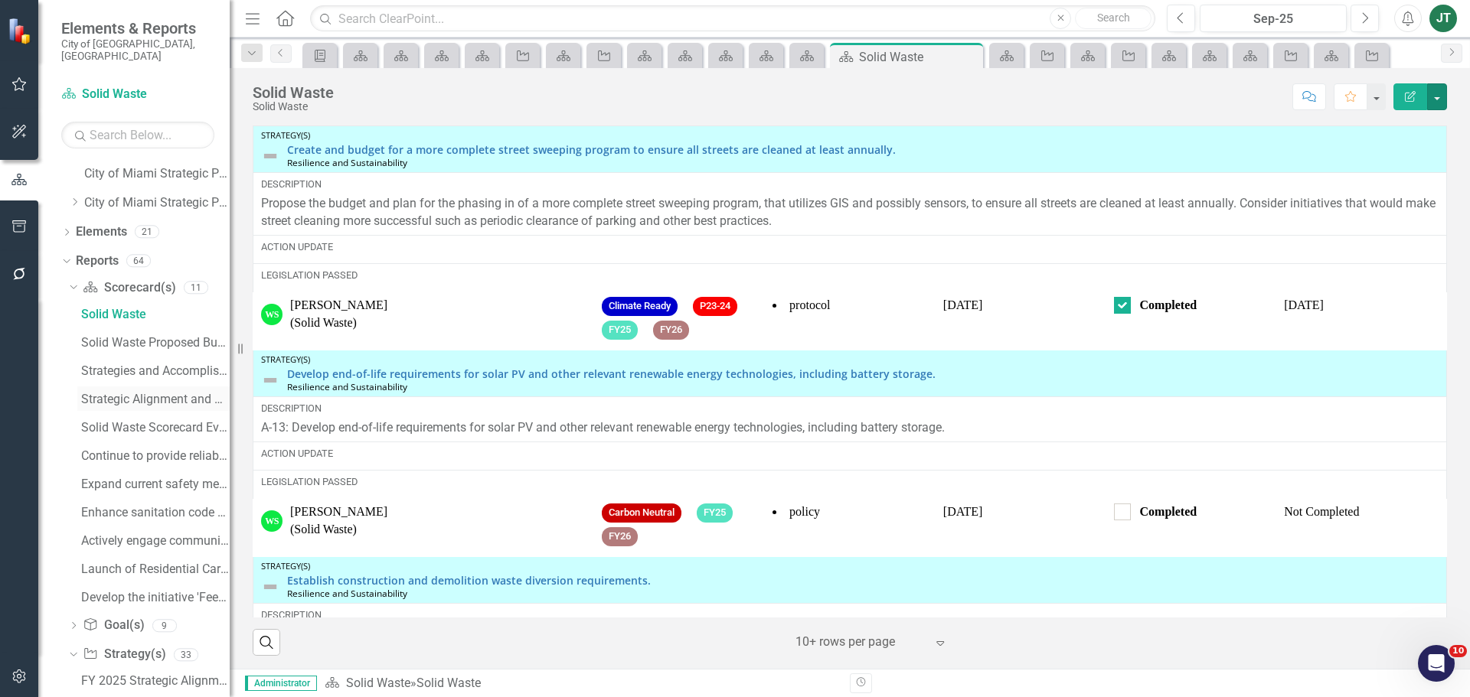
scroll to position [0, 0]
click at [70, 309] on icon "Dropdown" at bounding box center [71, 314] width 8 height 11
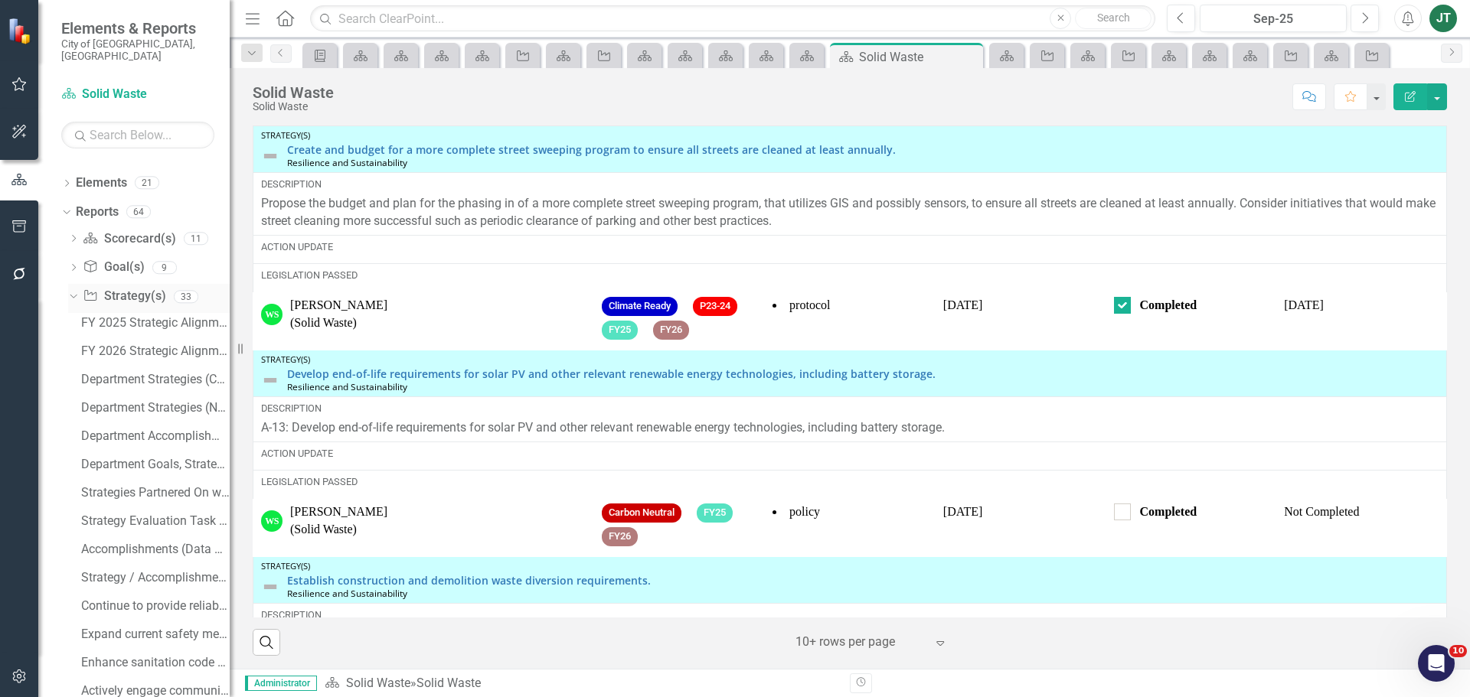
click at [72, 291] on icon "Dropdown" at bounding box center [71, 296] width 8 height 11
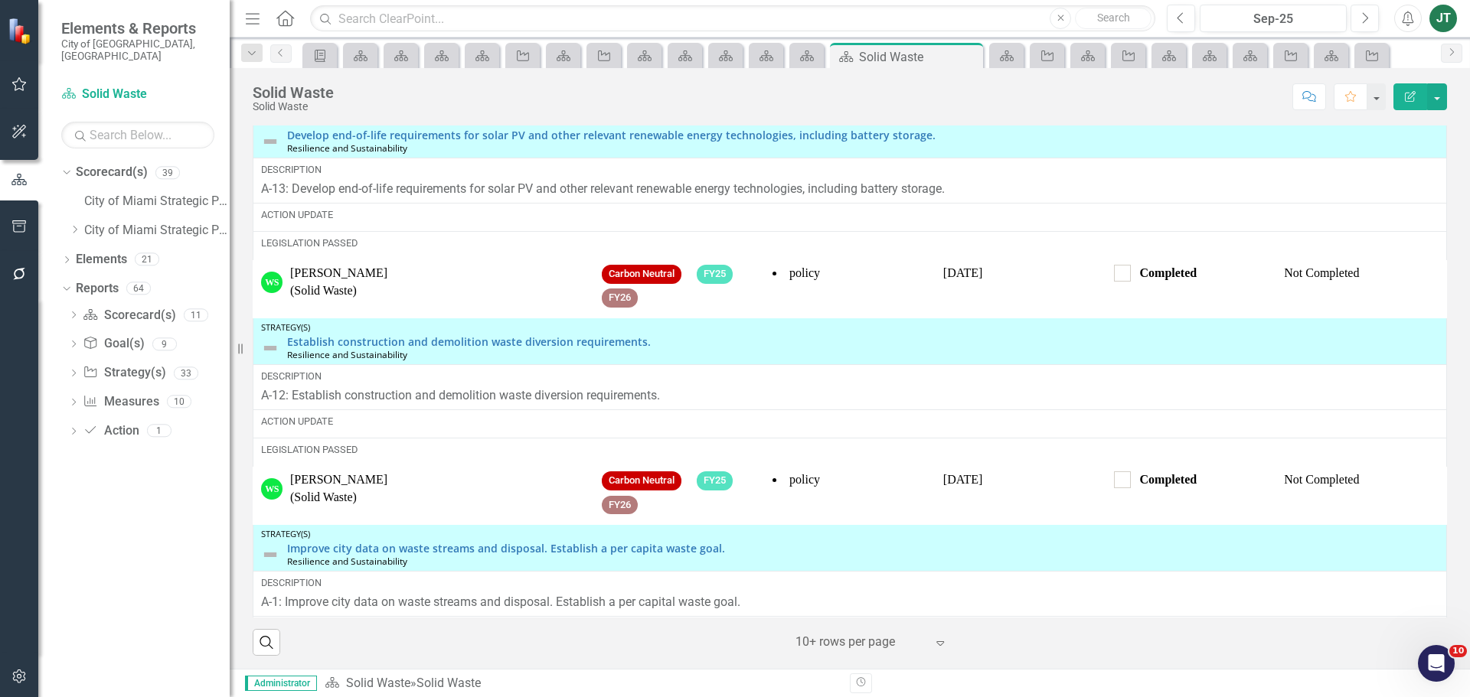
scroll to position [0, 0]
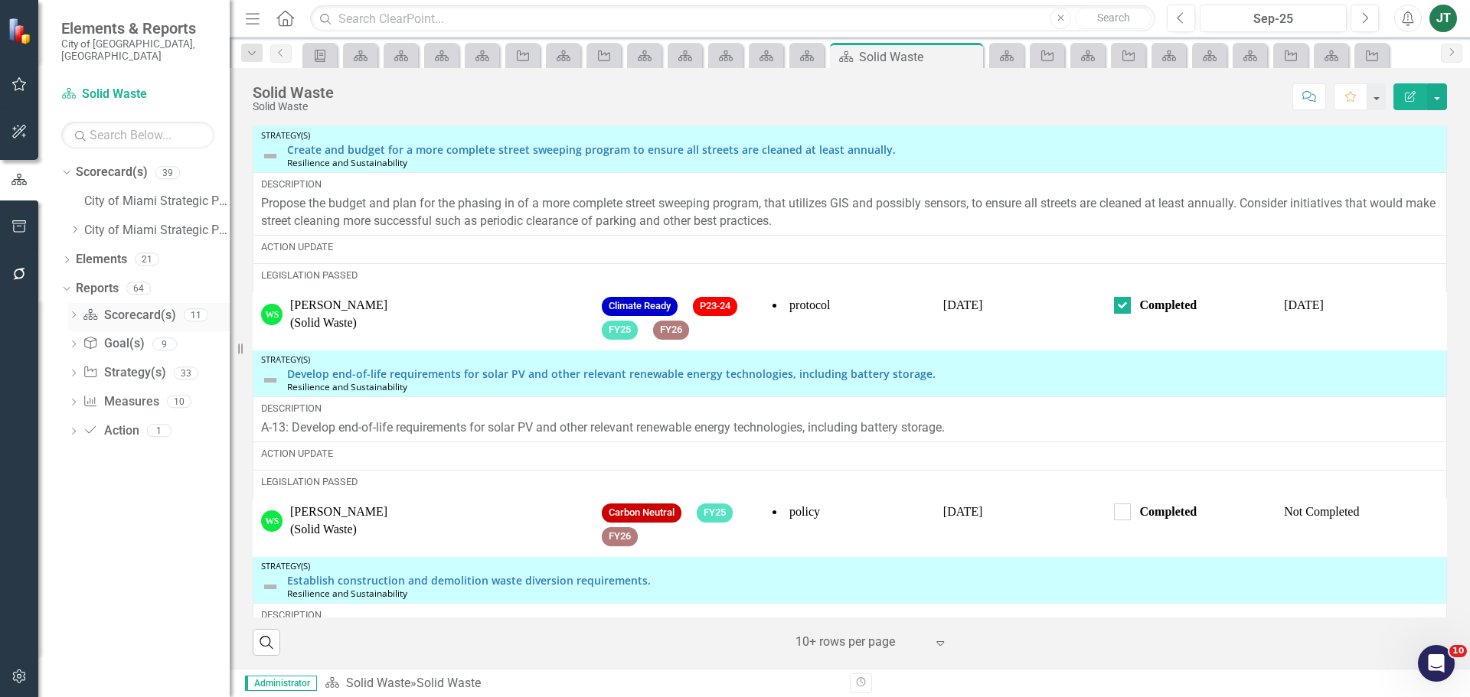
click at [73, 312] on icon at bounding box center [74, 315] width 4 height 7
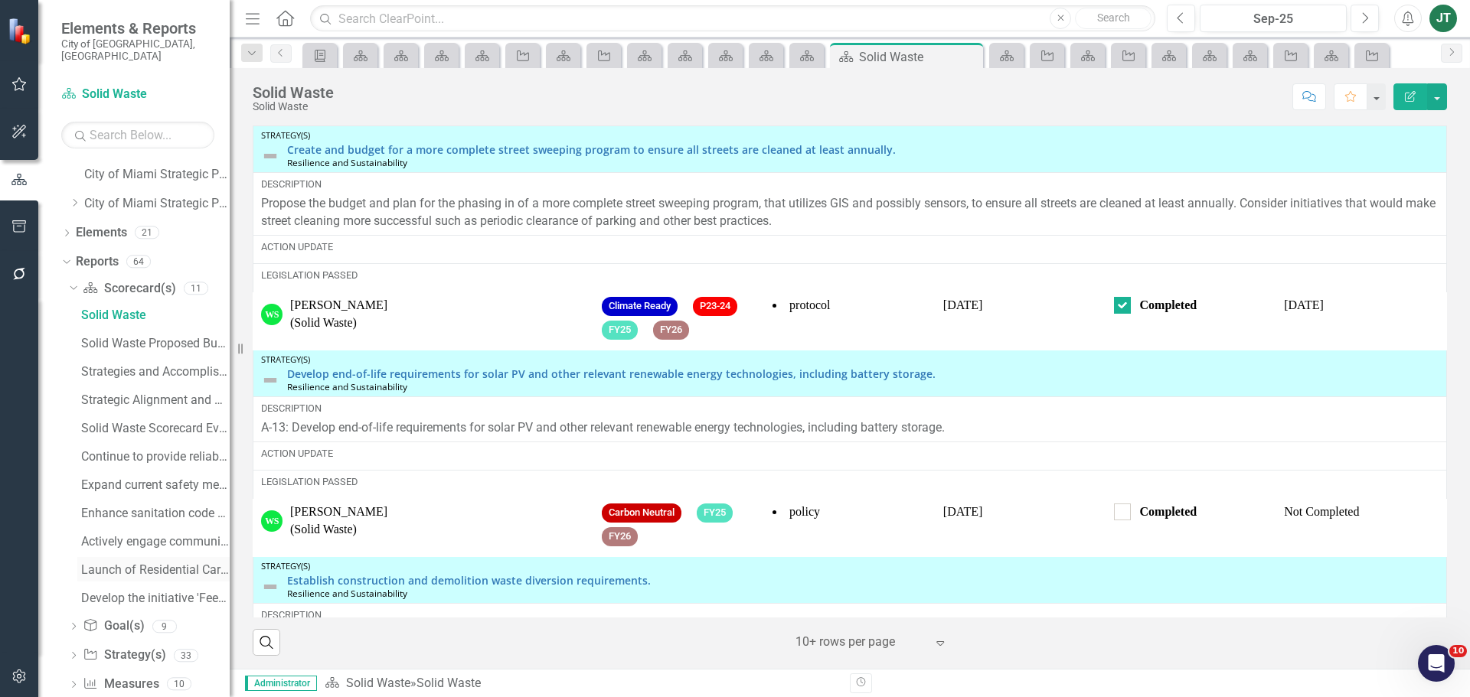
scroll to position [70, 0]
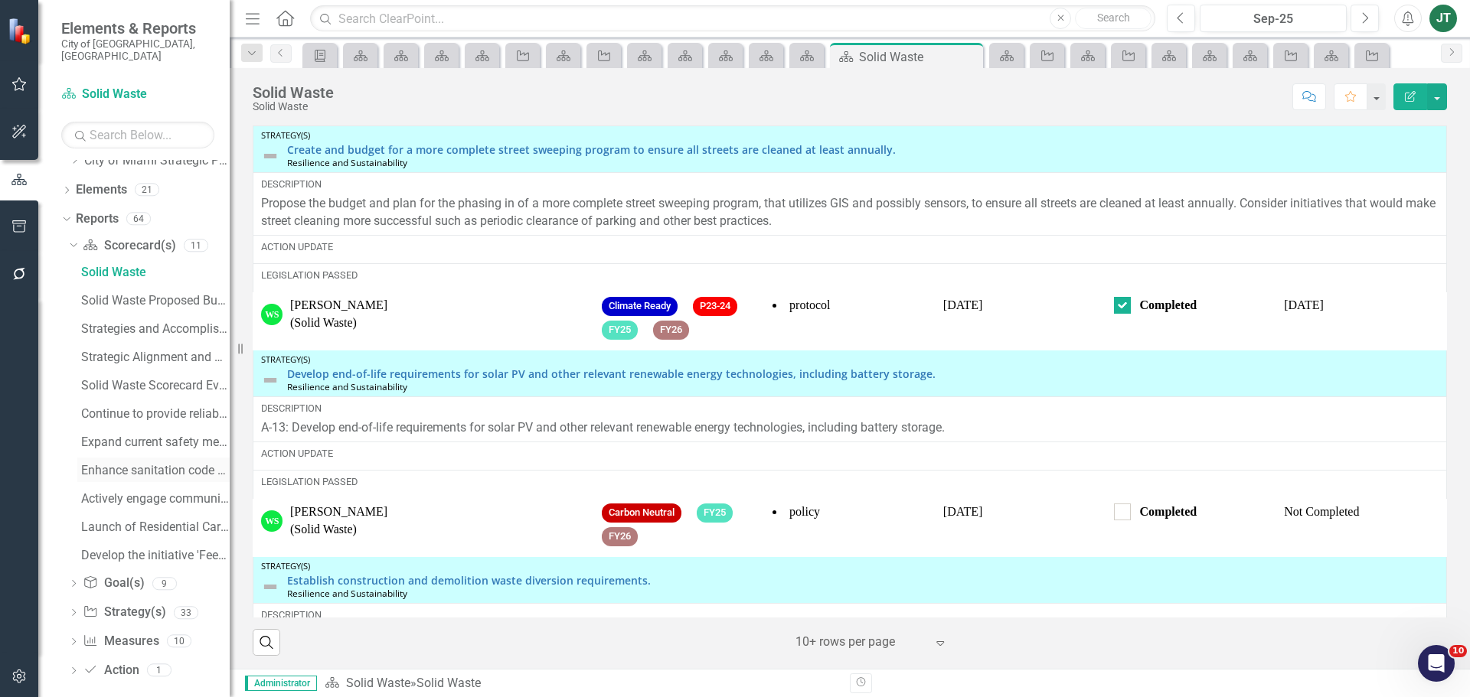
click at [152, 464] on div "Enhance sanitation code enforcement efforts....(iii) Strategy / Milestone Evalu…" at bounding box center [155, 471] width 149 height 14
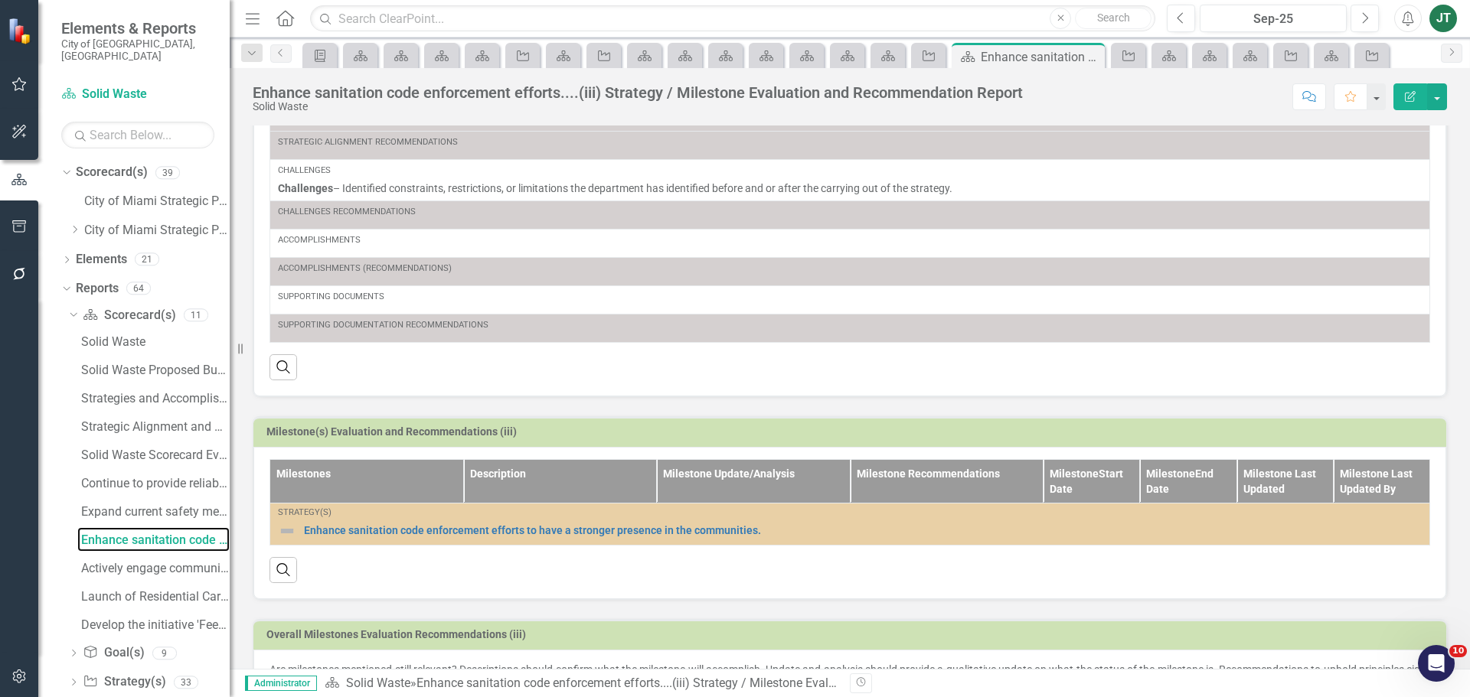
scroll to position [264, 0]
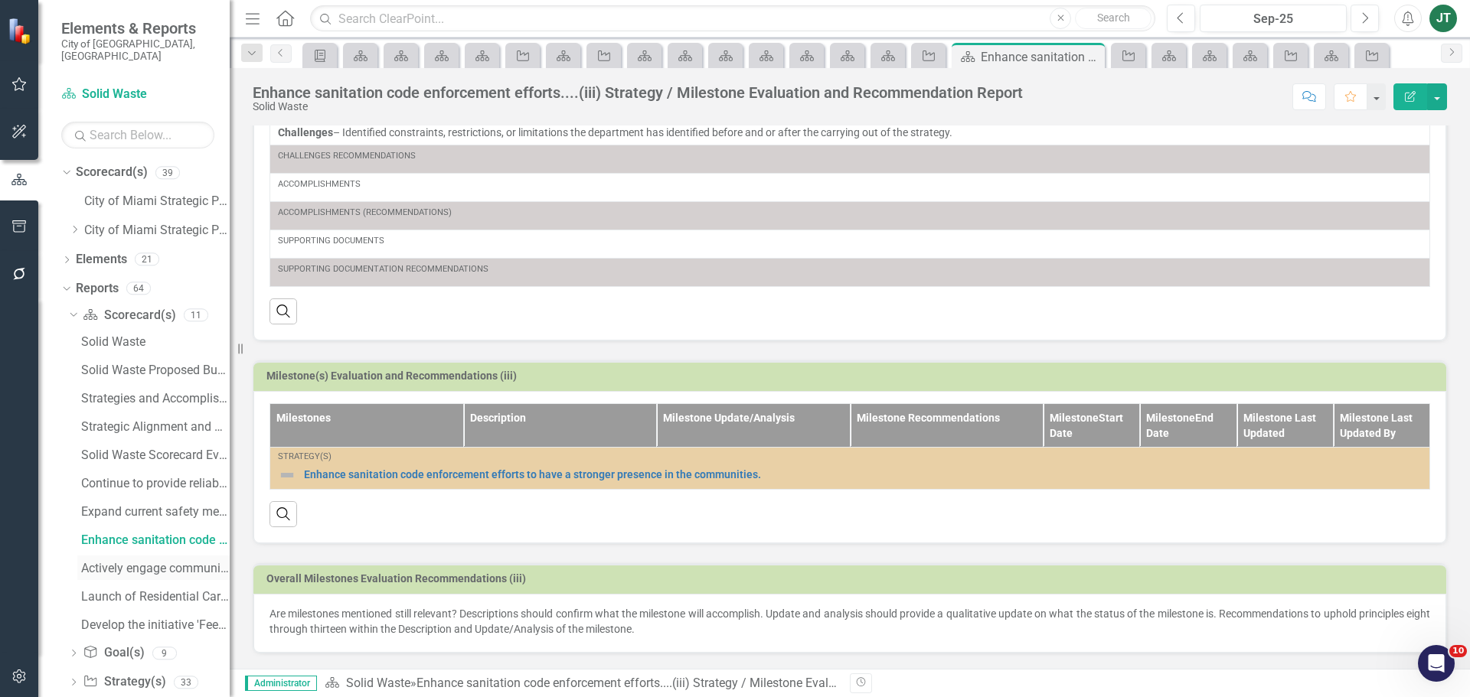
click at [103, 562] on div "Actively engage community residents in education....(iv) Strategy / Milestone E…" at bounding box center [155, 569] width 149 height 14
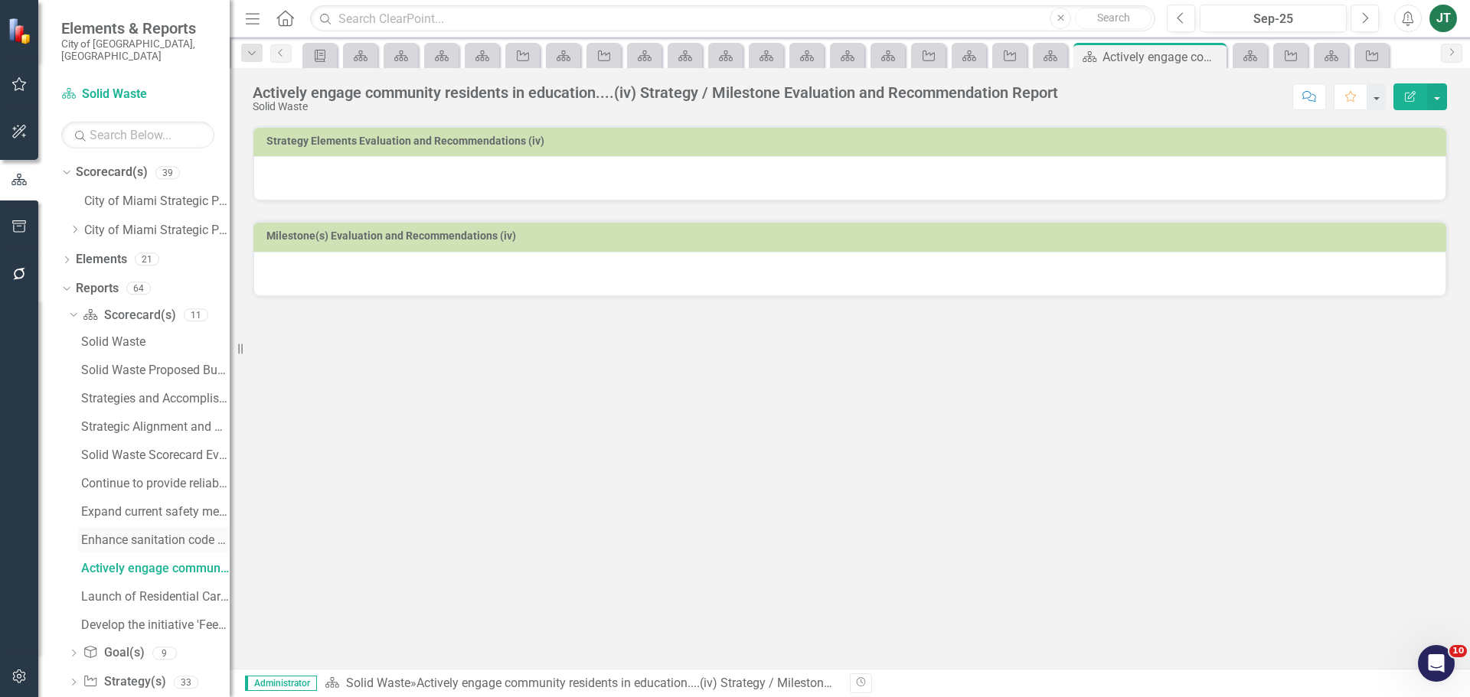
click at [112, 534] on div "Enhance sanitation code enforcement efforts....(iii) Strategy / Milestone Evalu…" at bounding box center [155, 541] width 149 height 14
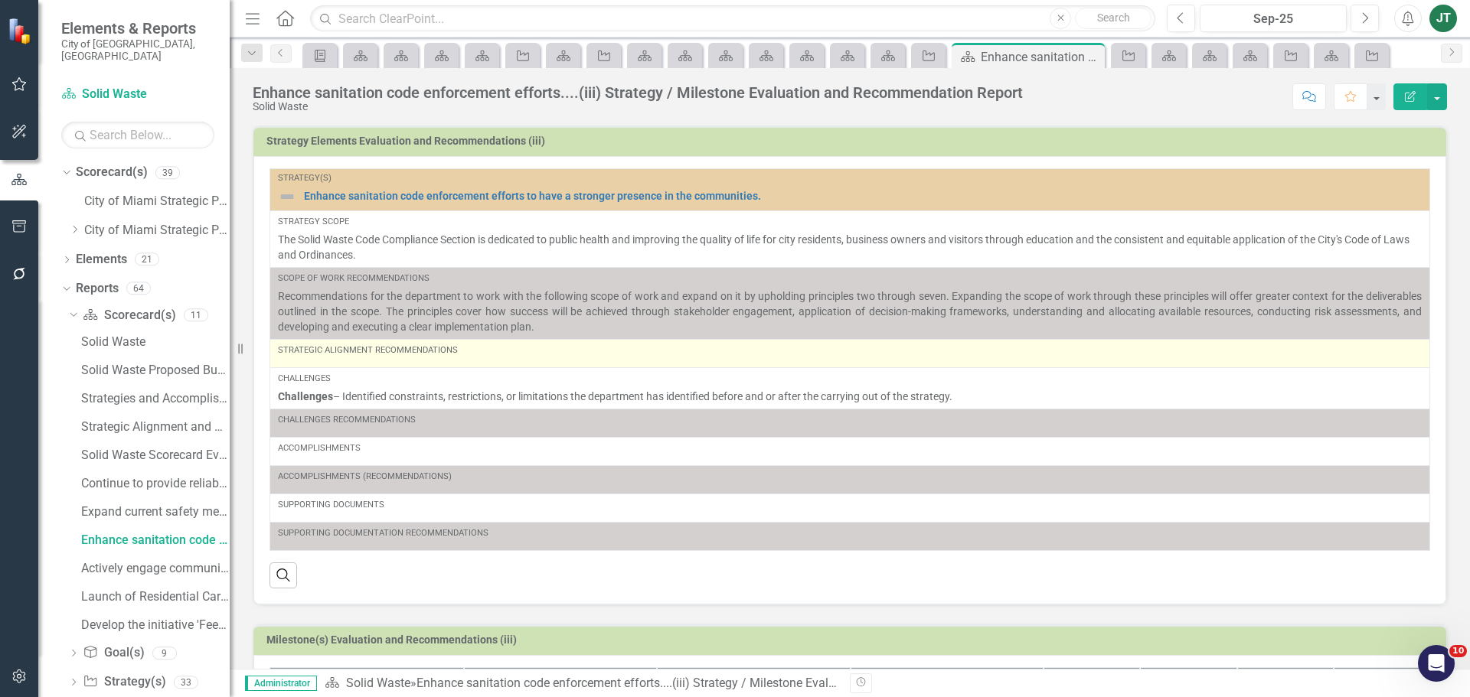
click at [489, 362] on div "Strategic Alignment Recommendations" at bounding box center [850, 353] width 1144 height 18
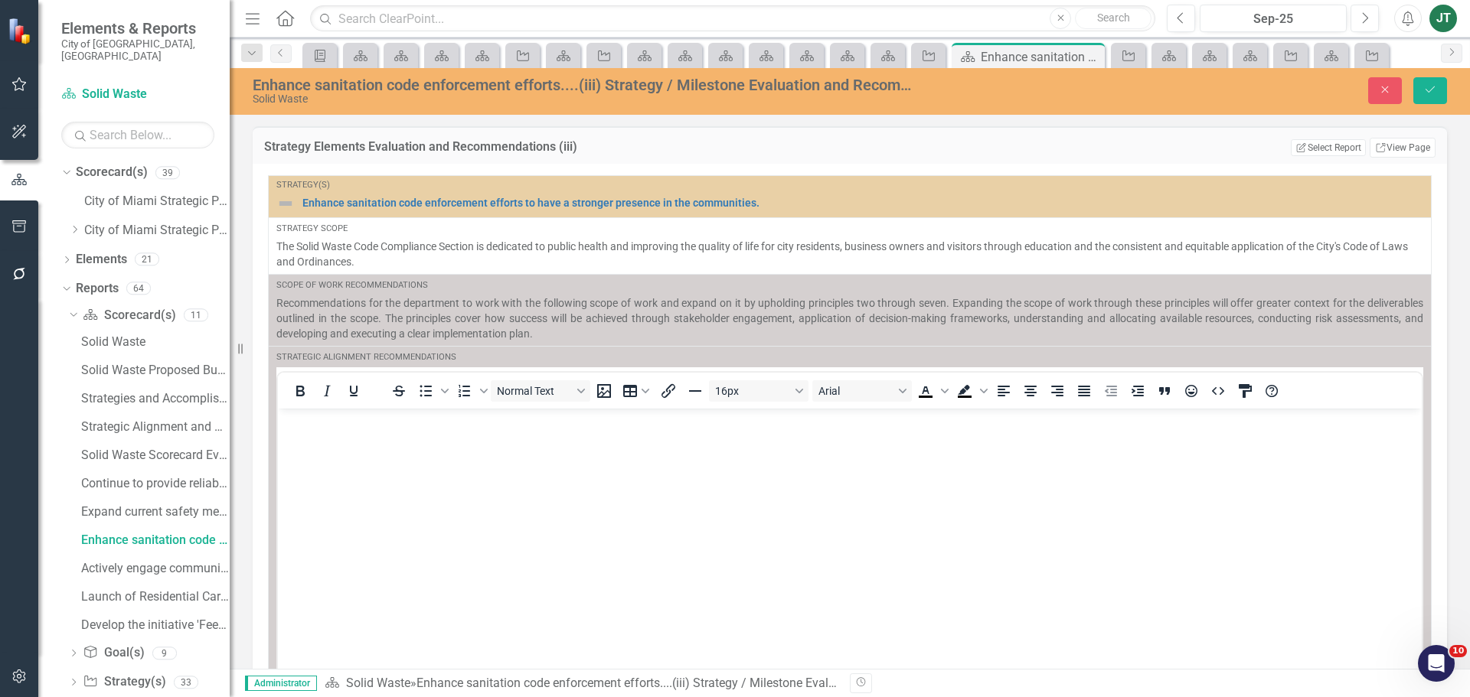
click at [438, 469] on body "Rich Text Area. Press ALT-0 for help." at bounding box center [850, 523] width 1144 height 230
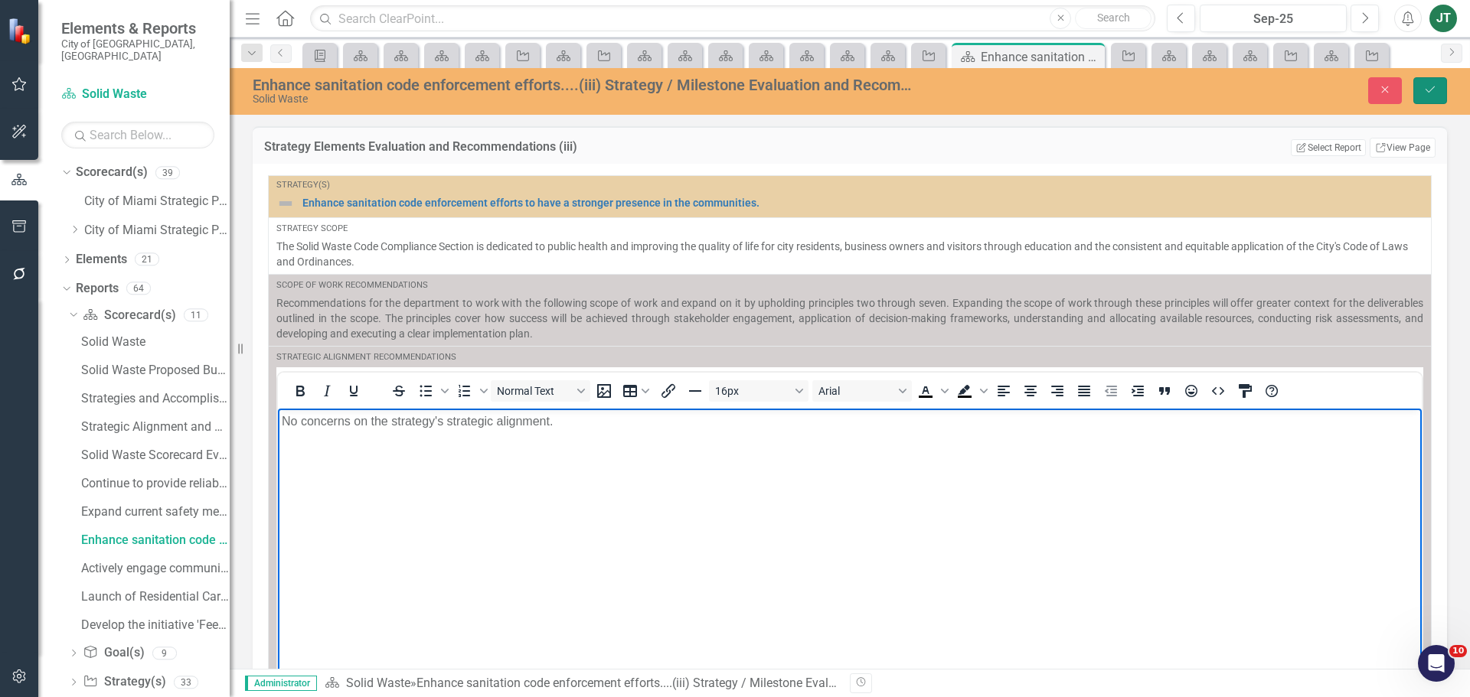
click at [1438, 91] on button "Save" at bounding box center [1430, 90] width 34 height 27
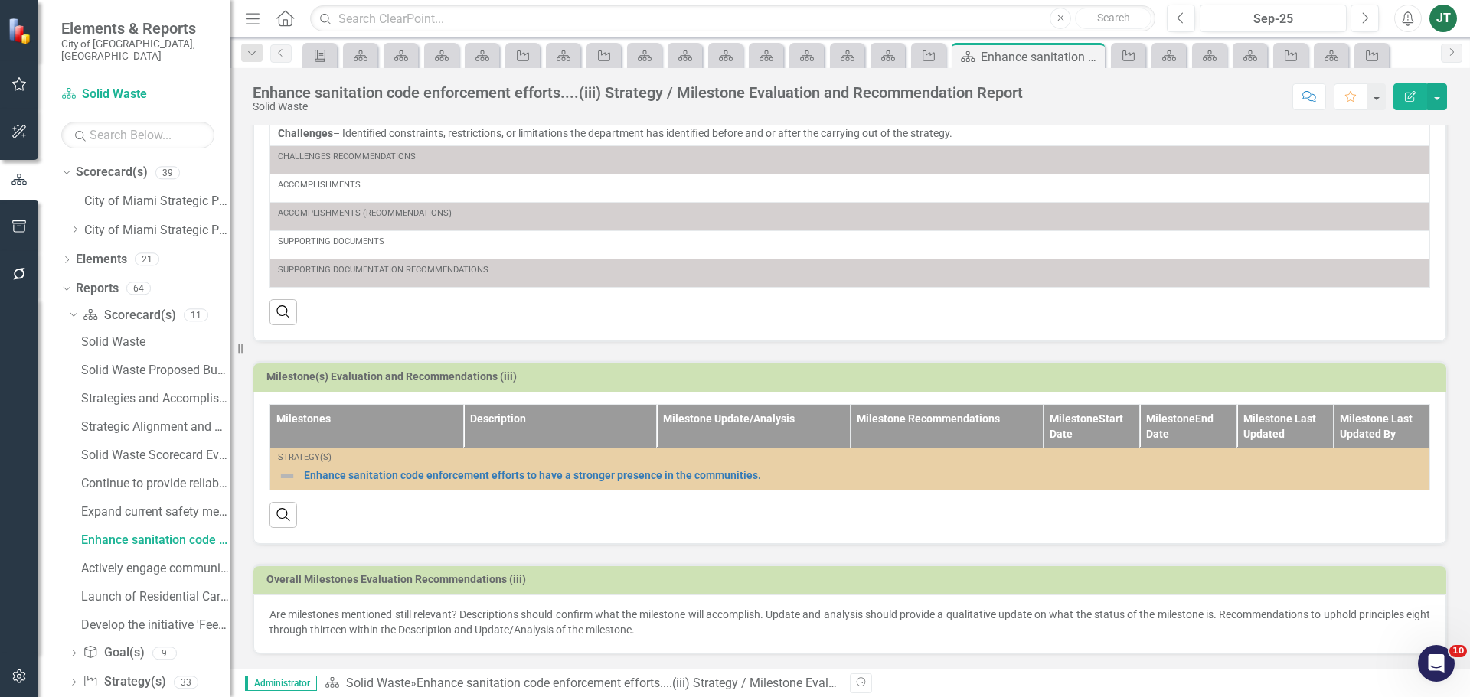
scroll to position [277, 0]
click at [463, 625] on p "Are milestones mentioned still relevant? Descriptions should confirm what the m…" at bounding box center [849, 621] width 1161 height 31
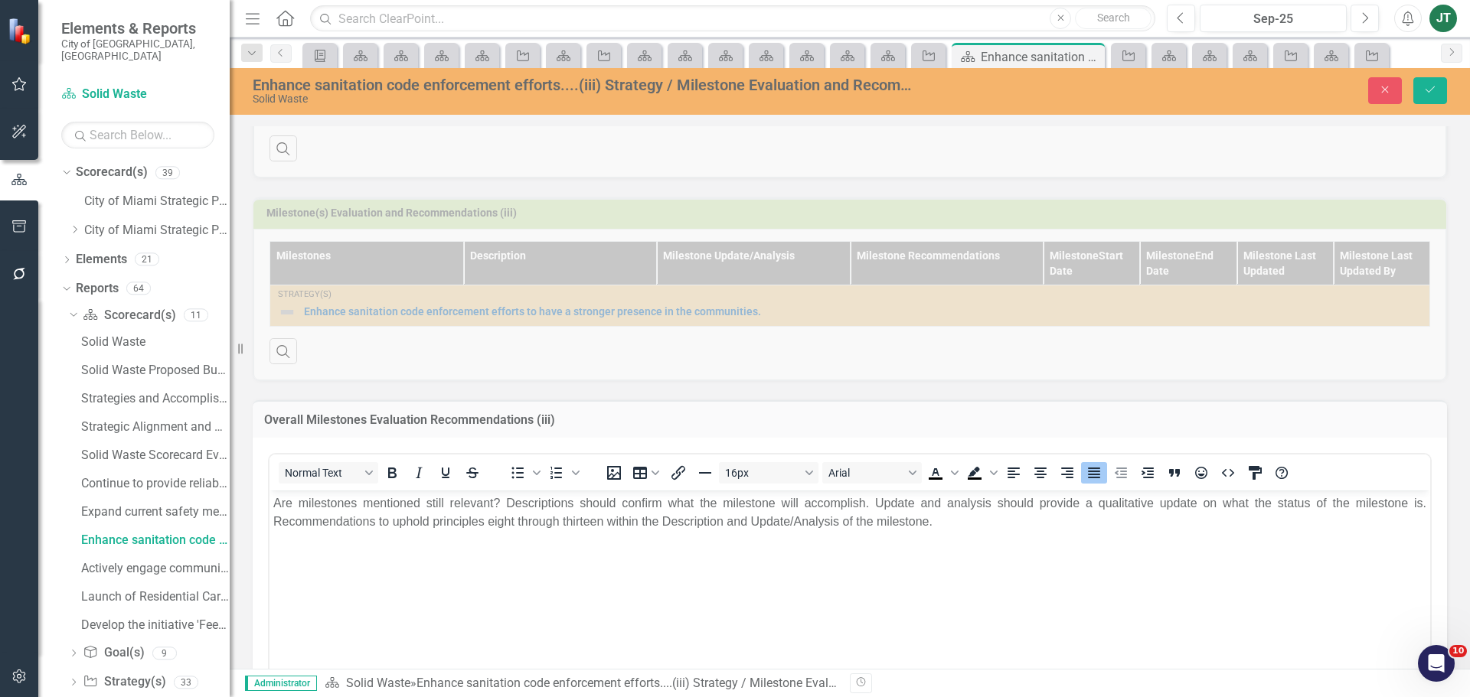
scroll to position [507, 0]
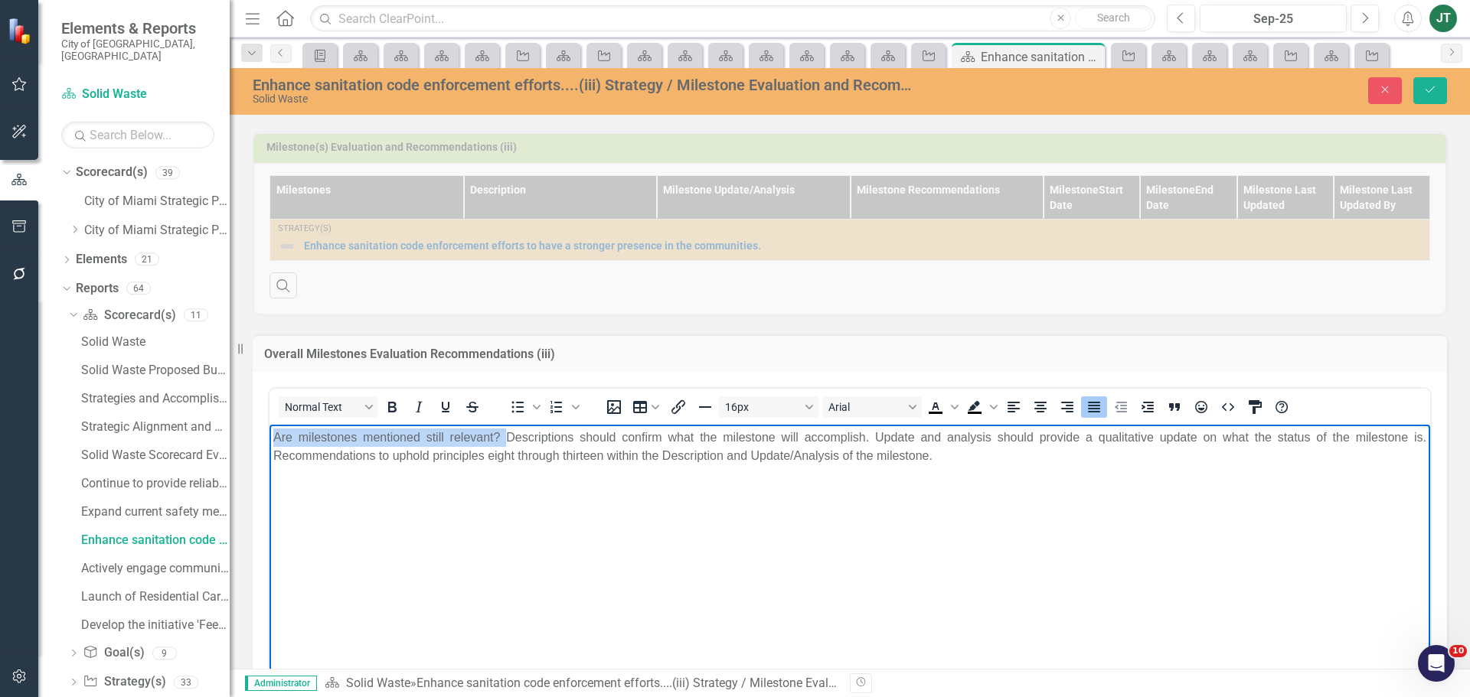
drag, startPoint x: 503, startPoint y: 436, endPoint x: 432, endPoint y: 854, distance: 424.0
click at [269, 435] on html "Are milestones mentioned still relevant? Descriptions should confirm what the m…" at bounding box center [849, 539] width 1161 height 230
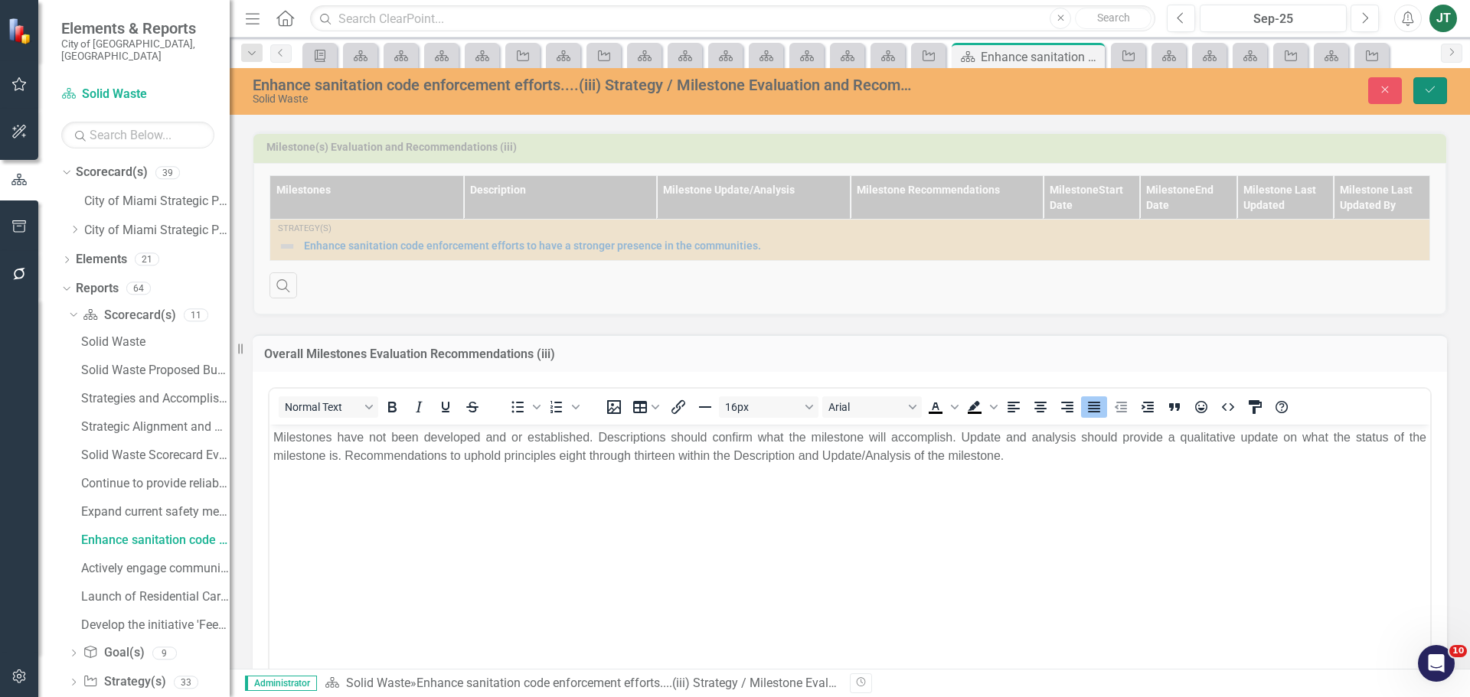
click at [1434, 91] on icon "Save" at bounding box center [1430, 89] width 14 height 11
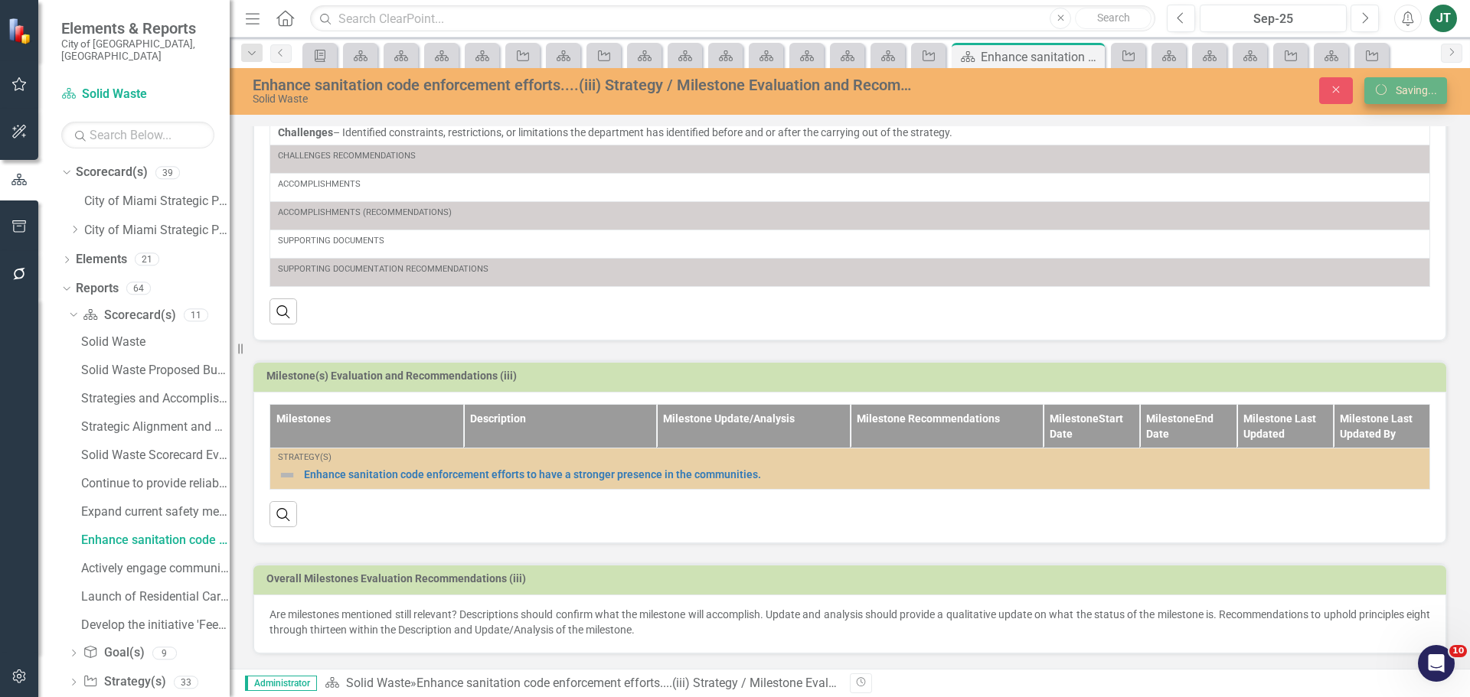
scroll to position [278, 0]
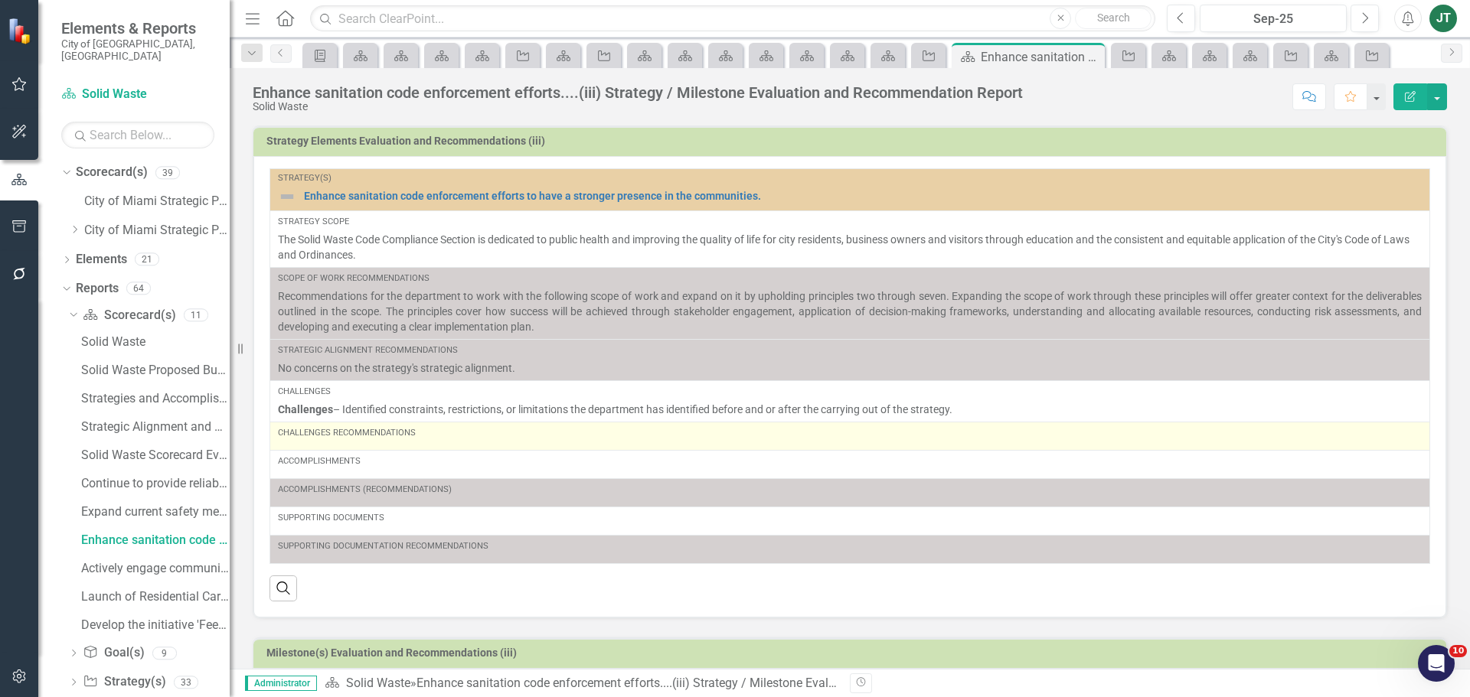
click at [361, 441] on div "Challenges Recommendations" at bounding box center [850, 436] width 1144 height 18
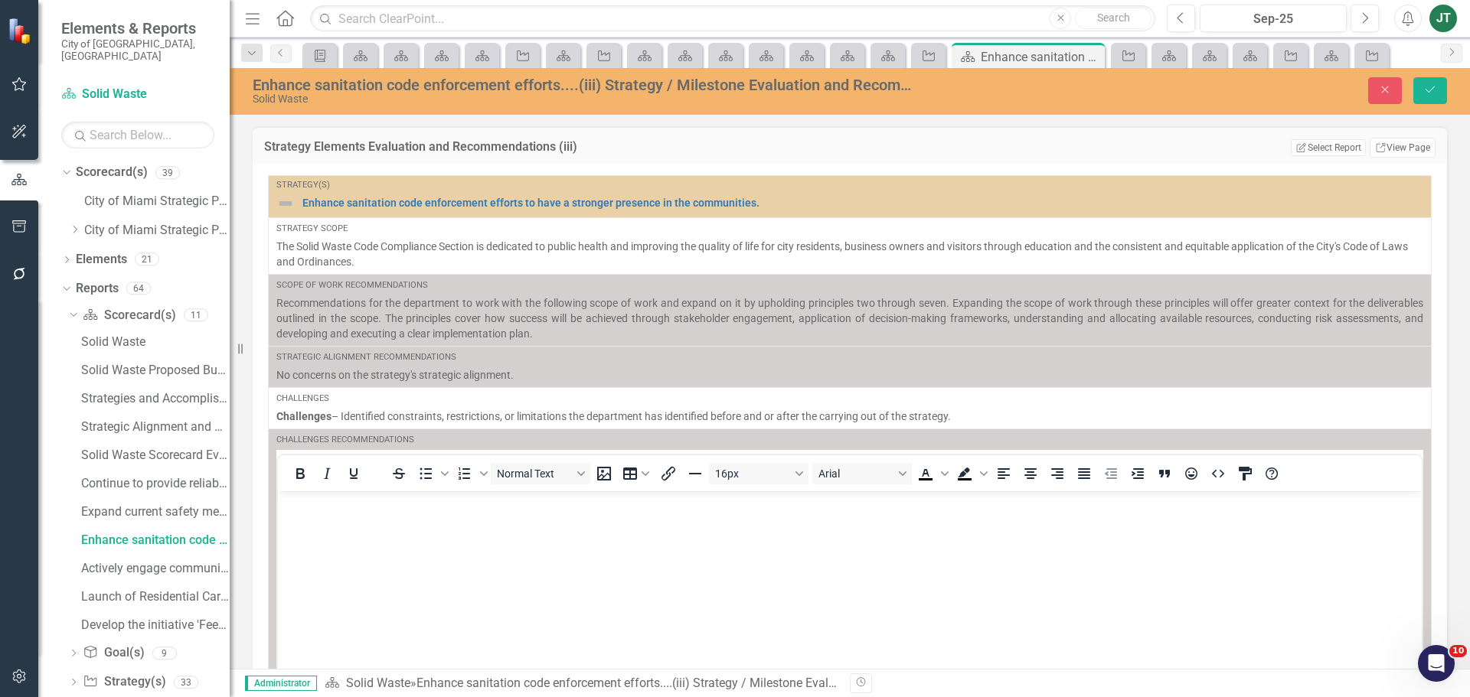
click at [320, 512] on p "Rich Text Area. Press ALT-0 for help." at bounding box center [850, 504] width 1136 height 18
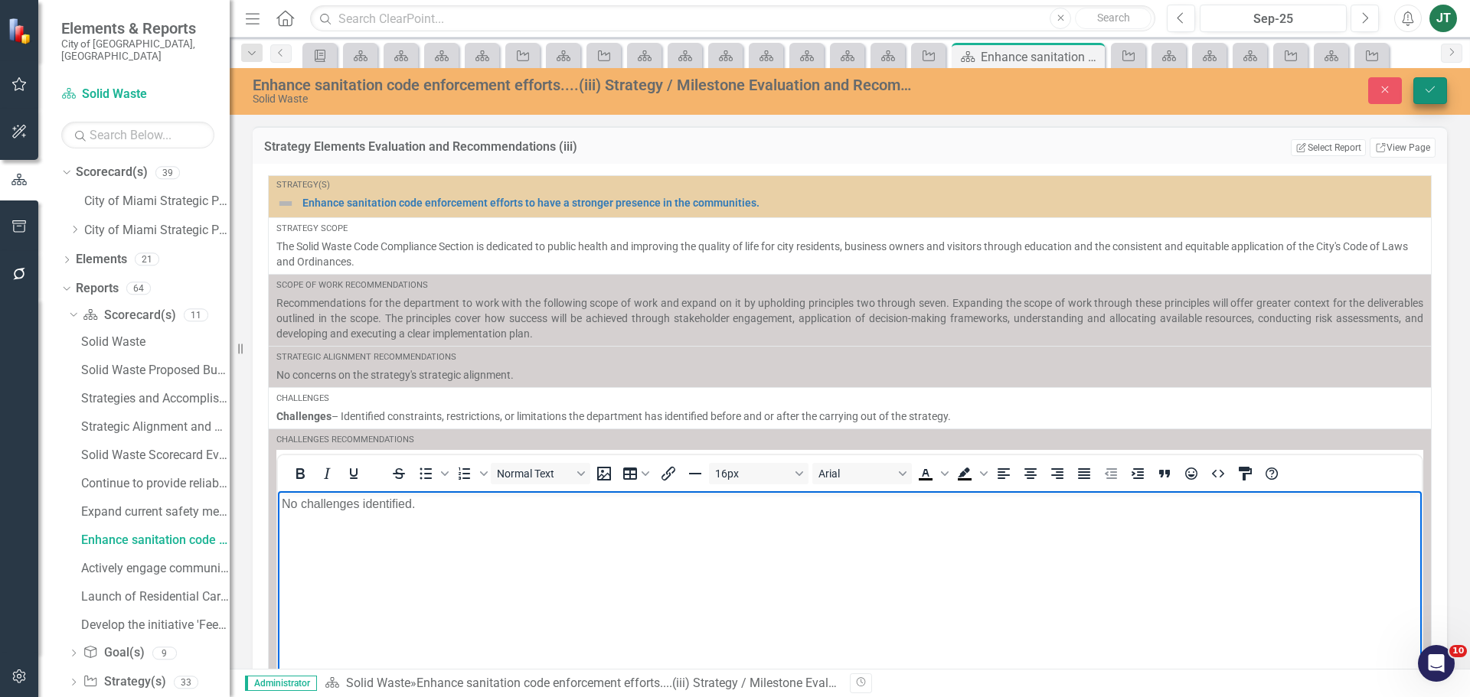
click at [1428, 95] on icon "Save" at bounding box center [1430, 89] width 14 height 11
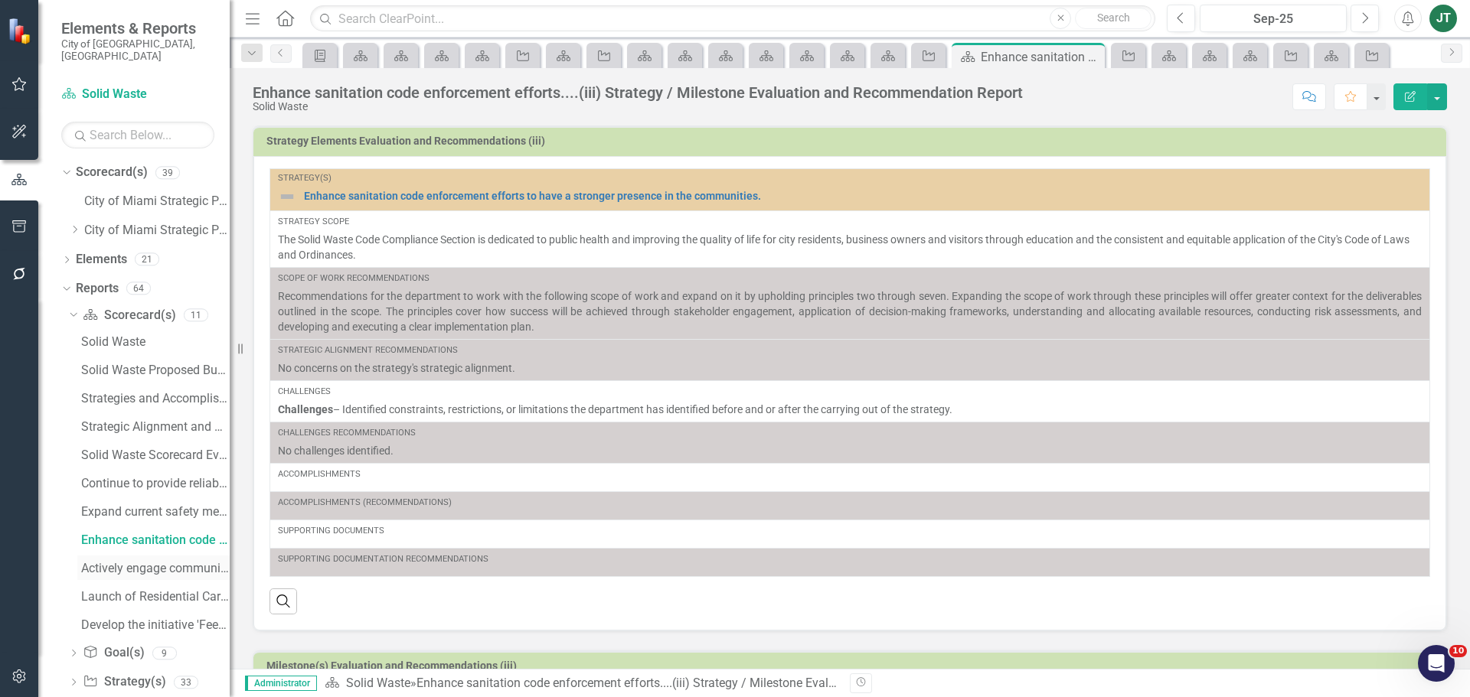
click at [149, 562] on div "Actively engage community residents in education....(iv) Strategy / Milestone E…" at bounding box center [155, 569] width 149 height 14
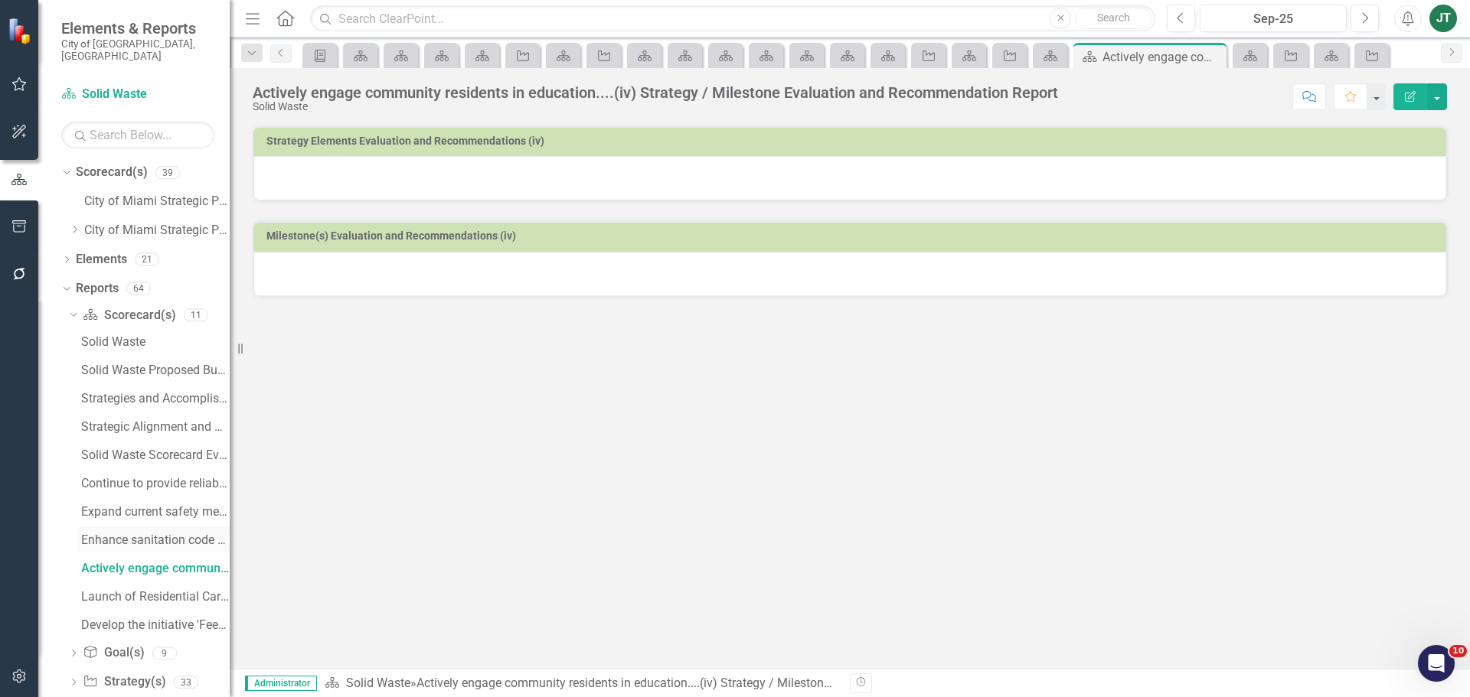
click at [140, 534] on div "Enhance sanitation code enforcement efforts....(iii) Strategy / Milestone Evalu…" at bounding box center [155, 541] width 149 height 14
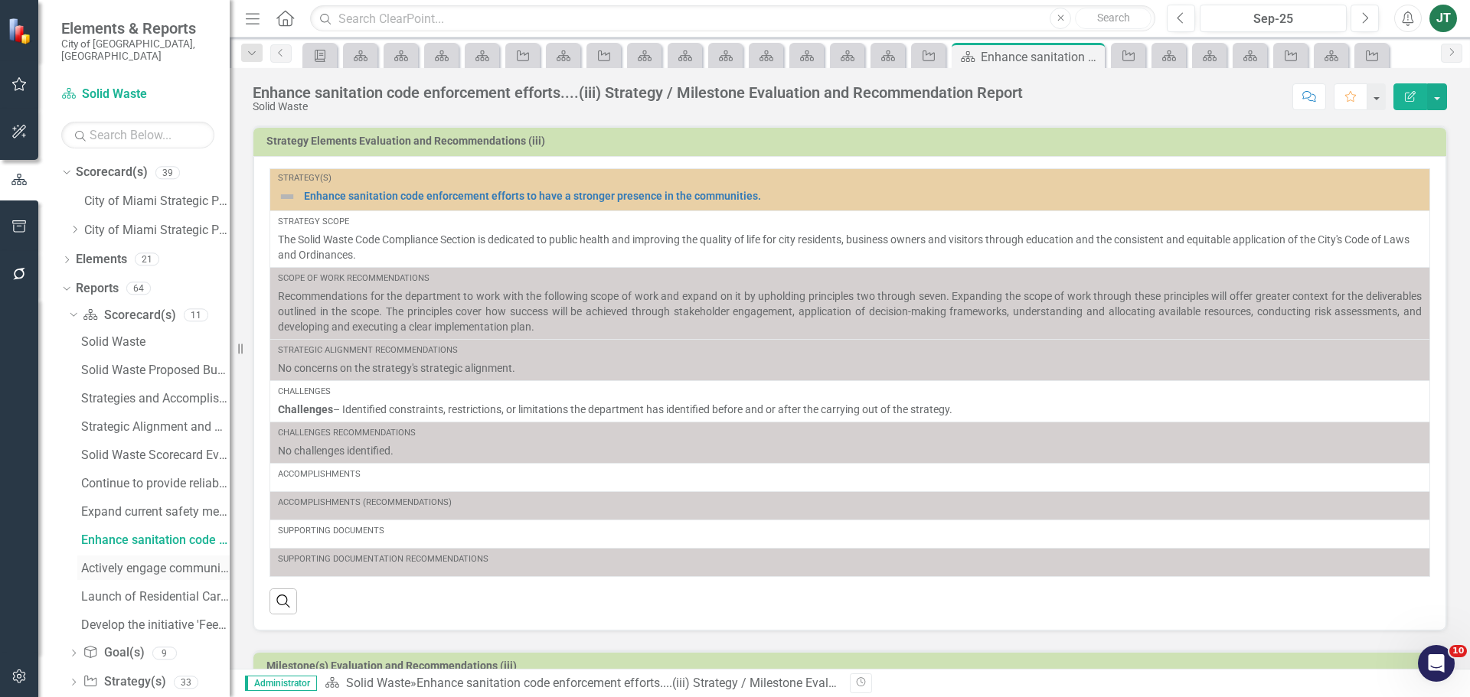
click at [139, 562] on div "Actively engage community residents in education....(iv) Strategy / Milestone E…" at bounding box center [155, 569] width 149 height 14
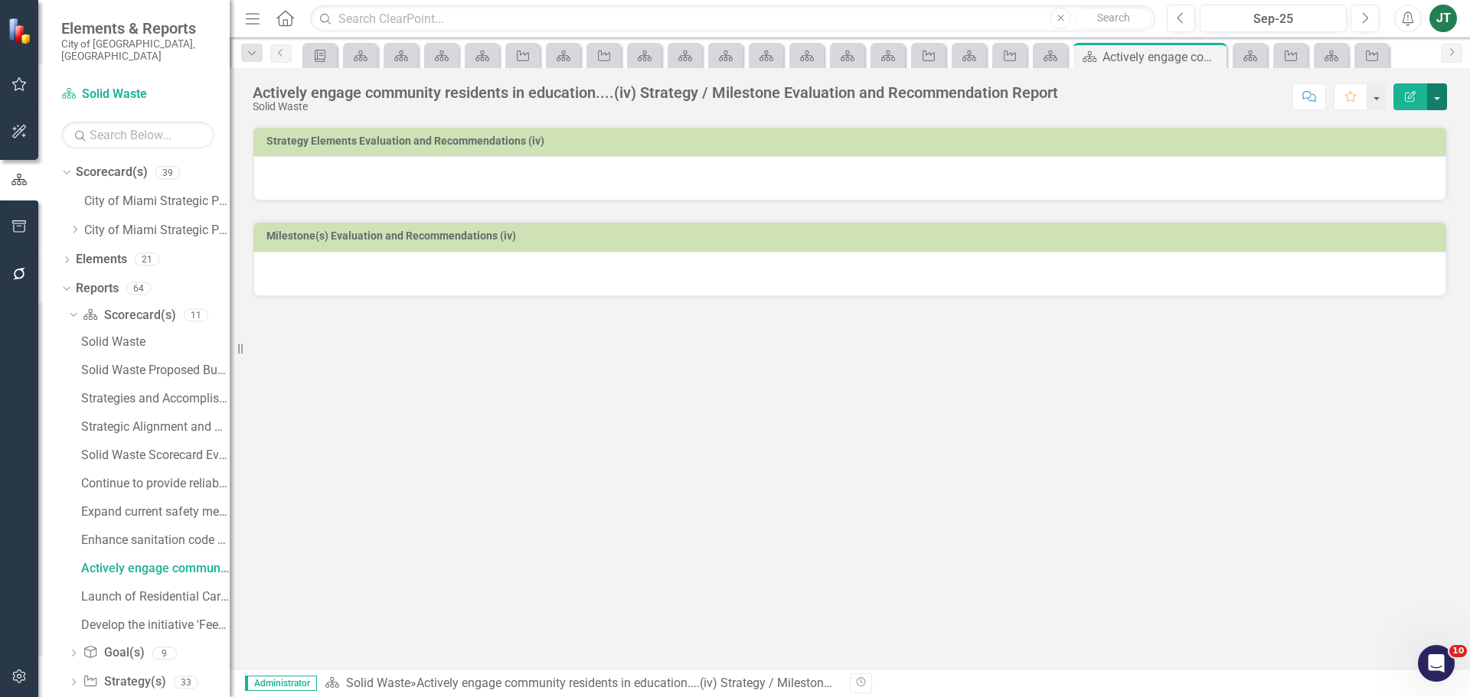
click at [1438, 92] on button "button" at bounding box center [1437, 96] width 20 height 27
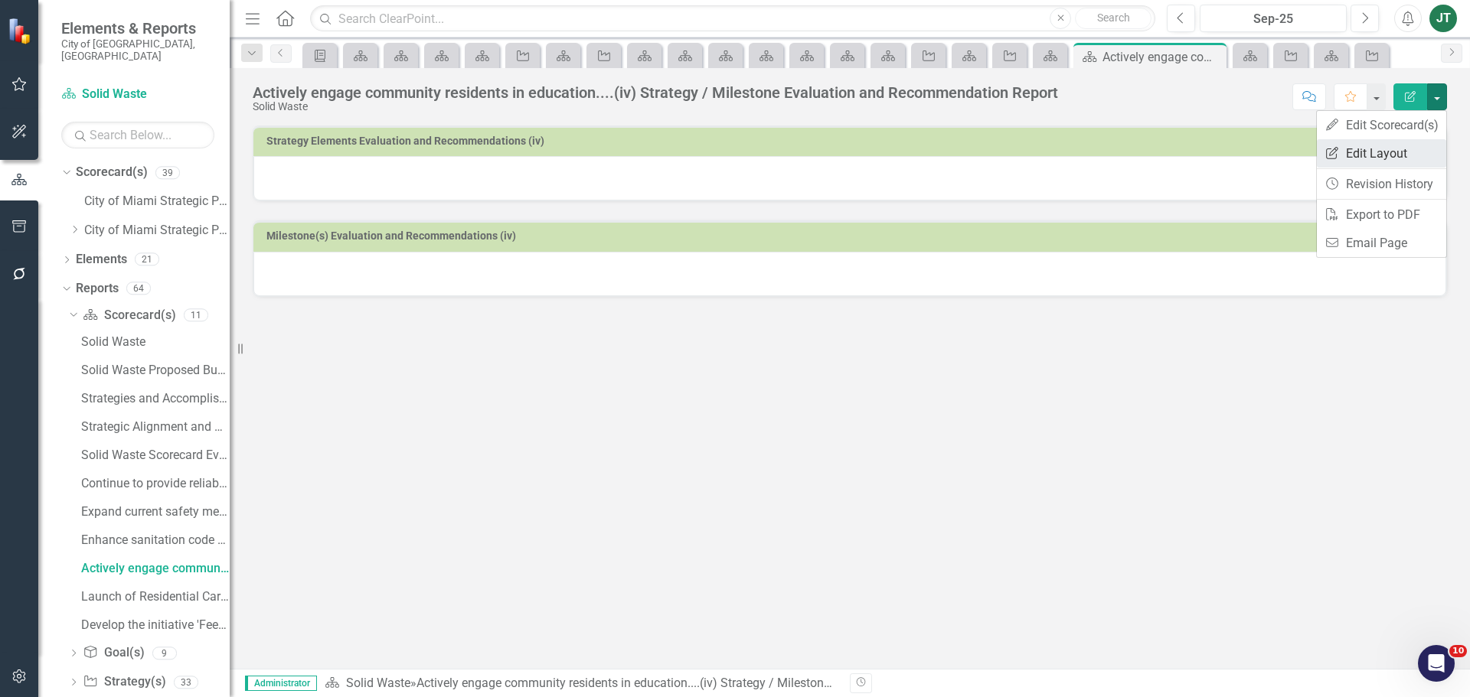
click at [1389, 152] on link "Edit Report Edit Layout" at bounding box center [1381, 153] width 129 height 28
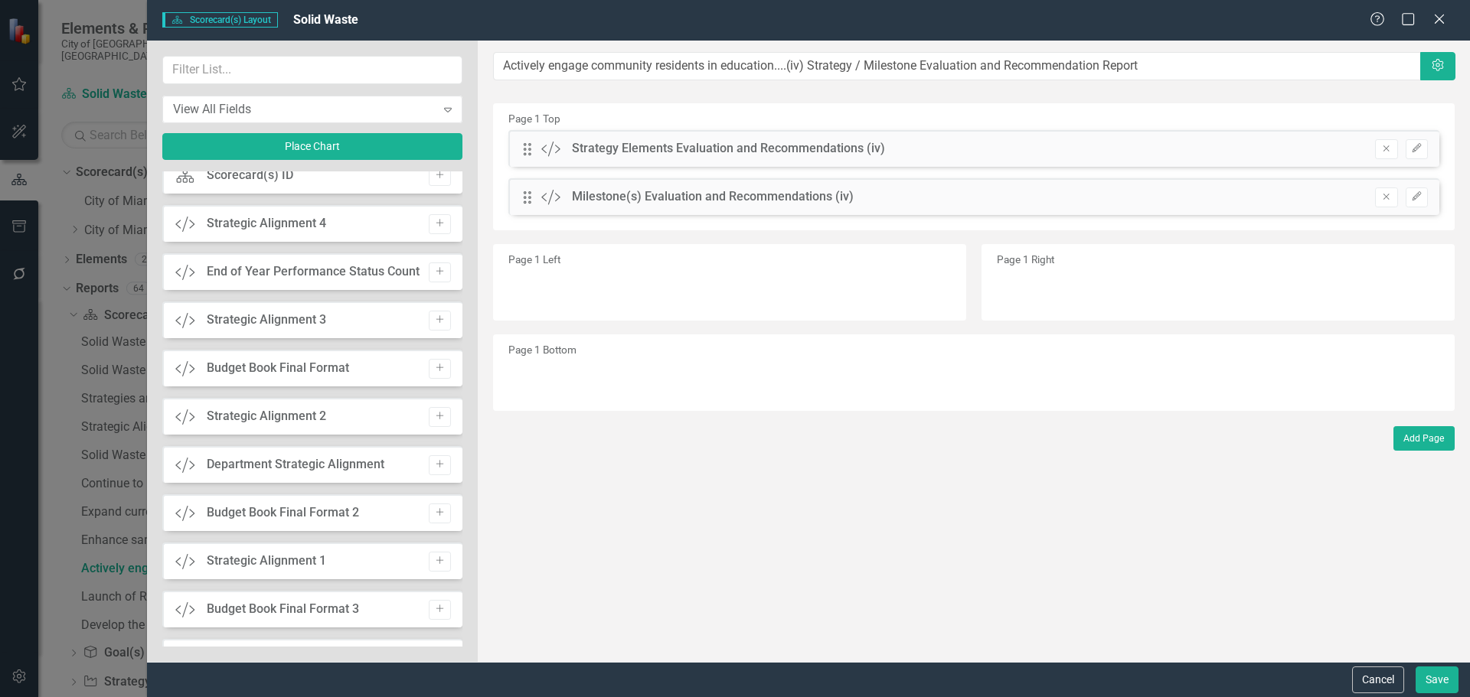
scroll to position [230, 0]
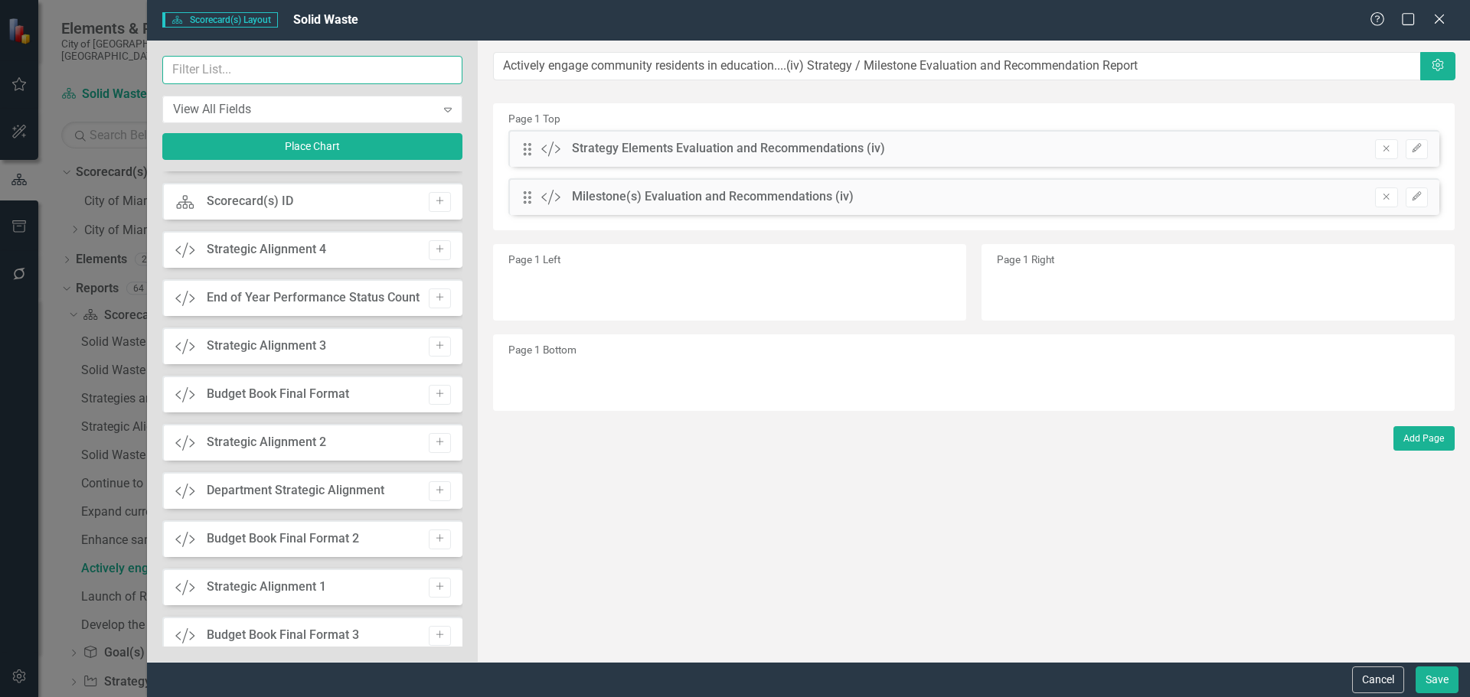
click at [360, 73] on input "text" at bounding box center [312, 70] width 300 height 28
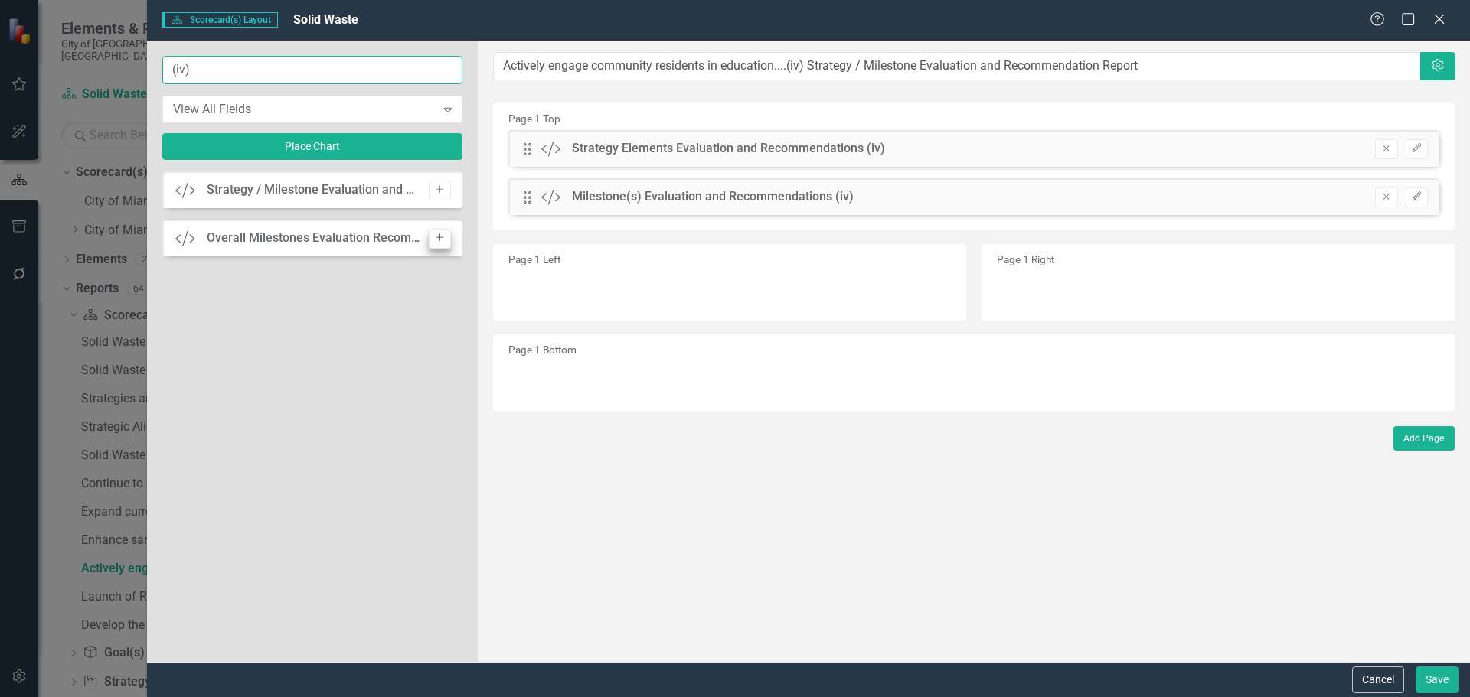
type input "(iv)"
click at [439, 229] on button "Add" at bounding box center [440, 239] width 22 height 20
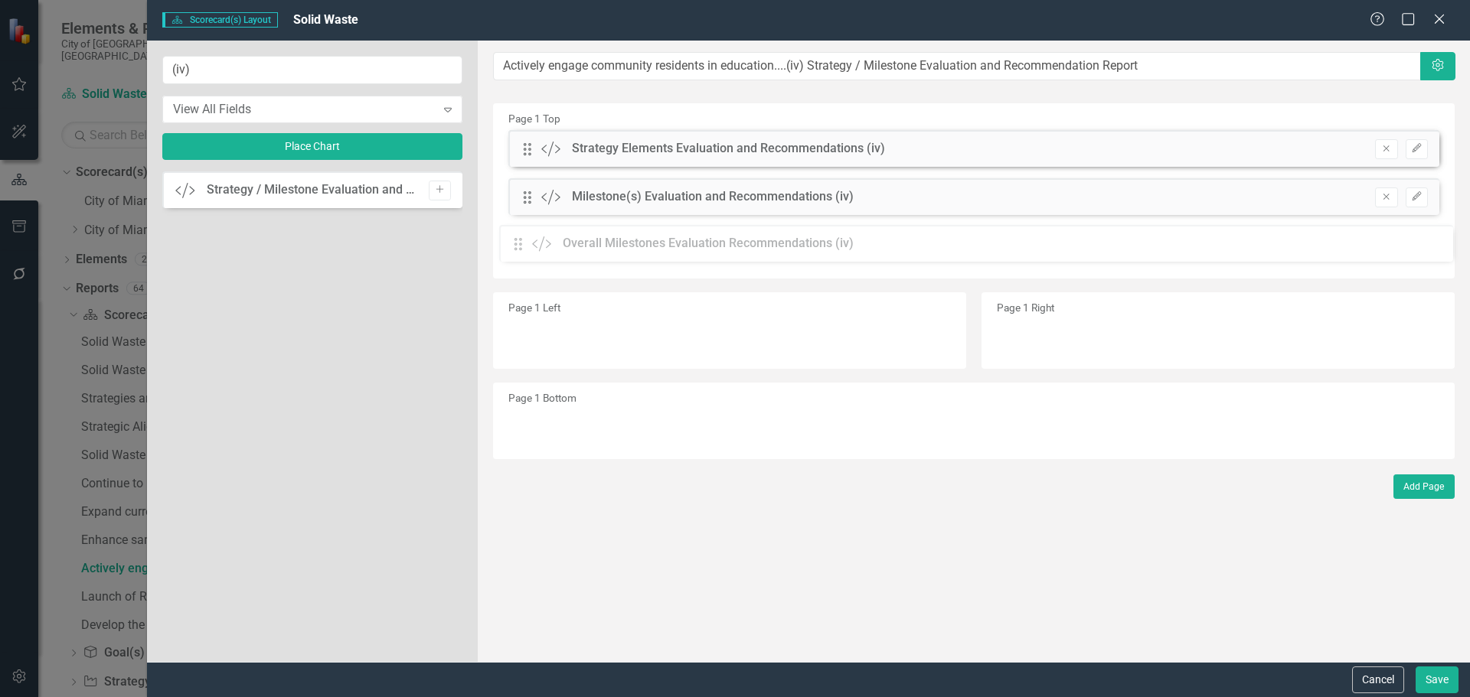
drag, startPoint x: 530, startPoint y: 149, endPoint x: 532, endPoint y: 243, distance: 95.0
click at [1421, 243] on icon "Edit" at bounding box center [1416, 244] width 11 height 9
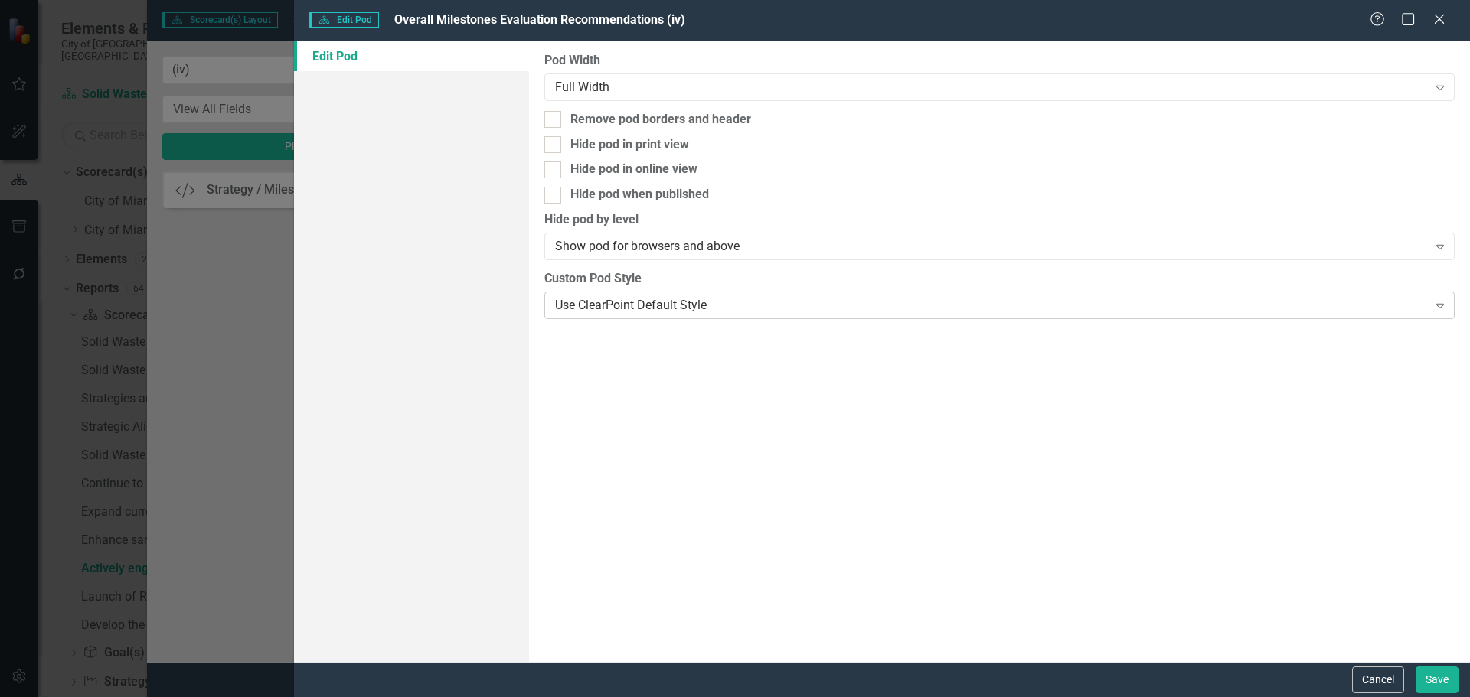
click at [693, 295] on div "Use ClearPoint Default Style Expand" at bounding box center [999, 306] width 910 height 28
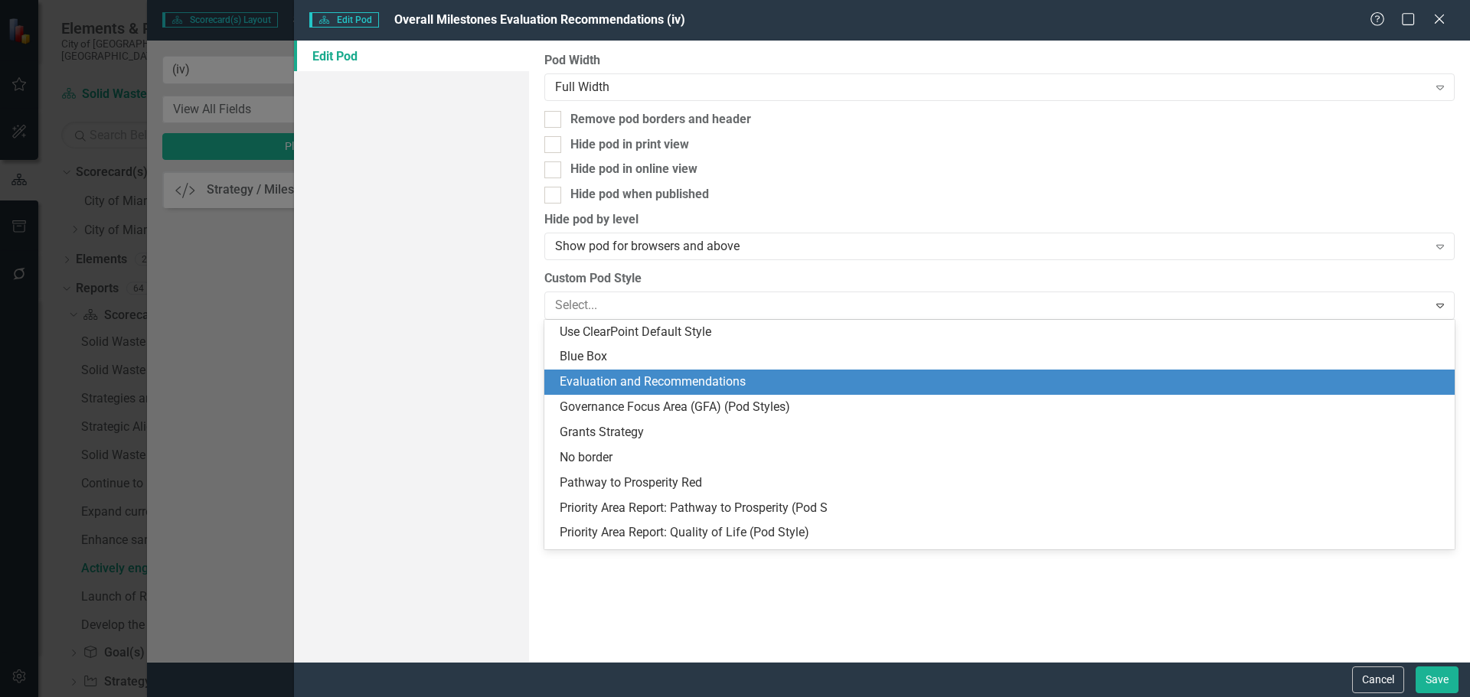
click at [628, 387] on div "Evaluation and Recommendations" at bounding box center [1003, 383] width 886 height 18
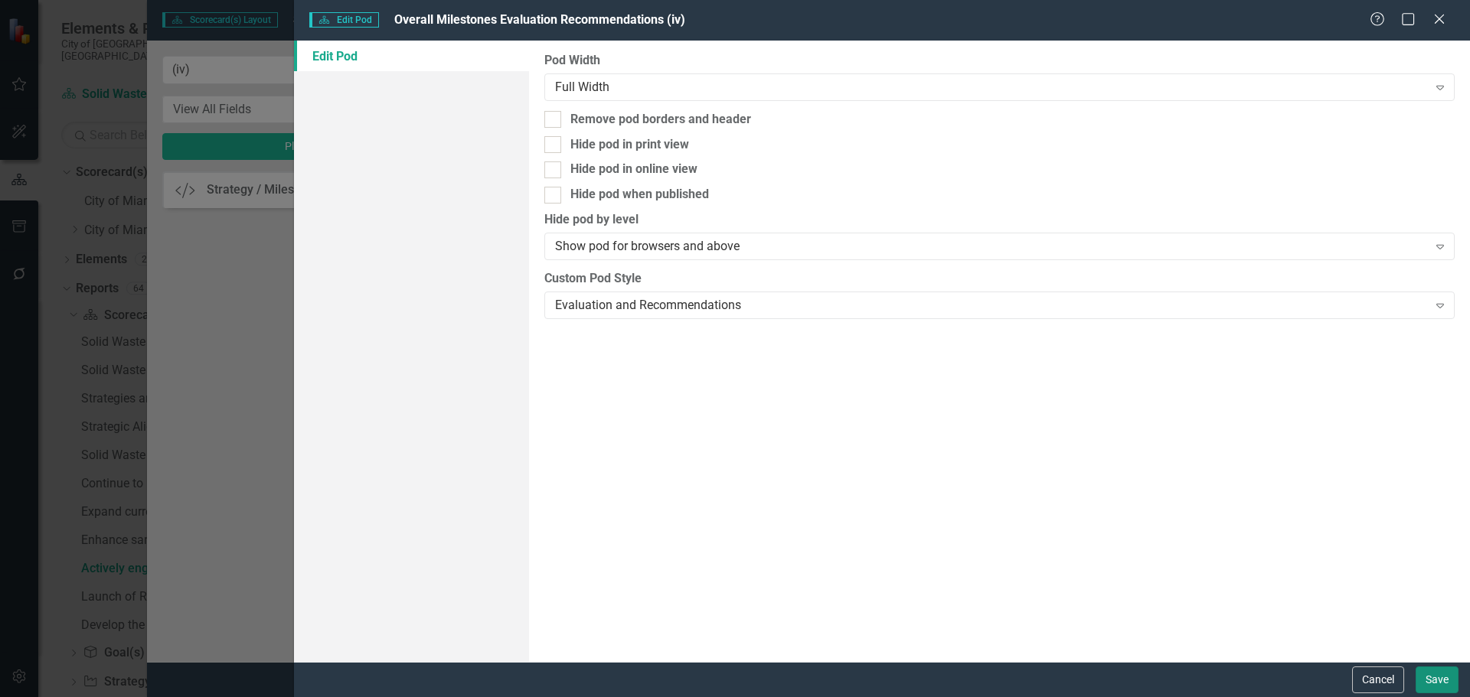
click at [1431, 680] on button "Save" at bounding box center [1436, 680] width 43 height 27
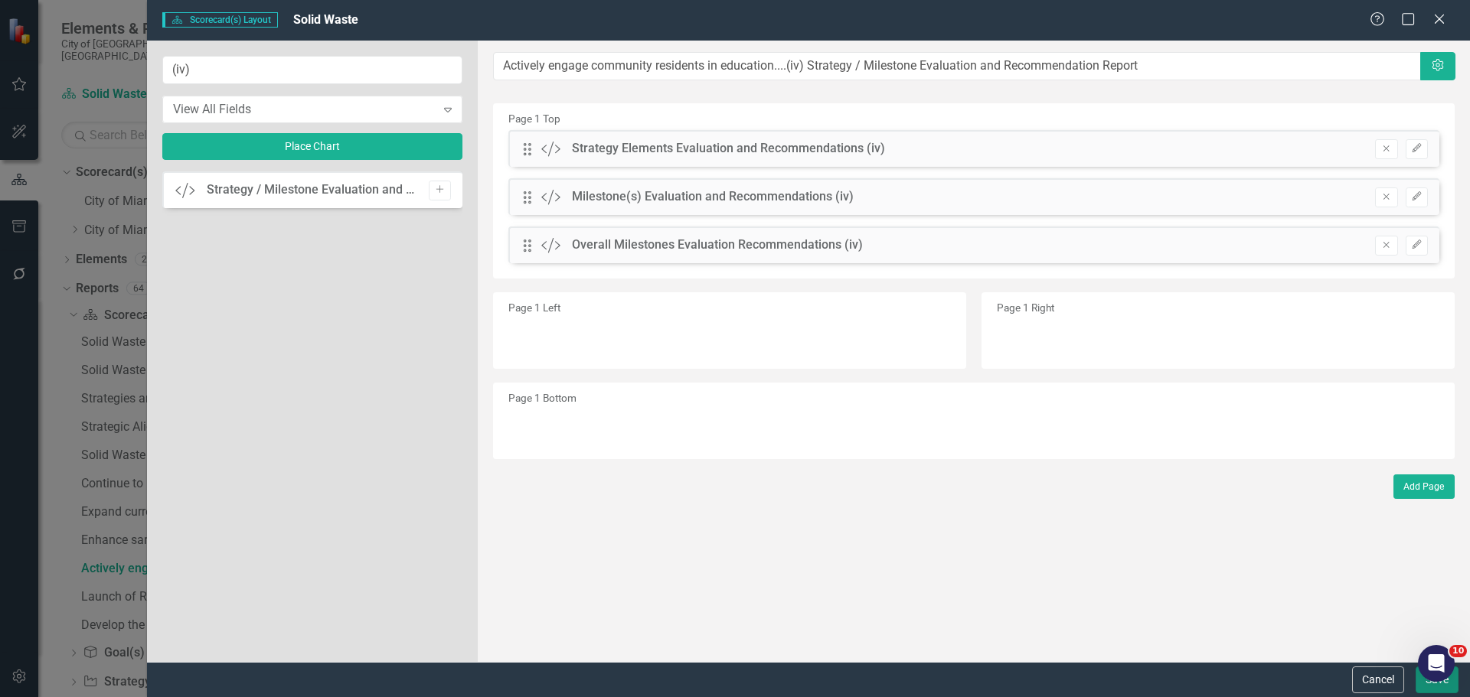
click at [1424, 687] on button "Save" at bounding box center [1436, 680] width 43 height 27
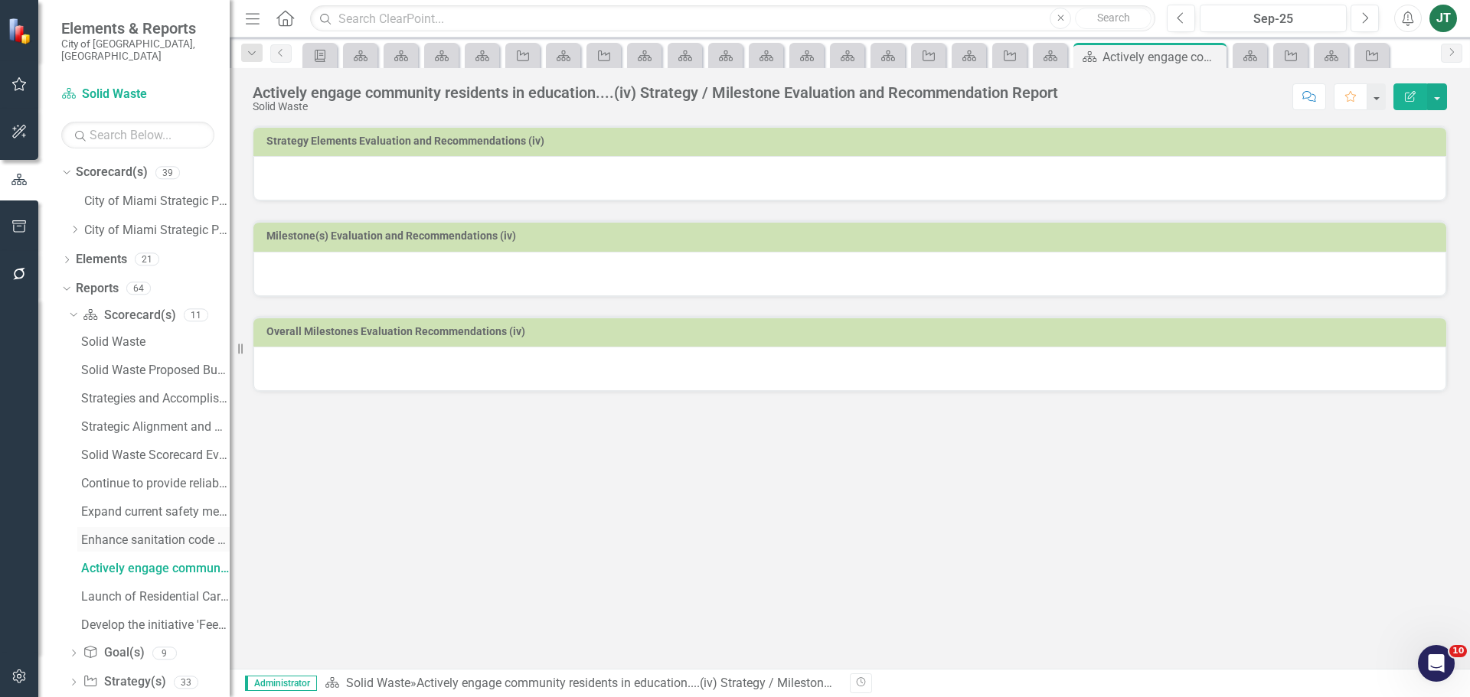
click at [109, 534] on div "Enhance sanitation code enforcement efforts....(iii) Strategy / Milestone Evalu…" at bounding box center [155, 541] width 149 height 14
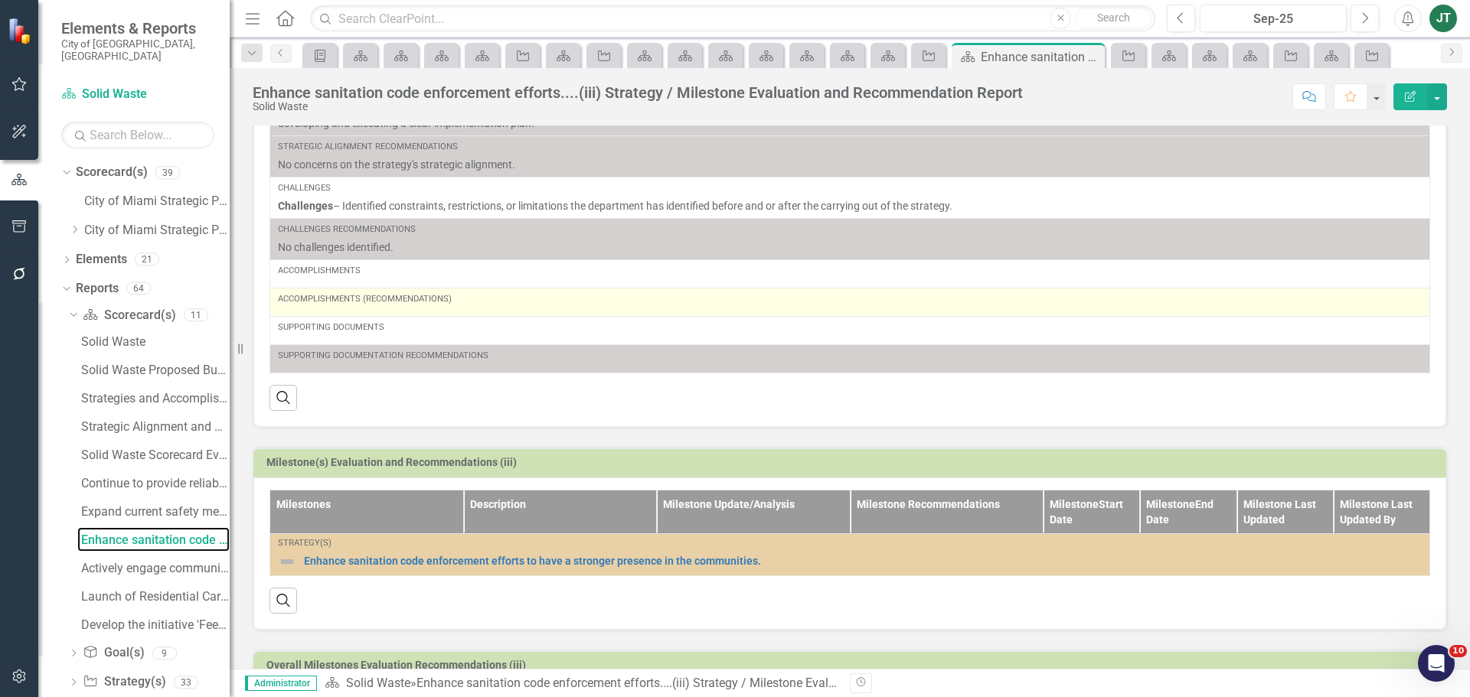
scroll to position [290, 0]
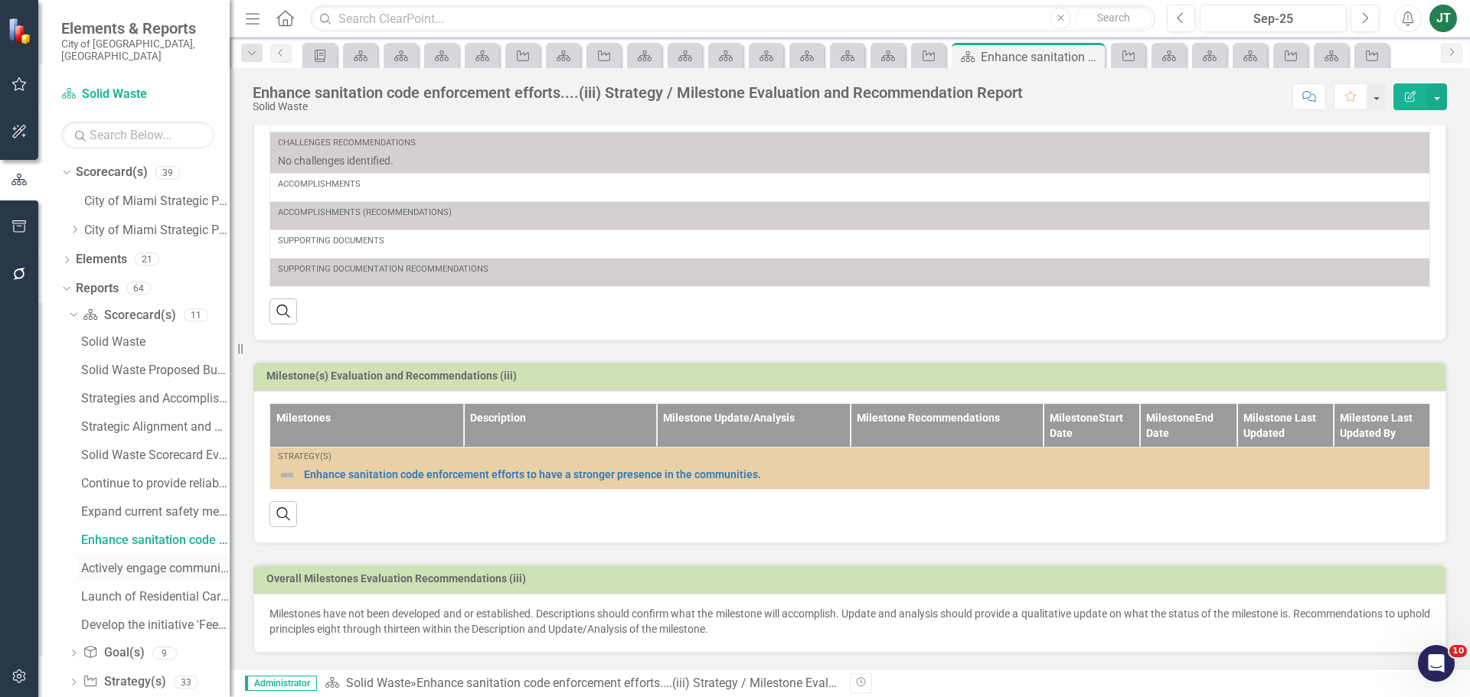
click at [142, 562] on div "Actively engage community residents in education....(iv) Strategy / Milestone E…" at bounding box center [155, 569] width 149 height 14
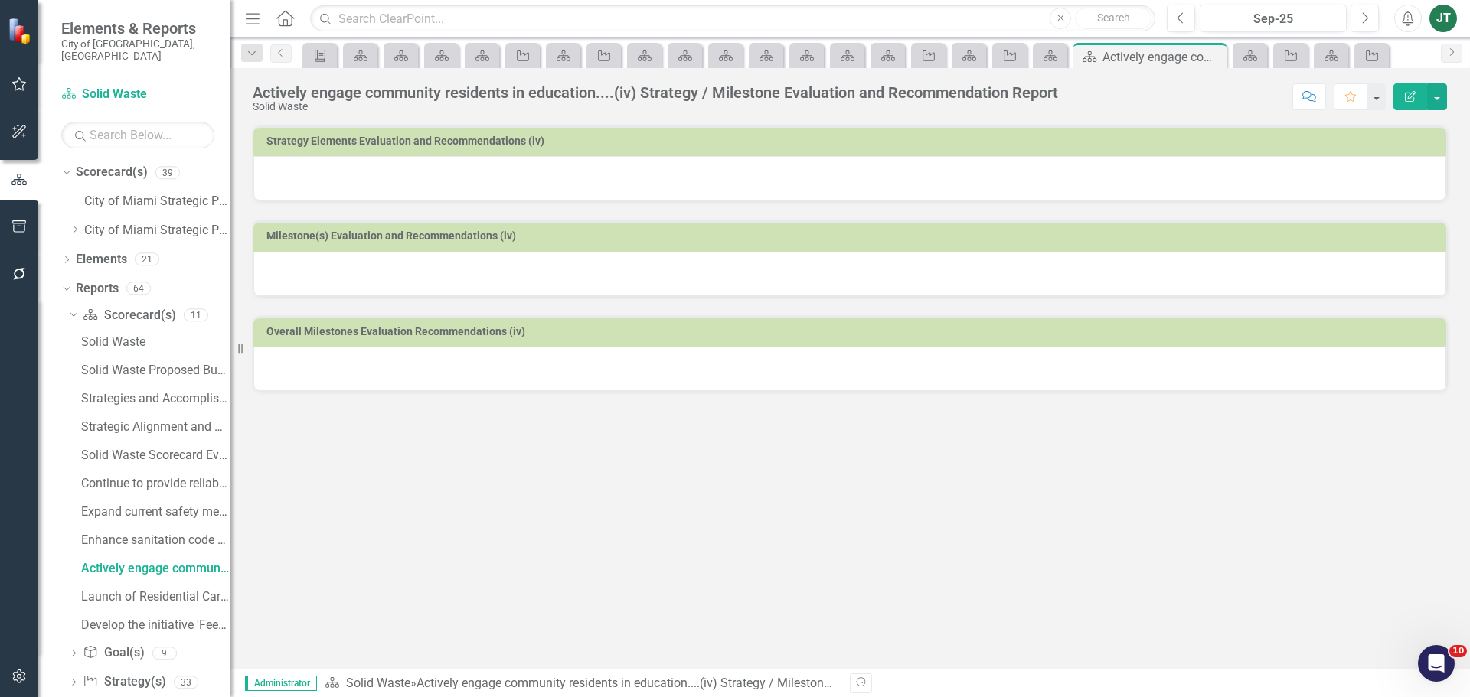
click at [548, 179] on div at bounding box center [849, 178] width 1193 height 44
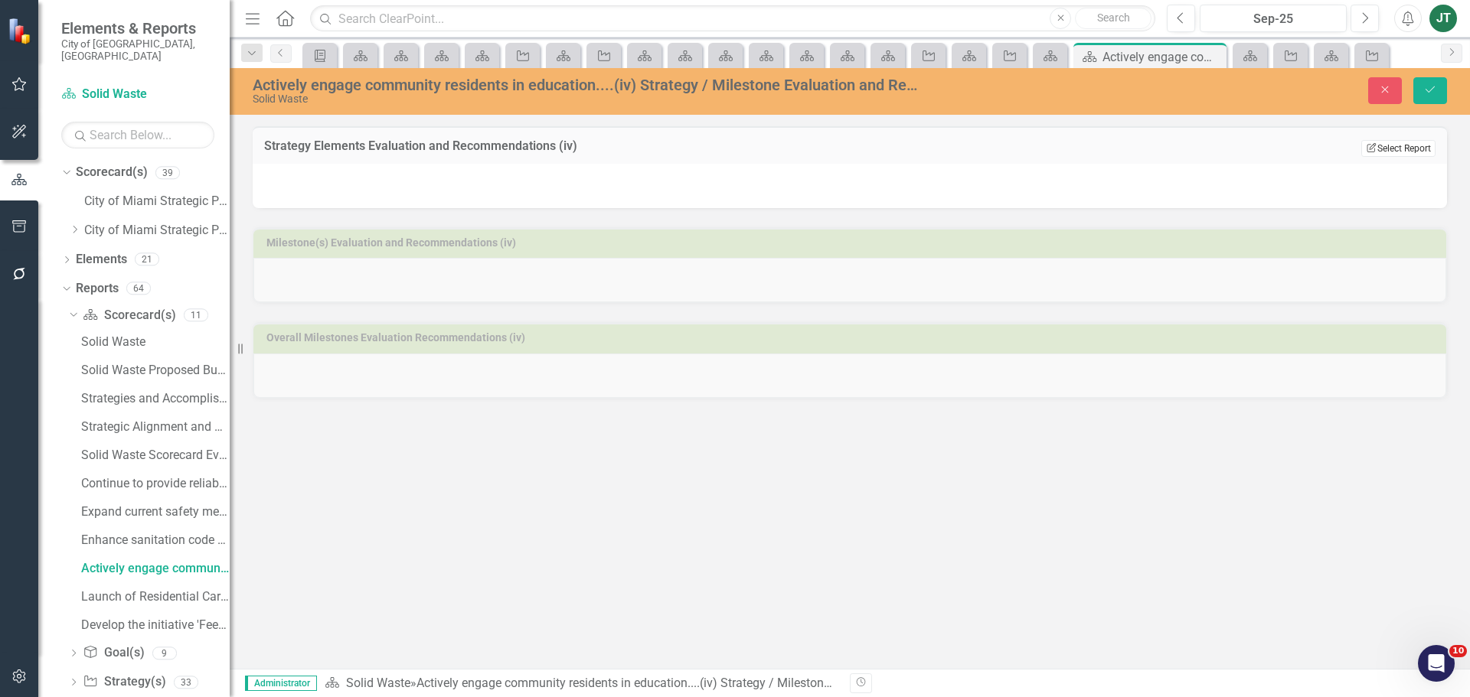
click at [1405, 145] on button "Edit Report Select Report" at bounding box center [1398, 148] width 74 height 17
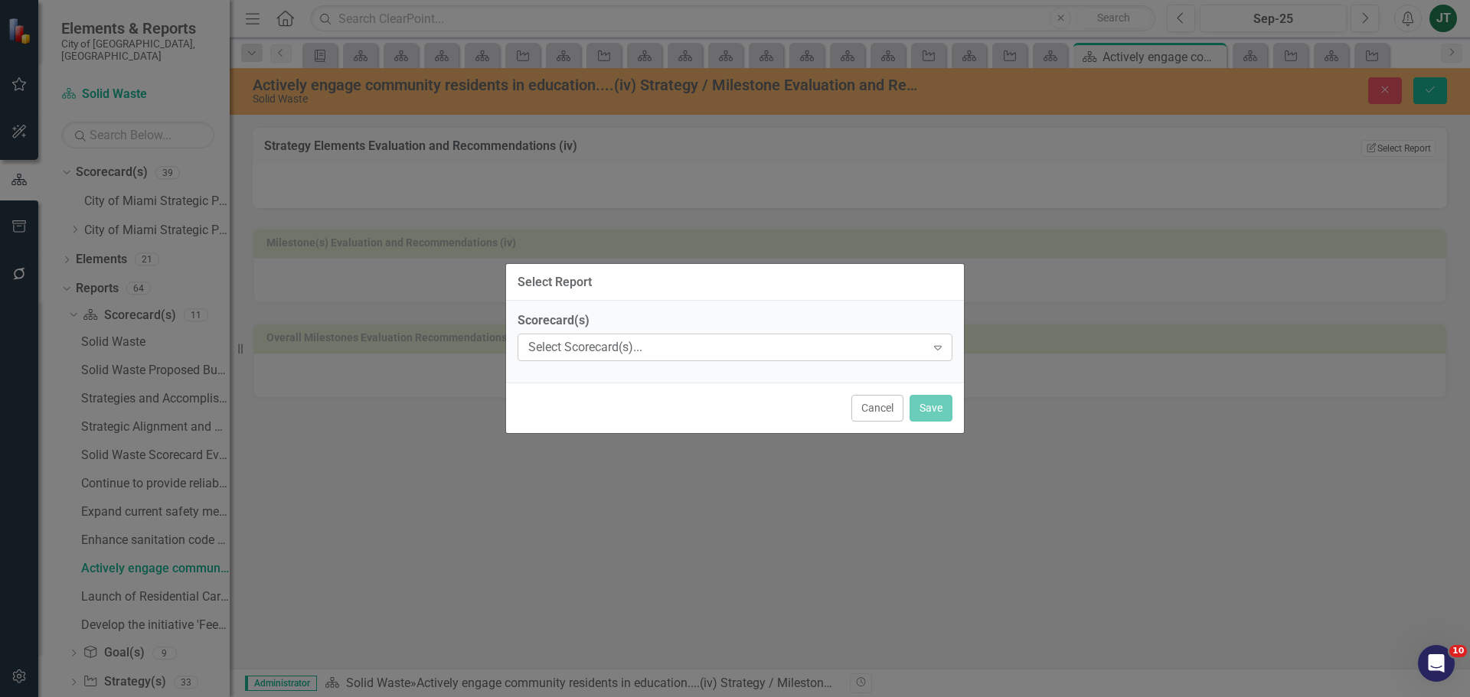
click at [676, 349] on div "Select Scorecard(s)..." at bounding box center [726, 348] width 397 height 18
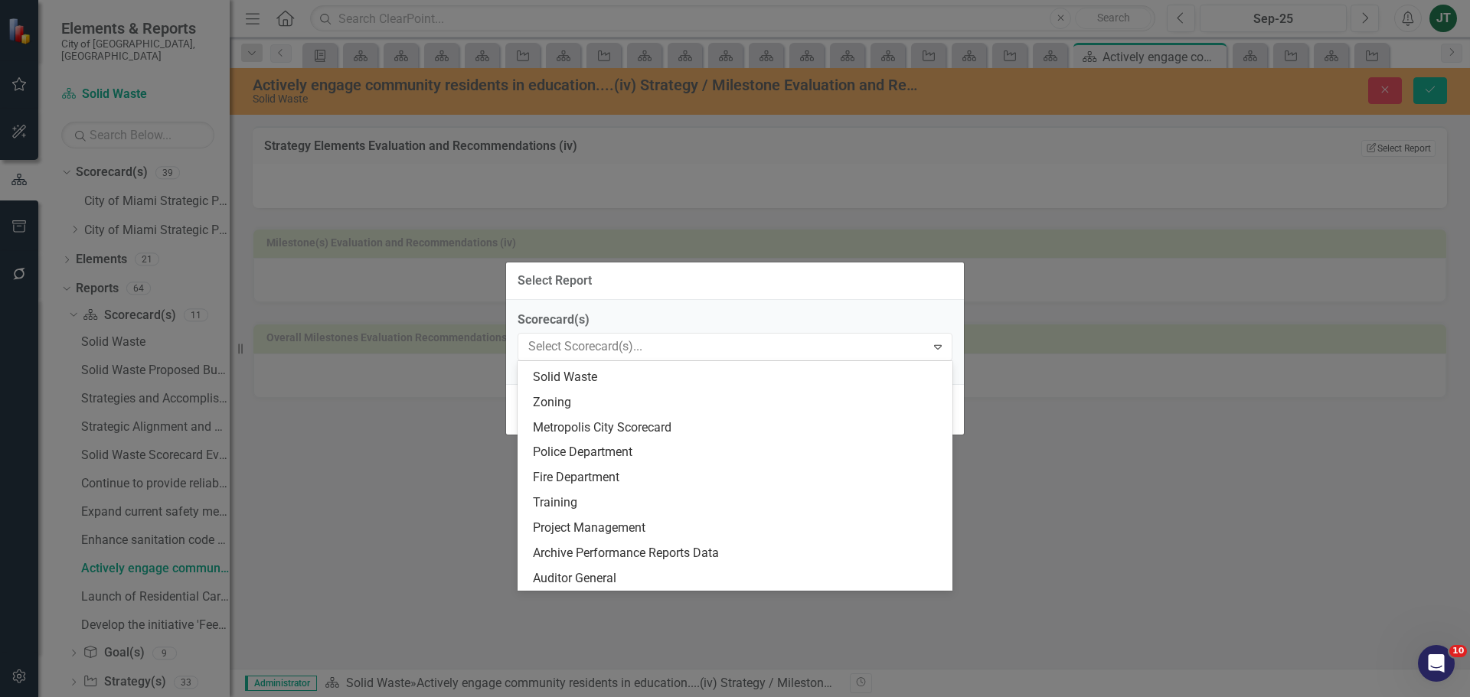
scroll to position [751, 0]
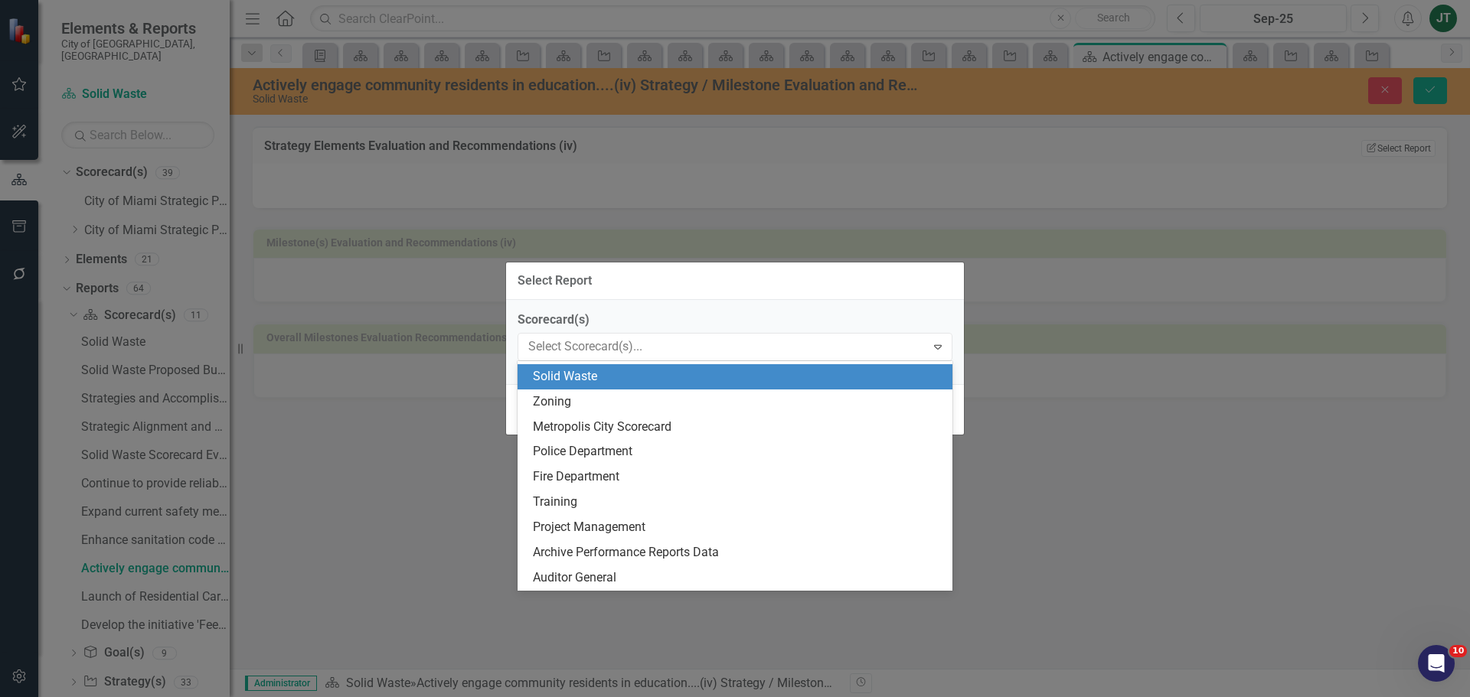
click at [586, 377] on div "Solid Waste" at bounding box center [738, 377] width 410 height 18
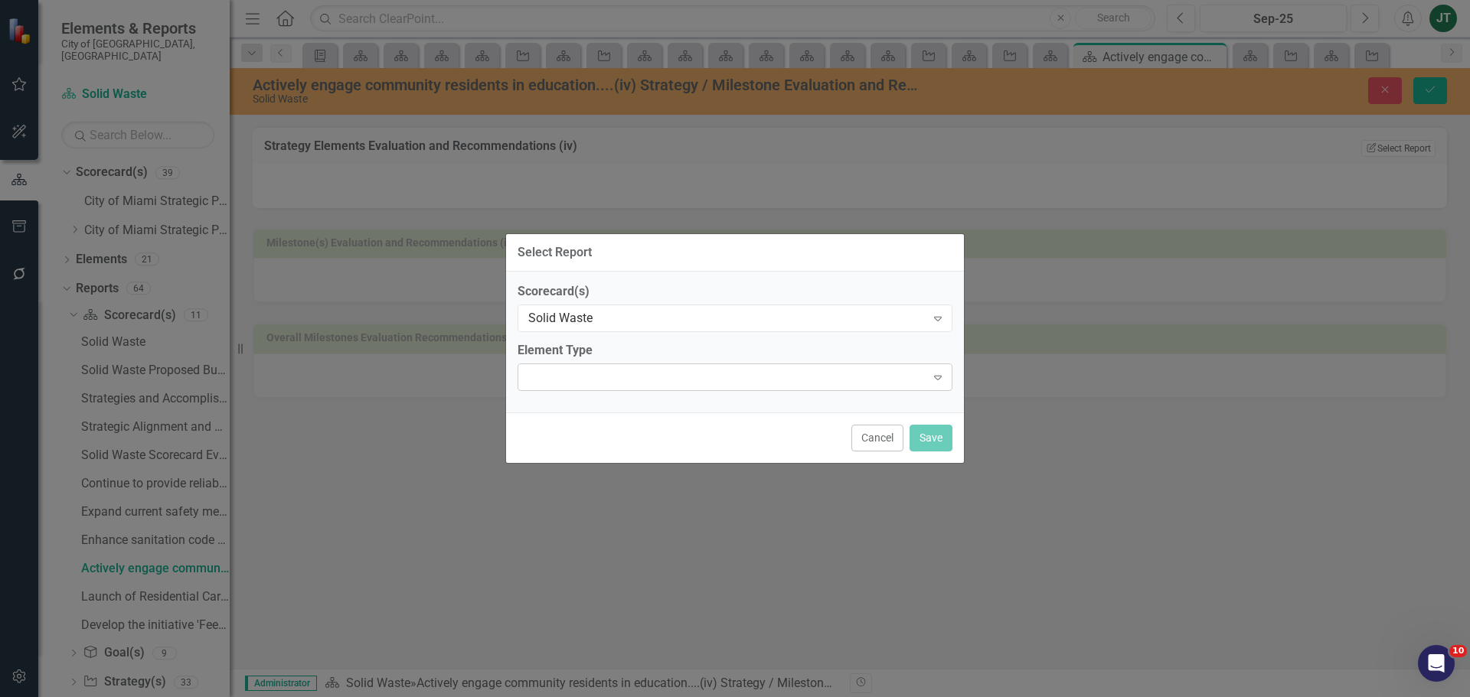
click at [585, 367] on div "Expand" at bounding box center [735, 378] width 435 height 28
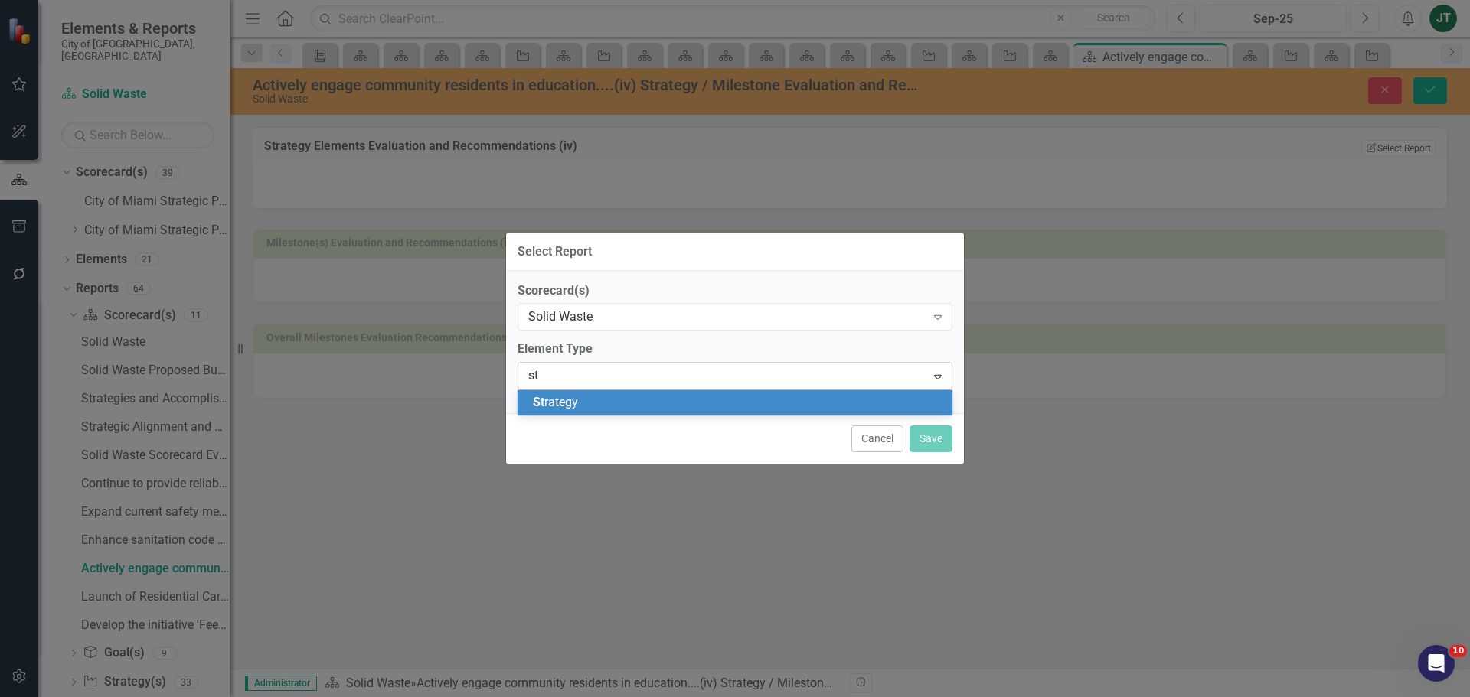
type input "str"
click at [576, 410] on span "Str ategy" at bounding box center [556, 402] width 46 height 15
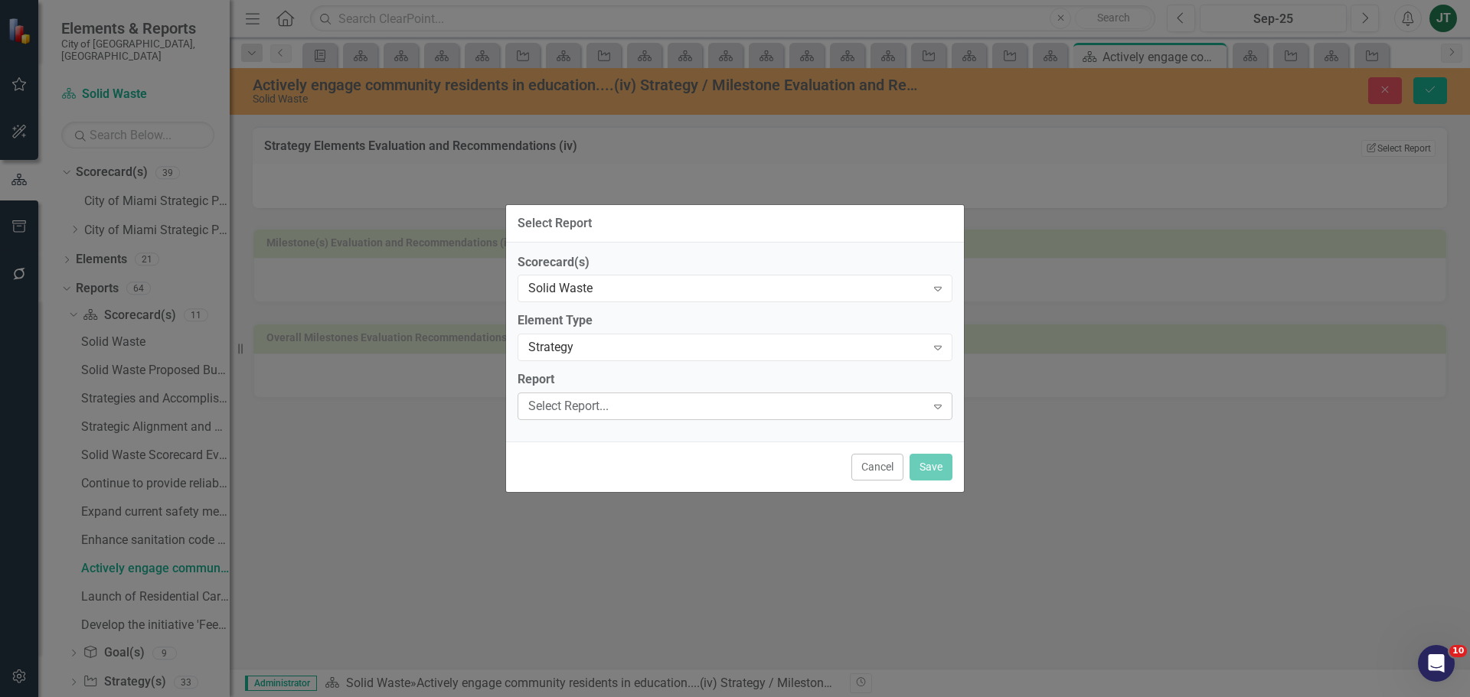
click at [678, 410] on div "Select Report..." at bounding box center [726, 407] width 397 height 18
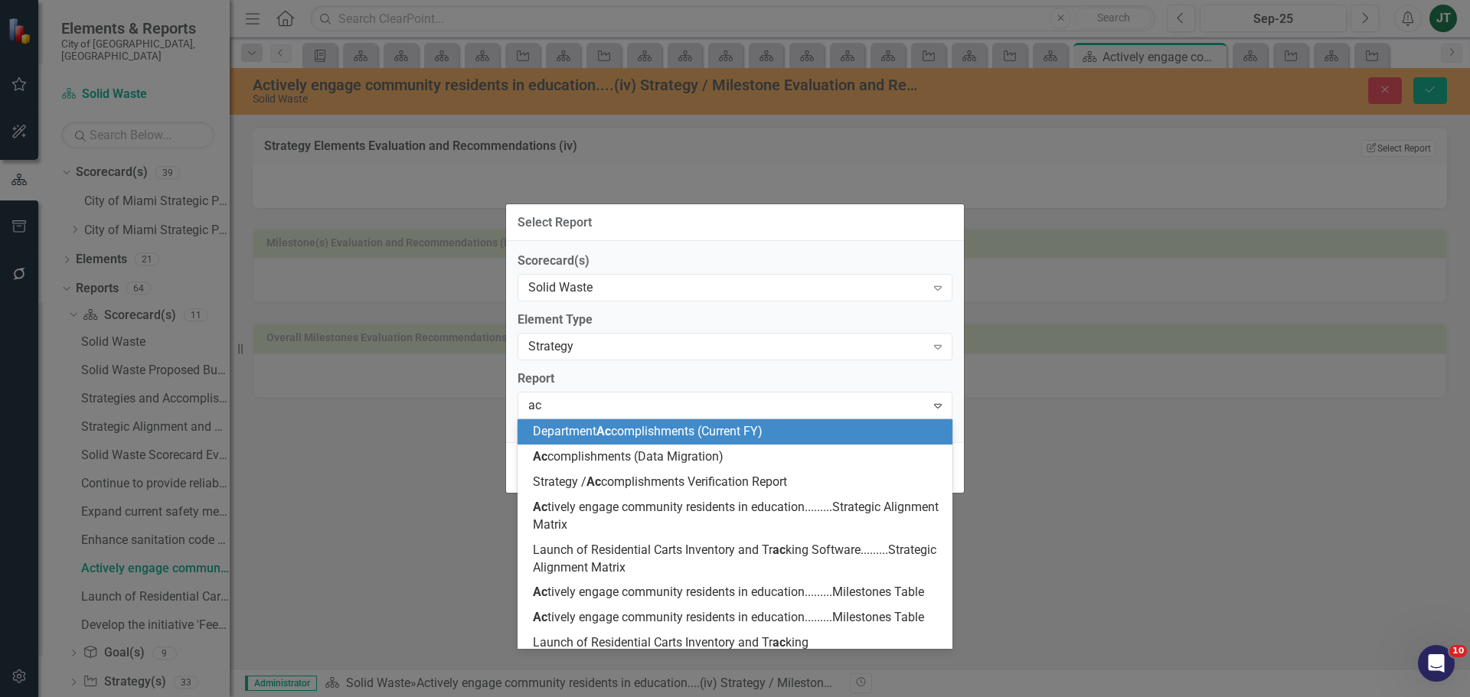
type input "act"
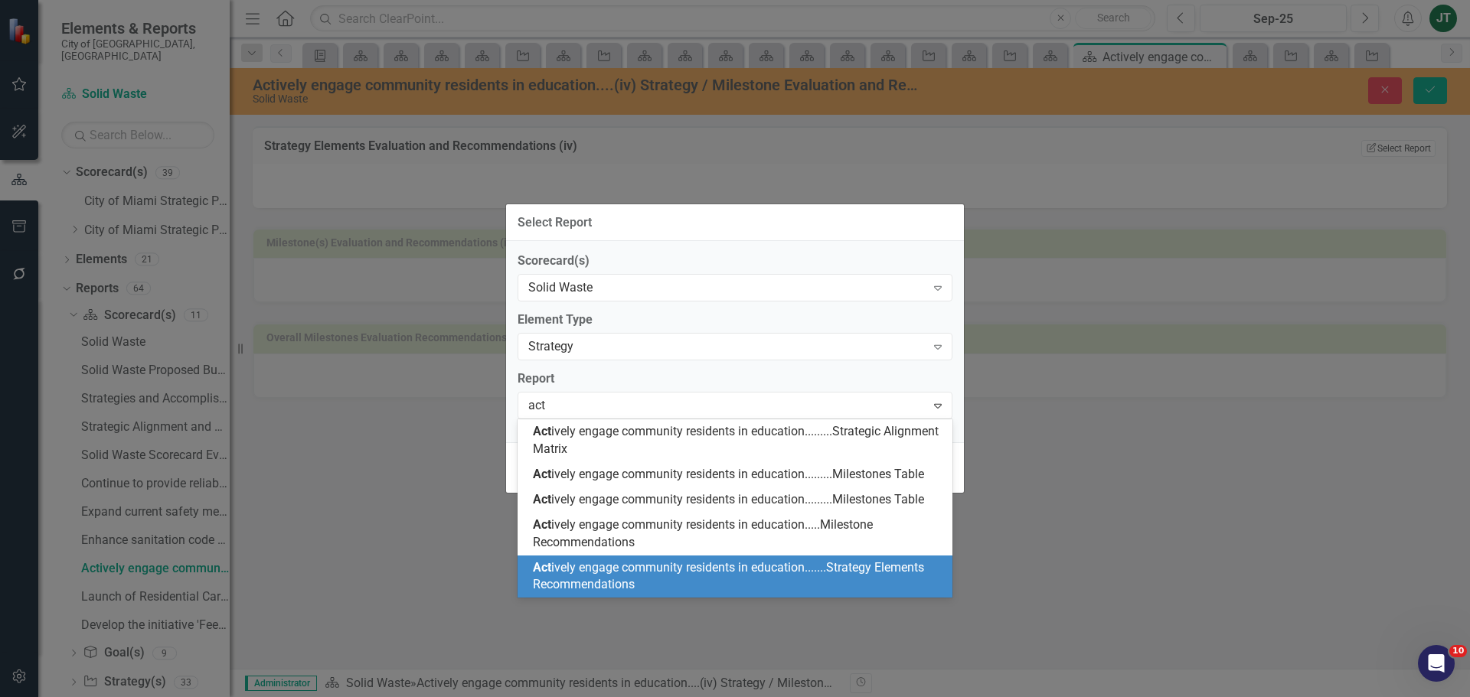
click at [697, 562] on span "Act ively engage community residents in education.......Strategy Elements Recom…" at bounding box center [728, 576] width 391 height 32
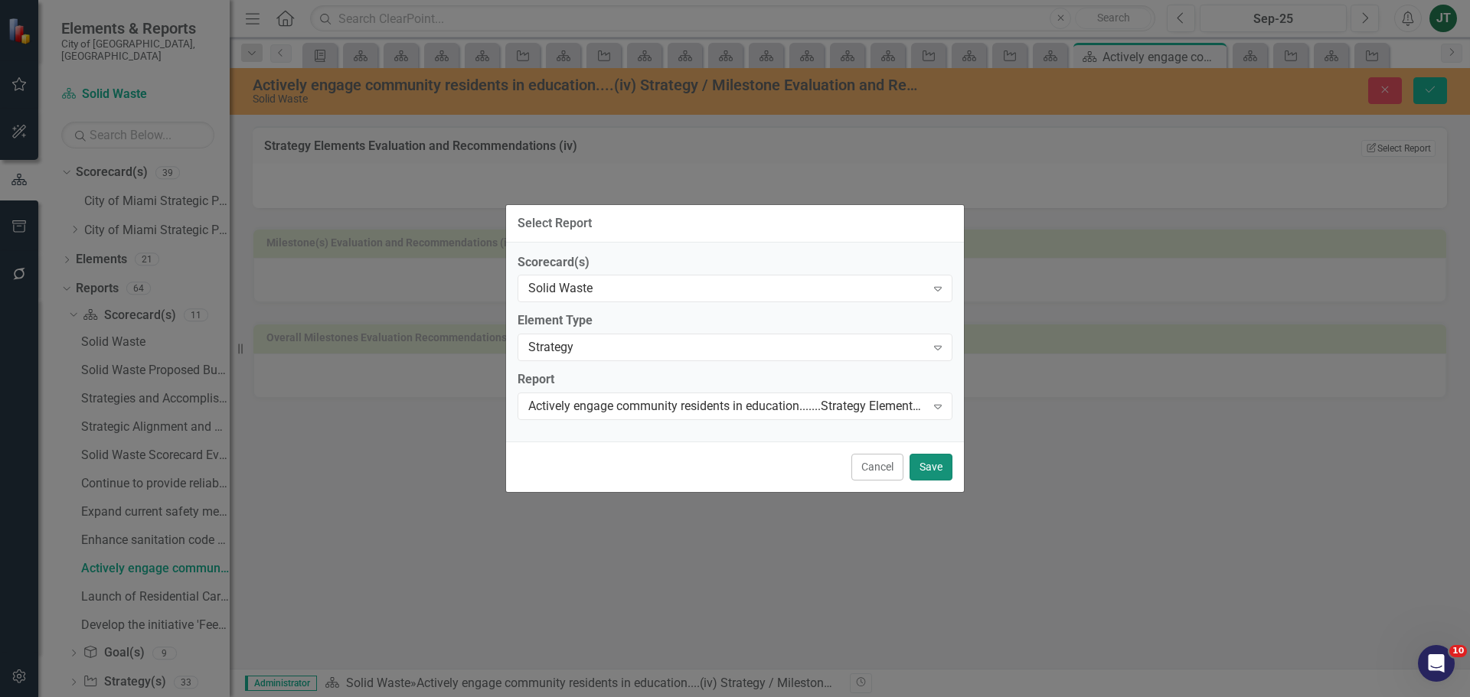
click at [925, 470] on button "Save" at bounding box center [930, 467] width 43 height 27
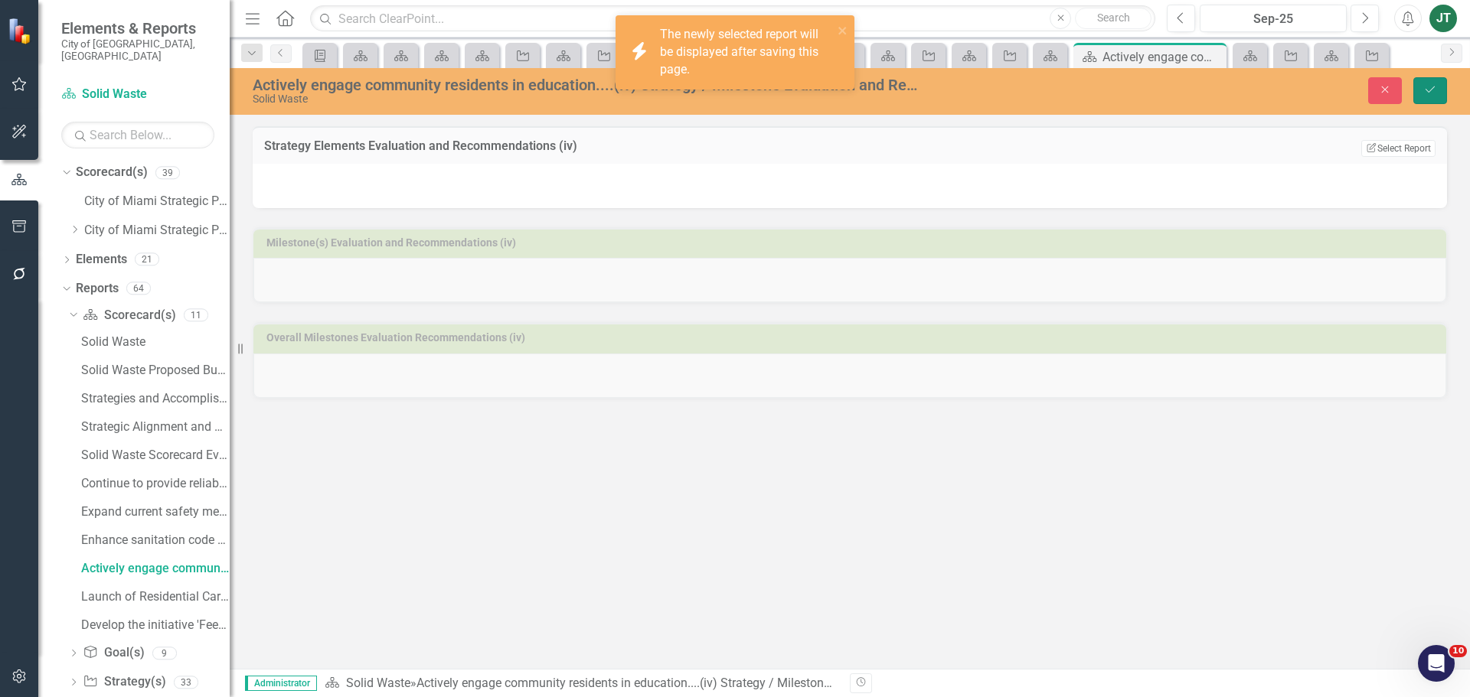
click at [1438, 91] on button "Save" at bounding box center [1430, 90] width 34 height 27
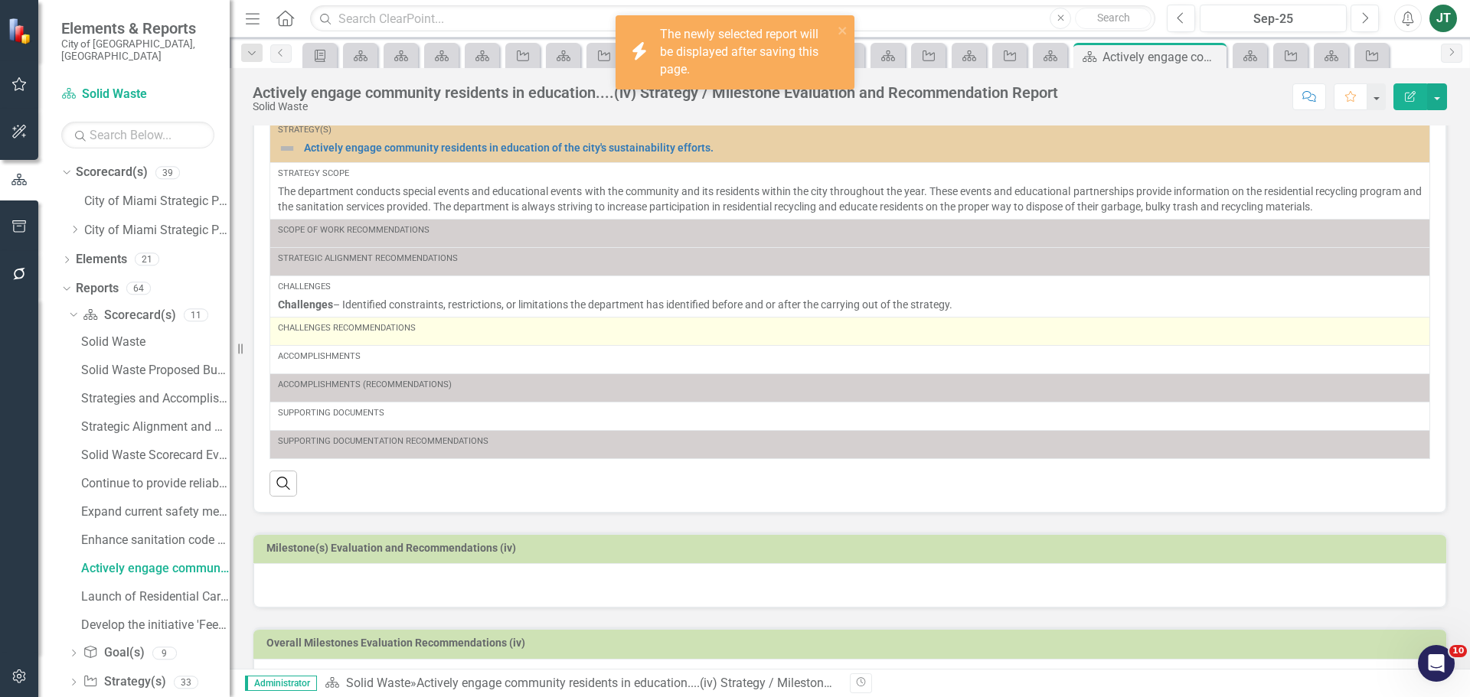
scroll to position [99, 0]
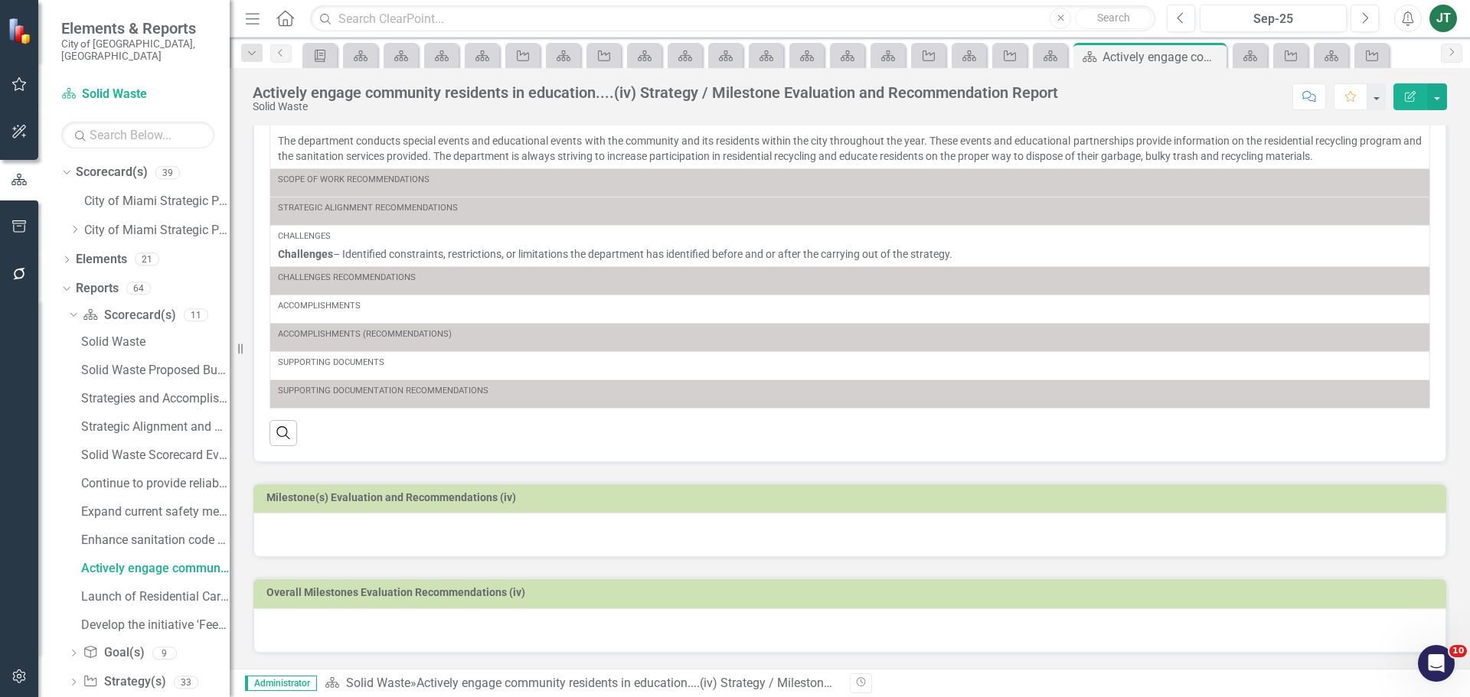
click at [710, 501] on h3 "Milestone(s) Evaluation and Recommendations (iv)" at bounding box center [852, 497] width 1172 height 11
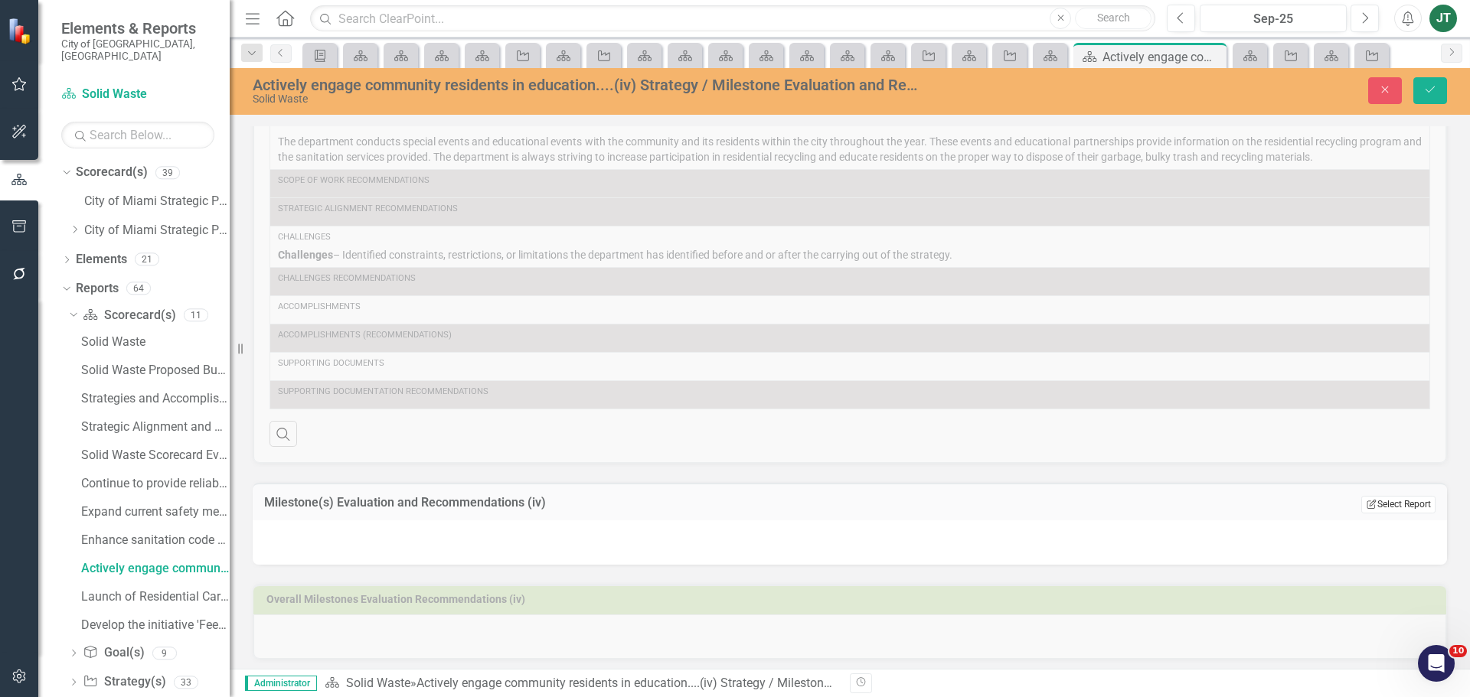
click at [1385, 508] on button "Edit Report Select Report" at bounding box center [1398, 504] width 74 height 17
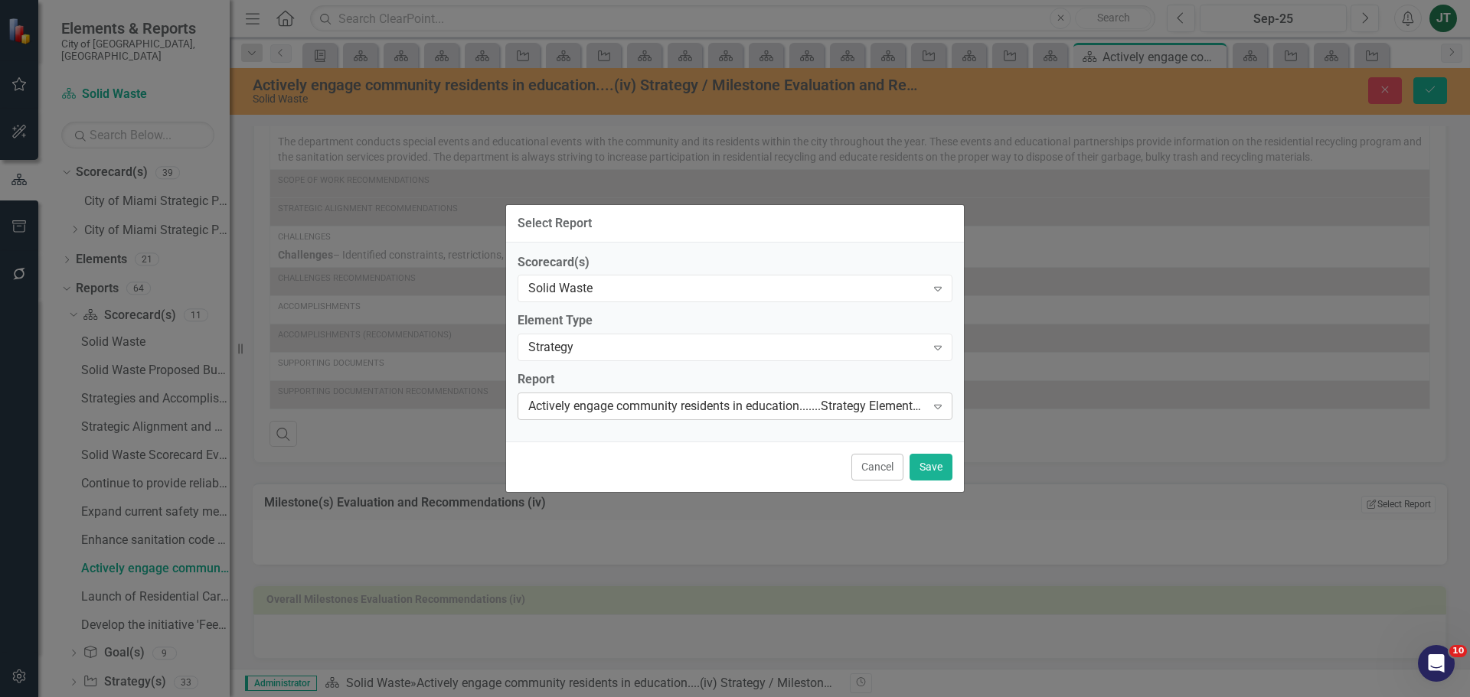
click at [723, 406] on div "Actively engage community residents in education.......Strategy Elements Recomm…" at bounding box center [726, 407] width 397 height 18
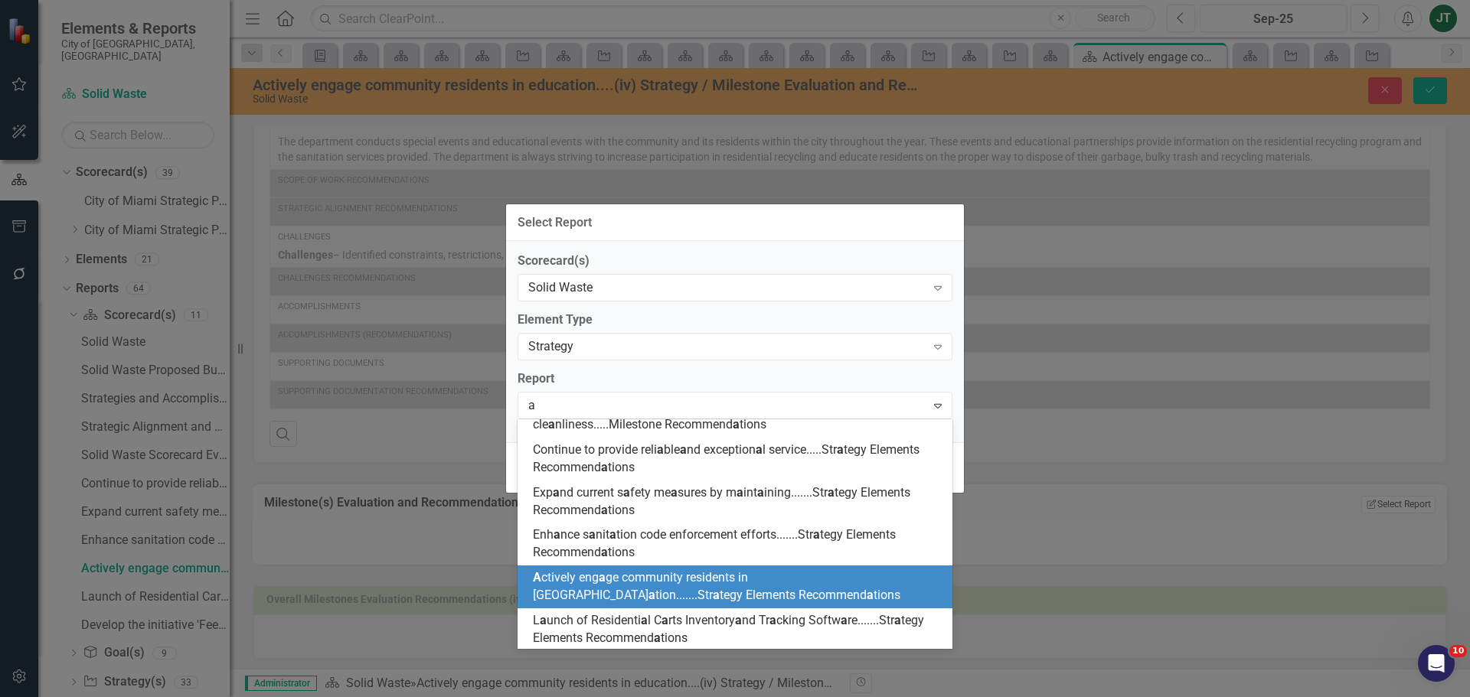
scroll to position [194, 0]
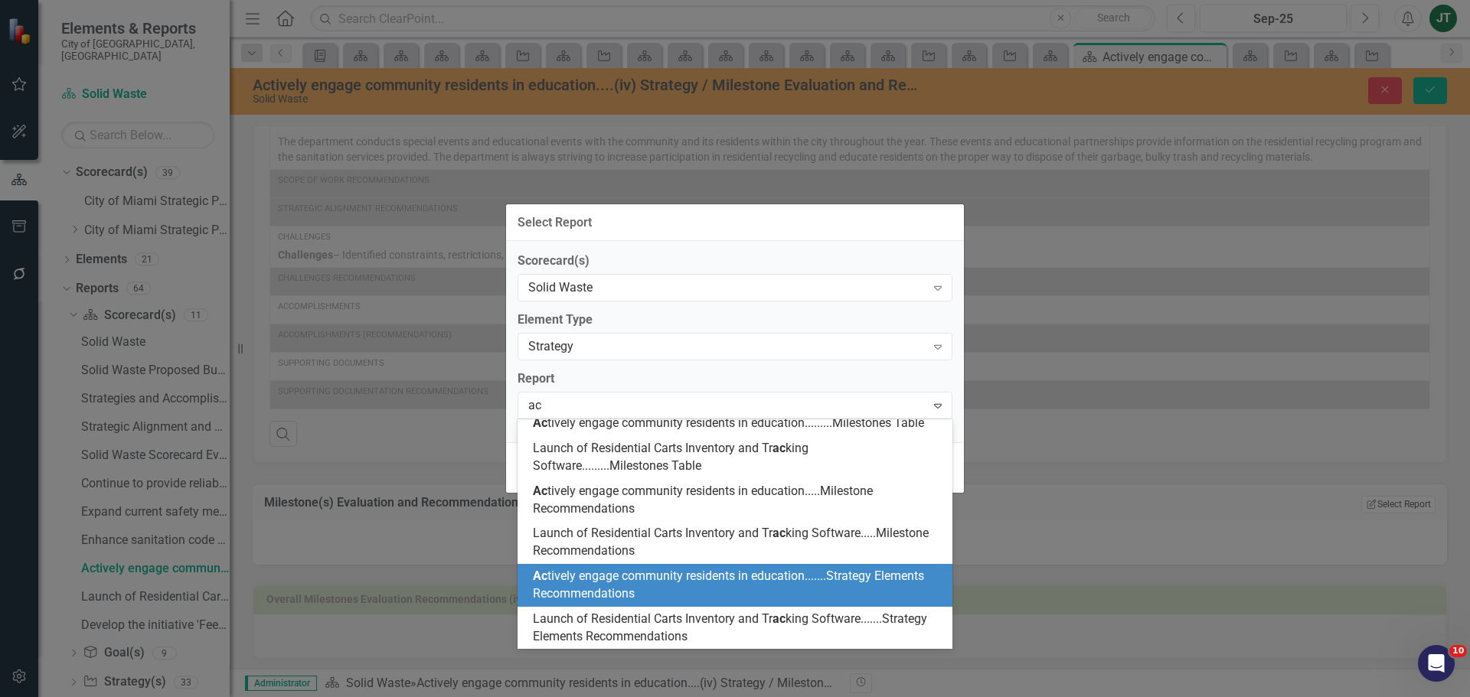
type input "act"
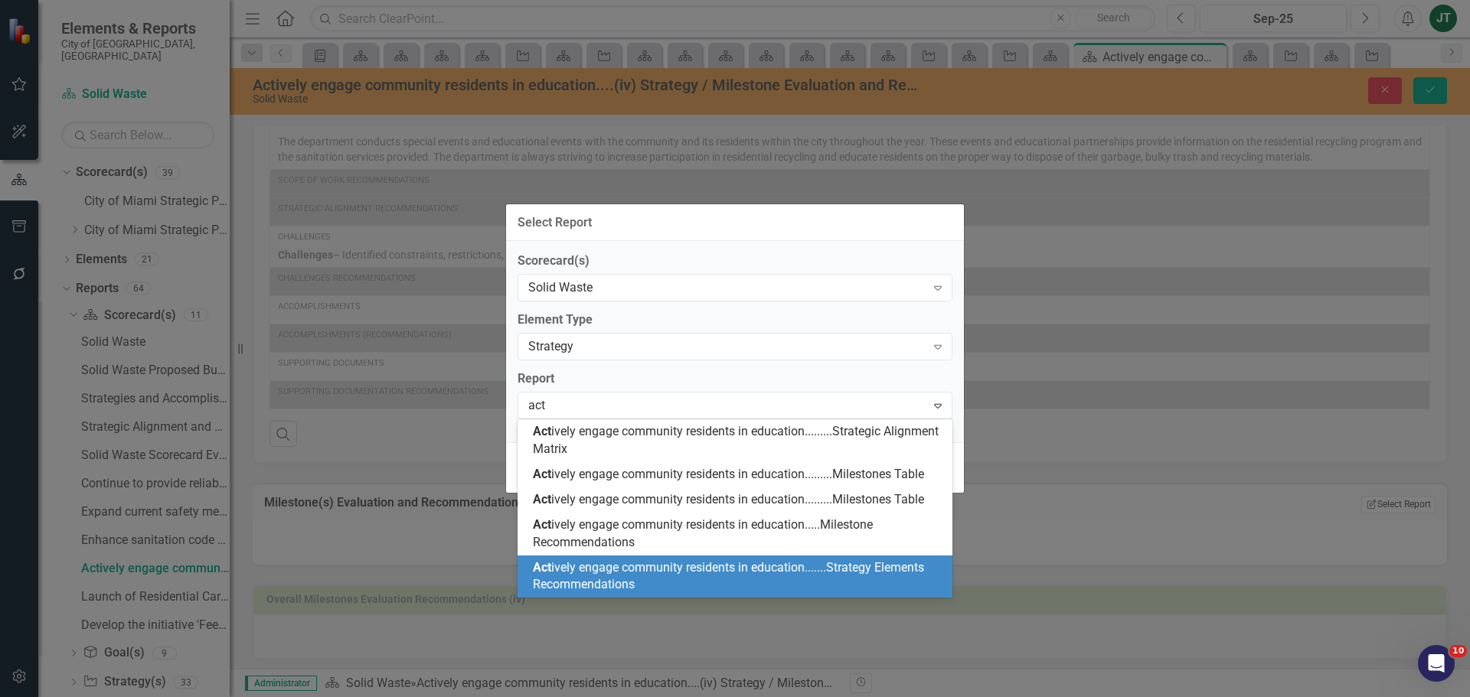
scroll to position [0, 0]
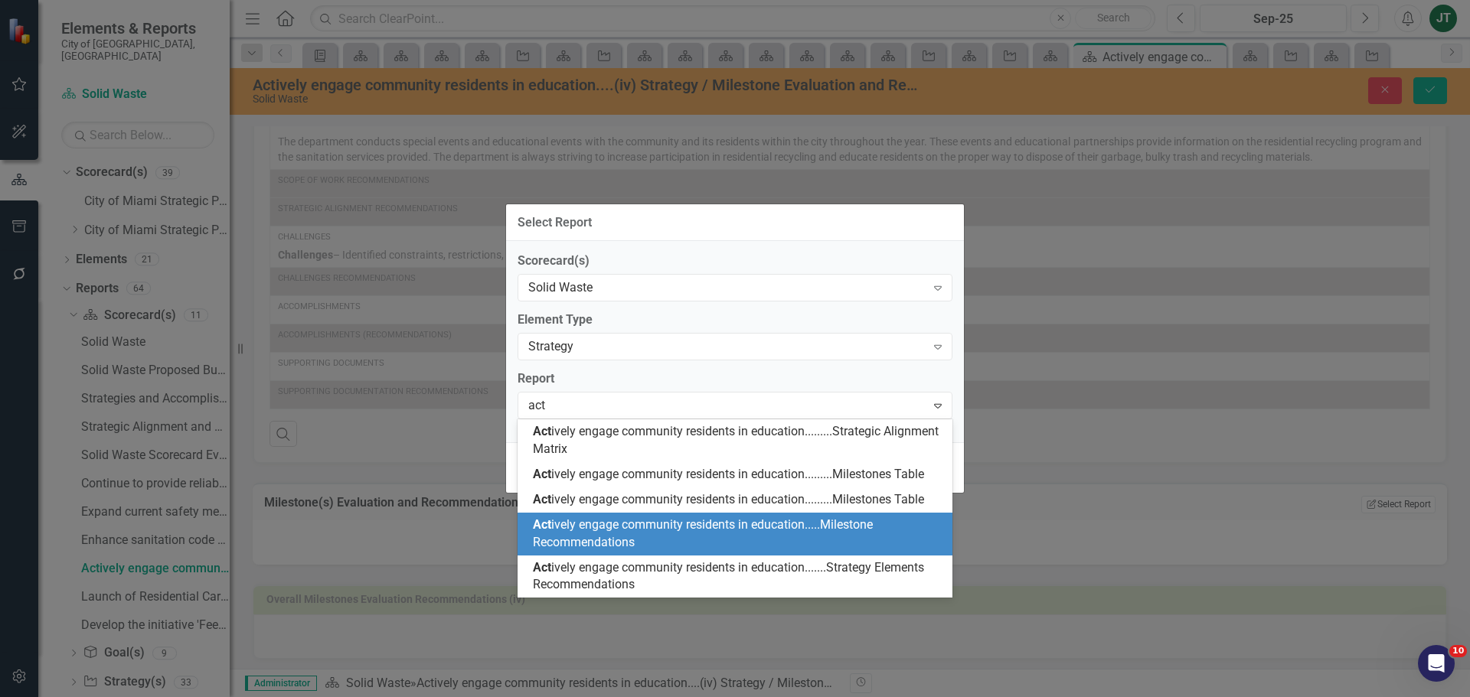
click at [651, 536] on div "Act ively engage community residents in education.....Milestone Recommendations" at bounding box center [738, 534] width 410 height 35
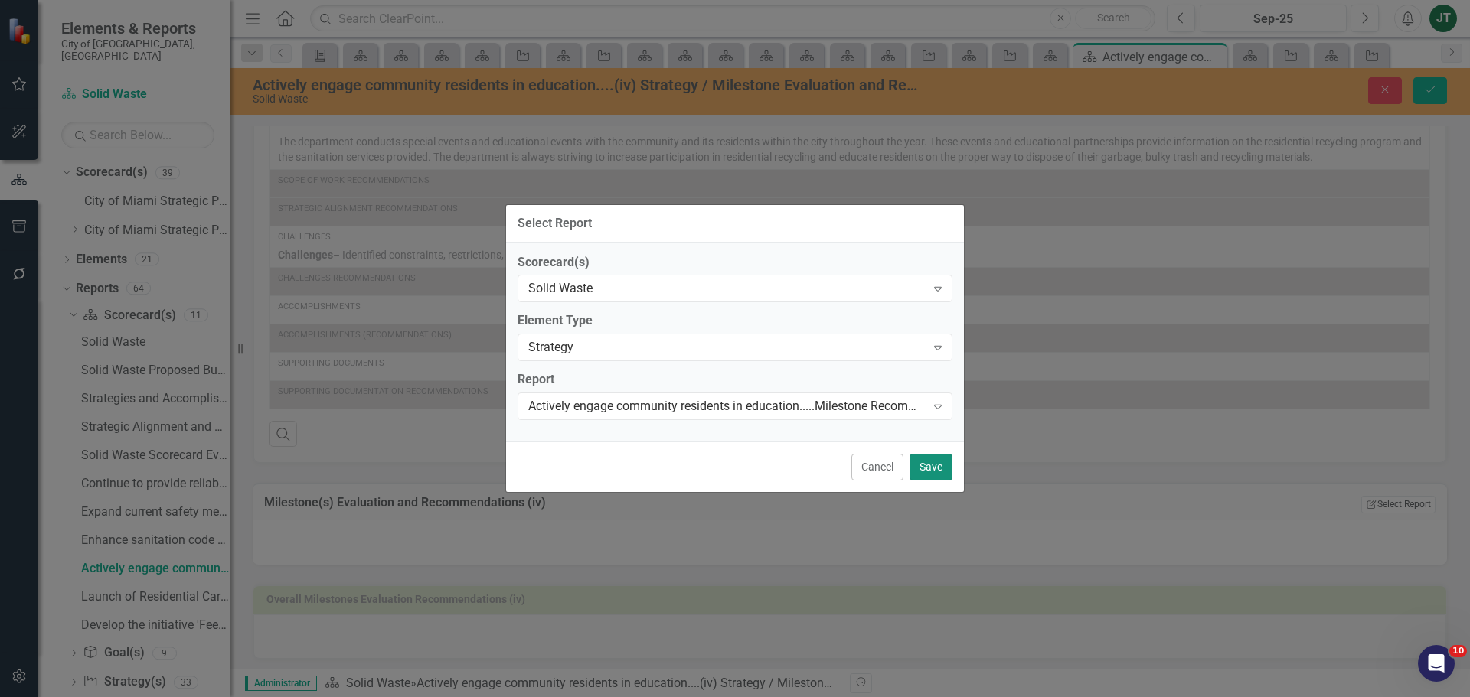
click at [934, 471] on button "Save" at bounding box center [930, 467] width 43 height 27
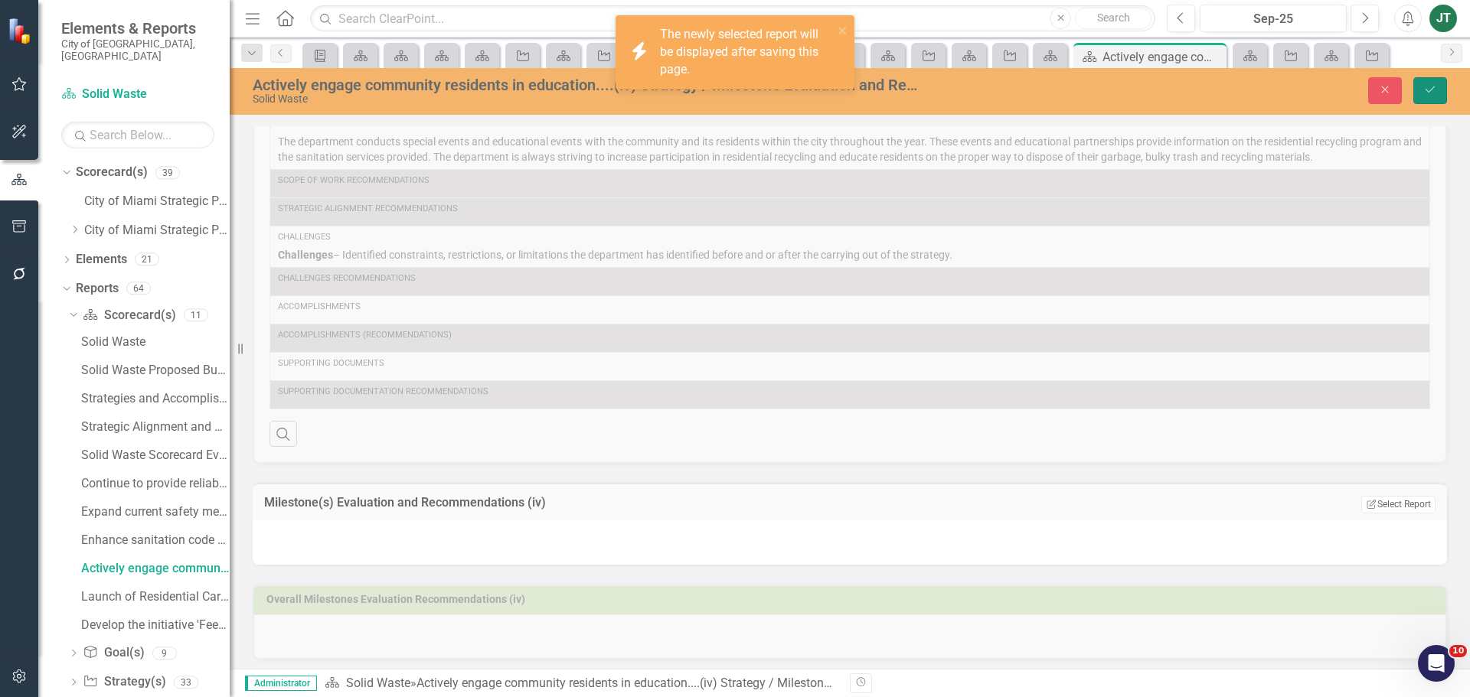
click at [1427, 92] on icon "Save" at bounding box center [1430, 89] width 14 height 11
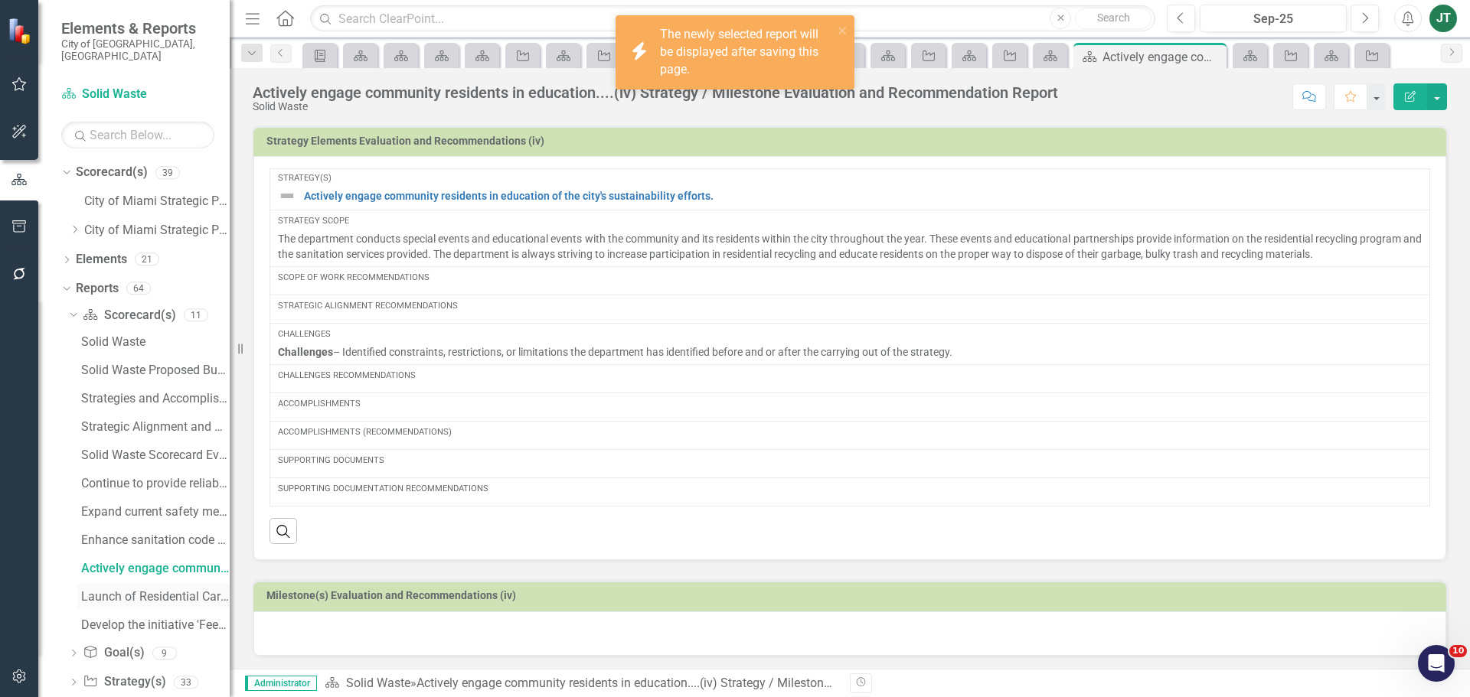
click at [138, 590] on div "Launch of Residential Carts Inventory and Tracking Software...(v) Strategy / Mi…" at bounding box center [155, 597] width 149 height 14
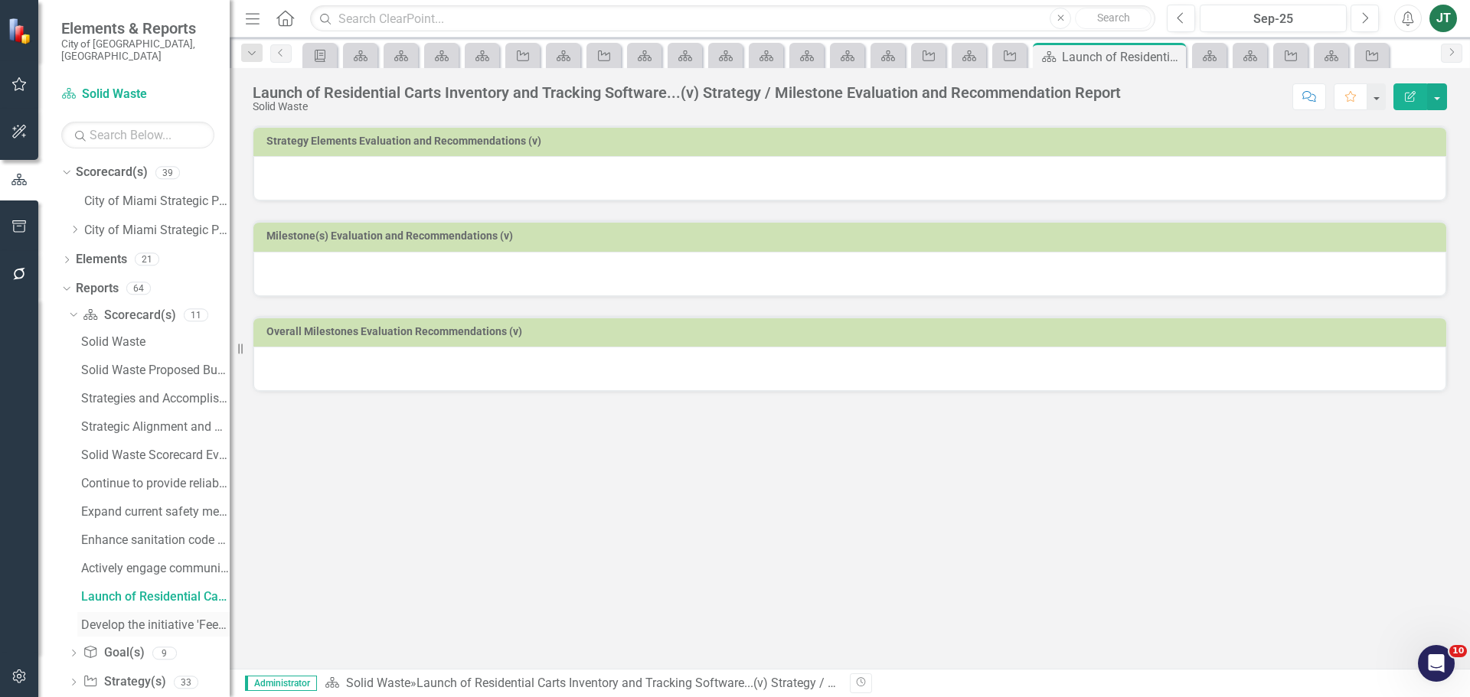
click at [142, 619] on div "Develop the initiative 'Feet on the Streets' ....(vi) Strategy / Milestone Eval…" at bounding box center [155, 626] width 149 height 14
click at [1405, 94] on icon "Edit Report" at bounding box center [1410, 96] width 14 height 11
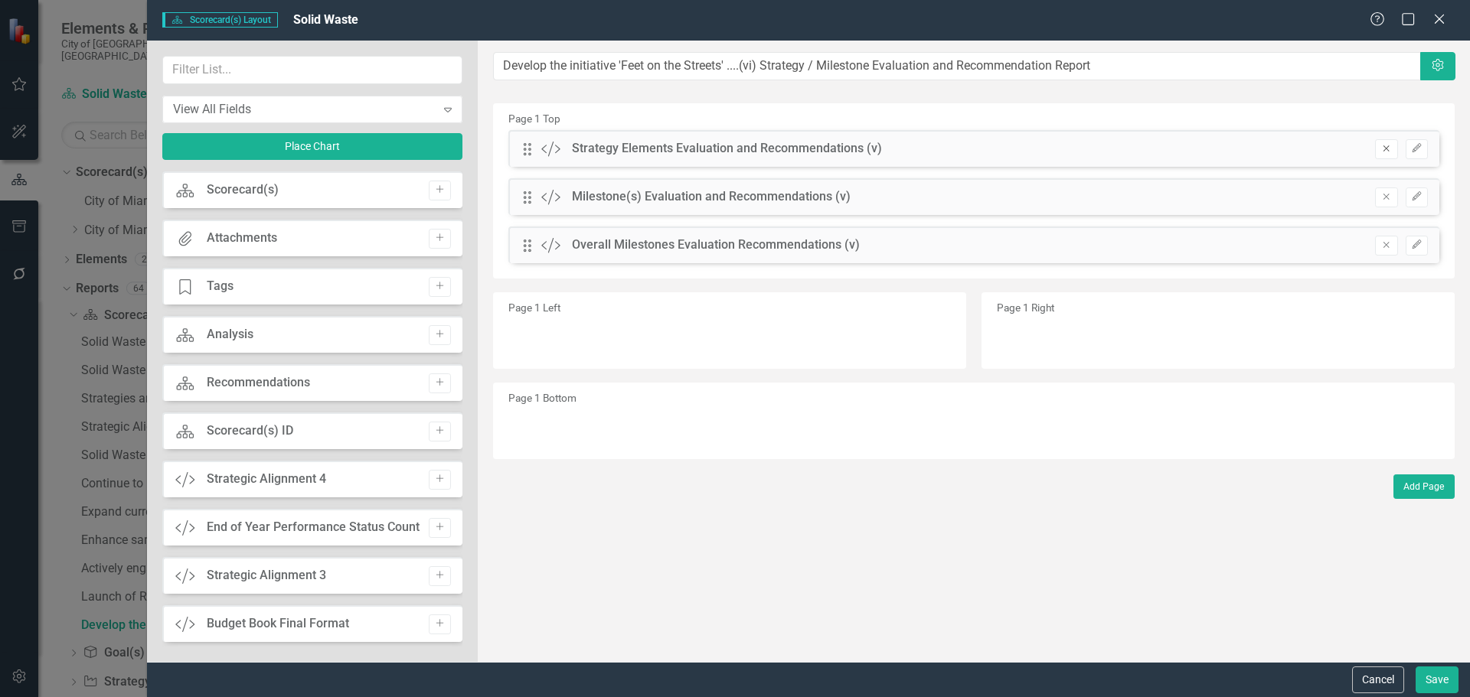
click at [1393, 146] on button "Remove" at bounding box center [1386, 149] width 22 height 20
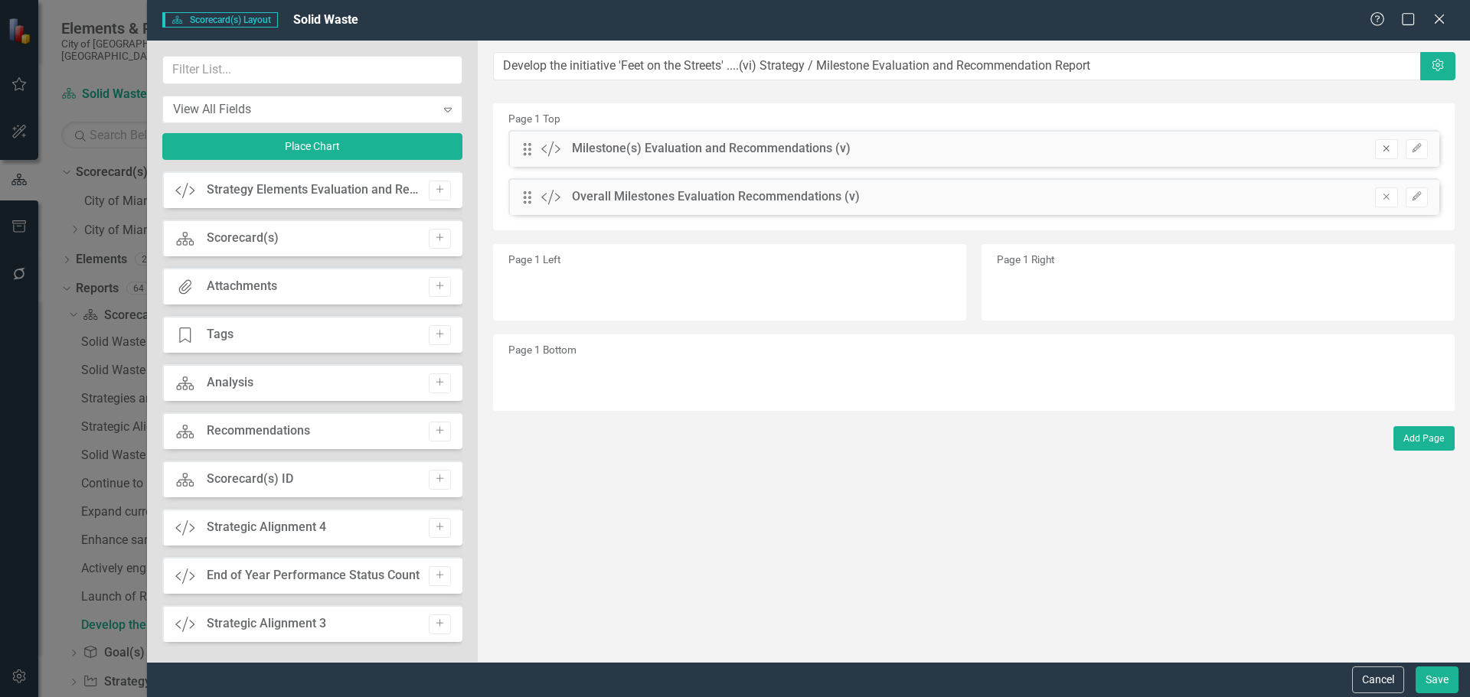
click at [1385, 149] on icon "Remove" at bounding box center [1385, 148] width 11 height 9
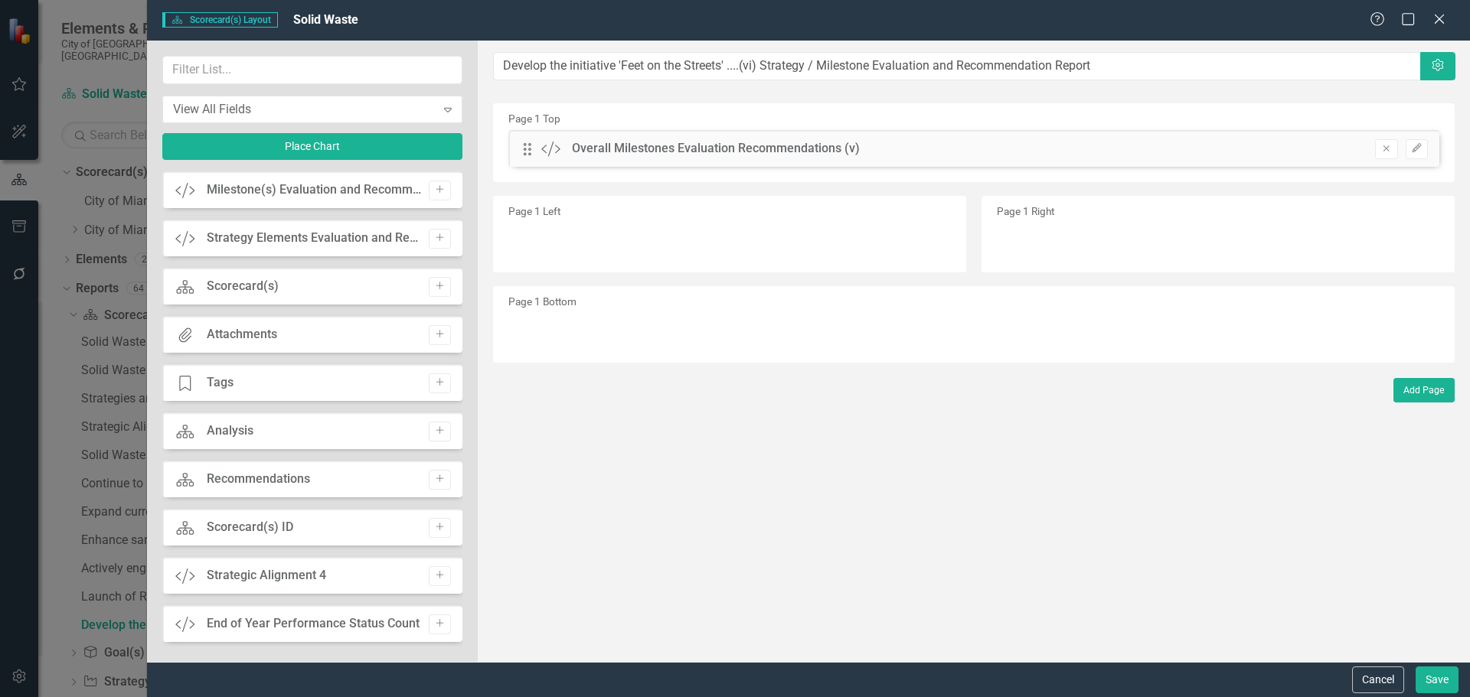
click at [1385, 149] on icon "Remove" at bounding box center [1385, 148] width 11 height 9
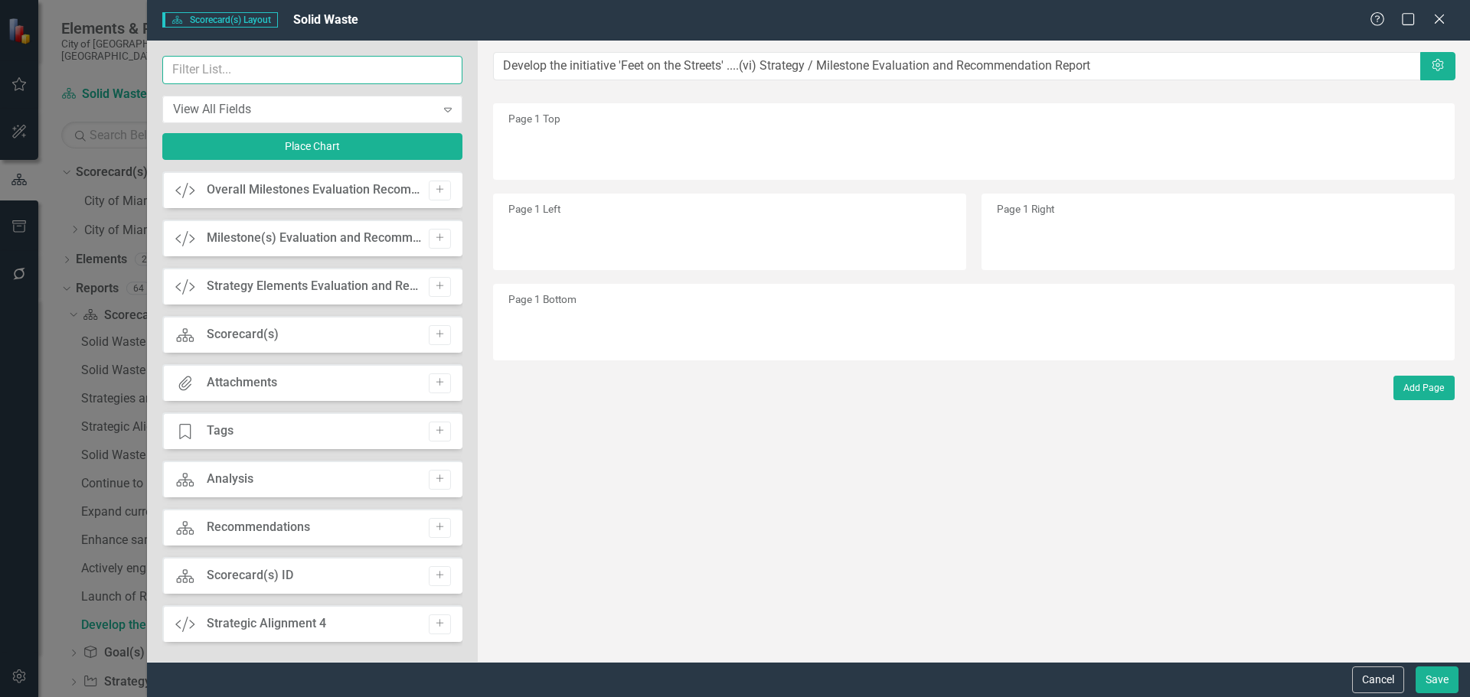
click at [371, 77] on input "text" at bounding box center [312, 70] width 300 height 28
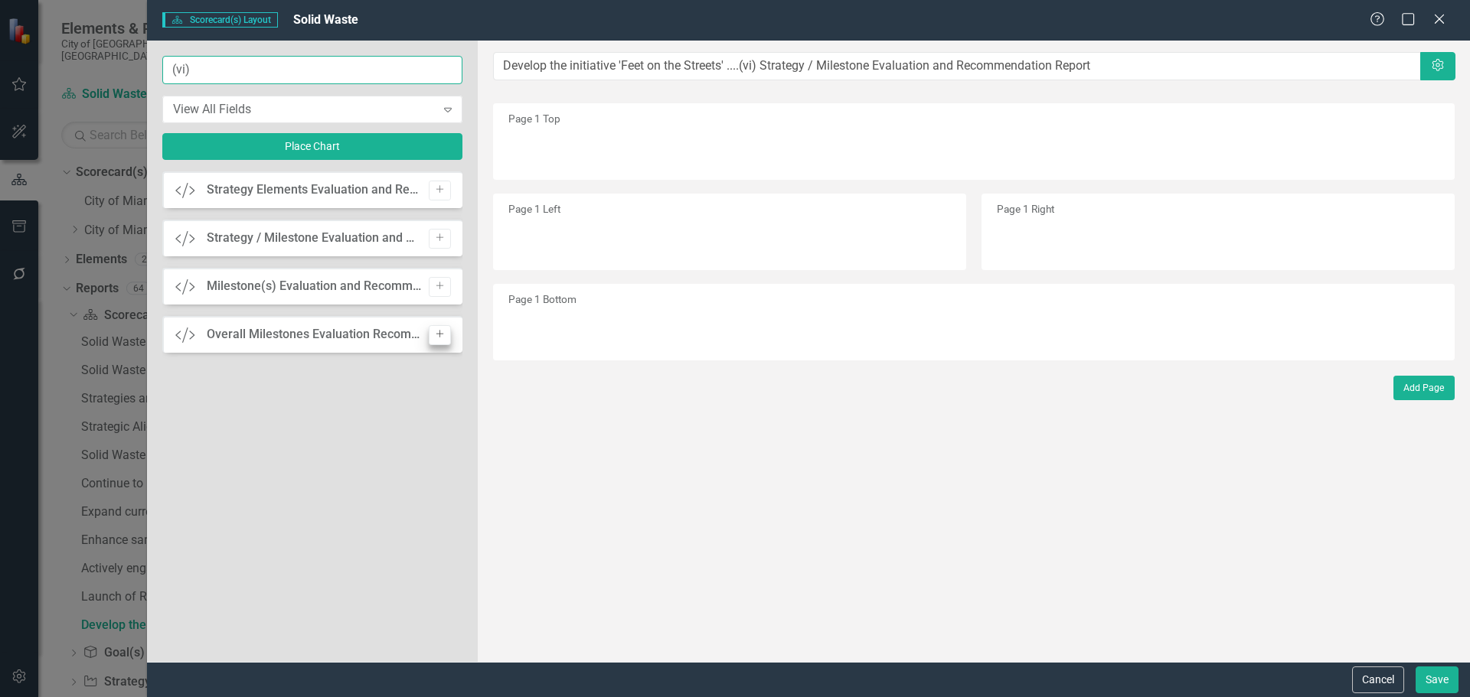
type input "(vi)"
click at [436, 335] on icon "Add" at bounding box center [439, 334] width 11 height 9
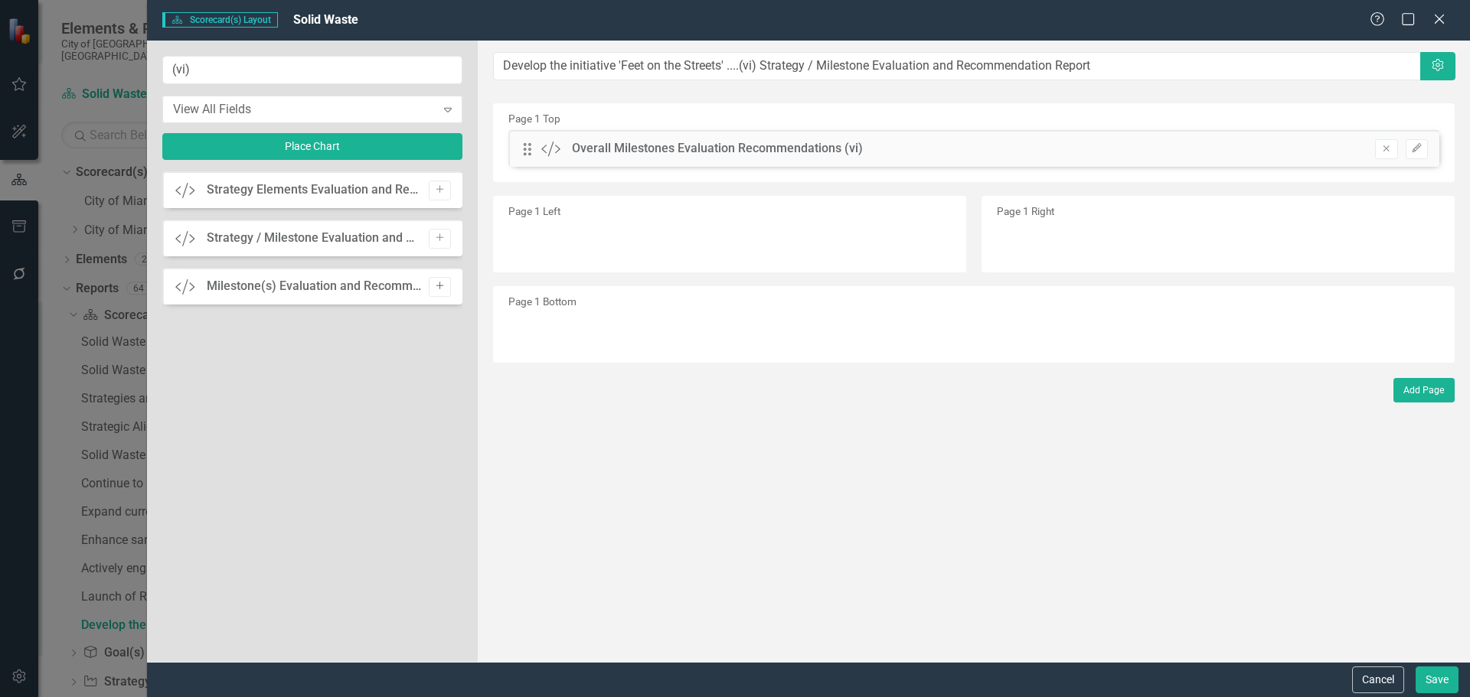
click at [441, 286] on icon "Add" at bounding box center [439, 286] width 11 height 9
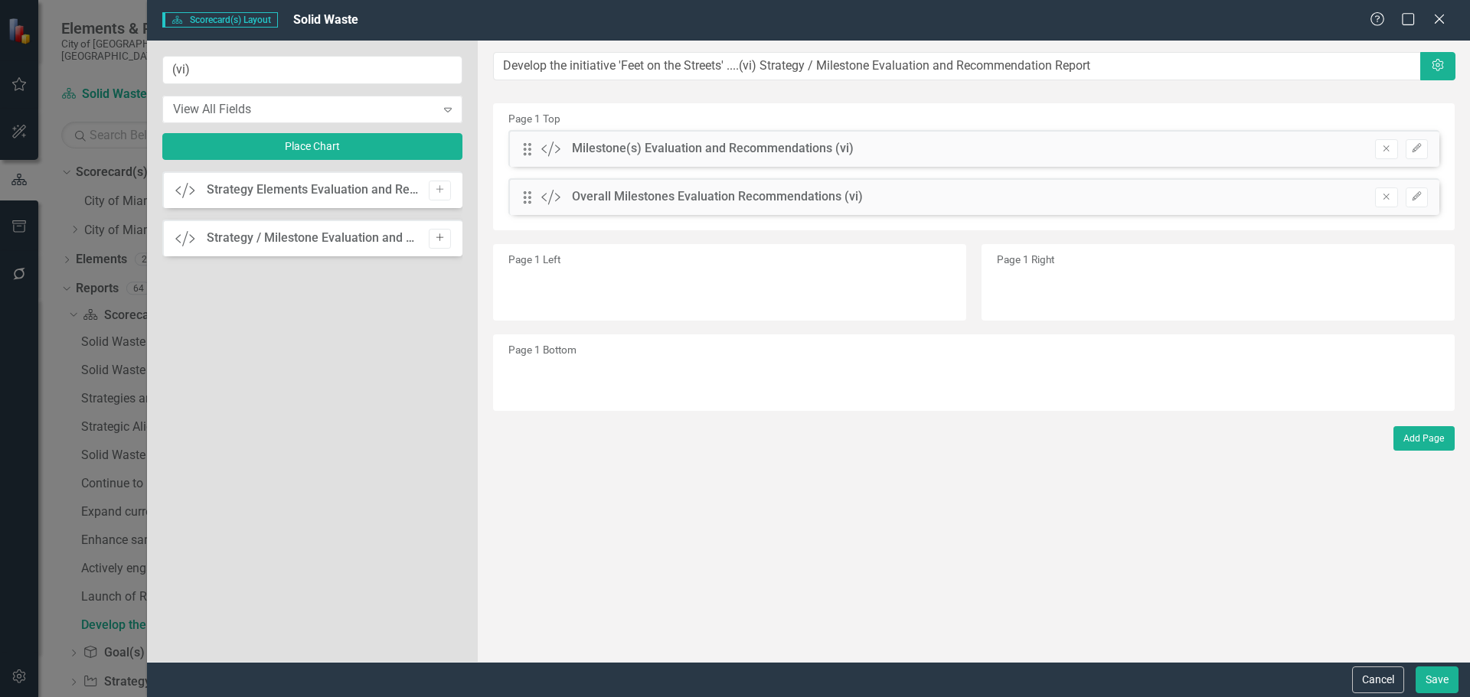
click at [440, 240] on icon "Add" at bounding box center [439, 237] width 11 height 9
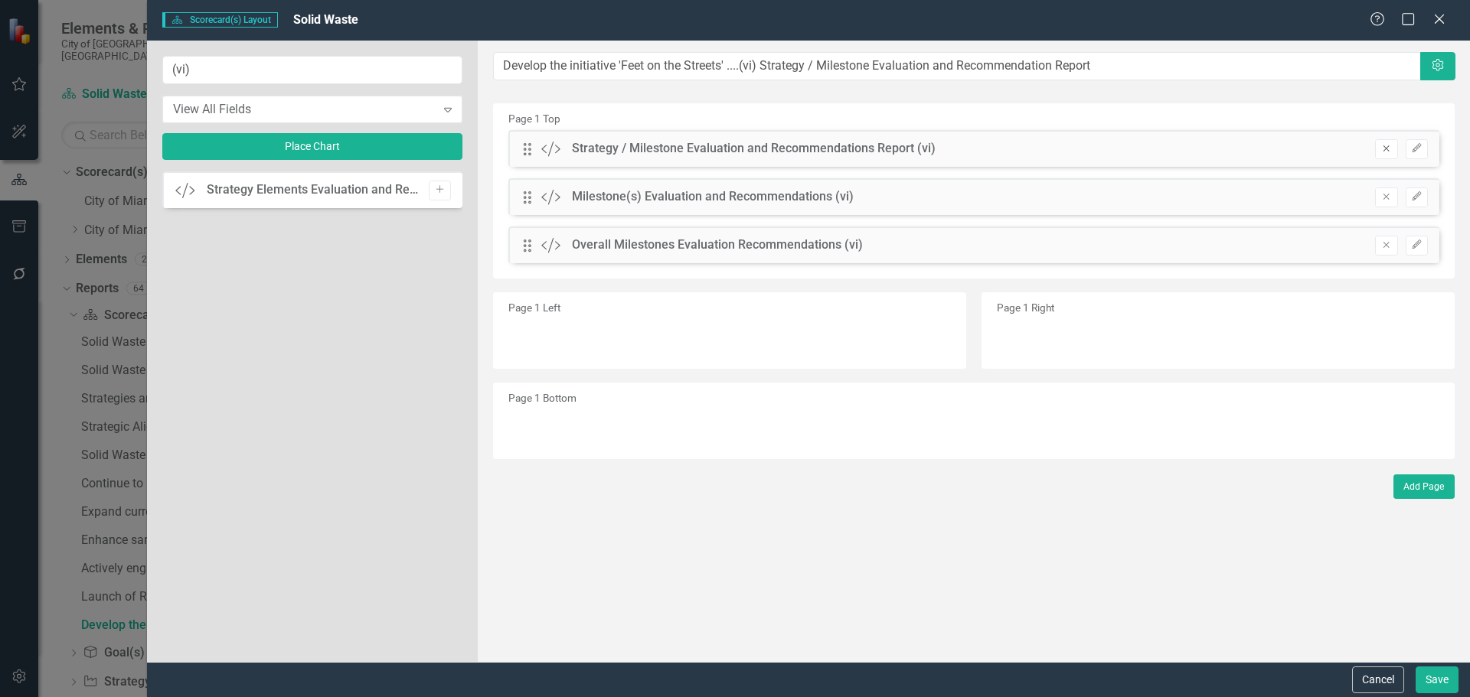
click at [1390, 149] on icon "Remove" at bounding box center [1385, 148] width 11 height 9
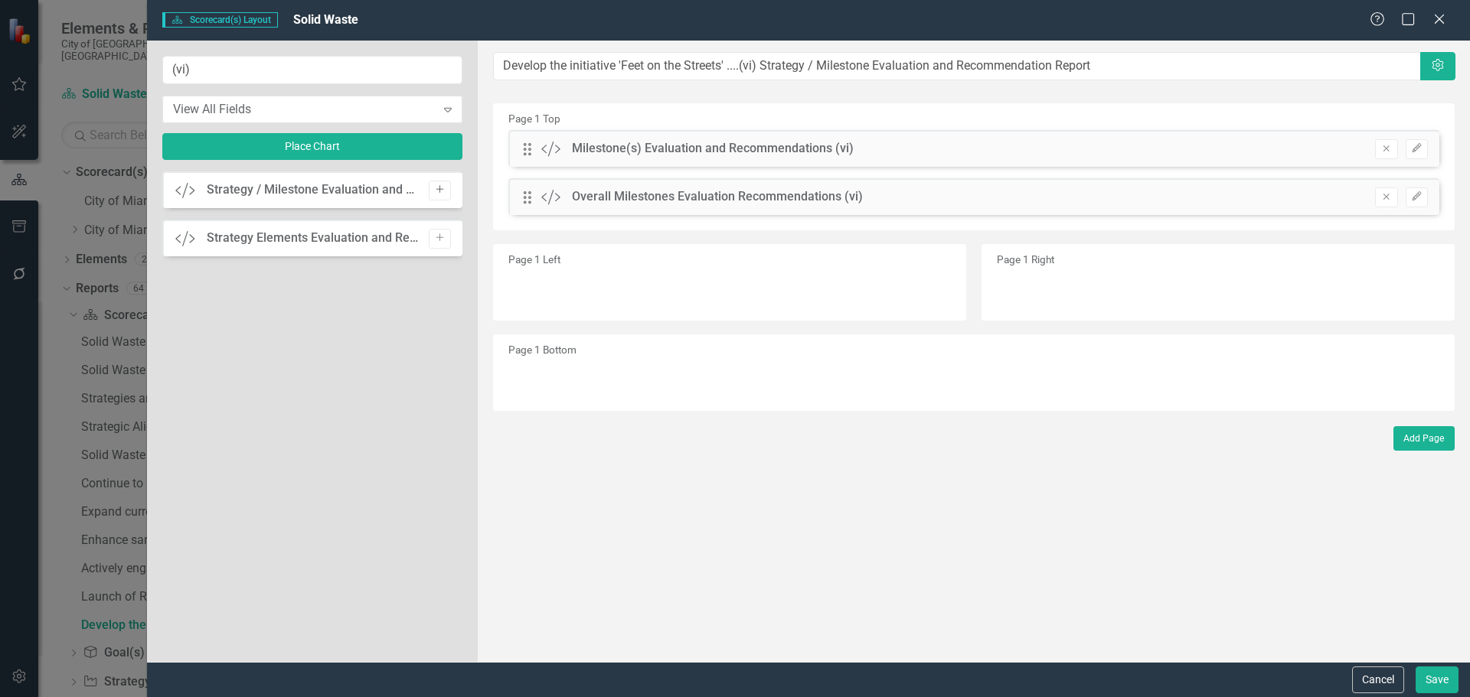
click at [449, 191] on button "Add" at bounding box center [440, 191] width 22 height 20
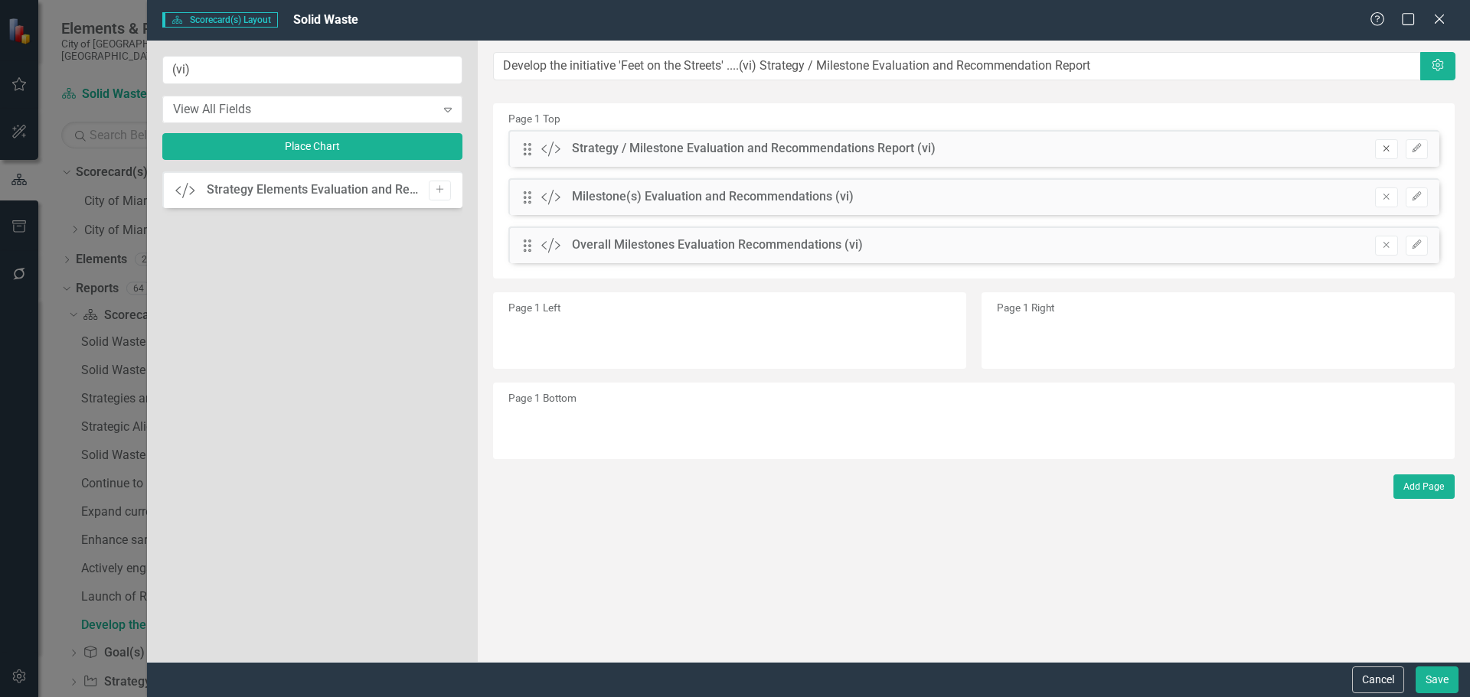
click at [1389, 148] on icon "Remove" at bounding box center [1385, 148] width 11 height 9
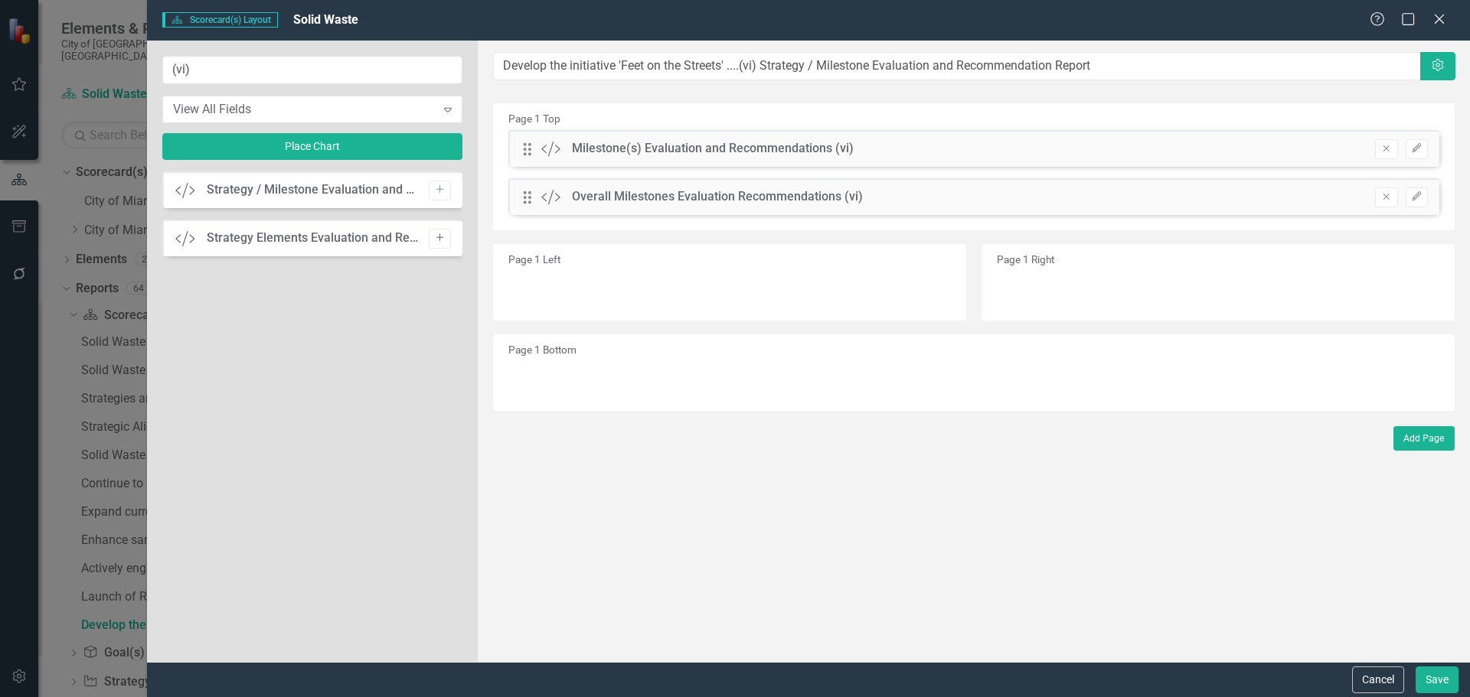
click at [432, 240] on button "Add" at bounding box center [440, 239] width 22 height 20
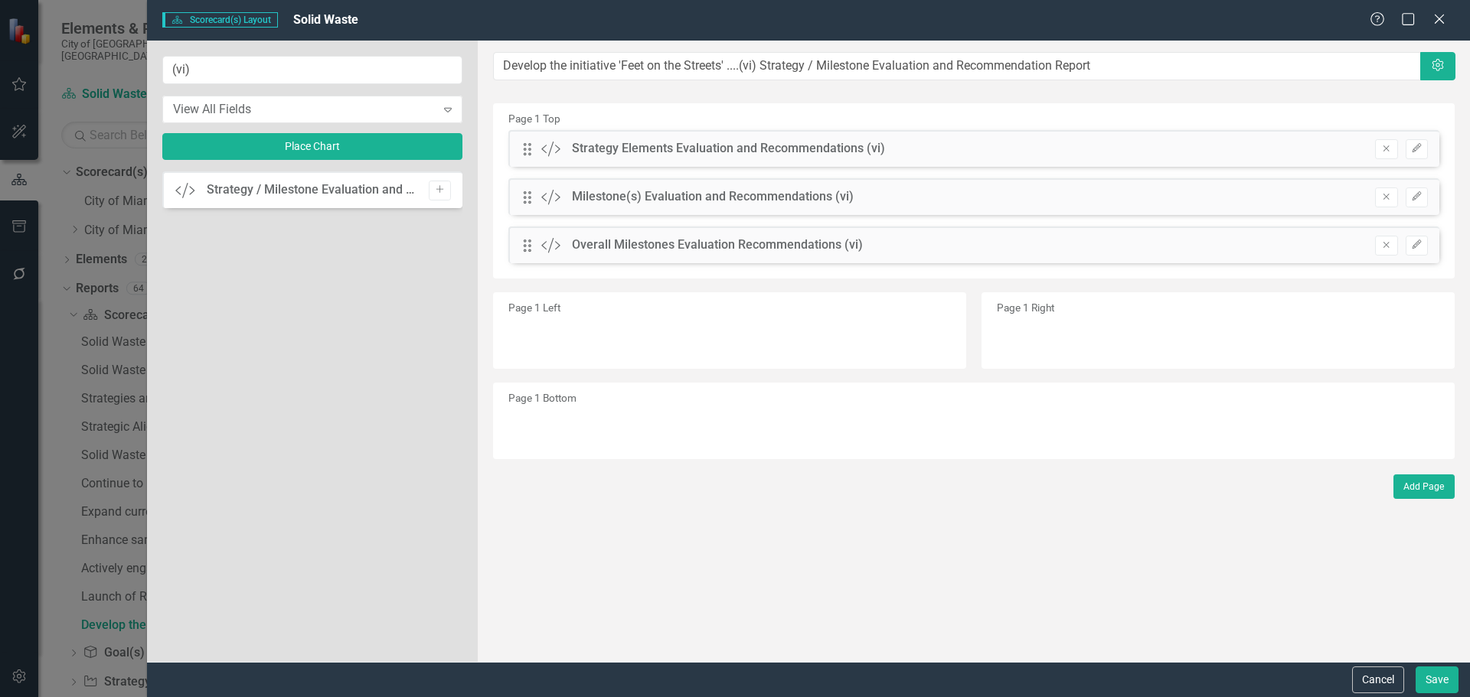
click at [432, 240] on div "Custom Strategy / Milestone Evaluation and Recommendations Report (vi) Add" at bounding box center [312, 408] width 300 height 475
click at [1420, 139] on div "Drag Custom Strategy Elements Evaluation and Recommendations (vi) Remove Edit" at bounding box center [973, 148] width 931 height 37
click at [1418, 147] on icon "button" at bounding box center [1416, 147] width 9 height 9
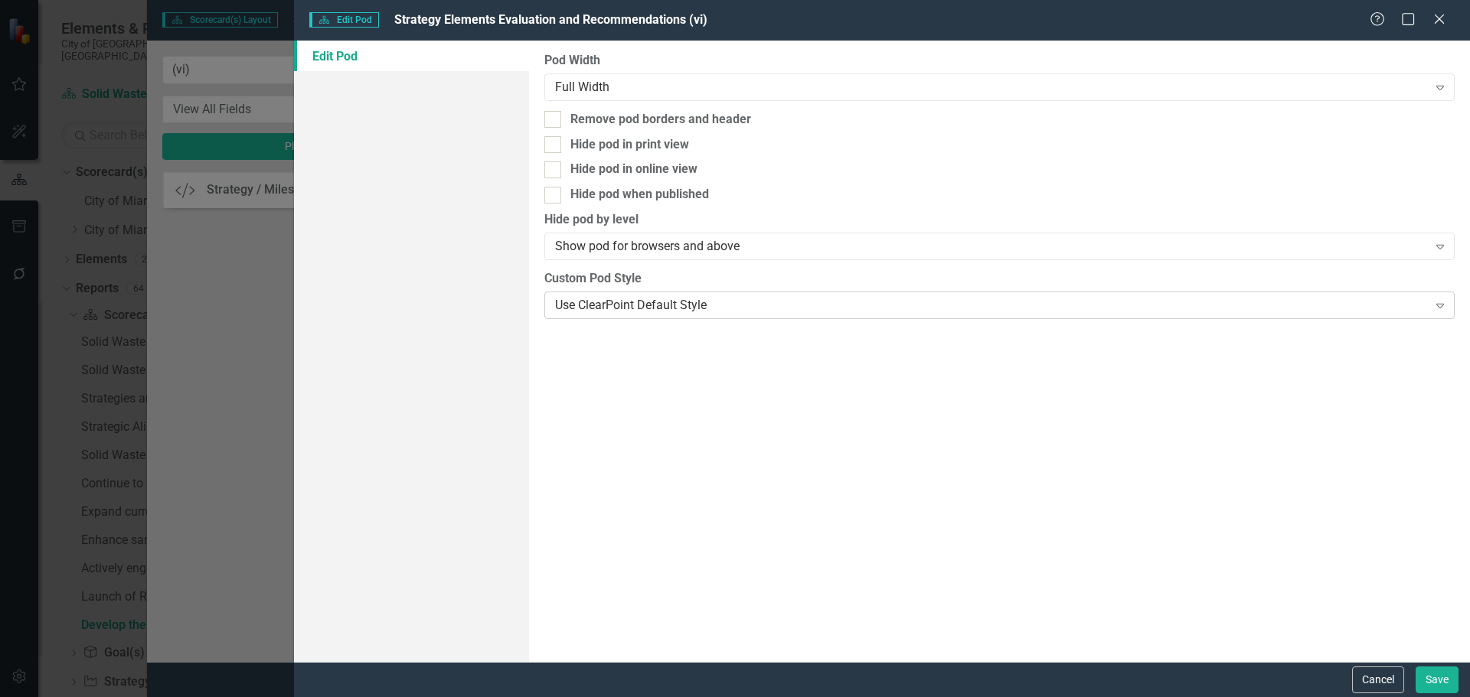
click at [750, 306] on div "Use ClearPoint Default Style" at bounding box center [991, 305] width 872 height 18
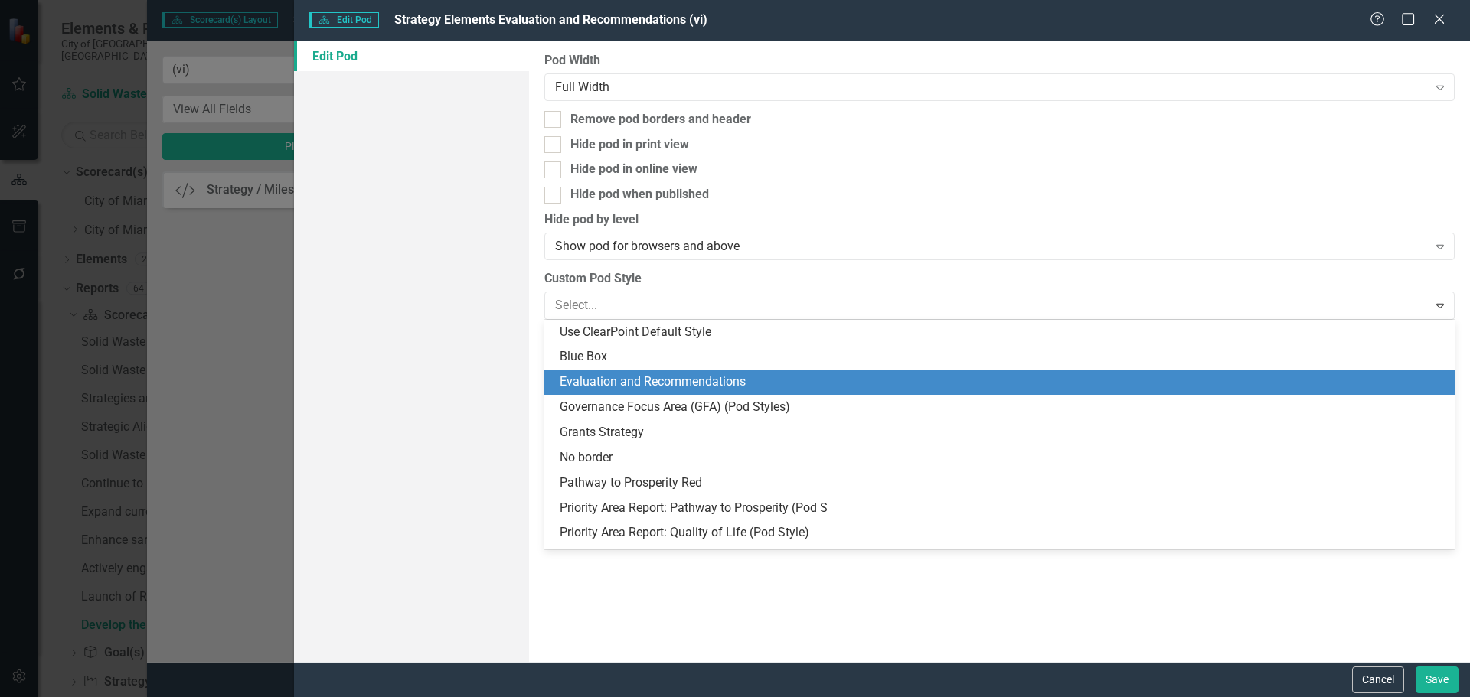
click at [713, 381] on div "Evaluation and Recommendations" at bounding box center [1003, 383] width 886 height 18
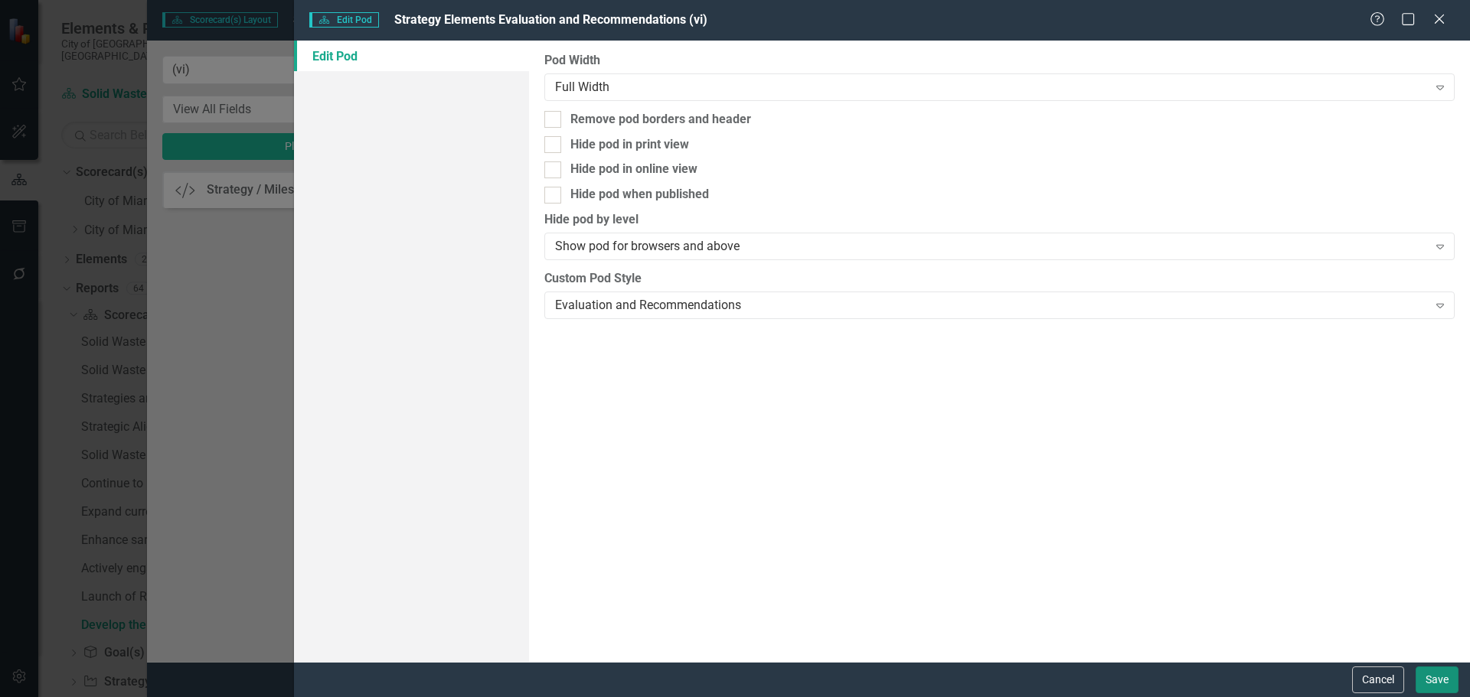
click at [1441, 682] on button "Save" at bounding box center [1436, 680] width 43 height 27
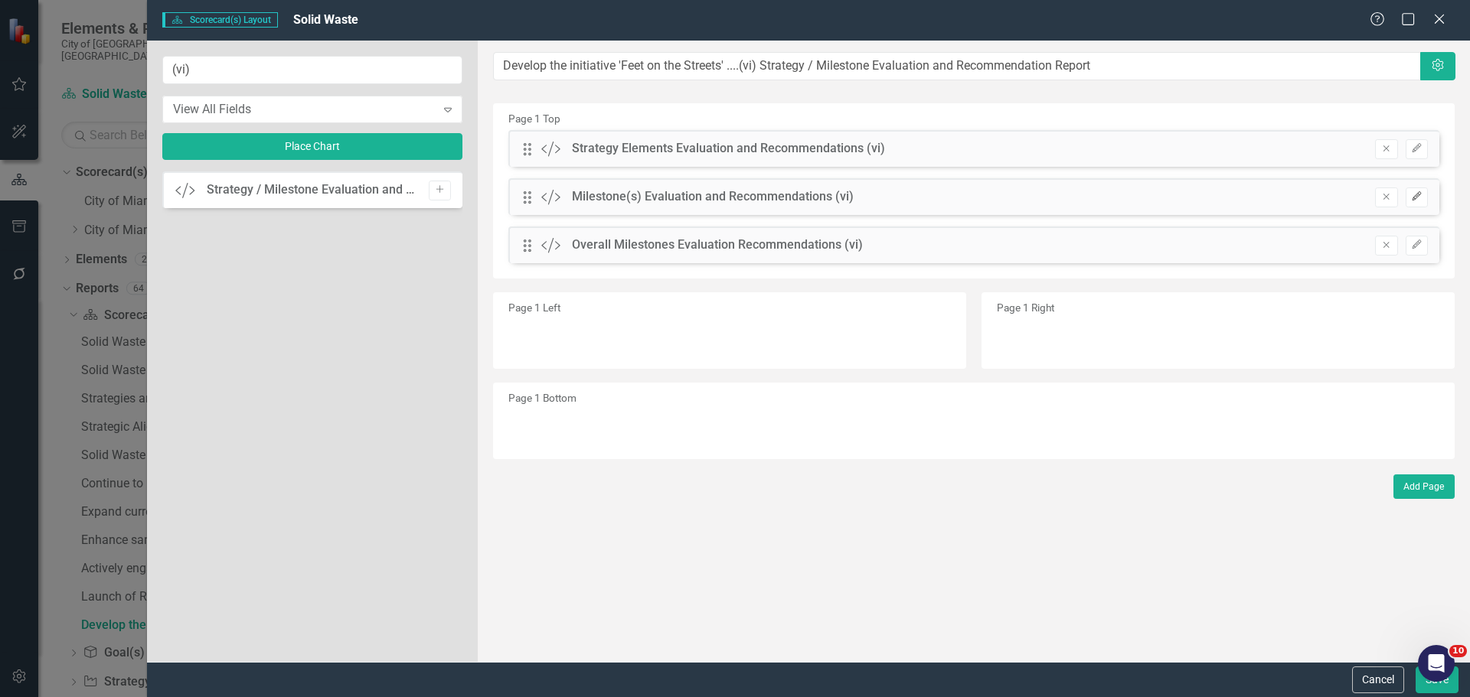
click at [1419, 195] on icon "Edit" at bounding box center [1416, 196] width 11 height 9
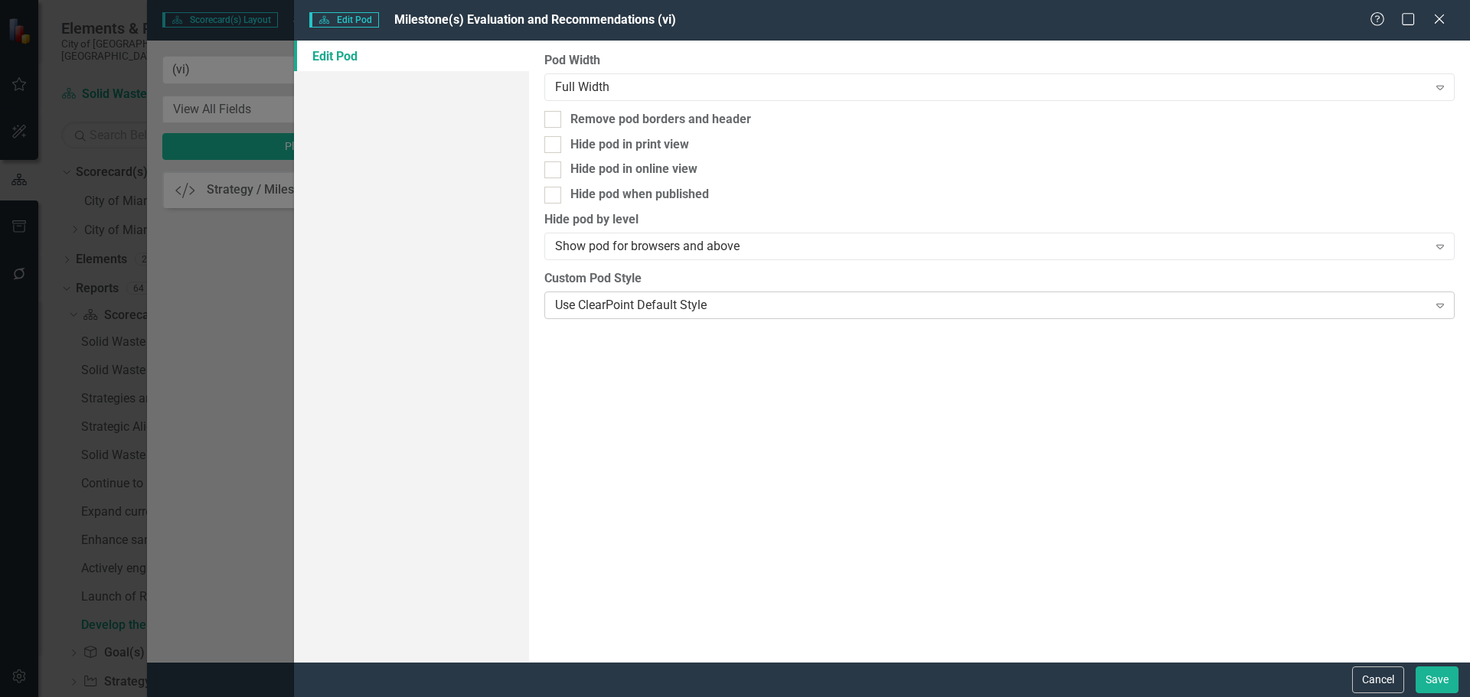
click at [768, 298] on div "Use ClearPoint Default Style" at bounding box center [991, 305] width 872 height 18
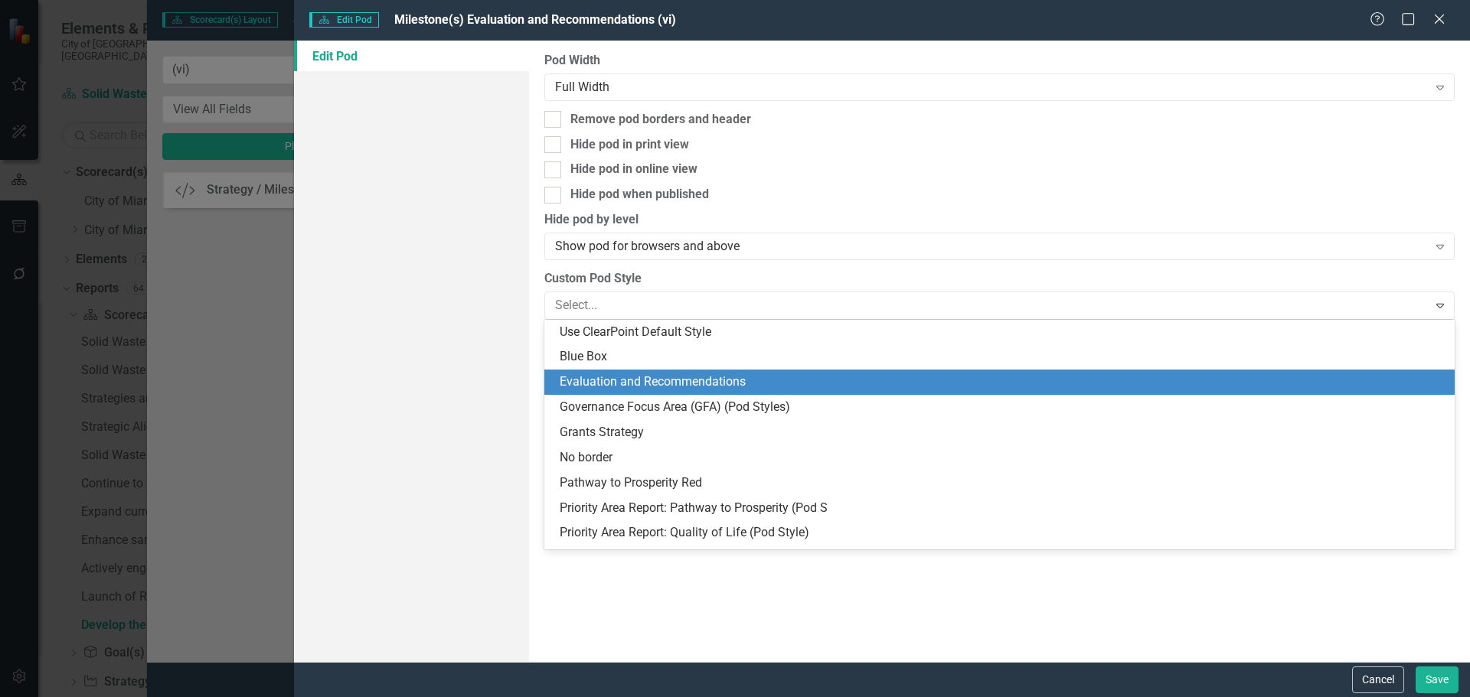
click at [729, 384] on div "Evaluation and Recommendations" at bounding box center [1003, 383] width 886 height 18
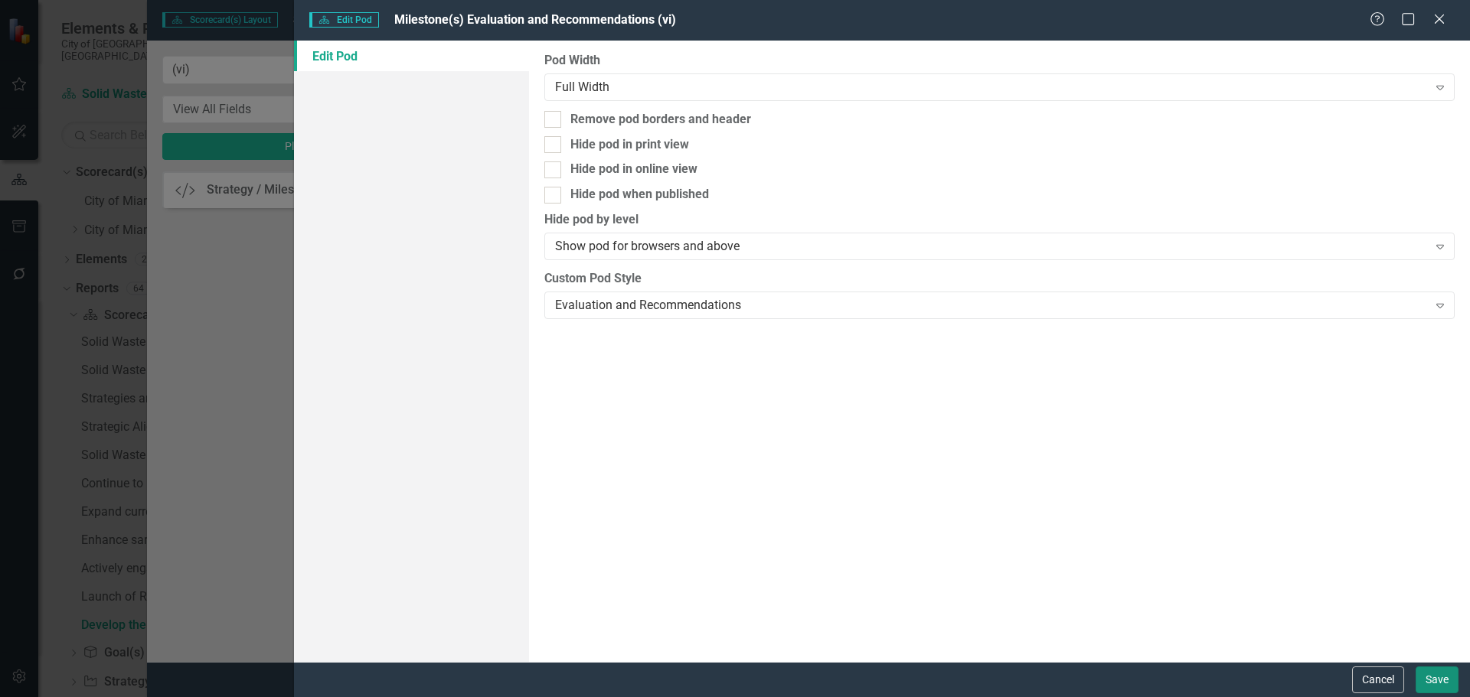
click at [1433, 687] on button "Save" at bounding box center [1436, 680] width 43 height 27
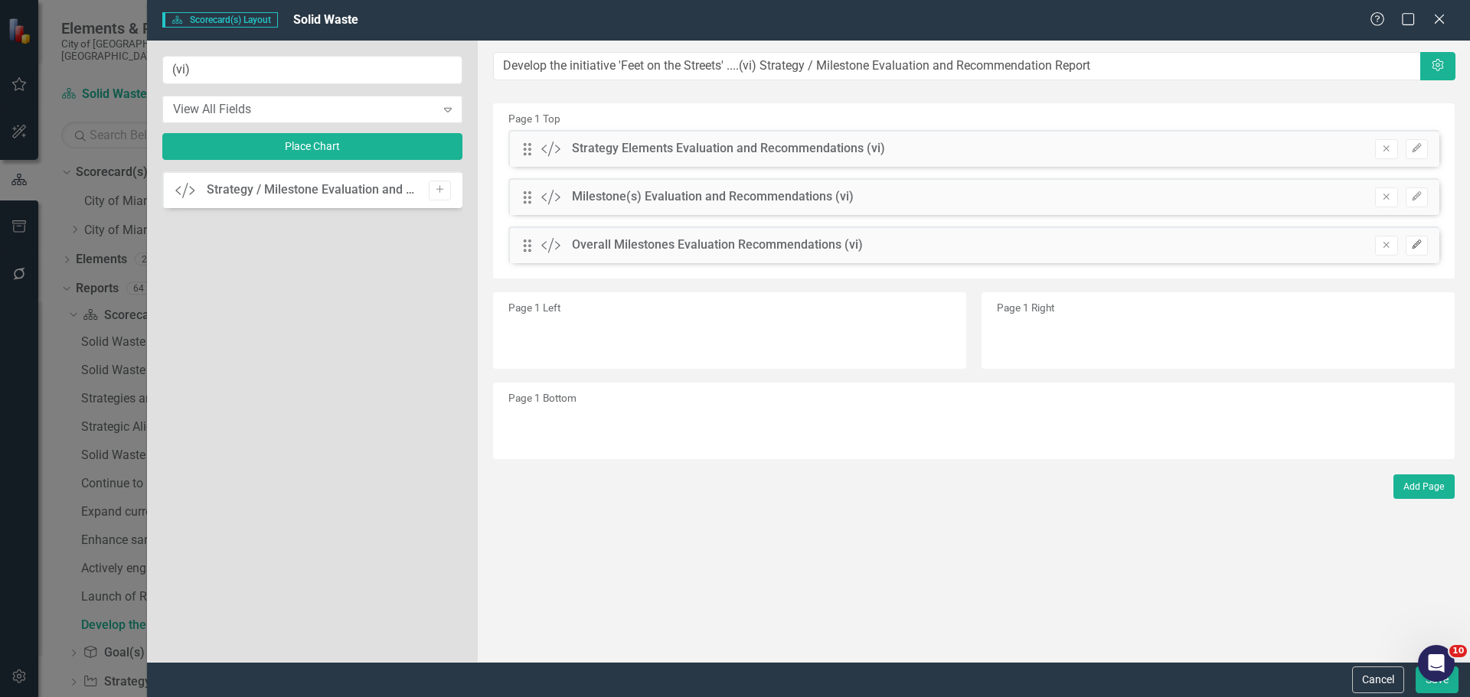
click at [1413, 243] on icon "Edit" at bounding box center [1416, 244] width 11 height 9
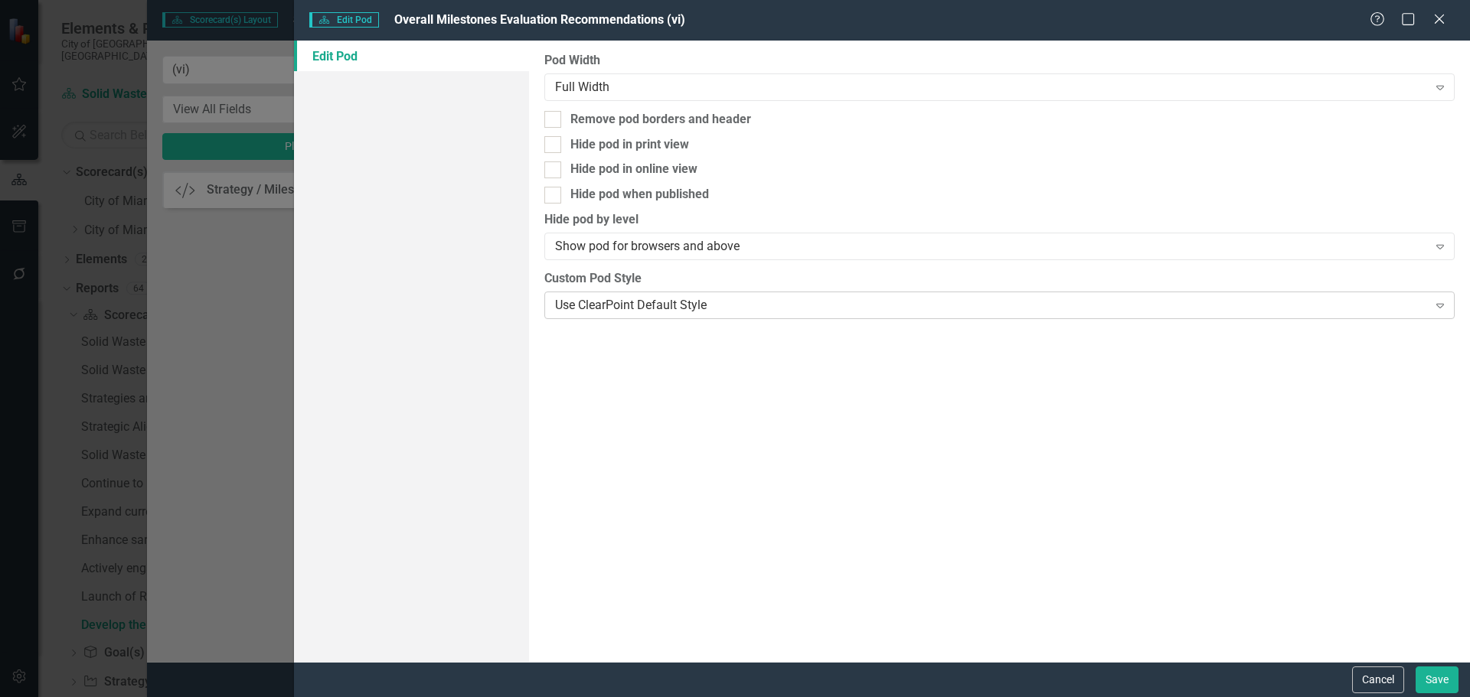
click at [846, 313] on div "Use ClearPoint Default Style" at bounding box center [991, 305] width 872 height 18
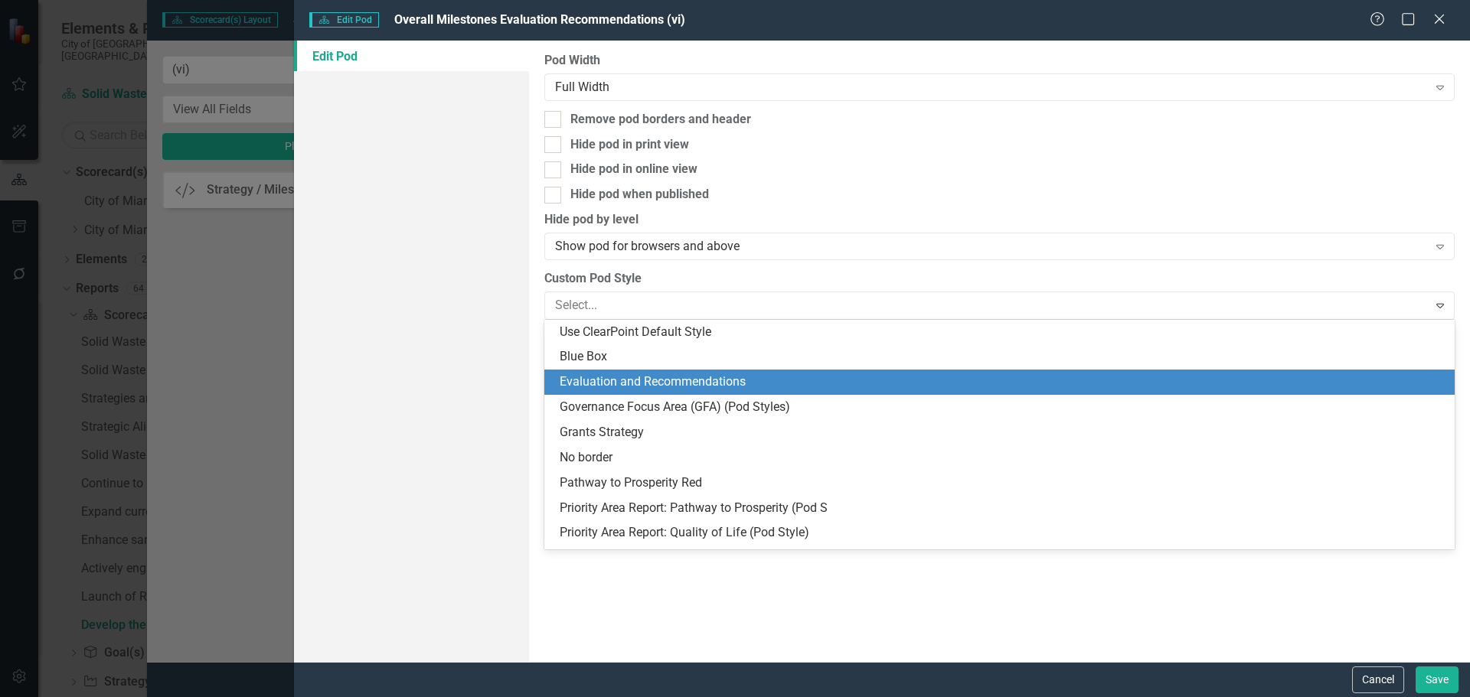
click at [723, 378] on div "Evaluation and Recommendations" at bounding box center [1003, 383] width 886 height 18
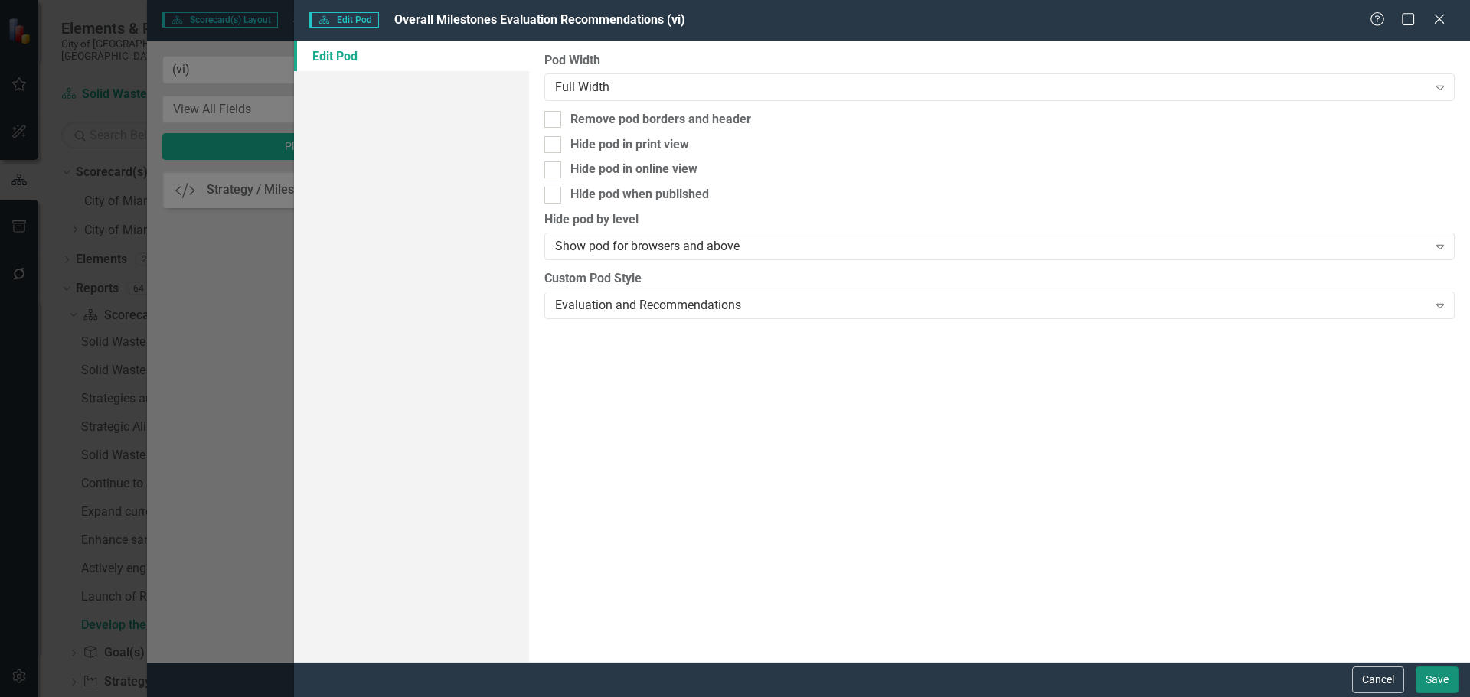
click at [1426, 680] on button "Save" at bounding box center [1436, 680] width 43 height 27
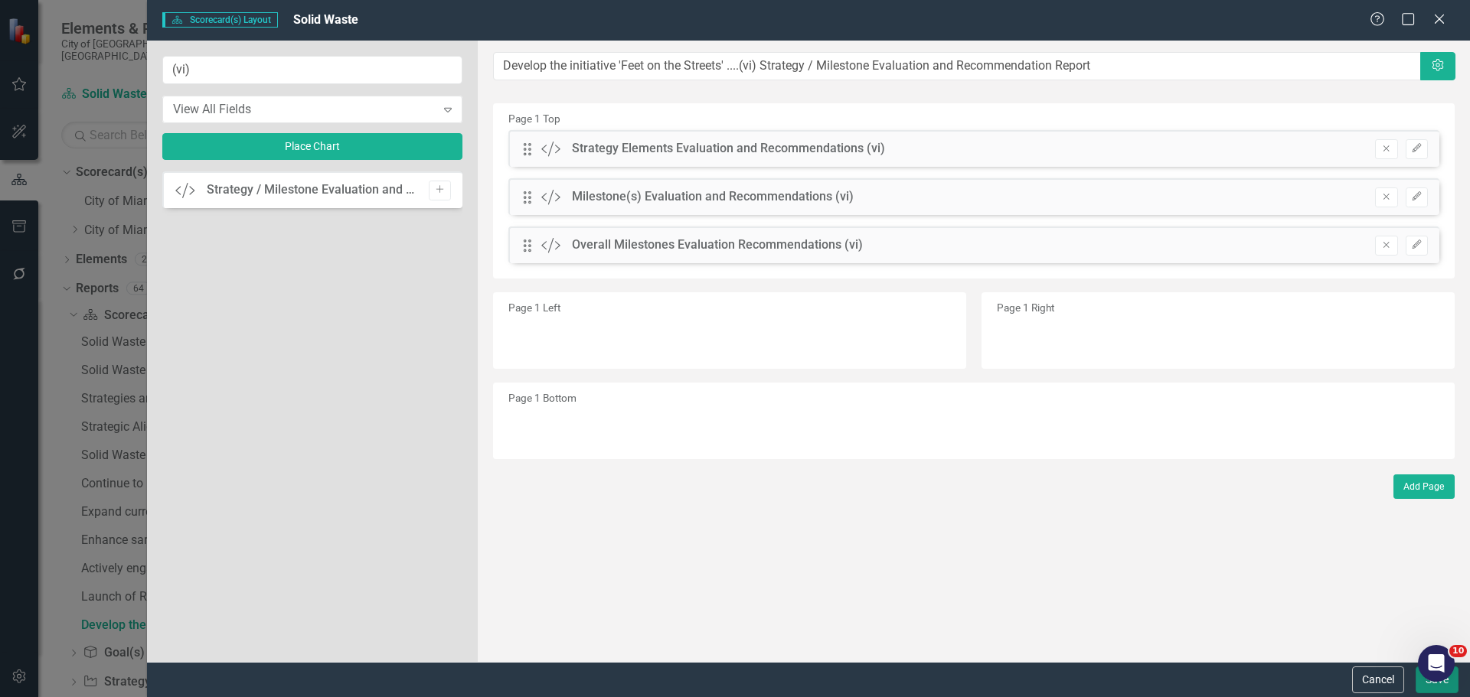
click at [1426, 689] on button "Save" at bounding box center [1436, 680] width 43 height 27
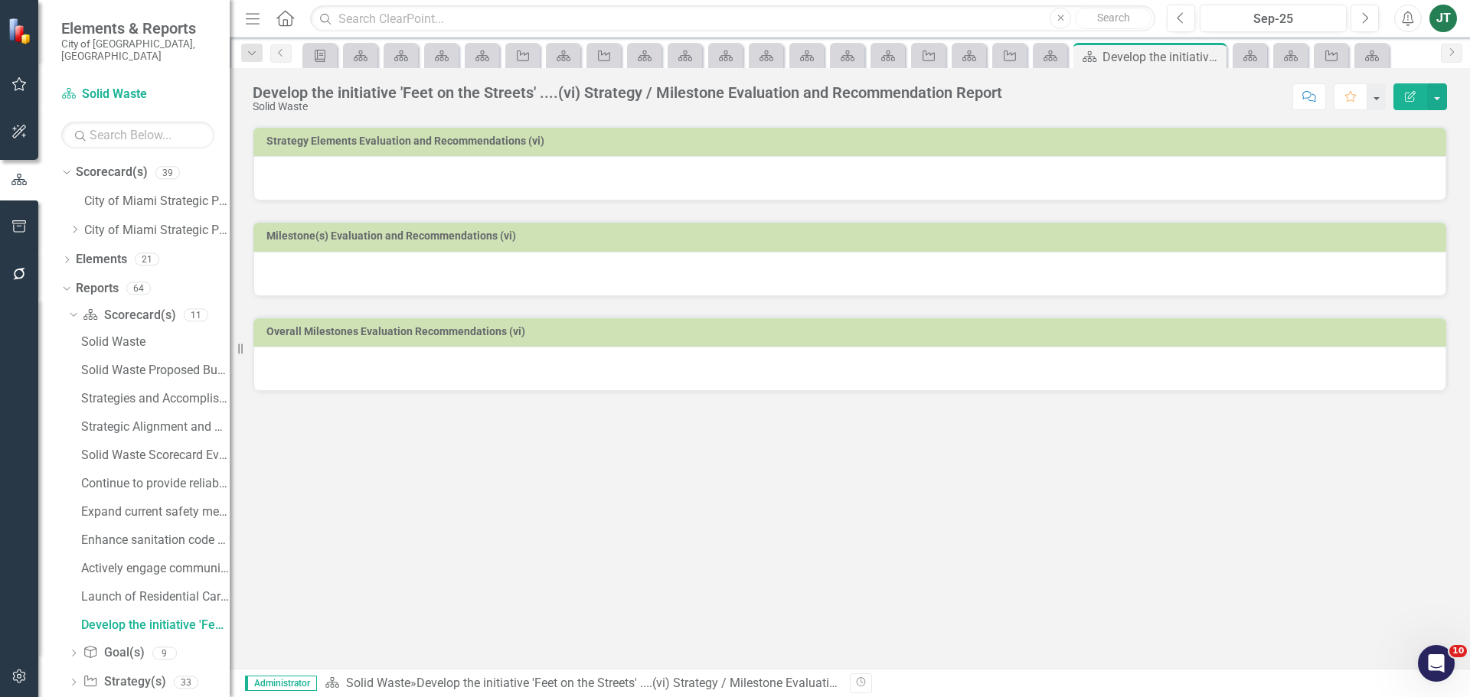
click at [684, 173] on div at bounding box center [849, 178] width 1193 height 44
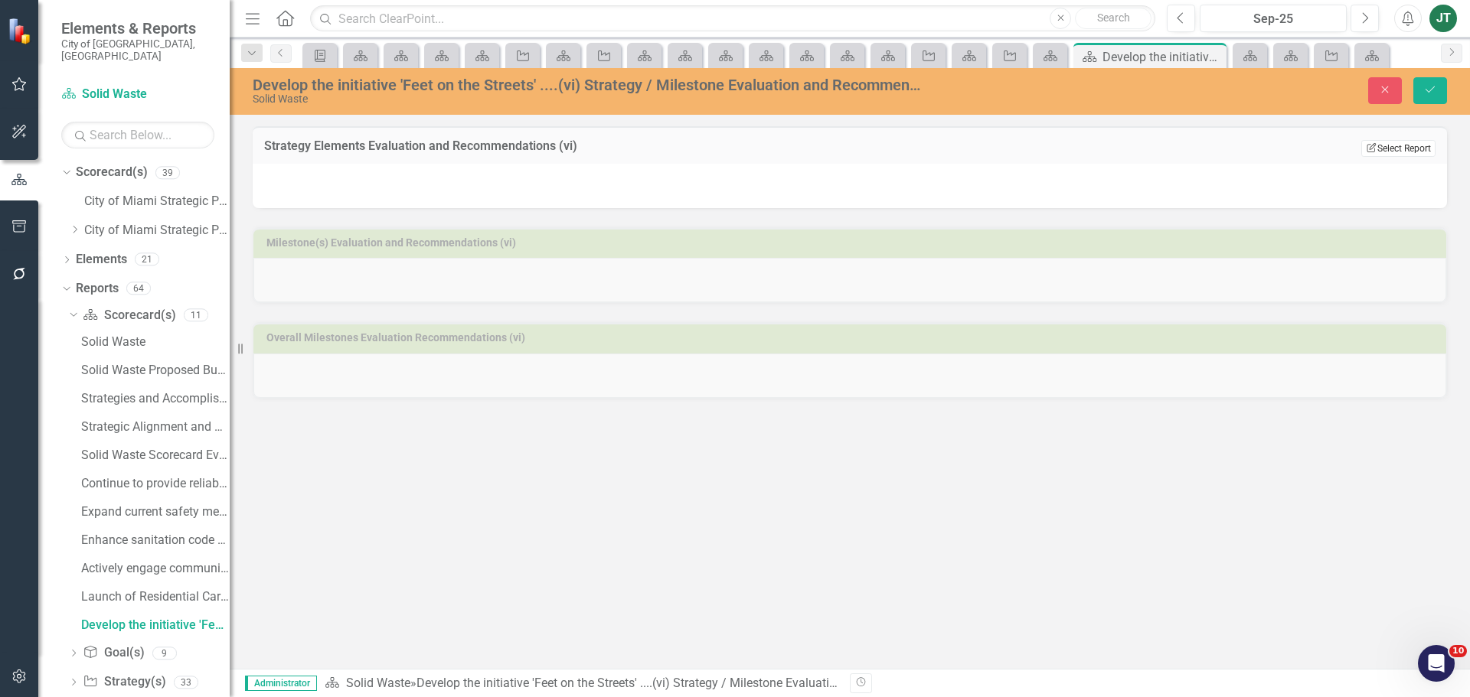
click at [1420, 147] on button "Edit Report Select Report" at bounding box center [1398, 148] width 74 height 17
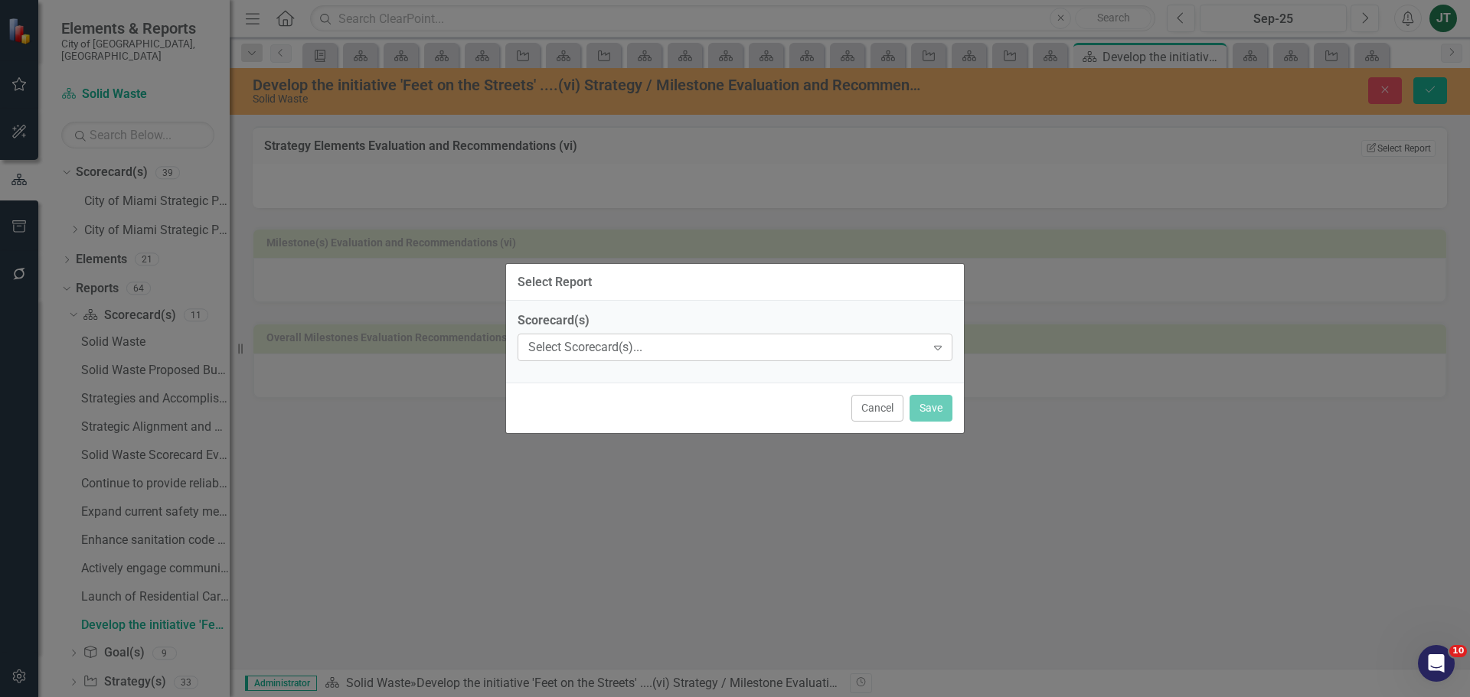
click at [643, 351] on div "Select Scorecard(s)..." at bounding box center [726, 348] width 397 height 18
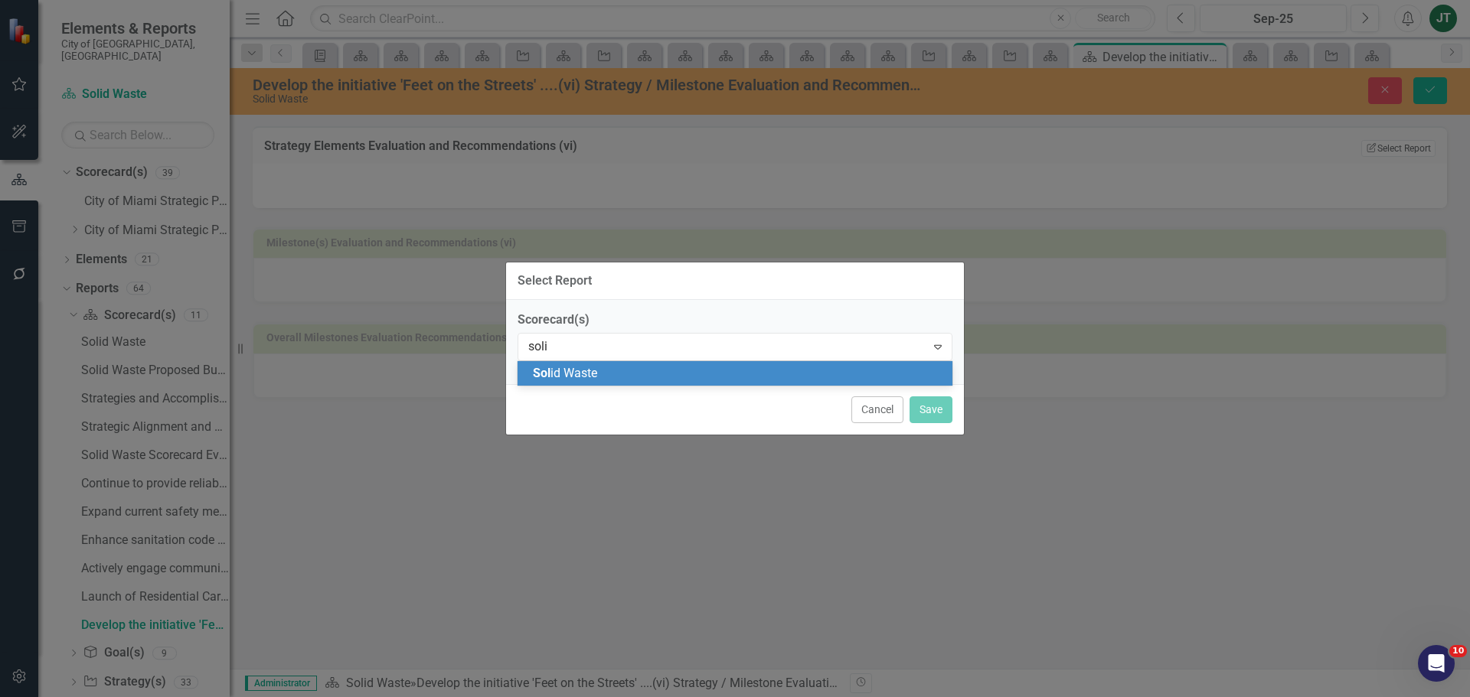
type input "solid"
click at [587, 378] on span "Solid Waste" at bounding box center [563, 373] width 61 height 15
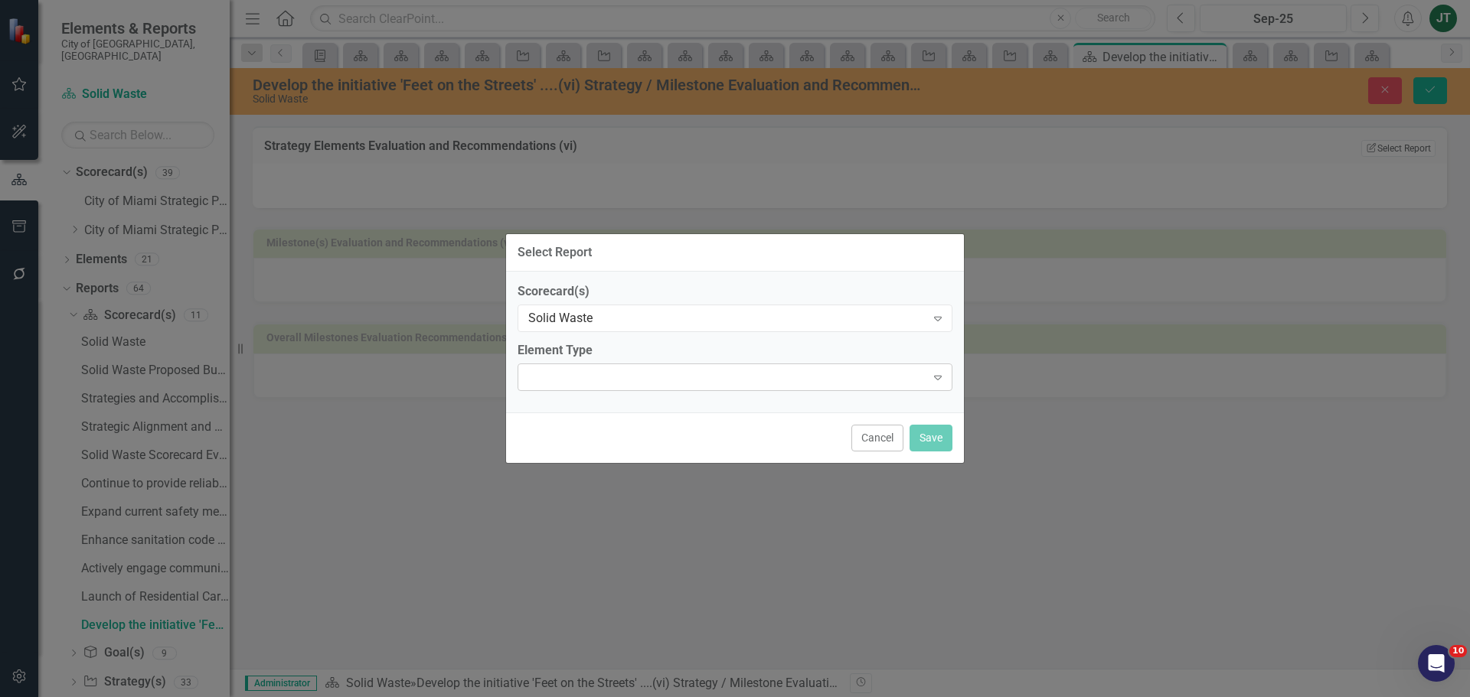
click at [586, 380] on div "Expand" at bounding box center [735, 378] width 435 height 28
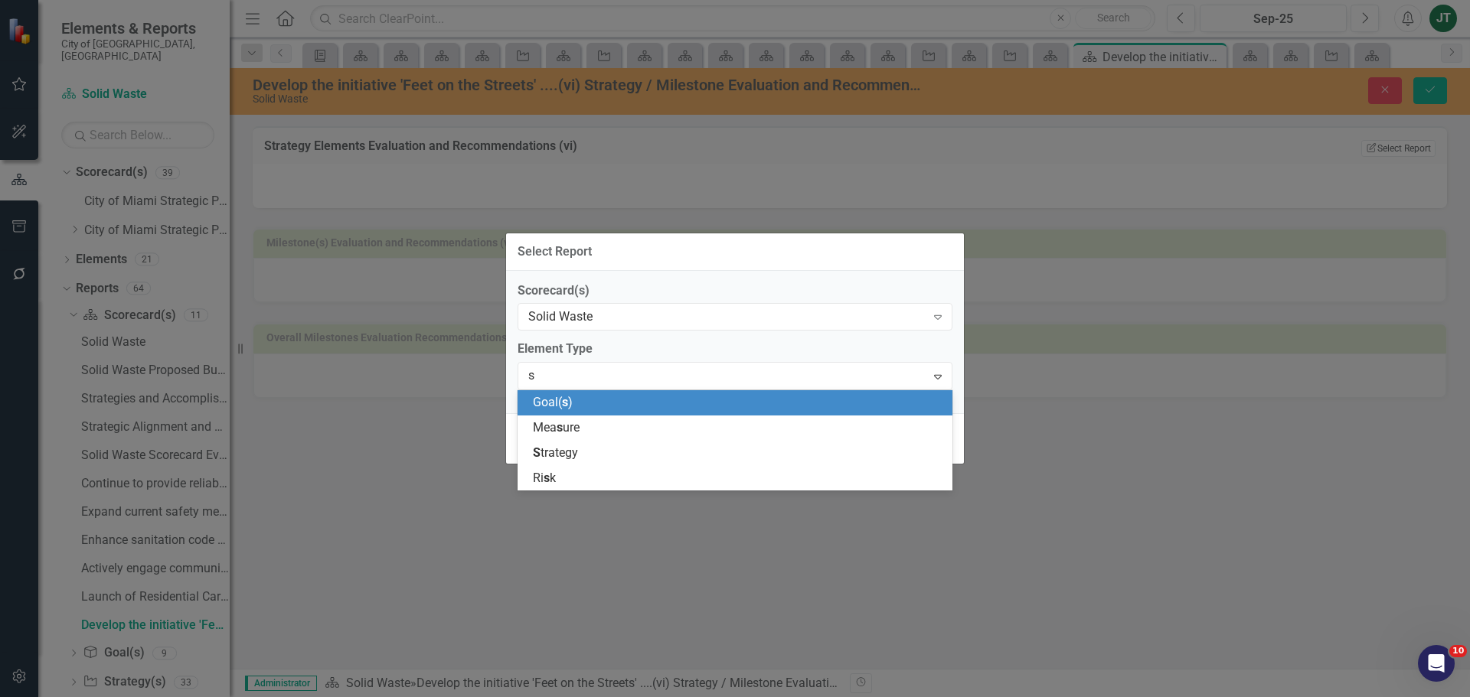
type input "st"
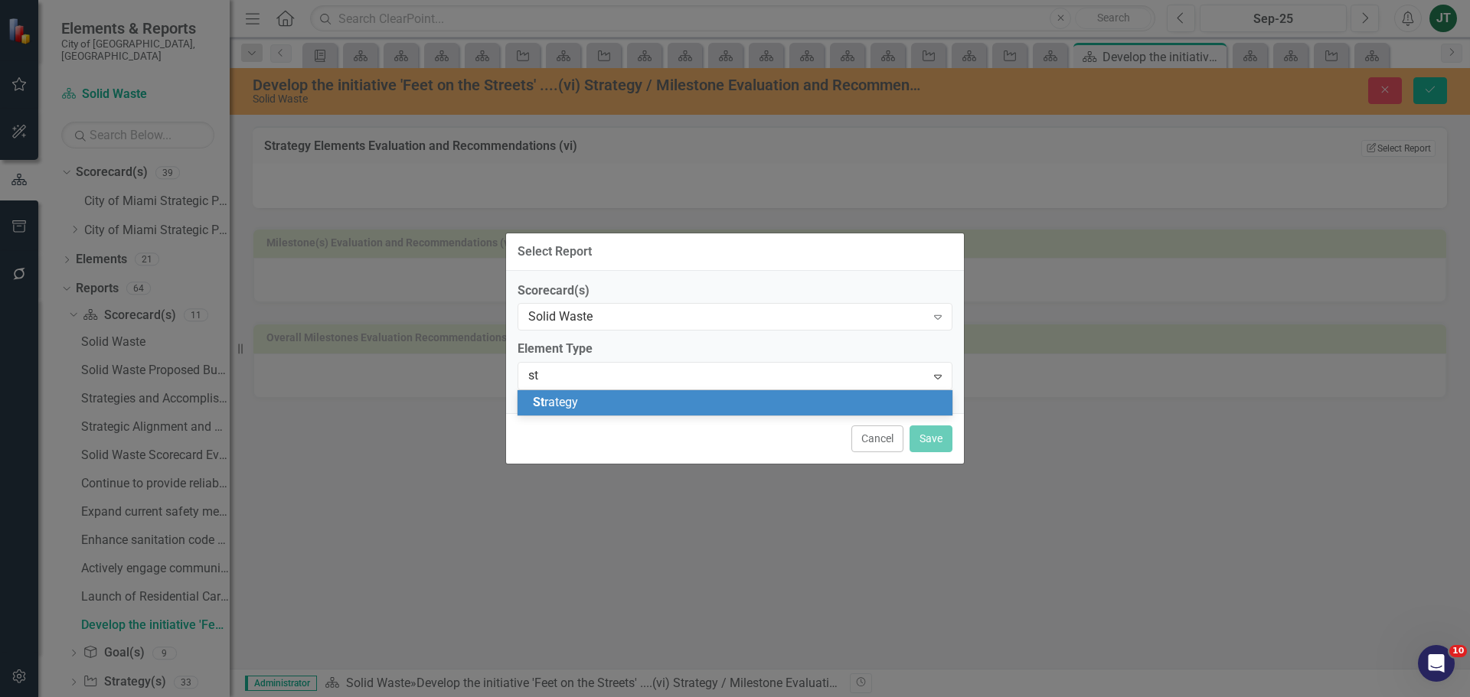
click at [569, 404] on span "St rategy" at bounding box center [555, 402] width 45 height 15
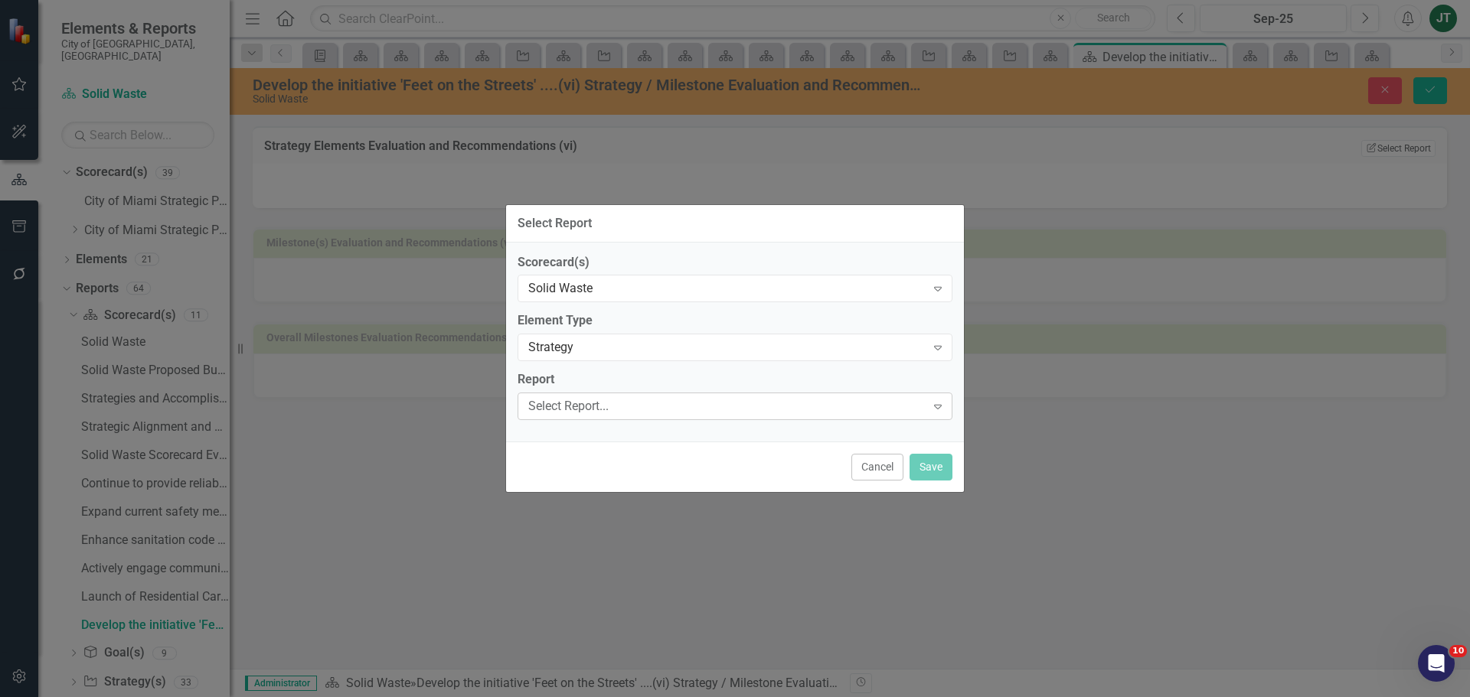
click at [595, 410] on div "Select Report..." at bounding box center [726, 407] width 397 height 18
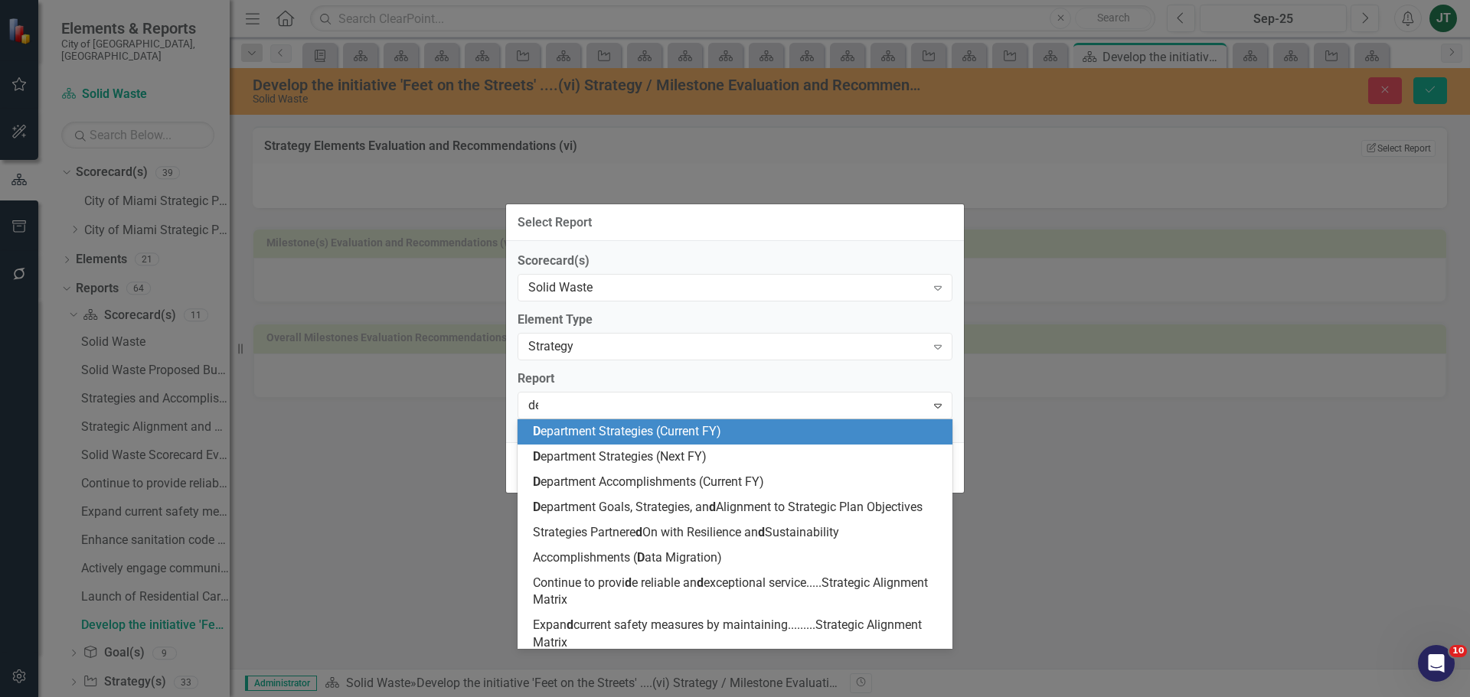
type input "dev"
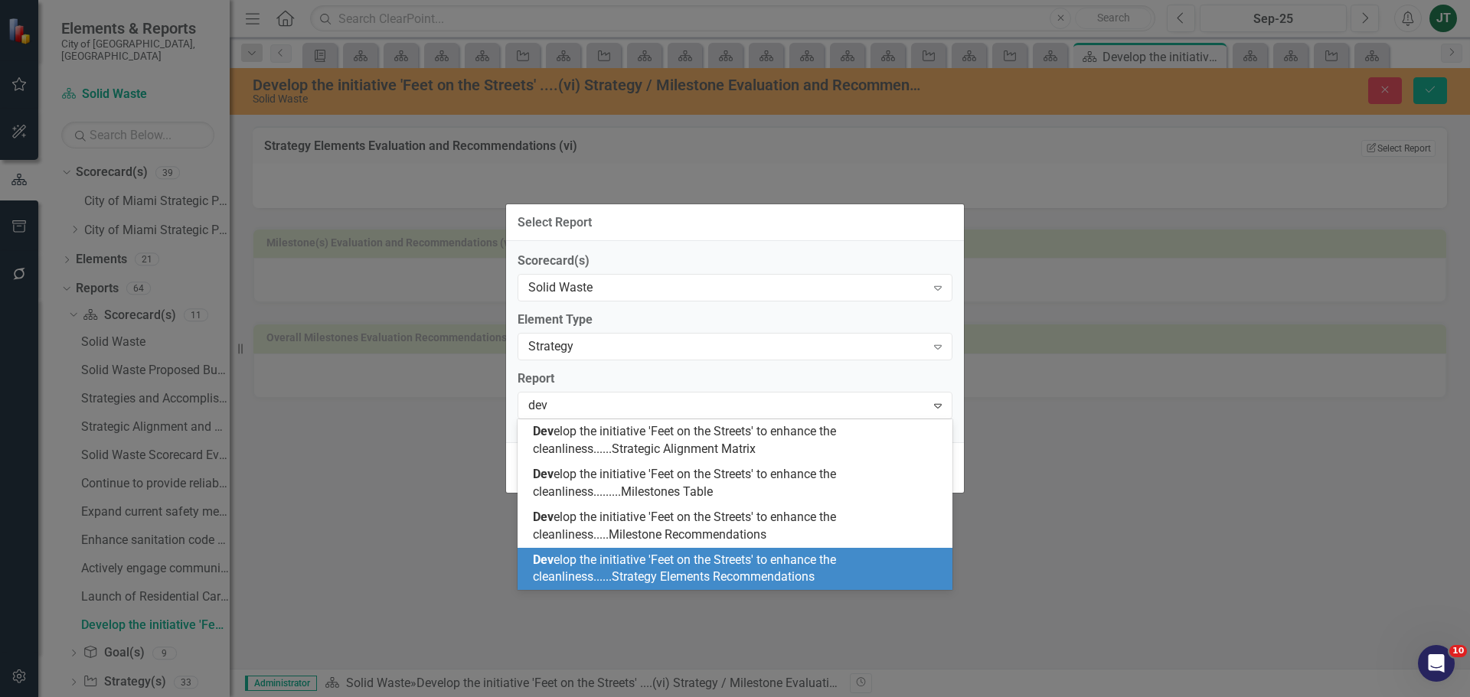
click at [598, 573] on span "Dev elop the initiative 'Feet on the Streets' to enhance the cleanliness......S…" at bounding box center [684, 569] width 303 height 32
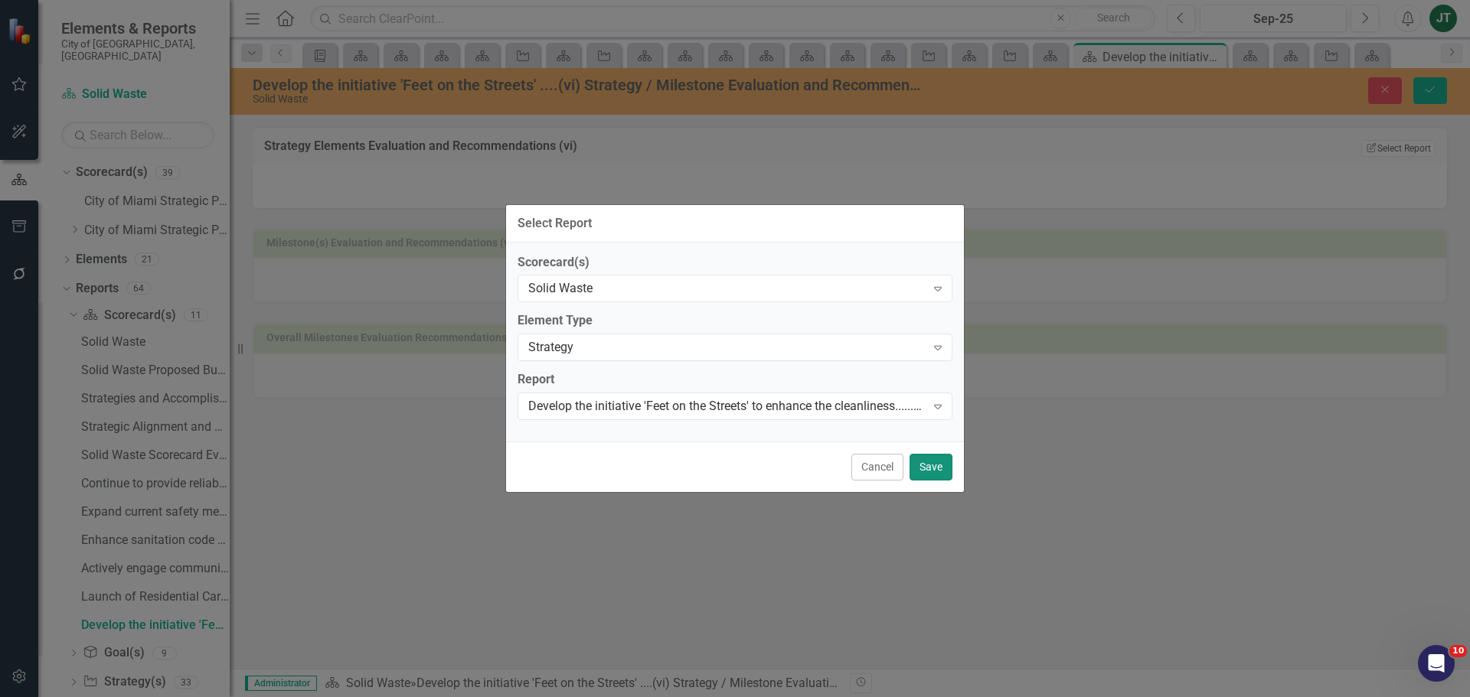
click at [928, 469] on button "Save" at bounding box center [930, 467] width 43 height 27
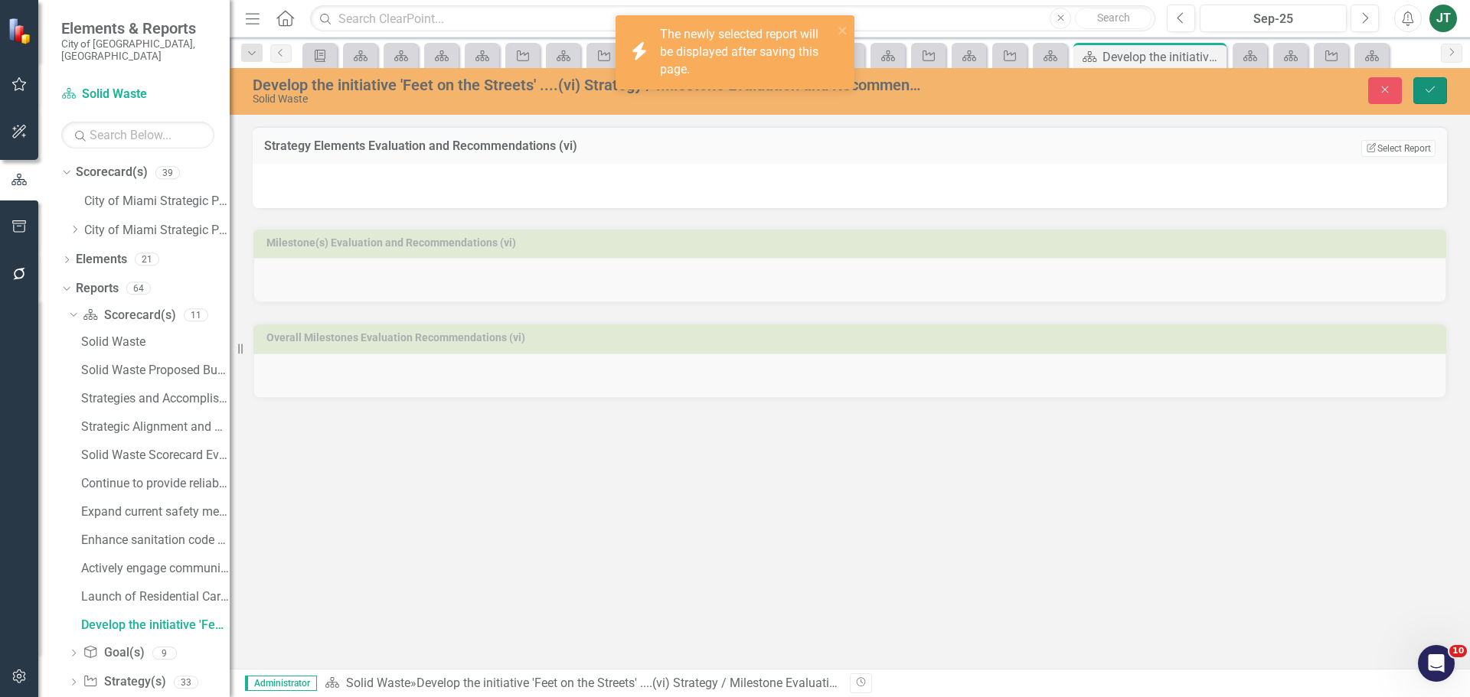
click at [1432, 89] on icon "submit" at bounding box center [1429, 90] width 9 height 6
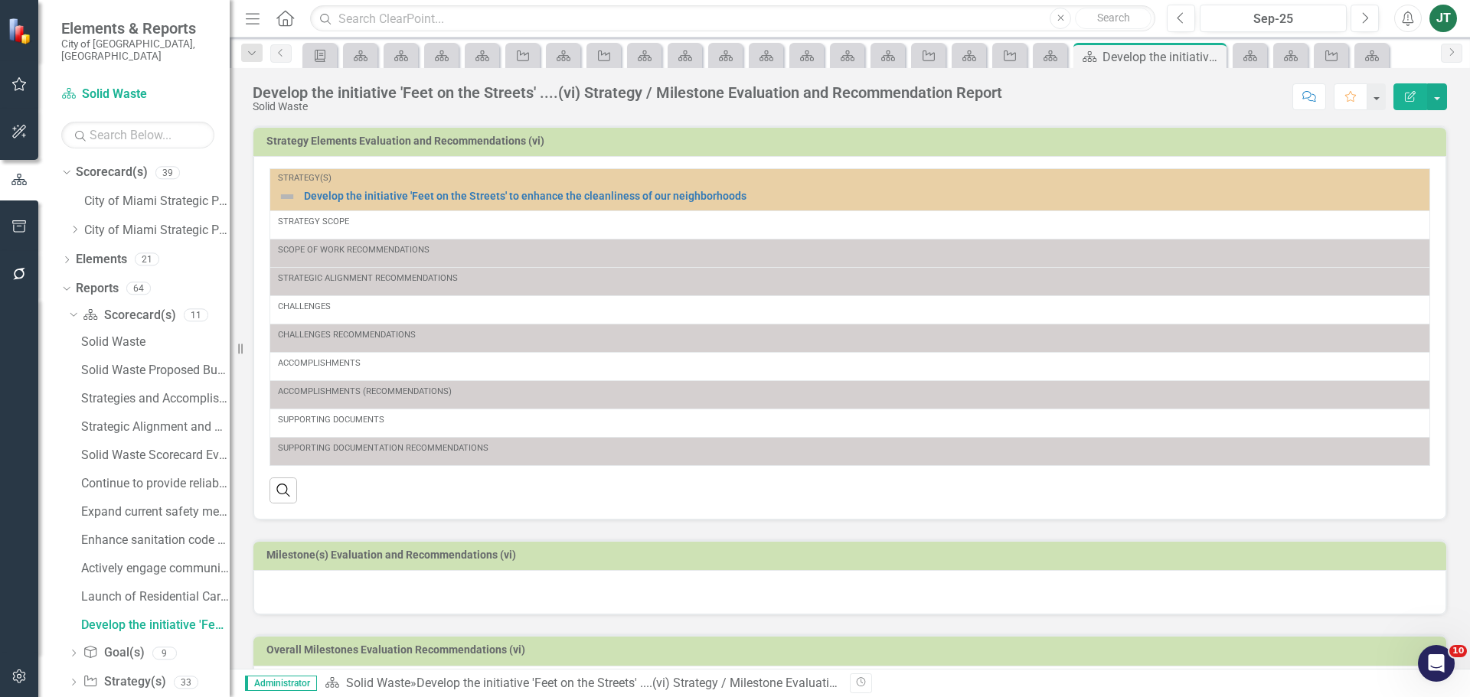
scroll to position [57, 0]
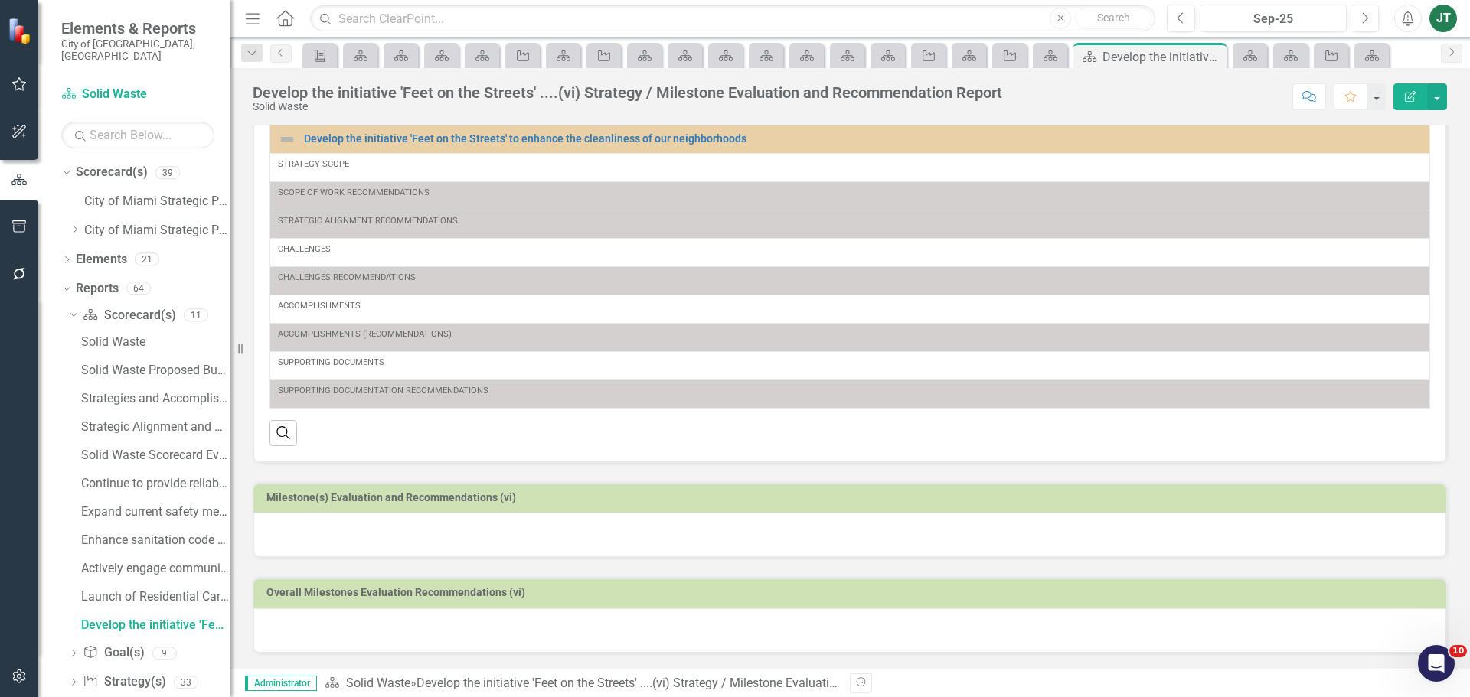
click at [536, 498] on h3 "Milestone(s) Evaluation and Recommendations (vi)" at bounding box center [852, 497] width 1172 height 11
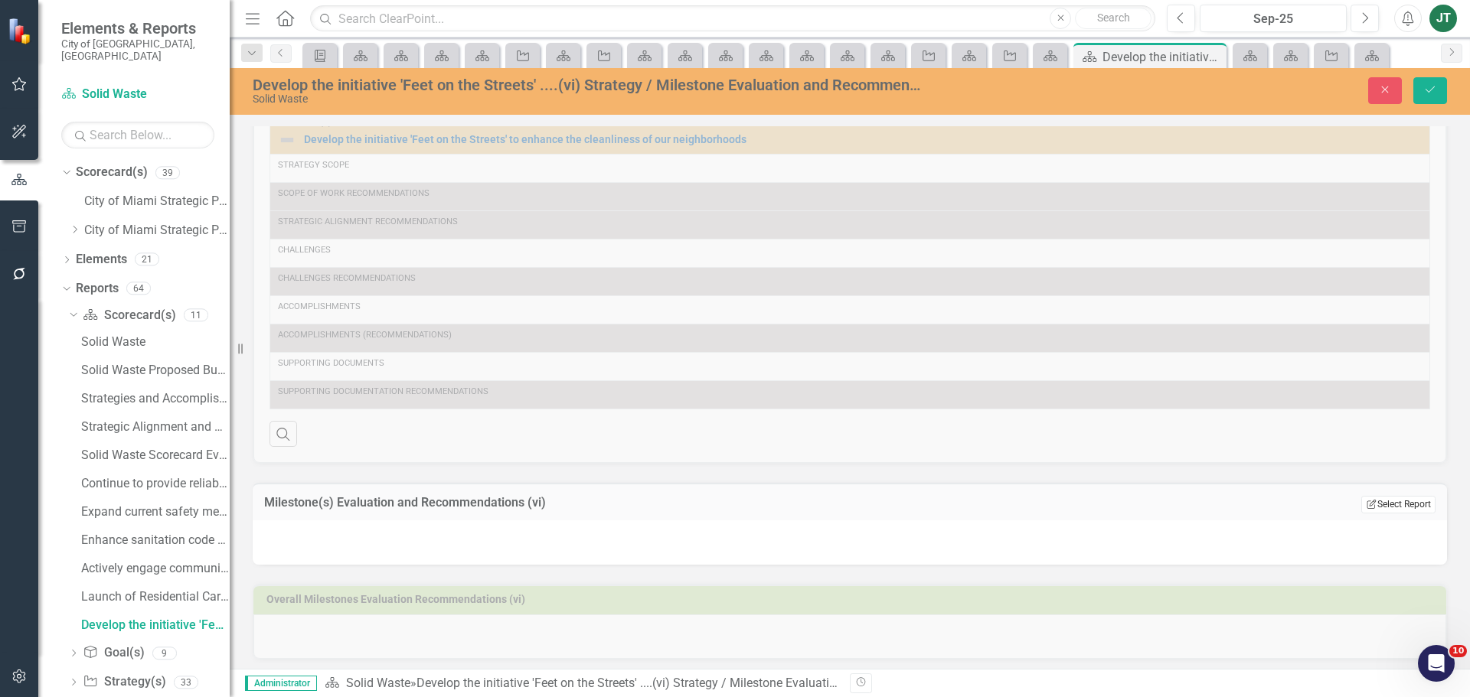
click at [1361, 497] on button "Edit Report Select Report" at bounding box center [1398, 504] width 74 height 17
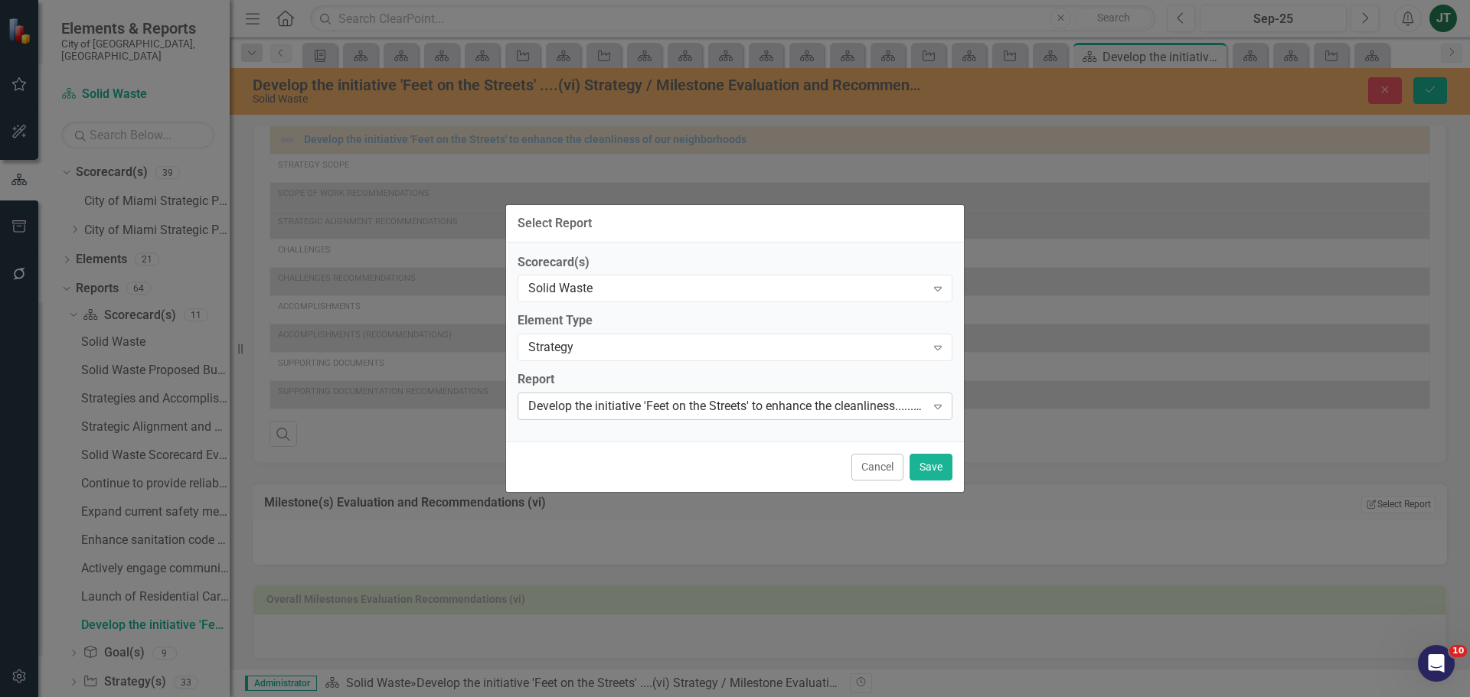
click at [732, 395] on div "Develop the initiative 'Feet on the Streets' to enhance the cleanliness......St…" at bounding box center [735, 407] width 435 height 28
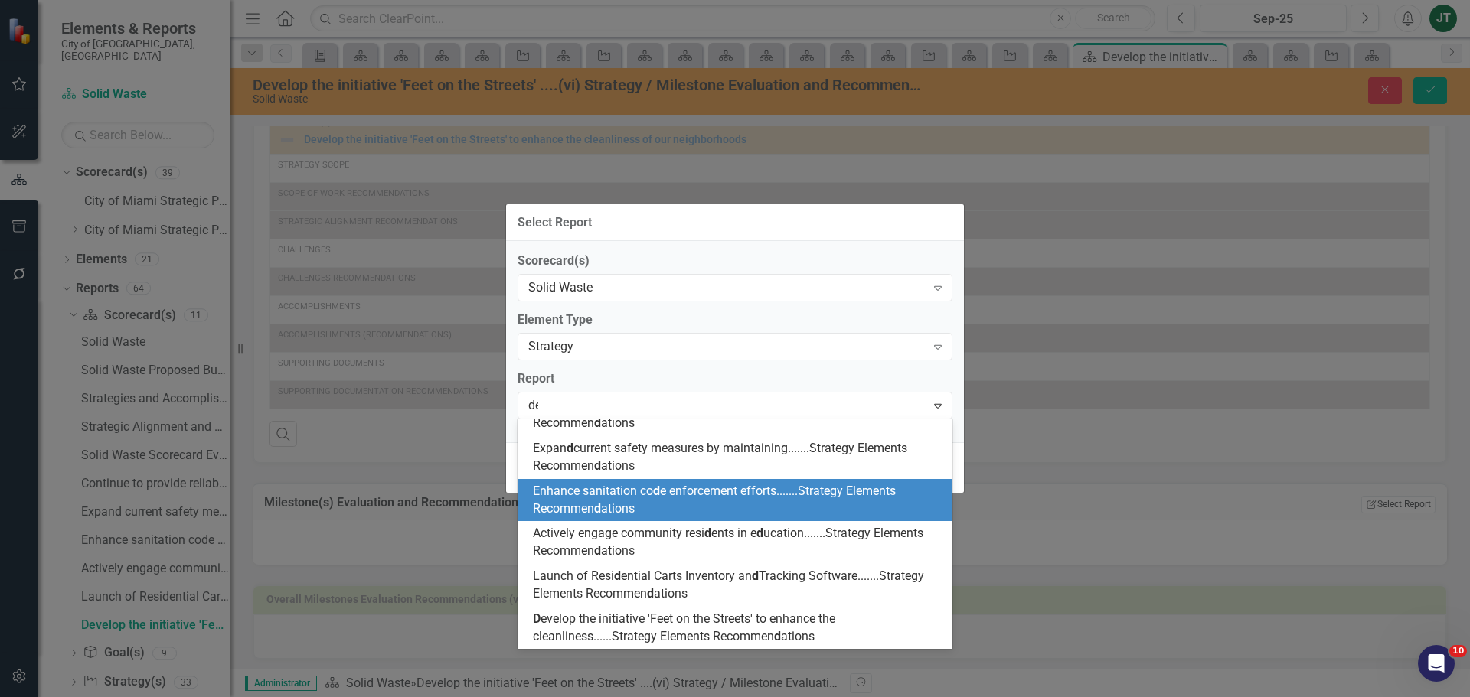
scroll to position [713, 0]
type input "dev"
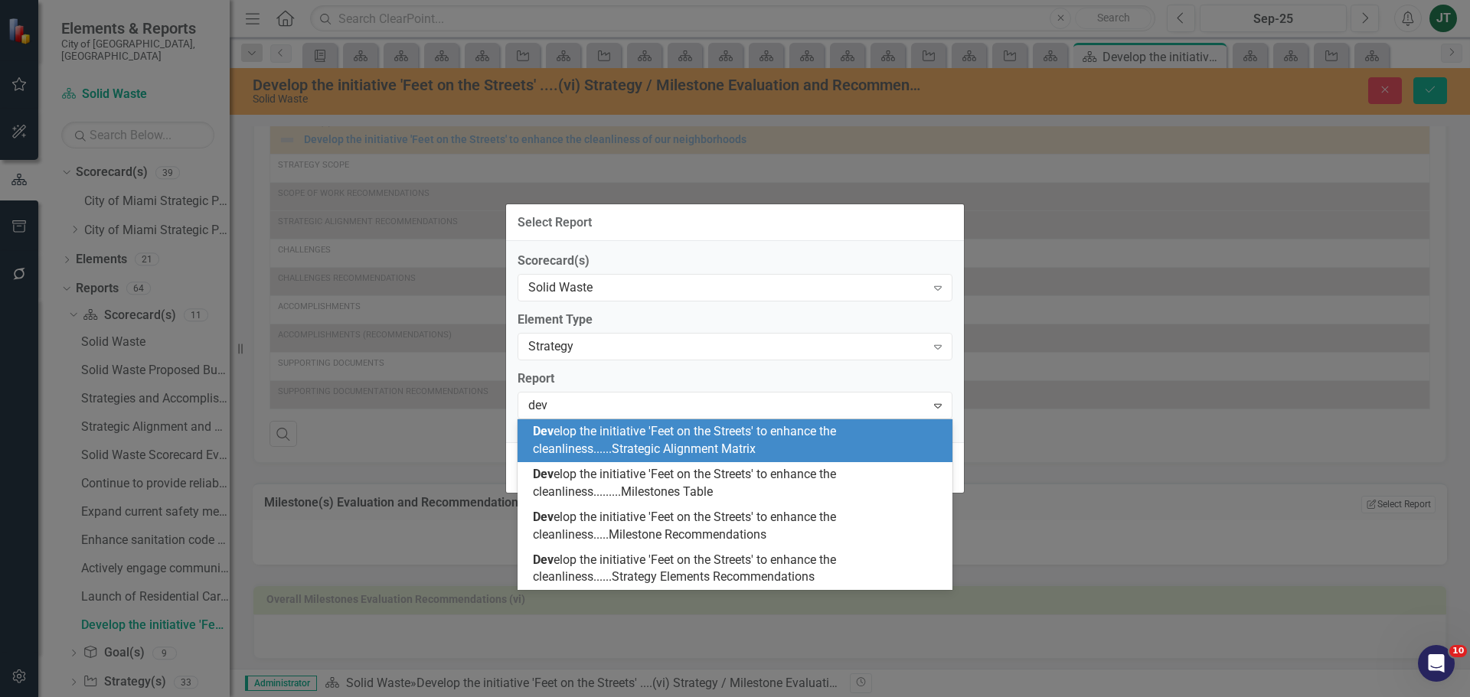
scroll to position [0, 0]
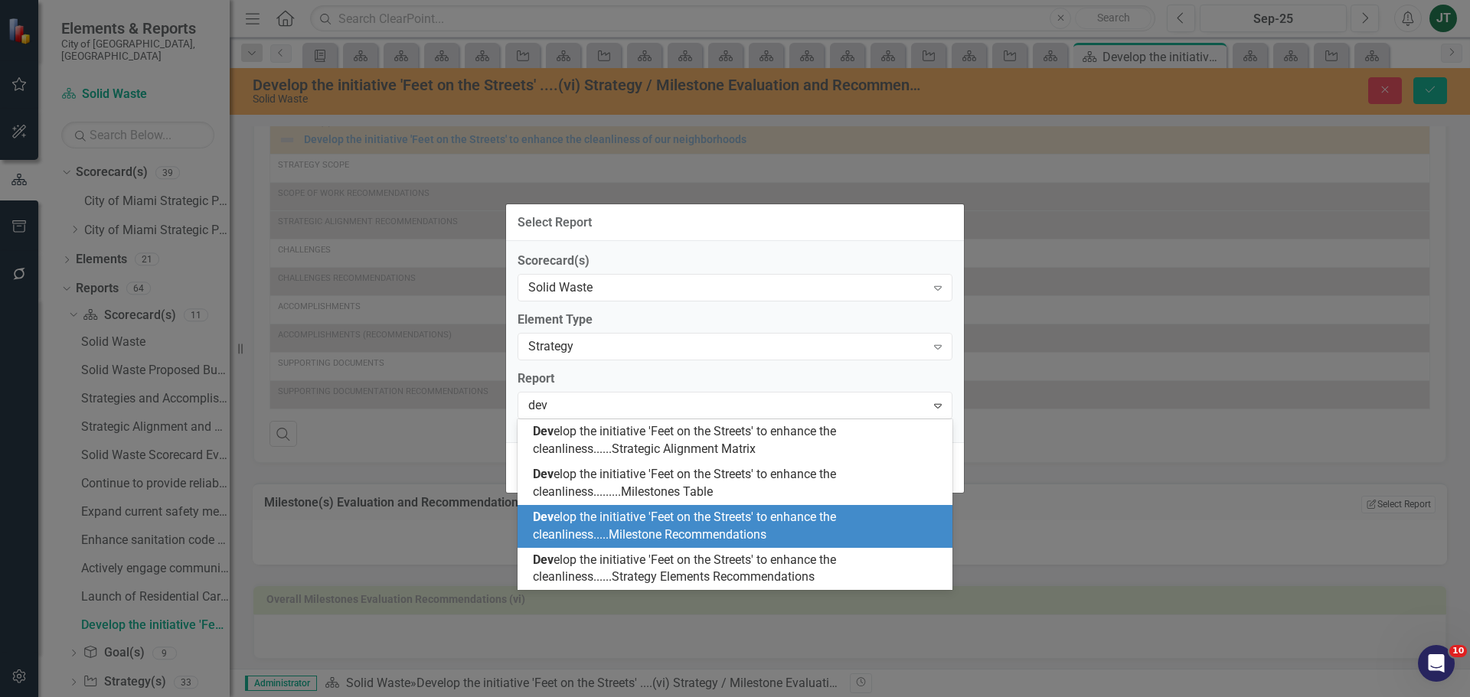
click at [645, 527] on span "[PERSON_NAME] elop the initiative 'Feet on the Streets' to enhance the cleanlin…" at bounding box center [684, 526] width 303 height 32
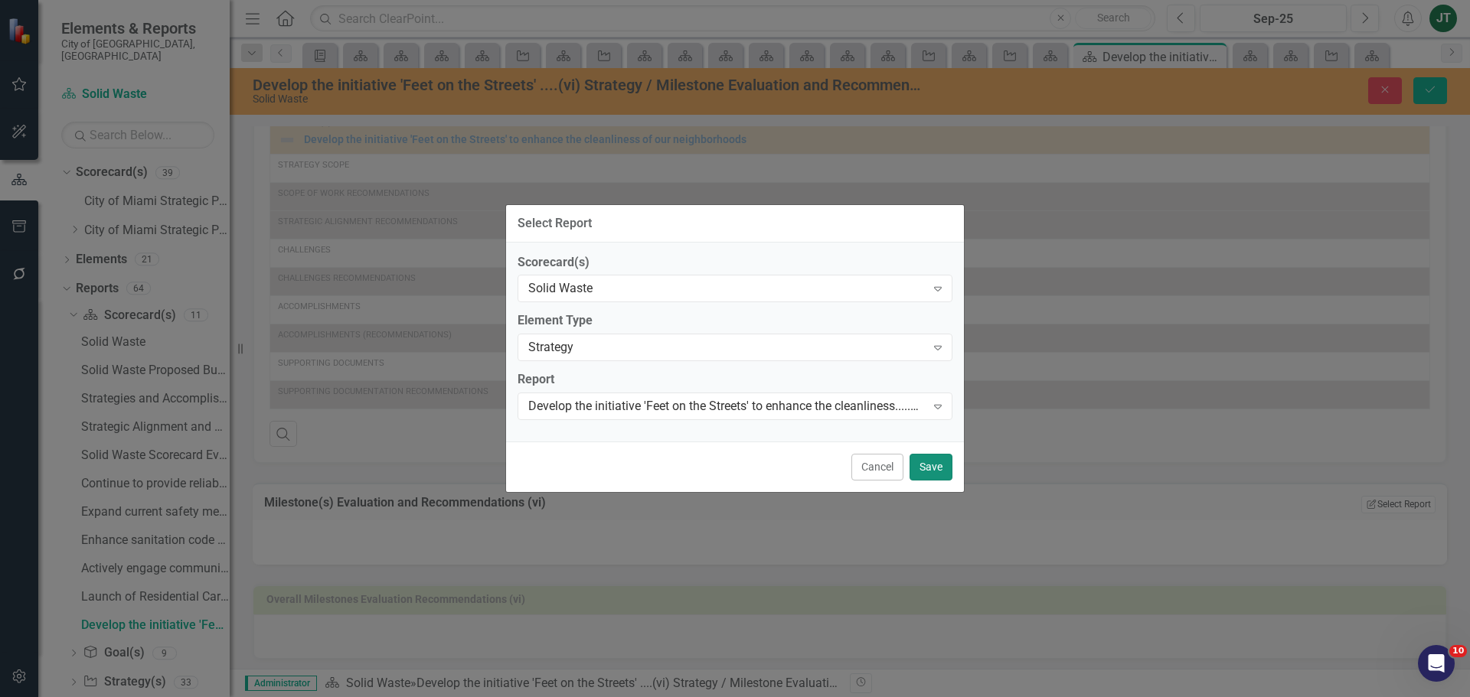
click at [942, 465] on button "Save" at bounding box center [930, 467] width 43 height 27
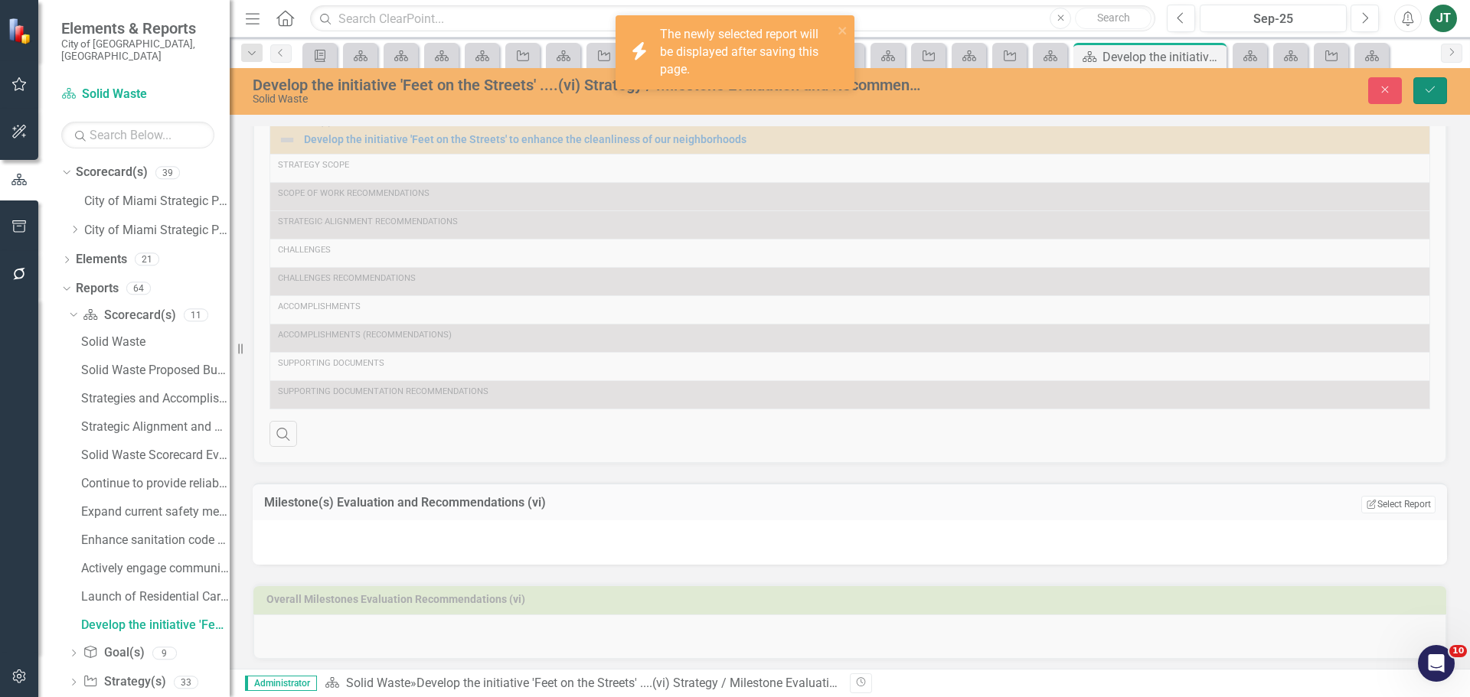
click at [1430, 86] on icon "Save" at bounding box center [1430, 89] width 14 height 11
